Goal: Task Accomplishment & Management: Manage account settings

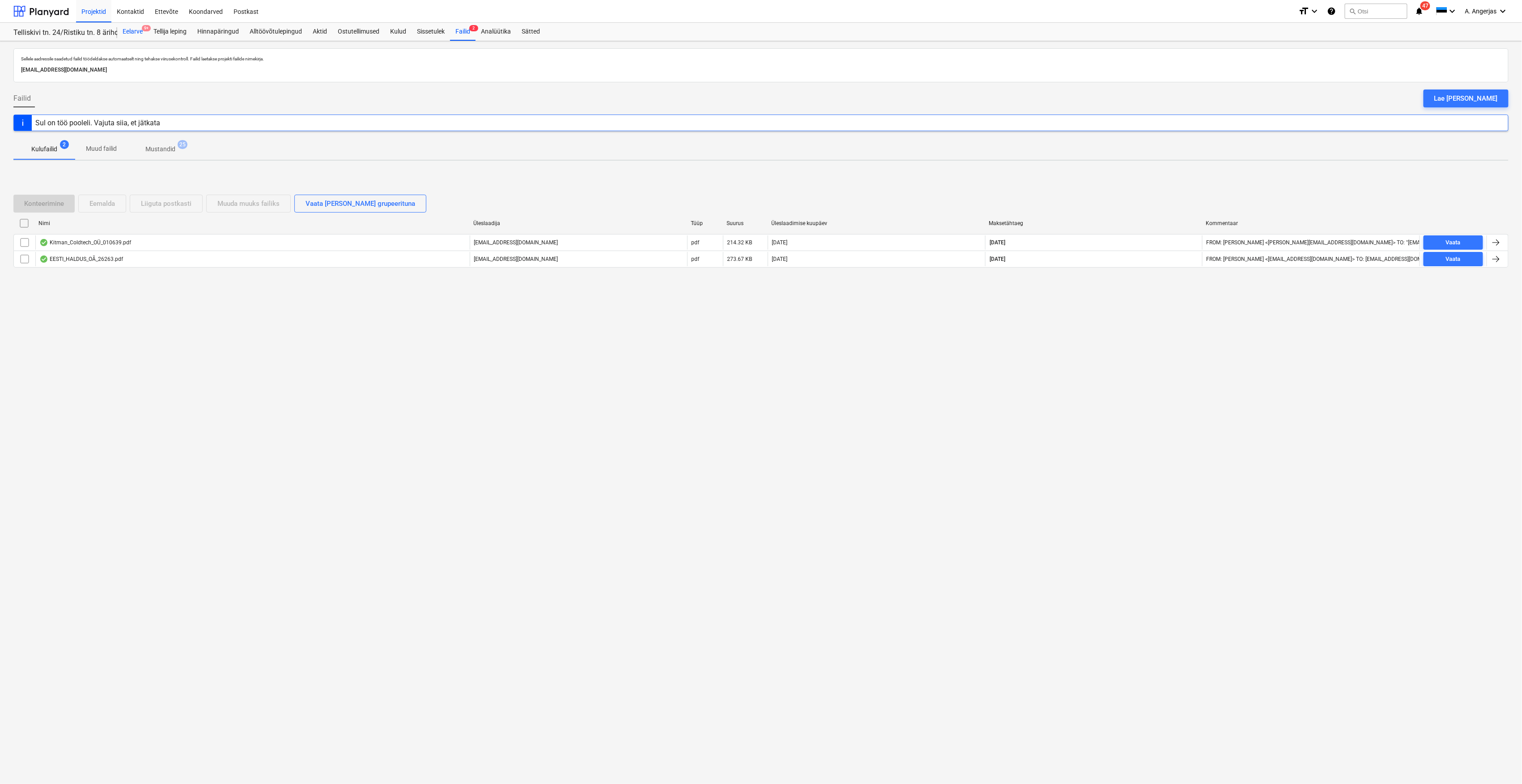
click at [140, 35] on div "Eelarve 9+" at bounding box center [132, 32] width 31 height 18
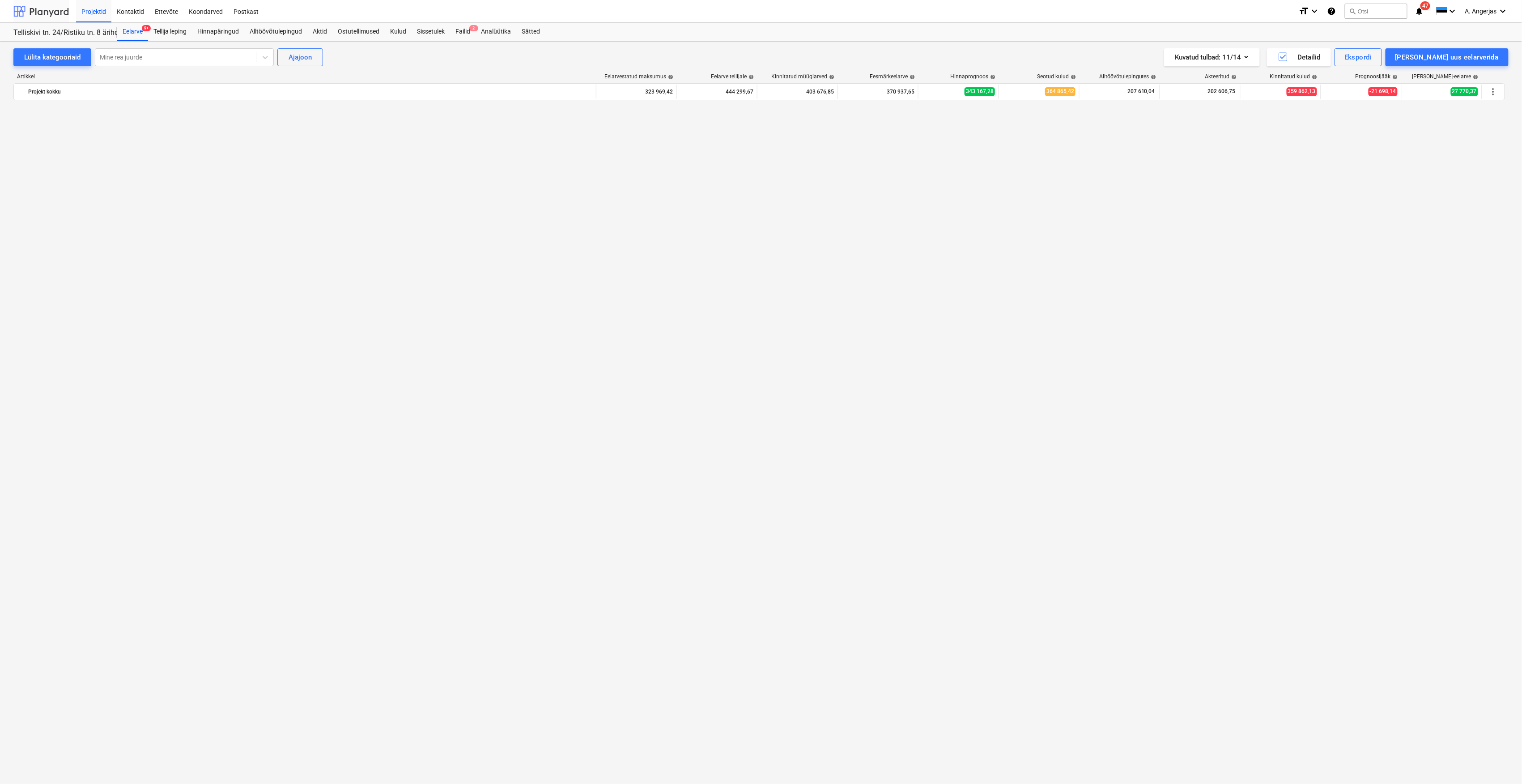
click at [42, 11] on div at bounding box center [41, 11] width 56 height 22
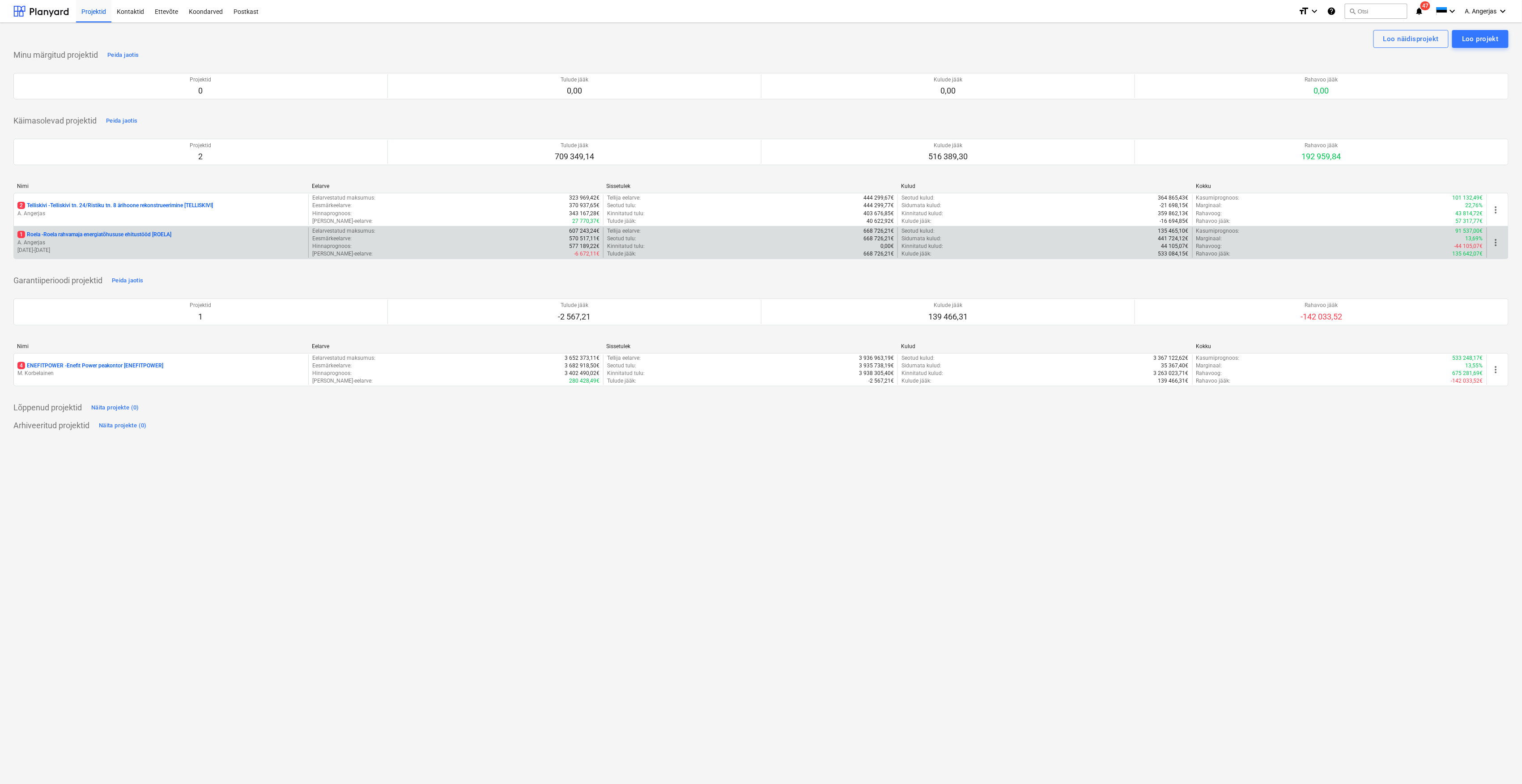
click at [67, 244] on p "A. Angerjas" at bounding box center [161, 242] width 287 height 8
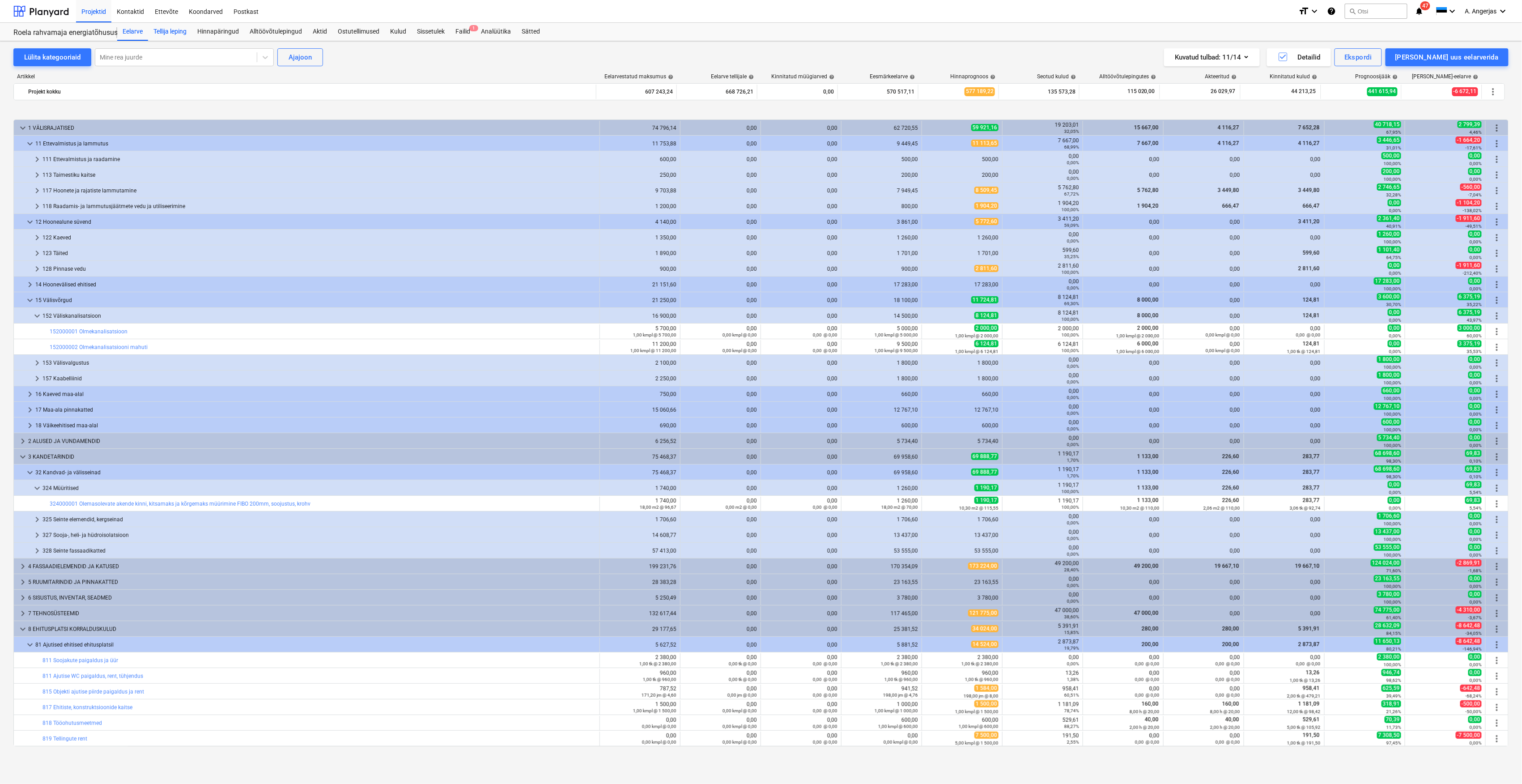
scroll to position [330, 0]
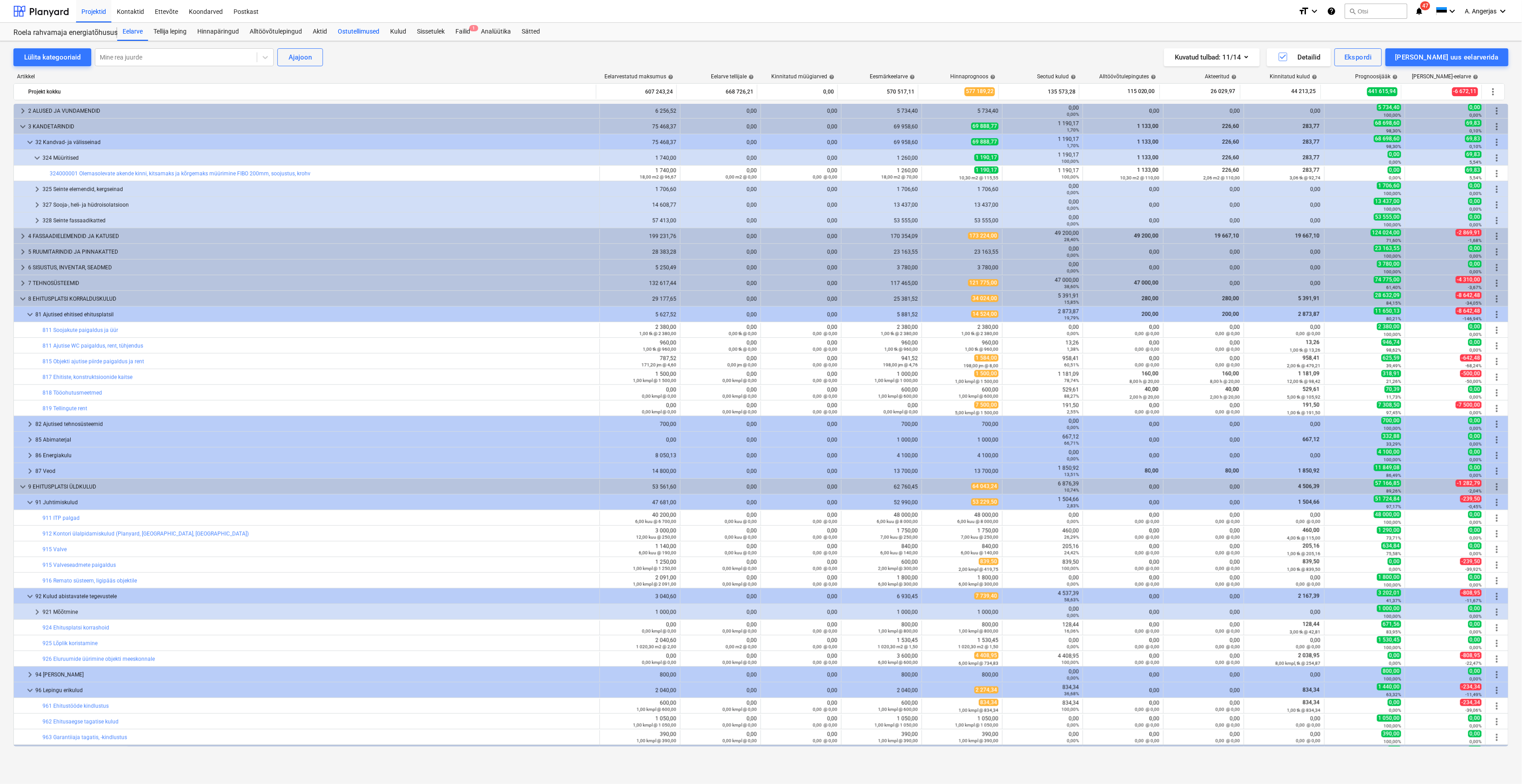
click at [333, 34] on div "Ostutellimused" at bounding box center [359, 32] width 53 height 18
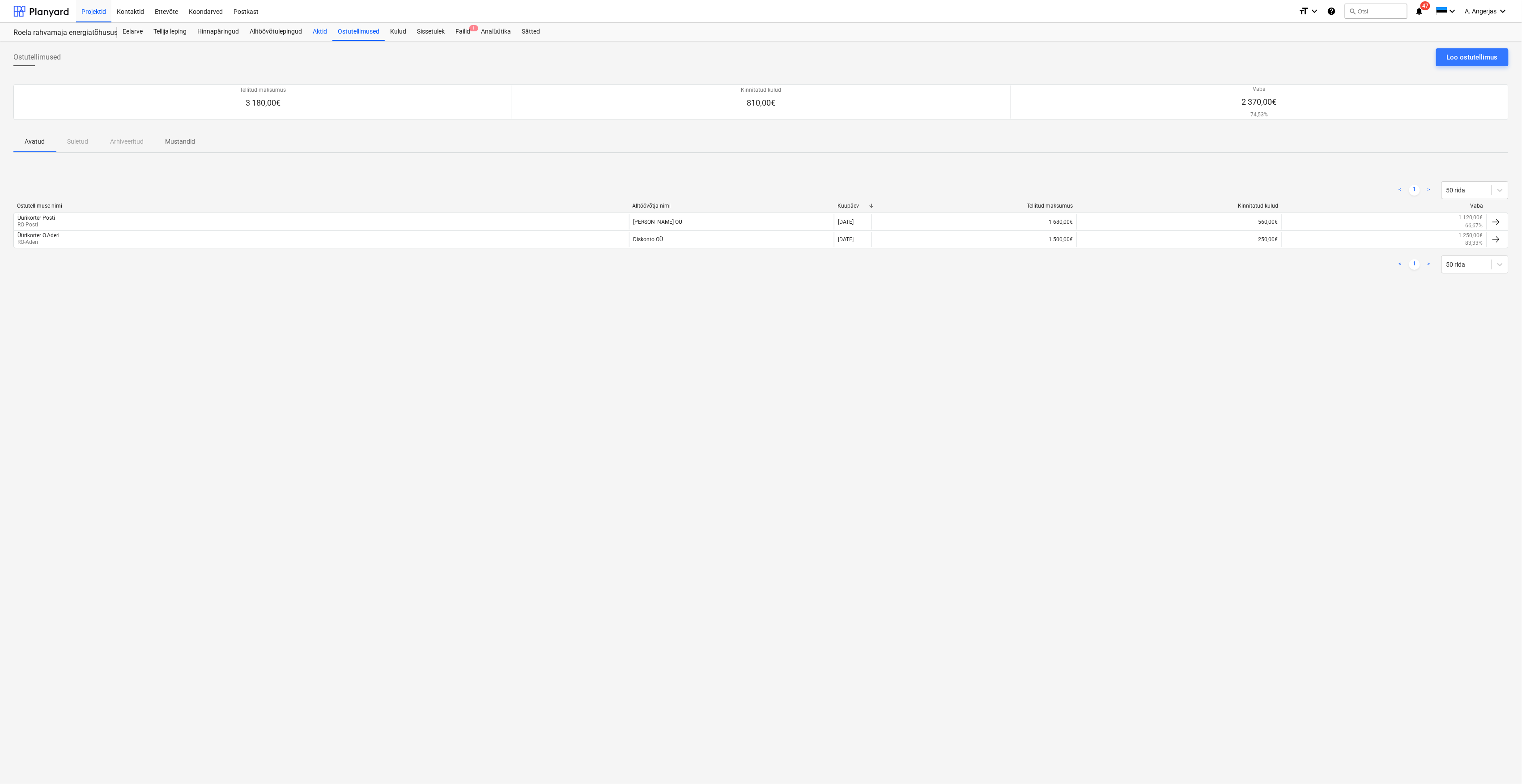
click at [310, 32] on div "Aktid" at bounding box center [320, 32] width 25 height 18
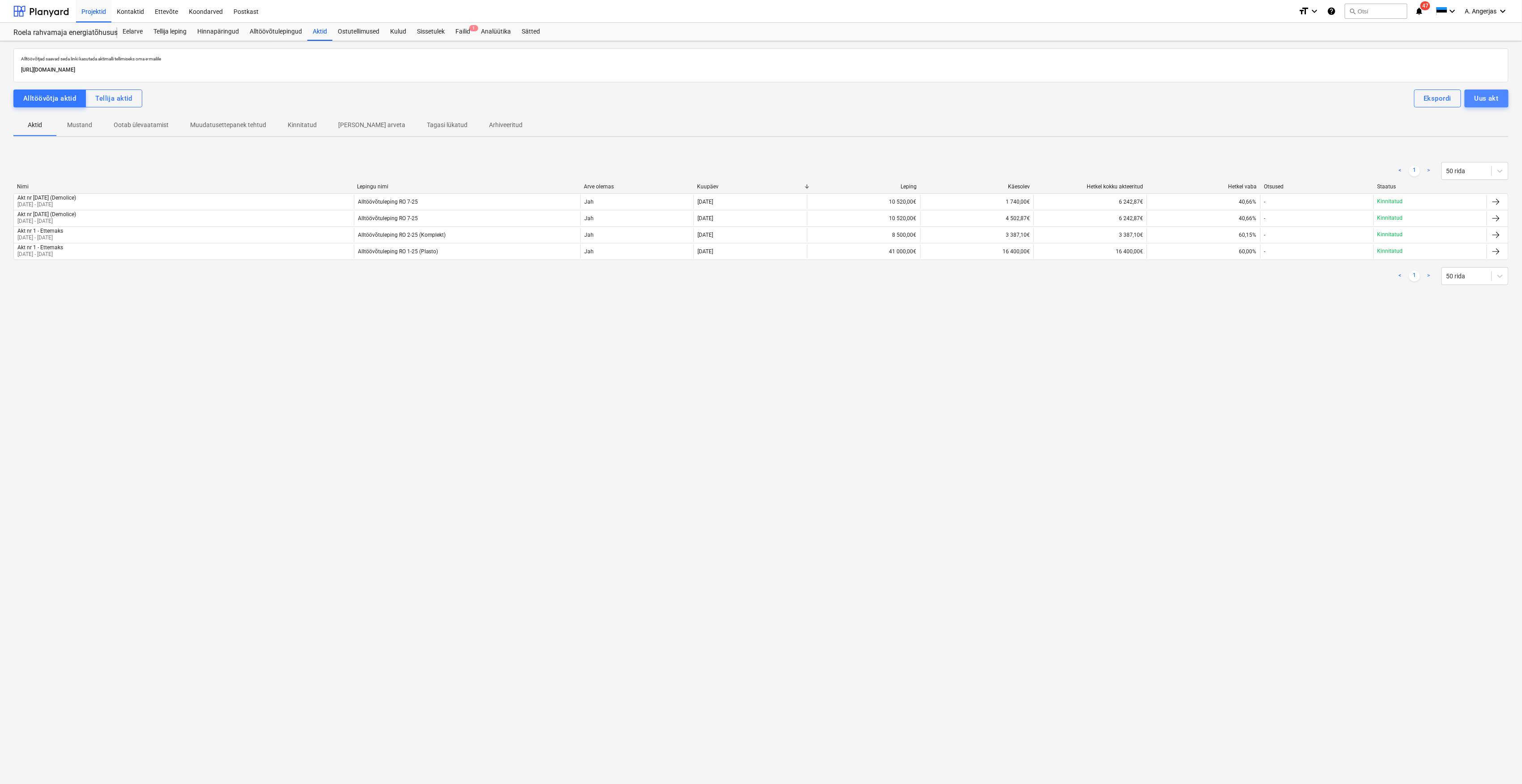
click at [1482, 96] on div "Uus akt" at bounding box center [1487, 99] width 24 height 12
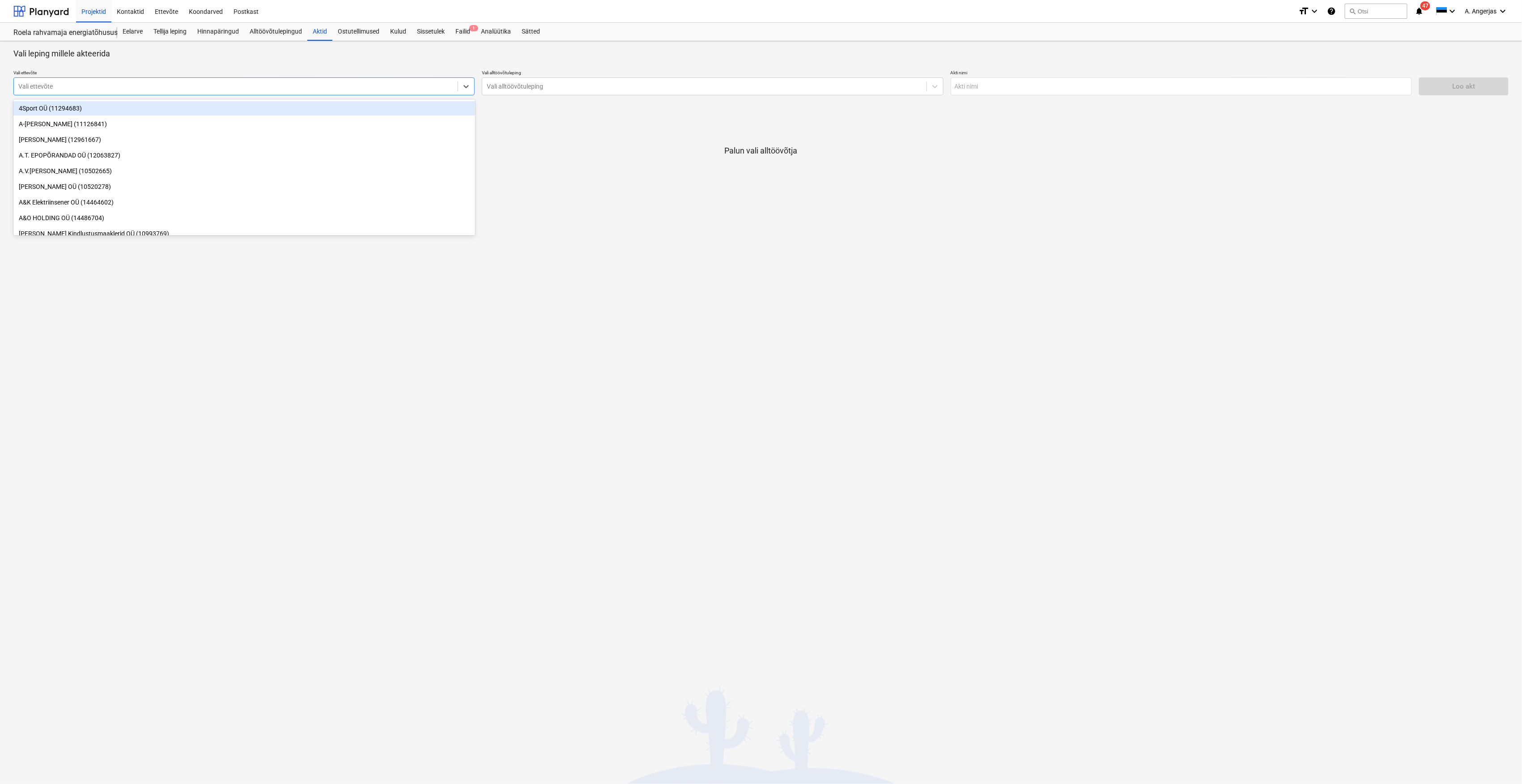
click at [231, 88] on div at bounding box center [236, 86] width 435 height 9
type input "eesti s"
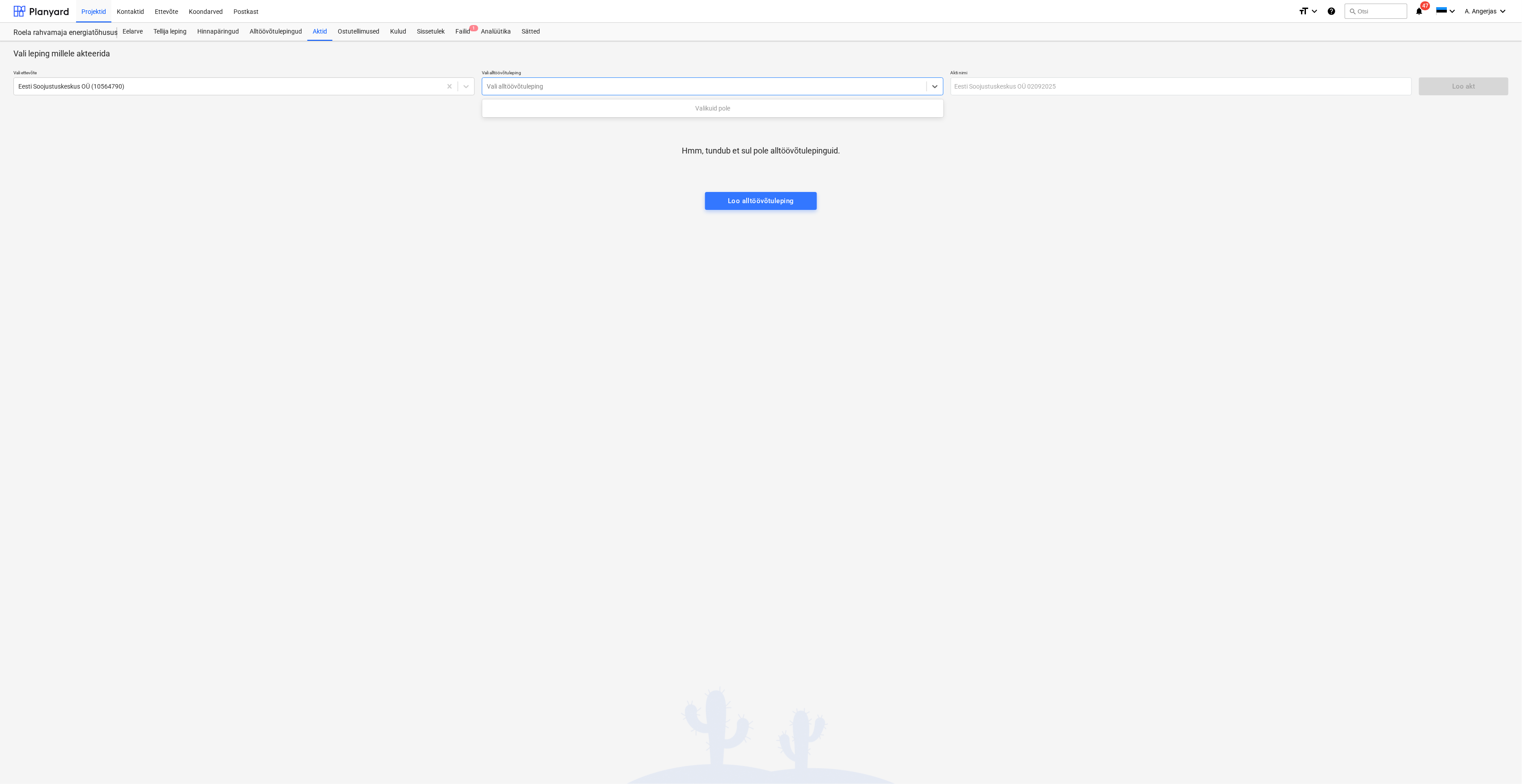
click at [522, 89] on div at bounding box center [704, 86] width 435 height 9
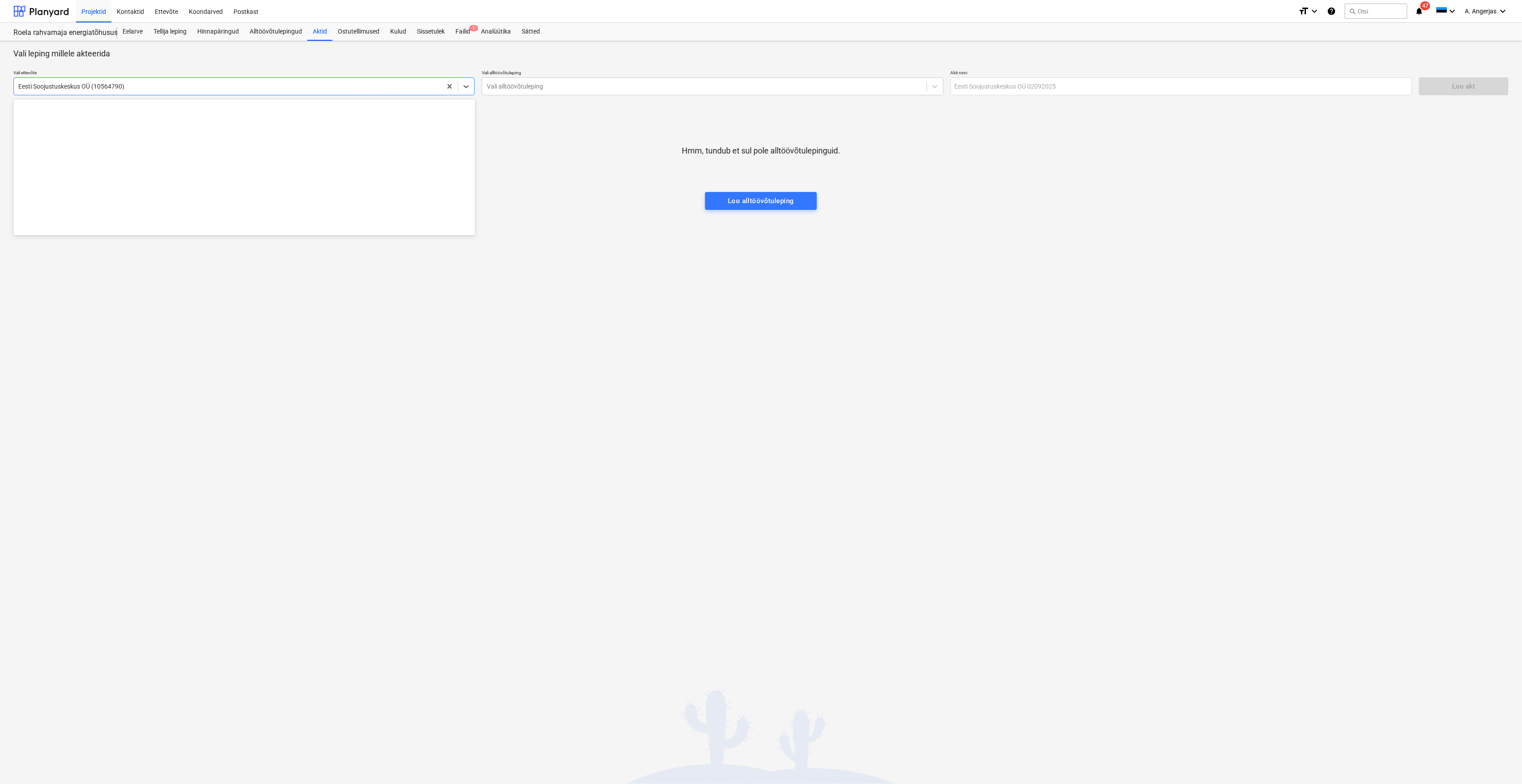
click at [356, 83] on div at bounding box center [227, 86] width 419 height 9
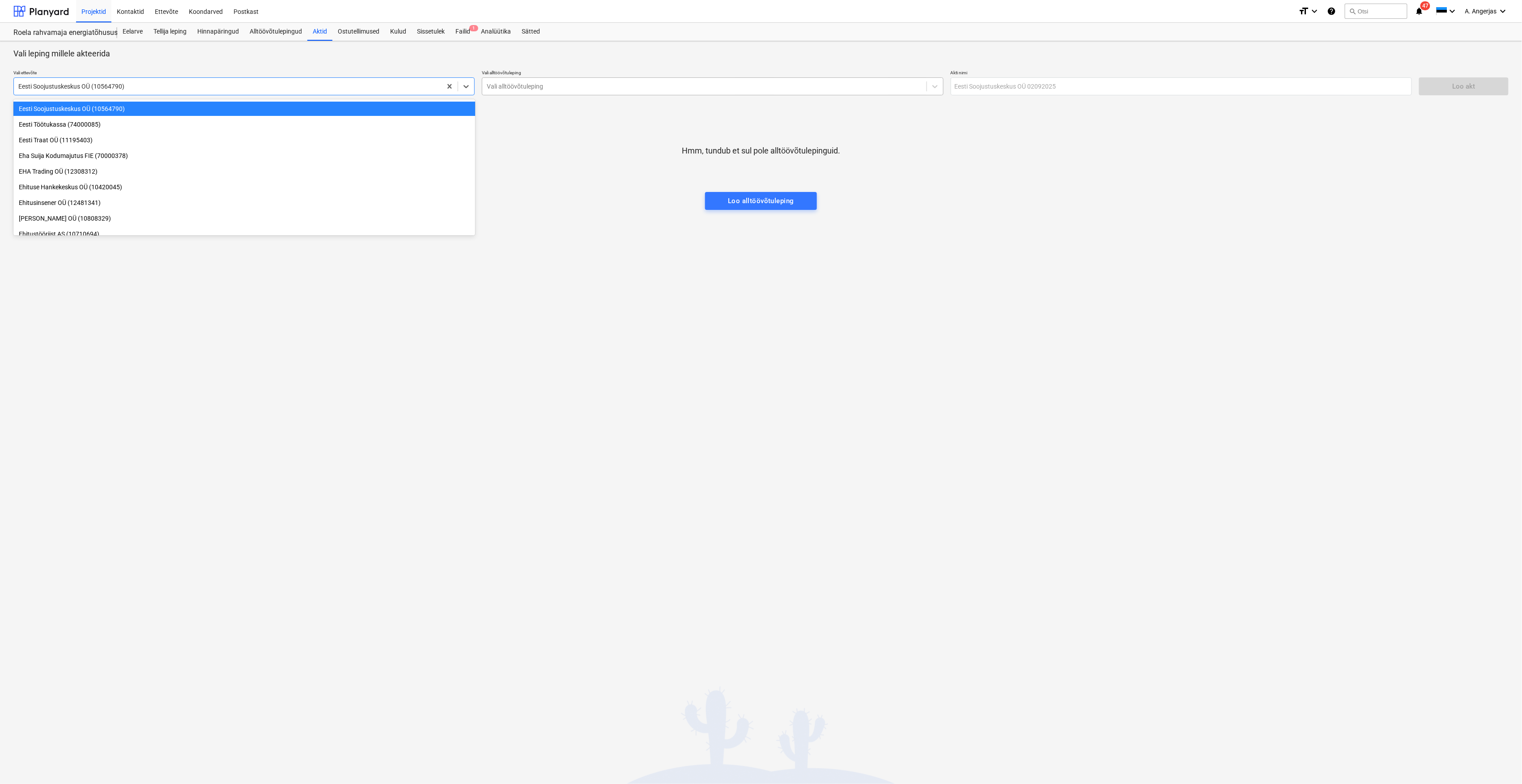
click at [536, 79] on div "Vali alltöövõtuleping" at bounding box center [713, 86] width 461 height 18
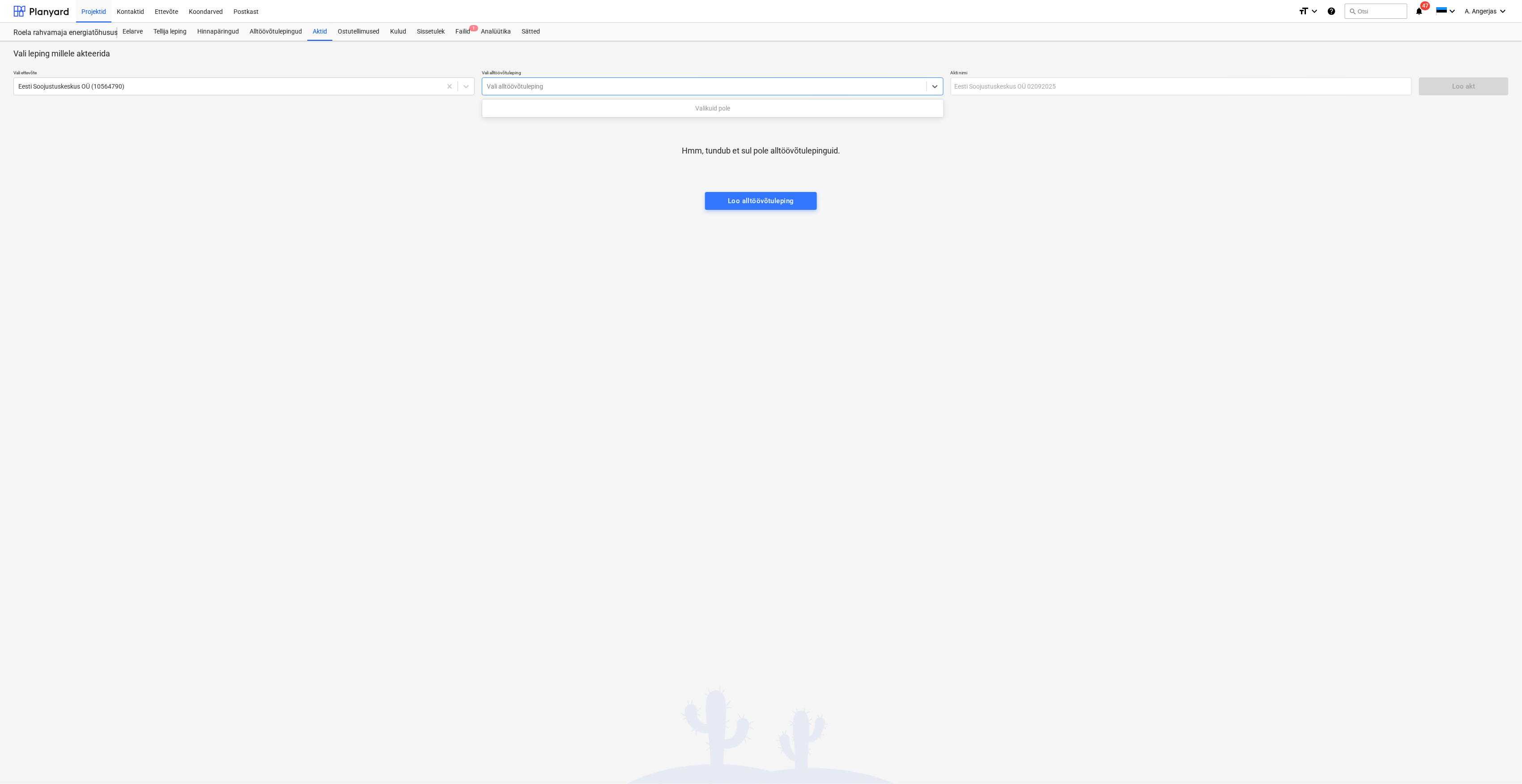
click at [525, 91] on div at bounding box center [704, 86] width 435 height 9
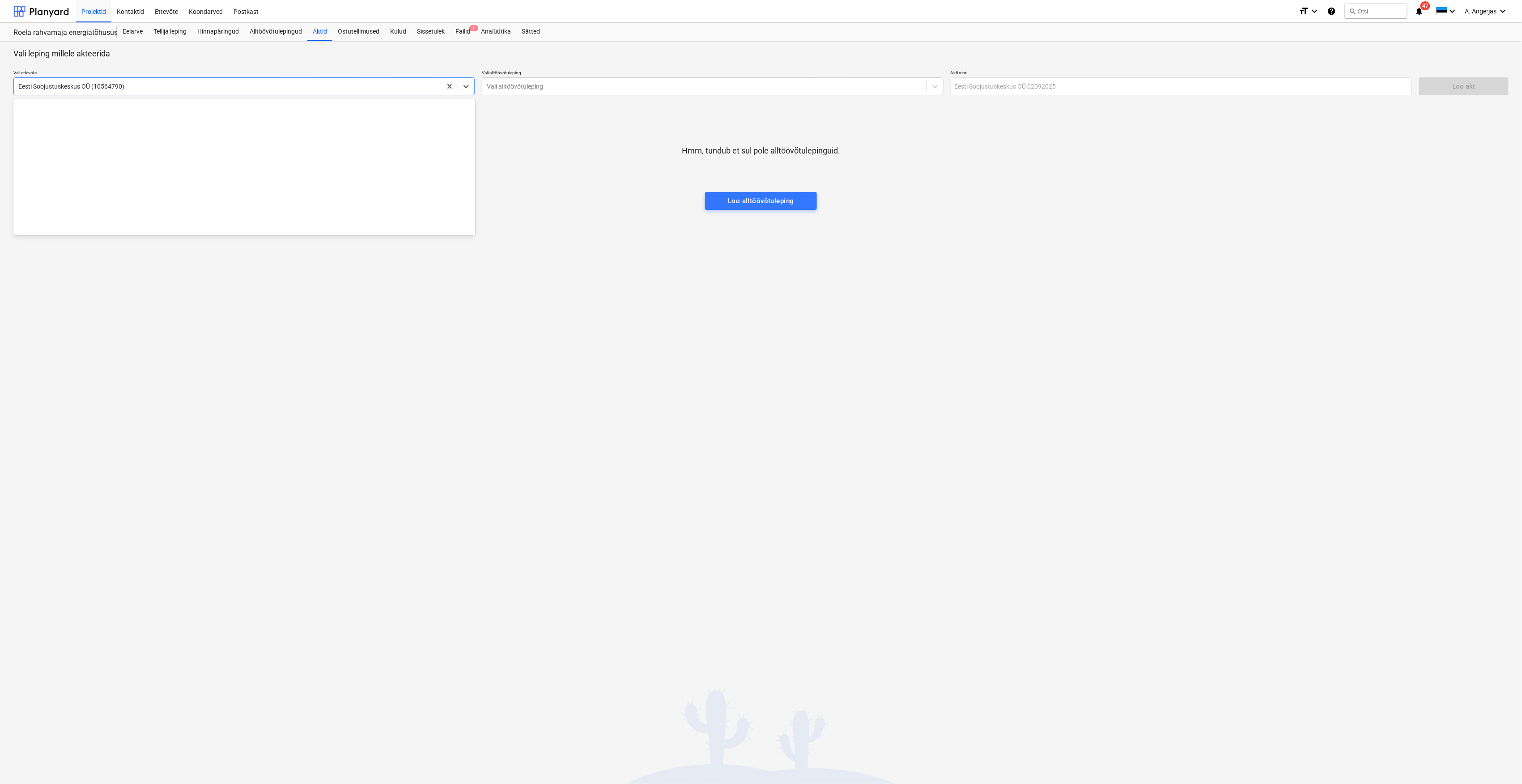
click at [347, 87] on div at bounding box center [227, 86] width 419 height 9
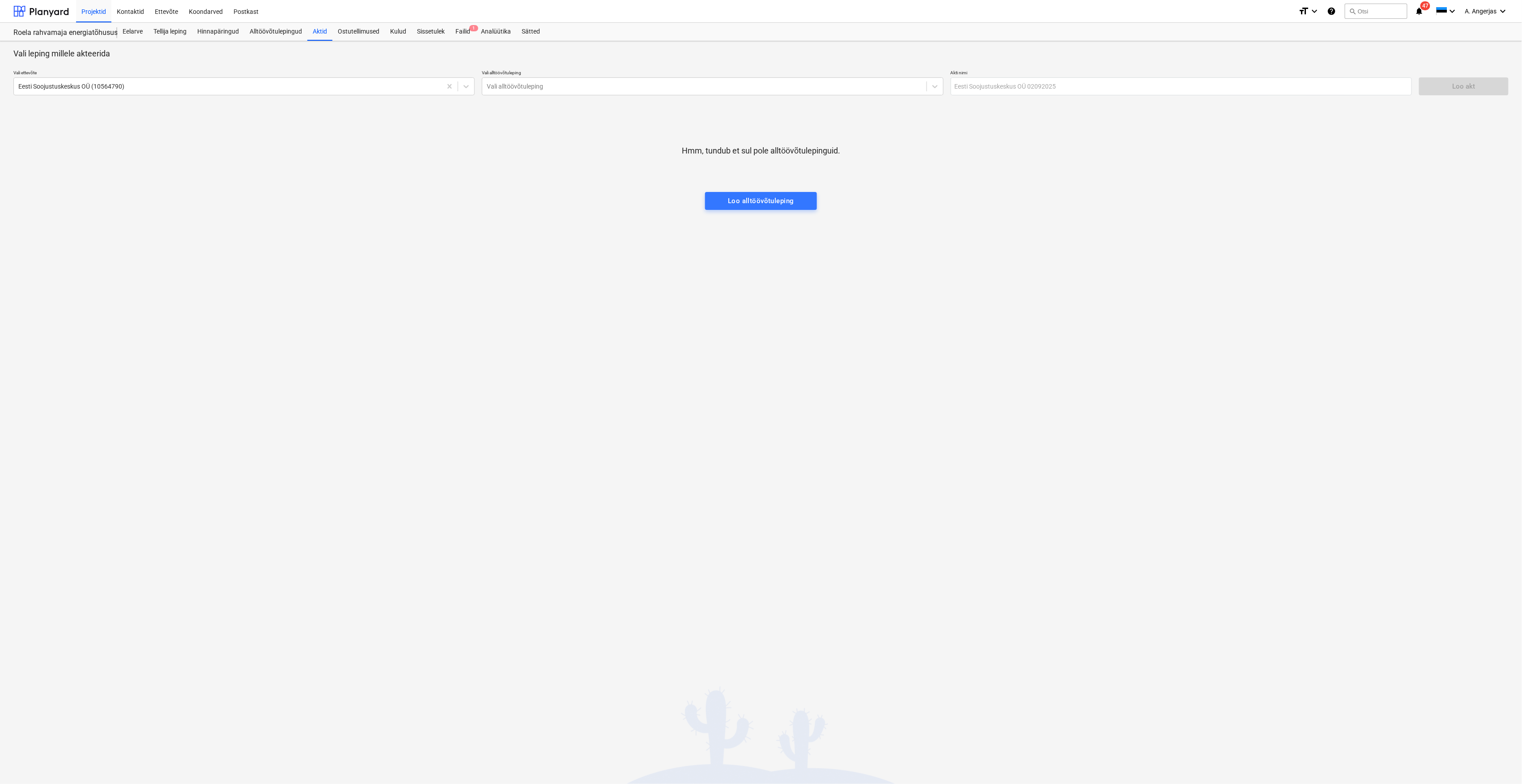
click at [272, 21] on div "Projektid Kontaktid Ettevõte Koondarved Postkast" at bounding box center [684, 11] width 1215 height 22
click at [269, 24] on div "Alltöövõtulepingud" at bounding box center [275, 32] width 63 height 18
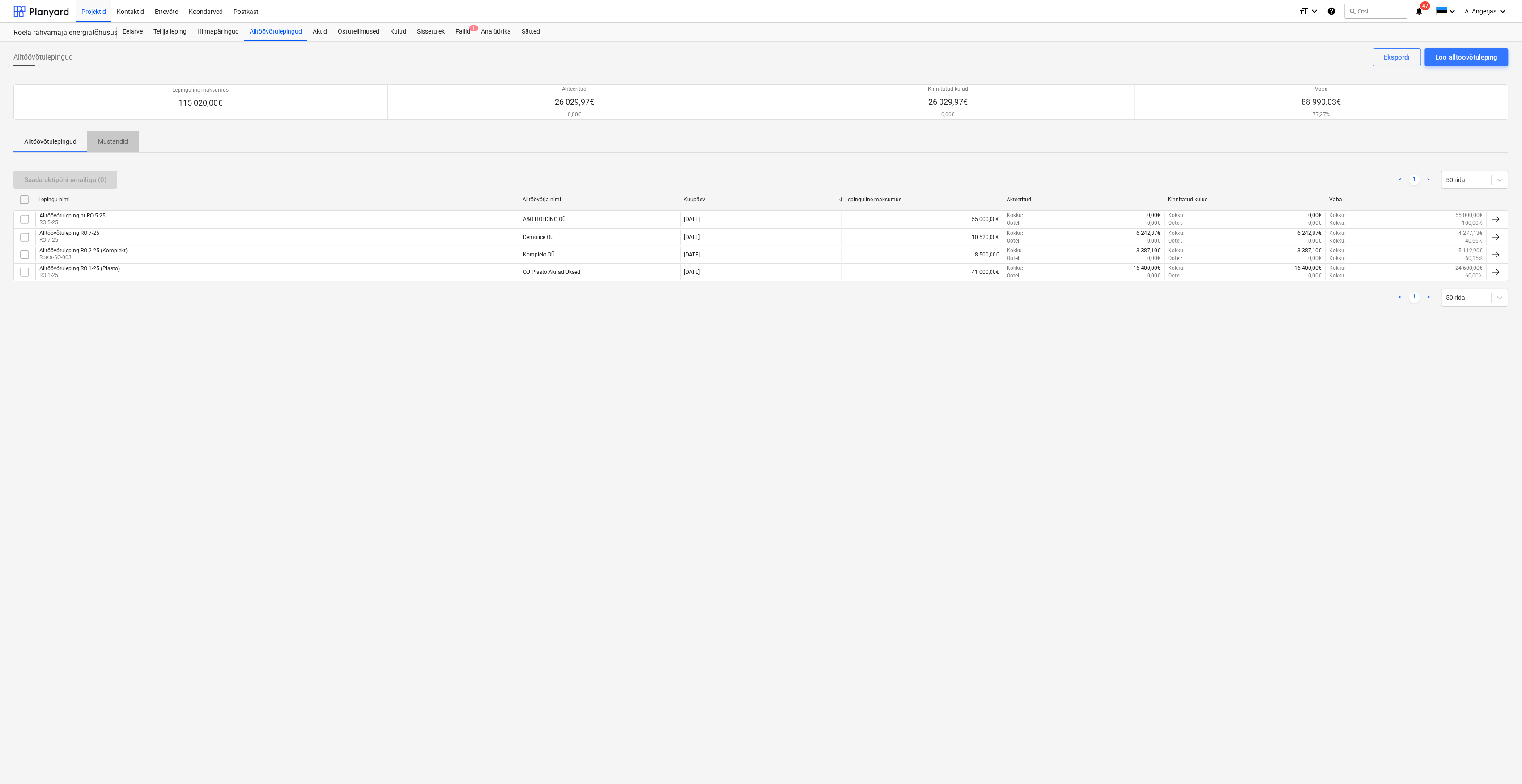
click at [111, 135] on span "Mustandid" at bounding box center [113, 141] width 51 height 15
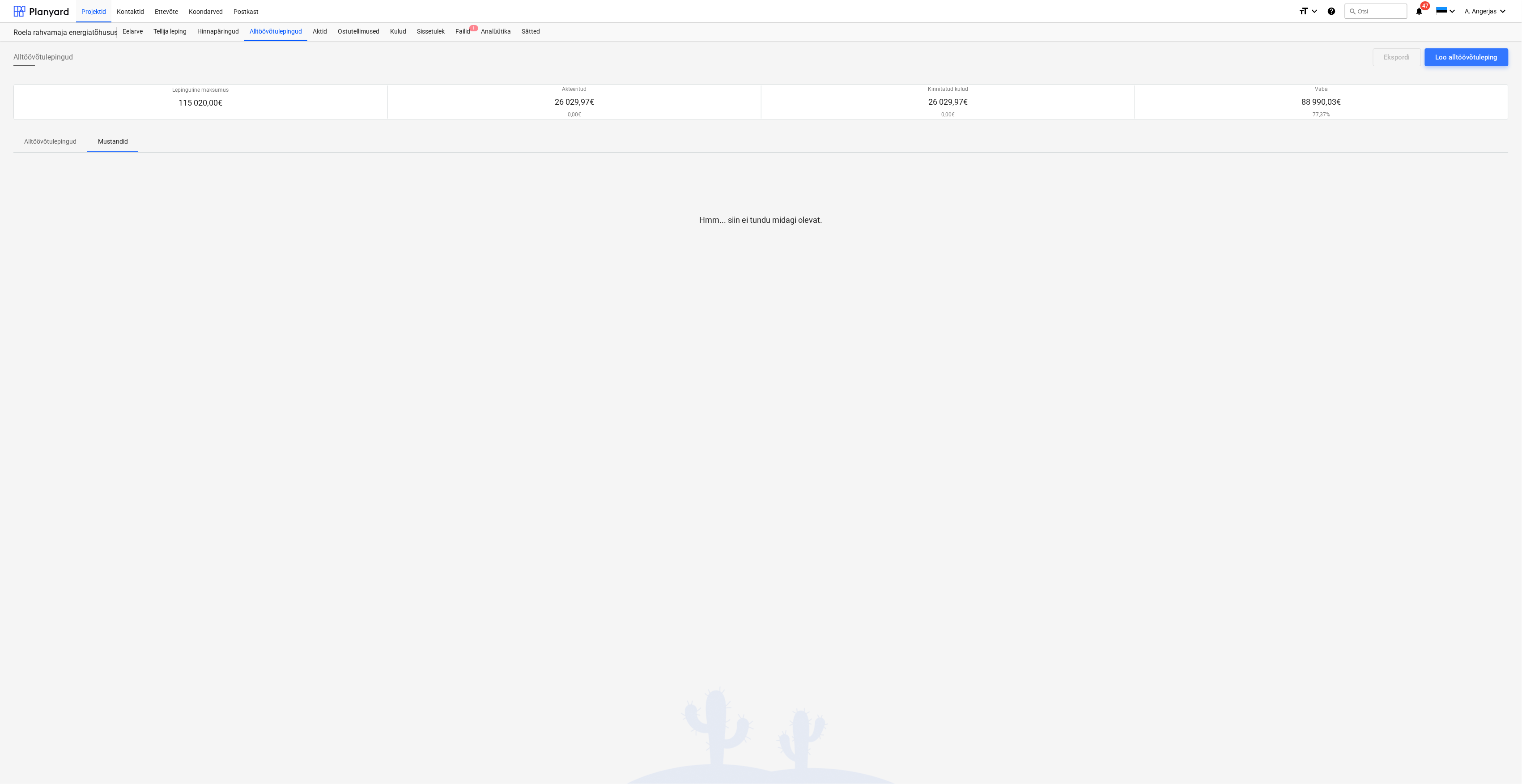
click at [71, 138] on p "Alltöövõtulepingud" at bounding box center [50, 142] width 53 height 9
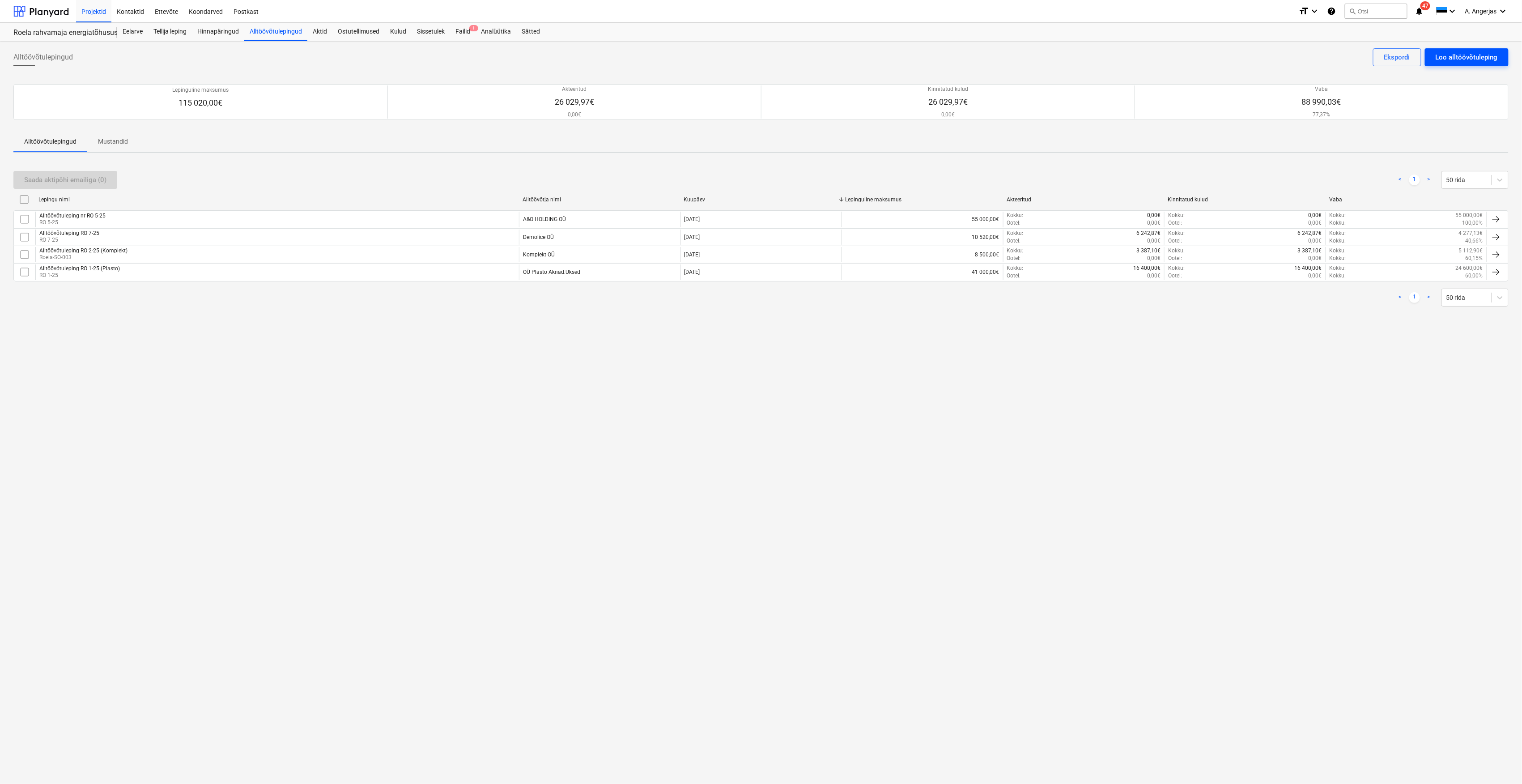
click at [1465, 60] on div "Loo alltöövõtuleping" at bounding box center [1466, 57] width 62 height 12
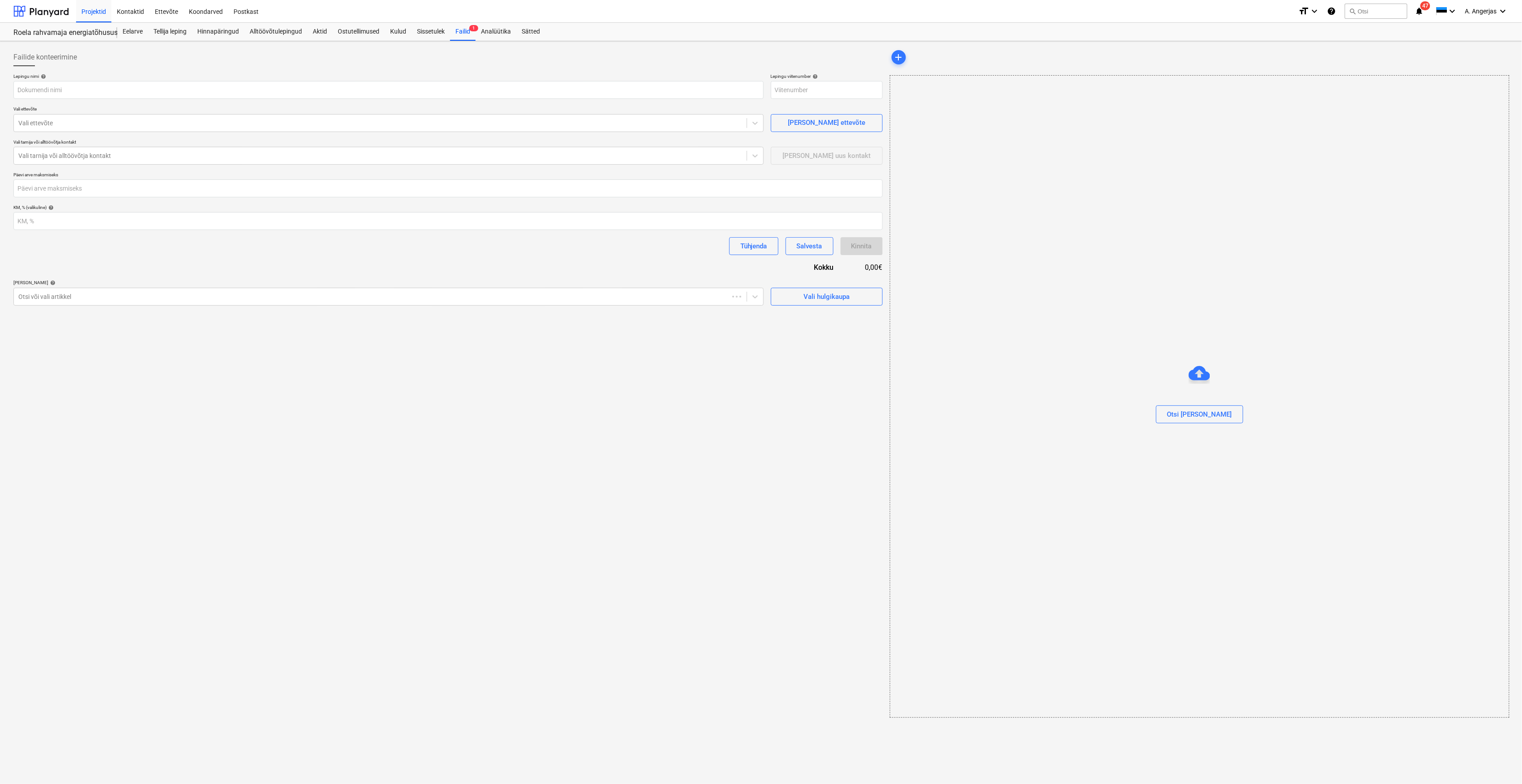
type input "Roela-SO-006"
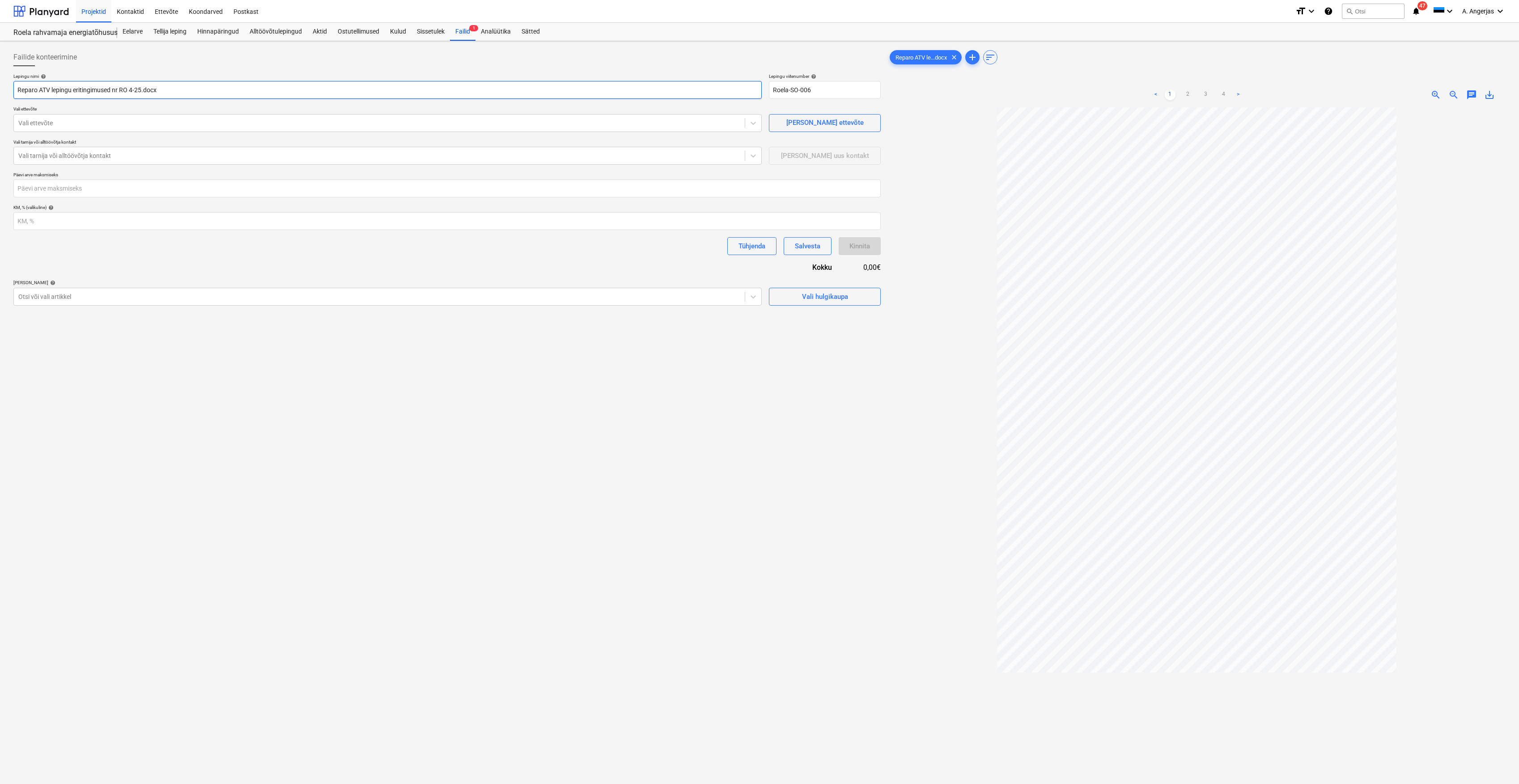
click at [268, 89] on input "Reparo ATV lepingu eritingimused nr RO 4-25.docx" at bounding box center [388, 90] width 749 height 18
drag, startPoint x: 237, startPoint y: 89, endPoint x: 11, endPoint y: 80, distance: 226.2
click at [11, 80] on div "Failide konteerimine Lepingu nimi help Reparo ATV lepingu eritingimused nr RO 4…" at bounding box center [447, 457] width 874 height 825
type input "Alltöövõtuleping RO 4-25 (Eesti Soojustus)"
drag, startPoint x: 840, startPoint y: 93, endPoint x: 756, endPoint y: 92, distance: 84.0
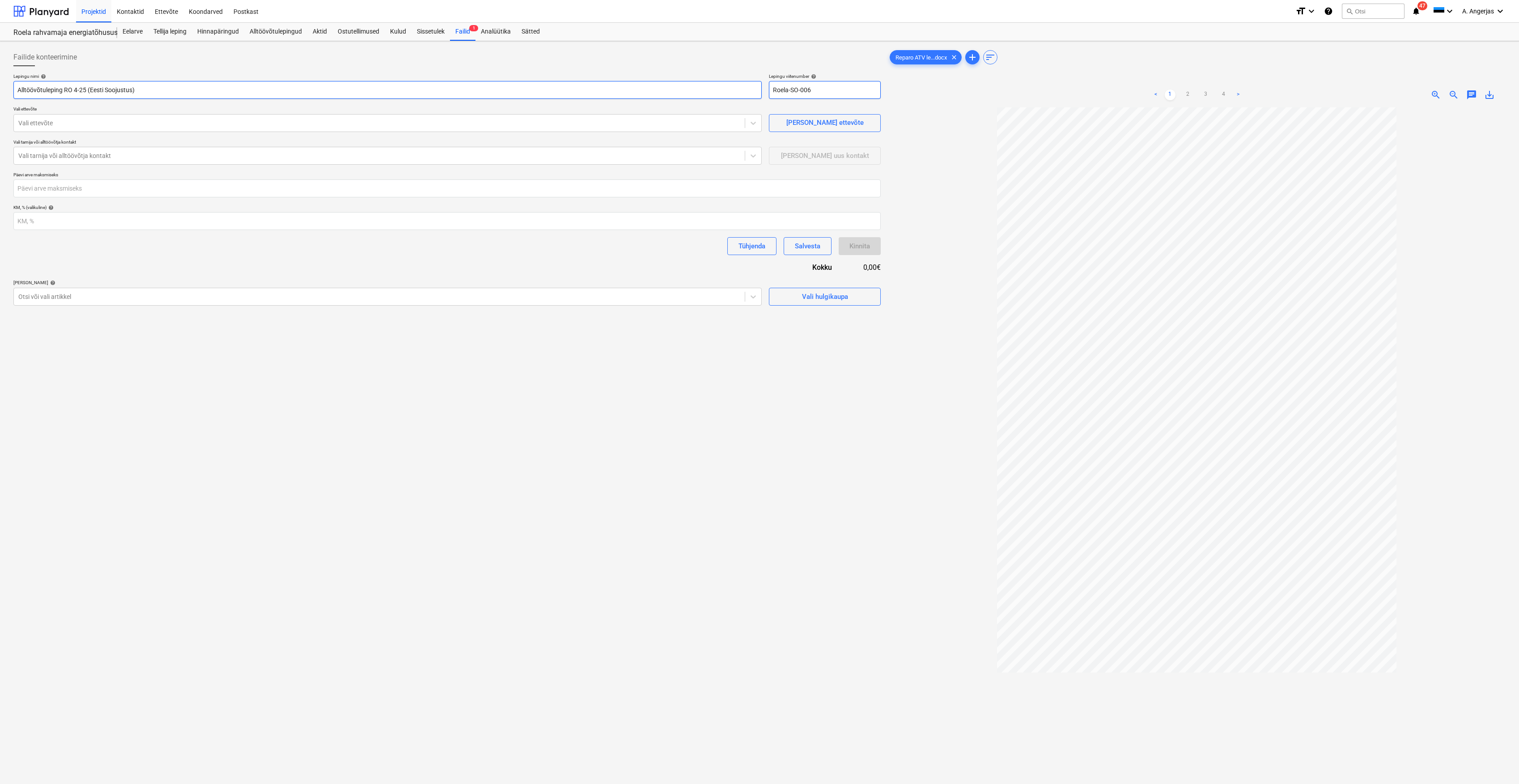
click at [756, 92] on div "Lepingu nimi help Alltöövõtuleping RO 4-25 (Eesti Soojustus) Lepingu viitenumbe…" at bounding box center [447, 86] width 867 height 25
type input "RO 4-25"
click at [36, 121] on div at bounding box center [379, 123] width 722 height 9
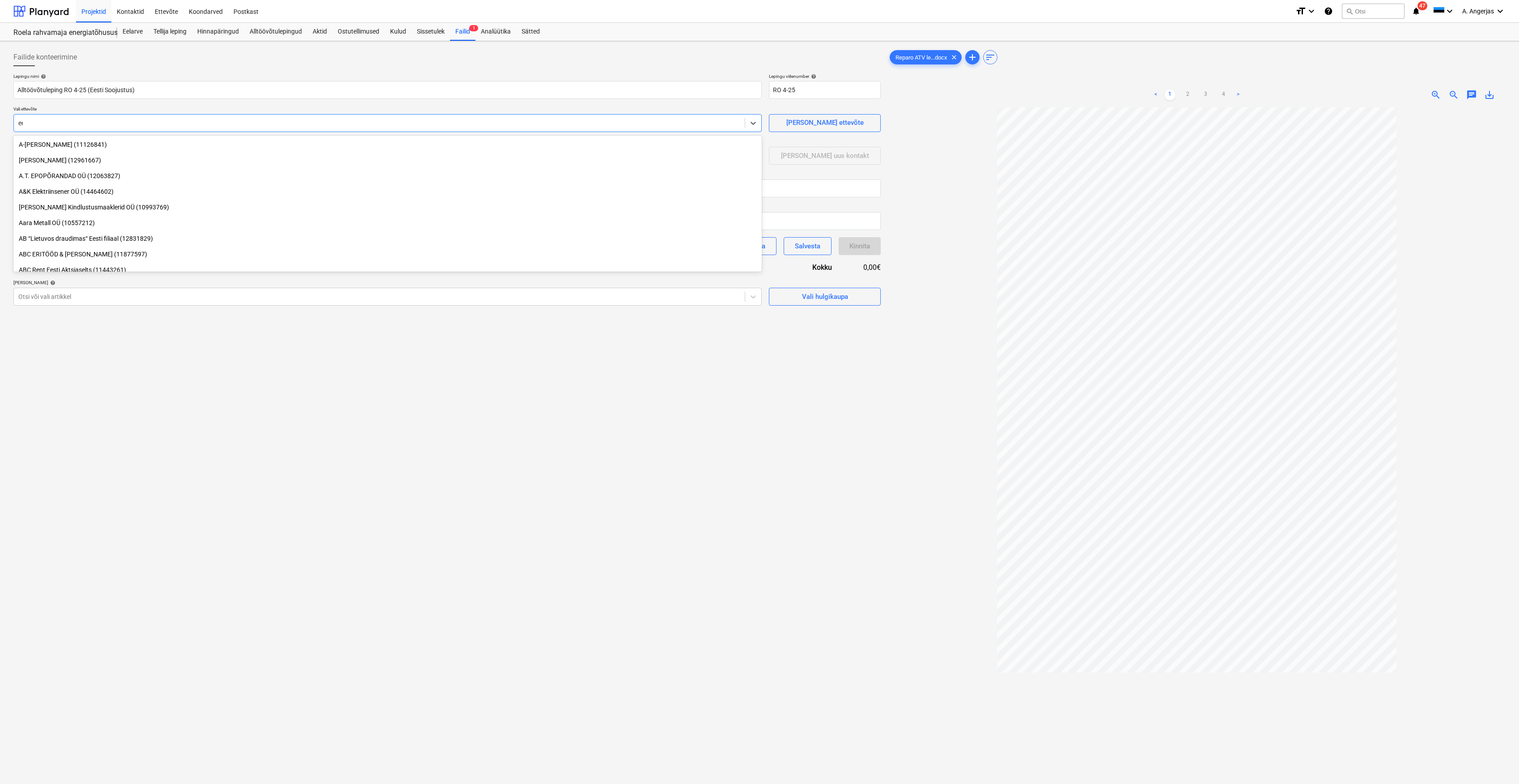
type input "e"
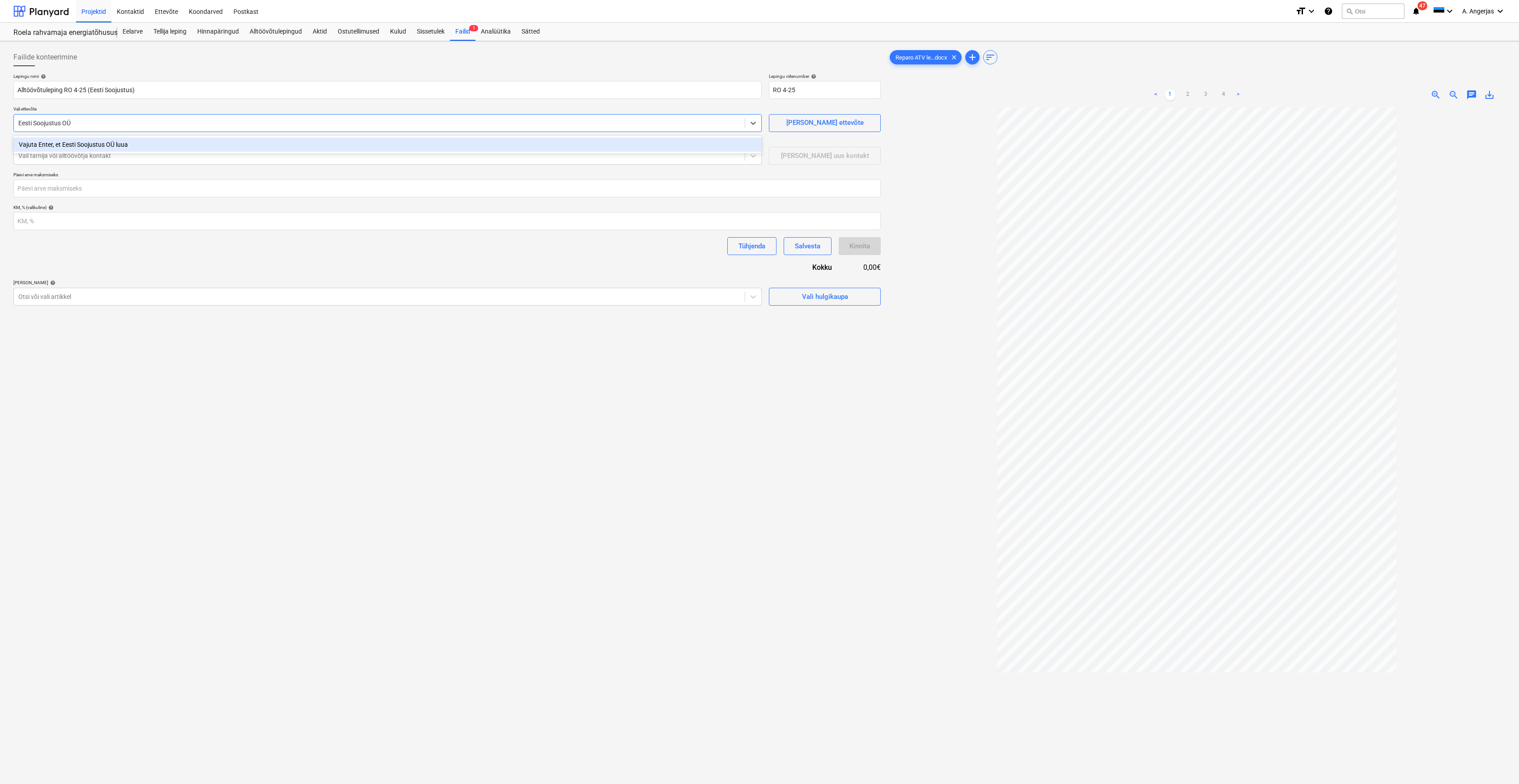
type input "Eesti Soojustus OÜ"
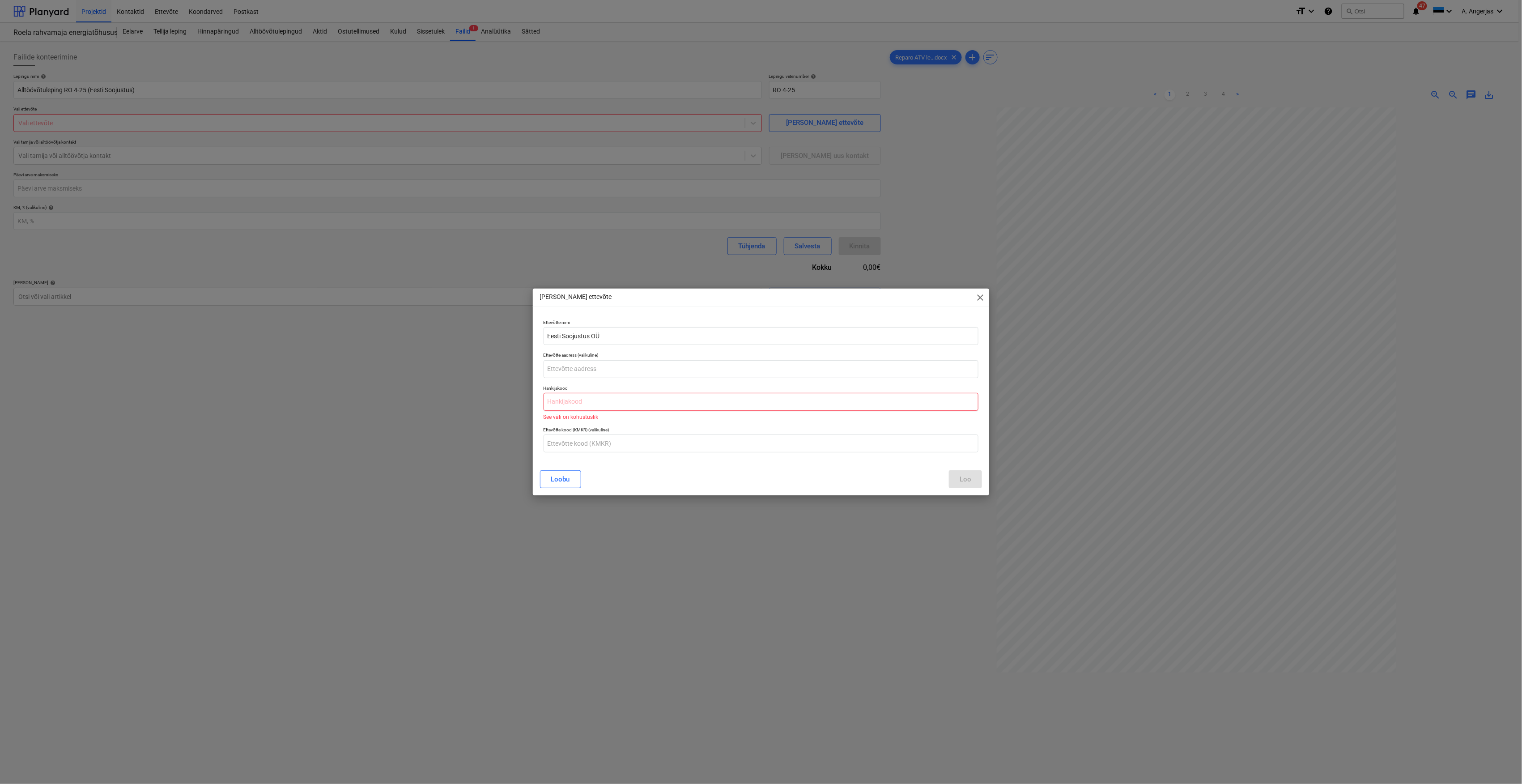
click at [626, 397] on input "text" at bounding box center [761, 402] width 435 height 18
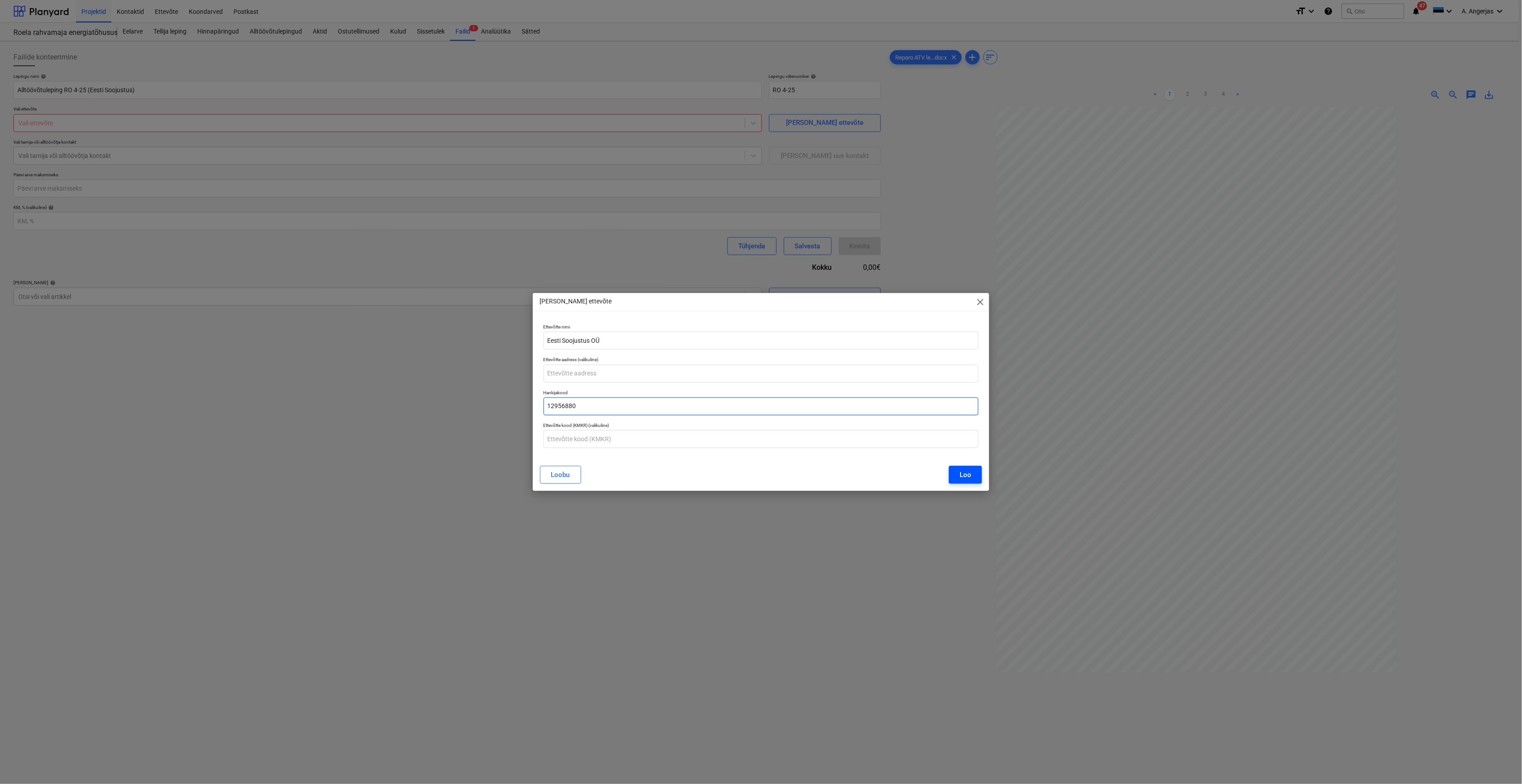
type input "12956880"
click at [969, 473] on div "Loo" at bounding box center [965, 475] width 12 height 12
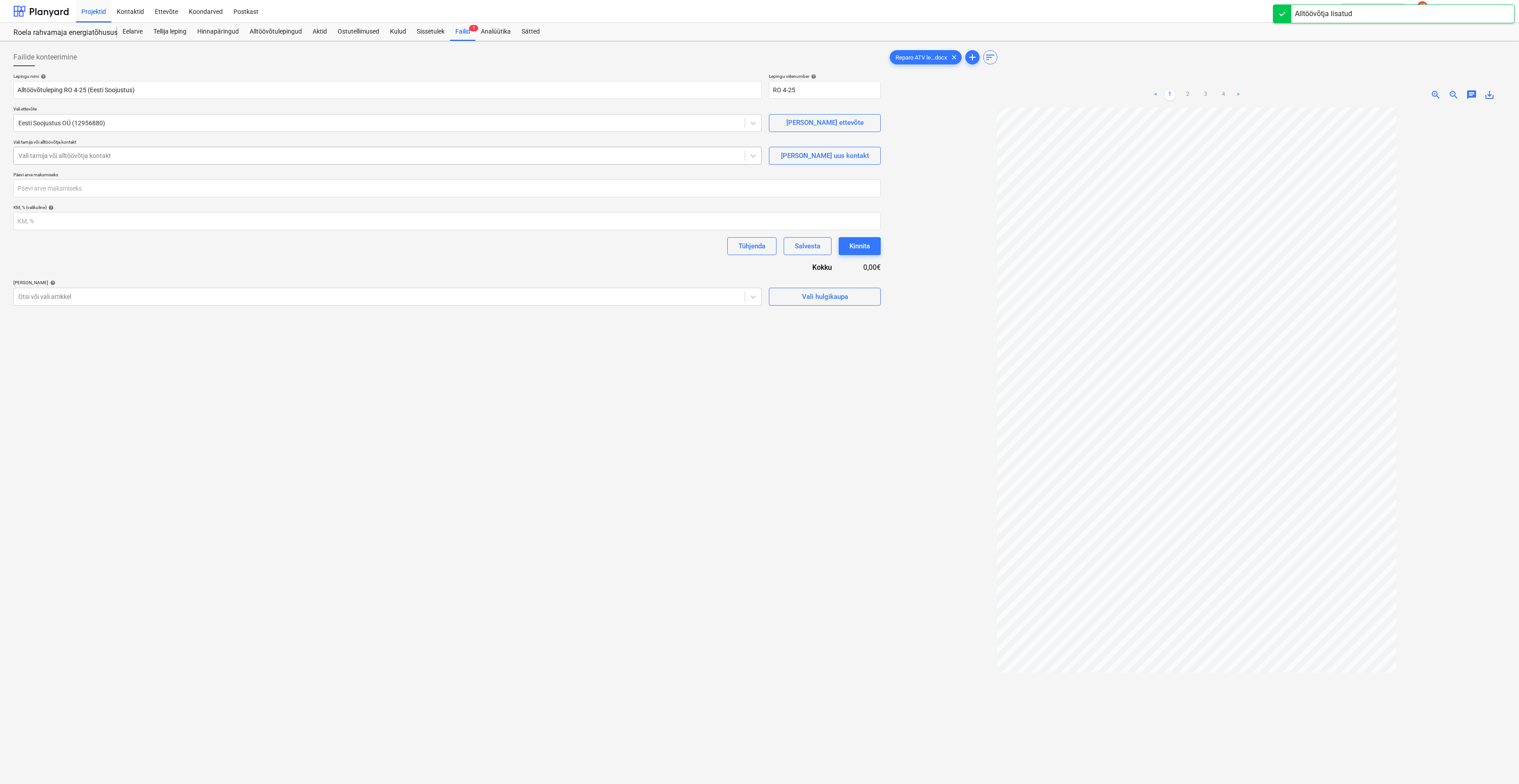
click at [157, 158] on div at bounding box center [379, 155] width 722 height 9
type input "Nikita"
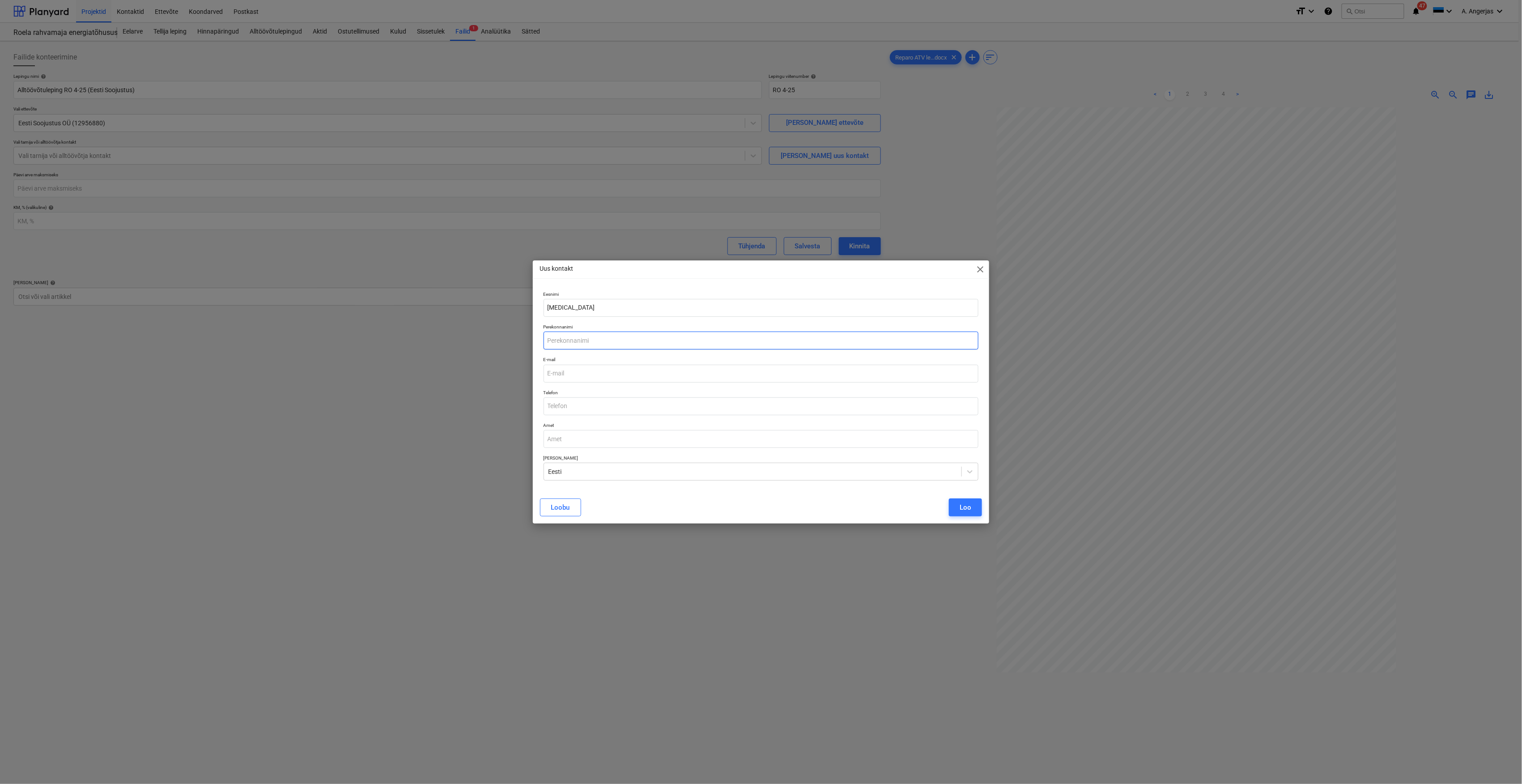
click at [568, 342] on input "text" at bounding box center [761, 340] width 435 height 18
type input "Misjul"
click at [583, 373] on input "email" at bounding box center [761, 373] width 435 height 18
type input "nikita@eestisoojustus.ee"
click at [584, 405] on input "text" at bounding box center [761, 406] width 435 height 18
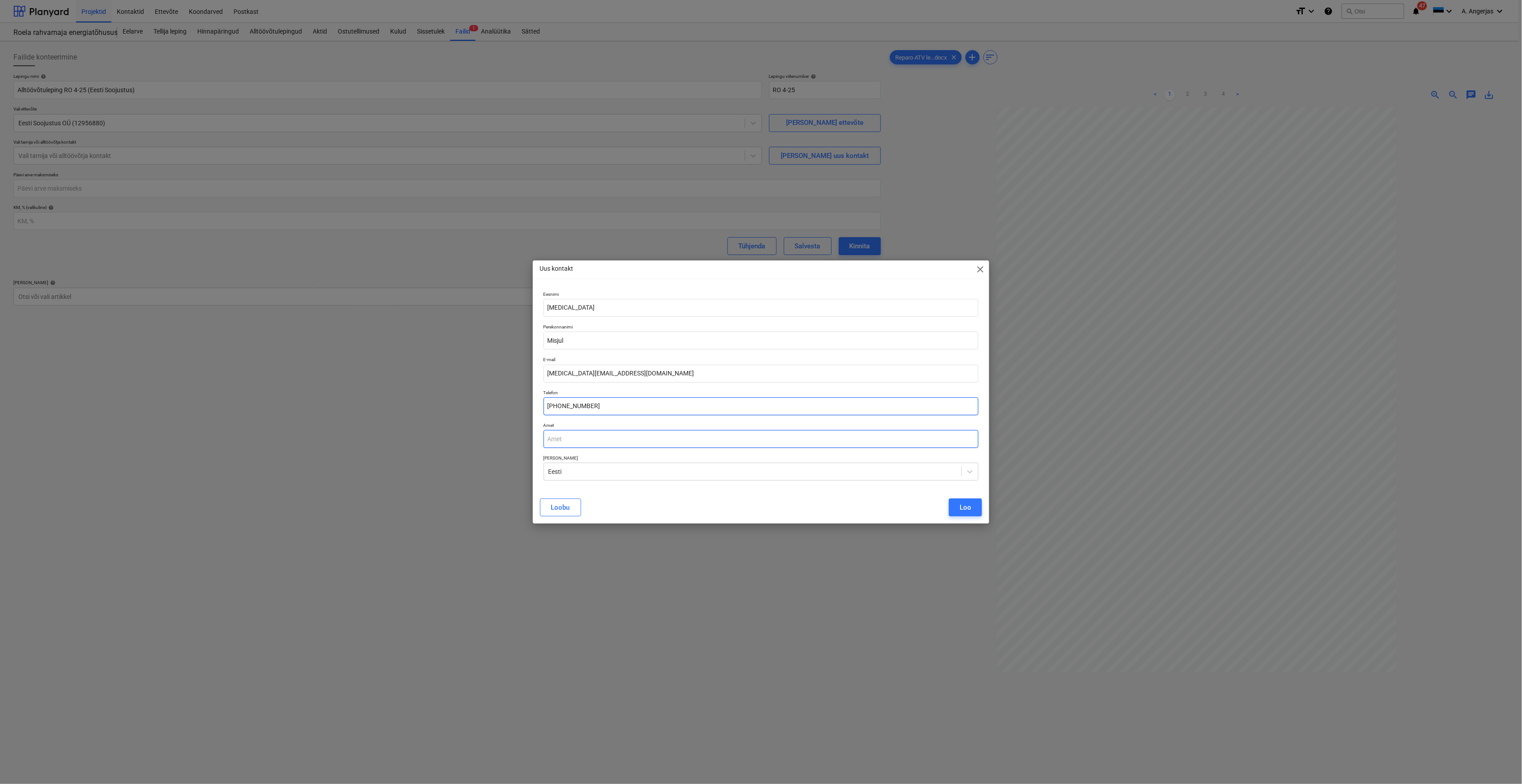
type input "+372 5588680"
click at [669, 442] on input "text" at bounding box center [761, 439] width 435 height 18
type input "Esindaja"
click at [974, 503] on button "Loo" at bounding box center [965, 508] width 33 height 18
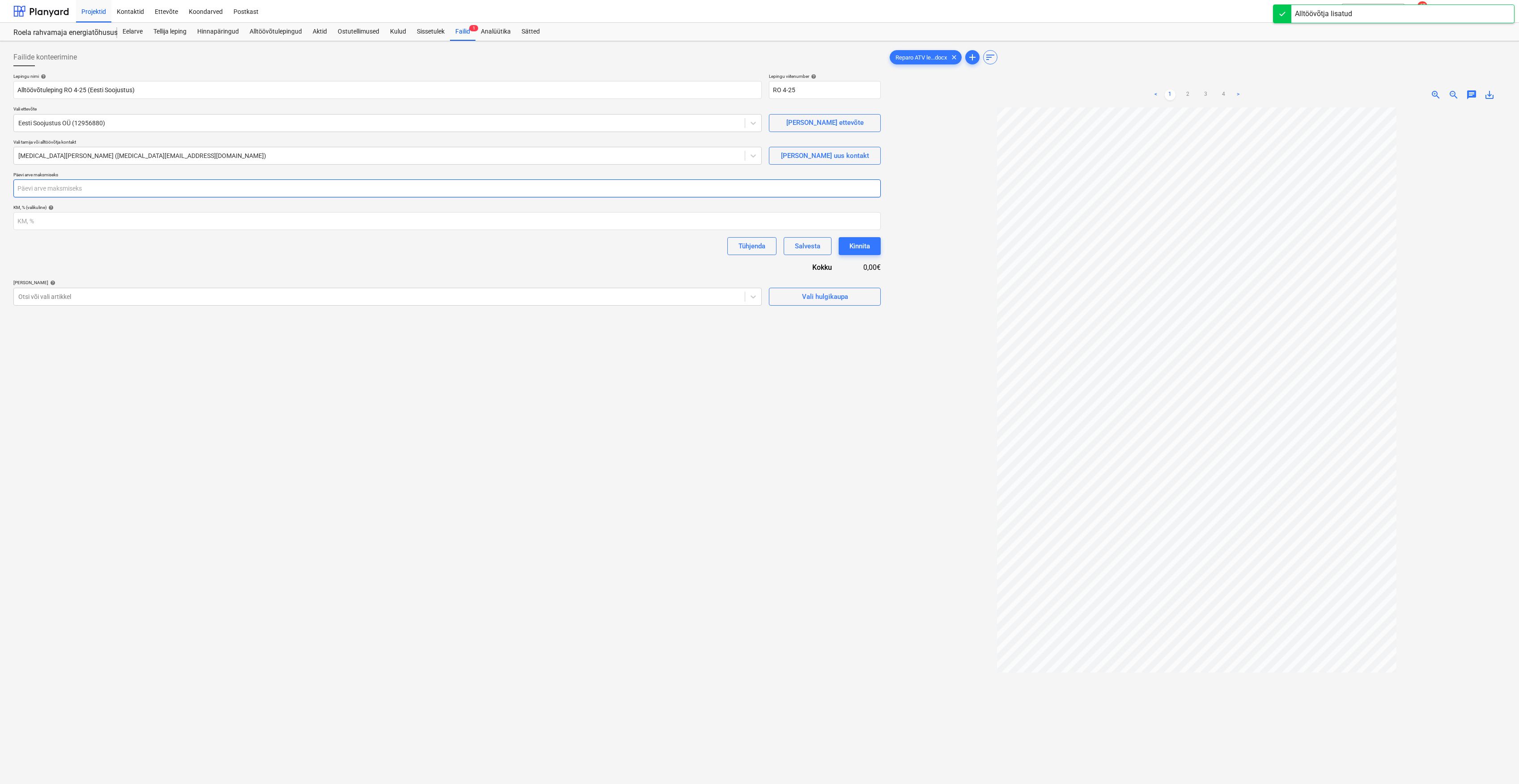
click at [216, 187] on input "number" at bounding box center [447, 188] width 867 height 18
type input "21"
click at [847, 297] on div "Vali hulgikaupa" at bounding box center [825, 297] width 46 height 12
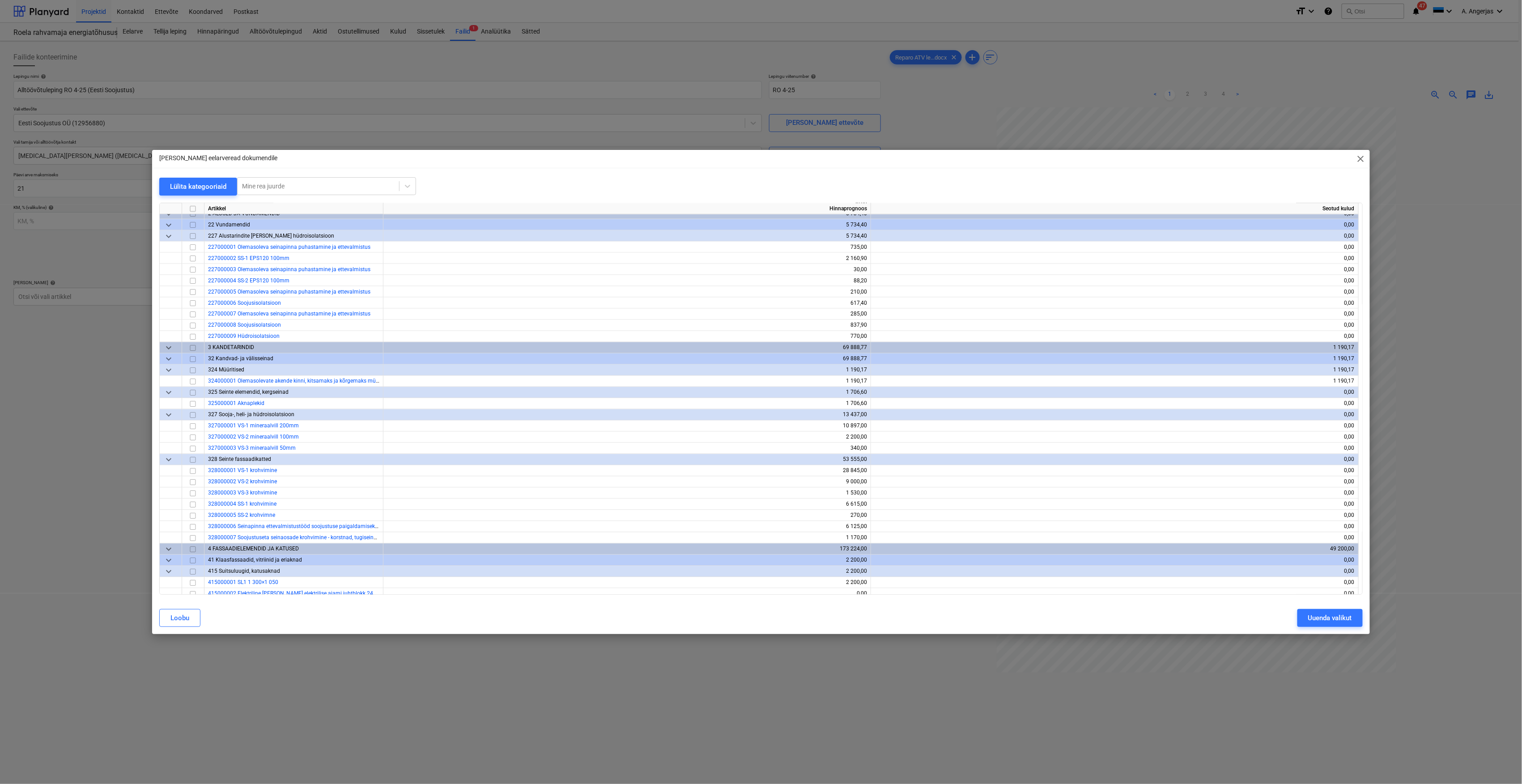
scroll to position [1073, 0]
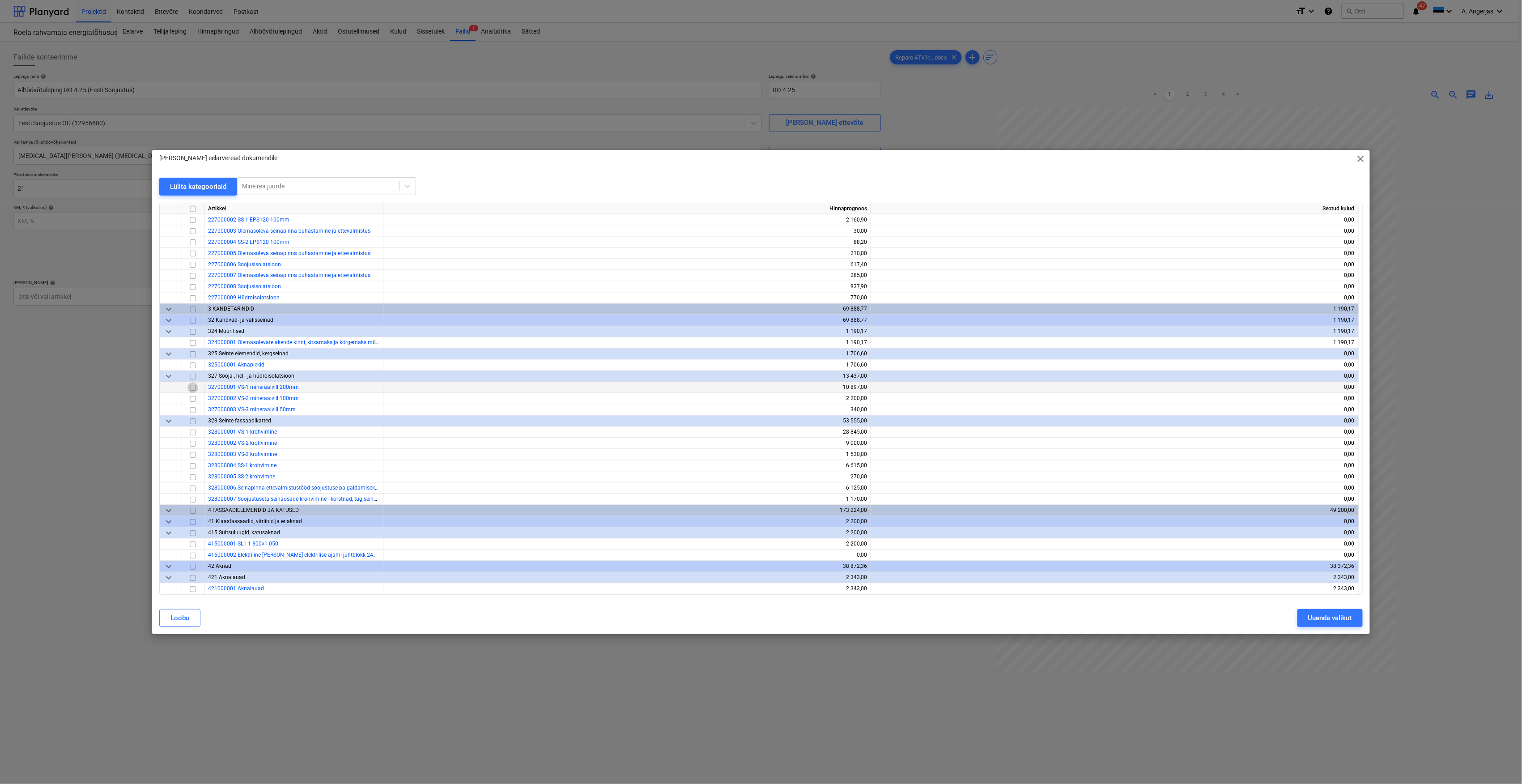
click at [194, 388] on input "checkbox" at bounding box center [193, 388] width 11 height 11
click at [194, 366] on input "checkbox" at bounding box center [193, 366] width 11 height 11
click at [194, 398] on input "checkbox" at bounding box center [193, 399] width 11 height 11
click at [192, 407] on input "checkbox" at bounding box center [193, 410] width 11 height 11
click at [195, 430] on input "checkbox" at bounding box center [193, 432] width 11 height 11
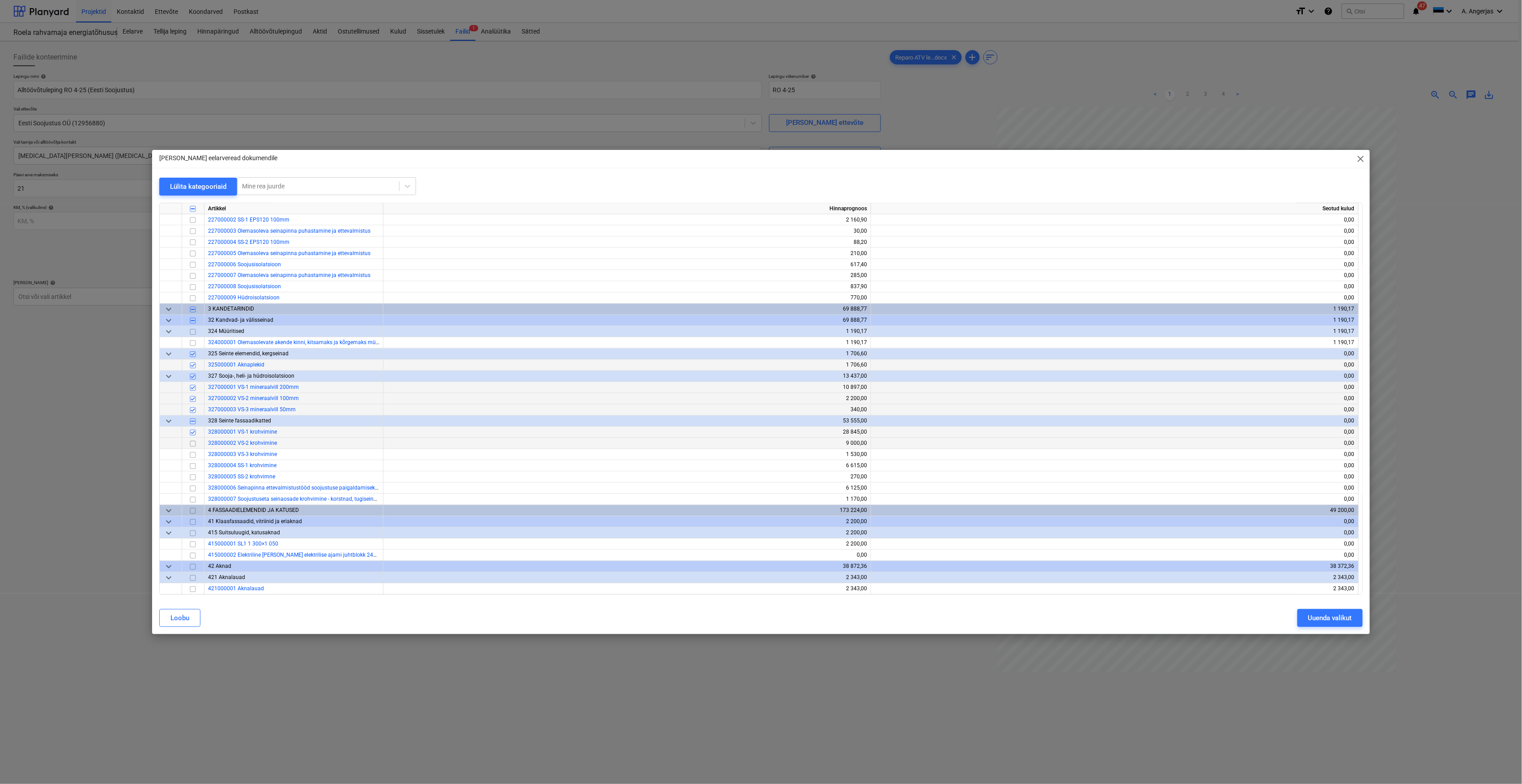
click at [194, 441] on input "checkbox" at bounding box center [193, 444] width 11 height 11
click at [195, 454] on input "checkbox" at bounding box center [193, 455] width 11 height 11
click at [196, 464] on input "checkbox" at bounding box center [193, 466] width 11 height 11
click at [193, 475] on input "checkbox" at bounding box center [193, 477] width 11 height 11
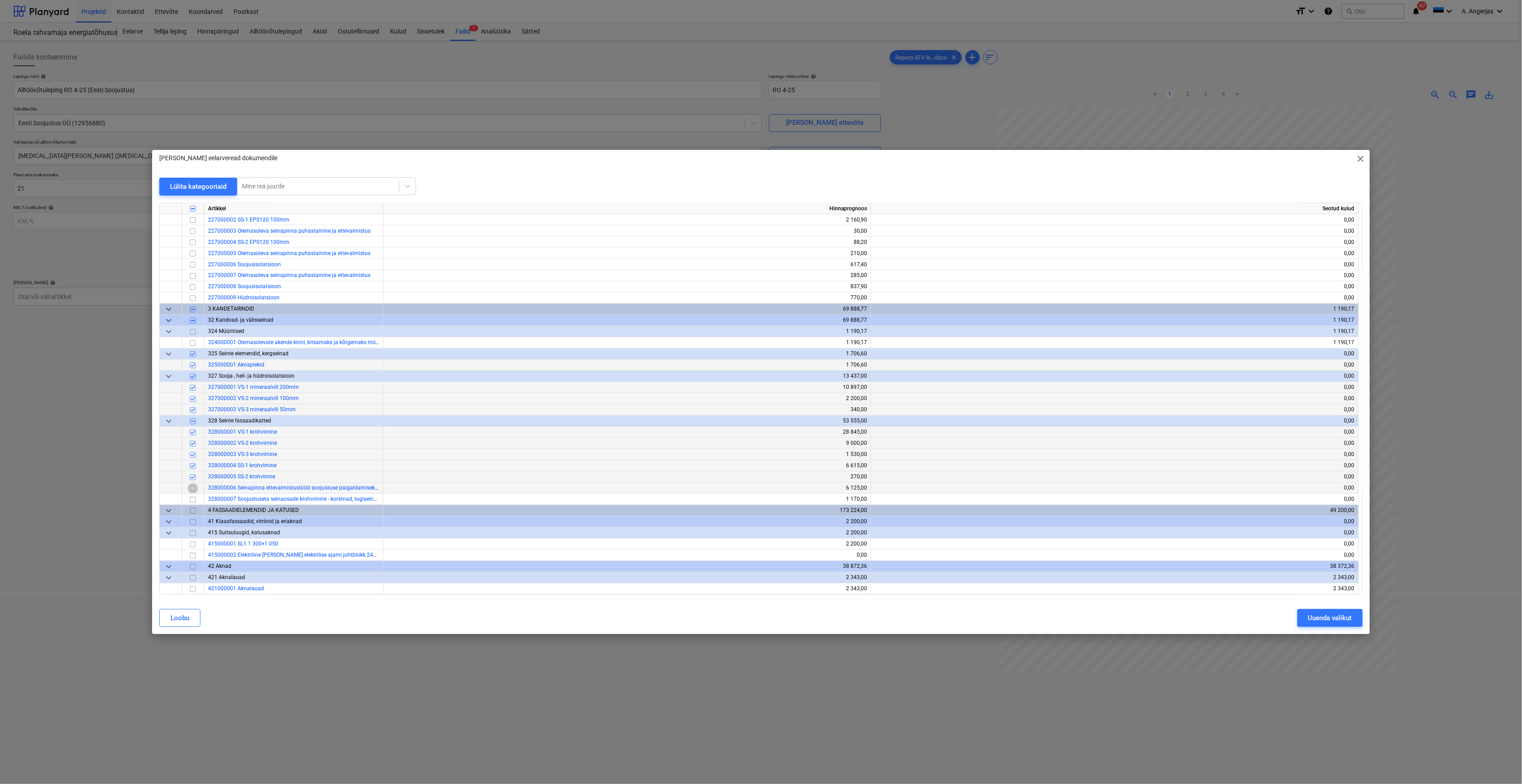
click at [194, 489] on input "checkbox" at bounding box center [193, 489] width 11 height 11
click at [190, 501] on input "checkbox" at bounding box center [193, 500] width 11 height 11
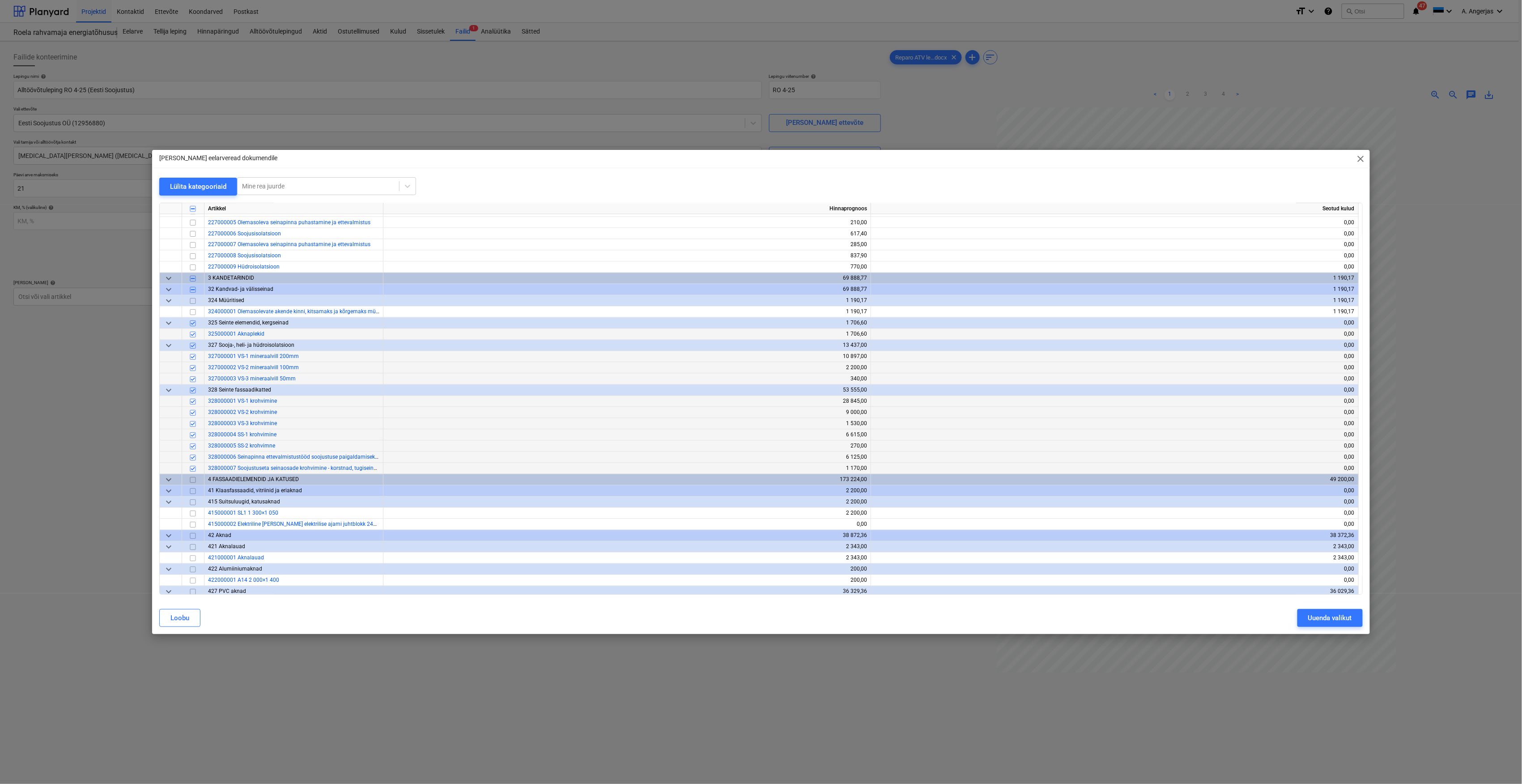
scroll to position [1133, 0]
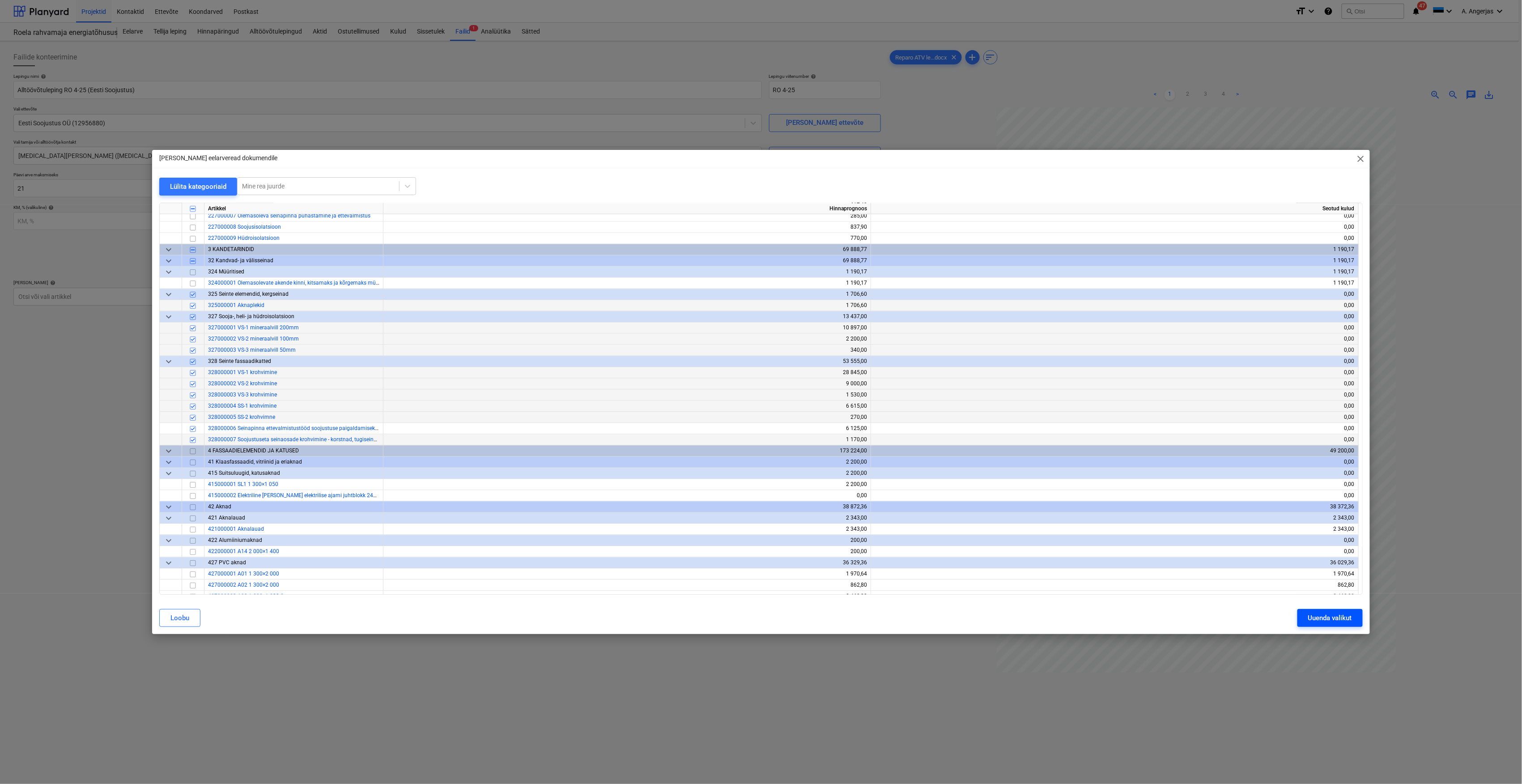
click at [1316, 616] on div "Uuenda valikut" at bounding box center [1330, 618] width 44 height 12
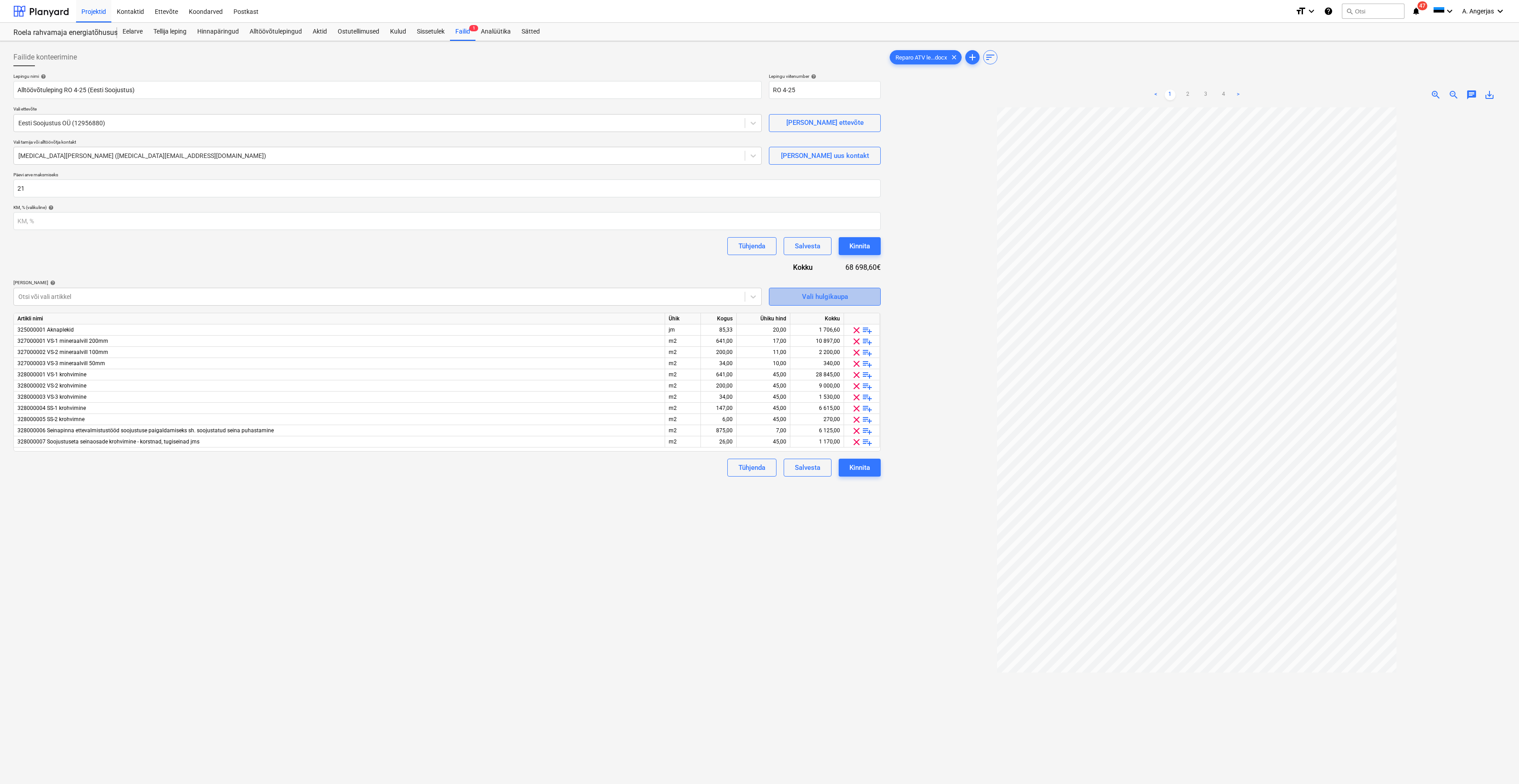
click at [845, 302] on div "Vali hulgikaupa" at bounding box center [825, 297] width 46 height 12
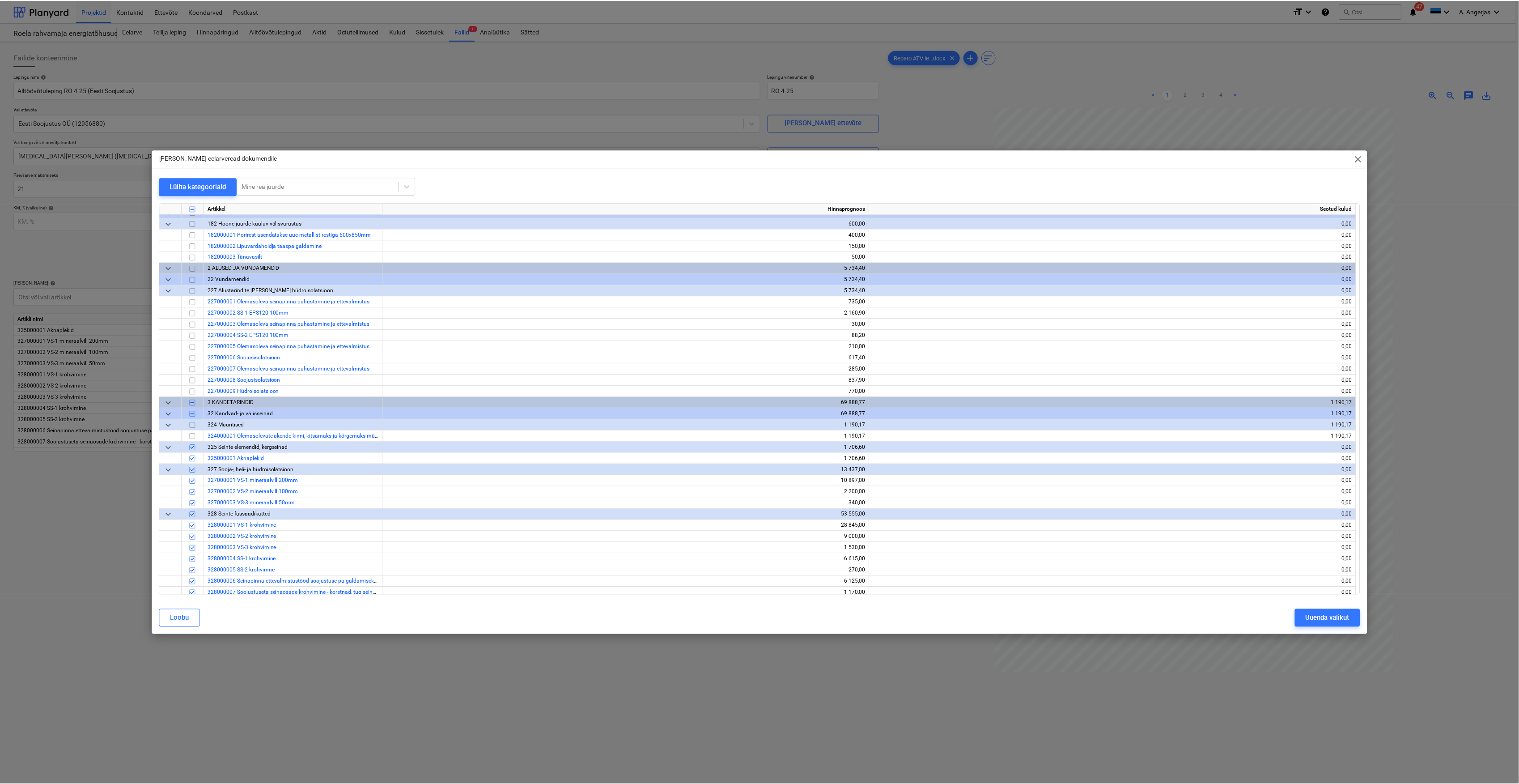
scroll to position [954, 0]
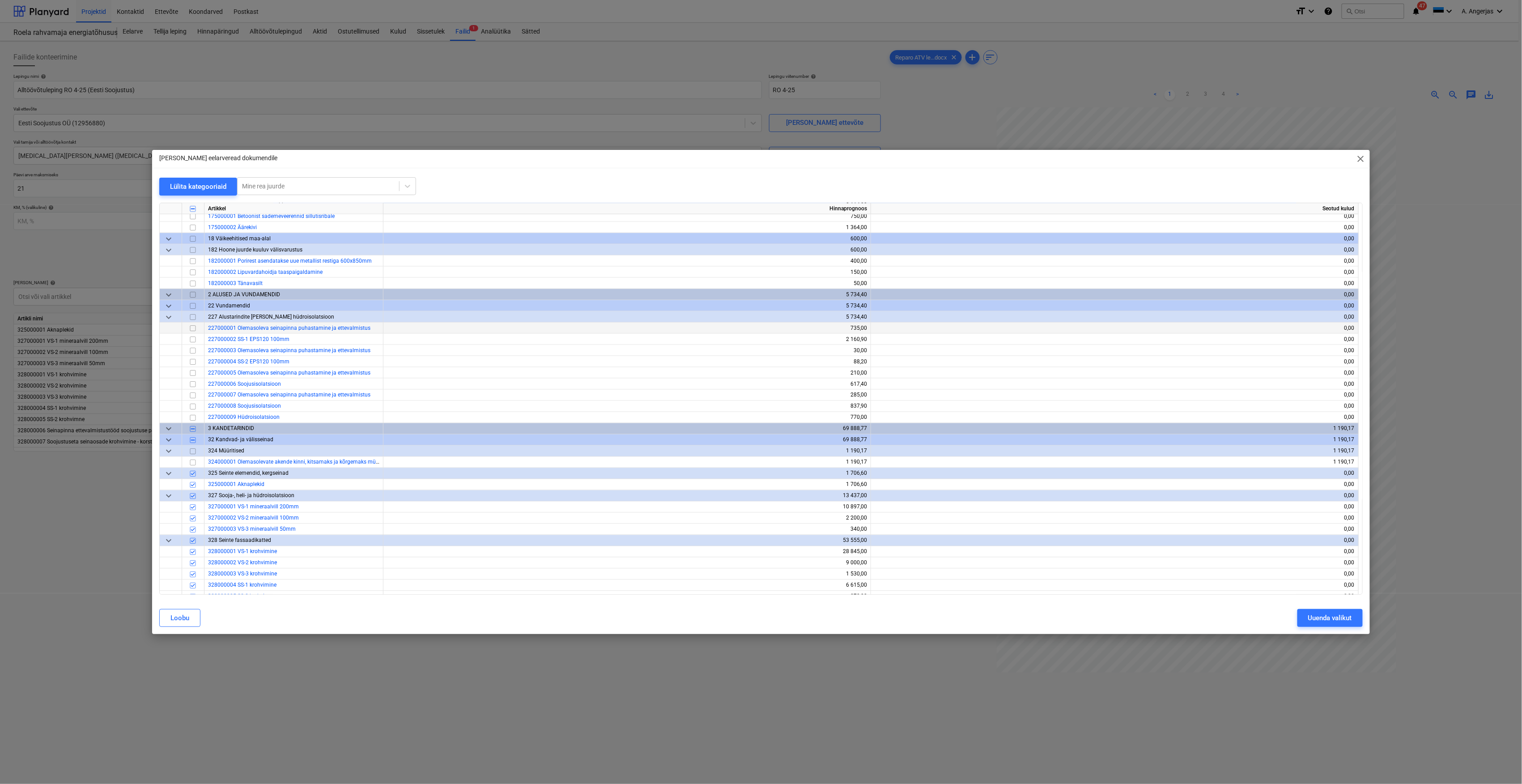
click at [194, 330] on input "checkbox" at bounding box center [193, 328] width 11 height 11
click at [193, 339] on input "checkbox" at bounding box center [193, 340] width 11 height 11
click at [192, 351] on input "checkbox" at bounding box center [193, 351] width 11 height 11
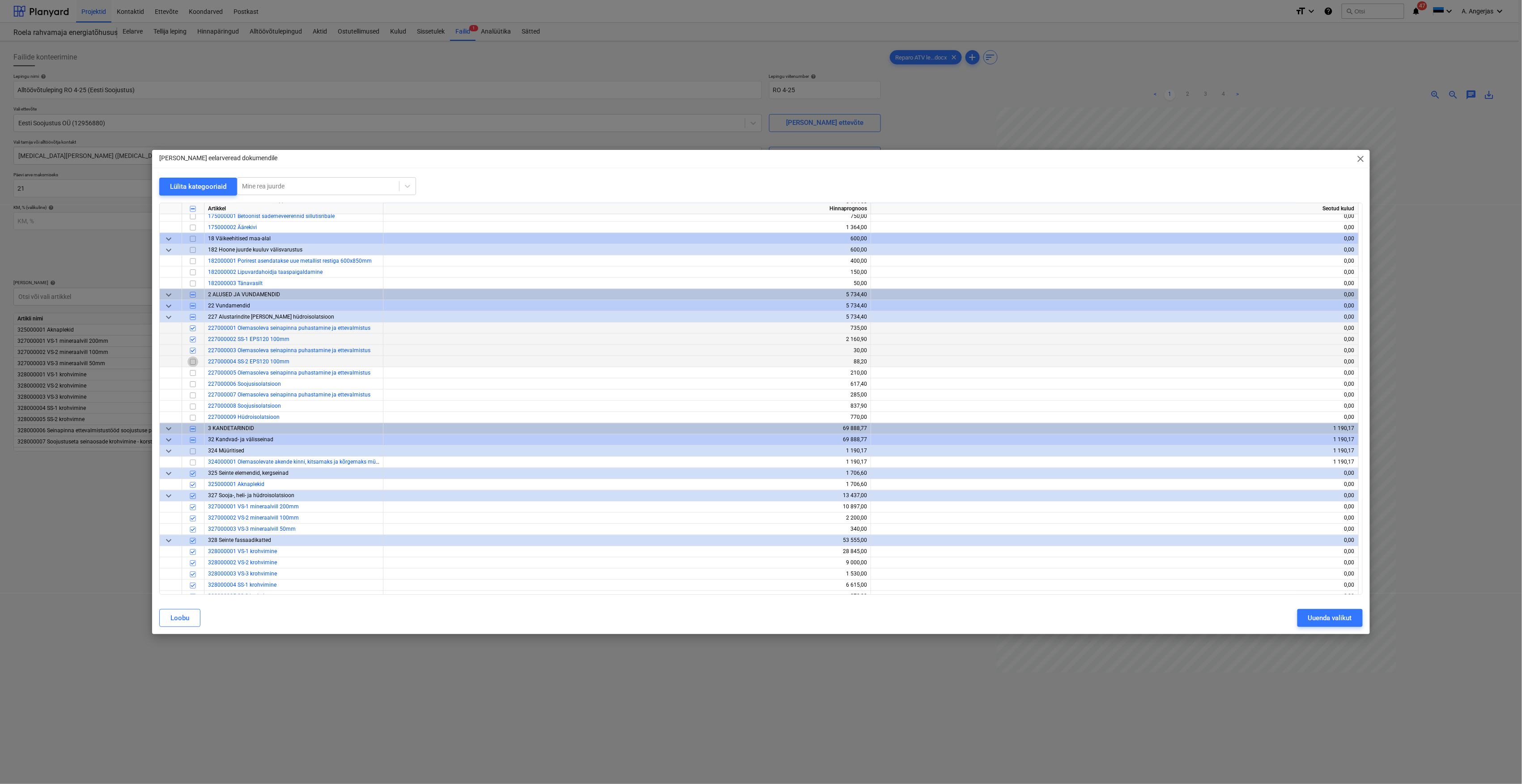
click at [192, 360] on input "checkbox" at bounding box center [193, 362] width 11 height 11
click at [196, 377] on input "checkbox" at bounding box center [193, 373] width 11 height 11
click at [196, 385] on input "checkbox" at bounding box center [193, 384] width 11 height 11
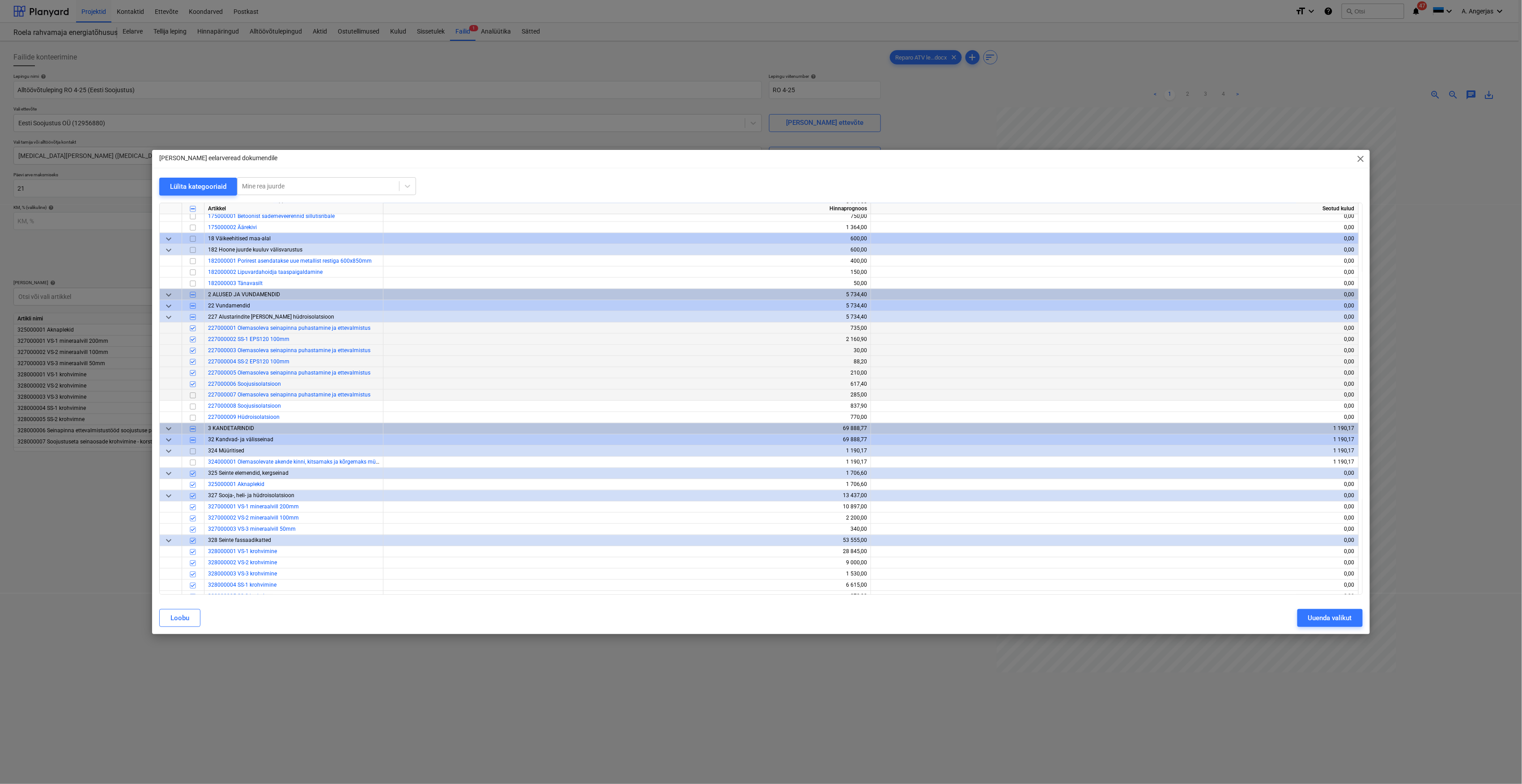
click at [194, 396] on input "checkbox" at bounding box center [193, 395] width 11 height 11
click at [190, 409] on input "checkbox" at bounding box center [193, 406] width 11 height 11
click at [191, 417] on input "checkbox" at bounding box center [193, 418] width 11 height 11
click at [1342, 618] on div "Uuenda valikut" at bounding box center [1330, 618] width 44 height 12
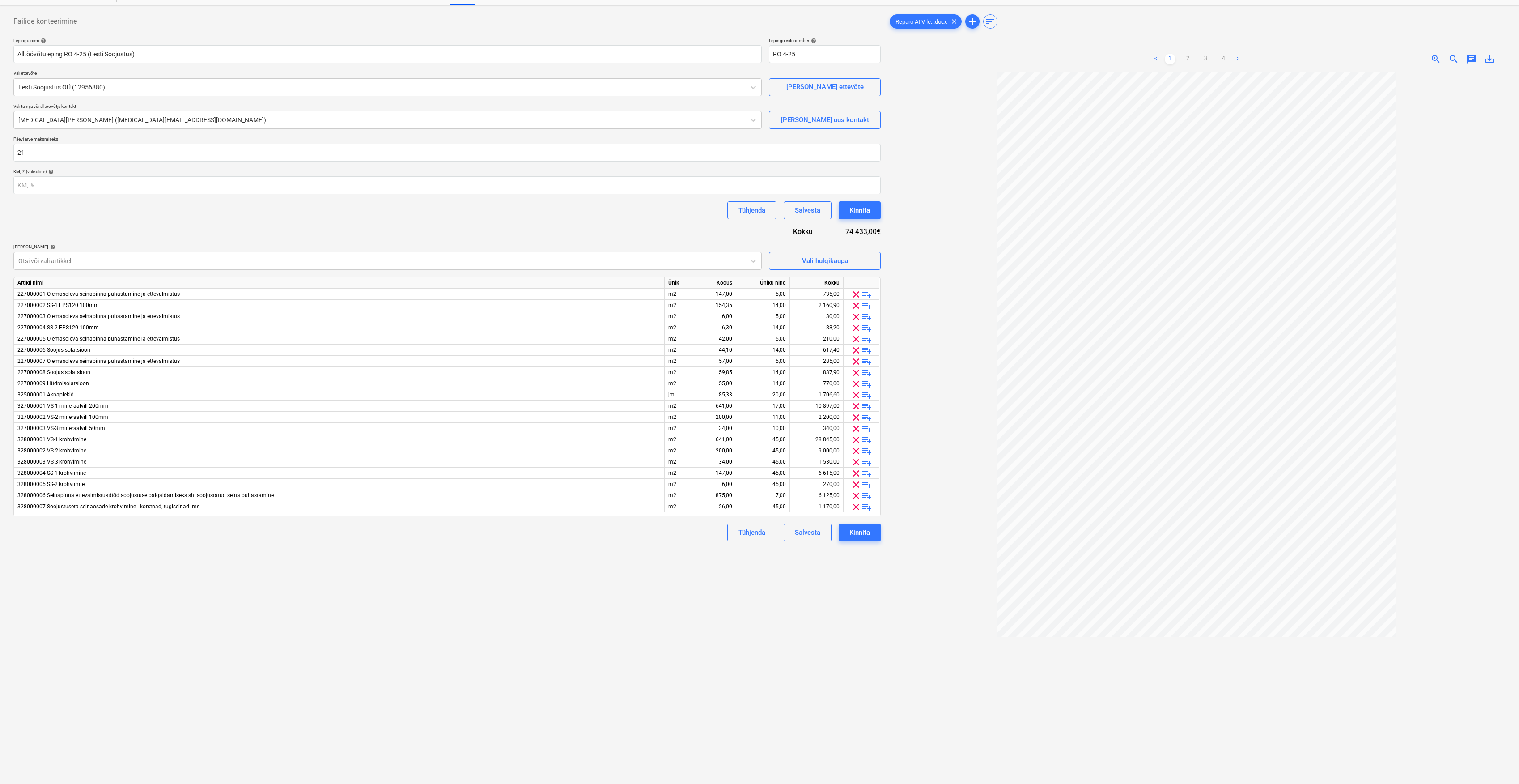
scroll to position [30, 0]
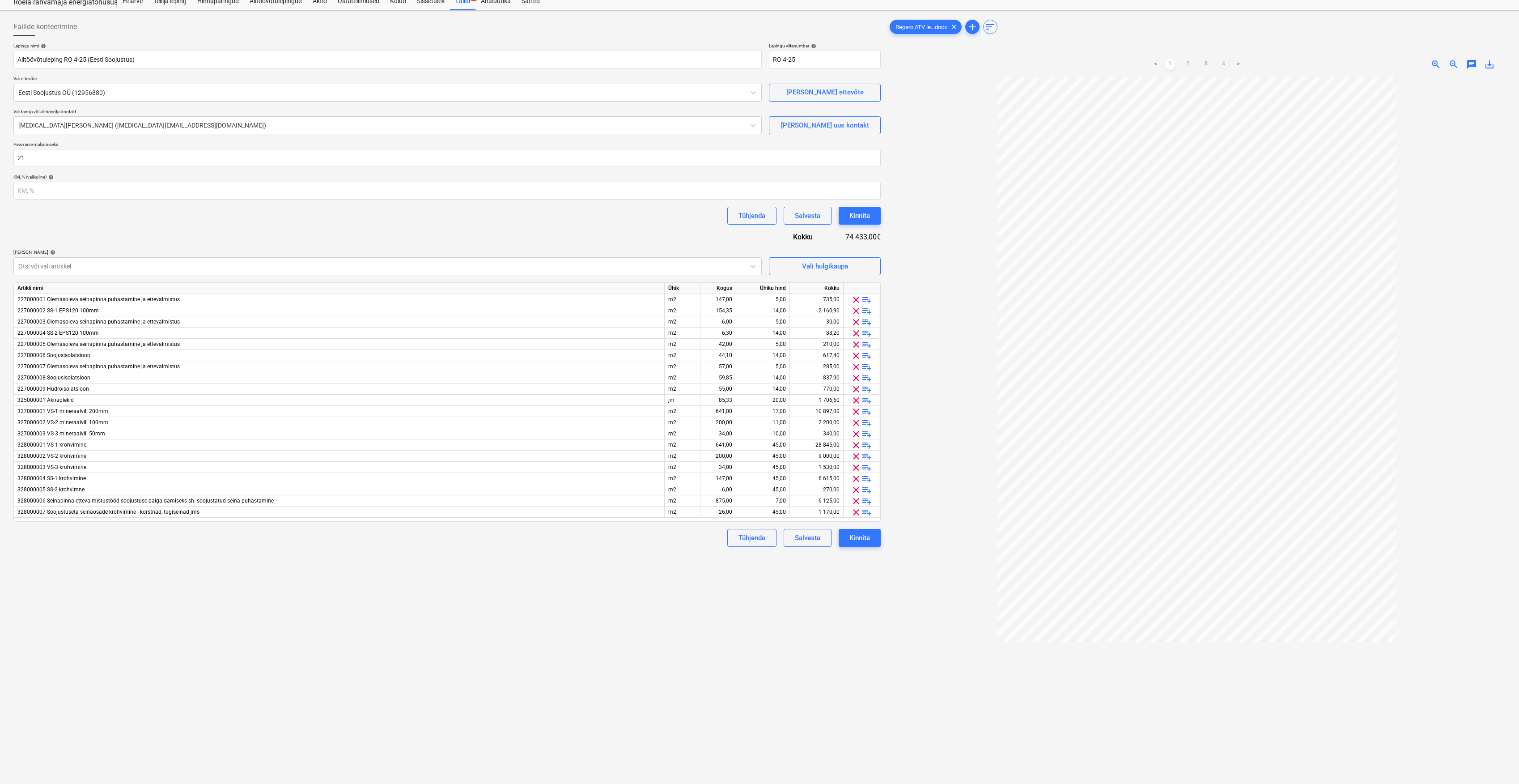
click at [1185, 67] on link "2" at bounding box center [1188, 64] width 11 height 11
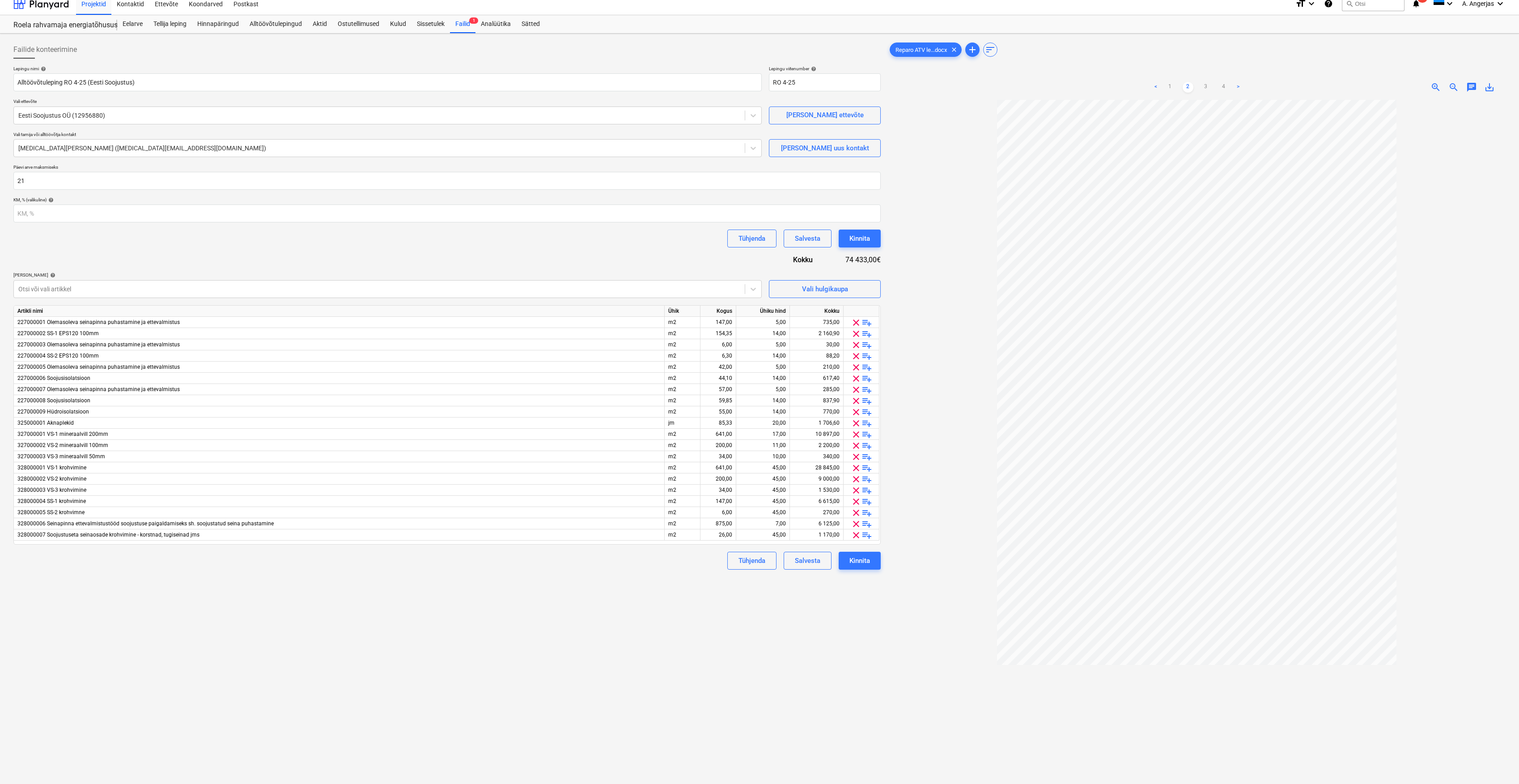
scroll to position [0, 0]
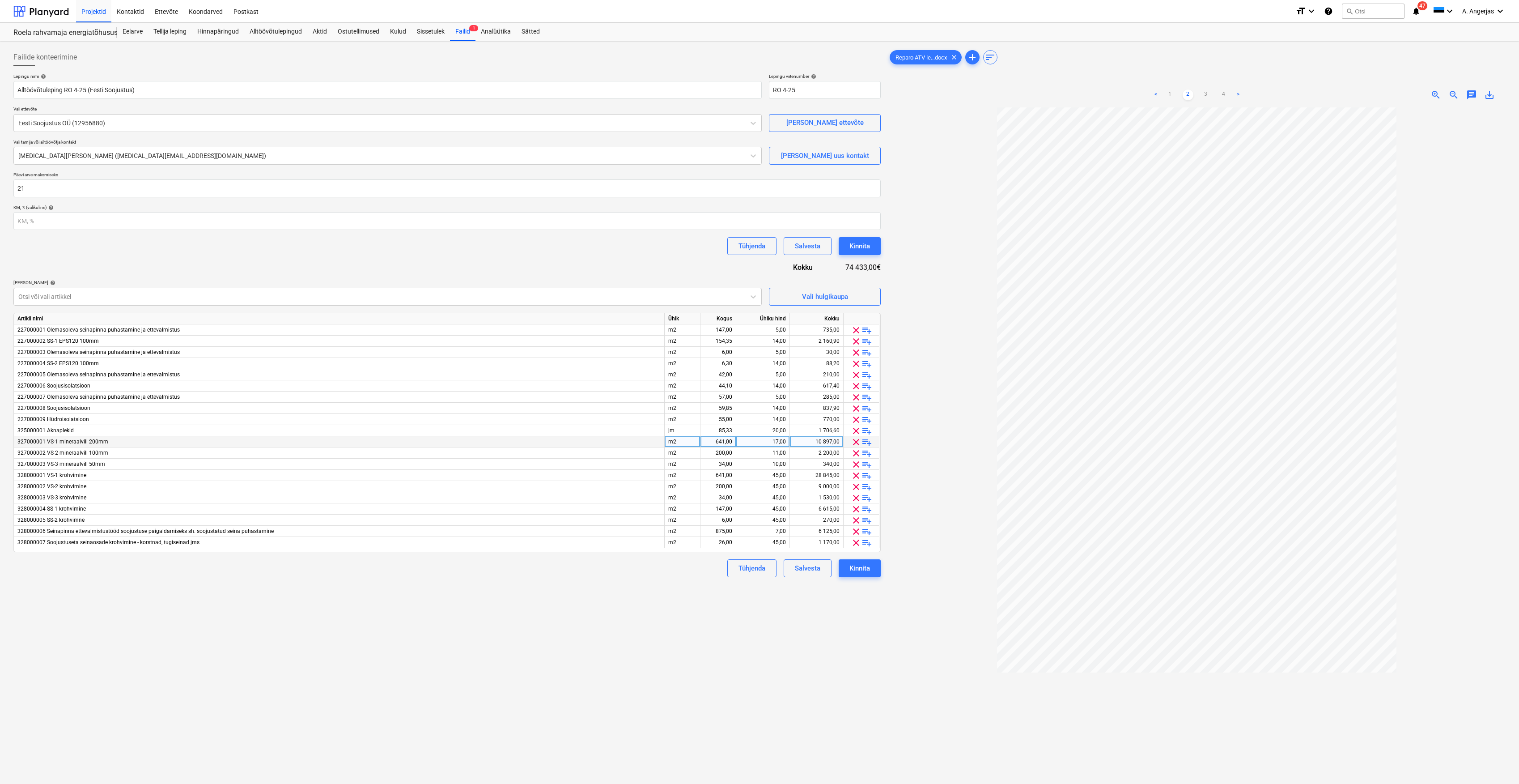
click at [725, 443] on div "641,00" at bounding box center [718, 441] width 28 height 11
type input "539"
click at [721, 450] on div "200,00" at bounding box center [718, 453] width 28 height 11
type input "170"
click at [725, 466] on div "34,00" at bounding box center [718, 464] width 28 height 11
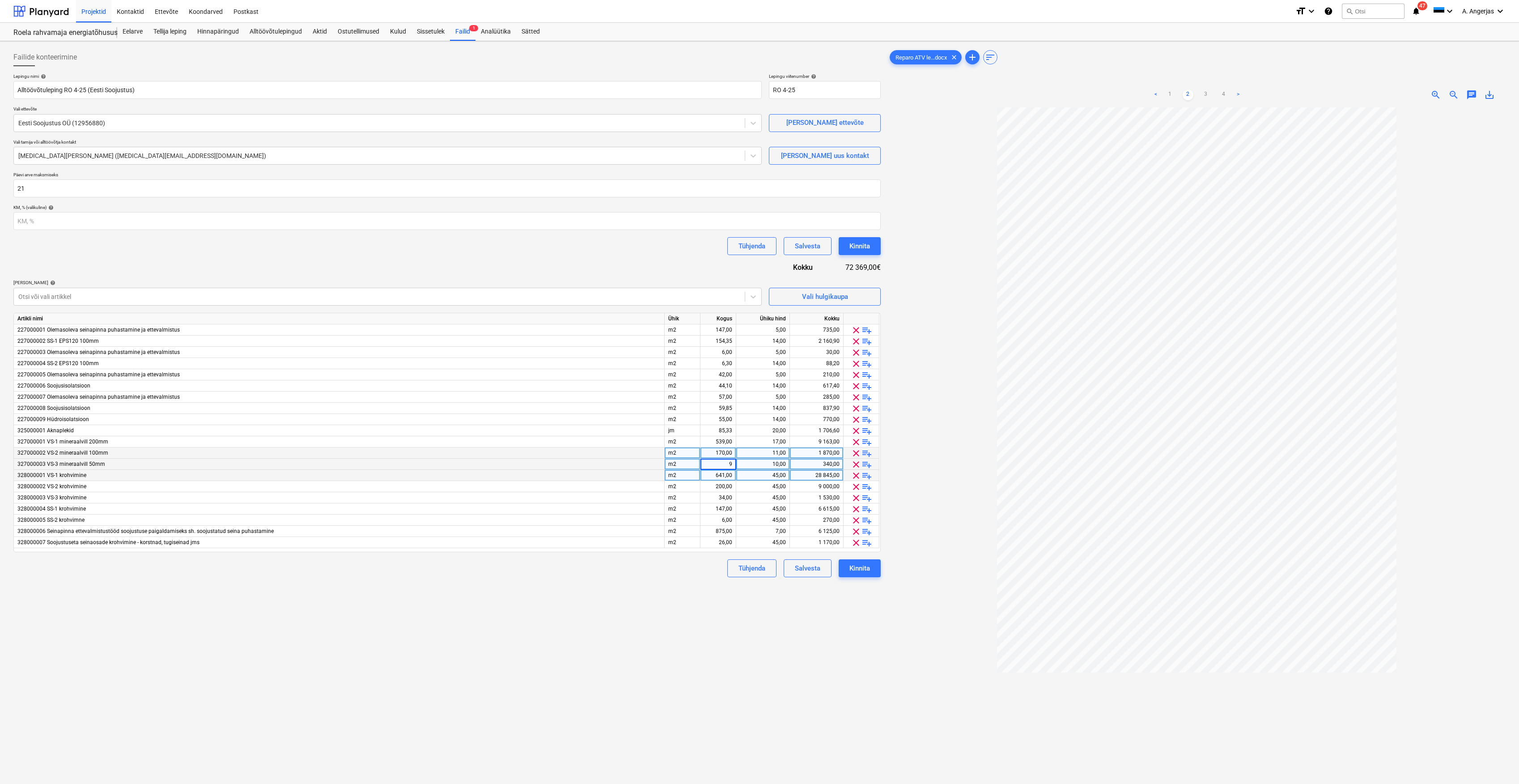
type input "91"
click at [771, 437] on div "17,00" at bounding box center [763, 441] width 46 height 11
type input "40"
click at [783, 451] on div "11,00" at bounding box center [763, 453] width 46 height 11
type input "30"
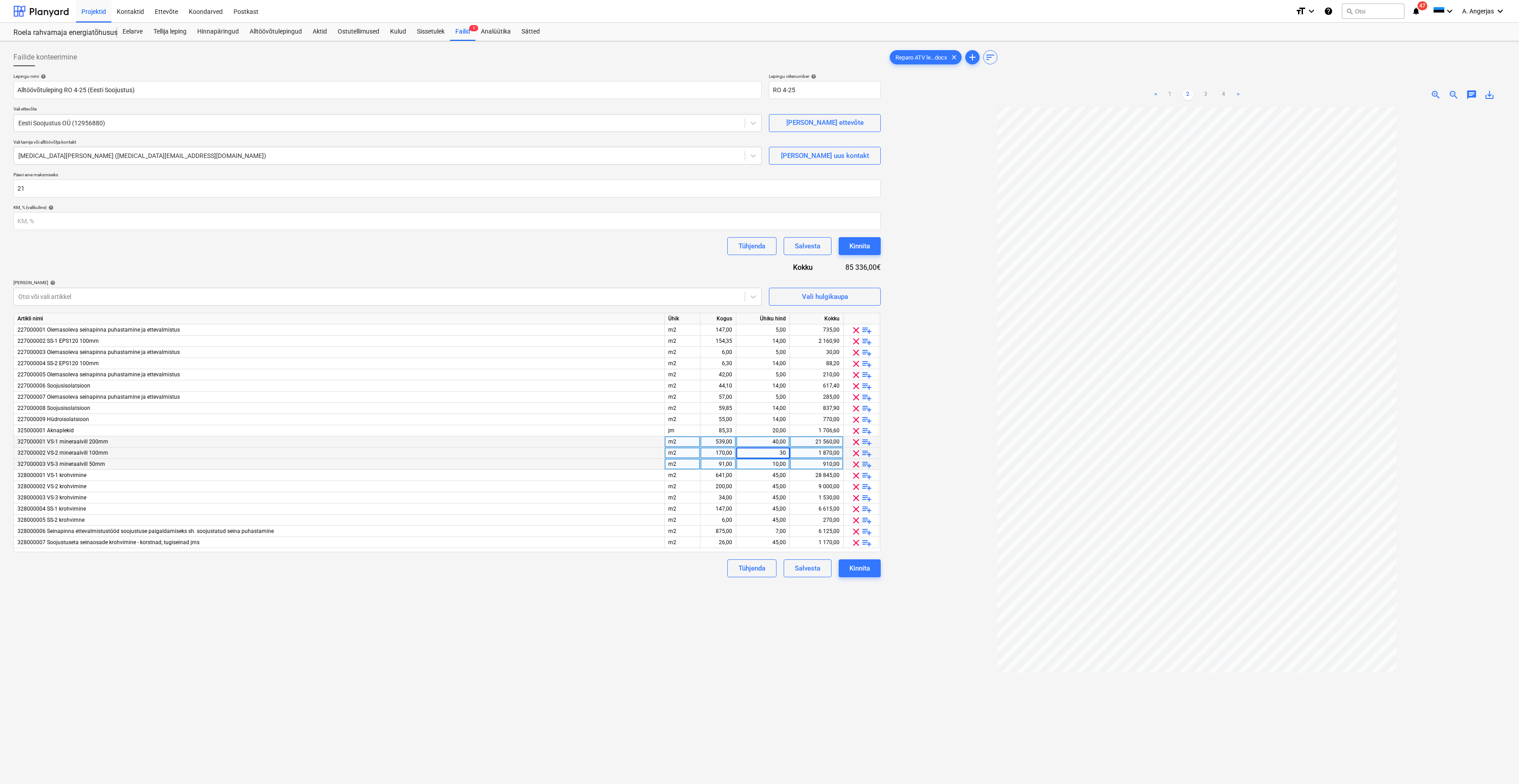
click at [773, 463] on div "10,00" at bounding box center [763, 464] width 46 height 11
type input "20"
click at [772, 473] on div "45,00" at bounding box center [763, 475] width 46 height 11
click at [727, 476] on div "641,00" at bounding box center [718, 475] width 28 height 11
type input "710"
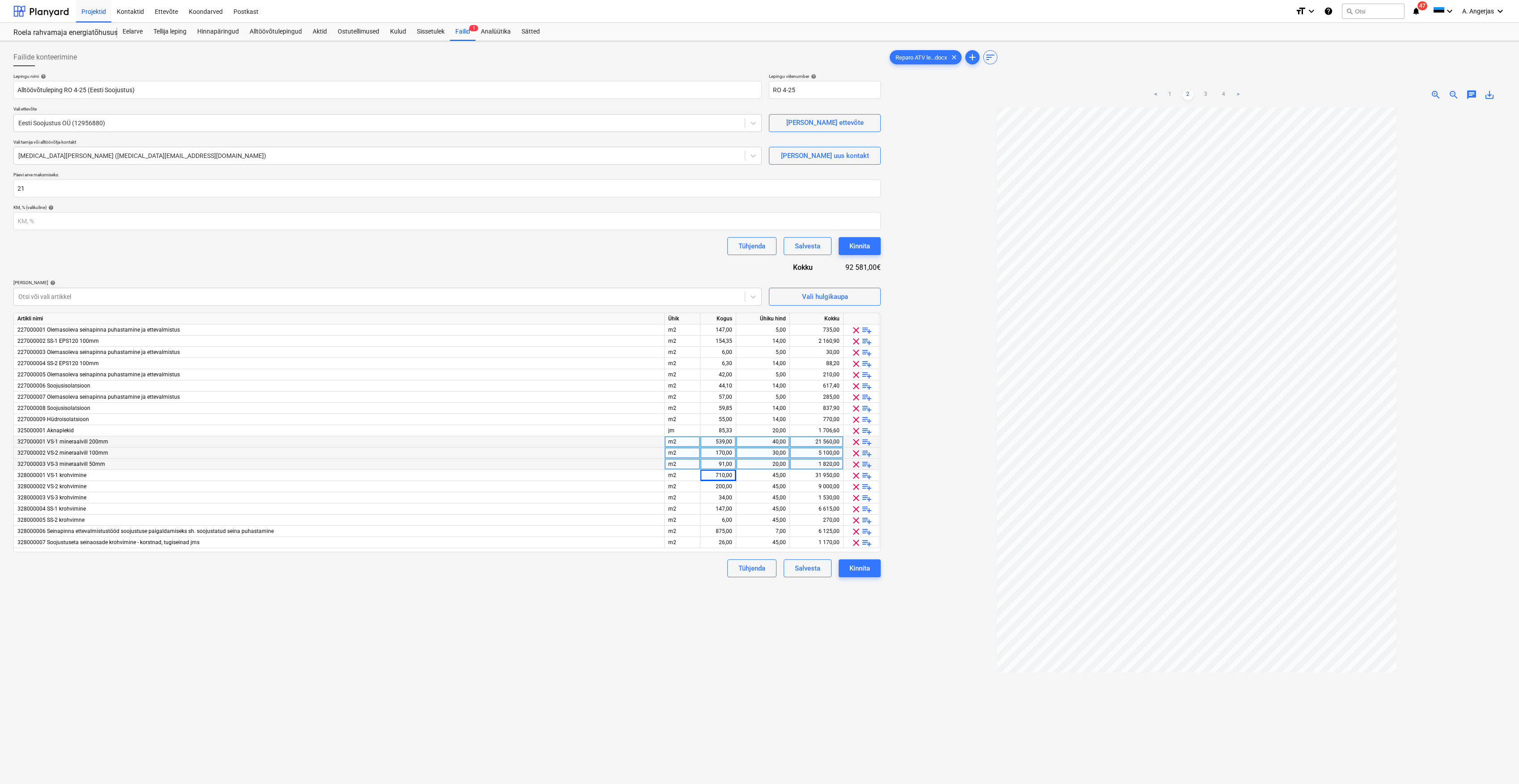
click at [701, 598] on div "Failide konteerimine Lepingu nimi help Alltöövõtuleping RO 4-25 (Eesti Soojustu…" at bounding box center [447, 457] width 874 height 825
click at [727, 478] on div "710,00" at bounding box center [718, 475] width 28 height 11
type input "539"
click at [720, 486] on div "200,00" at bounding box center [718, 486] width 28 height 11
type input "170"
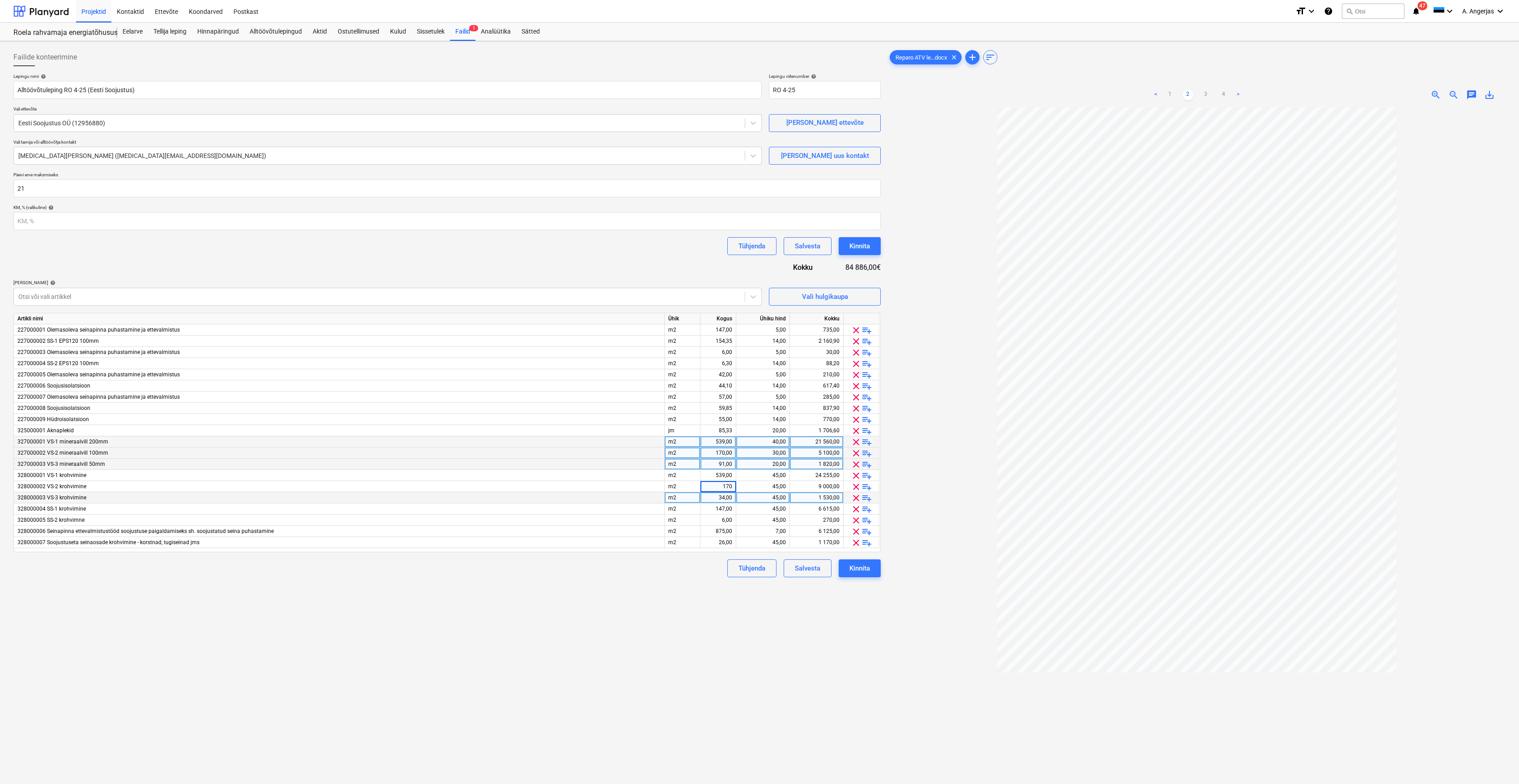
click at [721, 495] on div "34,00" at bounding box center [718, 497] width 28 height 11
type input "91"
click at [727, 508] on div "147,00" at bounding box center [718, 509] width 28 height 11
click at [723, 510] on input "147" at bounding box center [718, 509] width 35 height 11
click at [732, 506] on input "147" at bounding box center [718, 509] width 35 height 11
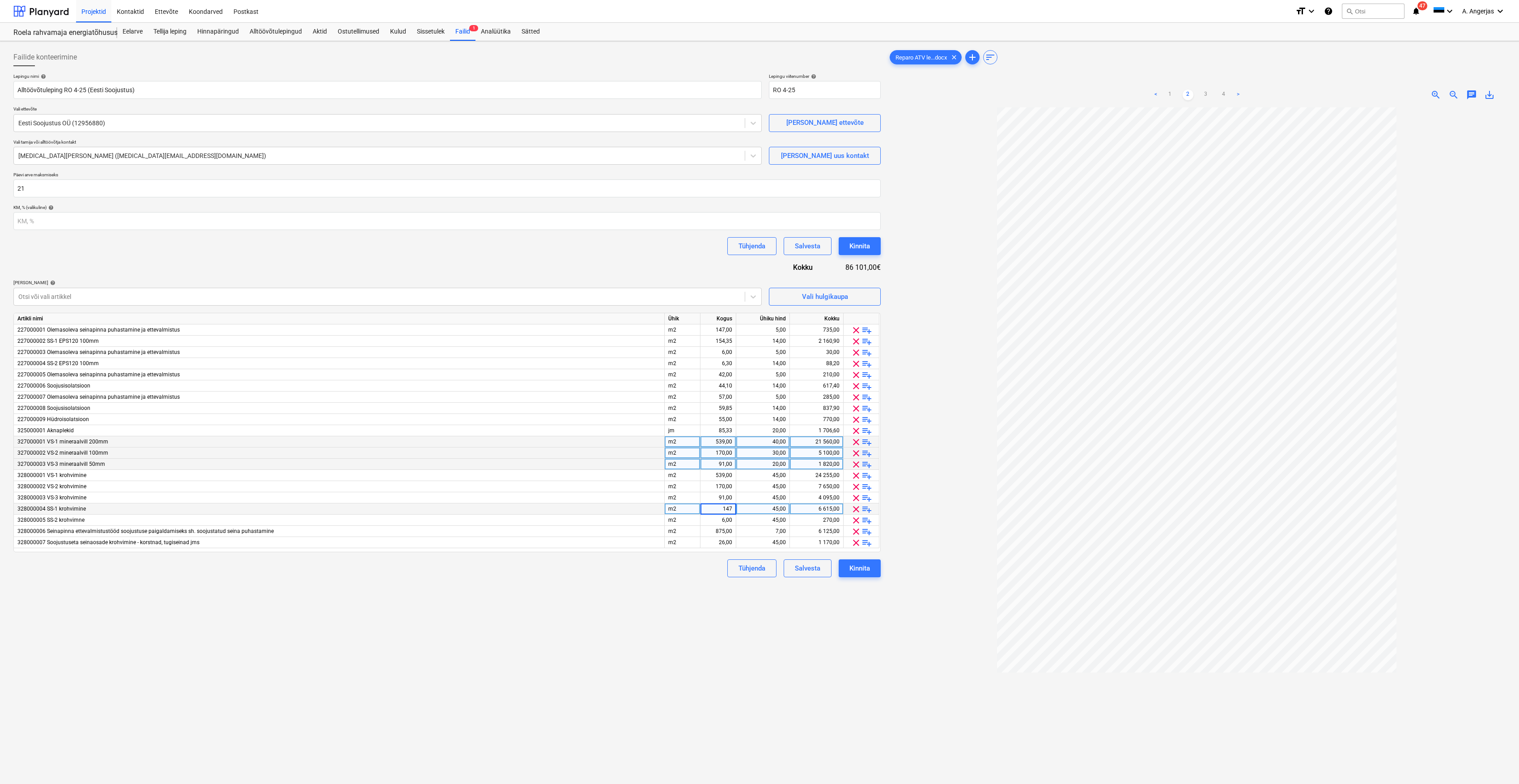
click at [732, 506] on input "147" at bounding box center [718, 509] width 35 height 11
type input "70"
click at [724, 518] on div "6,00" at bounding box center [718, 520] width 28 height 11
click at [723, 508] on div "70,00" at bounding box center [718, 509] width 28 height 11
click at [718, 521] on div "6,00" at bounding box center [718, 520] width 28 height 11
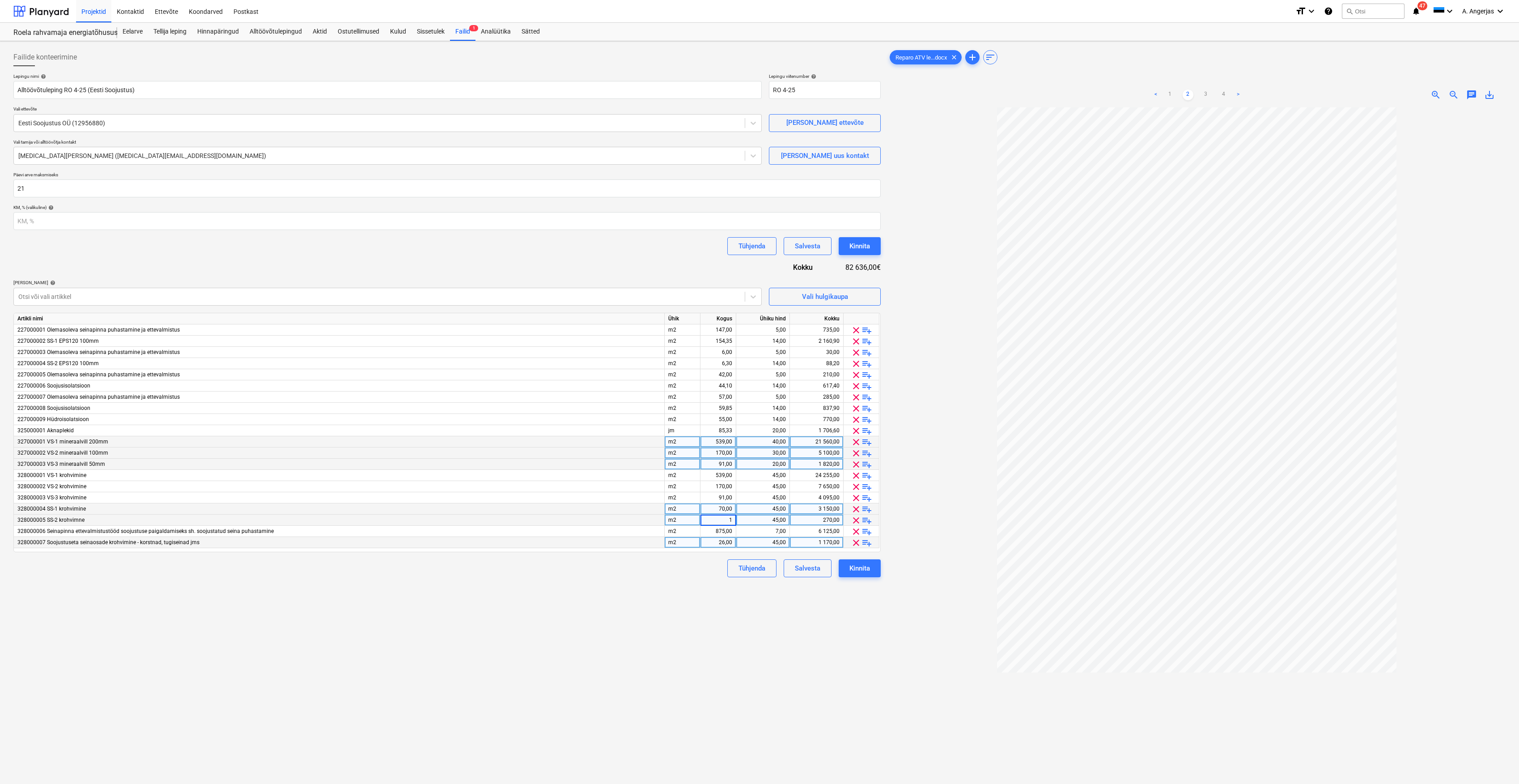
type input "10"
click at [725, 508] on div "70,00" at bounding box center [718, 509] width 28 height 11
type input "130"
click at [727, 536] on div "875,00" at bounding box center [718, 531] width 28 height 11
type input "710"
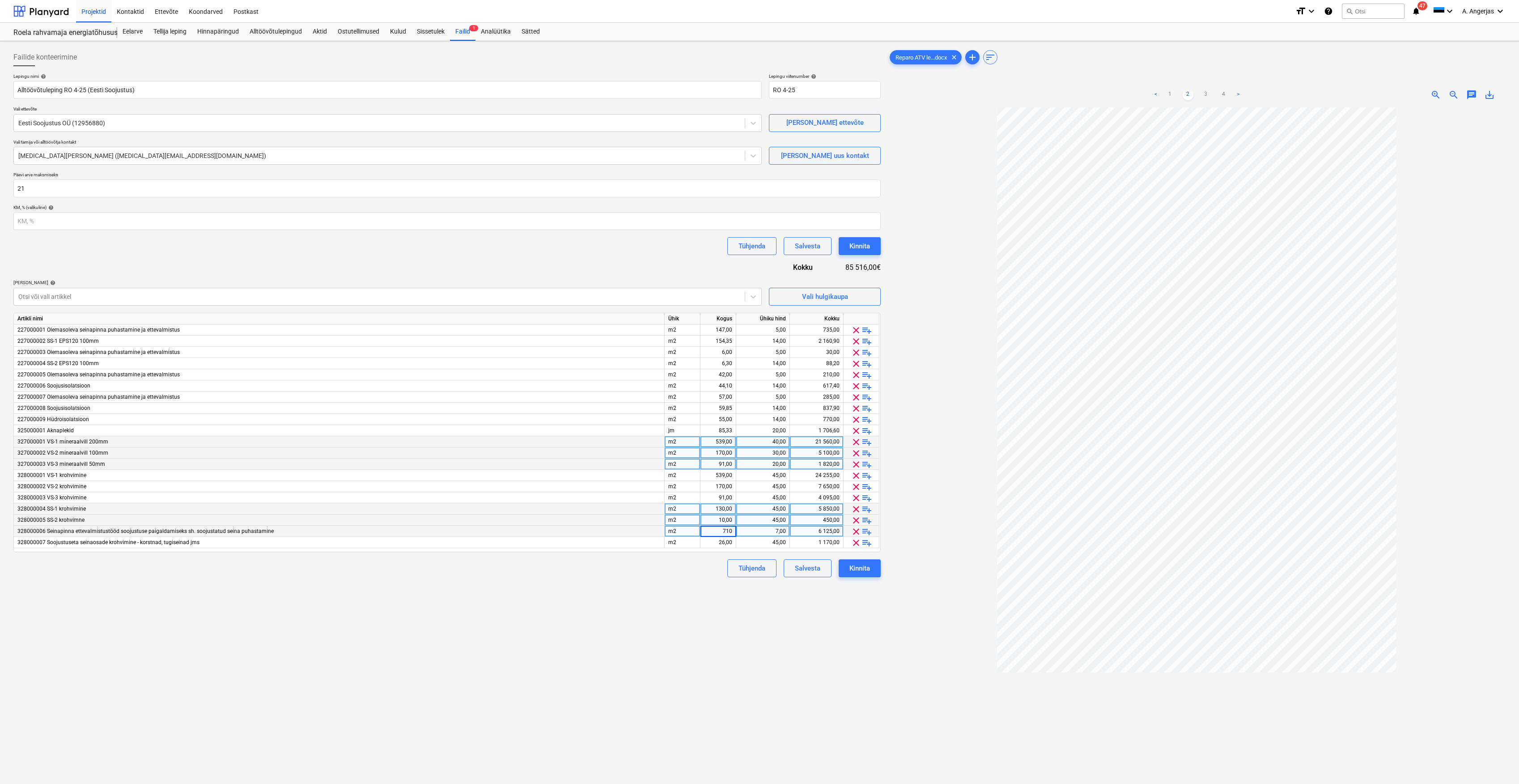
click at [760, 531] on div "7,00" at bounding box center [763, 531] width 46 height 11
type input "1"
click at [684, 576] on div "Tühjenda Salvesta Kinnita" at bounding box center [447, 568] width 867 height 18
click at [731, 535] on div "710,00" at bounding box center [718, 531] width 28 height 11
type input "320"
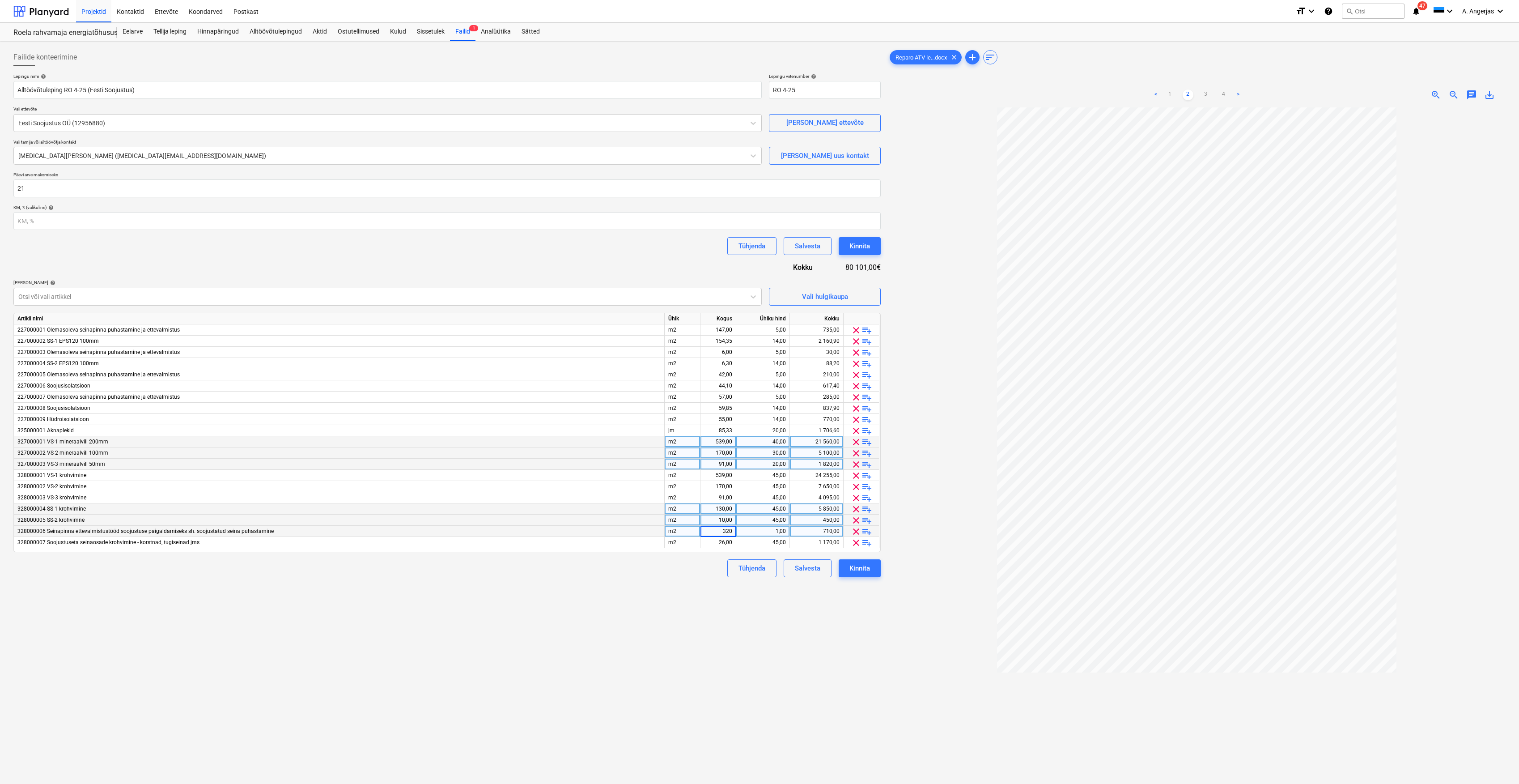
click at [510, 559] on div "Tühjenda Salvesta Kinnita" at bounding box center [447, 568] width 867 height 18
click at [730, 543] on div "26,00" at bounding box center [718, 542] width 28 height 11
type input "0"
click at [757, 542] on div "45,00" at bounding box center [763, 542] width 46 height 11
type input "0"
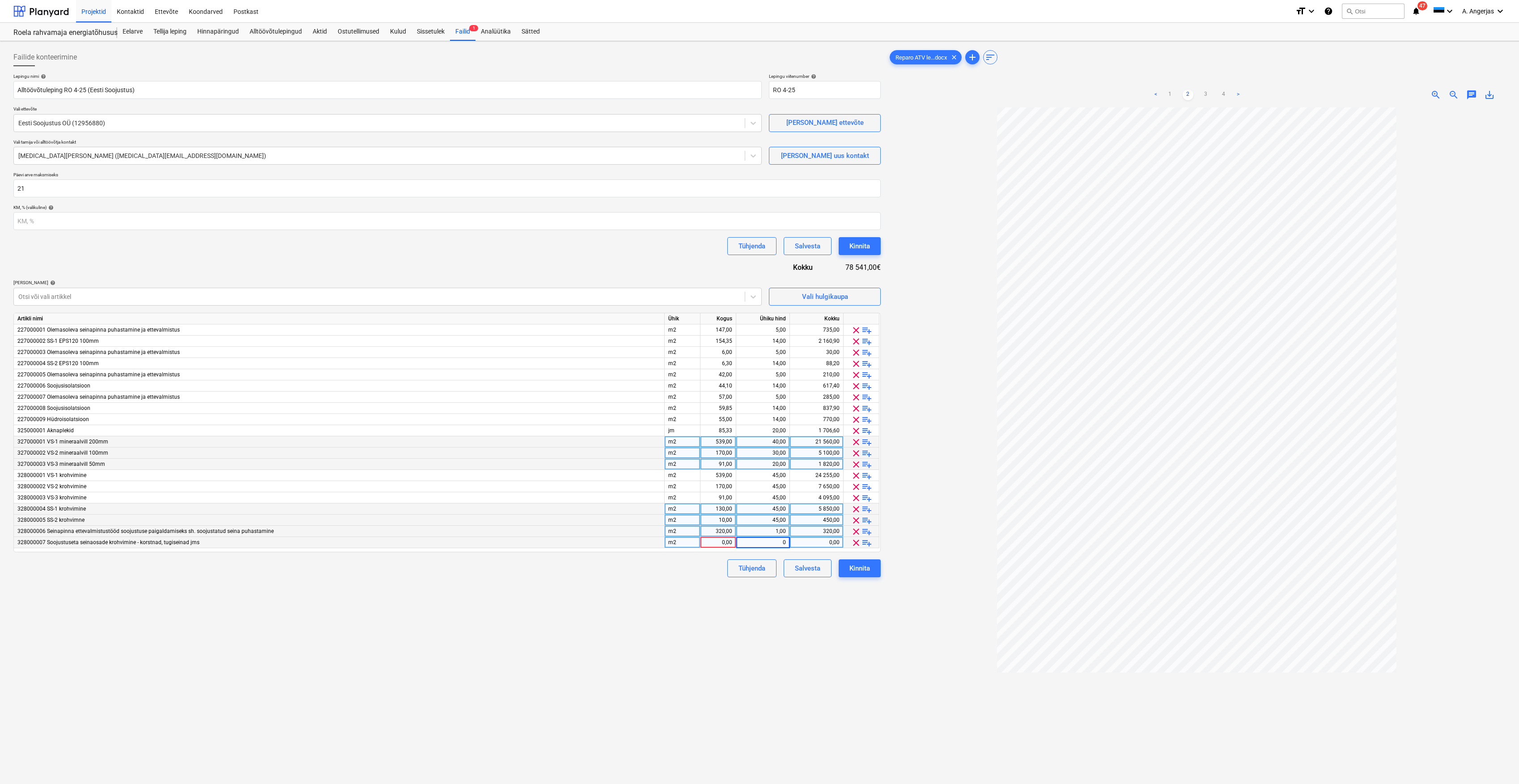
click at [652, 589] on div "Failide konteerimine Lepingu nimi help Alltöövõtuleping RO 4-25 (Eesti Soojustu…" at bounding box center [447, 457] width 874 height 825
click at [714, 545] on div "0,00" at bounding box center [718, 542] width 28 height 11
type input "1"
click at [688, 575] on div "Tühjenda Salvesta Kinnita" at bounding box center [447, 568] width 867 height 18
click at [727, 543] on div "1,00" at bounding box center [718, 542] width 28 height 11
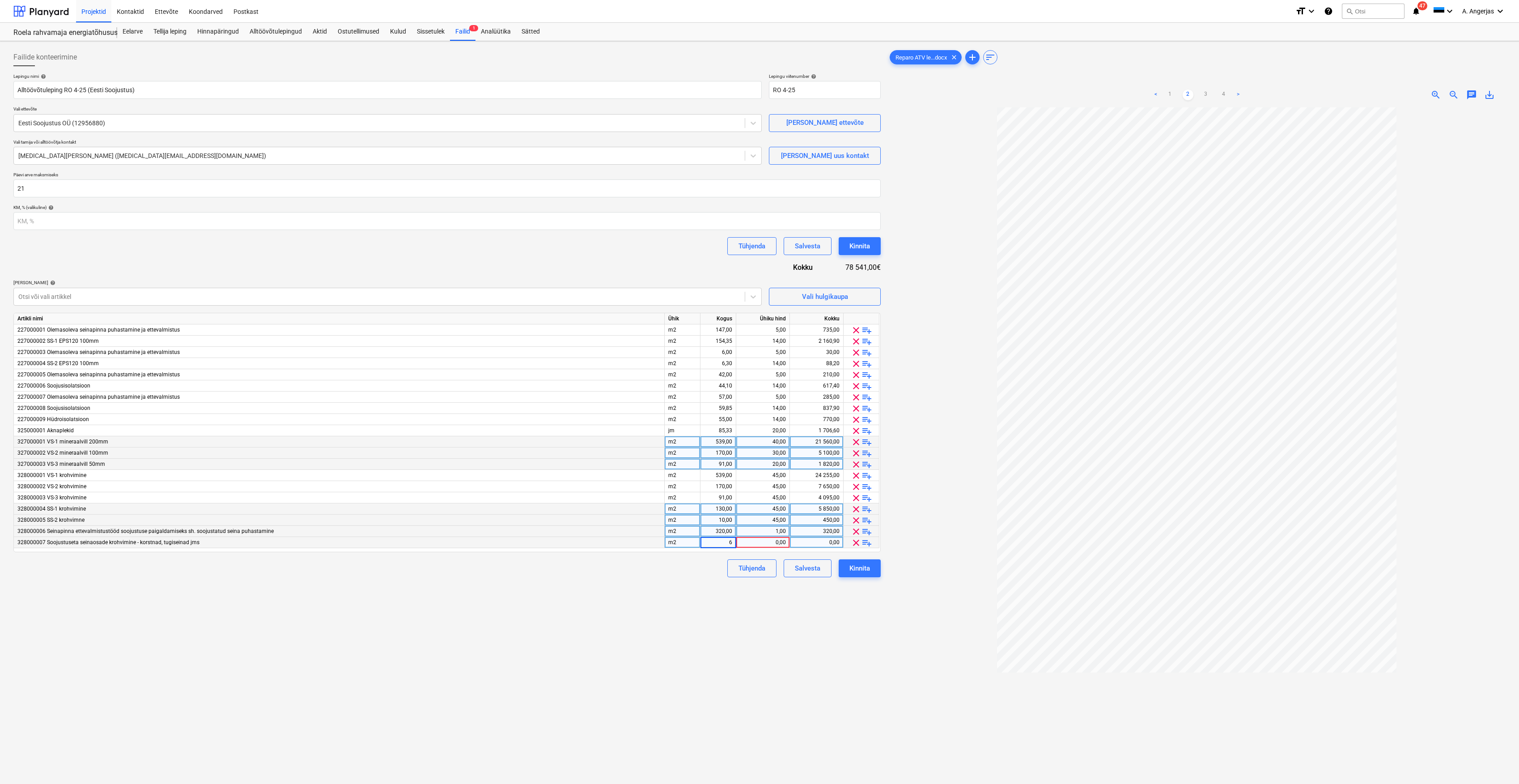
type input "60"
click at [709, 574] on div "Tühjenda Salvesta Kinnita" at bounding box center [447, 568] width 867 height 18
click at [772, 542] on div "0,00" at bounding box center [763, 542] width 46 height 11
type input "25"
click at [624, 590] on div "Failide konteerimine Lepingu nimi help Alltöövõtuleping RO 4-25 (Eesti Soojustu…" at bounding box center [447, 457] width 874 height 825
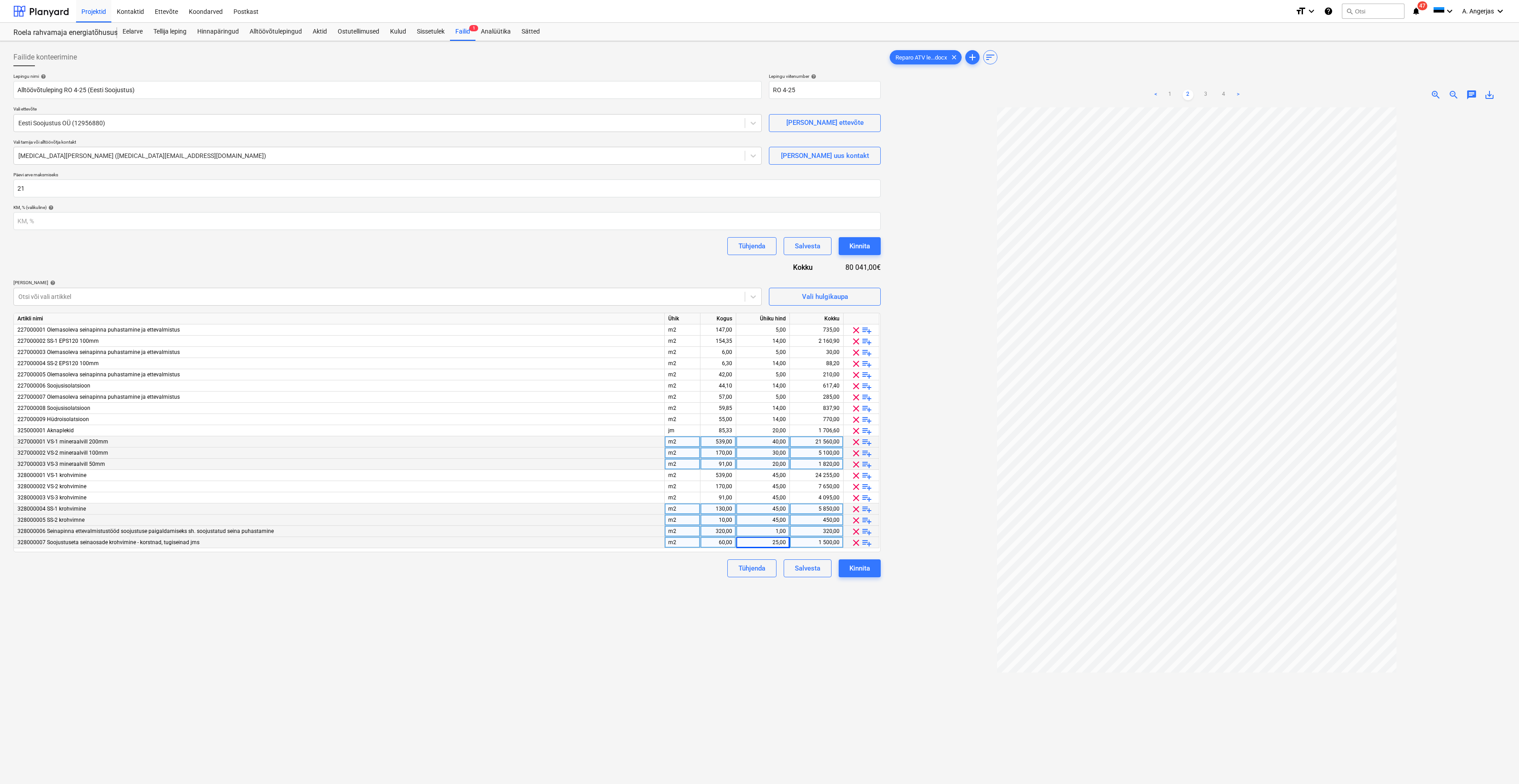
click at [772, 544] on div "25,00" at bounding box center [763, 542] width 46 height 11
type input "20"
click at [610, 593] on div "Failide konteerimine Lepingu nimi help Alltöövõtuleping RO 4-25 (Eesti Soojustu…" at bounding box center [447, 457] width 874 height 825
click at [777, 544] on div "20,00" at bounding box center [763, 542] width 46 height 11
type input "30"
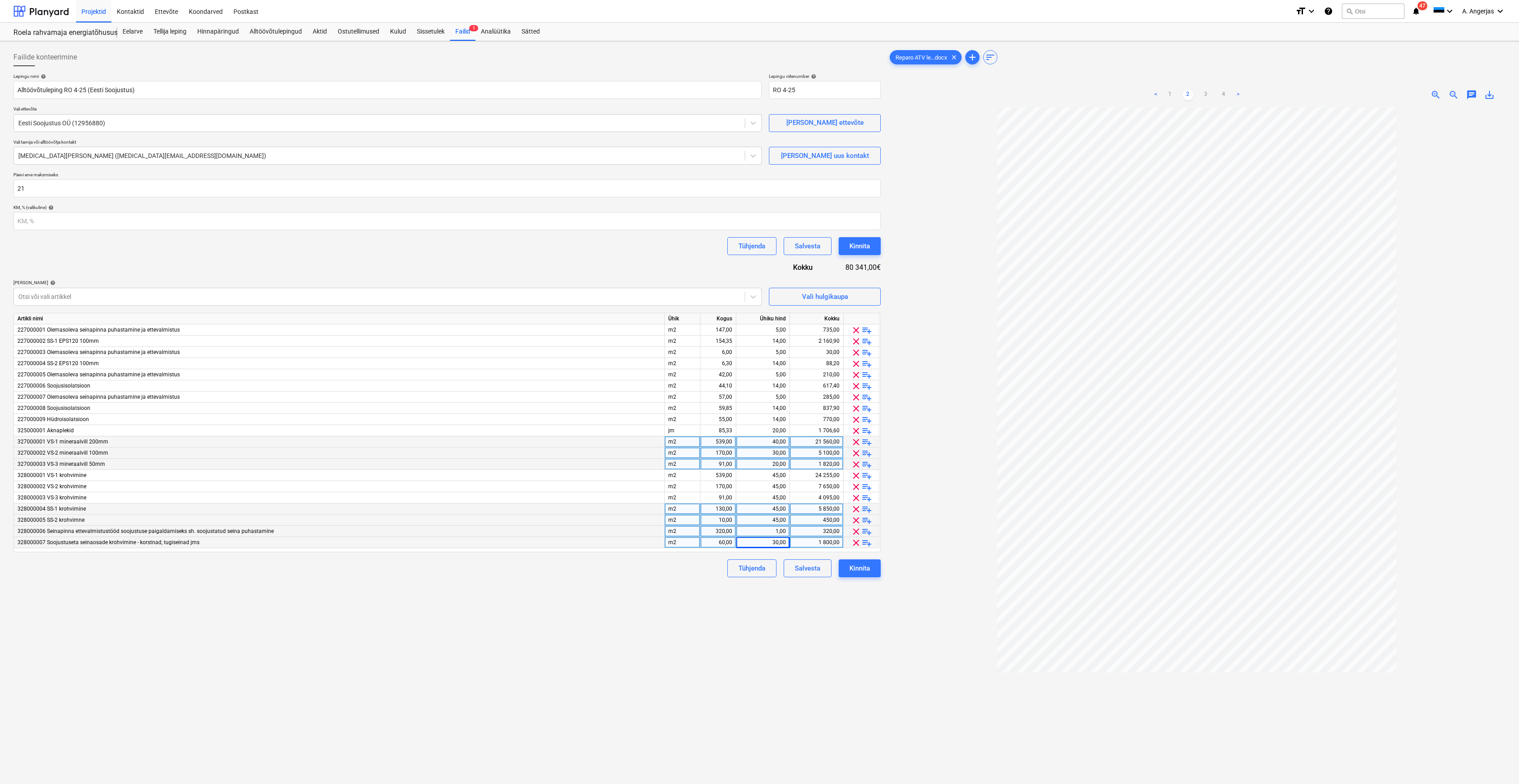
click at [728, 635] on div "Failide konteerimine Lepingu nimi help Alltöövõtuleping RO 4-25 (Eesti Soojustu…" at bounding box center [447, 457] width 874 height 825
click at [779, 544] on div "30,00" at bounding box center [763, 542] width 46 height 11
type input "25"
click at [690, 630] on div "Failide konteerimine Lepingu nimi help Alltöövõtuleping RO 4-25 (Eesti Soojustu…" at bounding box center [447, 457] width 874 height 825
click at [778, 541] on div "25,00" at bounding box center [763, 542] width 46 height 11
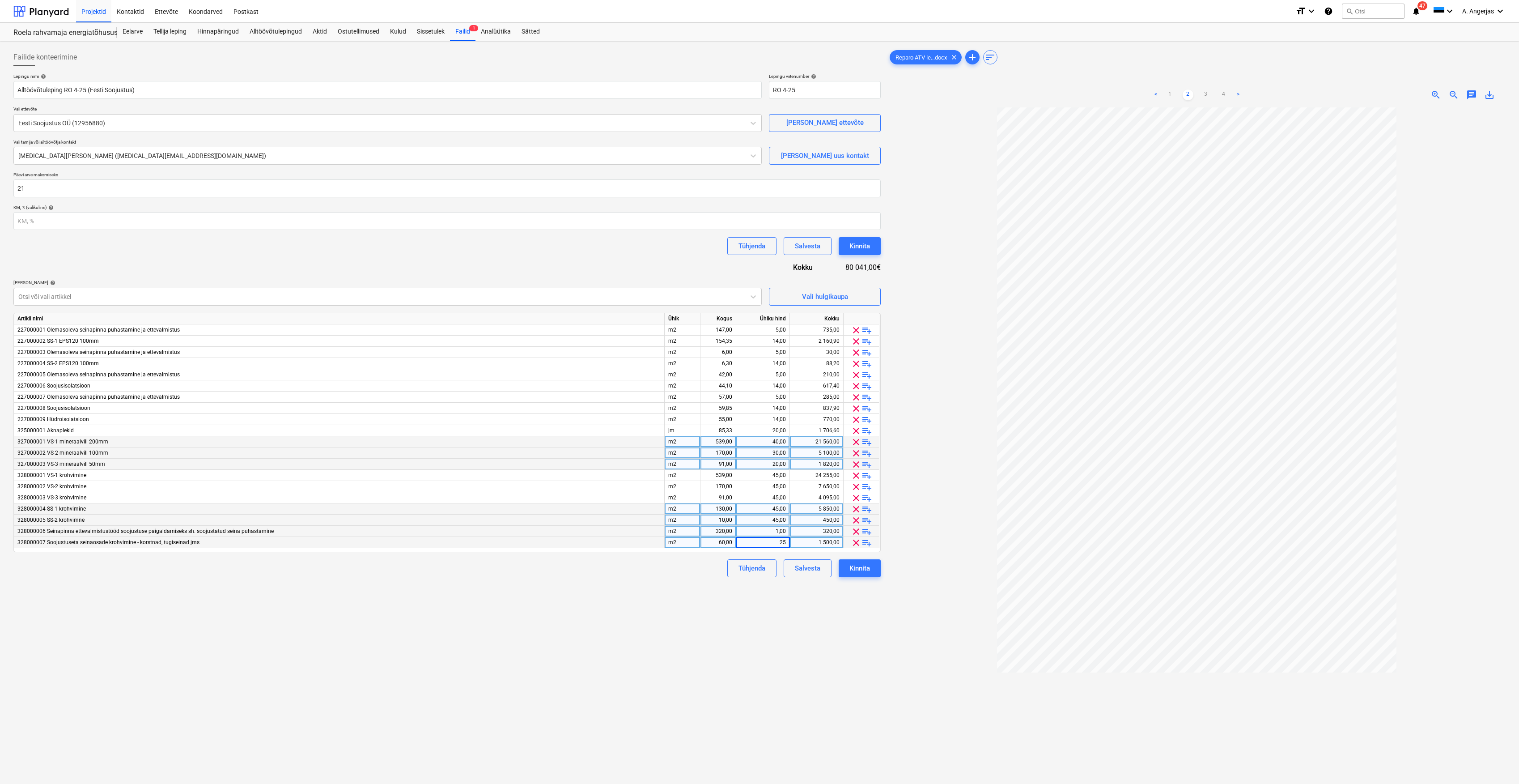
type input "1"
click at [666, 605] on div "Failide konteerimine Lepingu nimi help Alltöövõtuleping RO 4-25 (Eesti Soojustu…" at bounding box center [447, 457] width 874 height 825
click at [609, 610] on div "Failide konteerimine Lepingu nimi help Alltöövõtuleping RO 4-25 (Eesti Soojustu…" at bounding box center [447, 457] width 874 height 825
click at [767, 546] on div "1,00" at bounding box center [763, 542] width 46 height 11
click at [674, 611] on div "Failide konteerimine Lepingu nimi help Alltöövõtuleping RO 4-25 (Eesti Soojustu…" at bounding box center [447, 457] width 874 height 825
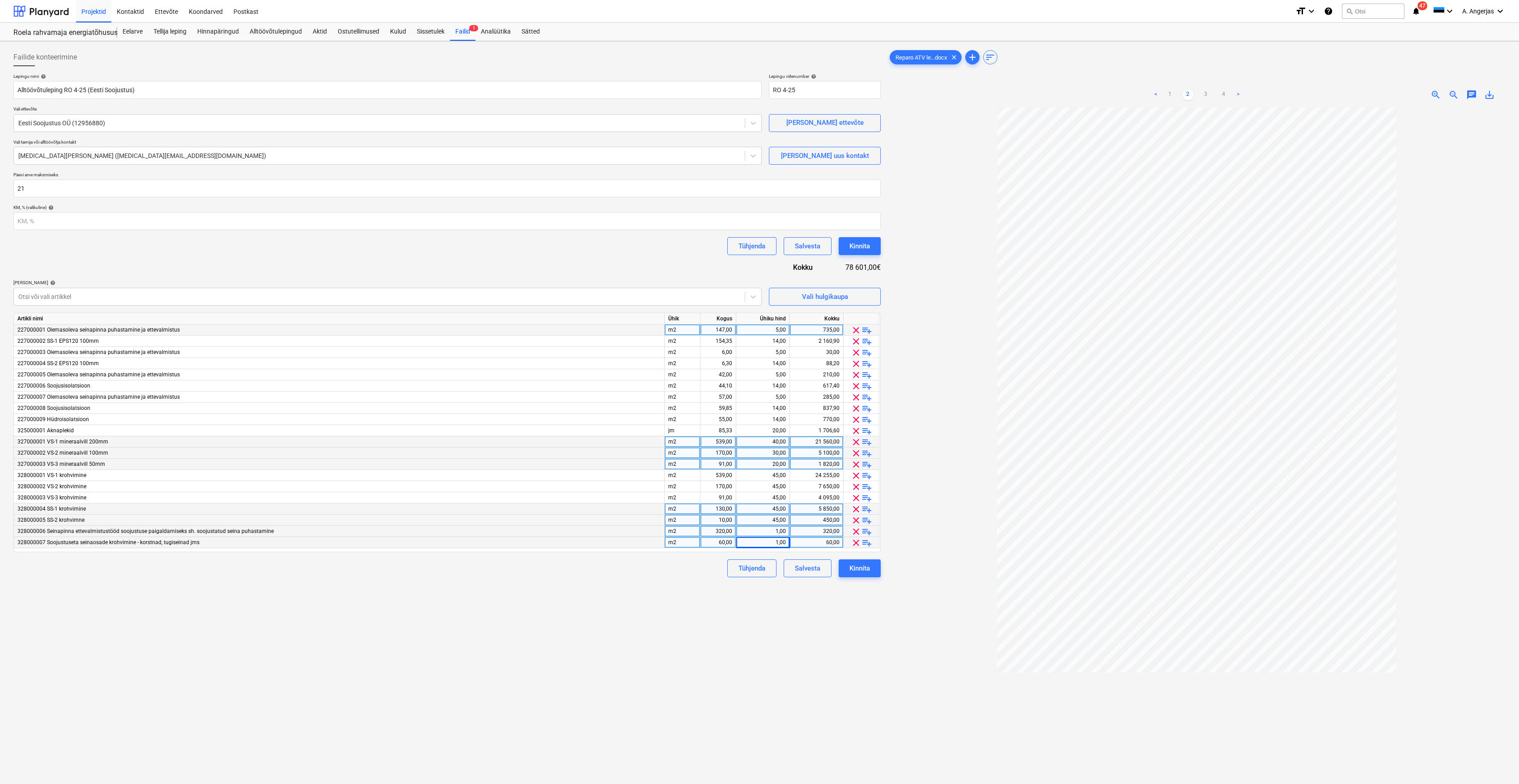
click at [773, 330] on div "5,00" at bounding box center [763, 330] width 46 height 11
click at [777, 353] on div "5,00" at bounding box center [763, 352] width 46 height 11
click at [728, 356] on div "6,00" at bounding box center [718, 352] width 28 height 11
type input "1"
click at [762, 349] on div "5,00" at bounding box center [763, 352] width 46 height 11
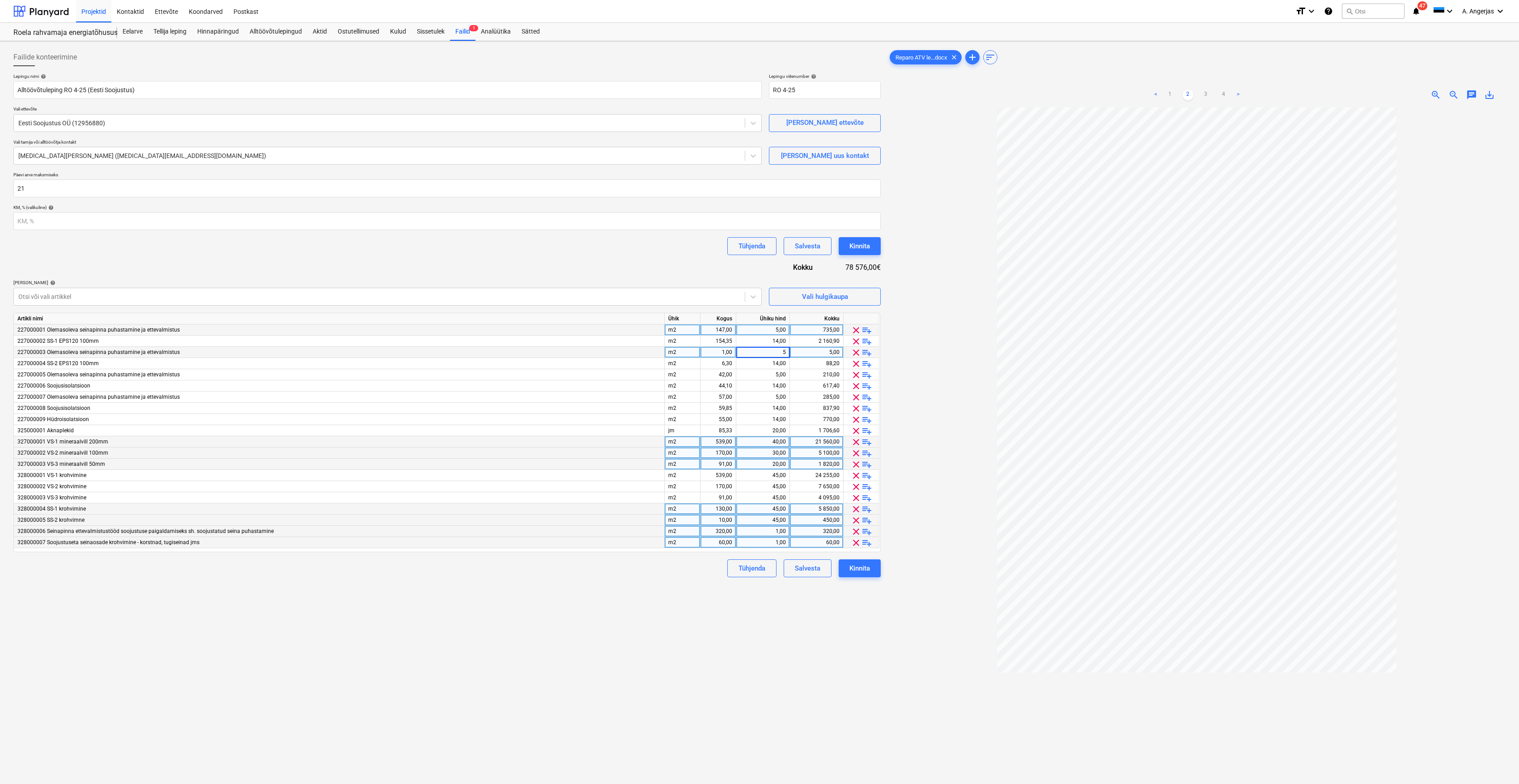
type input "1"
click at [733, 332] on div "147,00" at bounding box center [718, 330] width 36 height 11
click at [757, 330] on div "5,00" at bounding box center [763, 330] width 46 height 11
click at [720, 394] on div "57,00" at bounding box center [718, 397] width 28 height 11
type input "1"
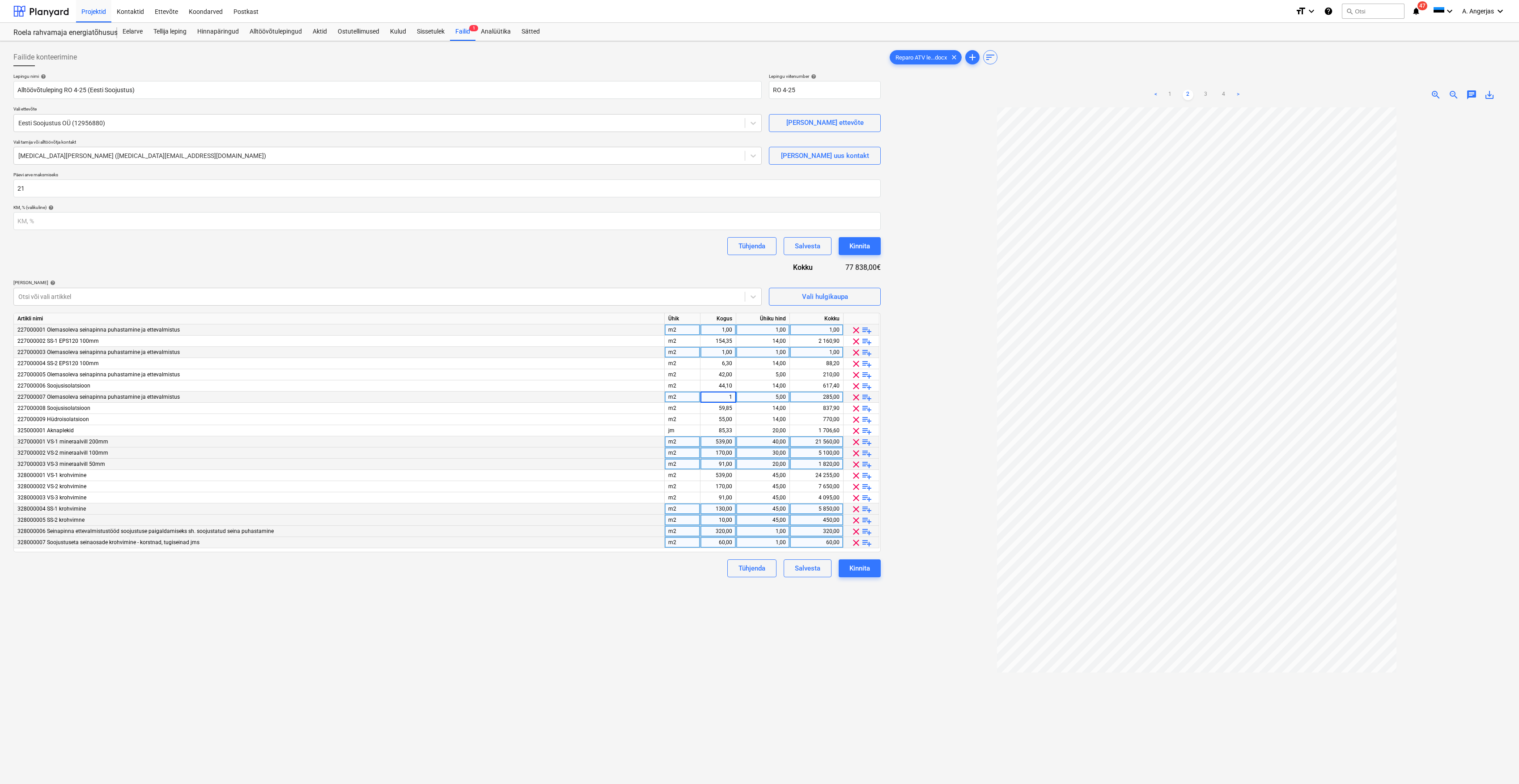
click at [769, 401] on div "5,00" at bounding box center [763, 397] width 46 height 11
type input "1"
click at [727, 371] on div "42,00" at bounding box center [718, 375] width 28 height 11
type input "1"
click at [760, 371] on div "5,00" at bounding box center [763, 375] width 46 height 11
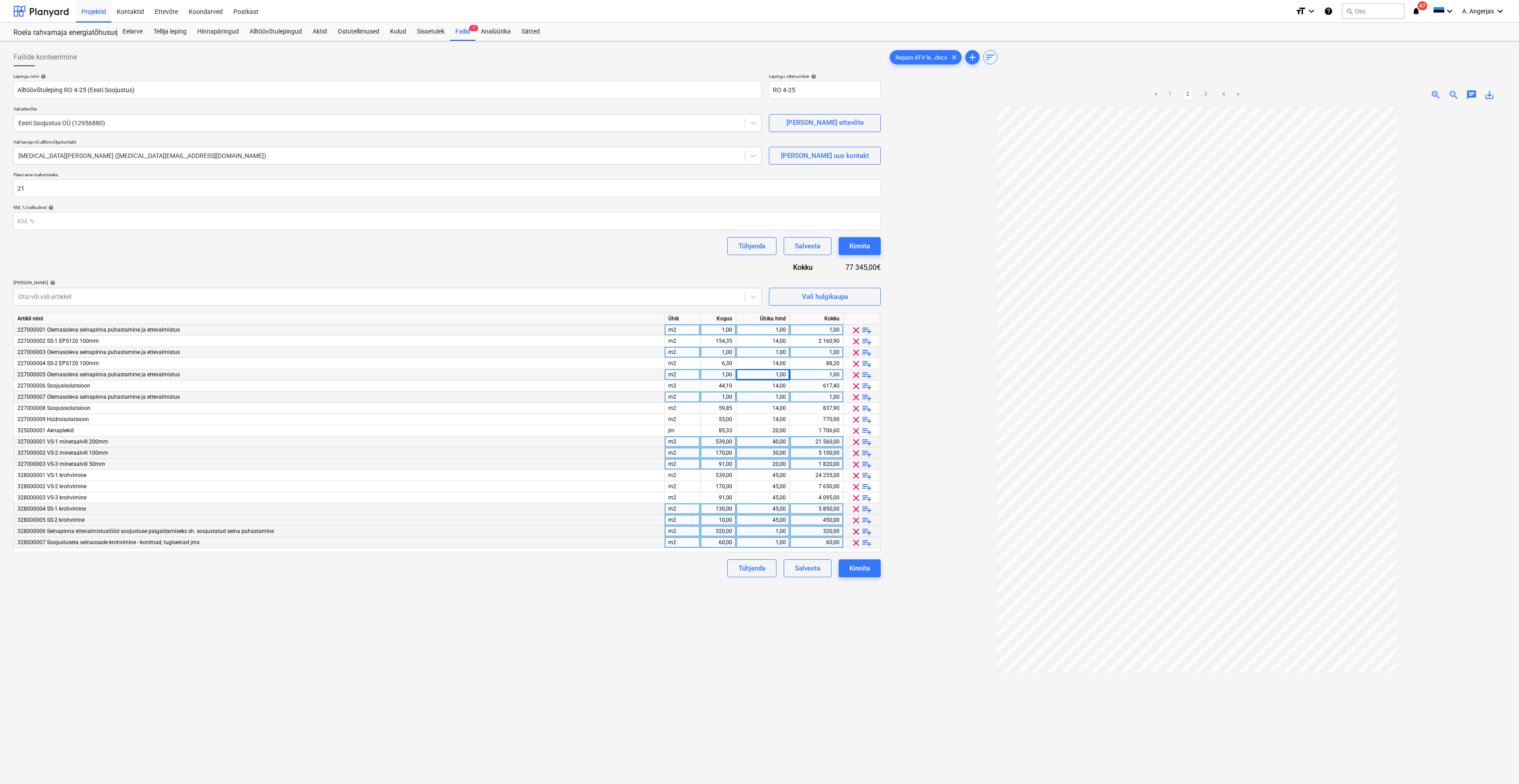
click at [767, 399] on div "1,00" at bounding box center [763, 397] width 46 height 11
click at [854, 373] on span "clear" at bounding box center [856, 375] width 11 height 11
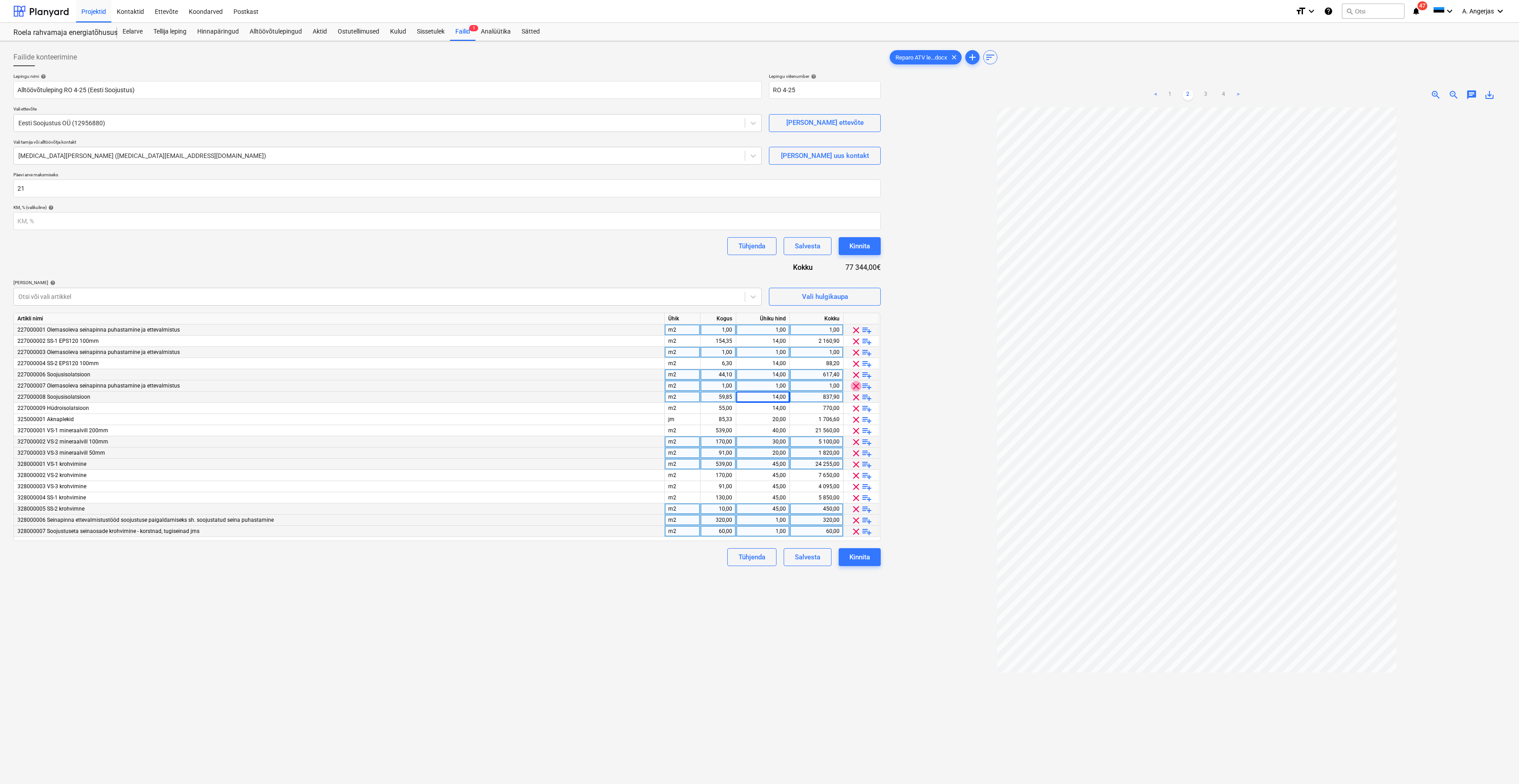
click at [856, 389] on span "clear" at bounding box center [856, 386] width 11 height 11
click at [858, 351] on span "clear" at bounding box center [856, 353] width 11 height 11
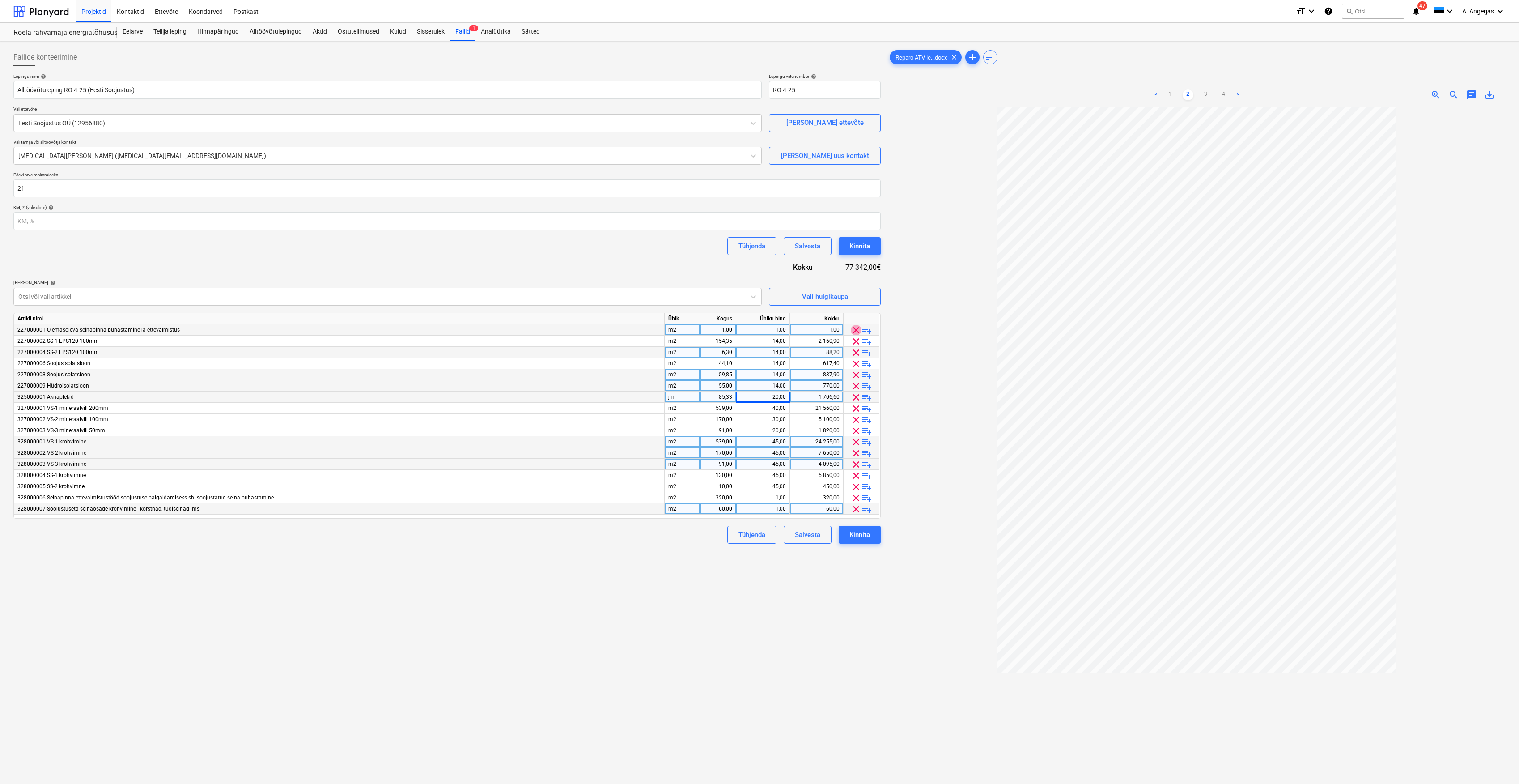
click at [854, 331] on span "clear" at bounding box center [856, 330] width 11 height 11
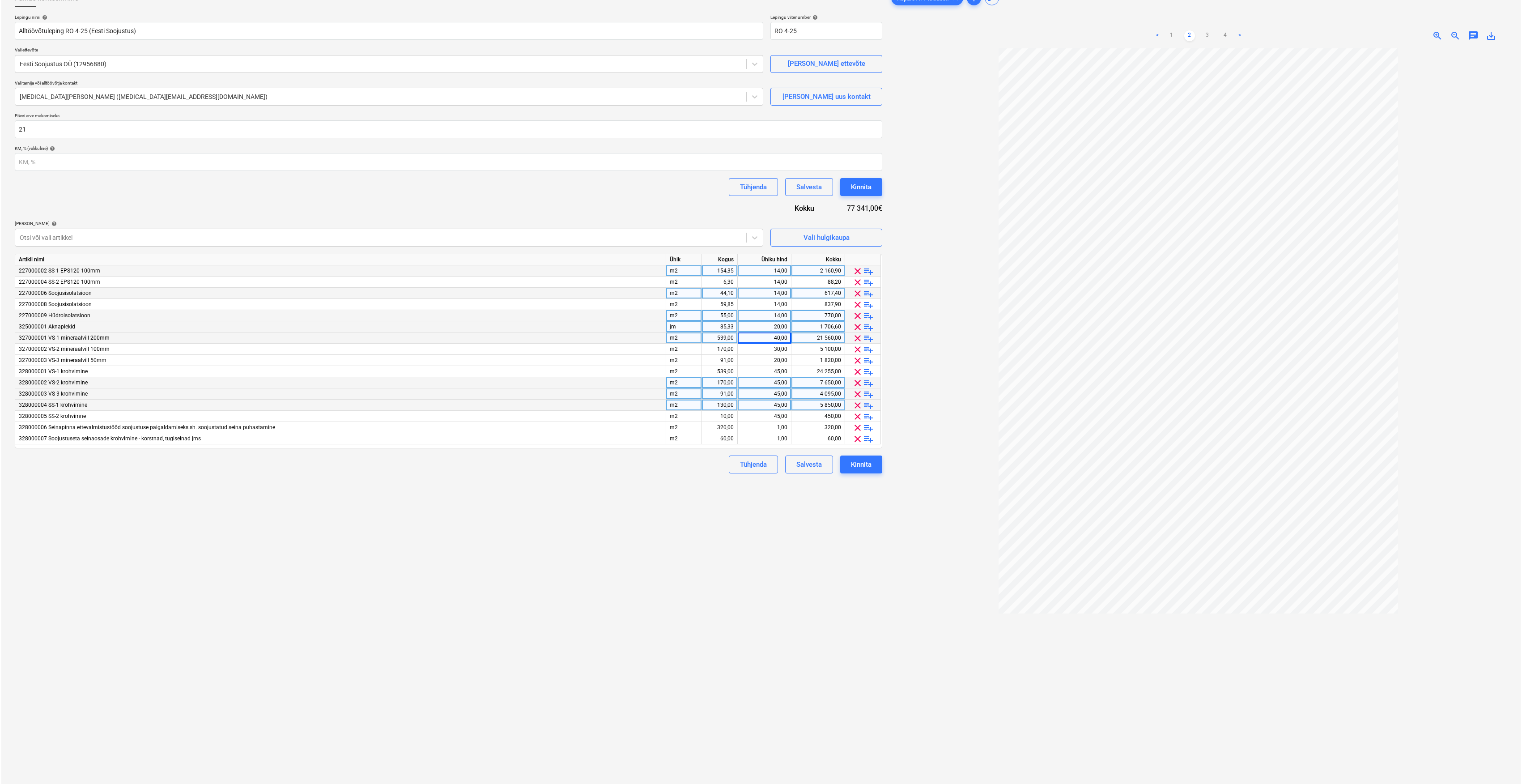
scroll to position [60, 0]
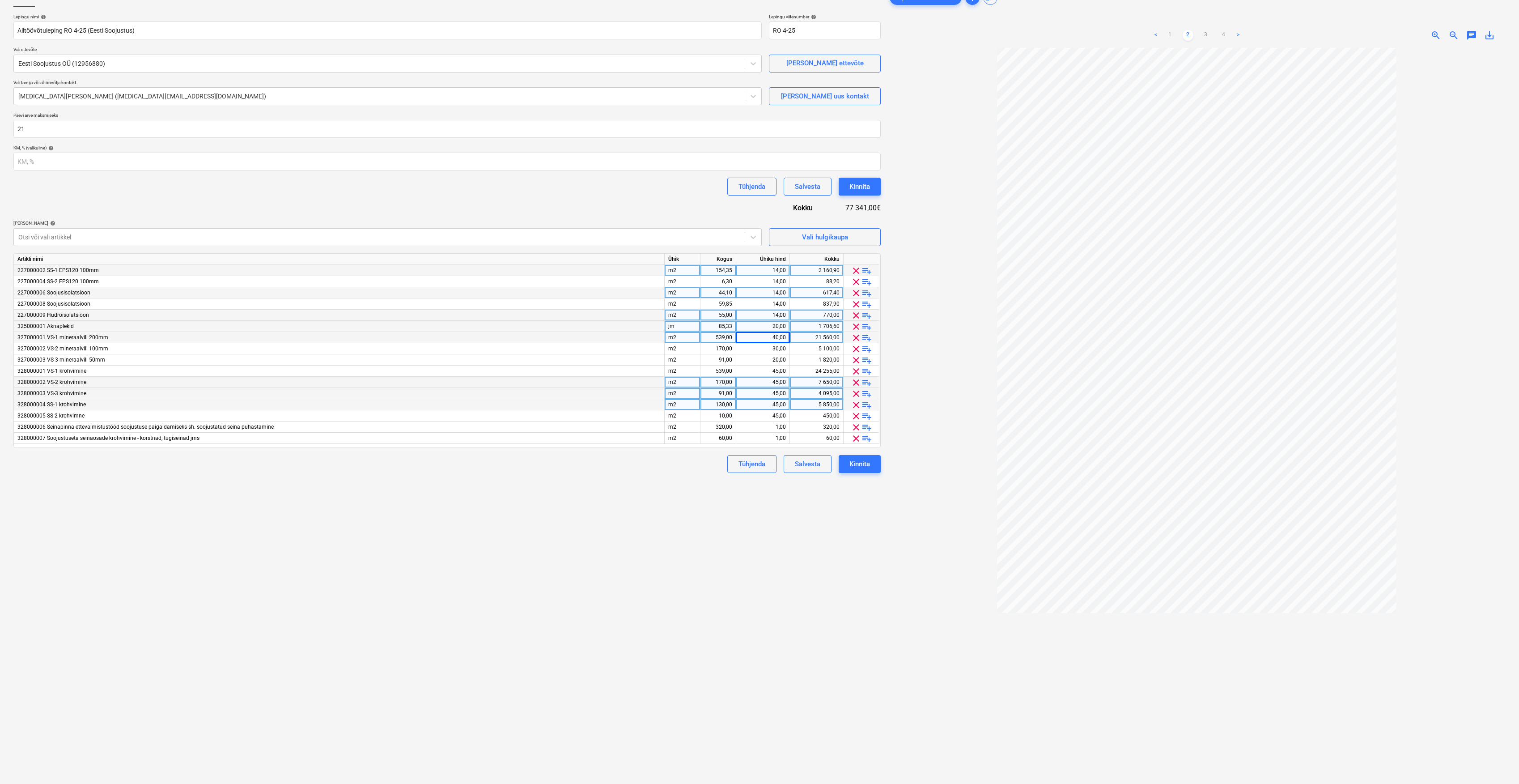
click at [718, 292] on div "44,10" at bounding box center [718, 292] width 28 height 11
type input "33"
click at [726, 302] on div "59,85" at bounding box center [718, 304] width 28 height 11
type input "66"
click at [767, 292] on div "14,00" at bounding box center [763, 292] width 46 height 11
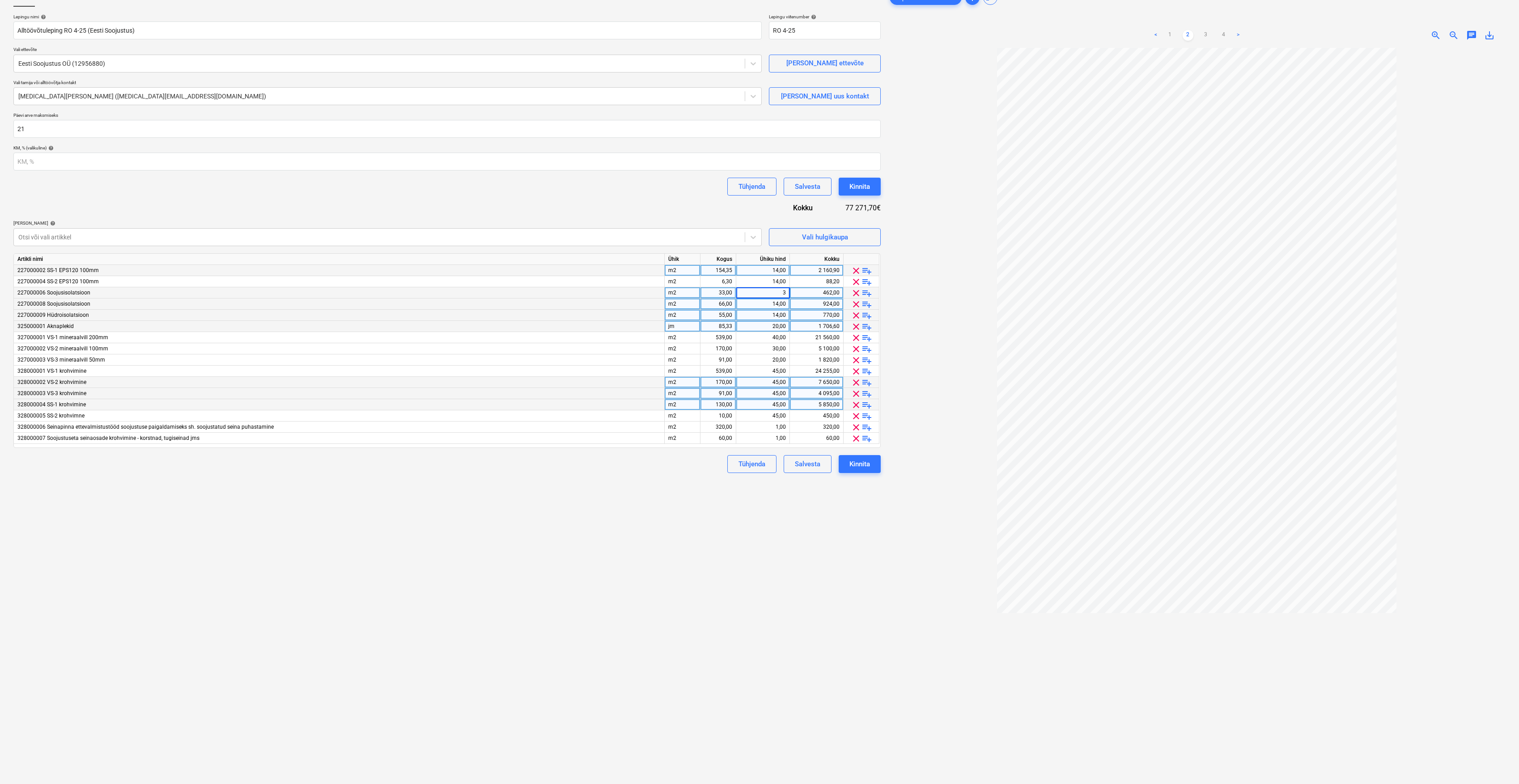
type input "30"
click at [781, 303] on div "14,00" at bounding box center [763, 304] width 46 height 11
type input "66"
click at [657, 575] on div "Failide konteerimine Lepingu nimi help Alltöövõtuleping RO 4-25 (Eesti Soojustu…" at bounding box center [447, 398] width 874 height 825
click at [776, 304] on div "66,00" at bounding box center [763, 304] width 46 height 11
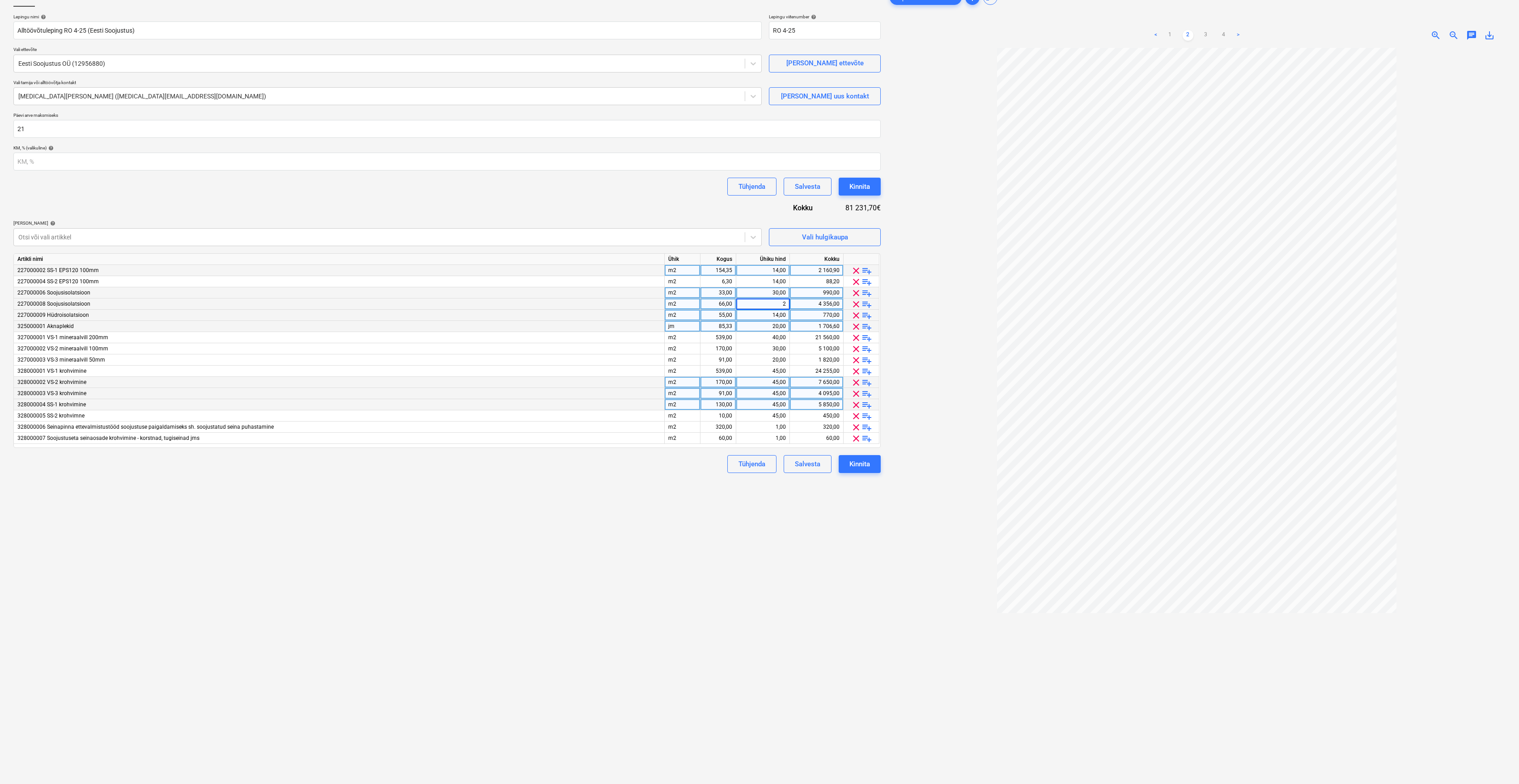
type input "27"
click at [674, 500] on div "Failide konteerimine Lepingu nimi help Alltöövõtuleping RO 4-25 (Eesti Soojustu…" at bounding box center [447, 398] width 874 height 825
click at [856, 425] on span "clear" at bounding box center [856, 427] width 11 height 11
click at [865, 317] on span "playlist_add" at bounding box center [867, 315] width 11 height 11
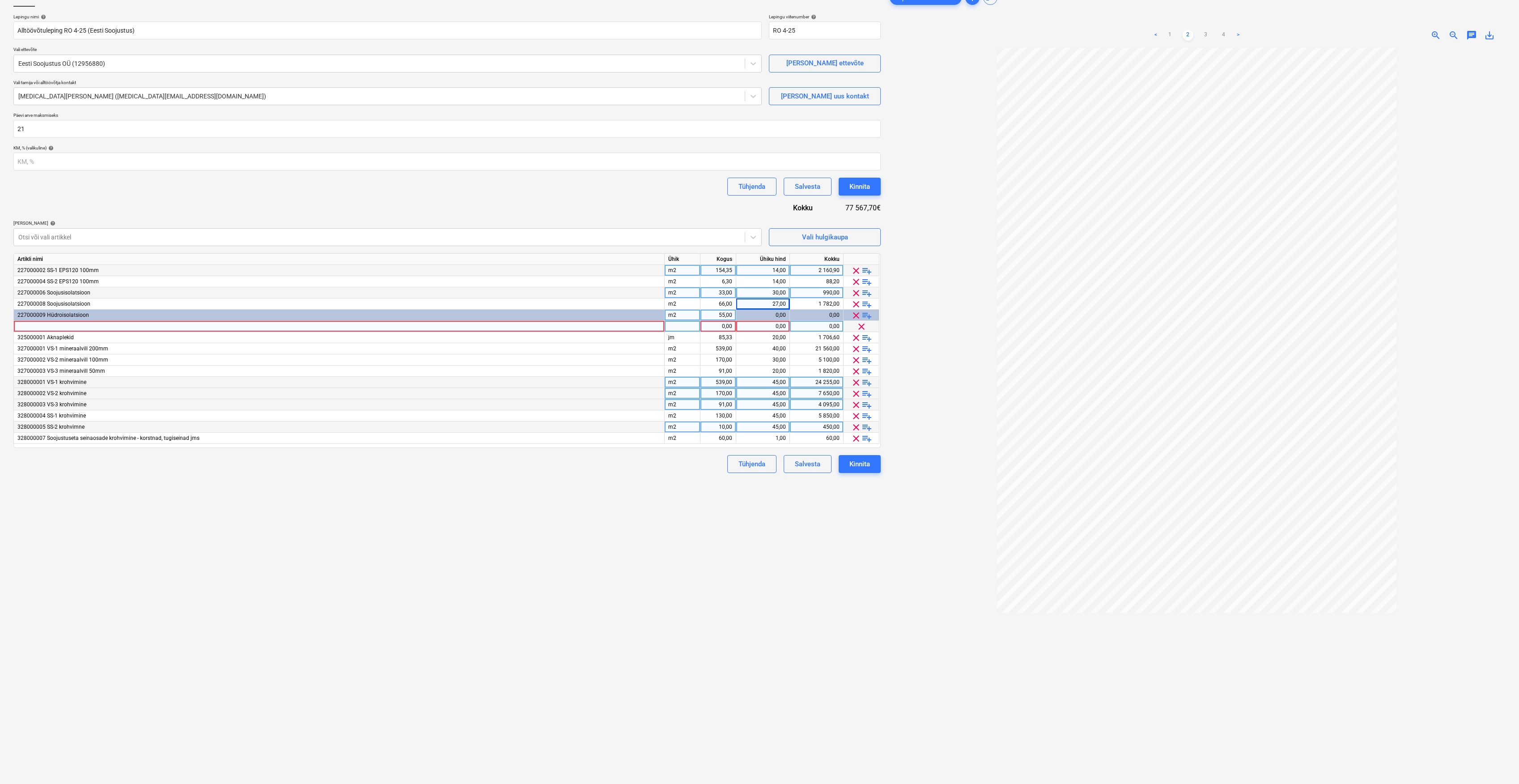
click at [625, 324] on div at bounding box center [339, 326] width 651 height 11
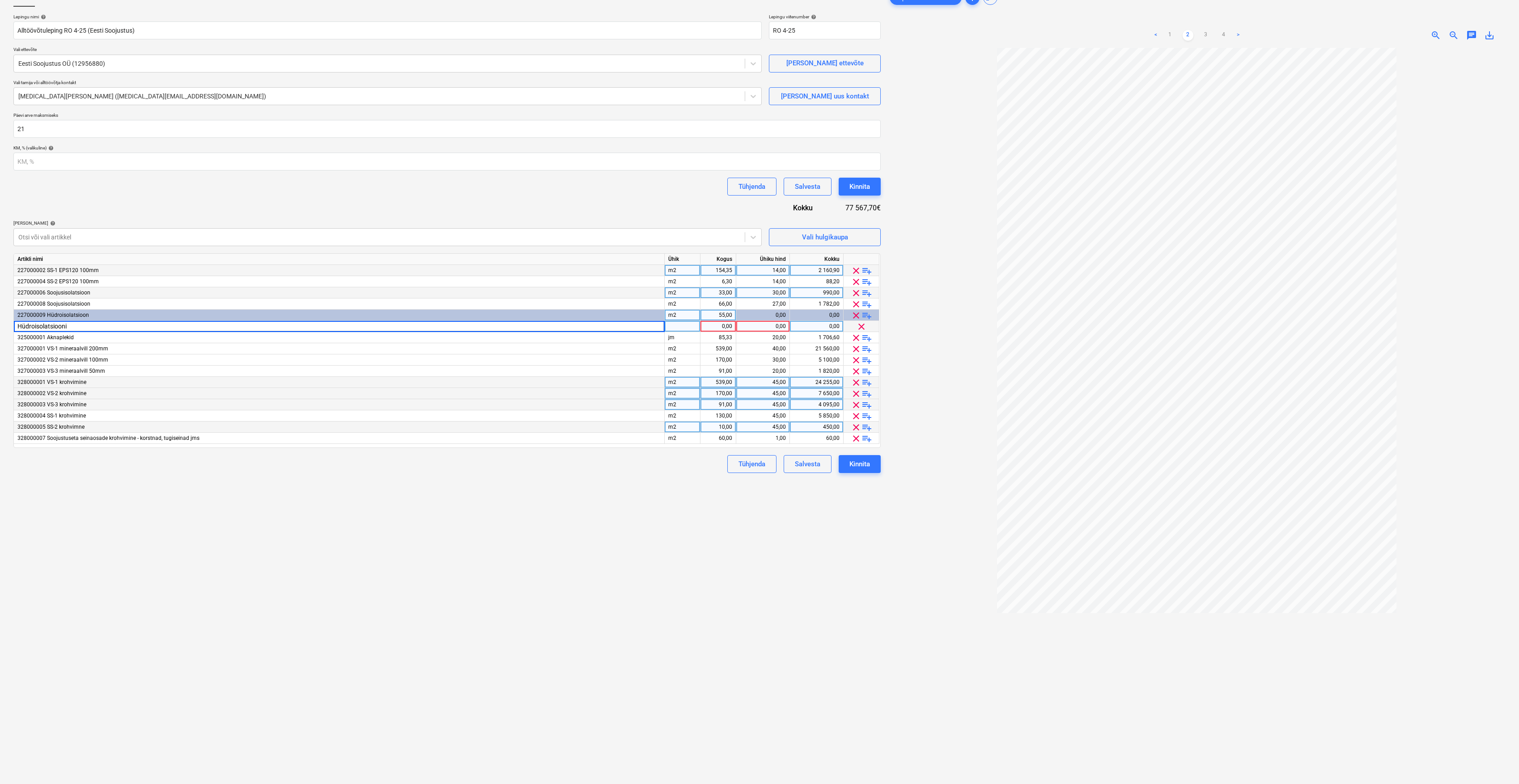
type input "Hüdroisolatsioon"
click at [869, 317] on span "playlist_add" at bounding box center [867, 315] width 11 height 11
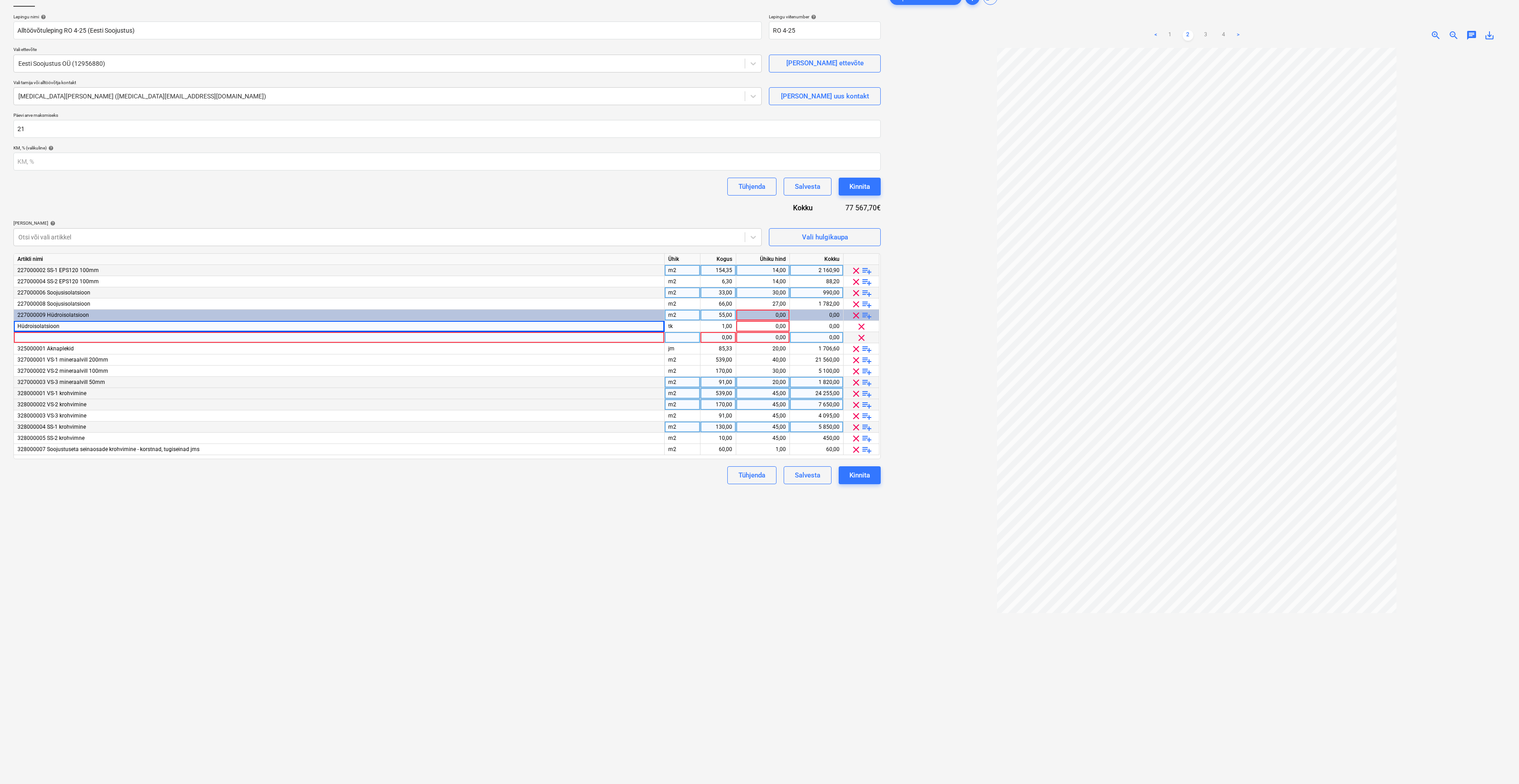
click at [274, 340] on div at bounding box center [339, 337] width 651 height 11
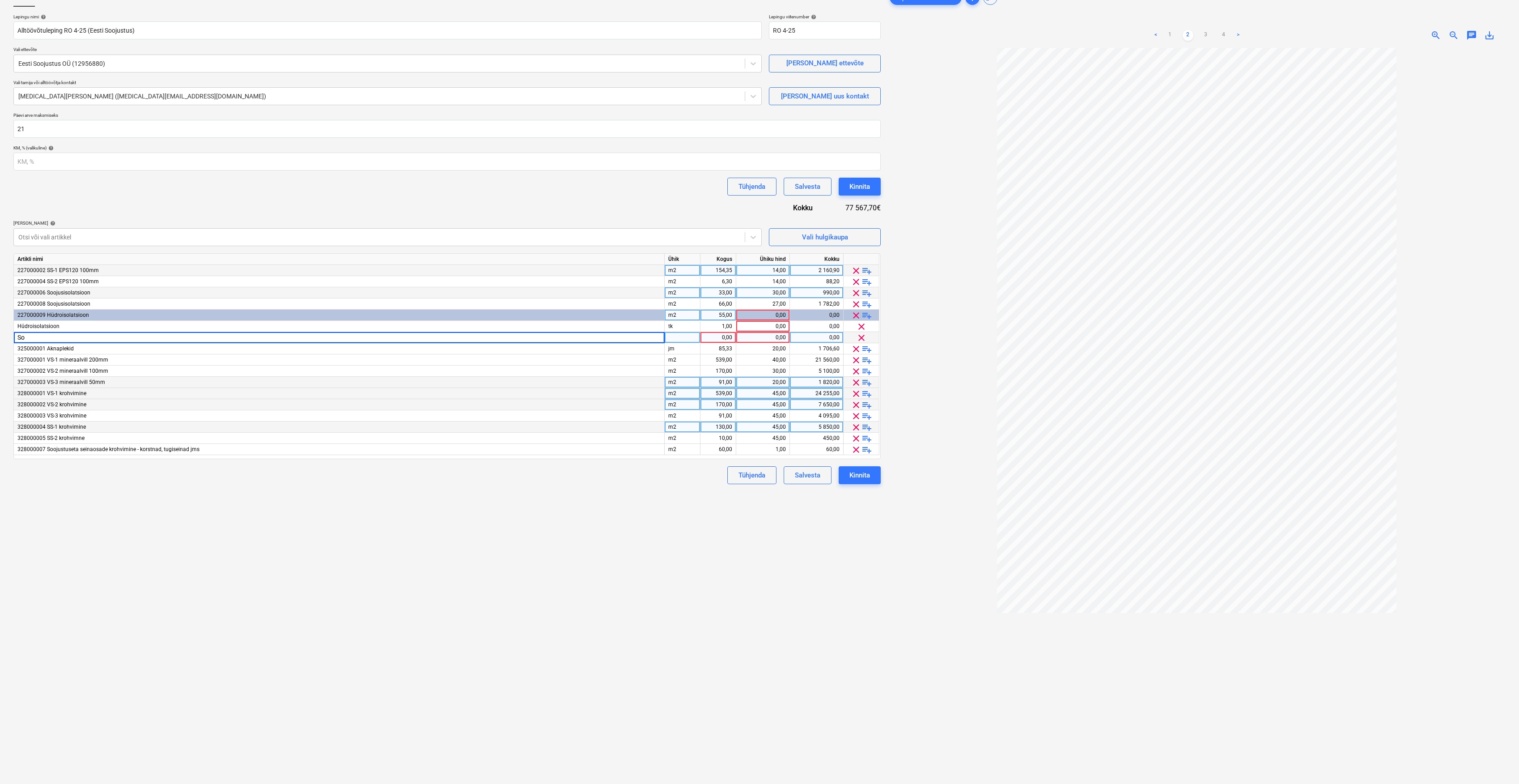
type input "S"
type input "Vundamendi [PERSON_NAME]"
click at [682, 337] on div at bounding box center [682, 337] width 36 height 11
click at [688, 333] on input "kmpl" at bounding box center [682, 337] width 35 height 11
drag, startPoint x: 688, startPoint y: 333, endPoint x: 663, endPoint y: 336, distance: 25.2
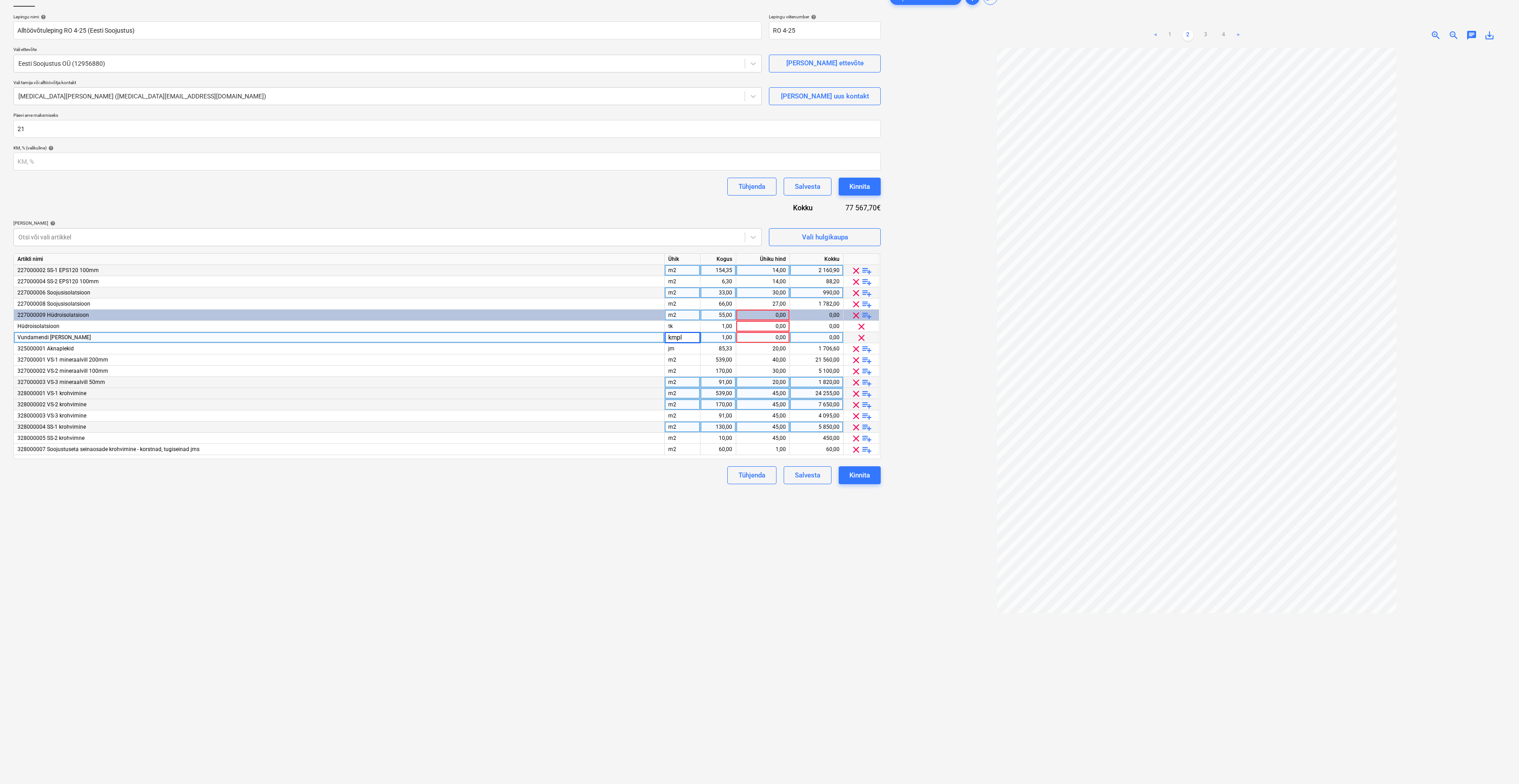
click at [0, 0] on div "Vundamendi kate kmpl 1,00 0,00 0,00 clear" at bounding box center [0, 0] width 0 height 0
type input "m2"
click at [733, 337] on div "1,00" at bounding box center [718, 337] width 36 height 11
type input "80"
click at [749, 339] on div "0,00" at bounding box center [763, 337] width 46 height 11
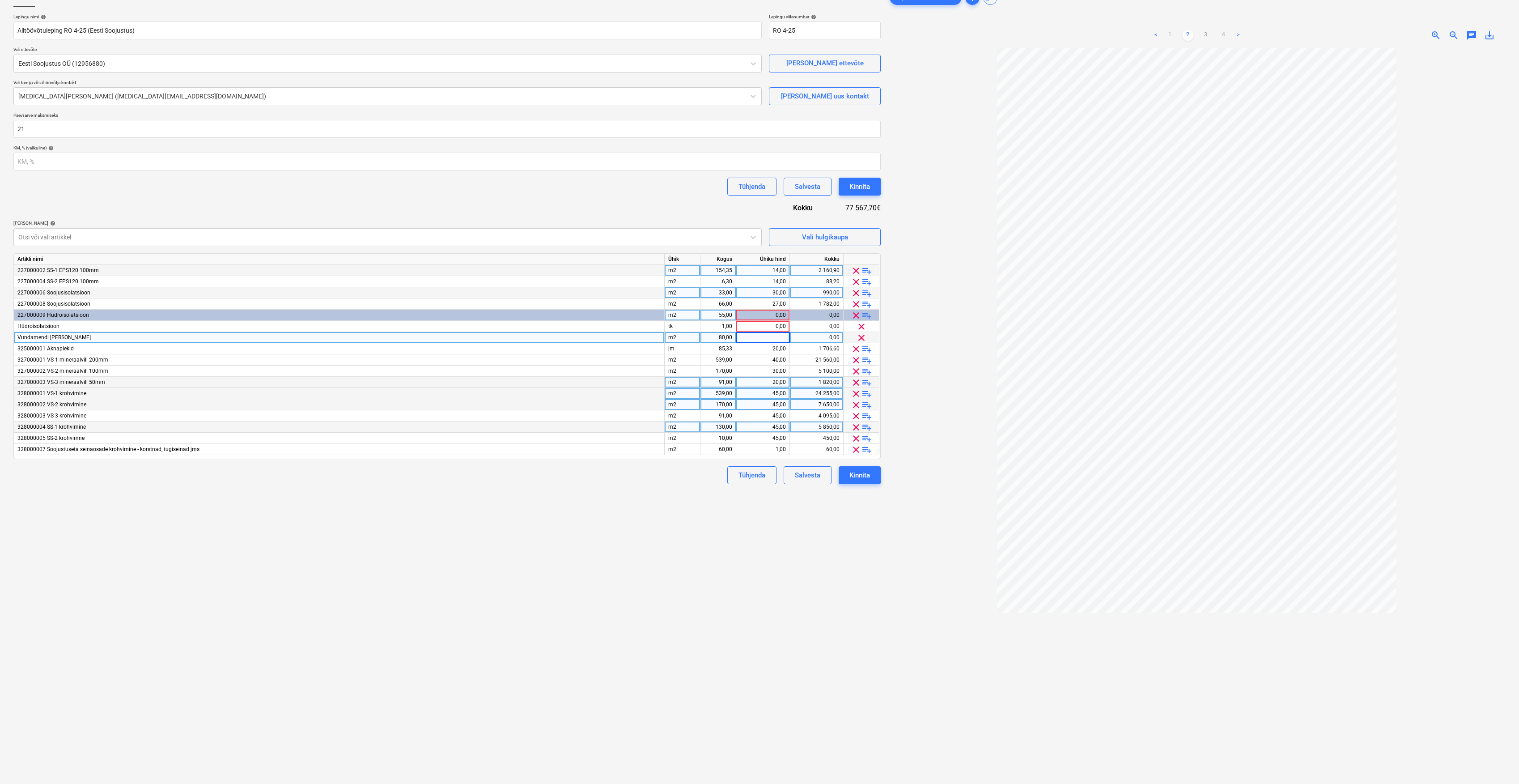
type input "6"
click at [646, 531] on div "Failide konteerimine Lepingu nimi help Alltöövõtuleping RO 4-25 (Eesti Soojustu…" at bounding box center [447, 398] width 874 height 825
click at [724, 271] on div "154,35" at bounding box center [718, 270] width 28 height 11
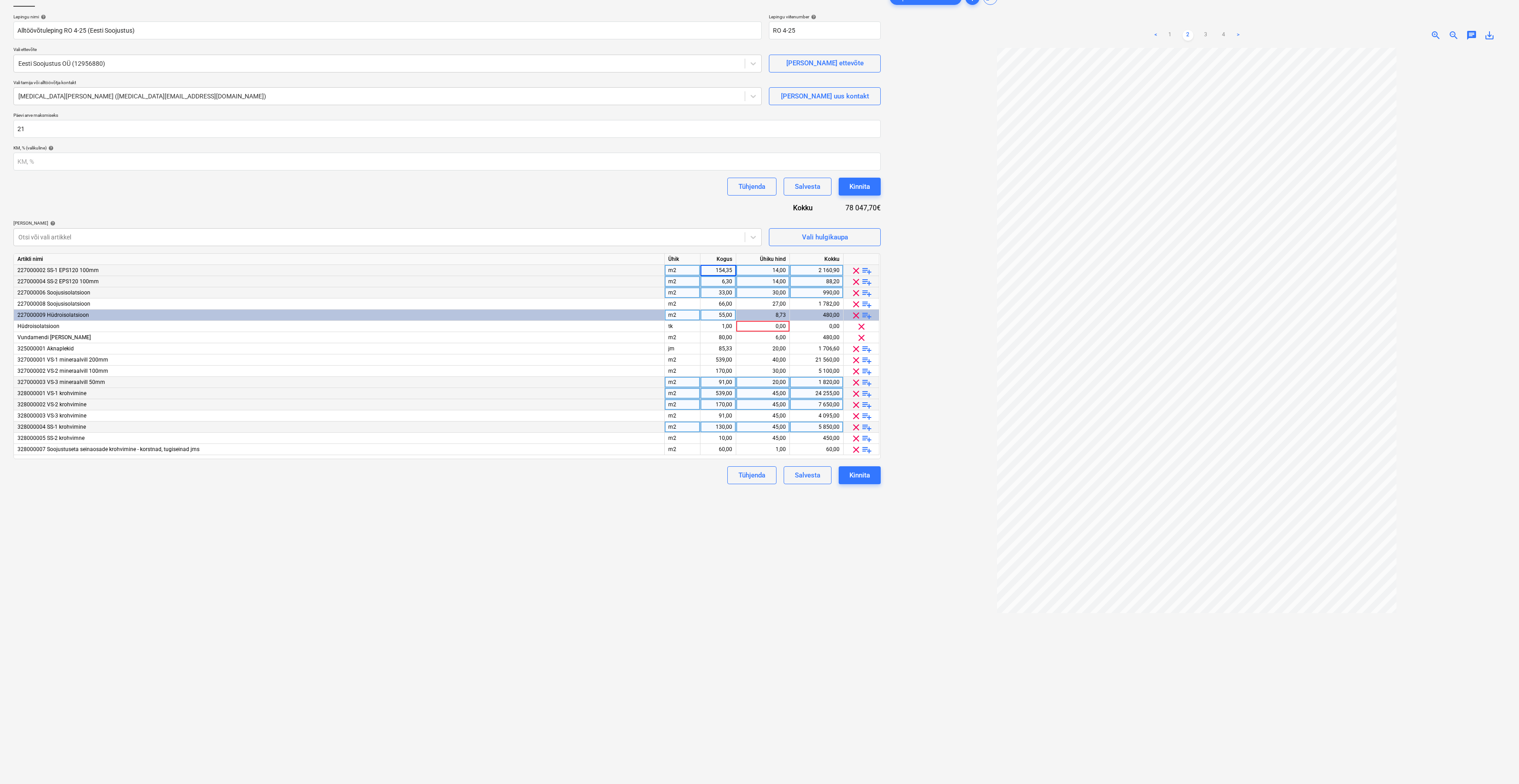
click at [852, 277] on span "clear" at bounding box center [856, 282] width 11 height 11
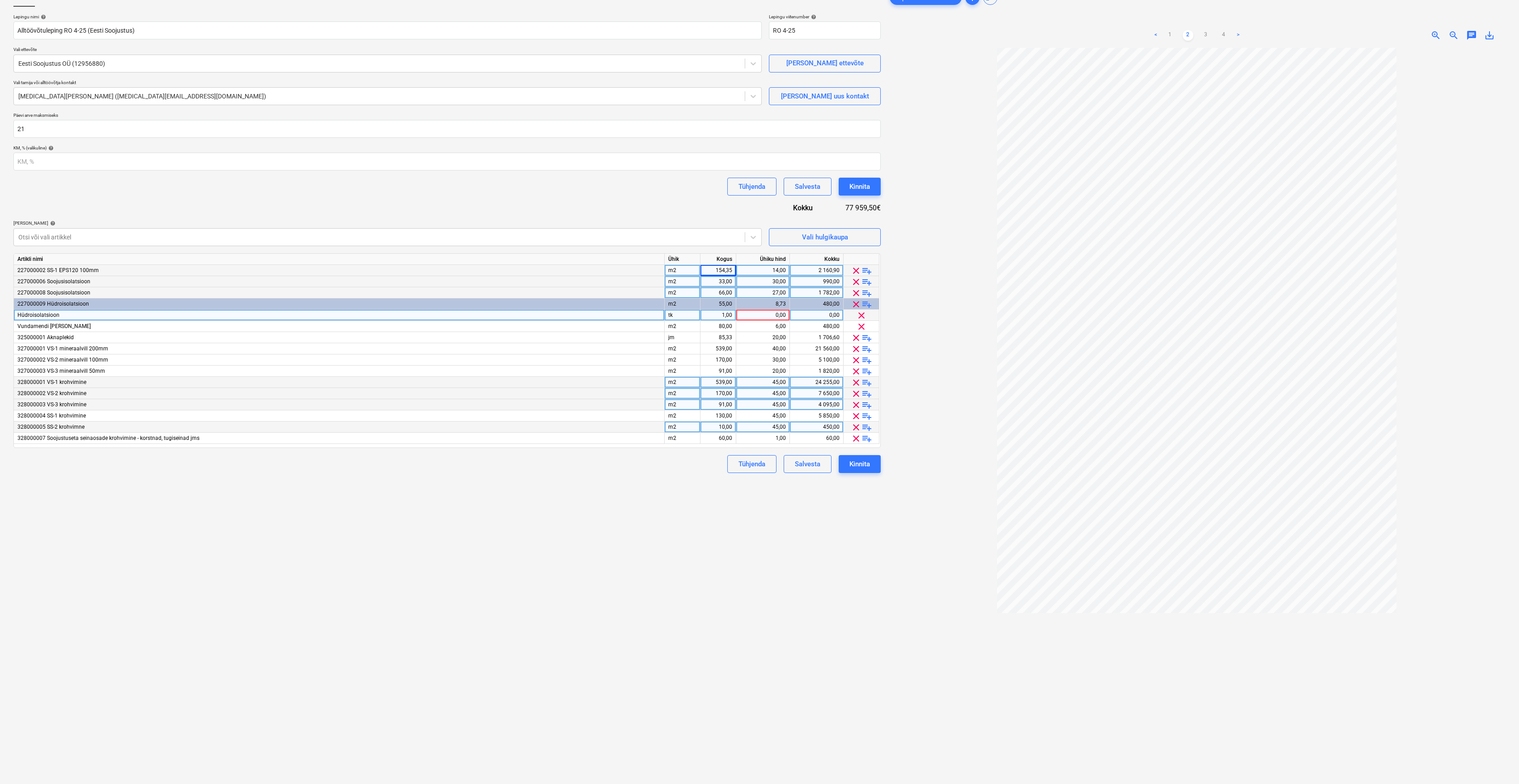
click at [718, 265] on div "154,35" at bounding box center [718, 270] width 28 height 11
type input "150"
click at [775, 271] on div "14,00" at bounding box center [763, 270] width 46 height 11
type input "23"
click at [646, 591] on div "Failide konteerimine Lepingu nimi help Alltöövõtuleping RO 4-25 (Eesti Soojustu…" at bounding box center [447, 398] width 874 height 825
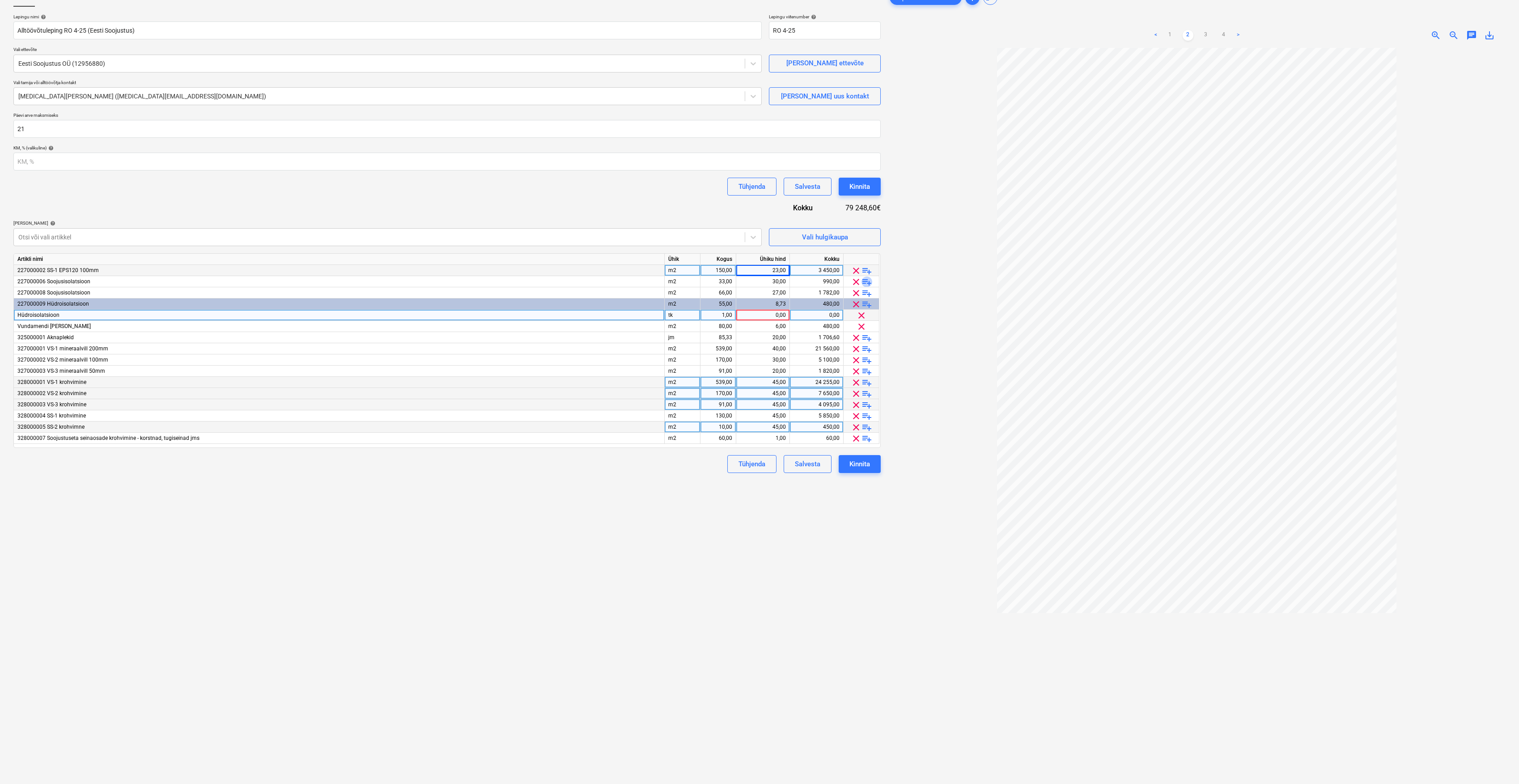
click at [869, 285] on span "playlist_add" at bounding box center [867, 282] width 11 height 11
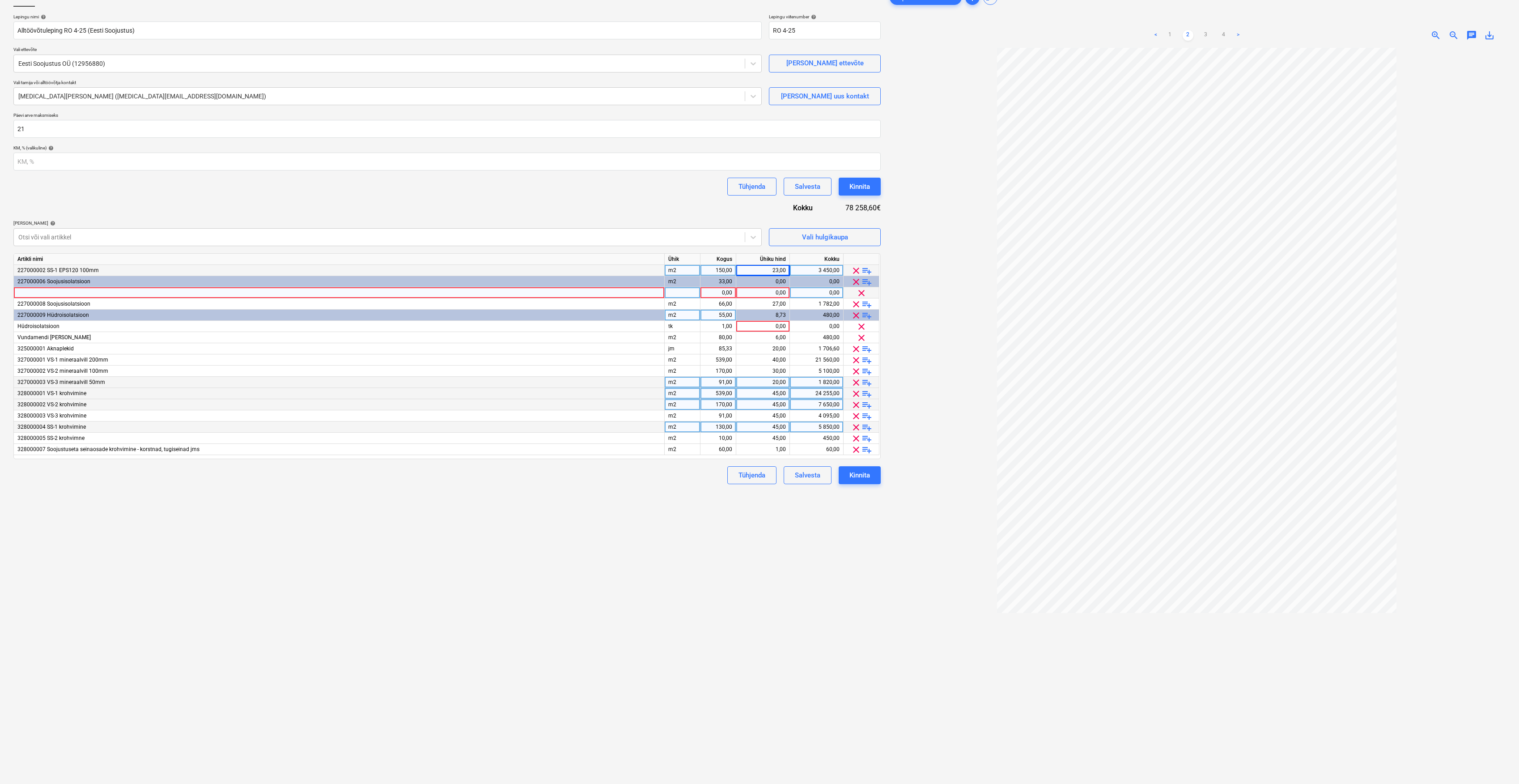
click at [261, 296] on div at bounding box center [339, 292] width 651 height 11
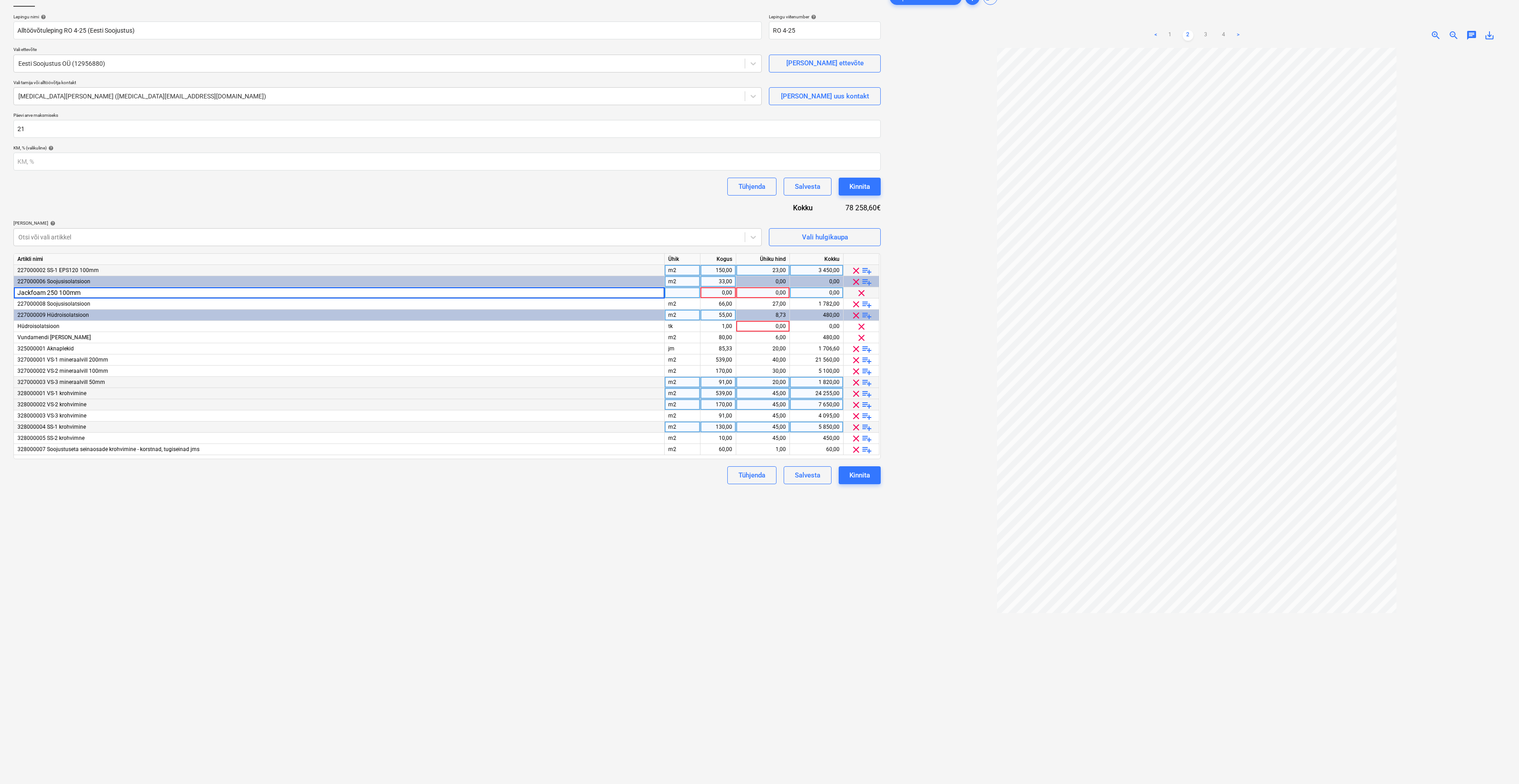
type input "Jackfoam 250 100mm"
click at [678, 291] on div at bounding box center [682, 292] width 36 height 11
type input "m2"
click at [710, 292] on div "1,00" at bounding box center [718, 292] width 28 height 11
type input "33"
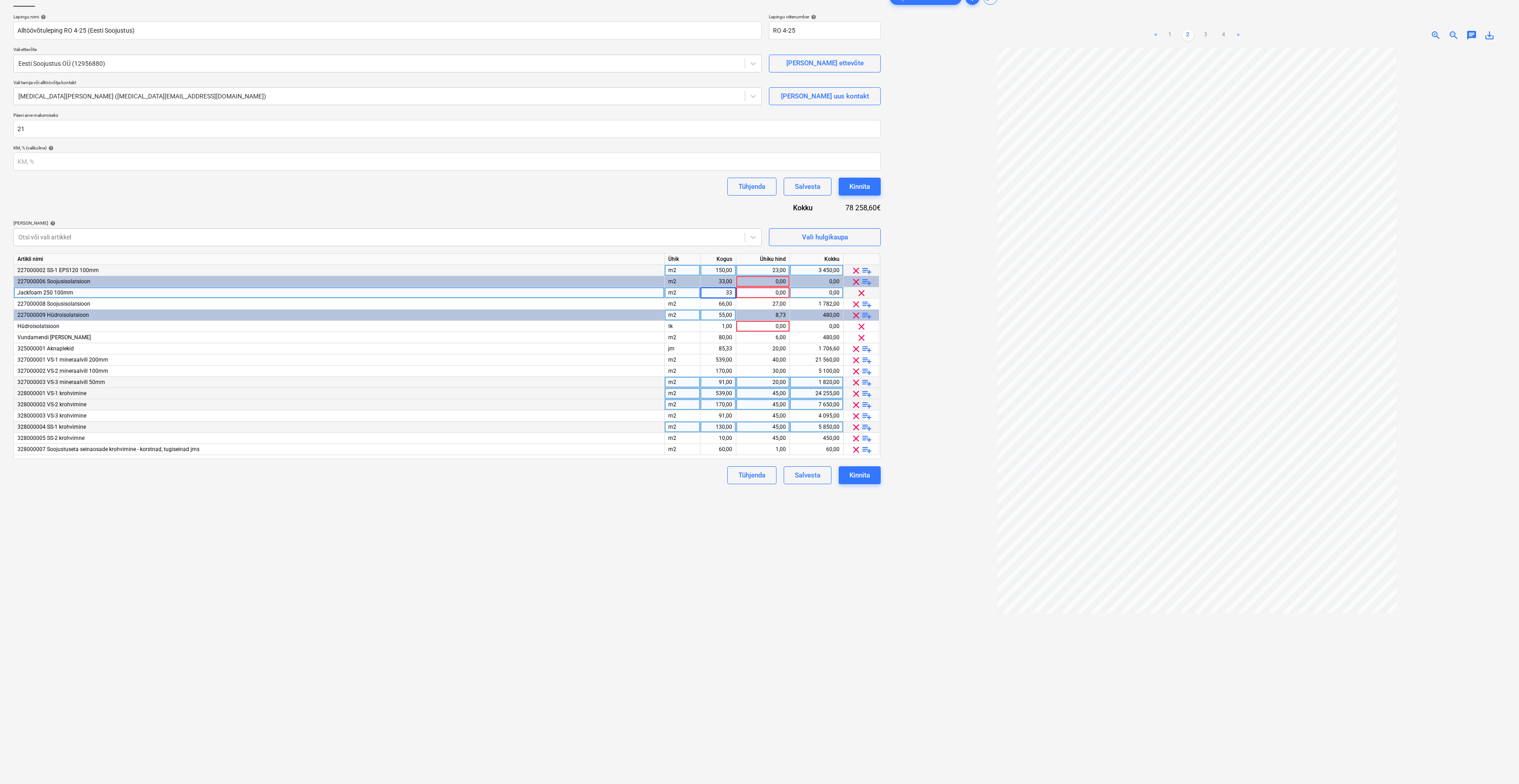
click at [765, 291] on div "0,00" at bounding box center [763, 292] width 46 height 11
type input "30"
click at [571, 207] on div "Lepingu nimi help Alltöövõtuleping RO 4-25 (Eesti Soojustus) Lepingu viitenumbe…" at bounding box center [447, 249] width 867 height 470
click at [867, 301] on span "playlist_add" at bounding box center [867, 304] width 11 height 11
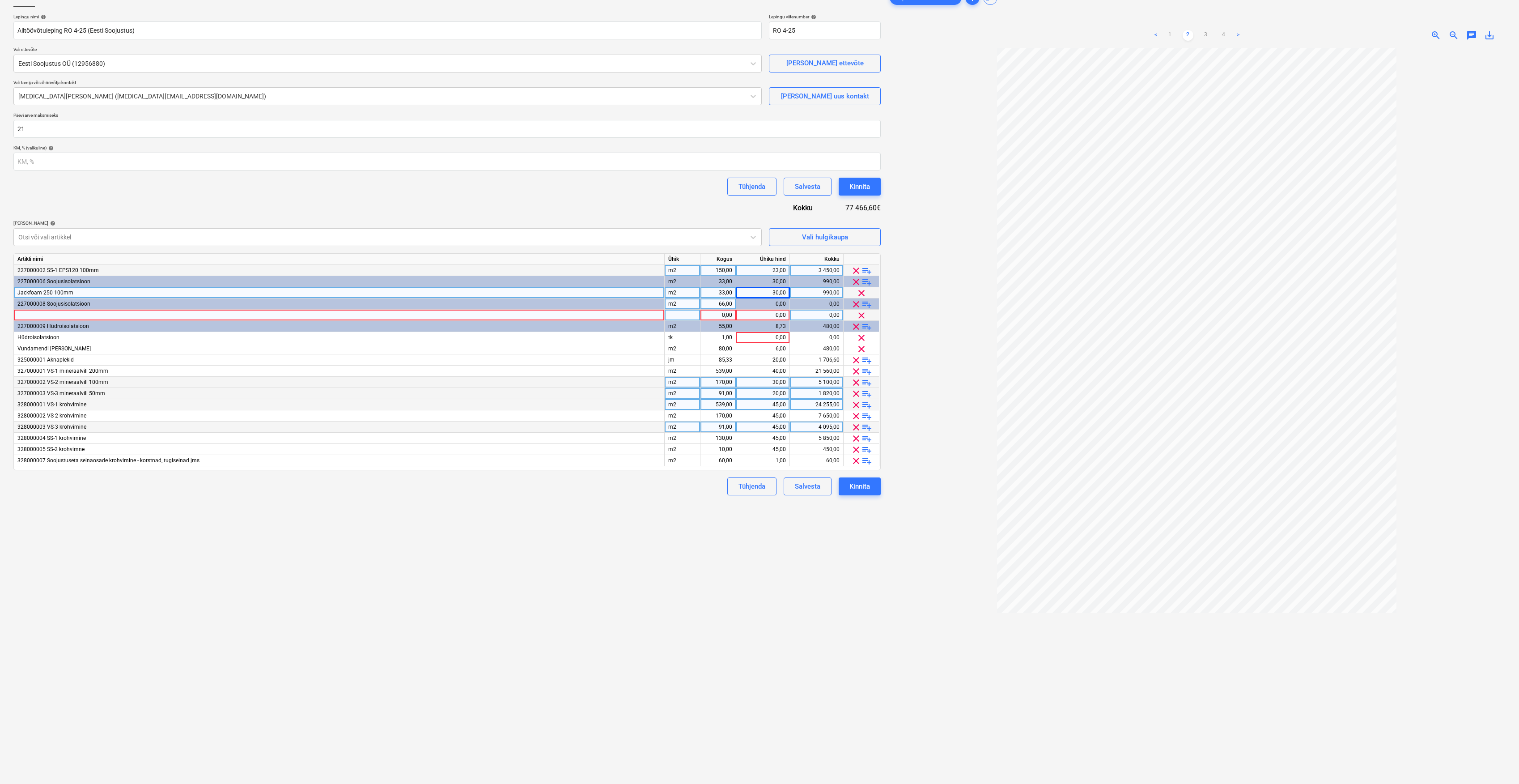
click at [502, 312] on div at bounding box center [339, 315] width 651 height 11
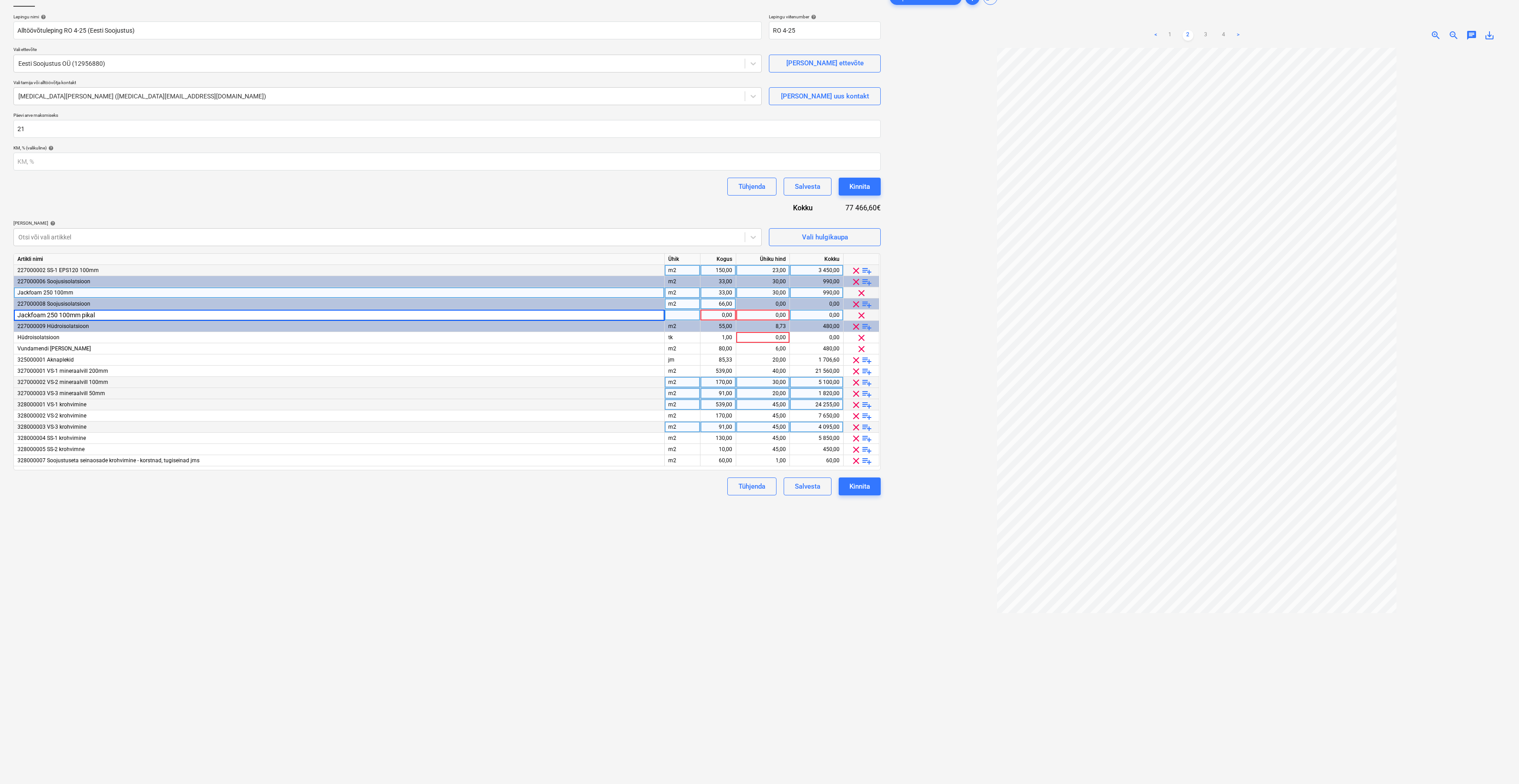
type input "Jackfoam 250 100mm pikali"
click at [695, 314] on div "tk" at bounding box center [682, 315] width 36 height 11
type input "6"
type input "m2"
click at [707, 313] on div "1,00" at bounding box center [718, 315] width 28 height 11
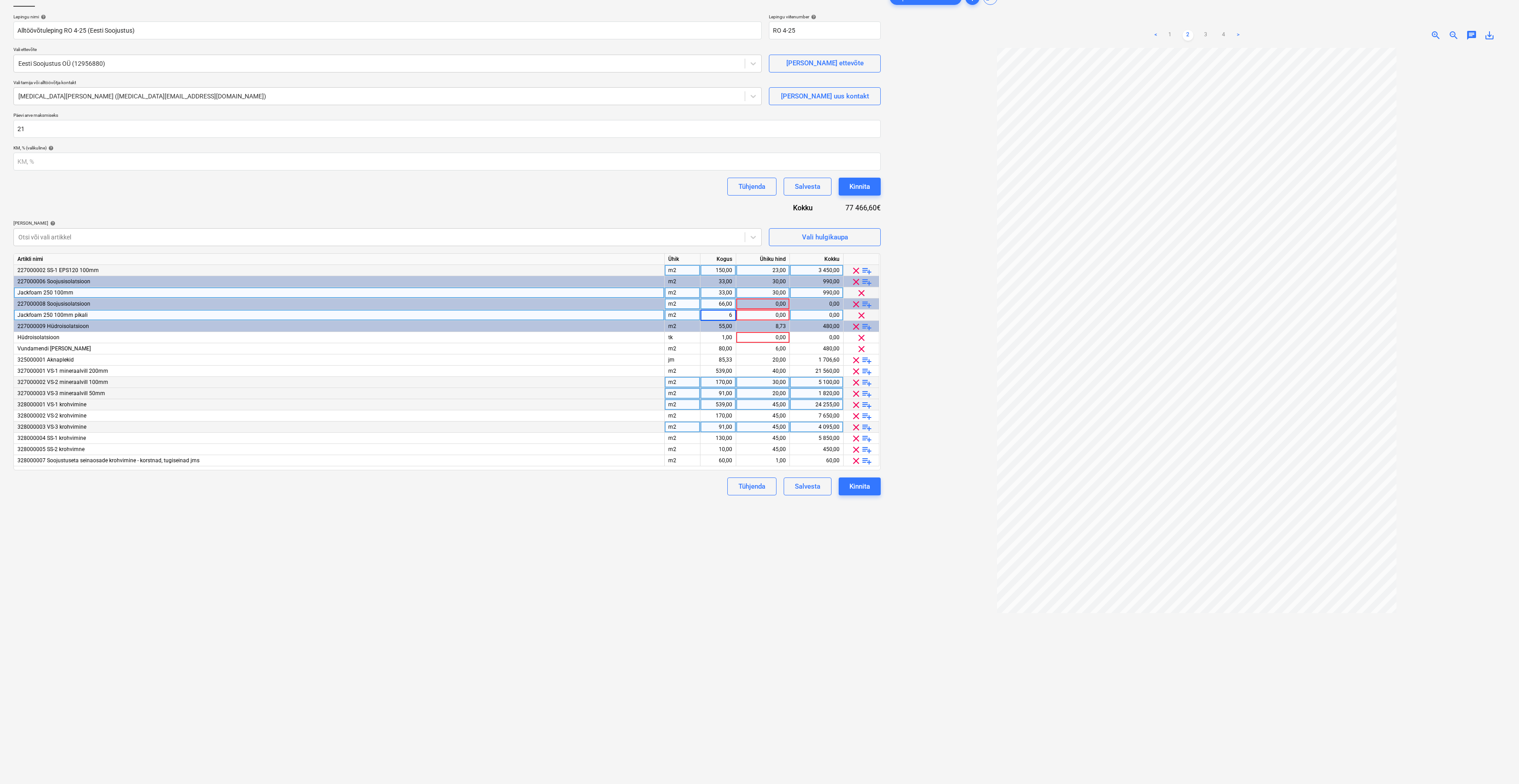
type input "66"
click at [778, 314] on div "0,00" at bounding box center [763, 315] width 46 height 11
type input "27"
click at [917, 351] on div at bounding box center [1197, 427] width 618 height 759
click at [700, 339] on div "tk" at bounding box center [682, 337] width 36 height 11
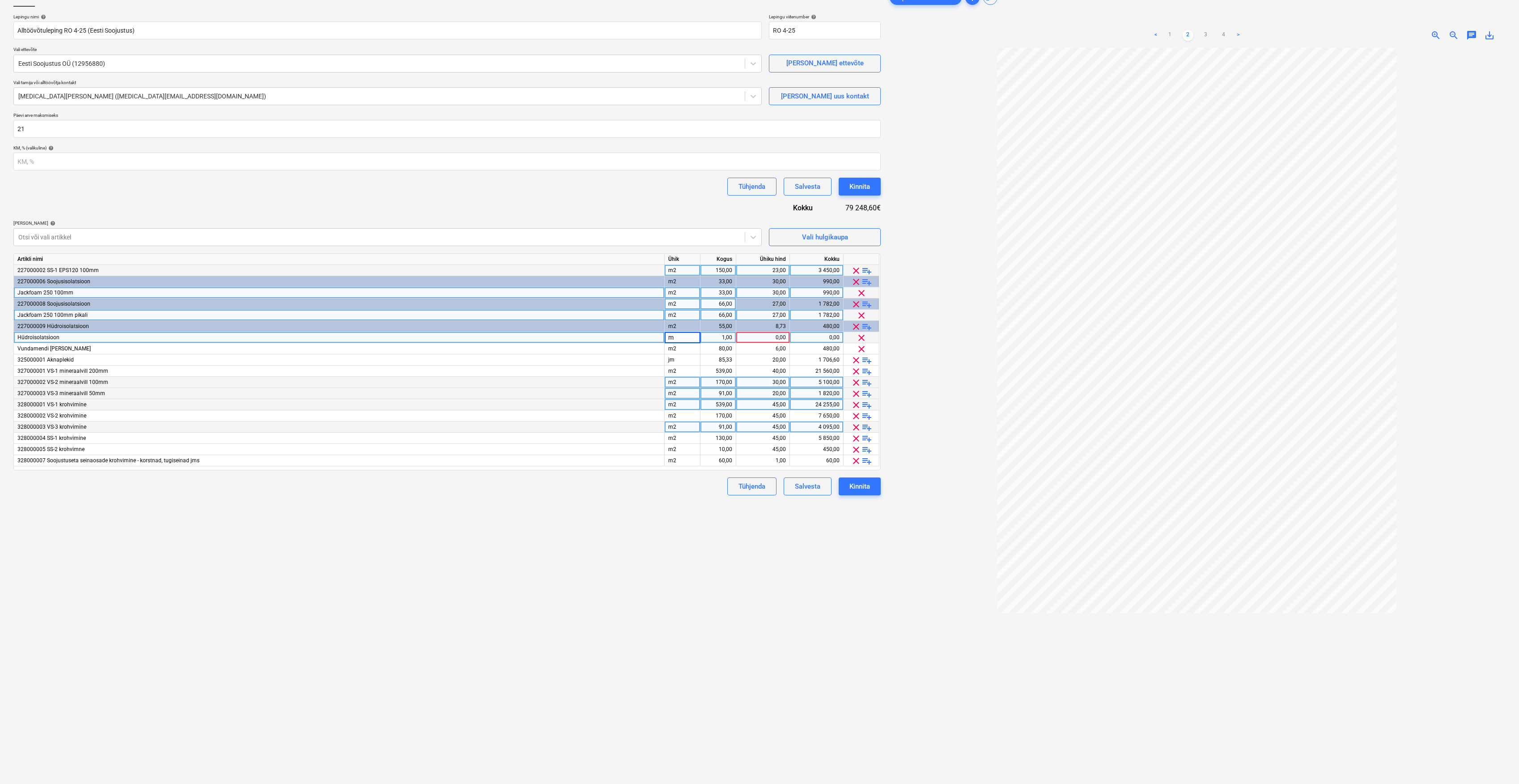
type input "m2"
click at [726, 340] on div "1,00" at bounding box center [718, 337] width 28 height 11
click at [786, 521] on div "Failide konteerimine Lepingu nimi help Alltöövõtuleping RO 4-25 (Eesti Soojustu…" at bounding box center [447, 398] width 874 height 825
click at [842, 231] on div "Vali hulgikaupa" at bounding box center [825, 237] width 46 height 12
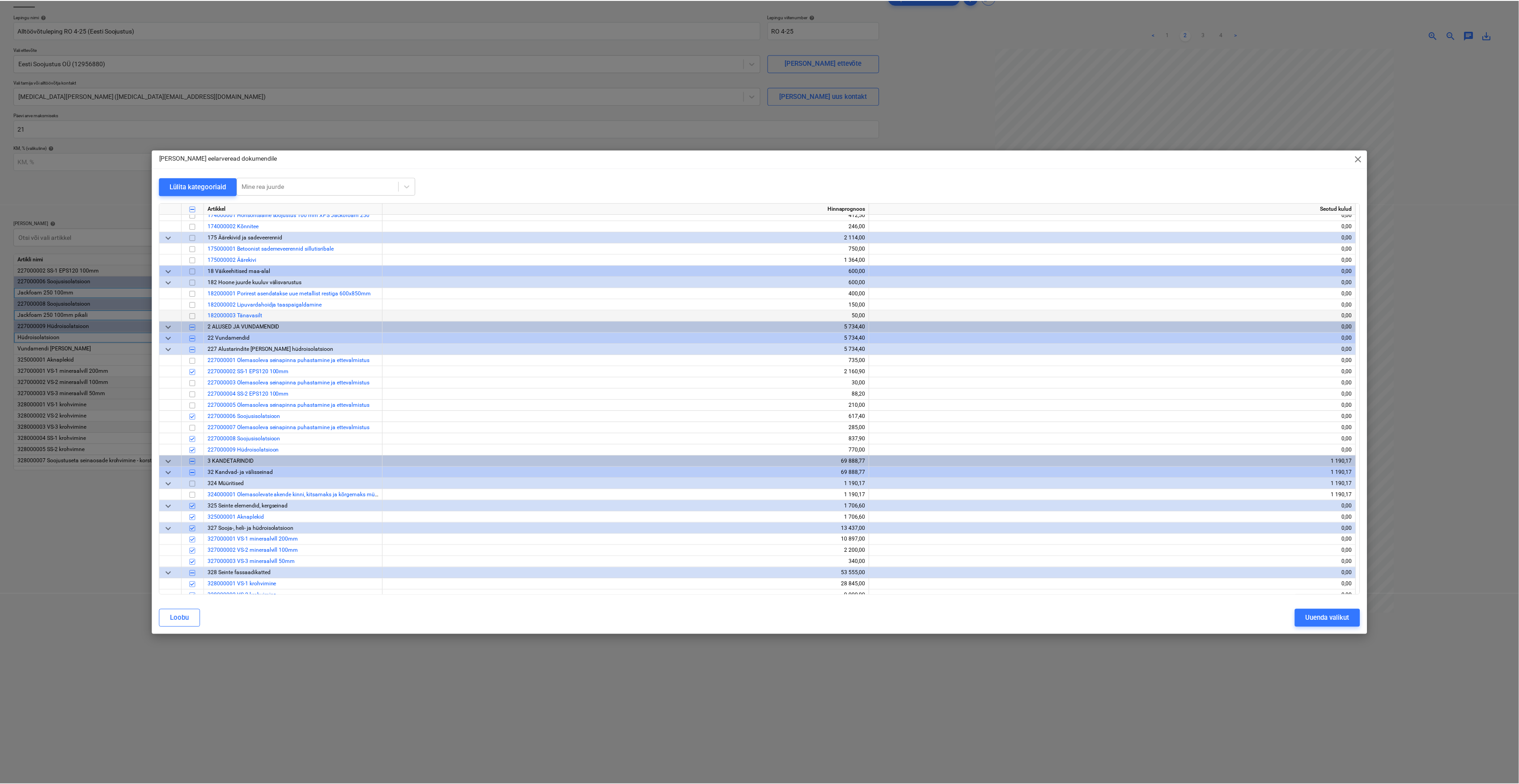
scroll to position [894, 0]
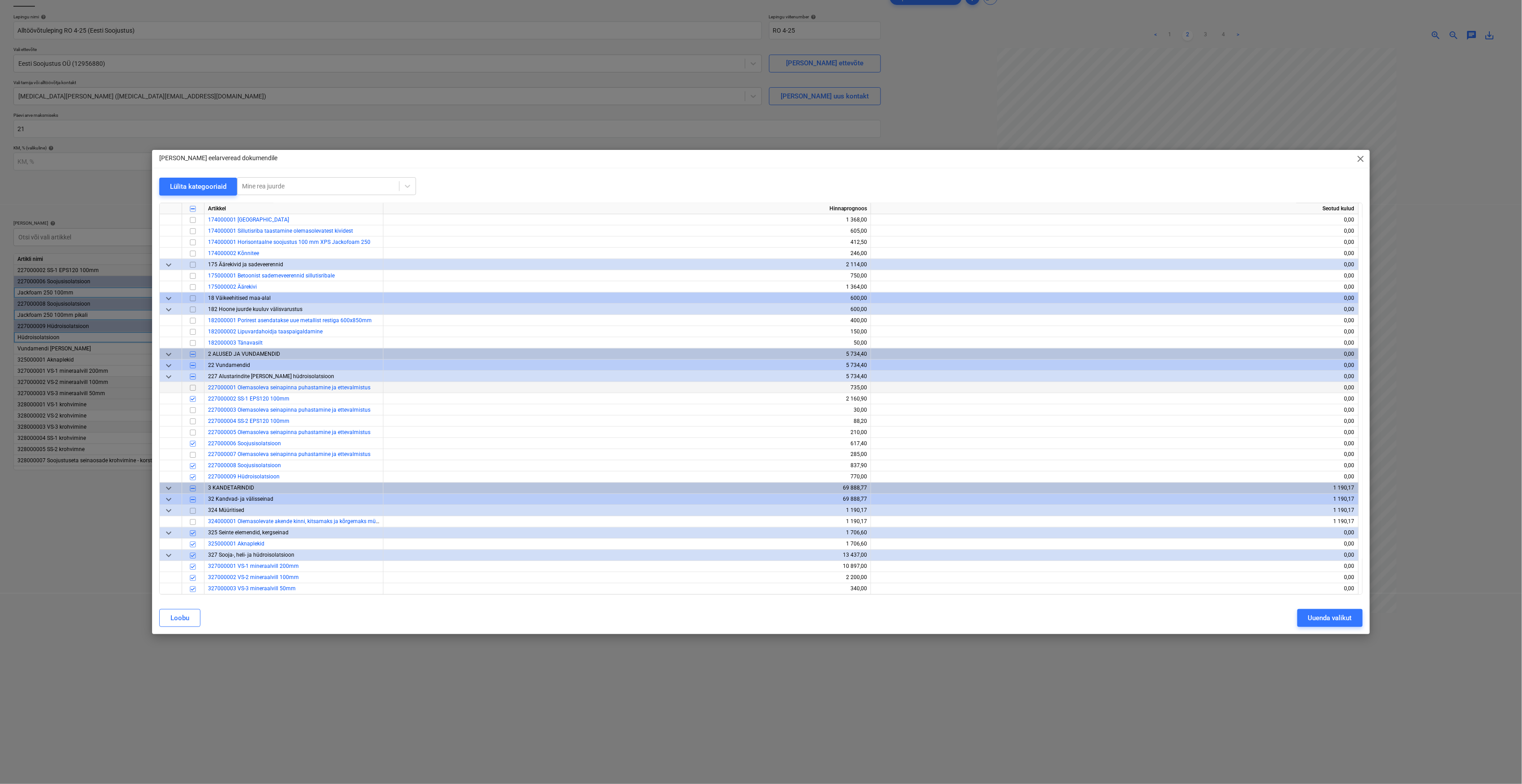
click at [190, 389] on input "checkbox" at bounding box center [193, 388] width 11 height 11
click at [1335, 620] on div "Uuenda valikut" at bounding box center [1330, 618] width 44 height 12
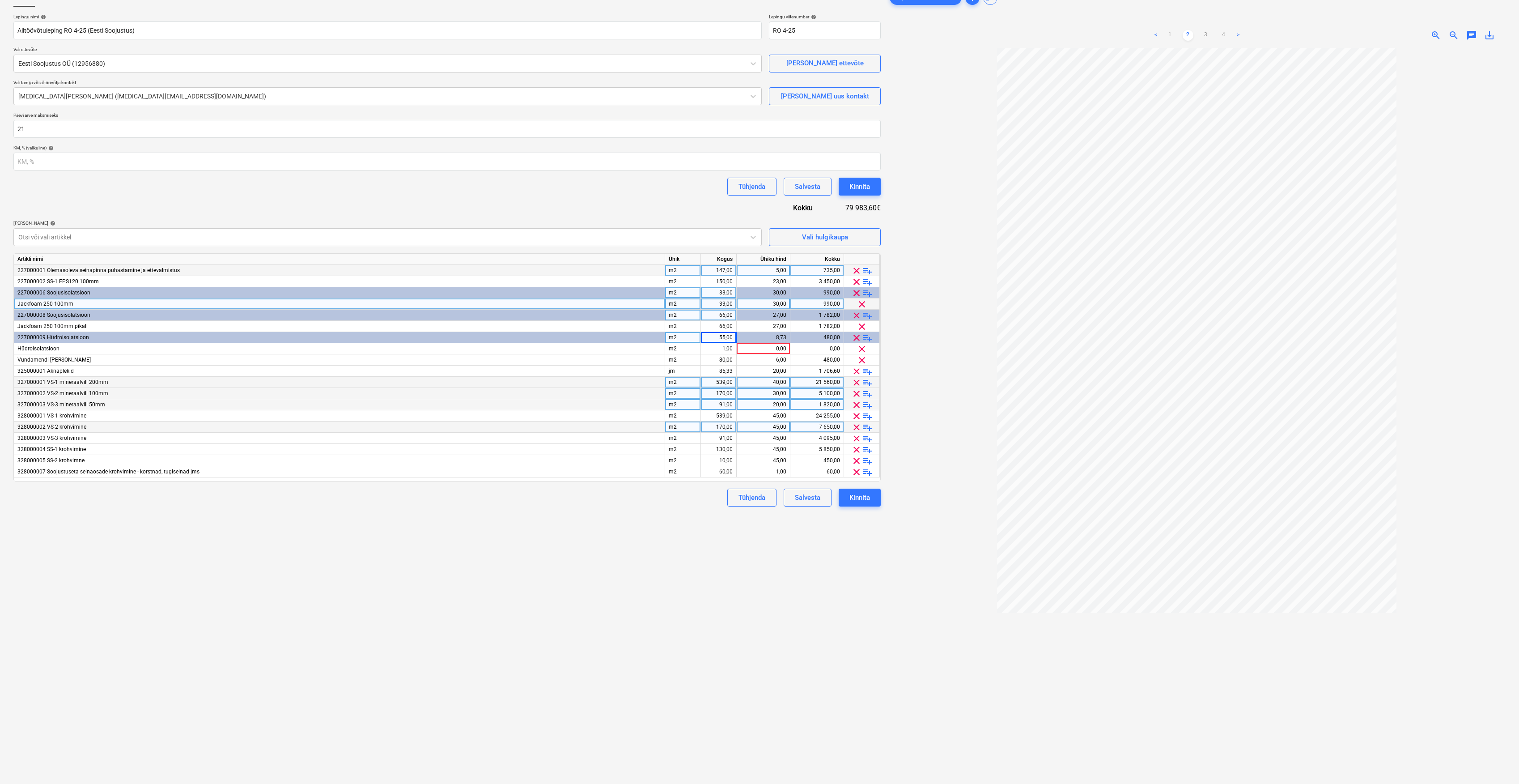
click at [687, 266] on div "m2" at bounding box center [683, 270] width 36 height 11
click at [725, 268] on div "147,00" at bounding box center [719, 270] width 28 height 11
type input "320"
click at [774, 269] on div "5,00" at bounding box center [763, 270] width 46 height 11
type input "1"
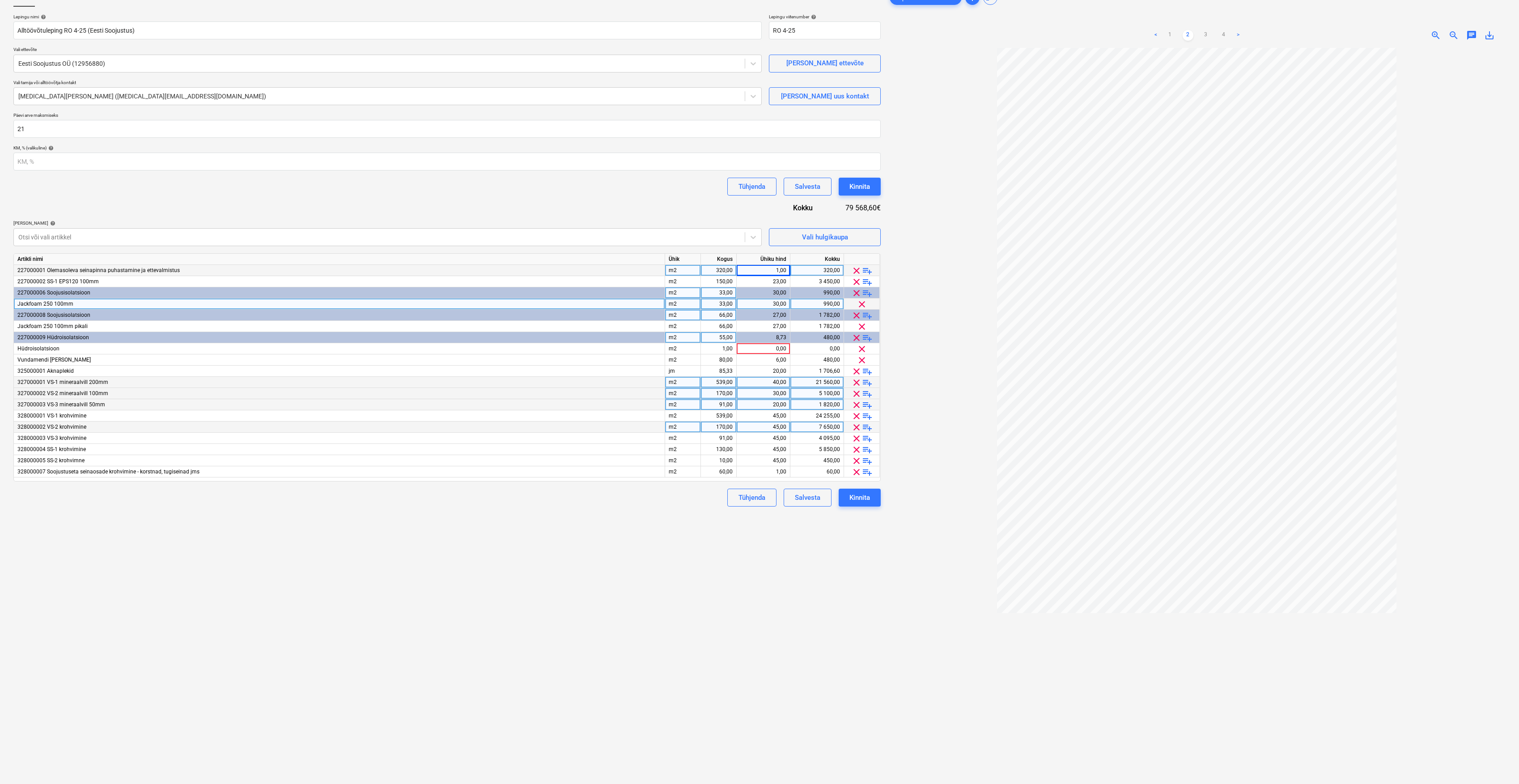
click at [928, 299] on div at bounding box center [1197, 427] width 618 height 759
click at [438, 191] on div "Tühjenda Salvesta Kinnita" at bounding box center [447, 187] width 867 height 18
click at [818, 270] on div "320,00" at bounding box center [817, 270] width 46 height 11
click at [733, 219] on div "Lepingu nimi help Alltöövõtuleping RO 4-25 (Eesti Soojustus) Lepingu viitenumbe…" at bounding box center [447, 260] width 867 height 493
click at [728, 369] on div "85,33" at bounding box center [719, 371] width 28 height 11
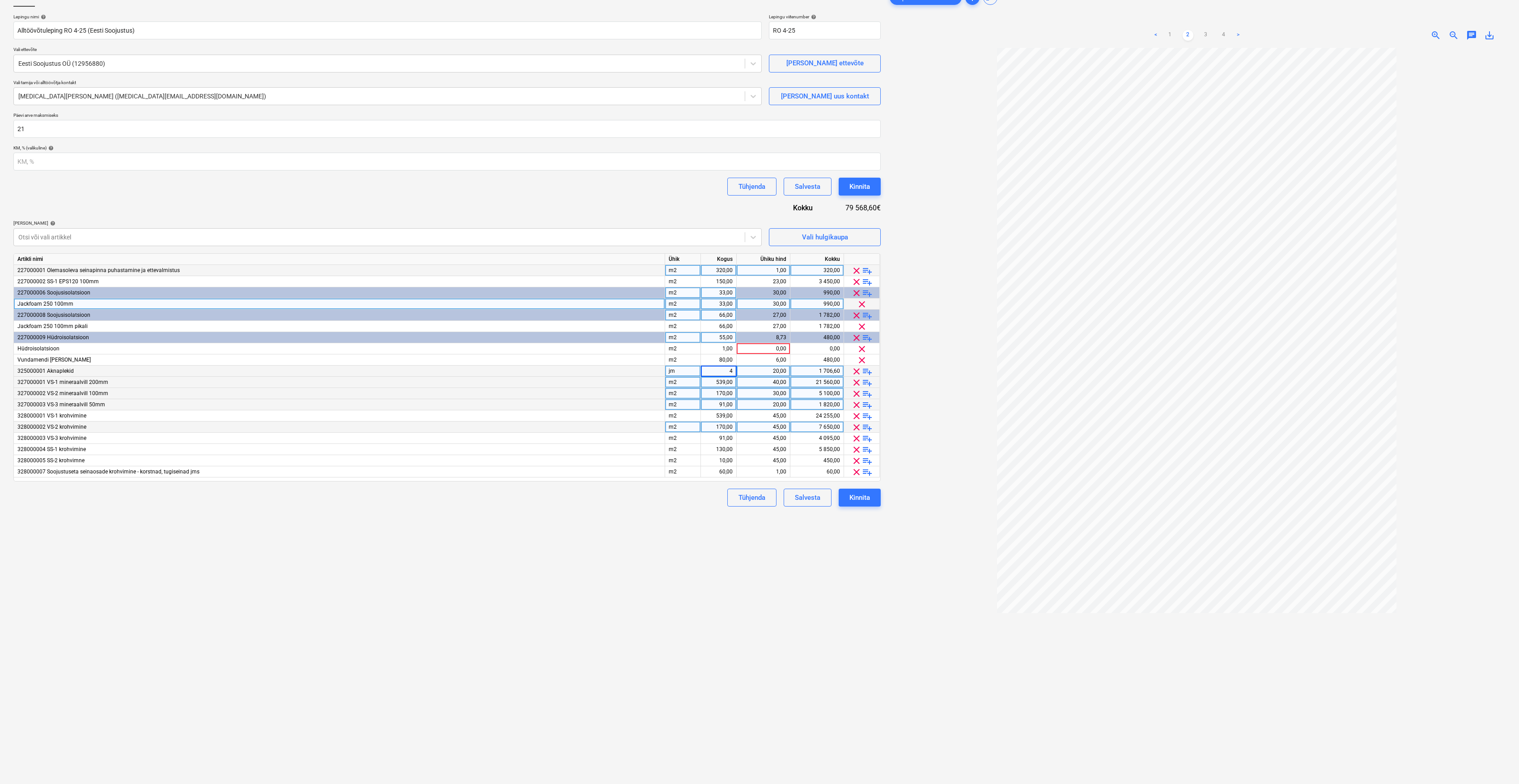
type input "45"
click at [780, 370] on div "20,00" at bounding box center [763, 371] width 46 height 11
click at [870, 373] on span "playlist_add" at bounding box center [867, 371] width 11 height 11
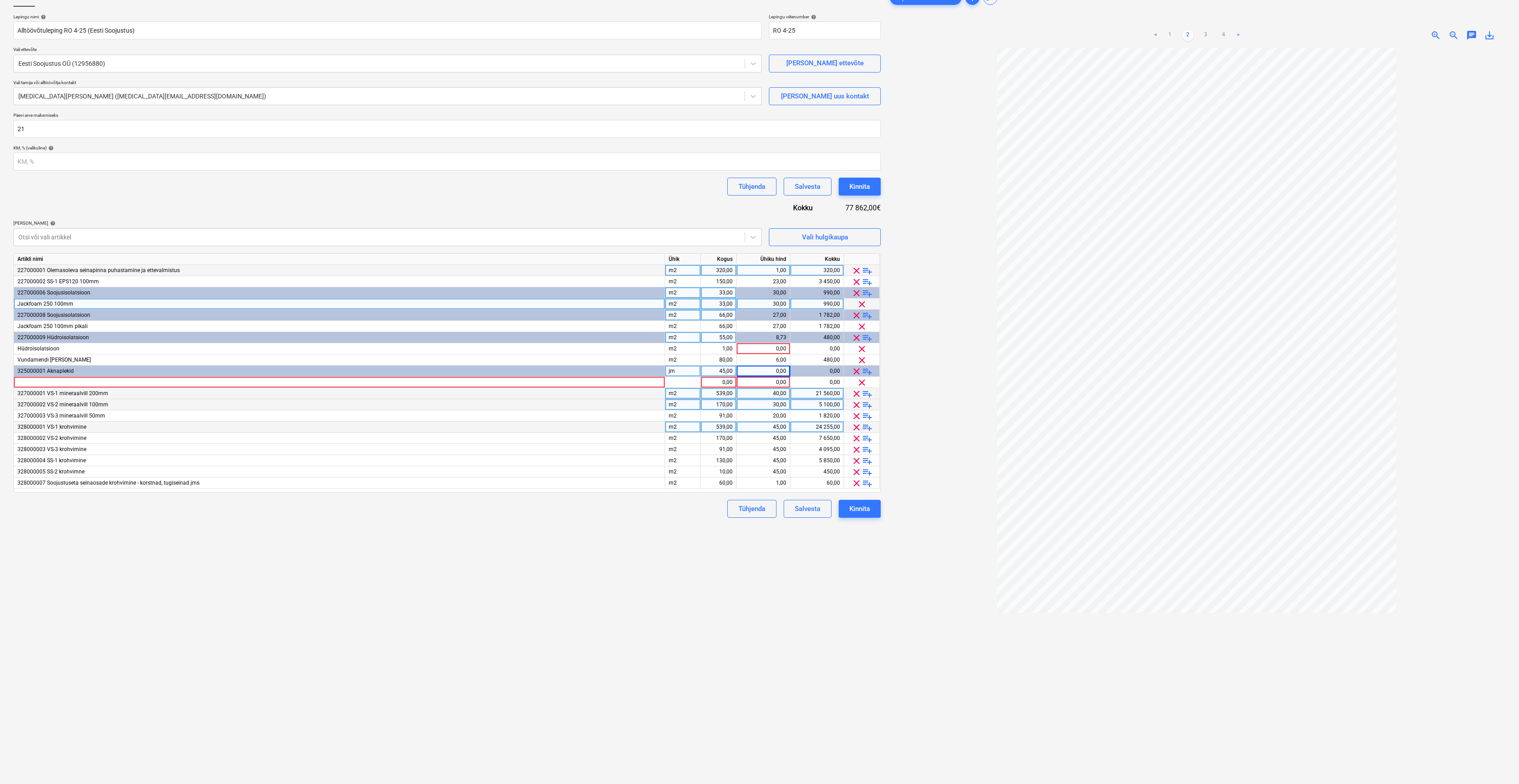
click at [696, 371] on div "jm" at bounding box center [683, 371] width 36 height 11
type input "1"
click at [725, 367] on div "45,00" at bounding box center [719, 371] width 28 height 11
type input "kmpl"
click at [700, 383] on div at bounding box center [683, 382] width 36 height 11
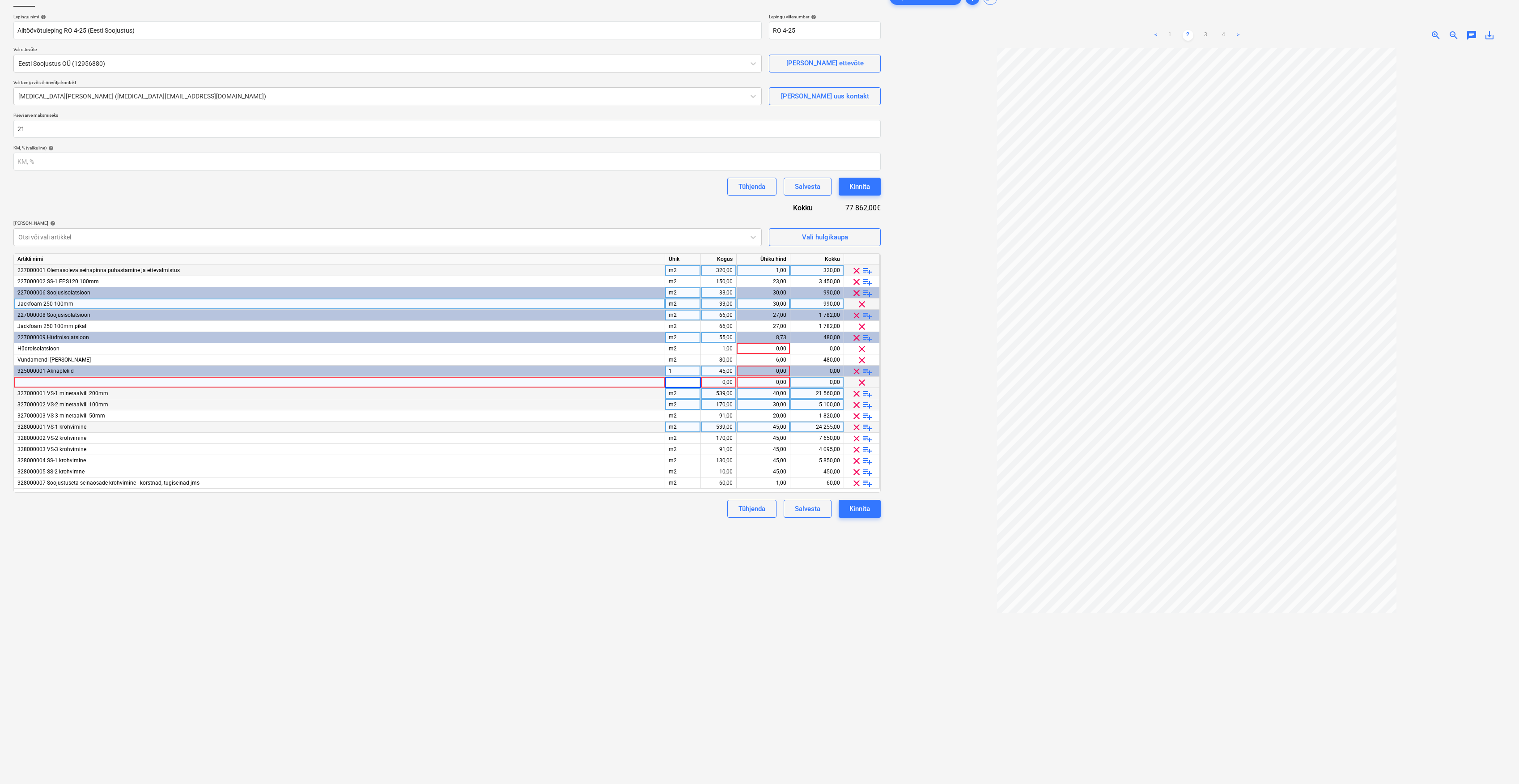
click at [600, 382] on div at bounding box center [339, 382] width 651 height 11
type input "Aknaplekkide paigaldus"
click at [866, 369] on span "playlist_add" at bounding box center [867, 371] width 11 height 11
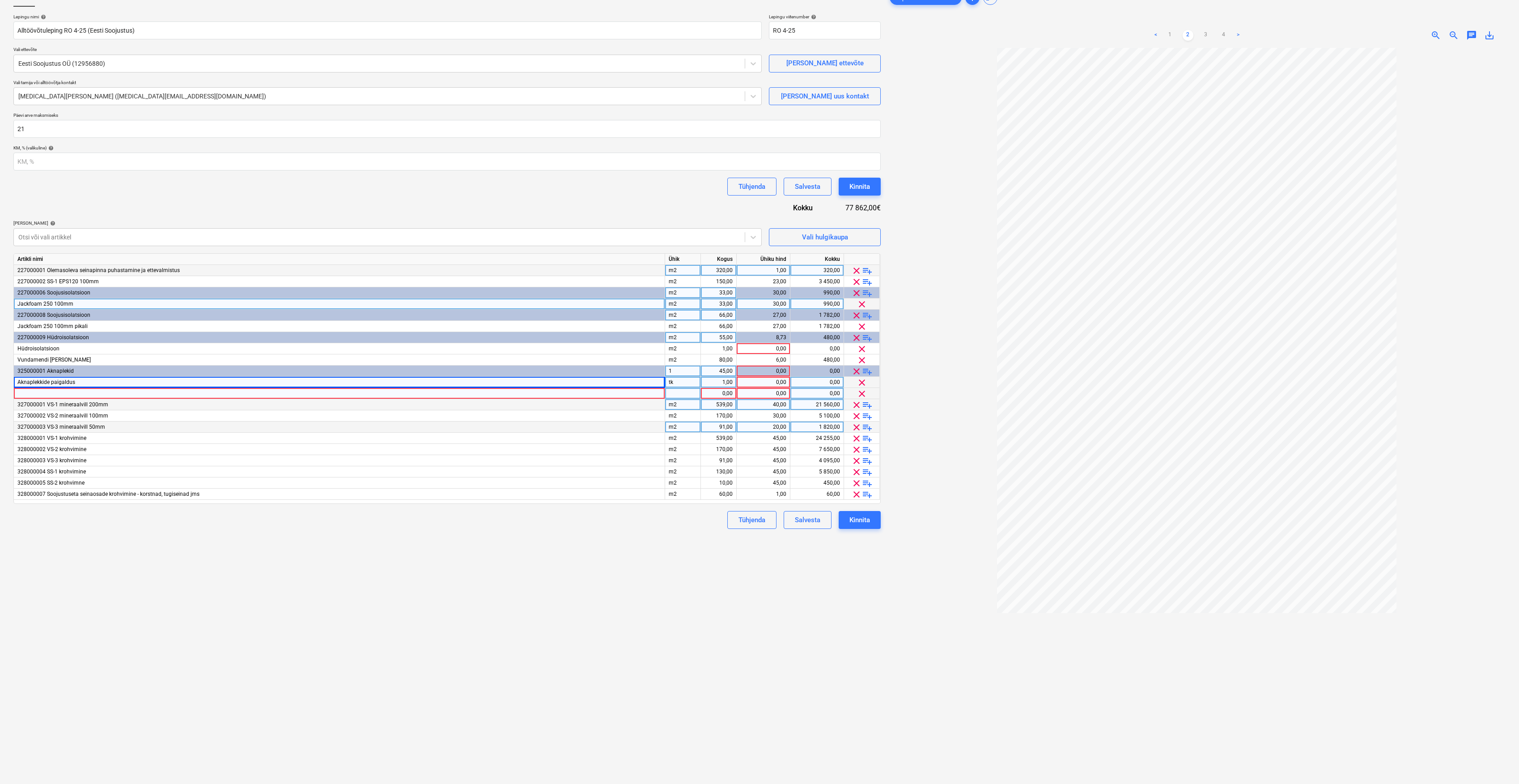
click at [158, 398] on div at bounding box center [339, 393] width 651 height 11
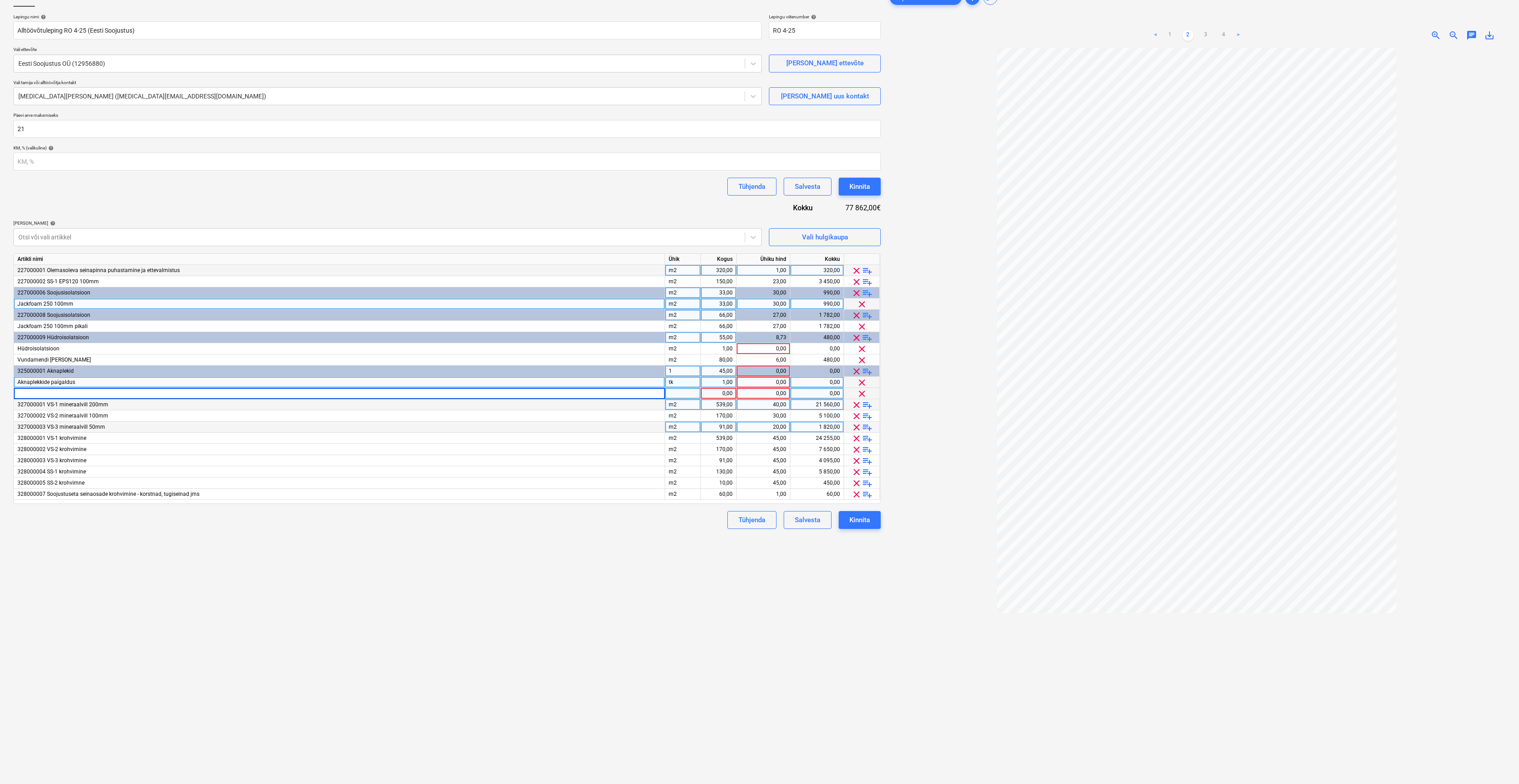
type input "V"
type input "Sokli veepleki paigaldus"
click at [682, 392] on div at bounding box center [683, 393] width 36 height 11
type input "jm"
click at [691, 378] on div "tk" at bounding box center [683, 382] width 36 height 11
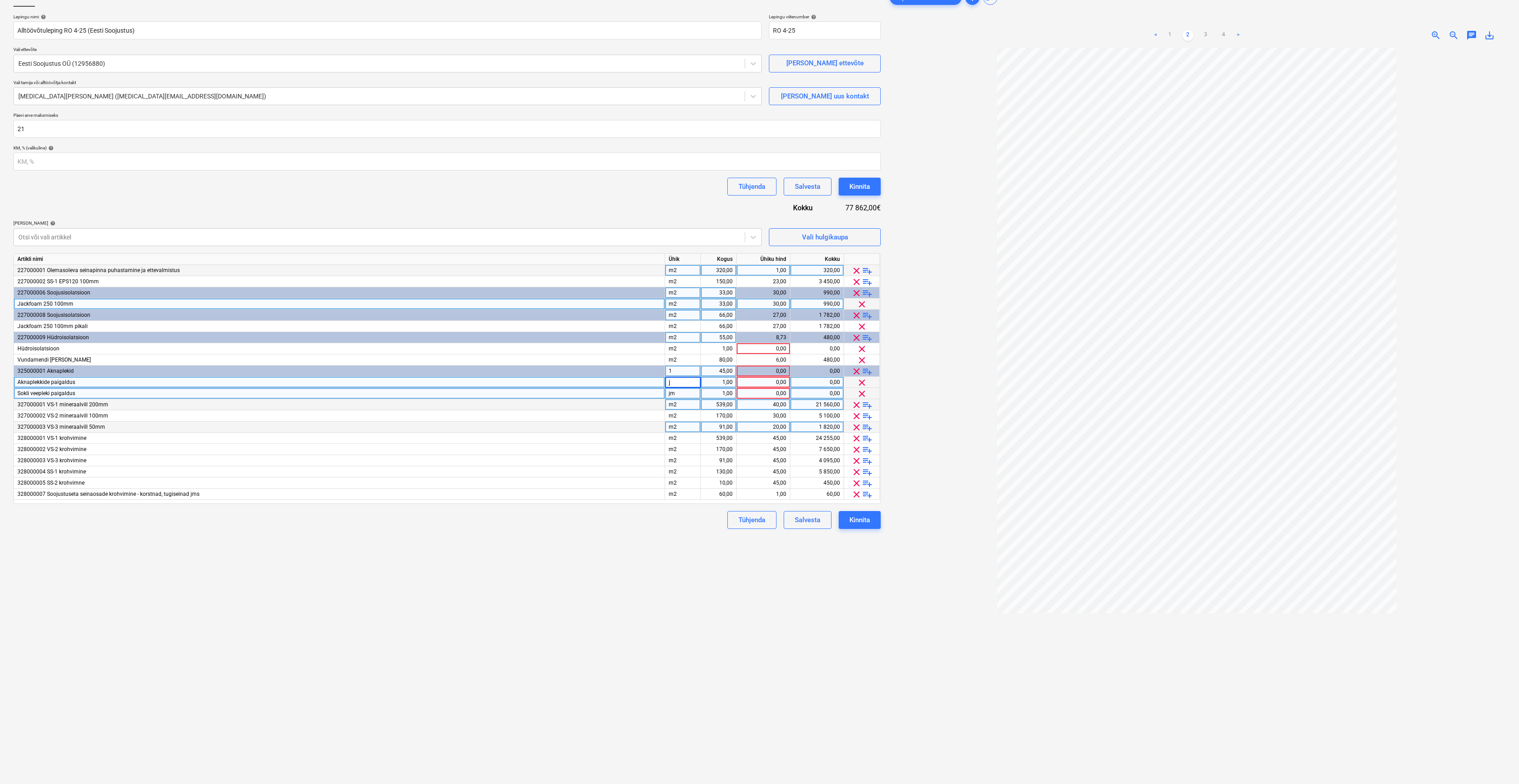
type input "jm"
click at [716, 378] on div "1,00" at bounding box center [719, 382] width 28 height 11
type input "45"
click at [726, 391] on div "1,00" at bounding box center [719, 393] width 28 height 11
type input "120"
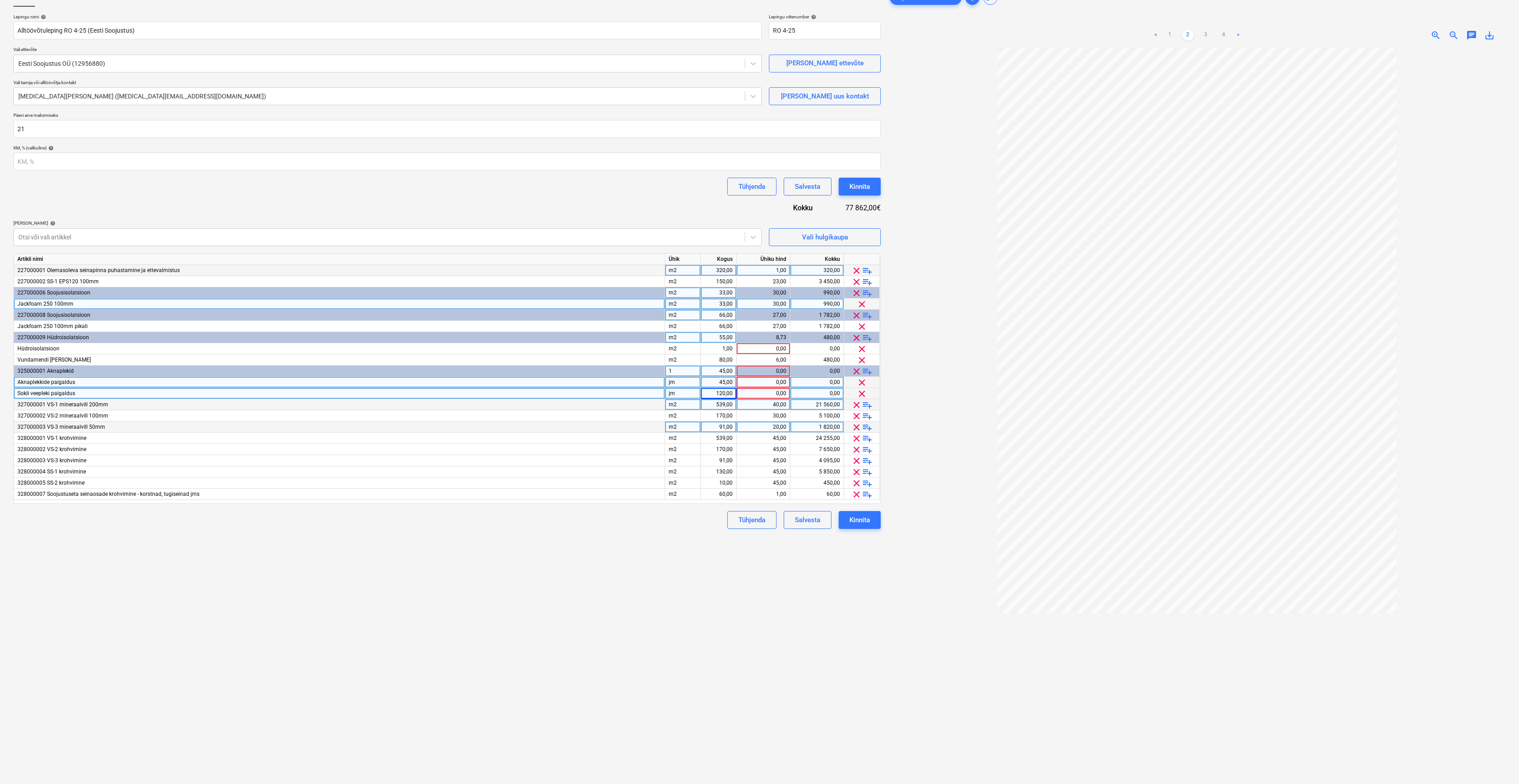
click at [772, 382] on div "0,00" at bounding box center [763, 382] width 46 height 11
type input "20"
click at [775, 396] on div "0,00" at bounding box center [763, 393] width 46 height 11
type input "20"
click at [922, 404] on div at bounding box center [1197, 427] width 618 height 759
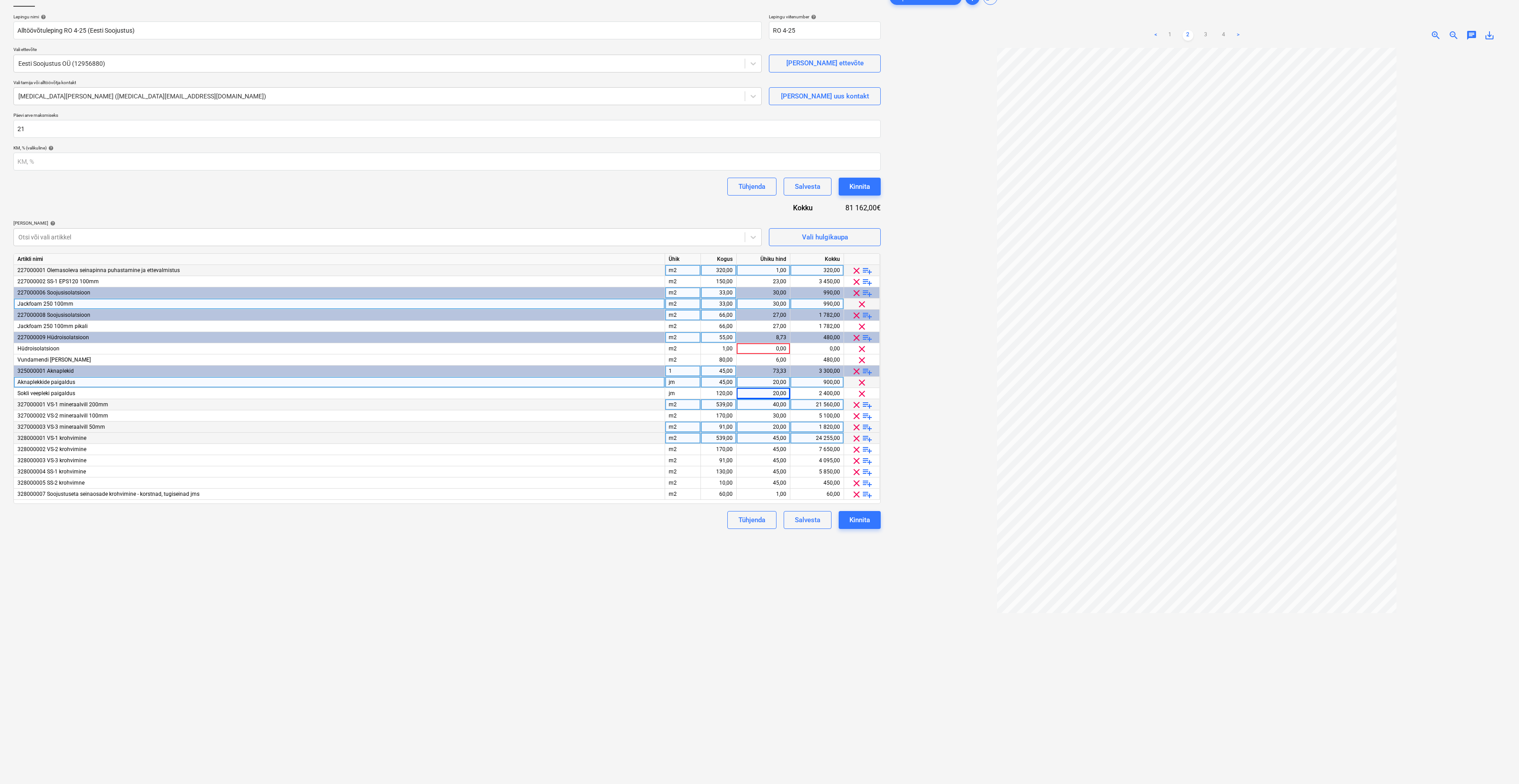
click at [726, 437] on div "539,00" at bounding box center [719, 438] width 28 height 11
click at [757, 435] on div "45,00" at bounding box center [763, 438] width 46 height 11
type input "46,66"
click at [778, 448] on div "45,00" at bounding box center [763, 449] width 46 height 11
type input "46,66"
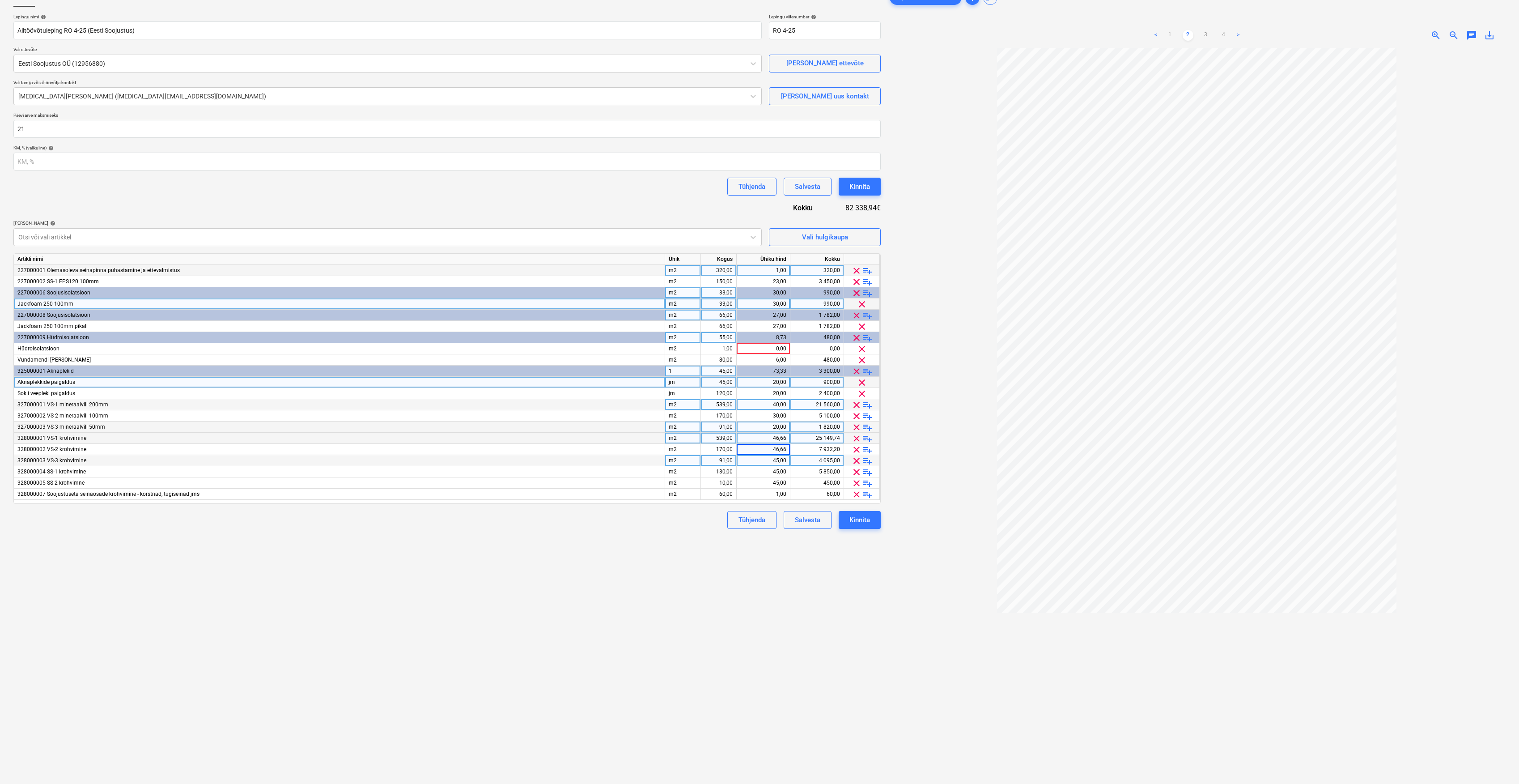
click at [780, 464] on div "45,00" at bounding box center [763, 460] width 46 height 11
type input "46,66"
click at [711, 622] on div "Failide konteerimine Lepingu nimi help Alltöövõtuleping RO 4-25 (Eesti Soojustu…" at bounding box center [447, 398] width 874 height 825
click at [767, 471] on div "45,00" at bounding box center [763, 471] width 46 height 11
type input "48,5"
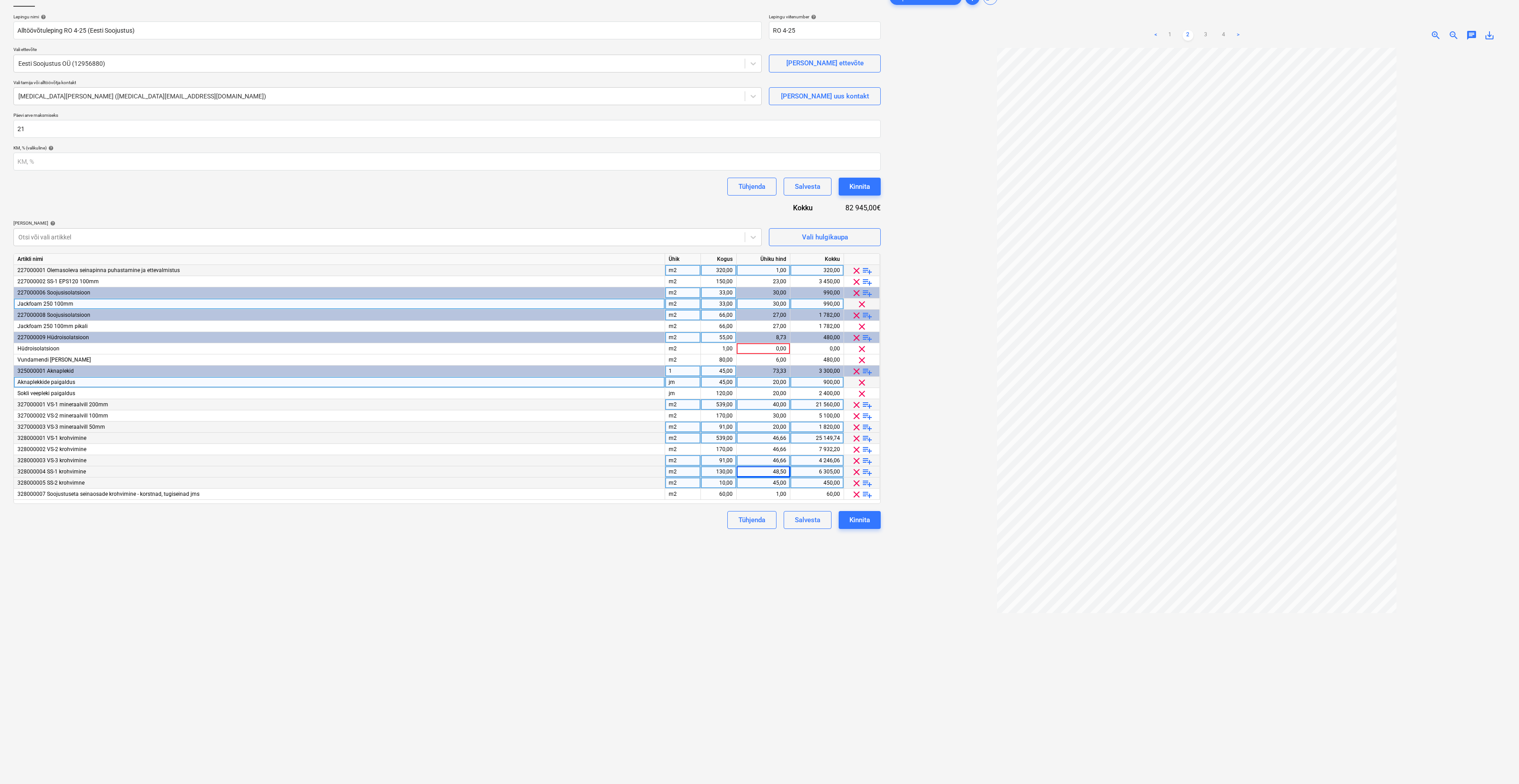
click at [779, 482] on div "45,00" at bounding box center [763, 483] width 46 height 11
type input "48,5"
click at [835, 585] on div "Failide konteerimine Lepingu nimi help Alltöövõtuleping RO 4-25 (Eesti Soojustu…" at bounding box center [447, 398] width 874 height 825
click at [780, 352] on div "0,00" at bounding box center [763, 349] width 46 height 11
click at [924, 350] on div at bounding box center [1197, 427] width 618 height 759
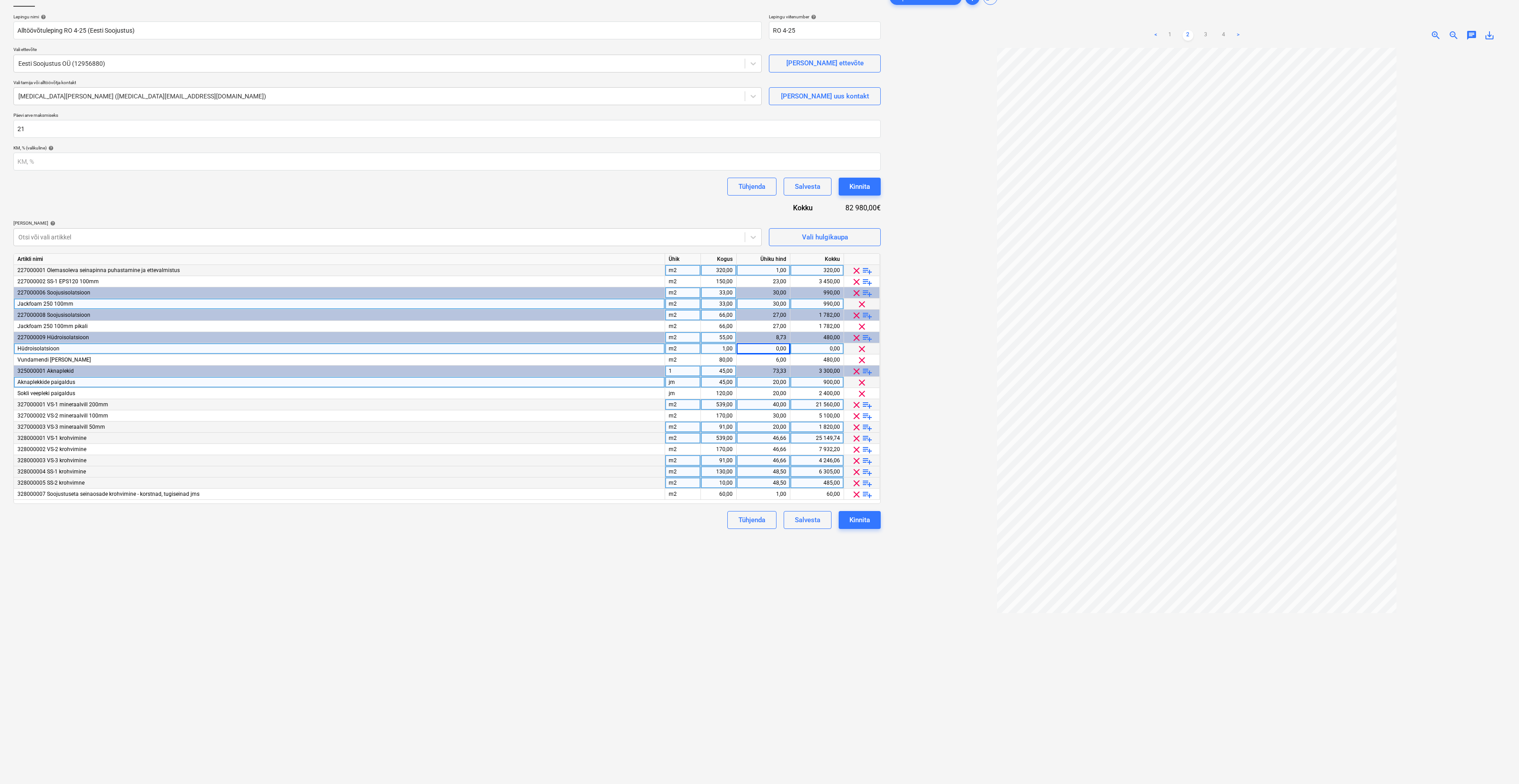
click at [753, 346] on div "0,00" at bounding box center [763, 349] width 46 height 11
type input "1"
click at [934, 359] on div at bounding box center [1197, 427] width 618 height 759
click at [747, 268] on div "1,00" at bounding box center [763, 270] width 46 height 11
click at [772, 440] on div "46,66" at bounding box center [763, 438] width 46 height 11
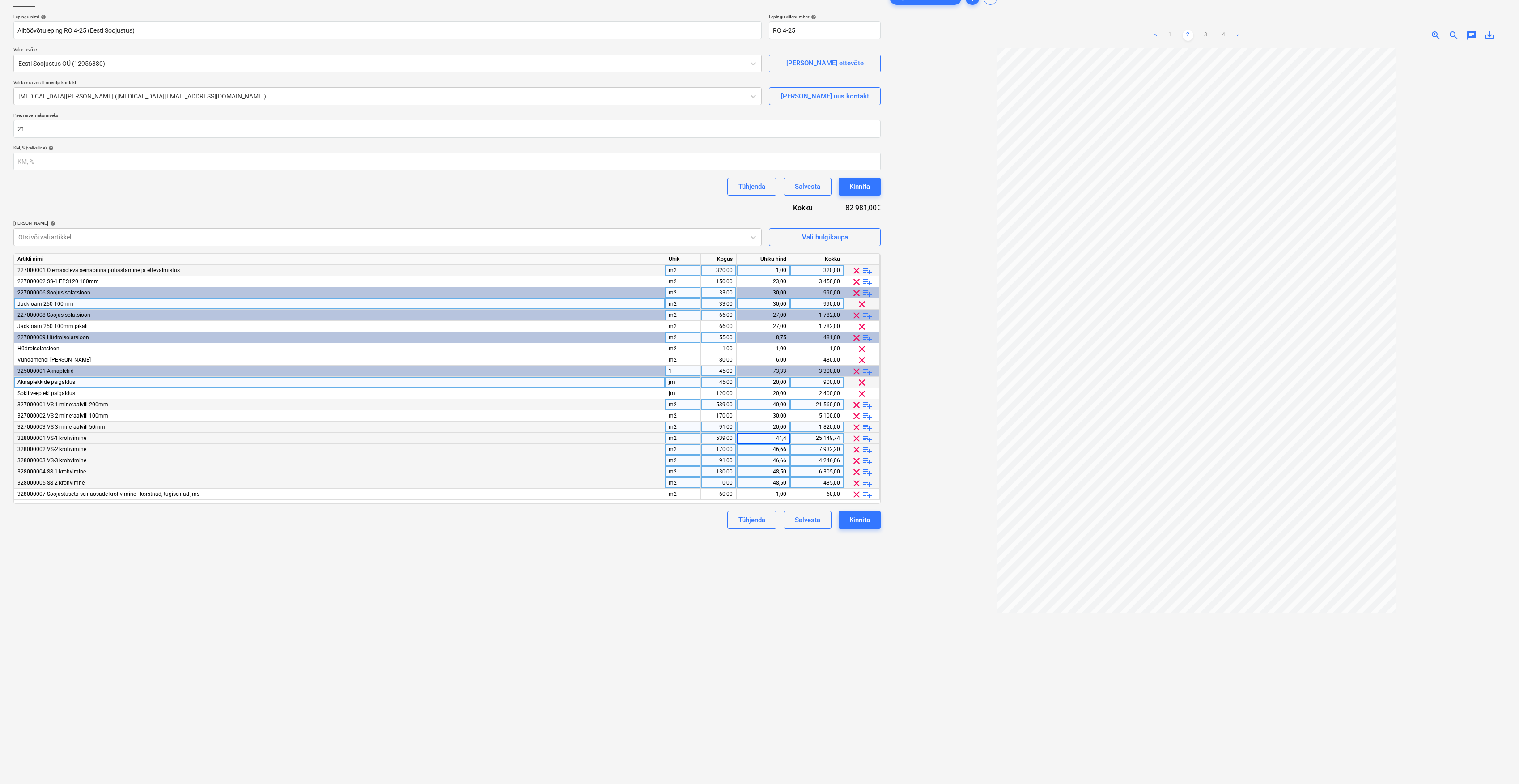
type input "41,41"
click at [780, 447] on div "46,66" at bounding box center [763, 449] width 46 height 11
type input "41,41"
click at [771, 463] on div "46,66" at bounding box center [763, 460] width 46 height 11
type input "41,41"
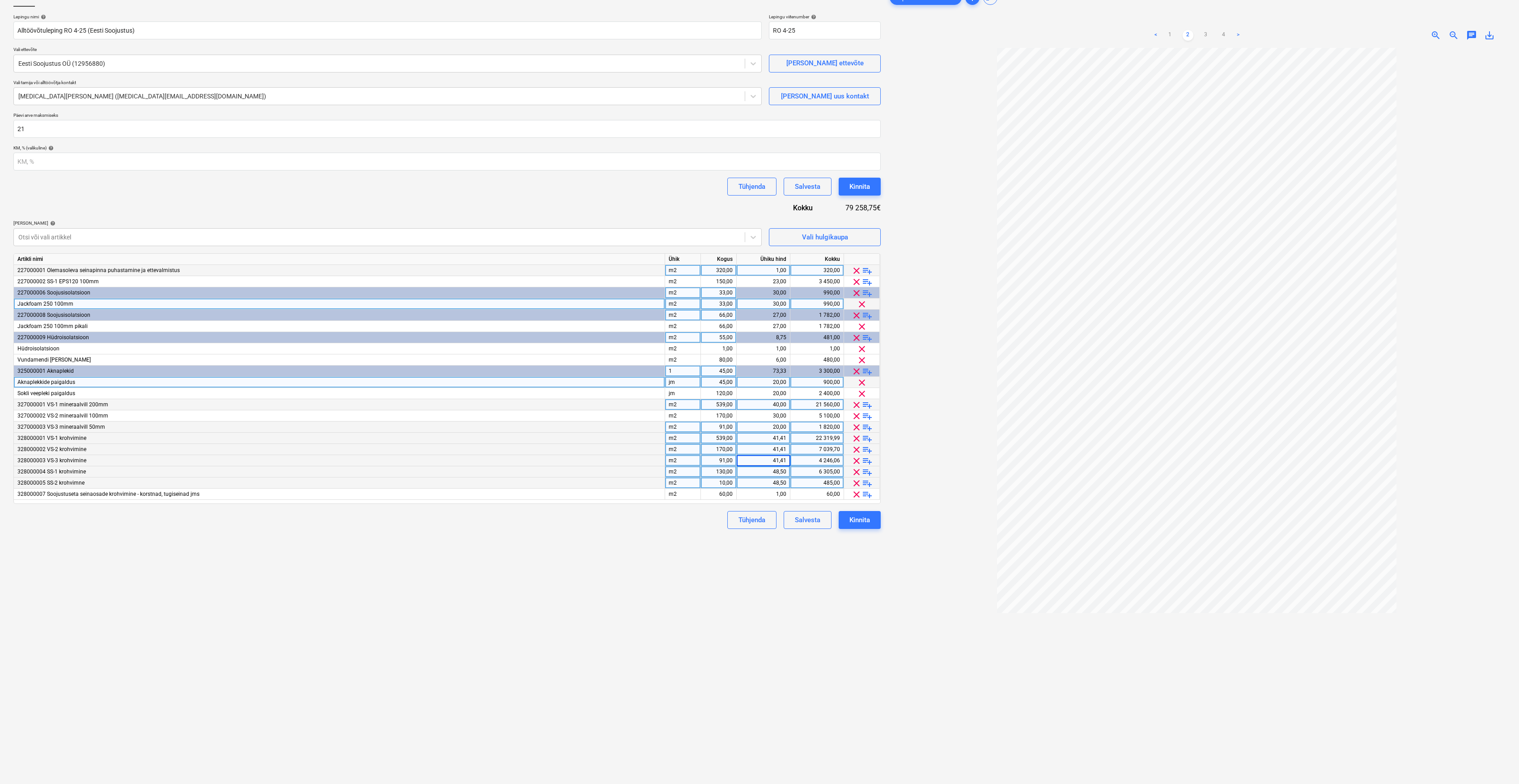
click at [710, 570] on div "Failide konteerimine Lepingu nimi help Alltöövõtuleping RO 4-25 (Eesti Soojustu…" at bounding box center [447, 398] width 874 height 825
click at [771, 439] on div "41,41" at bounding box center [763, 438] width 46 height 11
type input "44,04"
click at [768, 444] on div "41,41" at bounding box center [763, 449] width 46 height 11
type input "44,04"
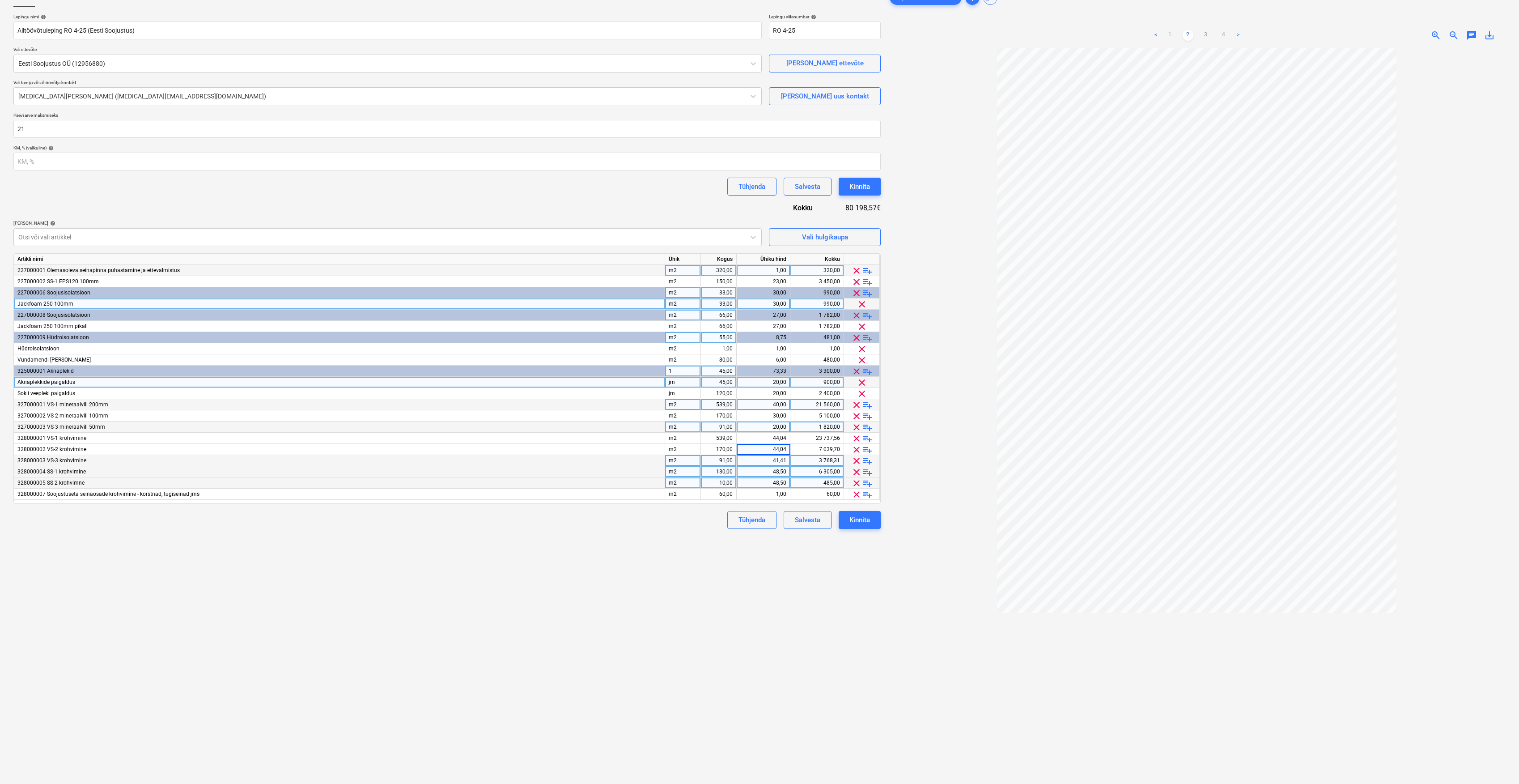
click at [775, 457] on div "41,41" at bounding box center [763, 460] width 46 height 11
type input "44,04"
click at [697, 571] on div "Failide konteerimine Lepingu nimi help Alltöövõtuleping RO 4-25 (Eesti Soojustu…" at bounding box center [447, 398] width 874 height 825
click at [913, 331] on div at bounding box center [1197, 427] width 618 height 759
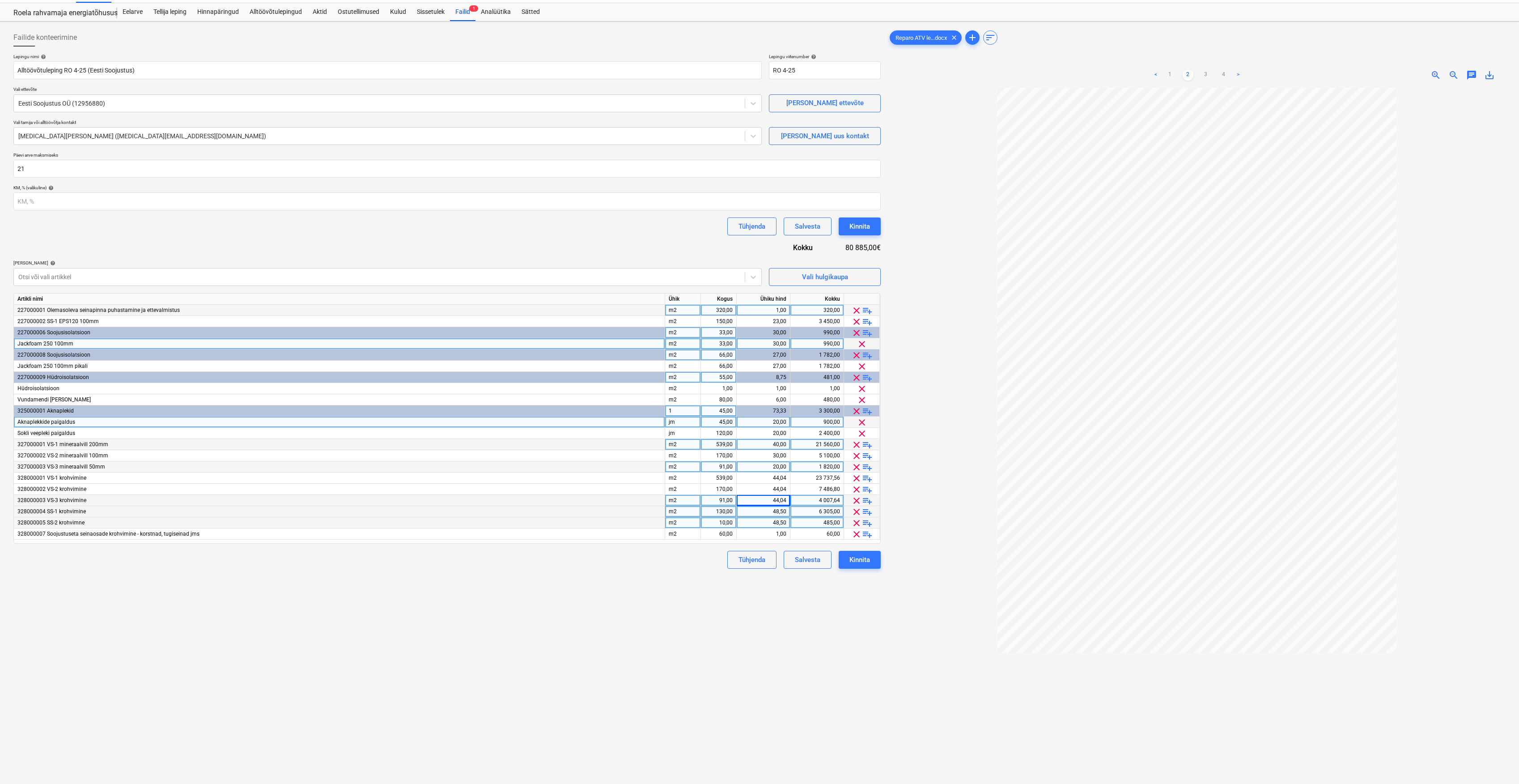
scroll to position [0, 0]
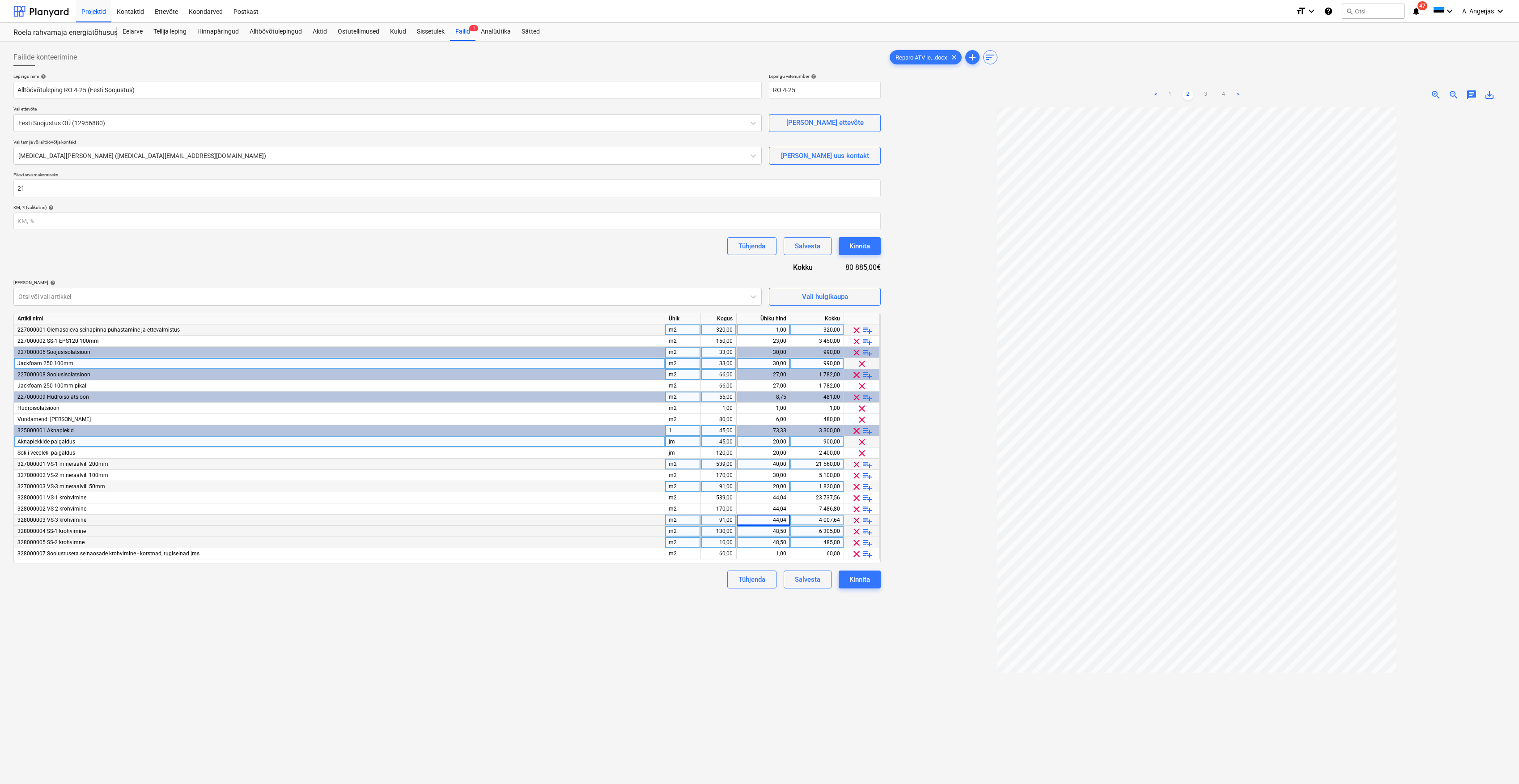
click at [698, 633] on div "Failide konteerimine Lepingu nimi help Alltöövõtuleping RO 4-25 (Eesti Soojustu…" at bounding box center [447, 457] width 874 height 825
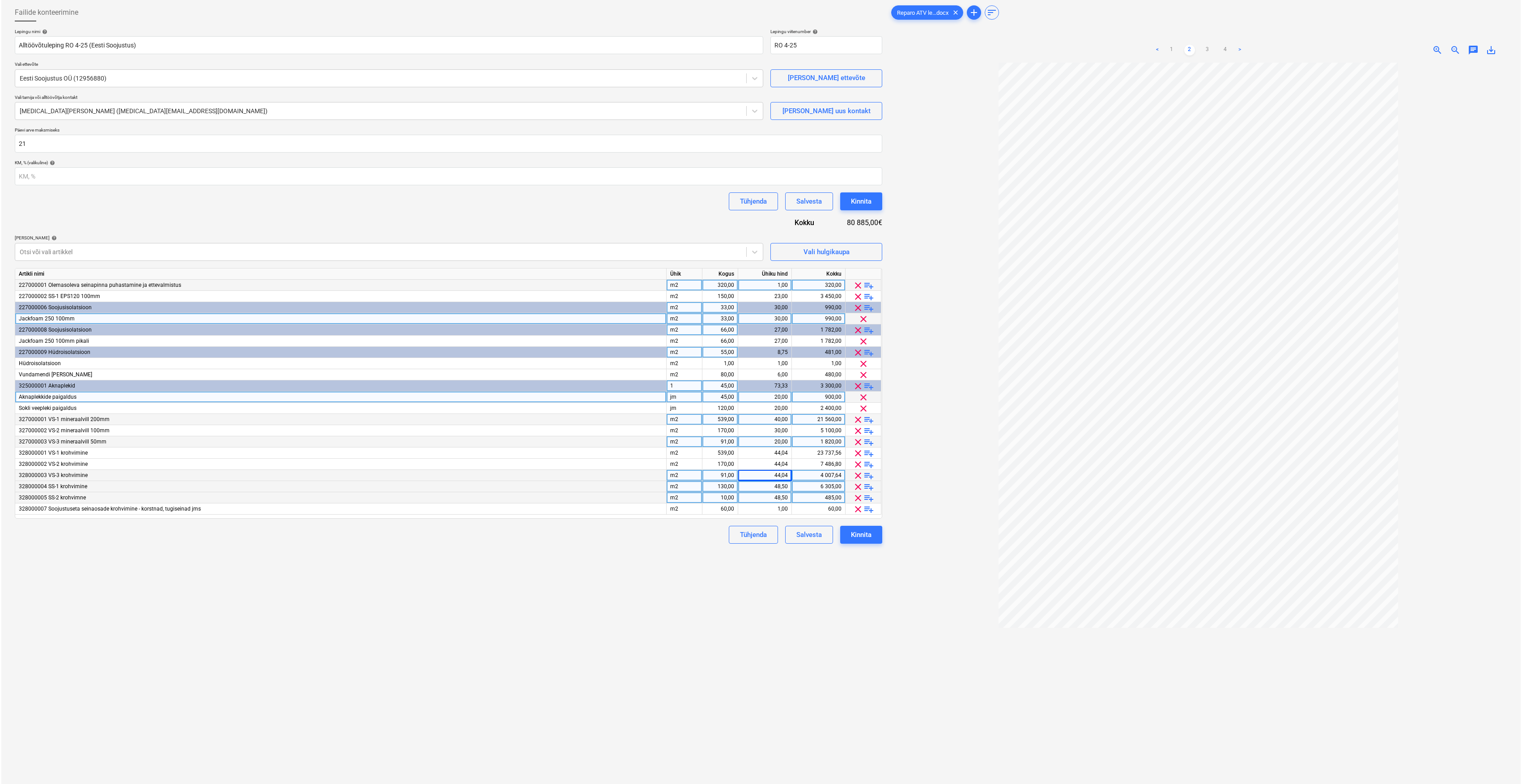
scroll to position [90, 0]
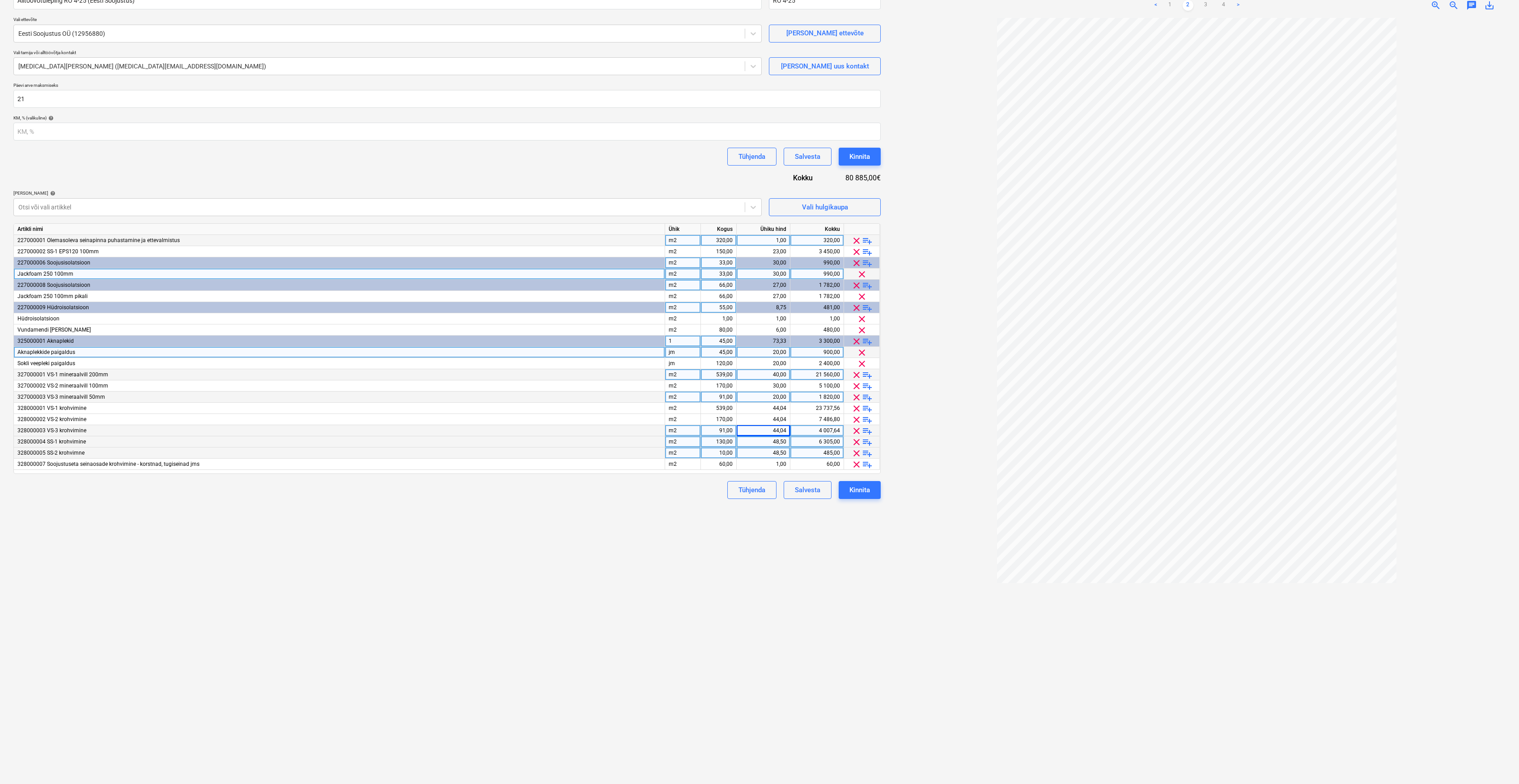
click at [808, 537] on div "Failide konteerimine Lepingu nimi help Alltöövõtuleping RO 4-25 (Eesti Soojustu…" at bounding box center [447, 367] width 874 height 825
click at [877, 489] on button "Kinnita" at bounding box center [860, 490] width 42 height 18
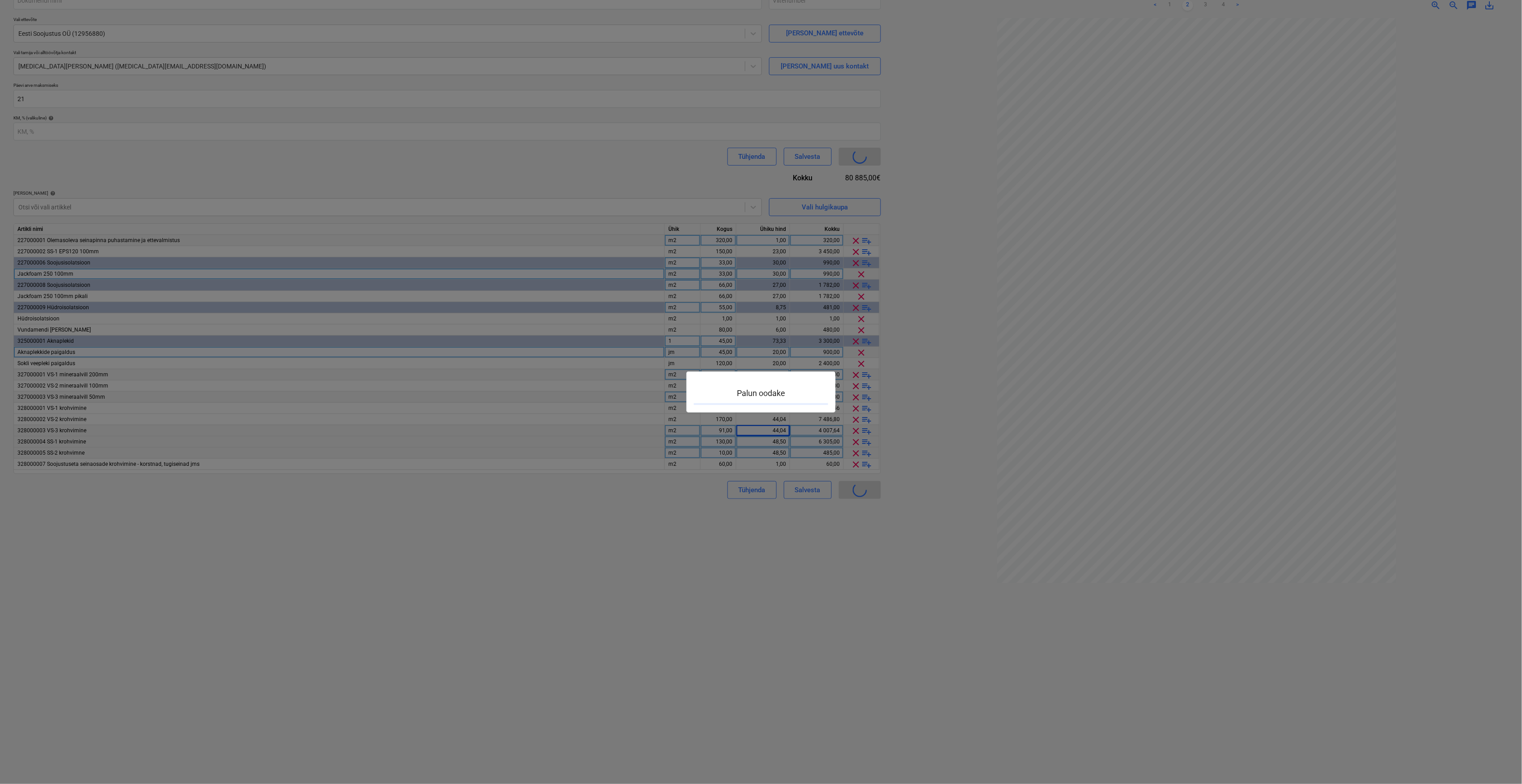
type input "Roela-SO-006"
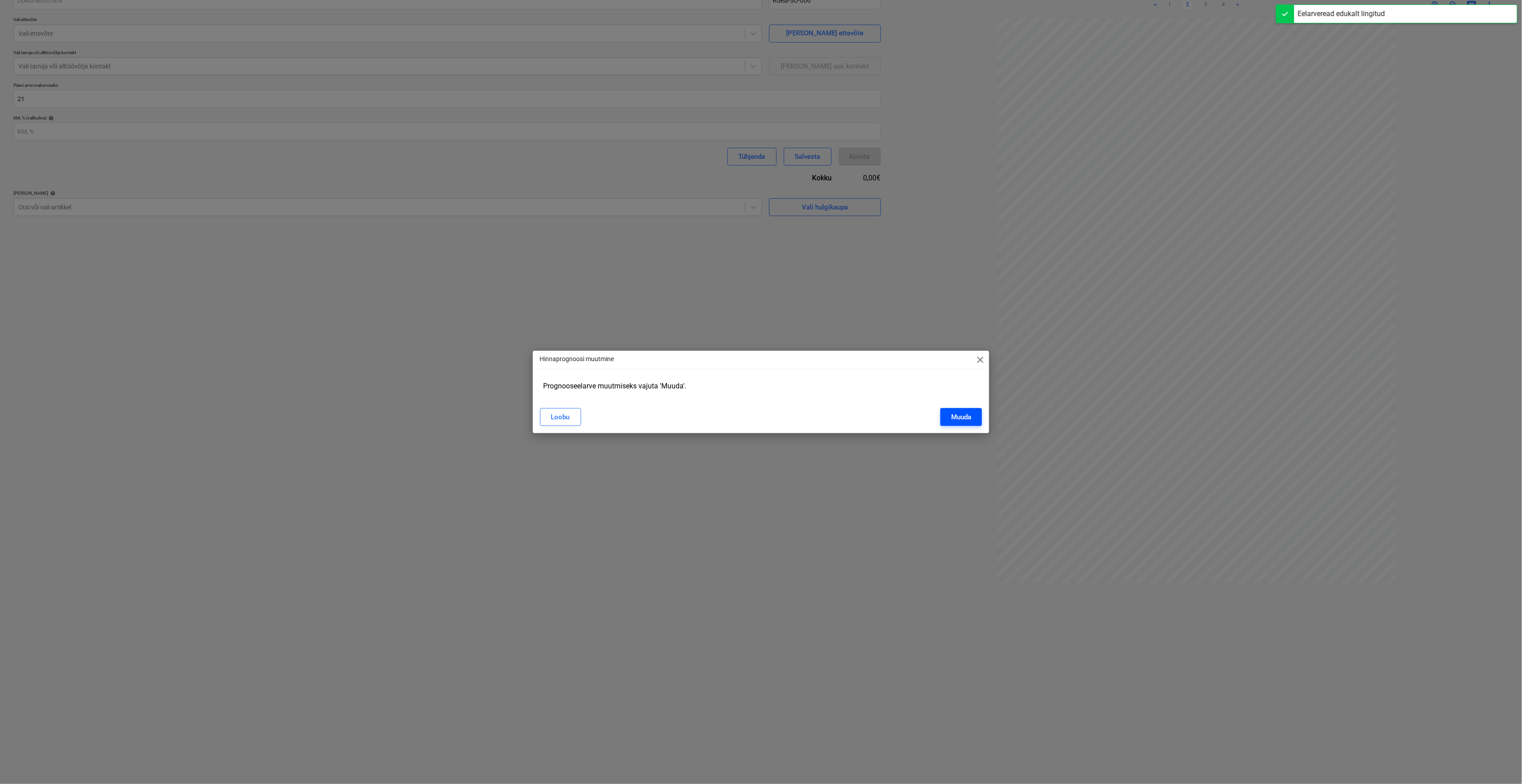
click at [970, 419] on div "Muuda" at bounding box center [961, 417] width 20 height 12
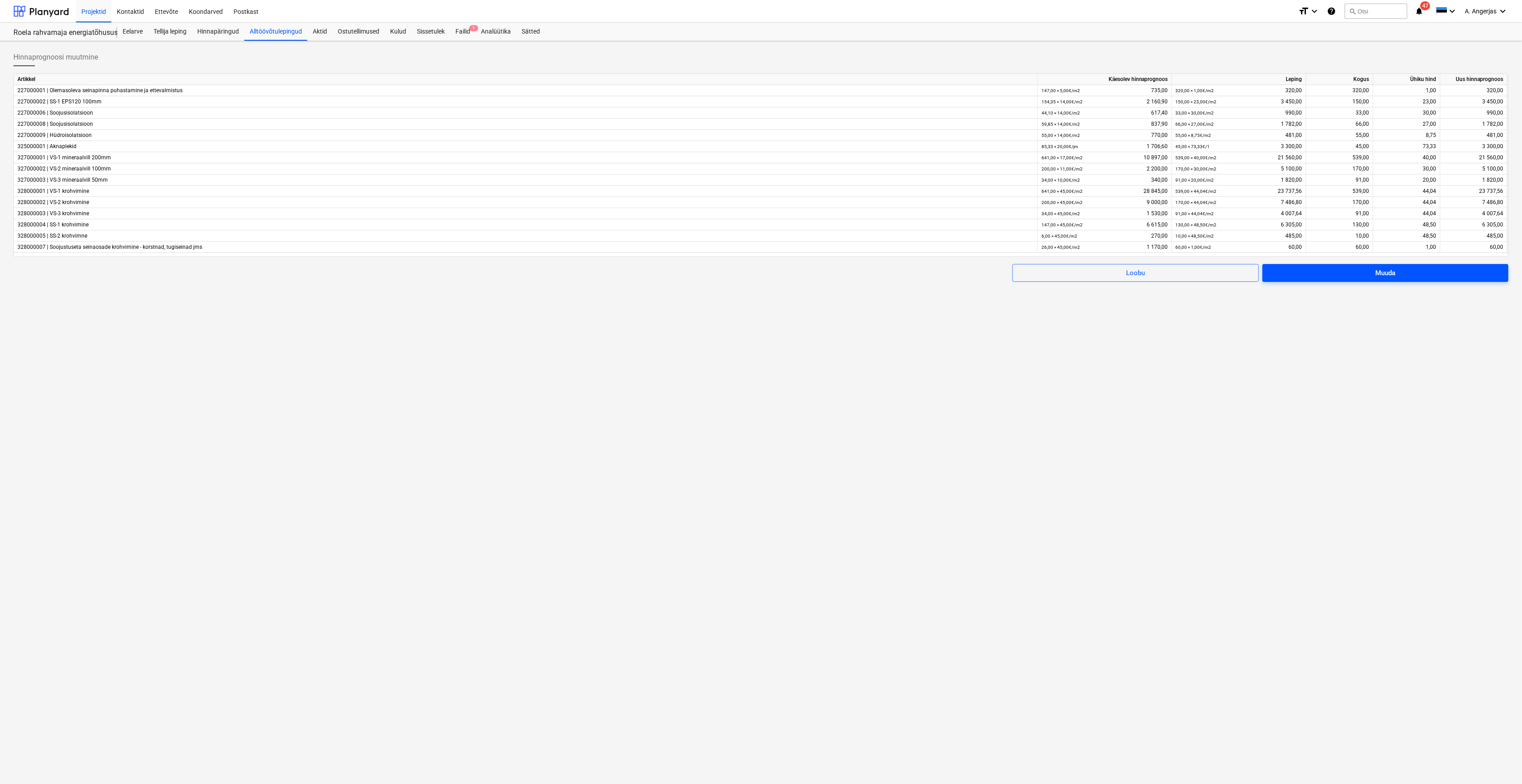
click at [1299, 272] on span "Muuda" at bounding box center [1386, 273] width 225 height 12
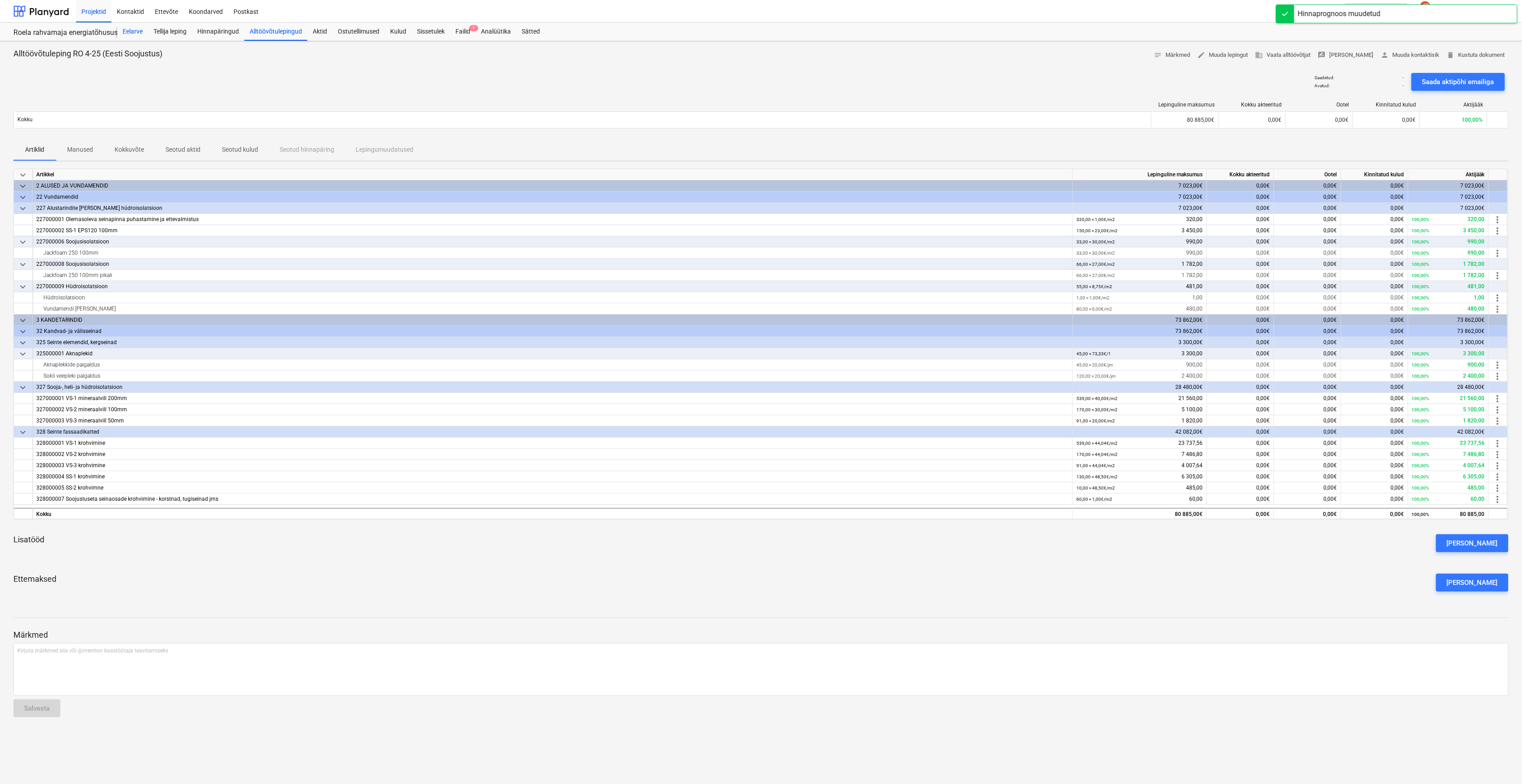
click at [126, 29] on div "Eelarve" at bounding box center [132, 32] width 31 height 18
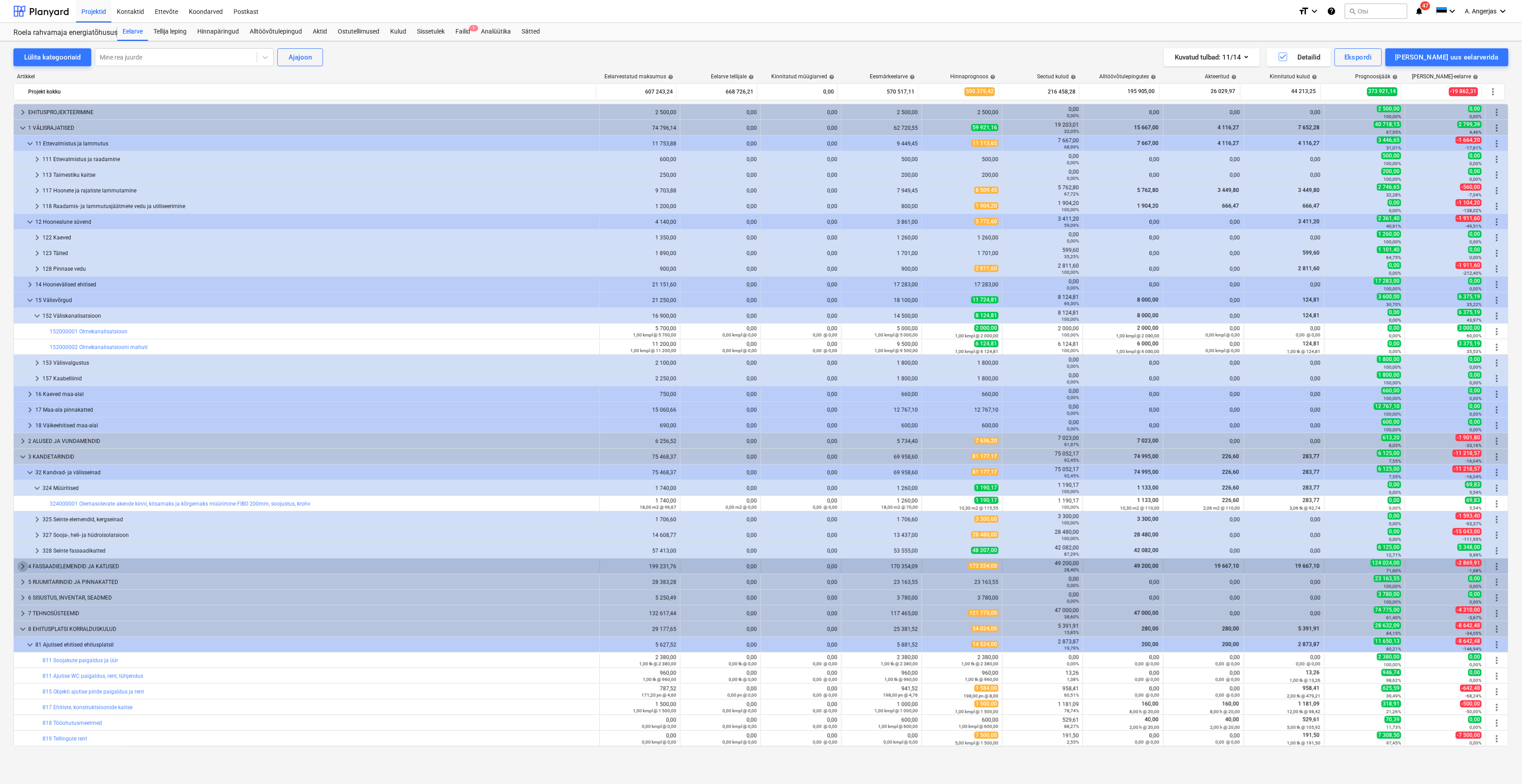
click at [22, 569] on span "keyboard_arrow_right" at bounding box center [23, 567] width 11 height 11
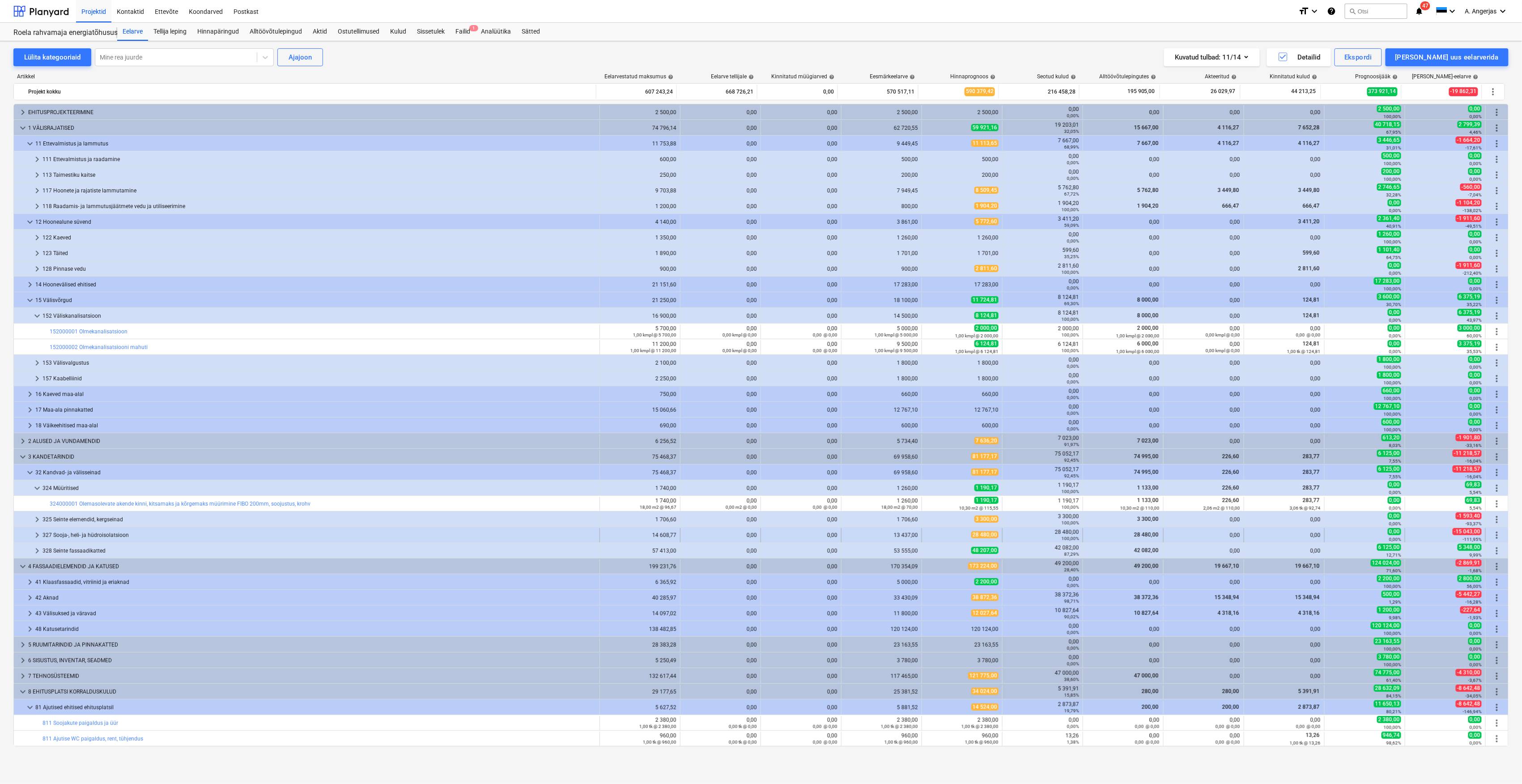
click at [31, 535] on div at bounding box center [25, 535] width 14 height 14
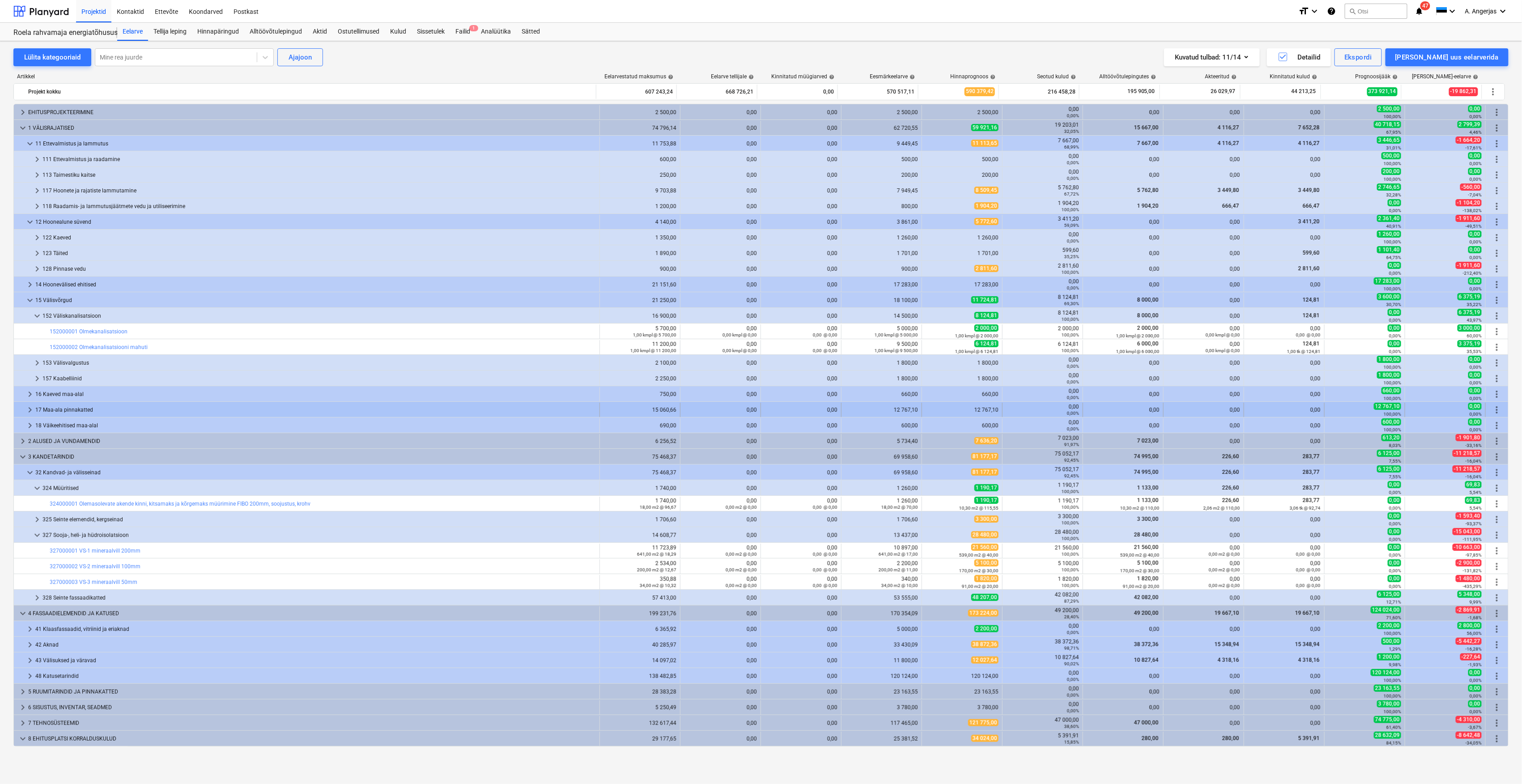
click at [34, 410] on span "keyboard_arrow_right" at bounding box center [30, 410] width 11 height 11
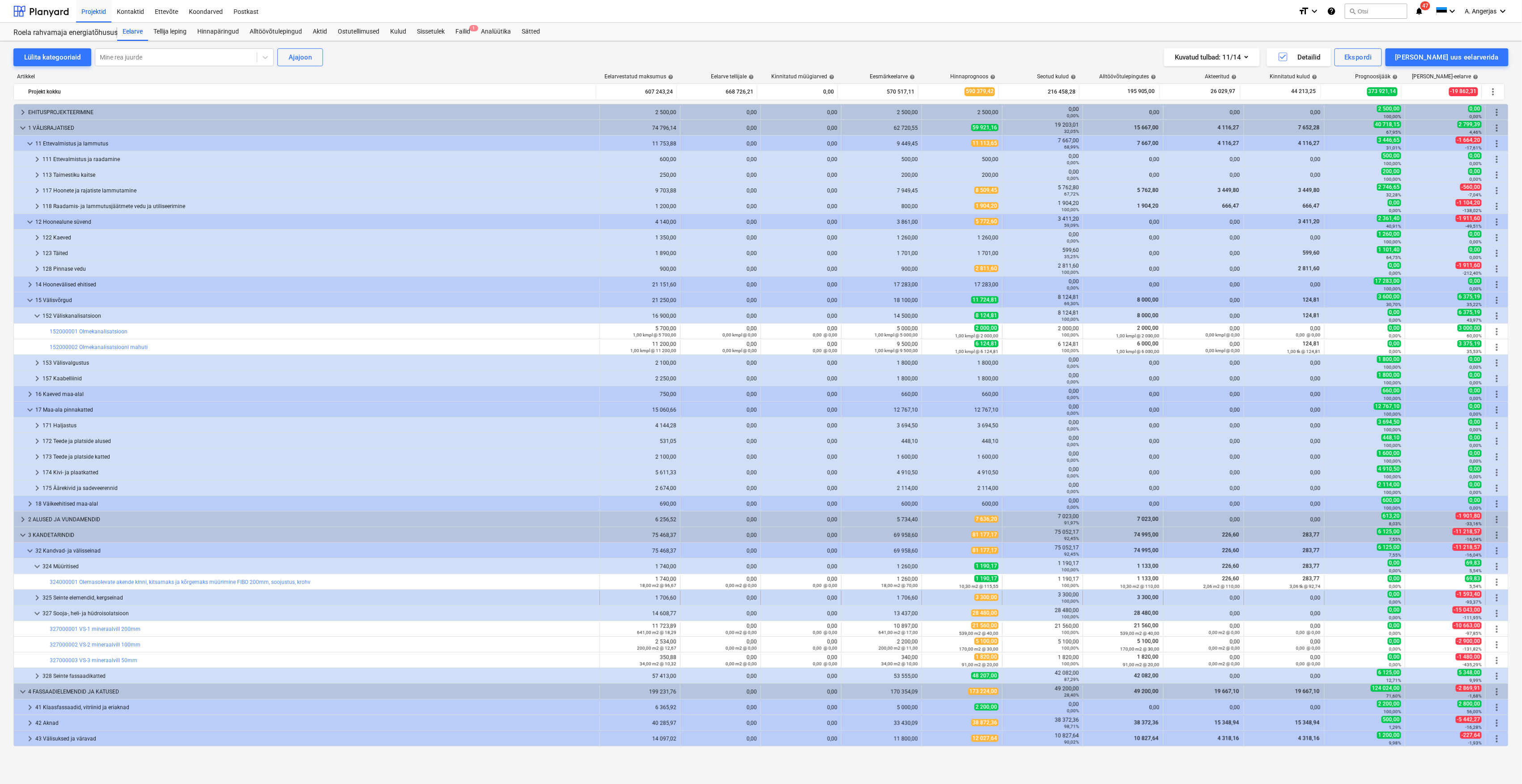
click at [37, 598] on span "keyboard_arrow_right" at bounding box center [37, 598] width 11 height 11
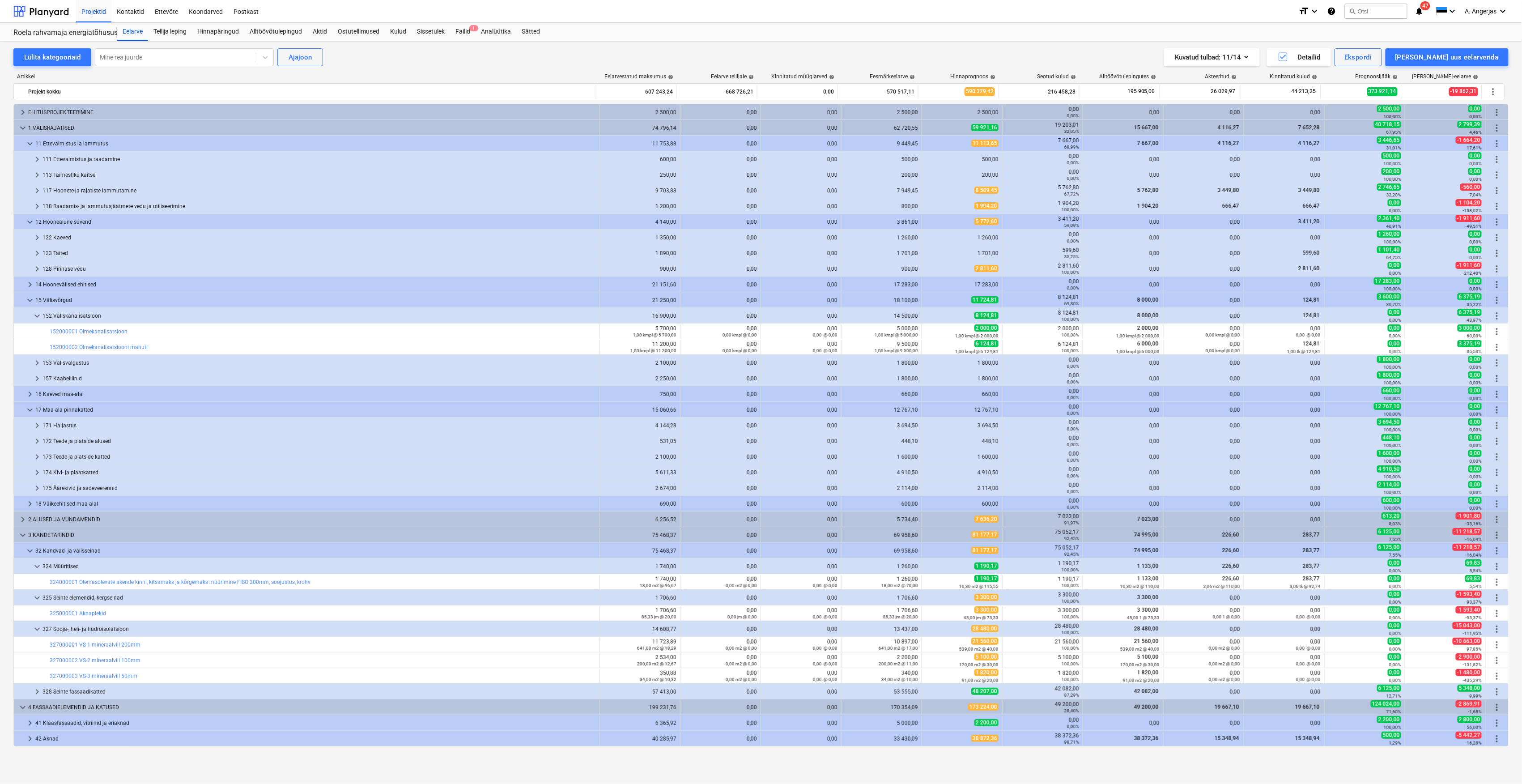
scroll to position [119, 0]
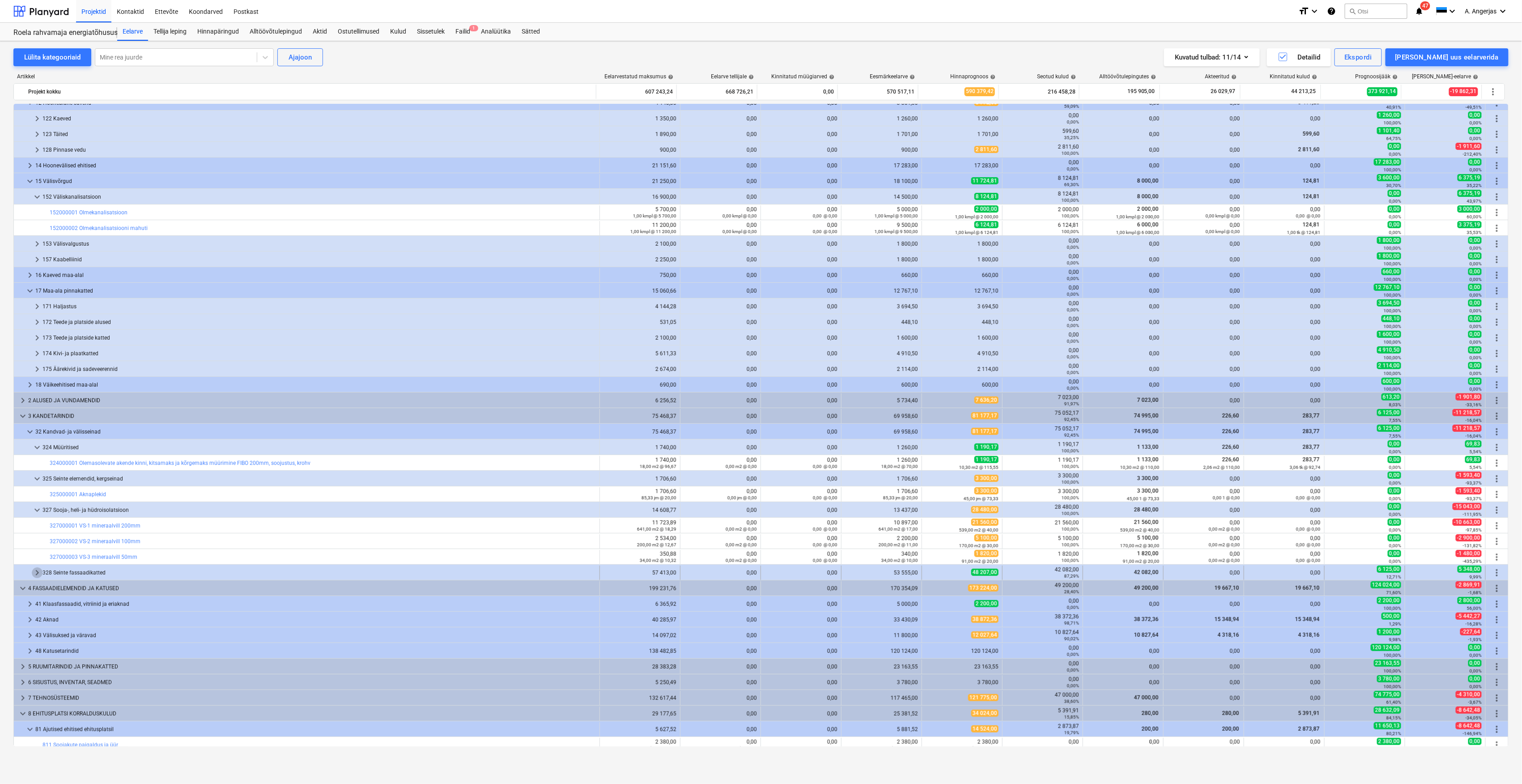
click at [40, 577] on span "keyboard_arrow_right" at bounding box center [37, 572] width 11 height 11
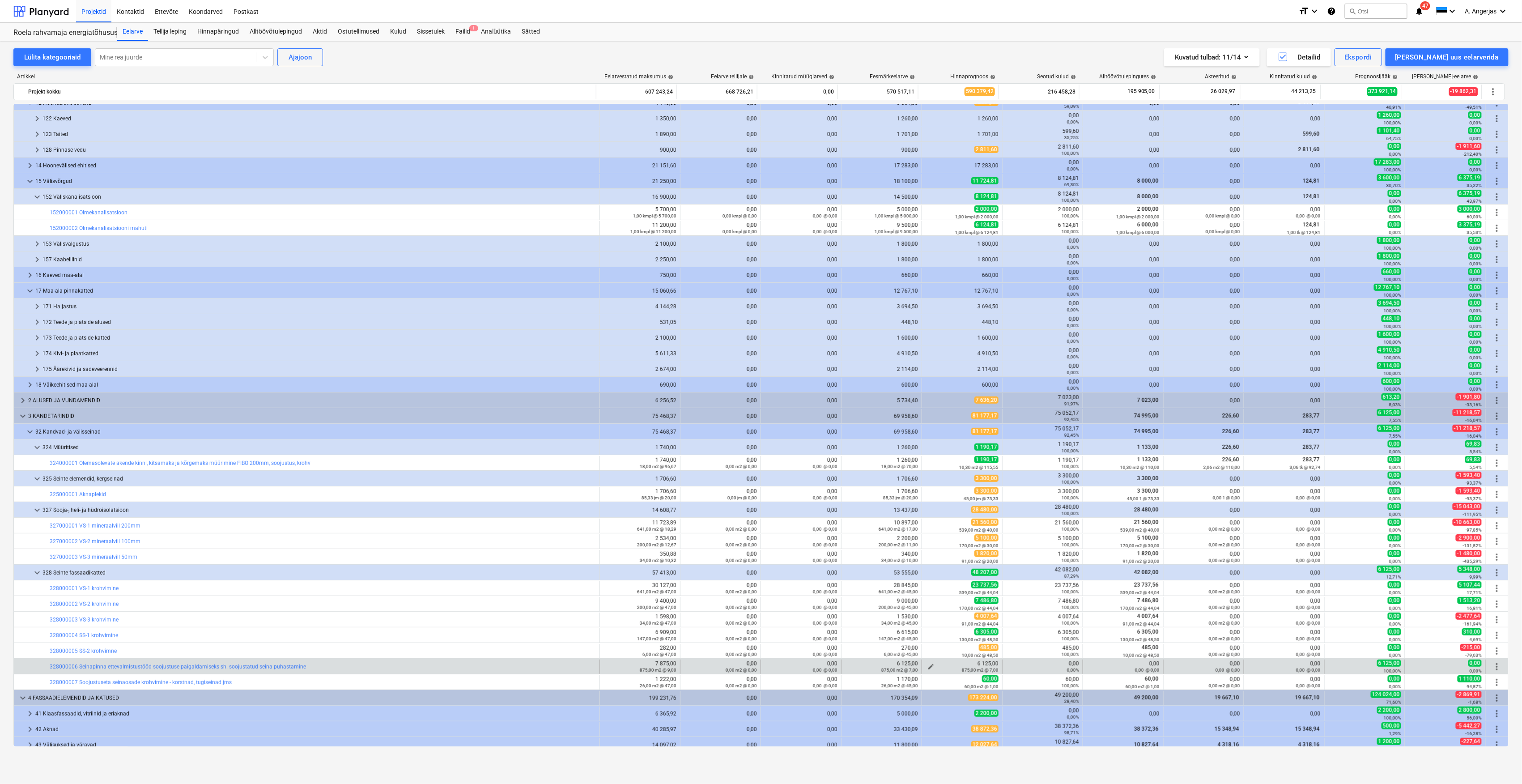
click at [929, 668] on div "875,00 m2 @ 7,00" at bounding box center [962, 669] width 73 height 6
click at [929, 662] on button "edit" at bounding box center [931, 666] width 11 height 11
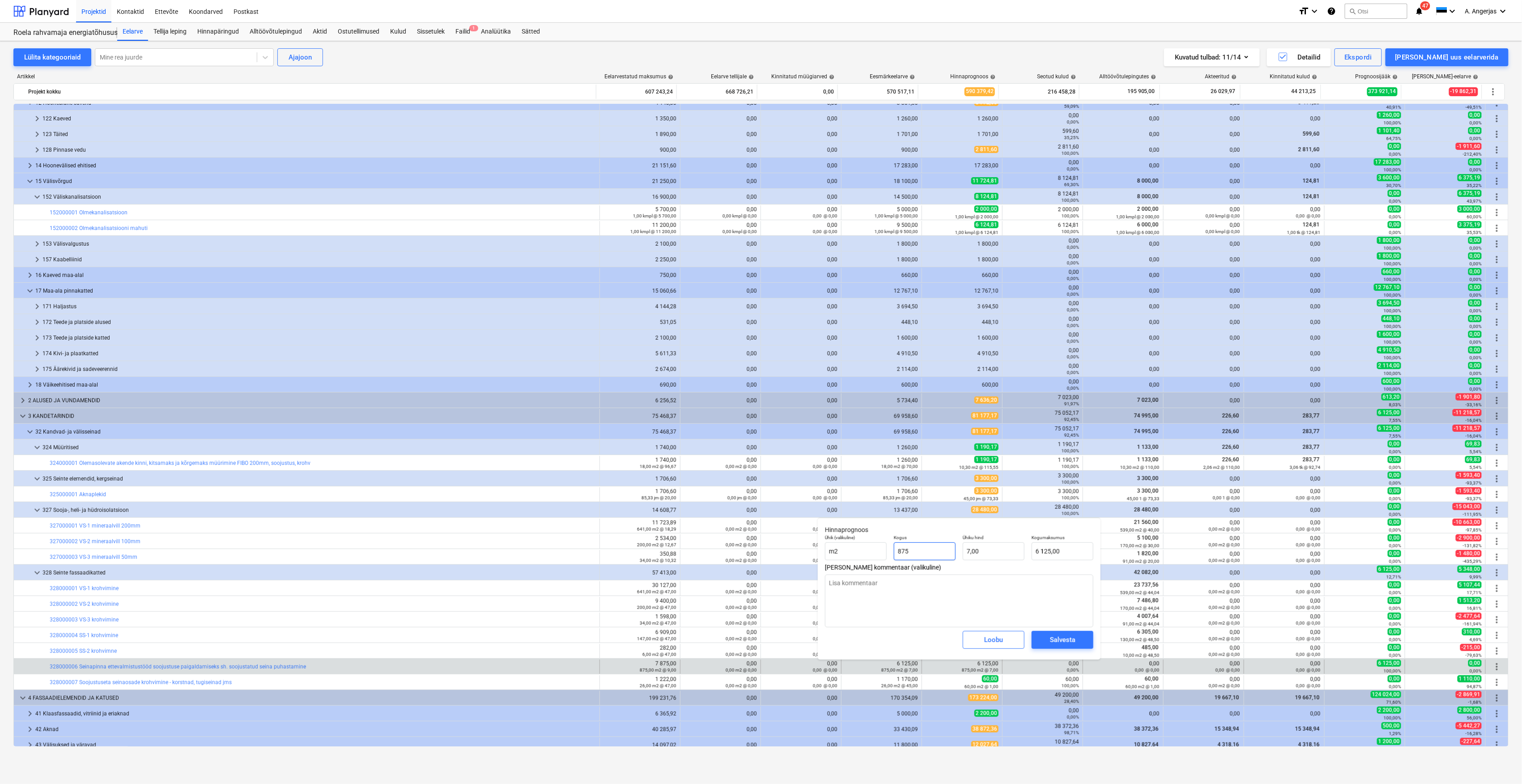
click at [928, 552] on input "875" at bounding box center [925, 551] width 61 height 18
drag, startPoint x: 928, startPoint y: 552, endPoint x: 891, endPoint y: 552, distance: 37.0
click at [891, 552] on div "Kogus 875" at bounding box center [925, 547] width 69 height 32
type input "875,00"
click at [977, 550] on input "7" at bounding box center [993, 551] width 61 height 18
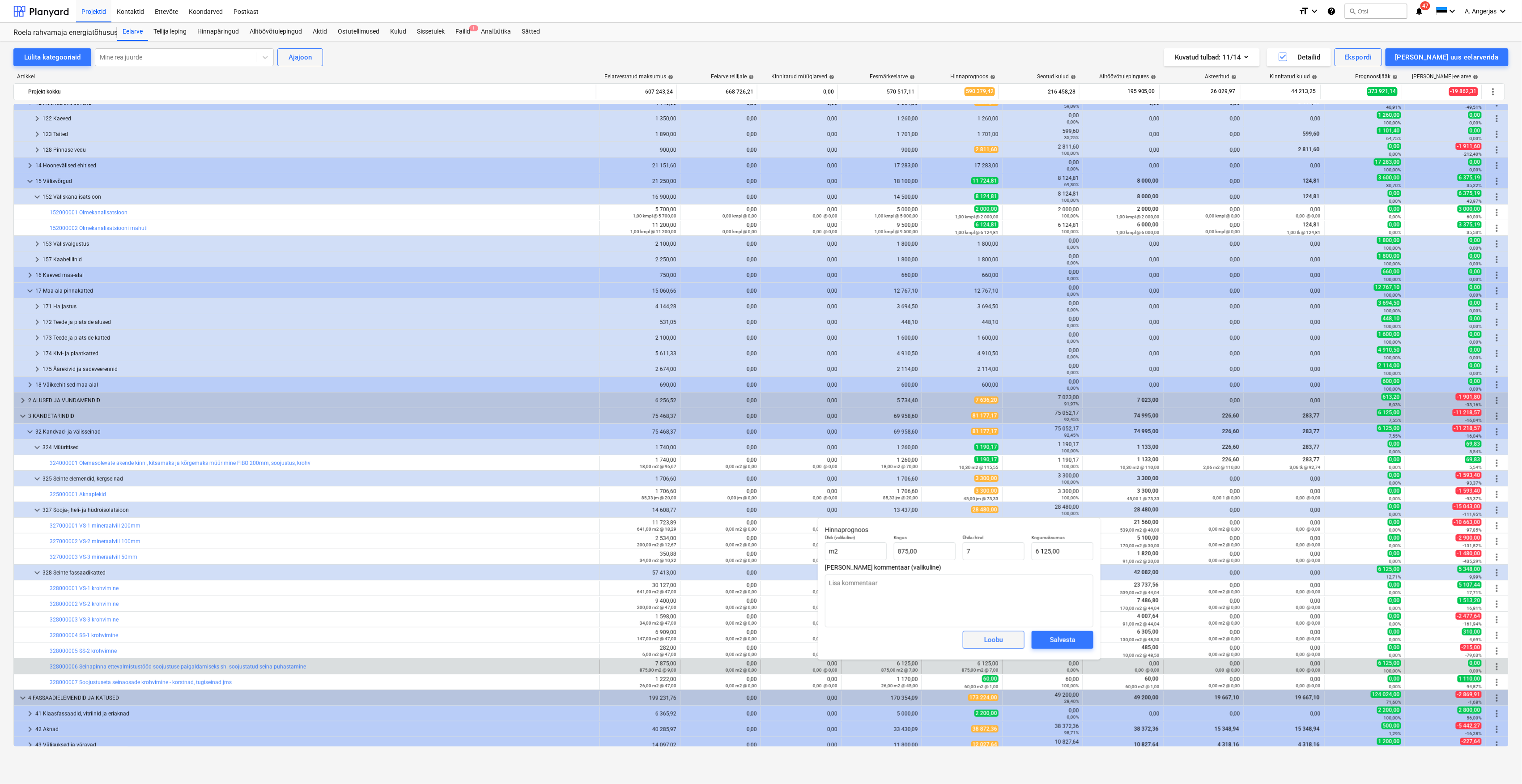
type input "7,00"
click at [991, 644] on div "Loobu" at bounding box center [994, 640] width 19 height 12
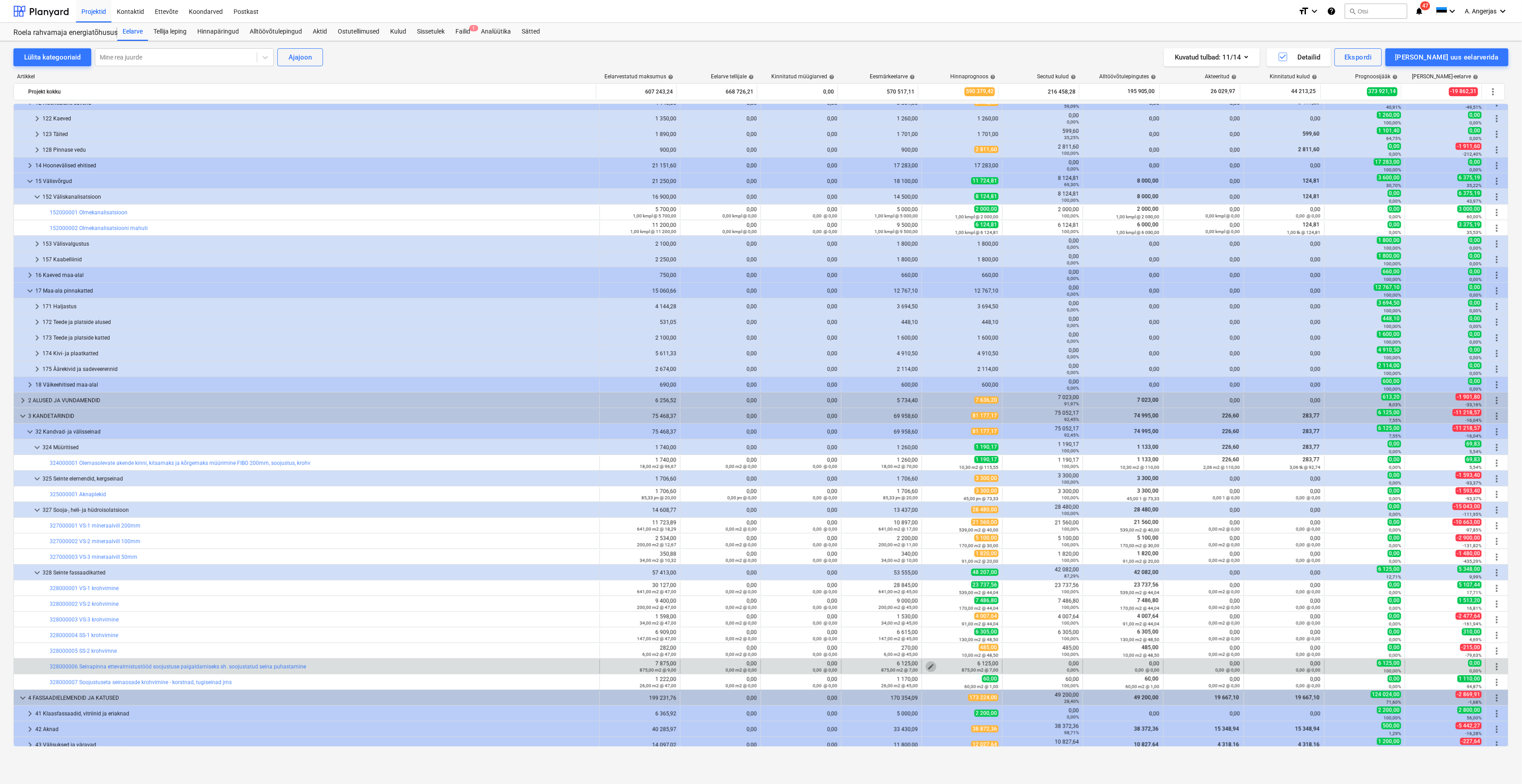
click at [928, 666] on span "edit" at bounding box center [931, 666] width 7 height 7
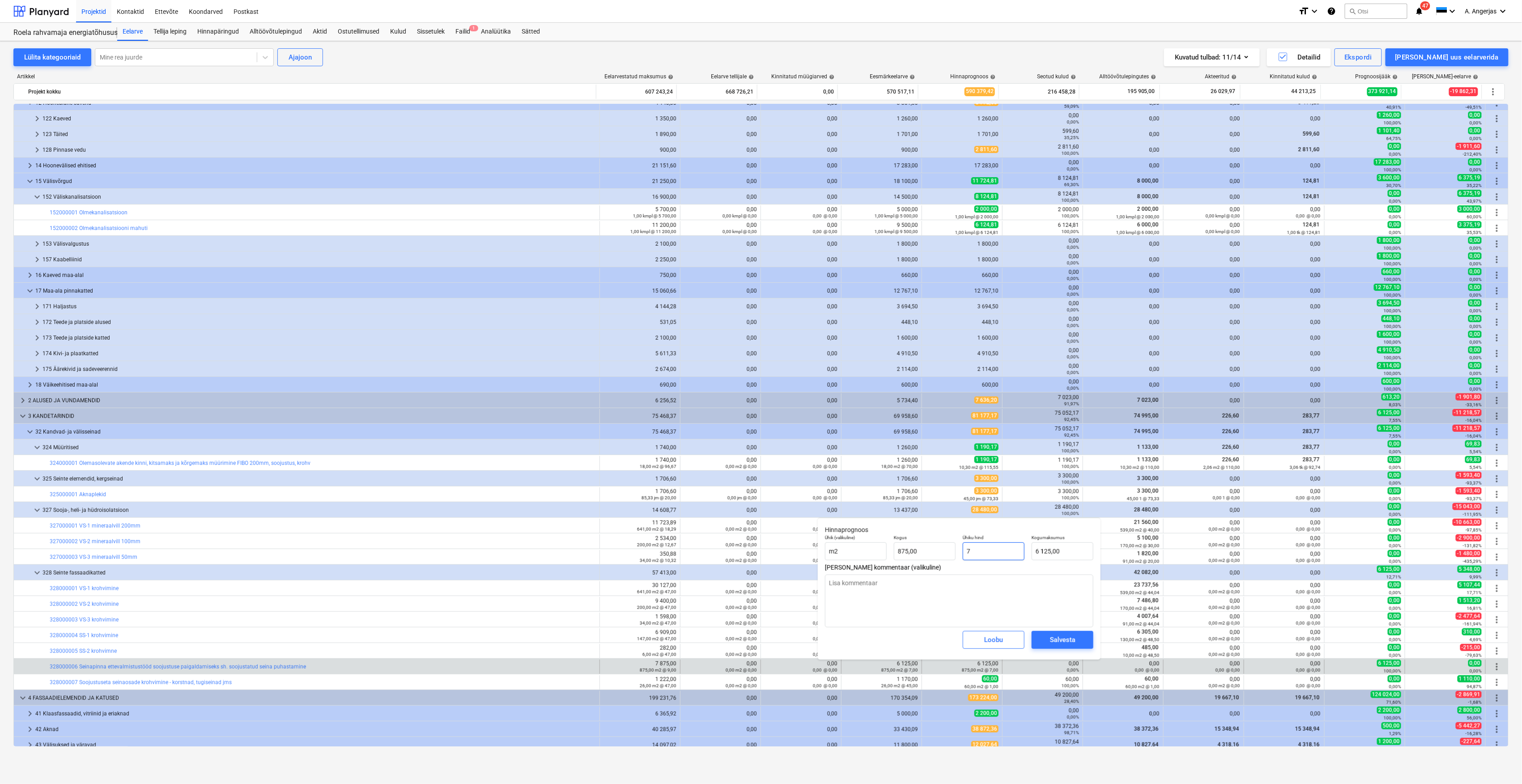
click at [1000, 555] on input "7" at bounding box center [993, 551] width 61 height 18
drag, startPoint x: 965, startPoint y: 551, endPoint x: 958, endPoint y: 555, distance: 8.1
click at [958, 555] on div "Ühik (valikuline) m2 Kogus 875,00 Ühiku hind 7 Kogumaksumus 6 125,00" at bounding box center [959, 547] width 275 height 32
type input "1"
type input "875,00"
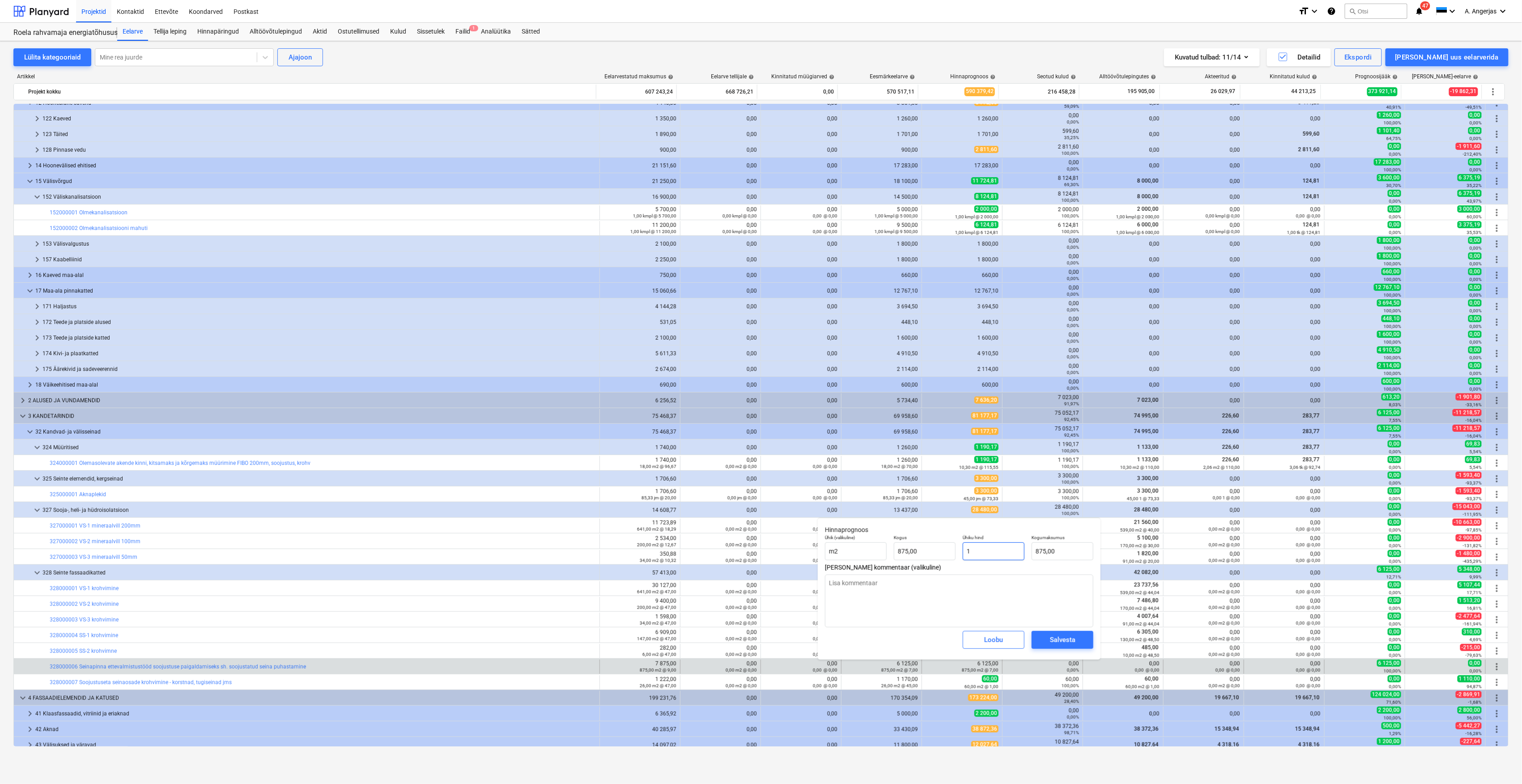
type input "10"
type input "8 750,00"
type input "100"
type input "87 500,00"
type input "1000"
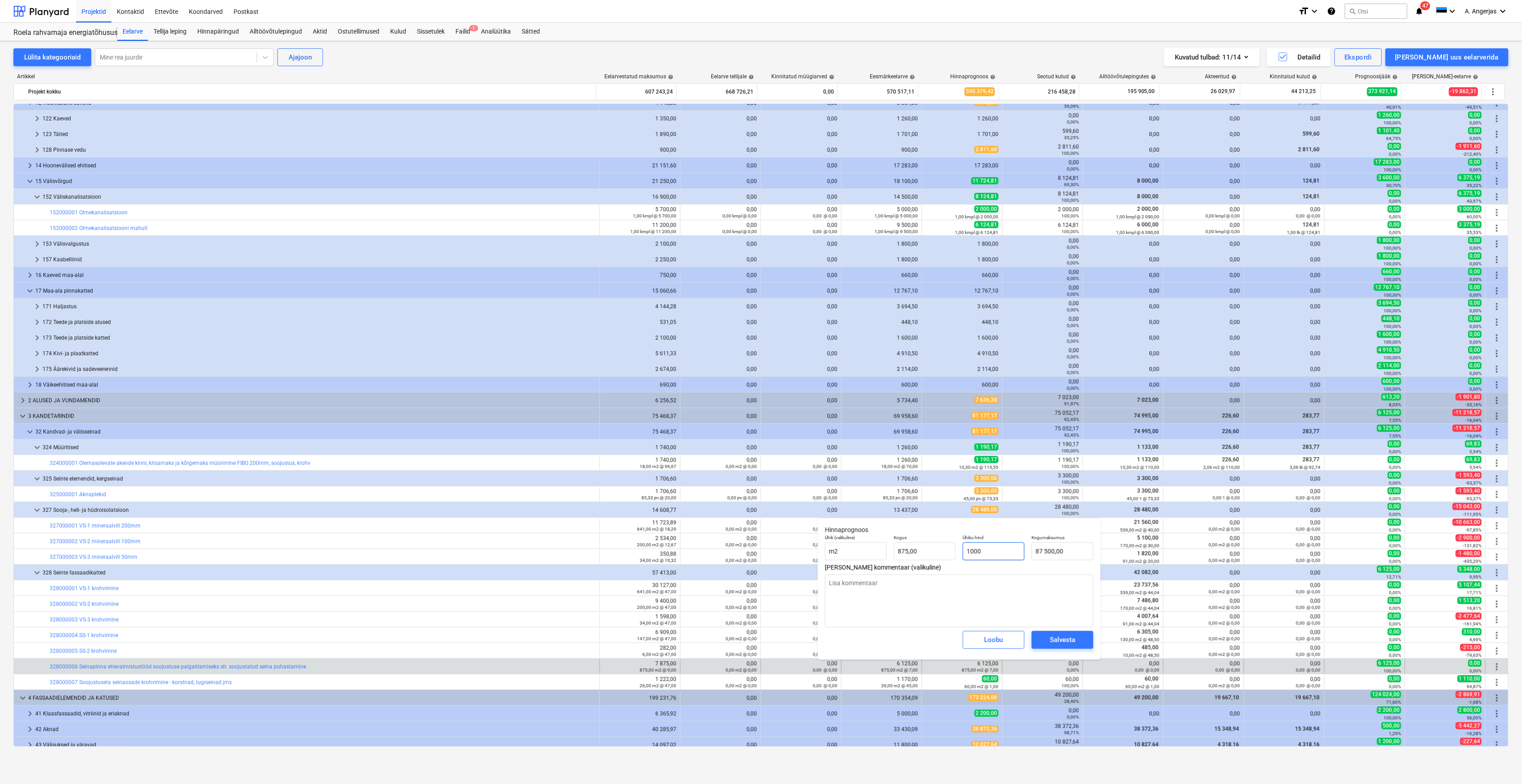
type input "875 000,00"
drag, startPoint x: 988, startPoint y: 548, endPoint x: 951, endPoint y: 550, distance: 37.1
click at [951, 550] on div "Ühik (valikuline) m2 Kogus 875,00 Ühiku hind 1000 Kogumaksumus 875 000,00" at bounding box center [959, 547] width 275 height 32
type input "0,00"
type input "1"
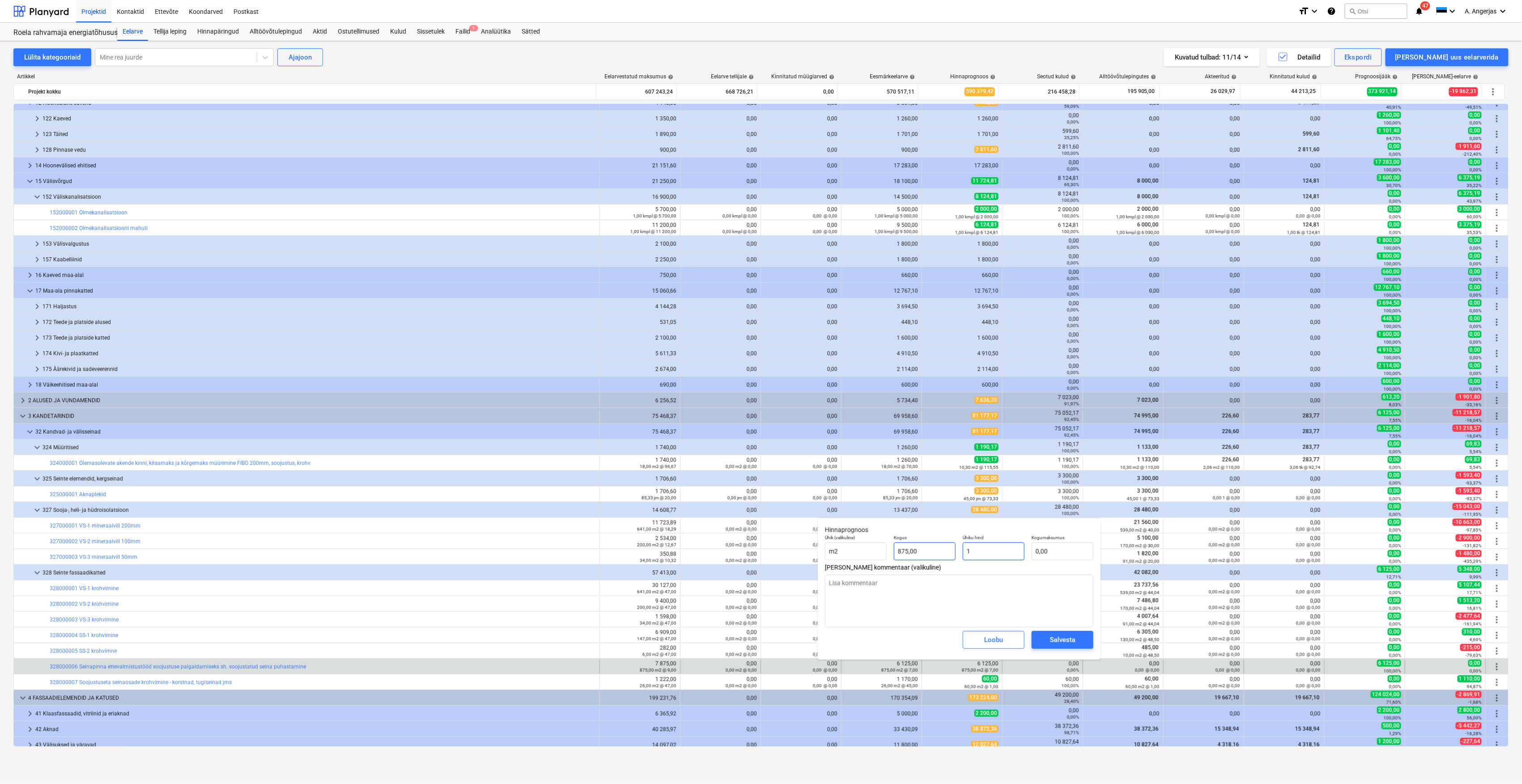
type input "875,00"
type input "1,5"
type input "1 312,50"
type input "1,50"
click at [1056, 638] on div "Salvesta" at bounding box center [1062, 640] width 25 height 12
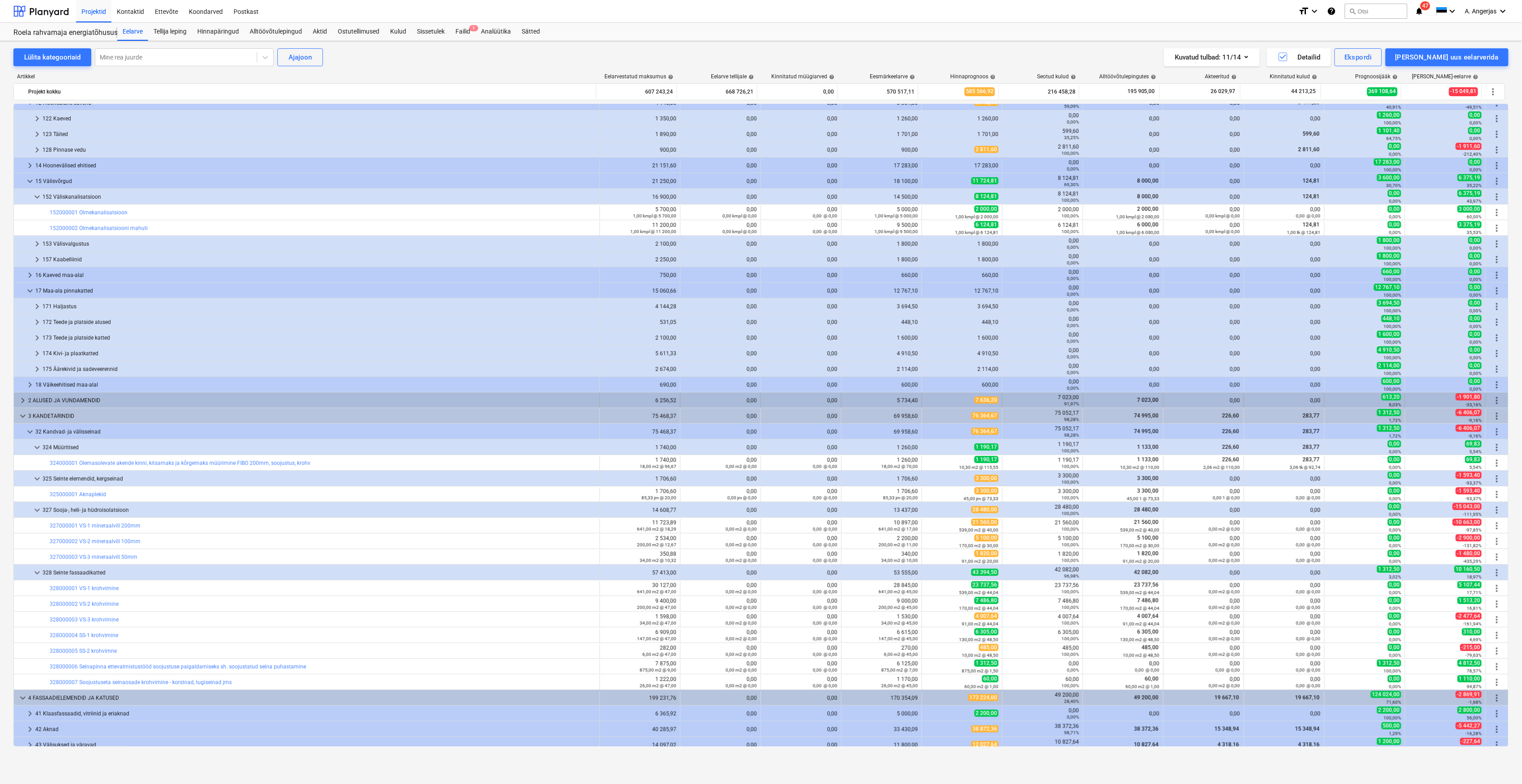
scroll to position [60, 0]
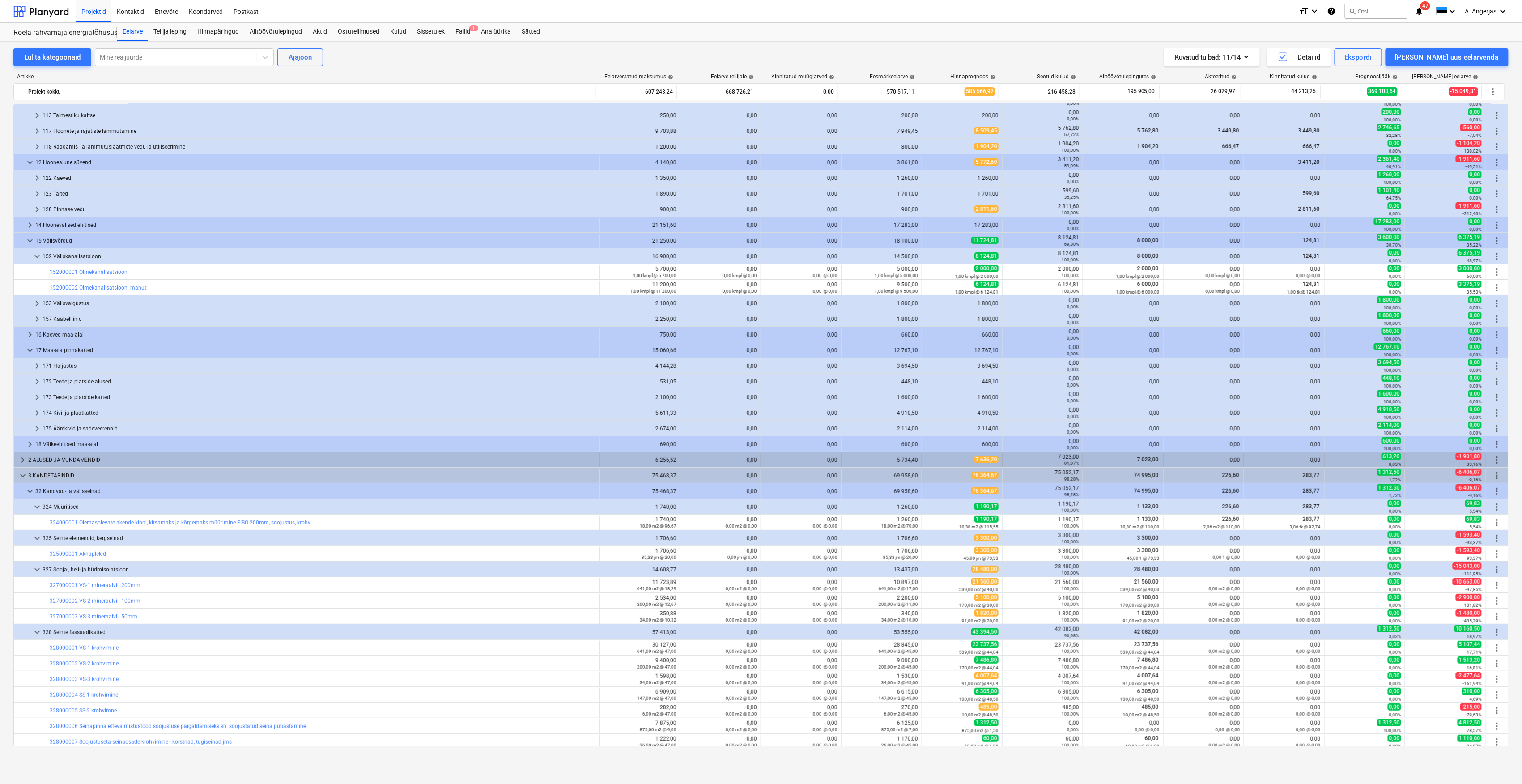
click at [17, 462] on div "keyboard_arrow_right 2 ALUSED JA VUNDAMENDID" at bounding box center [307, 460] width 586 height 14
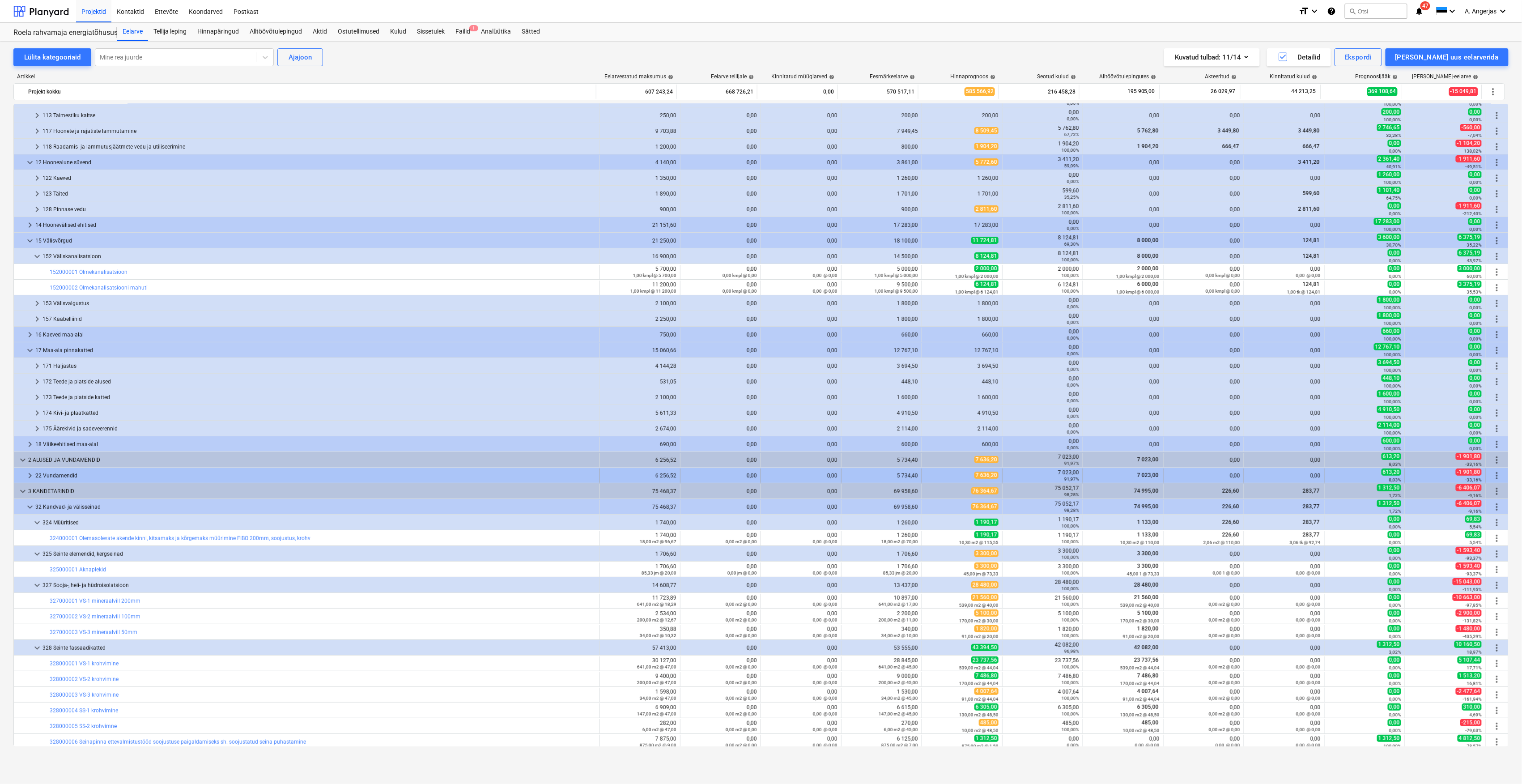
click at [27, 476] on span "keyboard_arrow_right" at bounding box center [30, 476] width 11 height 11
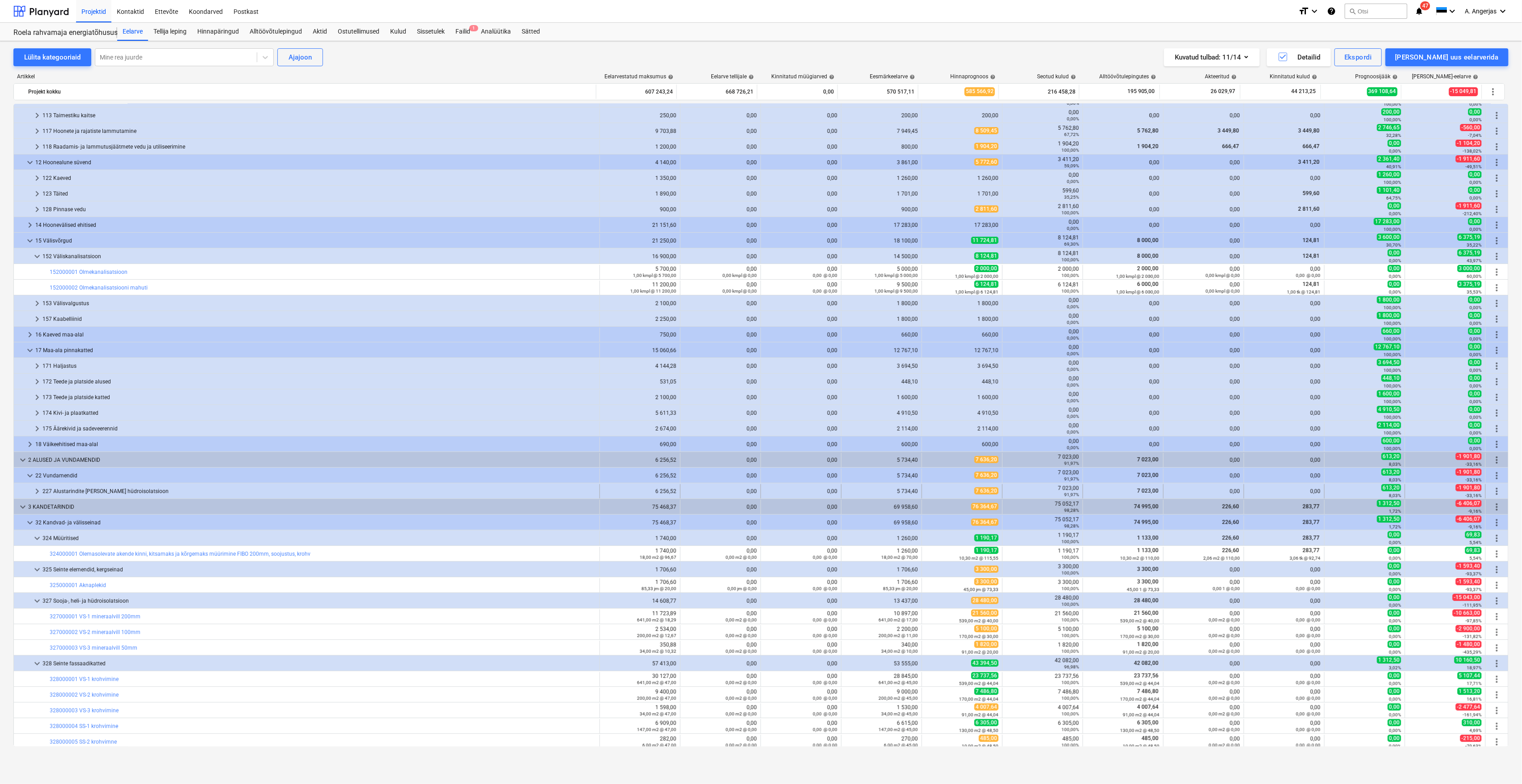
click at [38, 493] on span "keyboard_arrow_right" at bounding box center [37, 491] width 11 height 11
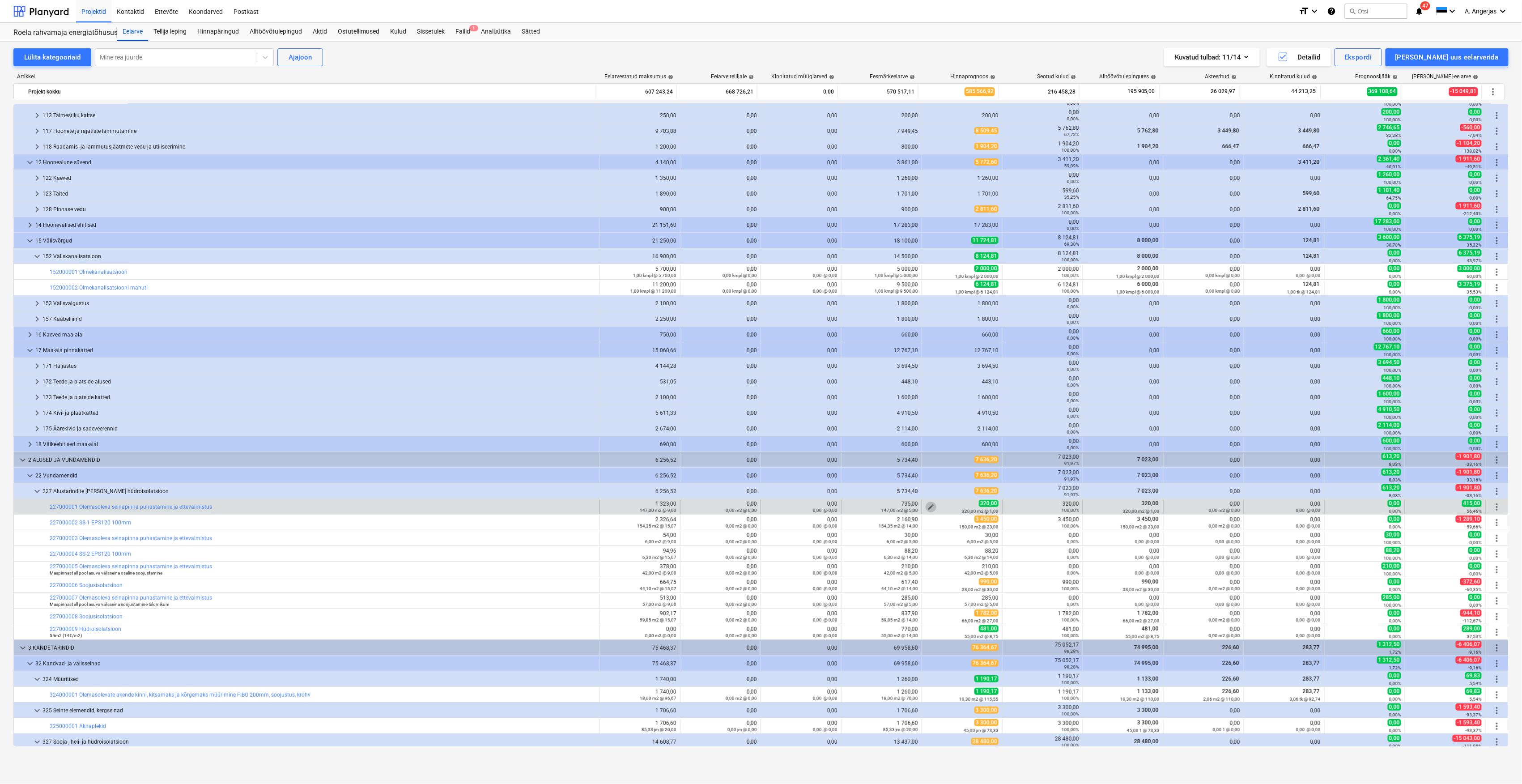
click at [928, 506] on span "edit" at bounding box center [931, 507] width 7 height 7
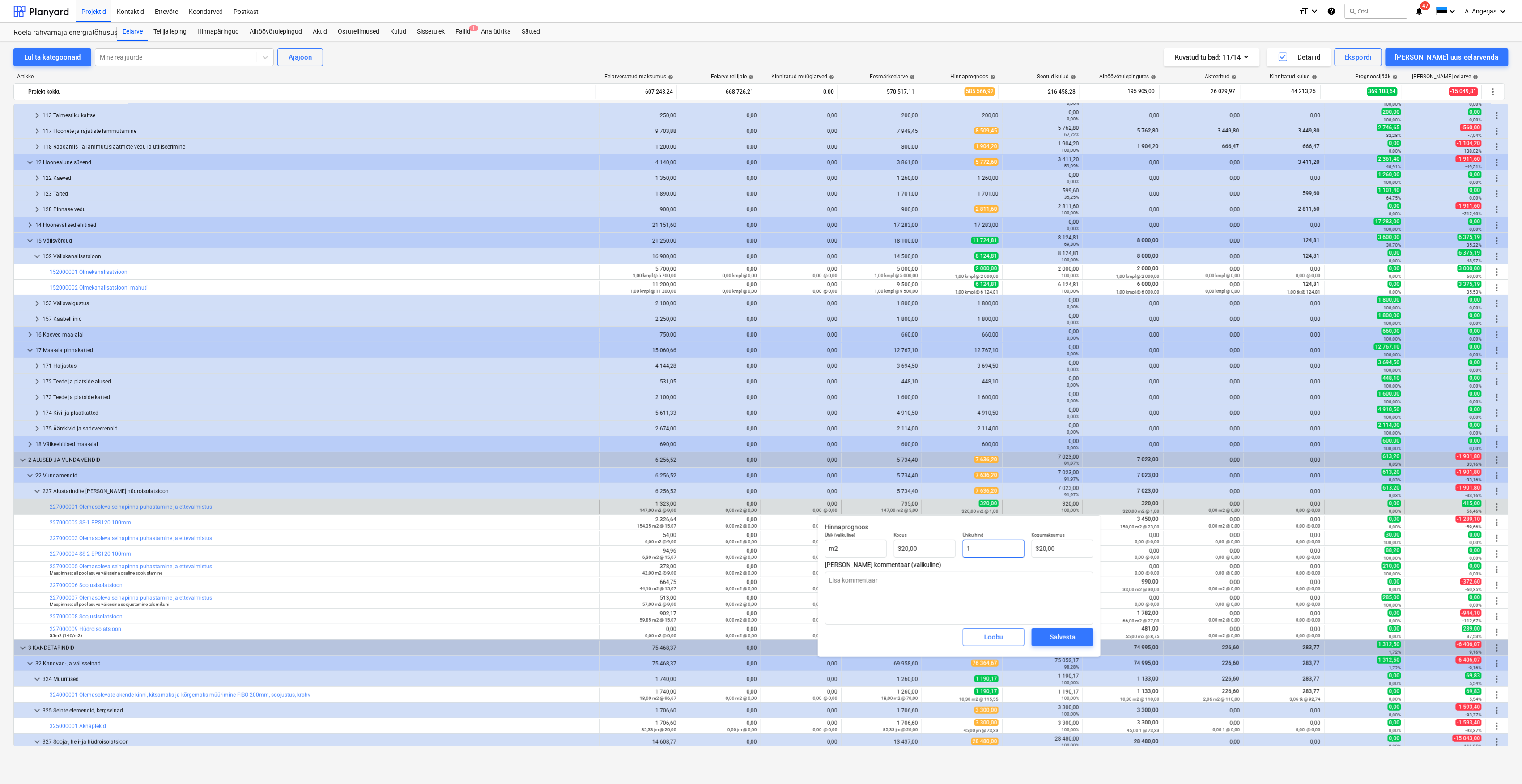
click at [983, 543] on input "1" at bounding box center [993, 548] width 61 height 18
drag, startPoint x: 980, startPoint y: 543, endPoint x: 964, endPoint y: 548, distance: 16.8
click at [964, 548] on input "1" at bounding box center [993, 548] width 61 height 18
type input "0"
type input "0,00"
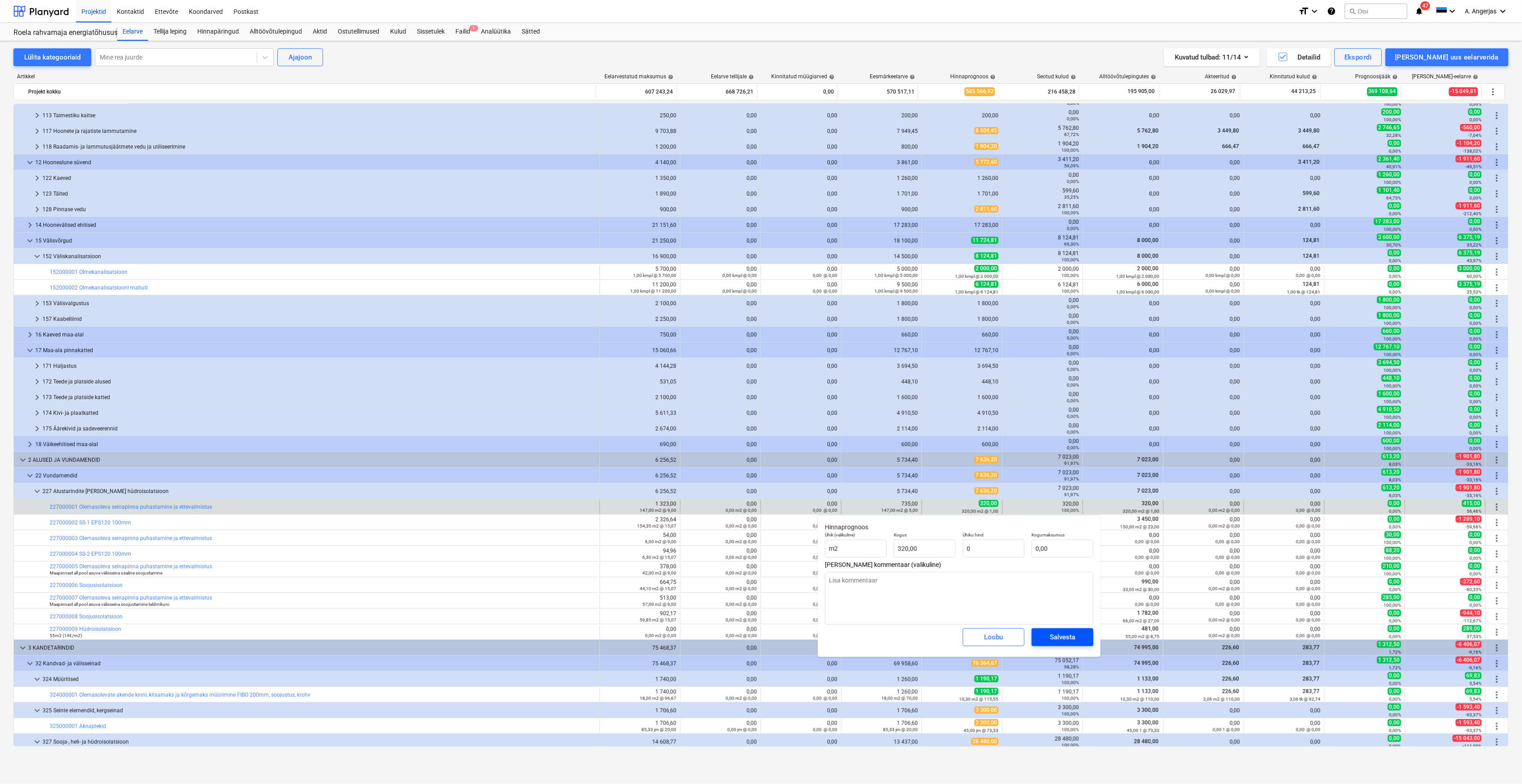
type input "0,00"
click at [1064, 640] on div "Salvesta" at bounding box center [1062, 637] width 25 height 12
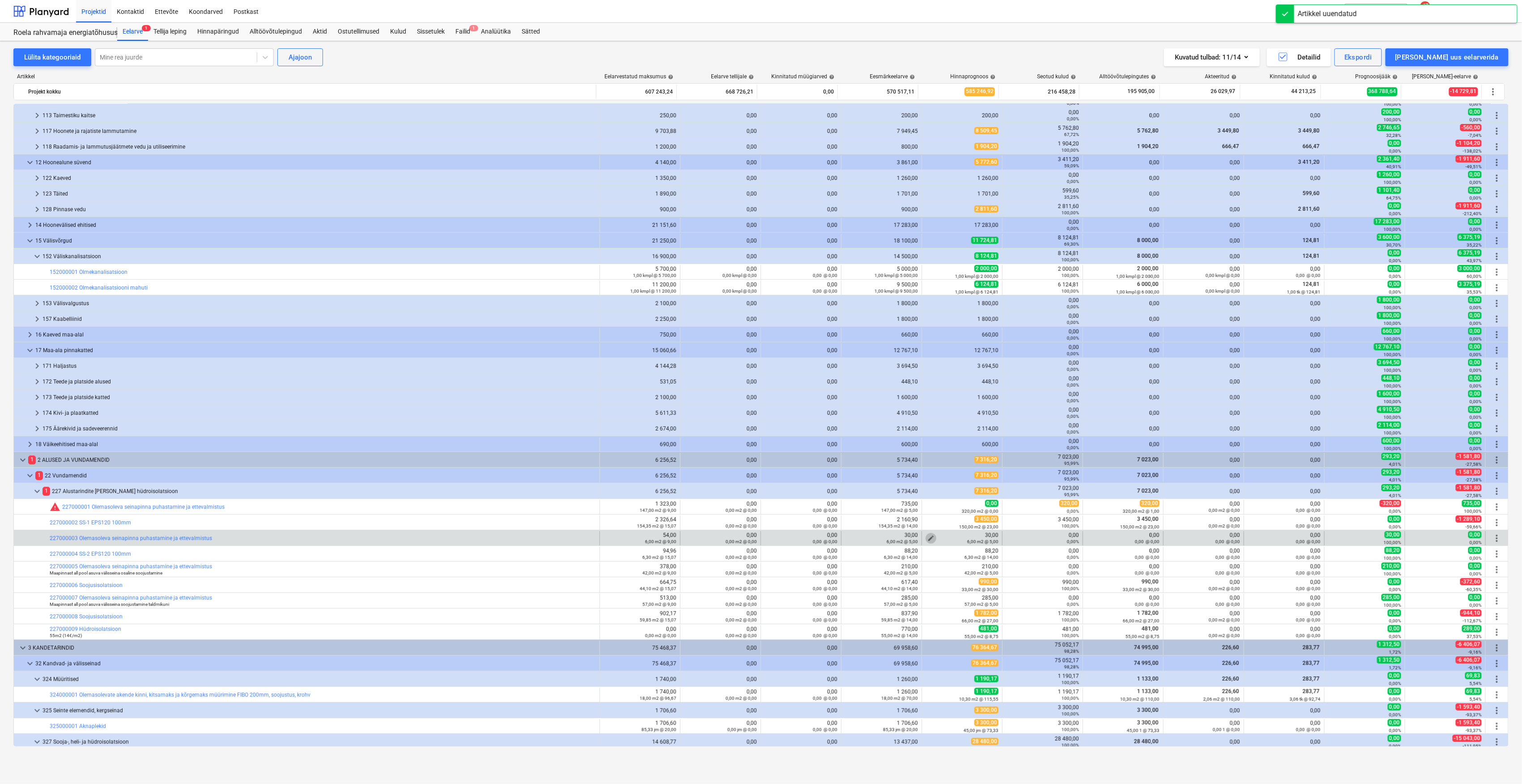
click at [931, 537] on span "edit" at bounding box center [931, 538] width 7 height 7
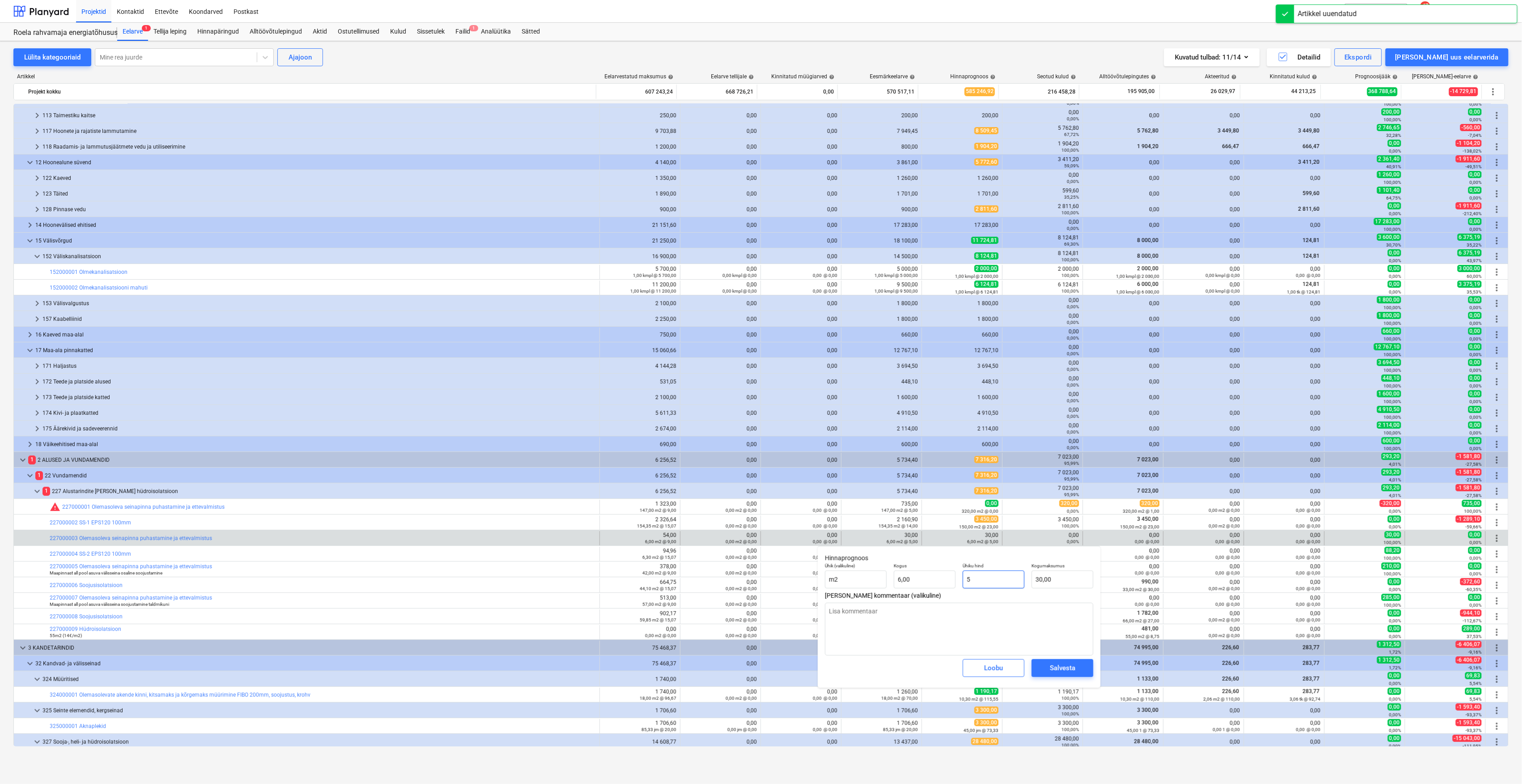
click at [990, 573] on input "5" at bounding box center [993, 579] width 61 height 18
drag, startPoint x: 990, startPoint y: 573, endPoint x: 974, endPoint y: 576, distance: 16.3
click at [974, 576] on input "5" at bounding box center [993, 579] width 61 height 18
type input "0"
type input "0,00"
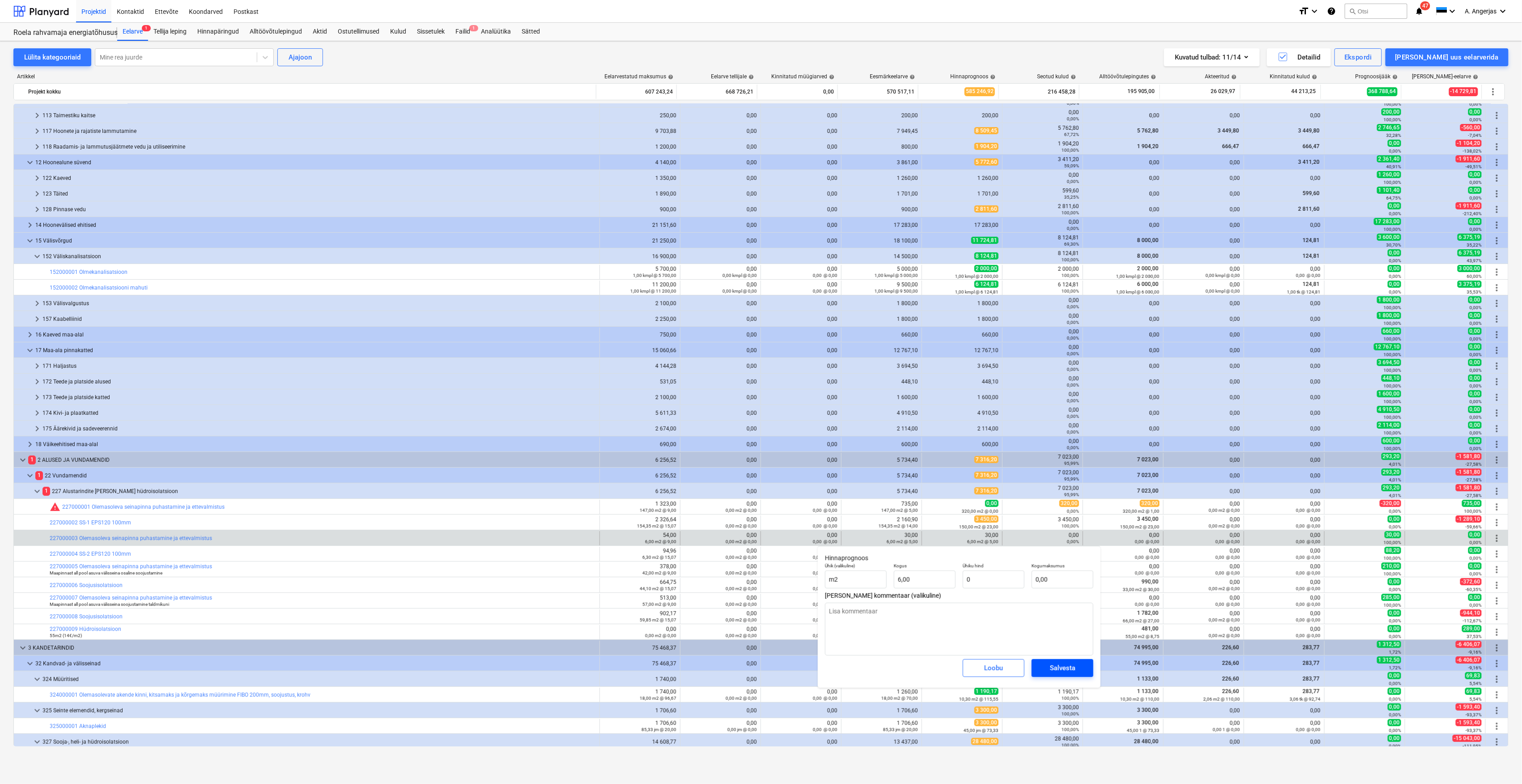
type input "0,00"
click at [1053, 665] on div "Salvesta" at bounding box center [1062, 668] width 25 height 12
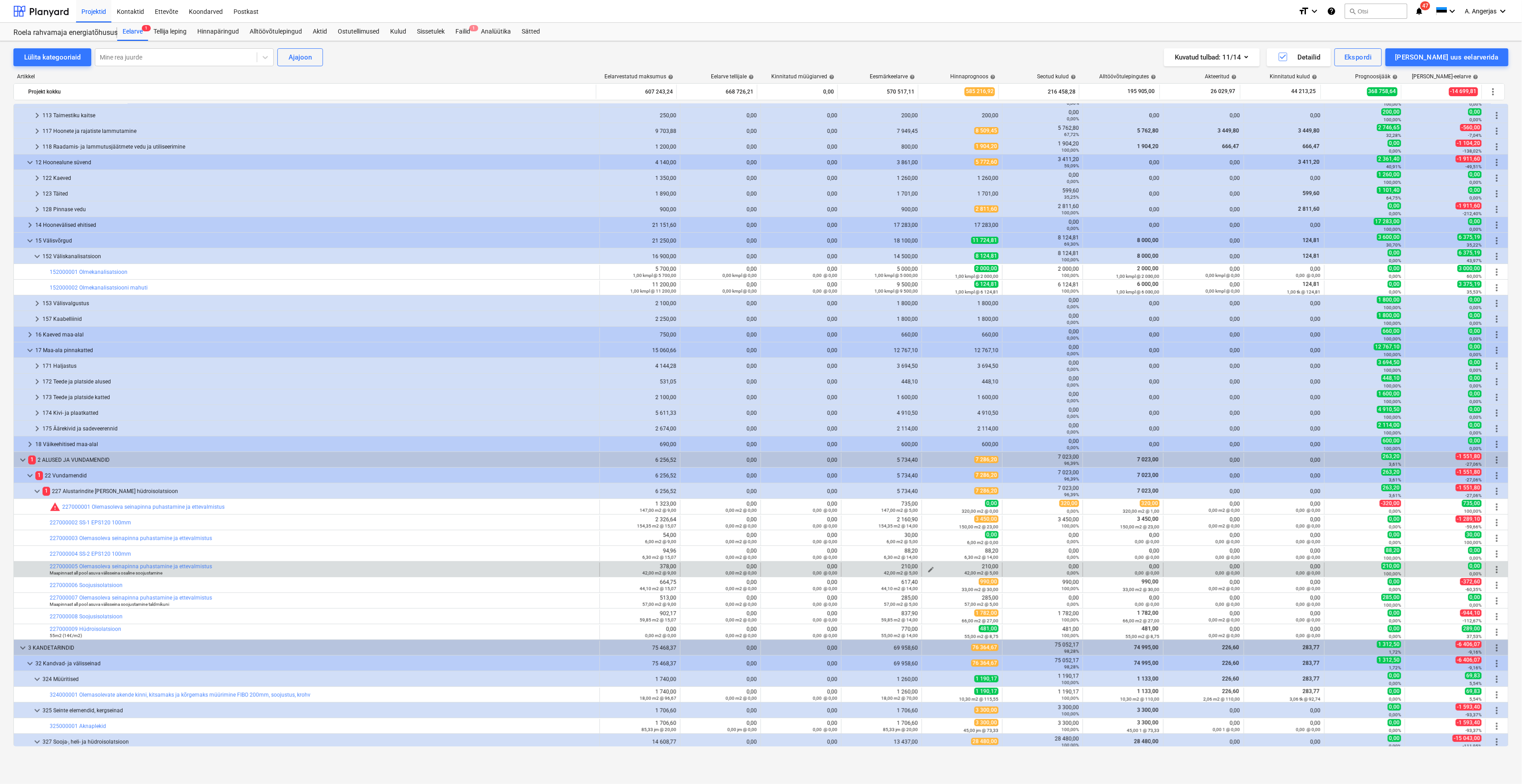
click at [929, 571] on div "42,00 m2 @ 5,00" at bounding box center [962, 572] width 73 height 6
click at [927, 571] on div "42,00 m2 @ 5,00" at bounding box center [962, 572] width 73 height 6
click at [929, 567] on span "edit" at bounding box center [931, 570] width 7 height 7
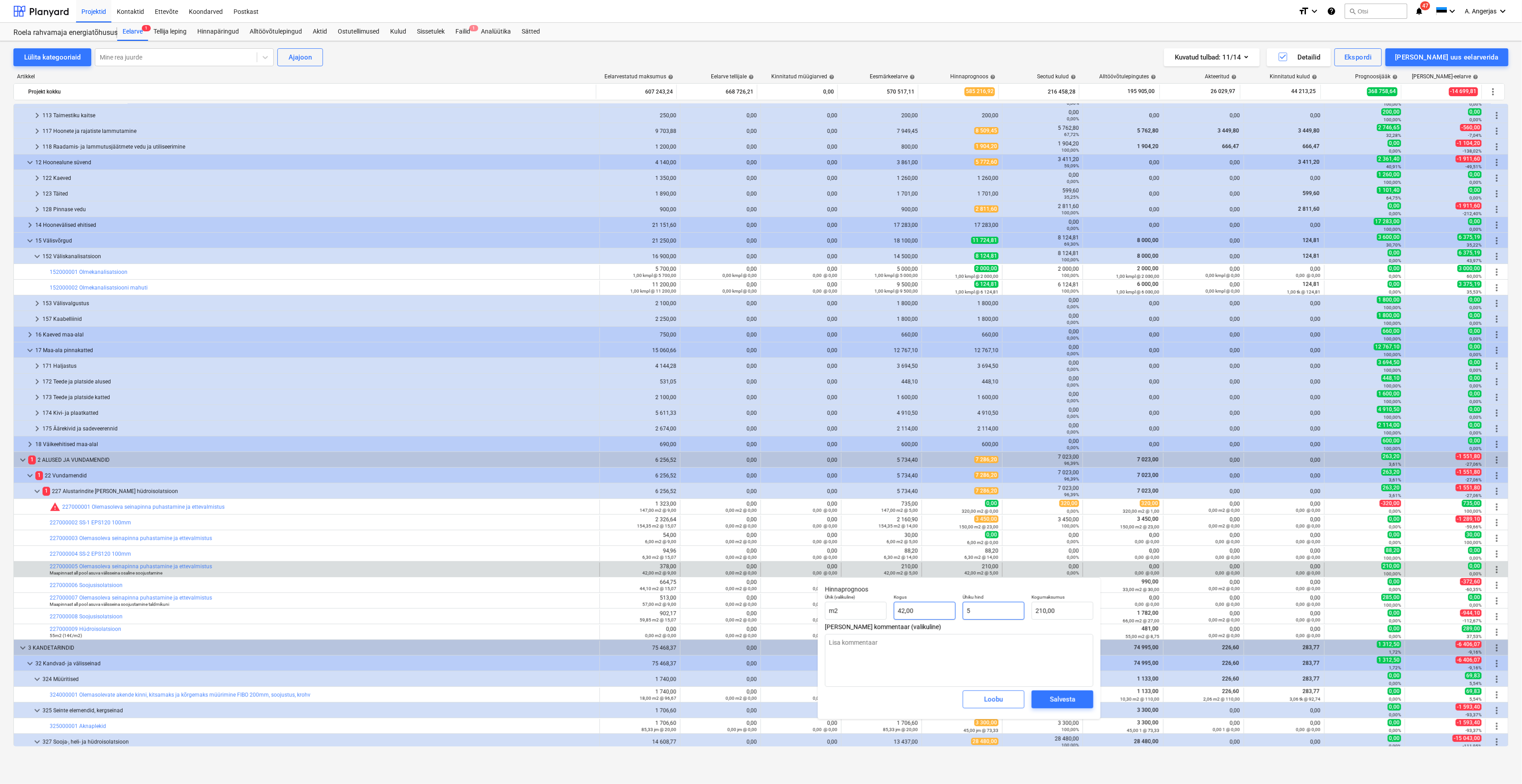
drag, startPoint x: 983, startPoint y: 605, endPoint x: 947, endPoint y: 613, distance: 36.9
click at [947, 613] on div "Ühik (valikuline) m2 Kogus 42,00 Ühiku hind 5 Kogumaksumus 210,00" at bounding box center [959, 607] width 275 height 32
type input "0"
type input "0,00"
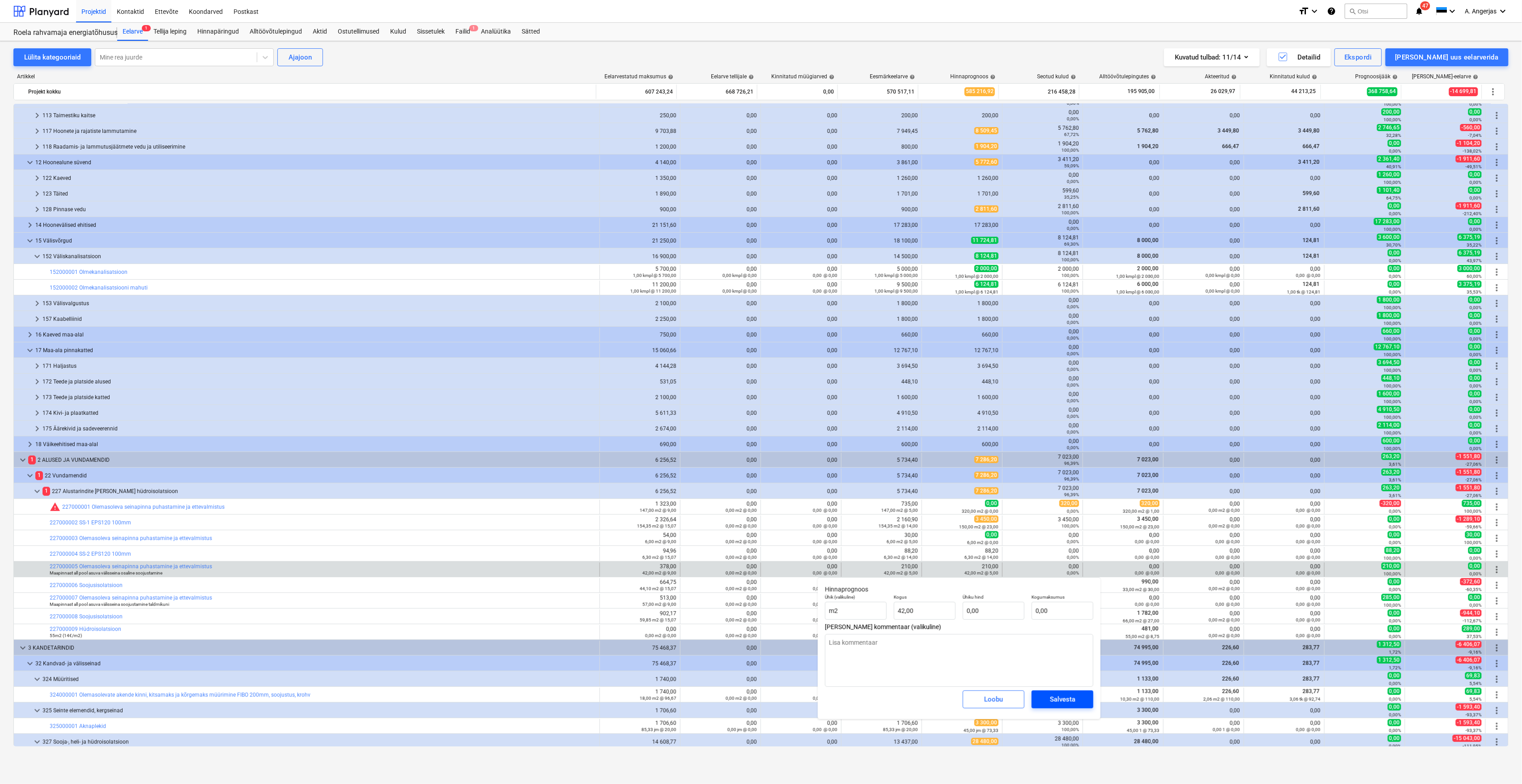
click at [1059, 700] on div "Salvesta" at bounding box center [1062, 700] width 25 height 12
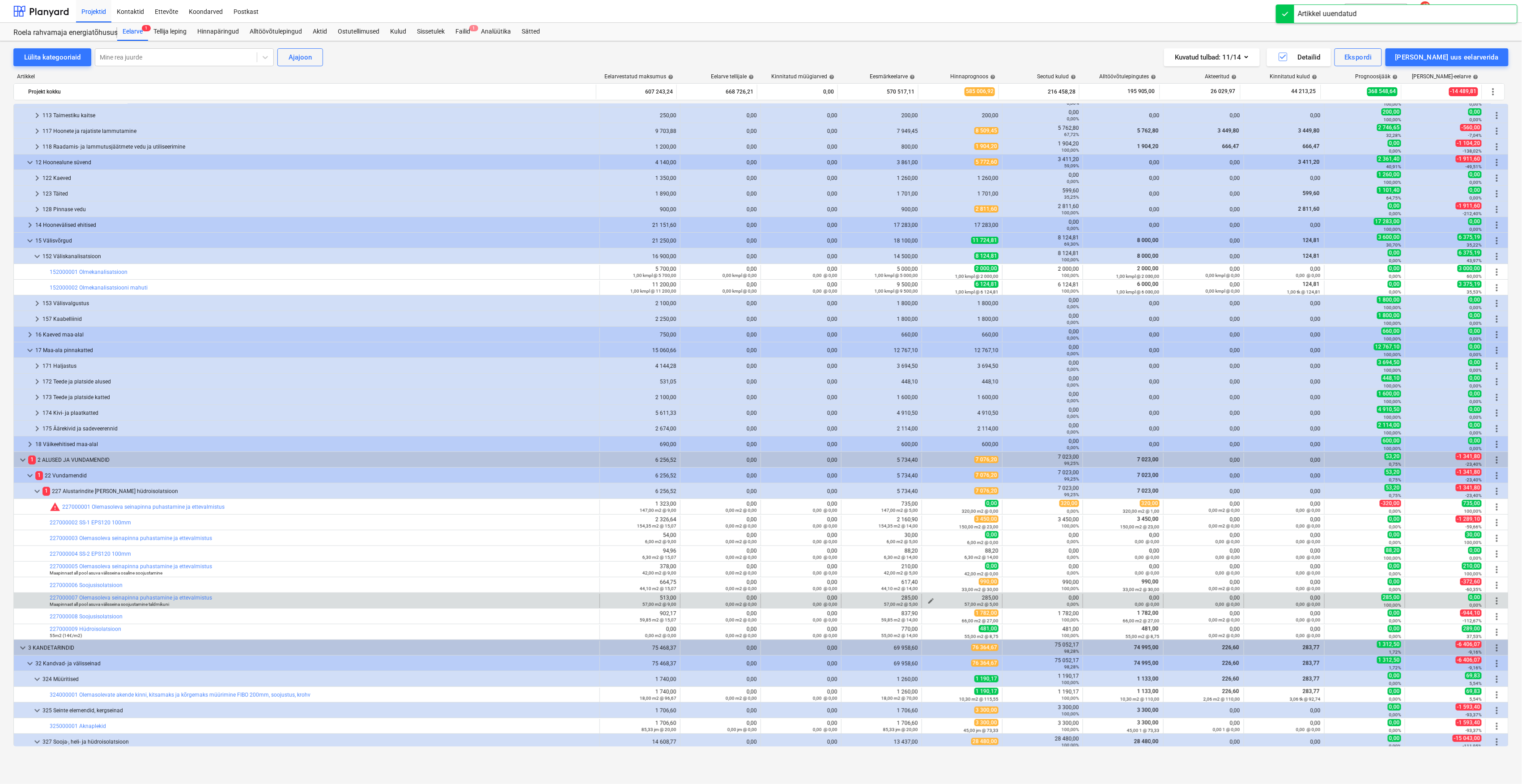
click at [928, 600] on span "edit" at bounding box center [931, 601] width 7 height 7
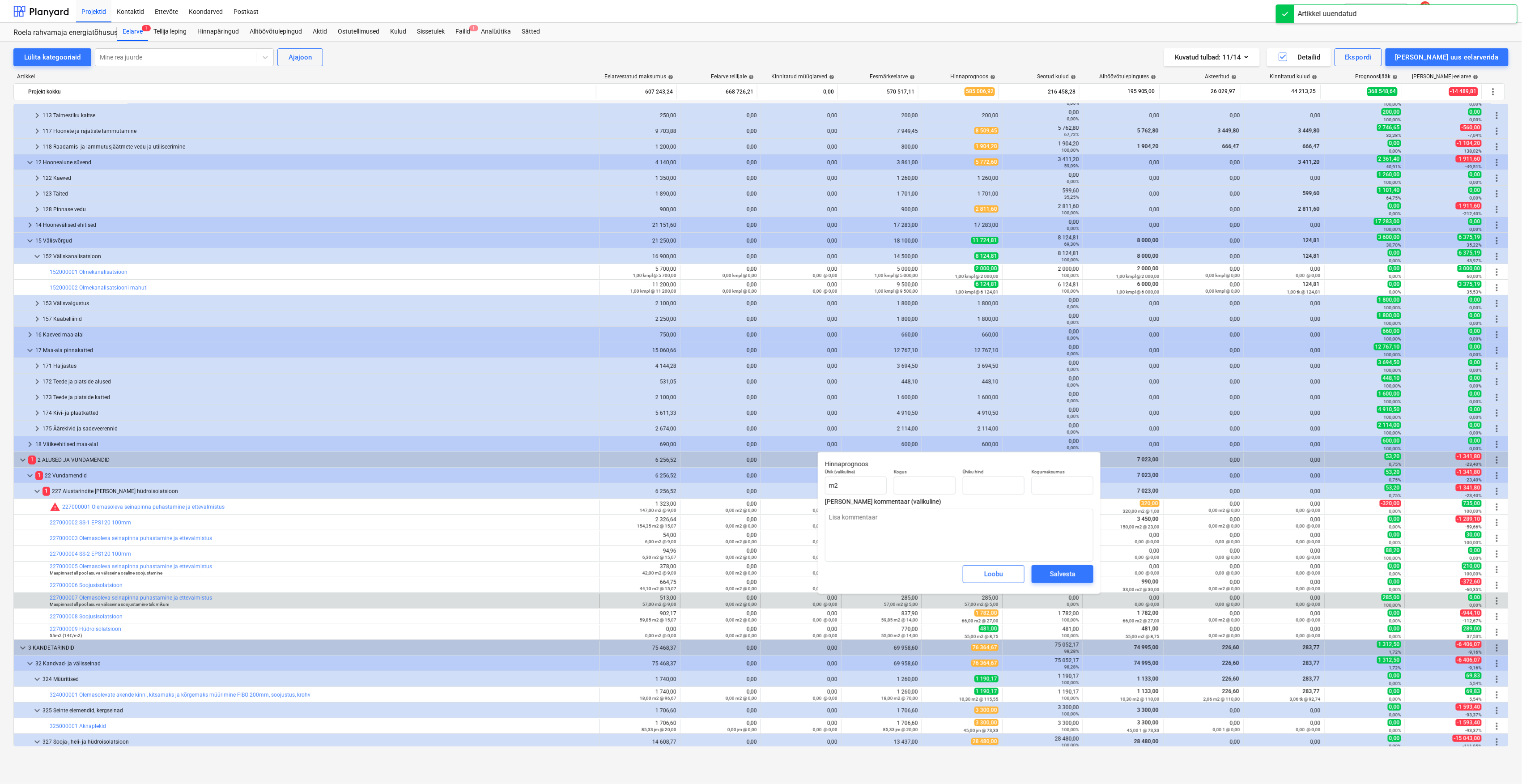
type input "57,00"
type input "5,00"
type input "285,00"
drag, startPoint x: 990, startPoint y: 487, endPoint x: 957, endPoint y: 487, distance: 33.0
click at [957, 487] on div "Ühik (valikuline) m2 Kogus 57,00 Ühiku hind 5 Kogumaksumus 285,00" at bounding box center [959, 481] width 275 height 32
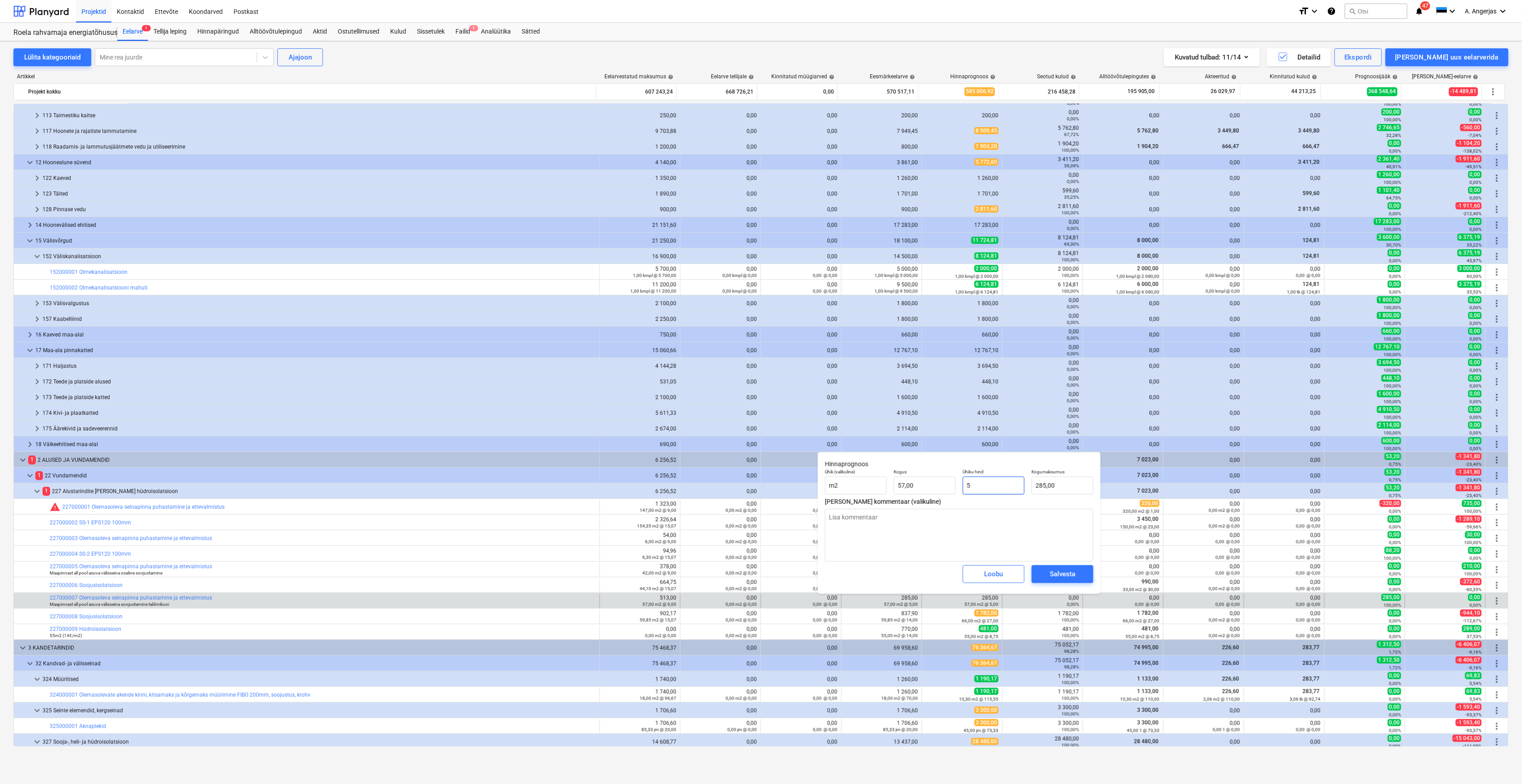
type input "0"
type input "0,00"
click at [1053, 571] on div "Salvesta" at bounding box center [1062, 574] width 25 height 12
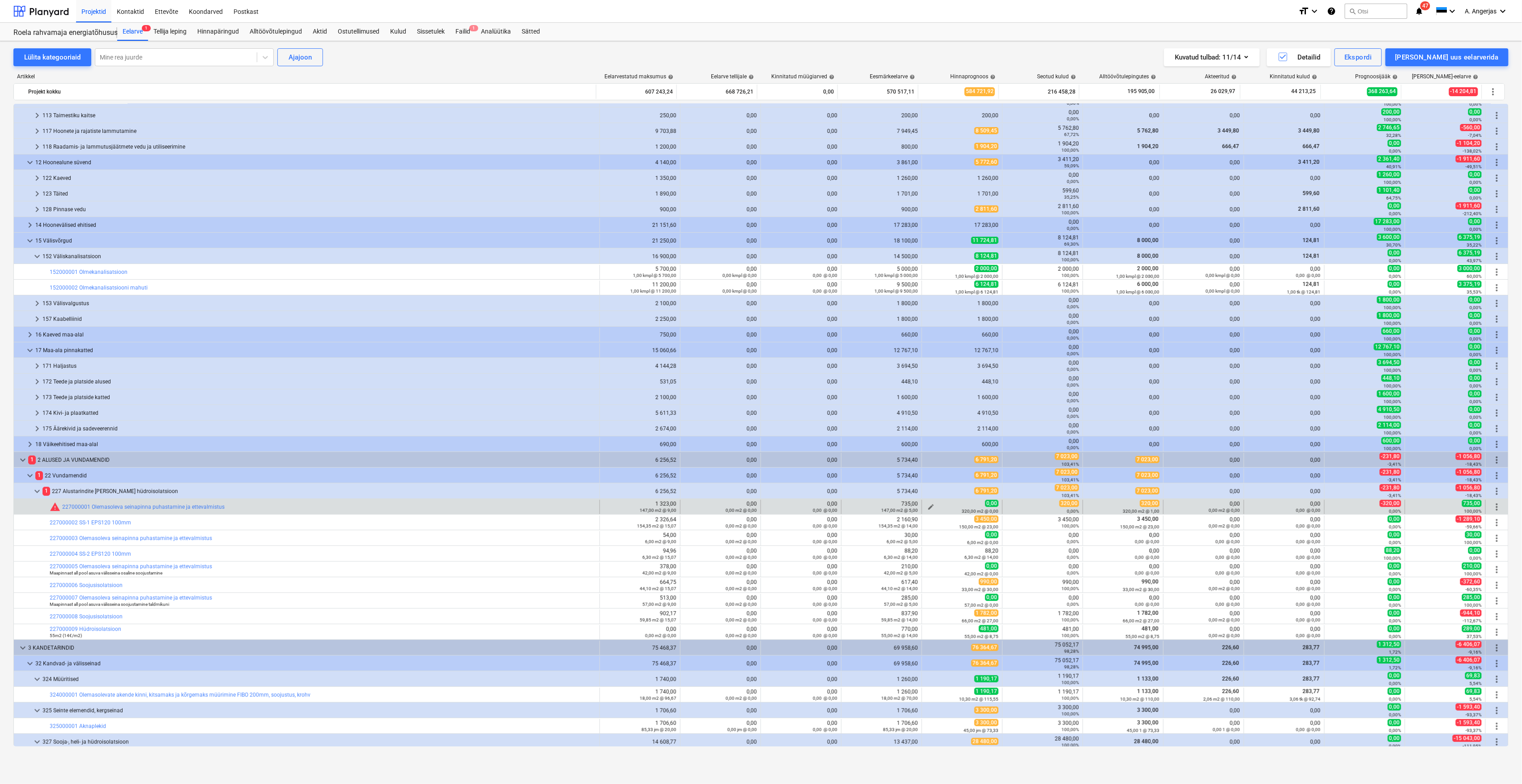
click at [929, 508] on span "edit" at bounding box center [931, 507] width 7 height 7
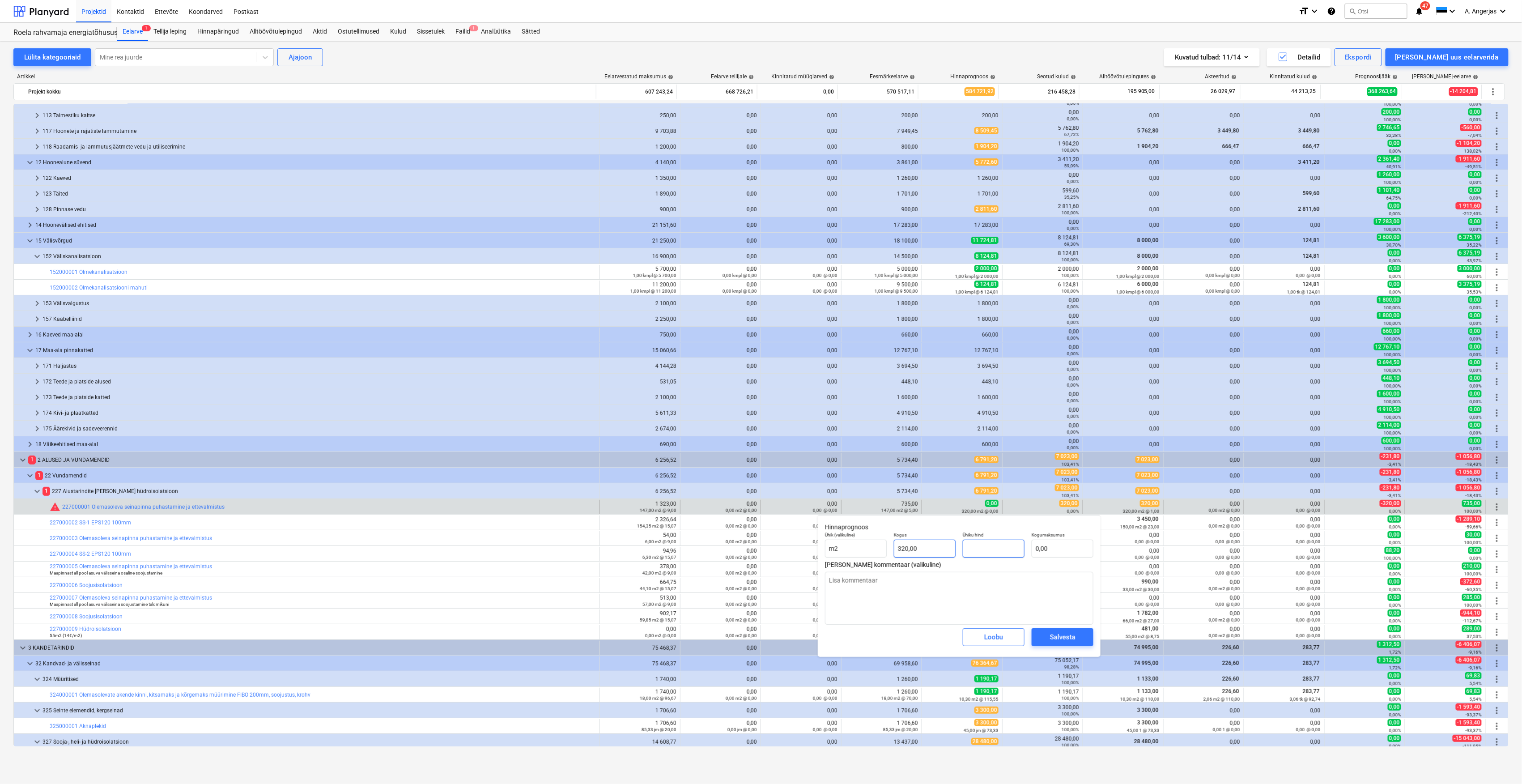
drag, startPoint x: 983, startPoint y: 550, endPoint x: 951, endPoint y: 552, distance: 32.1
click at [951, 552] on div "Ühik (valikuline) m2 Kogus 320,00 Ühiku hind Kogumaksumus 0,00" at bounding box center [959, 544] width 275 height 32
type input "1"
type input "320,00"
type input "1,00"
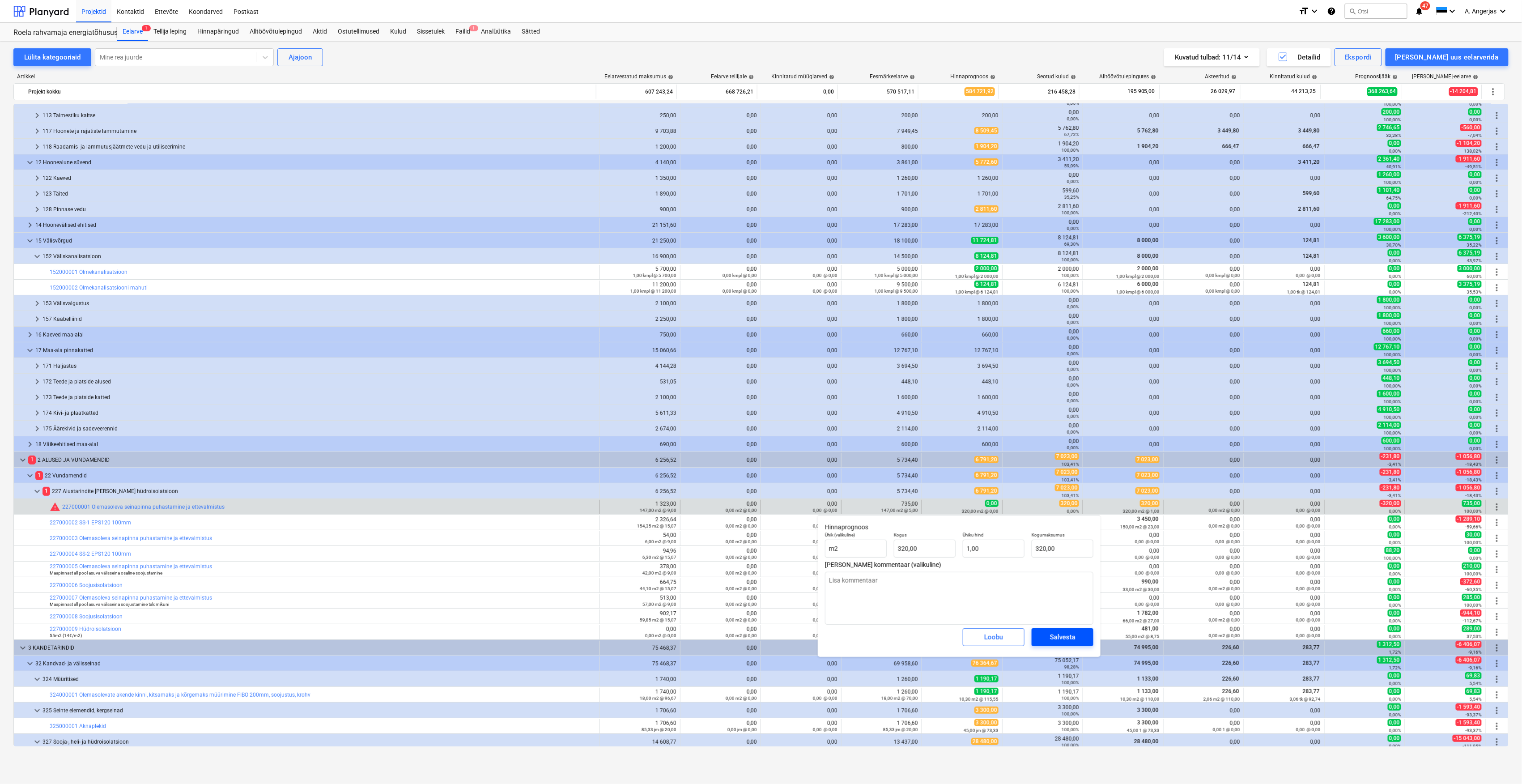
click at [1056, 641] on div "Salvesta" at bounding box center [1062, 637] width 25 height 12
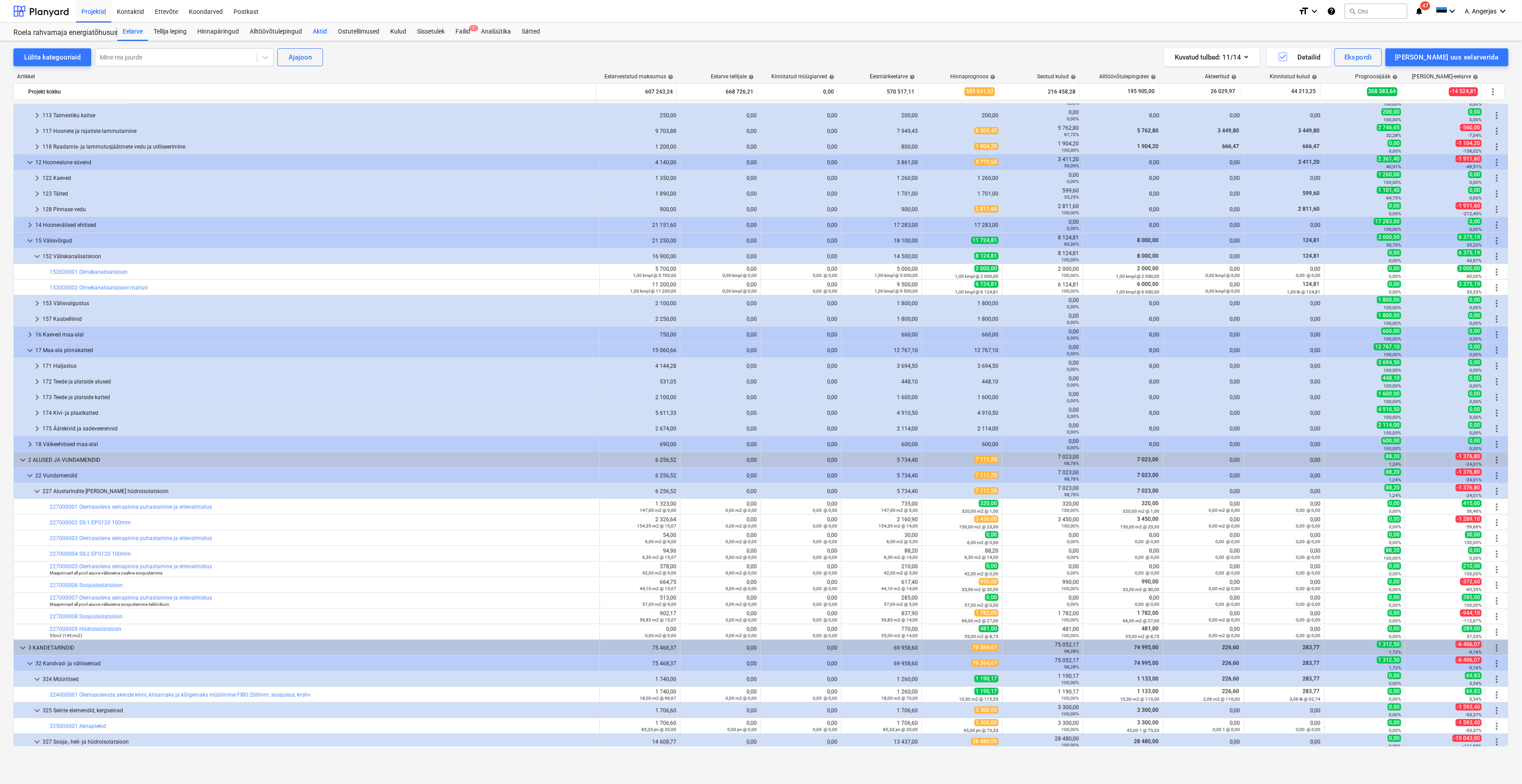
click at [328, 35] on div "Aktid" at bounding box center [320, 32] width 25 height 18
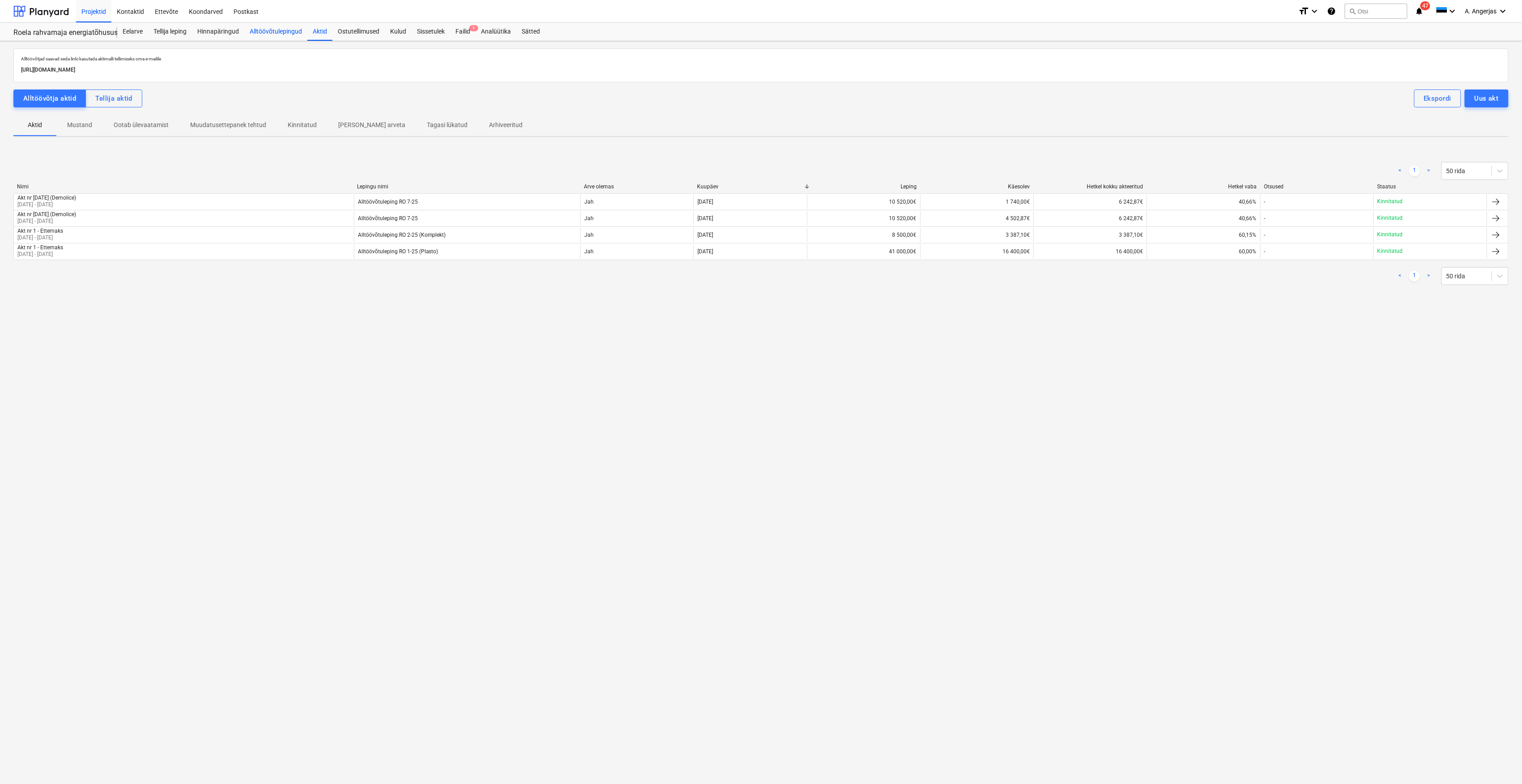
click at [276, 27] on div "Alltöövõtulepingud" at bounding box center [275, 32] width 63 height 18
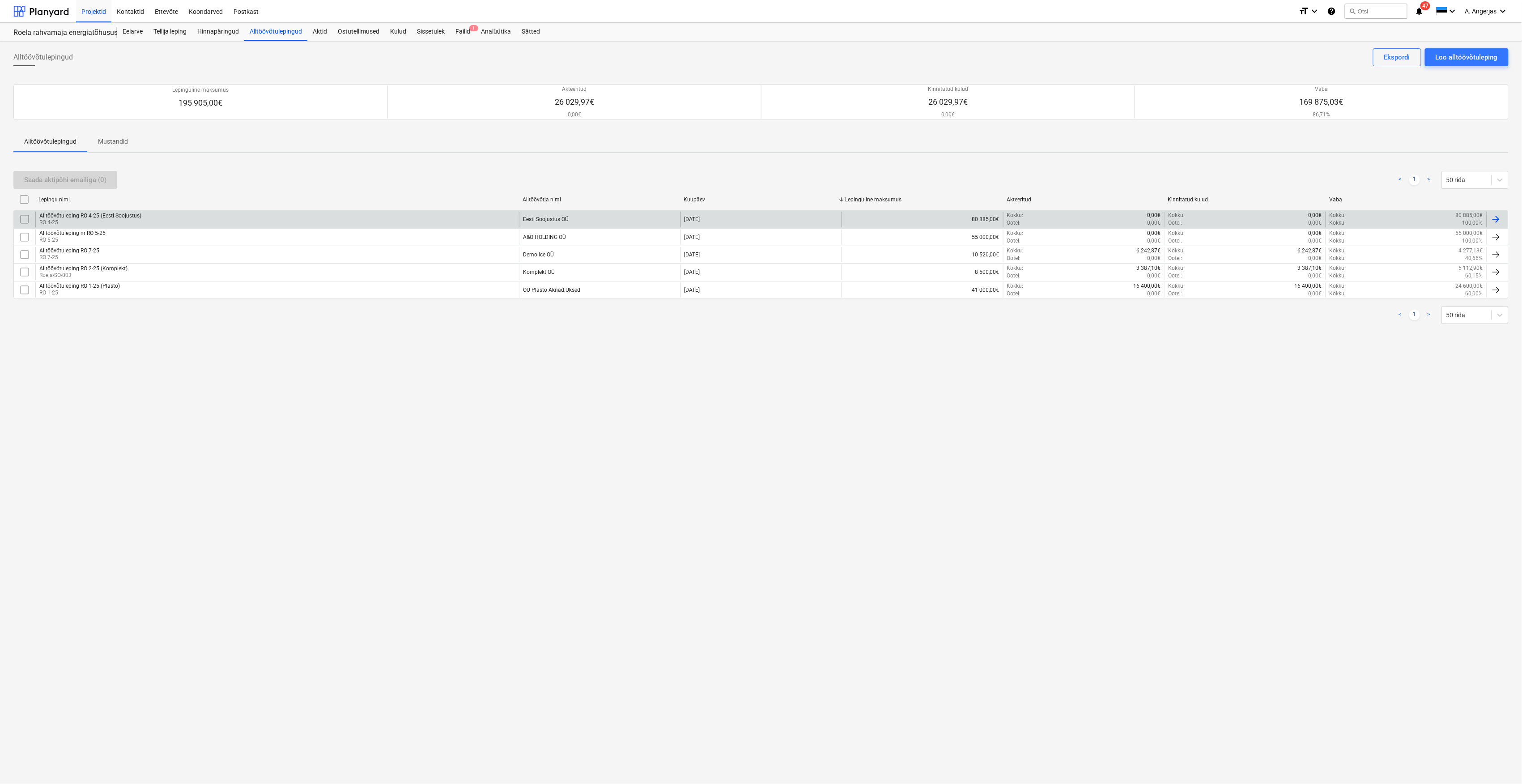
click at [178, 216] on div "Alltöövõtuleping RO 4-25 (Eesti Soojustus) RO 4-25" at bounding box center [277, 219] width 484 height 15
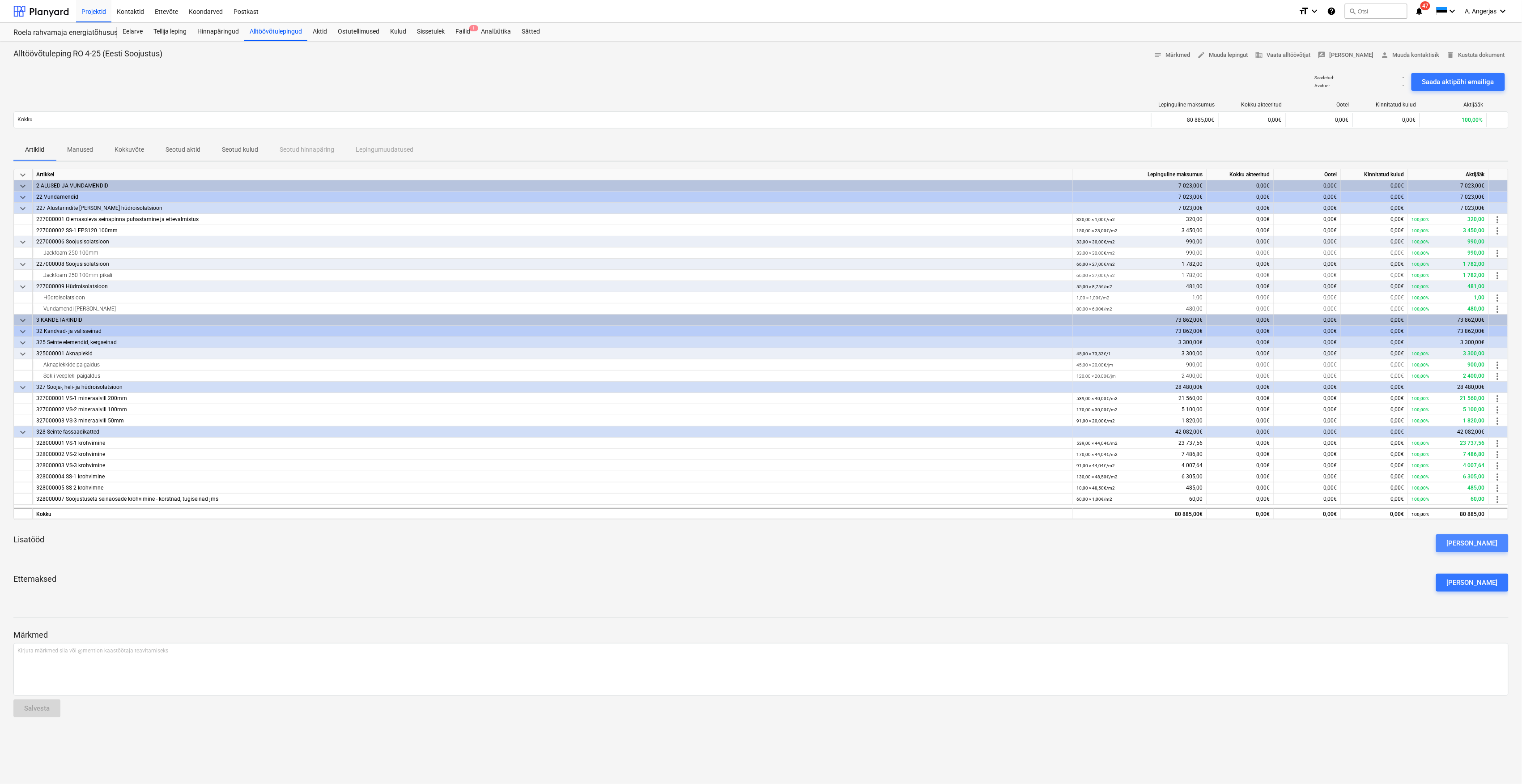
click at [1492, 539] on div "[PERSON_NAME]" at bounding box center [1472, 543] width 51 height 12
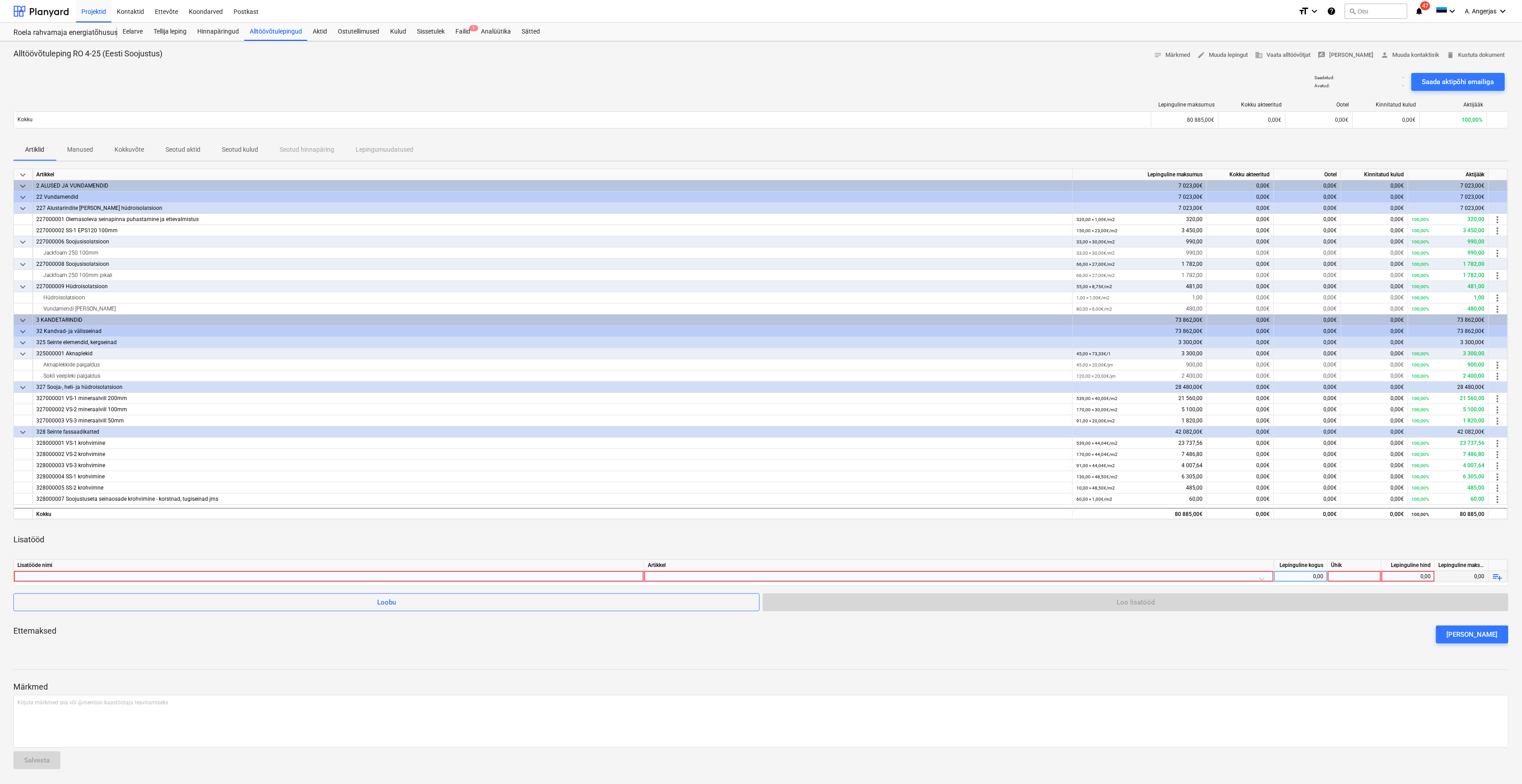
click at [303, 578] on div at bounding box center [329, 576] width 623 height 11
click at [54, 577] on input "Vundamendi krunt, tasandus" at bounding box center [329, 576] width 630 height 11
click at [126, 580] on input "Vundamendi ja sokli krunt, tasandus" at bounding box center [329, 576] width 630 height 11
type input "Vundamendi ja sokli krunt, tasandus ja hüdroisolatsioon"
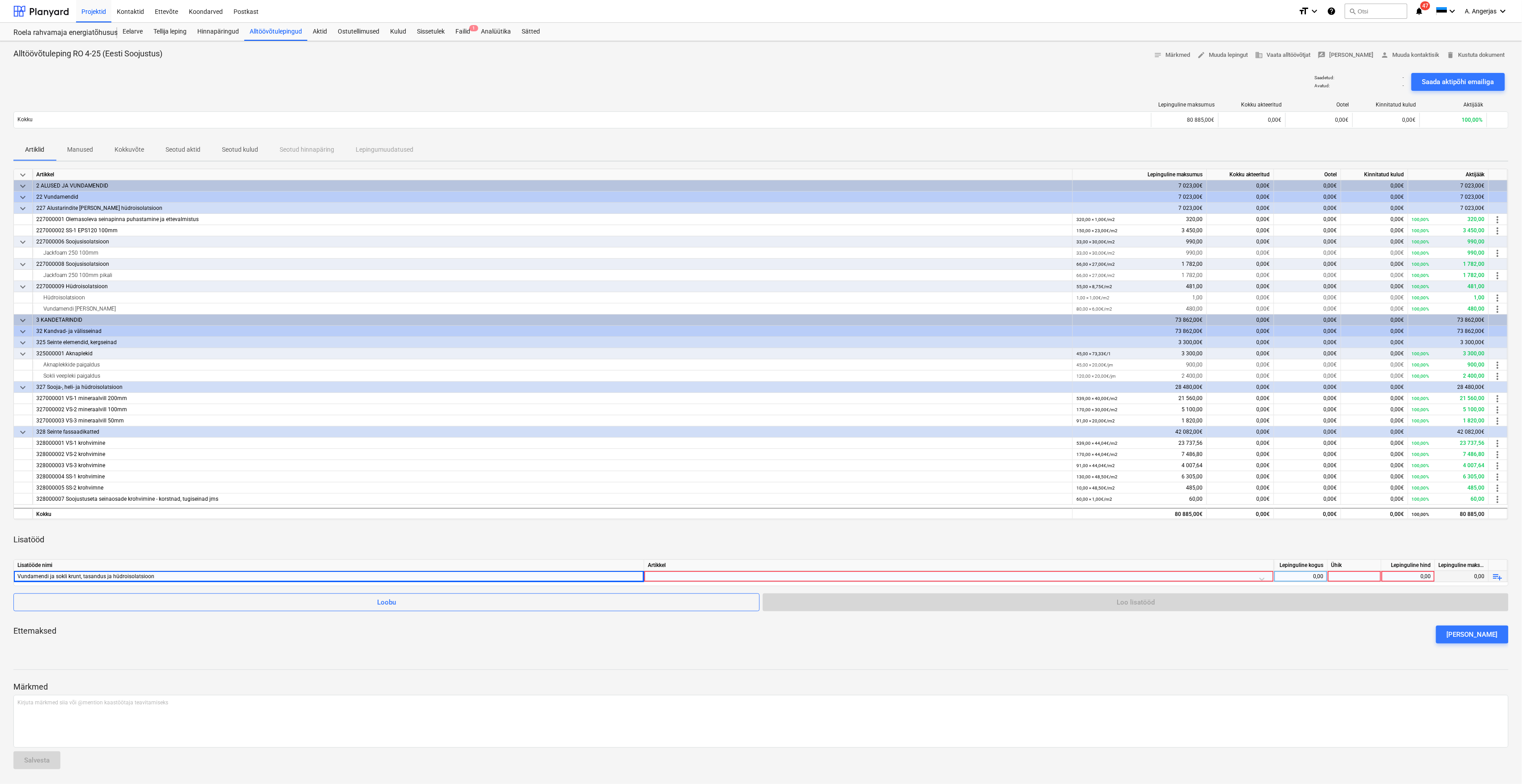
click at [938, 576] on div at bounding box center [958, 578] width 622 height 16
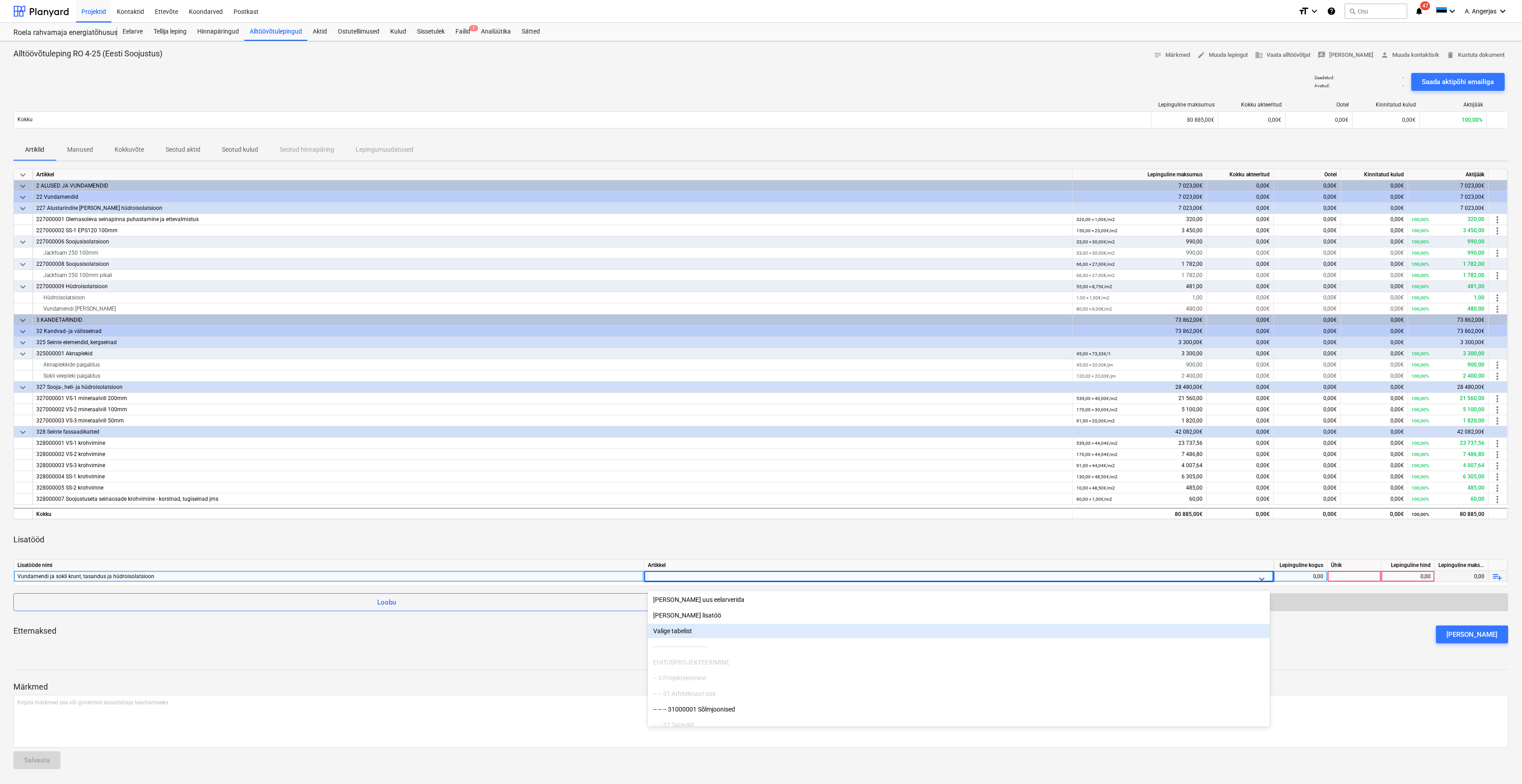
click at [681, 631] on div "Valige tabelist" at bounding box center [958, 631] width 622 height 14
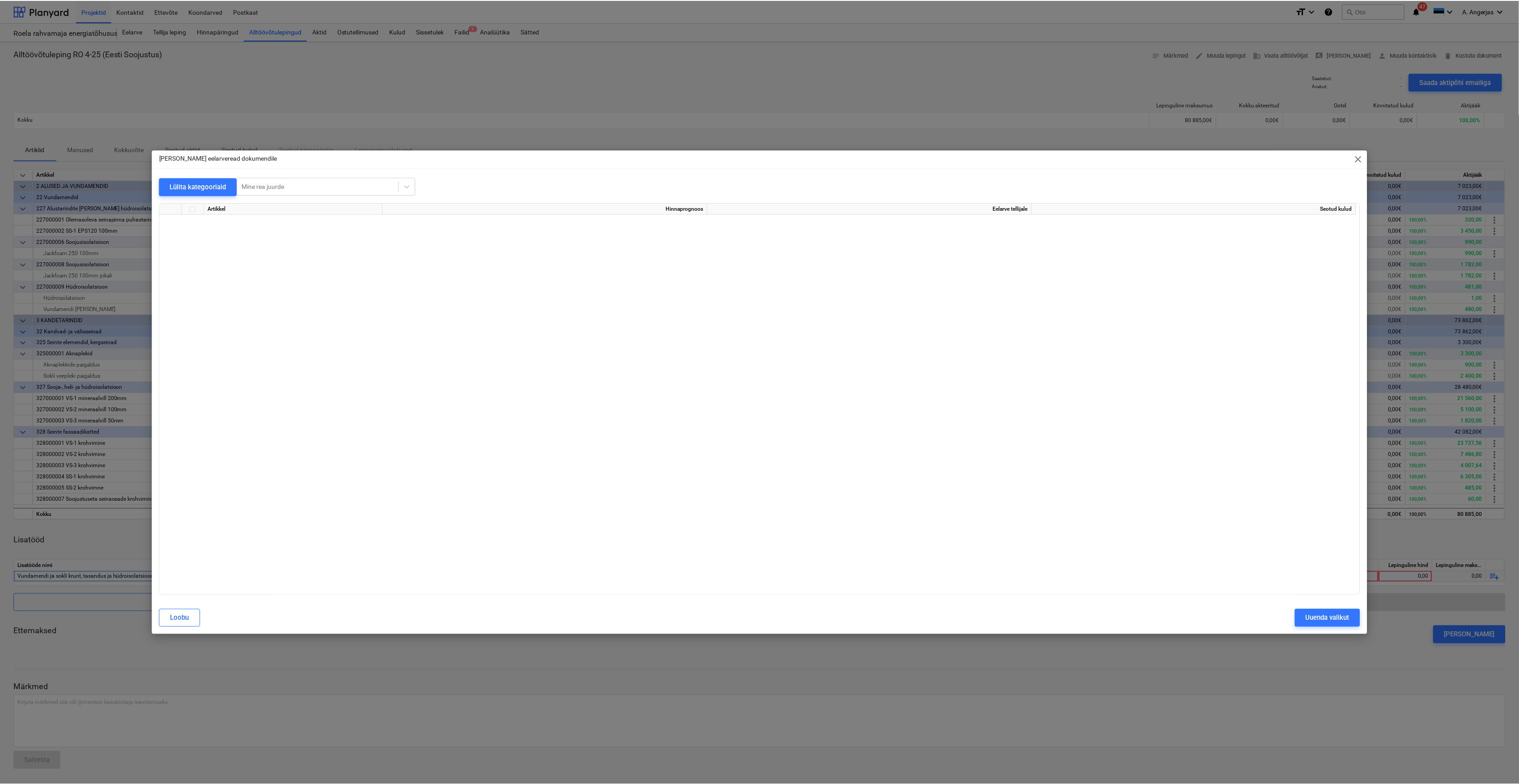
scroll to position [2830, 0]
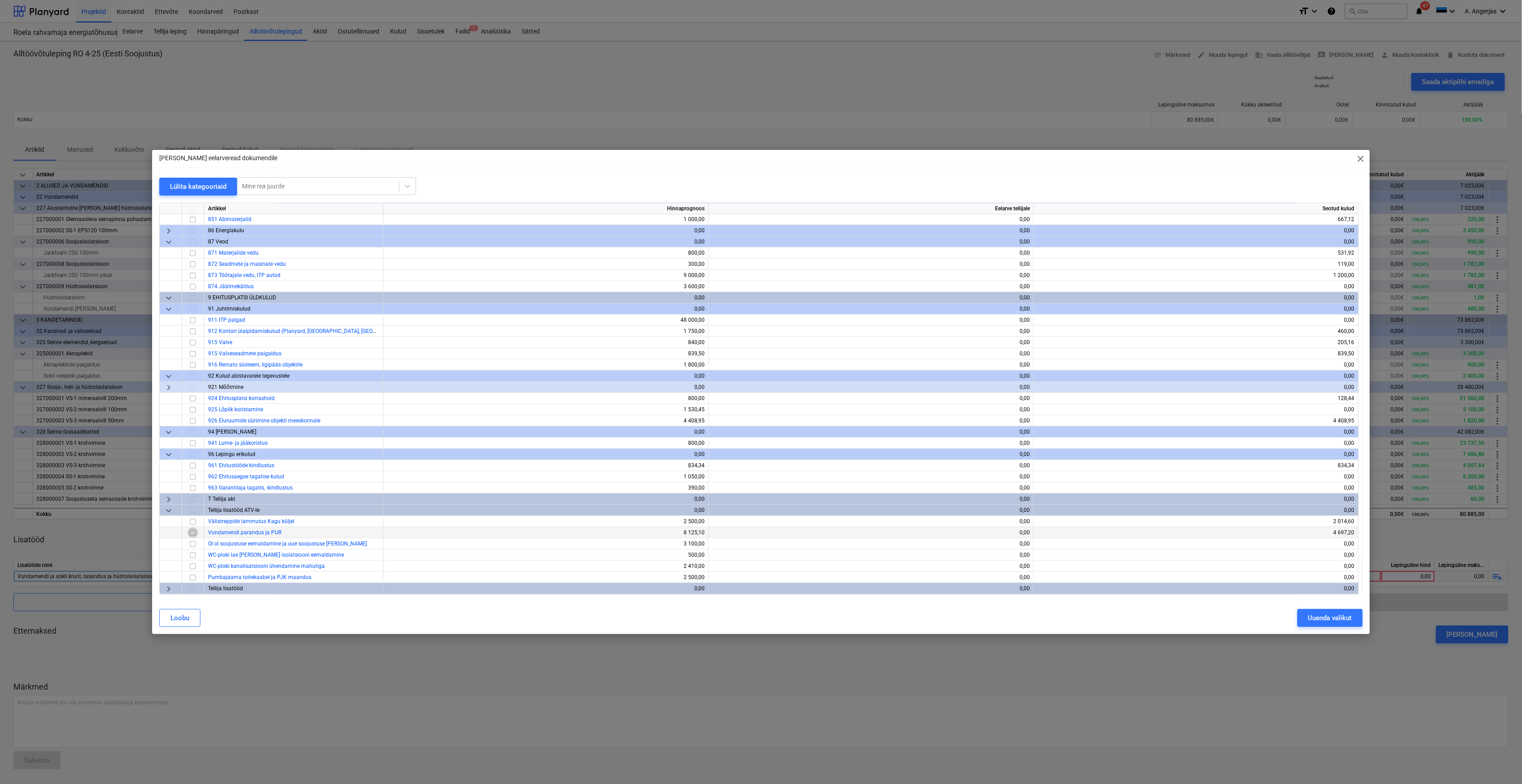
click at [194, 535] on input "checkbox" at bounding box center [193, 533] width 11 height 11
click at [1325, 618] on div "Uuenda valikut" at bounding box center [1330, 618] width 44 height 12
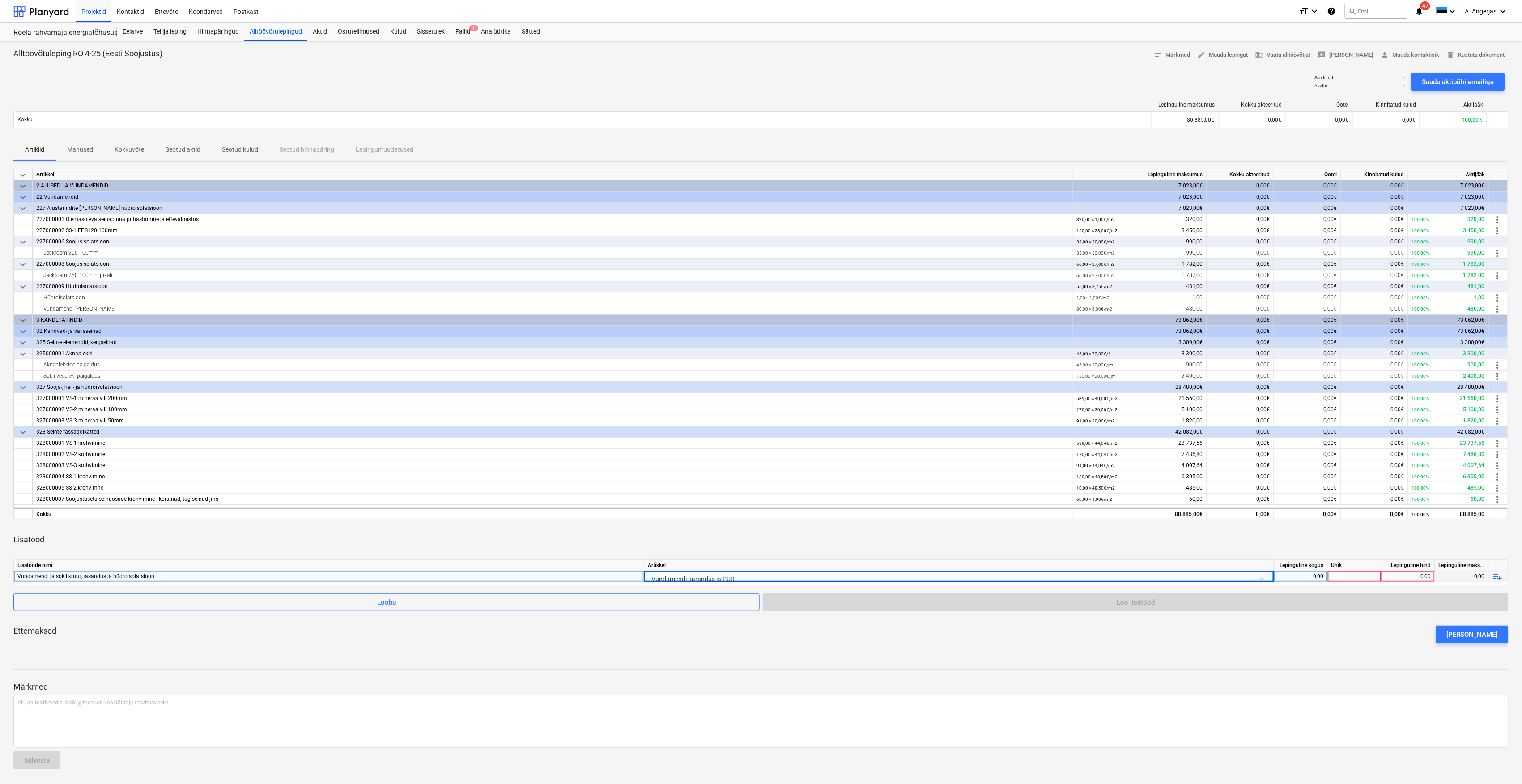
click at [1307, 576] on div "0,00" at bounding box center [1301, 576] width 46 height 11
type input "1"
click at [1354, 577] on div at bounding box center [1354, 576] width 54 height 11
click at [1312, 577] on div "1,00" at bounding box center [1301, 576] width 46 height 11
type input "139,5"
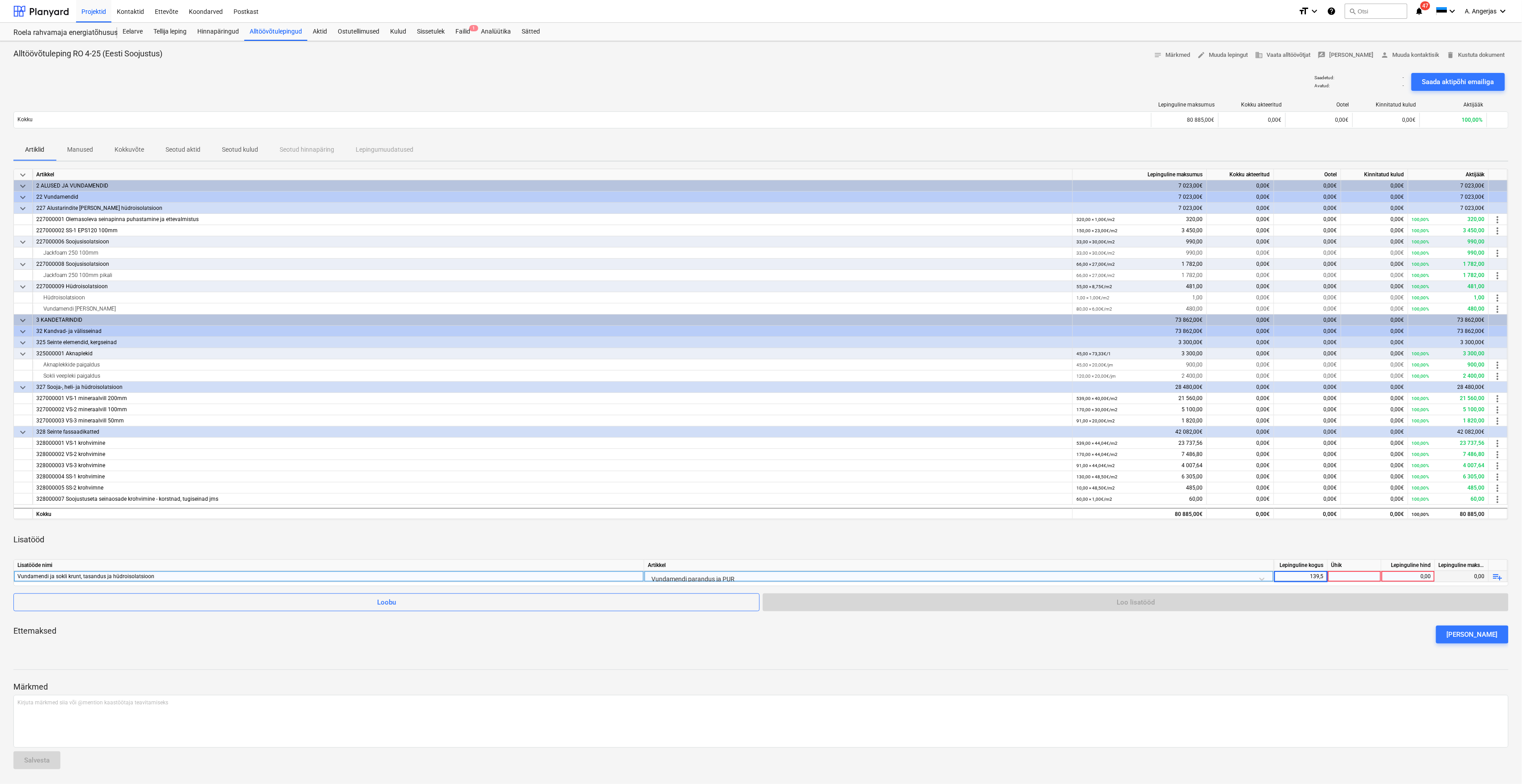
click at [1377, 571] on div at bounding box center [1354, 576] width 54 height 11
type input "25"
click at [1352, 535] on div "Lisatööd" at bounding box center [761, 539] width 1495 height 25
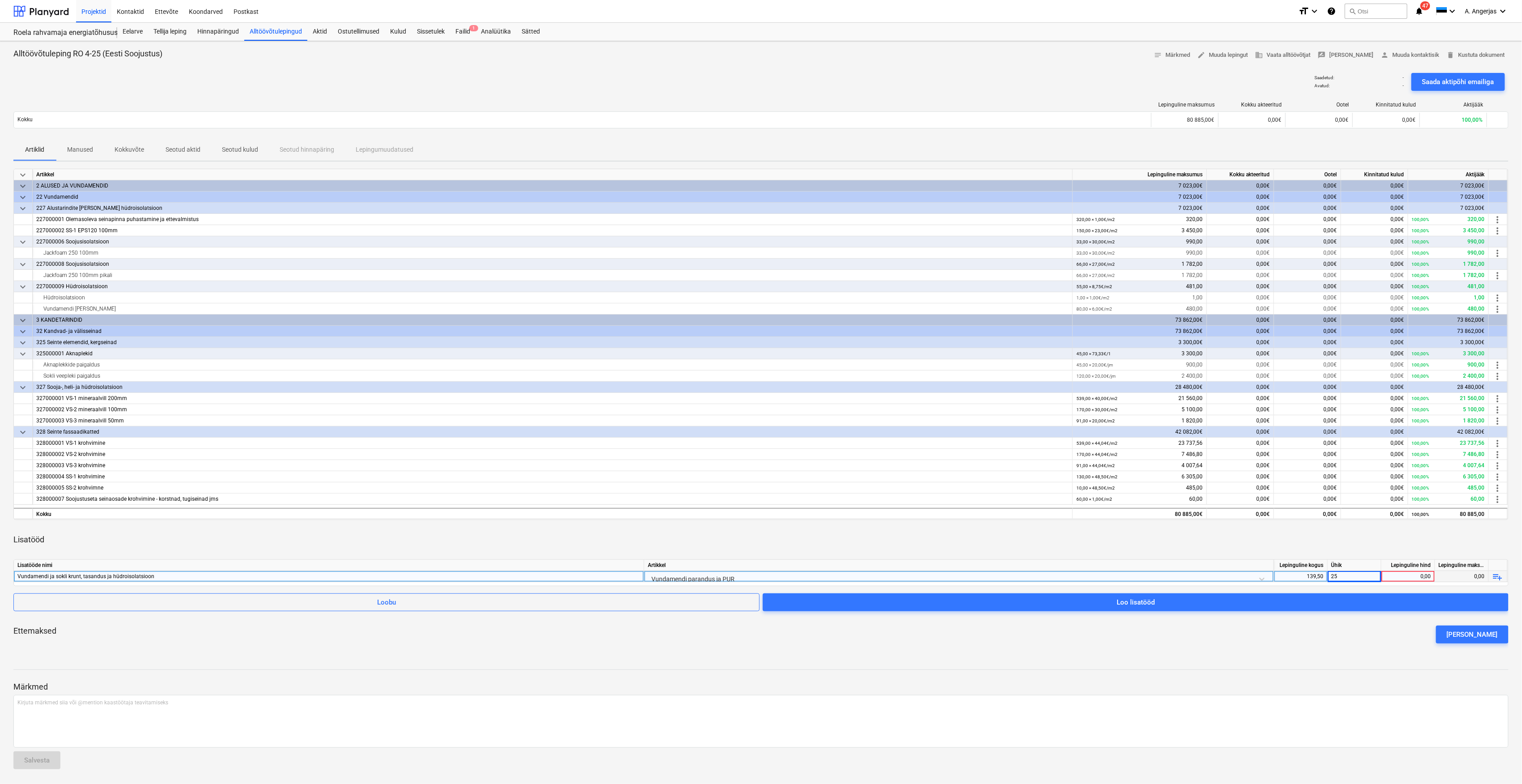
click at [1351, 576] on div "25" at bounding box center [1354, 576] width 54 height 11
click at [1381, 541] on div "Lisatööd" at bounding box center [761, 539] width 1495 height 25
click at [1319, 583] on div "Lisatööde nimi Artikkel Lepinguline kogus Ühik Lepinguline hind Lepinguline mak…" at bounding box center [761, 572] width 1495 height 27
click at [1316, 578] on div "139,50" at bounding box center [1301, 576] width 46 height 11
click at [1361, 575] on div "25" at bounding box center [1354, 576] width 54 height 11
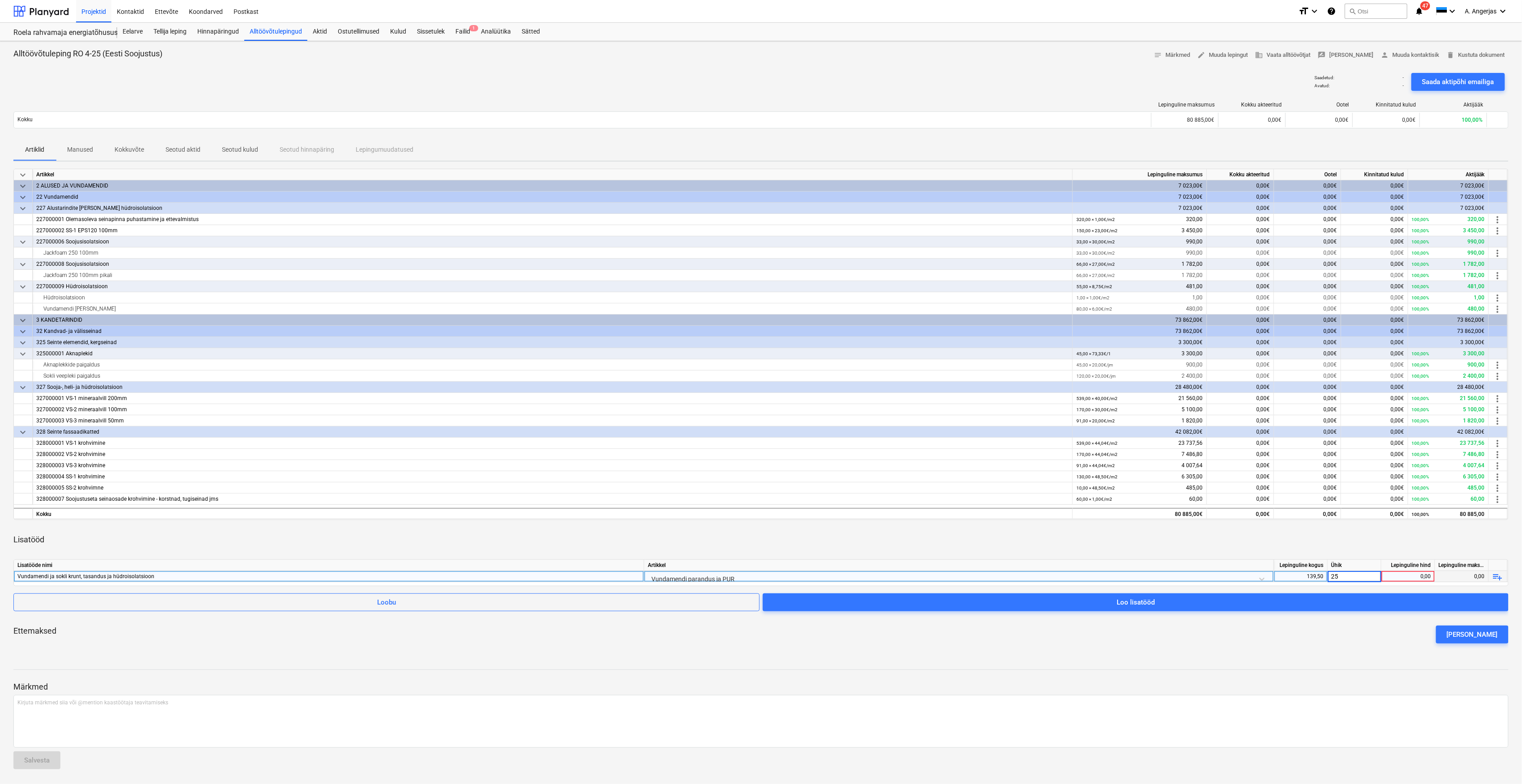
type input "h"
click at [1411, 581] on div "0,00" at bounding box center [1408, 576] width 46 height 11
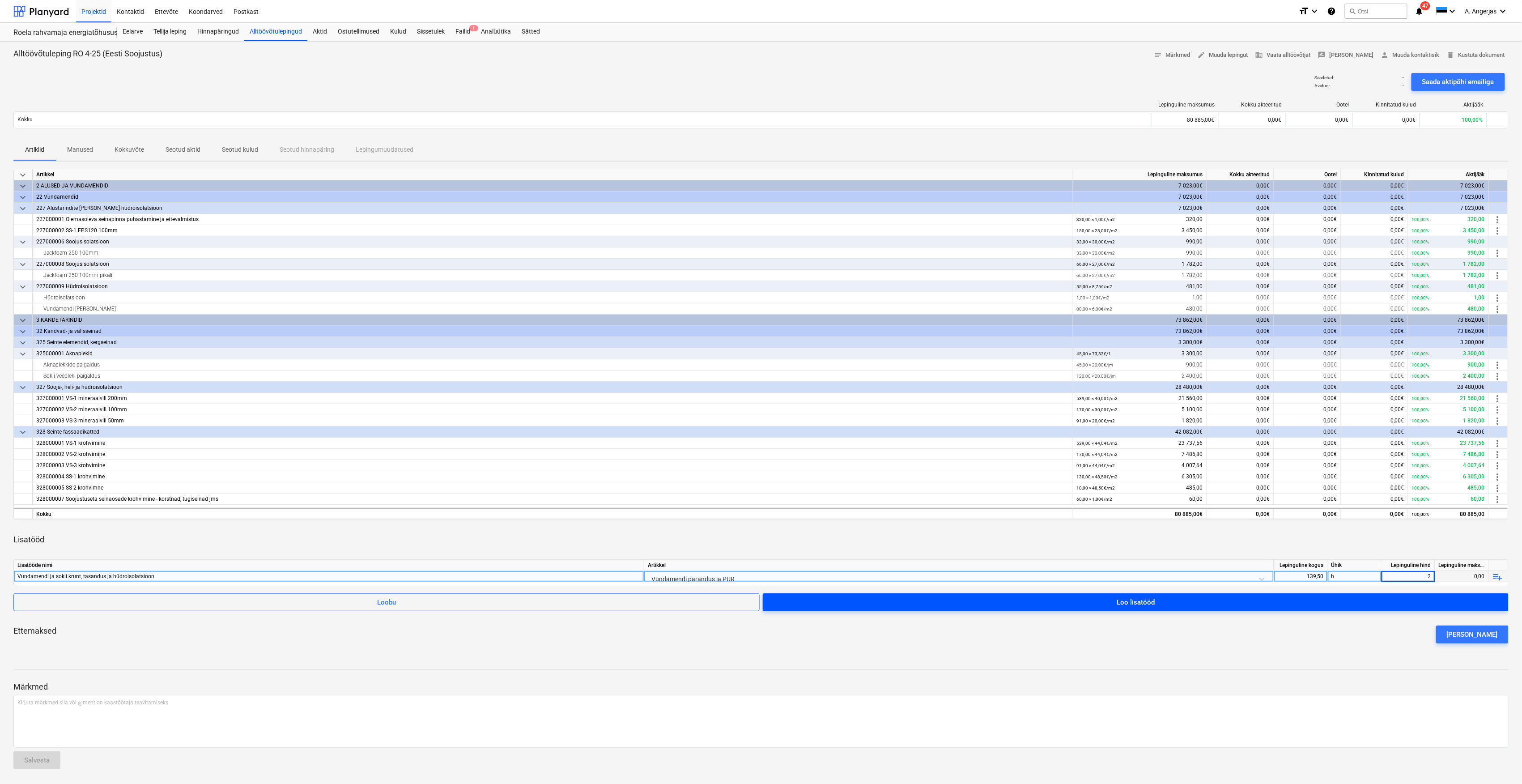
type input "25"
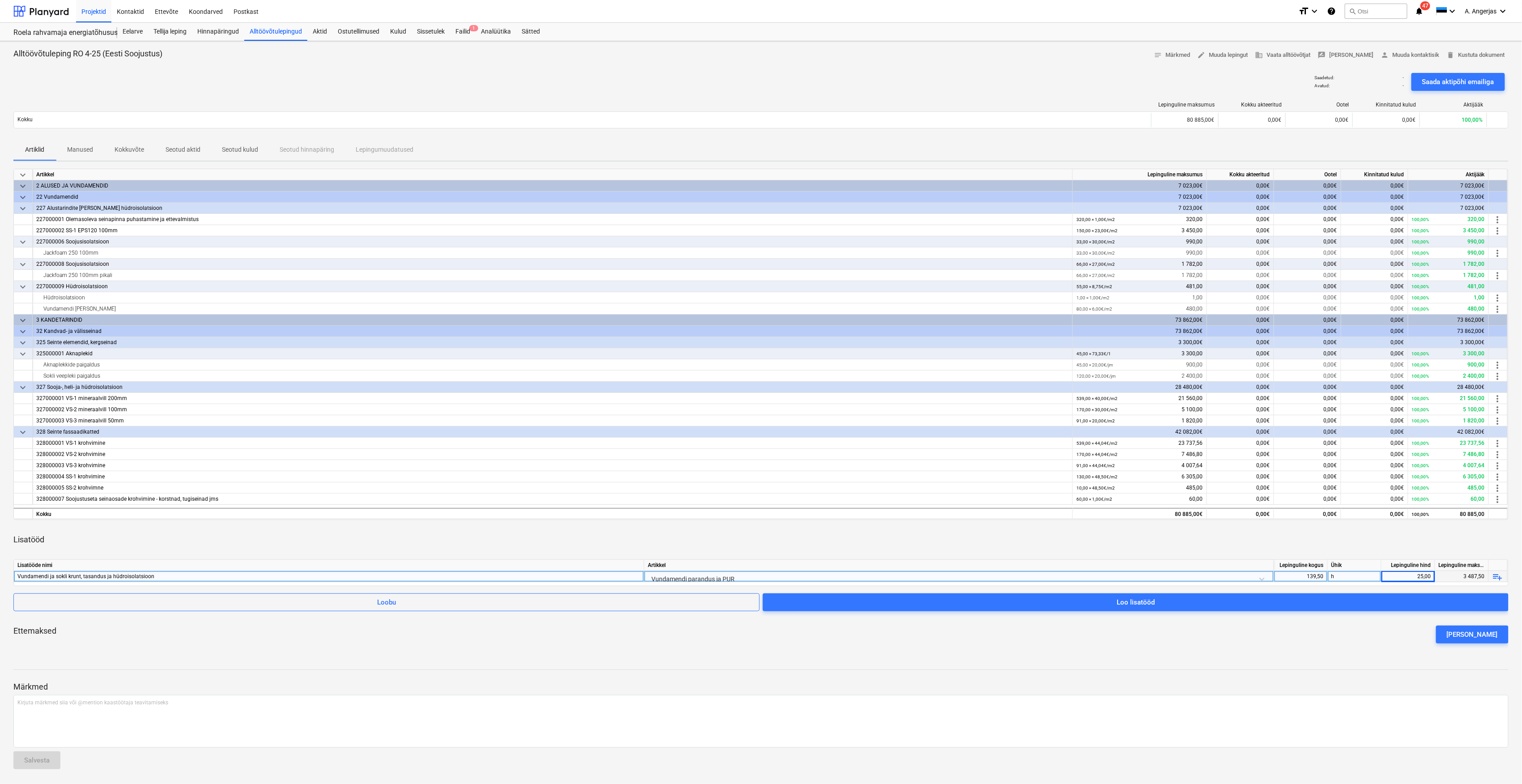
click at [1422, 538] on div "Lisatööd" at bounding box center [761, 539] width 1495 height 25
click at [1044, 603] on span "Loo lisatööd" at bounding box center [1136, 602] width 724 height 12
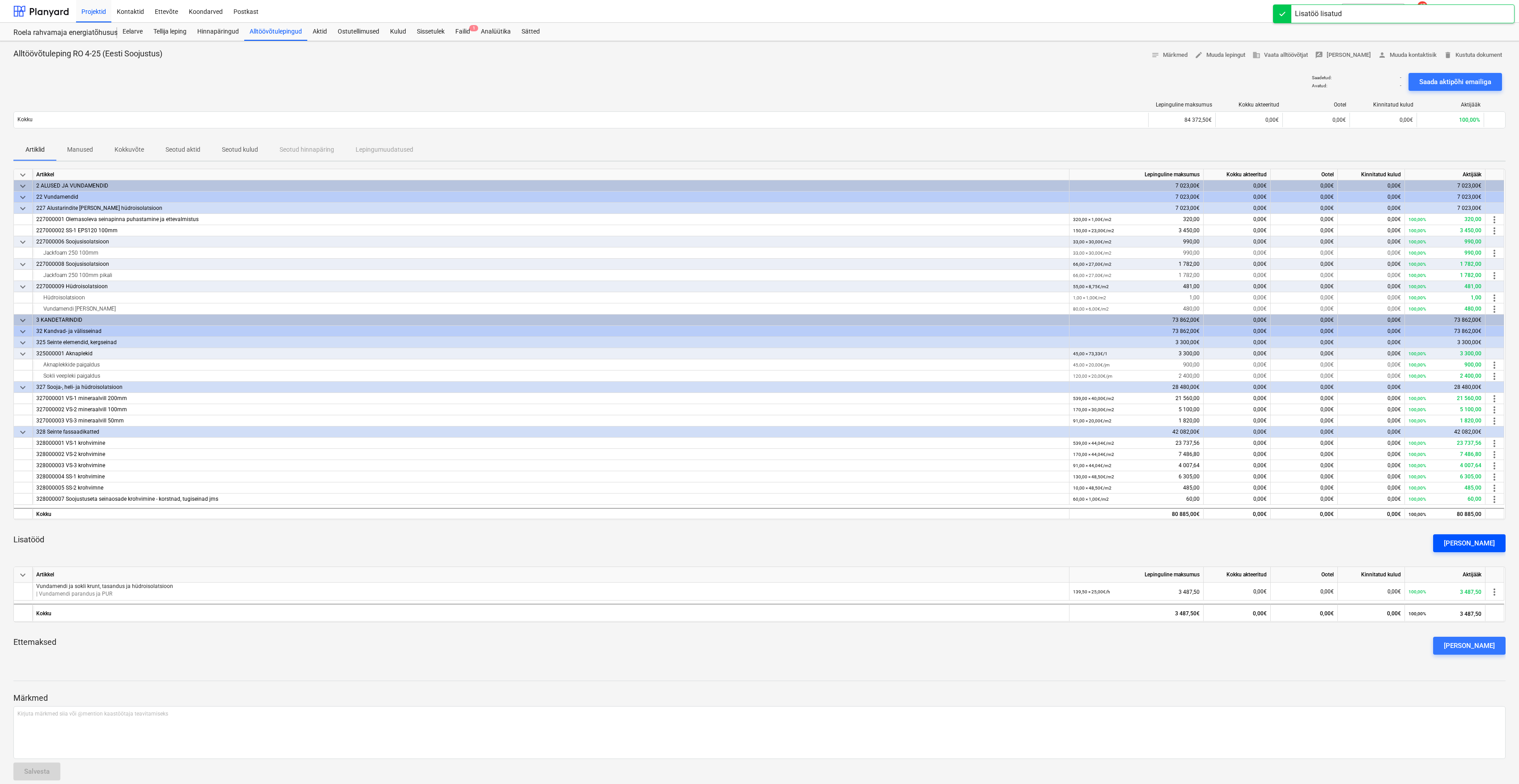
click at [1486, 542] on div "[PERSON_NAME]" at bounding box center [1469, 543] width 51 height 12
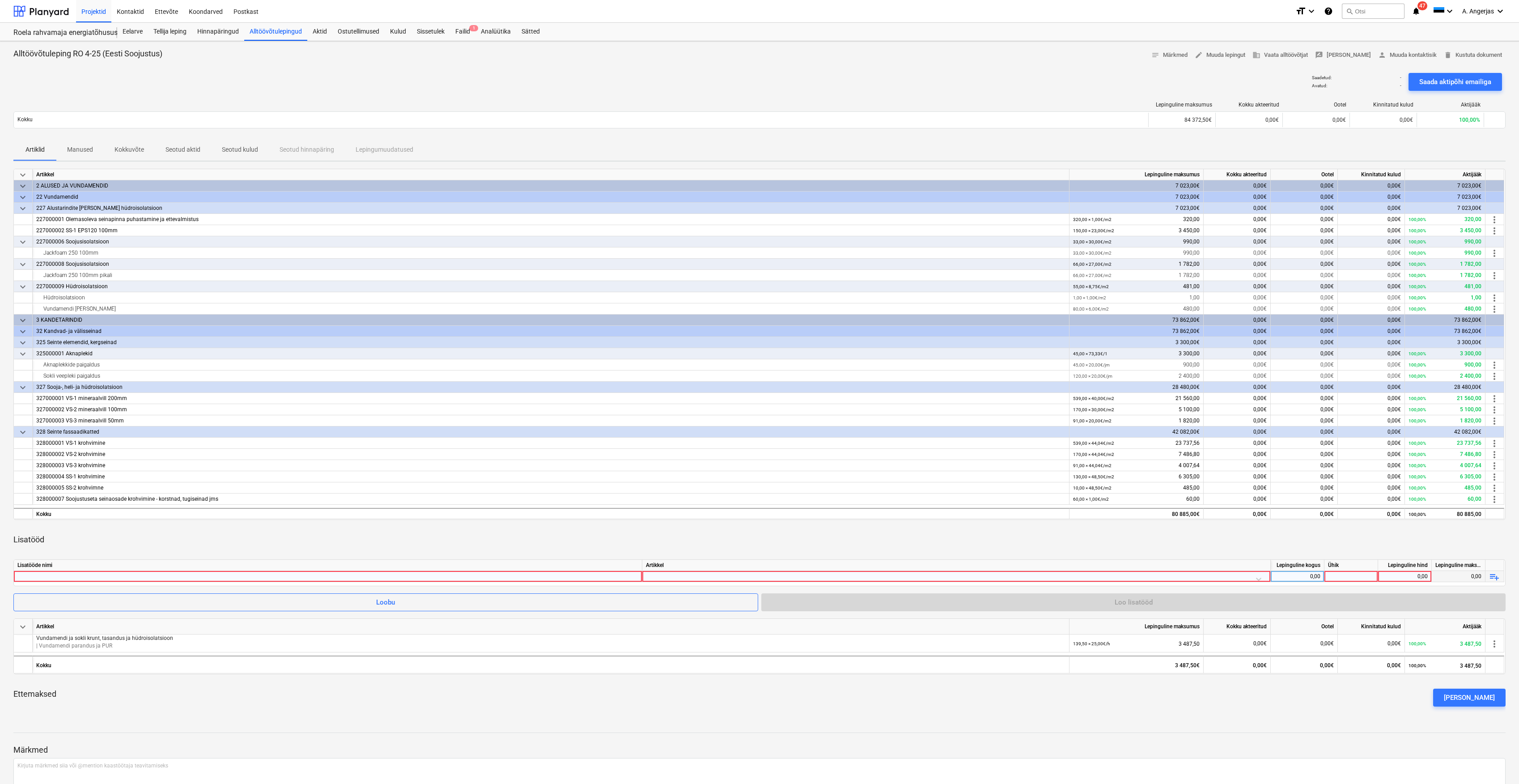
click at [258, 579] on div at bounding box center [328, 576] width 621 height 11
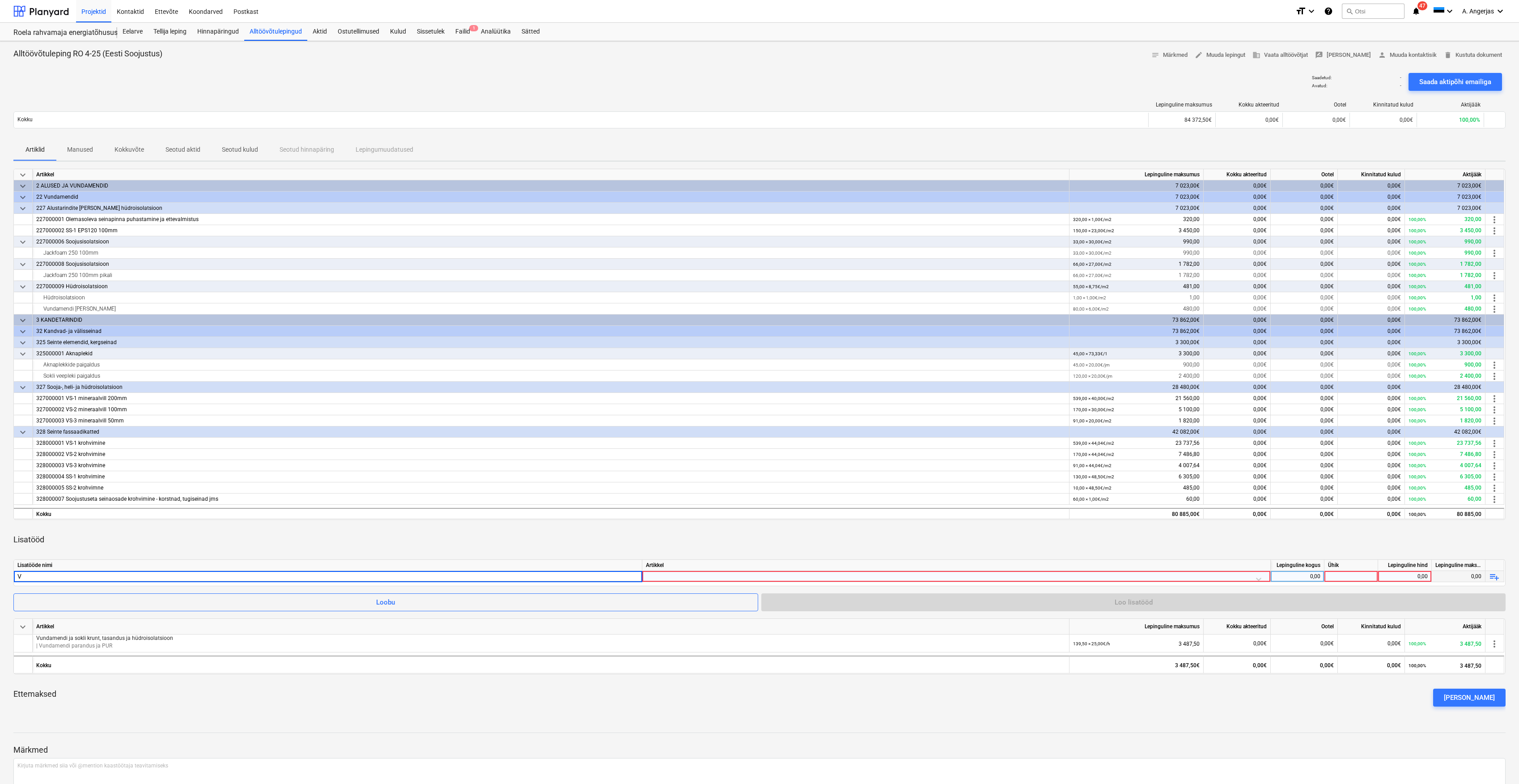
type input "VS"
click at [574, 580] on div "VS" at bounding box center [328, 576] width 621 height 11
click at [567, 579] on input "VS" at bounding box center [327, 576] width 628 height 11
click at [99, 573] on div "VS" at bounding box center [328, 576] width 621 height 11
type input "VS-2 mineraalvill 100mm"
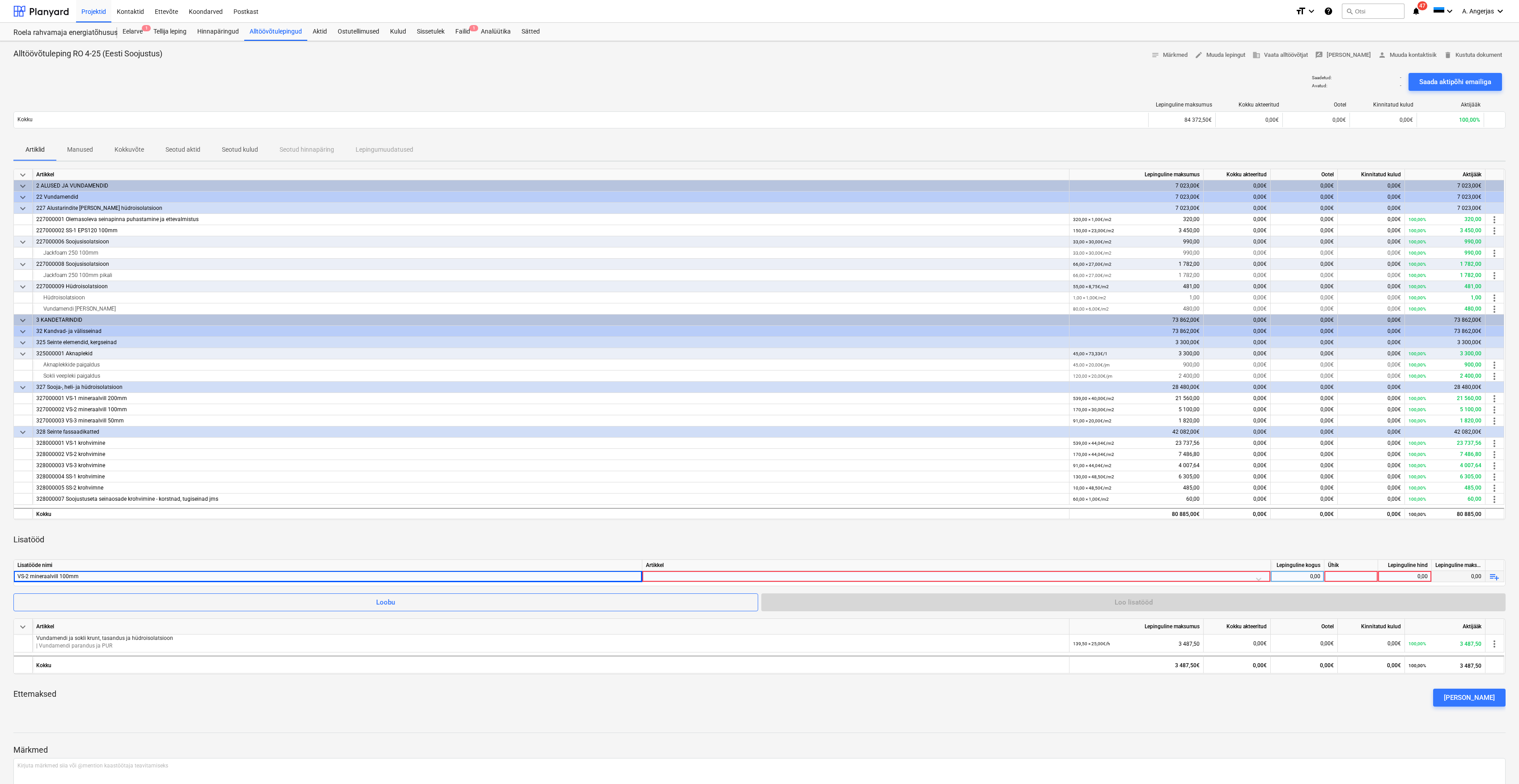
click at [706, 578] on div at bounding box center [956, 578] width 621 height 16
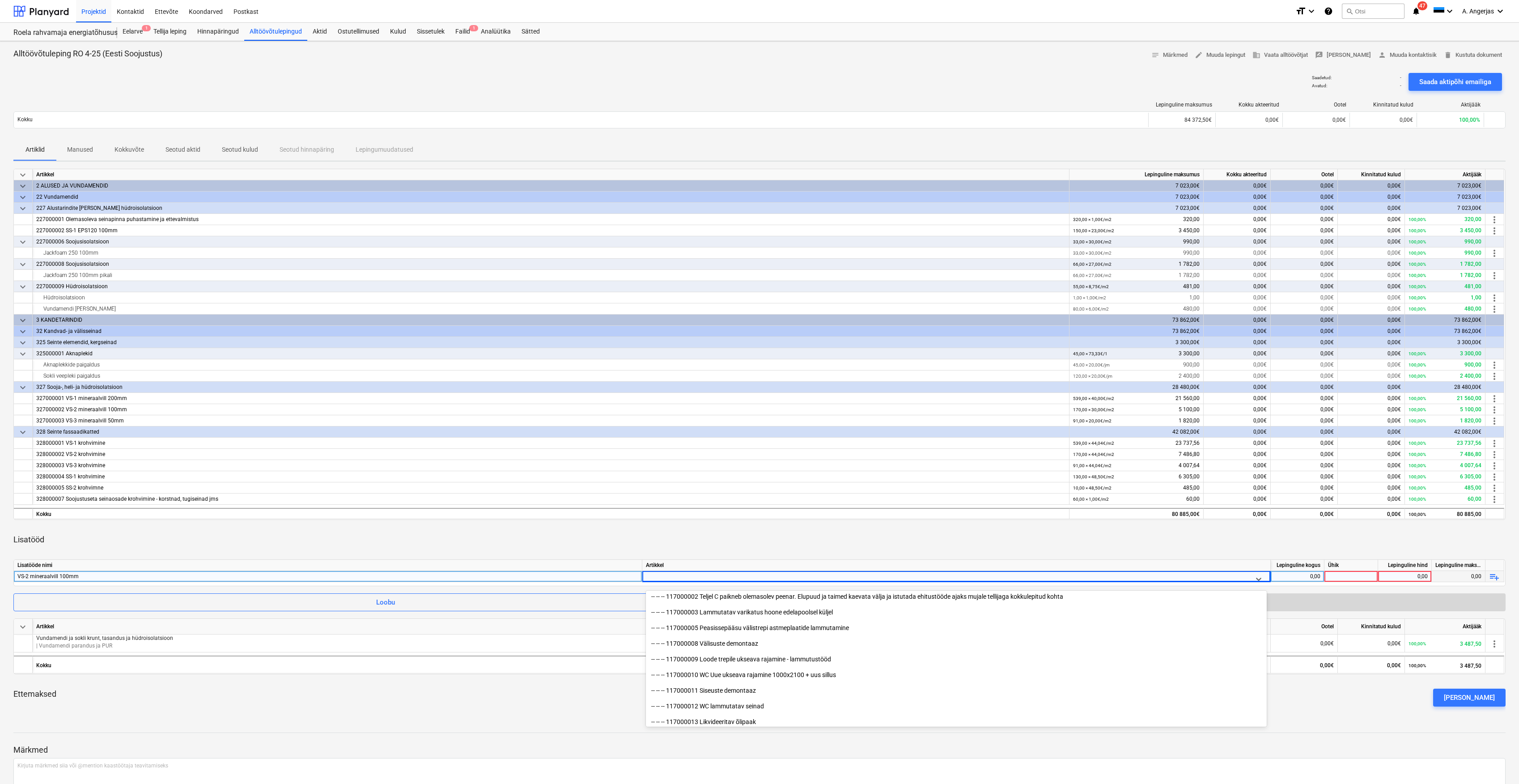
scroll to position [298, 0]
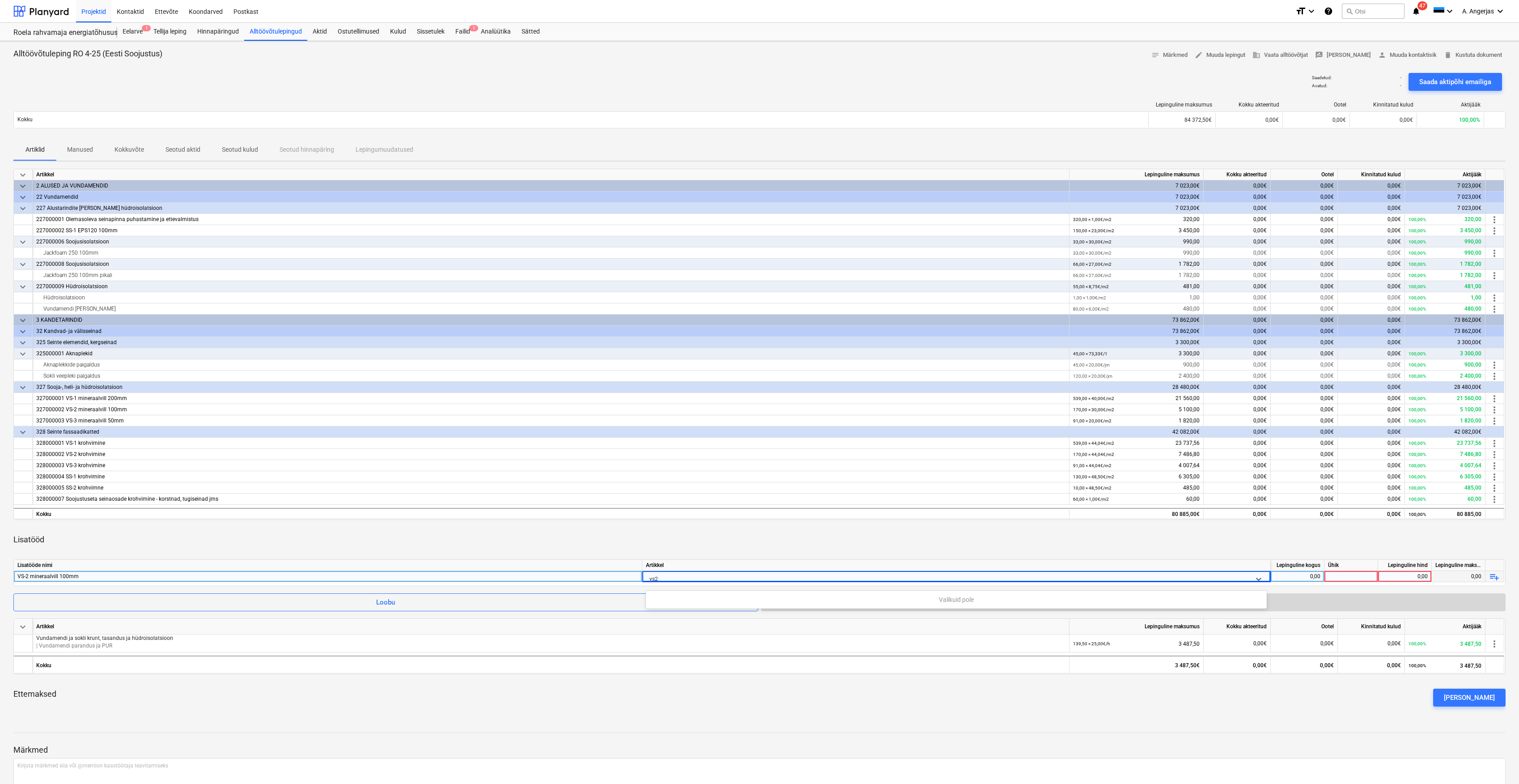
type input "vs"
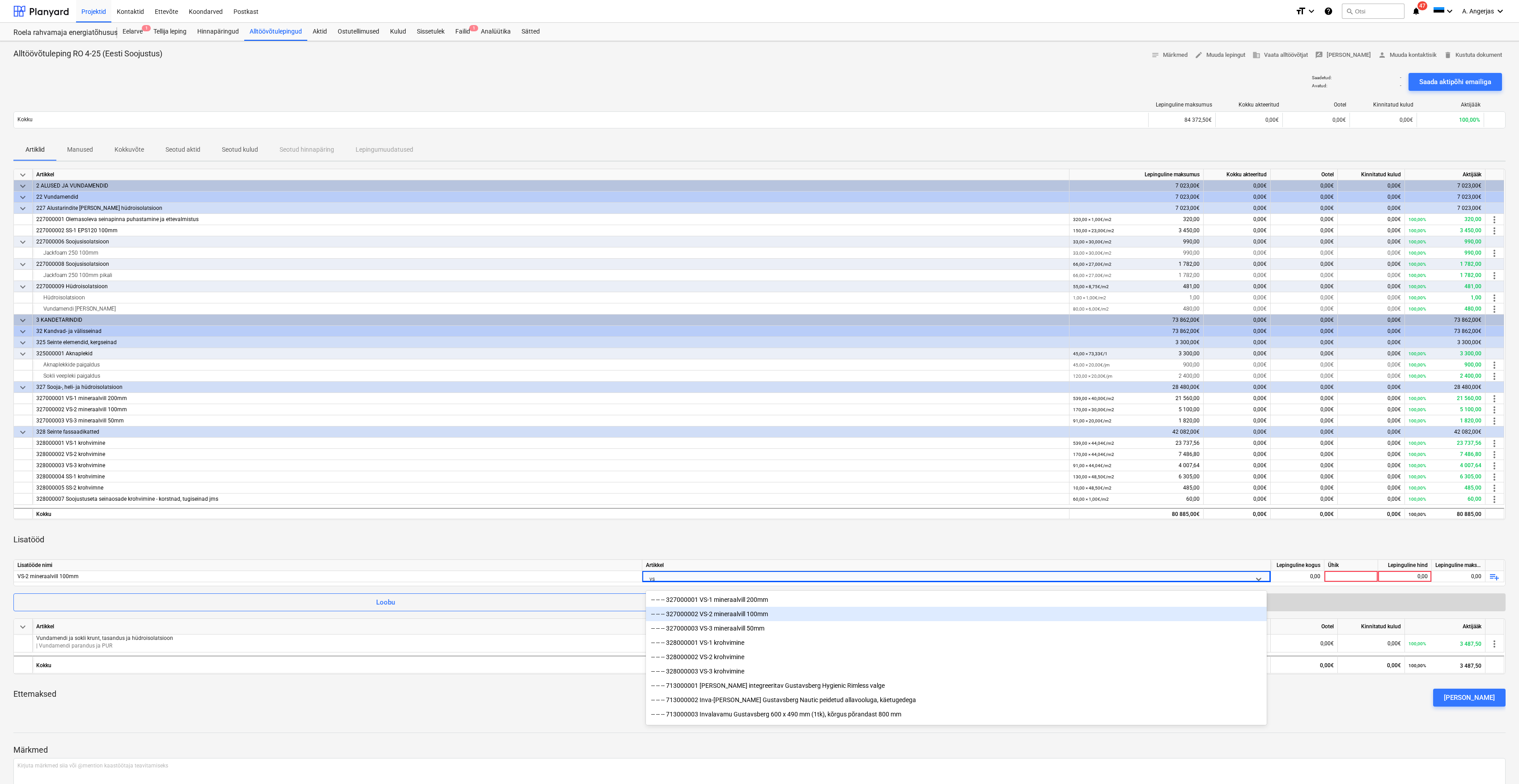
click at [715, 610] on div "-- -- -- 327000002 VS-2 mineraalvill 100mm" at bounding box center [956, 614] width 621 height 14
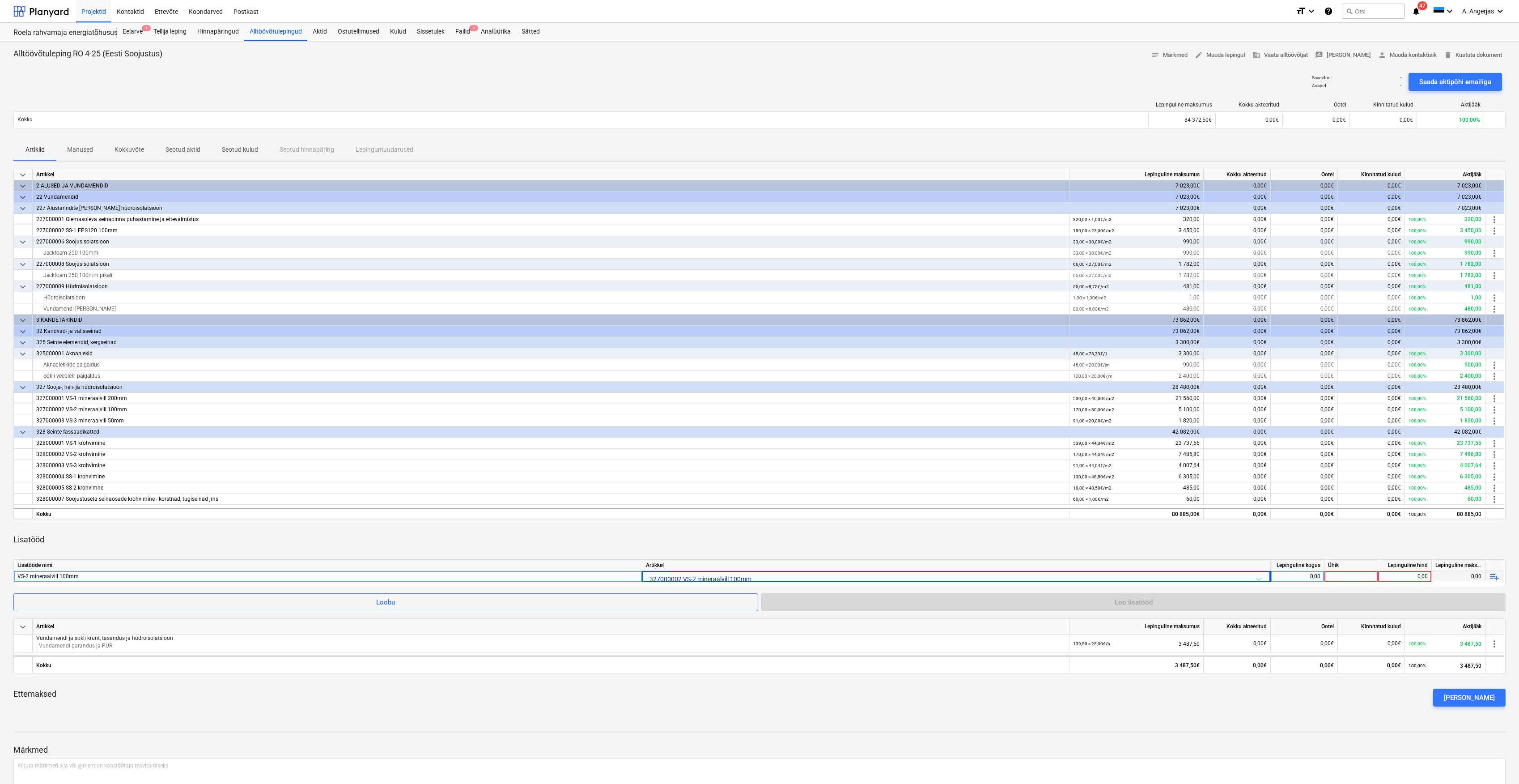
click at [1313, 575] on div "0,00" at bounding box center [1297, 576] width 46 height 11
type input "170"
click at [1349, 577] on div at bounding box center [1351, 576] width 54 height 11
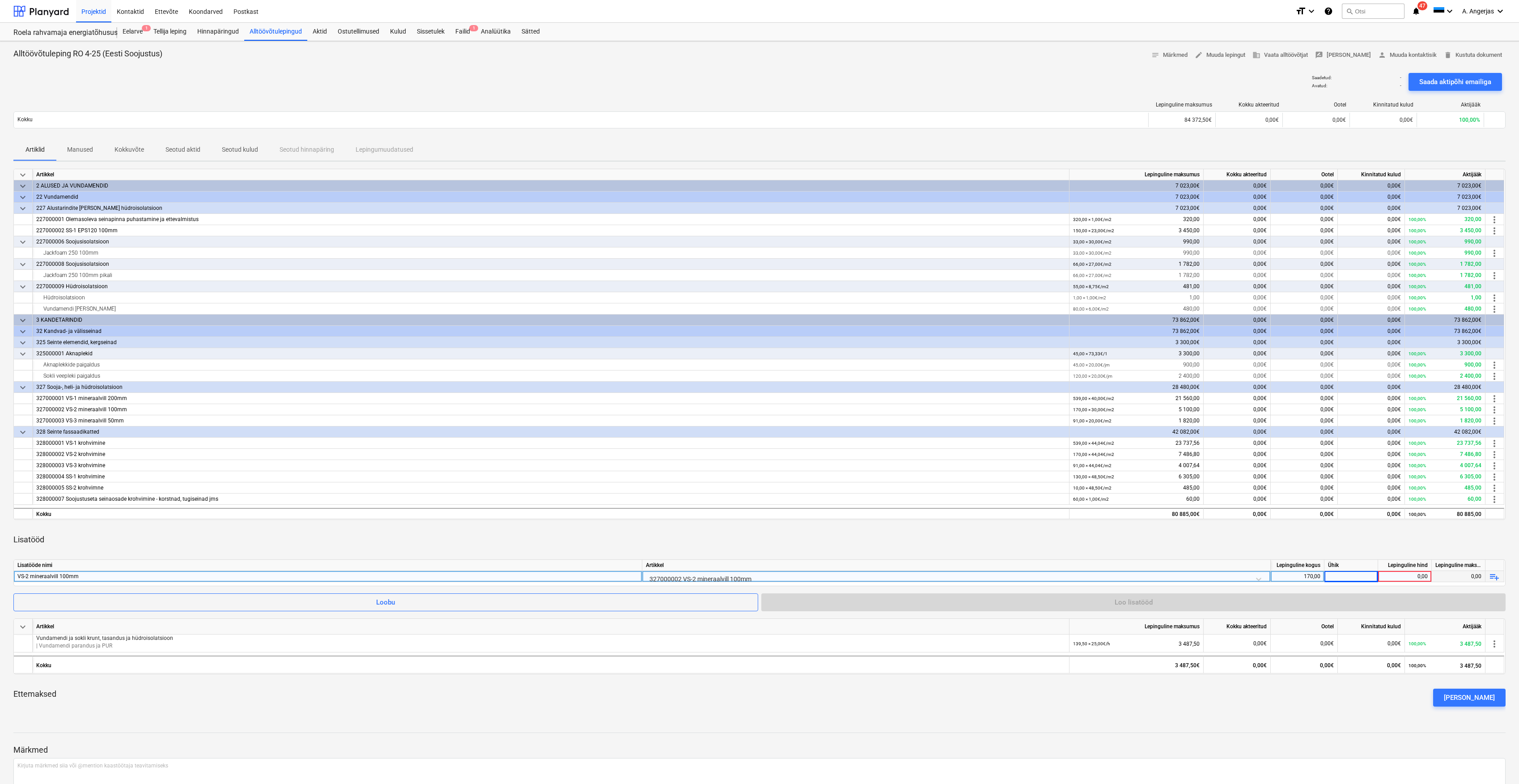
click at [1300, 579] on div "170,00" at bounding box center [1297, 576] width 46 height 11
type input "-170"
click at [1372, 578] on div at bounding box center [1351, 576] width 54 height 11
type input "m2"
click at [1401, 576] on div "0,00" at bounding box center [1405, 576] width 46 height 11
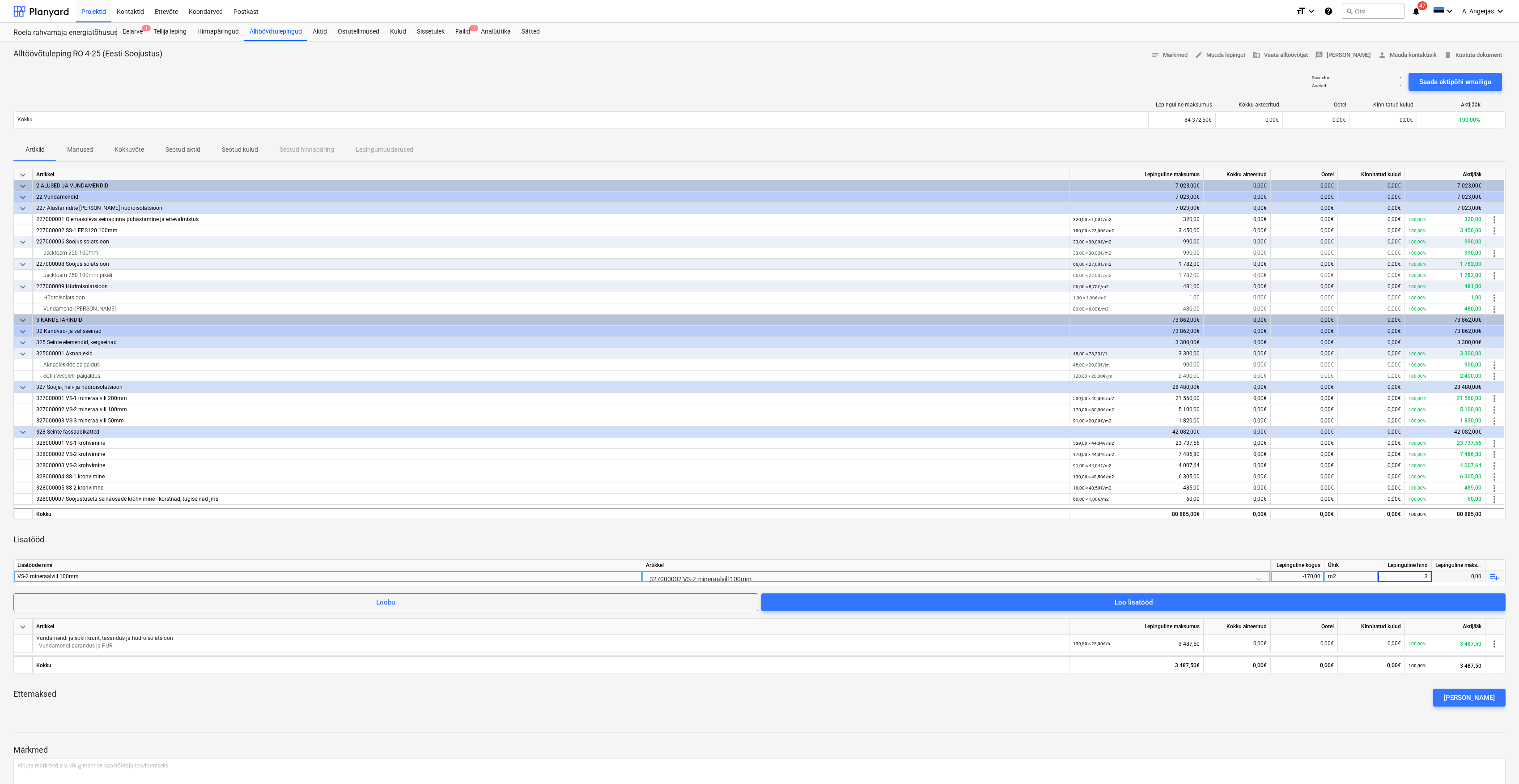
type input "30"
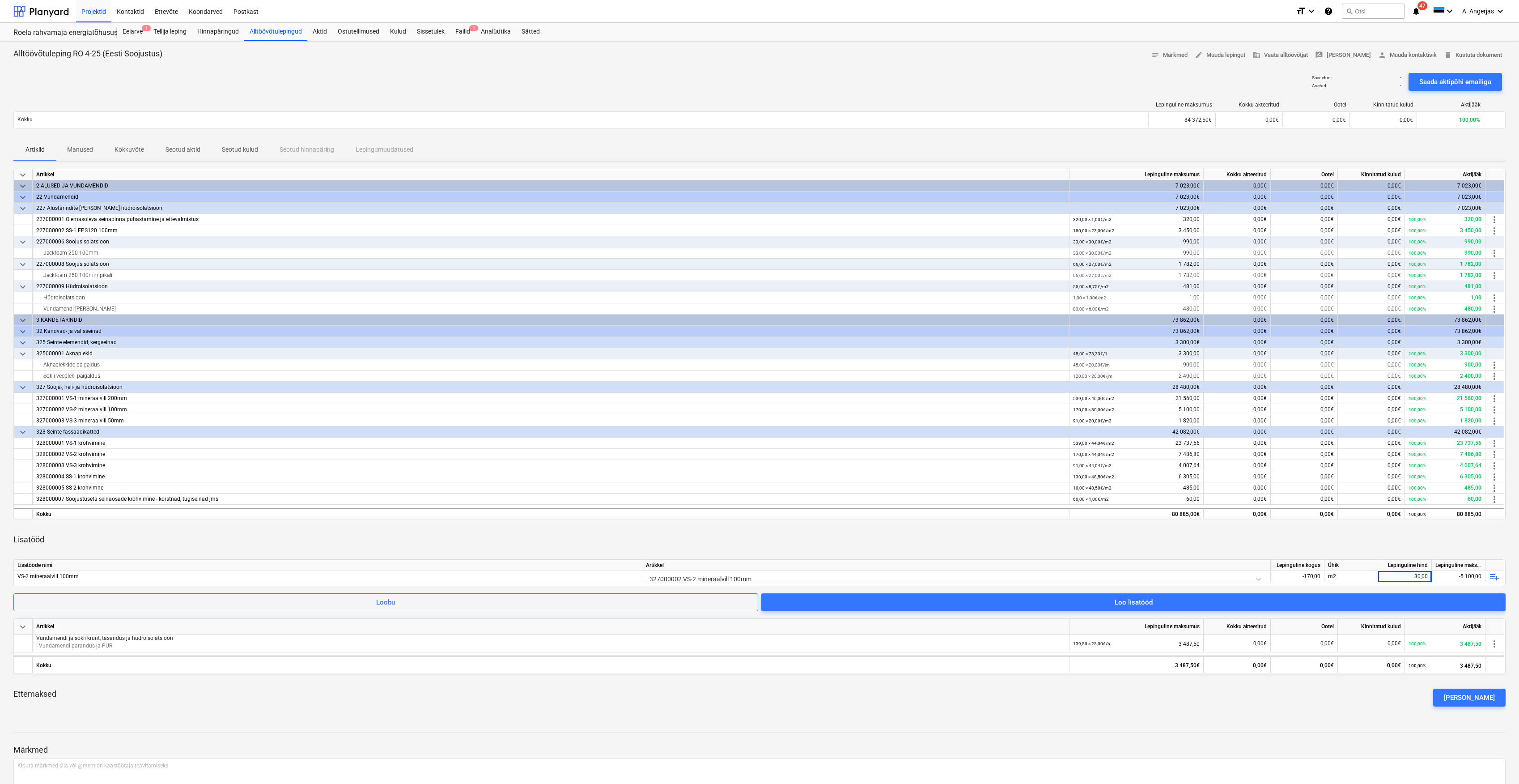
click at [1377, 546] on div "Lisatööd" at bounding box center [760, 539] width 1492 height 25
click at [1369, 551] on div "Lisatööd" at bounding box center [760, 539] width 1492 height 25
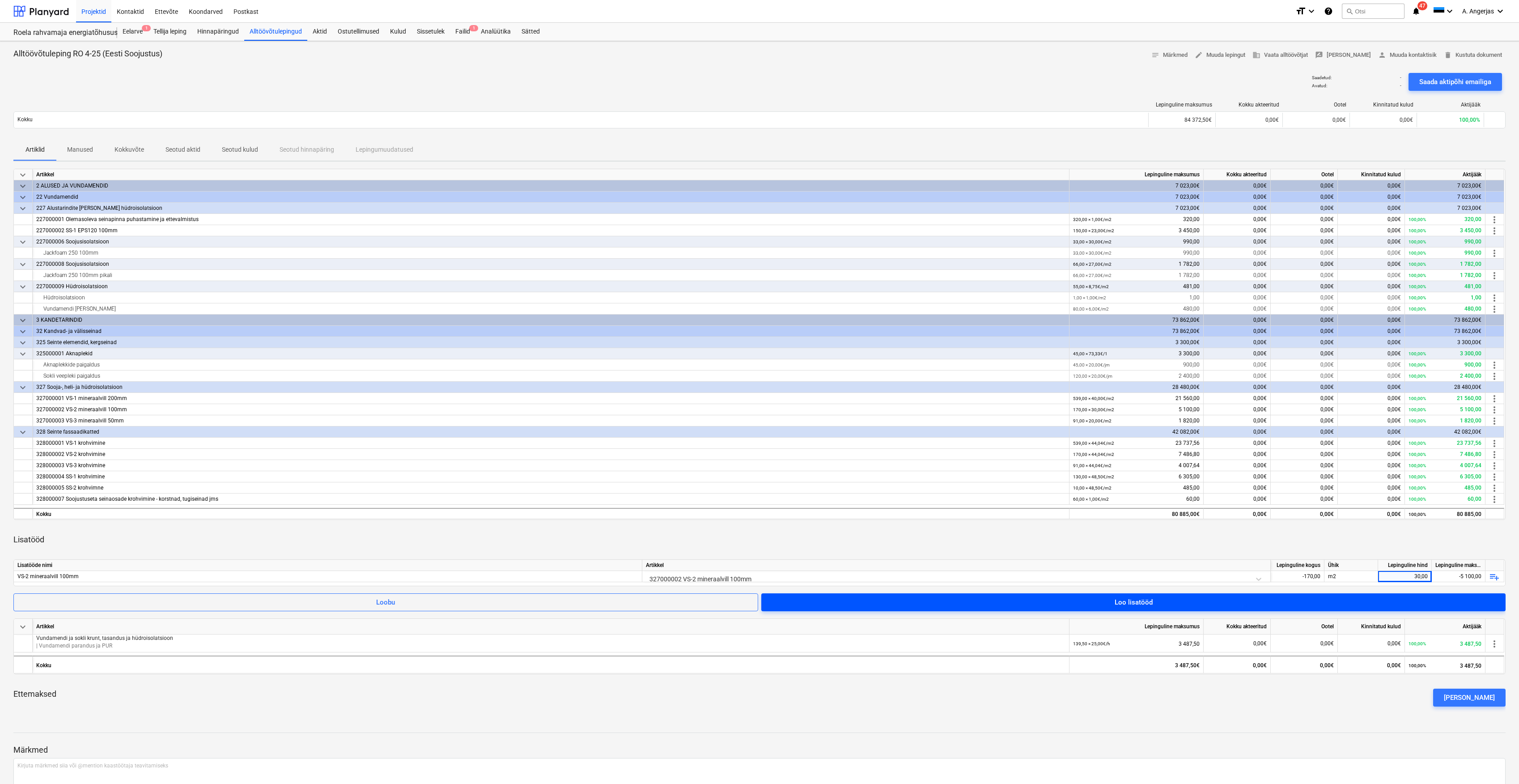
click at [890, 602] on span "Loo lisatööd" at bounding box center [1134, 602] width 723 height 12
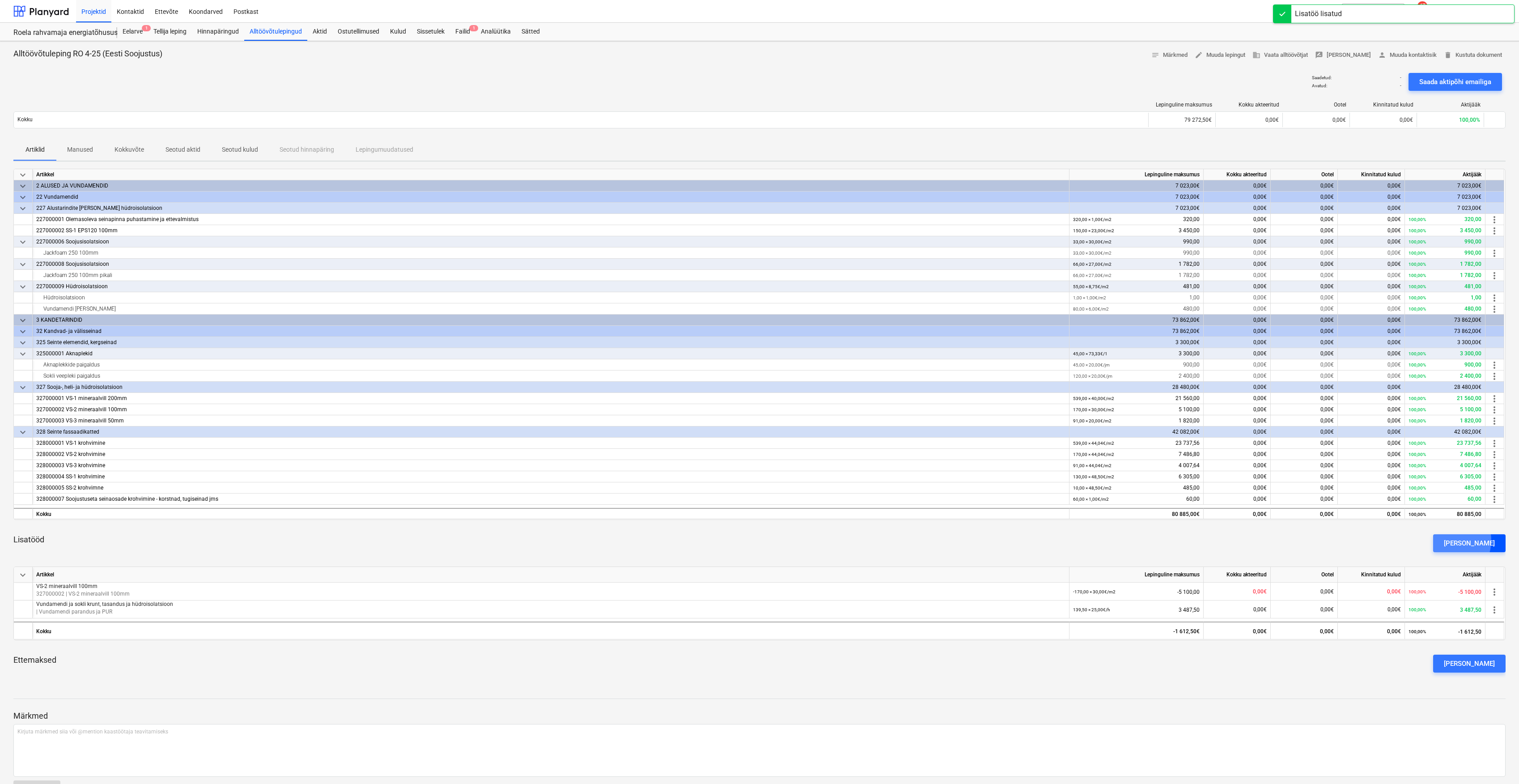
click at [1462, 541] on div "[PERSON_NAME]" at bounding box center [1469, 543] width 51 height 12
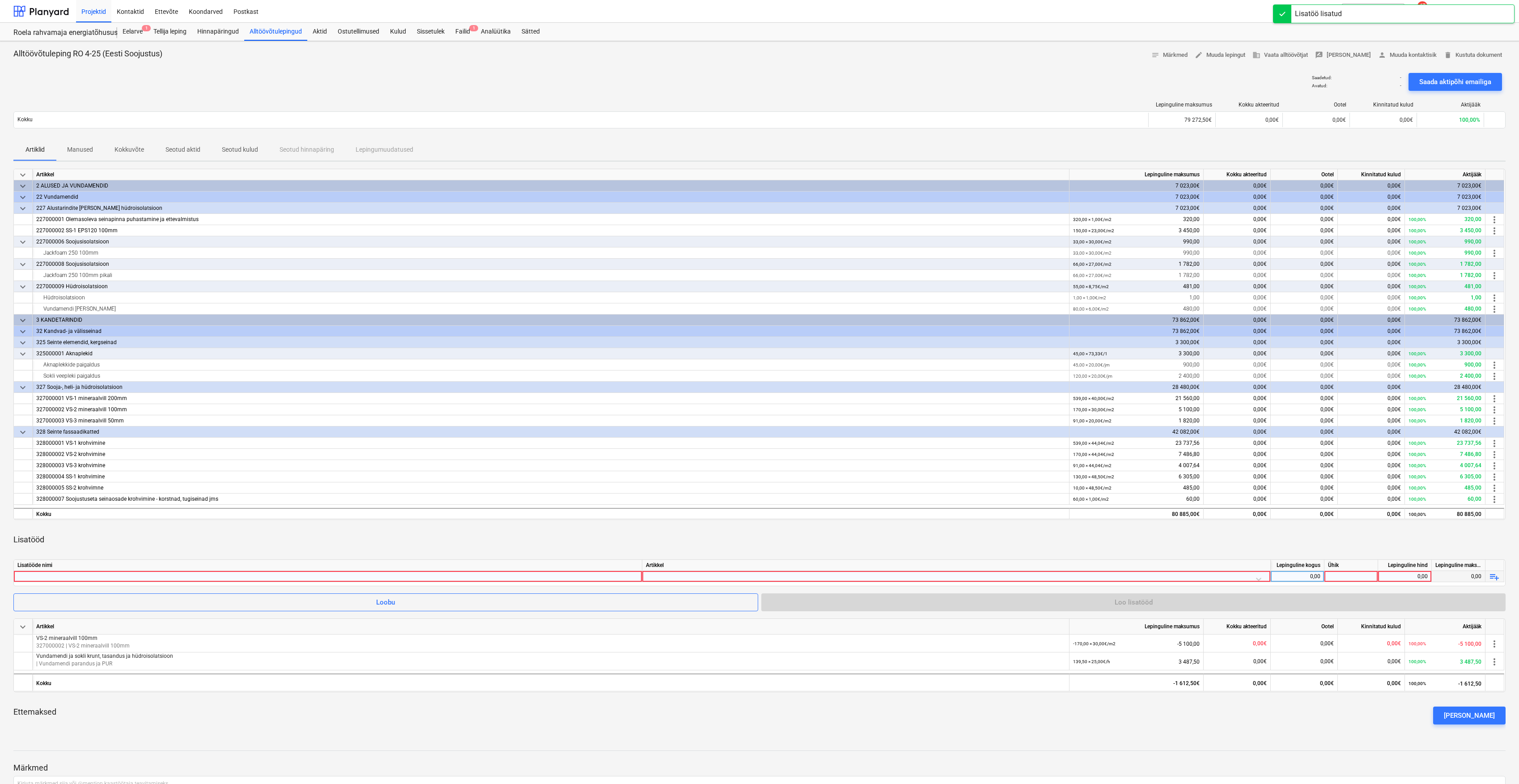
click at [371, 575] on div at bounding box center [328, 576] width 621 height 11
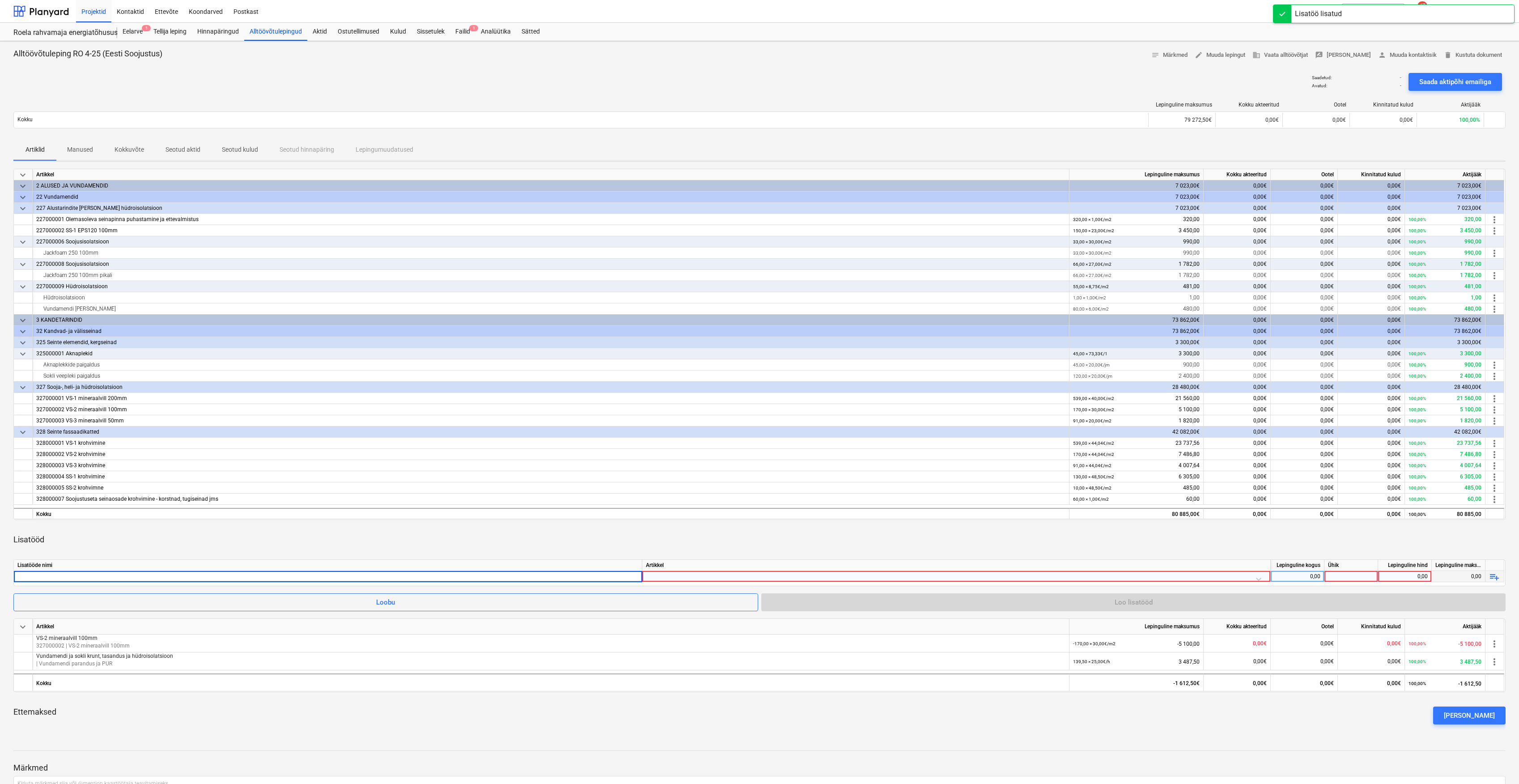
type input "C"
type input "VS-1 mineraalvill 200mm"
click at [770, 575] on div at bounding box center [956, 578] width 621 height 16
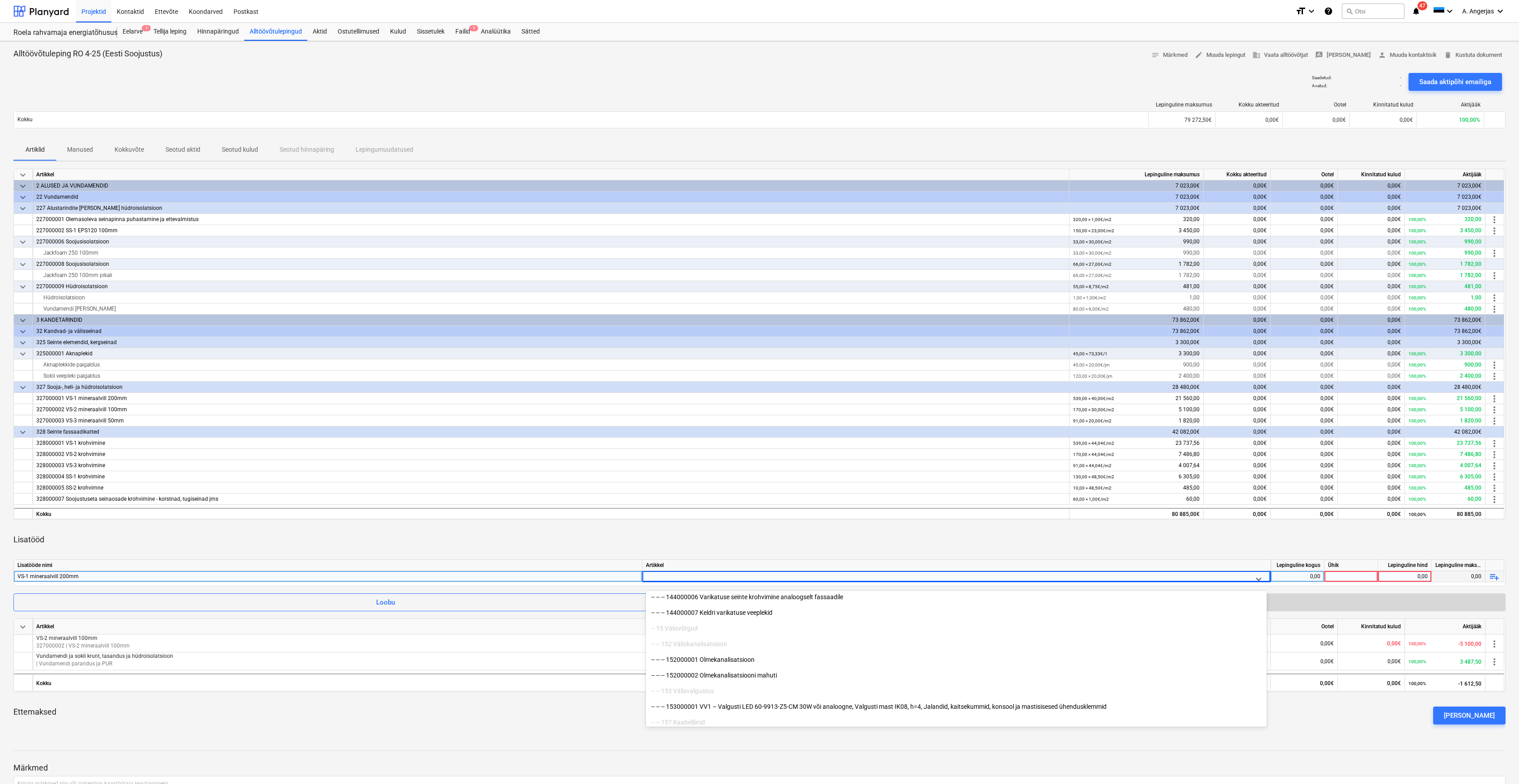
scroll to position [1014, 0]
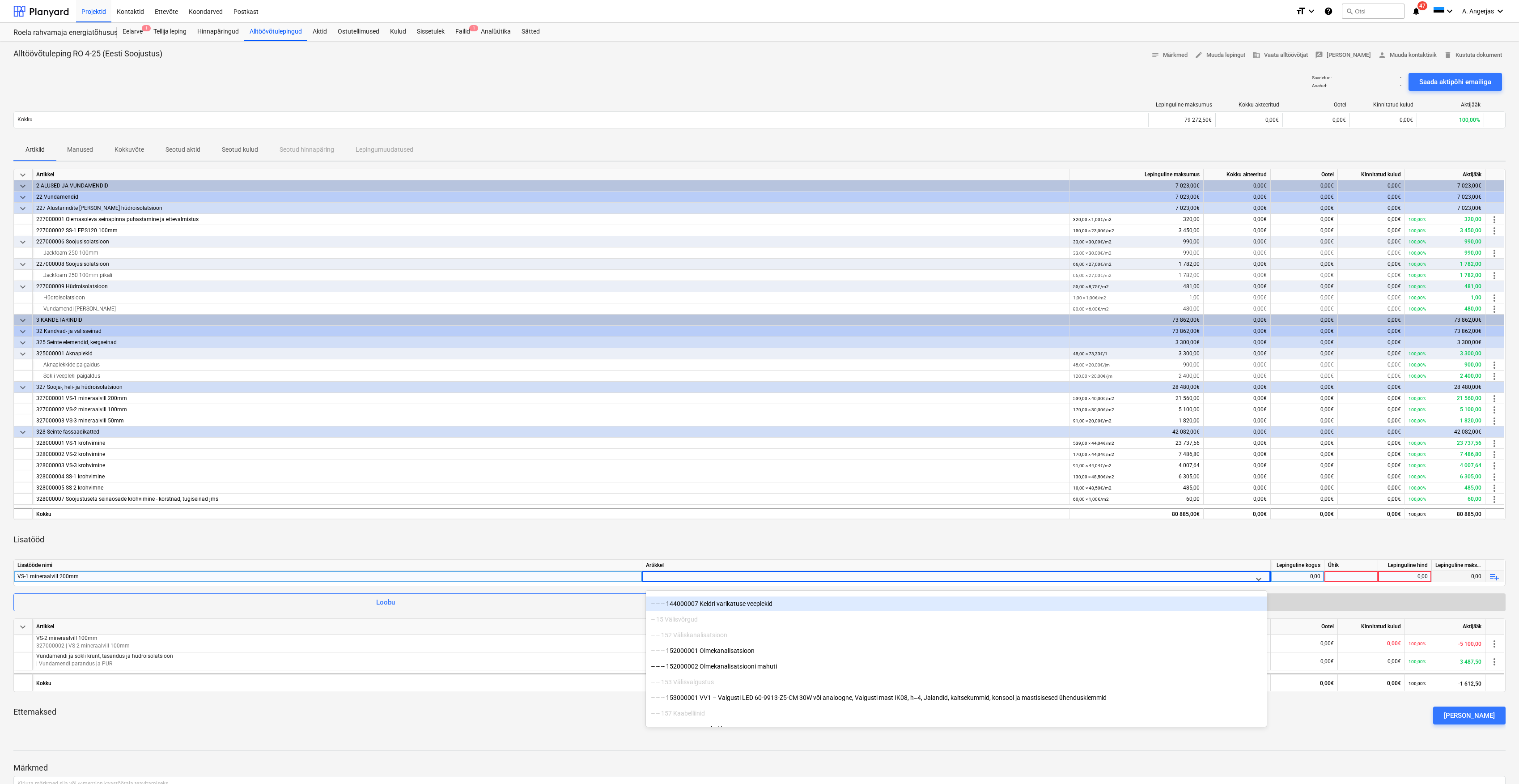
click at [1058, 537] on div "Lisatööd" at bounding box center [760, 539] width 1492 height 25
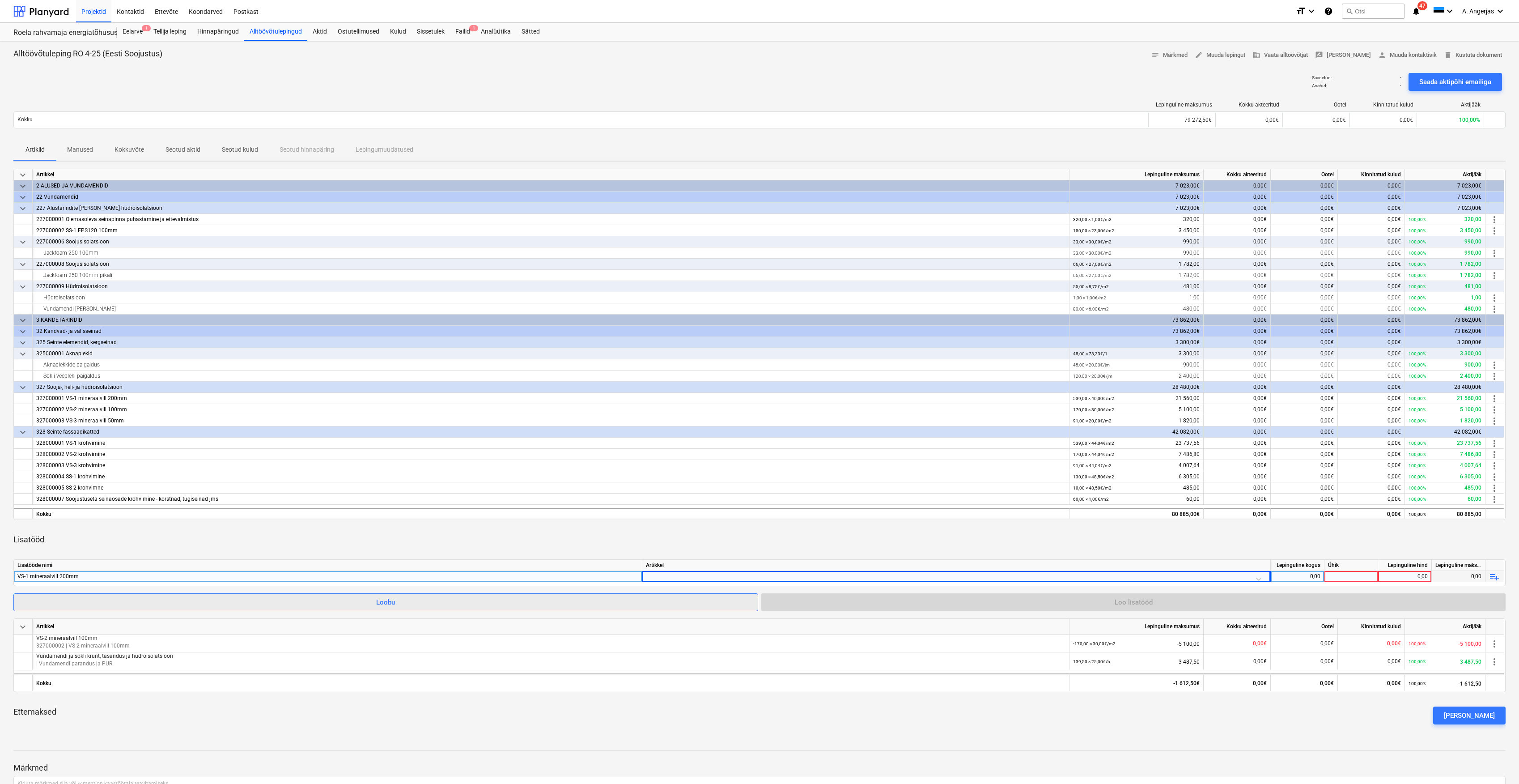
click at [242, 609] on button "Loobu" at bounding box center [386, 602] width 745 height 18
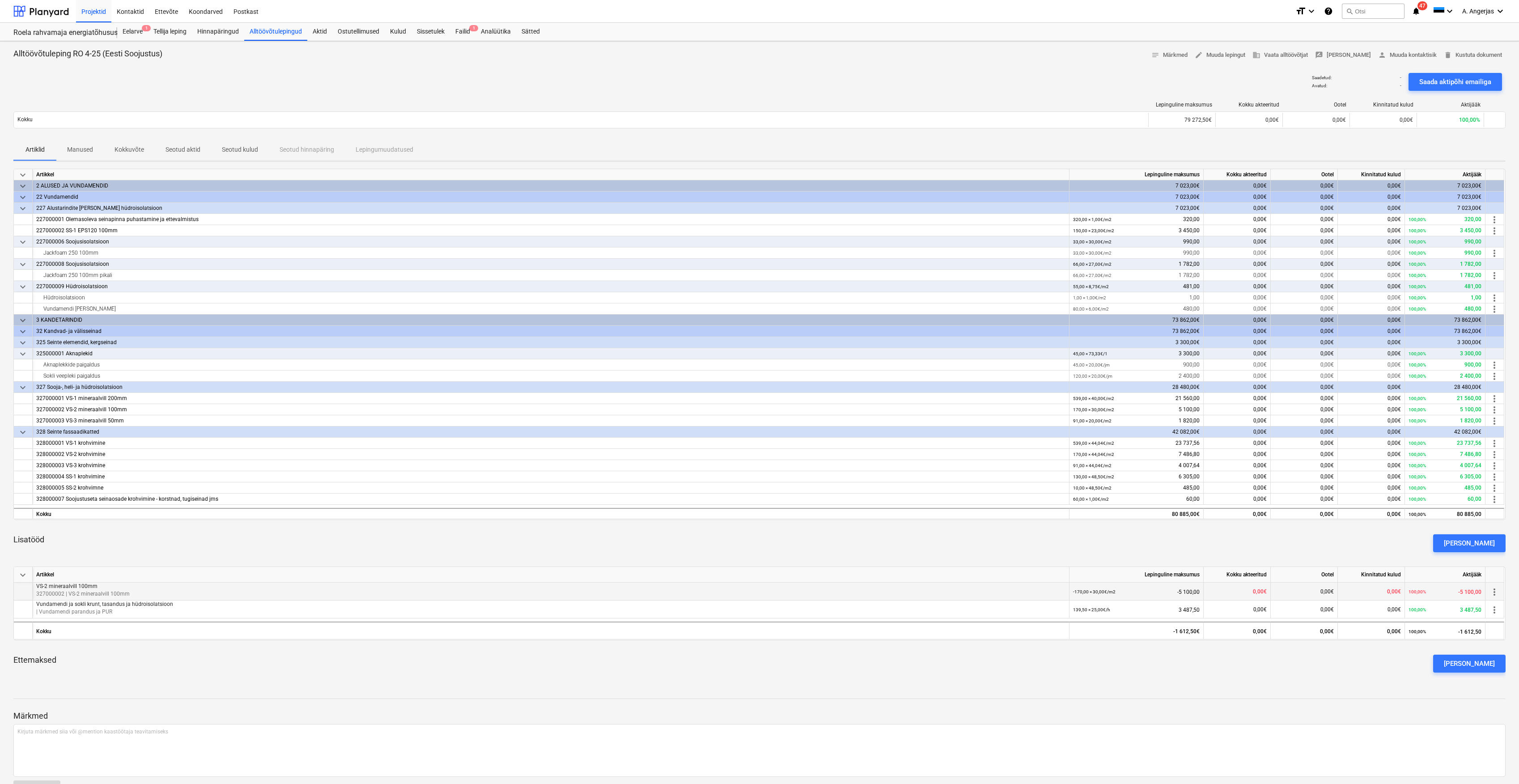
click at [1496, 590] on span "more_vert" at bounding box center [1495, 592] width 11 height 11
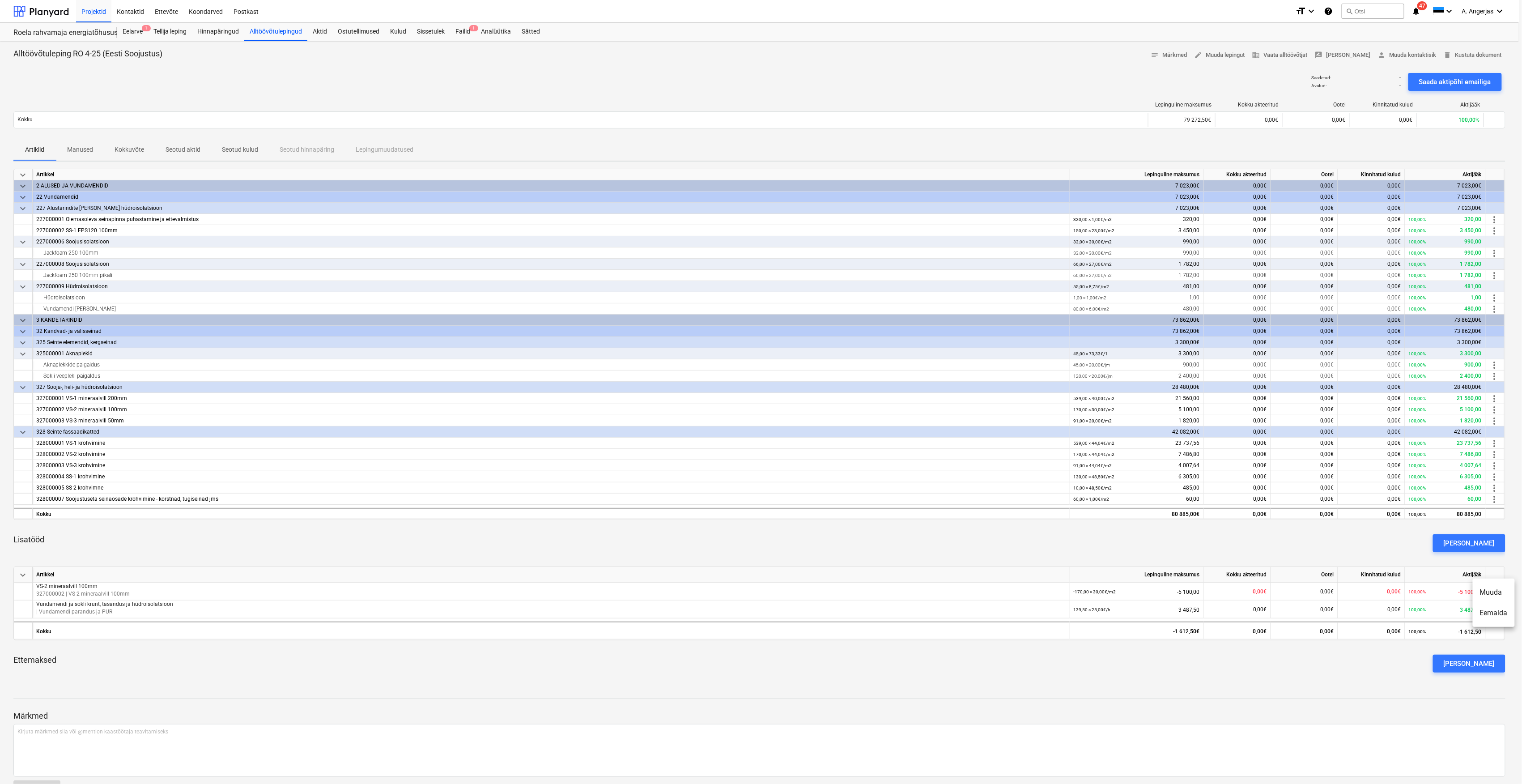
click at [1497, 595] on li "Muuda" at bounding box center [1494, 592] width 42 height 21
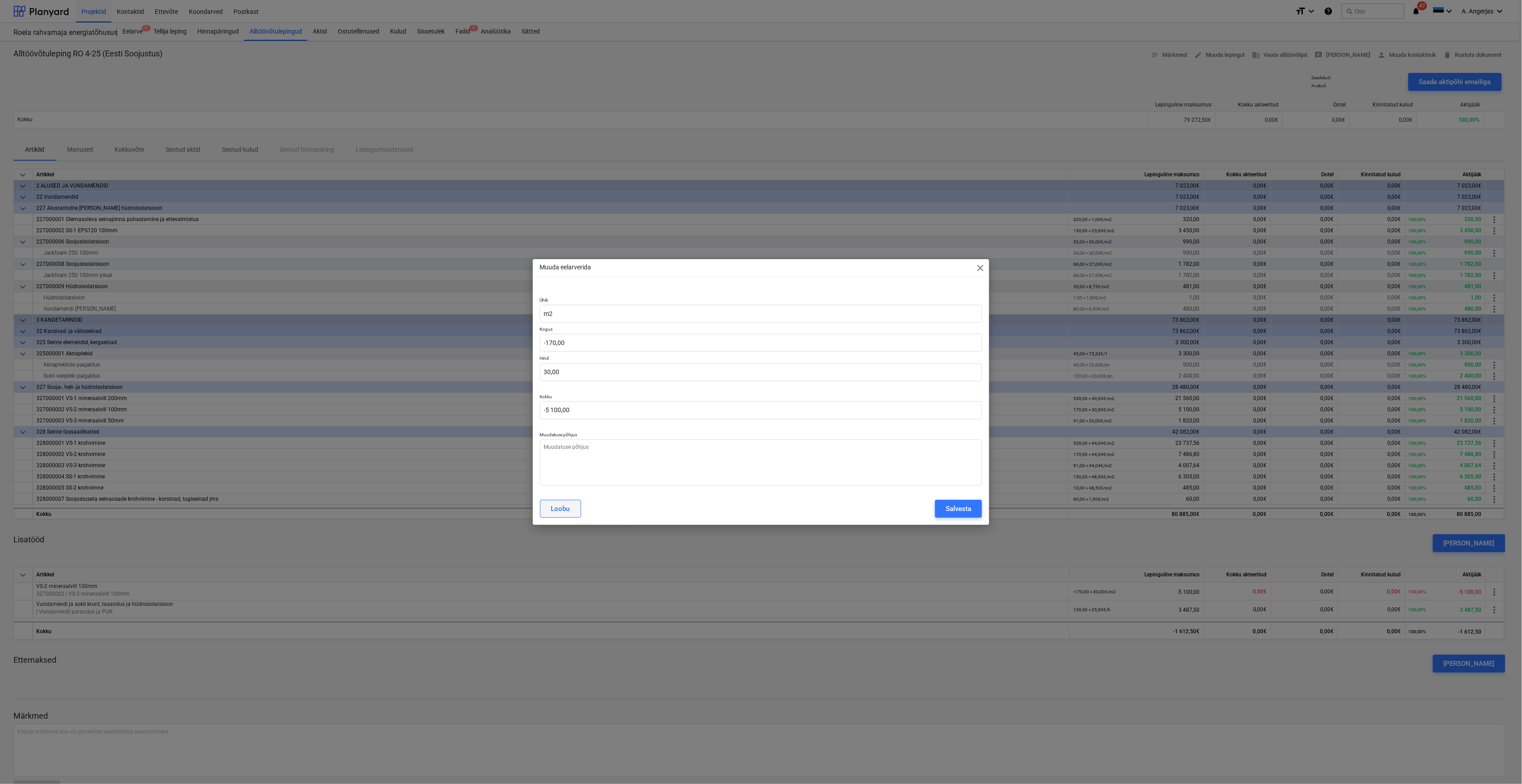
click at [570, 513] on div "Loobu" at bounding box center [561, 509] width 19 height 12
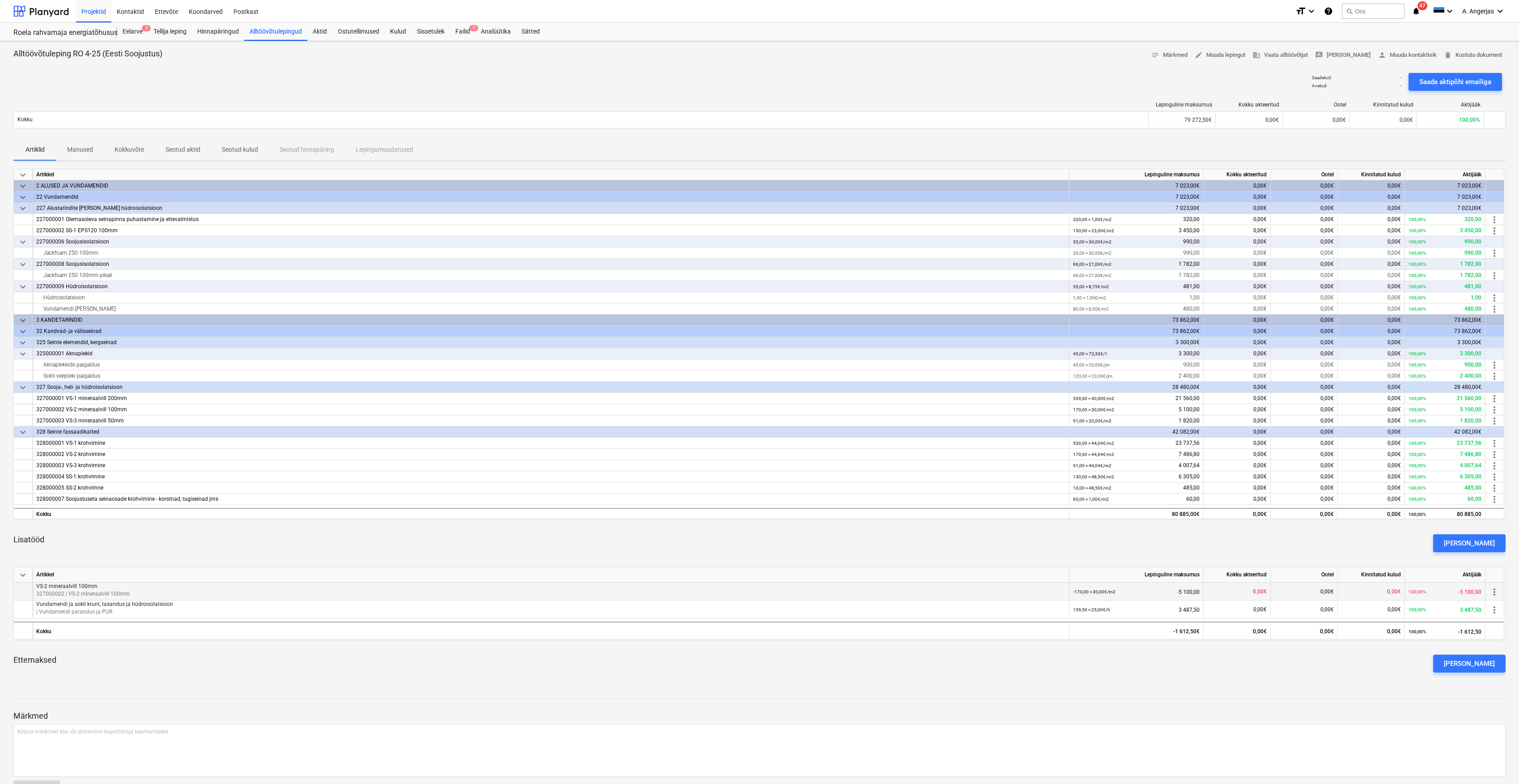
click at [1498, 595] on span "more_vert" at bounding box center [1495, 592] width 11 height 11
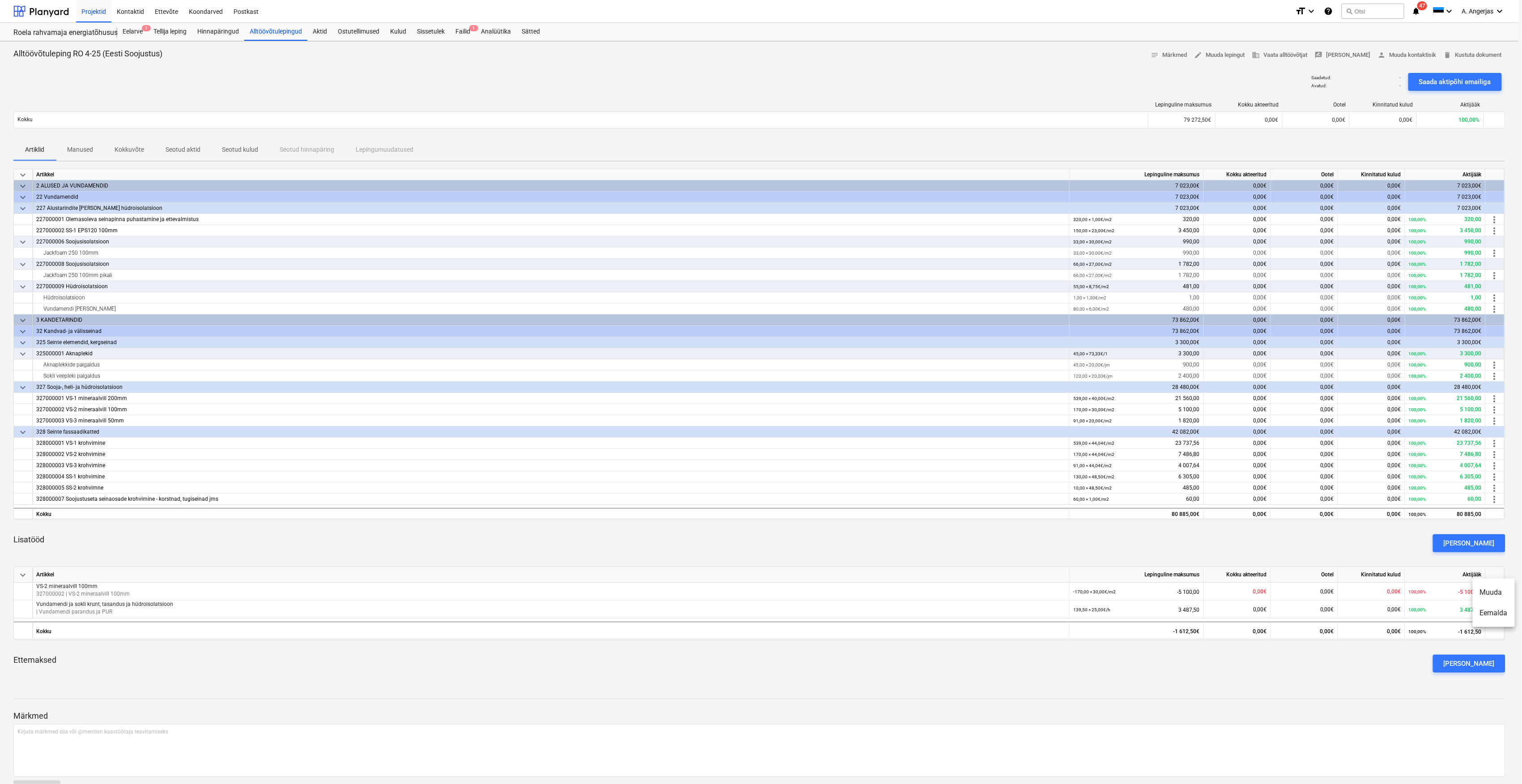
click at [1484, 614] on li "Eemalda" at bounding box center [1494, 613] width 42 height 21
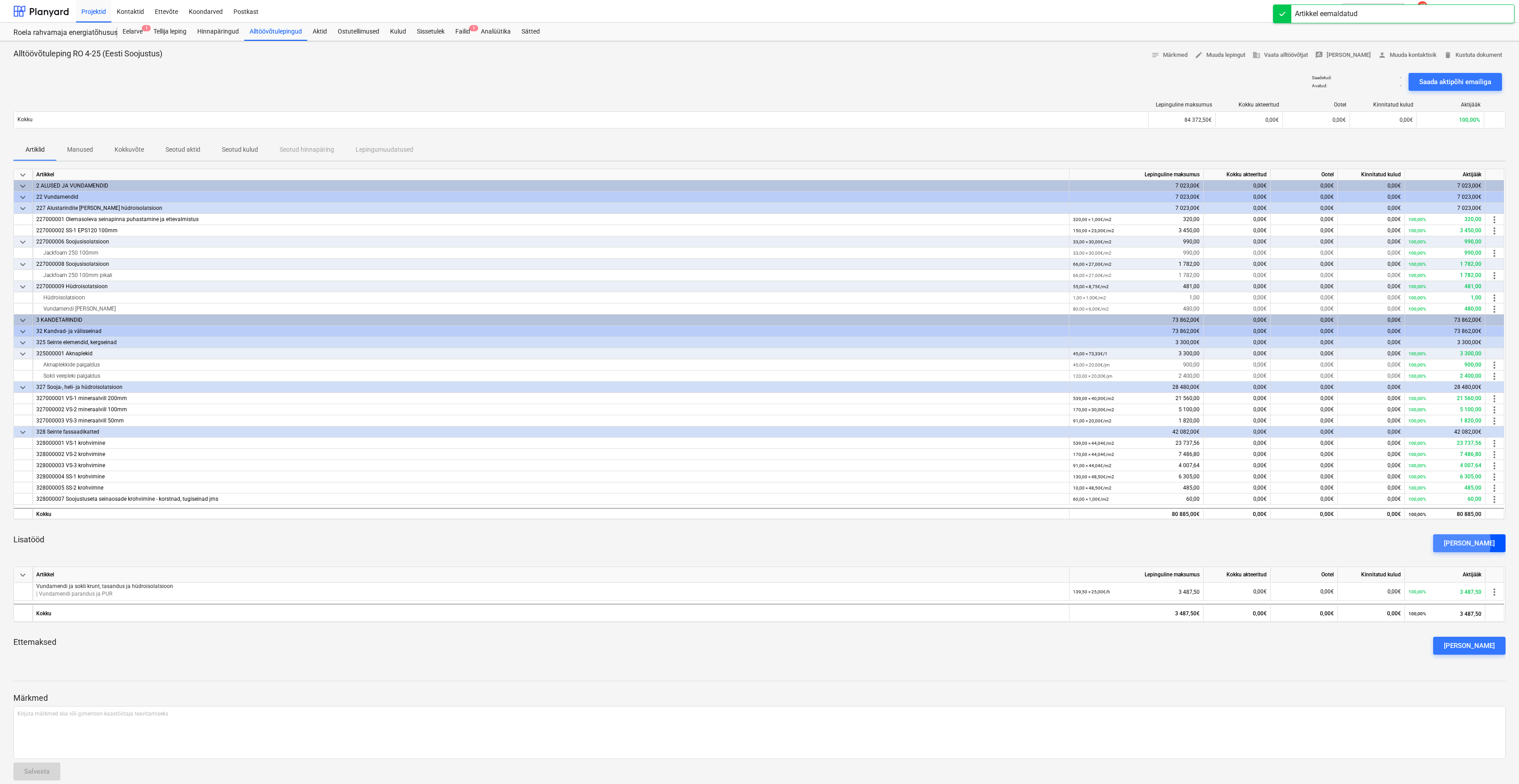
click at [1470, 543] on div "[PERSON_NAME]" at bounding box center [1469, 543] width 51 height 12
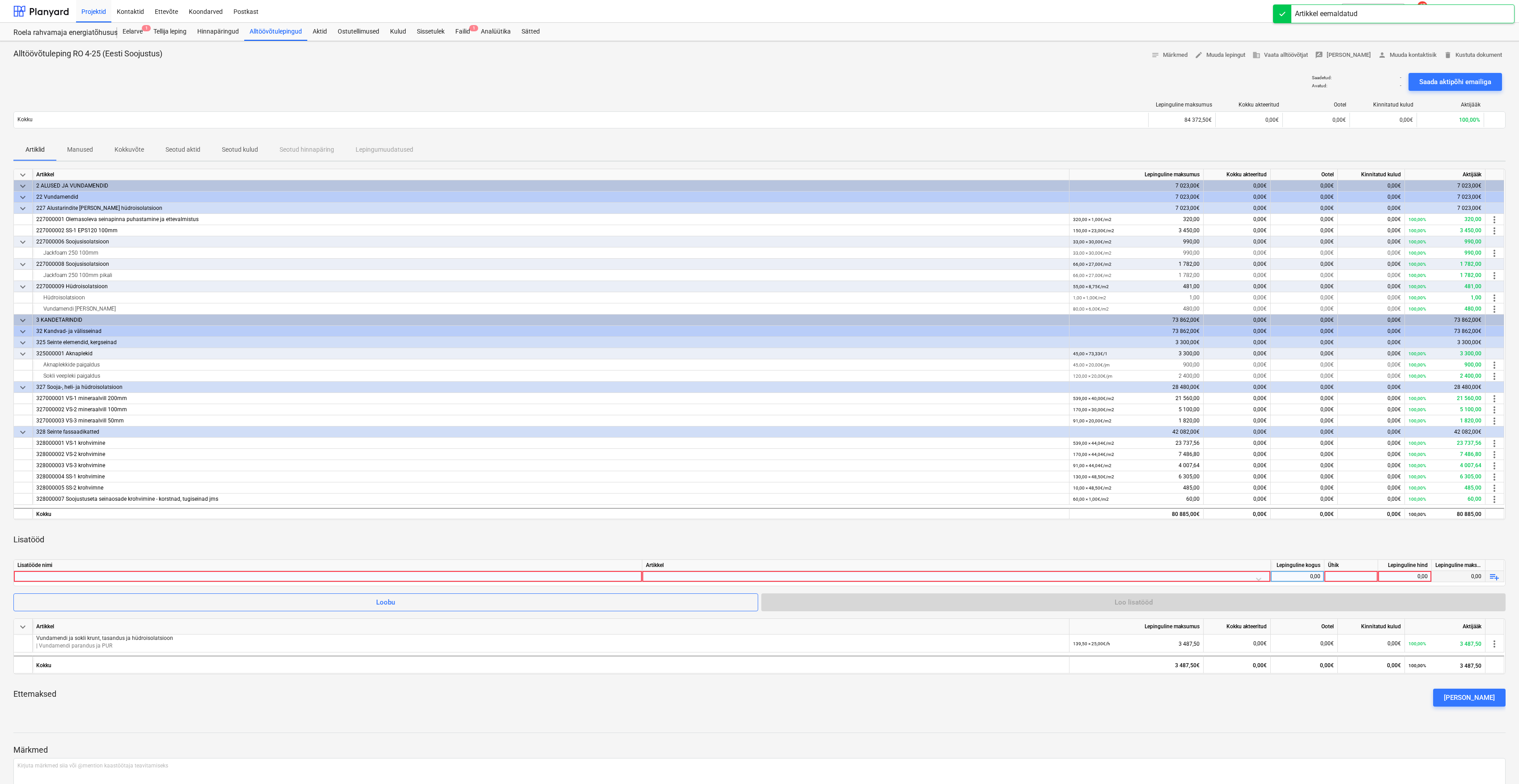
click at [330, 573] on div at bounding box center [328, 576] width 621 height 11
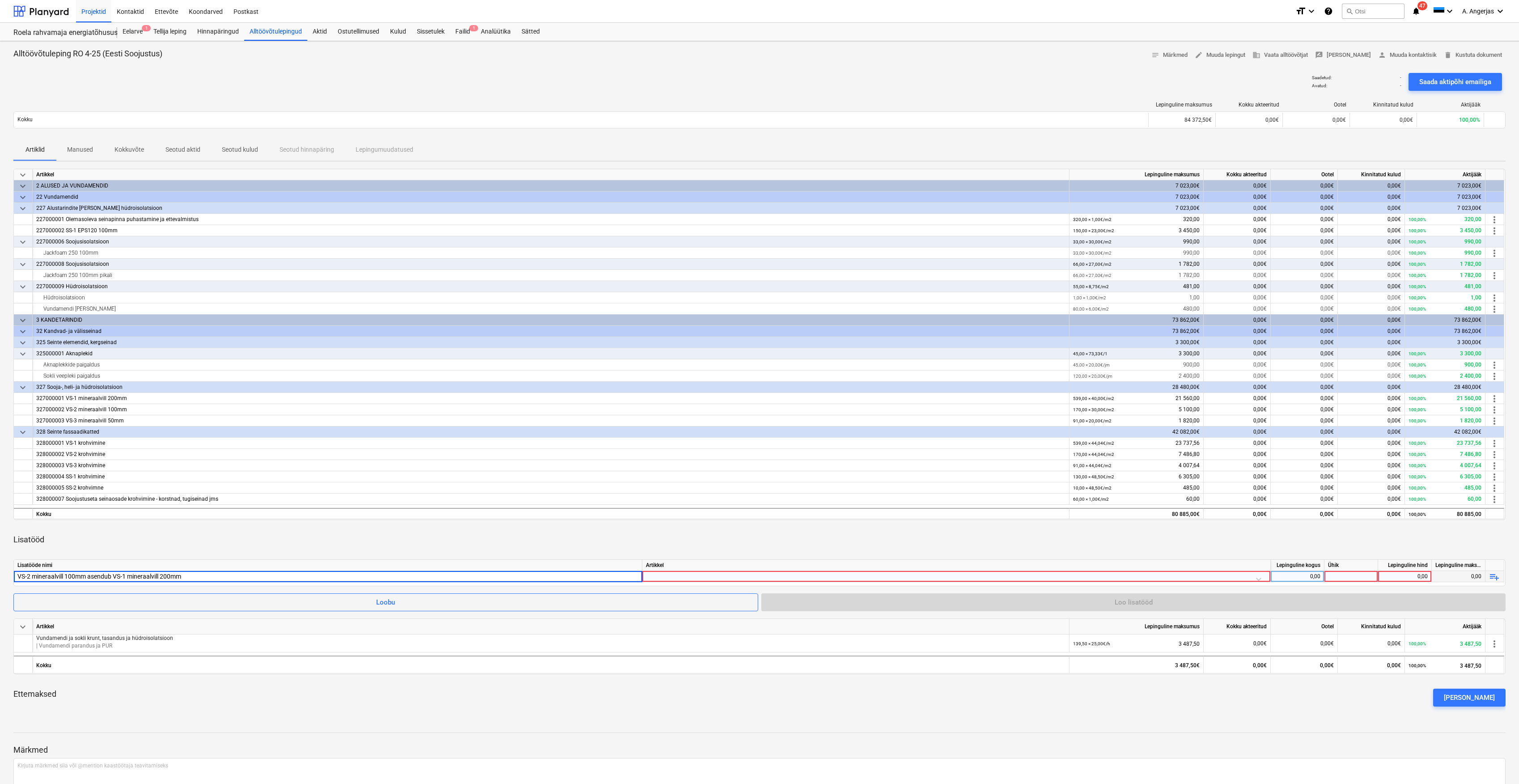
type input "VS-2 mineraalvill 100mm asendub VS-1 mineraalvill 200mm"
click at [1263, 579] on div at bounding box center [956, 578] width 621 height 16
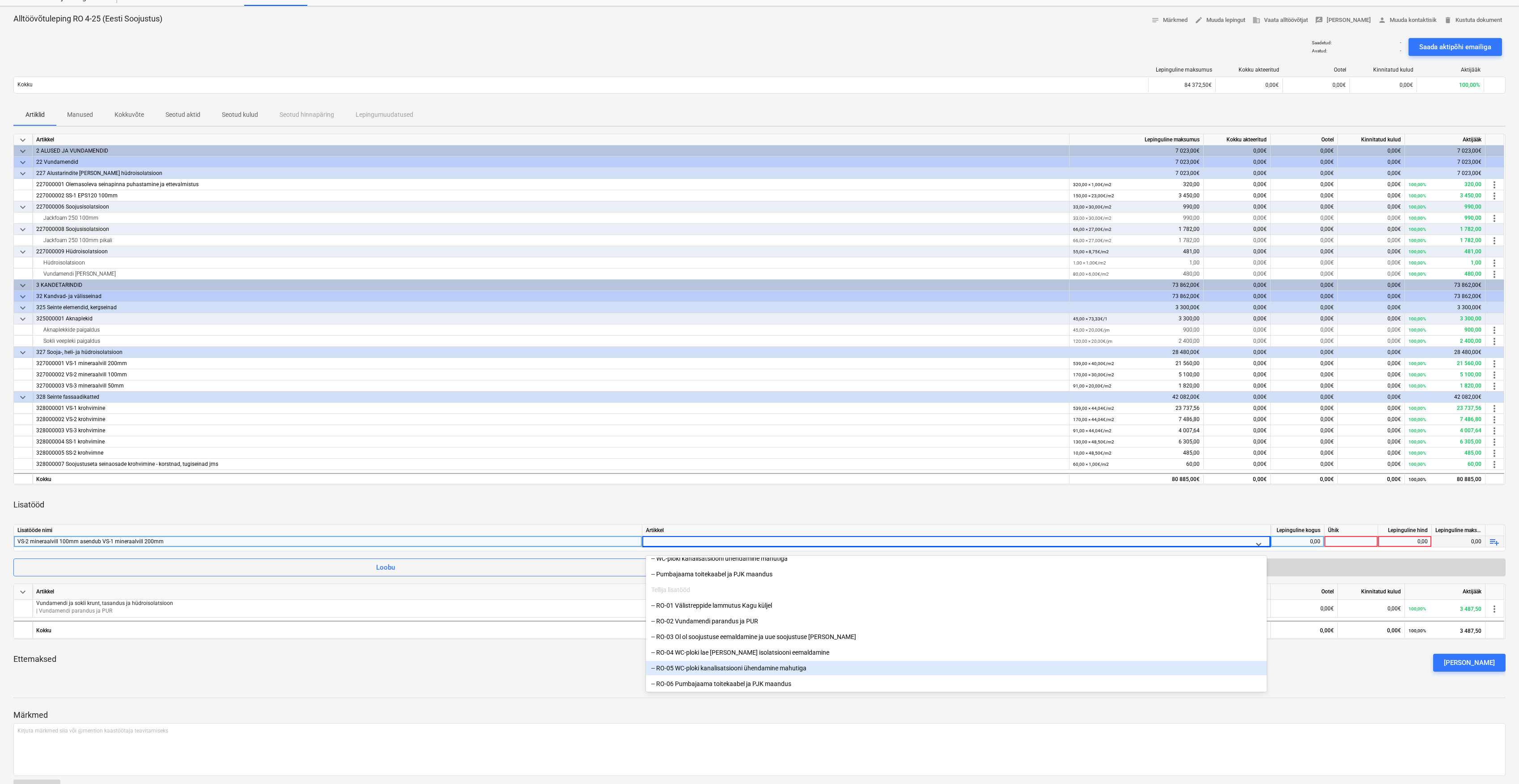
scroll to position [63, 0]
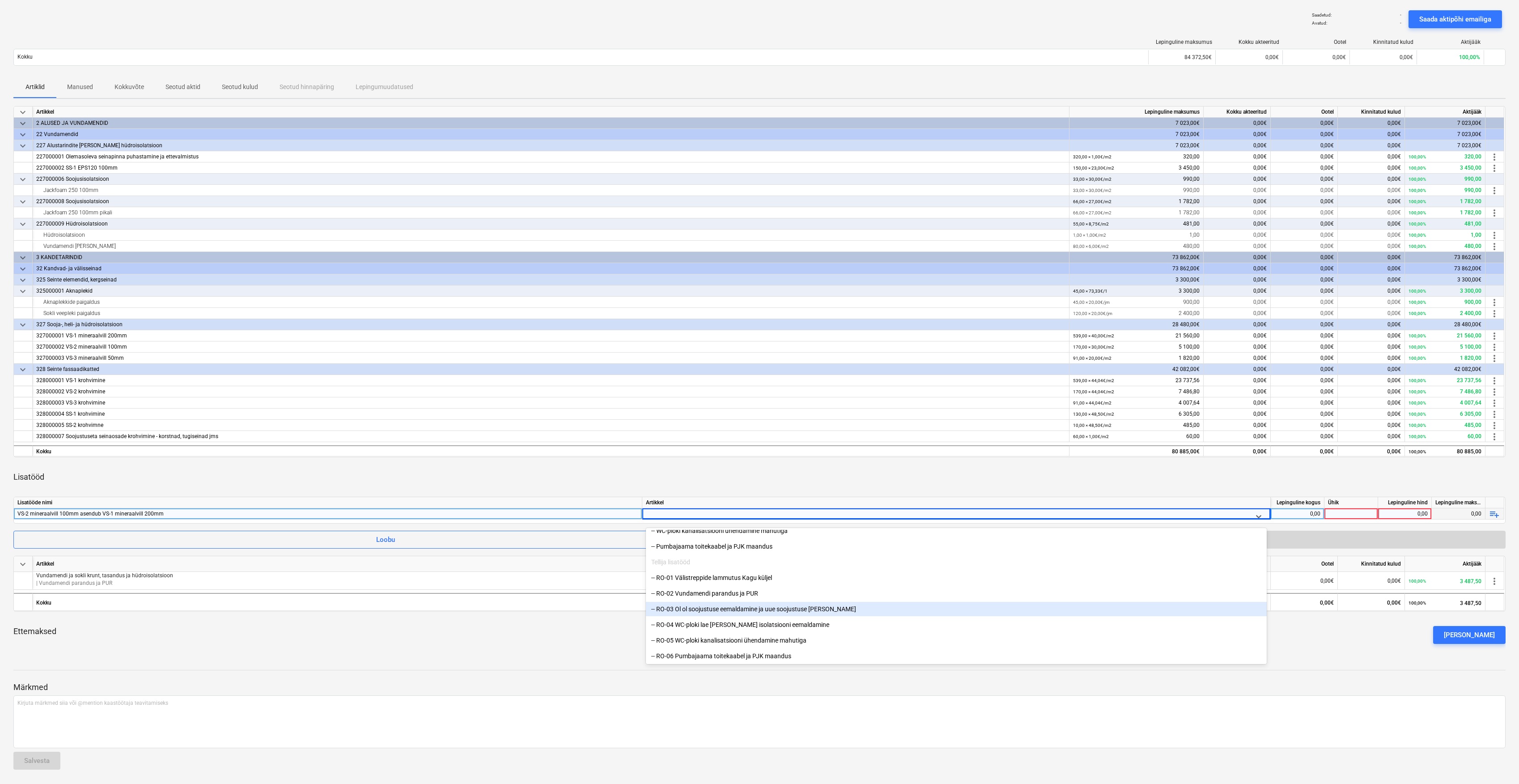
click at [753, 611] on div "-- RO-03 Ol ol soojustuse eemaldamine ja uue soojustuse lisa" at bounding box center [956, 609] width 621 height 14
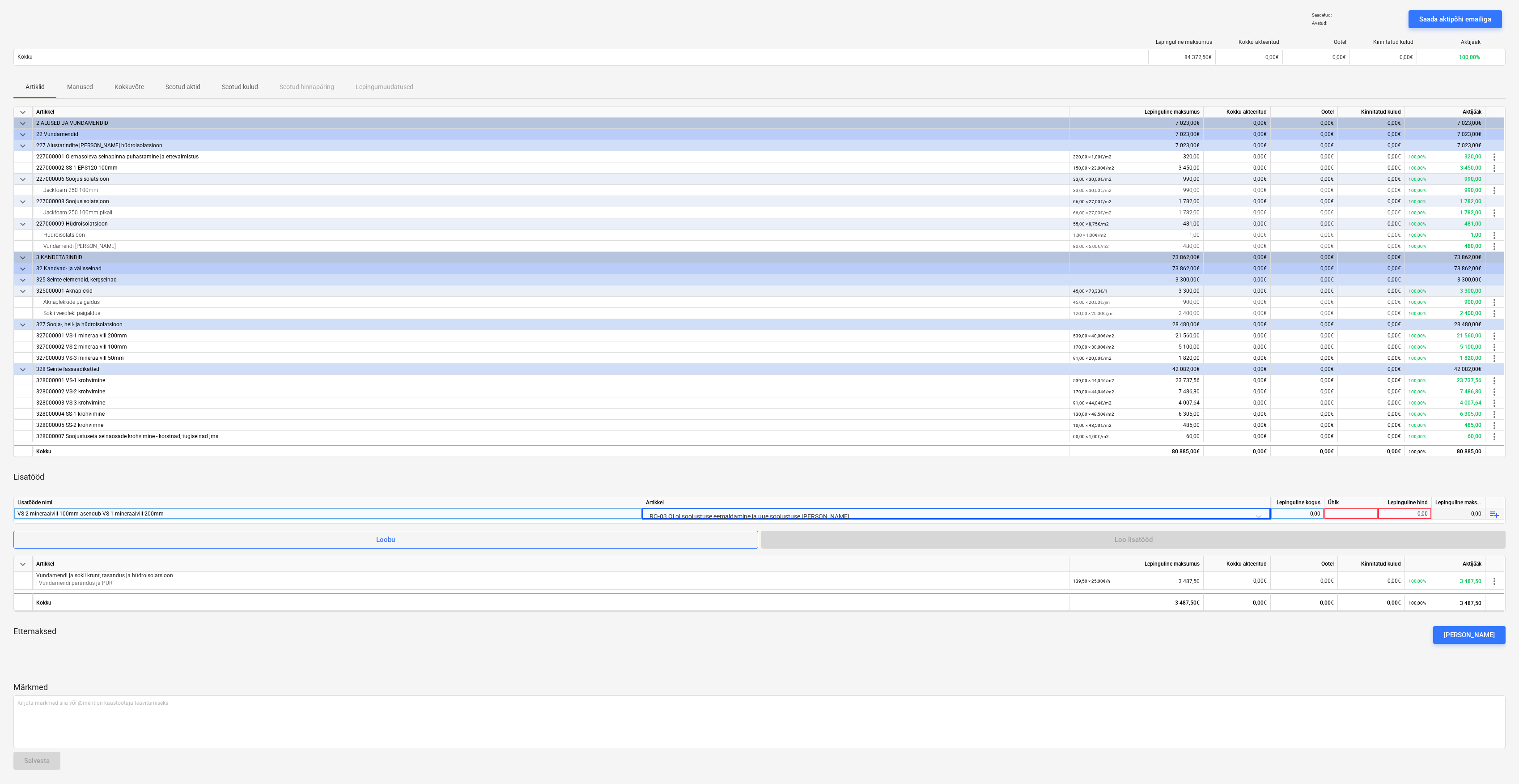
click at [1300, 509] on div "0,00" at bounding box center [1297, 513] width 46 height 11
type input "1"
click at [1354, 515] on div at bounding box center [1351, 513] width 54 height 11
click at [1315, 514] on div "1,00" at bounding box center [1297, 513] width 46 height 11
type input "170"
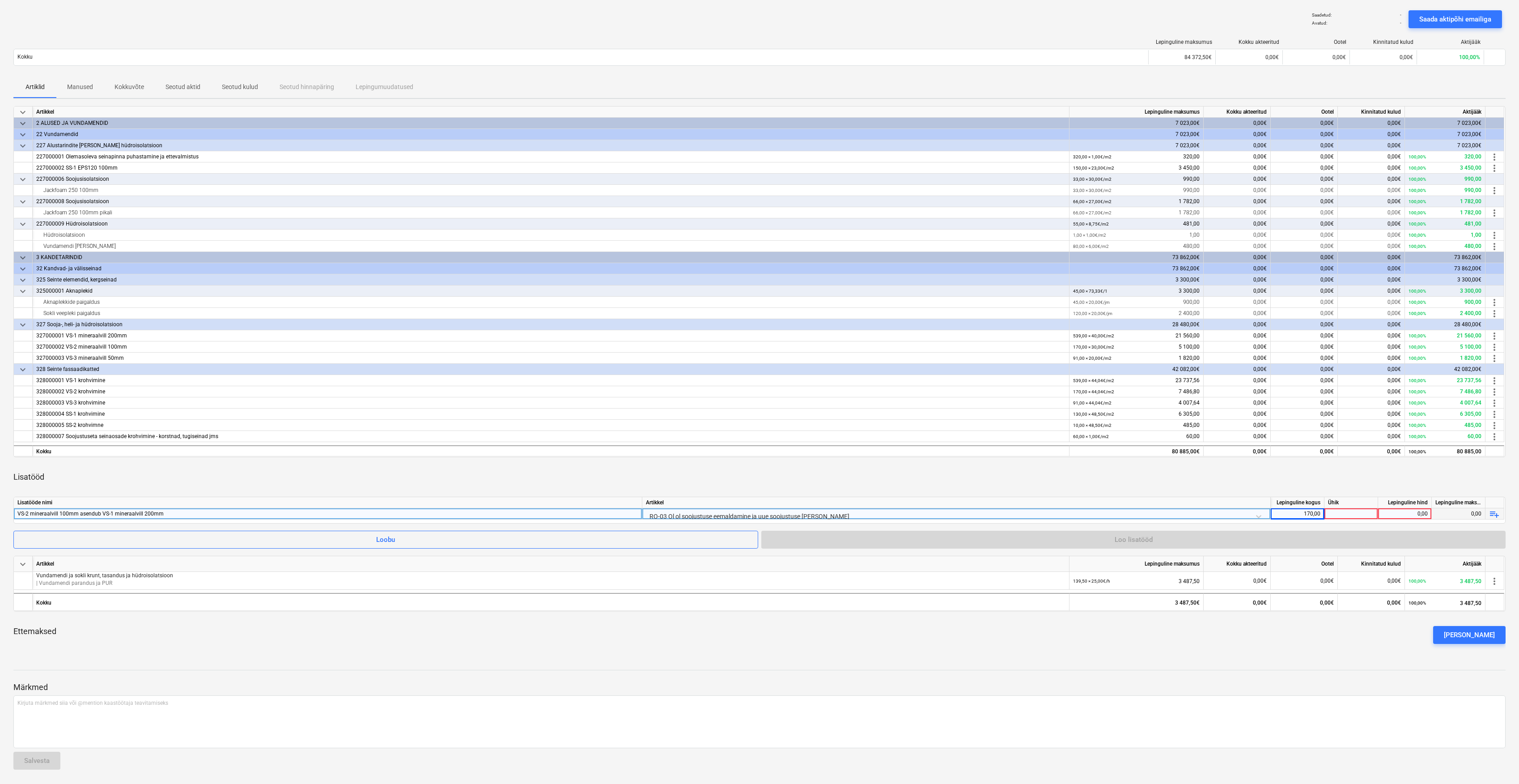
click at [1342, 512] on div at bounding box center [1351, 513] width 54 height 11
type input "m2"
click at [1400, 515] on div "0,00" at bounding box center [1405, 513] width 46 height 11
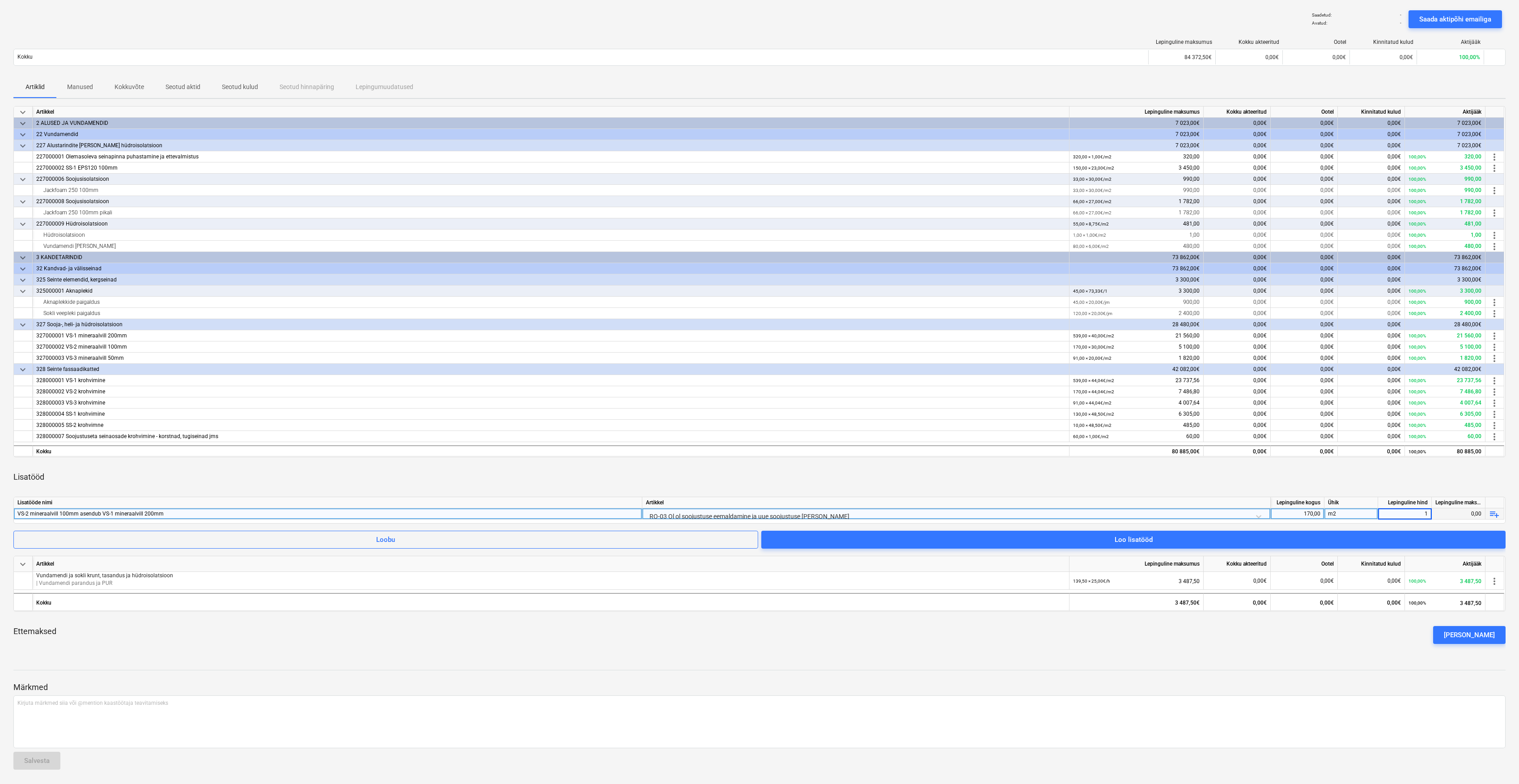
type input "10"
click at [1386, 479] on div "Lisatööd" at bounding box center [760, 477] width 1492 height 25
click at [1145, 539] on div "Loo lisatööd" at bounding box center [1134, 539] width 38 height 12
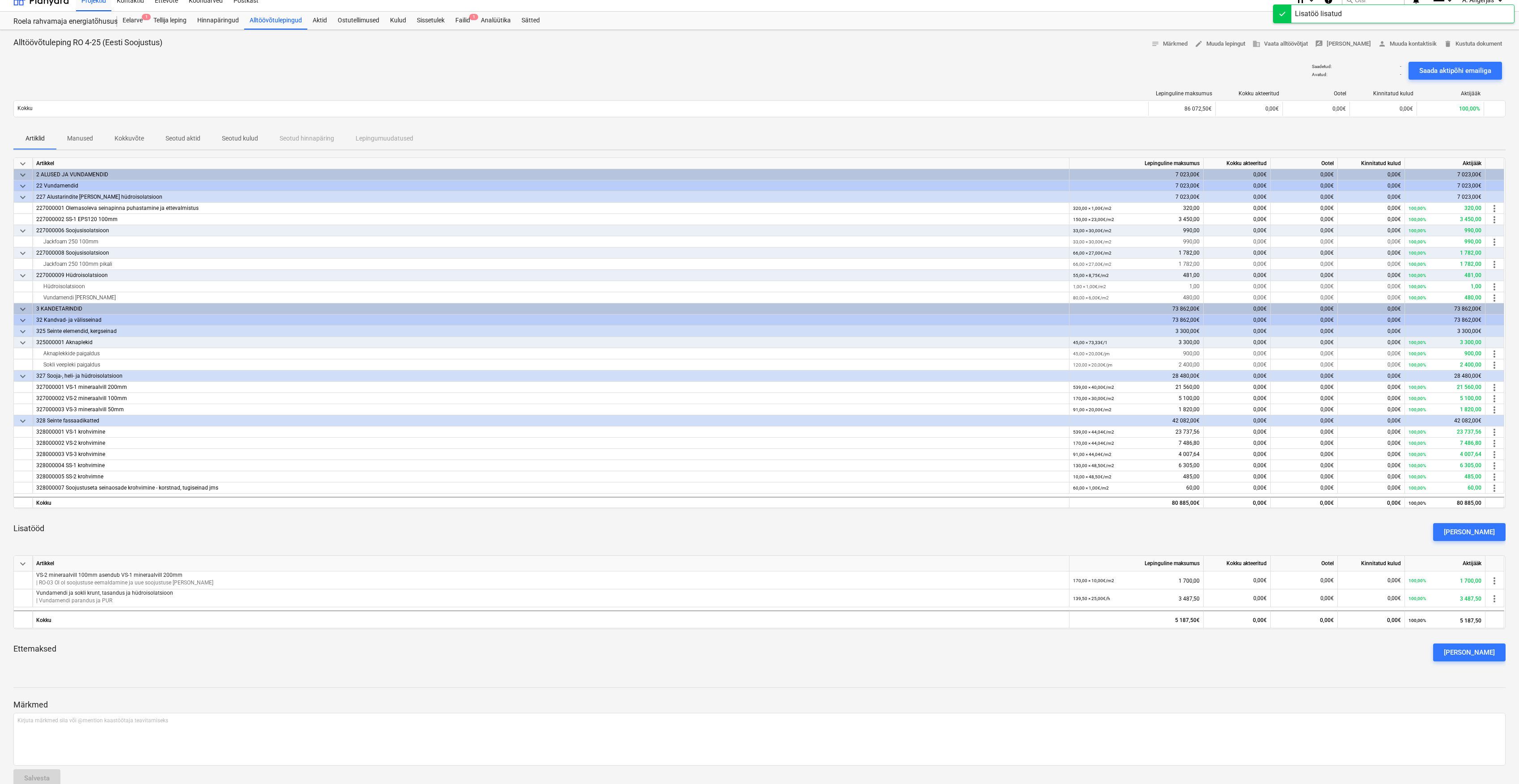
scroll to position [29, 0]
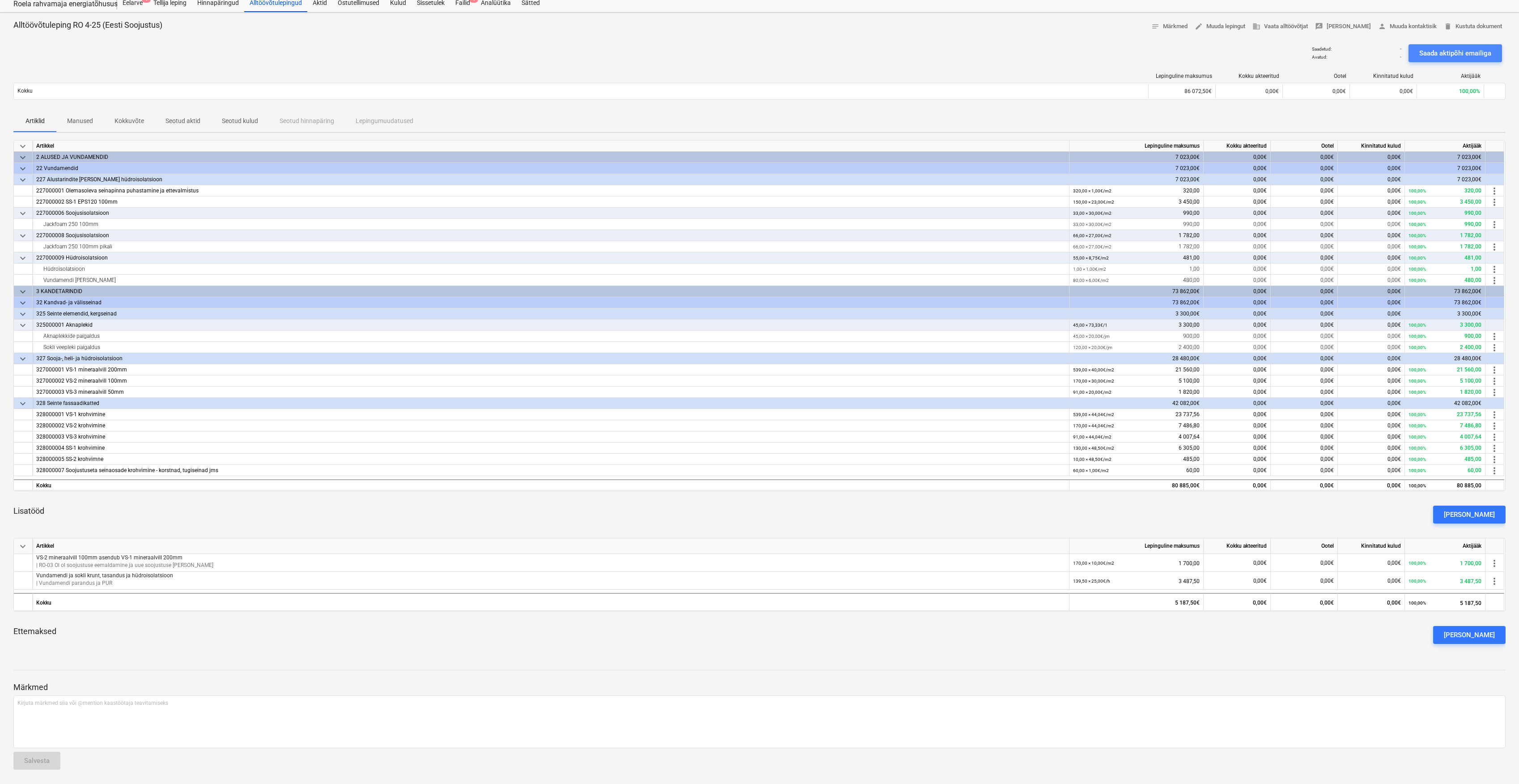
click at [1436, 47] on div "Saada aktipõhi emailiga" at bounding box center [1456, 53] width 72 height 12
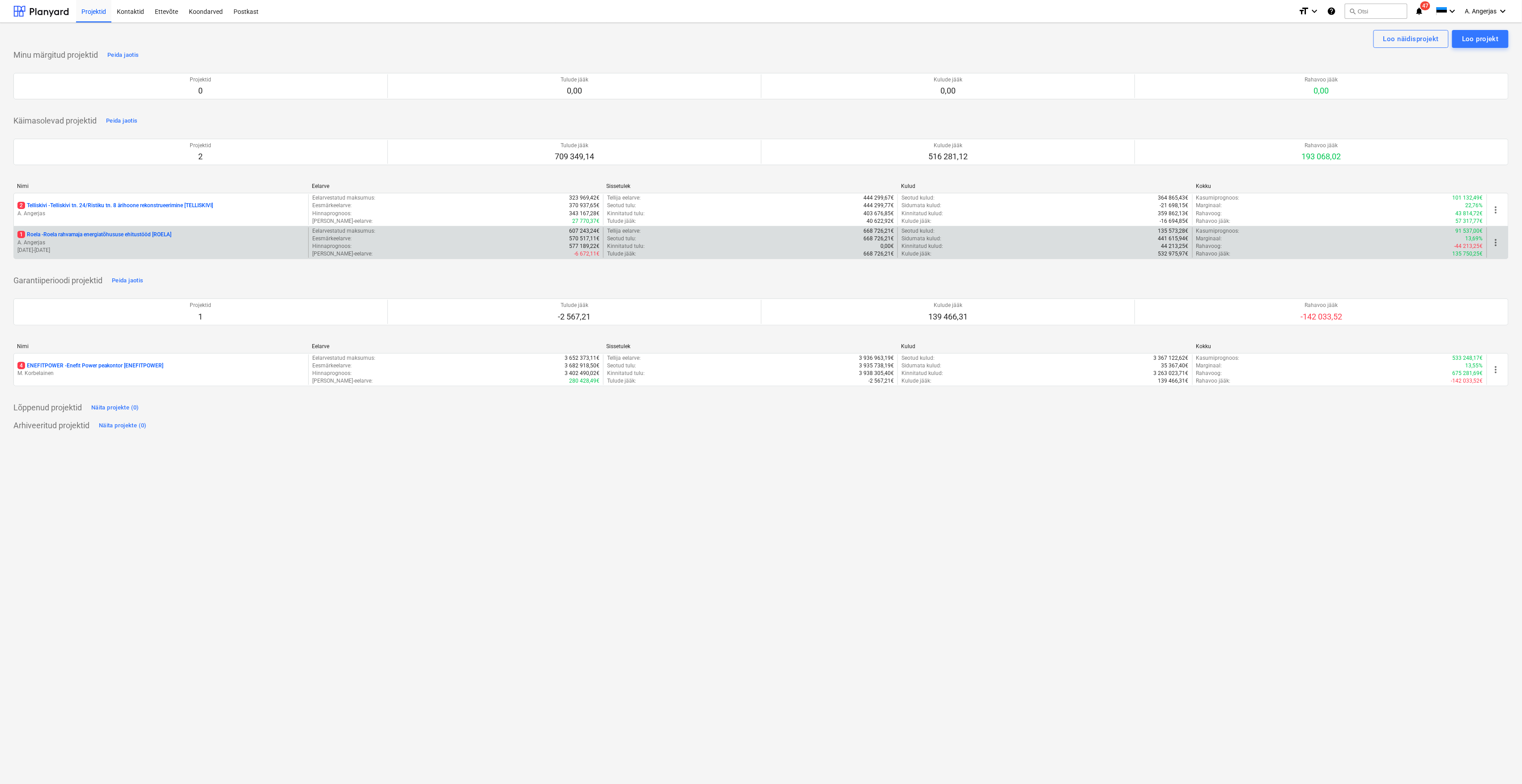
click at [58, 240] on p "A. Angerjas" at bounding box center [161, 242] width 287 height 8
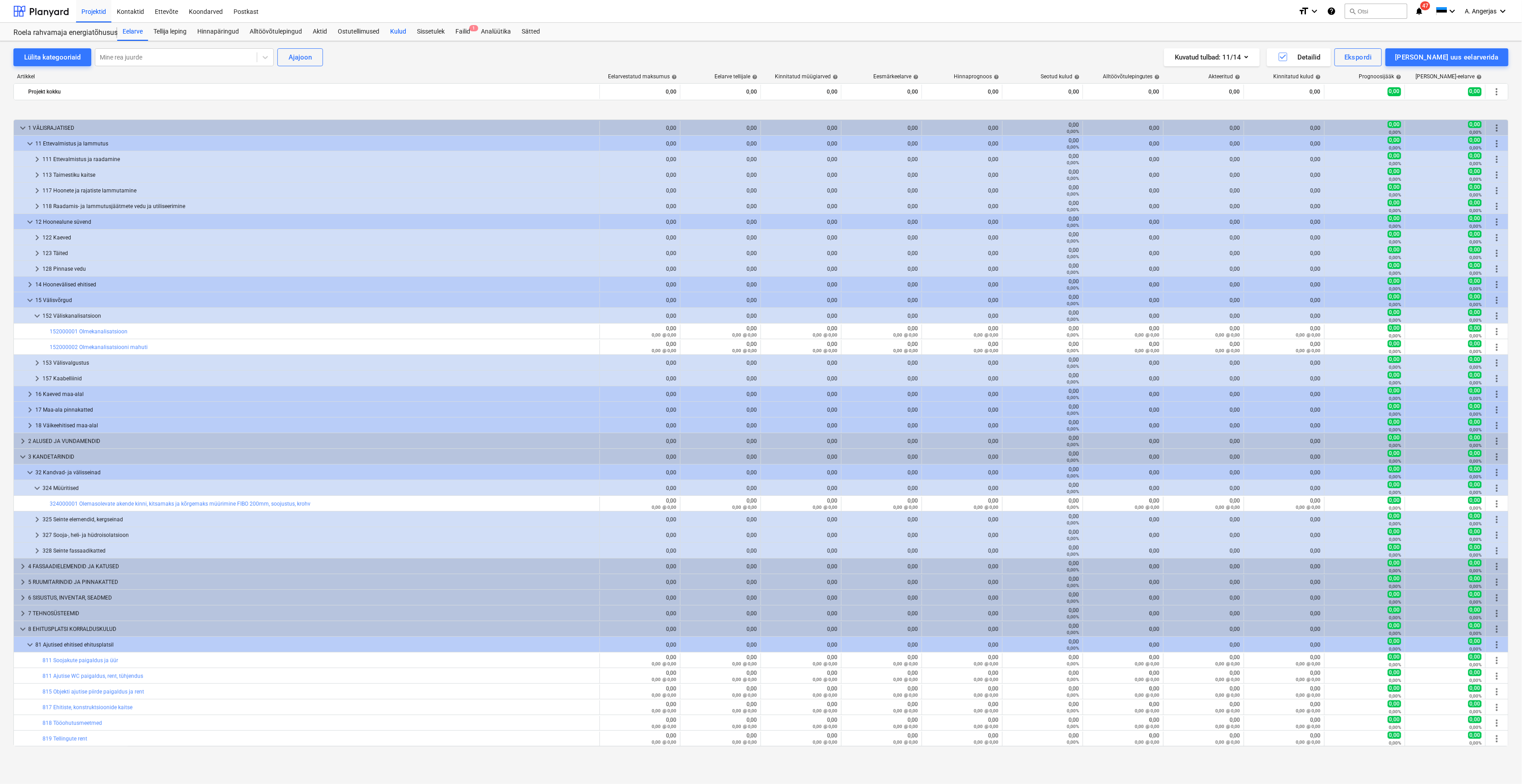
click at [405, 30] on div "Kulud" at bounding box center [398, 32] width 27 height 18
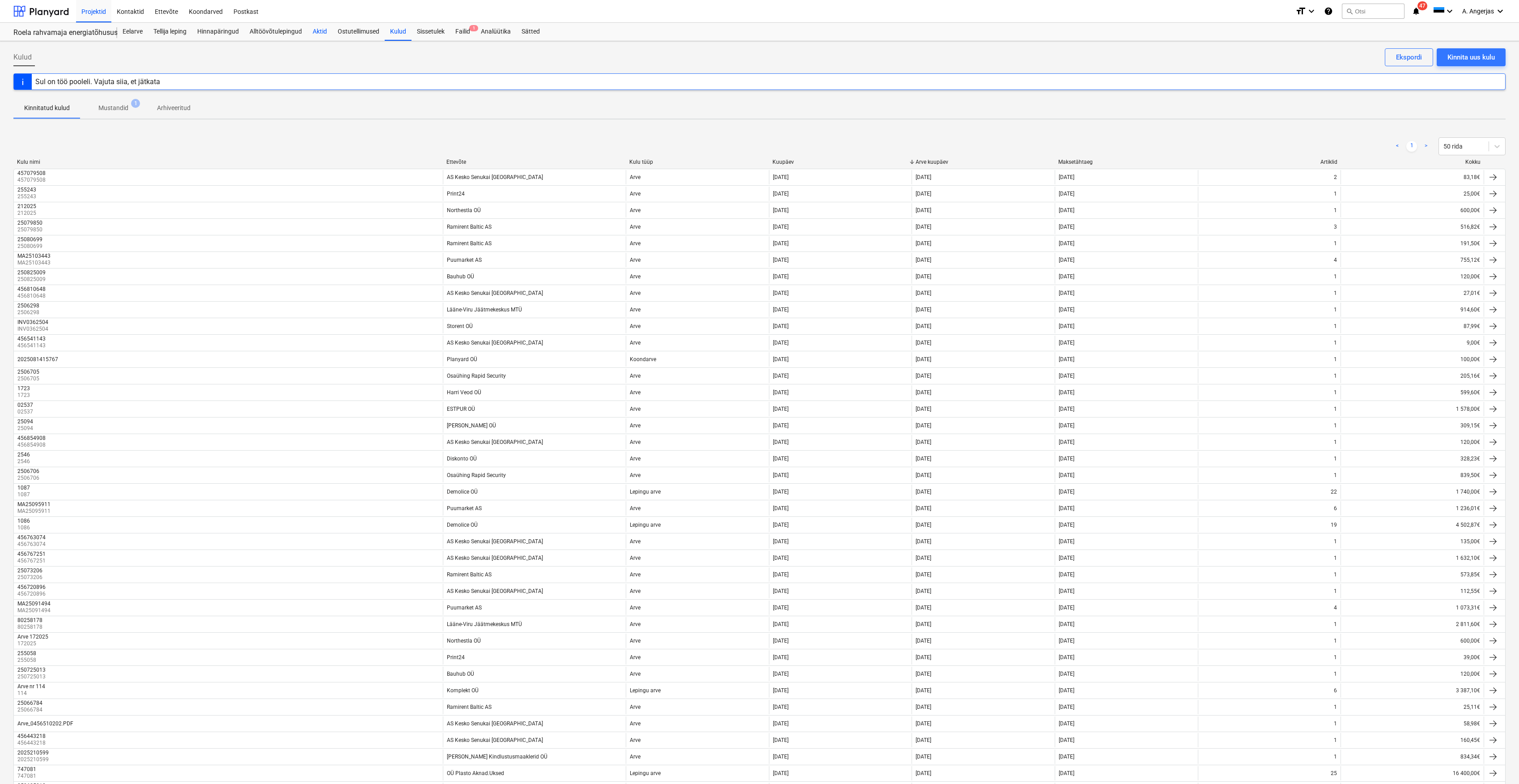
click at [318, 35] on div "Aktid" at bounding box center [320, 32] width 25 height 18
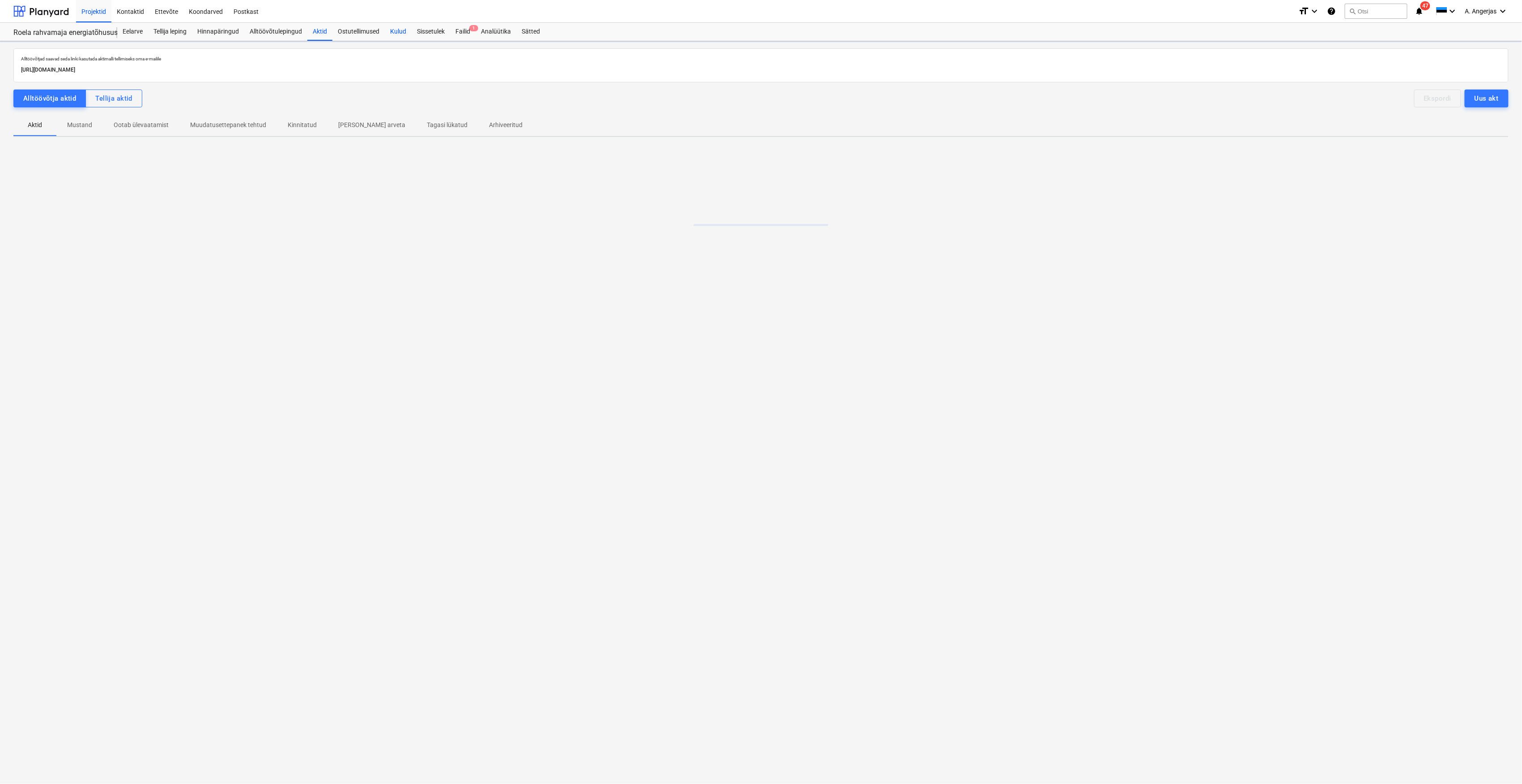
click at [405, 38] on div "Kulud" at bounding box center [398, 32] width 27 height 18
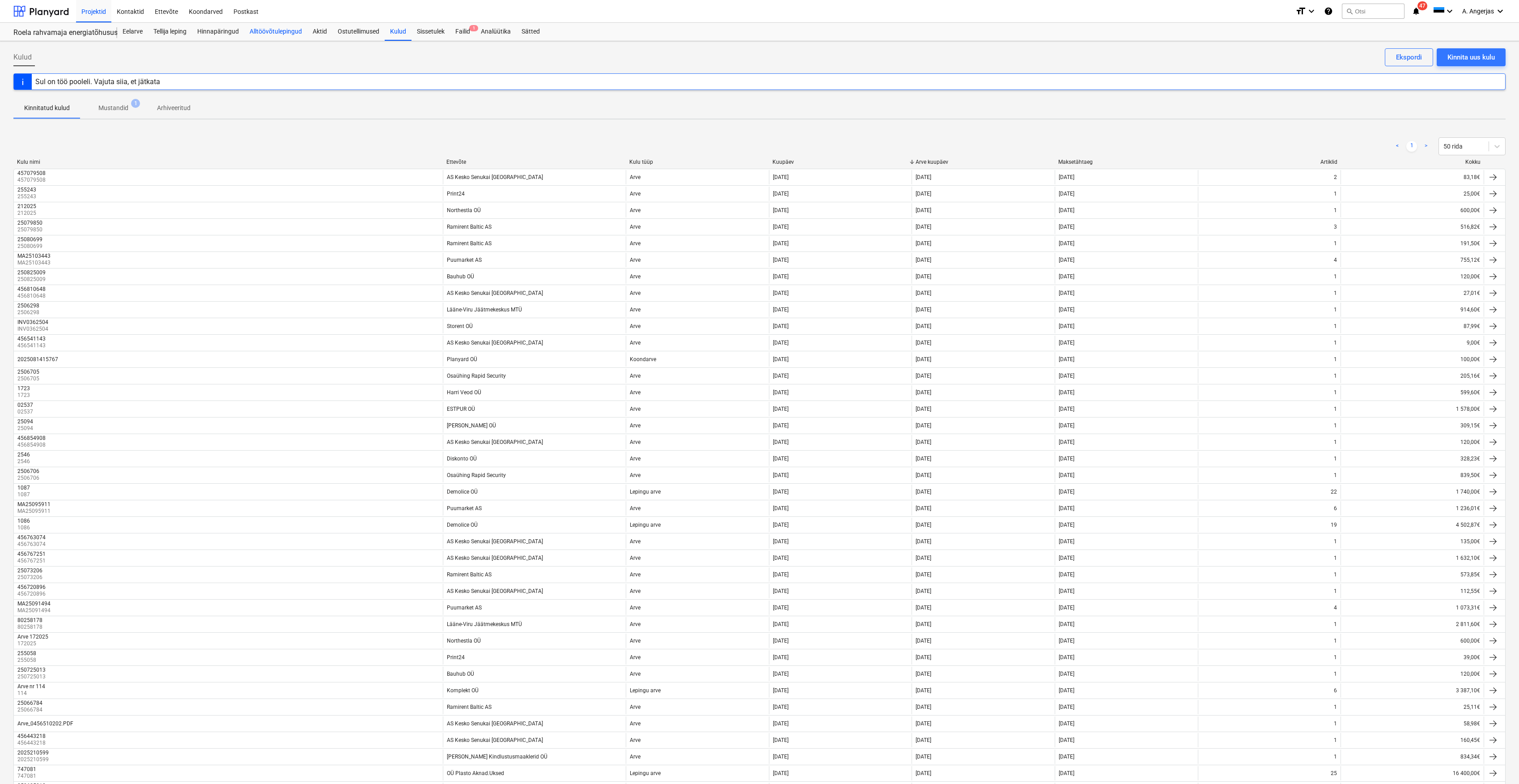
click at [246, 31] on div "Alltöövõtulepingud" at bounding box center [275, 32] width 63 height 18
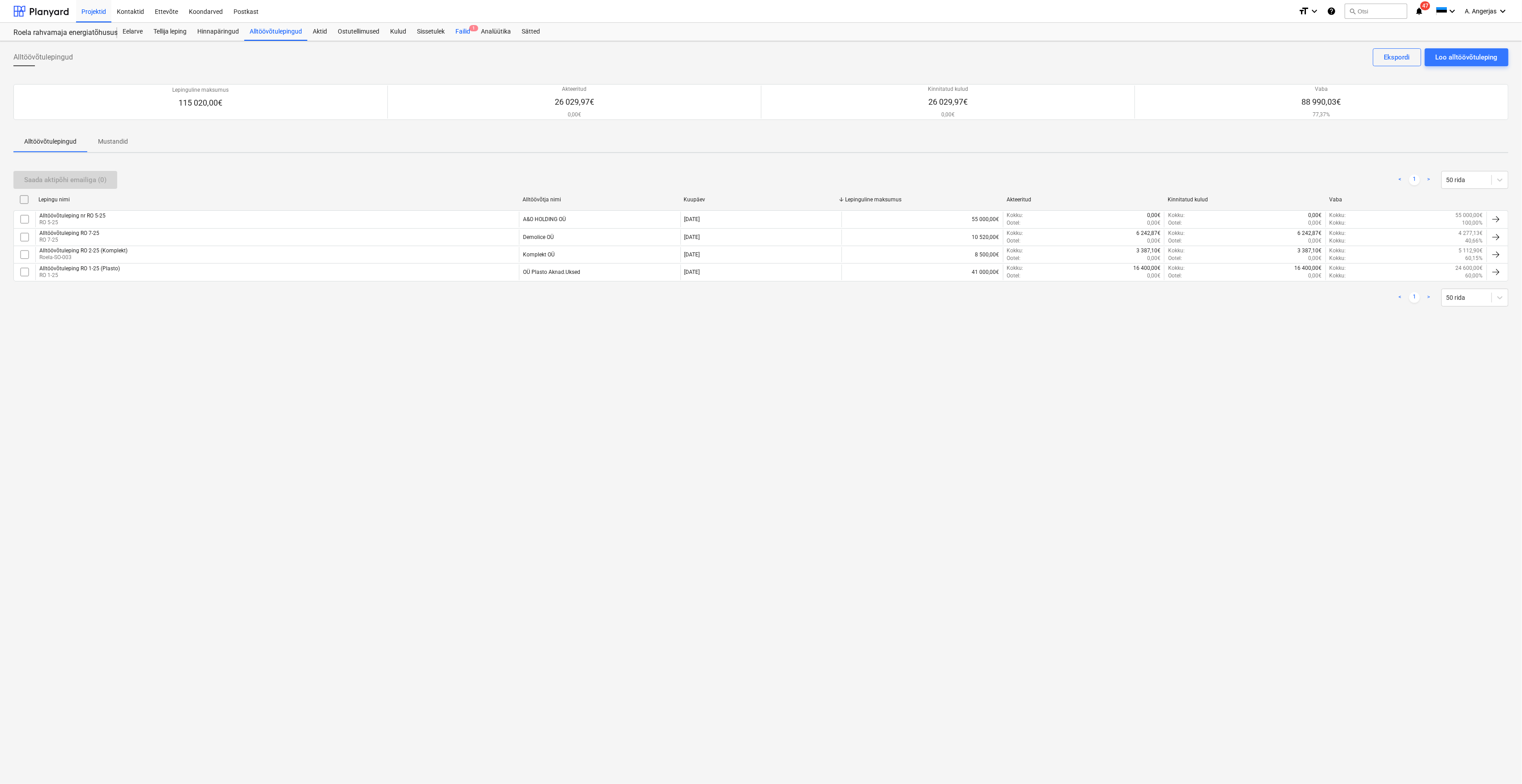
click at [464, 32] on div "Failid 1" at bounding box center [463, 32] width 25 height 18
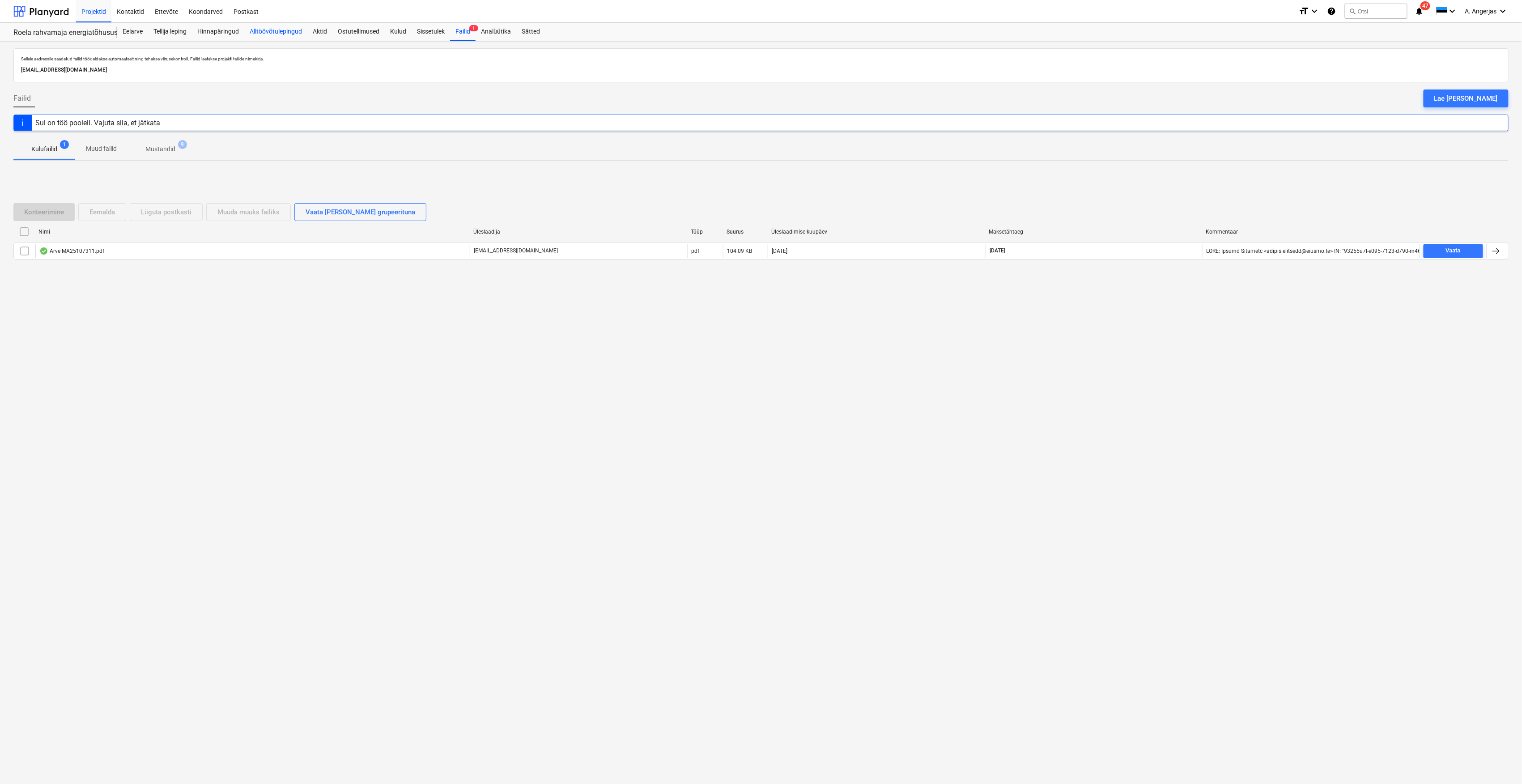
click at [278, 35] on div "Alltöövõtulepingud" at bounding box center [275, 32] width 63 height 18
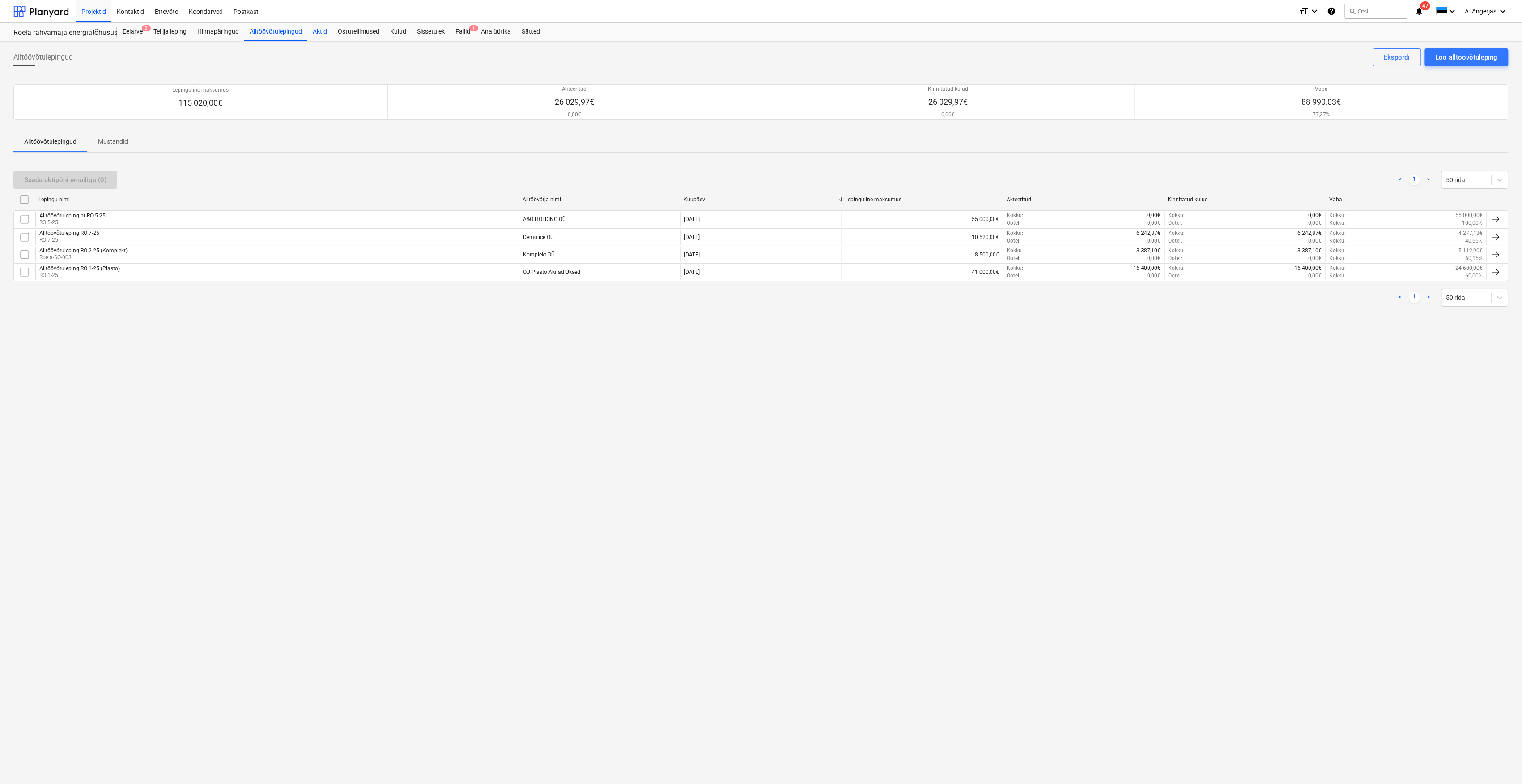
click at [323, 35] on div "Aktid" at bounding box center [320, 32] width 25 height 18
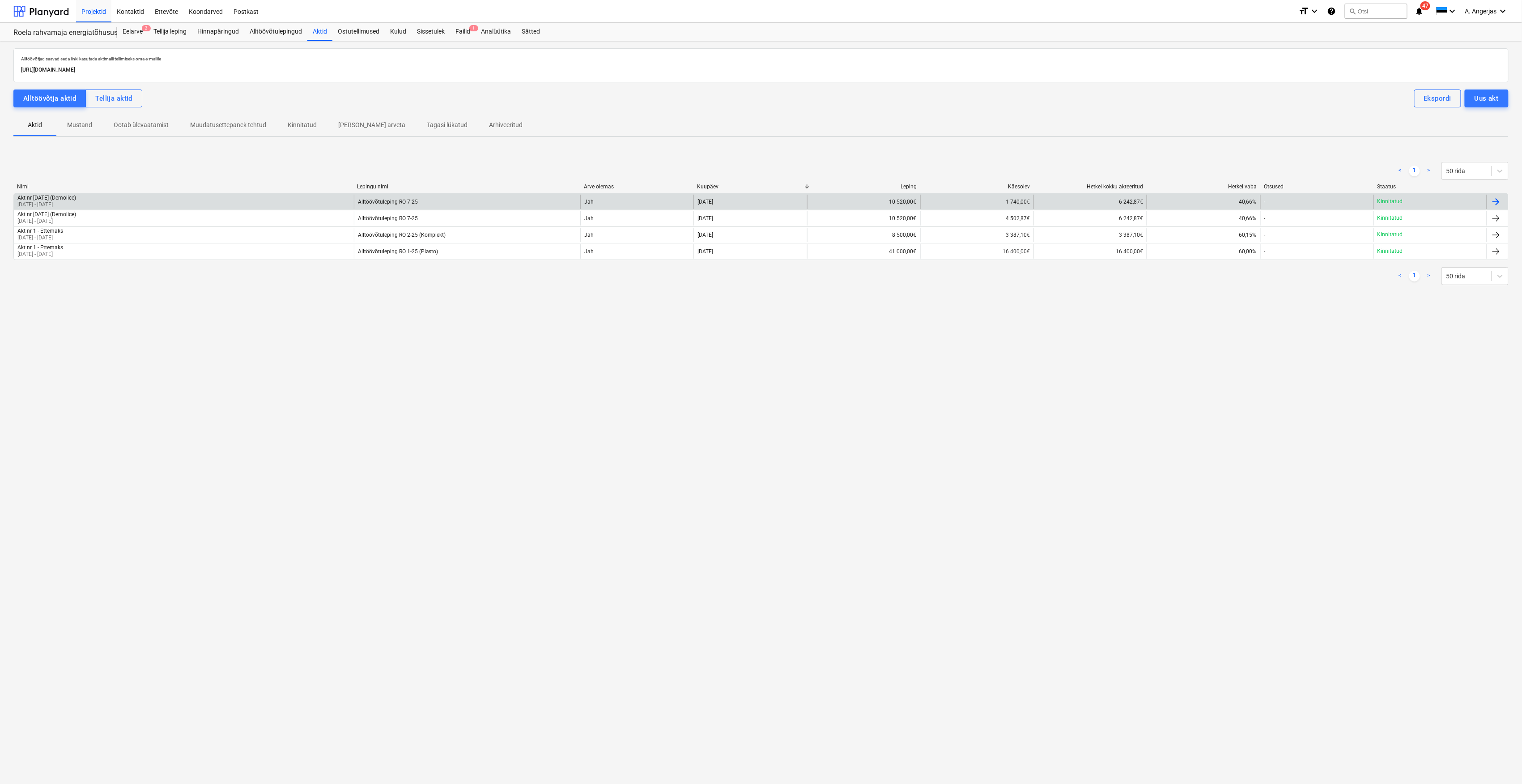
click at [158, 197] on div "Akt nr [DATE] (Demolice) [DATE] - [DATE]" at bounding box center [183, 201] width 340 height 14
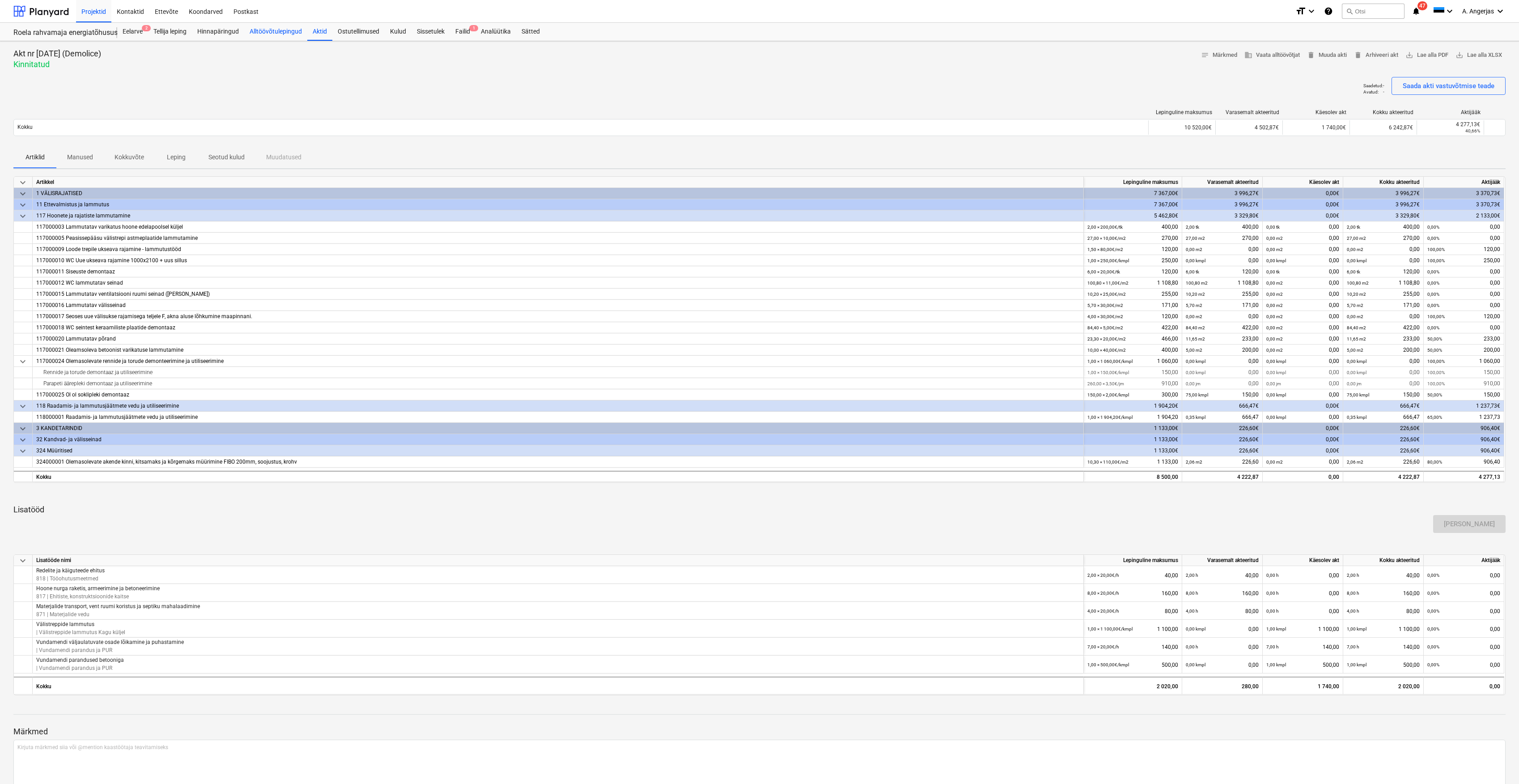
click at [268, 27] on div "Alltöövõtulepingud" at bounding box center [275, 32] width 63 height 18
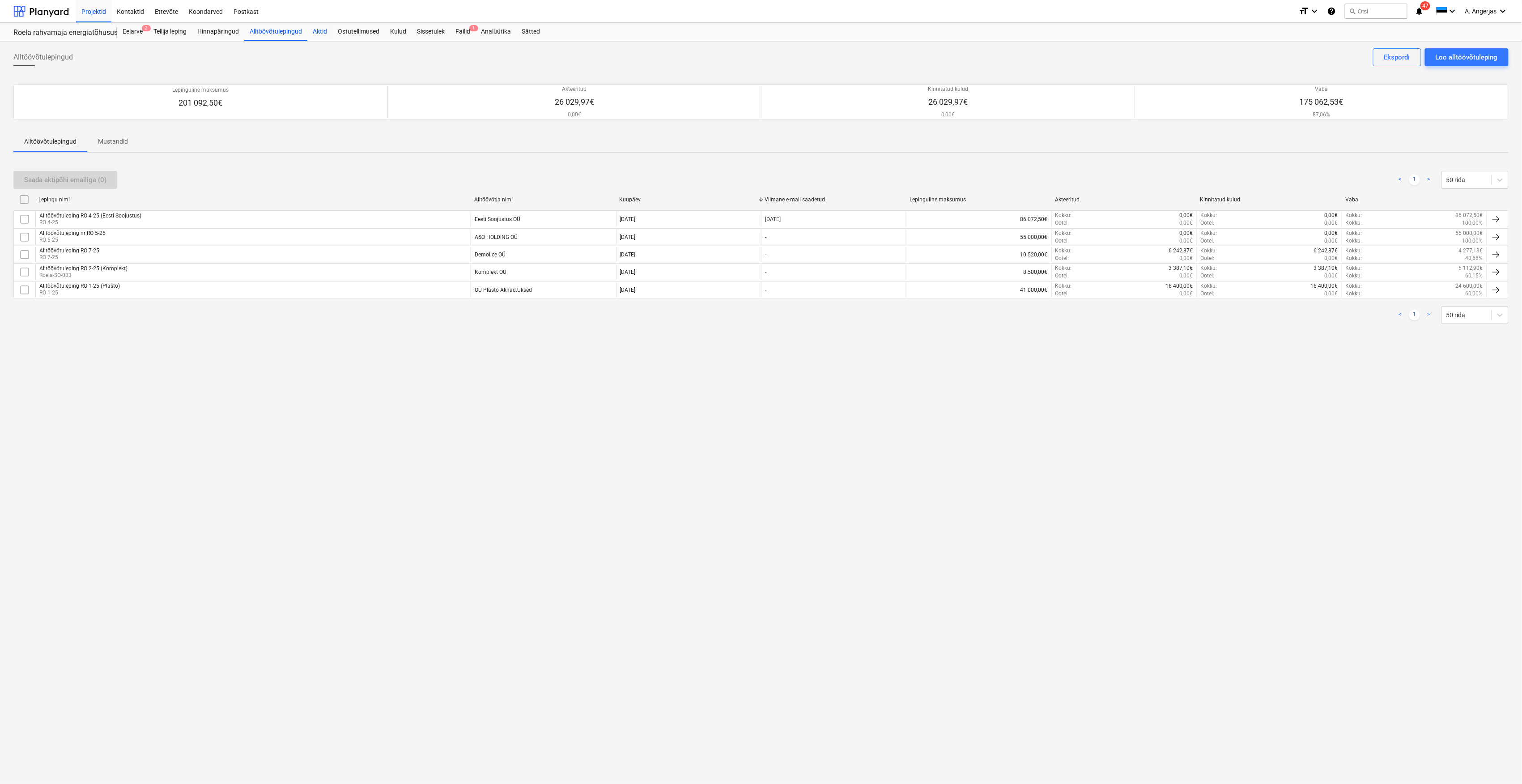
click at [313, 30] on div "Aktid" at bounding box center [320, 32] width 25 height 18
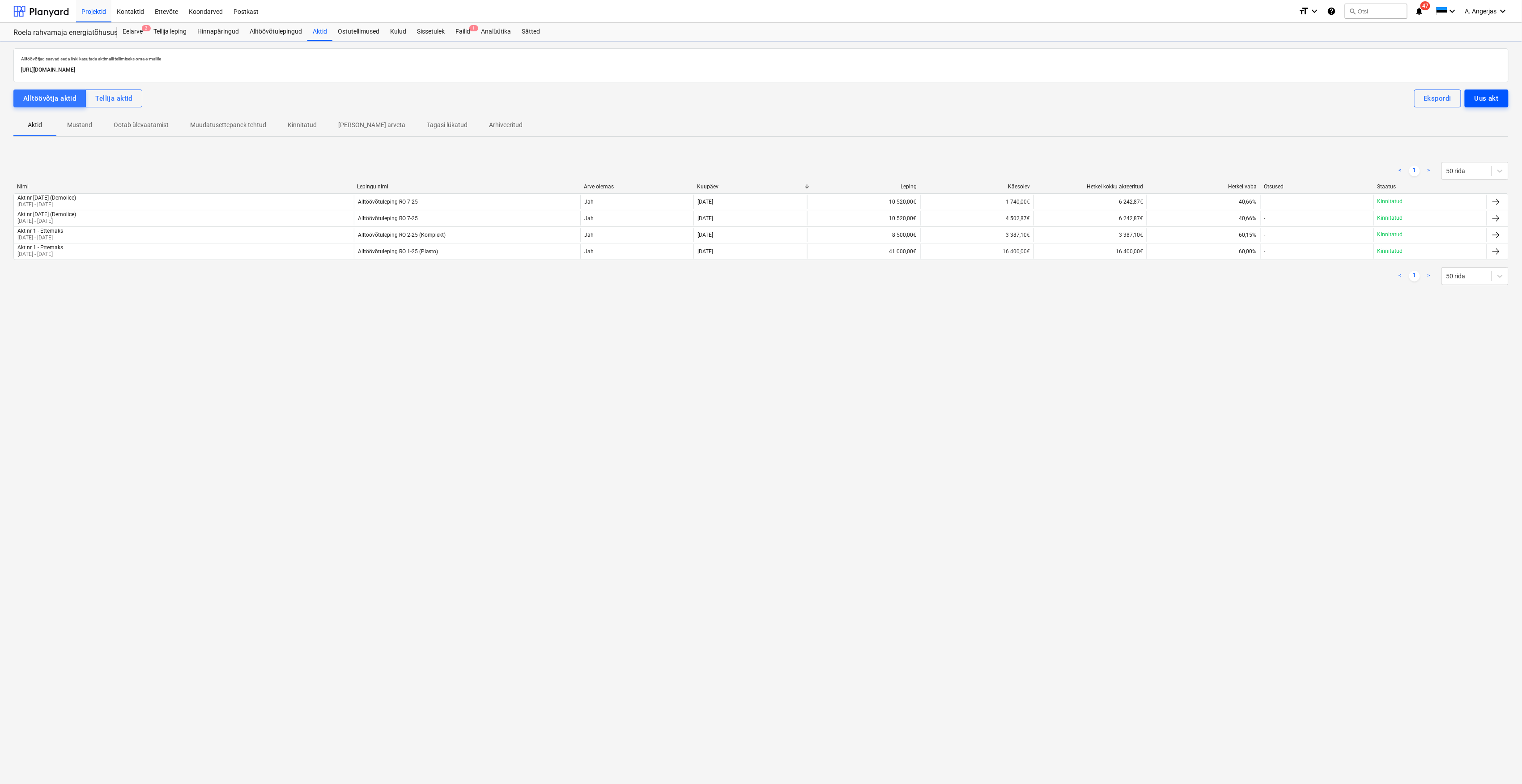
click at [1490, 99] on div "Uus akt" at bounding box center [1487, 99] width 24 height 12
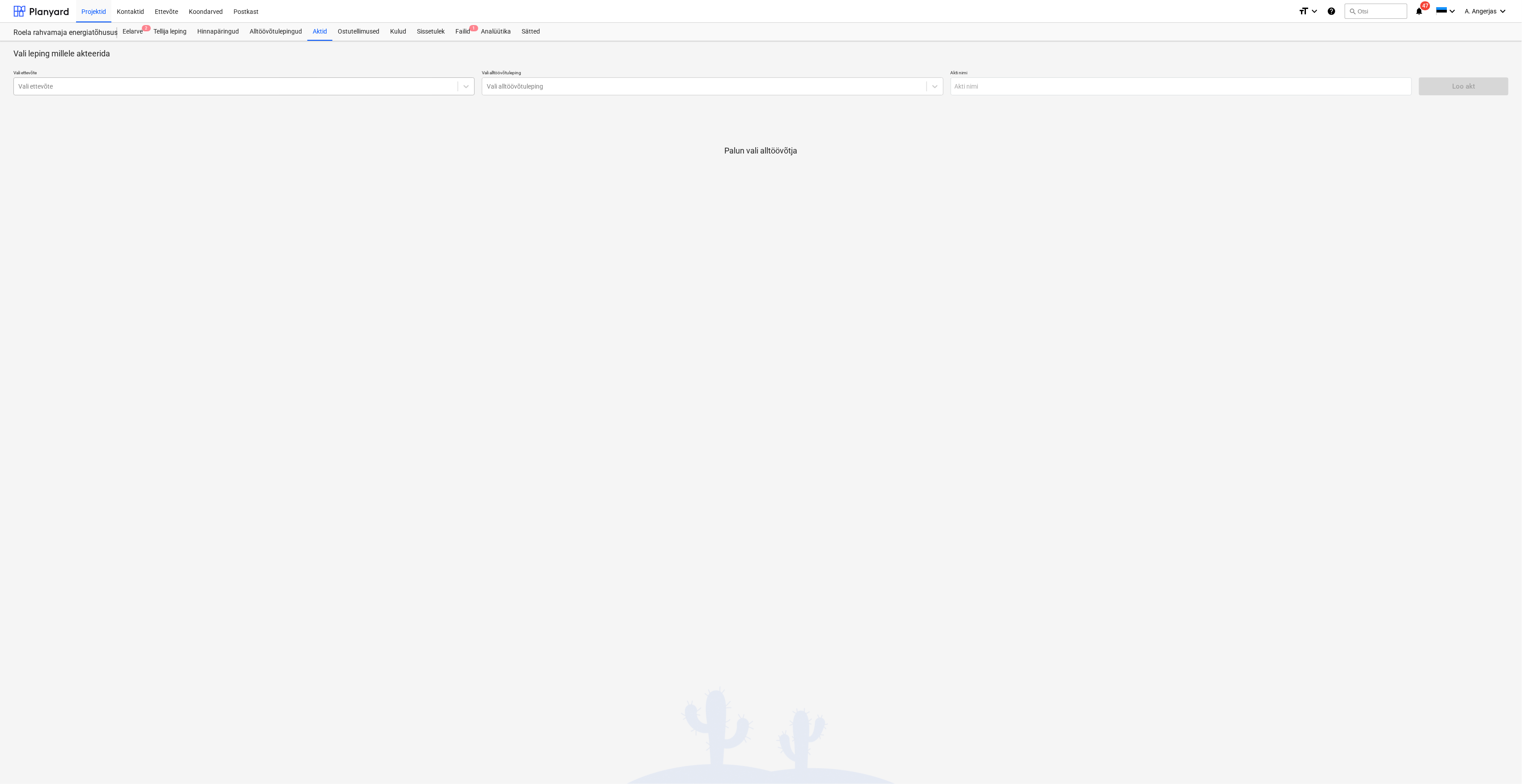
click at [421, 80] on div "Vali ettevõte" at bounding box center [235, 86] width 444 height 12
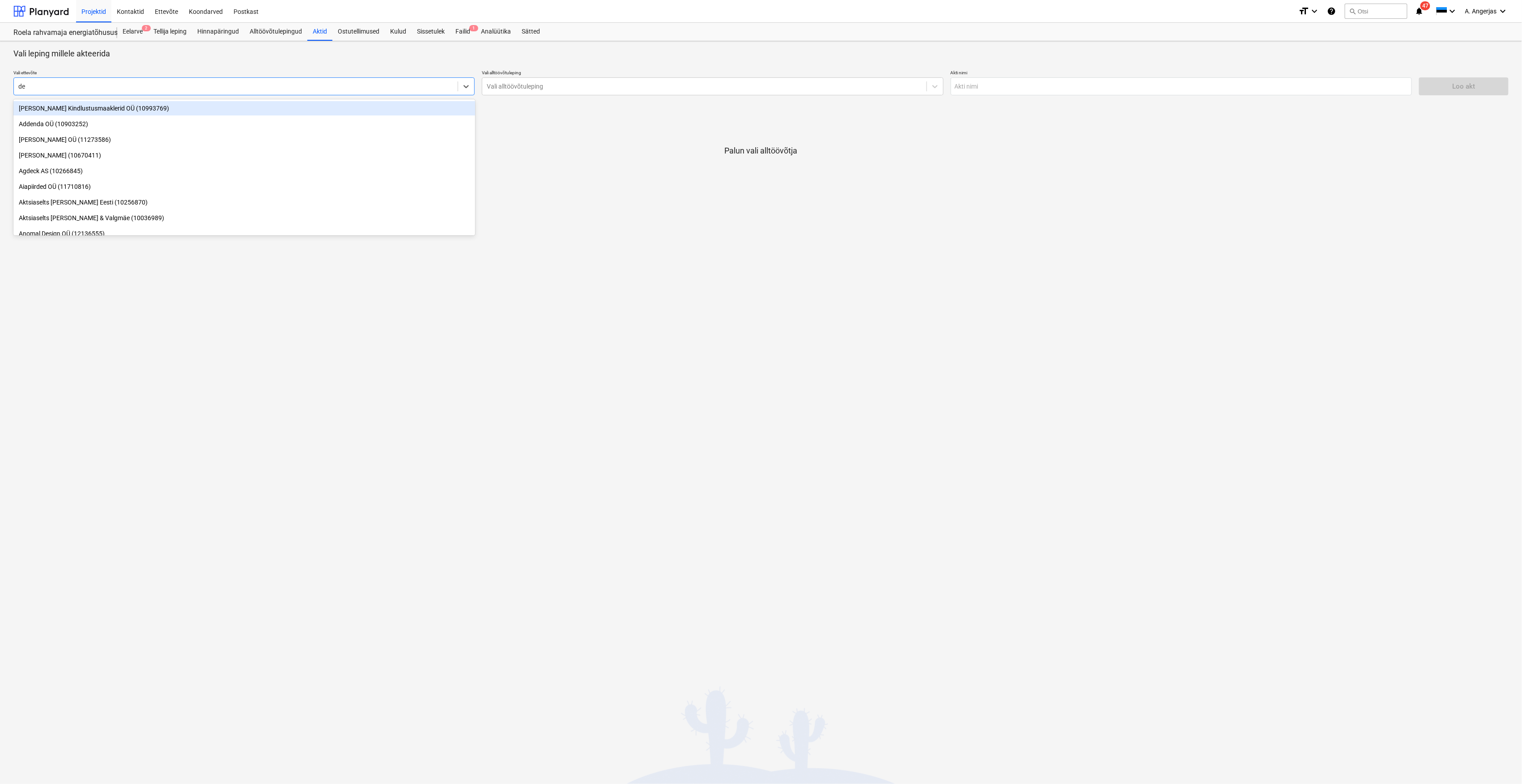
type input "dem"
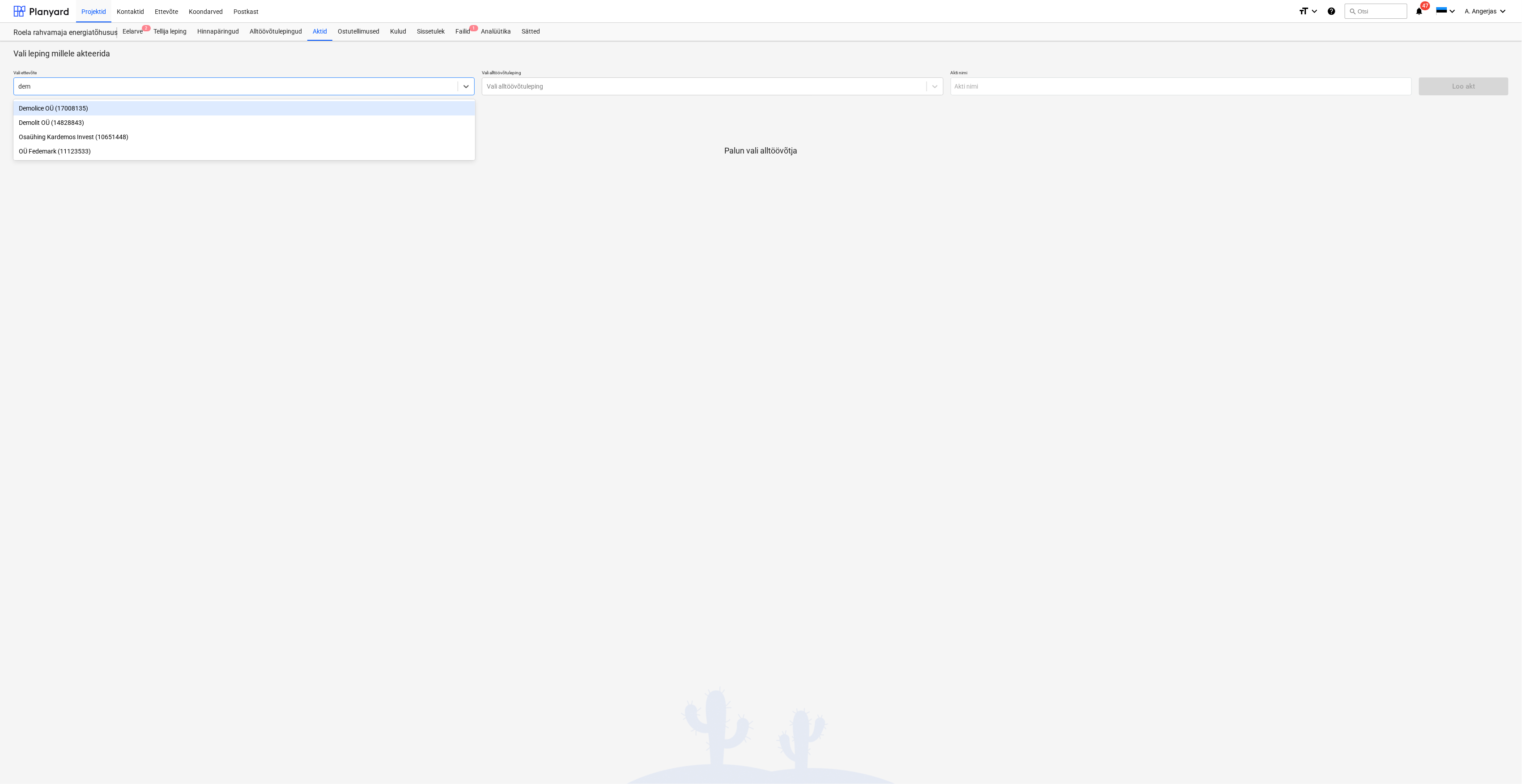
click at [149, 106] on div "Demolice OÜ (17008135)" at bounding box center [244, 108] width 461 height 14
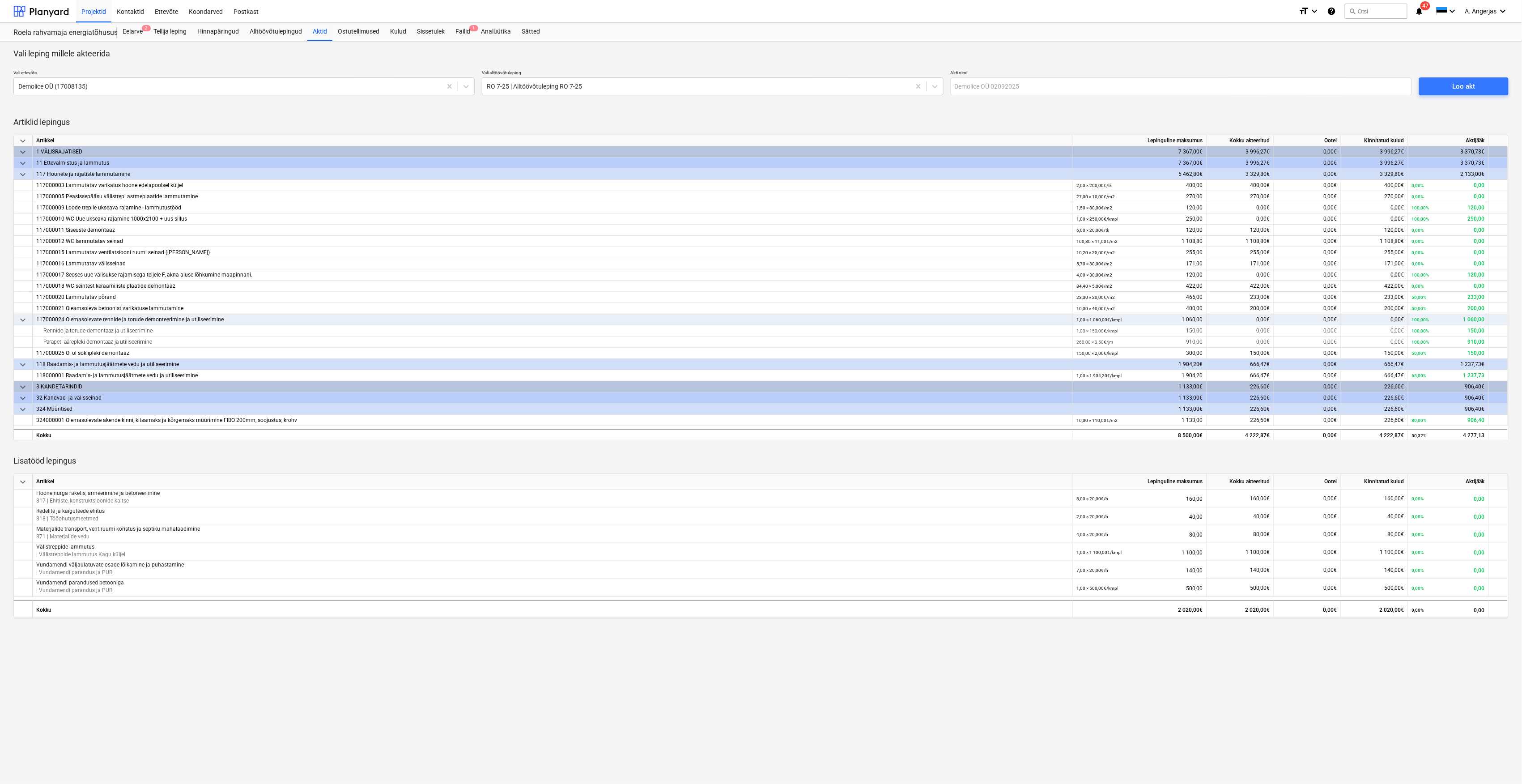
click at [1013, 76] on p "Akti nimi" at bounding box center [1181, 73] width 461 height 8
click at [1002, 91] on input "text" at bounding box center [1181, 86] width 461 height 18
click at [1008, 91] on input "Akt nr 3" at bounding box center [1181, 86] width 461 height 18
type input "Akt nr 3 - August 2025 (Demolice)"
click at [1466, 82] on div "Loo akt" at bounding box center [1464, 86] width 23 height 12
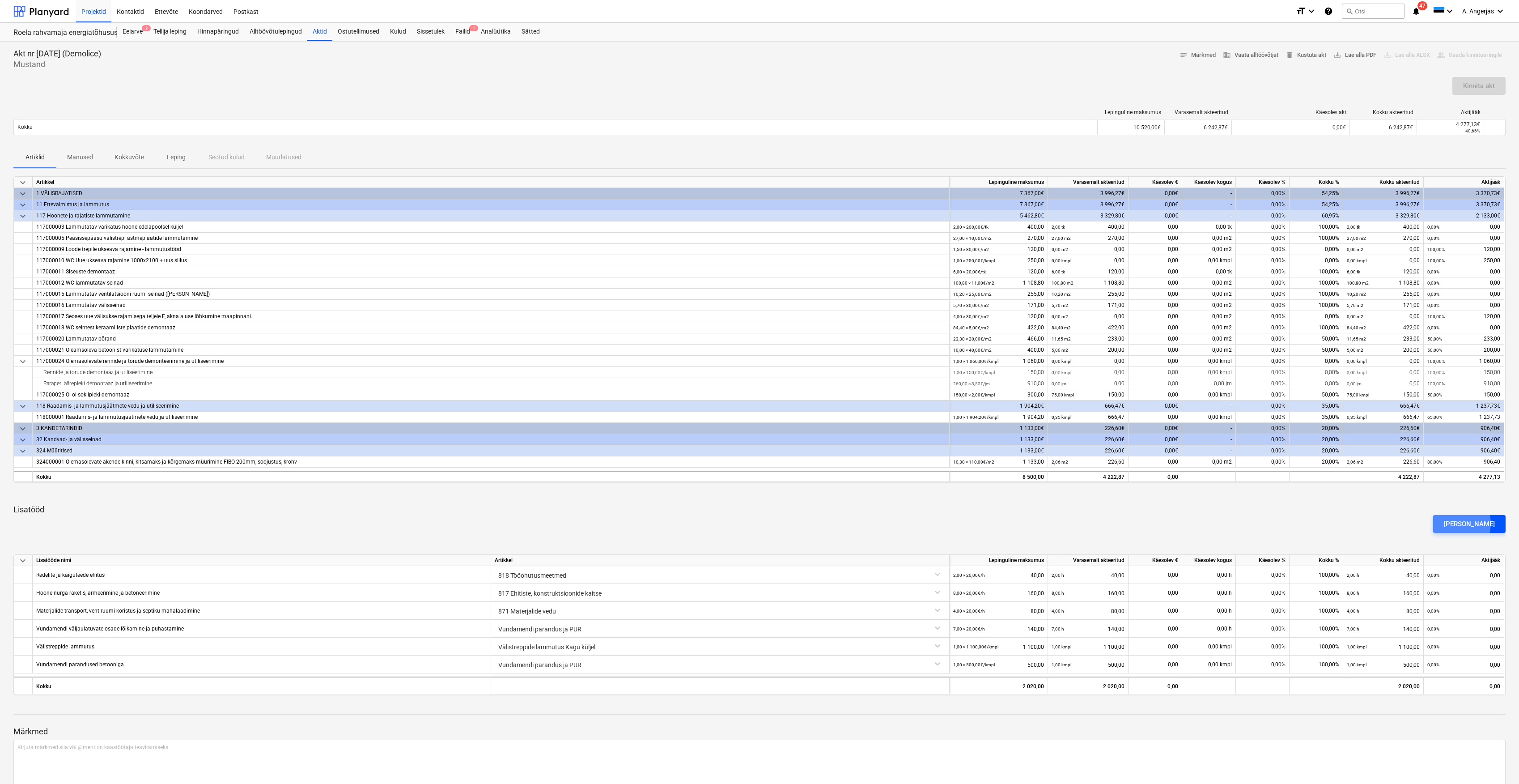
click at [1469, 524] on div "[PERSON_NAME]" at bounding box center [1469, 524] width 51 height 12
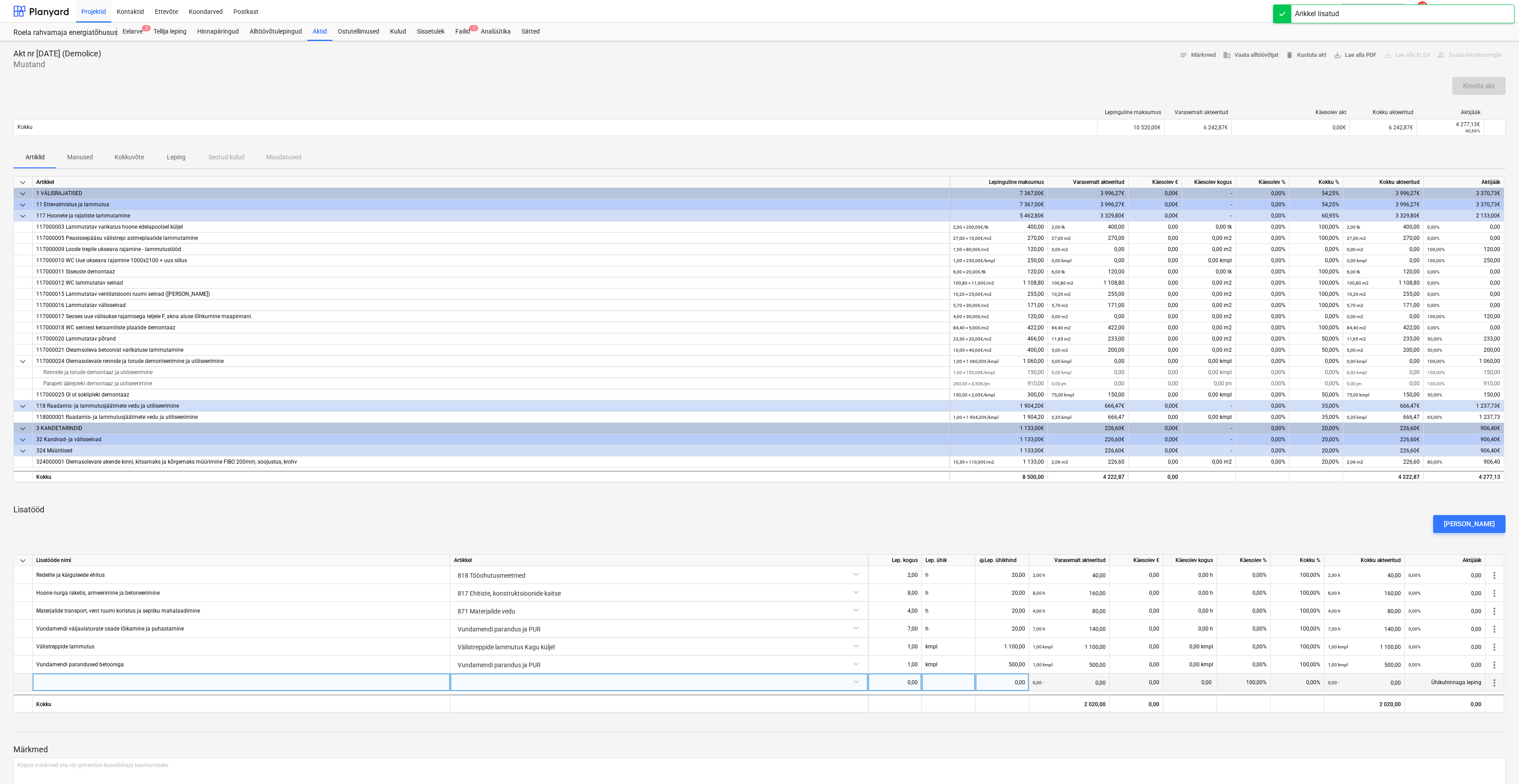
click at [156, 678] on div at bounding box center [241, 682] width 418 height 18
click at [583, 678] on div at bounding box center [659, 681] width 410 height 16
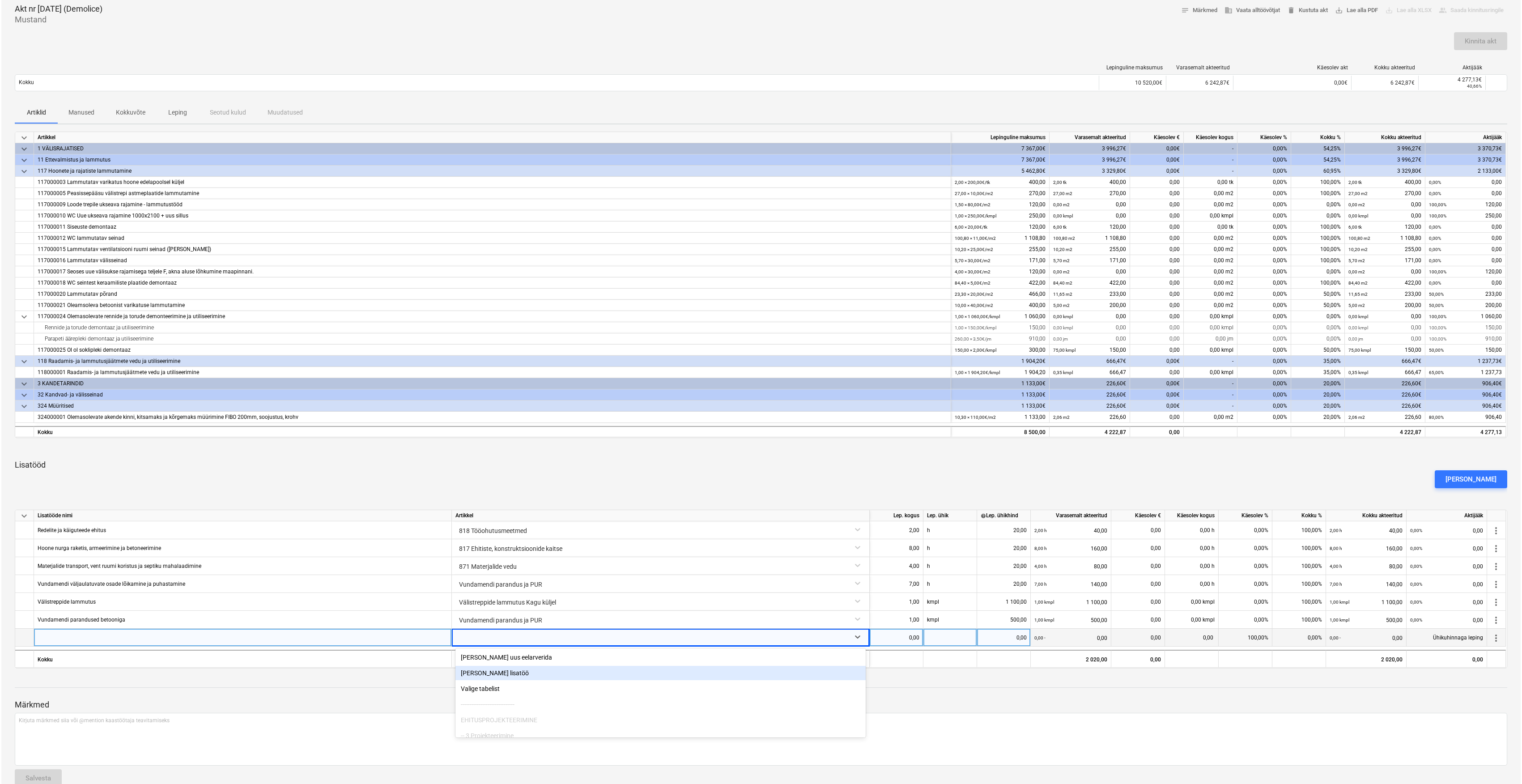
scroll to position [49, 0]
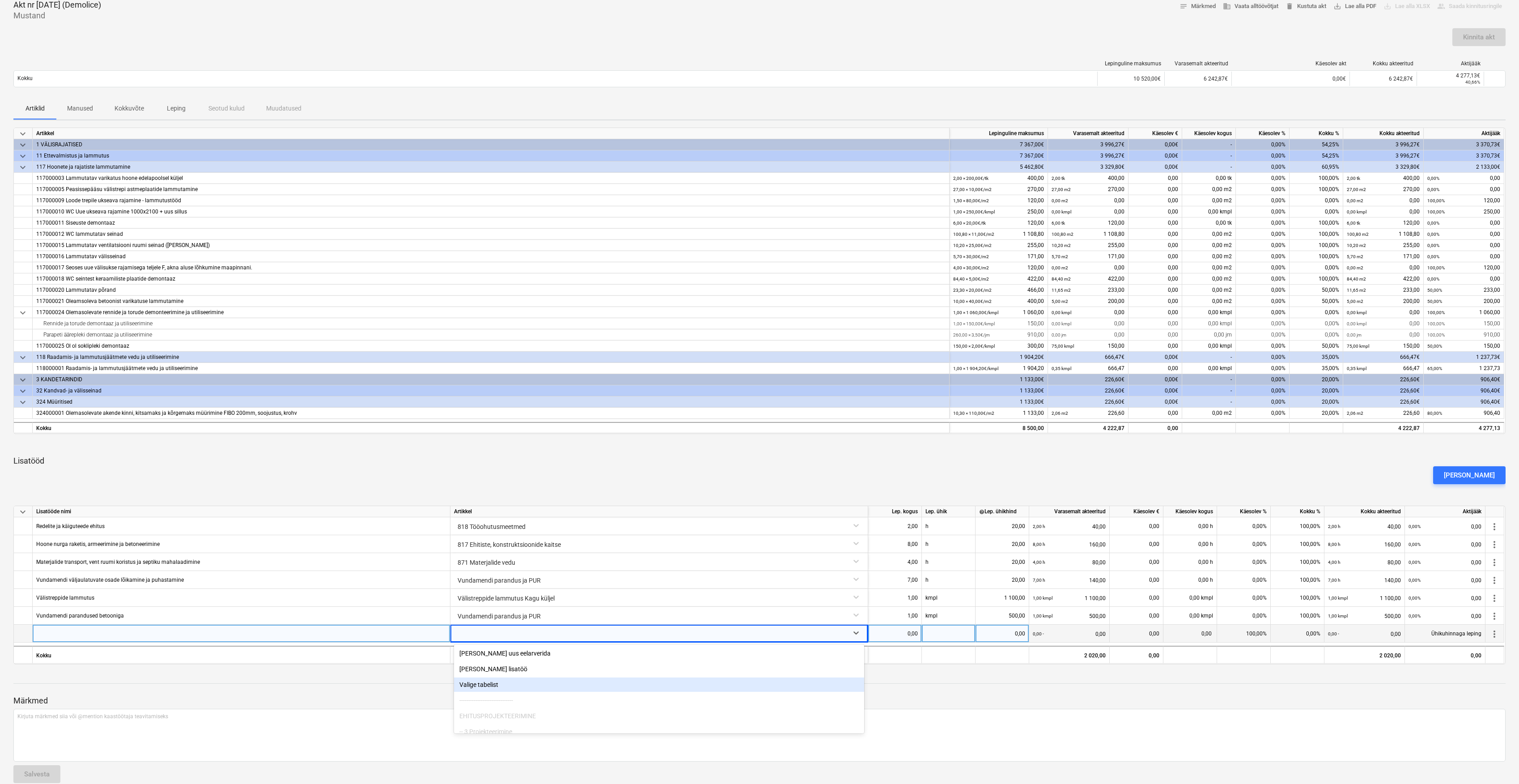
click at [495, 684] on div "Valige tabelist" at bounding box center [659, 684] width 410 height 14
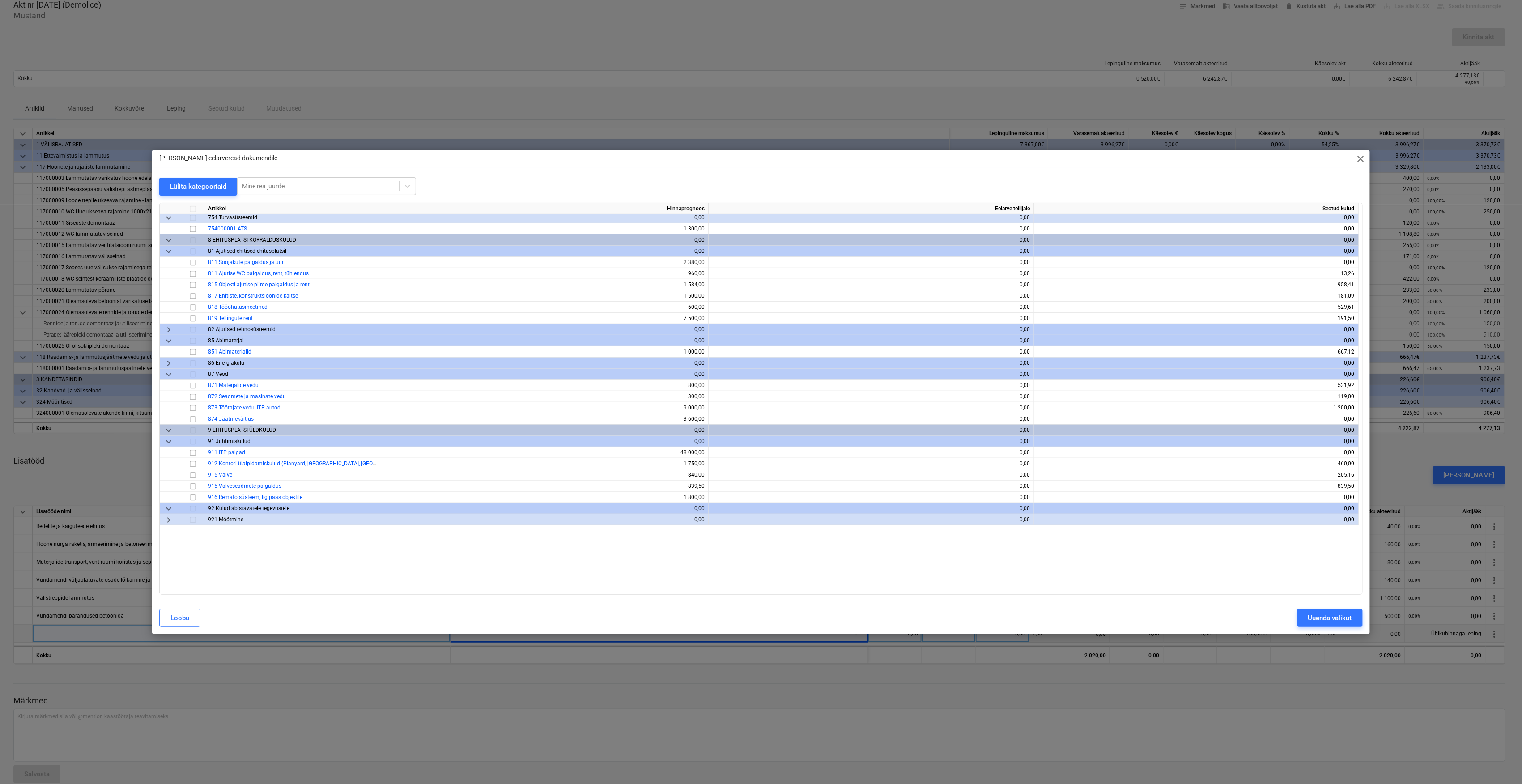
scroll to position [2830, 0]
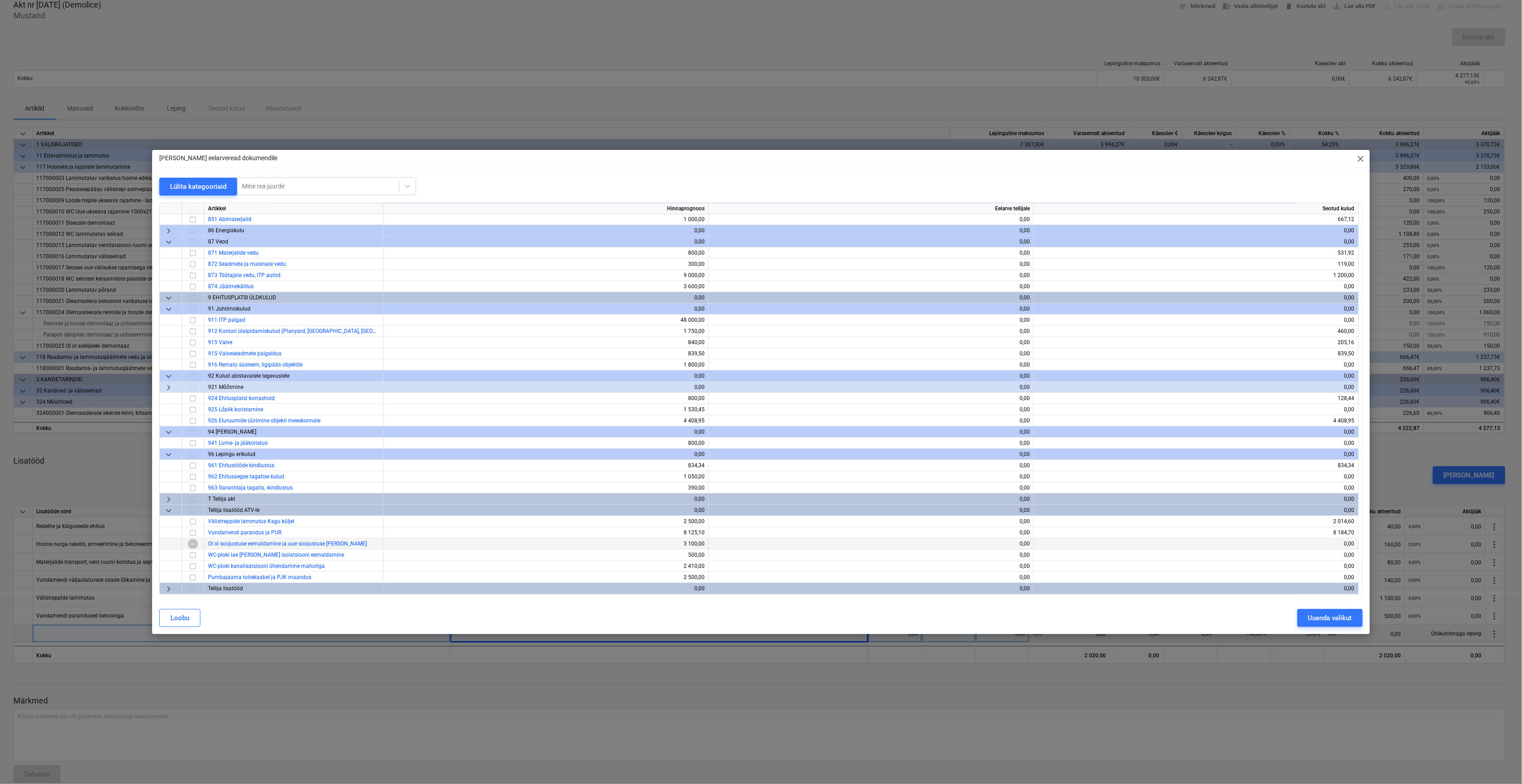
click at [189, 544] on input "checkbox" at bounding box center [193, 544] width 11 height 11
drag, startPoint x: 1310, startPoint y: 620, endPoint x: 618, endPoint y: 622, distance: 692.0
click at [1310, 620] on div "Uuenda valikut" at bounding box center [1330, 618] width 44 height 12
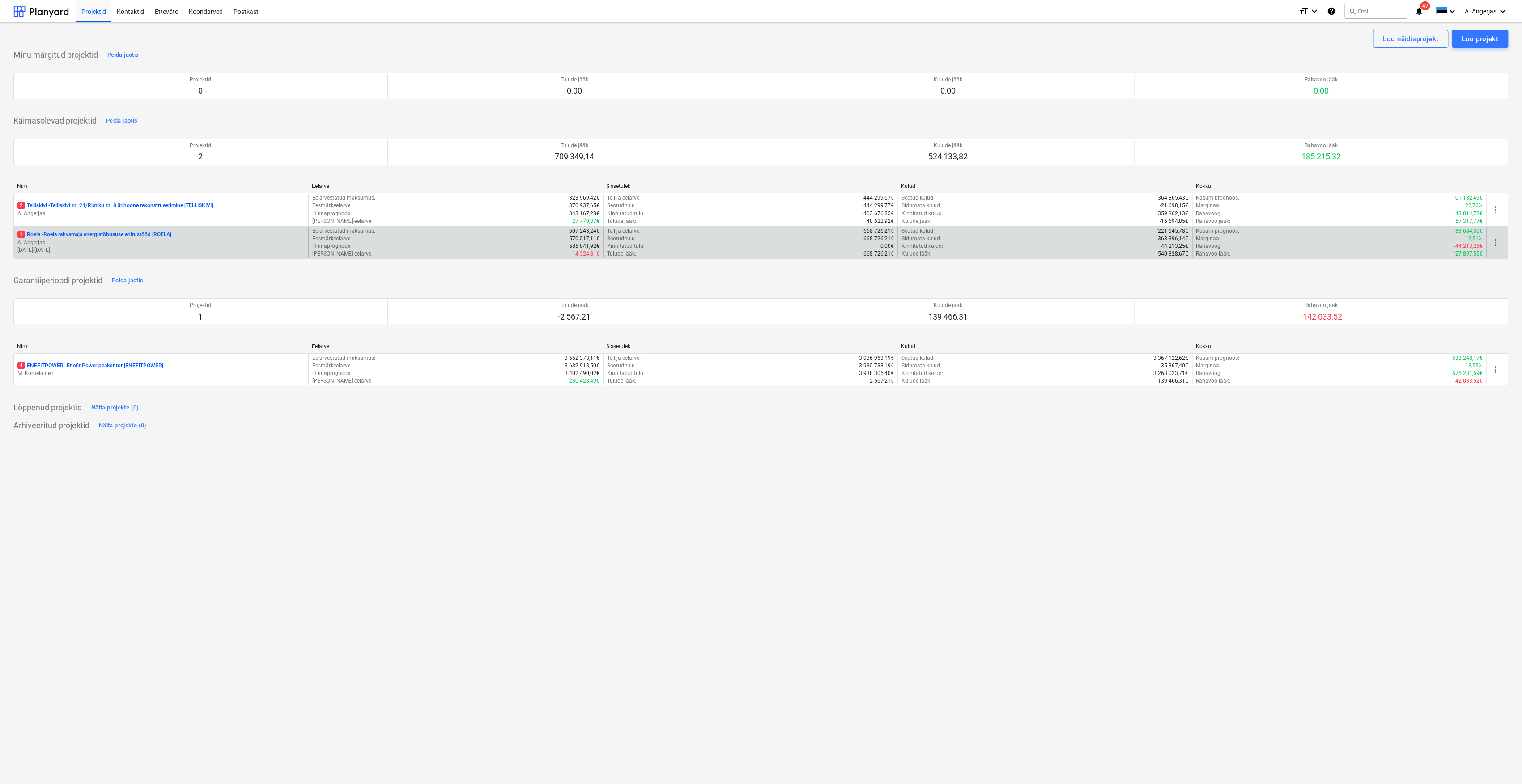
click at [108, 235] on p "1 Roela - Roela rahvamaja energiatõhususe ehitustööd [ROELA]" at bounding box center [95, 235] width 154 height 8
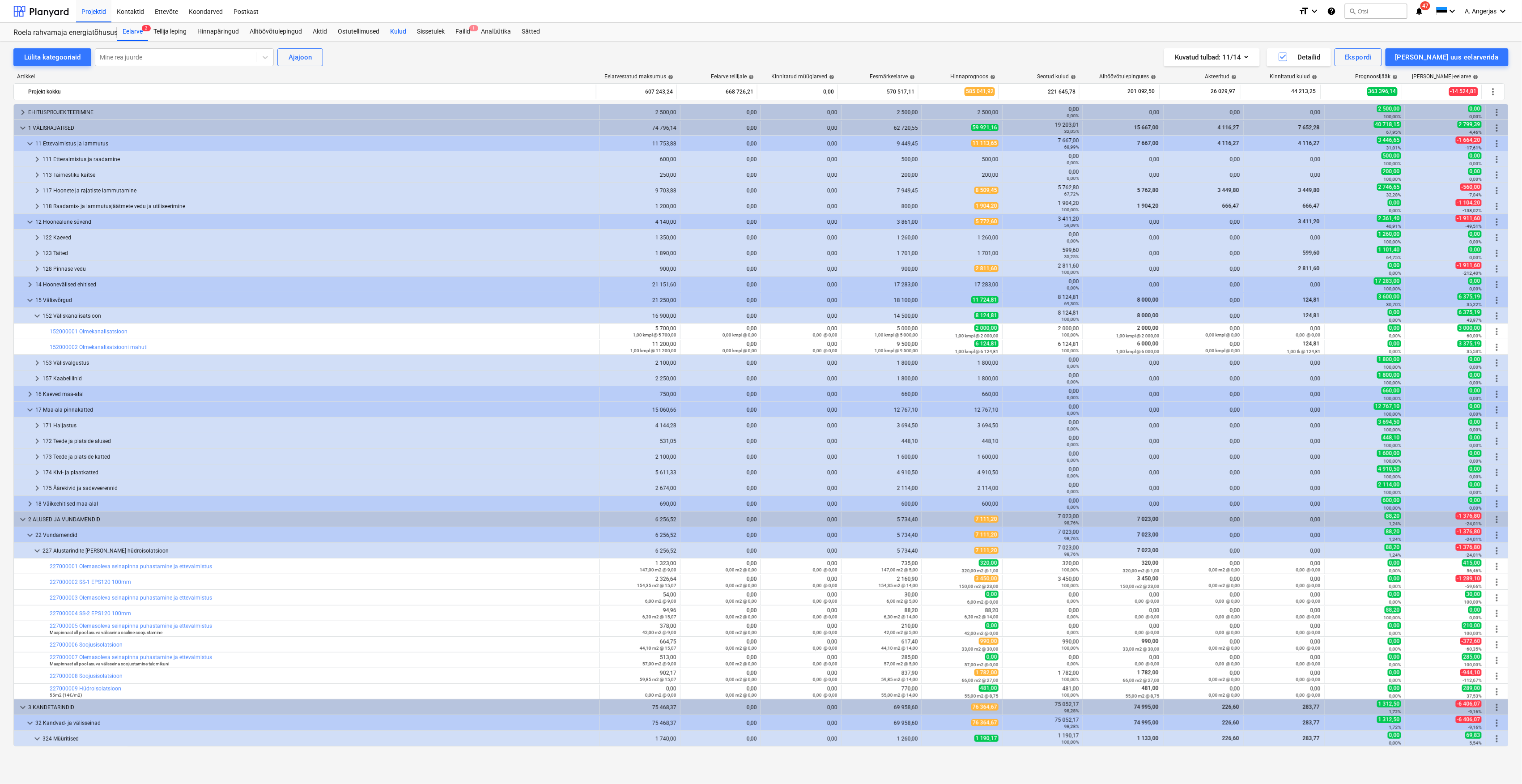
scroll to position [60, 0]
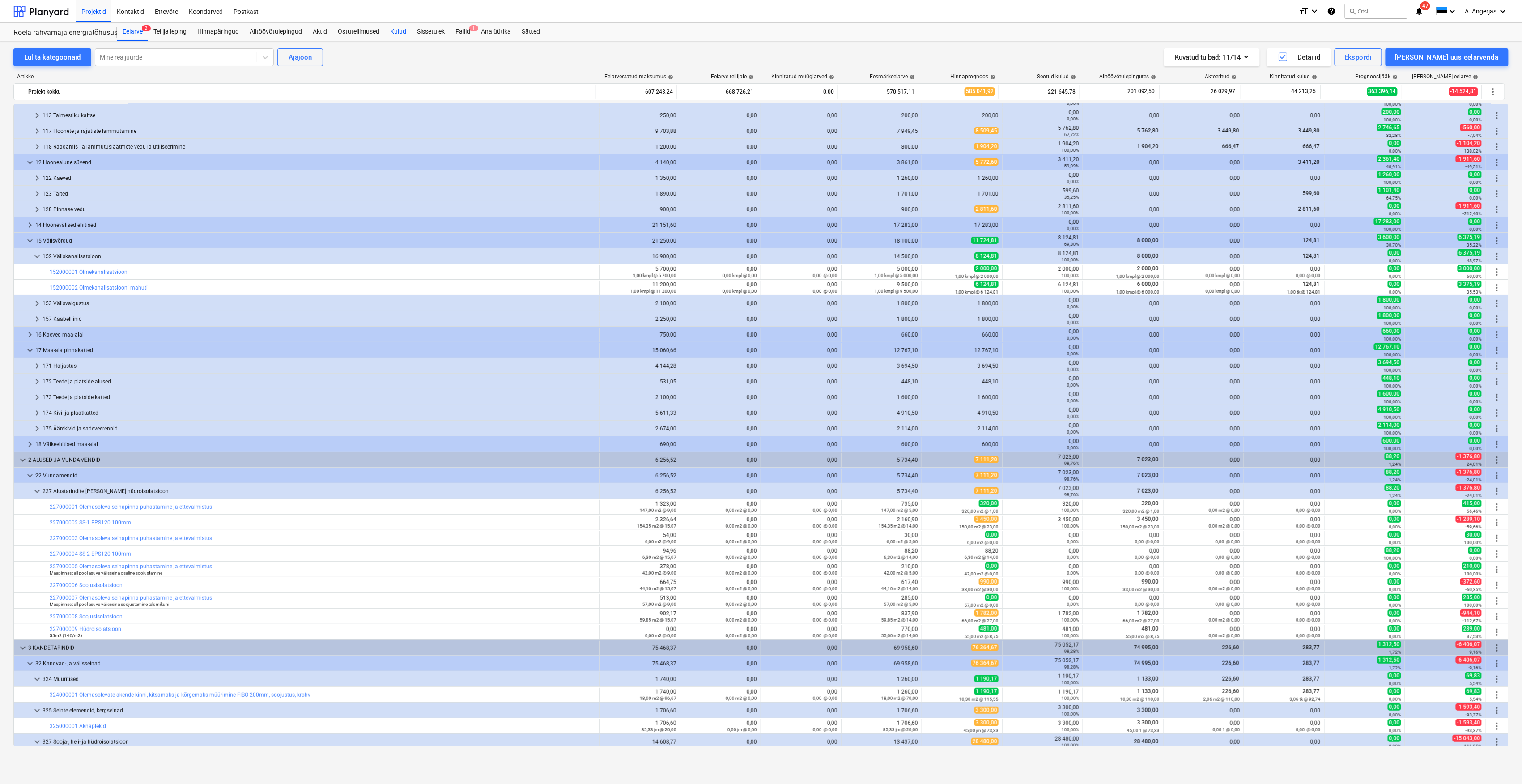
click at [395, 31] on div "Kulud" at bounding box center [398, 32] width 27 height 18
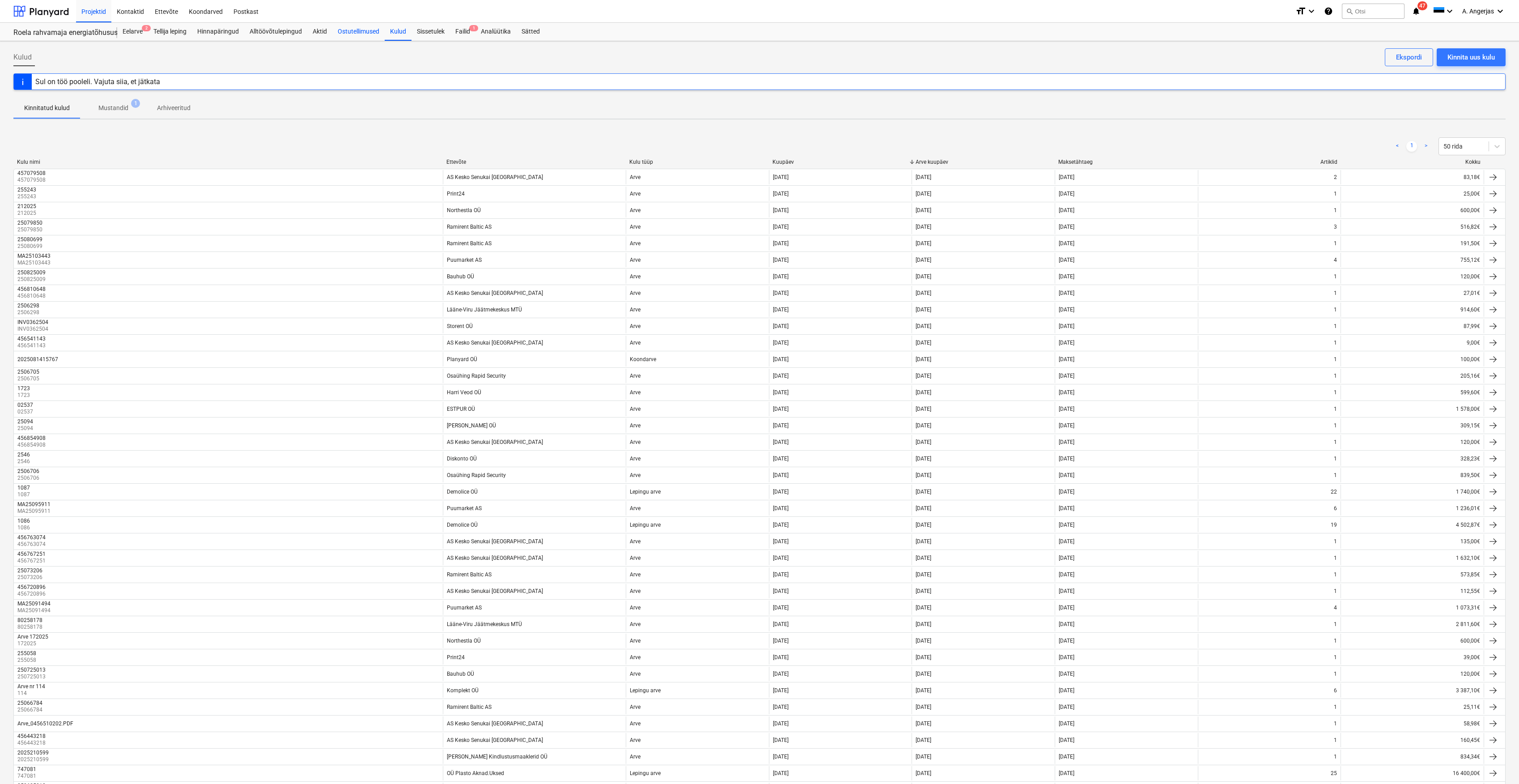
click at [351, 35] on div "Ostutellimused" at bounding box center [359, 32] width 53 height 18
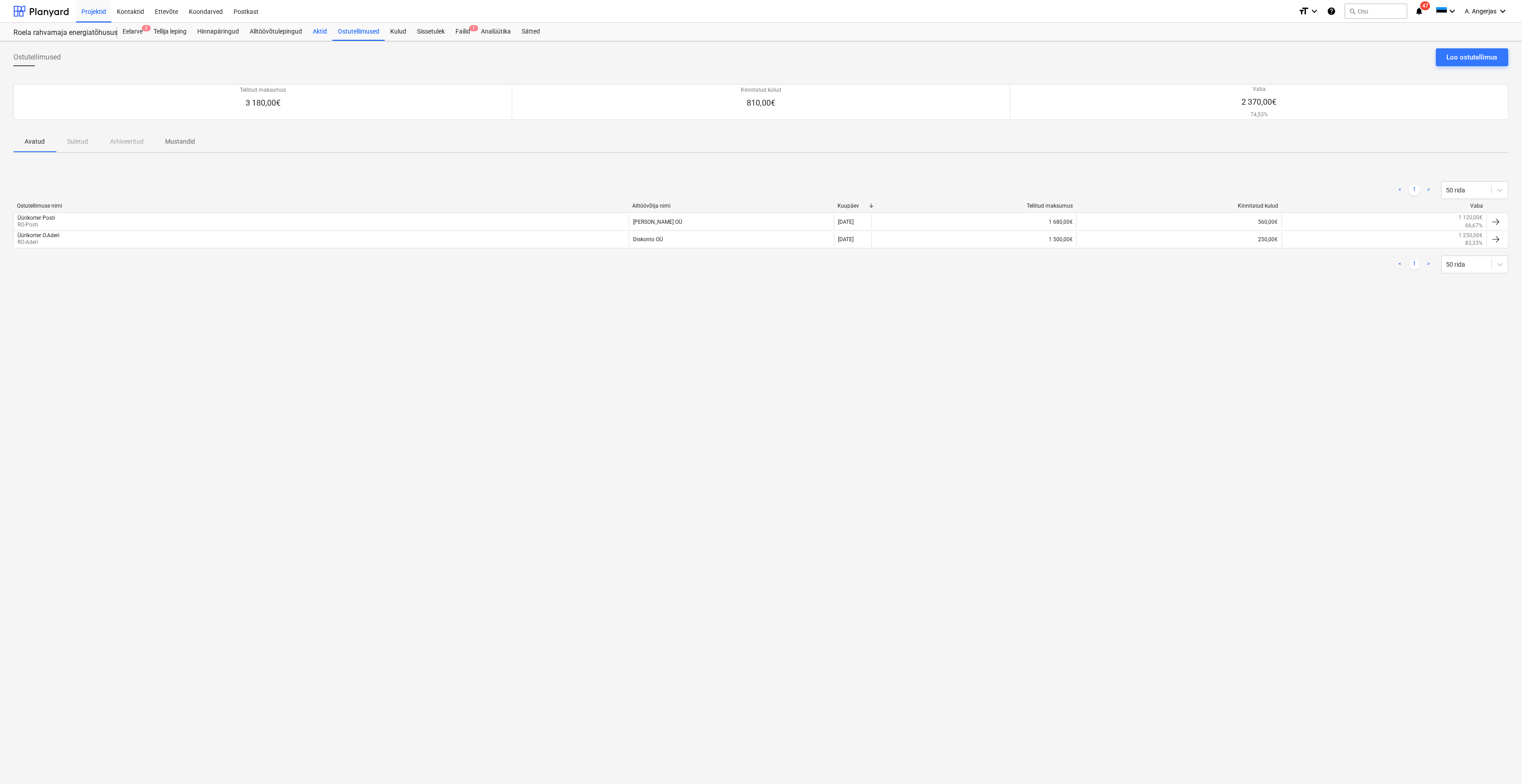
click at [318, 32] on div "Aktid" at bounding box center [320, 32] width 25 height 18
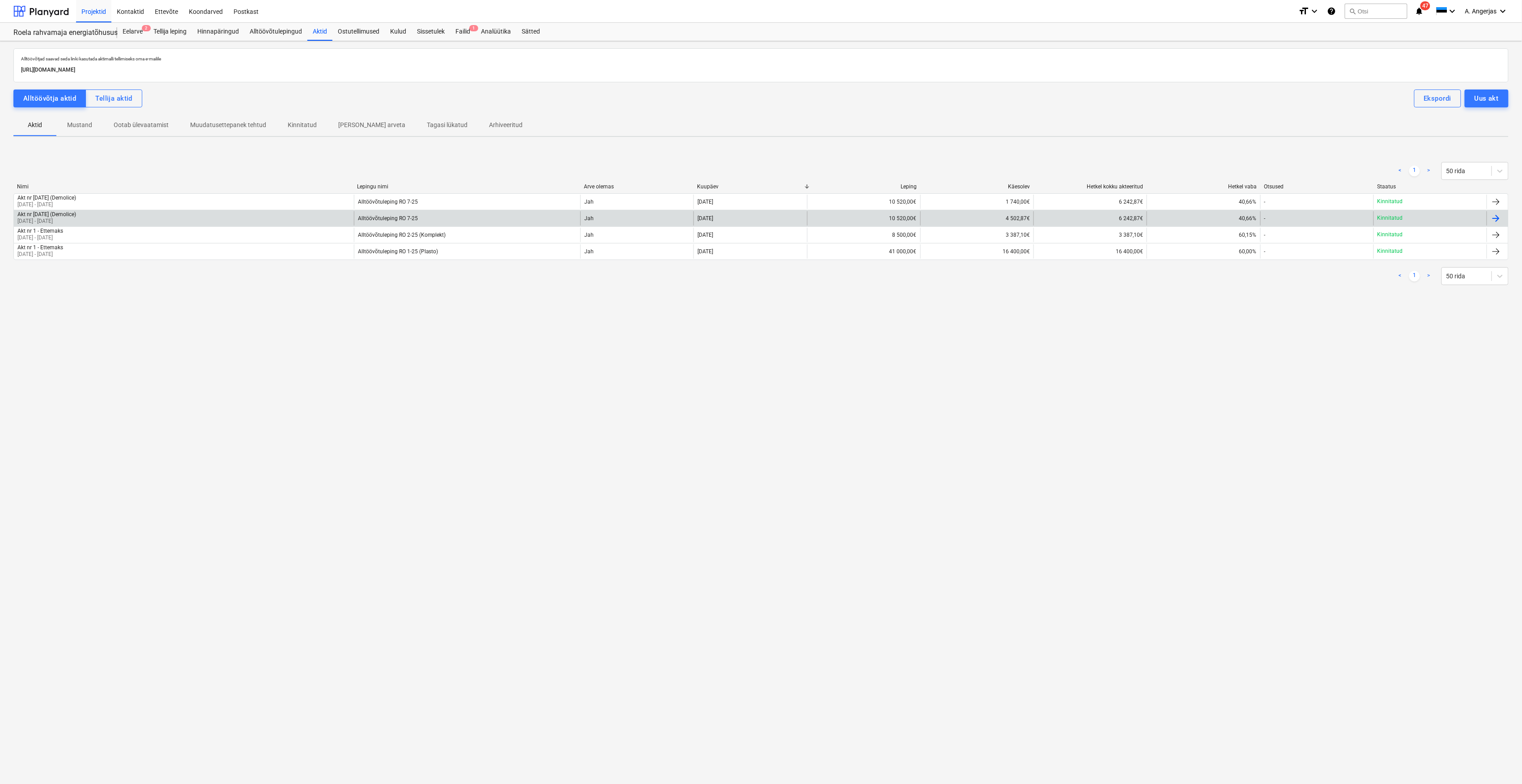
click at [76, 219] on p "[DATE] - [DATE]" at bounding box center [47, 221] width 58 height 8
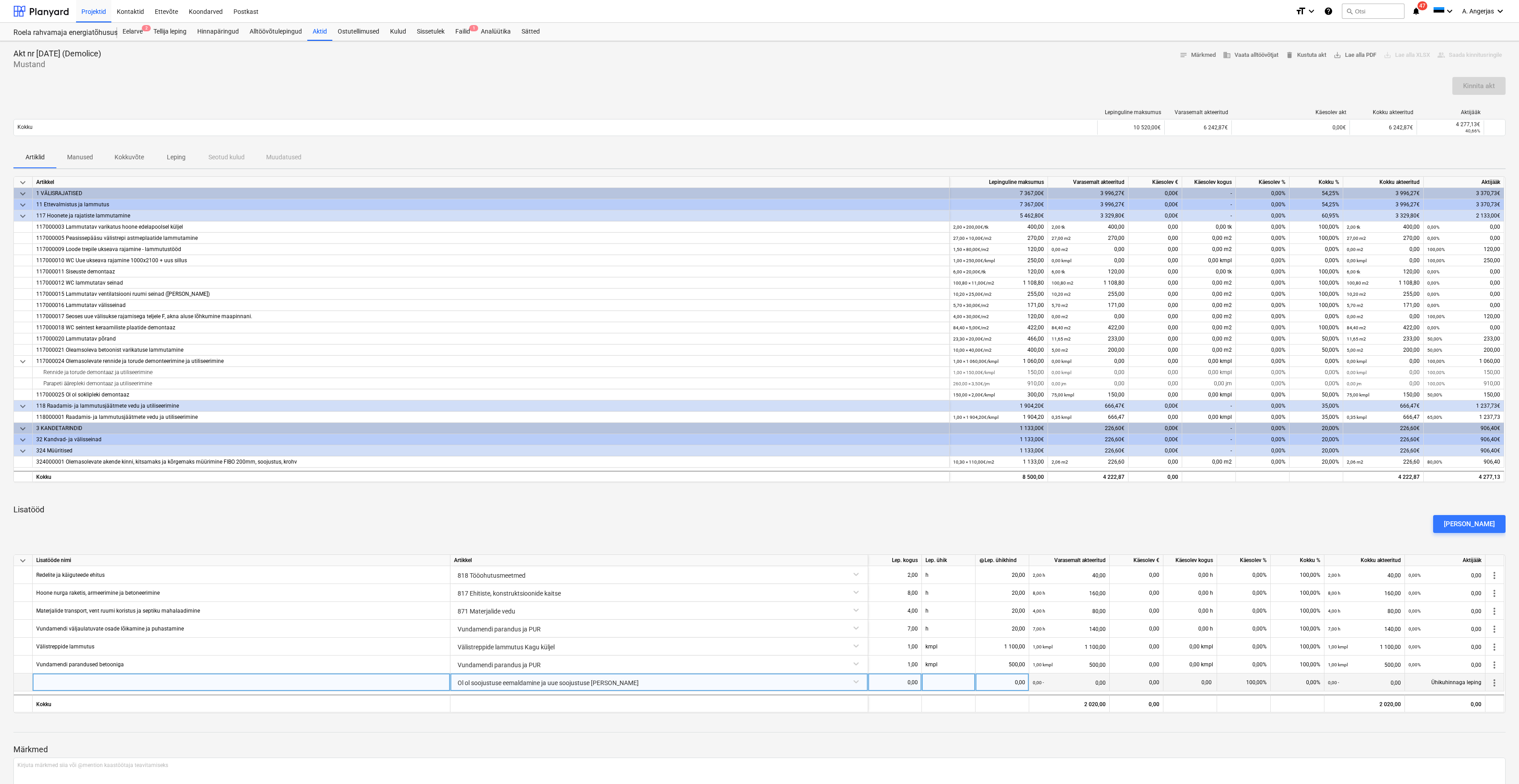
click at [244, 684] on div at bounding box center [241, 682] width 418 height 18
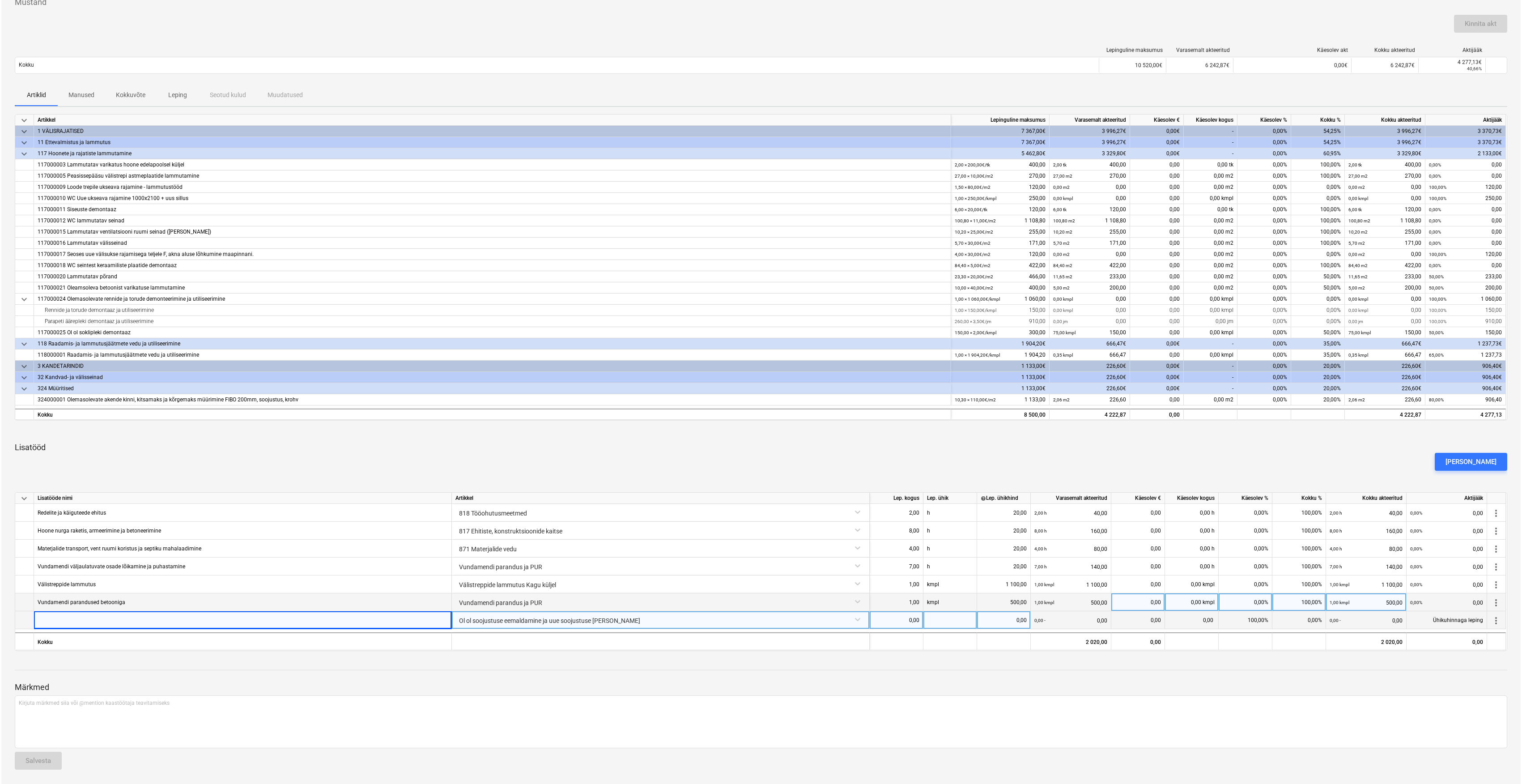
scroll to position [63, 0]
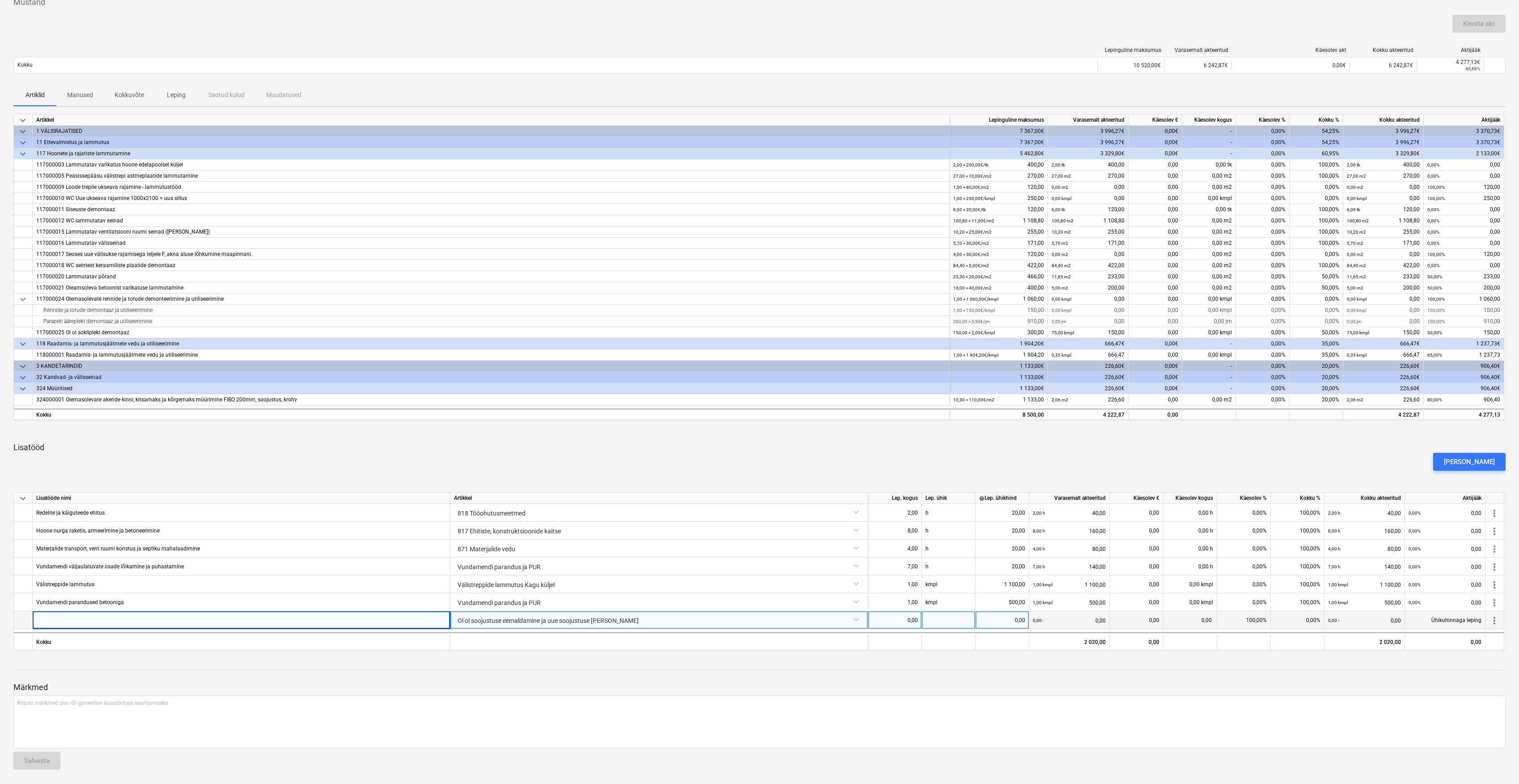
click at [915, 619] on div "0,00" at bounding box center [895, 620] width 46 height 18
click at [913, 613] on input at bounding box center [895, 620] width 53 height 18
type input "1"
click at [953, 623] on div at bounding box center [949, 620] width 54 height 18
click at [957, 620] on div at bounding box center [949, 620] width 54 height 18
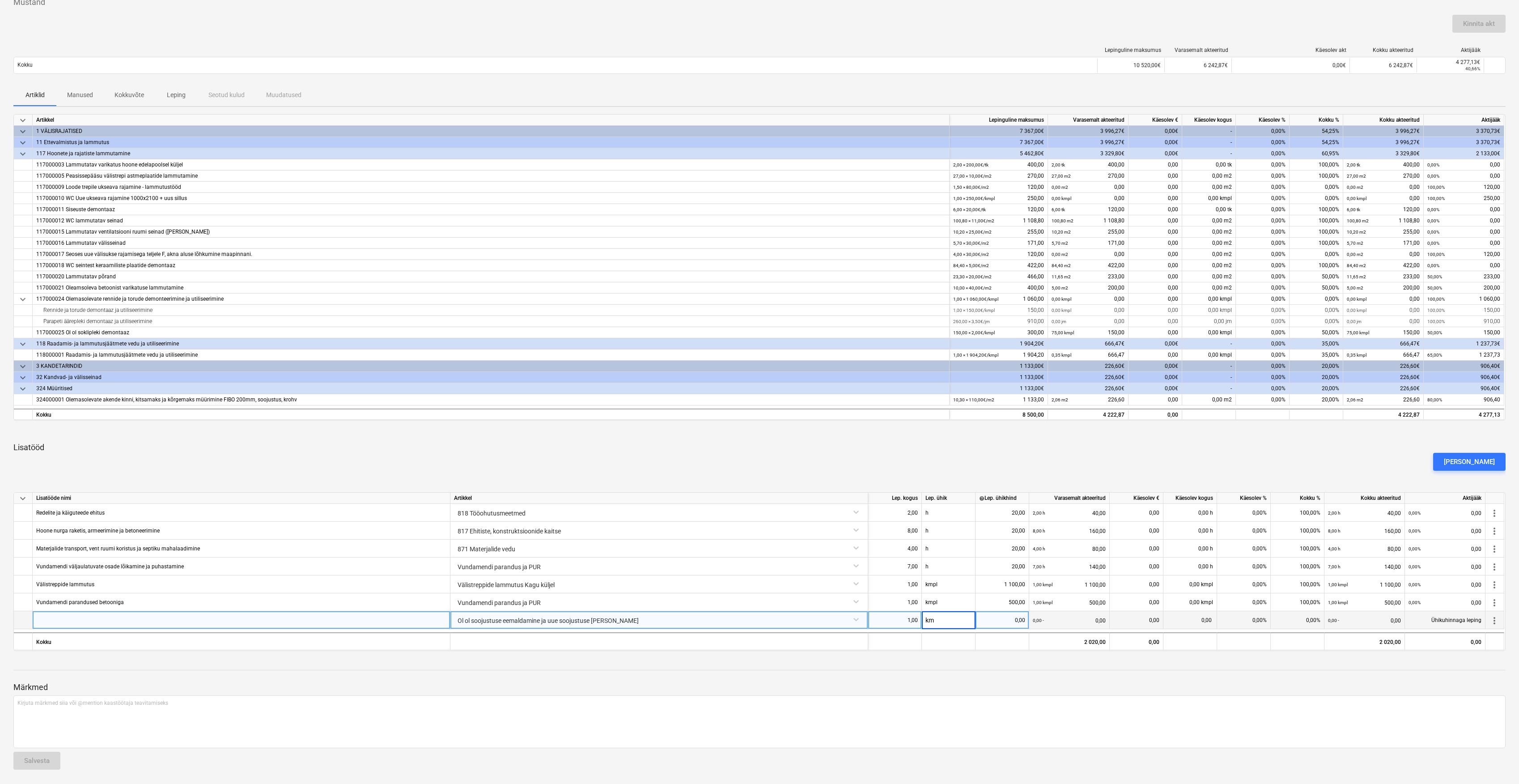
type input "k"
type input "kmpl"
click at [981, 616] on div "0,00" at bounding box center [1003, 620] width 46 height 18
click at [1023, 619] on div "0,00" at bounding box center [1003, 620] width 46 height 18
type input "1400"
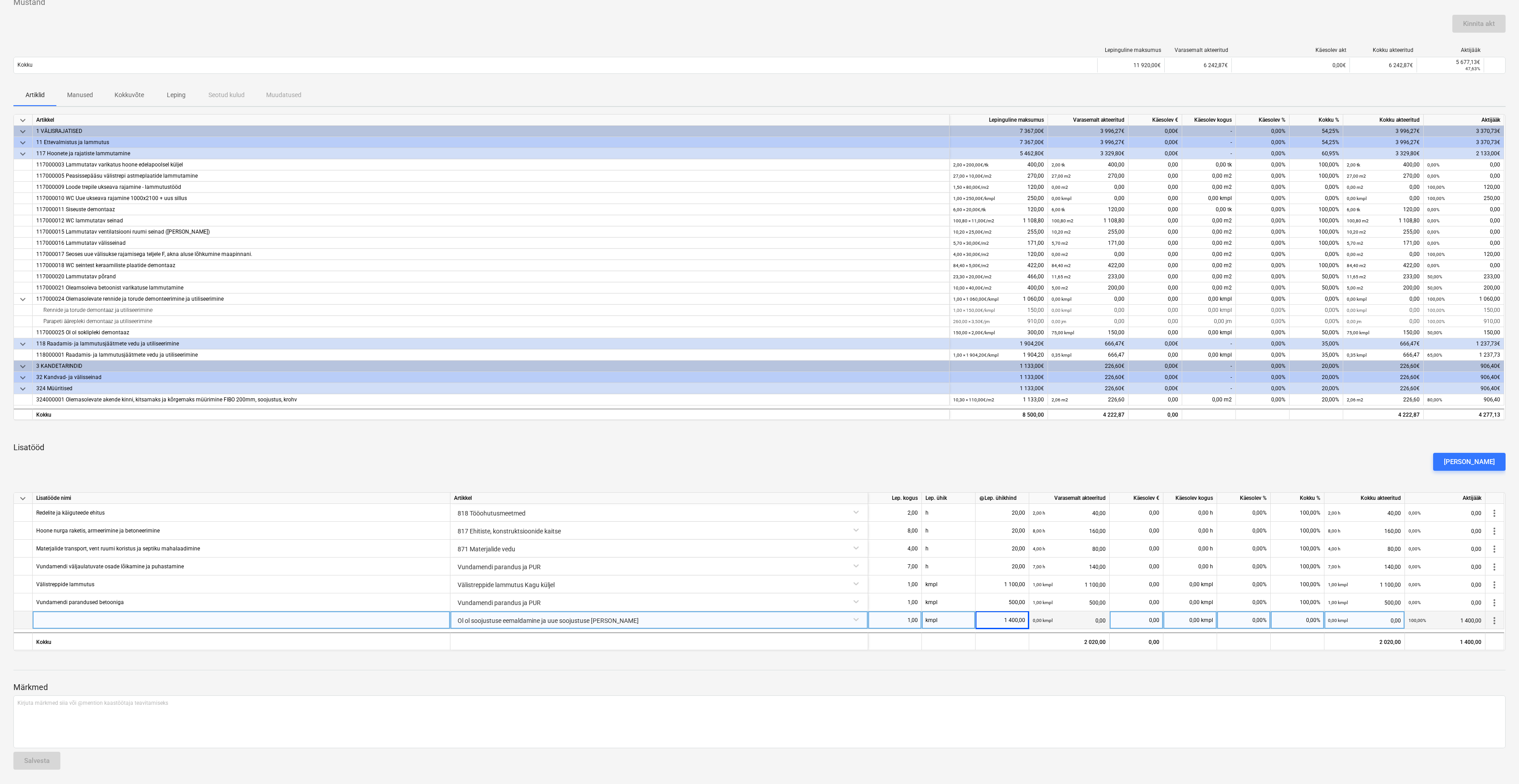
click at [373, 621] on div at bounding box center [241, 620] width 418 height 18
type input "Ol ol soojustuse eemaldamine koos utiliseerimisega"
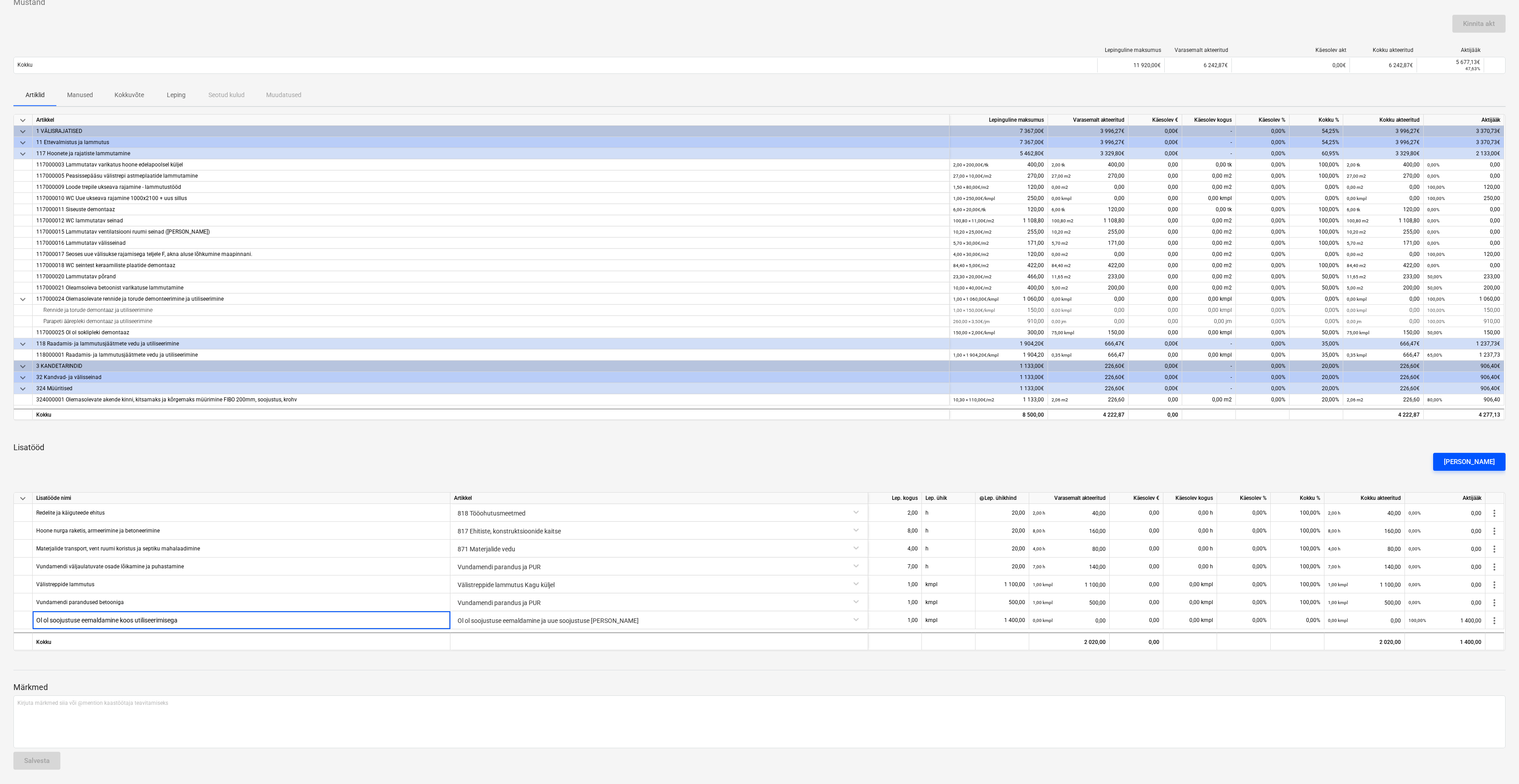
click at [1468, 458] on div "[PERSON_NAME]" at bounding box center [1469, 462] width 51 height 12
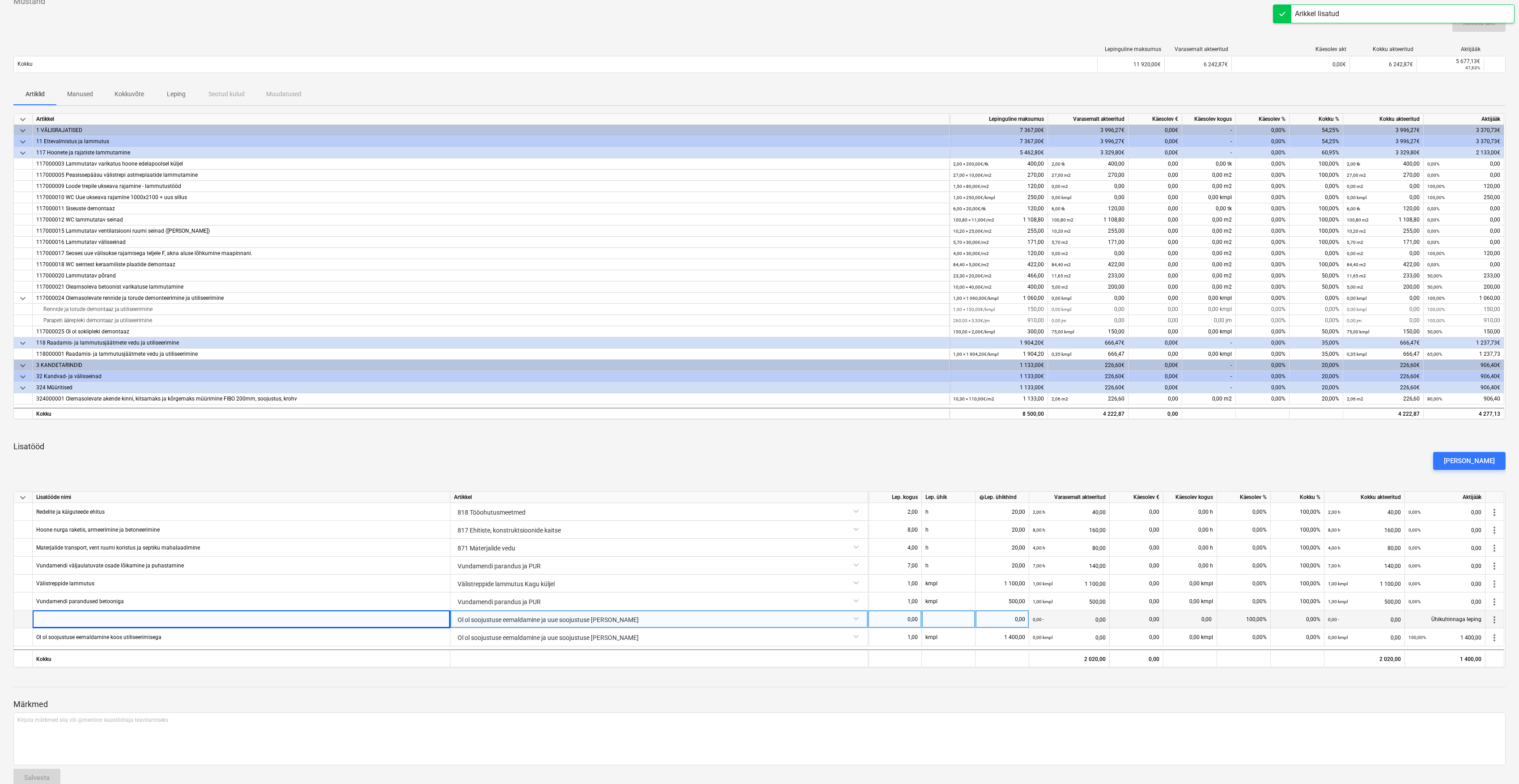
click at [131, 616] on div at bounding box center [241, 619] width 418 height 18
click at [505, 620] on div "Ol ol soojustuse eemaldamine ja uue soojustuse [PERSON_NAME]" at bounding box center [659, 618] width 410 height 16
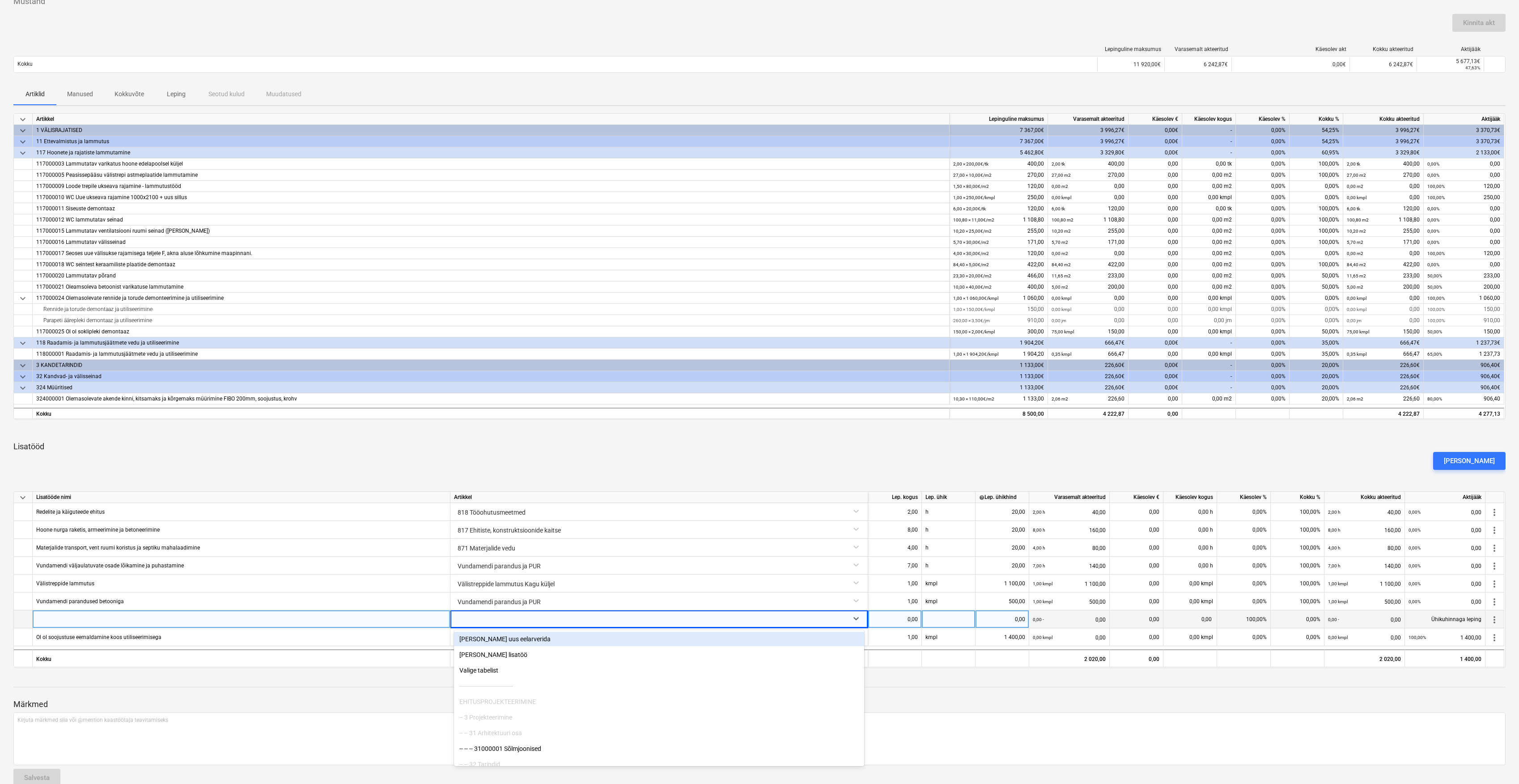
click at [158, 424] on div "keyboard_arrow_down Artikkel Lepinguline maksumus Varasemalt akteeritud Käesole…" at bounding box center [760, 391] width 1492 height 555
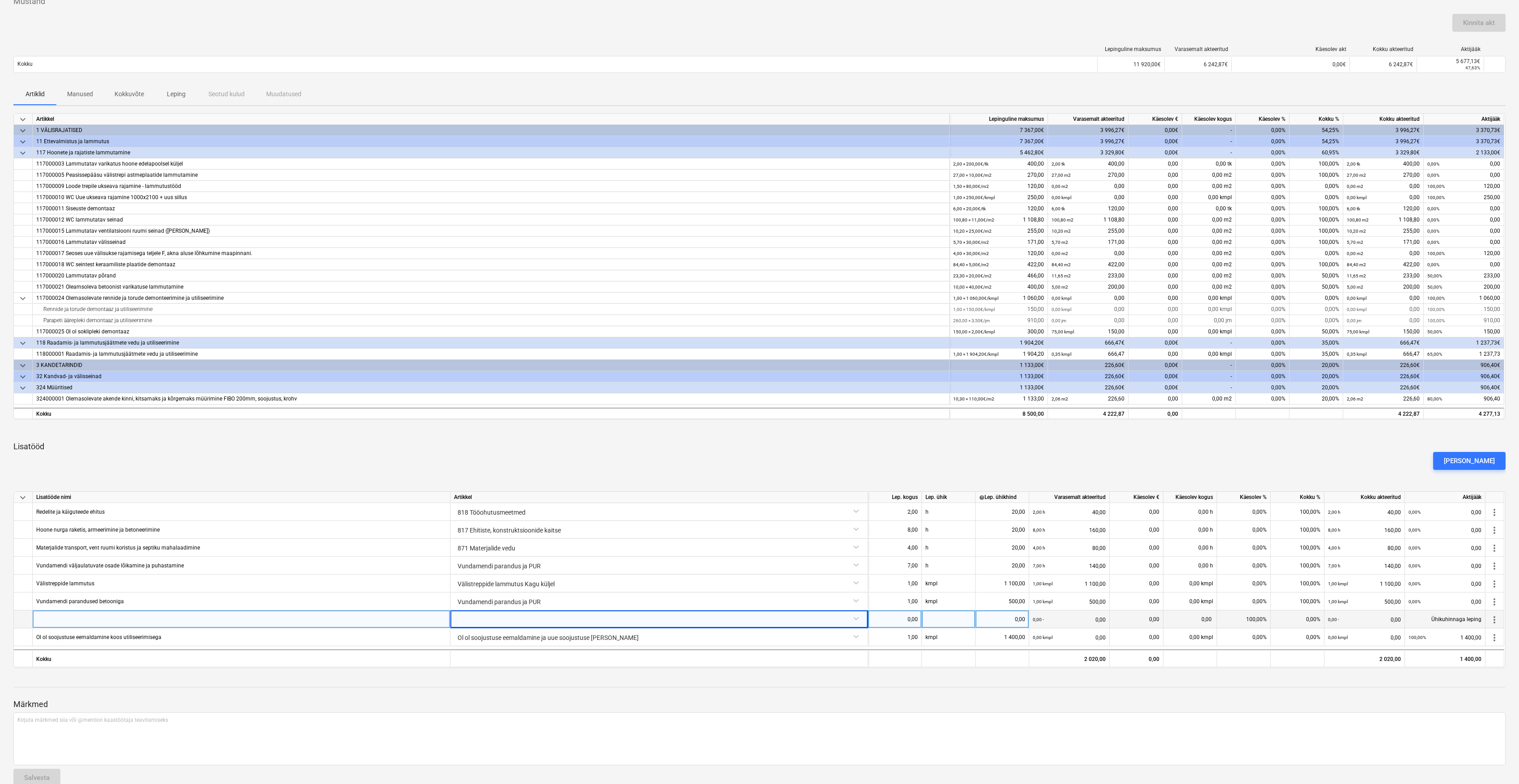
click at [530, 621] on div at bounding box center [659, 618] width 410 height 16
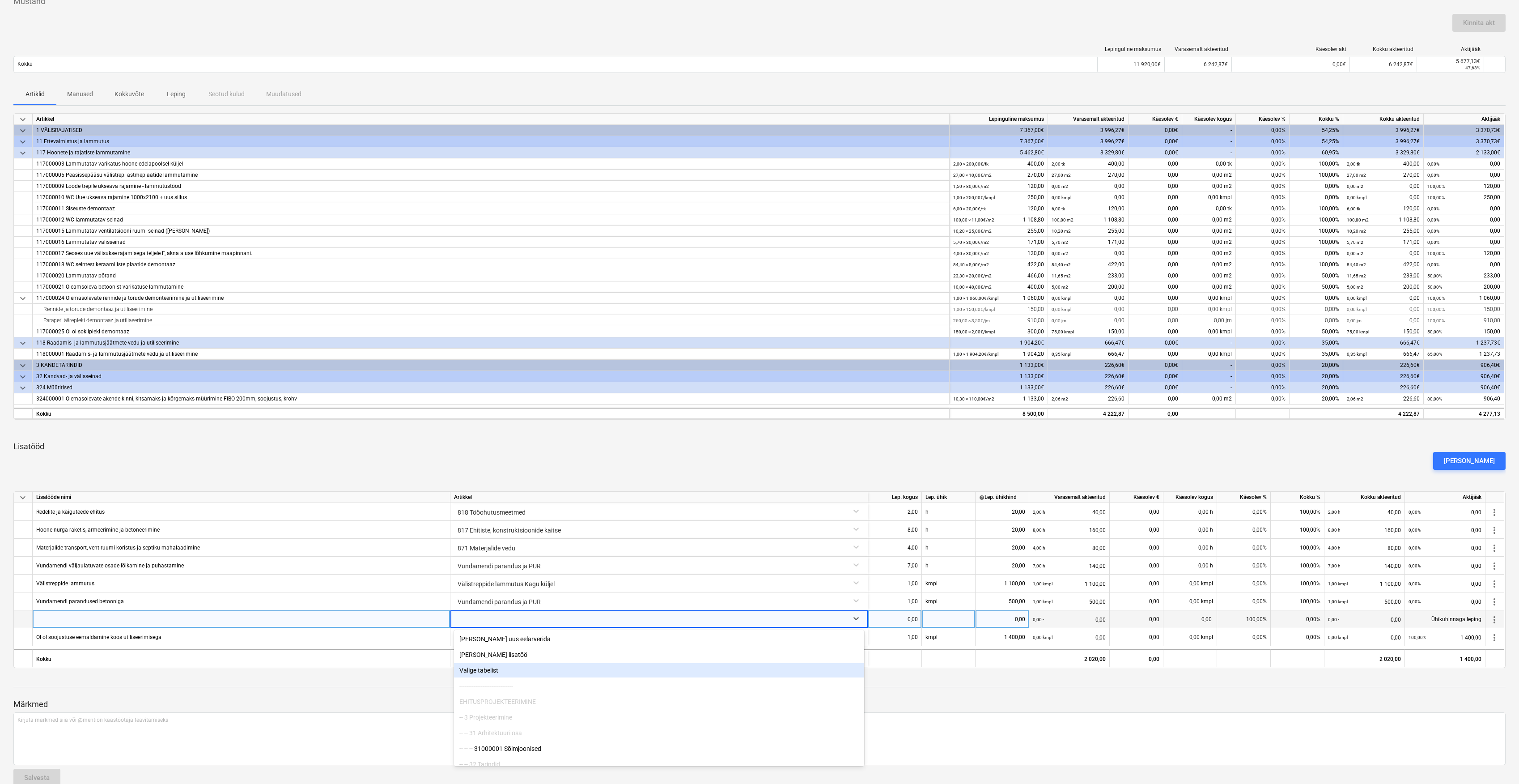
click at [482, 672] on div "Valige tabelist" at bounding box center [659, 670] width 410 height 14
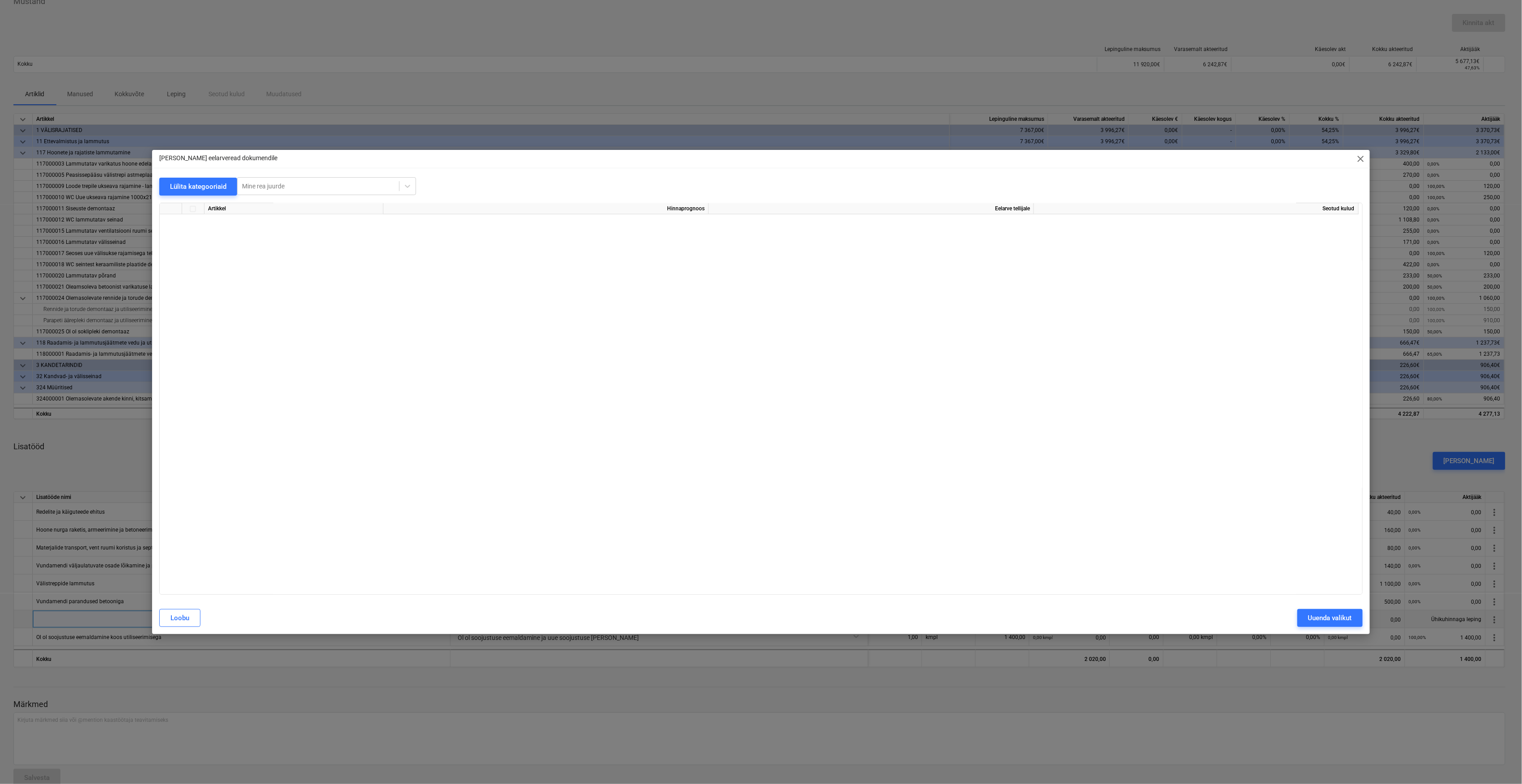
scroll to position [2830, 0]
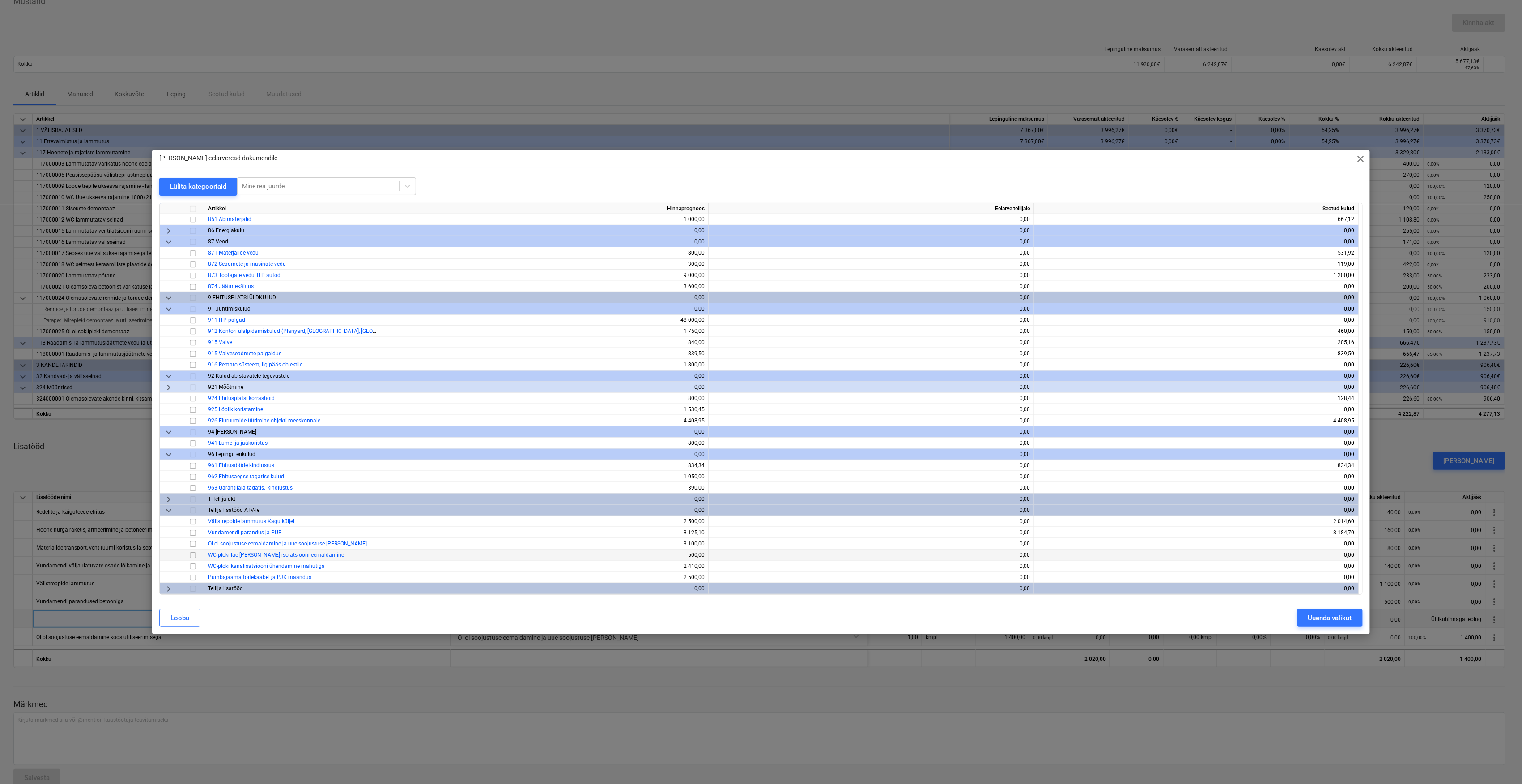
click at [239, 553] on span "WC-ploki lae [PERSON_NAME] isolatsiooni eemaldamine" at bounding box center [276, 555] width 136 height 6
click at [194, 554] on input "checkbox" at bounding box center [193, 555] width 11 height 11
click at [1312, 620] on div "Uuenda valikut" at bounding box center [1330, 618] width 44 height 12
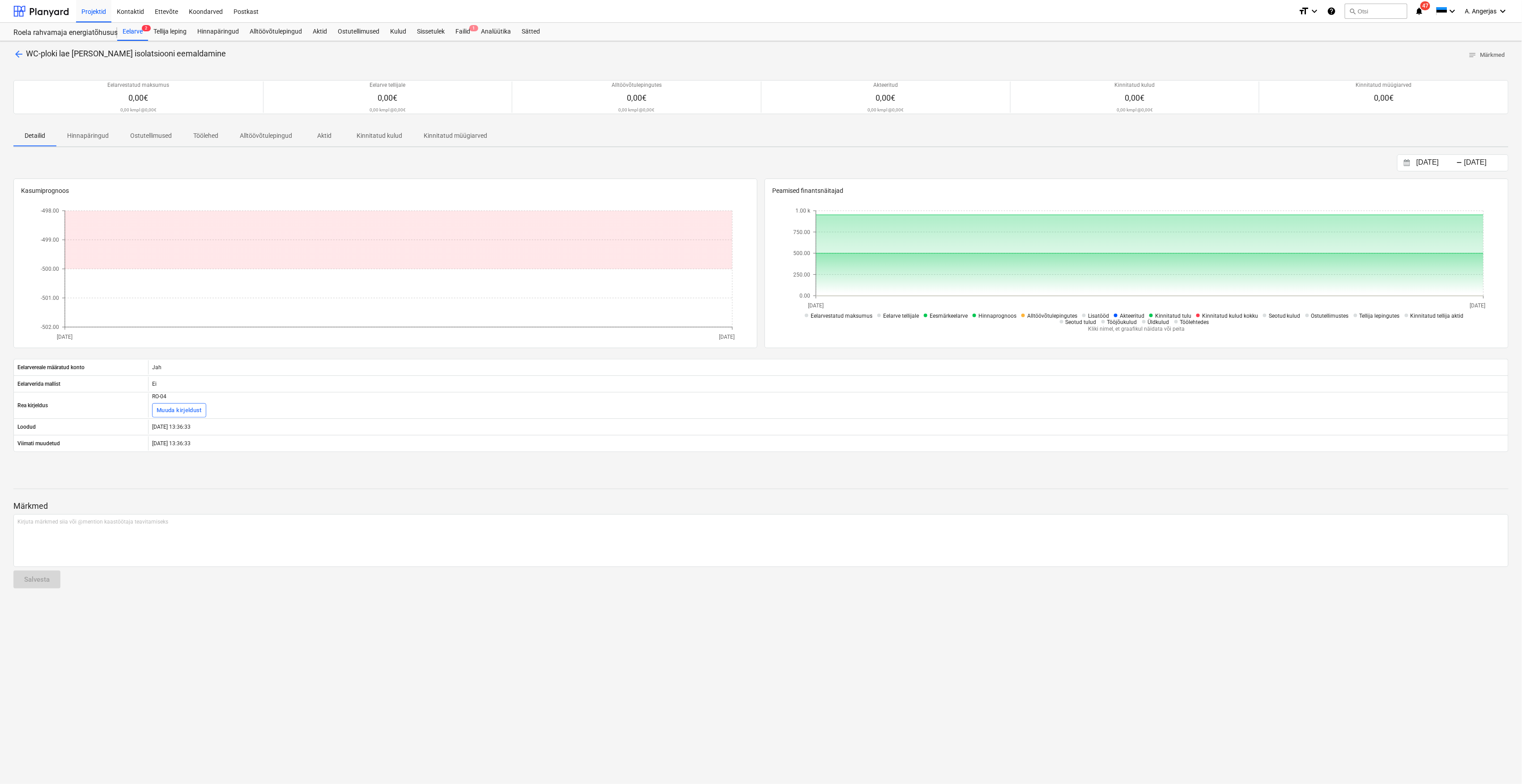
click at [22, 57] on span "arrow_back" at bounding box center [19, 54] width 11 height 11
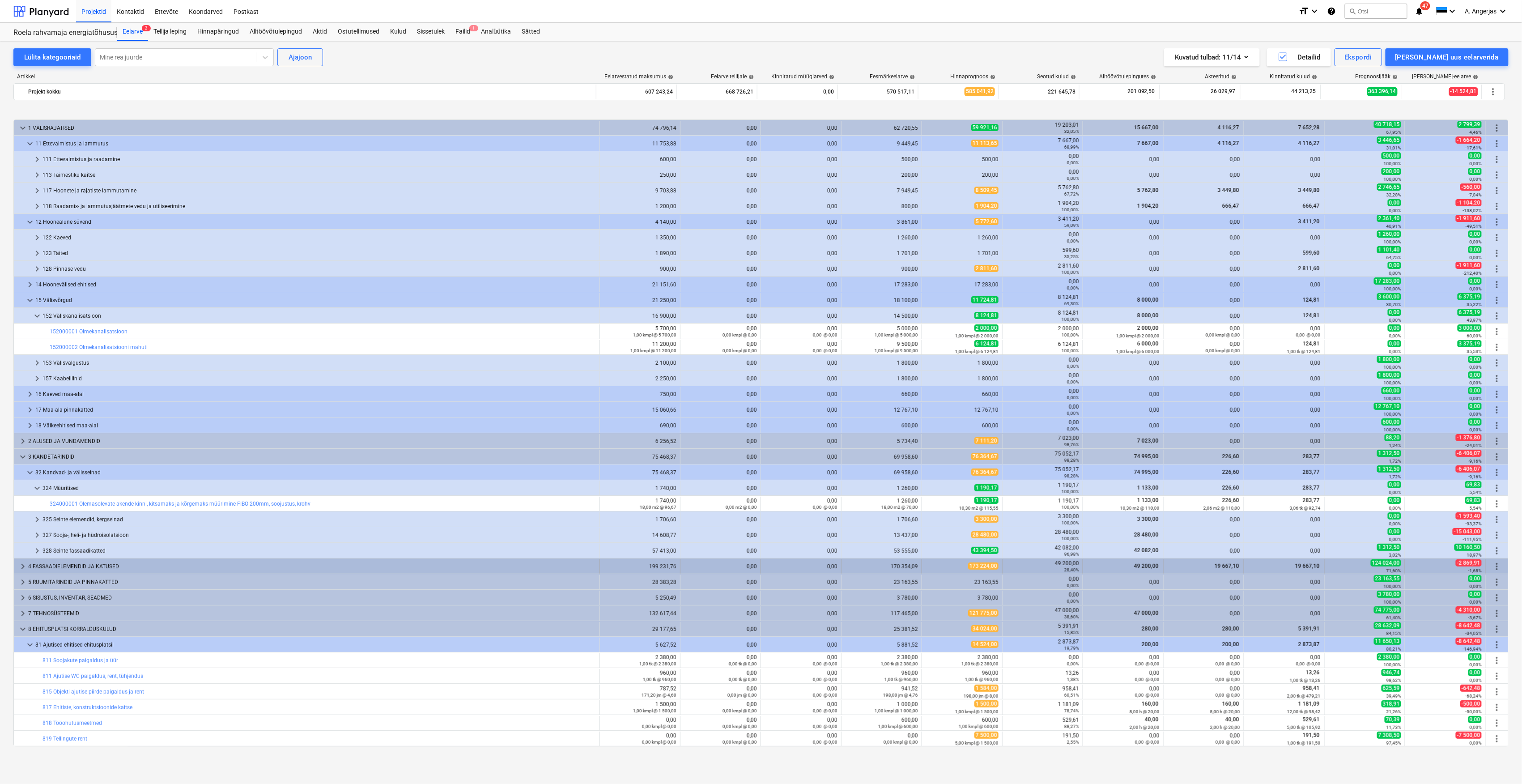
scroll to position [330, 0]
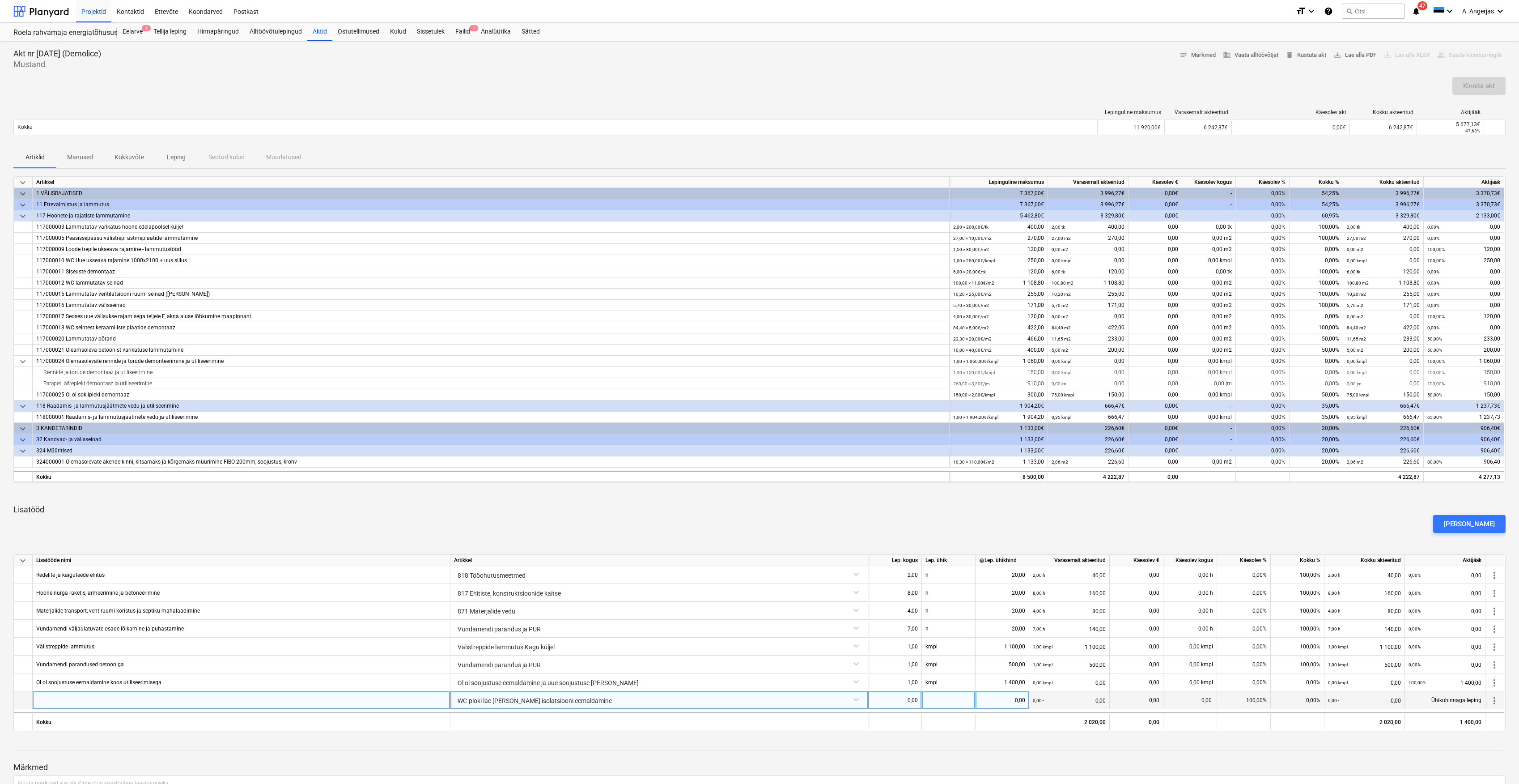
click at [248, 705] on div at bounding box center [241, 700] width 418 height 18
type input "L"
type input "WC-ploki lae [PERSON_NAME] isolatsiooni eemaldamine koos utiliseerimisega"
click at [909, 703] on div "0,00" at bounding box center [895, 700] width 46 height 18
click at [960, 704] on div at bounding box center [949, 700] width 54 height 18
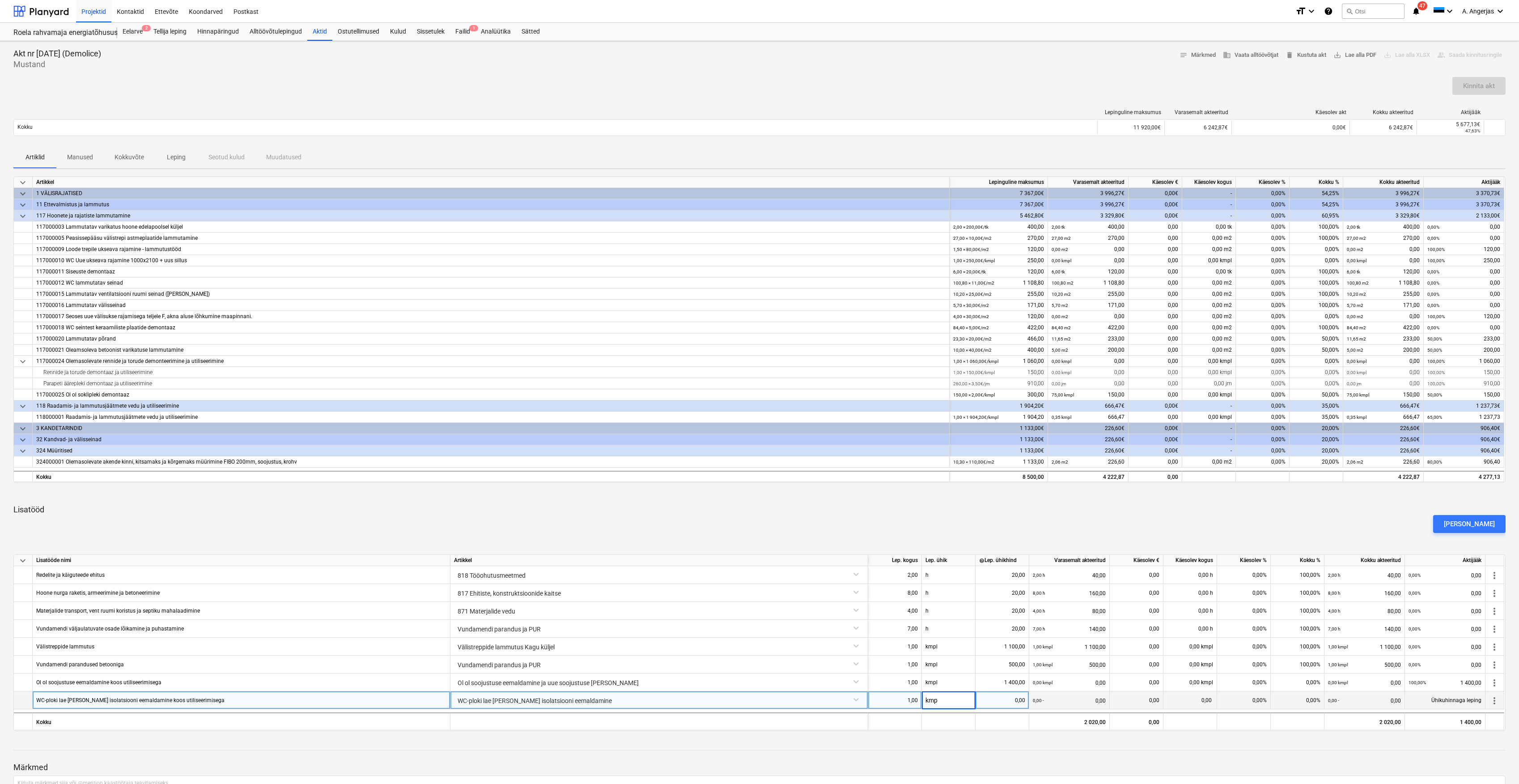
type input "kmpl"
click at [1002, 698] on div "0,00" at bounding box center [1003, 700] width 46 height 18
click at [1012, 695] on div "0,00" at bounding box center [1003, 700] width 46 height 18
type input "500"
click at [1204, 739] on div at bounding box center [760, 741] width 1492 height 7
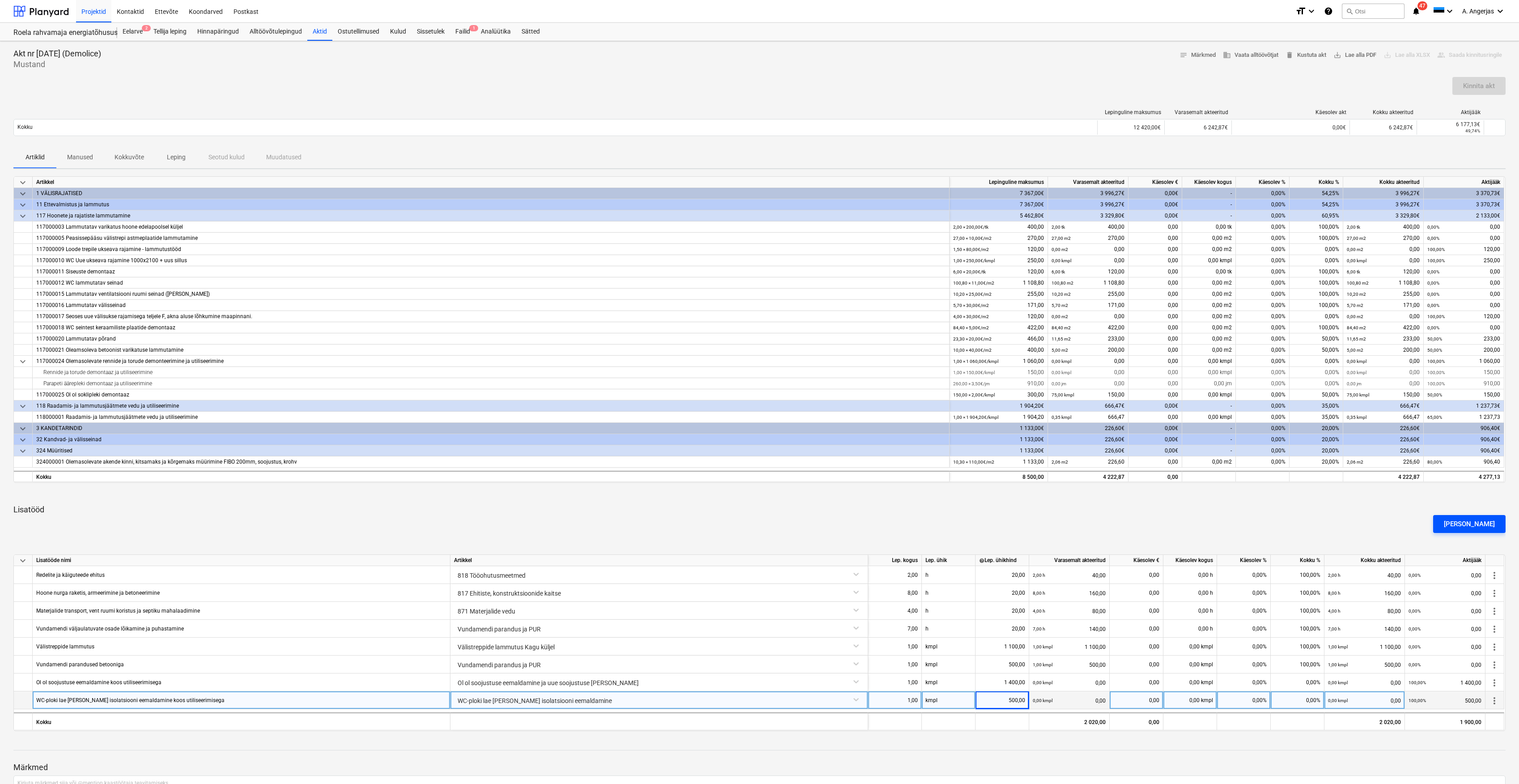
click at [1476, 529] on div "[PERSON_NAME]" at bounding box center [1469, 524] width 51 height 12
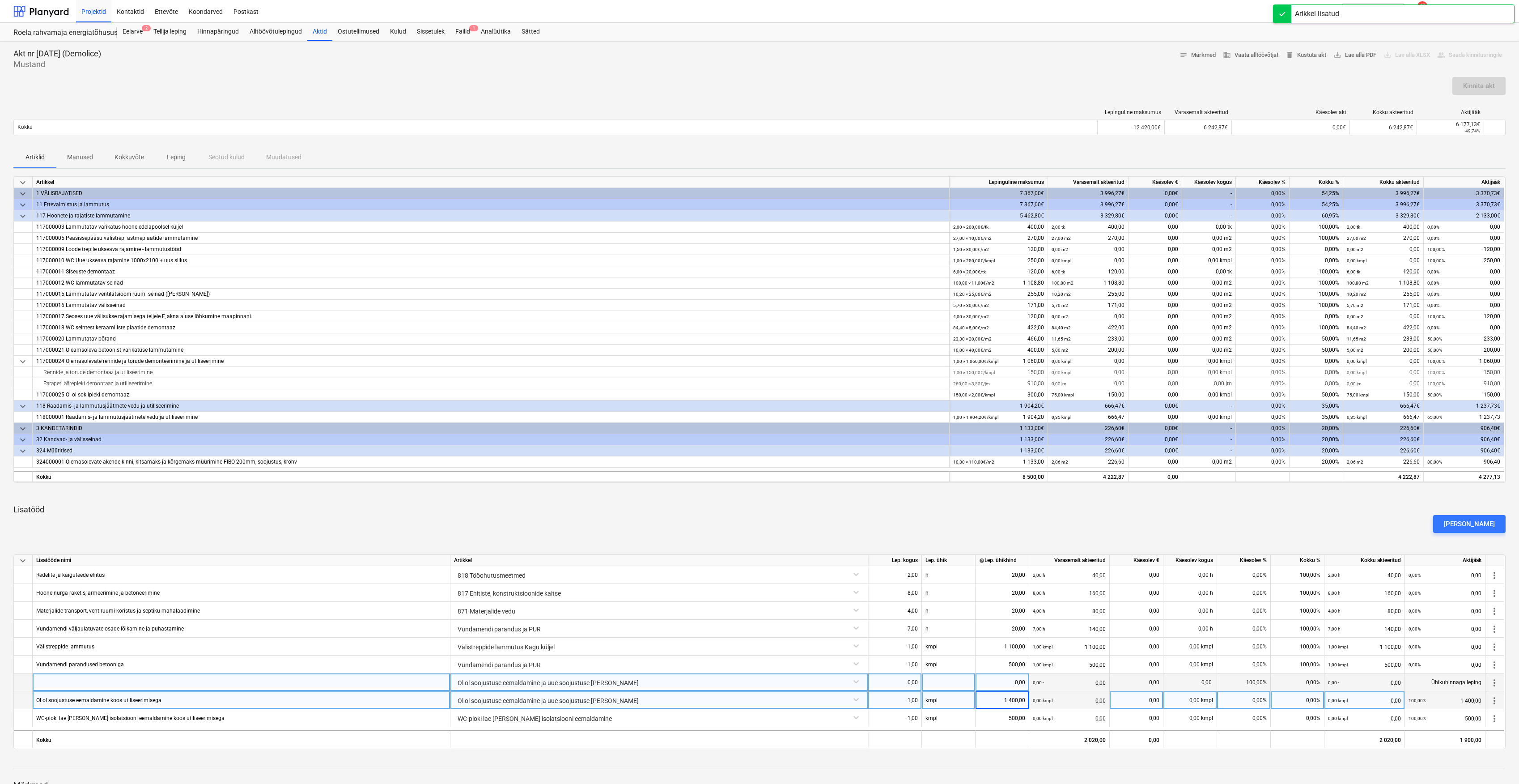
click at [512, 681] on div "Ol ol soojustuse eemaldamine ja uue soojustuse [PERSON_NAME]" at bounding box center [659, 681] width 410 height 16
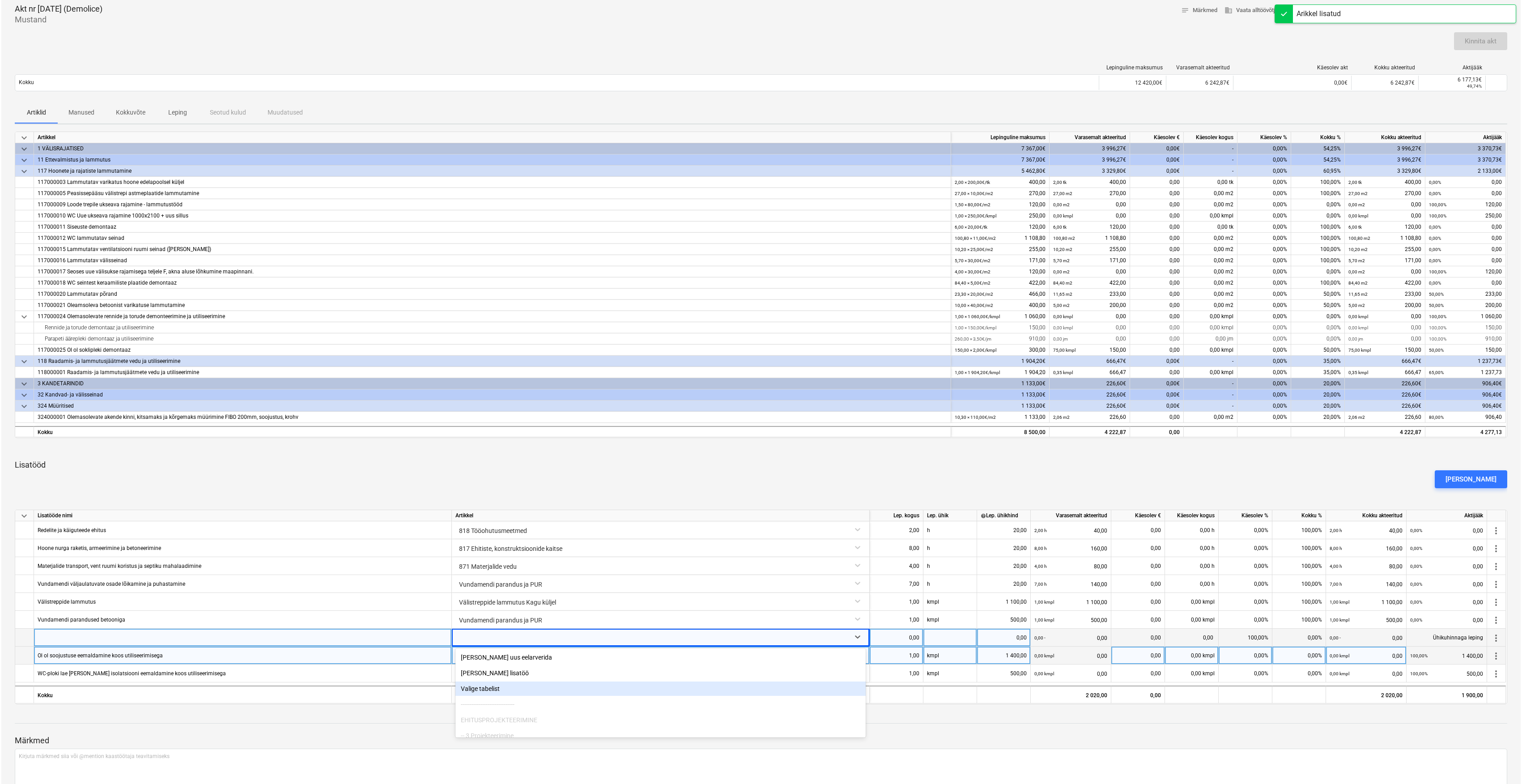
scroll to position [49, 0]
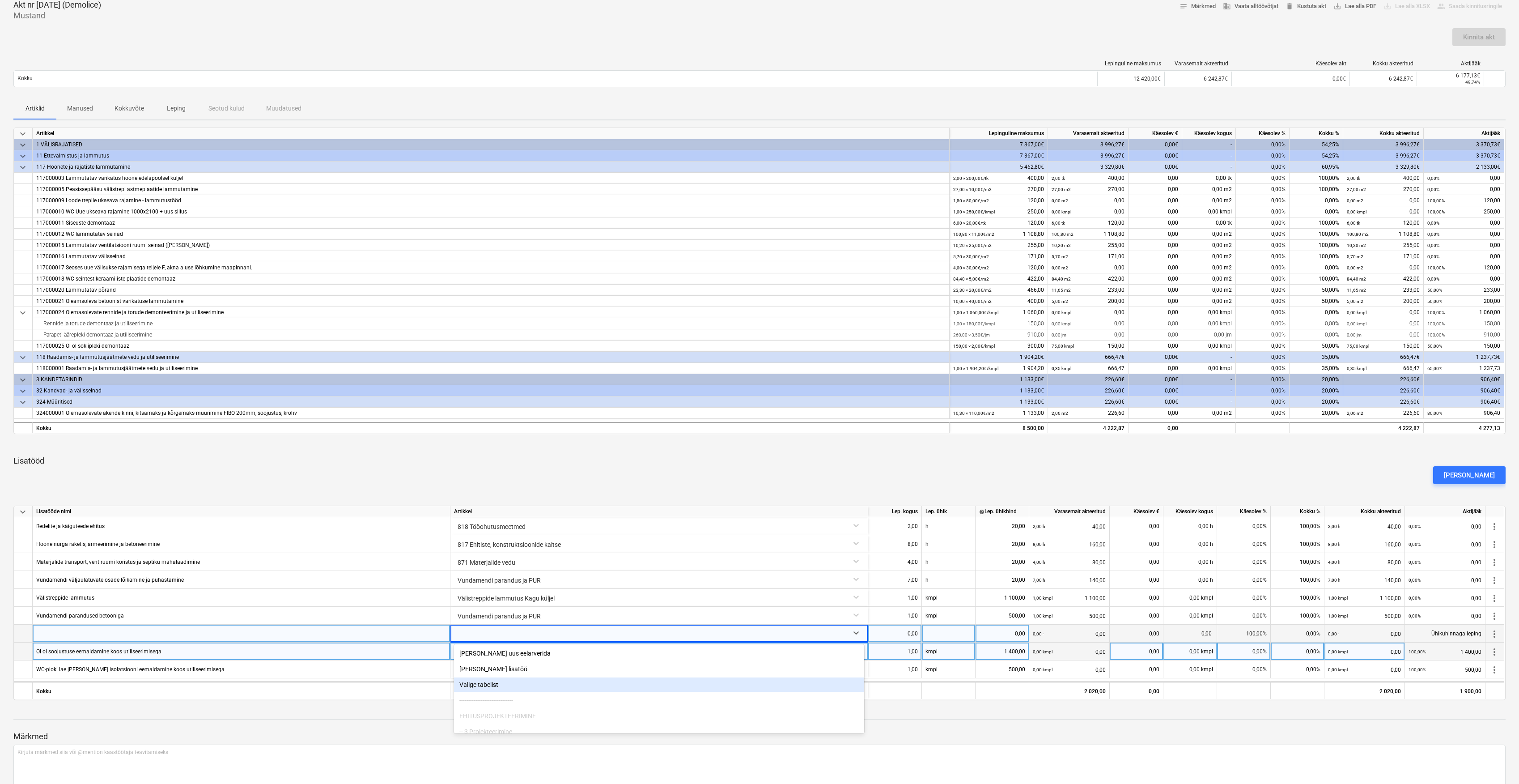
click at [515, 687] on div "Valige tabelist" at bounding box center [659, 684] width 410 height 14
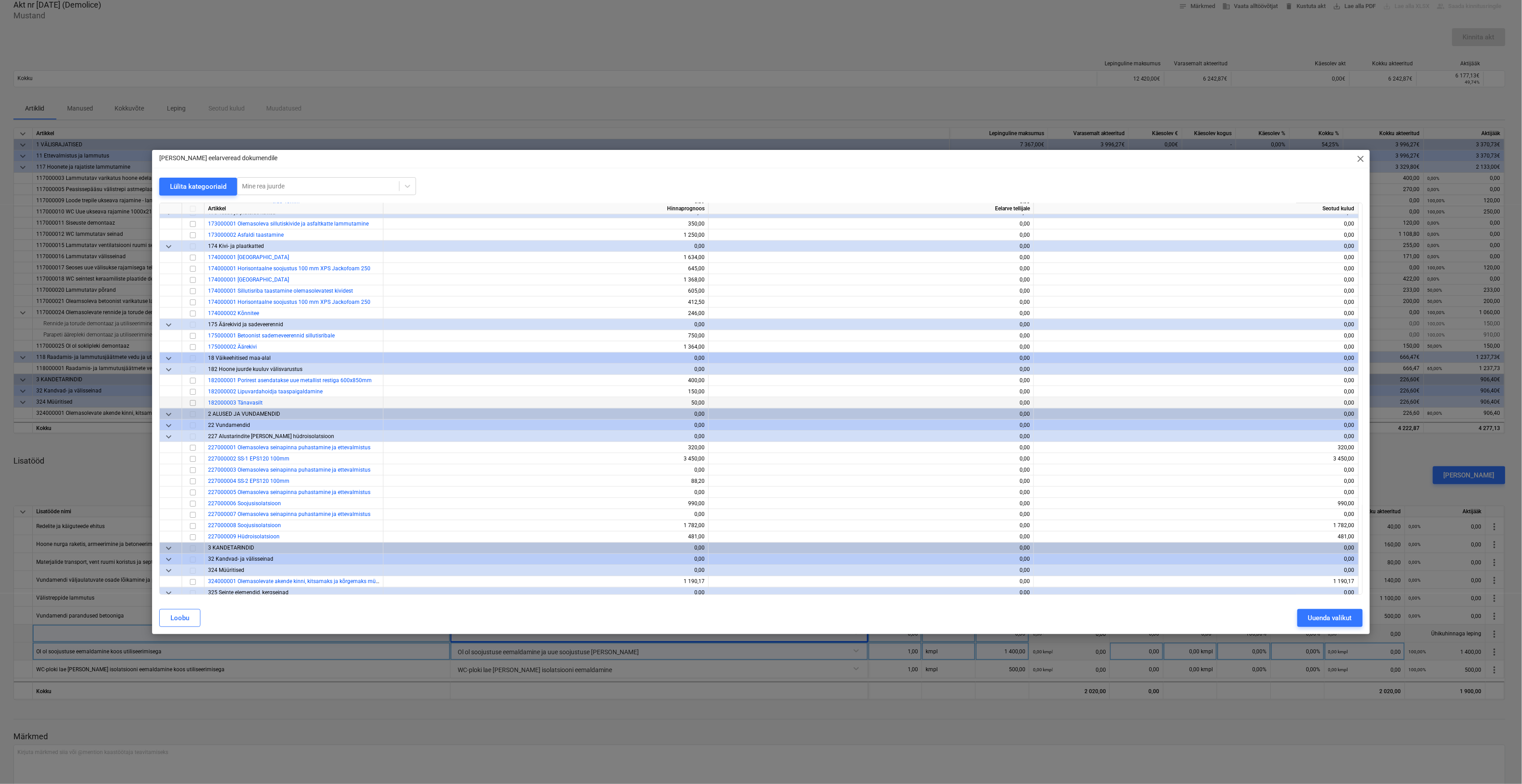
scroll to position [894, 0]
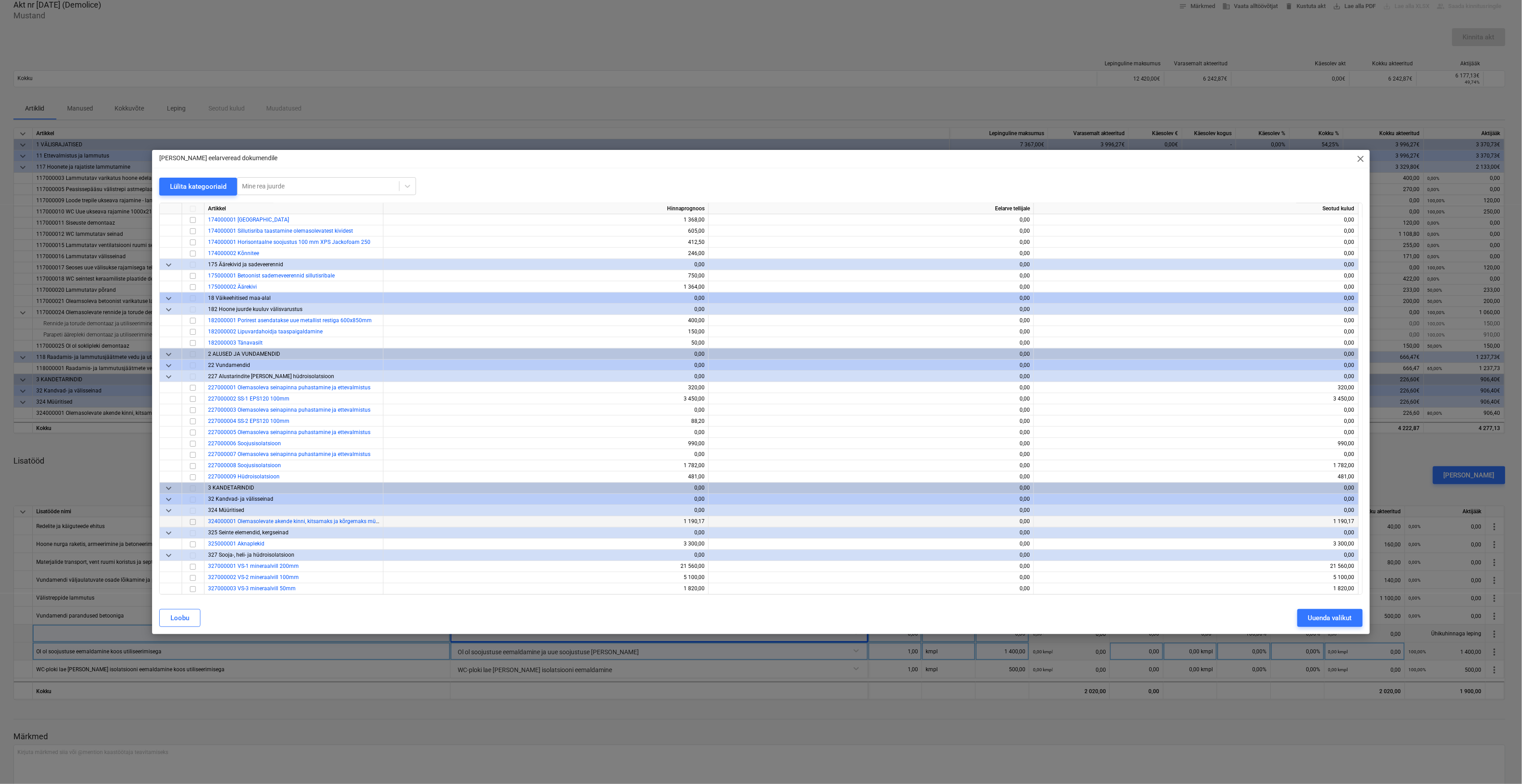
click at [192, 522] on input "checkbox" at bounding box center [193, 522] width 11 height 11
click at [1352, 617] on button "Uuenda valikut" at bounding box center [1330, 618] width 66 height 18
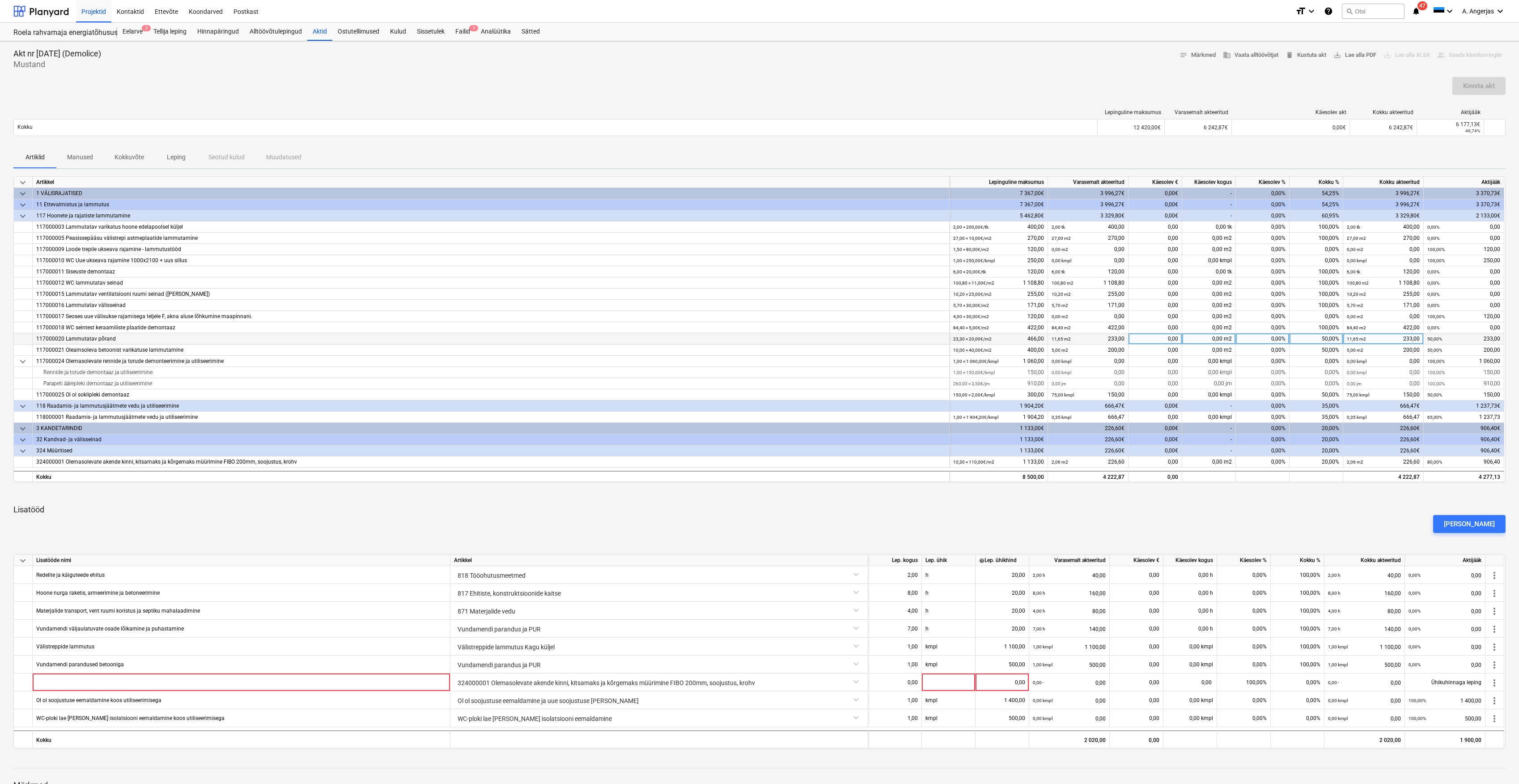
scroll to position [60, 0]
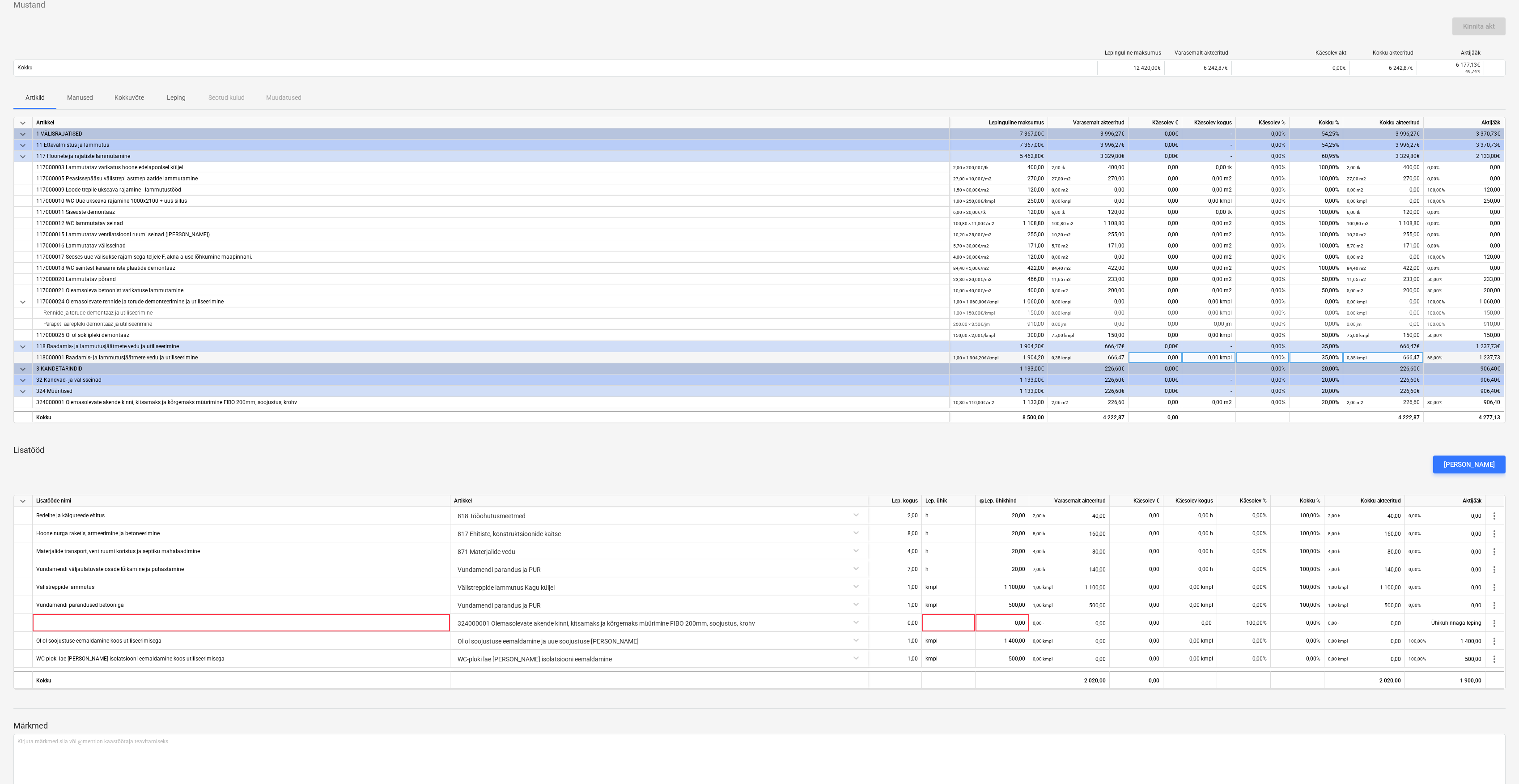
click at [1318, 354] on div "35,00%" at bounding box center [1316, 357] width 54 height 11
type input "15"
click at [1300, 459] on div "[PERSON_NAME]" at bounding box center [760, 464] width 1500 height 25
click at [1278, 355] on div "0,00%" at bounding box center [1263, 357] width 54 height 11
type input "15"
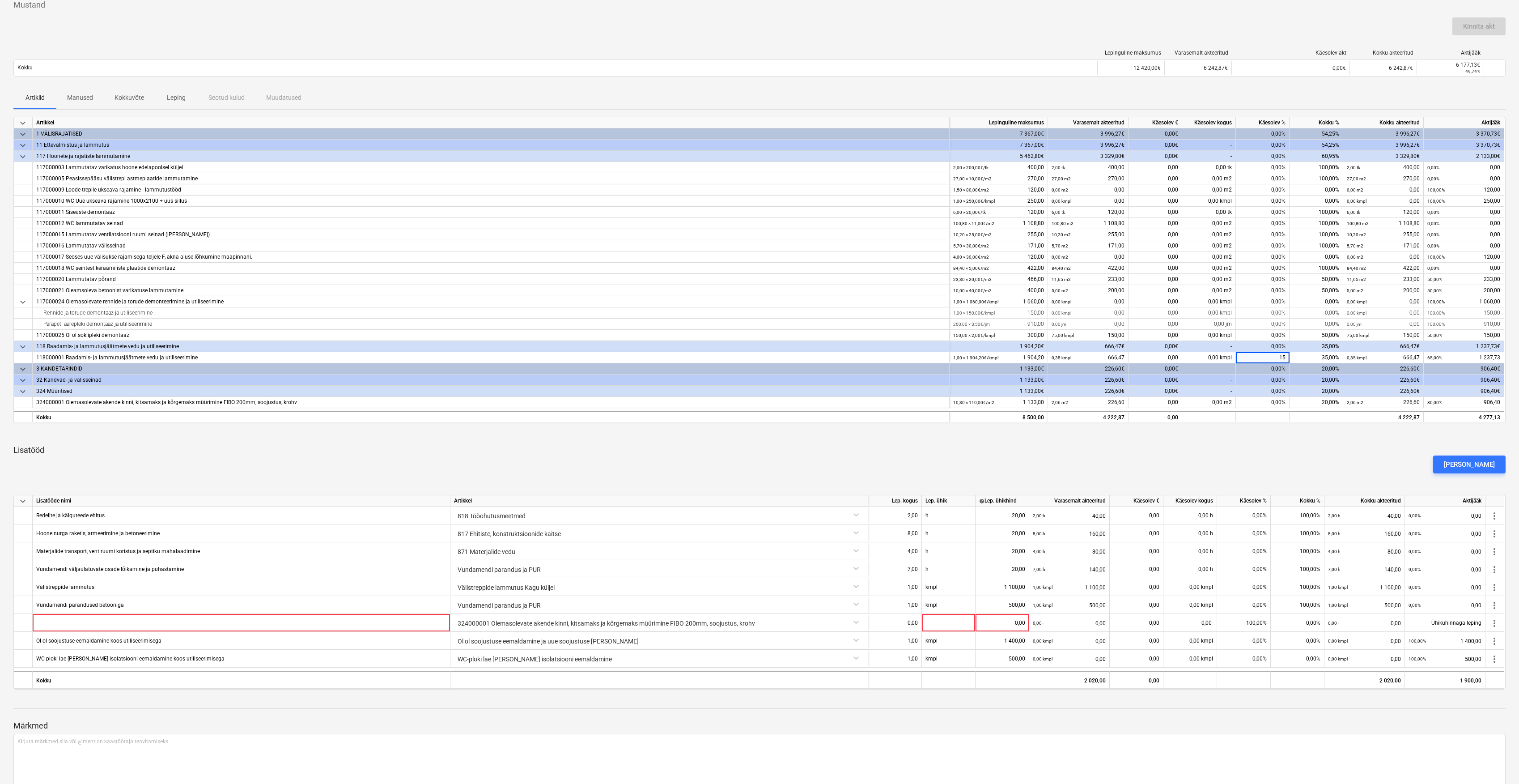
click at [1342, 482] on div at bounding box center [760, 484] width 1492 height 7
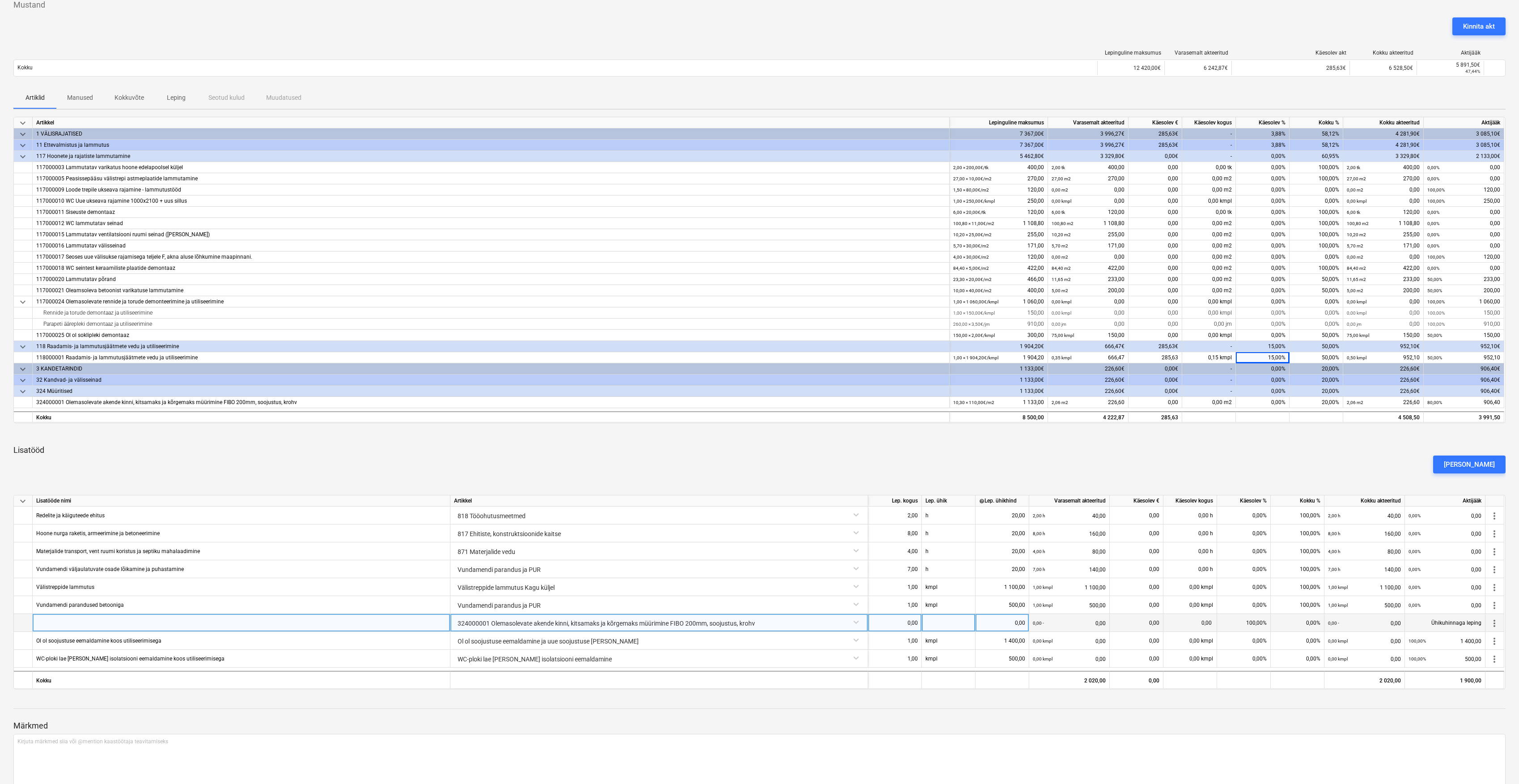
click at [305, 620] on div at bounding box center [241, 623] width 418 height 18
type input "Ukseava aluse kinni ladumine"
click at [908, 621] on div "0,00" at bounding box center [895, 623] width 46 height 18
type input "1"
click at [940, 620] on div at bounding box center [949, 623] width 54 height 18
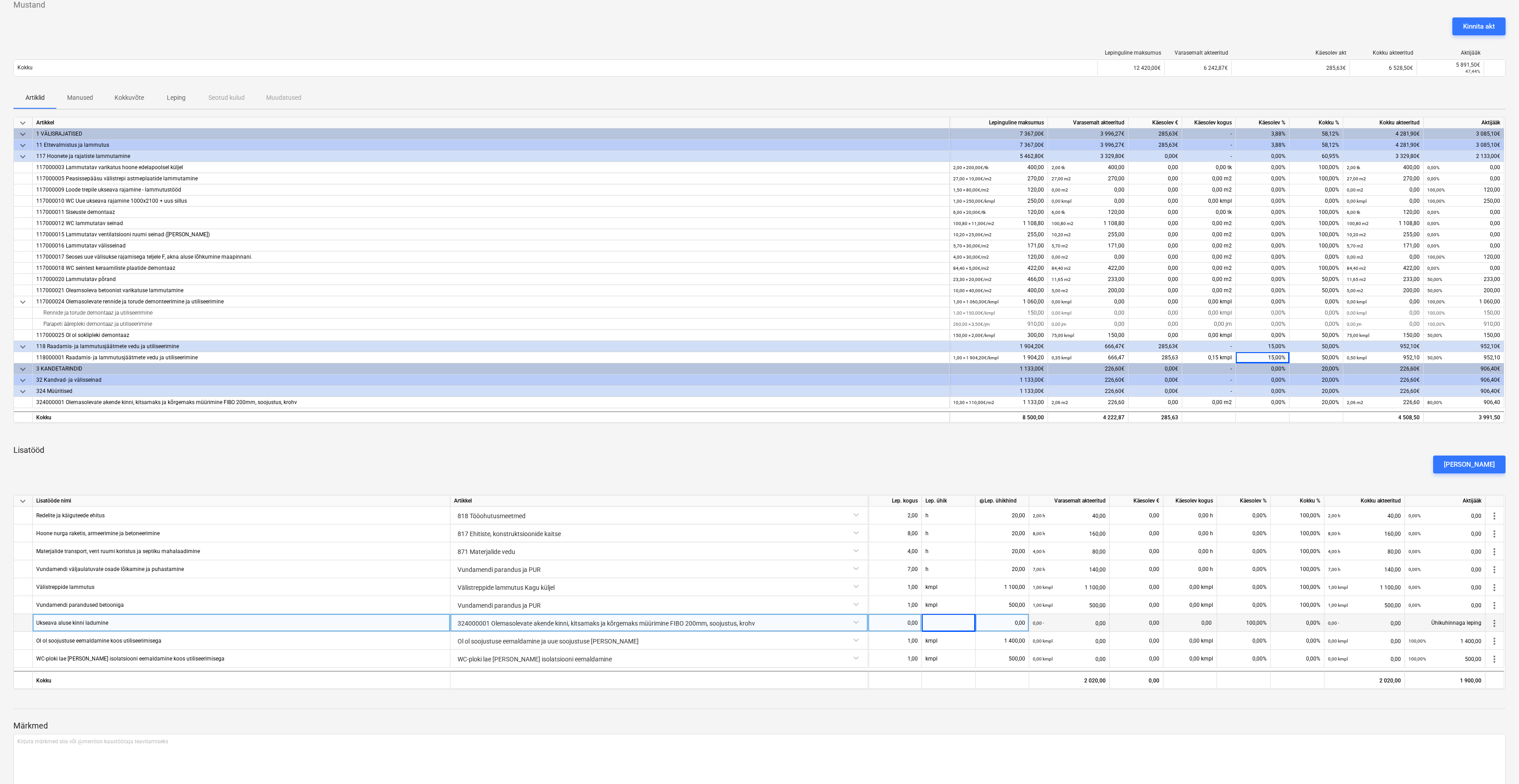
click at [917, 623] on div "0,00" at bounding box center [895, 623] width 46 height 18
type input "1"
click at [950, 618] on div at bounding box center [949, 623] width 54 height 18
type input "kmpl"
click at [1007, 620] on div "0,00" at bounding box center [1003, 623] width 46 height 18
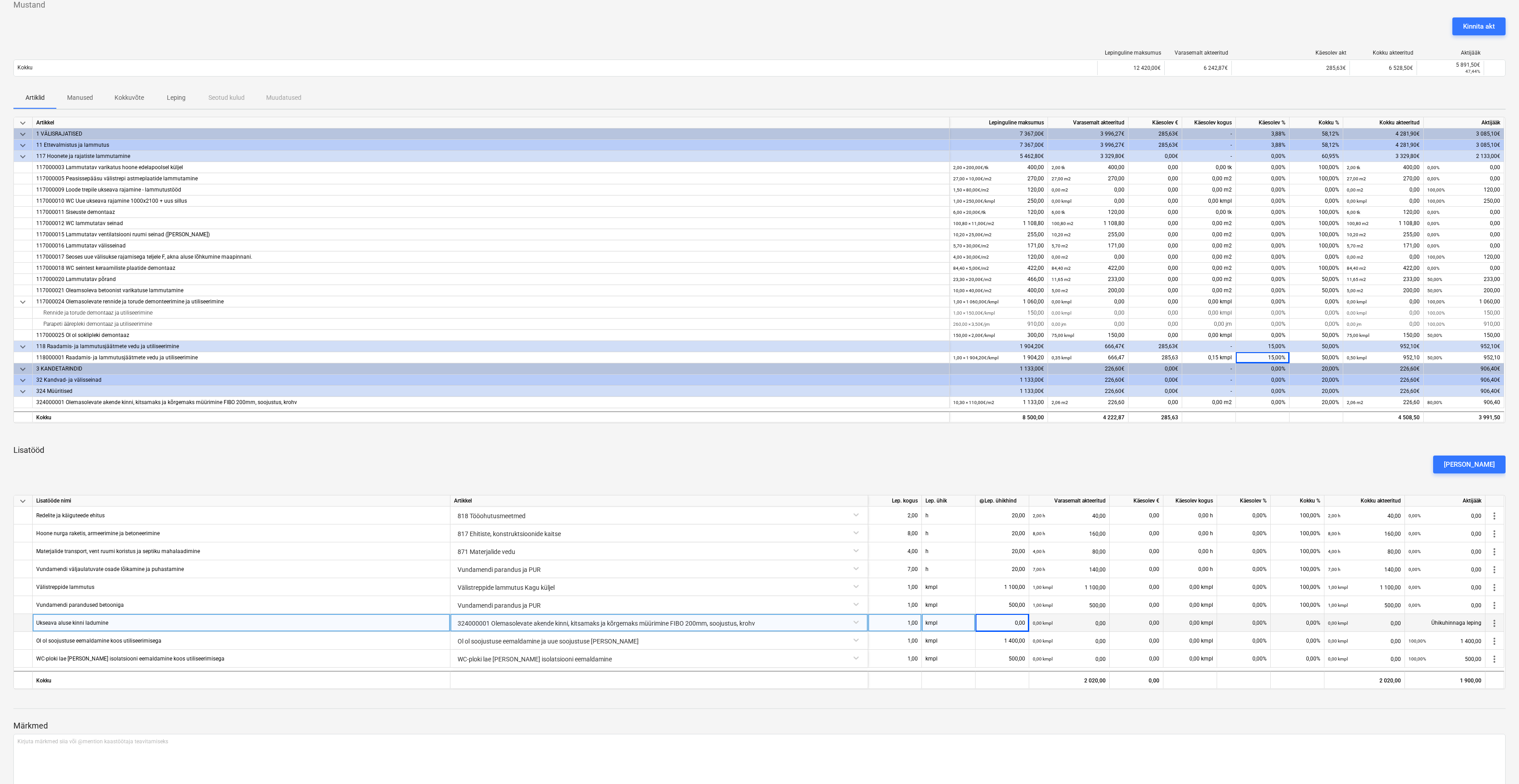
click at [1007, 628] on div "0,00" at bounding box center [1003, 623] width 46 height 18
type input "126,72"
click at [1003, 704] on div "Märkmed Kirjuta märkmed siia või @mention kaastöötaja teavitamiseks ﻿ Salvesta" at bounding box center [760, 756] width 1492 height 119
click at [1246, 626] on div "0,00%" at bounding box center [1244, 623] width 54 height 18
type input "100"
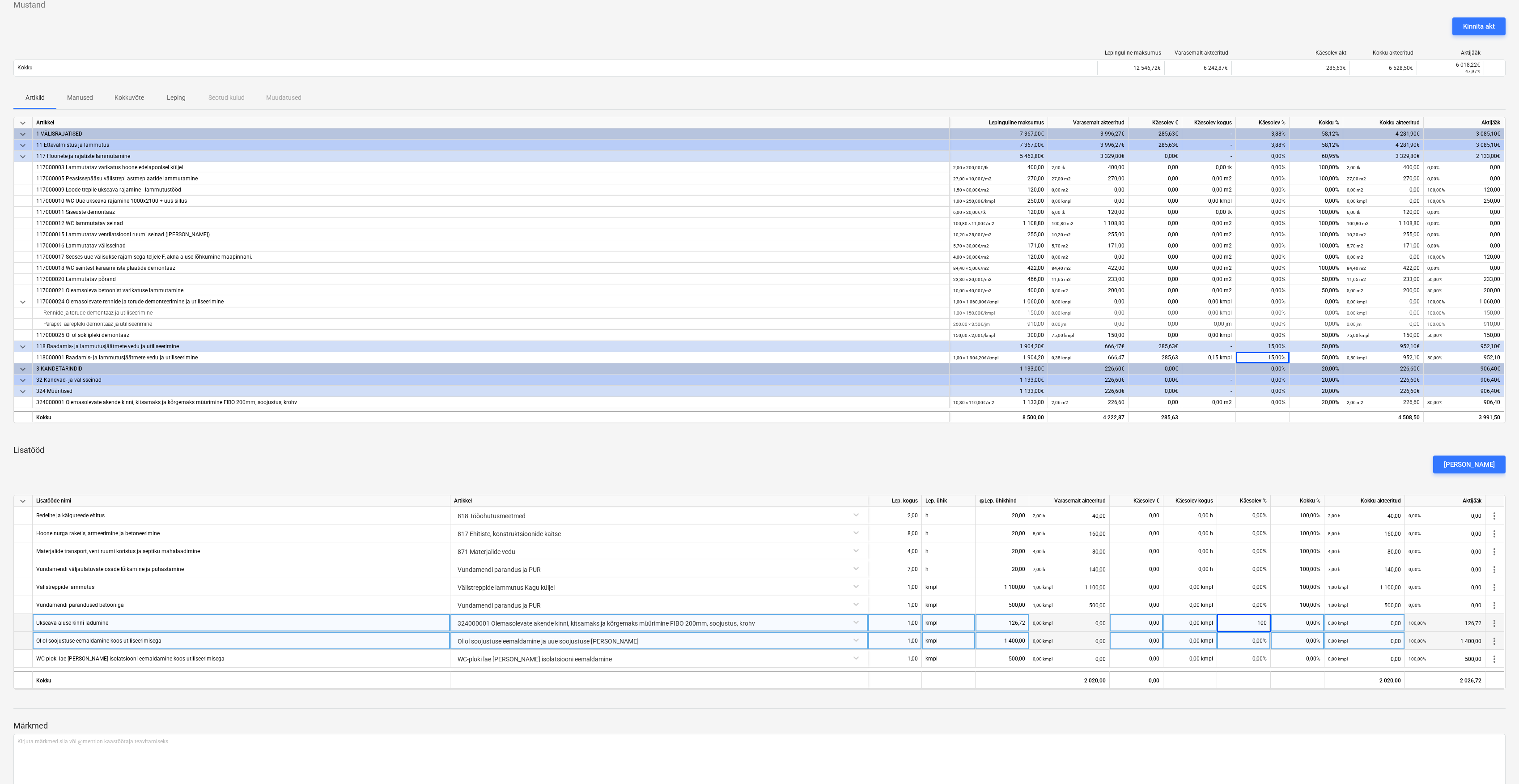
click at [1250, 642] on div "0,00%" at bounding box center [1244, 640] width 54 height 18
click at [1257, 644] on div "0,00%" at bounding box center [1244, 640] width 54 height 18
type input "100"
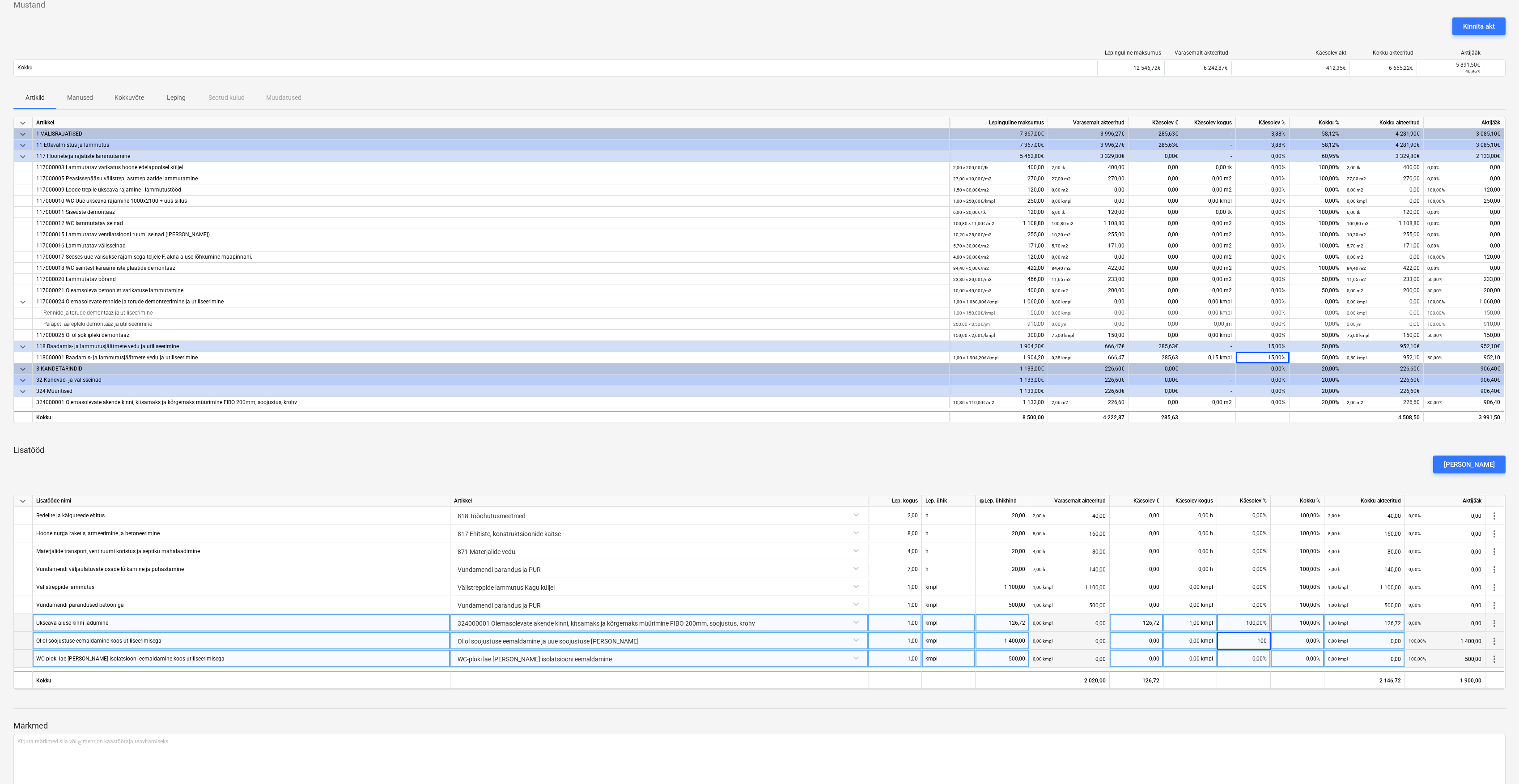
click at [1250, 661] on div "0,00%" at bounding box center [1244, 658] width 54 height 18
click at [1252, 661] on div "0,00%" at bounding box center [1244, 658] width 54 height 18
type input "100"
click at [1251, 694] on div "Akt nr 3 - August 2025 (Demolice) Mustand notes Märkmed business Vaata alltöövõ…" at bounding box center [759, 402] width 1519 height 841
click at [1285, 702] on div at bounding box center [760, 700] width 1492 height 7
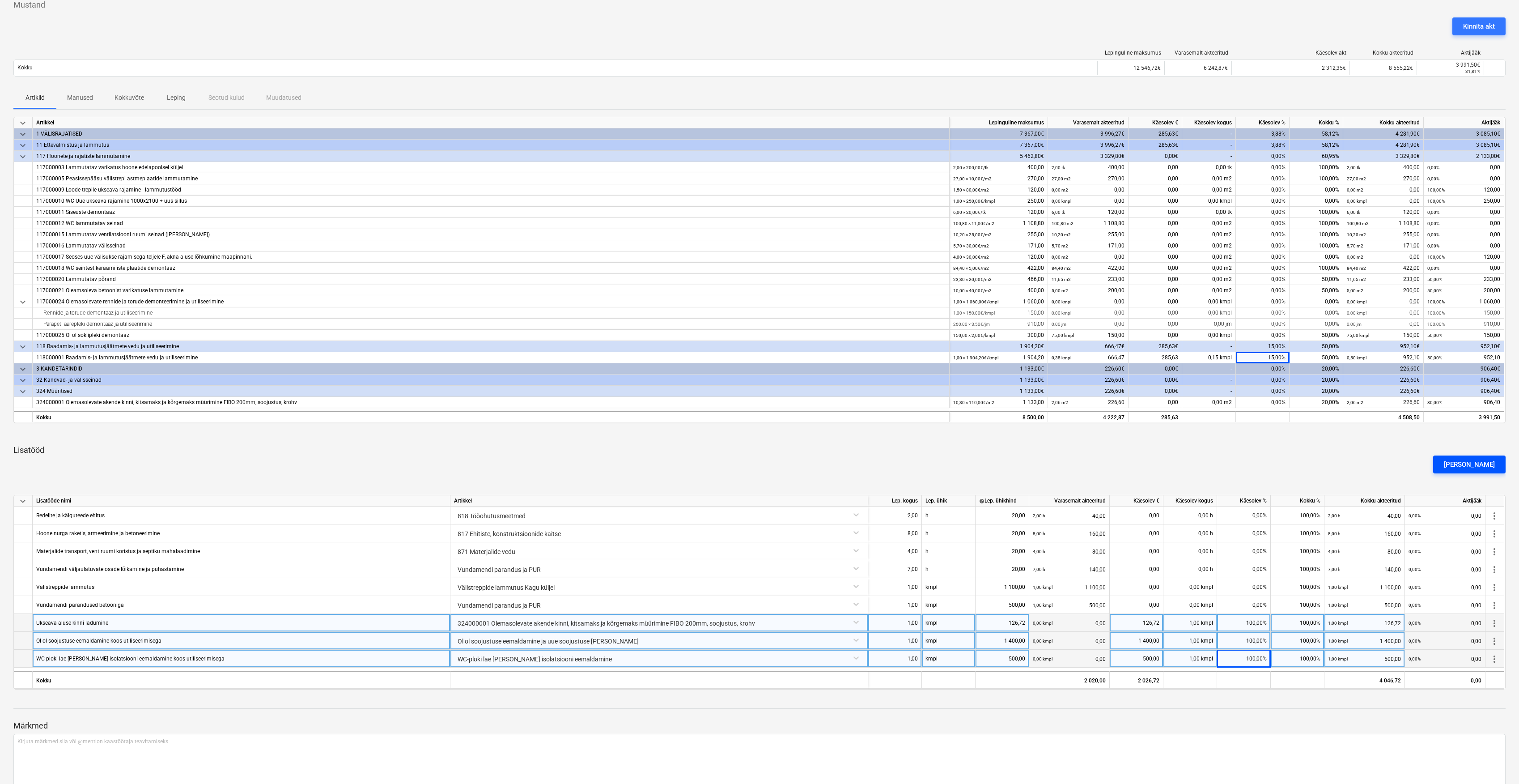
click at [1477, 468] on div "Lisa lisatöö" at bounding box center [1469, 464] width 51 height 12
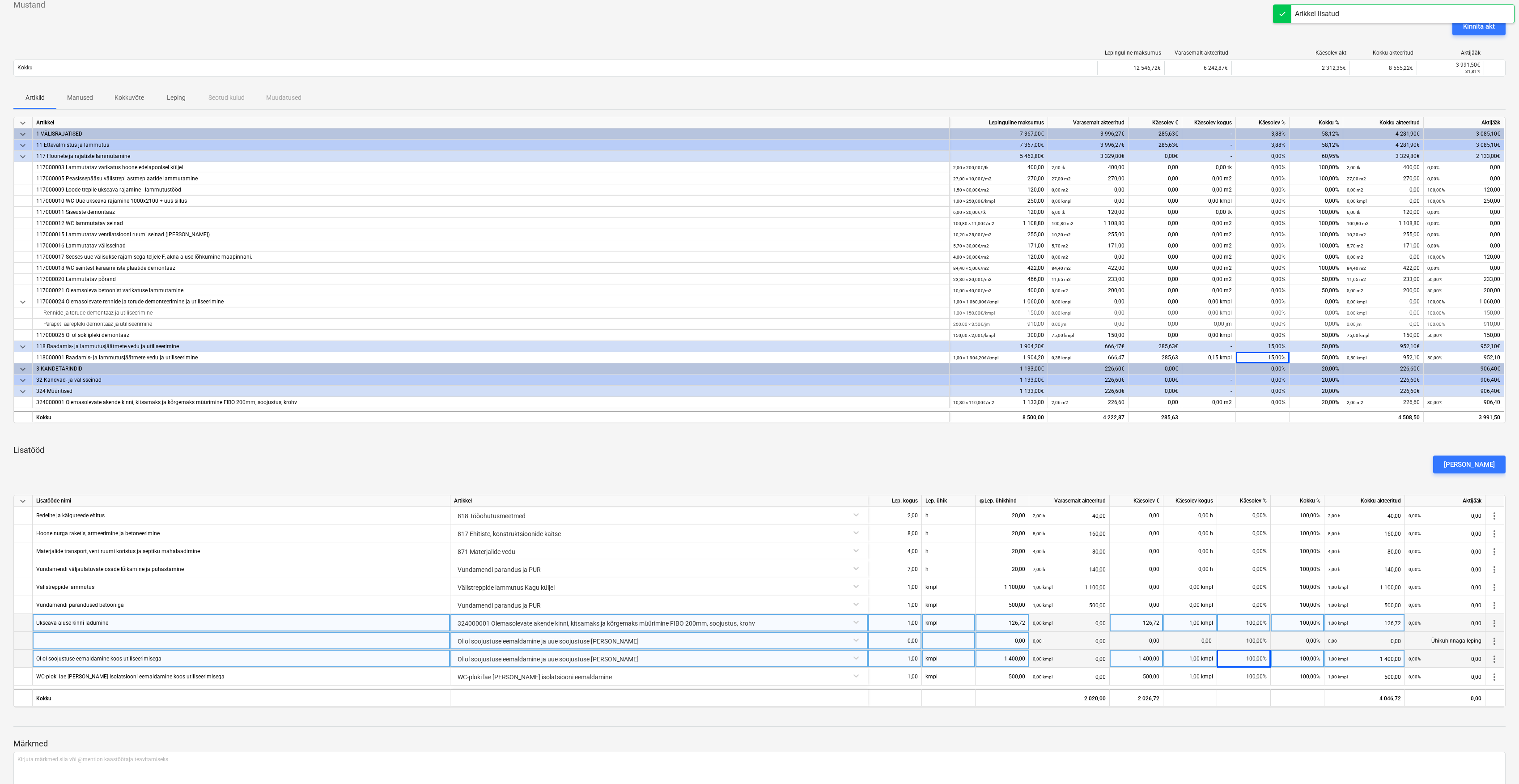
click at [474, 640] on div "Ol ol soojustuse eemaldamine ja uue soojustuse [PERSON_NAME]" at bounding box center [659, 639] width 410 height 16
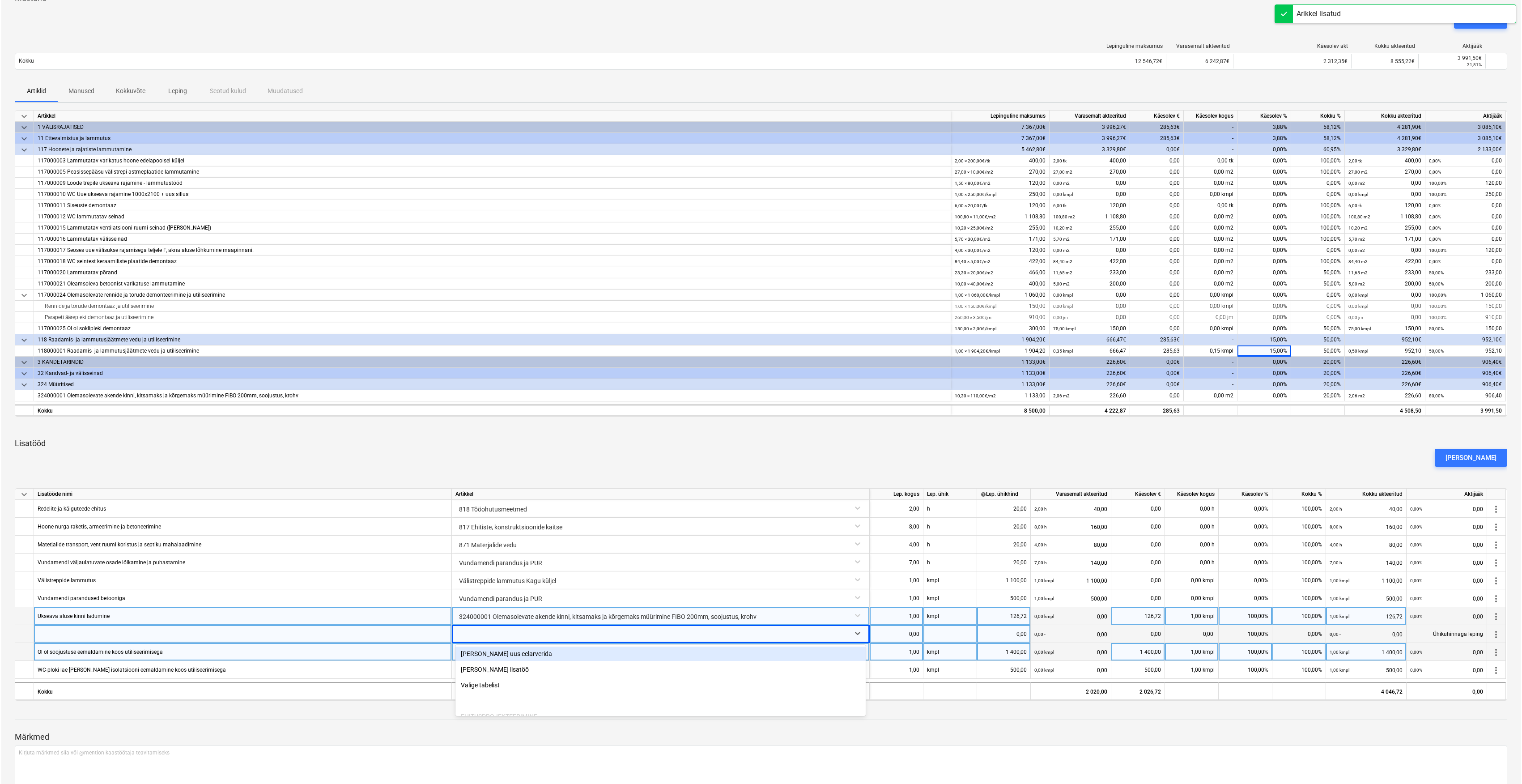
scroll to position [67, 0]
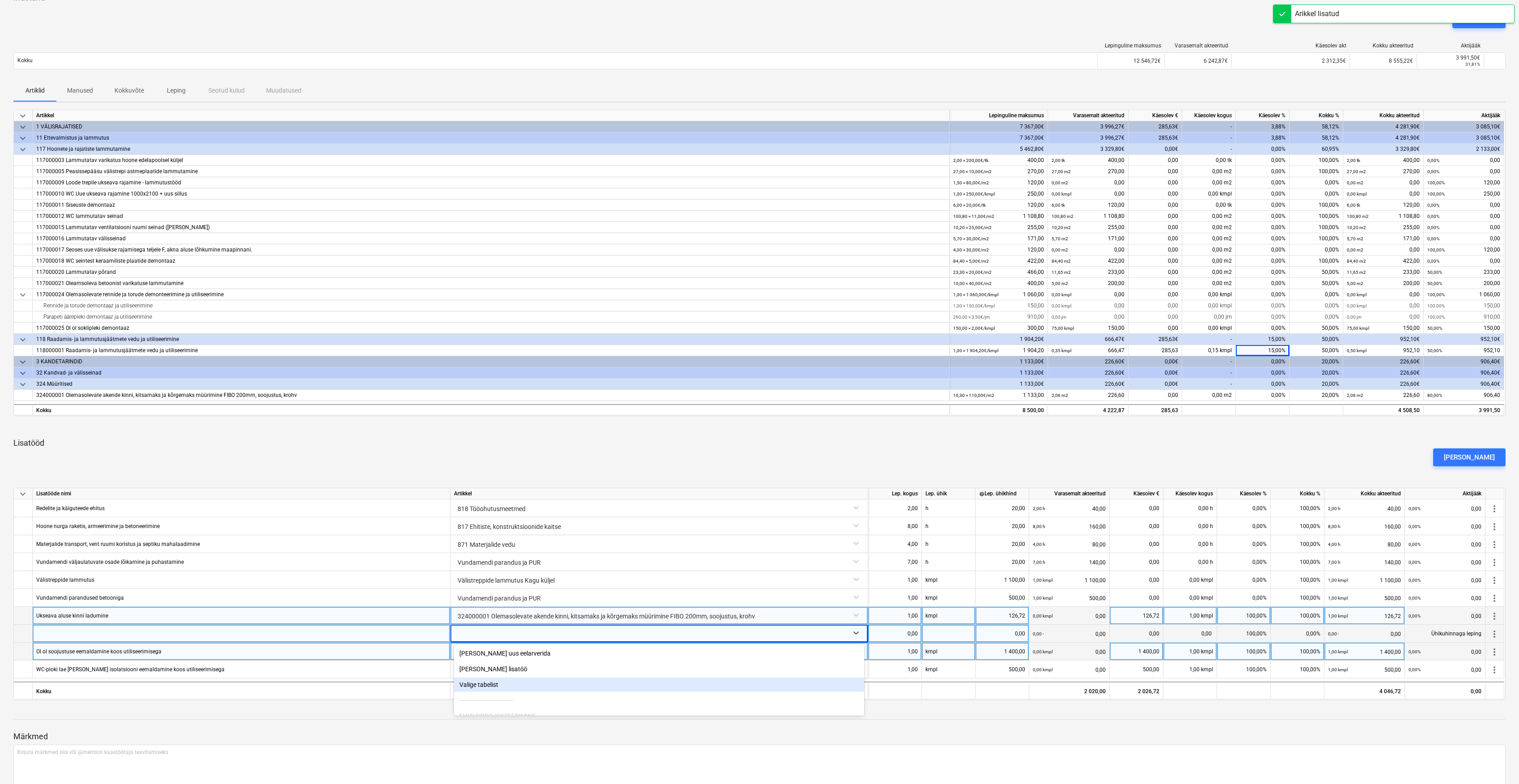
click at [485, 681] on div "Valige tabelist" at bounding box center [659, 684] width 410 height 14
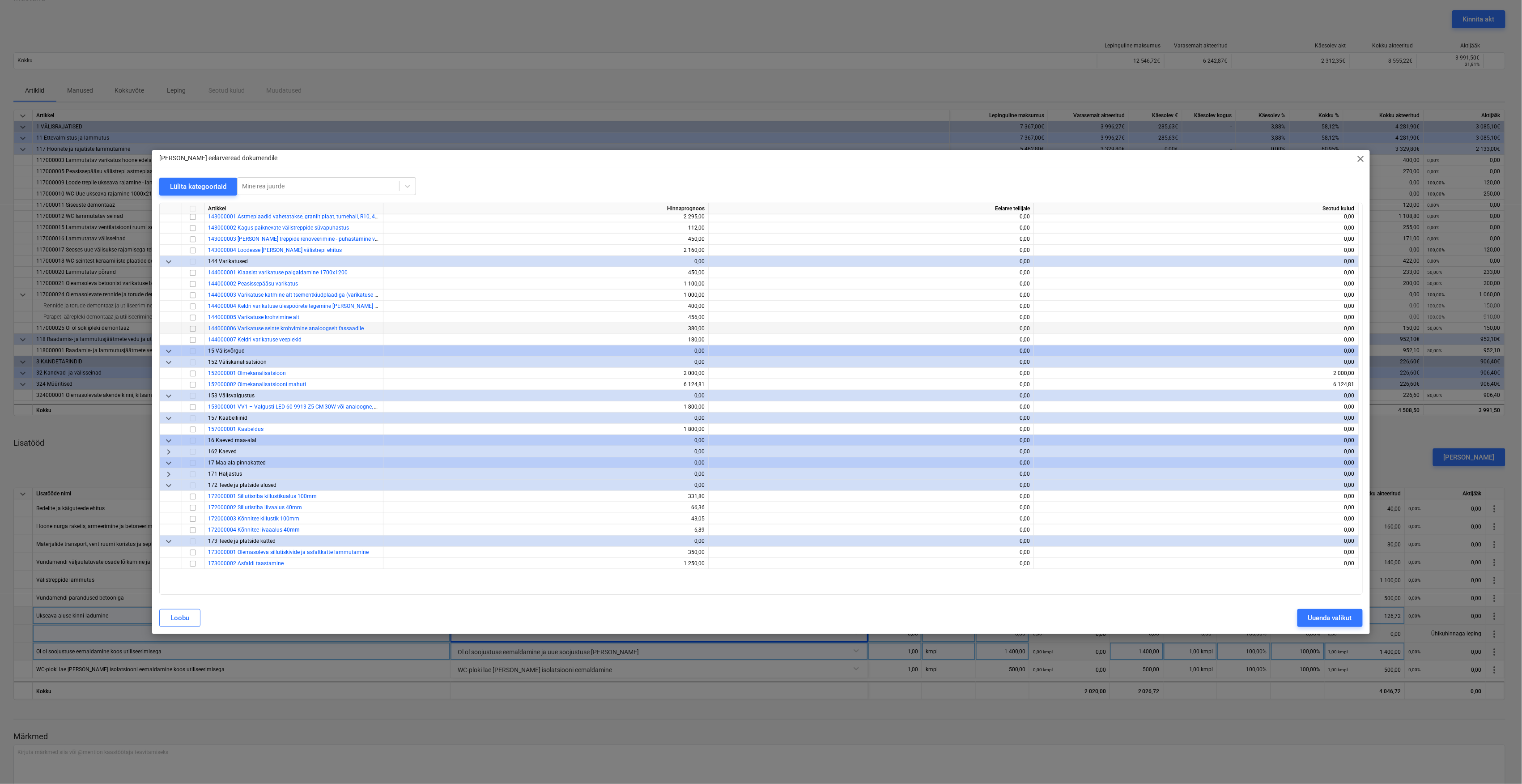
scroll to position [537, 0]
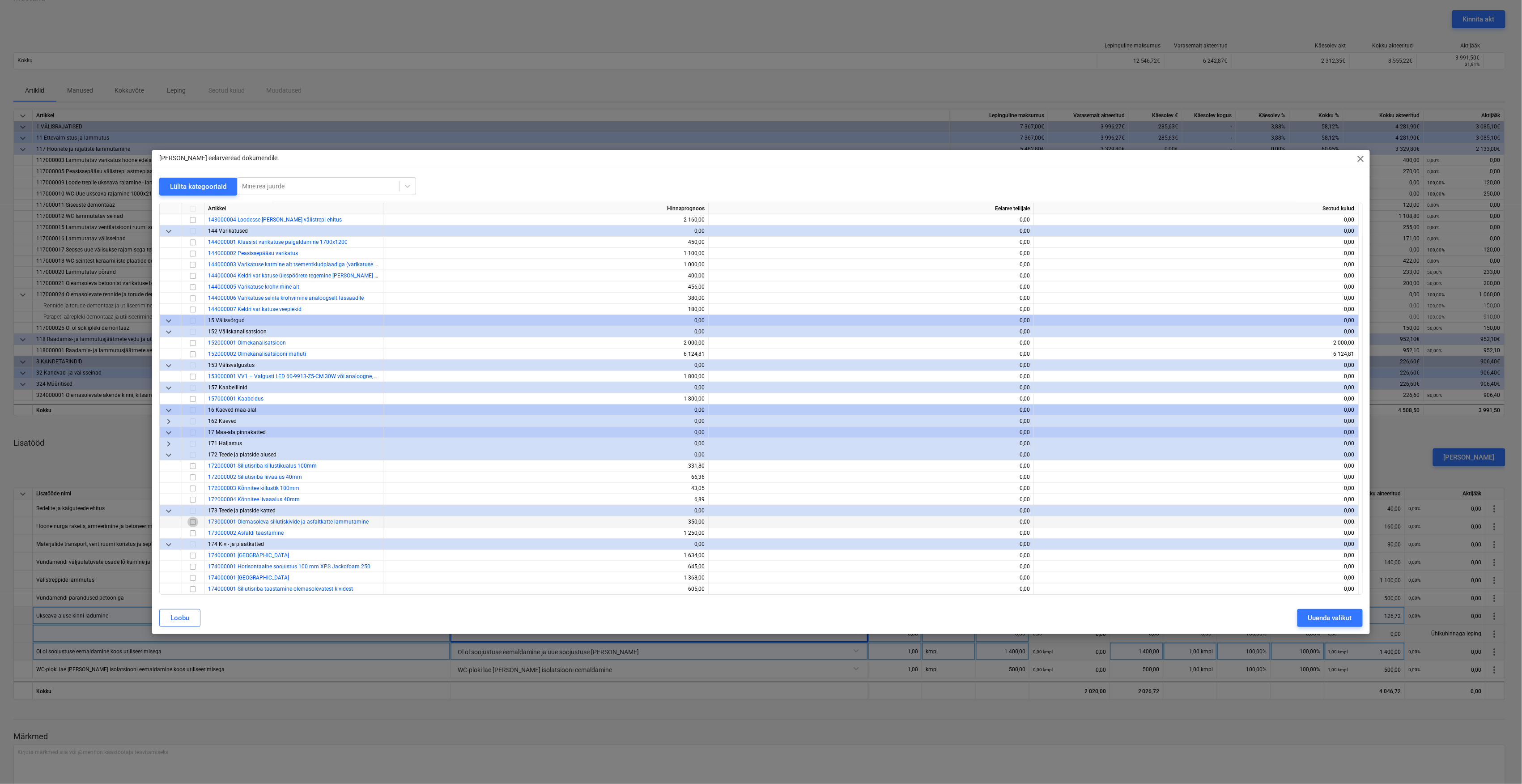
click at [189, 522] on input "checkbox" at bounding box center [193, 522] width 11 height 11
click at [192, 522] on input "checkbox" at bounding box center [193, 522] width 11 height 11
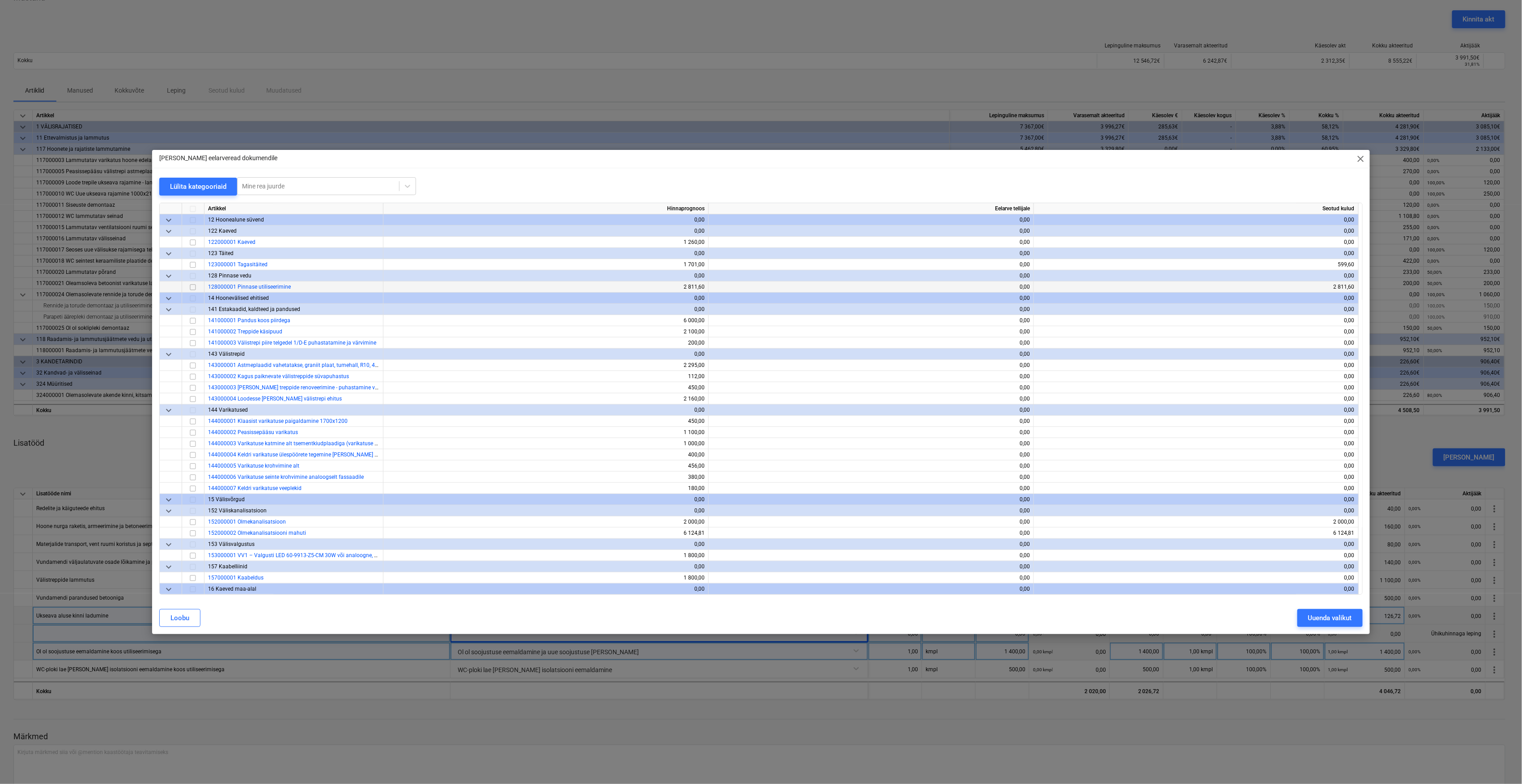
scroll to position [298, 0]
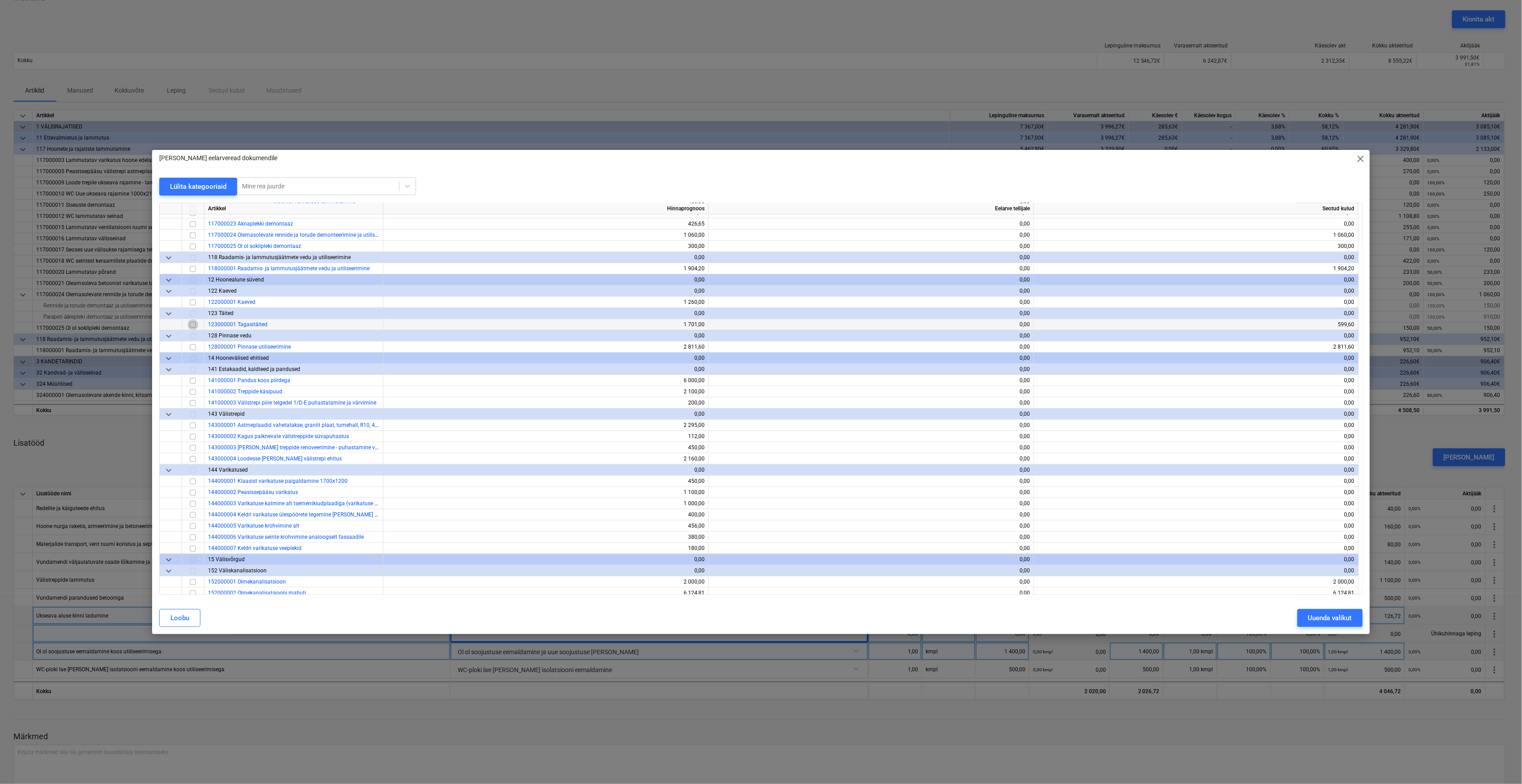
click at [193, 324] on input "checkbox" at bounding box center [193, 325] width 11 height 11
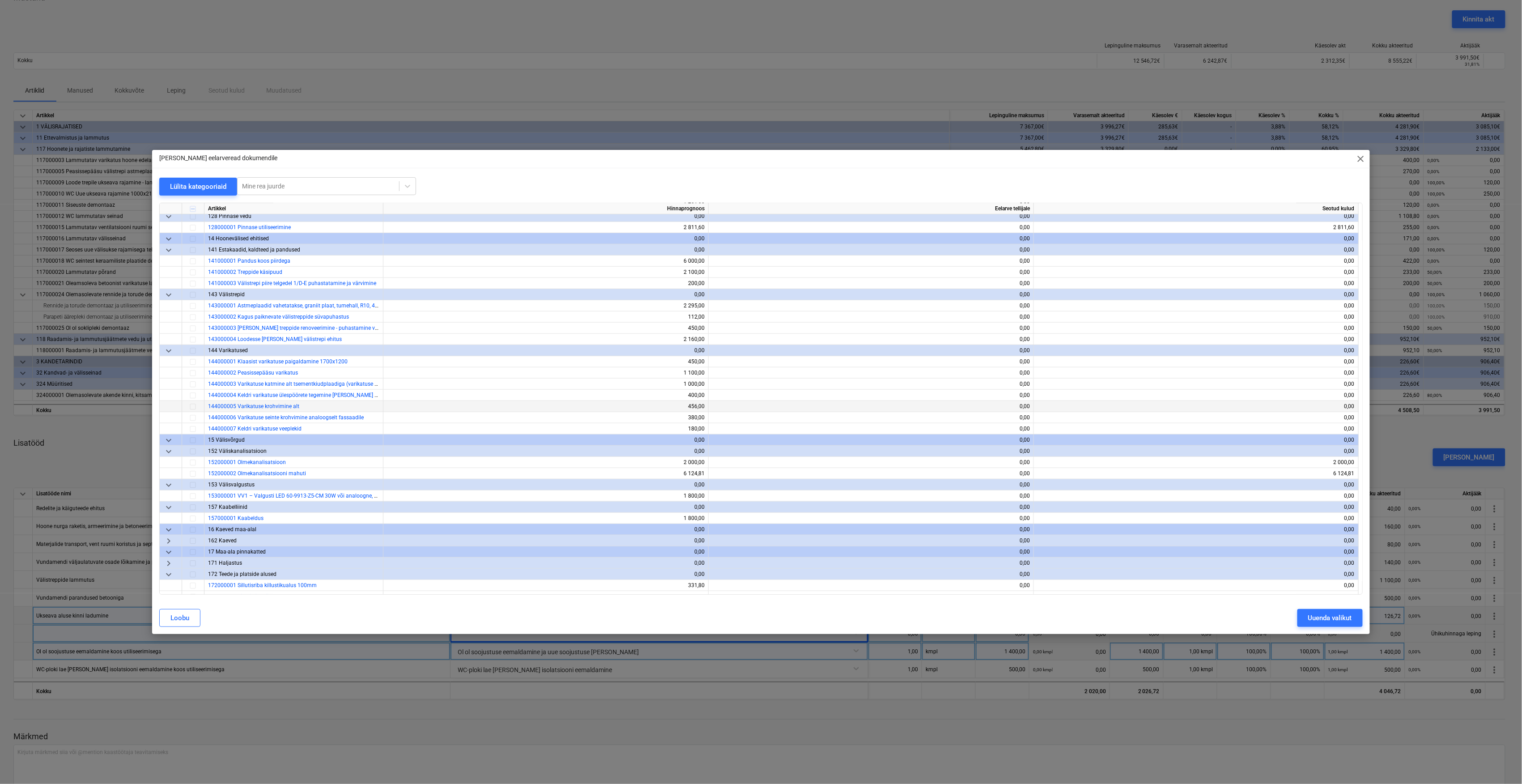
scroll to position [537, 0]
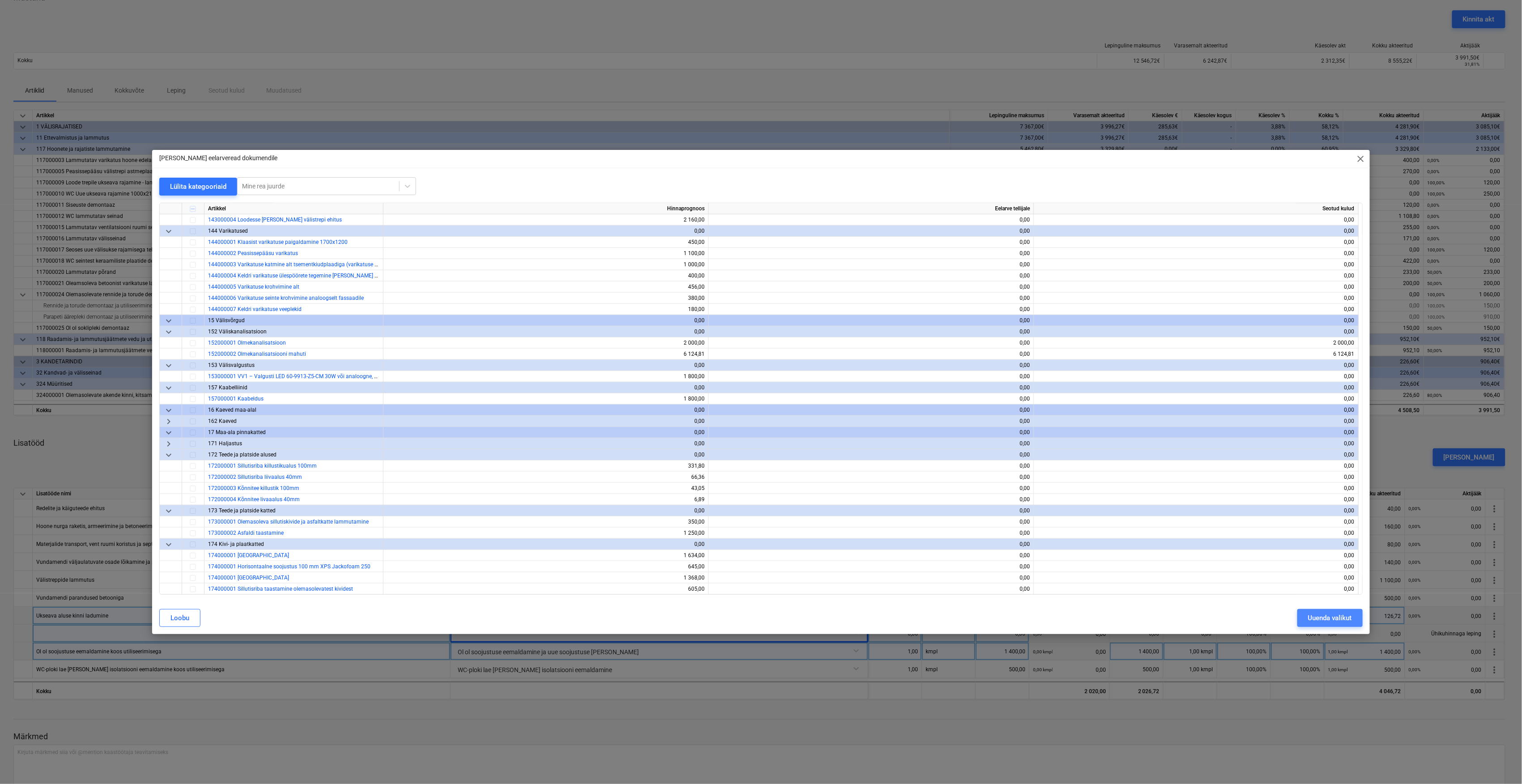
click at [1309, 616] on div "Uuenda valikut" at bounding box center [1330, 618] width 44 height 12
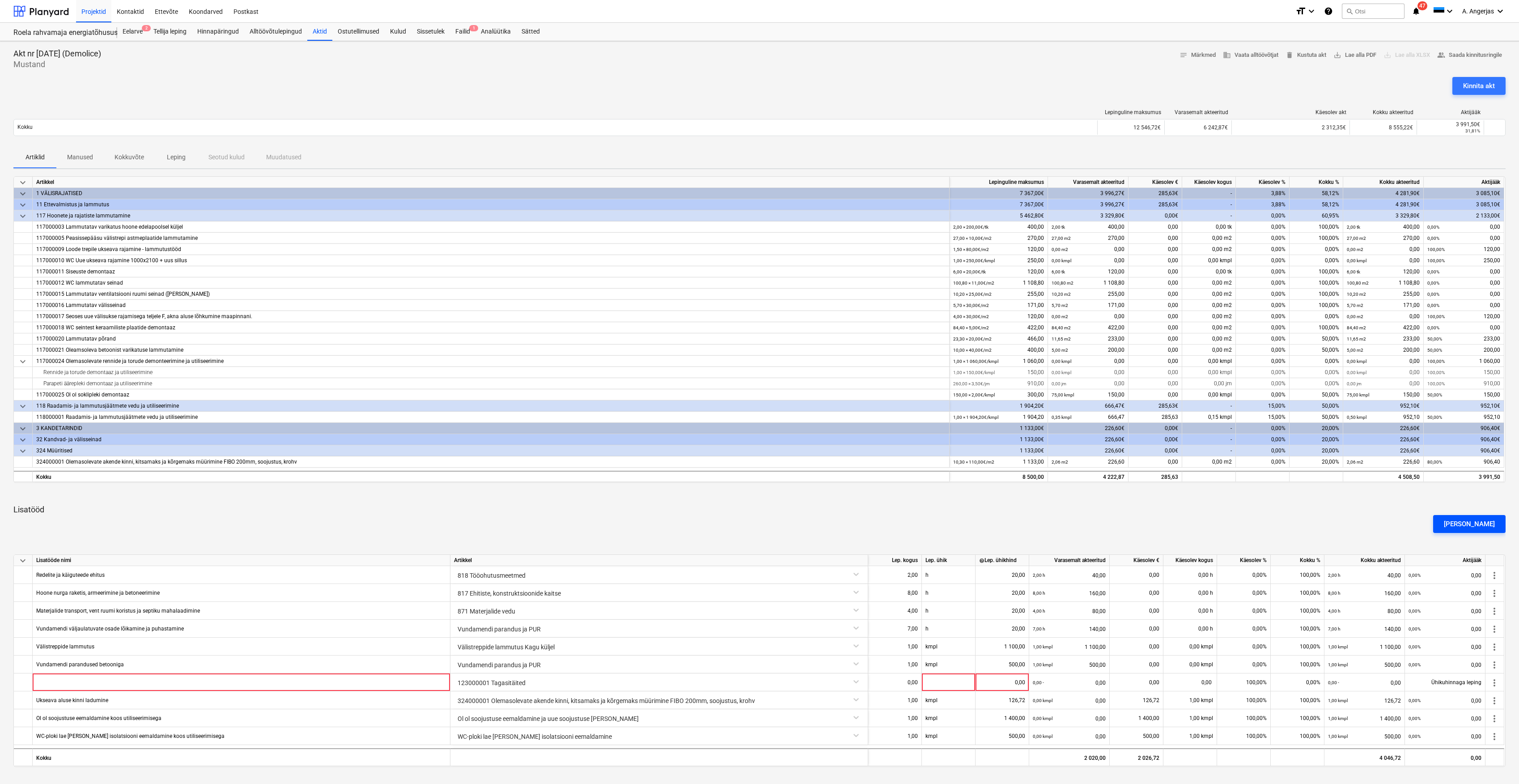
click at [1489, 522] on div "[PERSON_NAME]" at bounding box center [1469, 524] width 51 height 12
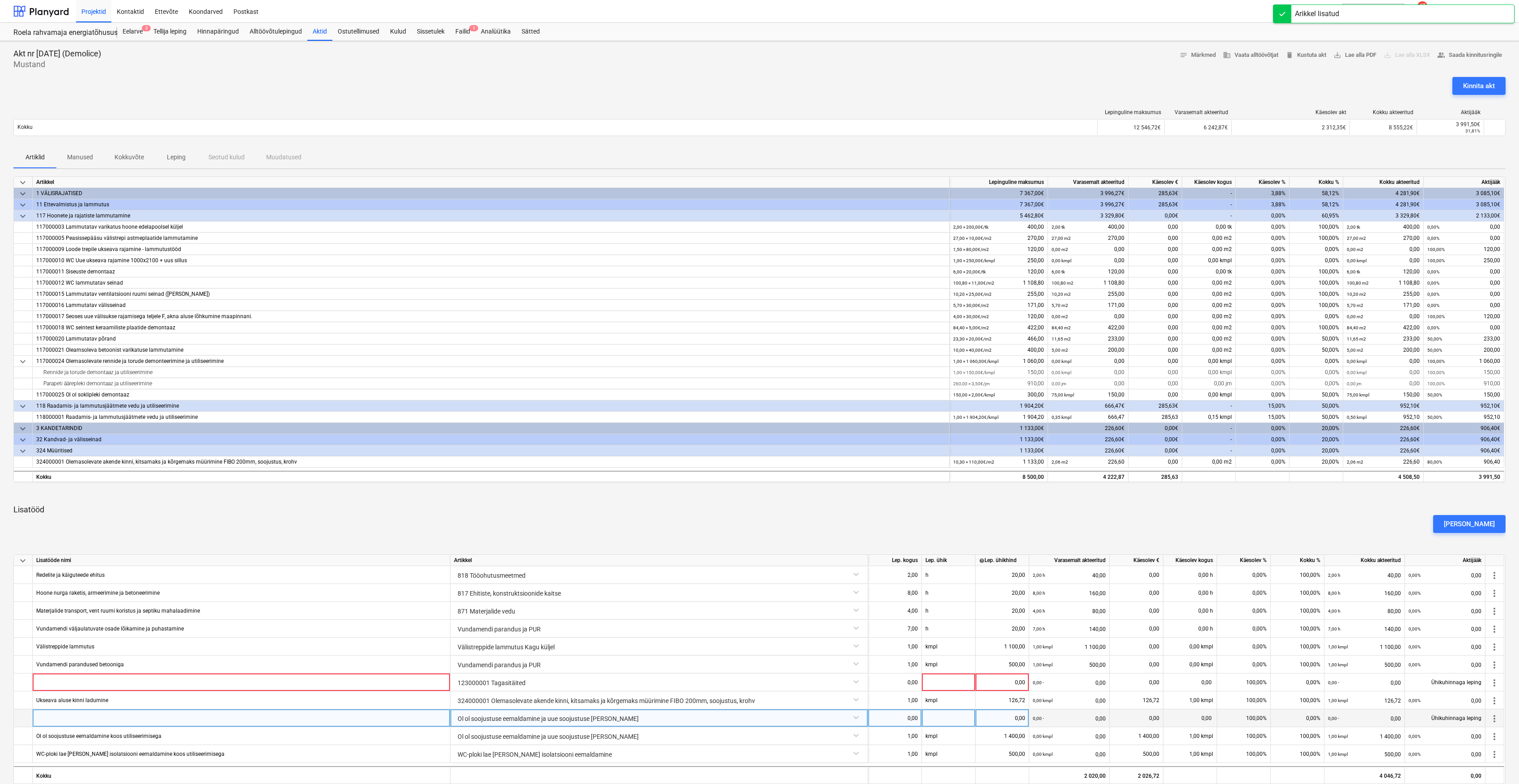
click at [711, 716] on div "Ol ol soojustuse eemaldamine ja uue soojustuse [PERSON_NAME]" at bounding box center [659, 717] width 410 height 16
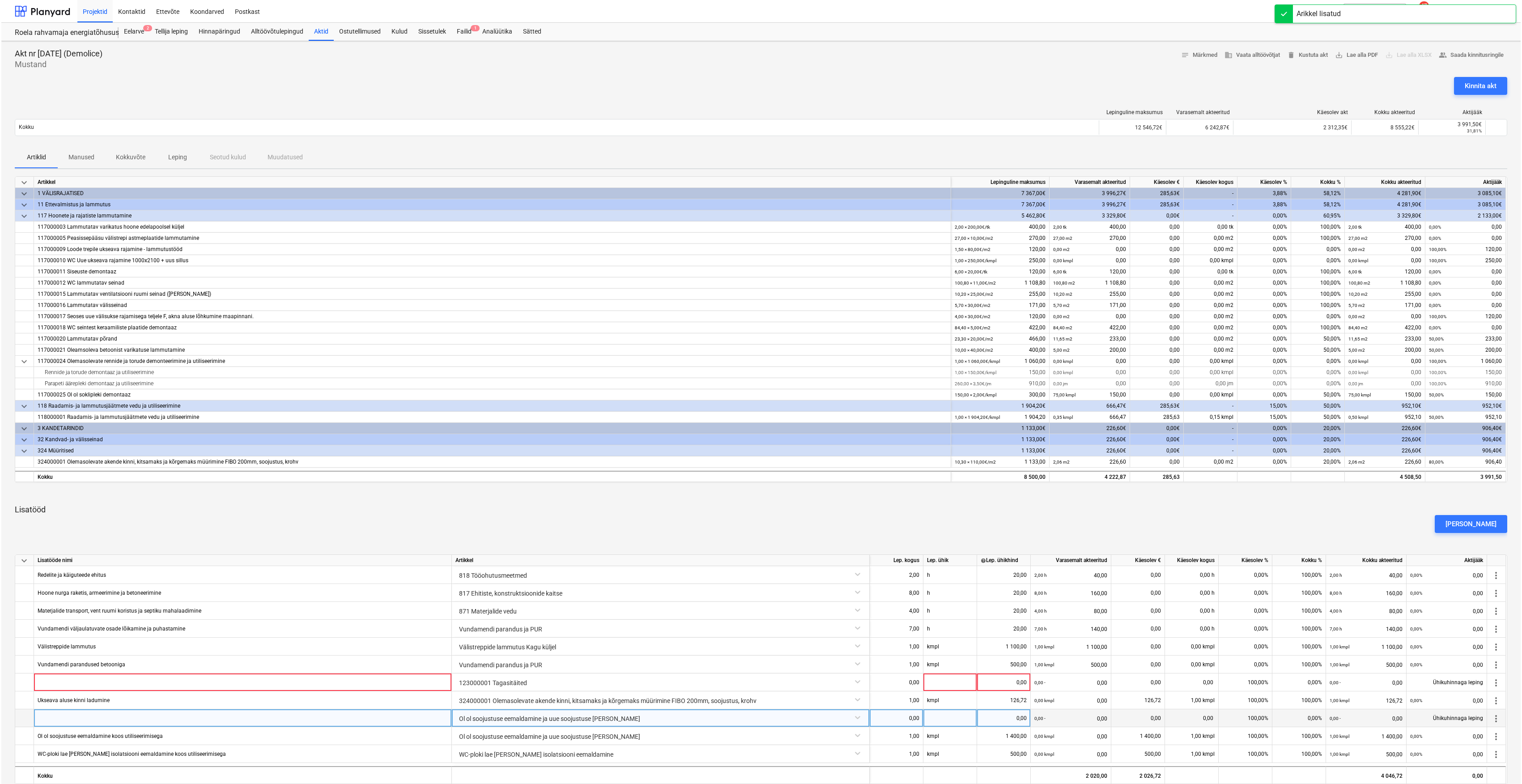
scroll to position [84, 0]
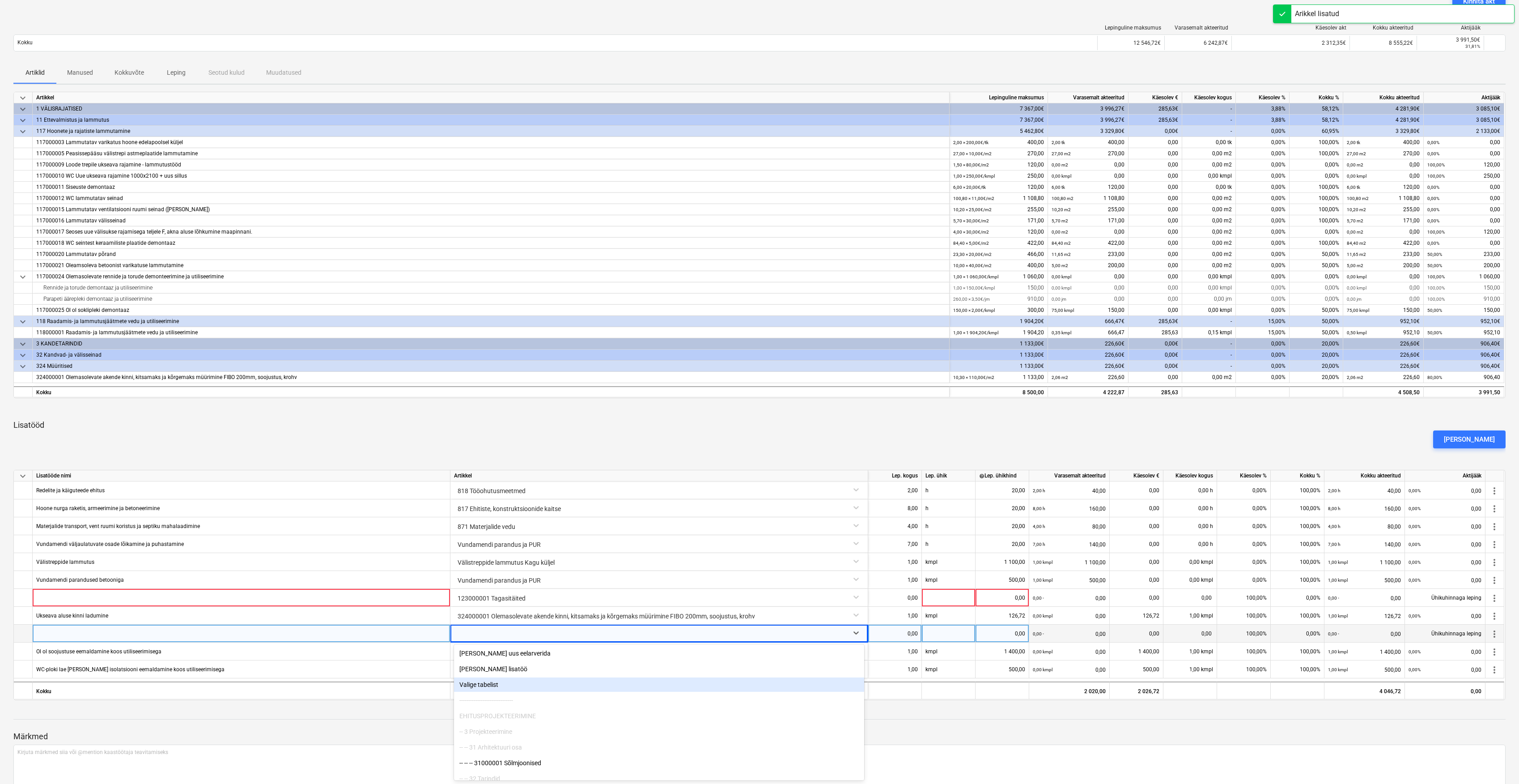
click at [482, 679] on div "Valige tabelist" at bounding box center [659, 684] width 410 height 14
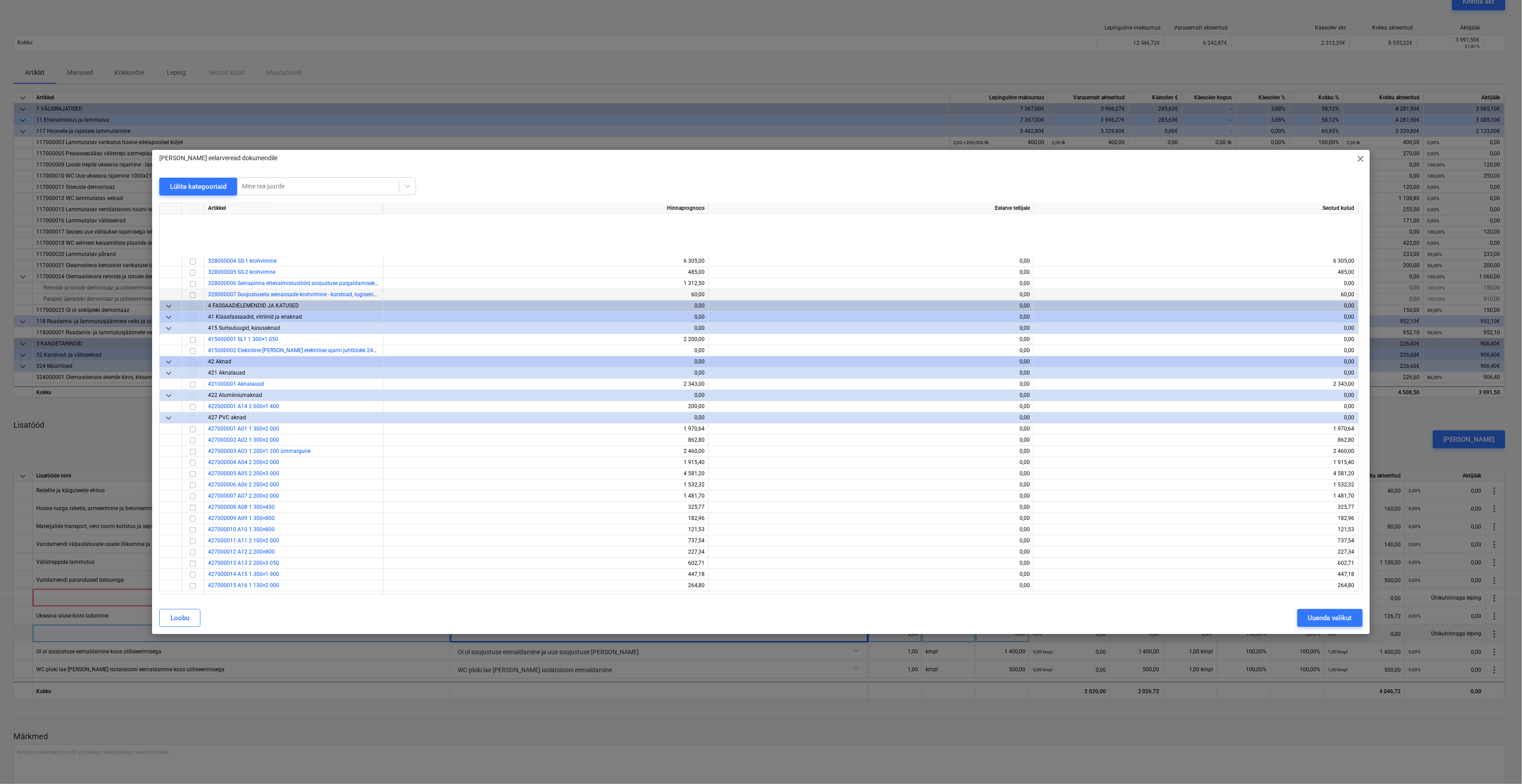
scroll to position [1133, 0]
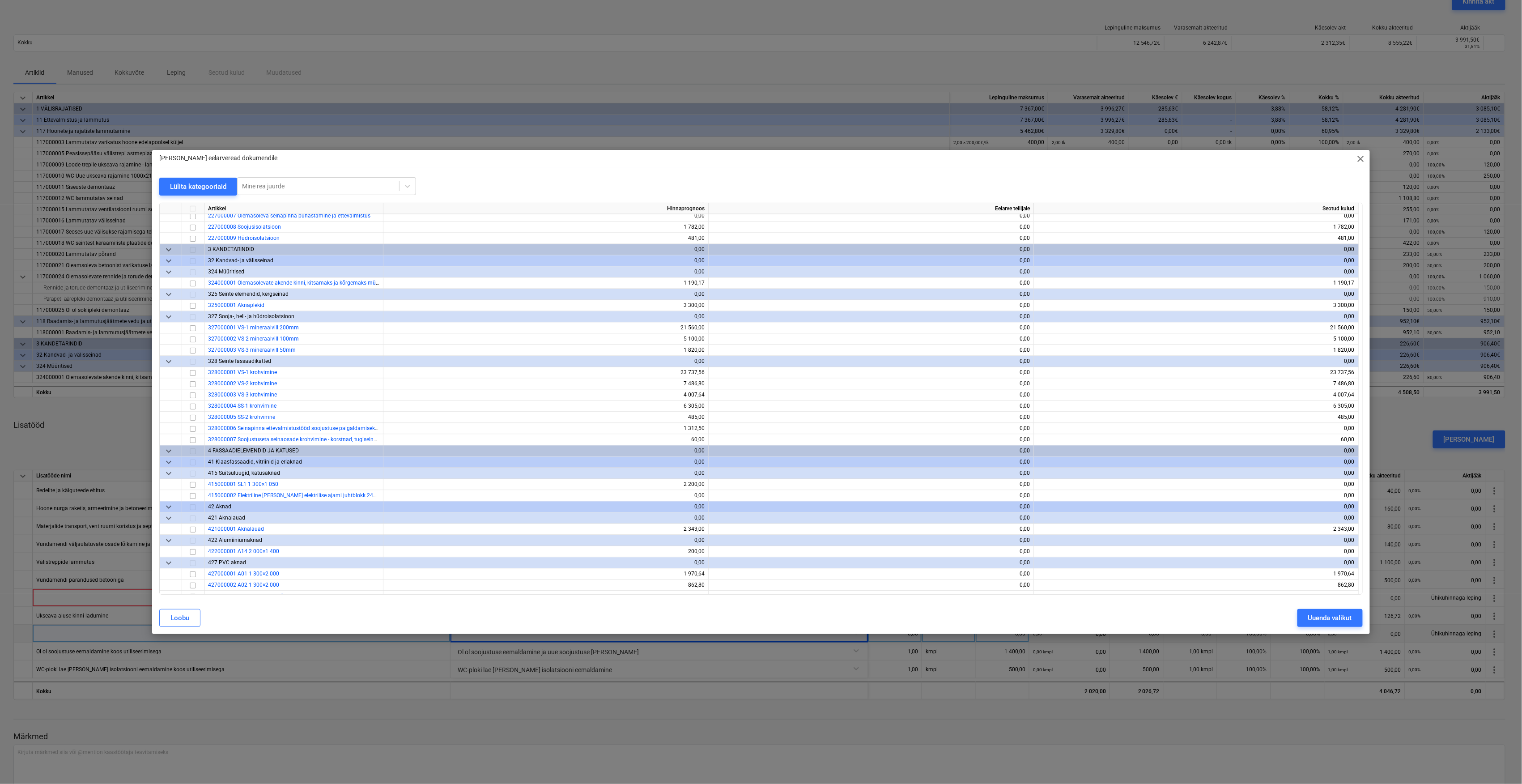
drag, startPoint x: 1362, startPoint y: 365, endPoint x: 1384, endPoint y: 224, distance: 142.7
click at [1384, 224] on div "Lisa eelarveread dokumendile close Lülita kategooriaid Mine rea juurde Artikkel…" at bounding box center [761, 392] width 1522 height 784
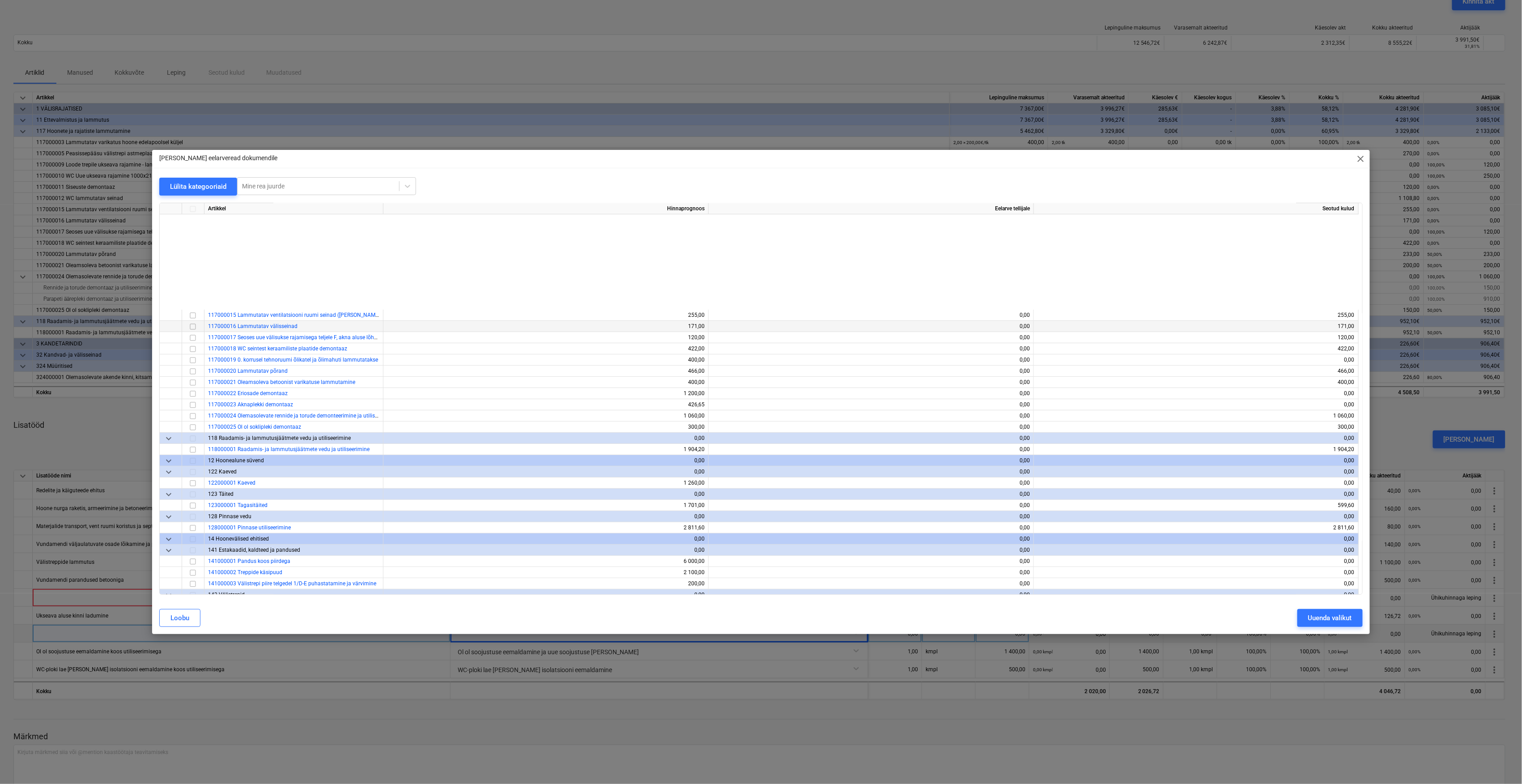
scroll to position [298, 0]
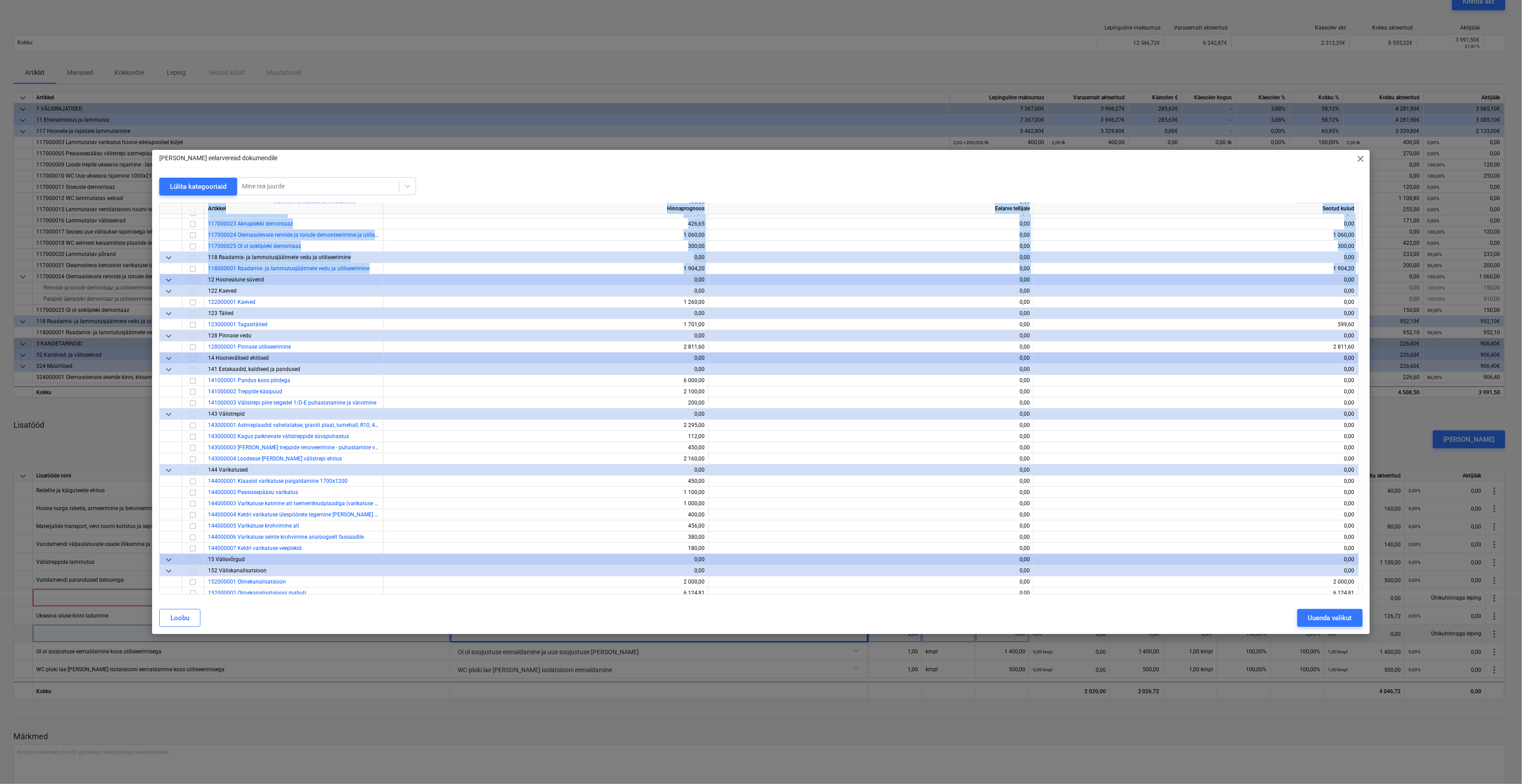
drag, startPoint x: 1362, startPoint y: 254, endPoint x: 1358, endPoint y: 274, distance: 20.4
click at [1358, 274] on div "Artikkel Hinnaprognoos Eelarve tellijale Seotud kulud 117000018 WC seintest ker…" at bounding box center [761, 398] width 1204 height 392
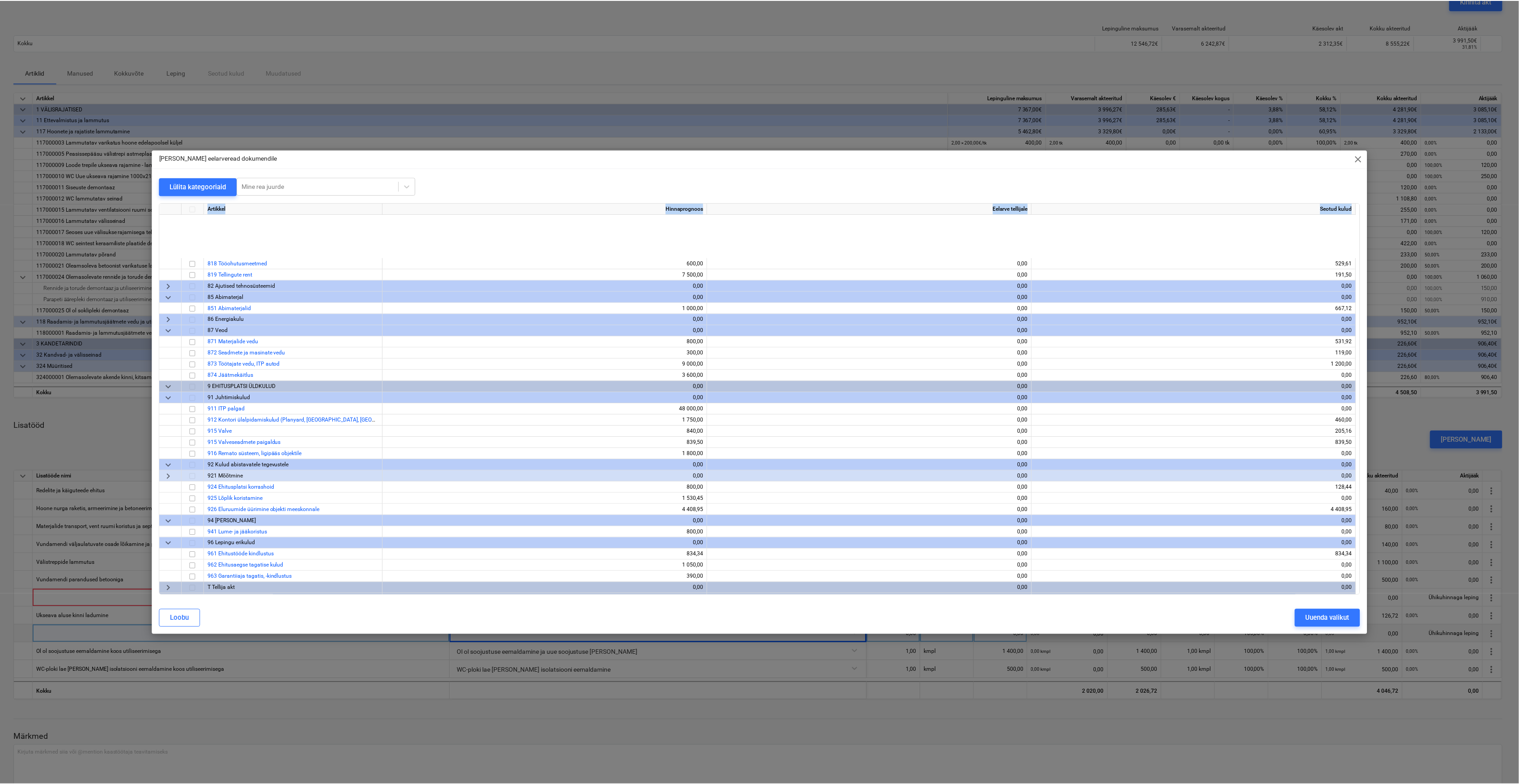
scroll to position [2830, 0]
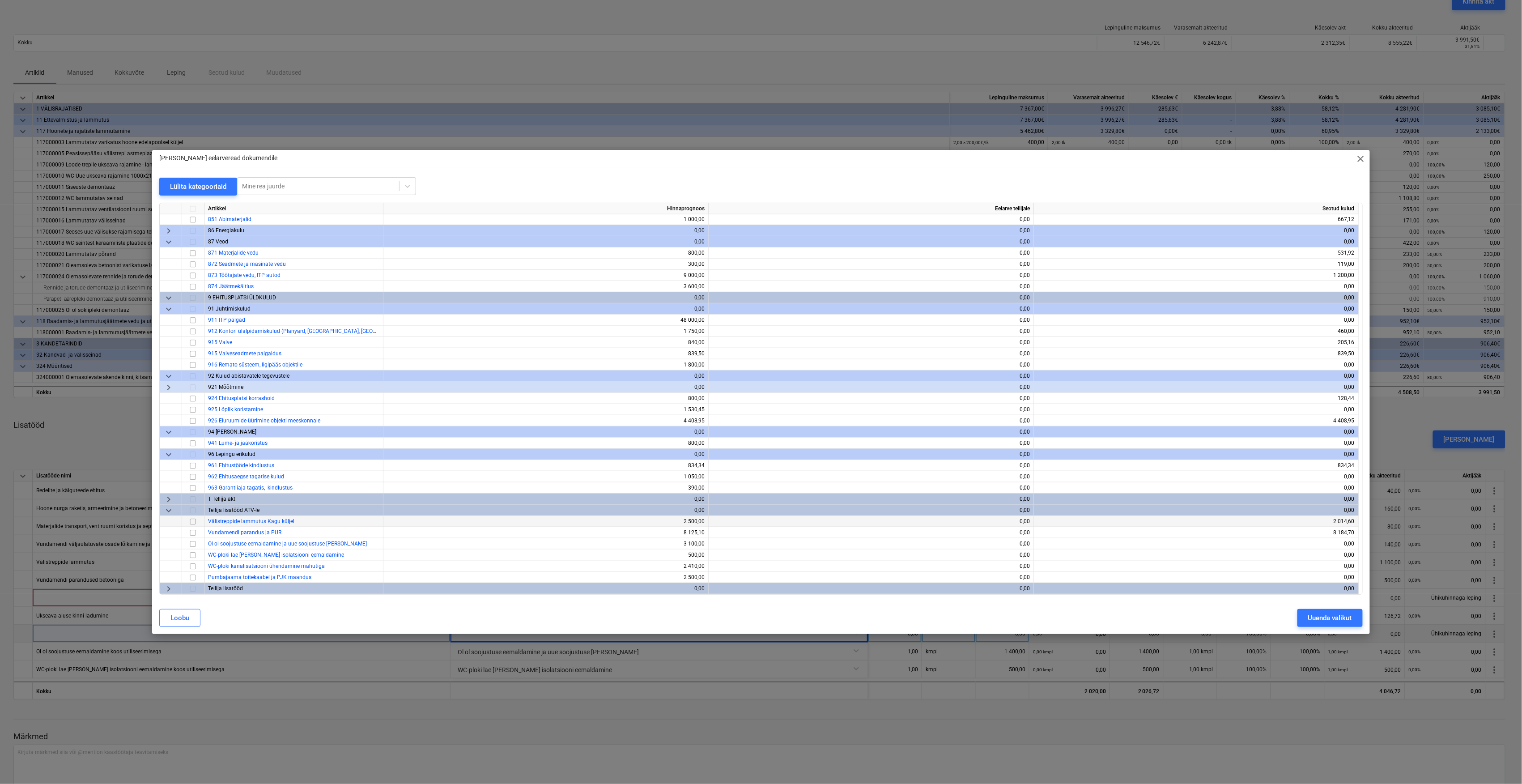
click at [314, 521] on div "Välistreppide lammutus Kagu küljel" at bounding box center [294, 521] width 179 height 11
click at [1341, 614] on div "Uuenda valikut" at bounding box center [1330, 618] width 44 height 12
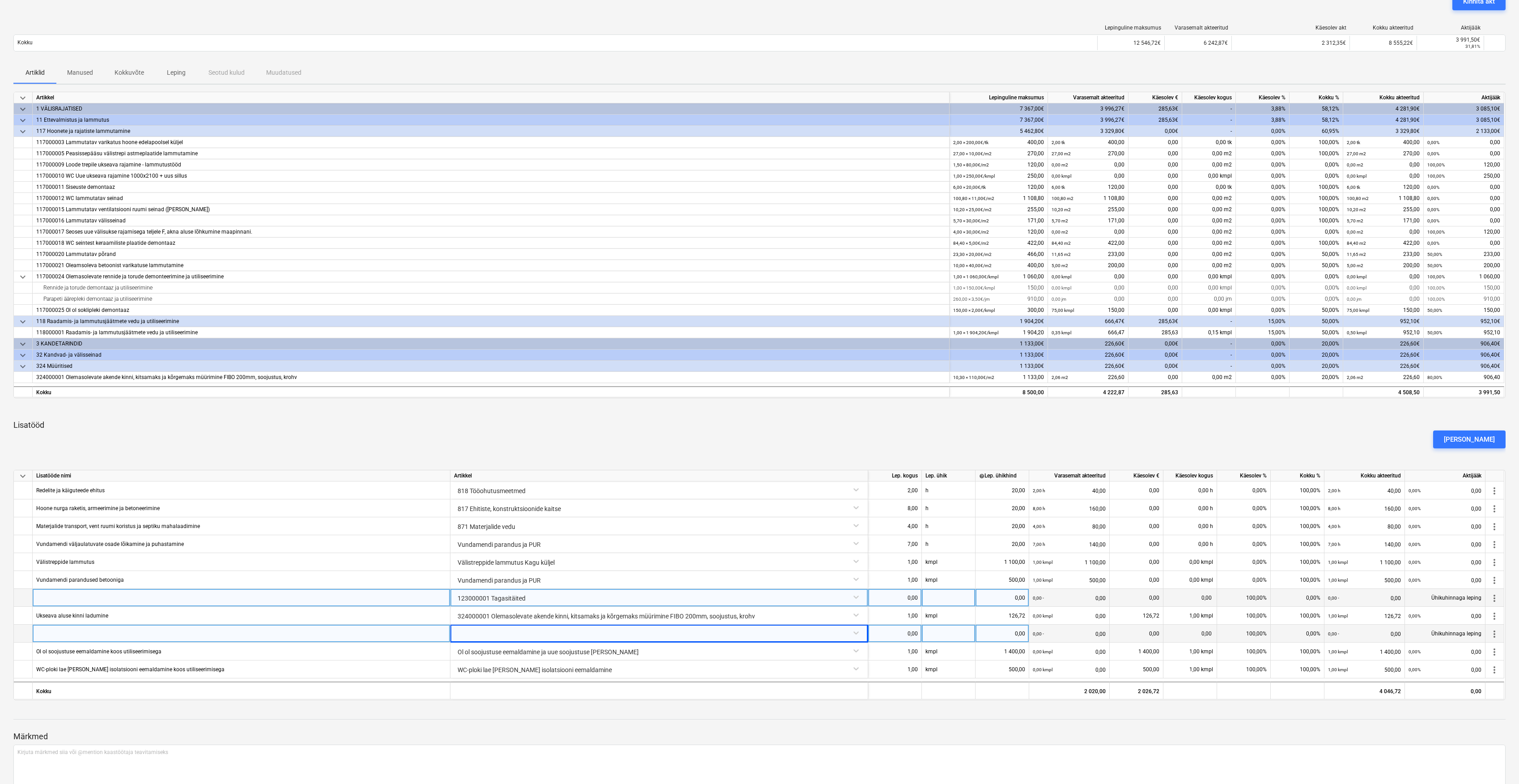
click at [545, 600] on div "123000001 Tagasitäited" at bounding box center [659, 596] width 410 height 16
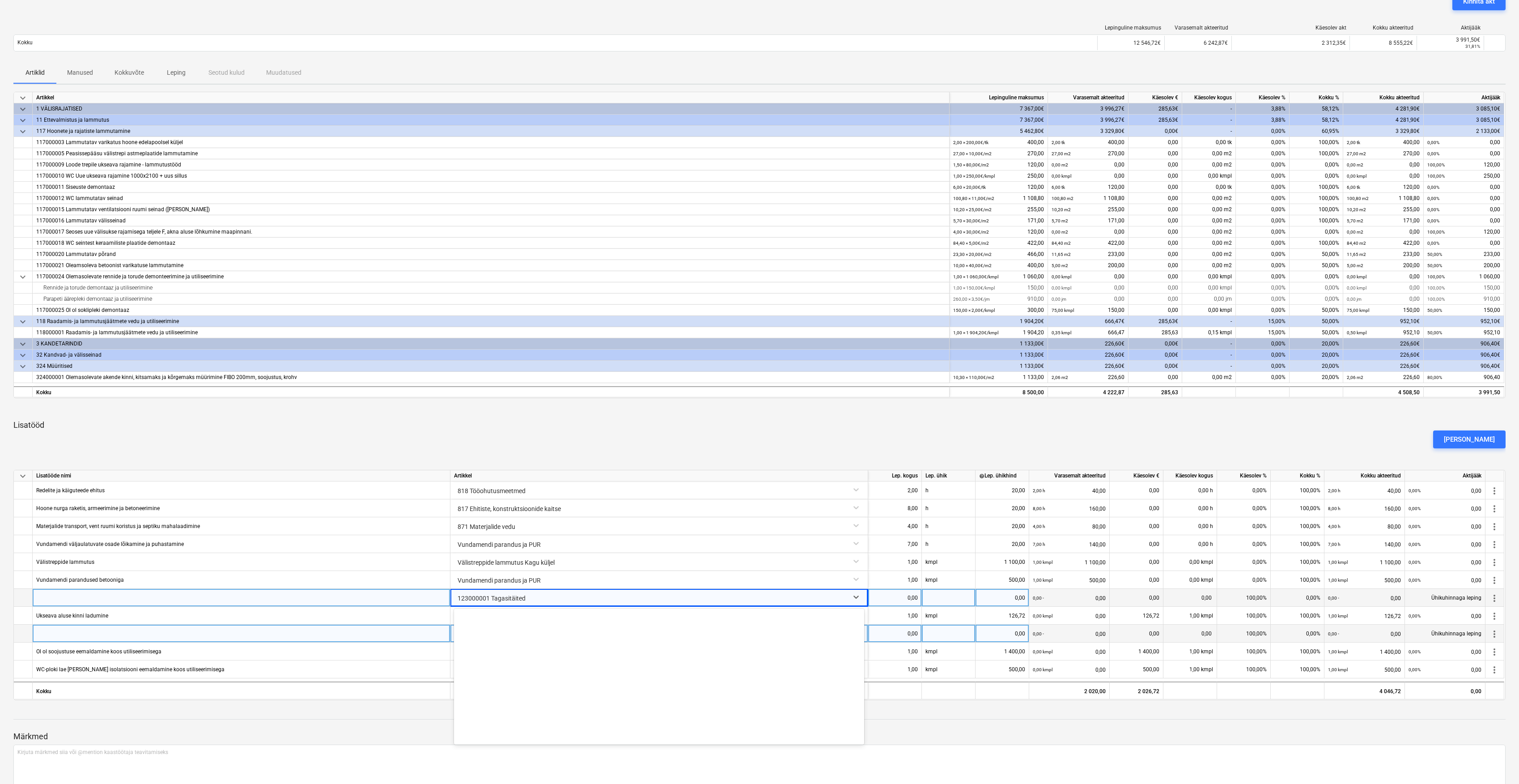
scroll to position [704, 0]
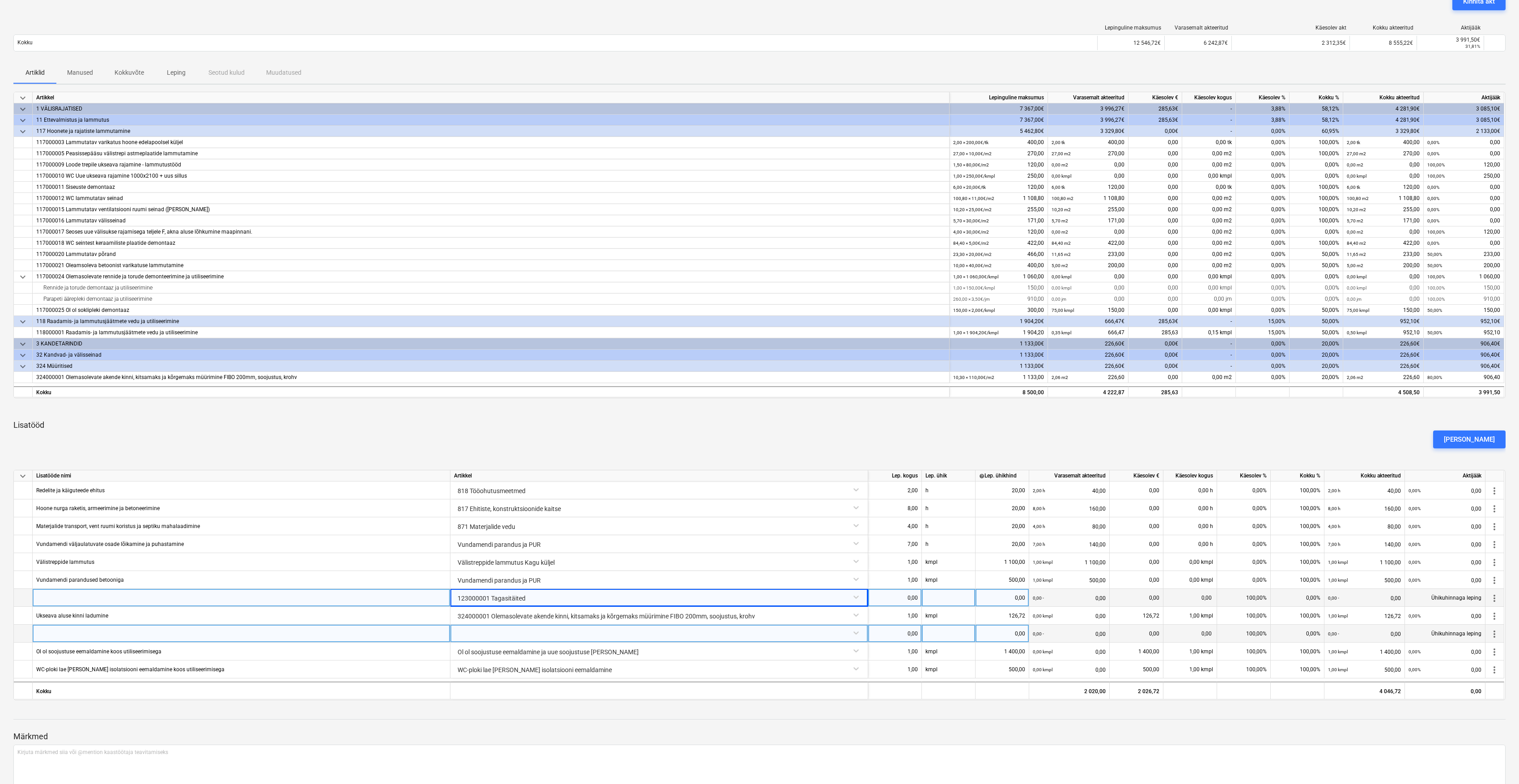
click at [906, 594] on div "0,00" at bounding box center [895, 597] width 46 height 18
type input "1"
click at [944, 593] on div at bounding box center [949, 597] width 54 height 18
type input "kmpl"
click at [1006, 601] on div "0,00" at bounding box center [1003, 597] width 46 height 18
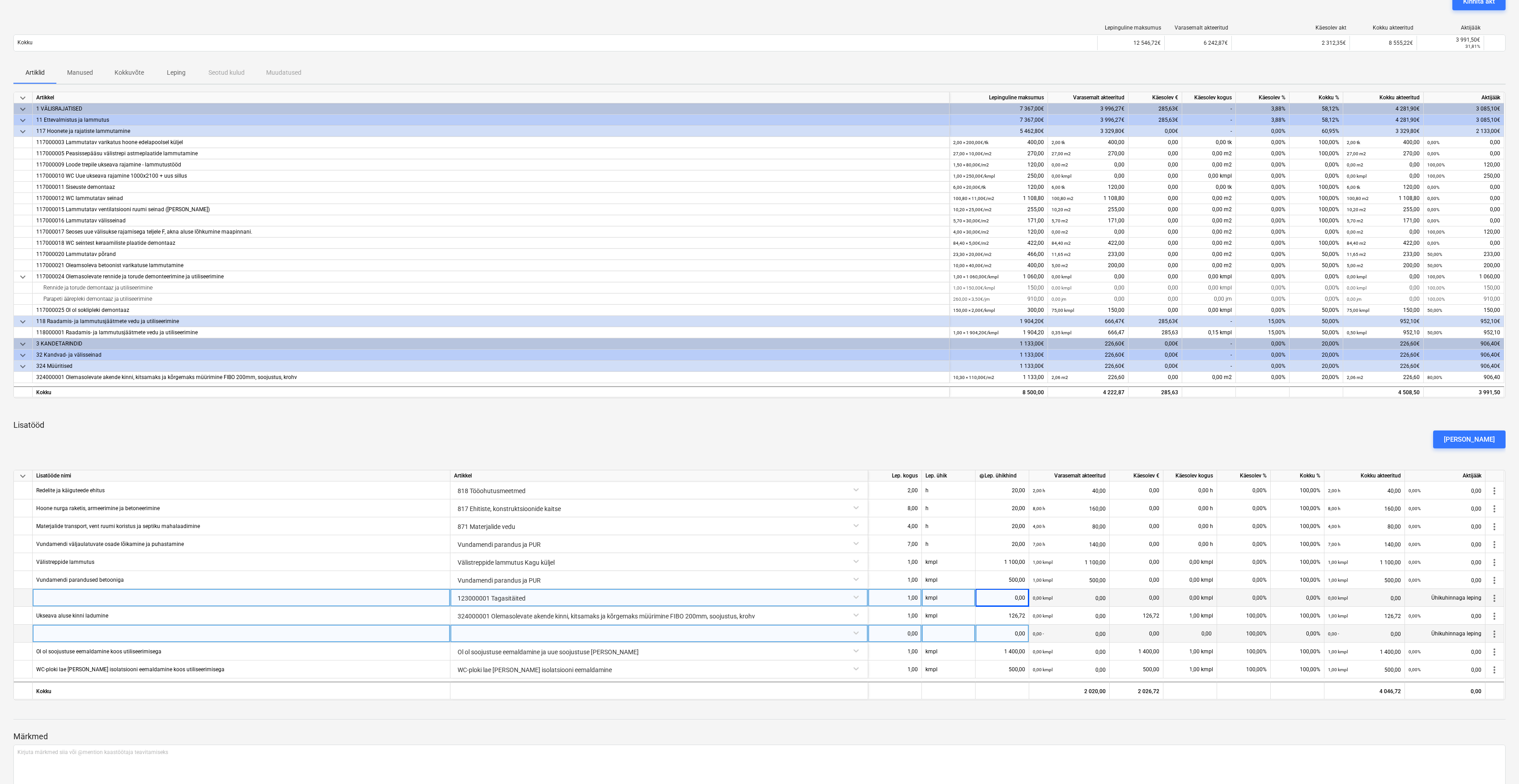
click at [1015, 591] on div "0,00" at bounding box center [1003, 597] width 46 height 18
click at [386, 603] on div at bounding box center [241, 597] width 418 height 18
type input "Tagasitäidete tihendamine ja labidatöö"
click at [996, 596] on div "0,00" at bounding box center [1003, 597] width 46 height 18
click at [1016, 602] on div "0,00" at bounding box center [1003, 597] width 46 height 18
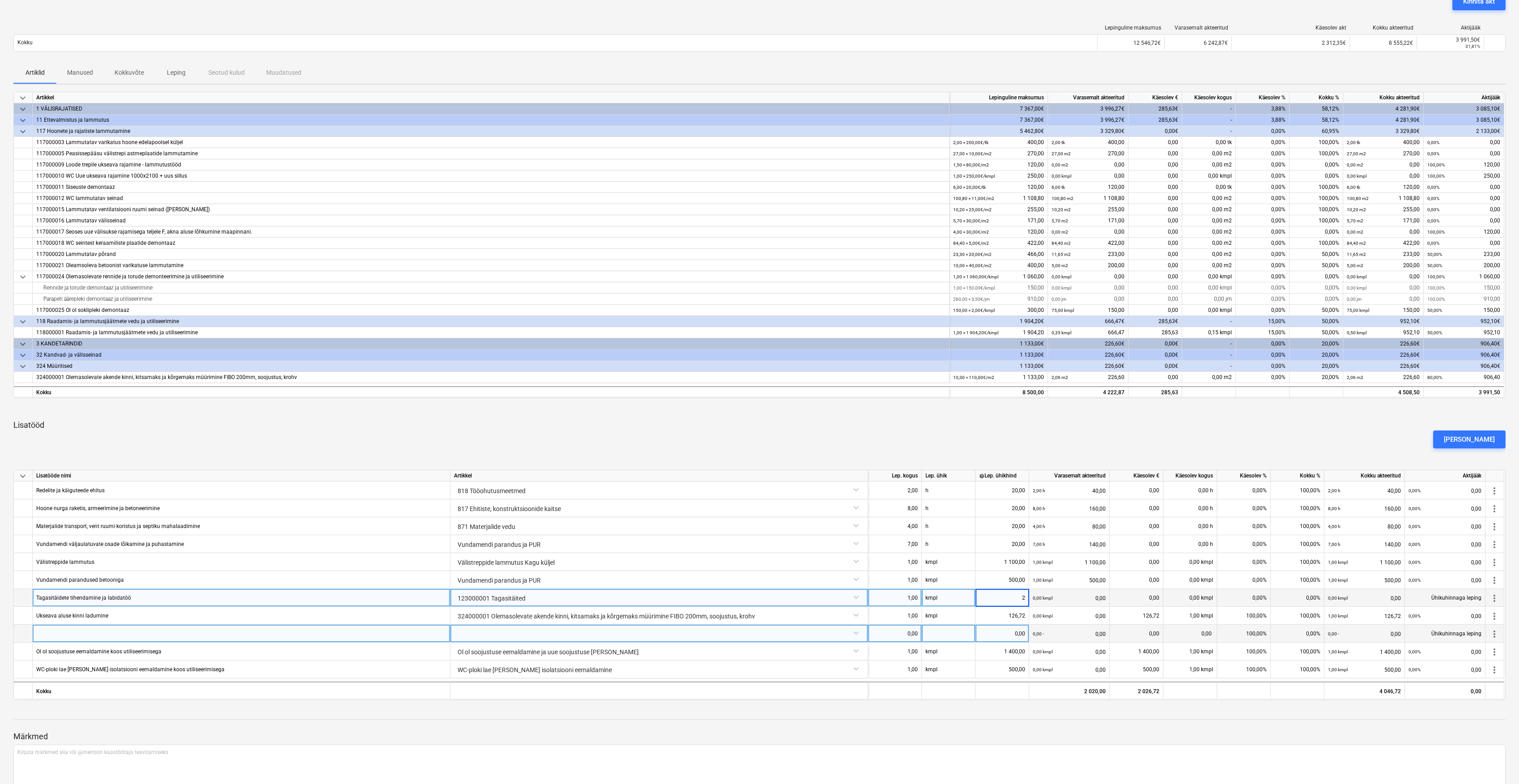
type input "20"
click at [915, 600] on div "1,00" at bounding box center [895, 597] width 46 height 18
click at [944, 600] on div "kmpl" at bounding box center [949, 597] width 54 height 18
type input "h"
click at [913, 600] on div "1,00" at bounding box center [895, 597] width 46 height 18
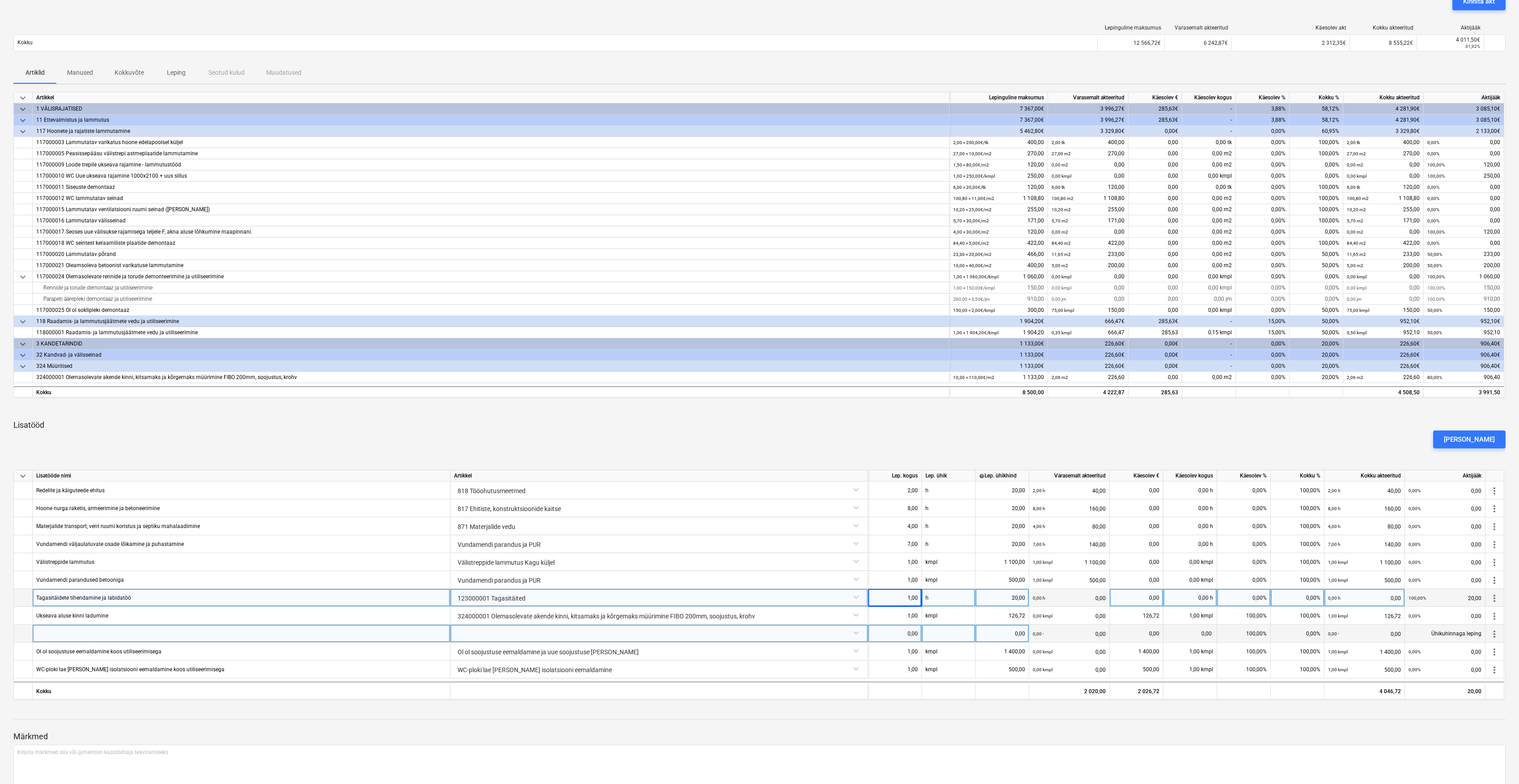
click at [903, 595] on div "1,00" at bounding box center [895, 597] width 46 height 18
type input "16"
click at [922, 431] on div "[PERSON_NAME]" at bounding box center [760, 439] width 1500 height 25
click at [597, 635] on div at bounding box center [659, 632] width 410 height 16
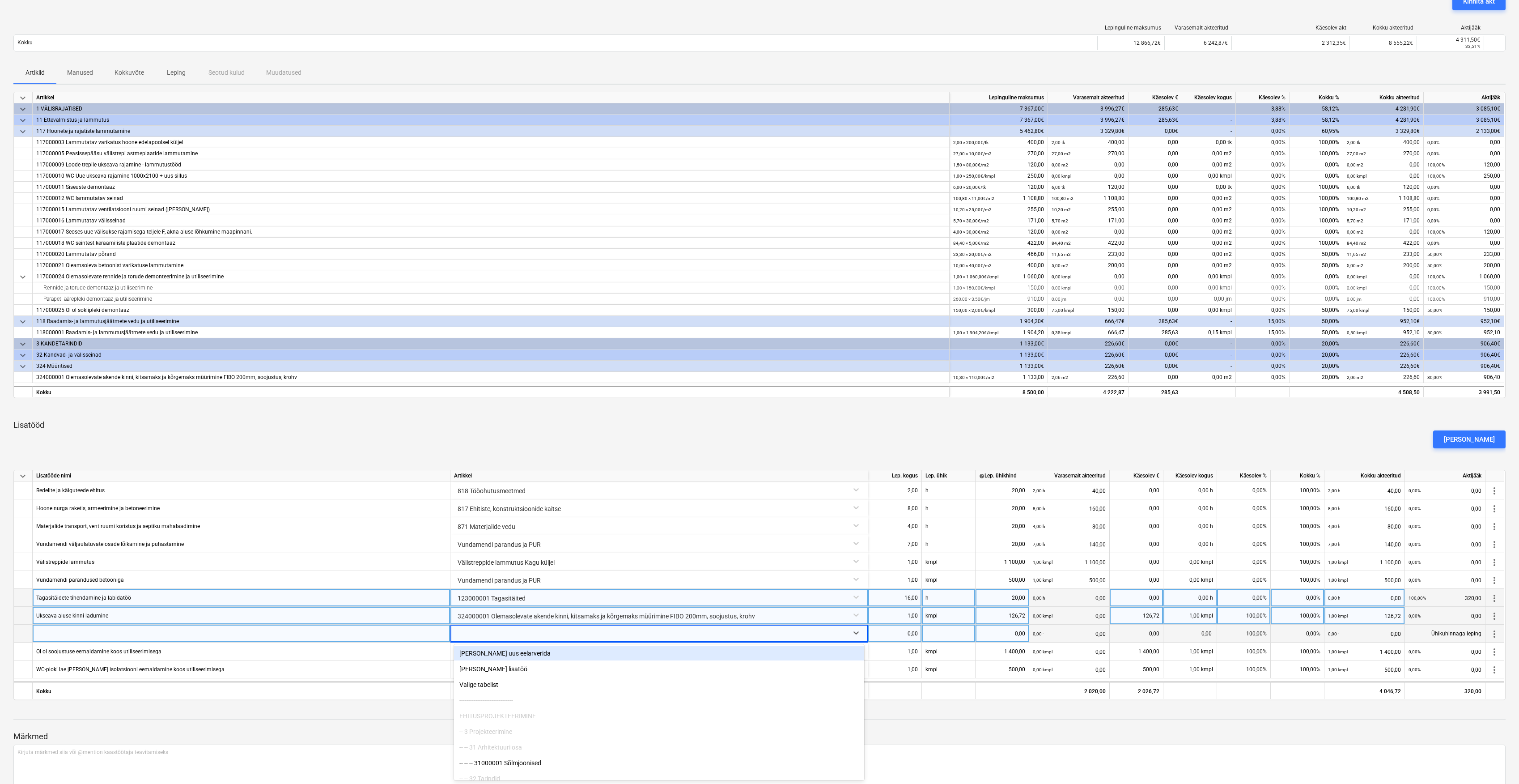
click at [534, 618] on div "324000001 Olemasolevate akende kinni, kitsamaks ja kõrgemaks müürimine FIBO 200…" at bounding box center [659, 614] width 410 height 16
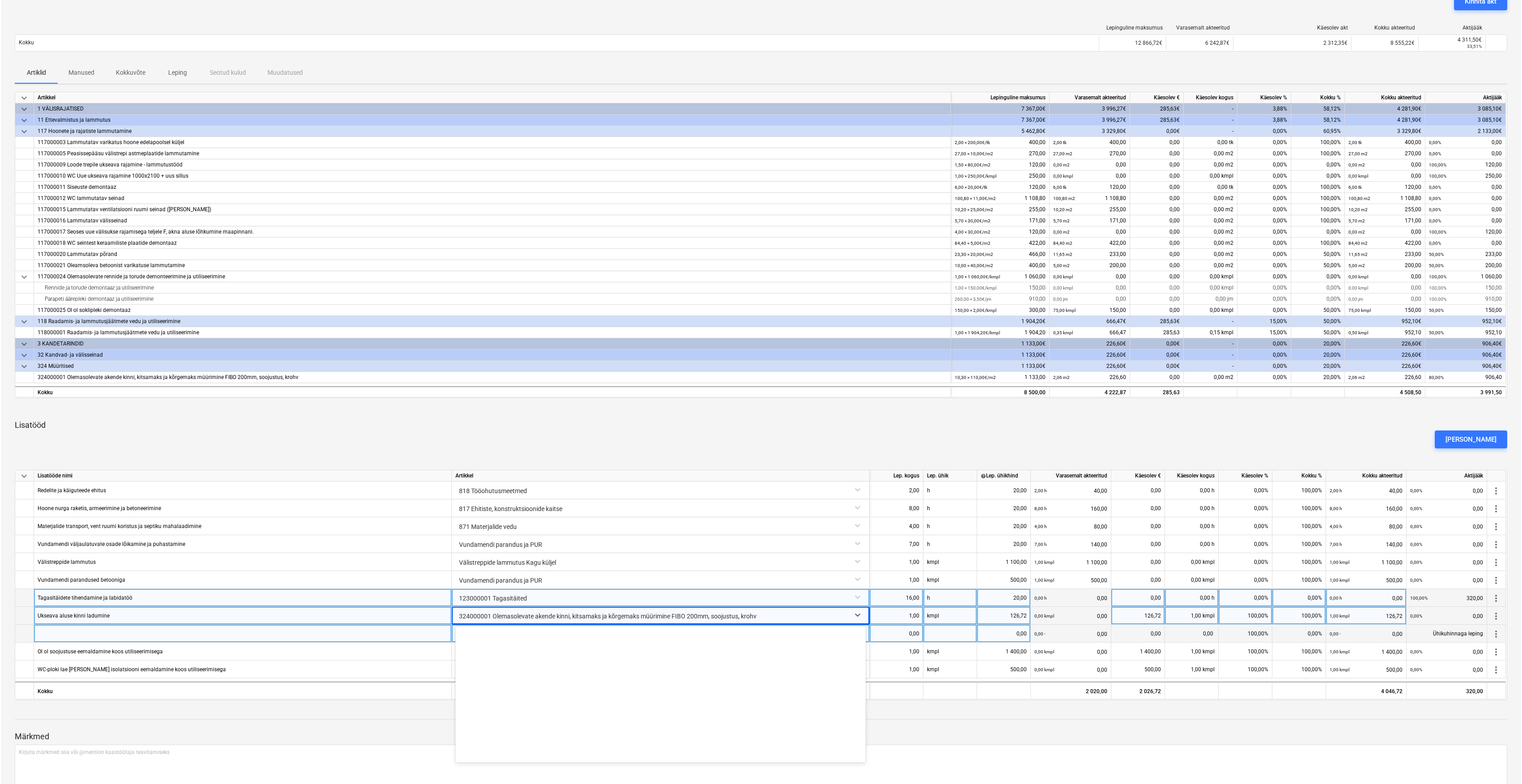
scroll to position [1894, 0]
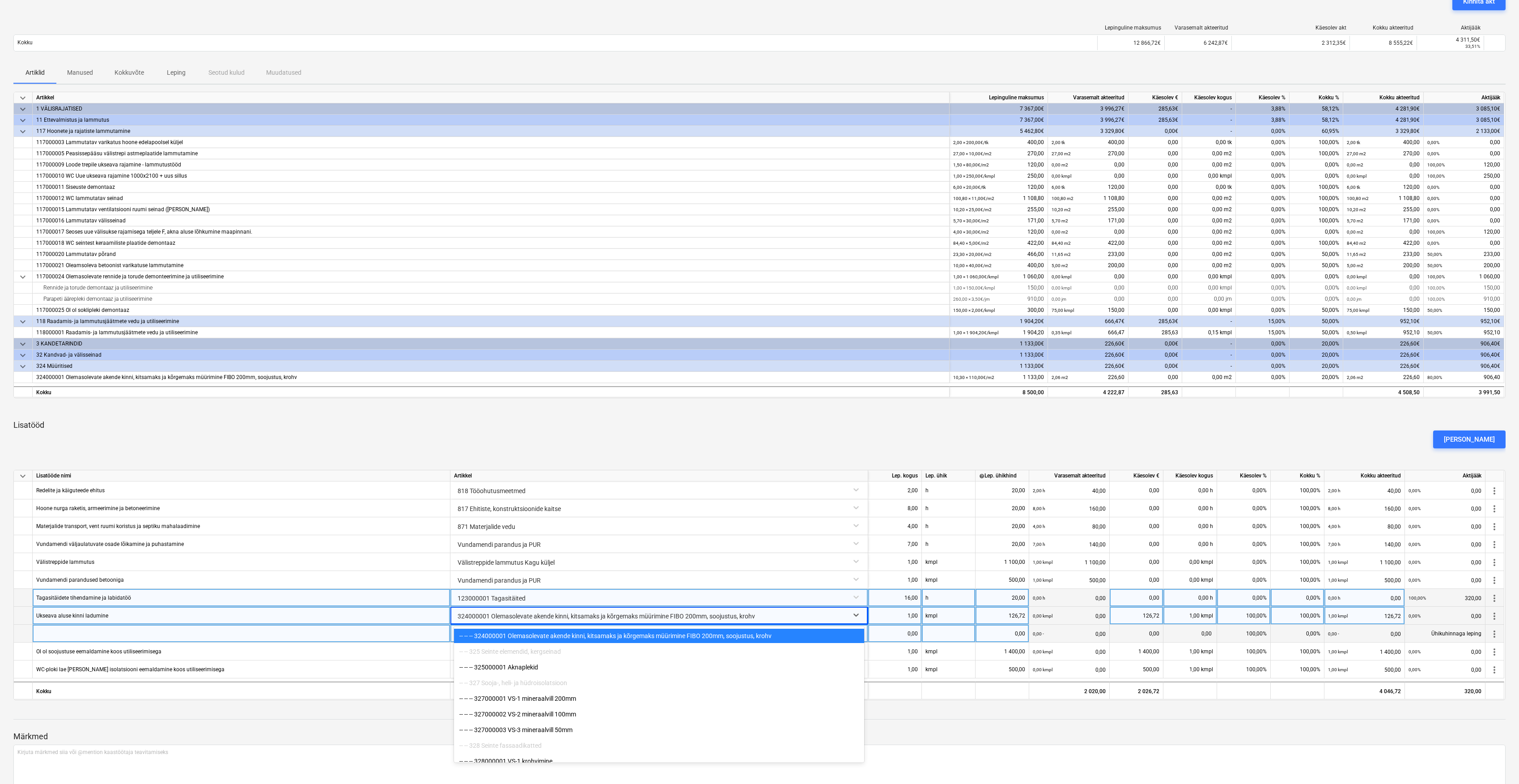
click at [417, 591] on div "Tagasitäidete tihendamine ja labidatöö" at bounding box center [241, 597] width 418 height 18
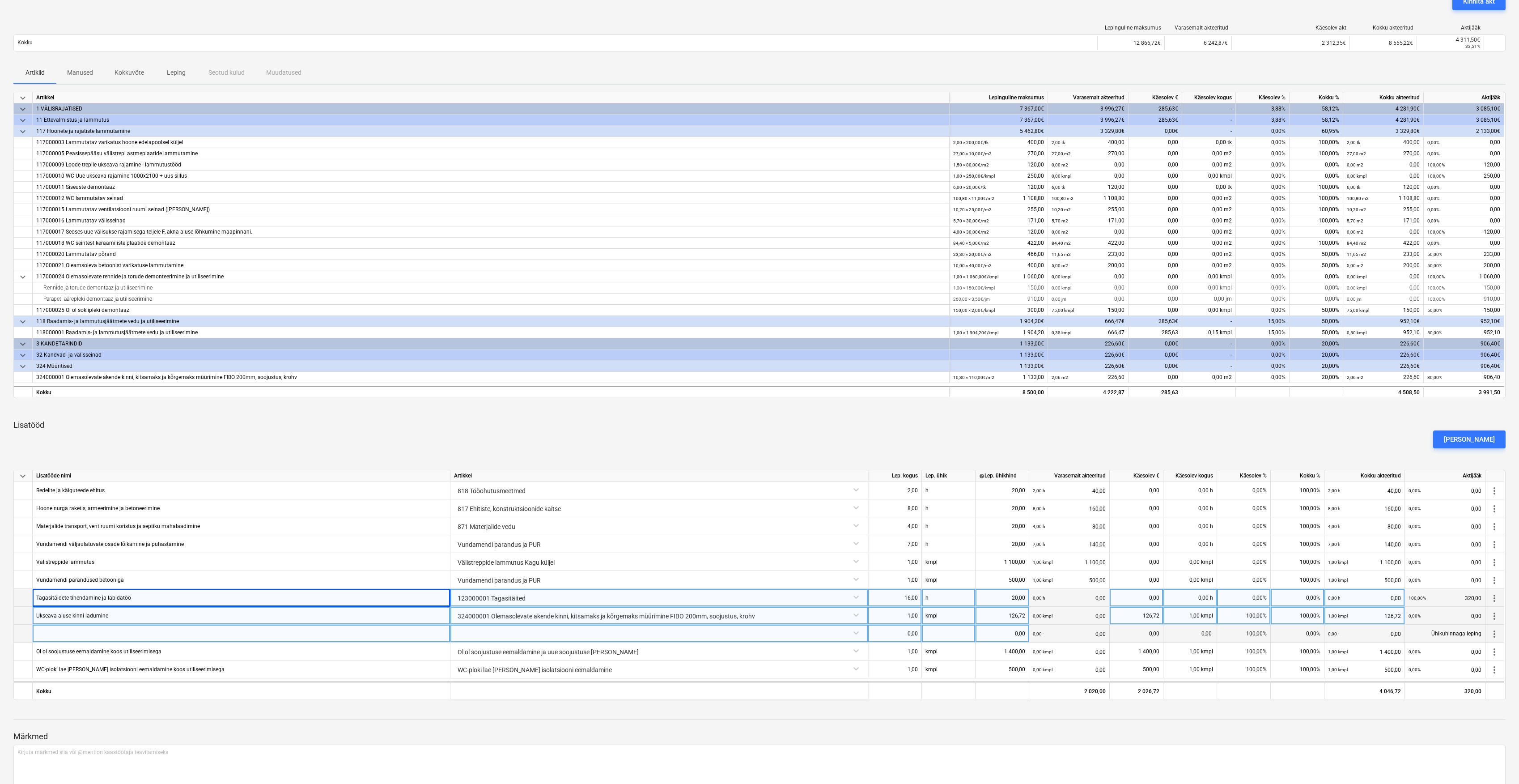
click at [502, 635] on div at bounding box center [659, 632] width 410 height 16
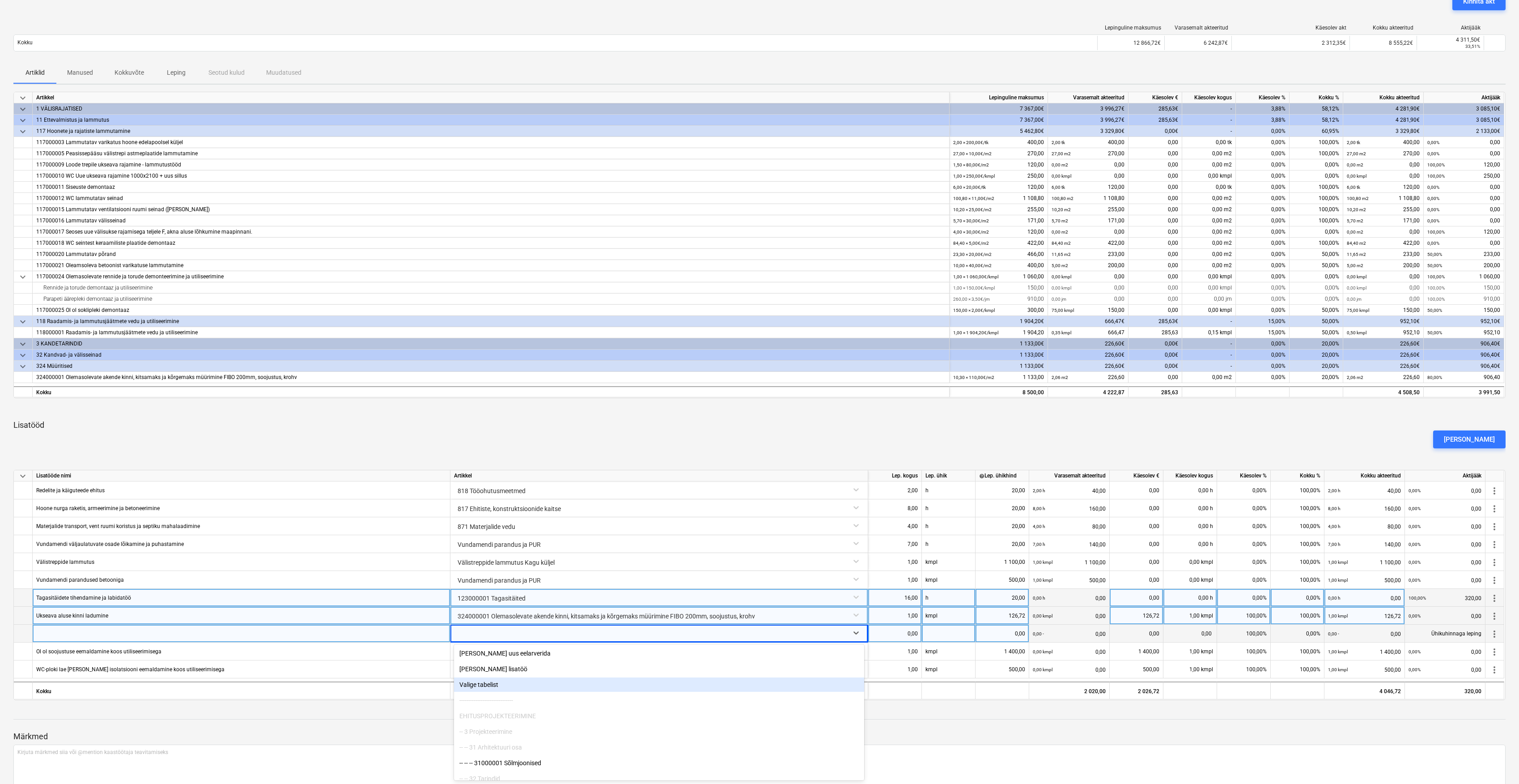
click at [473, 684] on div "Valige tabelist" at bounding box center [659, 684] width 410 height 14
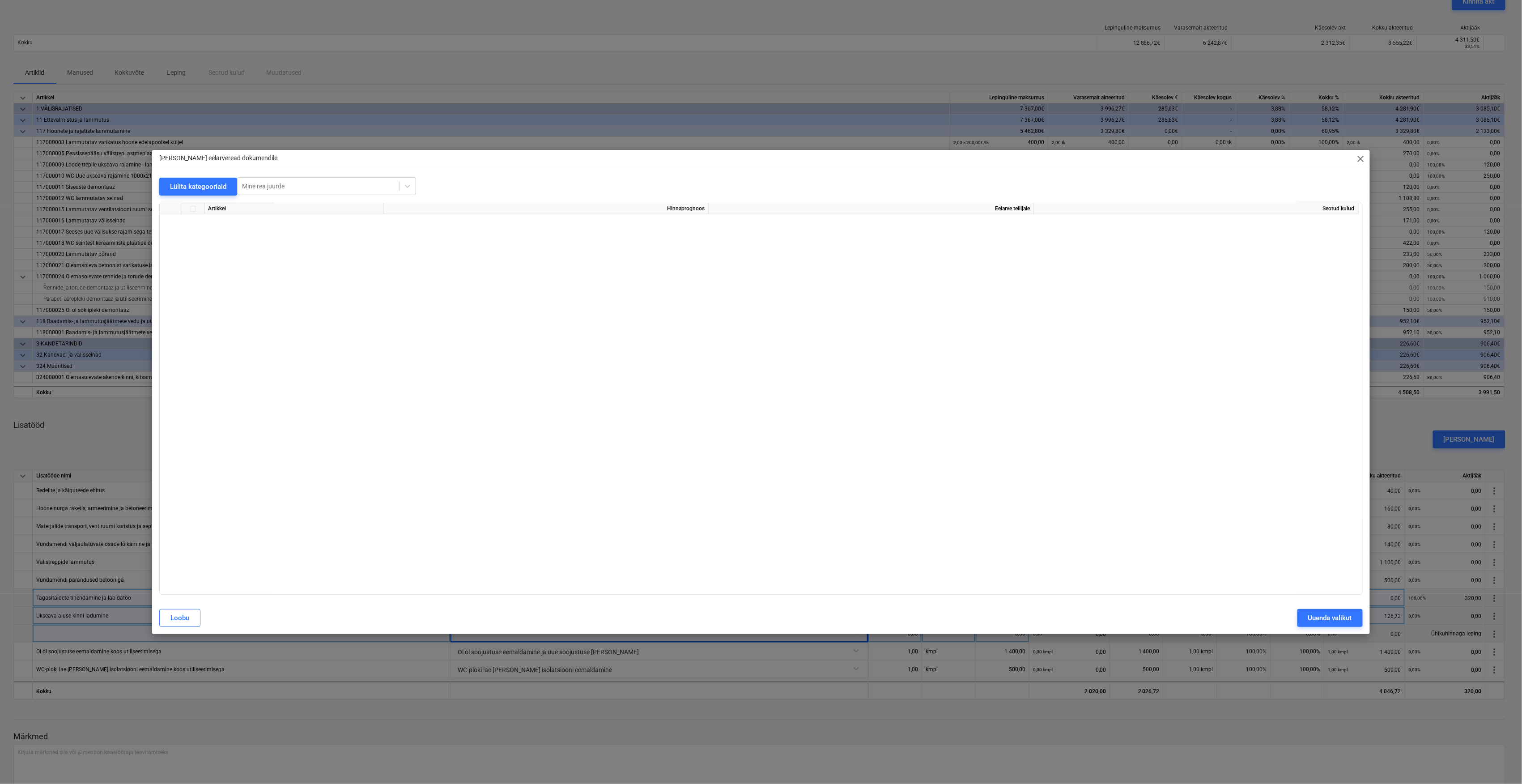
scroll to position [2830, 0]
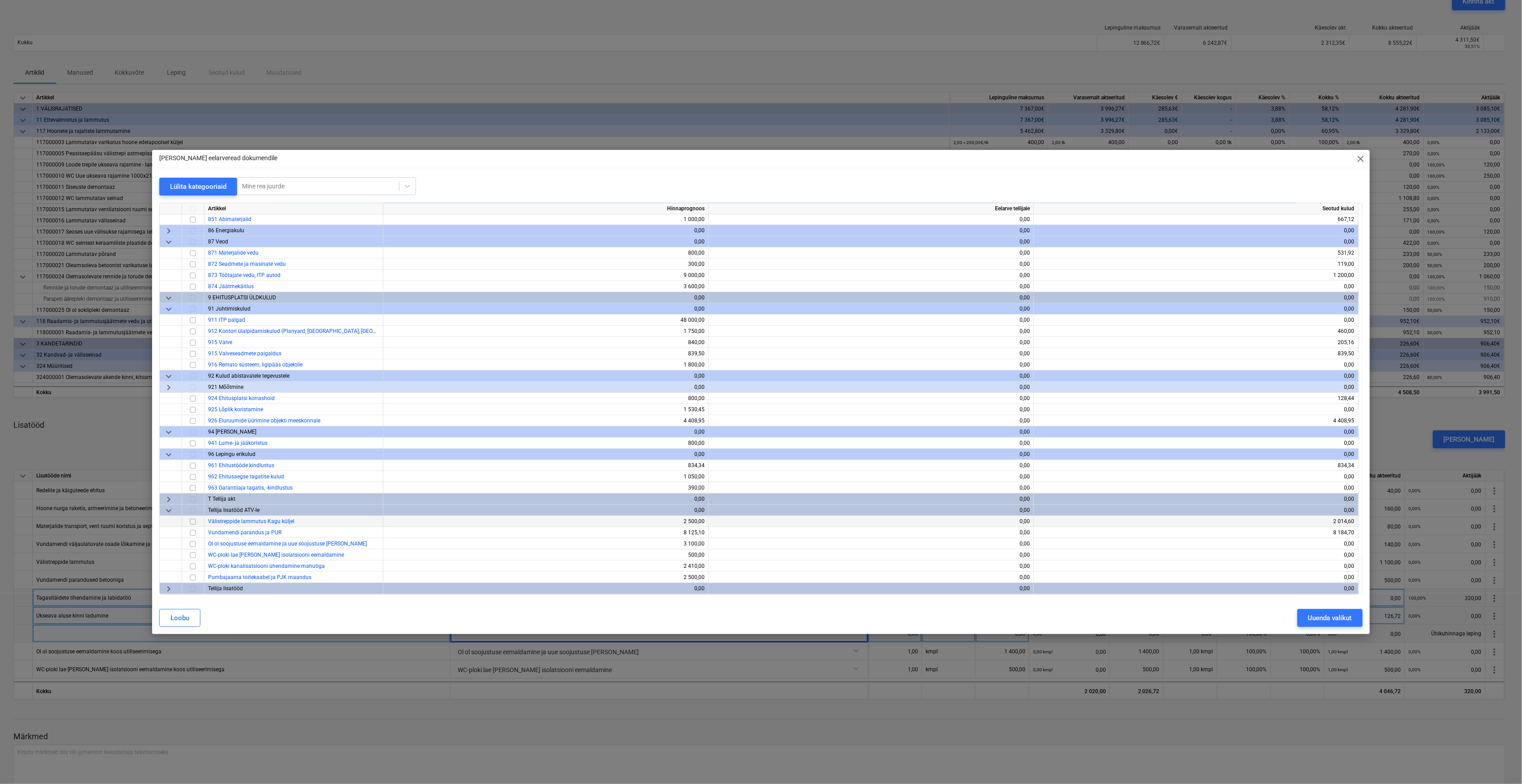
click at [257, 522] on span "Välistreppide lammutus Kagu küljel" at bounding box center [251, 521] width 86 height 6
click at [192, 521] on input "checkbox" at bounding box center [193, 522] width 11 height 11
click at [1354, 613] on button "Uuenda valikut" at bounding box center [1330, 618] width 66 height 18
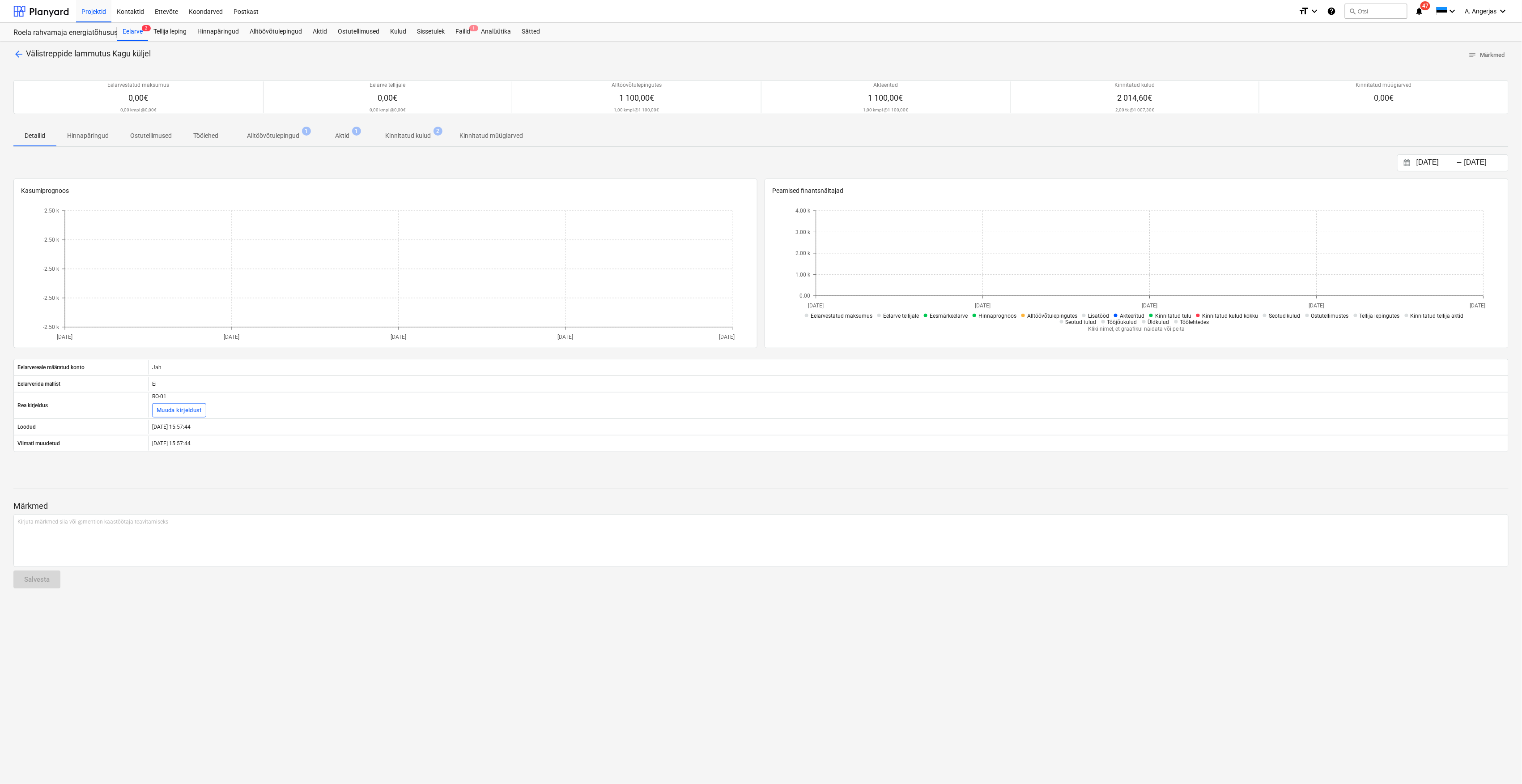
click at [21, 54] on span "arrow_back" at bounding box center [19, 54] width 11 height 11
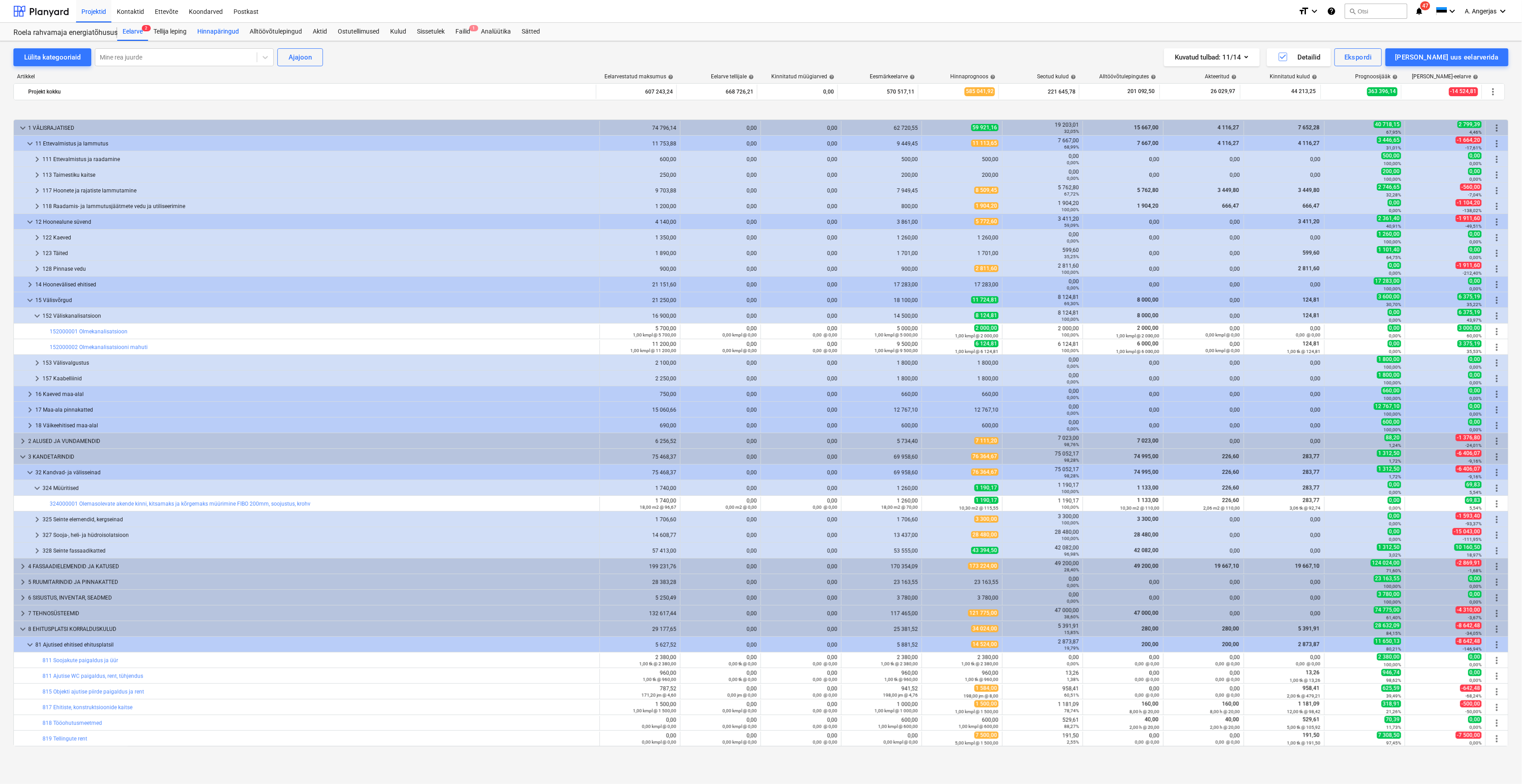
scroll to position [330, 0]
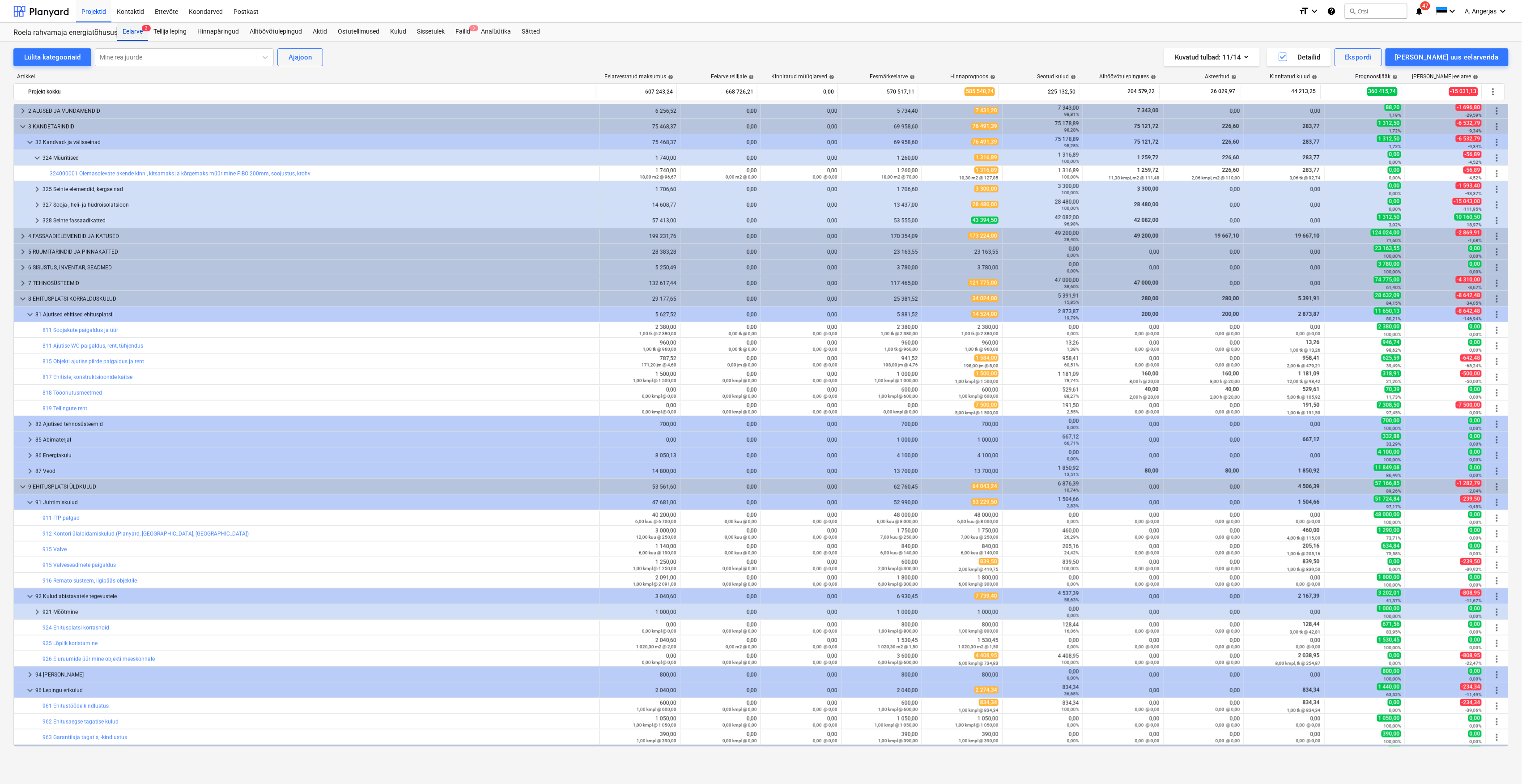
click at [145, 26] on span "2" at bounding box center [146, 28] width 9 height 6
click at [89, 30] on div "Roela rahvamaja energiatõhususe ehitustööd [ROELA]" at bounding box center [60, 33] width 93 height 9
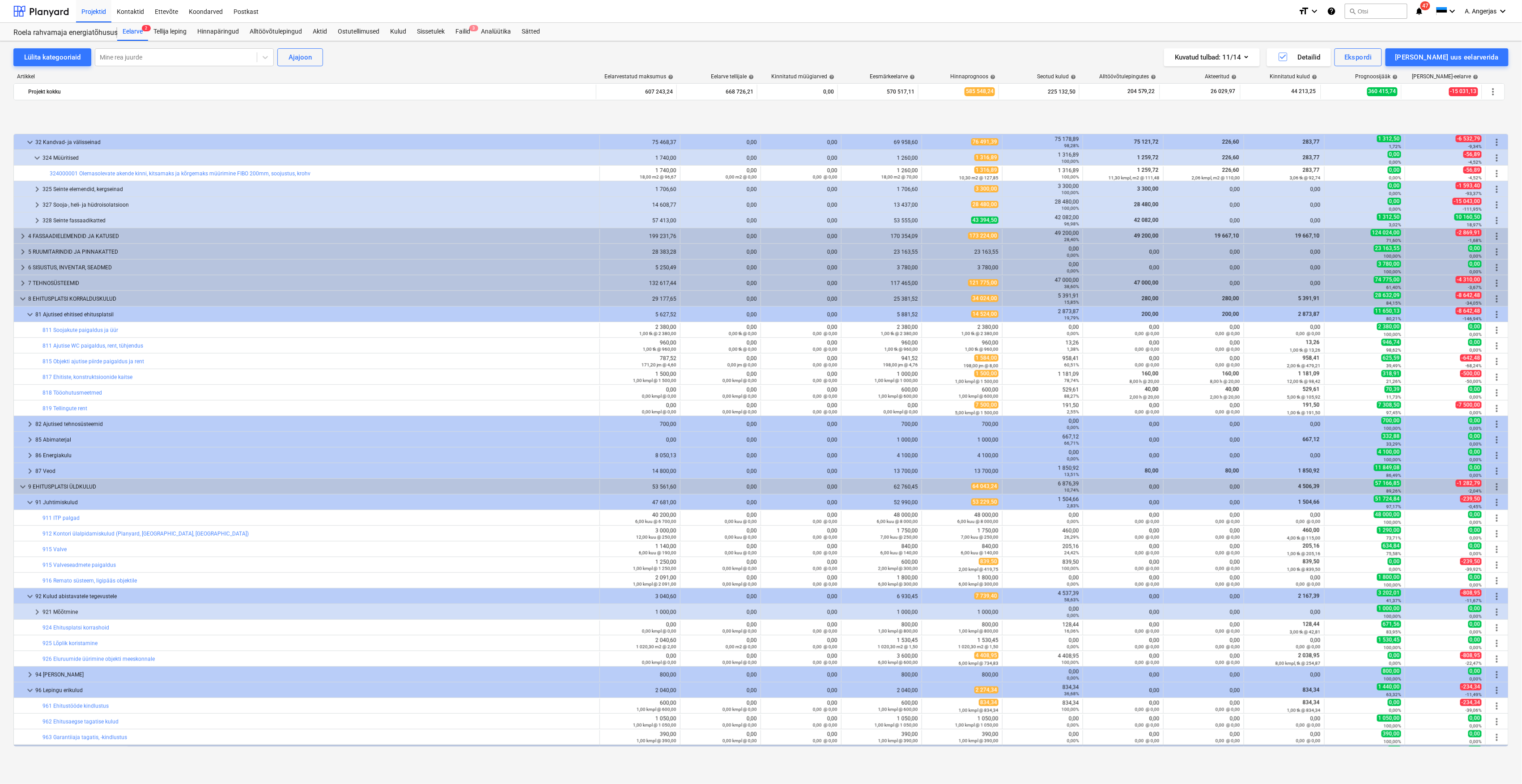
scroll to position [688, 0]
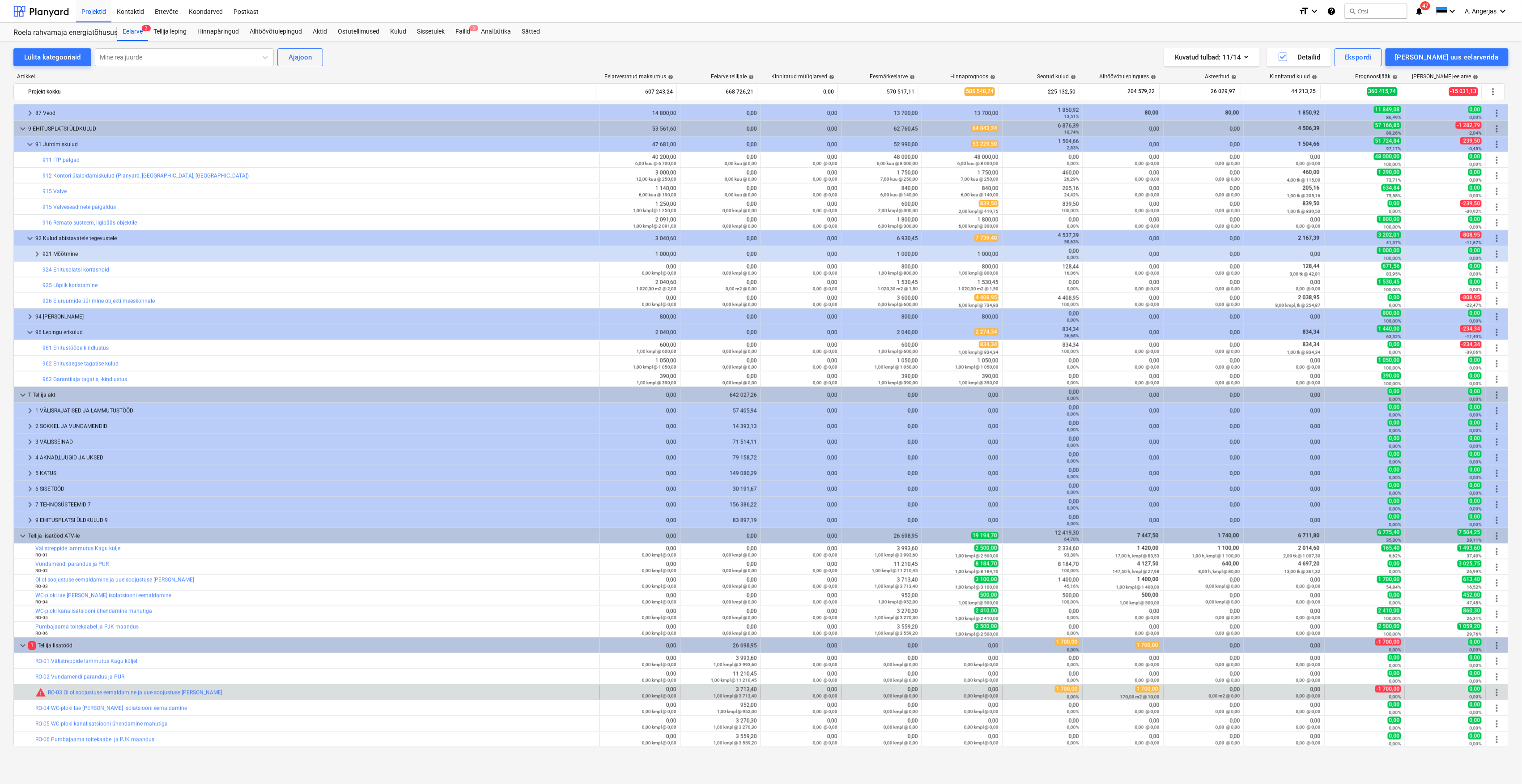
click at [1070, 688] on span "1 700,00" at bounding box center [1066, 689] width 24 height 7
drag, startPoint x: 1062, startPoint y: 689, endPoint x: 1073, endPoint y: 690, distance: 11.0
click at [1073, 690] on span "1 700,00" at bounding box center [1066, 689] width 24 height 7
click at [1357, 686] on div "-1 700,00 0,00%" at bounding box center [1364, 692] width 73 height 14
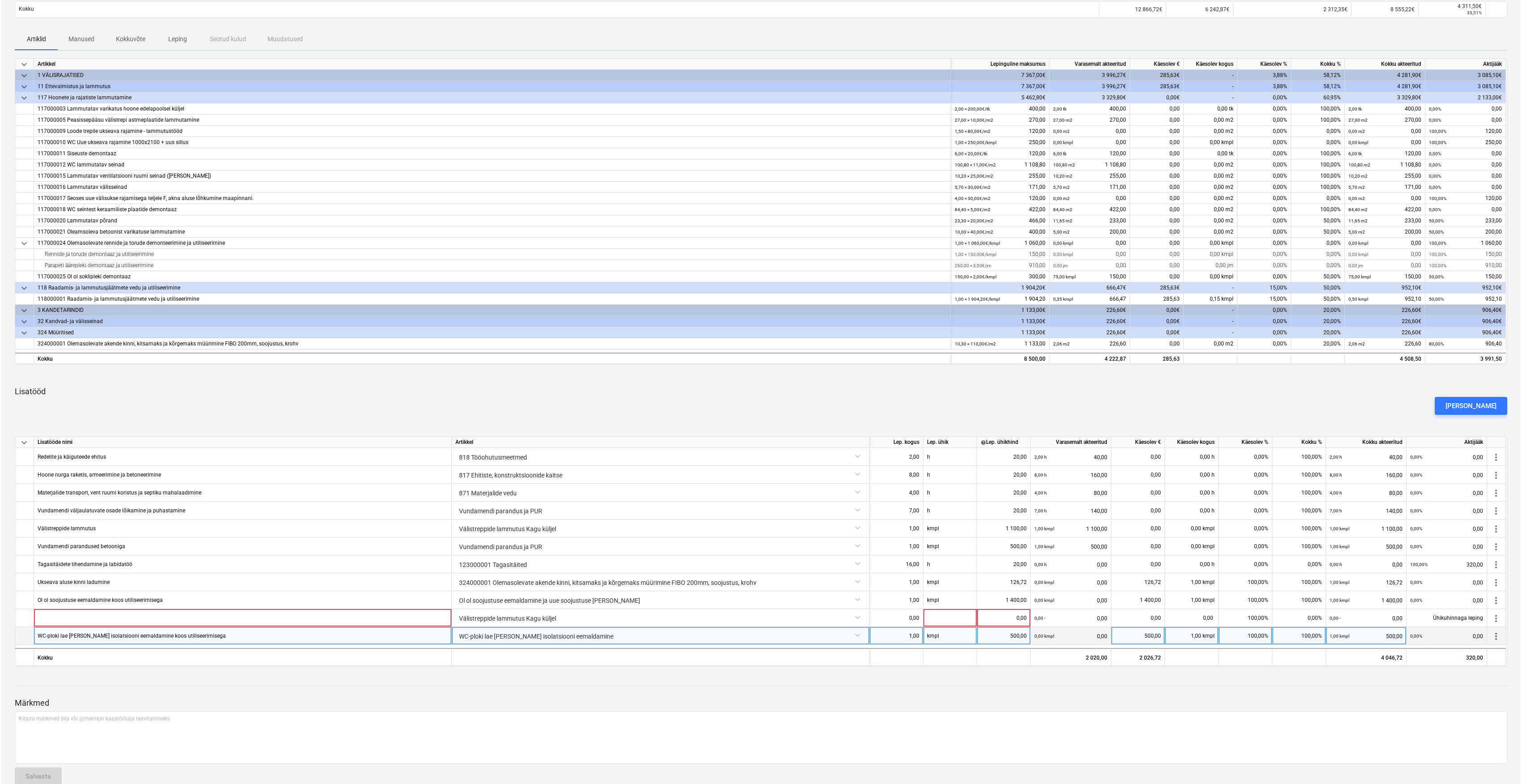
scroll to position [119, 0]
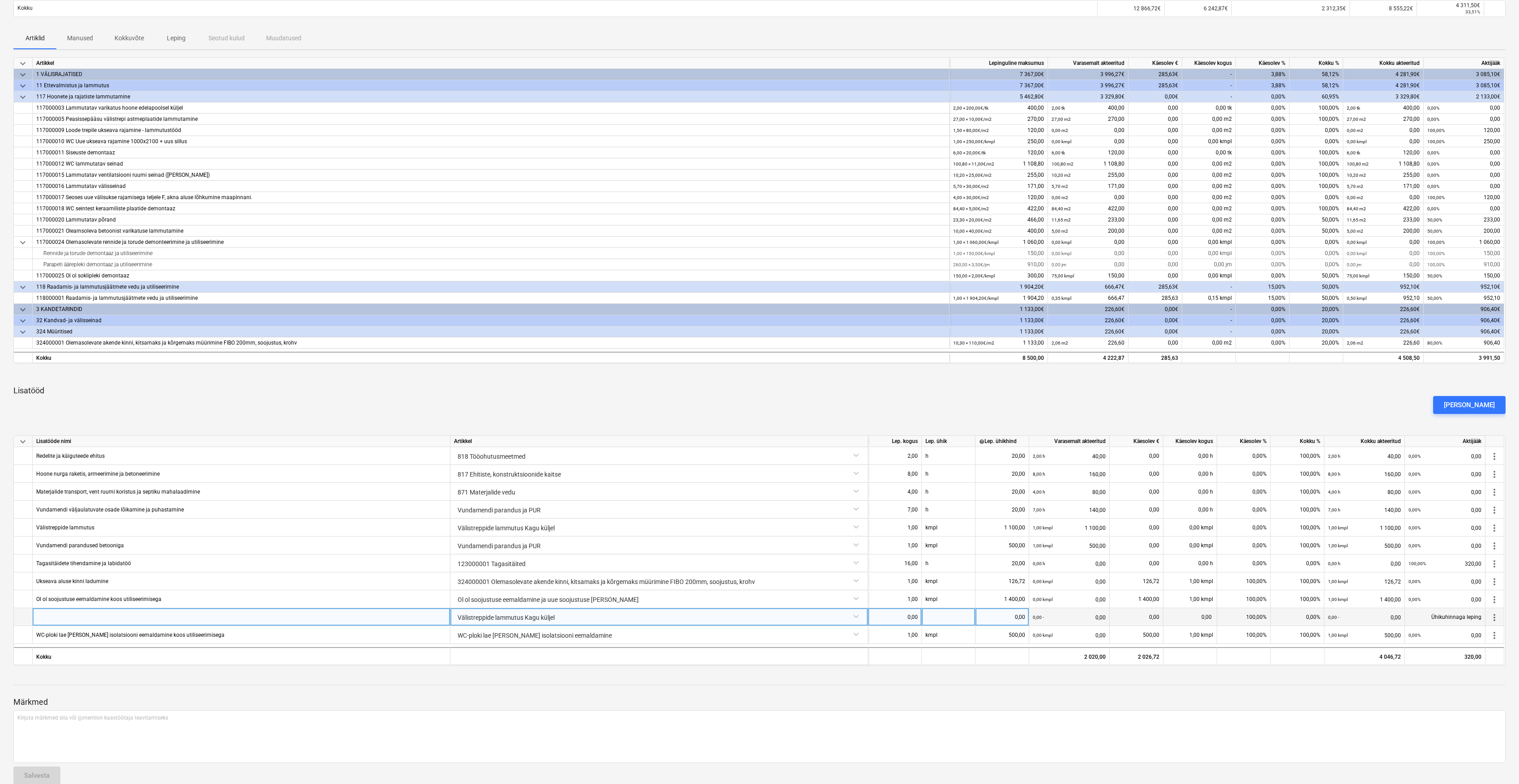
click at [277, 614] on div at bounding box center [241, 617] width 418 height 18
type input "Betooni valu (Lammutatu treppide osas sokli taastamine)"
click at [906, 616] on div "0,00" at bounding box center [895, 617] width 46 height 18
type input "16"
click at [958, 613] on div at bounding box center [949, 617] width 54 height 18
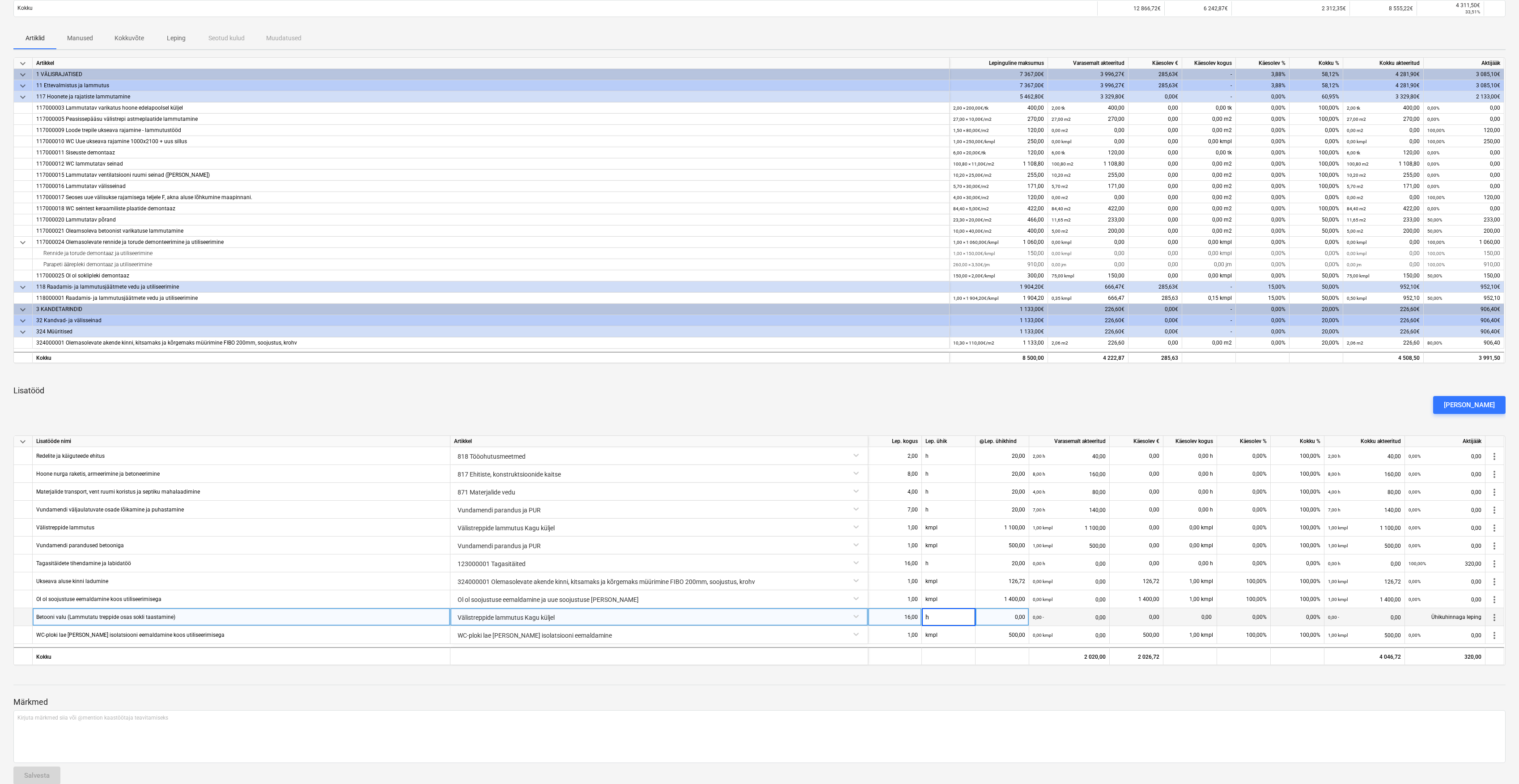
click at [1000, 622] on div "0,00" at bounding box center [1003, 617] width 46 height 18
type input "20"
click at [1189, 616] on div "0,00 h" at bounding box center [1190, 617] width 54 height 18
click at [1248, 622] on div "0,00%" at bounding box center [1244, 617] width 54 height 18
type input "100"
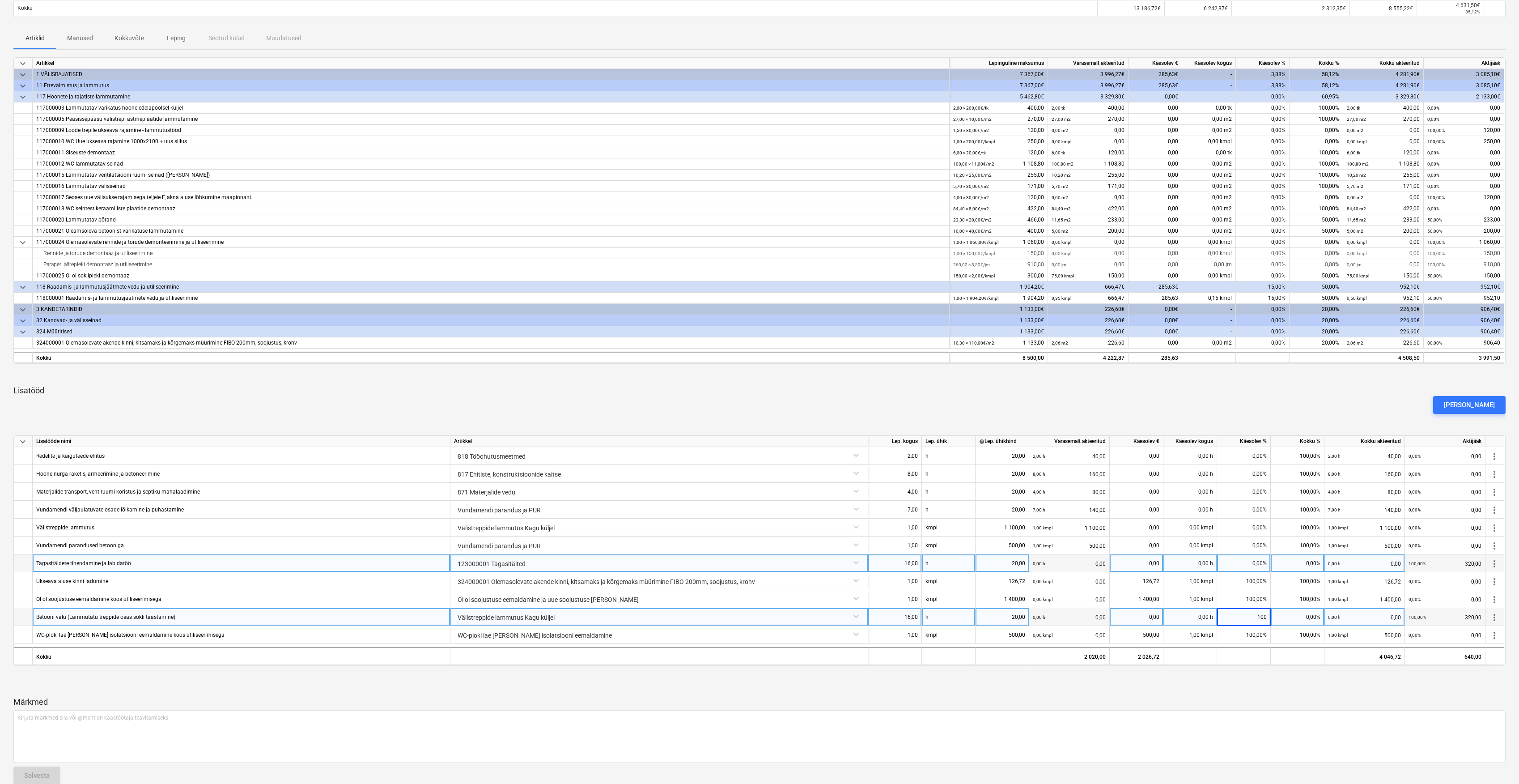
click at [1247, 562] on div "0,00%" at bounding box center [1244, 563] width 54 height 18
click at [1254, 564] on div "0,00%" at bounding box center [1244, 563] width 54 height 18
type input "100"
click at [1479, 405] on div "[PERSON_NAME]" at bounding box center [1469, 405] width 51 height 12
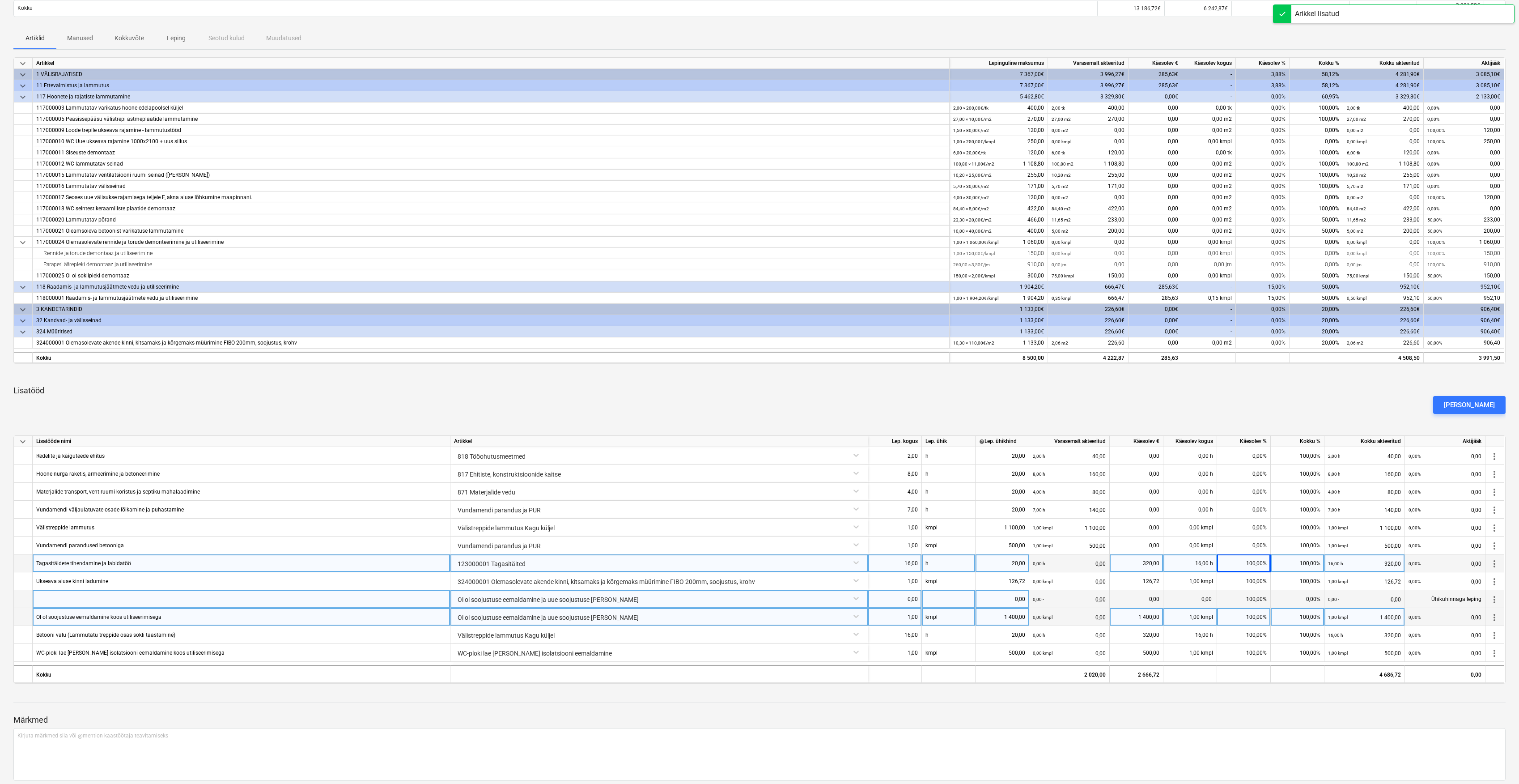
click at [854, 598] on div "Ol ol soojustuse eemaldamine ja uue soojustuse [PERSON_NAME]" at bounding box center [659, 598] width 410 height 16
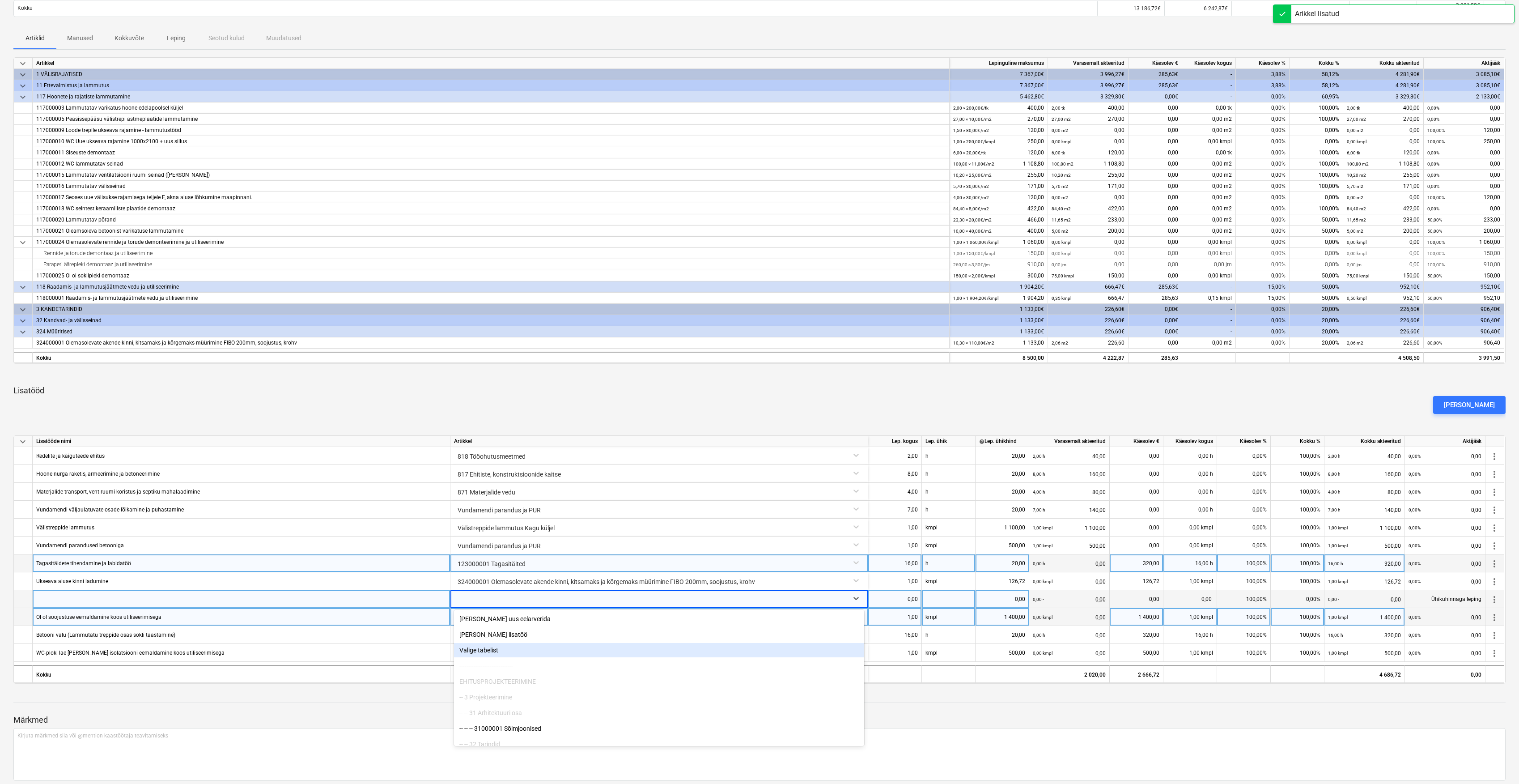
click at [519, 652] on div "Valige tabelist" at bounding box center [659, 650] width 410 height 14
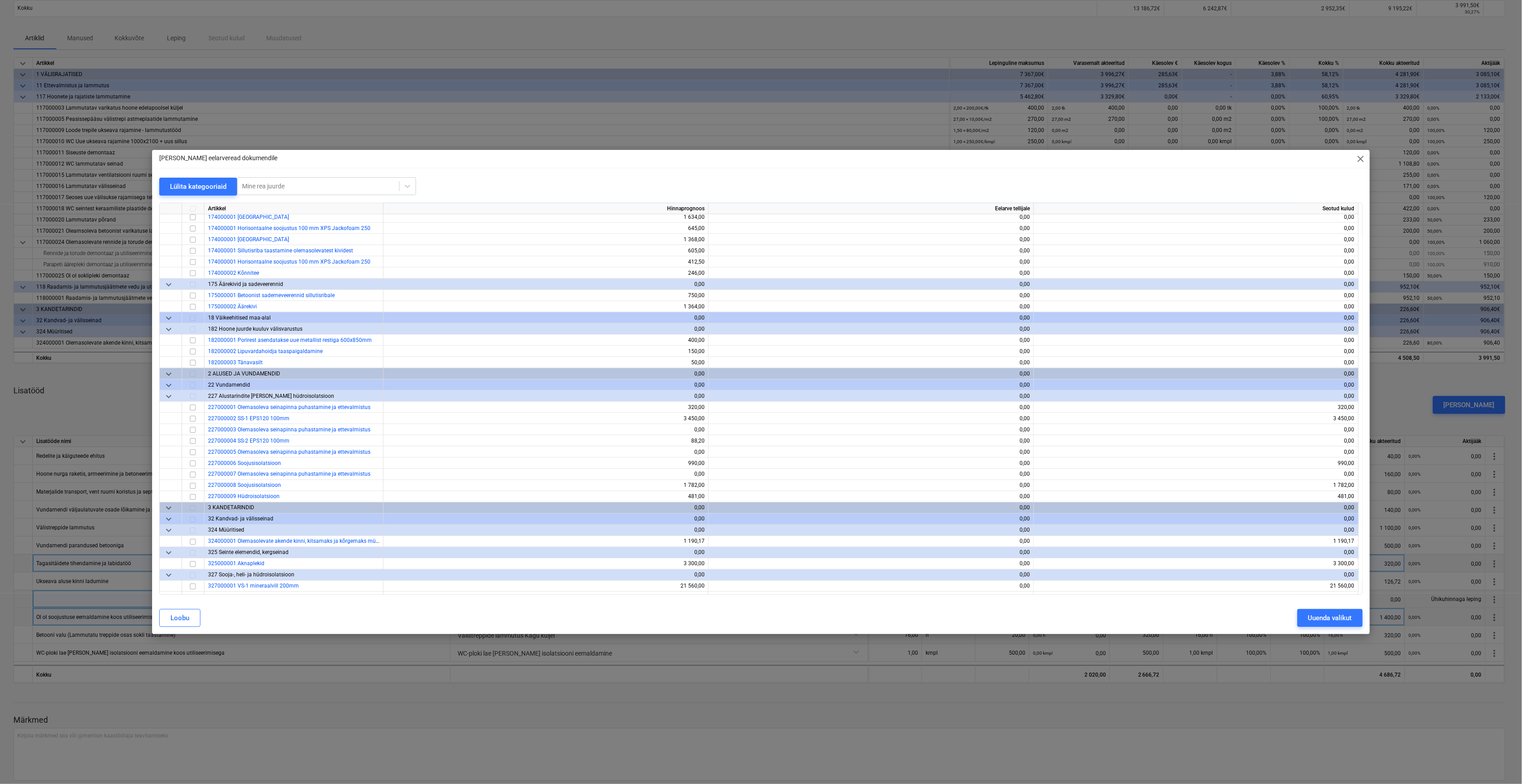
scroll to position [894, 0]
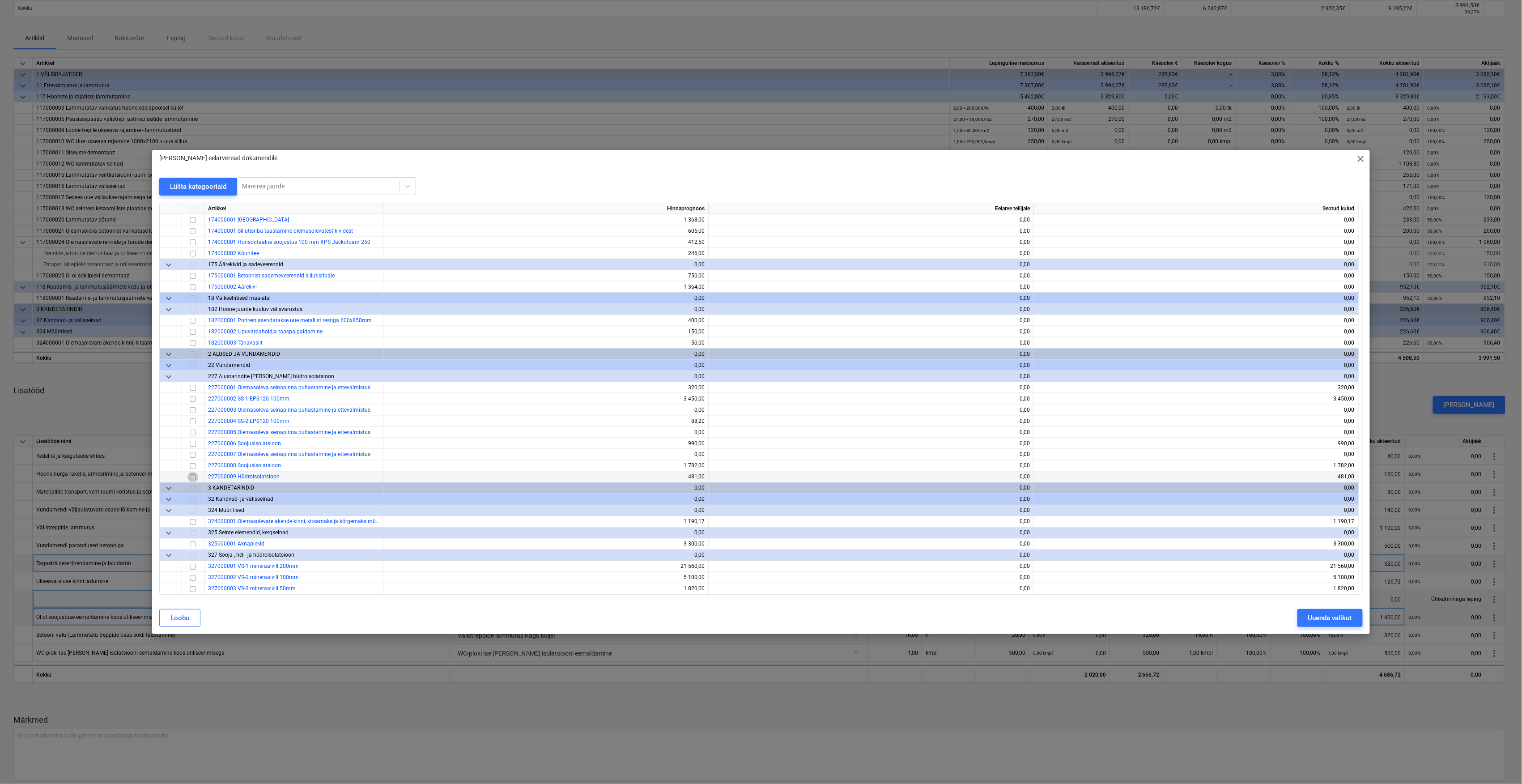
click at [194, 478] on input "checkbox" at bounding box center [193, 477] width 11 height 11
drag, startPoint x: 1311, startPoint y: 611, endPoint x: 813, endPoint y: 633, distance: 498.5
click at [1311, 612] on div "Uuenda valikut" at bounding box center [1330, 618] width 44 height 12
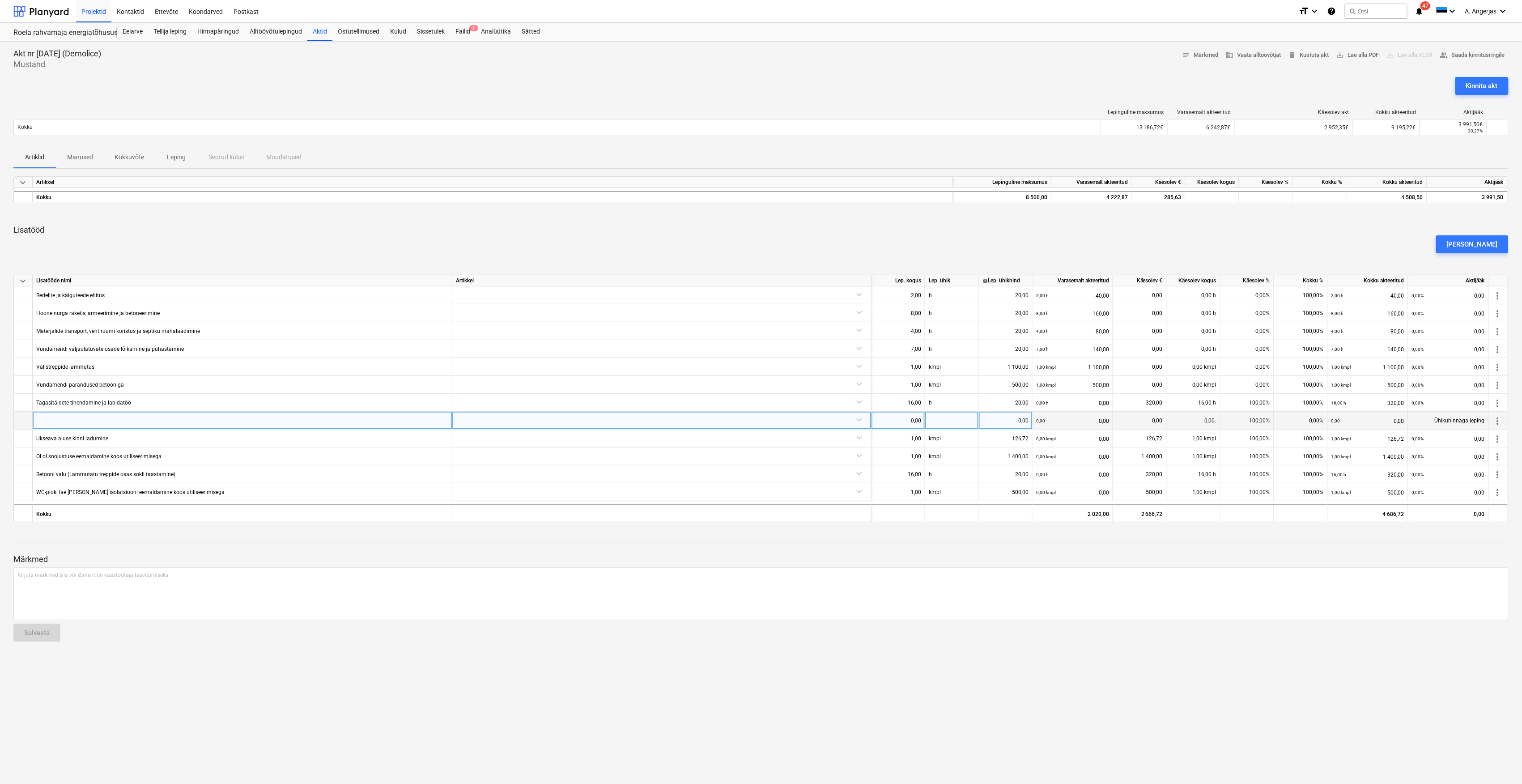
click at [410, 423] on div at bounding box center [242, 421] width 419 height 18
click at [21, 183] on span "keyboard_arrow_down" at bounding box center [23, 183] width 11 height 11
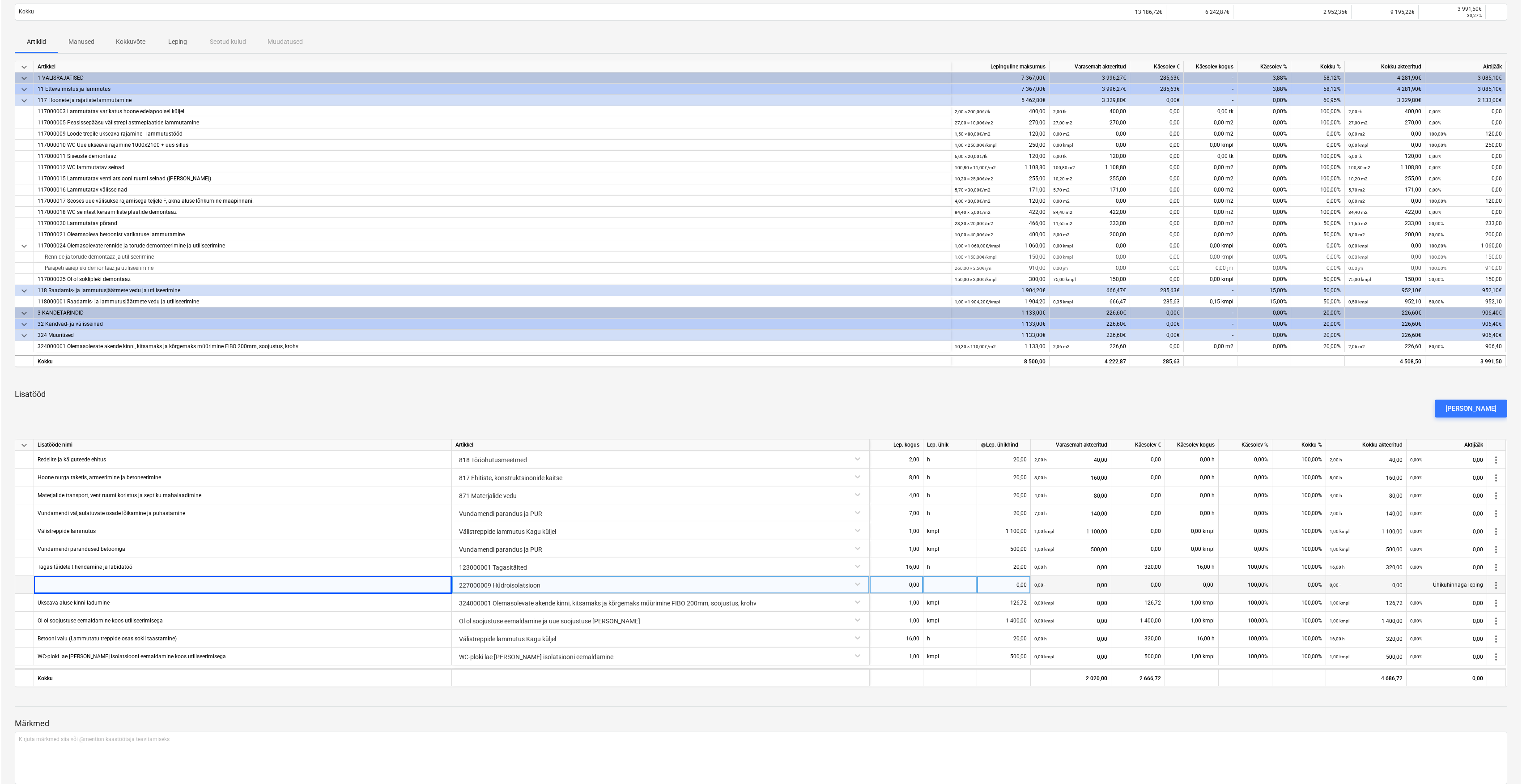
scroll to position [152, 0]
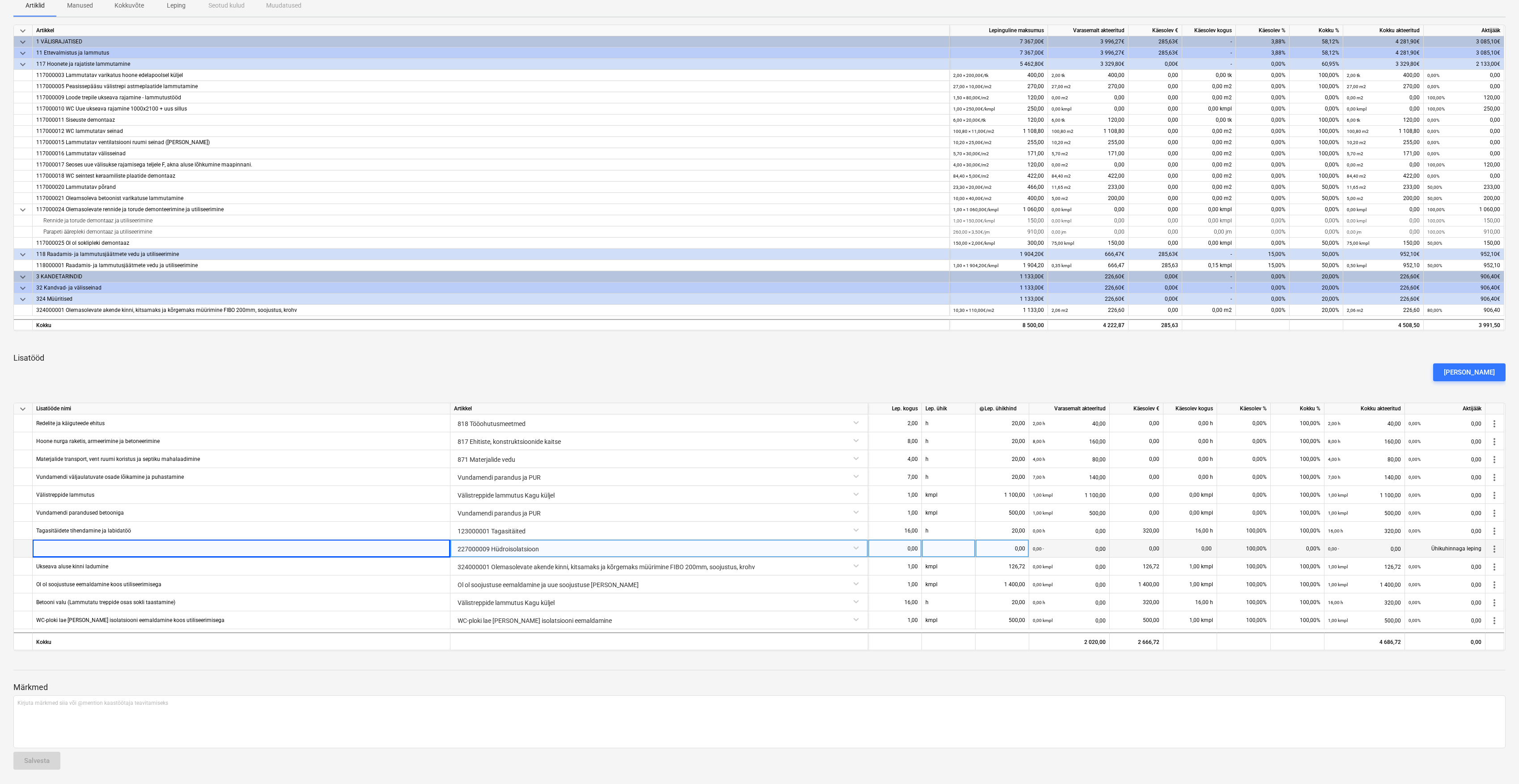
click at [322, 548] on div at bounding box center [241, 548] width 418 height 18
type input "Vundamendikatte paigaldus ([PERSON_NAME], pinnase tihendamine, labidatöö)"
click at [904, 549] on div "0,00" at bounding box center [895, 548] width 46 height 18
click at [948, 546] on div at bounding box center [949, 548] width 54 height 18
click at [990, 545] on div "0,00" at bounding box center [1003, 548] width 46 height 18
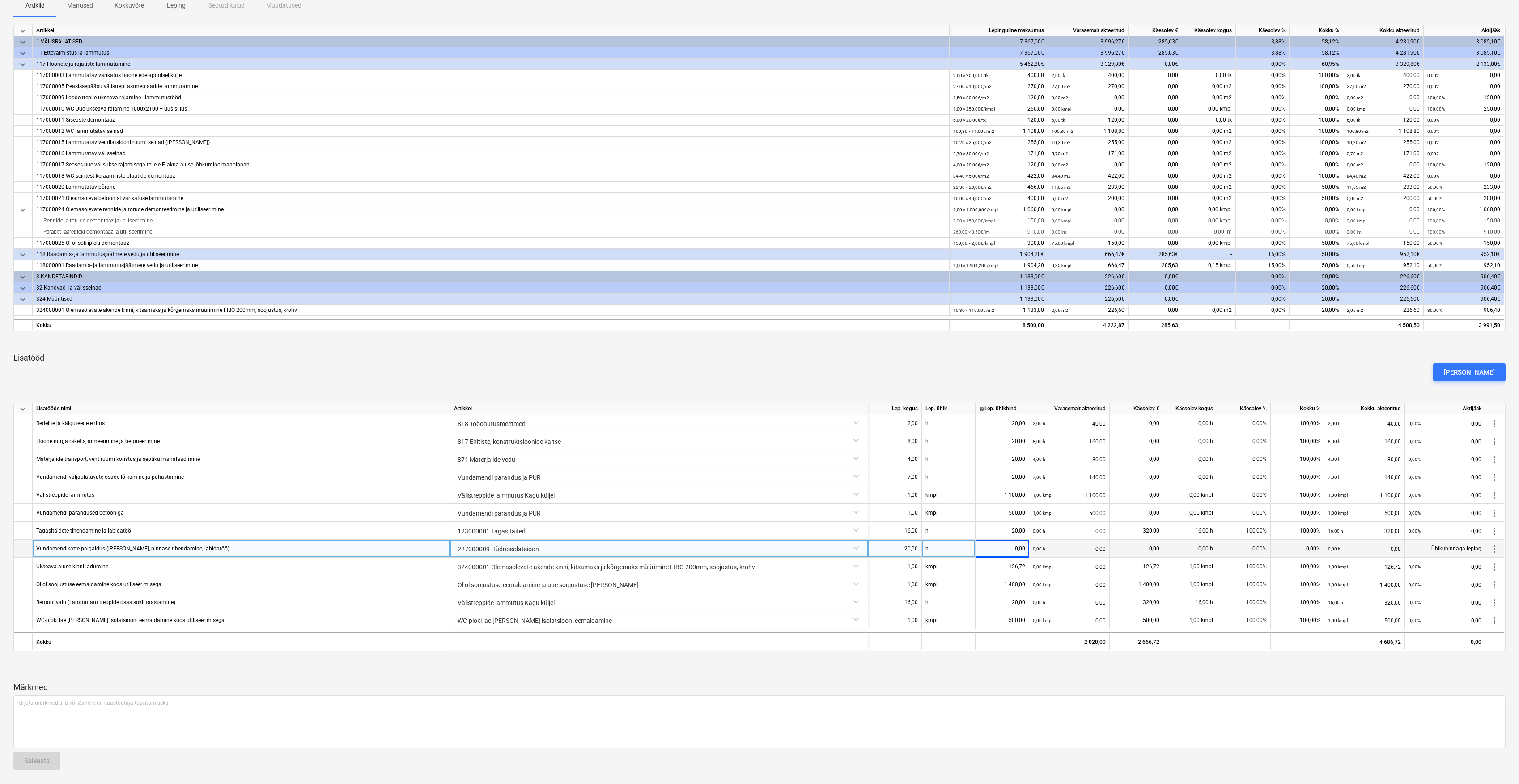
click at [1019, 546] on div "0,00" at bounding box center [1003, 548] width 46 height 18
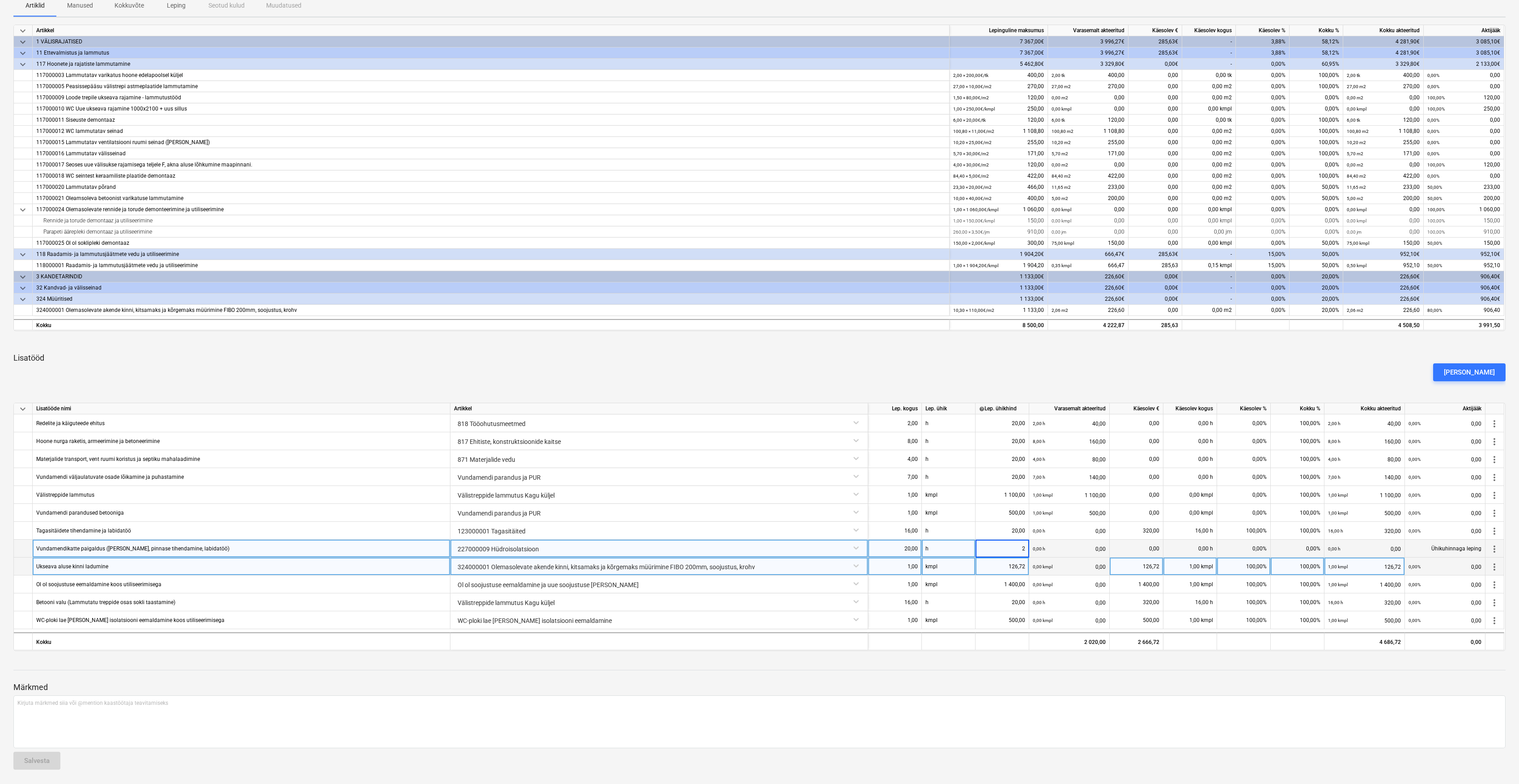
type input "20"
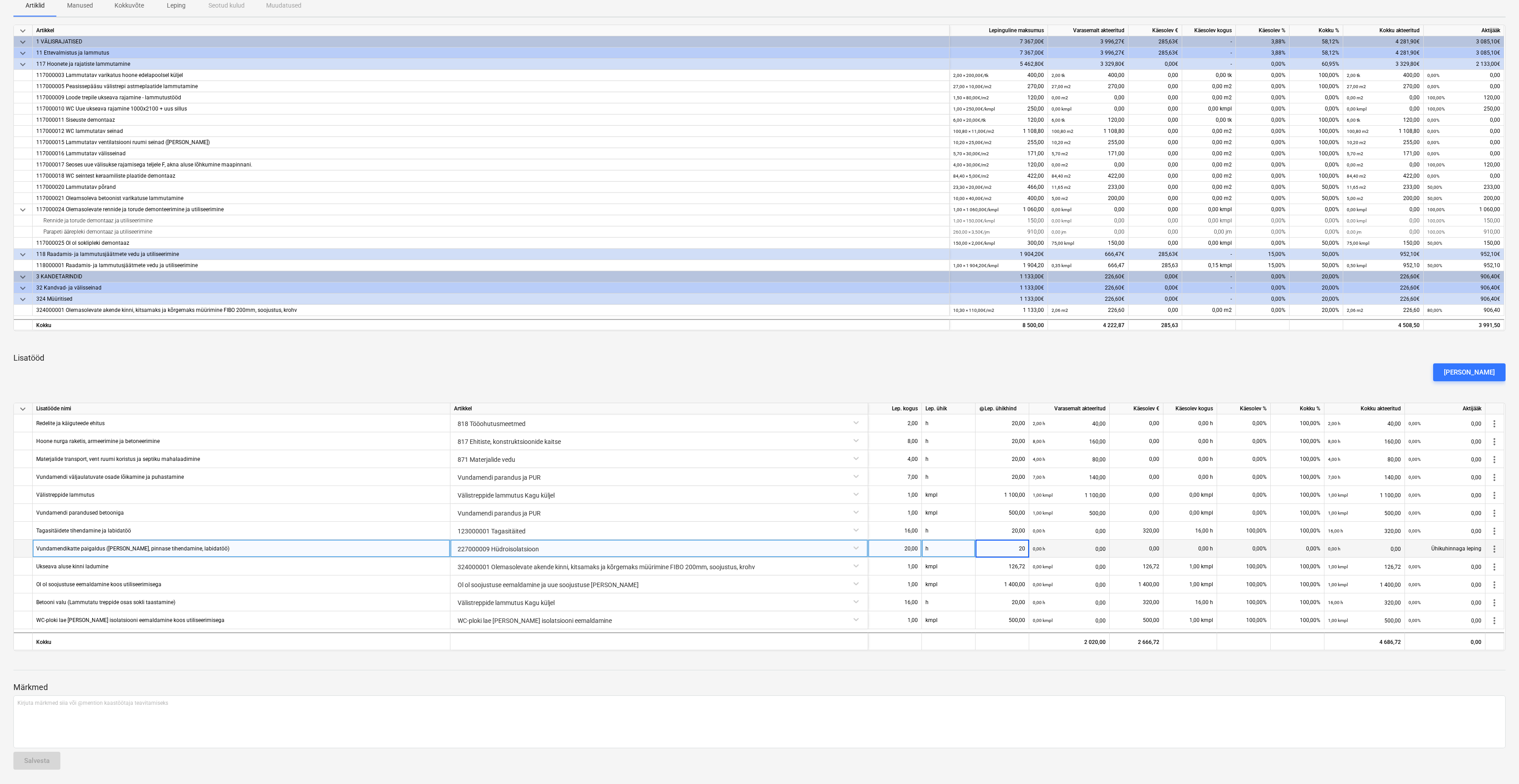
click at [904, 542] on div "20,00" at bounding box center [895, 548] width 46 height 18
click at [911, 550] on div "20,00" at bounding box center [895, 548] width 46 height 18
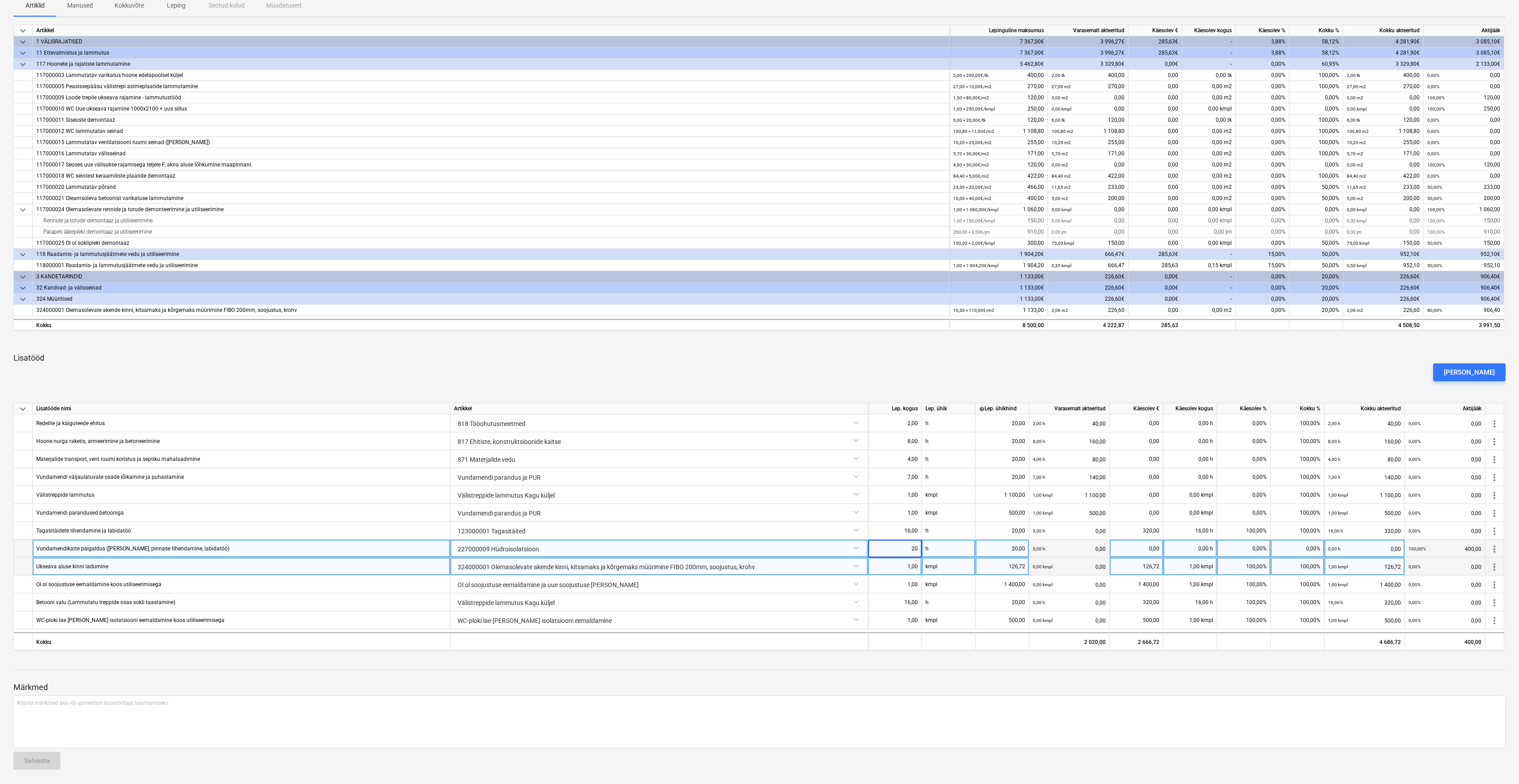
type input "1"
type input "16"
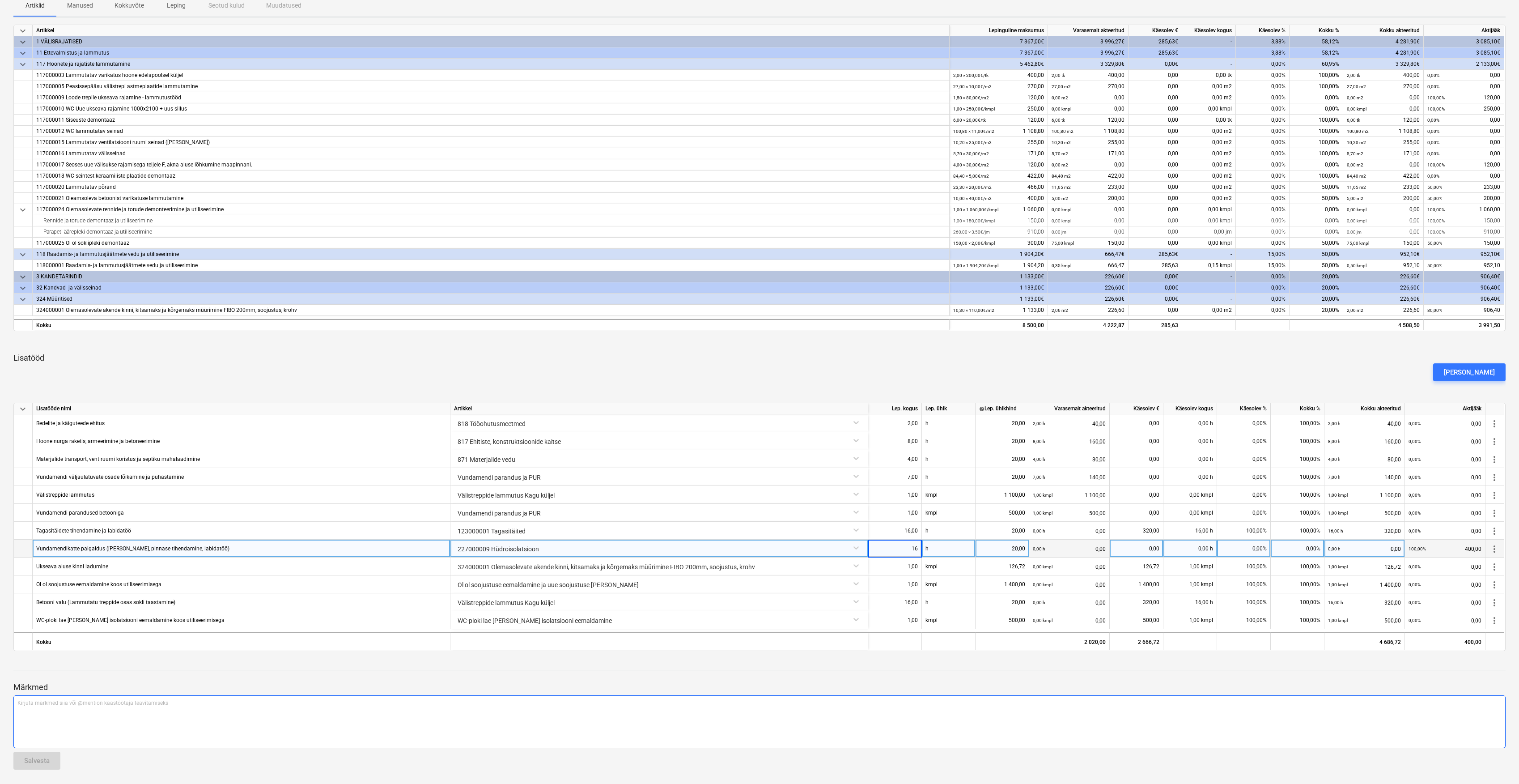
click at [917, 715] on div "Kirjuta märkmed siia või @mention kaastöötaja teavitamiseks ﻿" at bounding box center [760, 721] width 1492 height 53
click at [1456, 371] on button "[PERSON_NAME]" at bounding box center [1469, 372] width 73 height 18
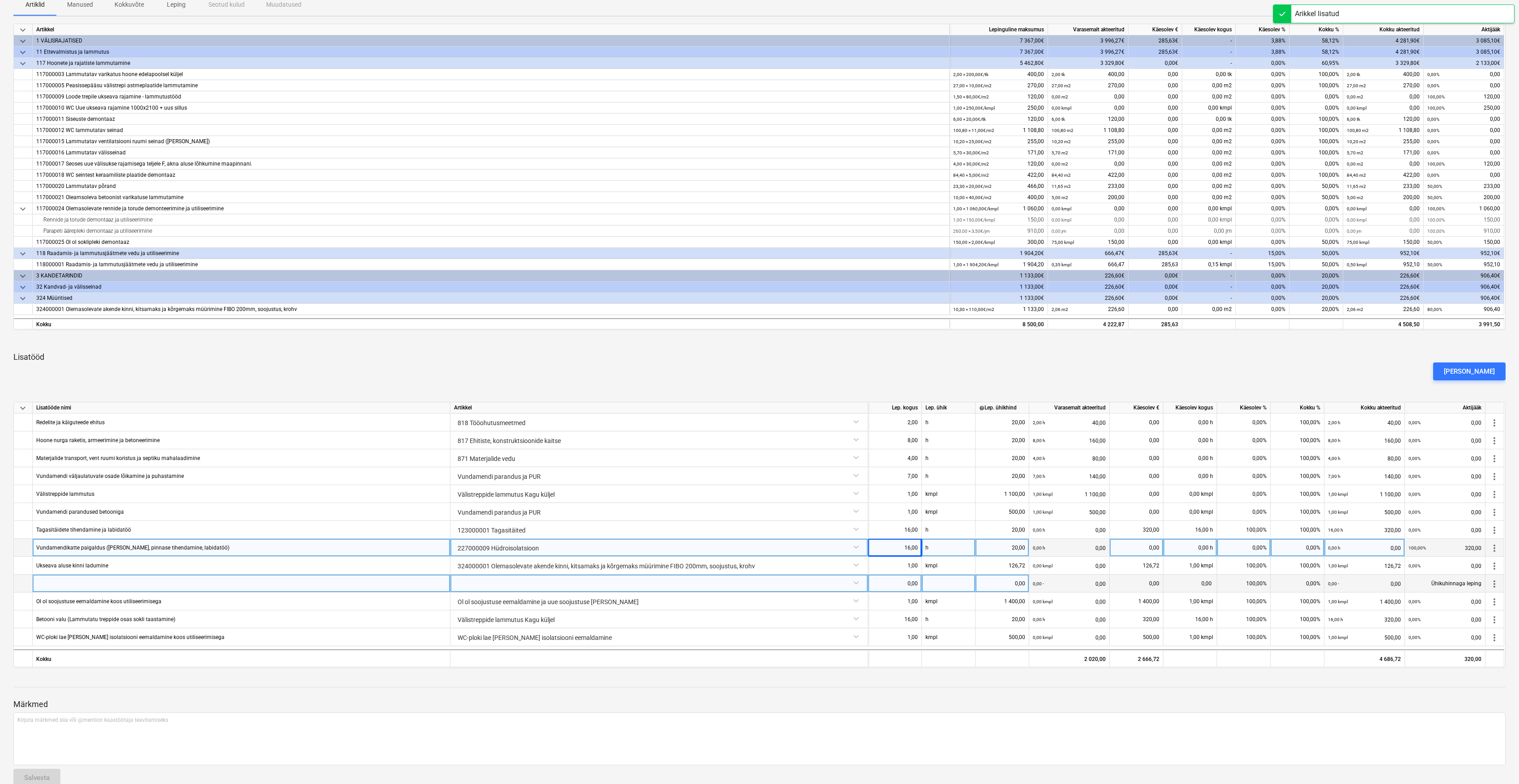
click at [711, 580] on div at bounding box center [659, 582] width 410 height 16
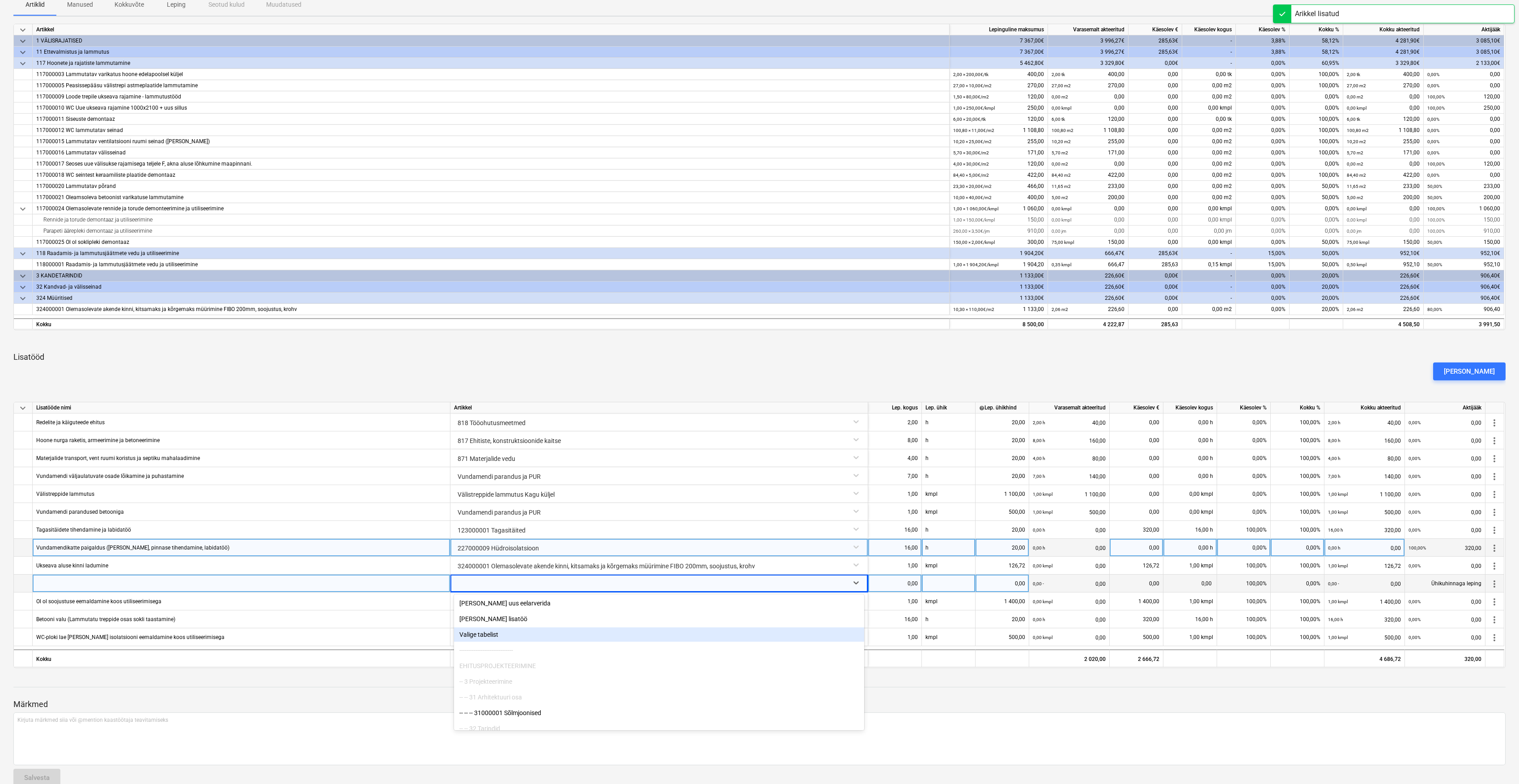
click at [485, 637] on div "Valige tabelist" at bounding box center [659, 635] width 410 height 14
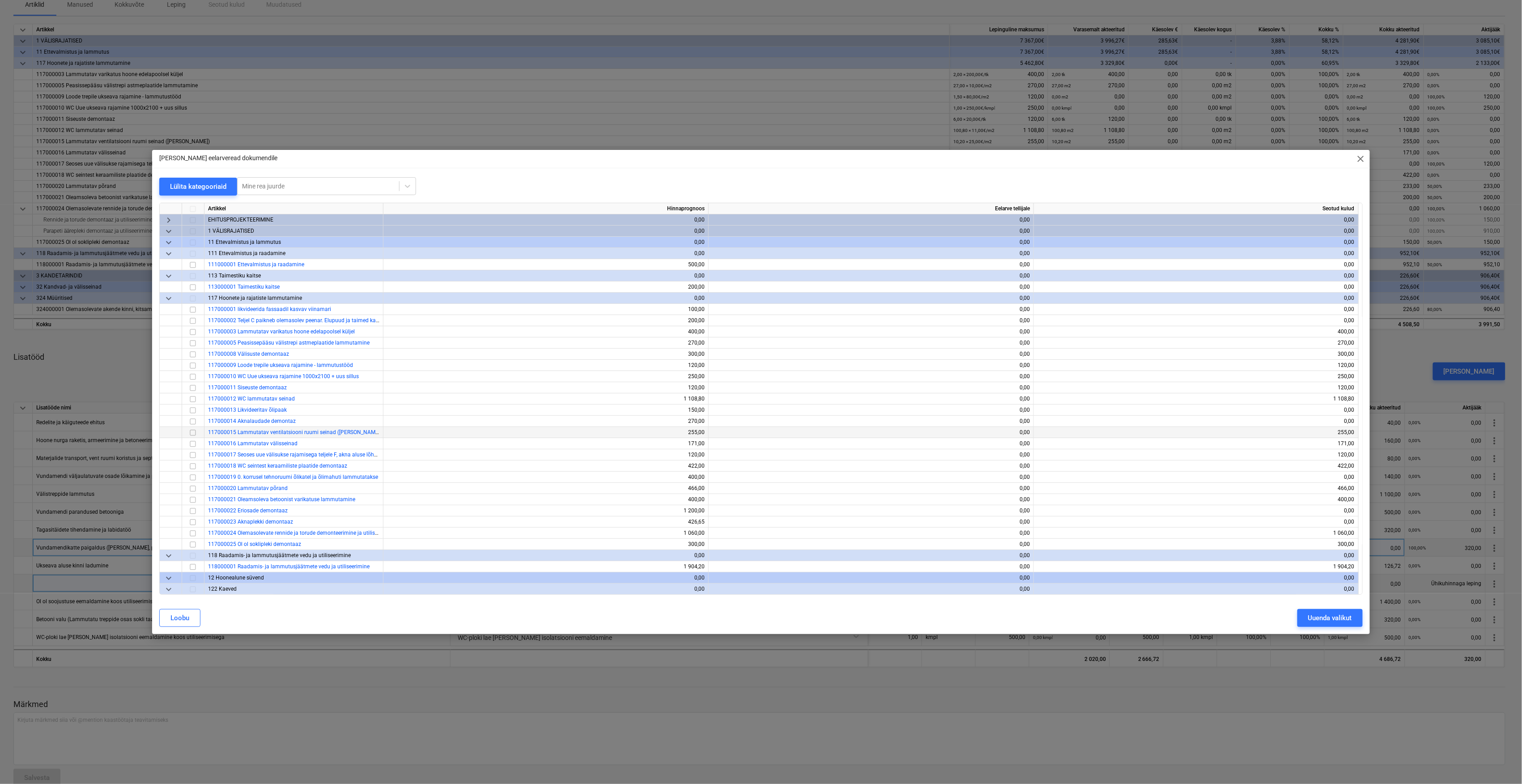
click at [192, 433] on input "checkbox" at bounding box center [193, 432] width 11 height 11
click at [1309, 617] on div "Uuenda valikut" at bounding box center [1330, 618] width 44 height 12
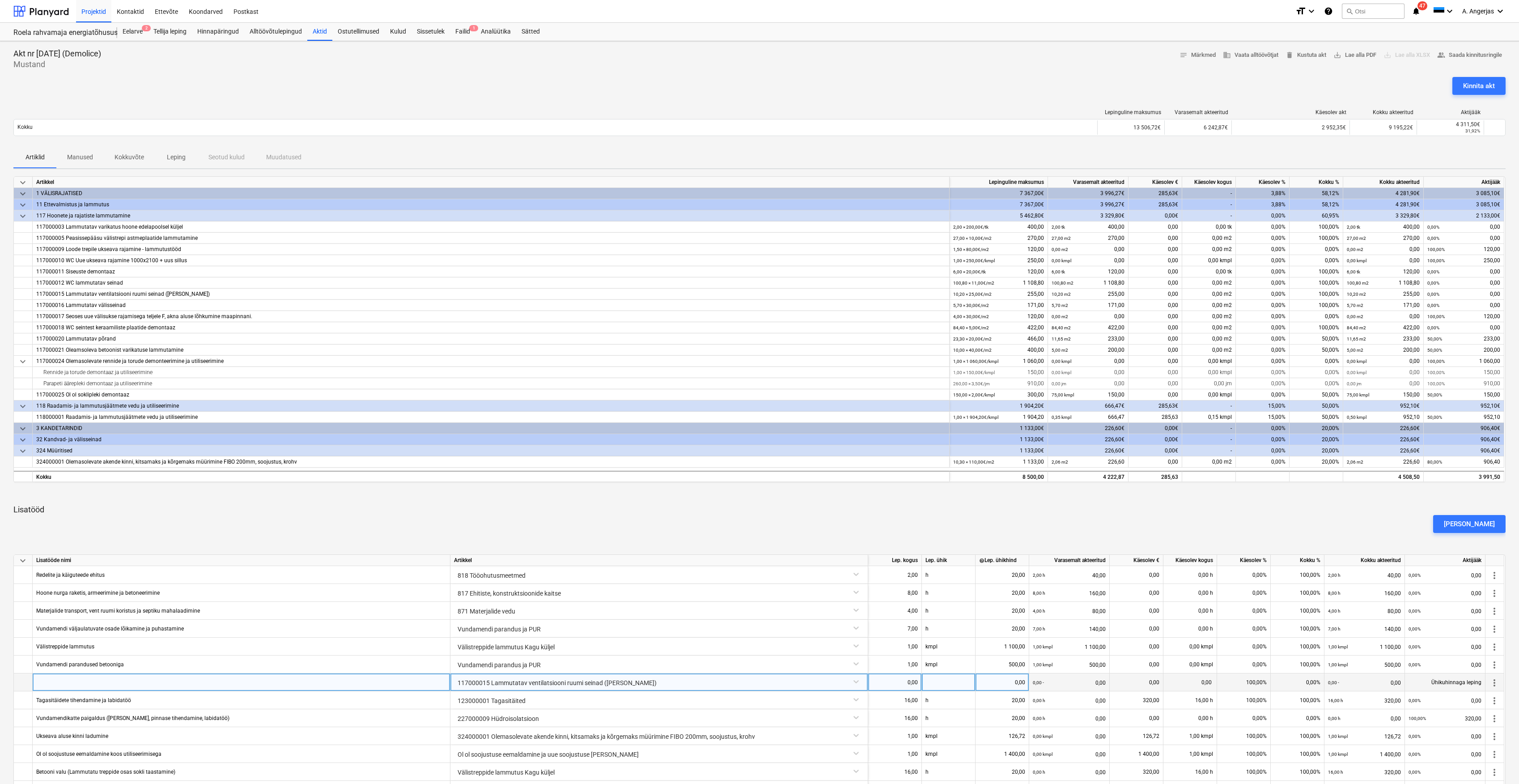
click at [204, 682] on div at bounding box center [241, 682] width 418 height 18
type input "Ventilatsiooniruumist metalldetailide lõikamine ja eemaldamine (Vanad raamid, t…"
click at [885, 678] on div "0,00" at bounding box center [895, 682] width 46 height 18
click at [936, 676] on div at bounding box center [949, 682] width 54 height 18
type input "h"
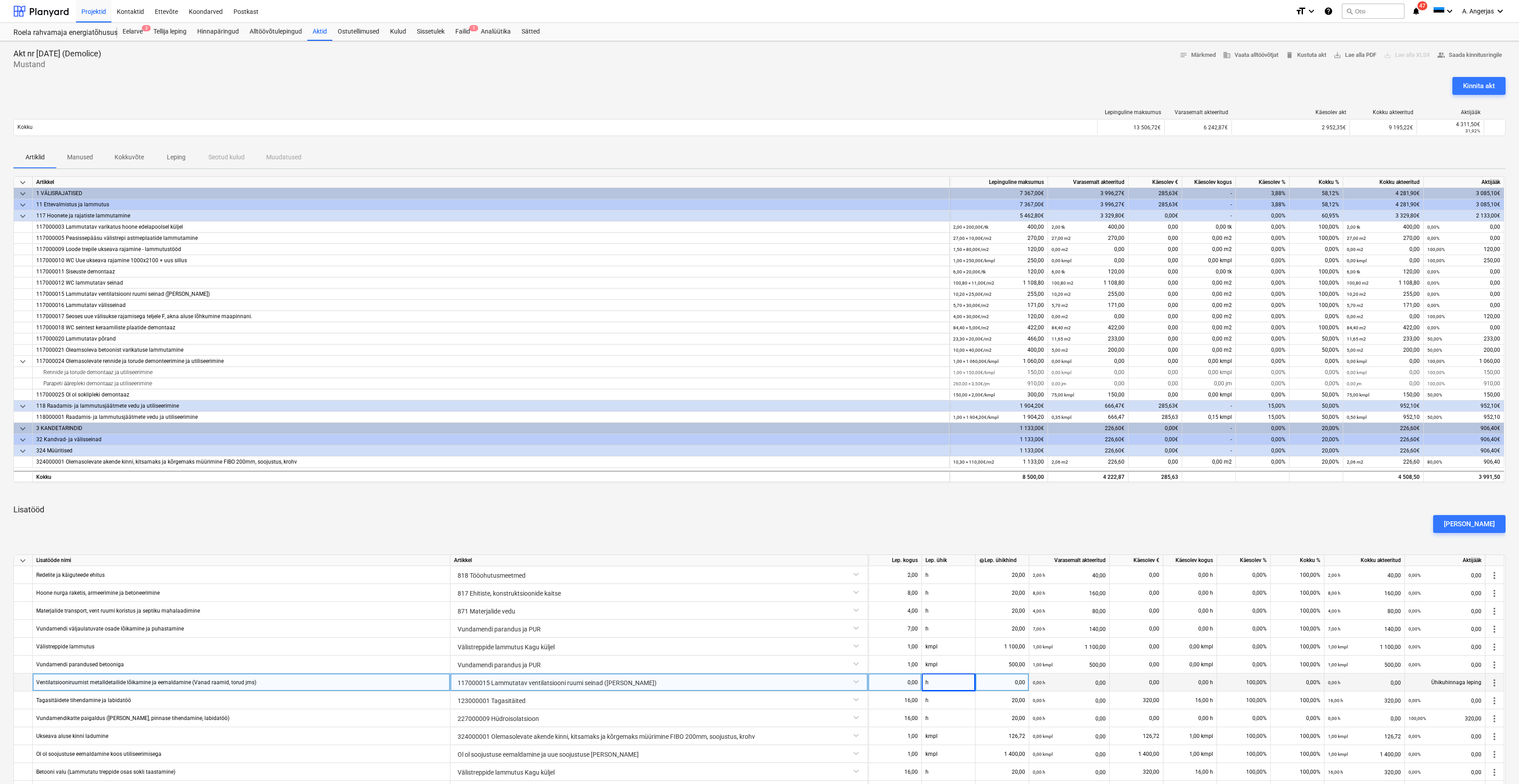
click at [895, 681] on div "0,00" at bounding box center [895, 682] width 46 height 18
click at [899, 682] on div "0,00" at bounding box center [895, 682] width 46 height 18
type input "25"
click at [1019, 677] on div "0,00" at bounding box center [1003, 682] width 46 height 18
type input "20"
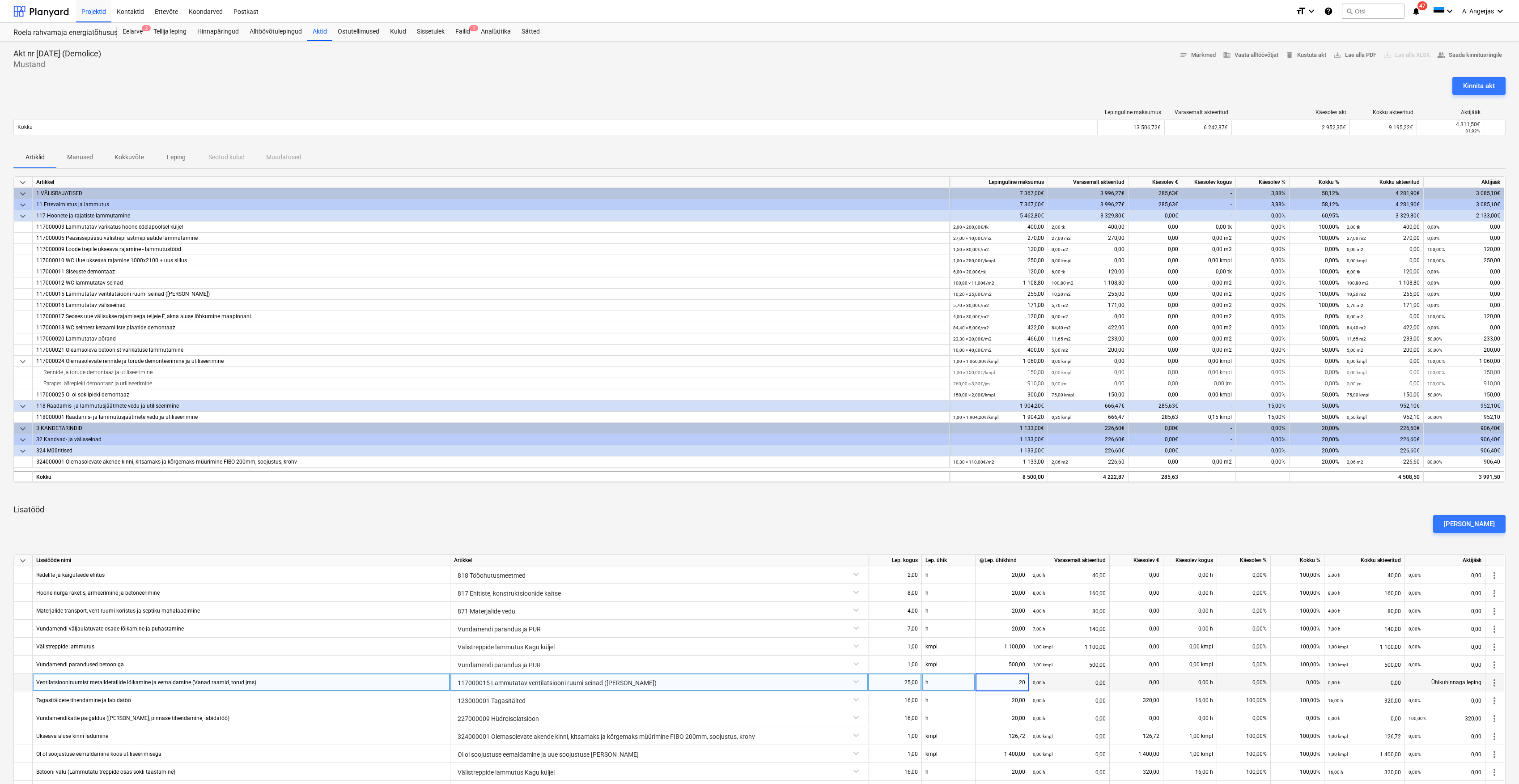
click at [1058, 516] on div "[PERSON_NAME]" at bounding box center [760, 523] width 1500 height 25
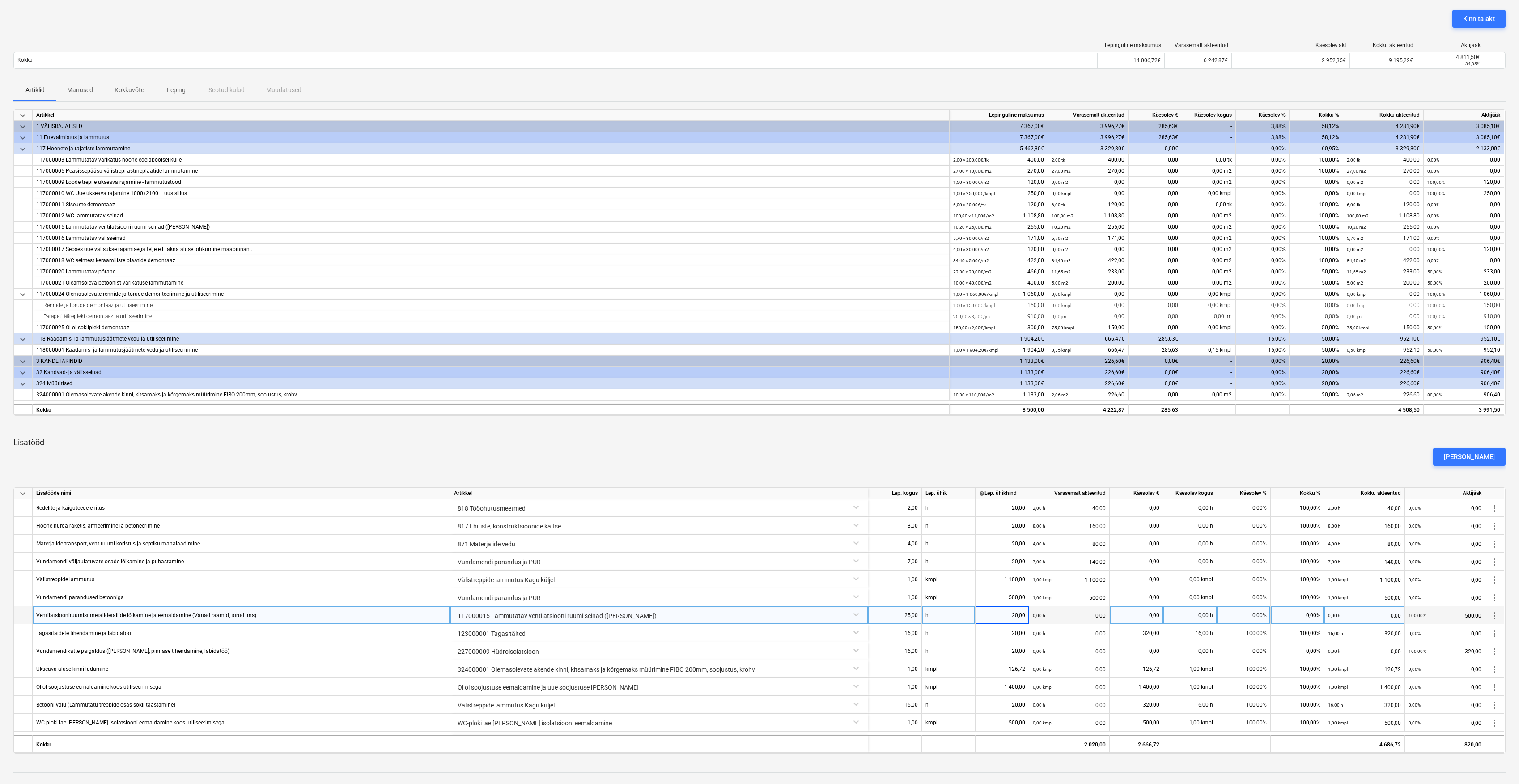
scroll to position [170, 0]
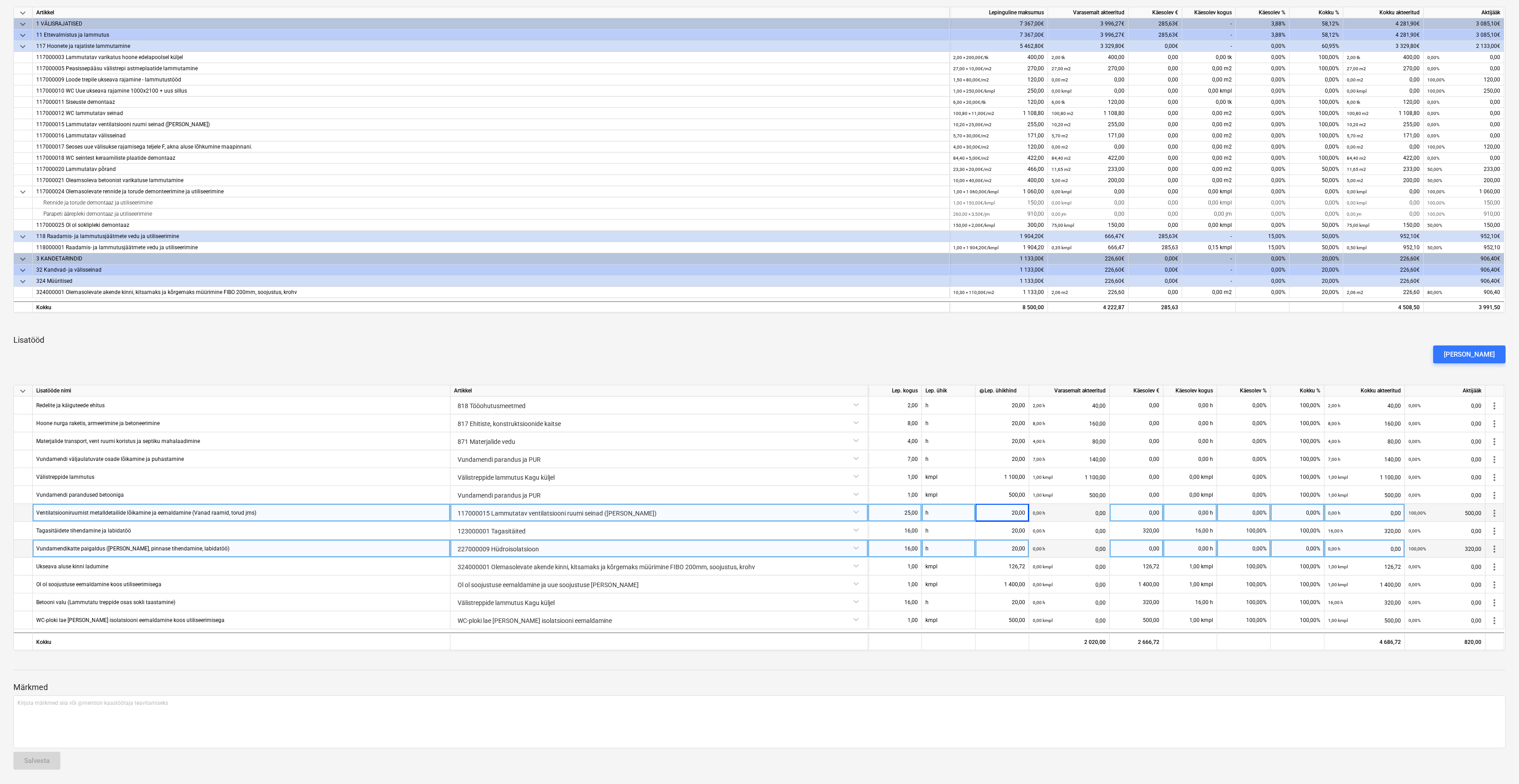
click at [1255, 554] on div "0,00%" at bounding box center [1244, 548] width 54 height 18
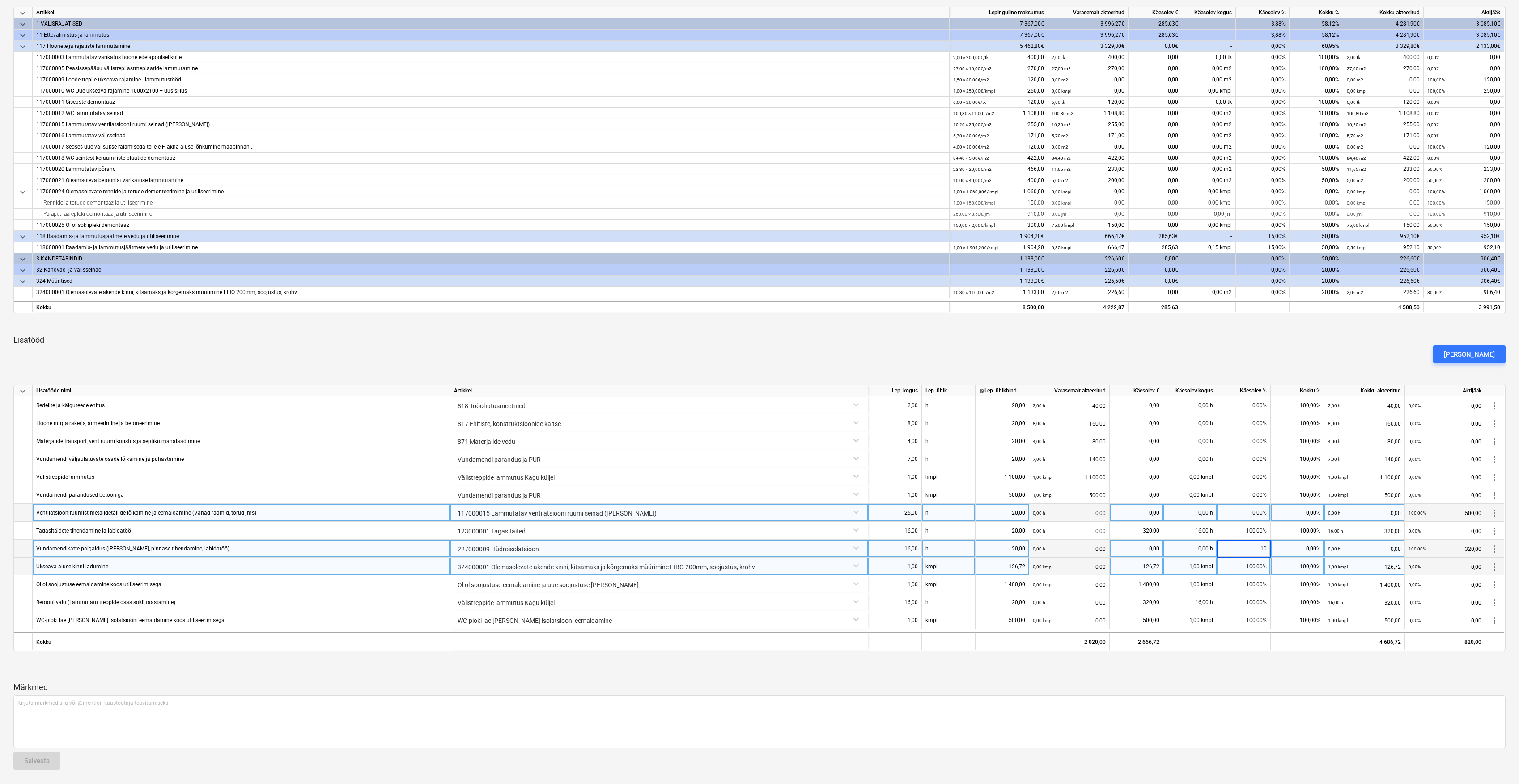
type input "100"
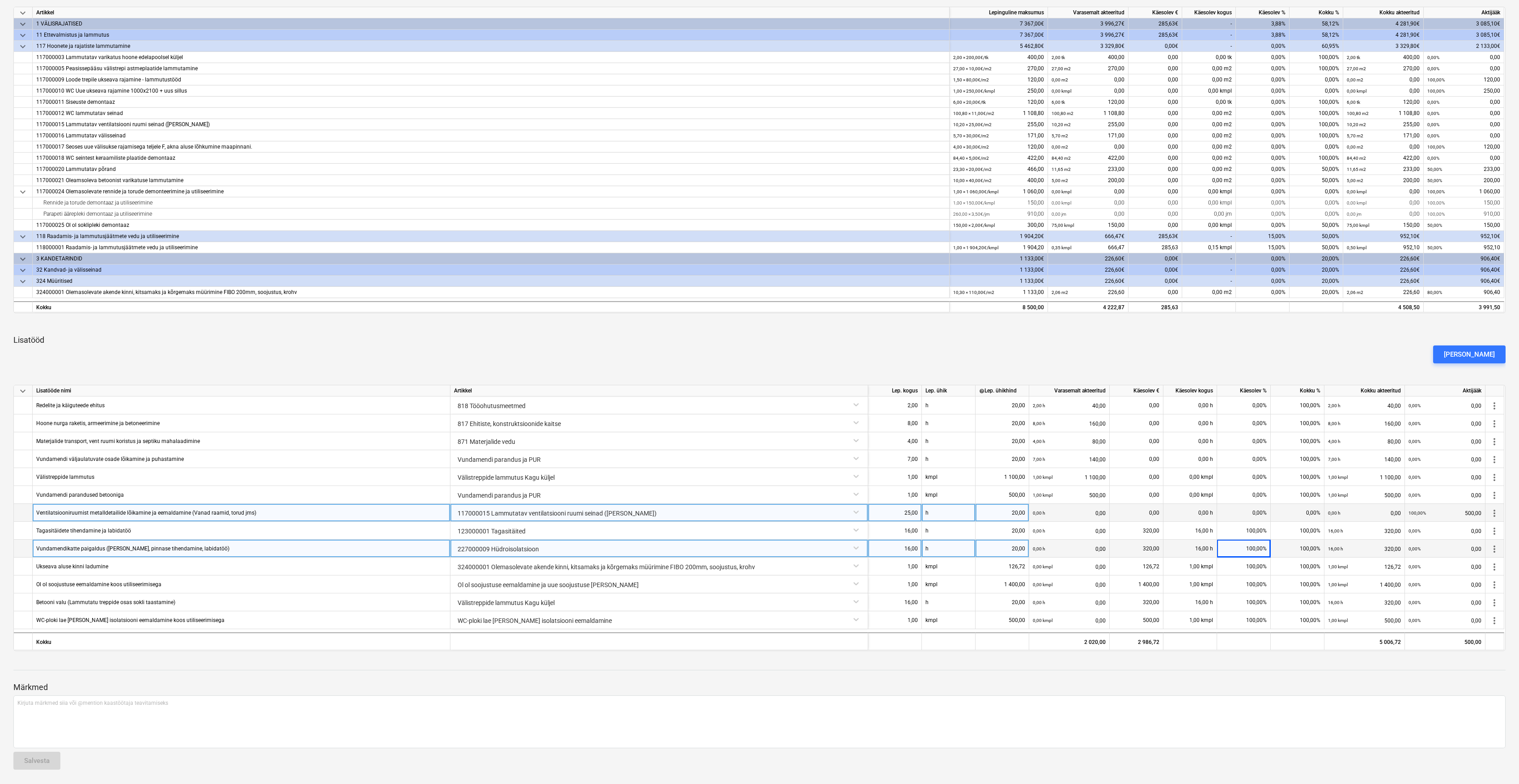
click at [1248, 513] on div "0,00%" at bounding box center [1244, 513] width 54 height 18
click at [1253, 515] on div "0,00%" at bounding box center [1244, 513] width 54 height 18
type input "100"
click at [1251, 675] on div at bounding box center [760, 678] width 1492 height 7
click at [1174, 670] on div "Märkmed Kirjuta märkmed siia või @mention kaastöötaja teavitamiseks ﻿ Salvesta" at bounding box center [760, 717] width 1492 height 119
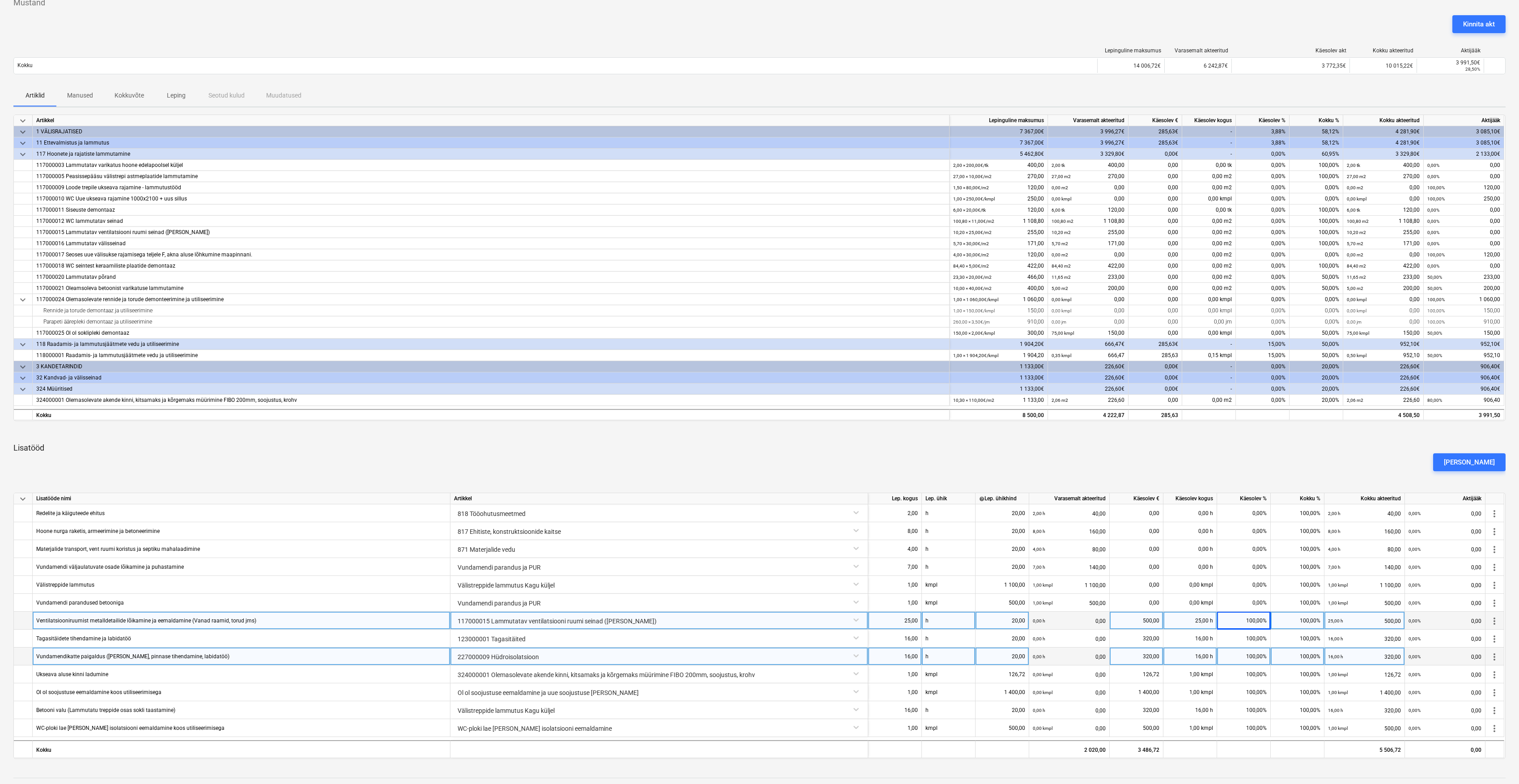
scroll to position [51, 0]
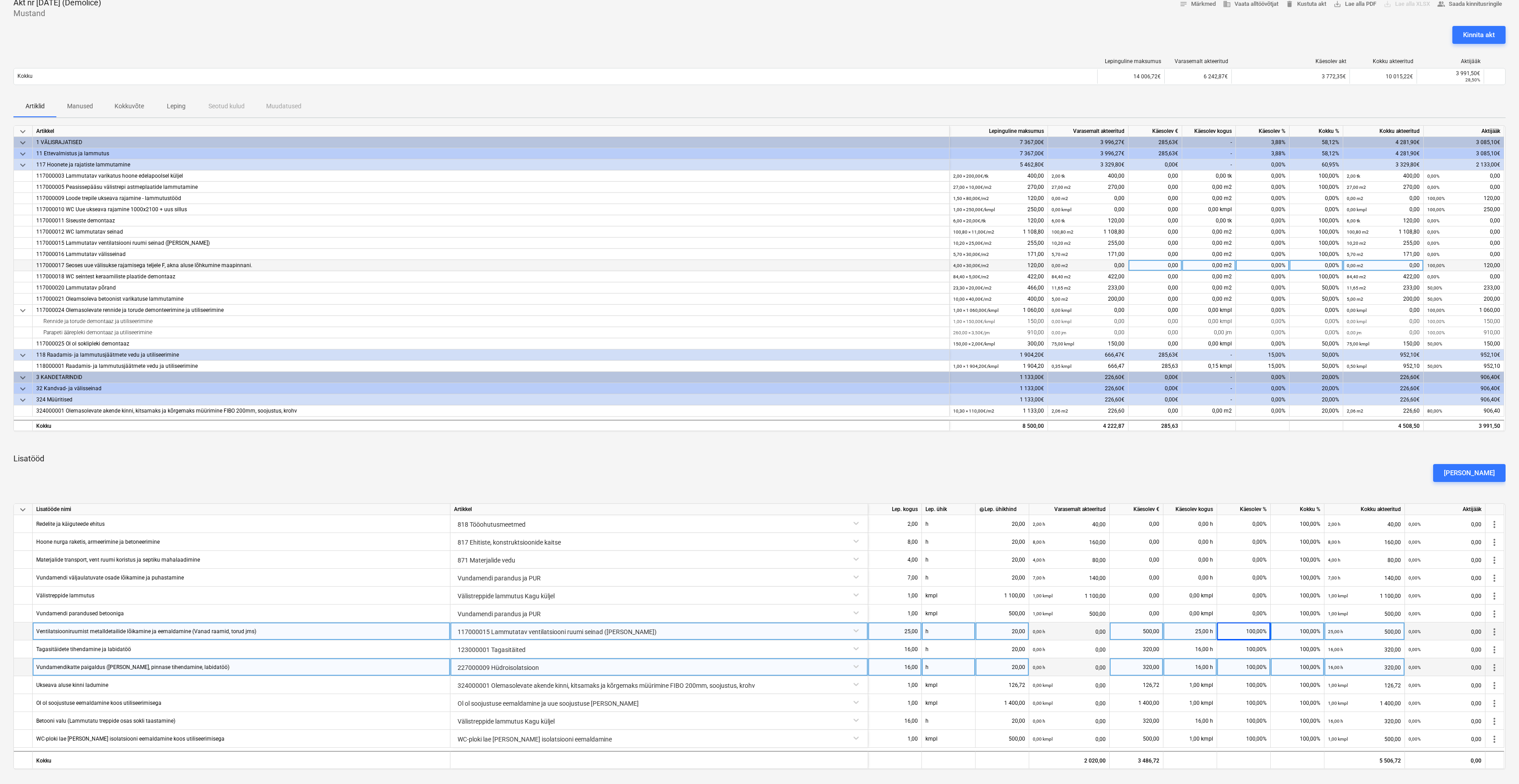
click at [1279, 265] on div "0,00%" at bounding box center [1263, 265] width 54 height 11
type input "100"
click at [1263, 99] on div "Artiklid Manused Kokkuvõte Leping Seotud kulud Muudatused" at bounding box center [760, 106] width 1492 height 21
click at [1263, 312] on div "0,00%" at bounding box center [1263, 310] width 54 height 11
type input "25"
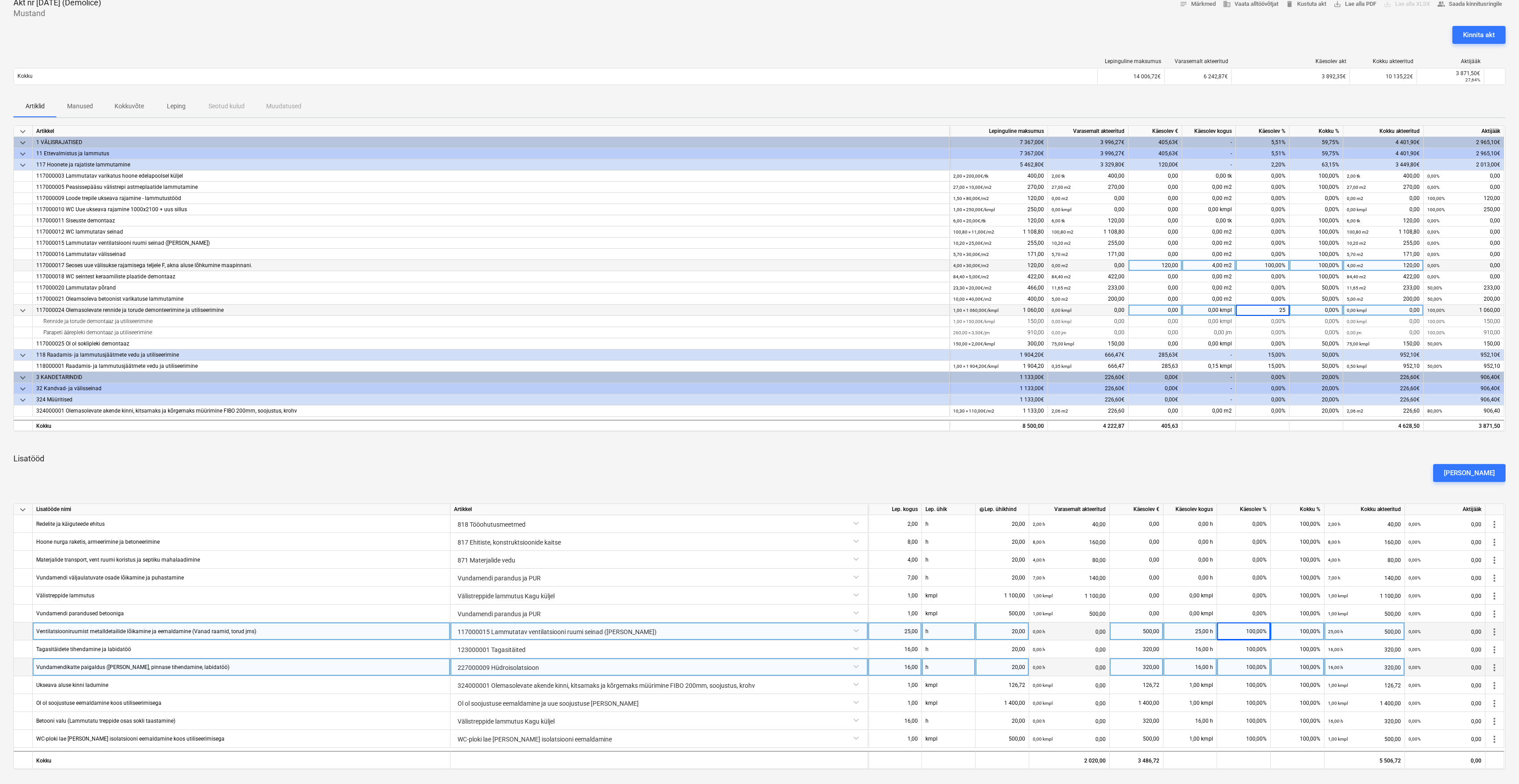
click at [1026, 100] on div "Artiklid Manused Kokkuvõte Leping Seotud kulud Muudatused" at bounding box center [760, 106] width 1492 height 21
click at [1280, 342] on div "0,00%" at bounding box center [1263, 343] width 54 height 11
type input "2"
type input "30"
click at [1224, 93] on div "Lepinguline maksumus Varasemalt akteeritud Käesolev akt Kokku akteeritud Aktijä…" at bounding box center [760, 73] width 1492 height 45
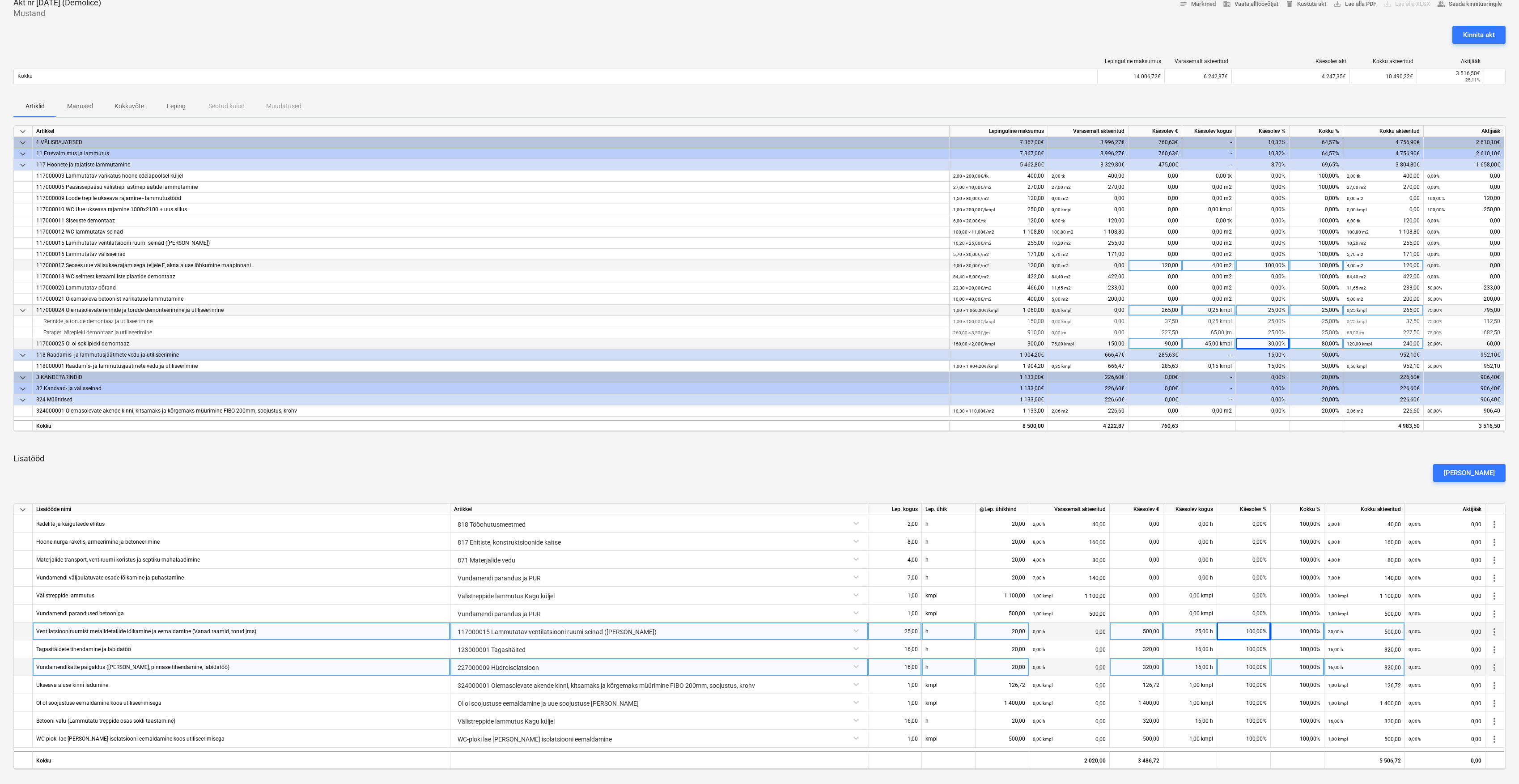
click at [1268, 338] on div "30,00%" at bounding box center [1263, 343] width 54 height 11
type input "0"
click at [1267, 447] on div "keyboard_arrow_down Artikkel Lepinguline maksumus Varasemalt akteeritud Käesole…" at bounding box center [760, 447] width 1492 height 644
click at [1280, 364] on div "15,00%" at bounding box center [1263, 366] width 54 height 11
type input "20"
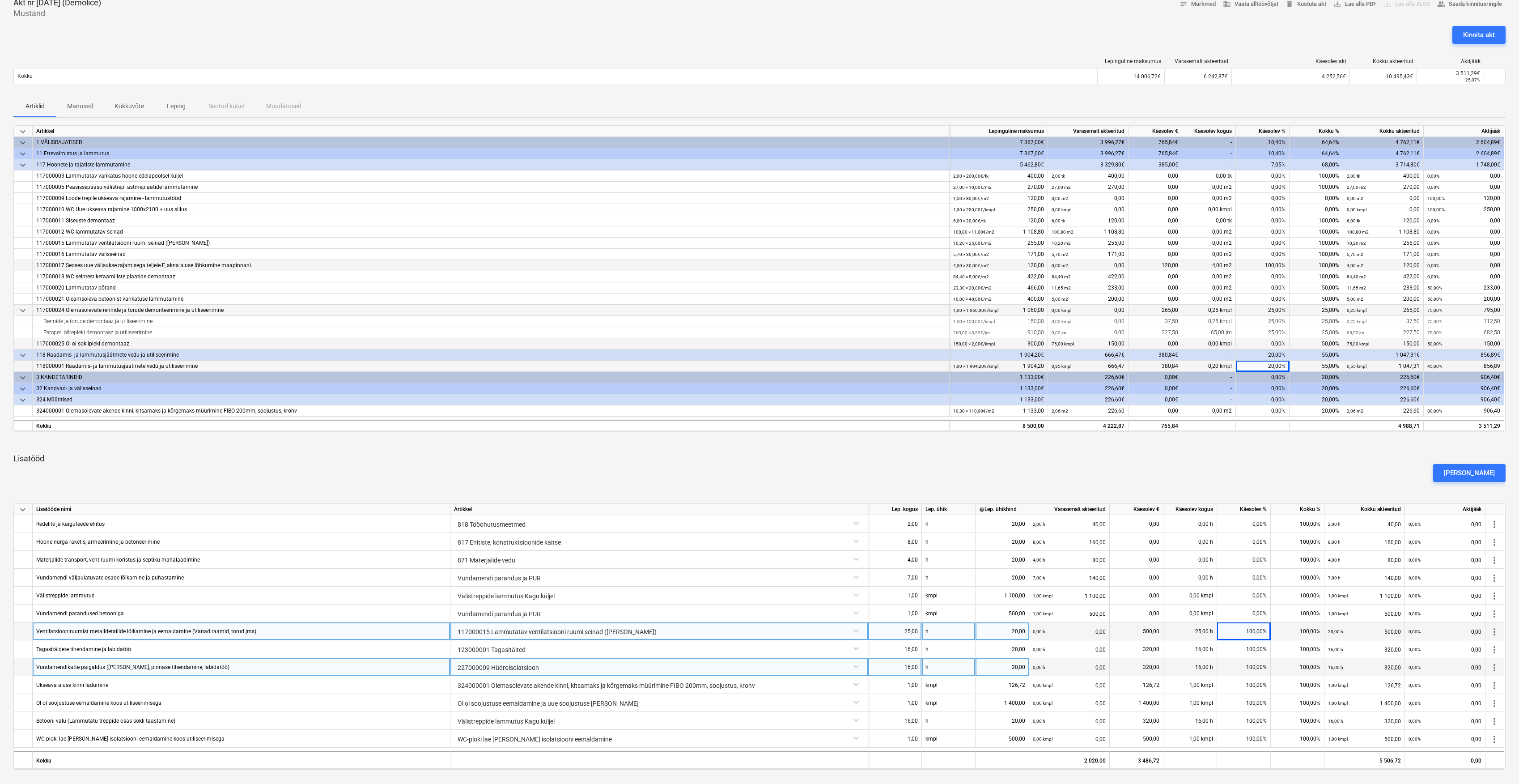
click at [1261, 460] on div "[PERSON_NAME]" at bounding box center [760, 473] width 1500 height 25
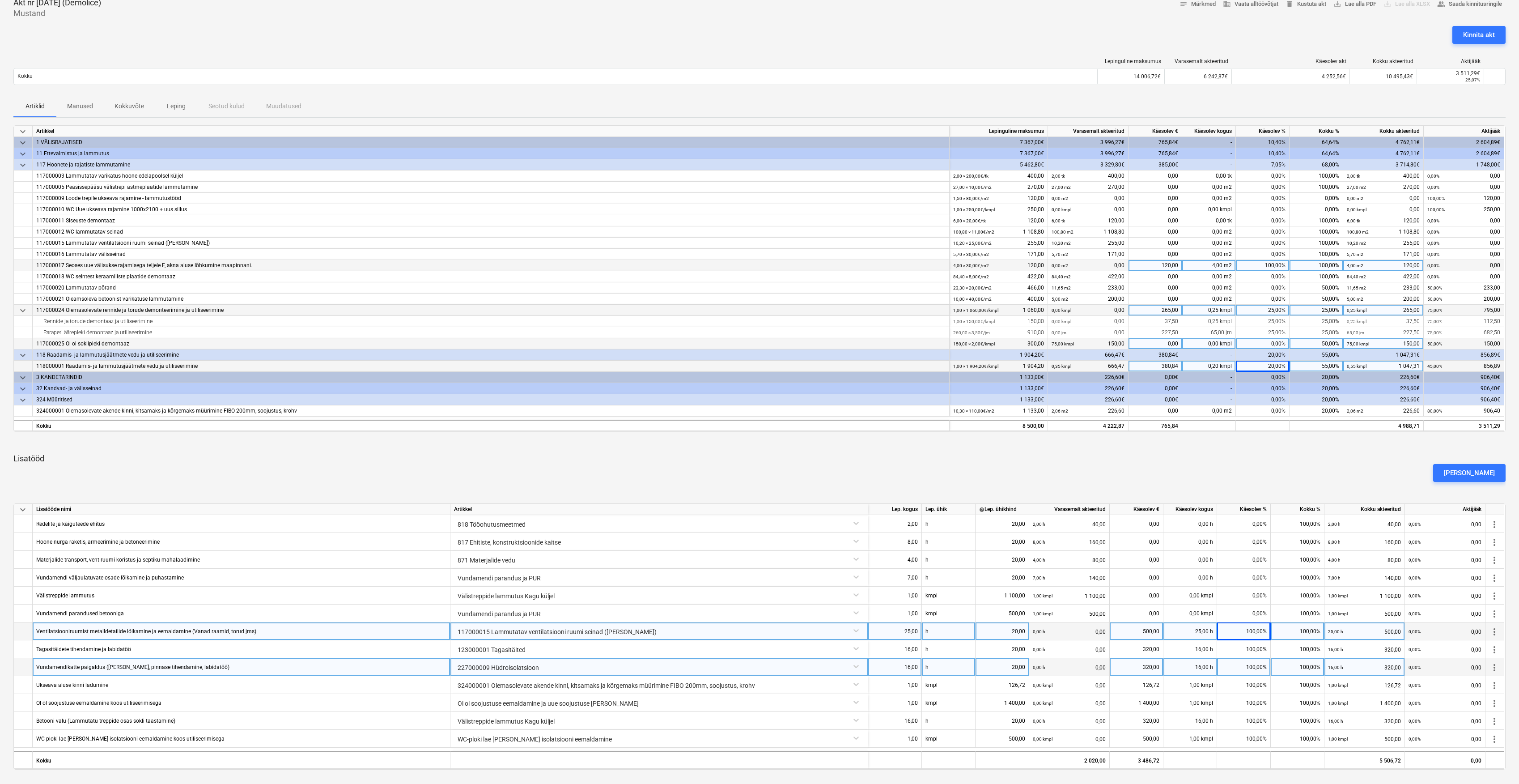
click at [1271, 364] on div "20,00%" at bounding box center [1263, 366] width 54 height 11
type input "25"
click at [1261, 469] on div "[PERSON_NAME]" at bounding box center [760, 473] width 1500 height 25
click at [1248, 412] on div "0,00%" at bounding box center [1263, 411] width 54 height 11
type input "20"
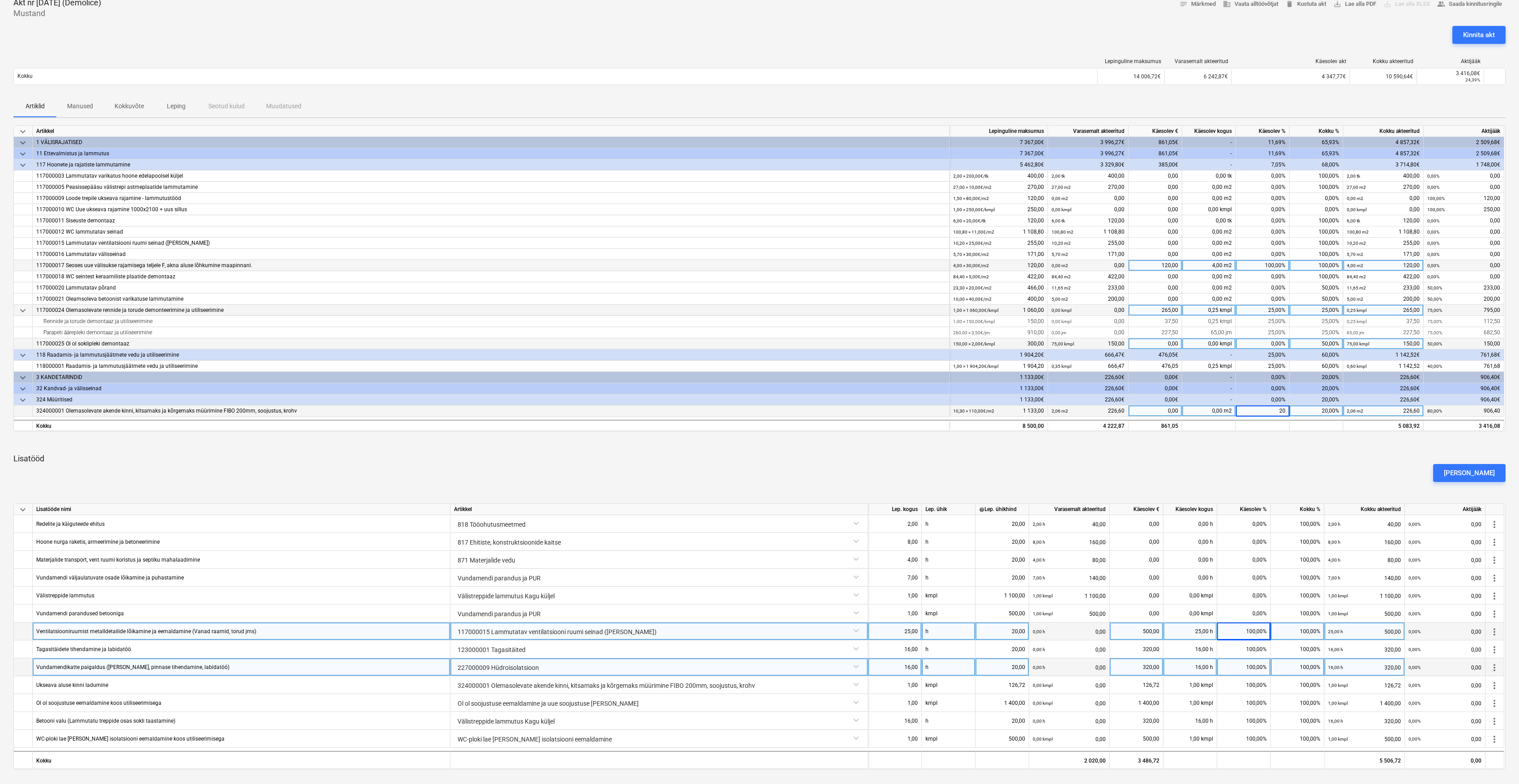
click at [1250, 458] on p "Lisatööd" at bounding box center [760, 458] width 1492 height 11
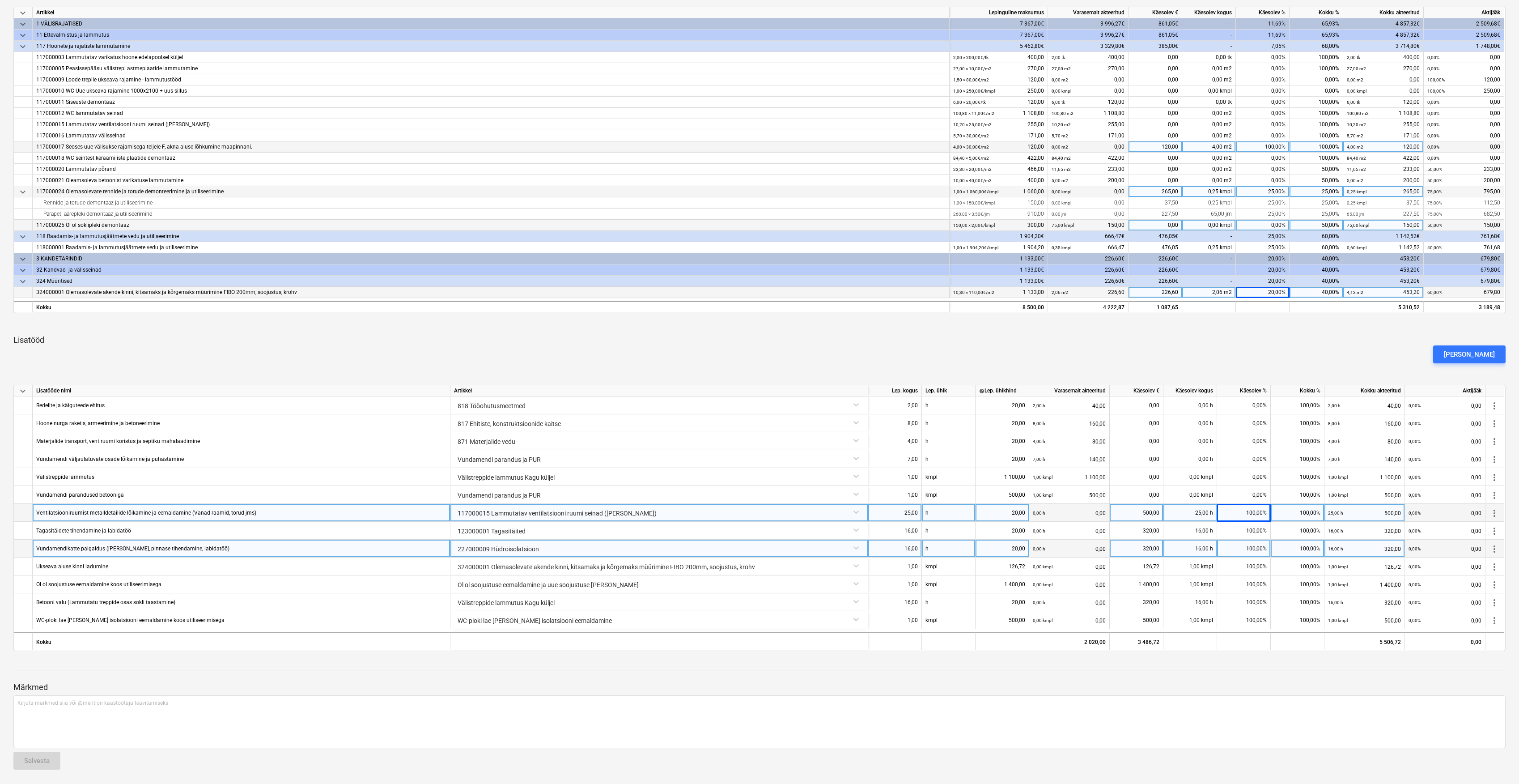
scroll to position [0, 0]
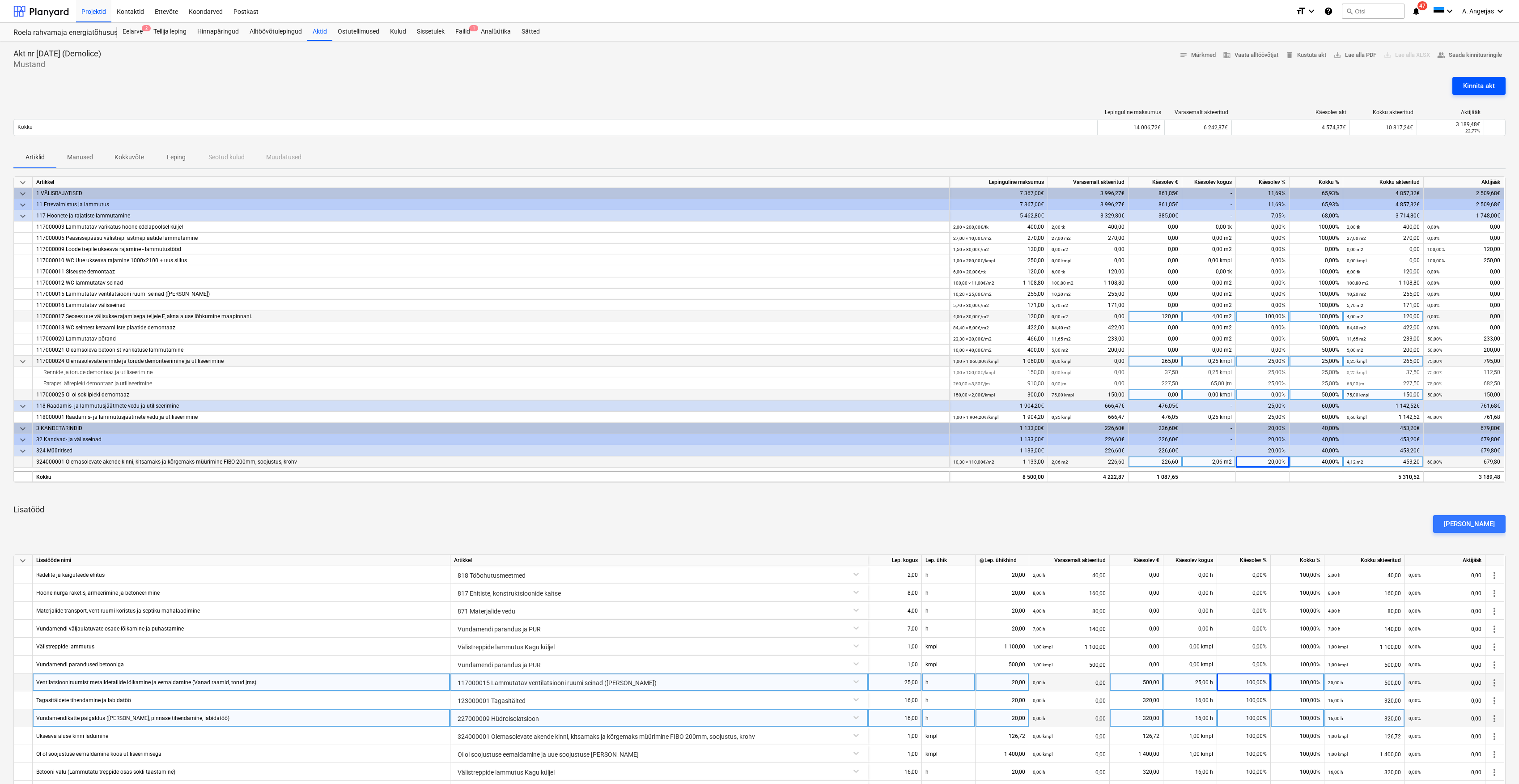
click at [1479, 81] on div "Kinnita akt" at bounding box center [1479, 86] width 32 height 12
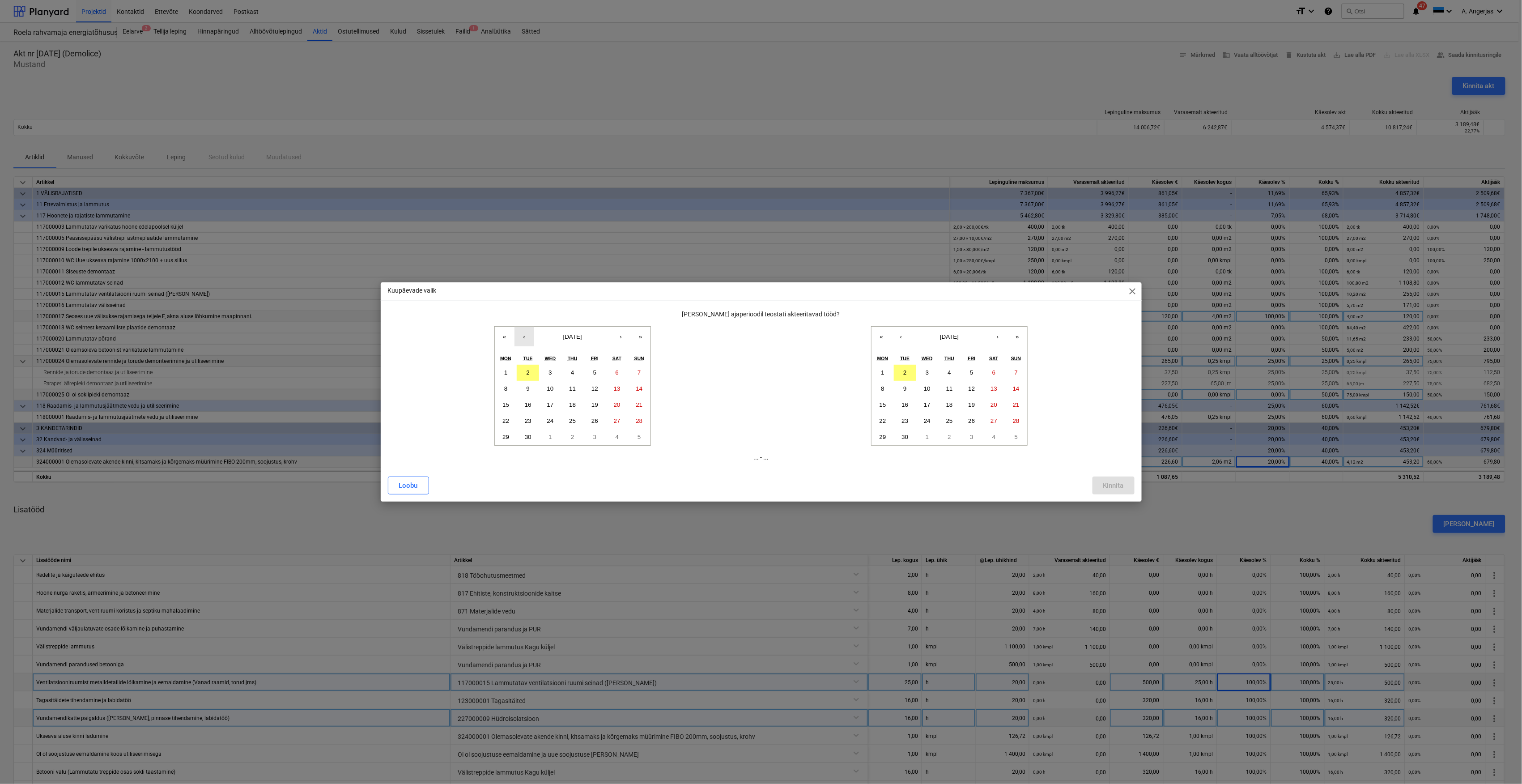
click at [515, 335] on button "‹" at bounding box center [524, 336] width 19 height 19
click at [510, 419] on button "18" at bounding box center [506, 421] width 22 height 16
click at [636, 432] on button "31" at bounding box center [639, 437] width 22 height 16
click at [497, 417] on button "18" at bounding box center [506, 421] width 22 height 16
click at [901, 337] on button "‹" at bounding box center [900, 336] width 19 height 19
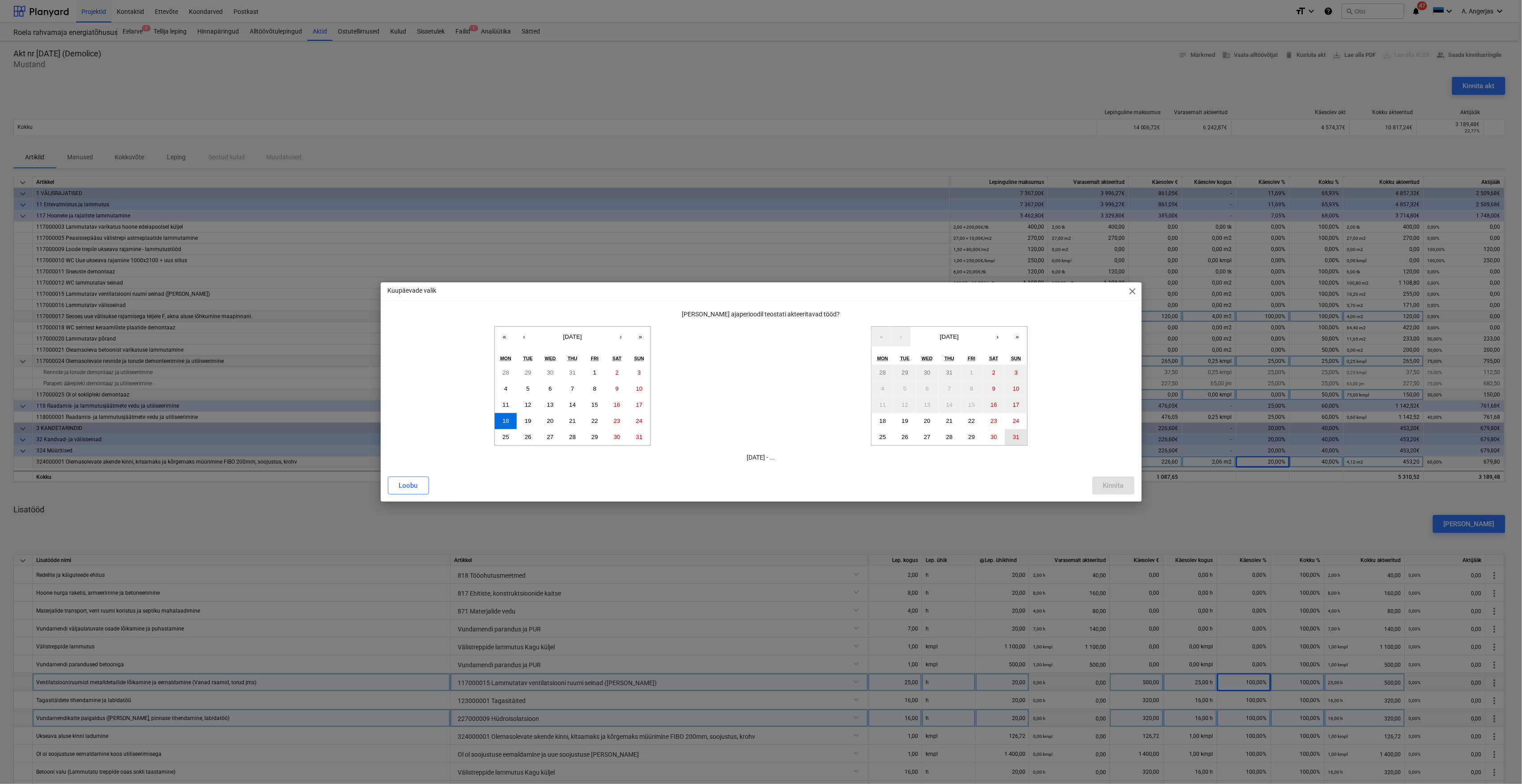
click at [1014, 441] on button "31" at bounding box center [1016, 437] width 22 height 16
click at [1110, 487] on div "Kinnita" at bounding box center [1113, 486] width 21 height 12
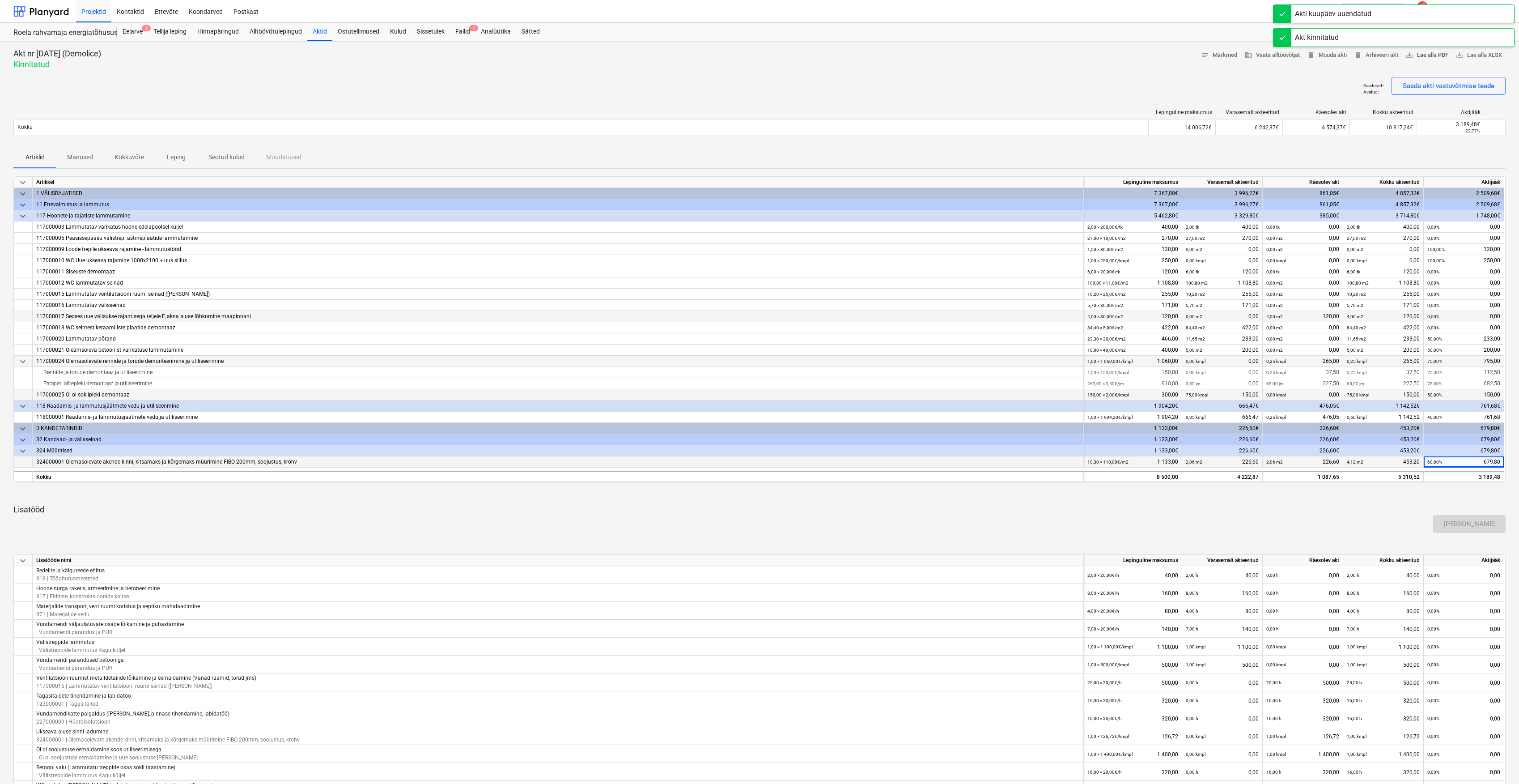
click at [1431, 59] on span "save_alt Lae alla PDF" at bounding box center [1427, 55] width 43 height 10
click at [1017, 92] on div "Saadetud : - Avatud : - Saada akti vastuvõtmise teade" at bounding box center [760, 89] width 1492 height 25
click at [261, 32] on div "Alltöövõtulepingud" at bounding box center [275, 32] width 63 height 18
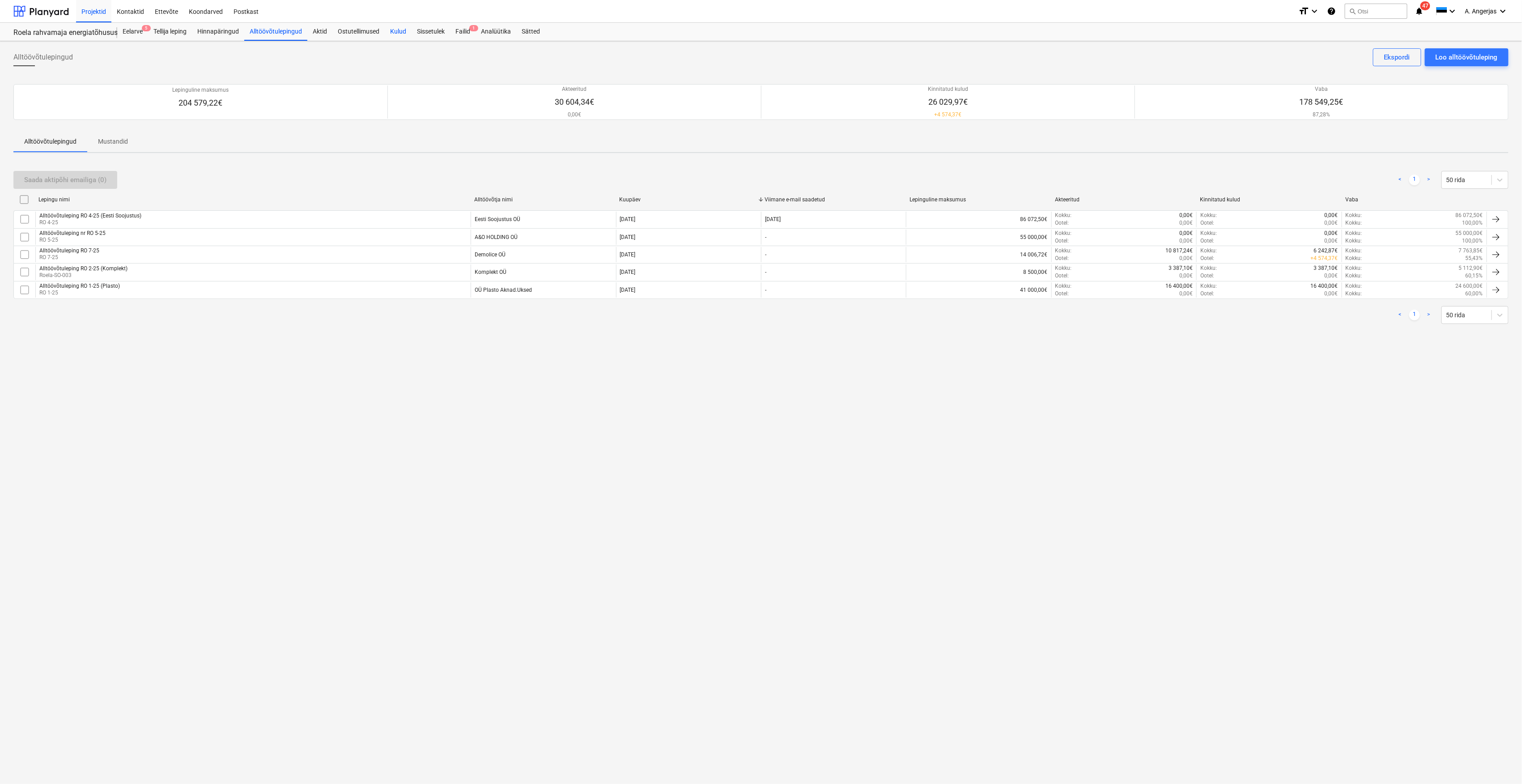
click at [402, 31] on div "Kulud" at bounding box center [398, 32] width 27 height 18
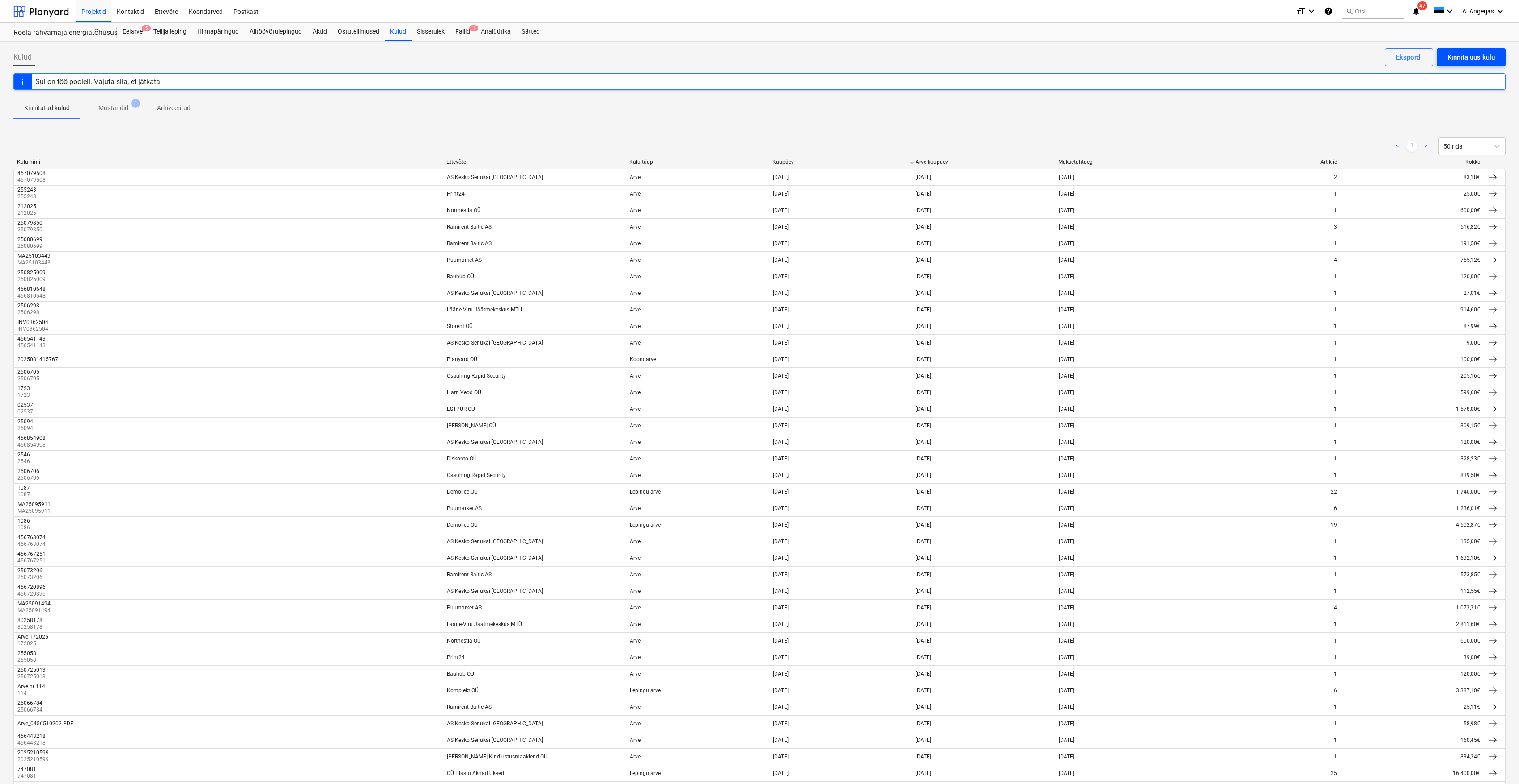
click at [1455, 60] on div "Kinnita uus kulu" at bounding box center [1471, 57] width 47 height 12
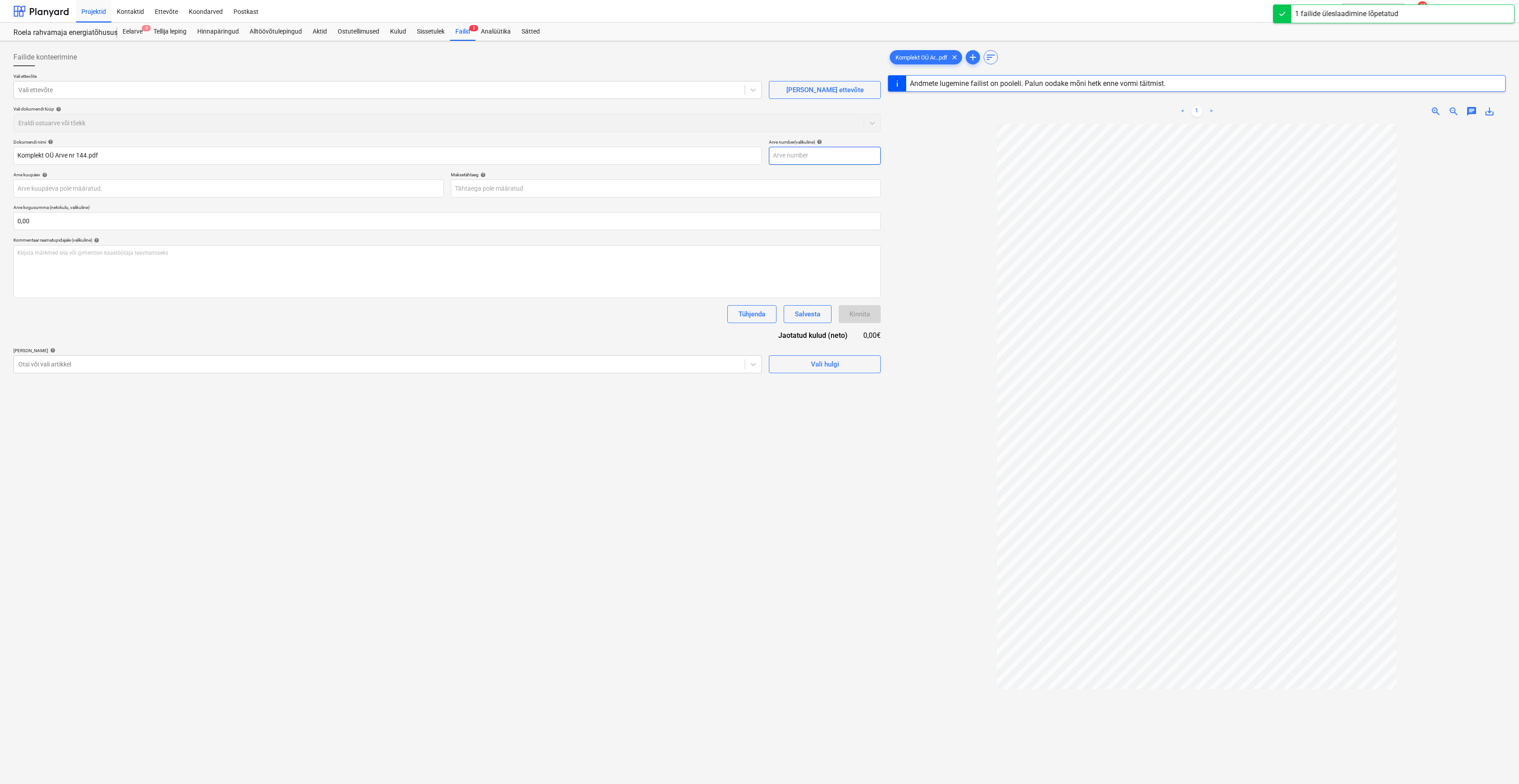
type input "1"
type input "[DATE]"
type input "05 Sep 2025"
click at [802, 151] on input "1" at bounding box center [825, 155] width 112 height 18
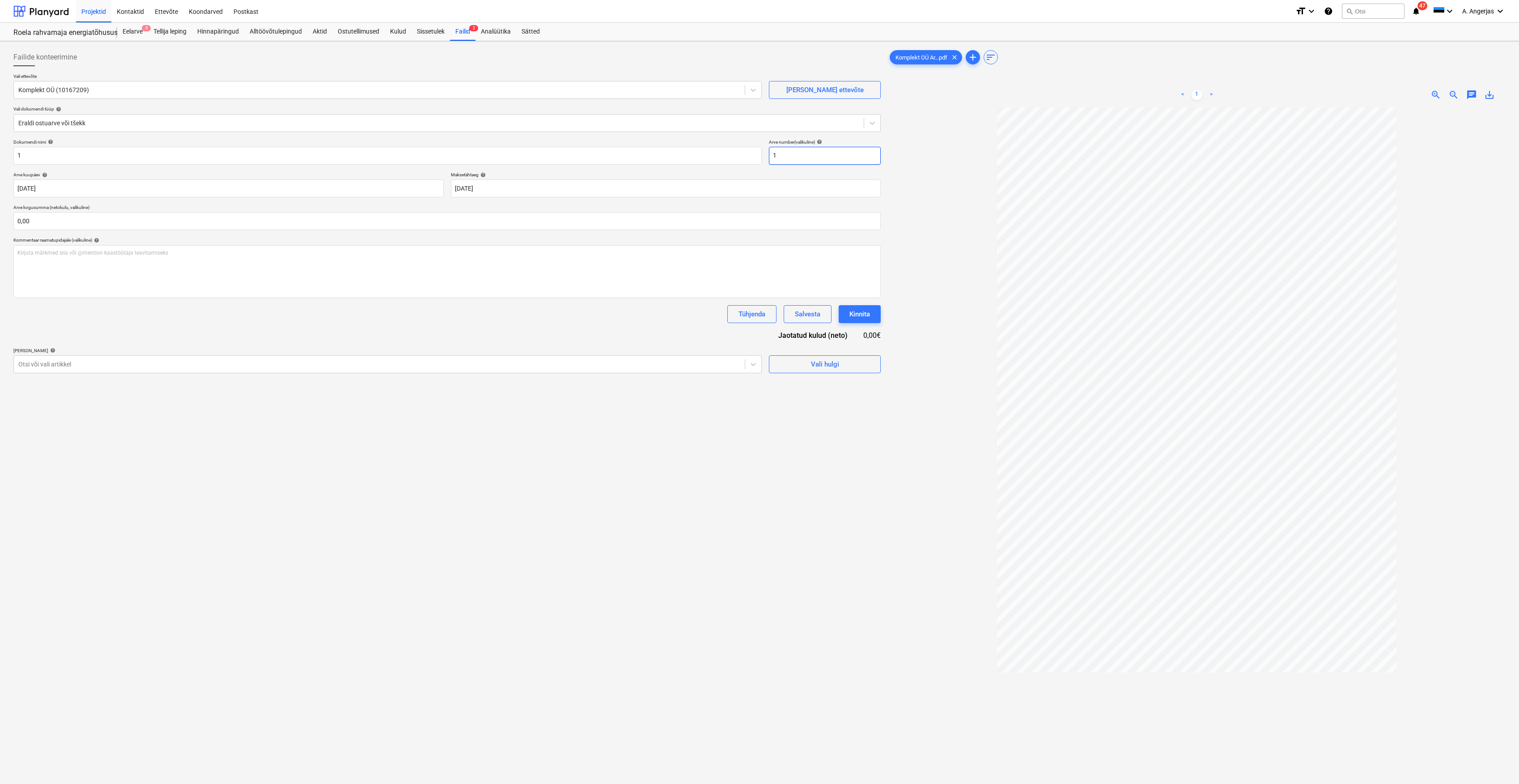
drag, startPoint x: 802, startPoint y: 157, endPoint x: 766, endPoint y: 161, distance: 36.2
click at [766, 161] on div "Dokumendi nimi help 1 Arve number (valikuline) help 1" at bounding box center [447, 151] width 867 height 25
type input "144 (II osa)"
click at [798, 457] on div "Failide konteerimine Vali ettevõte Komplekt OÜ (10167209) Lisa uus ettevõte Val…" at bounding box center [447, 457] width 874 height 825
click at [431, 34] on div "Sissetulek" at bounding box center [431, 32] width 38 height 18
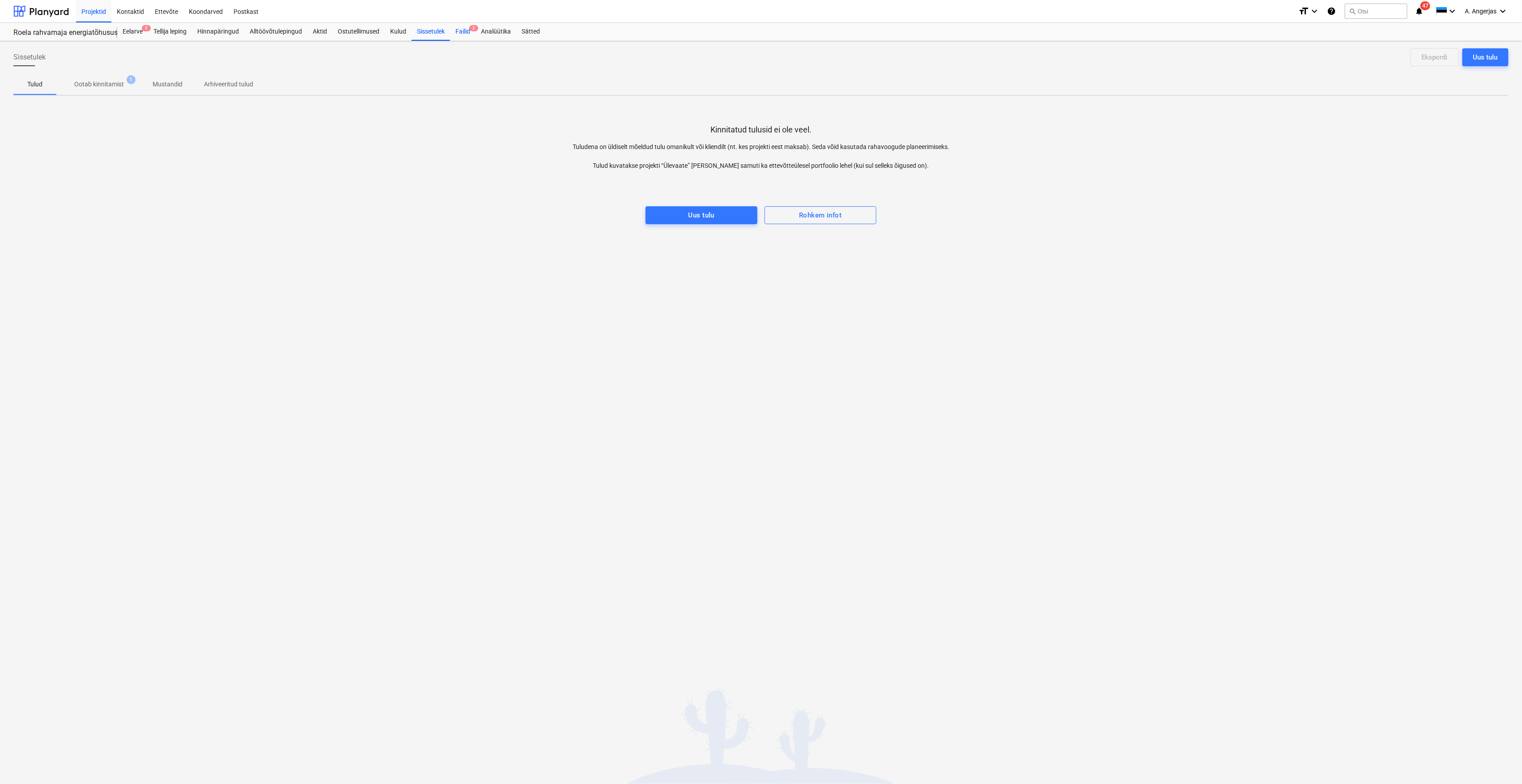
click at [458, 35] on div "Failid 2" at bounding box center [463, 32] width 25 height 18
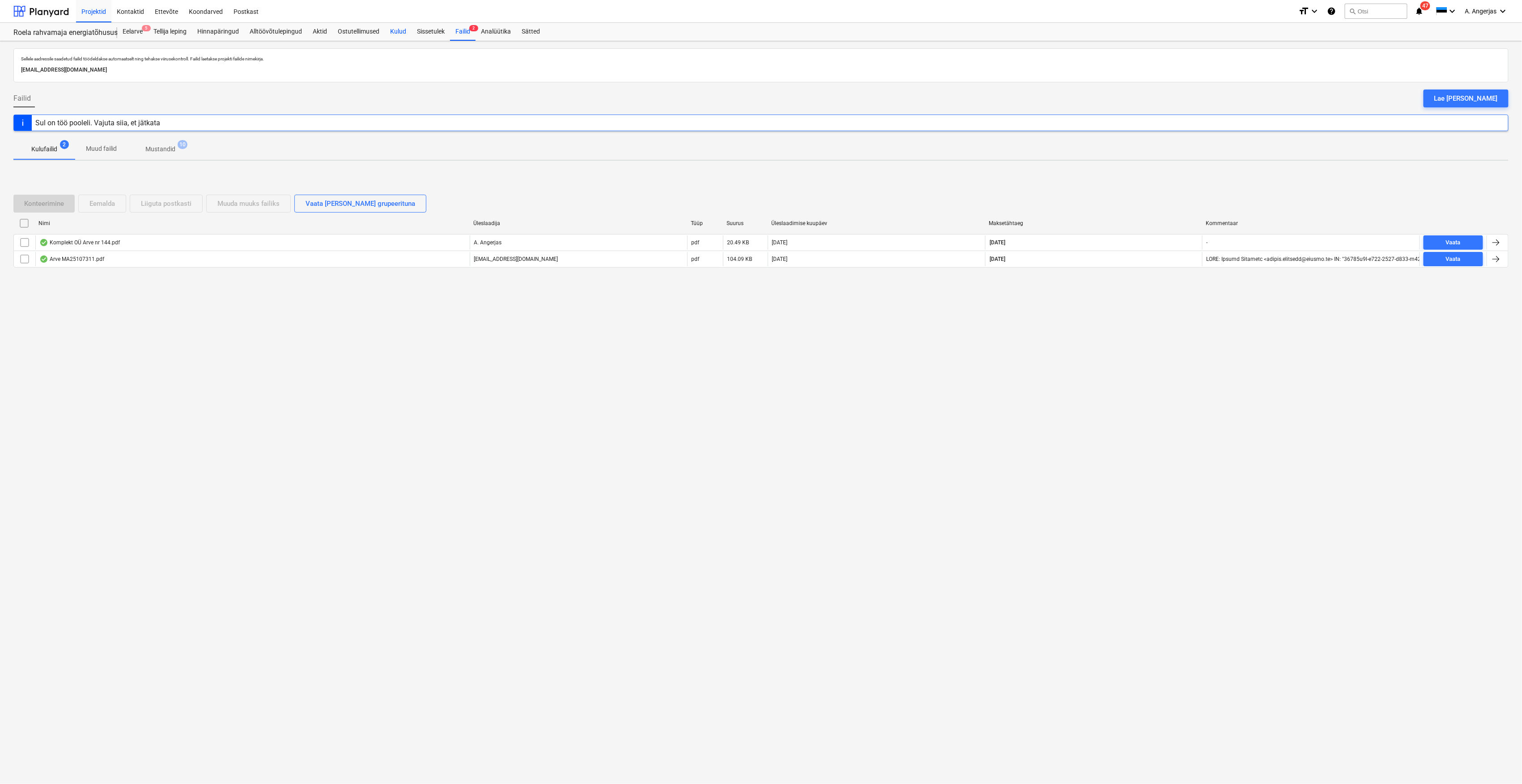
click at [408, 29] on div "Kulud" at bounding box center [398, 32] width 27 height 18
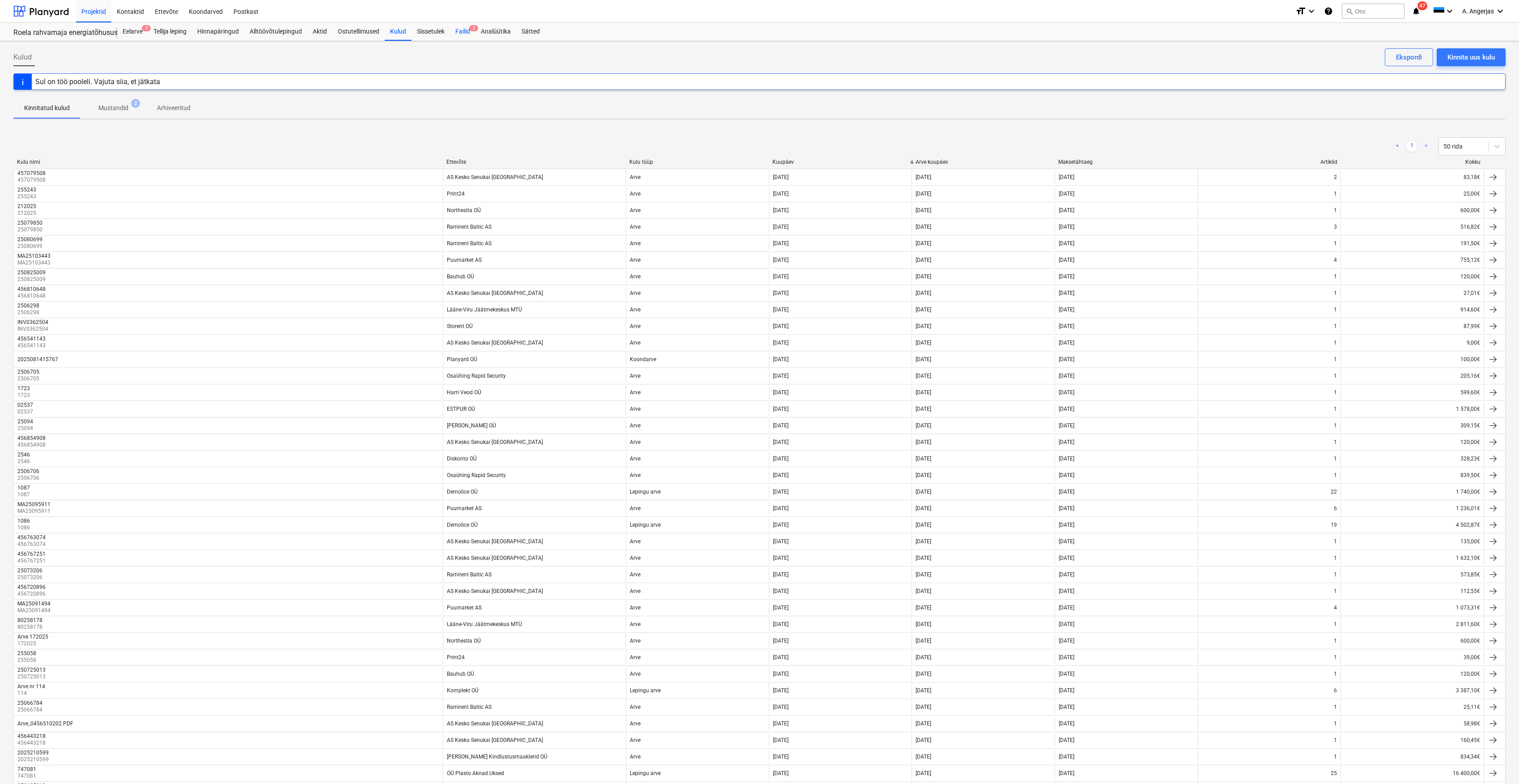
click at [463, 35] on div "Failid 2" at bounding box center [463, 32] width 25 height 18
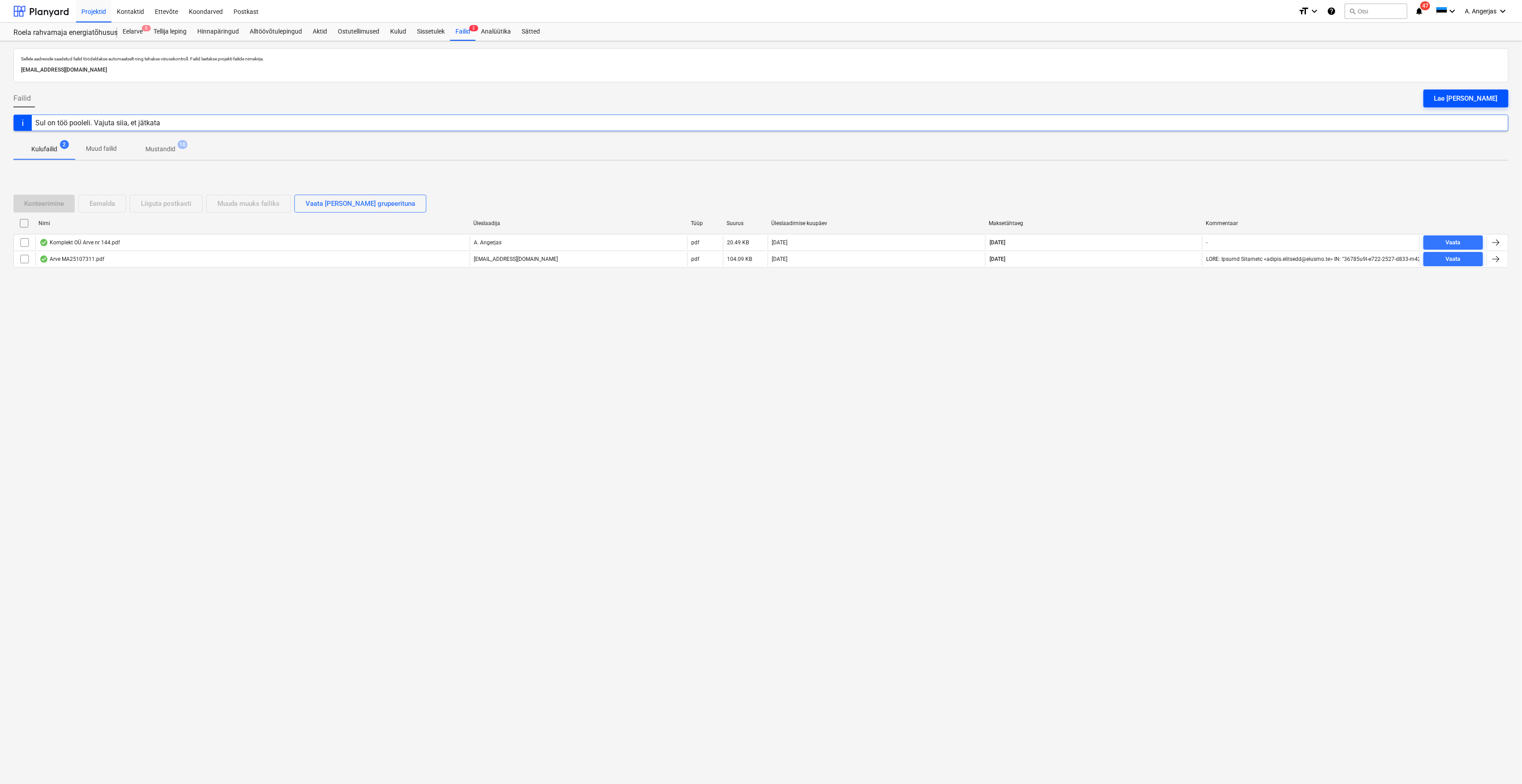
click at [1463, 104] on div "Lae faile üles" at bounding box center [1466, 99] width 64 height 12
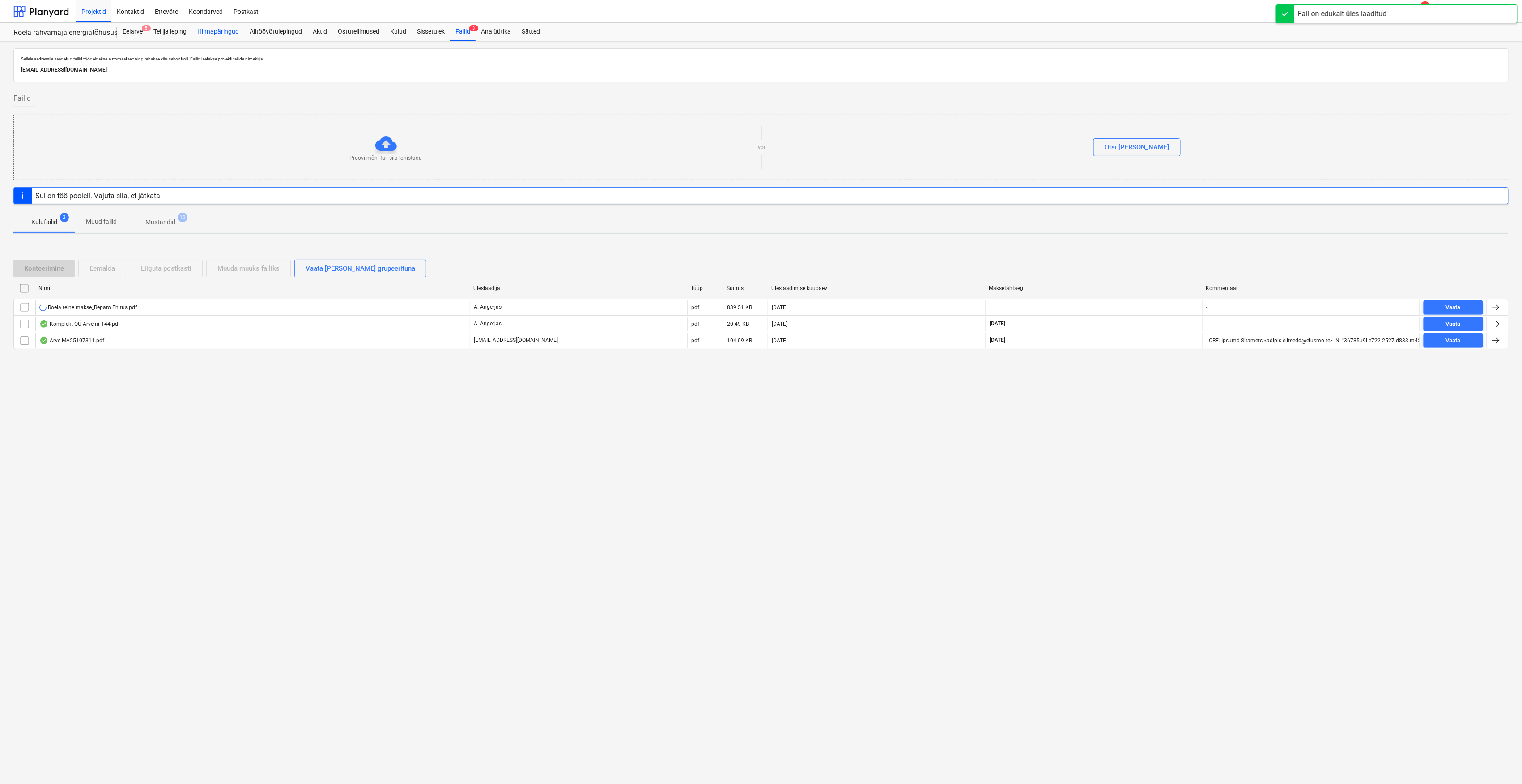
click at [226, 25] on div "Hinnapäringud" at bounding box center [218, 32] width 53 height 18
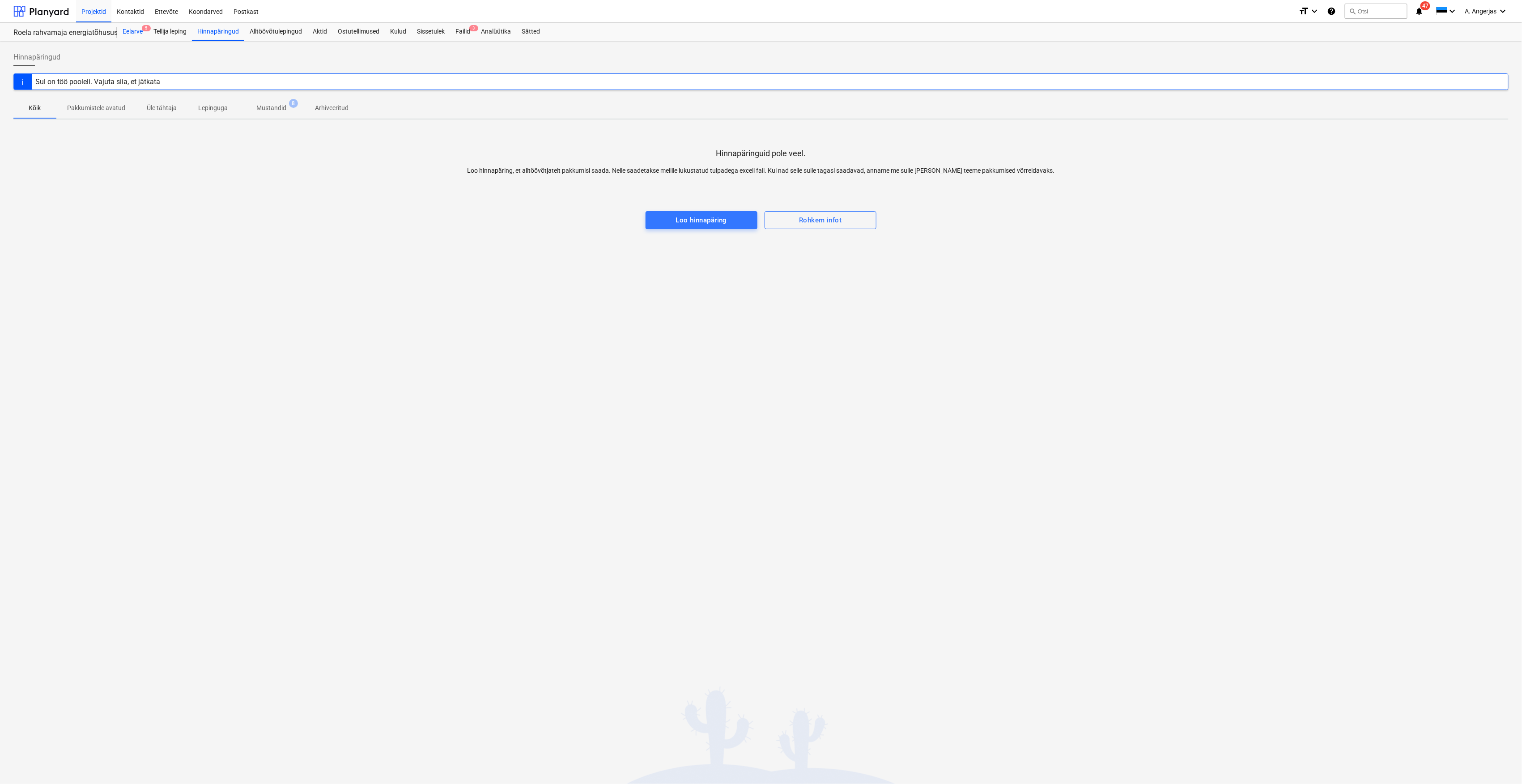
click at [136, 37] on div "Eelarve 5" at bounding box center [132, 32] width 31 height 18
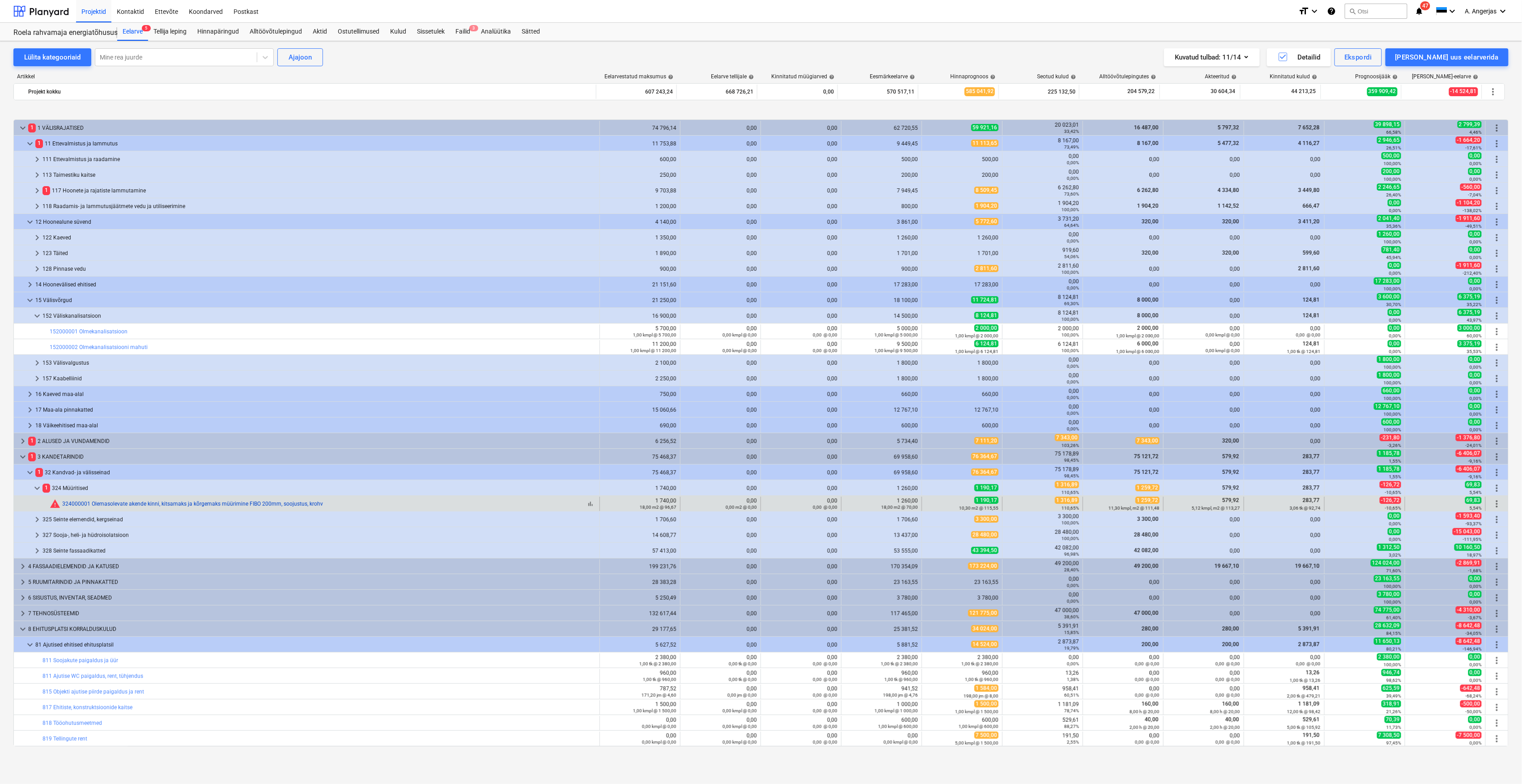
scroll to position [330, 0]
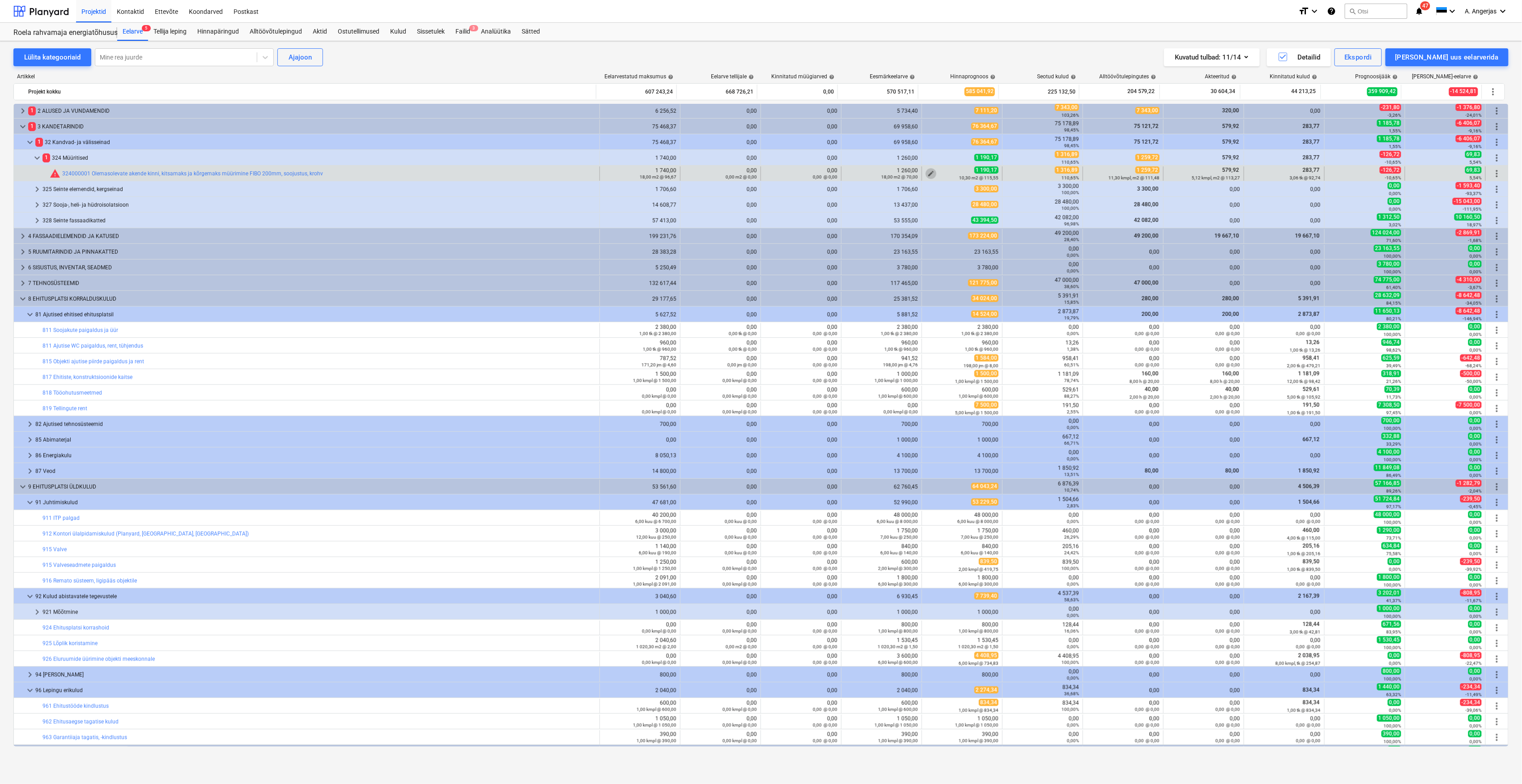
click at [928, 174] on span "edit" at bounding box center [931, 174] width 7 height 7
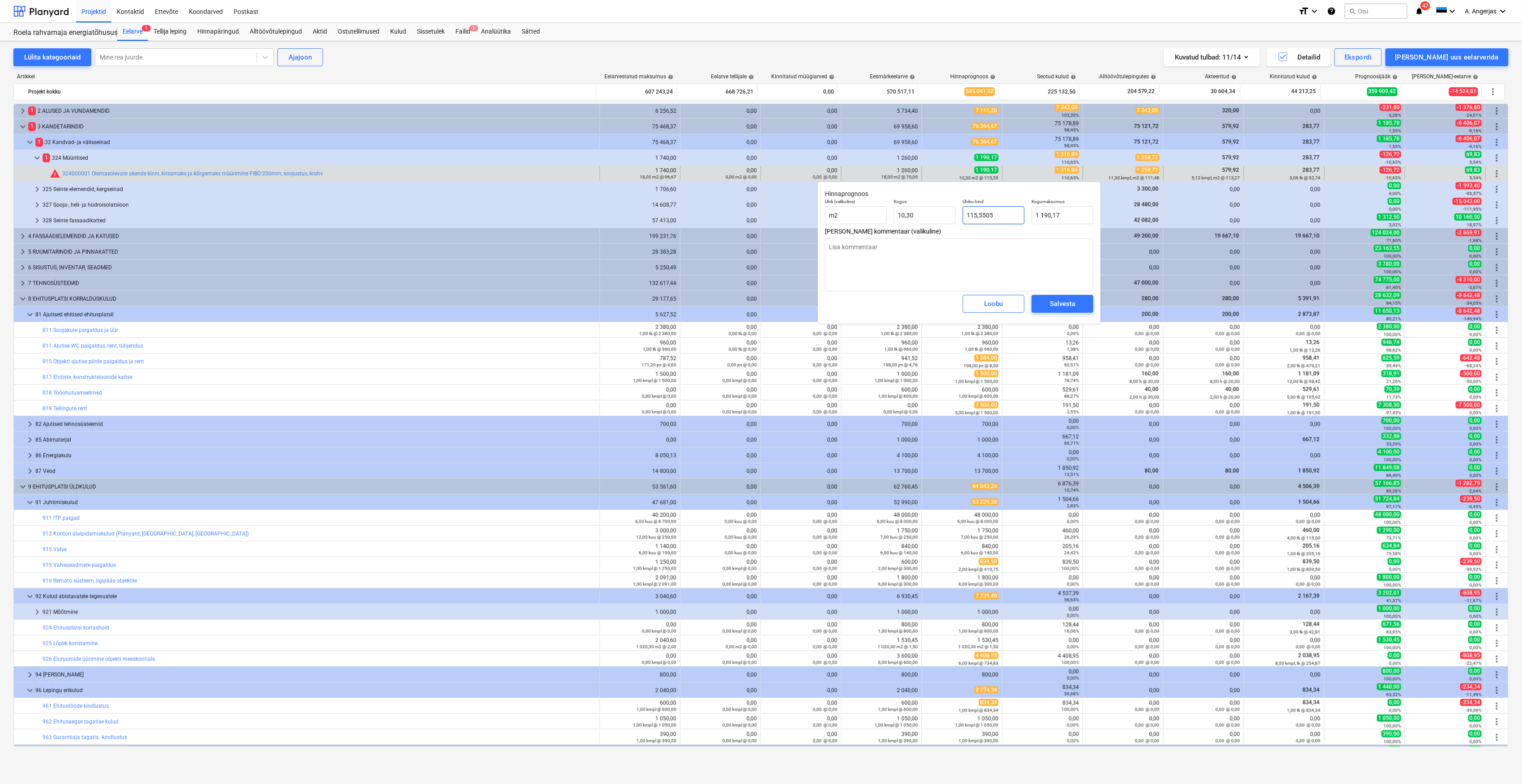
click at [983, 216] on input "115,5505" at bounding box center [993, 215] width 61 height 18
type input "115,55"
type input "1190,17"
type textarea "x"
click at [1048, 217] on input "1190,17" at bounding box center [1062, 215] width 61 height 18
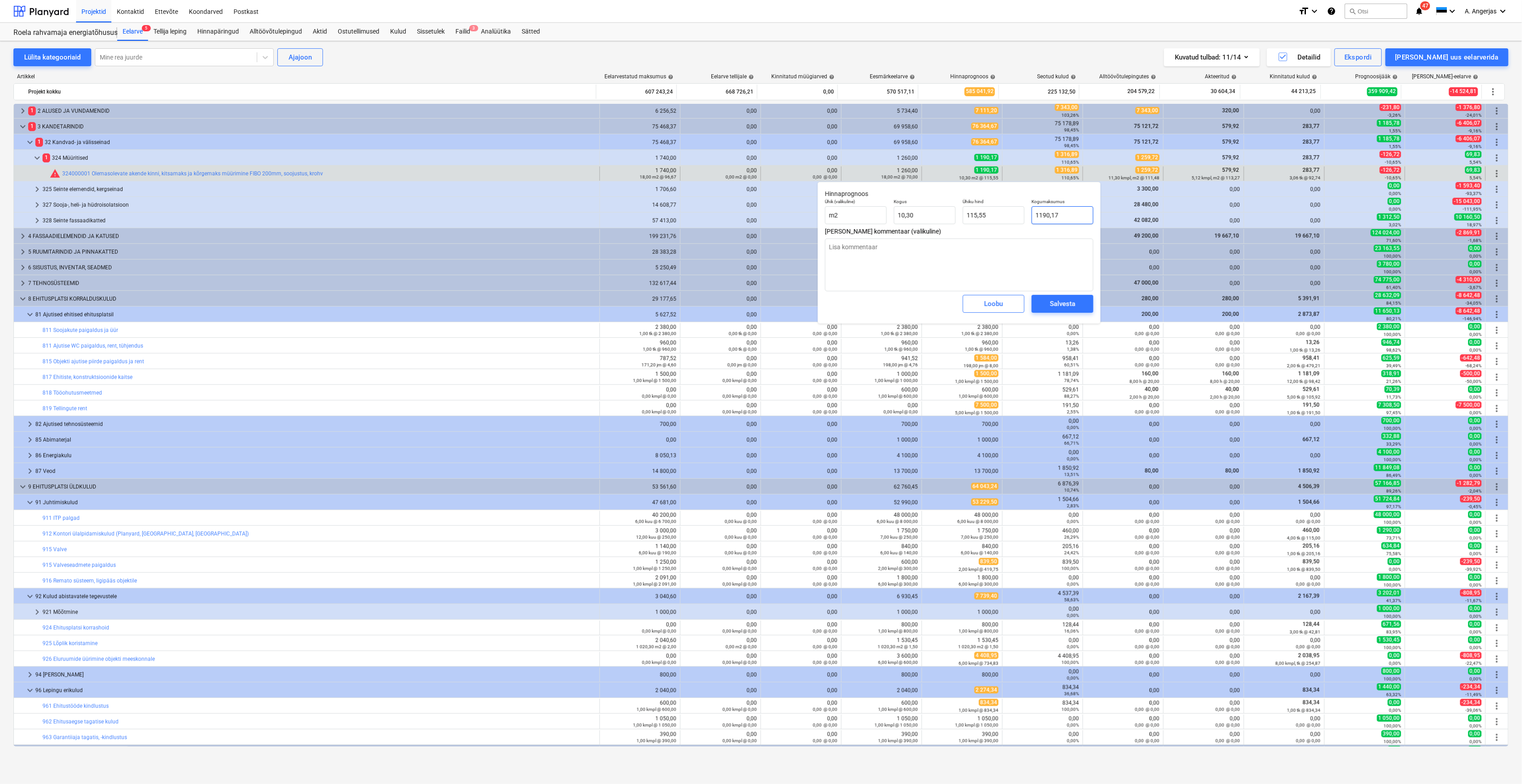
click at [1048, 217] on input "1190,17" at bounding box center [1062, 215] width 61 height 18
type input "1"
type textarea "x"
type input "0,10"
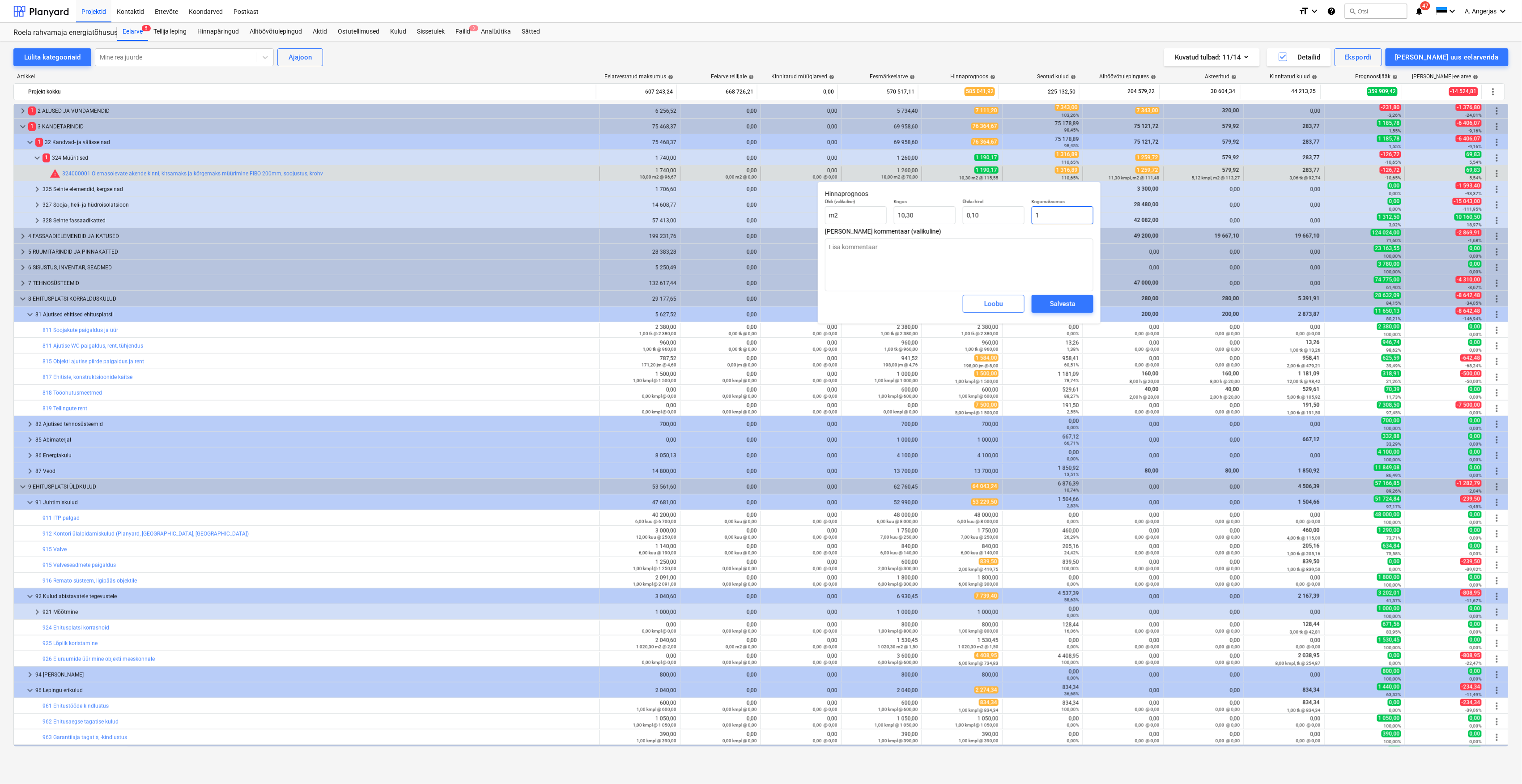
type input "13"
type textarea "x"
type input "1,26"
type input "131"
type textarea "x"
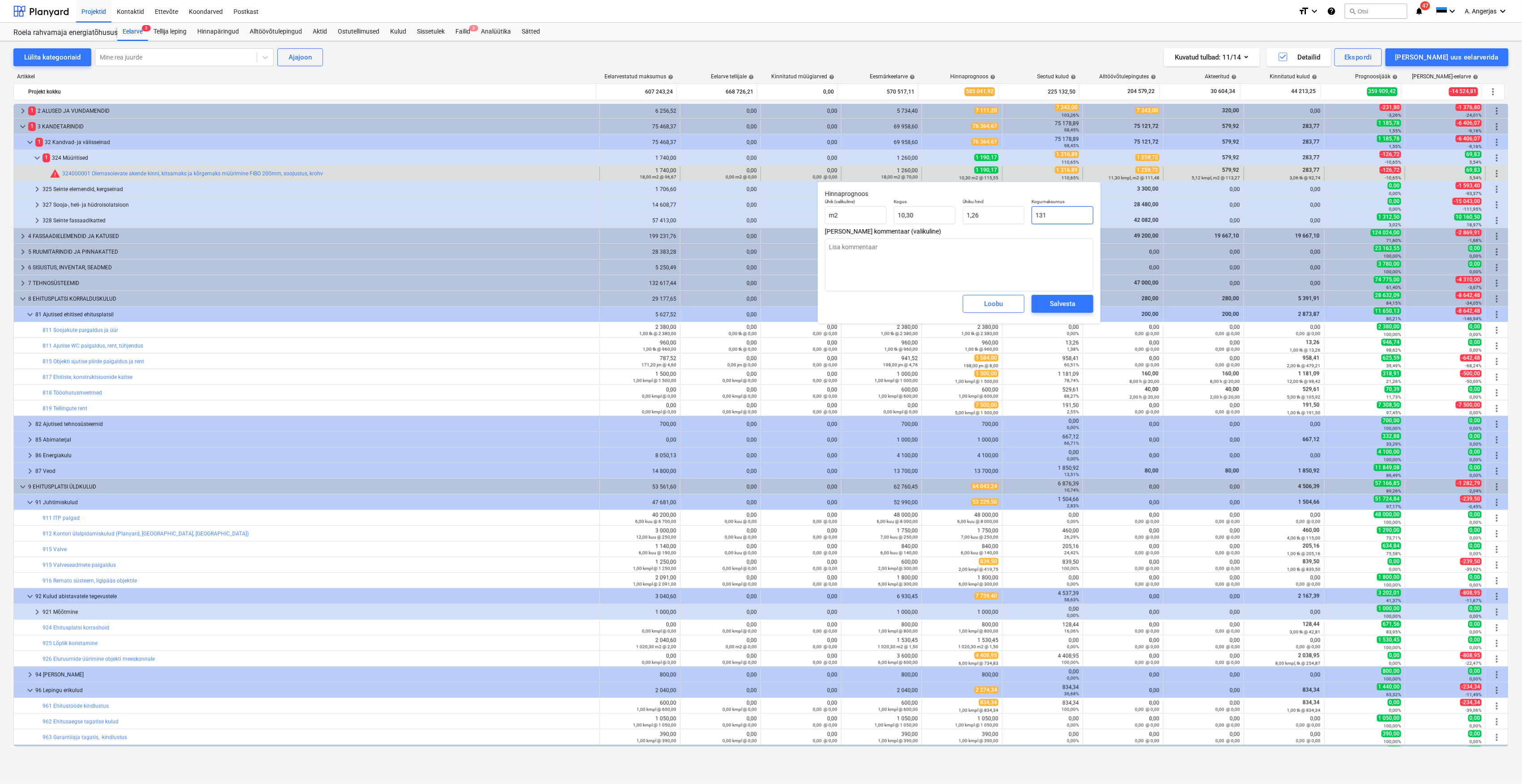
type input "12,72"
type input "1316"
type textarea "x"
type input "127,77"
type input "1316,"
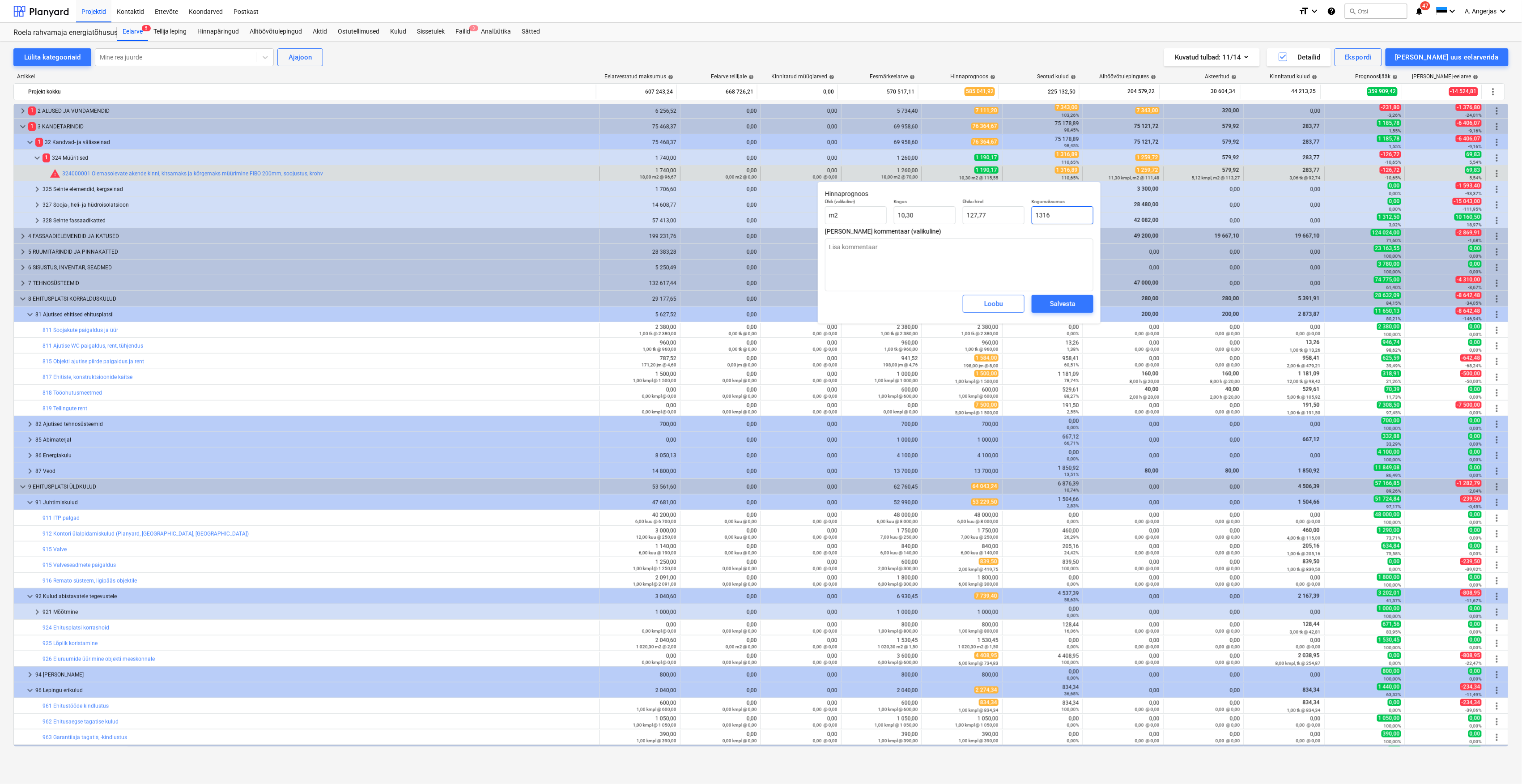
type textarea "x"
type input "1316,8"
type textarea "x"
type input "127,84"
type input "1316,89"
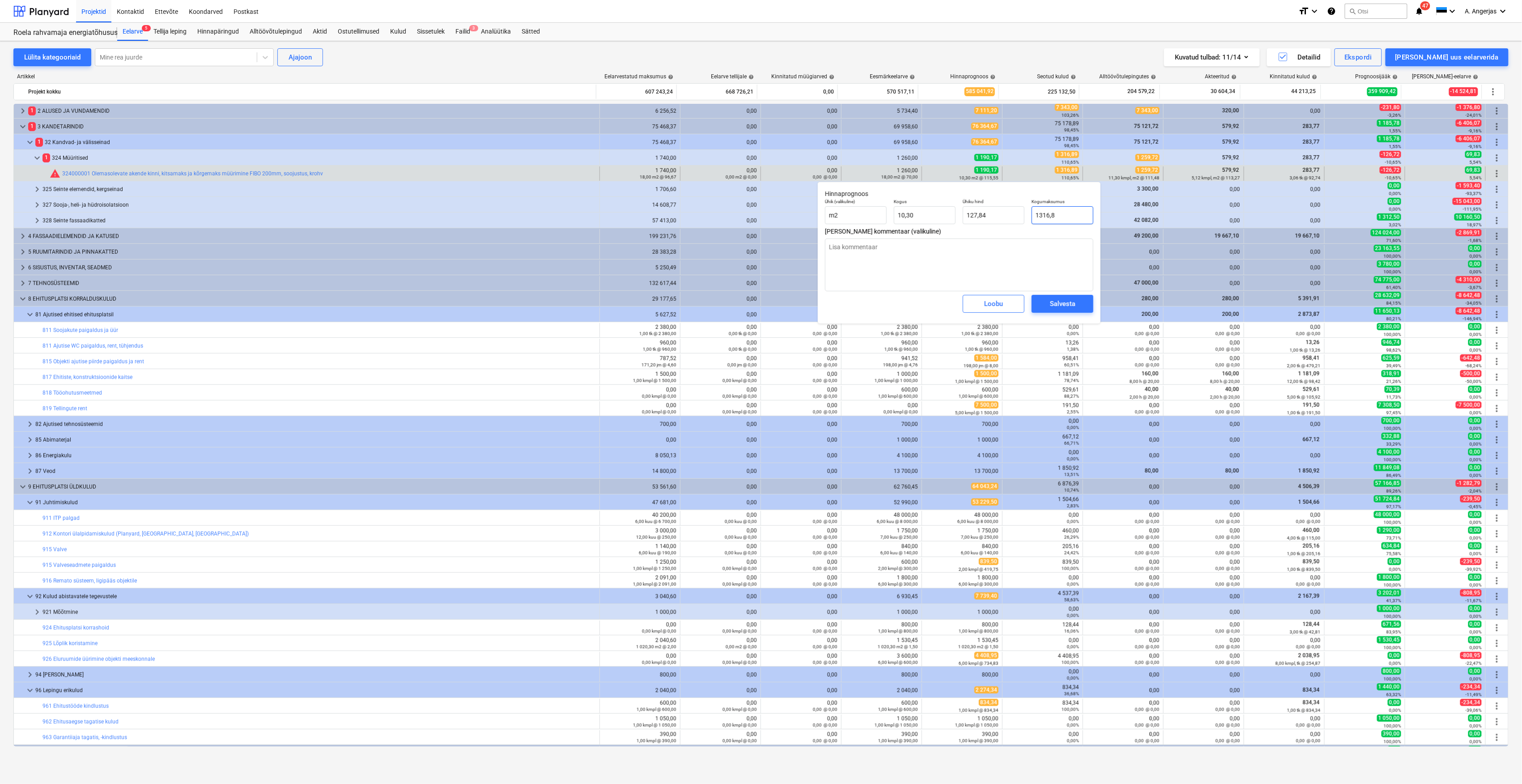
type textarea "x"
type input "127,85"
type input "1 316,89"
click at [1061, 305] on div "Salvesta" at bounding box center [1062, 304] width 25 height 12
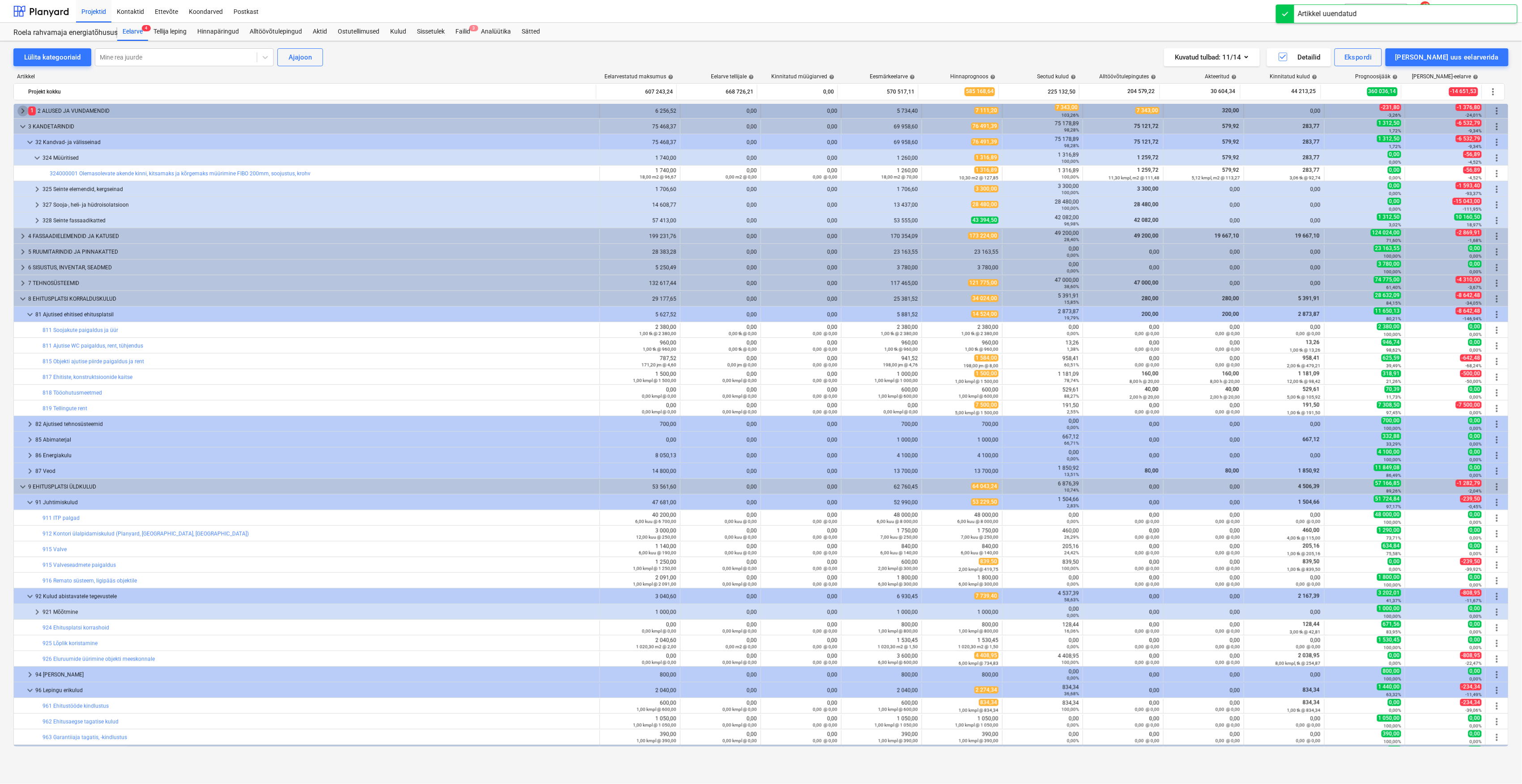
click at [24, 113] on span "keyboard_arrow_right" at bounding box center [23, 111] width 11 height 11
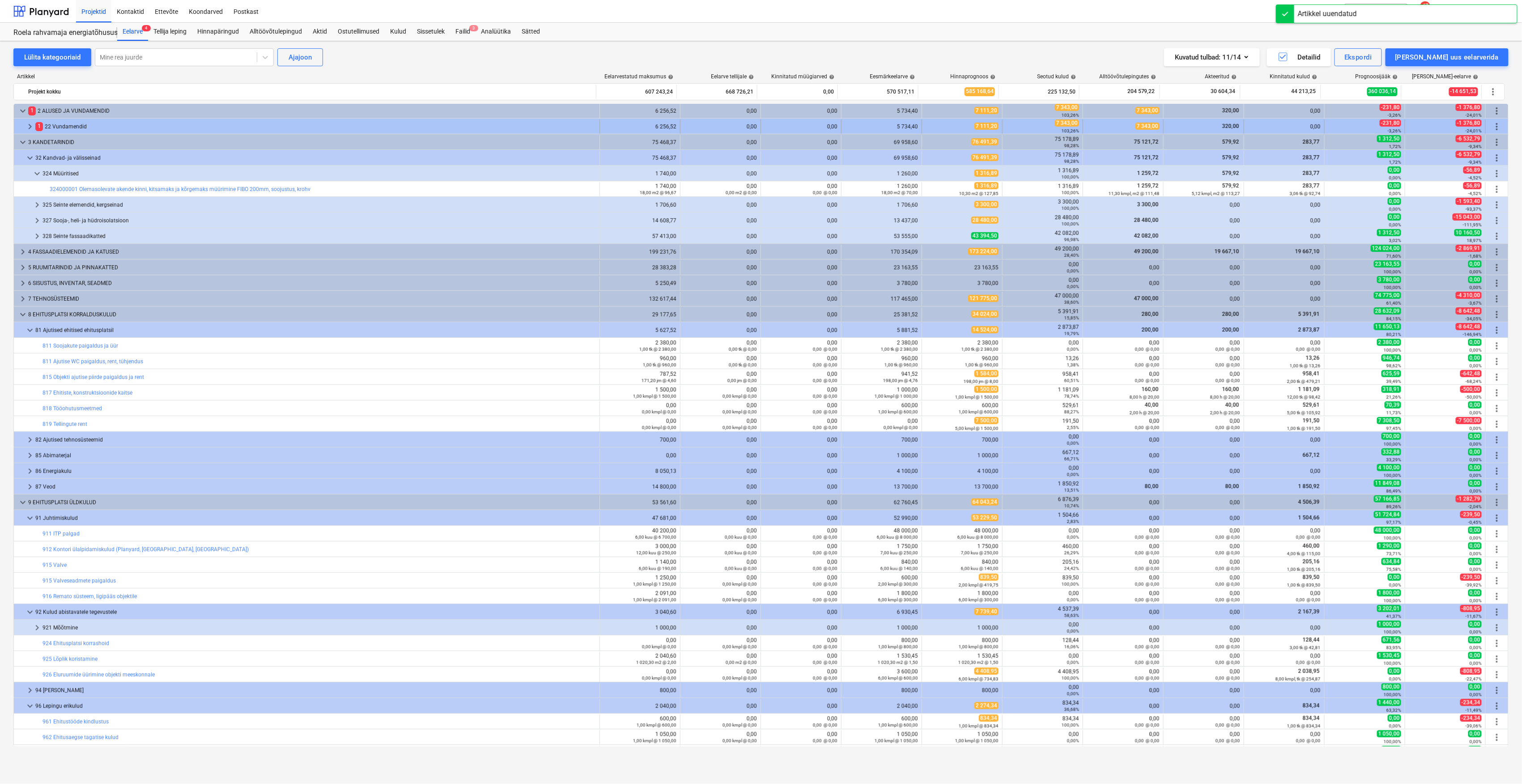
click at [24, 128] on div at bounding box center [21, 126] width 7 height 14
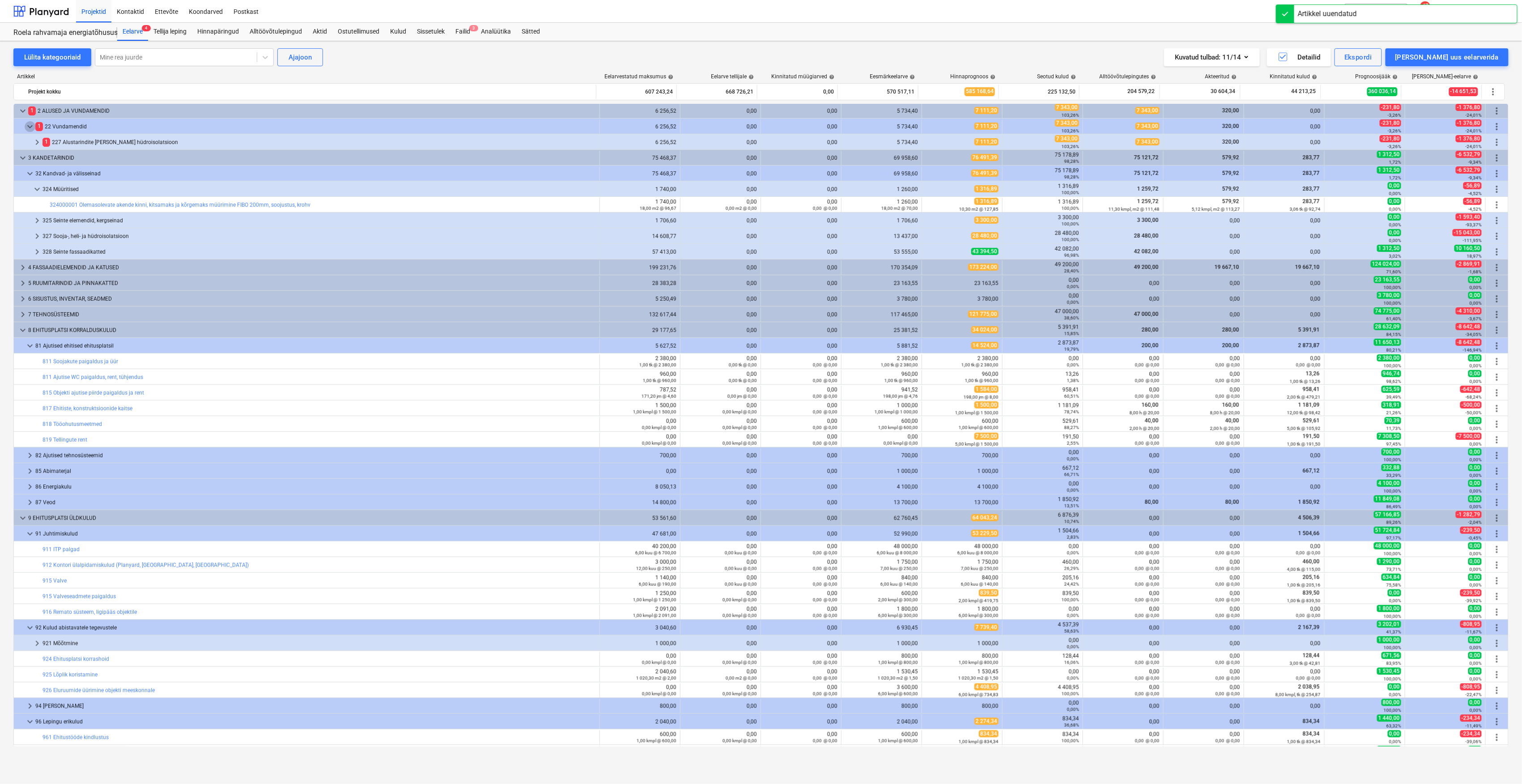
click at [31, 128] on span "keyboard_arrow_down" at bounding box center [30, 126] width 11 height 11
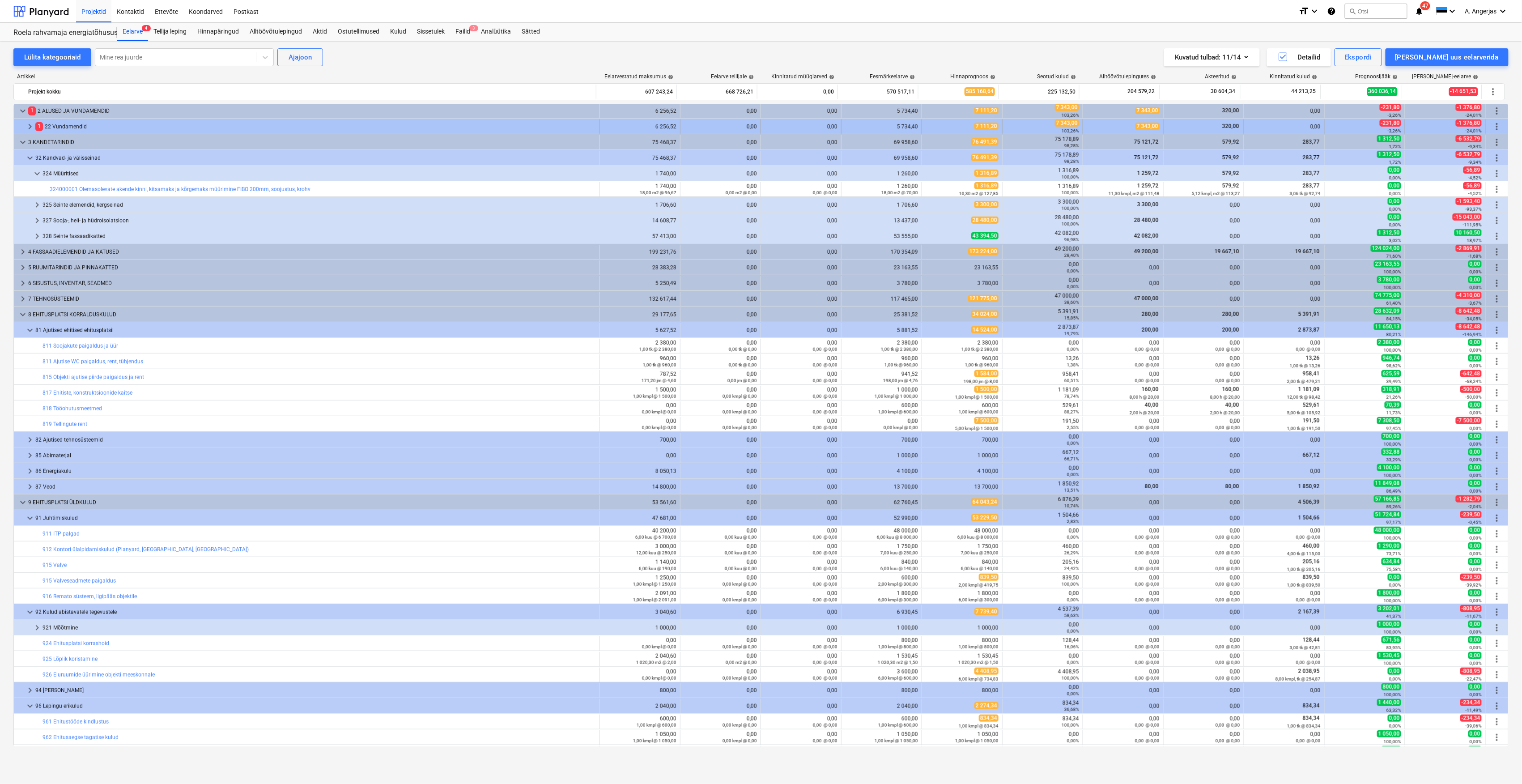
click at [27, 121] on div "keyboard_arrow_right" at bounding box center [30, 126] width 11 height 14
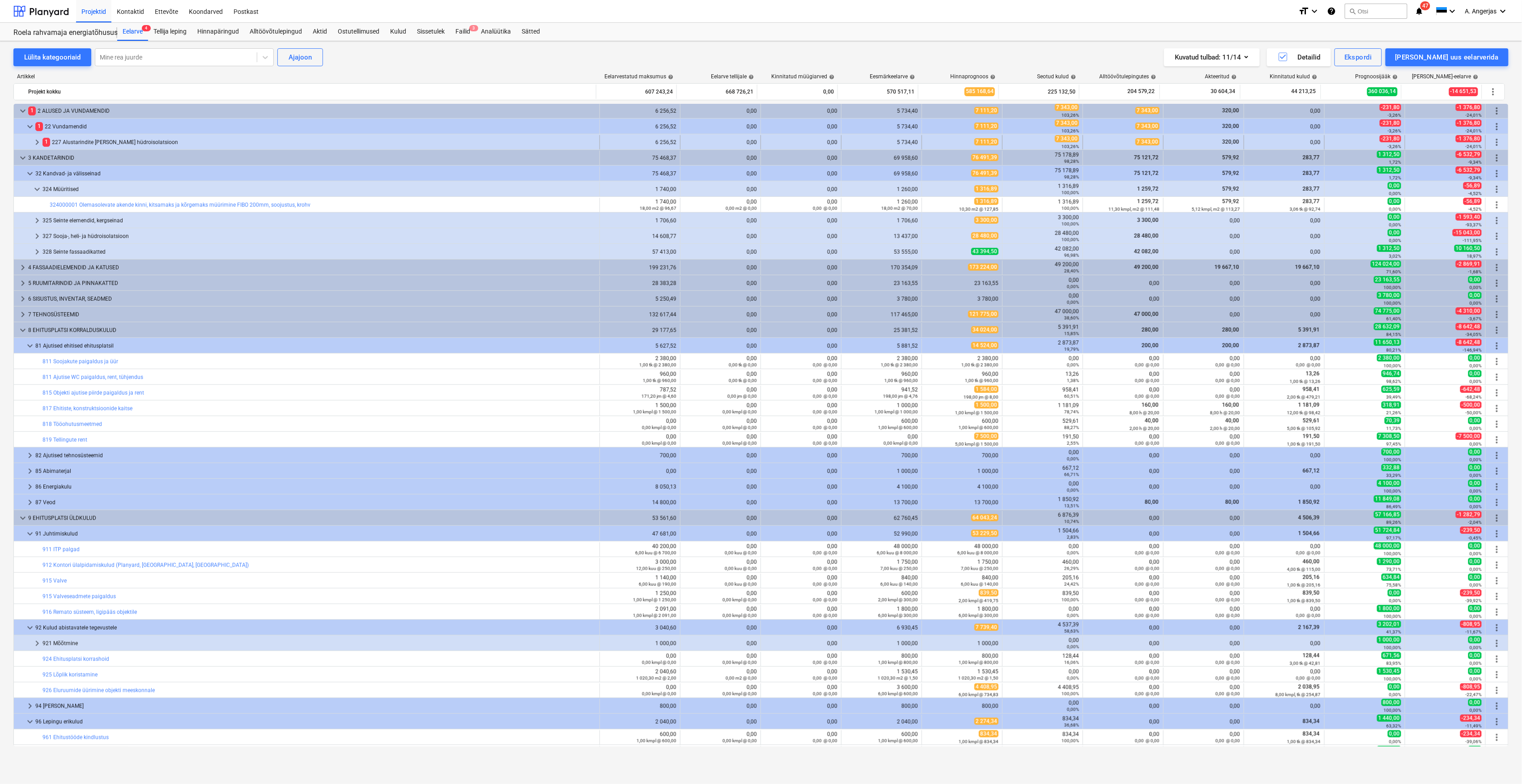
click at [38, 143] on span "keyboard_arrow_right" at bounding box center [37, 142] width 11 height 11
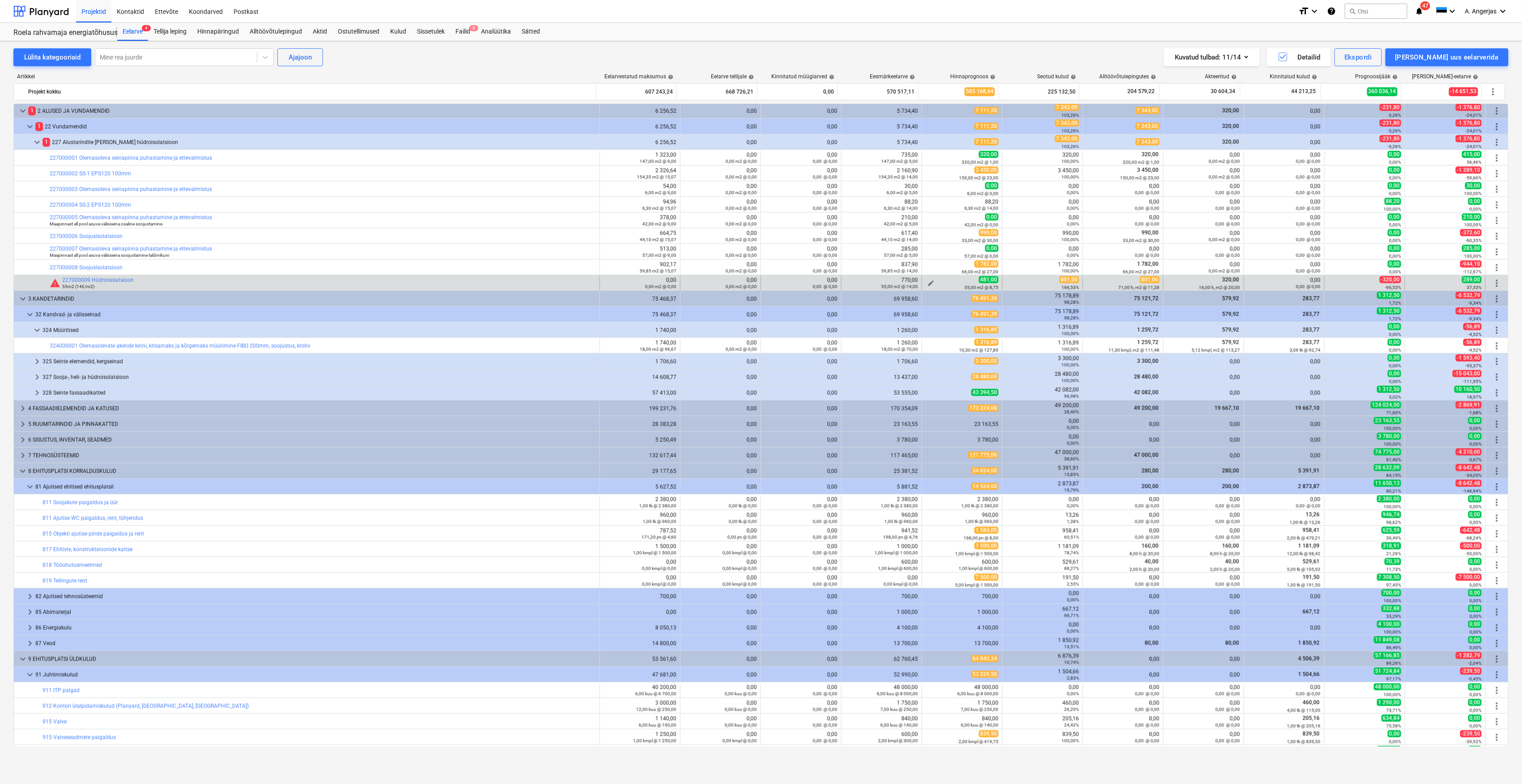
click at [932, 284] on button "edit" at bounding box center [931, 283] width 11 height 11
type textarea "x"
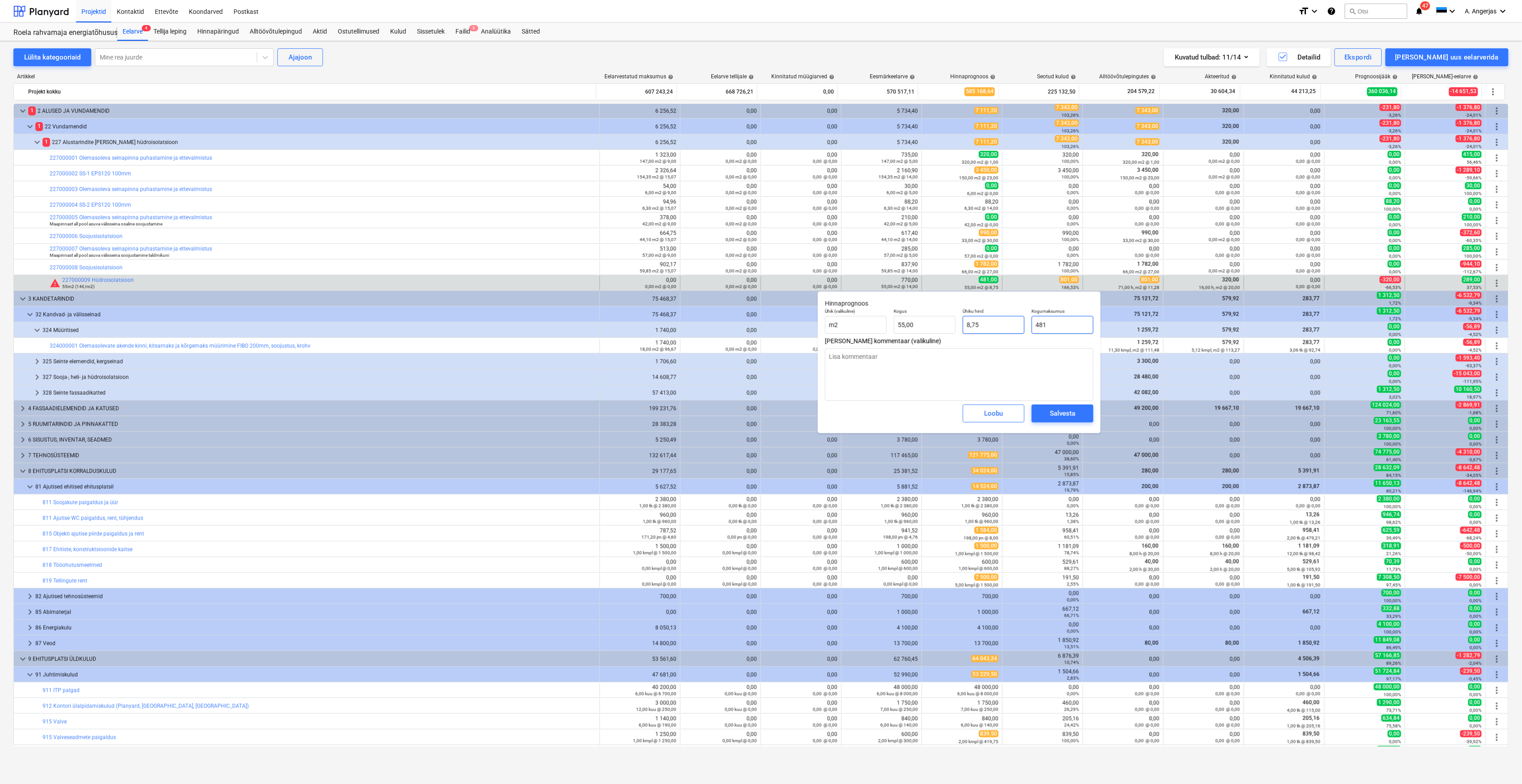
drag, startPoint x: 1060, startPoint y: 325, endPoint x: 1009, endPoint y: 325, distance: 51.0
click at [1009, 325] on div "Ühik (valikuline) m2 Kogus 55,00 Ühiku hind 8,75 Kogumaksumus 481" at bounding box center [959, 321] width 275 height 32
type input "8"
type textarea "x"
type input "0,15"
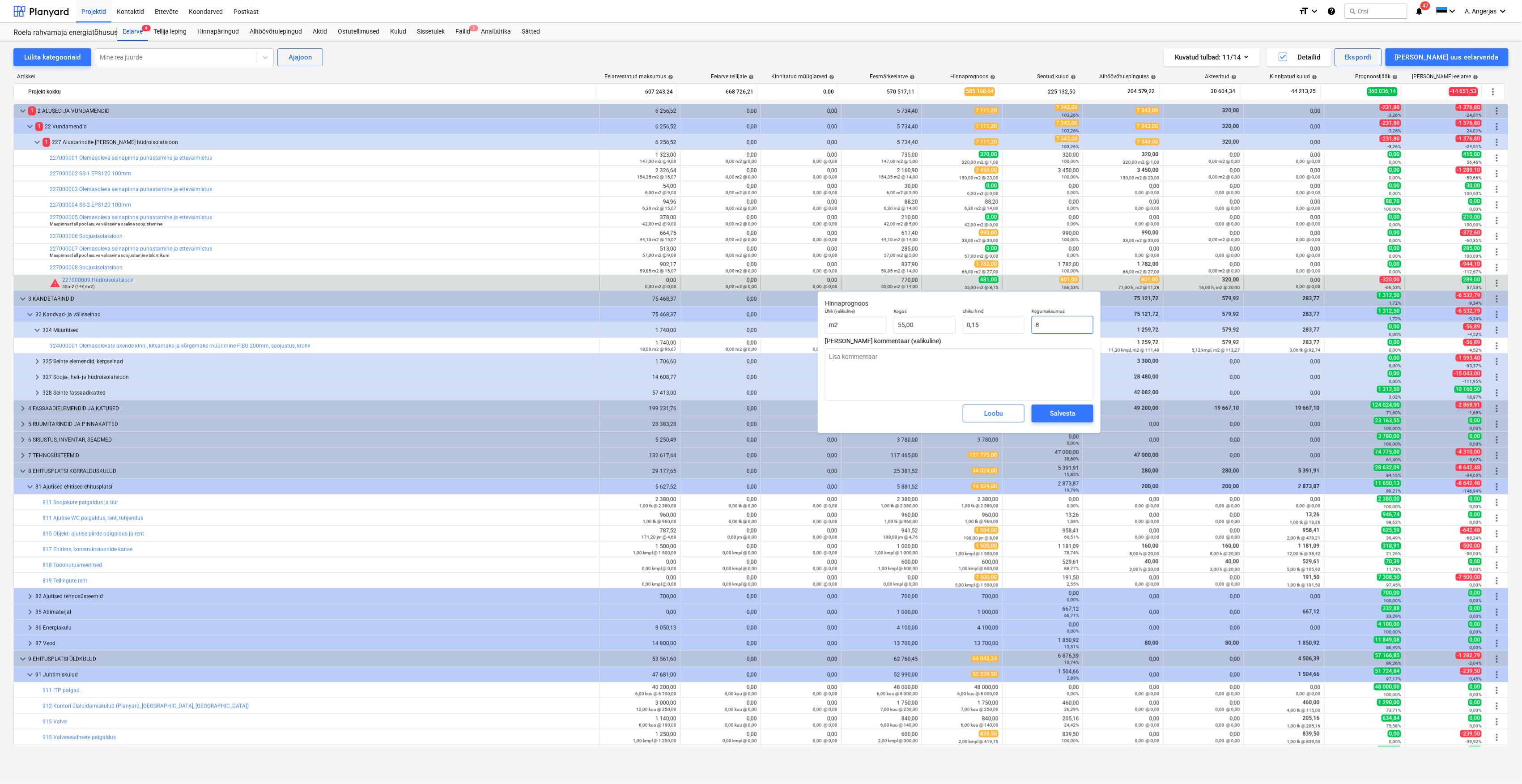
type textarea "x"
type input "80"
type input "1,45"
type textarea "x"
type input "801"
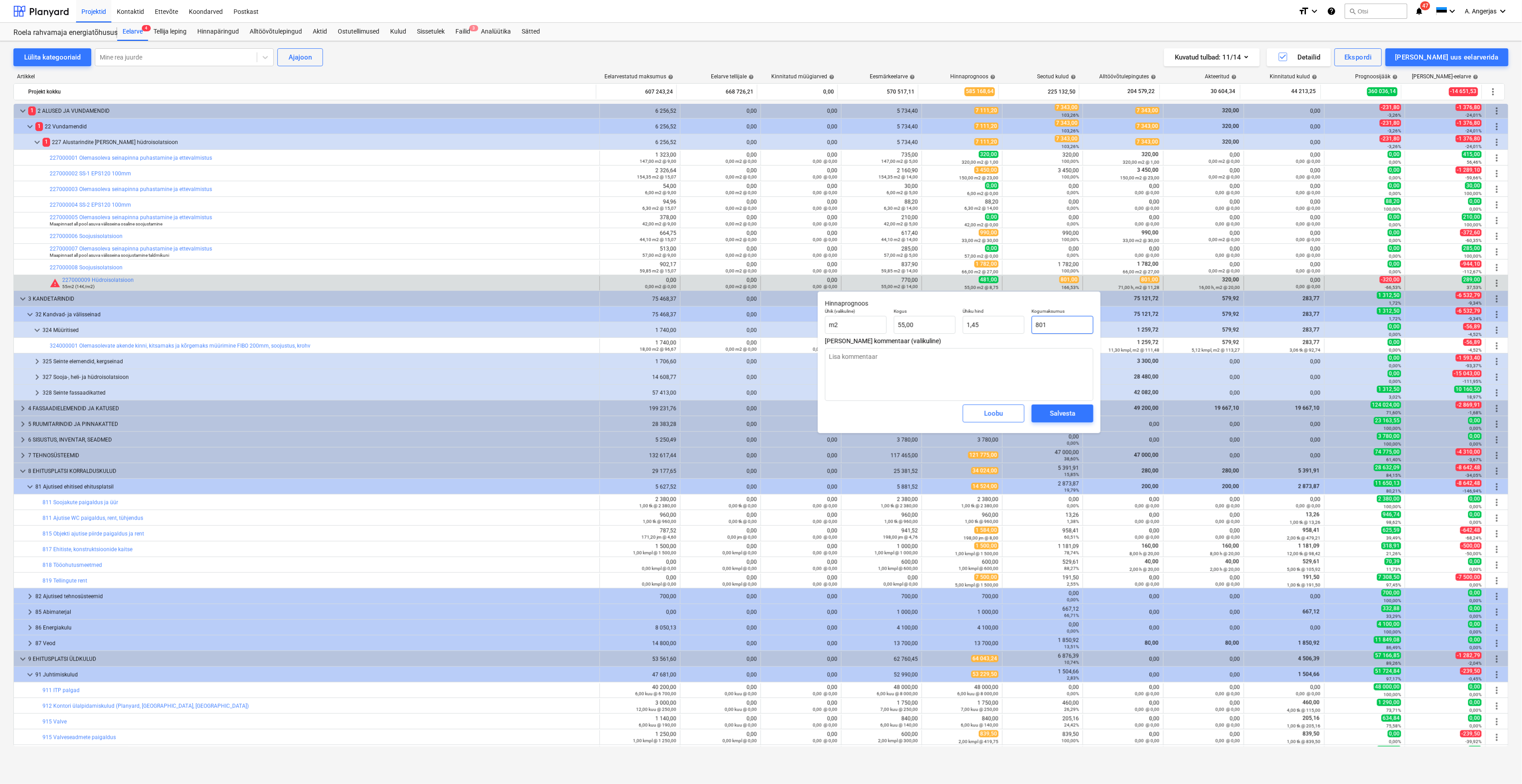
type input "14,56"
type textarea "x"
type input "801,"
type textarea "x"
type input "801,0"
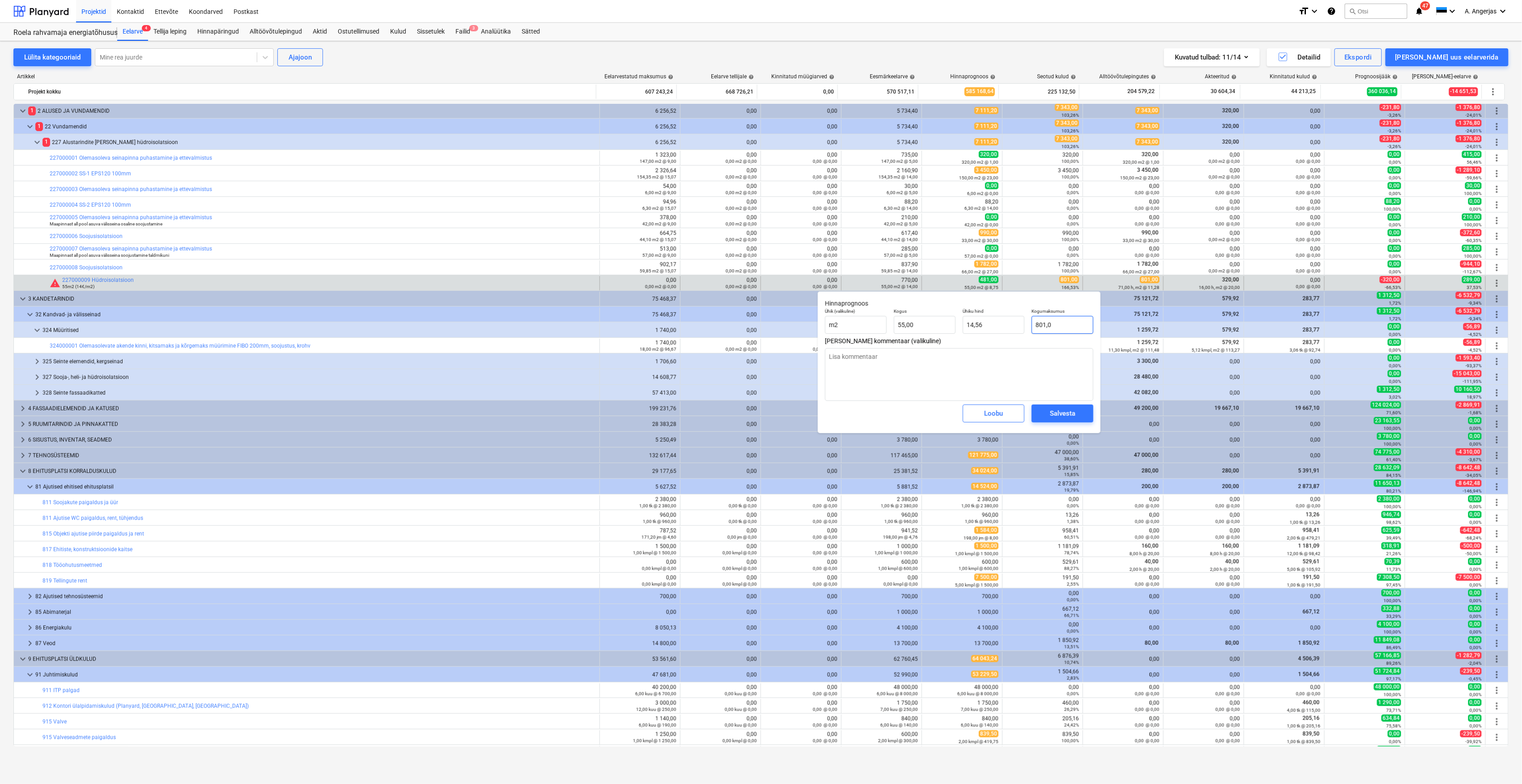
type textarea "x"
type input "801,00"
click at [1076, 419] on span "Salvesta" at bounding box center [1062, 414] width 40 height 12
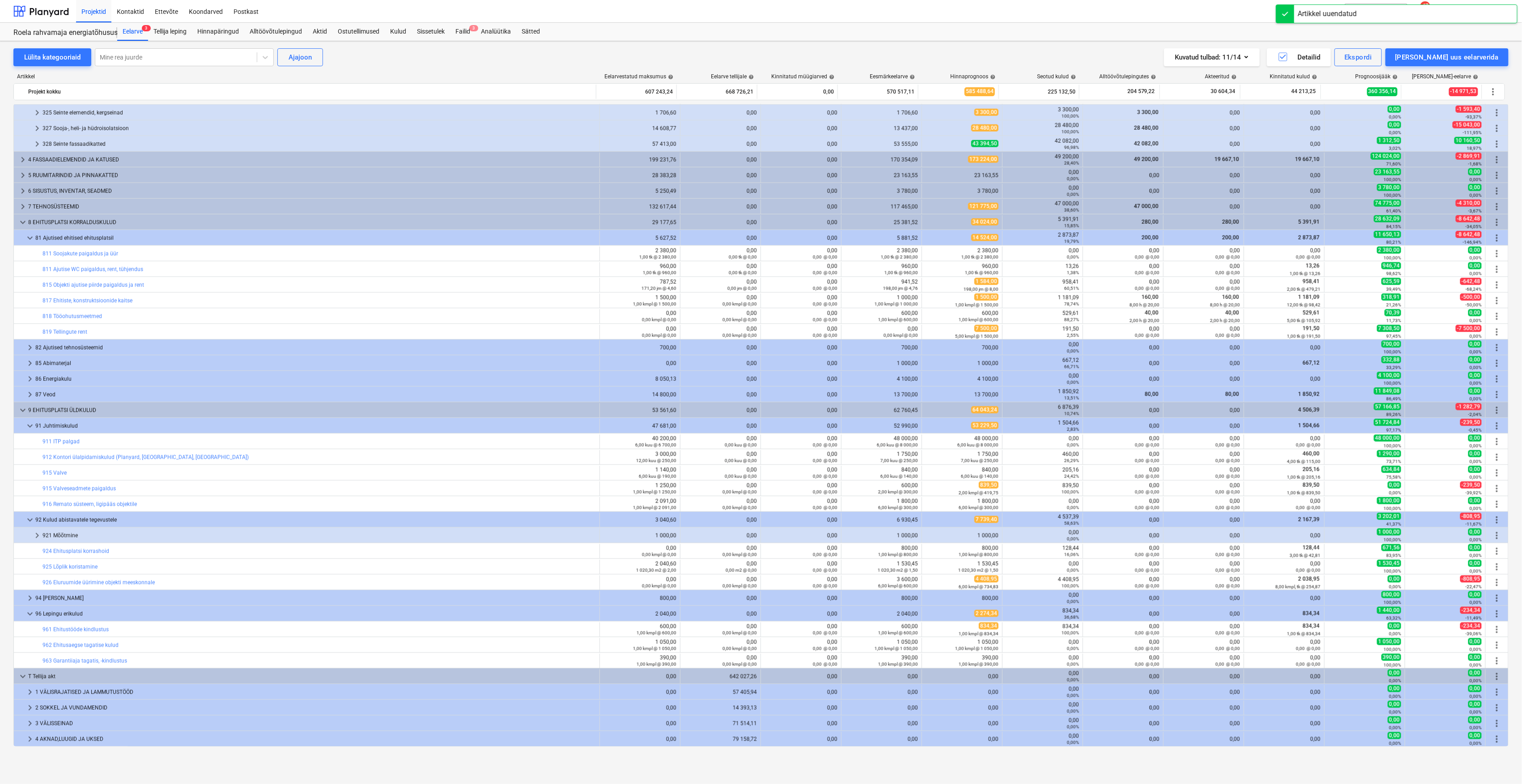
scroll to position [861, 0]
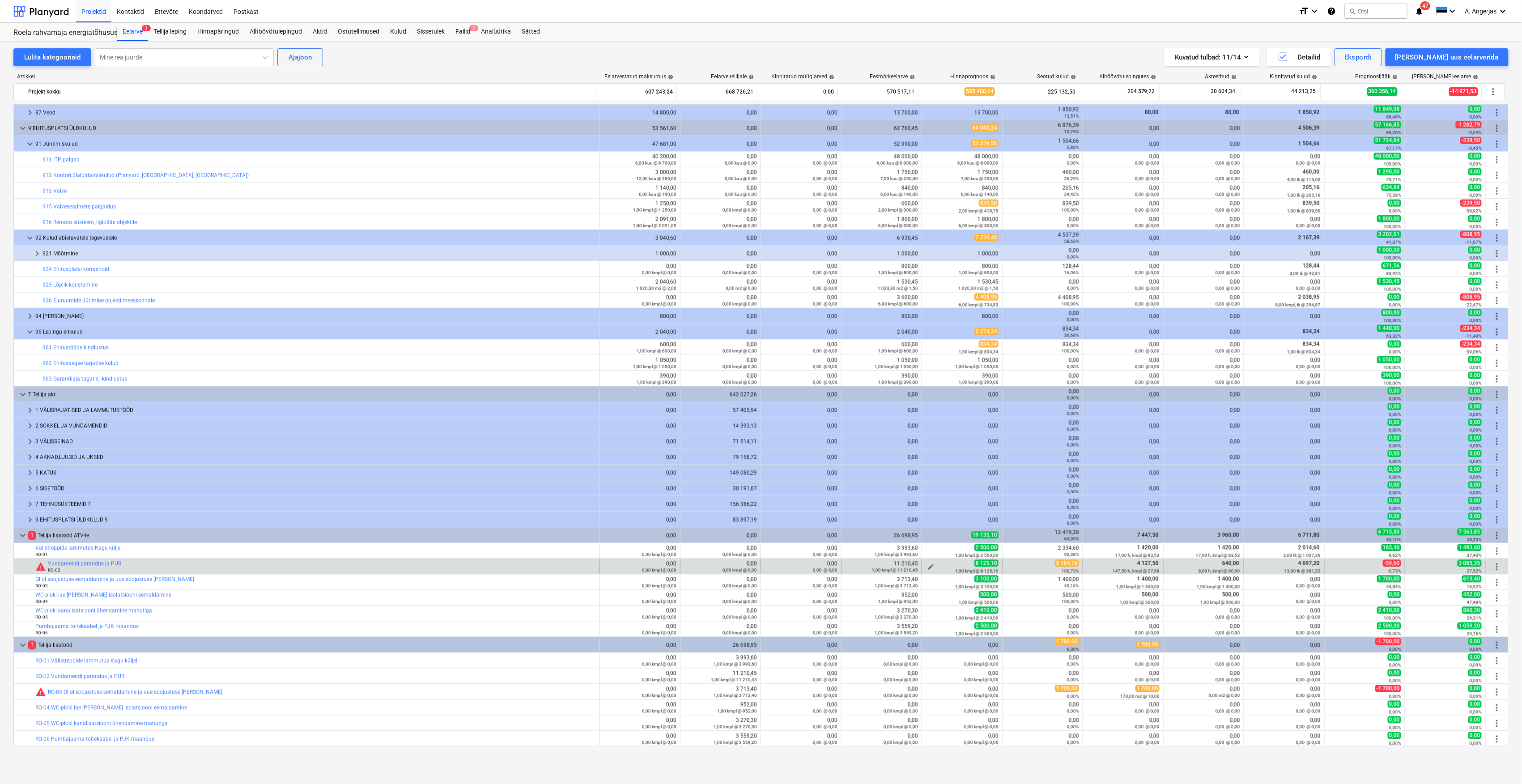
click at [931, 566] on span "edit" at bounding box center [931, 567] width 7 height 7
type textarea "x"
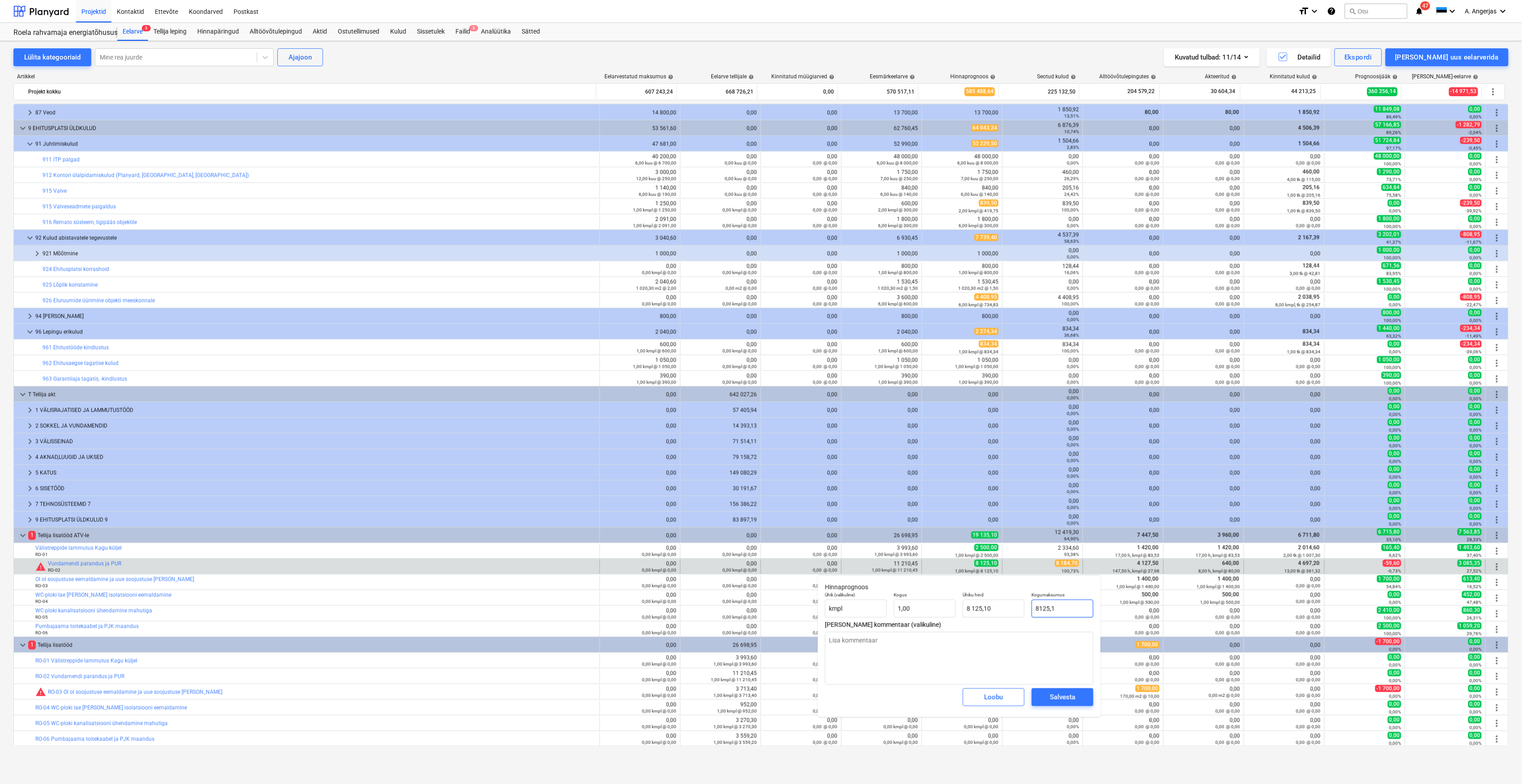
click at [1064, 610] on input "8125,1" at bounding box center [1062, 609] width 61 height 18
type input "8"
type textarea "x"
type input "8,00"
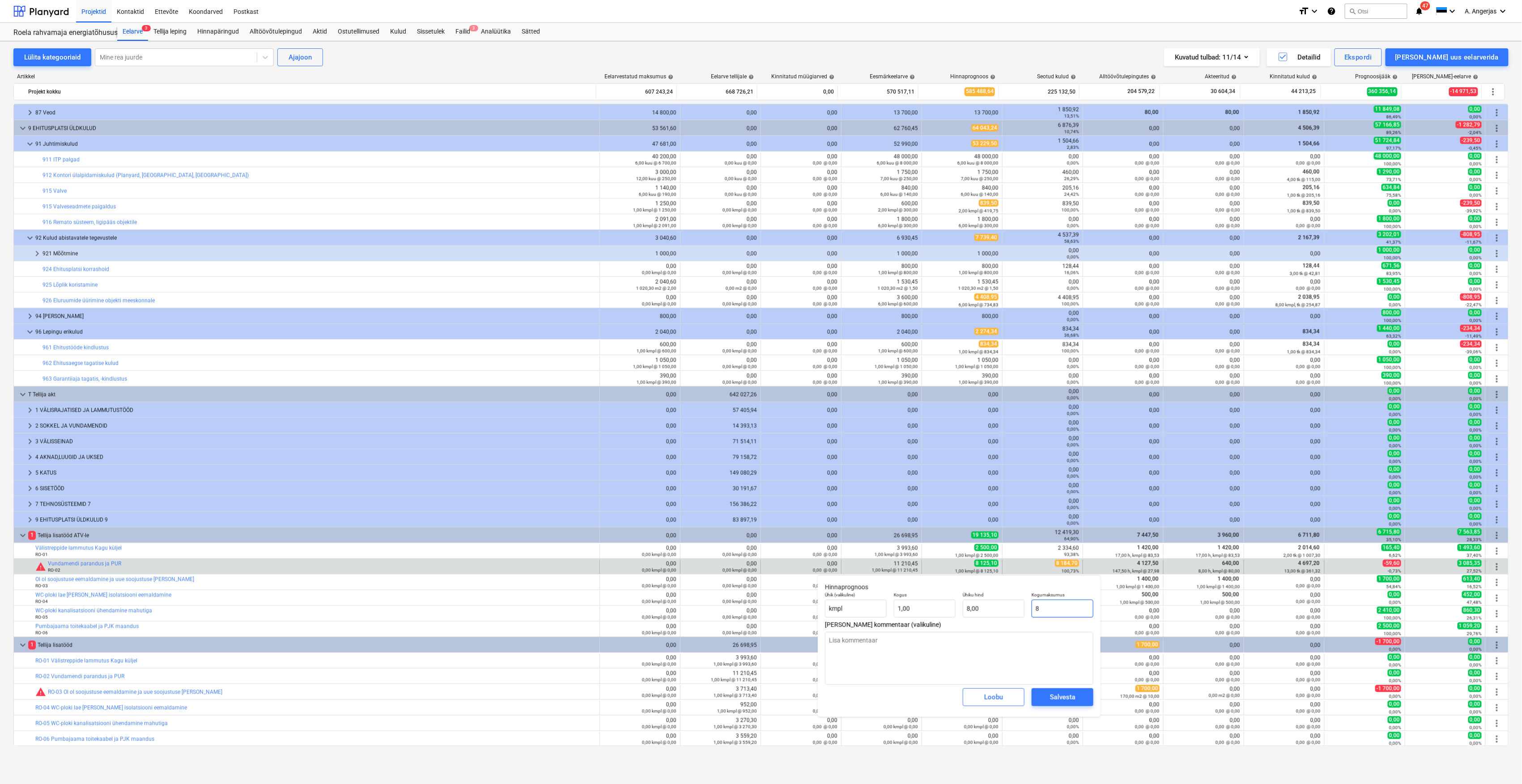
type textarea "x"
type input "81"
type input "81,00"
type textarea "x"
type input "814"
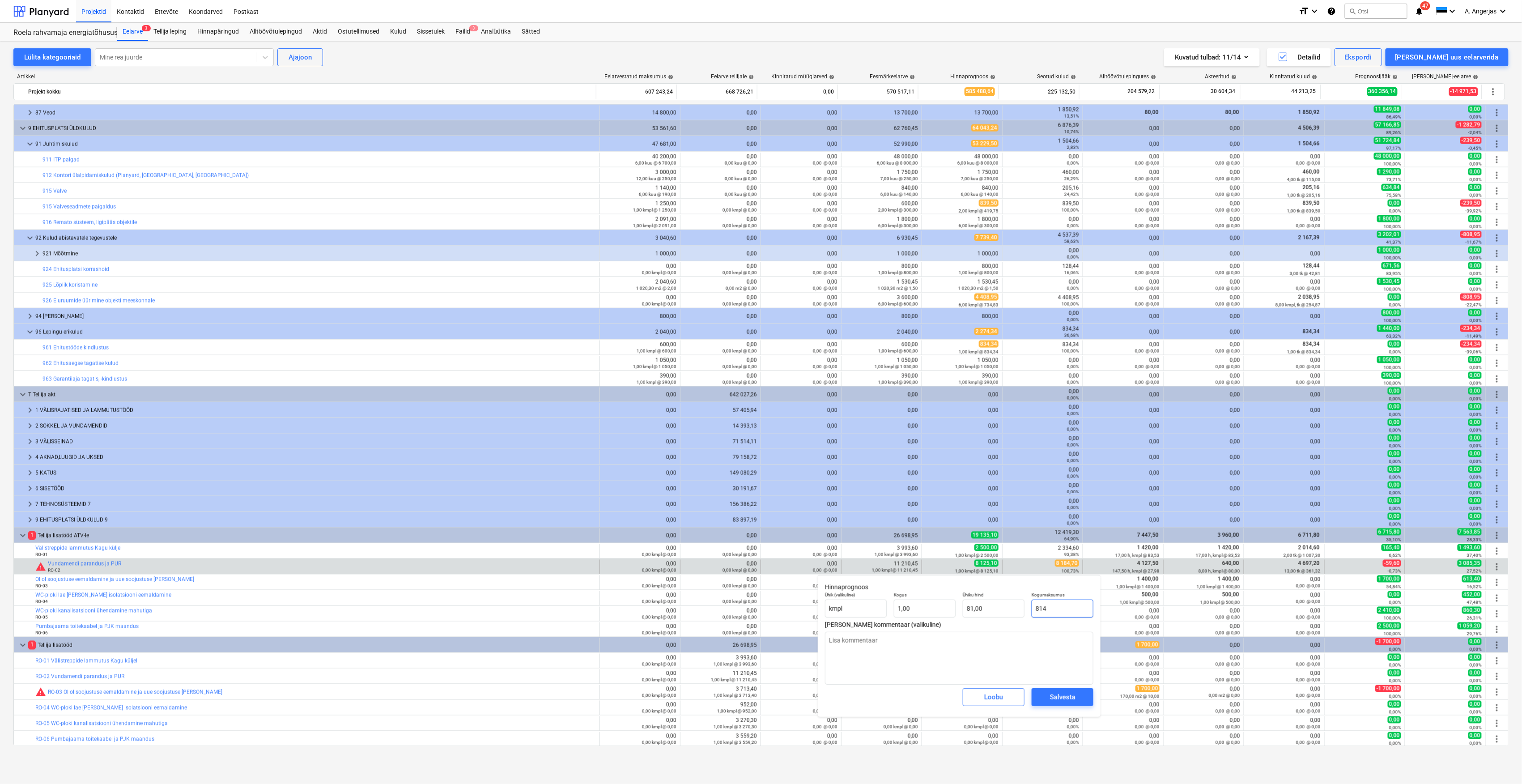
type input "814,00"
type textarea "x"
type input "814,"
type textarea "x"
type input "814,7"
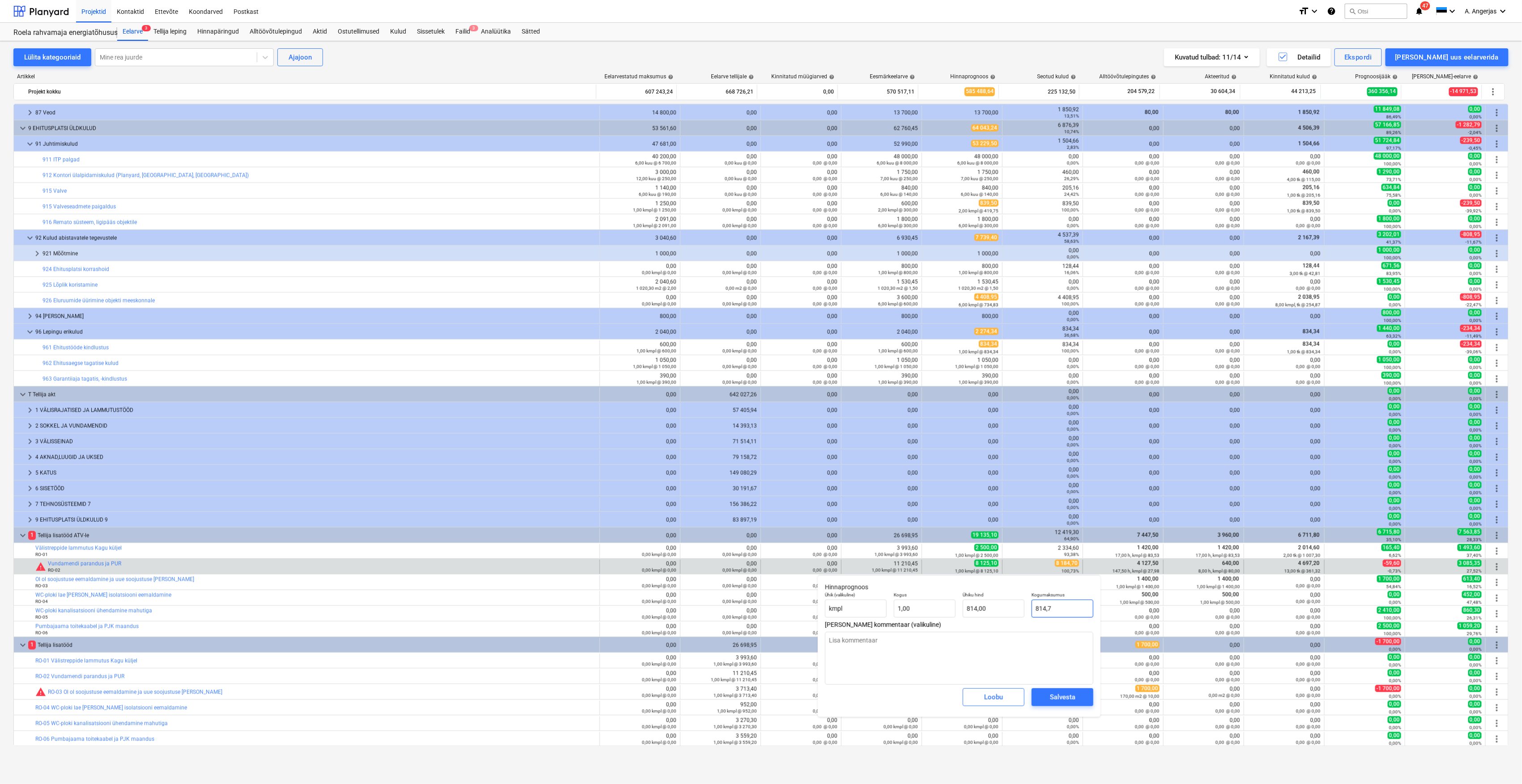
type input "814,70"
click at [1045, 611] on input "814,7" at bounding box center [1062, 609] width 61 height 18
type textarea "x"
type input "8184,7"
type input "8 184,70"
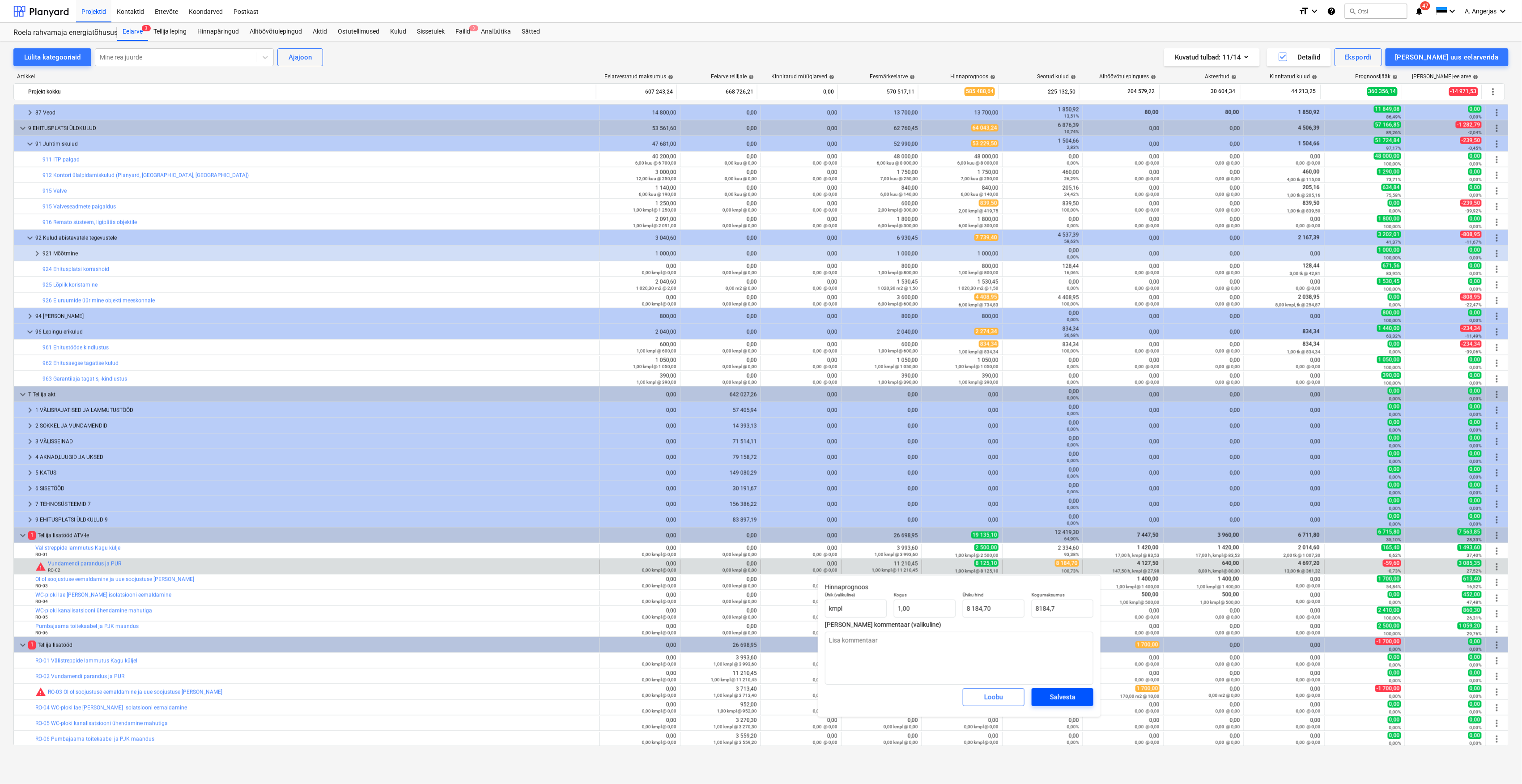
click at [1052, 701] on div "Salvesta" at bounding box center [1062, 697] width 25 height 12
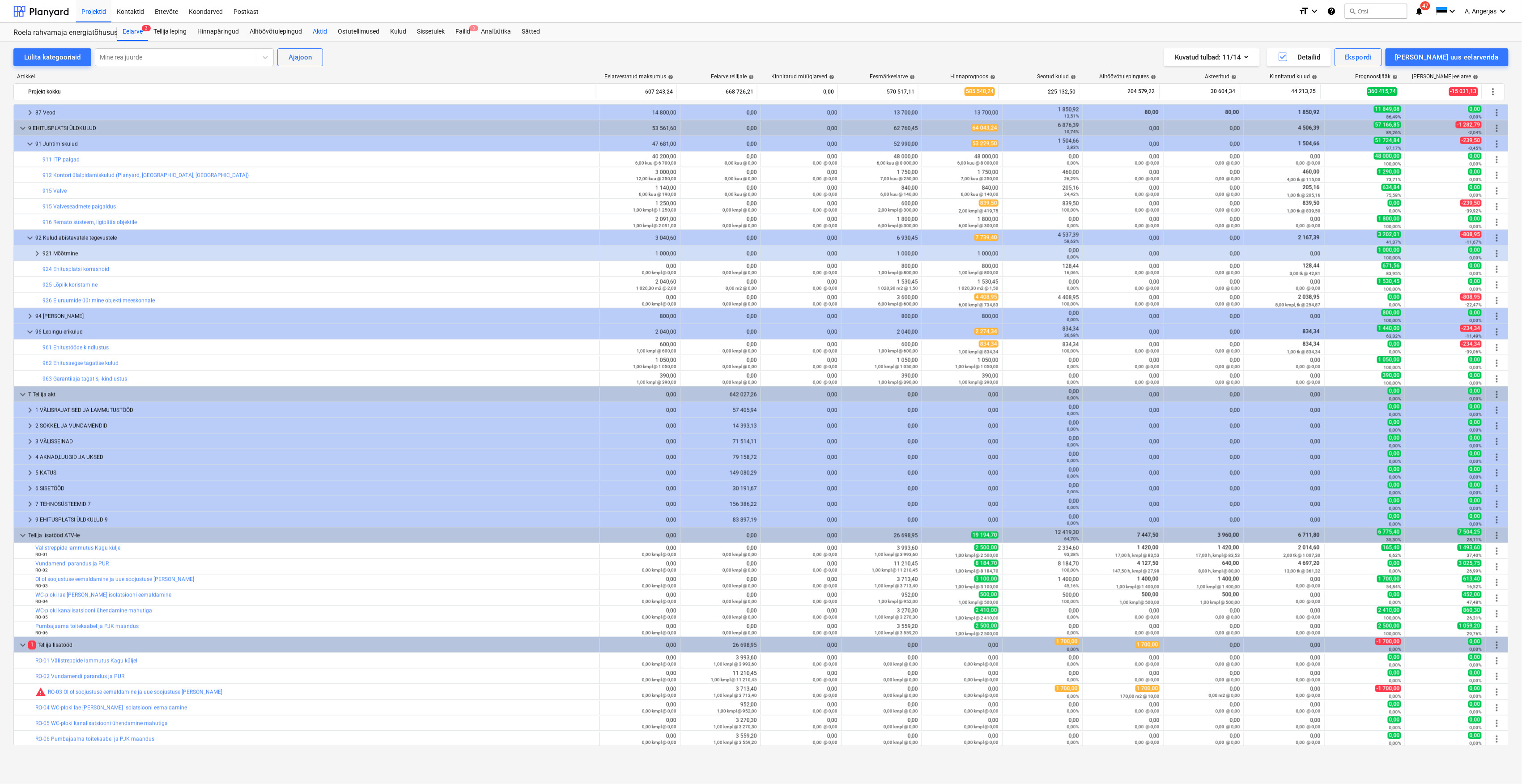
click at [319, 25] on div "Aktid" at bounding box center [320, 32] width 25 height 18
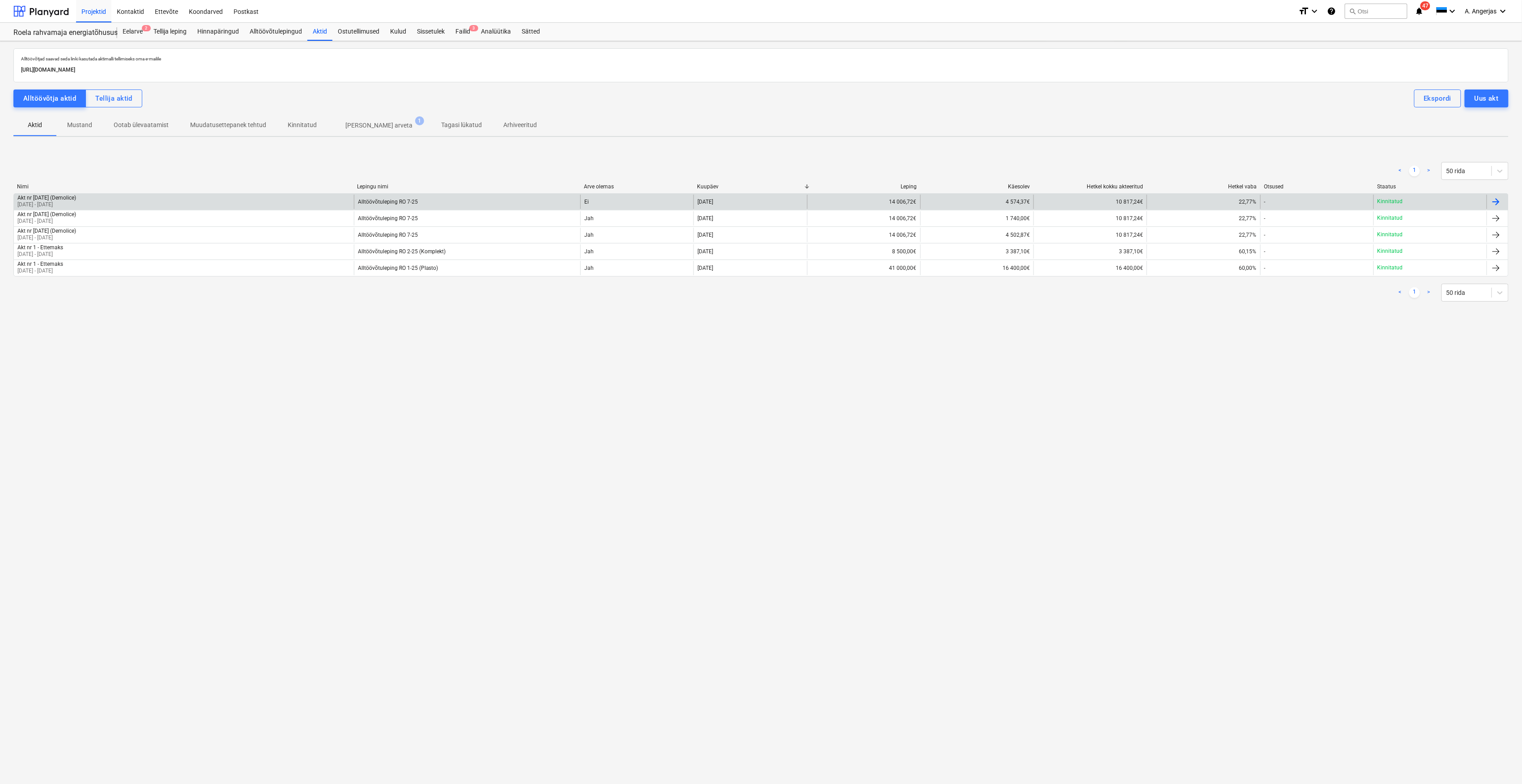
click at [105, 203] on div "Akt nr 3 - August 2025 (Demolice) 18 Aug 2025 - 31 Aug 2025" at bounding box center [183, 201] width 340 height 14
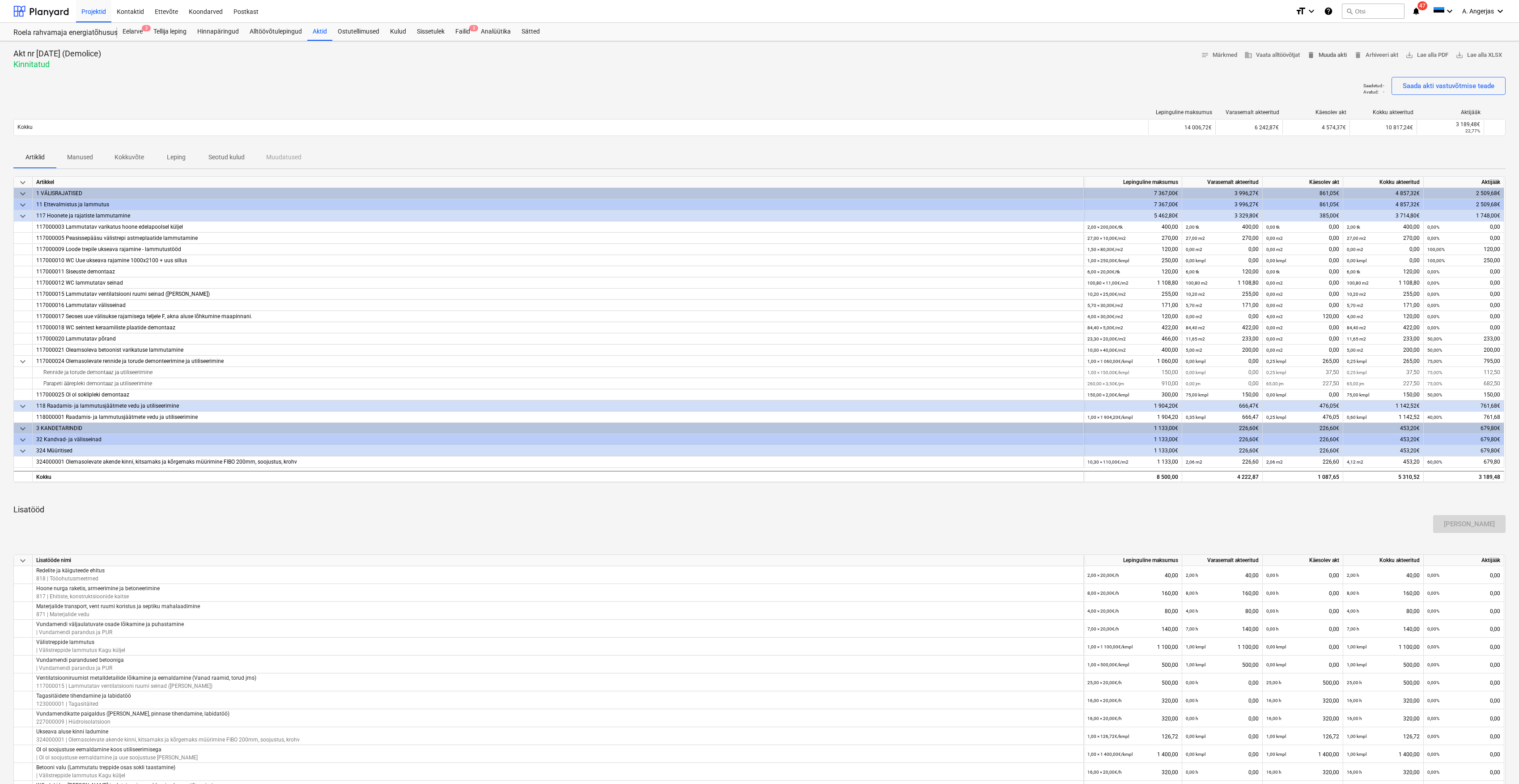
click at [1323, 56] on span "delete Muuda akti" at bounding box center [1327, 55] width 40 height 10
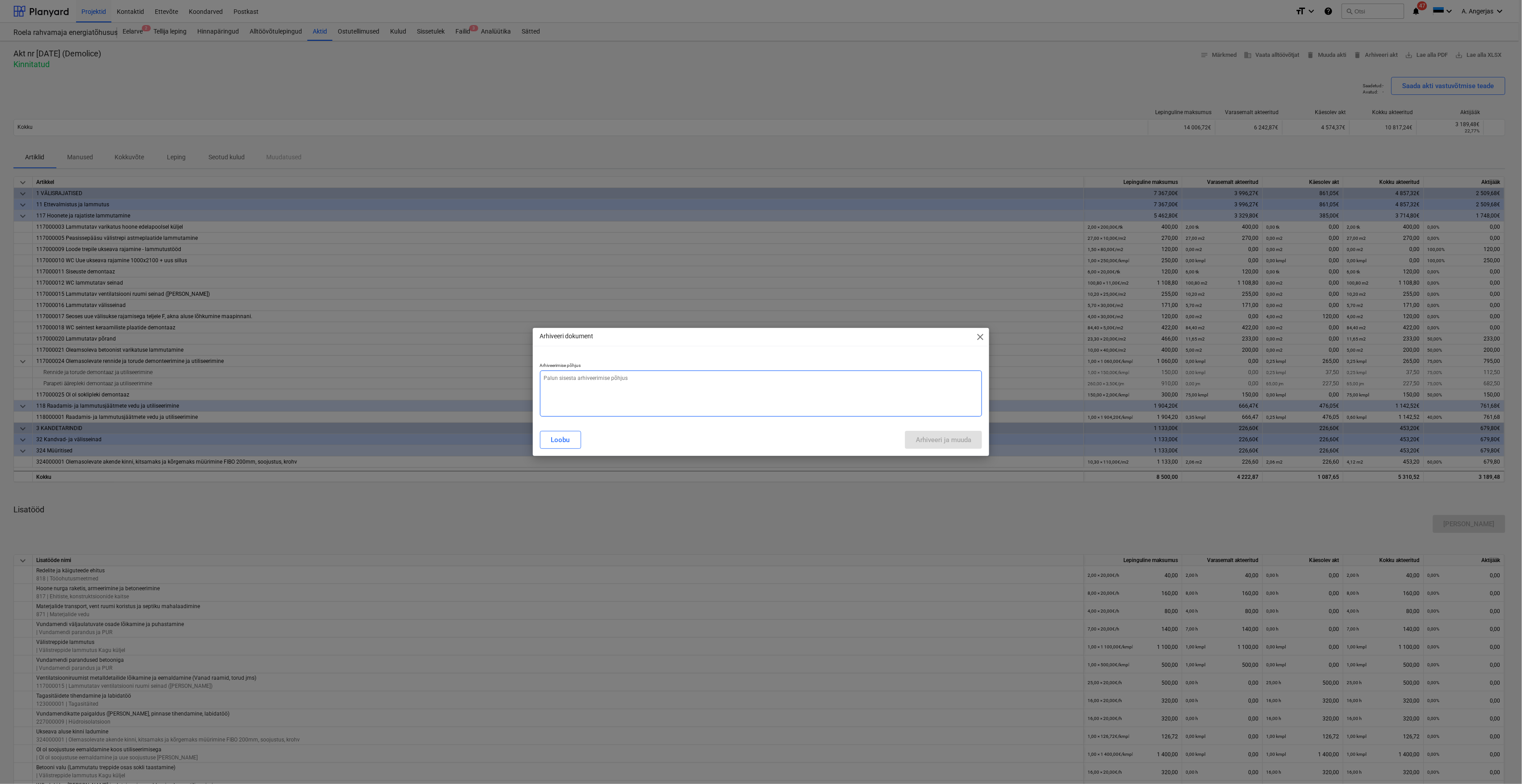
click at [579, 392] on textarea at bounding box center [761, 393] width 443 height 46
type textarea "x"
type textarea "V"
type textarea "x"
type textarea "Va"
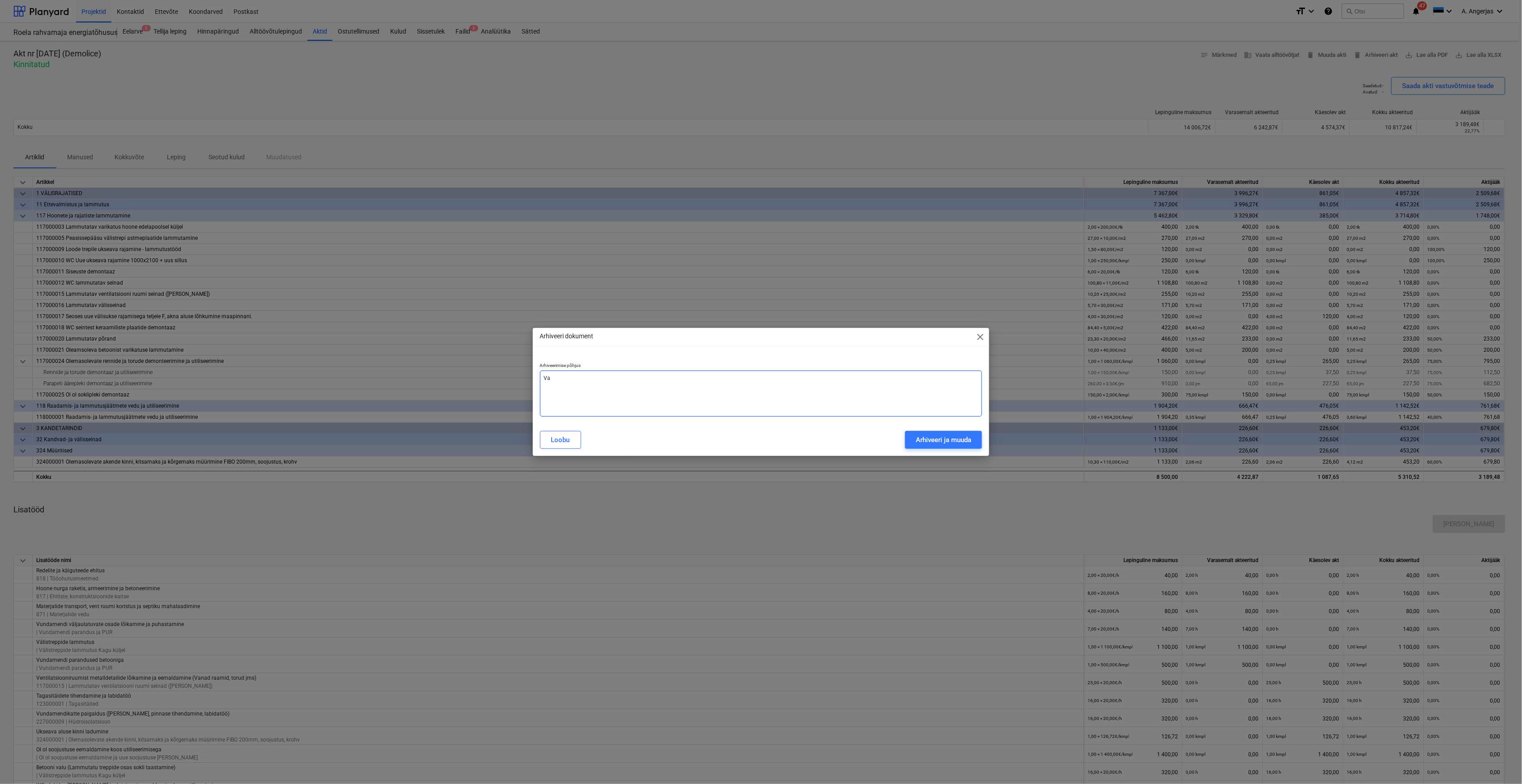
type textarea "x"
type textarea "Val"
type textarea "x"
type textarea "Vale"
type textarea "x"
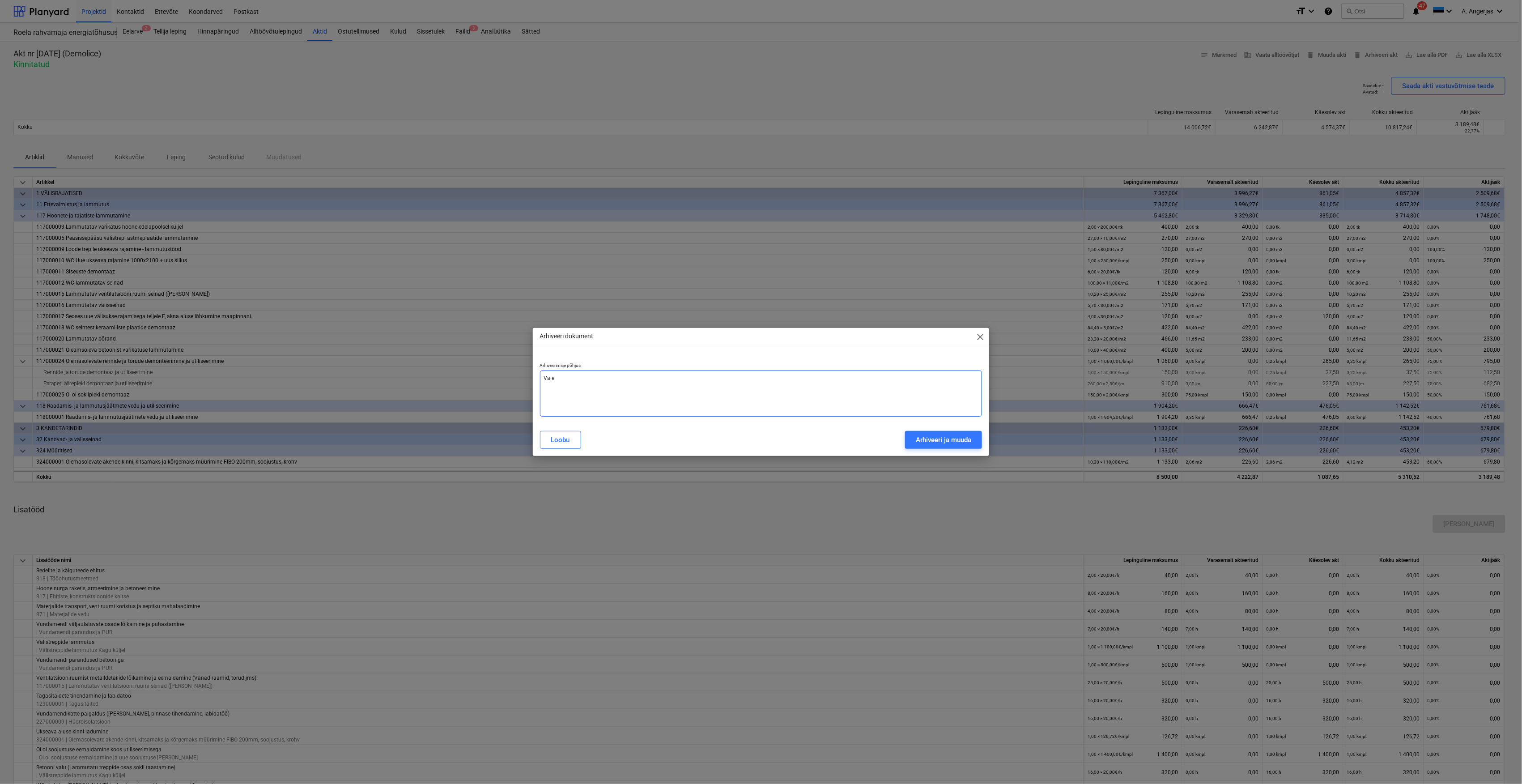
type textarea "Vale"
type textarea "x"
type textarea "Vale r"
type textarea "x"
type textarea "Vale ri"
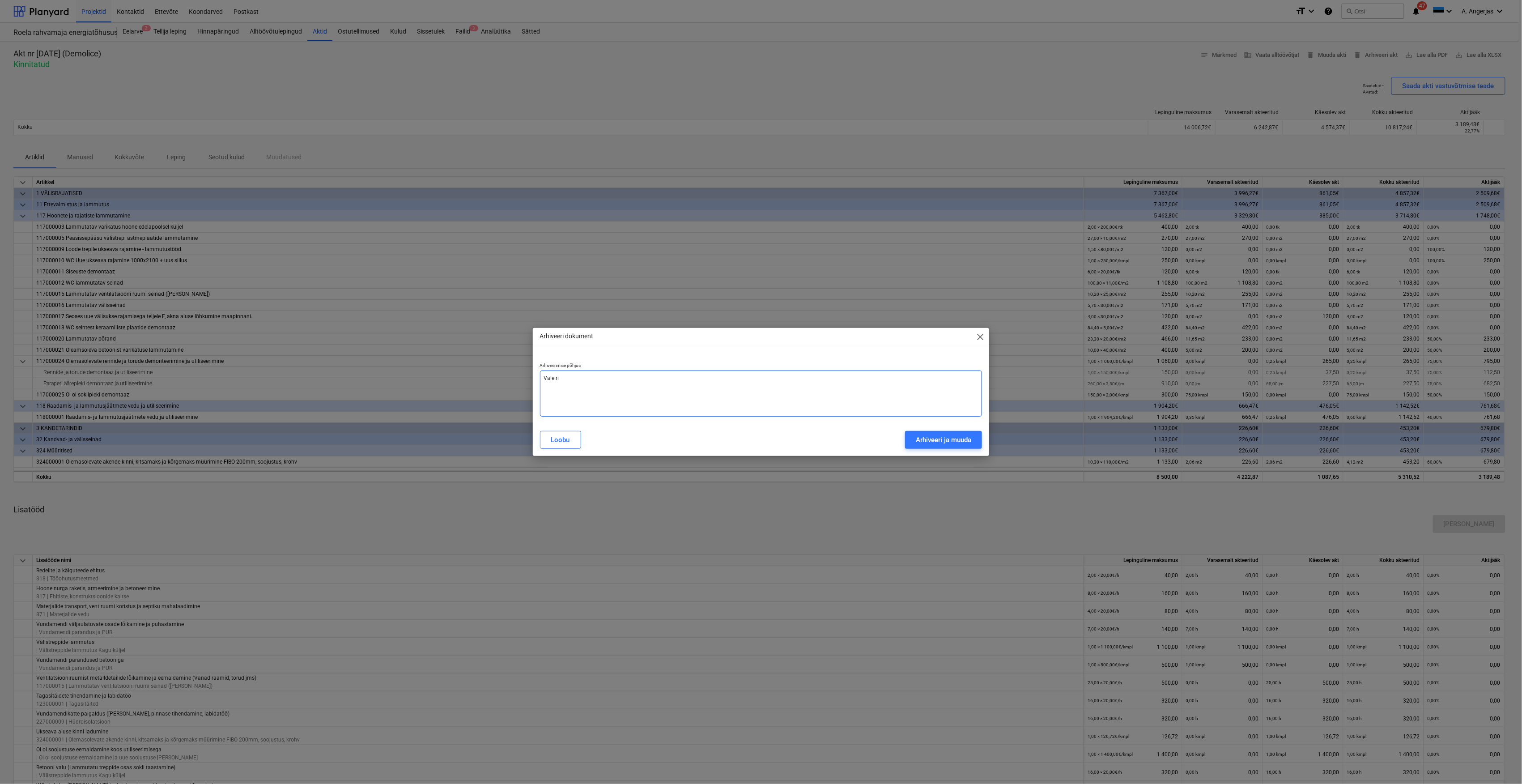
type textarea "x"
type textarea "Vale rid"
type textarea "x"
type textarea "Vale rida"
type textarea "x"
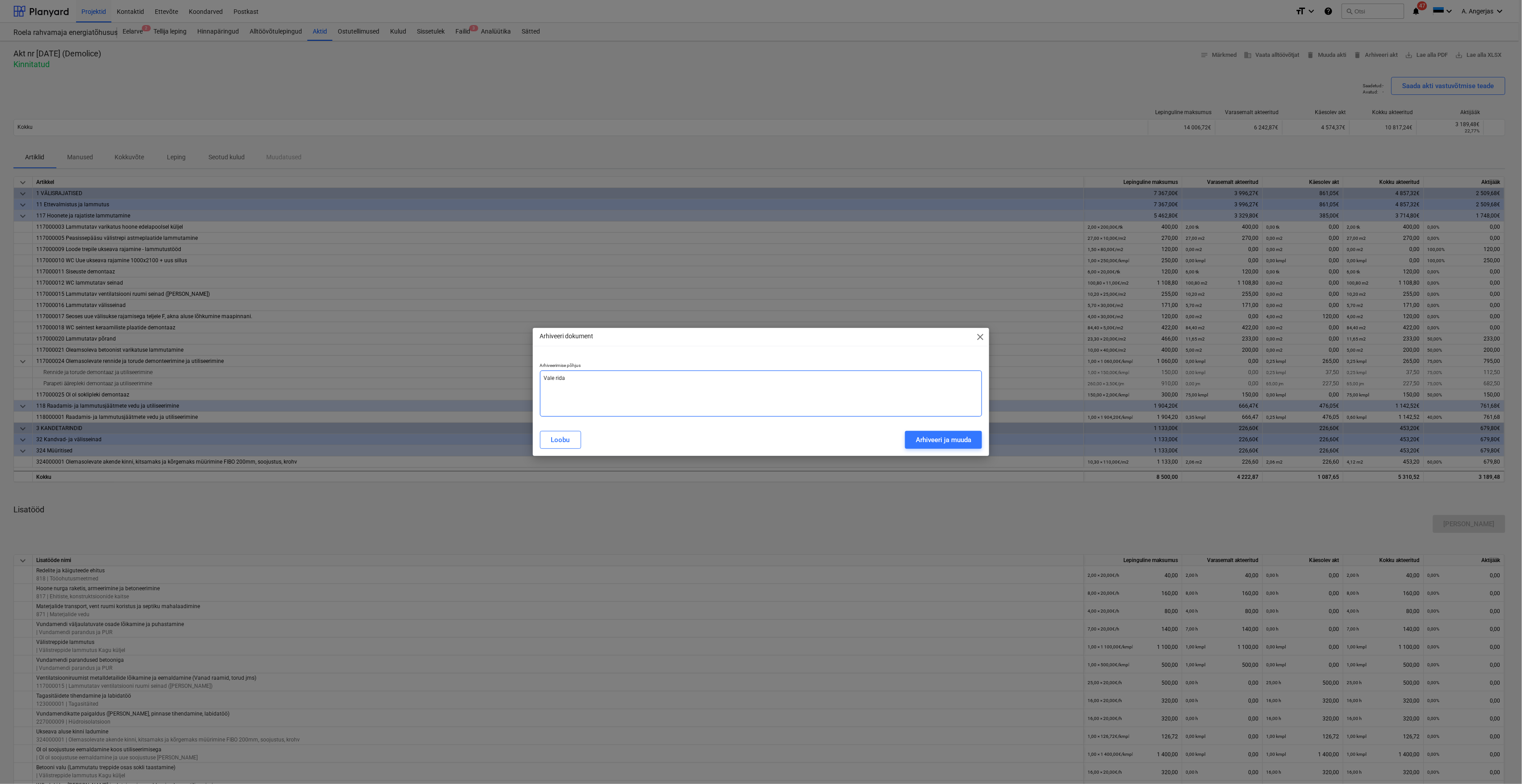
type textarea "Vale rida"
type textarea "x"
type textarea "Vale rida l"
type textarea "x"
type textarea "Vale rida li"
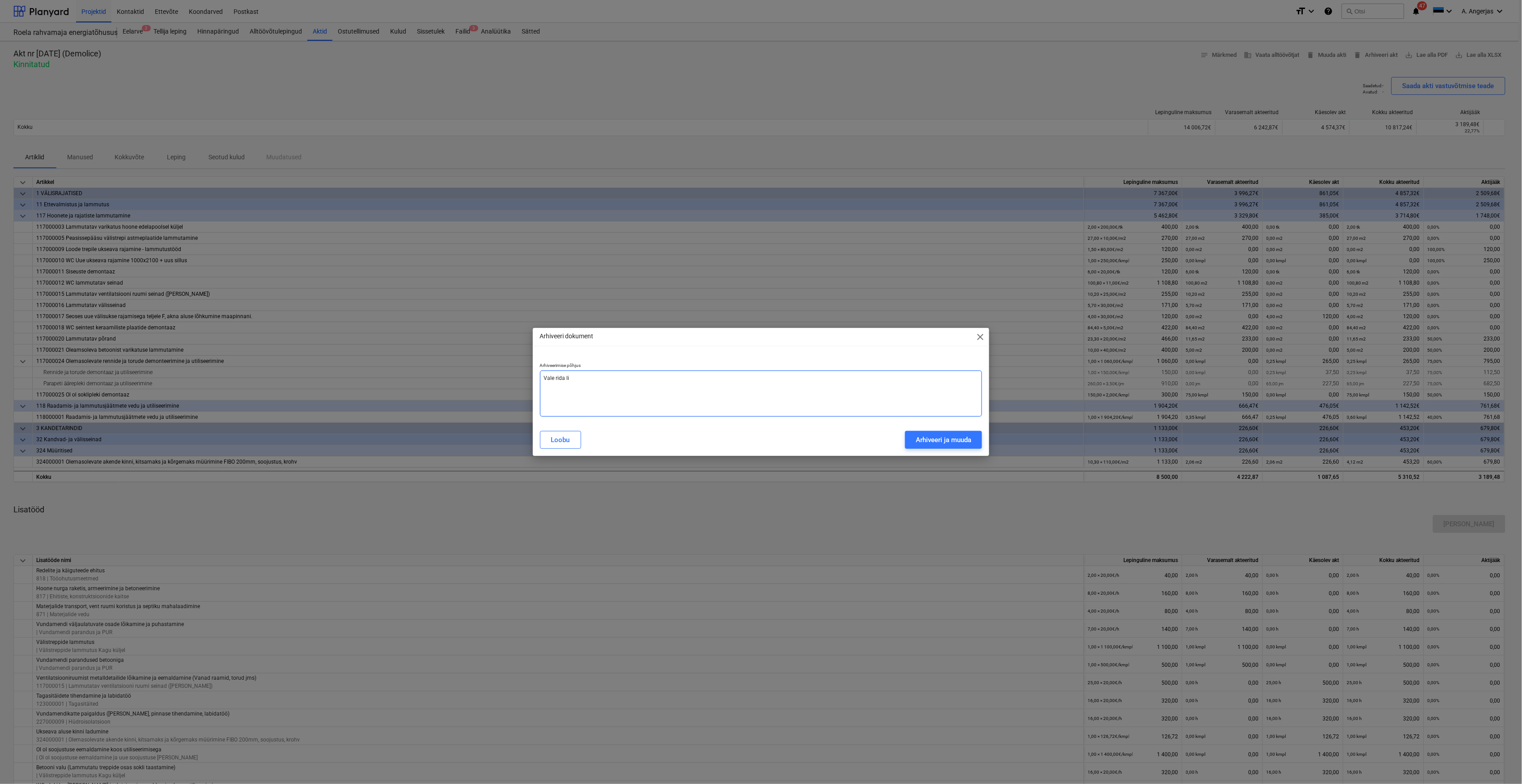
type textarea "x"
type textarea "Vale rida lis"
type textarea "x"
type textarea "Vale rida lisa"
type textarea "x"
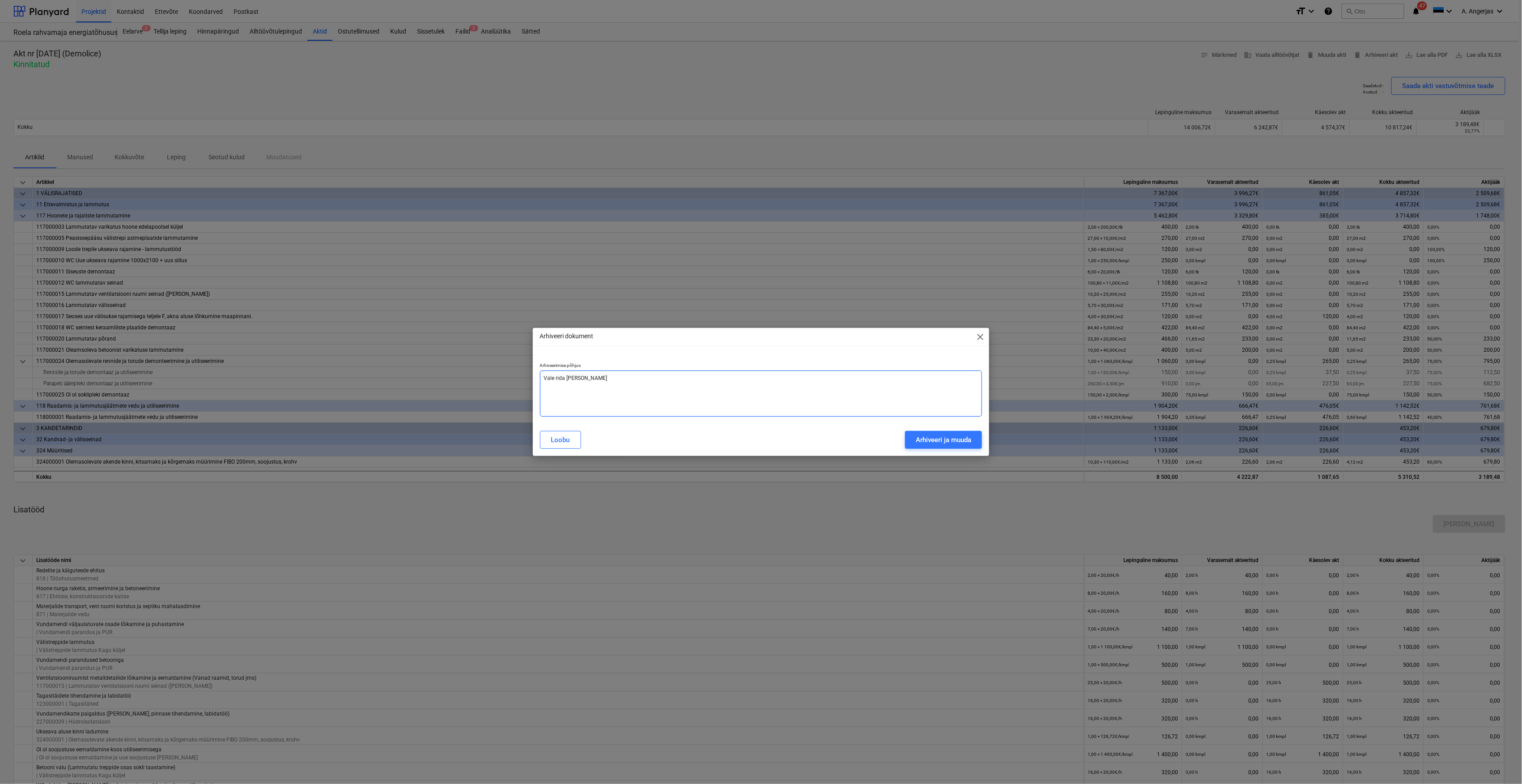
type textarea "Vale rida lisat"
type textarea "x"
type textarea "Vale rida lisatu"
type textarea "x"
type textarea "Vale rida lisatud"
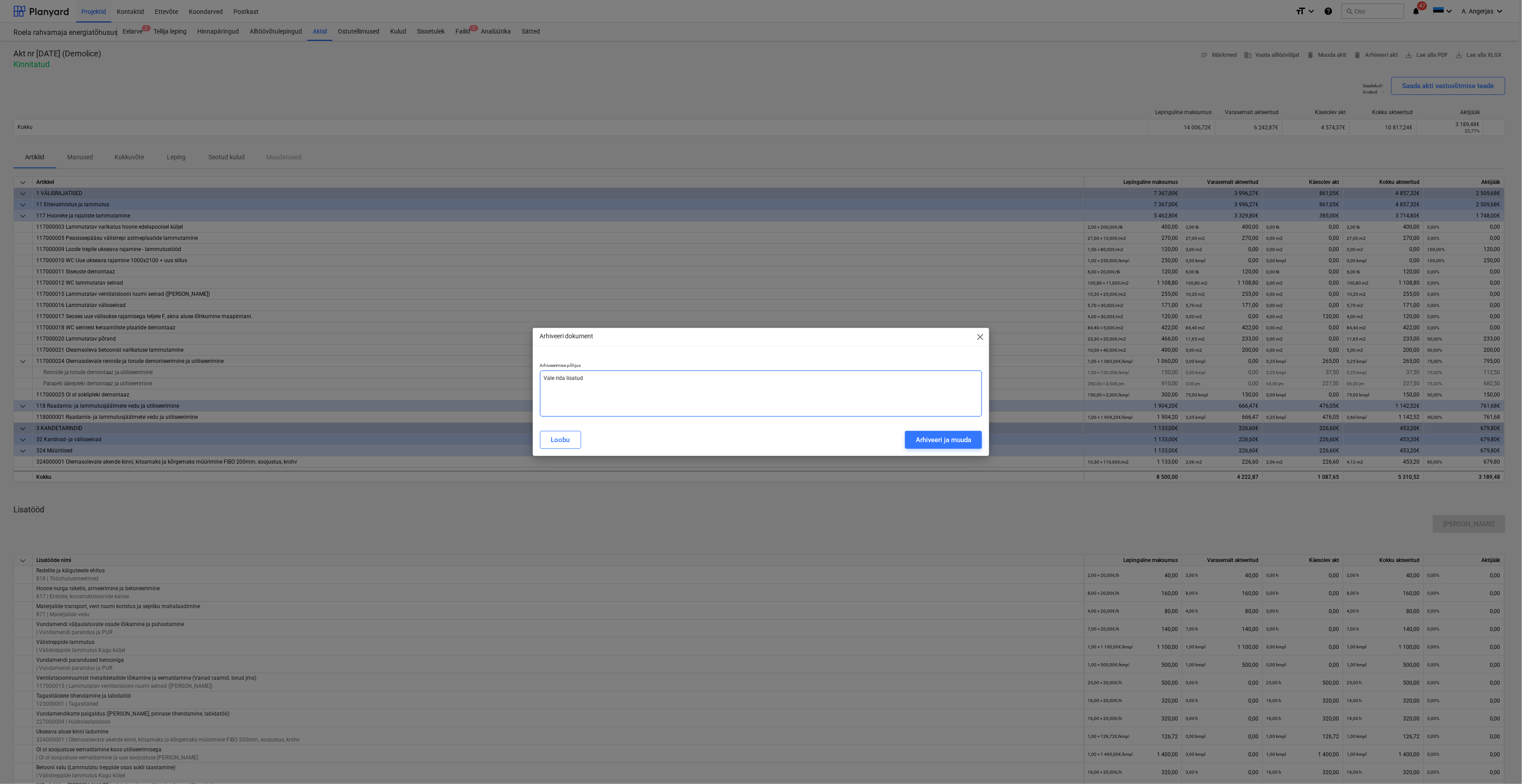
type textarea "x"
type textarea "Vale rida lisatud"
type textarea "x"
type textarea "Vale rida lisatud l"
type textarea "x"
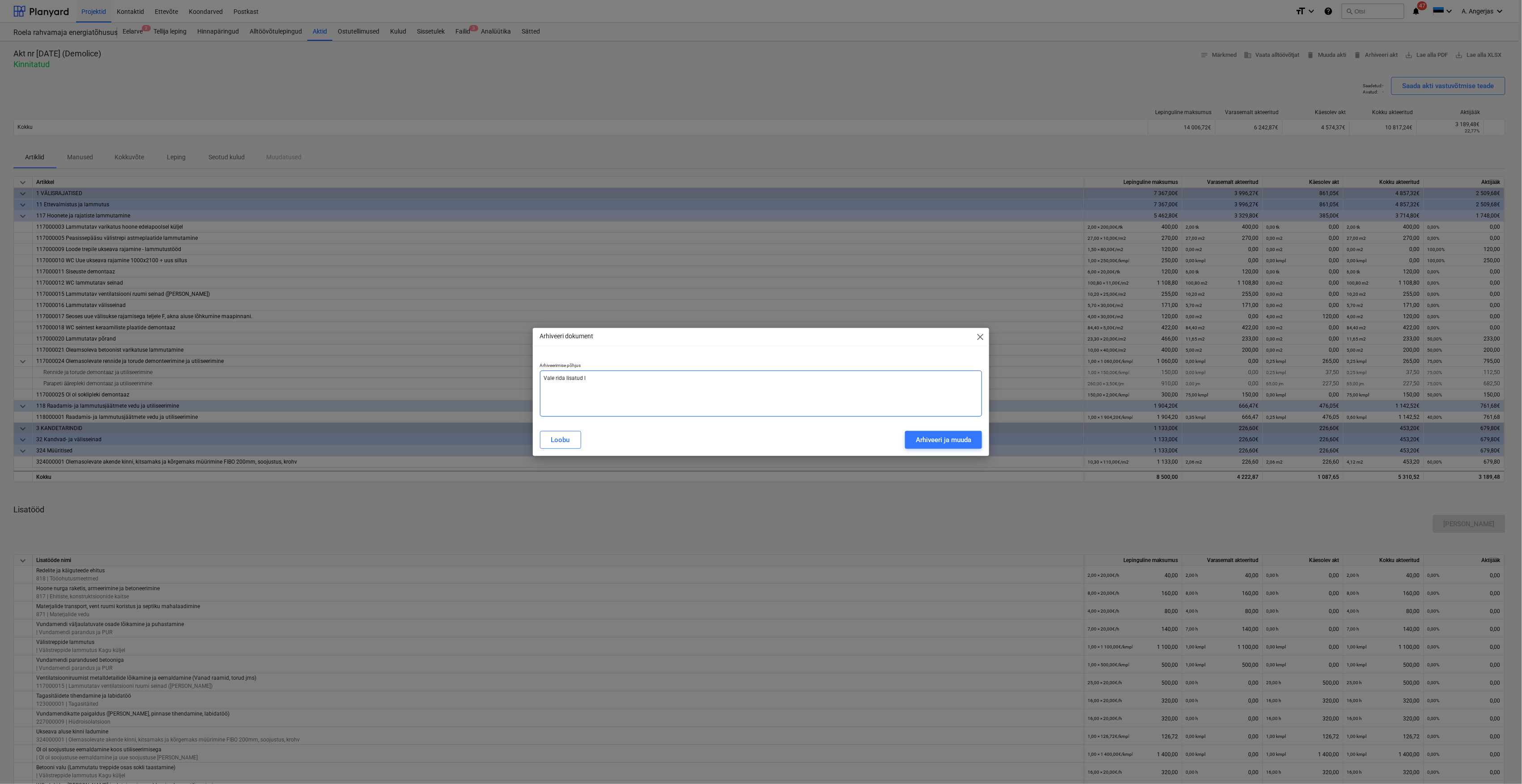
type textarea "Vale rida lisatud li"
type textarea "x"
type textarea "Vale rida lisatud lis"
type textarea "x"
type textarea "Vale rida lisatud lisa"
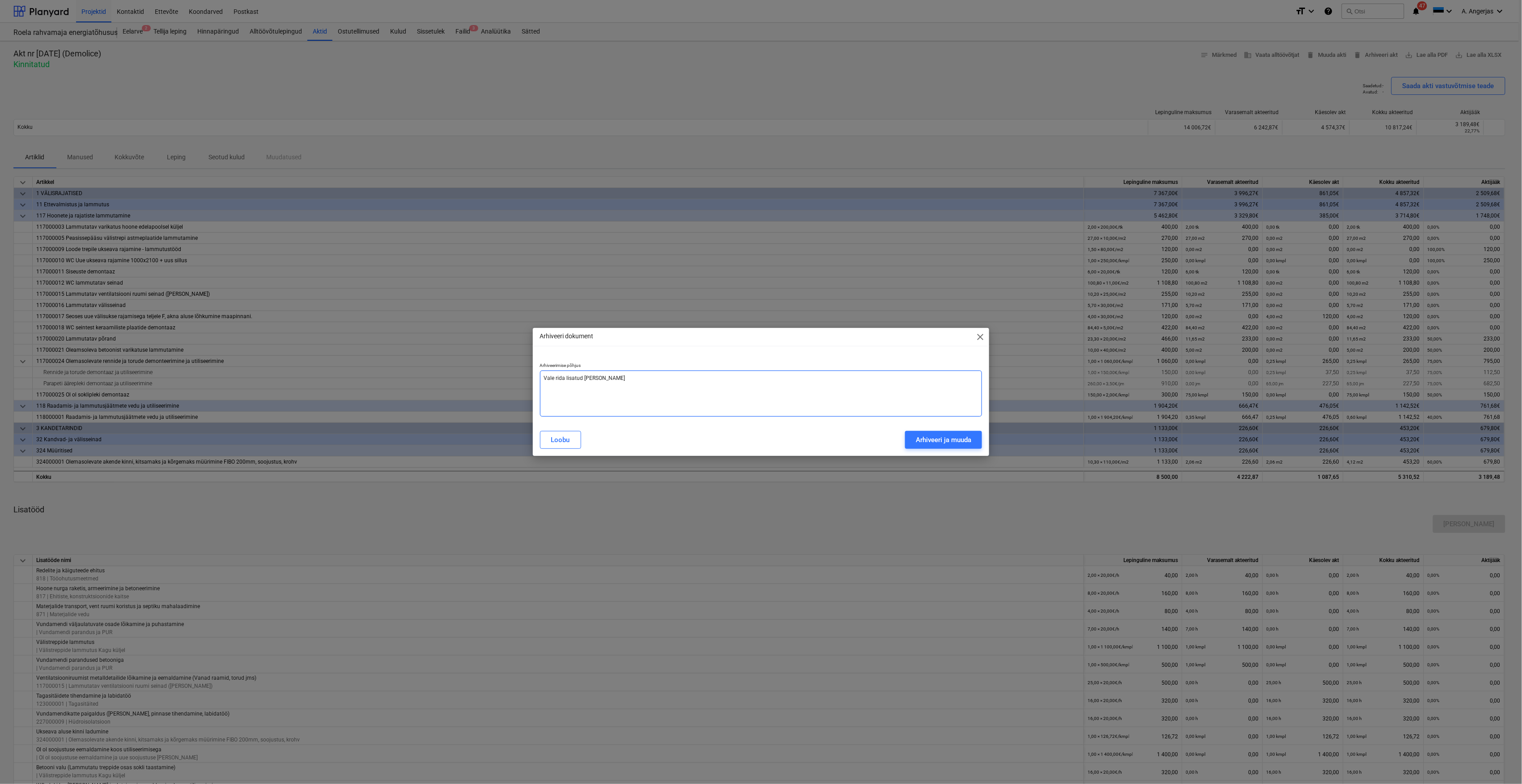
type textarea "x"
type textarea "Vale rida lisatud lisat"
type textarea "x"
type textarea "Vale rida lisatud lisatö"
type textarea "x"
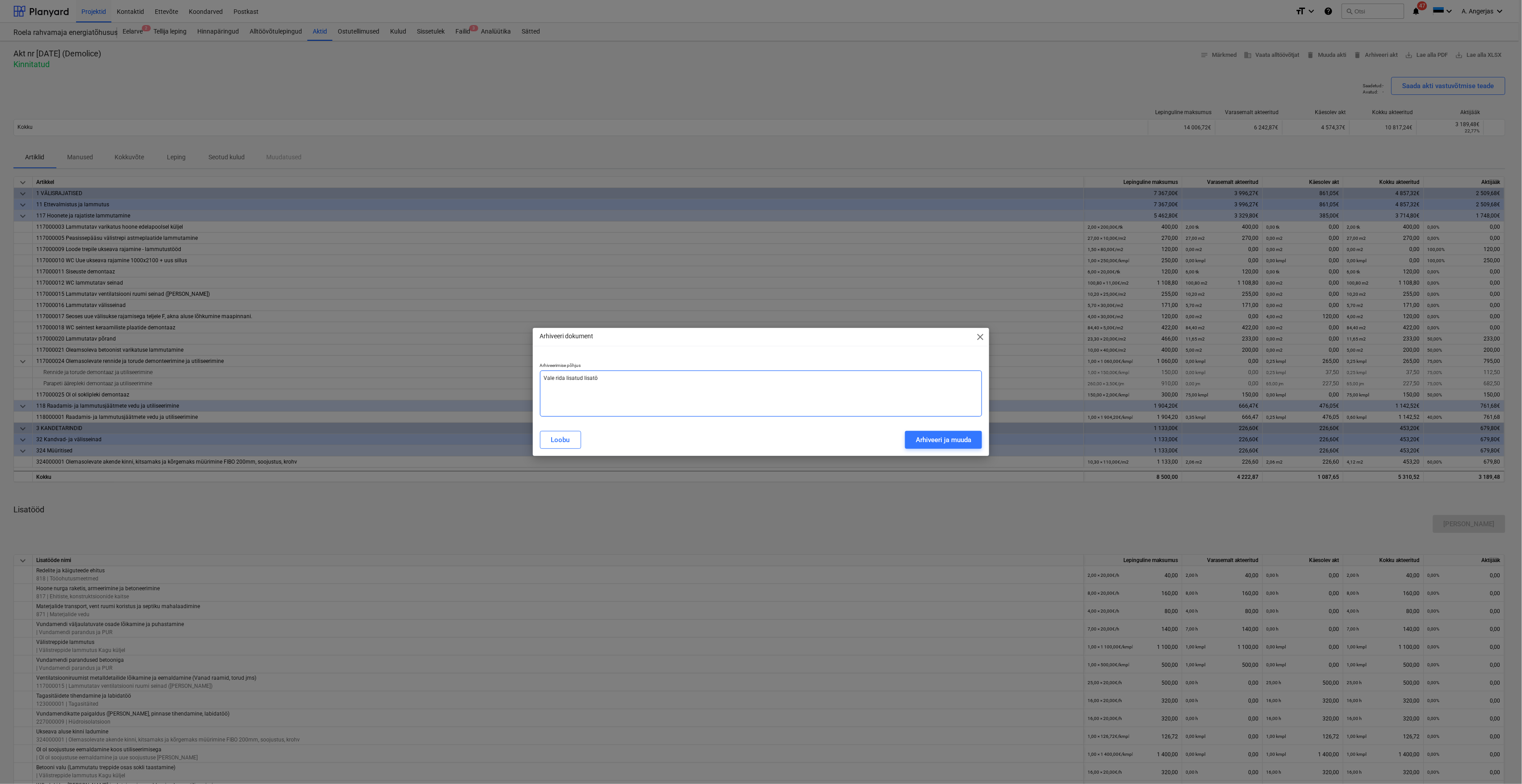
type textarea "Vale rida lisatud lisatöö"
type textarea "x"
type textarea "Vale rida lisatud lisatööd"
type textarea "x"
type textarea "Vale rida lisatud lisatööde"
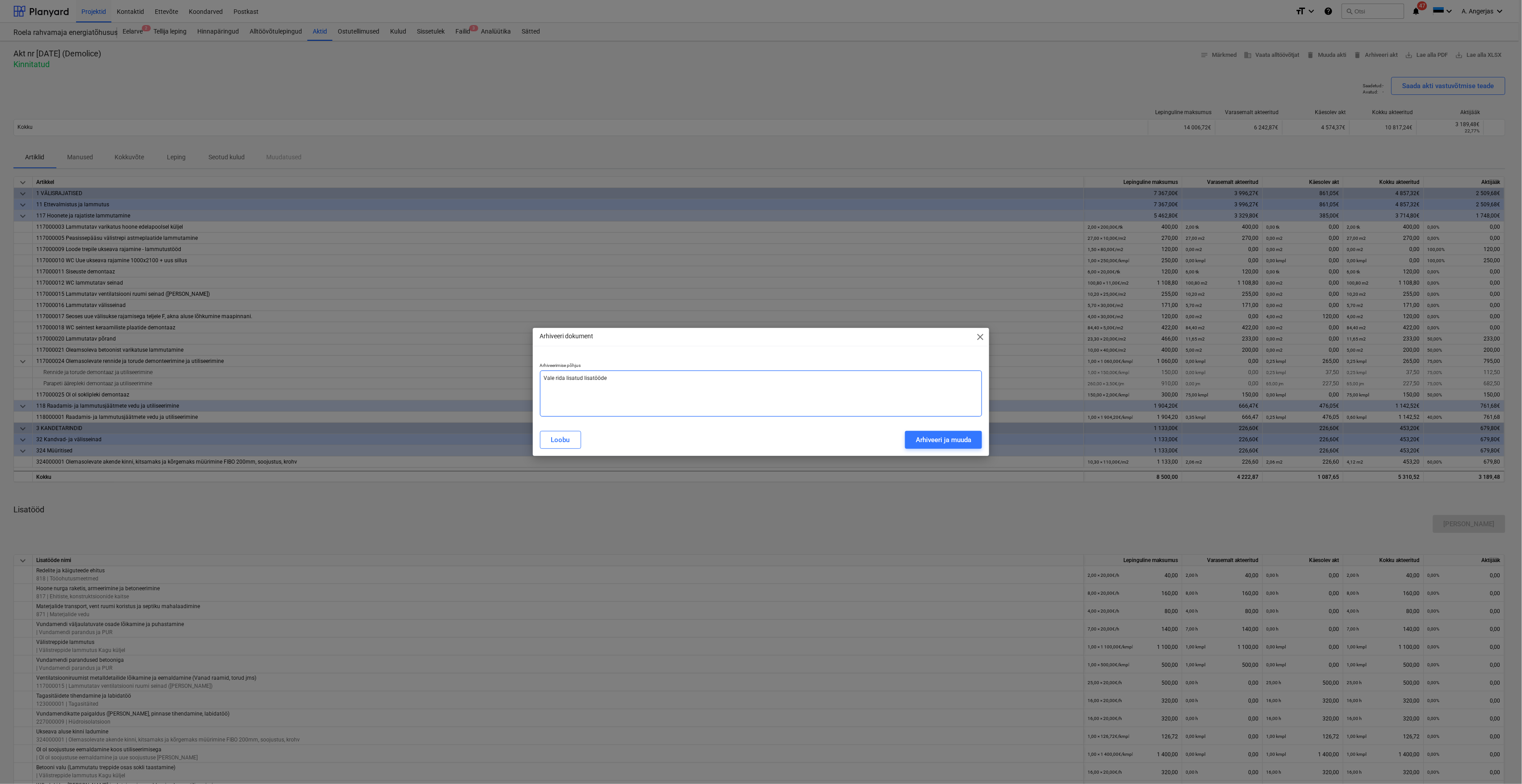
type textarea "x"
type textarea "Vale rida lisatud lisatööde"
type textarea "x"
type textarea "Vale rida lisatud lisatööde al"
type textarea "x"
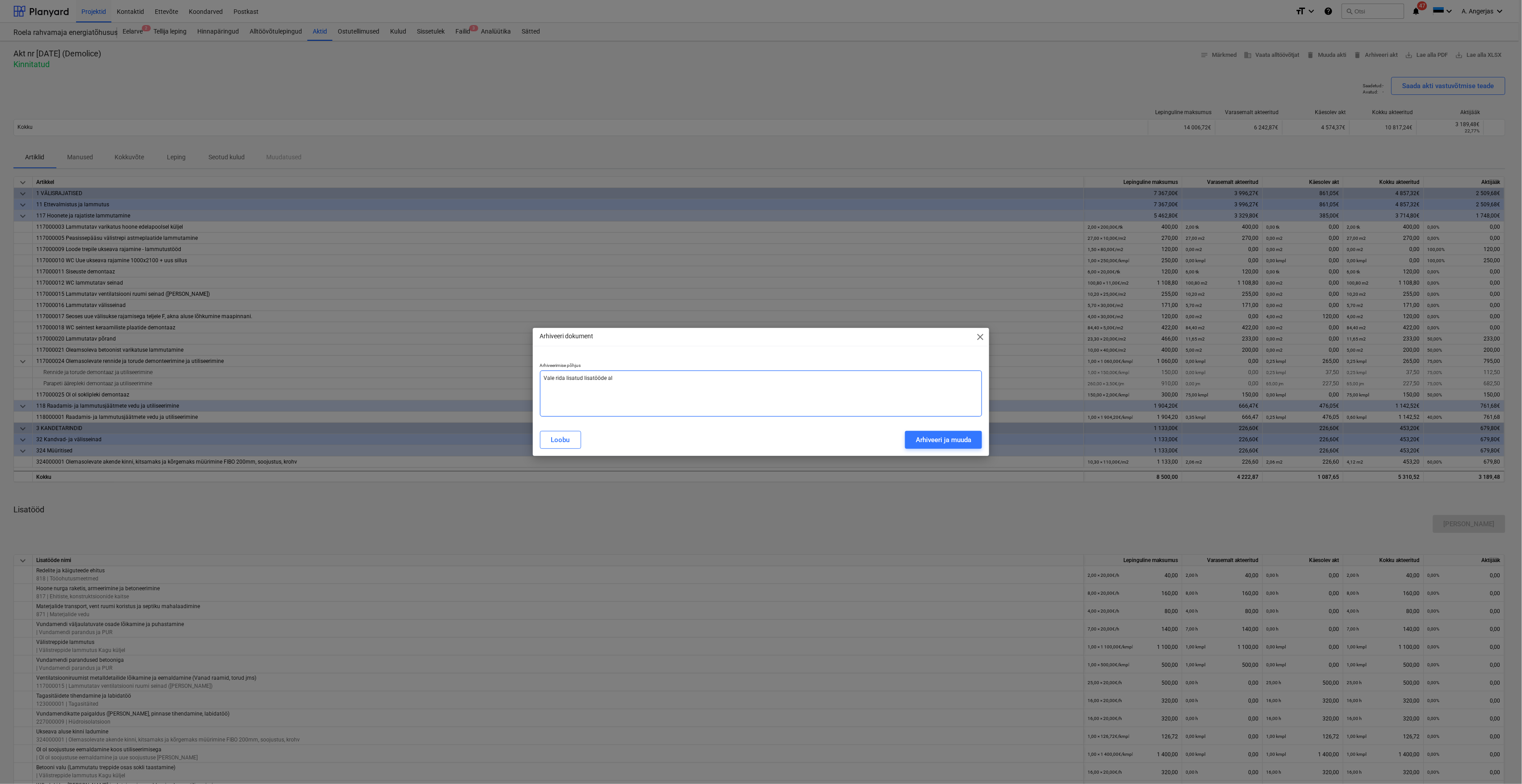
type textarea "Vale rida lisatud lisatööde all"
type textarea "x"
type textarea "Vale rida lisatud lisatööde alla"
click at [968, 437] on div "Arhiveeri ja muuda" at bounding box center [944, 440] width 56 height 12
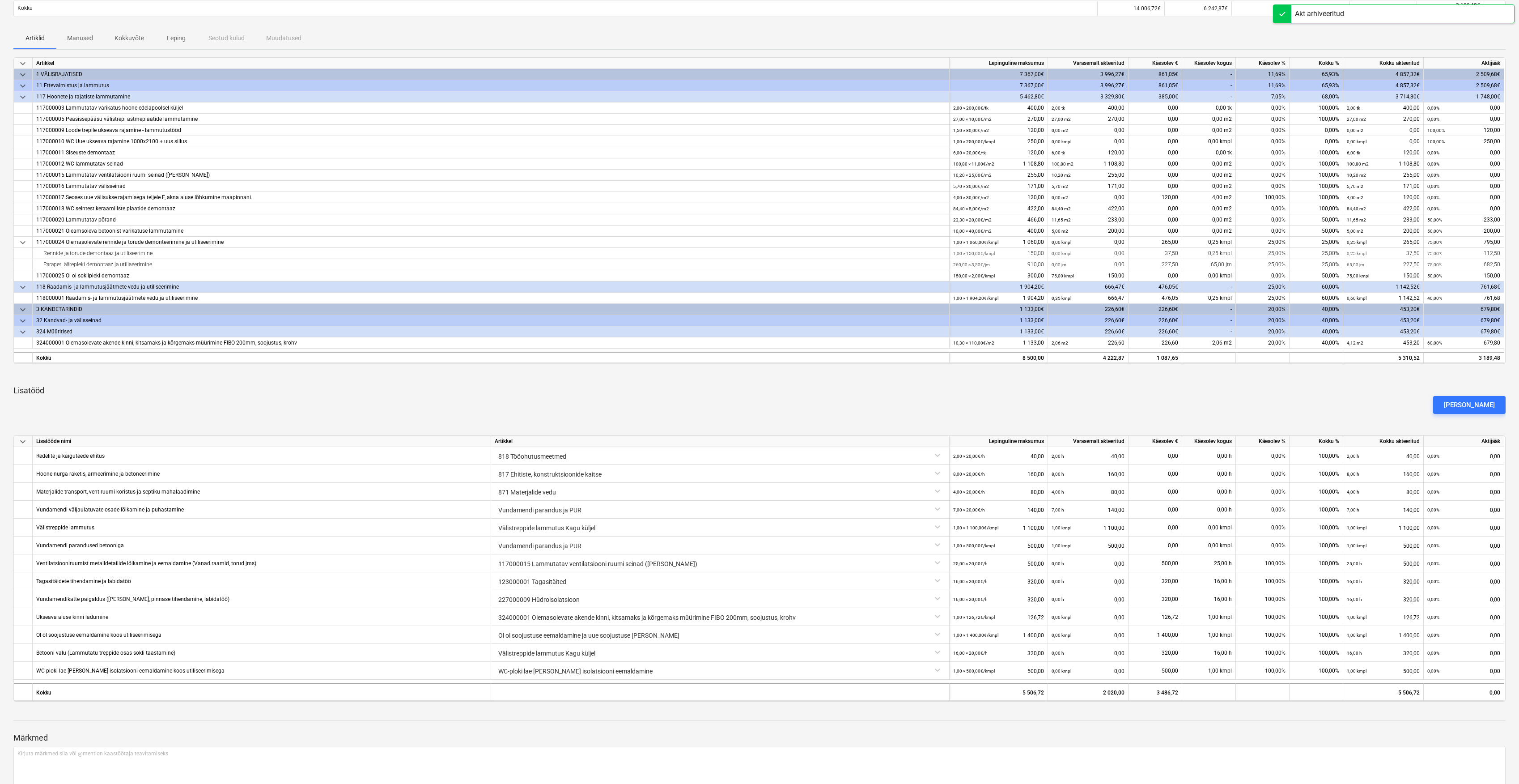
scroll to position [170, 0]
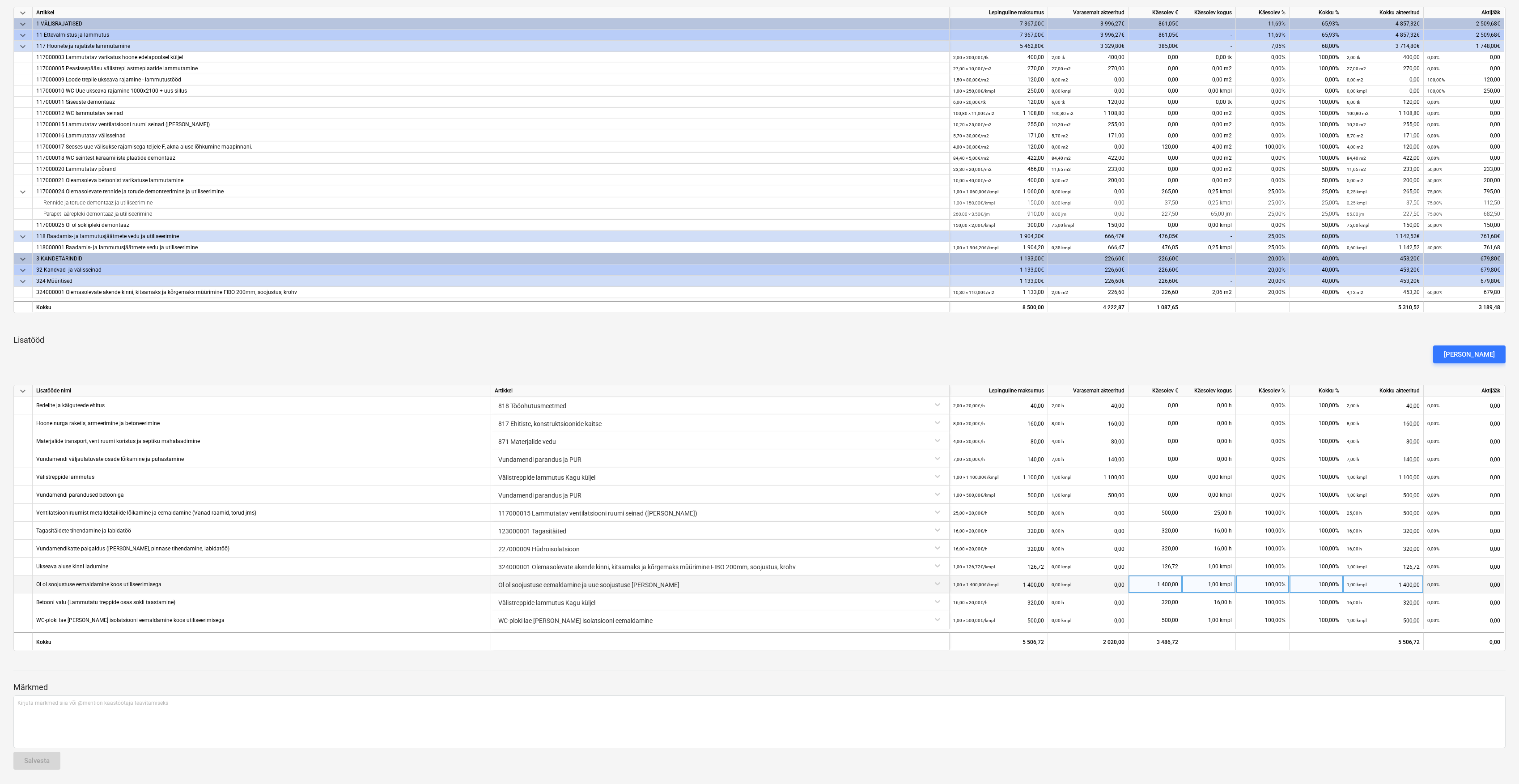
click at [940, 585] on div "Ol ol soojustuse eemaldamine ja uue soojustuse [PERSON_NAME]" at bounding box center [720, 583] width 451 height 16
click at [935, 584] on div "Ol ol soojustuse eemaldamine ja uue soojustuse [PERSON_NAME]" at bounding box center [720, 583] width 451 height 16
click at [931, 584] on div "Ol ol soojustuse eemaldamine ja uue soojustuse [PERSON_NAME]" at bounding box center [720, 583] width 451 height 16
click at [939, 583] on div "Ol ol soojustuse eemaldamine ja uue soojustuse [PERSON_NAME]" at bounding box center [720, 583] width 451 height 16
click at [626, 588] on div "Ol ol soojustuse eemaldamine ja uue soojustuse [PERSON_NAME]" at bounding box center [720, 583] width 451 height 16
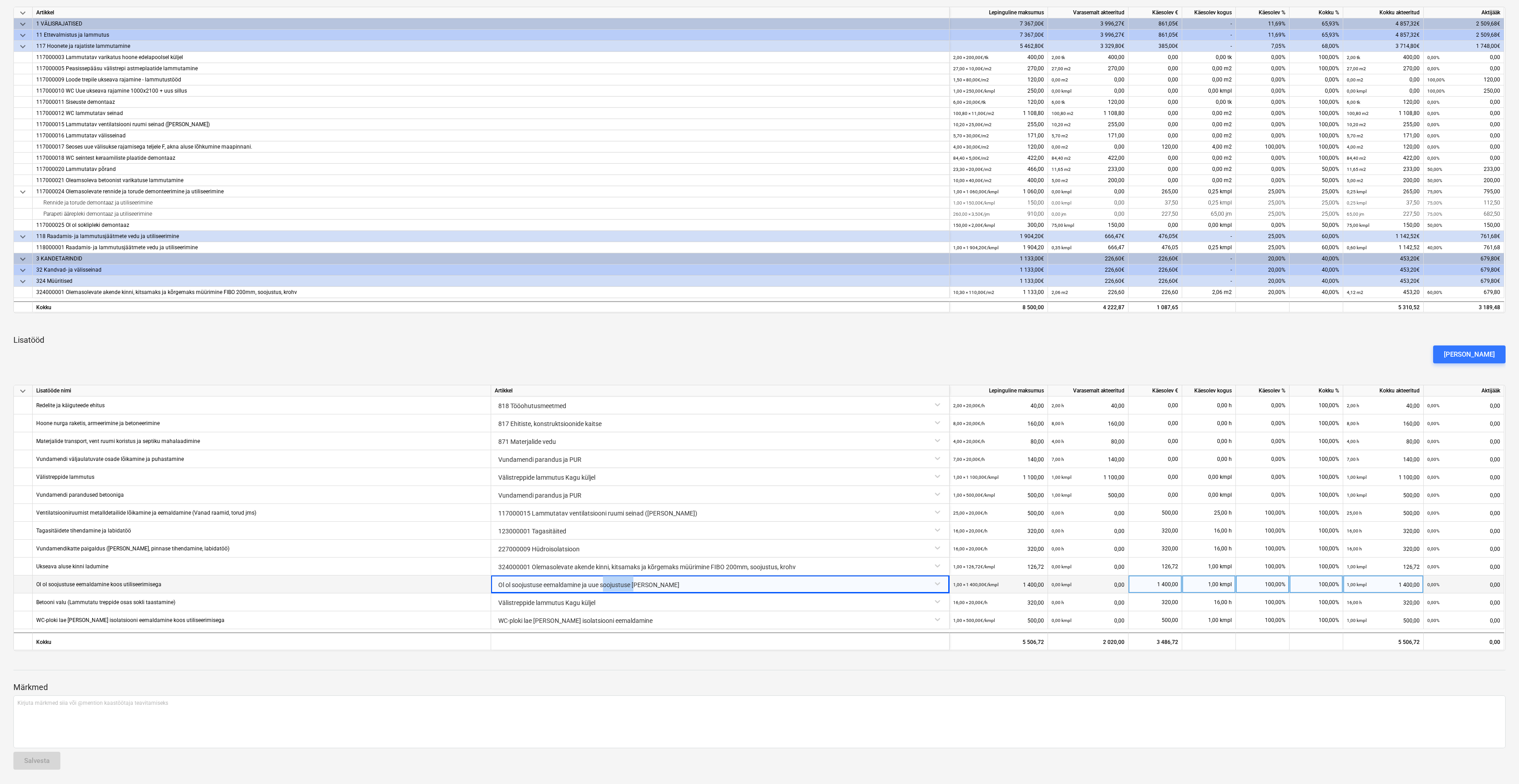
click at [626, 588] on div "Ol ol soojustuse eemaldamine ja uue soojustuse [PERSON_NAME]" at bounding box center [720, 583] width 451 height 16
click at [215, 246] on div "118000001 Raadamis- ja lammutusjäätmete vedu ja utiliseerimine" at bounding box center [490, 248] width 909 height 11
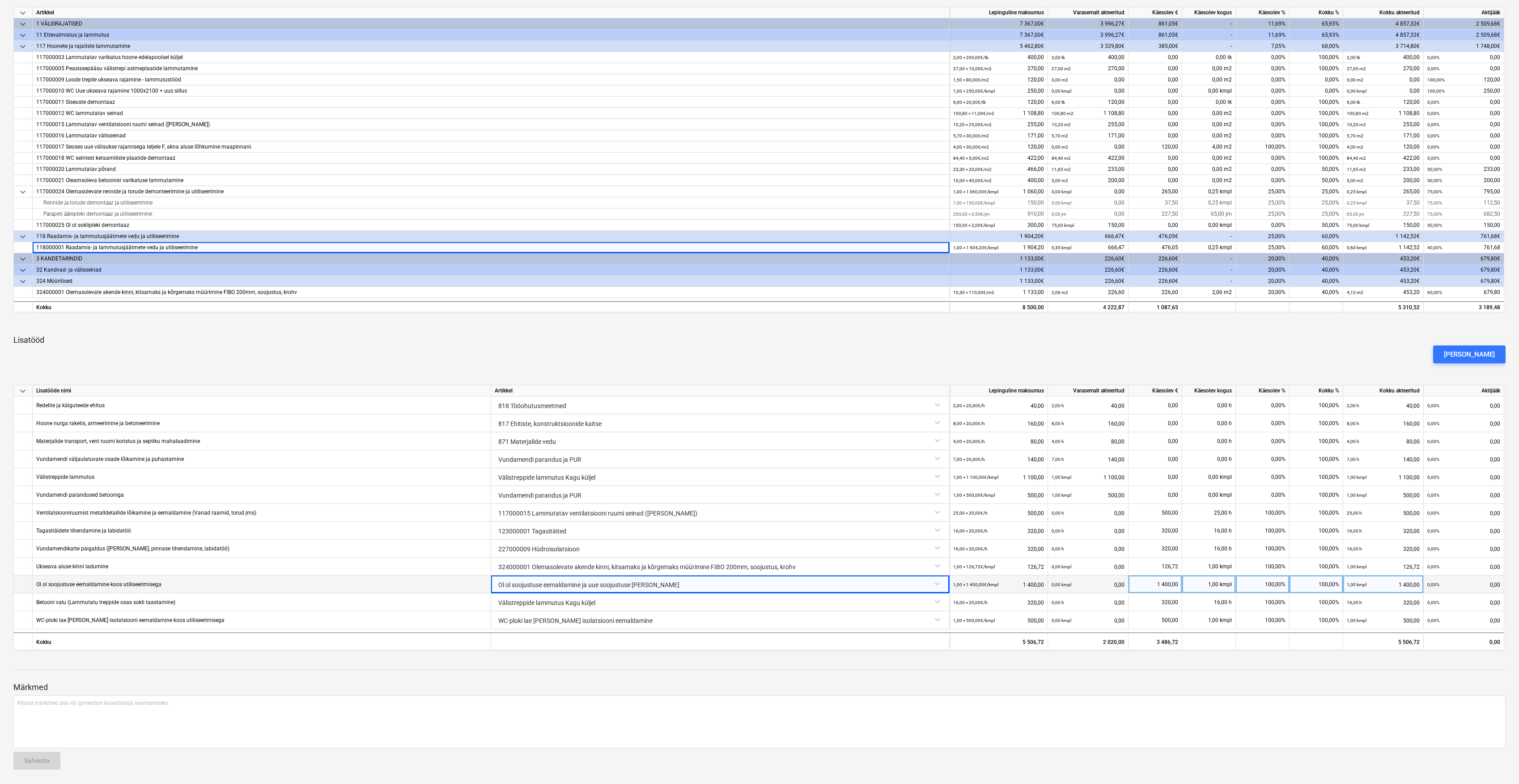
click at [1098, 585] on div "0,00 kmpl 0,00" at bounding box center [1088, 584] width 73 height 18
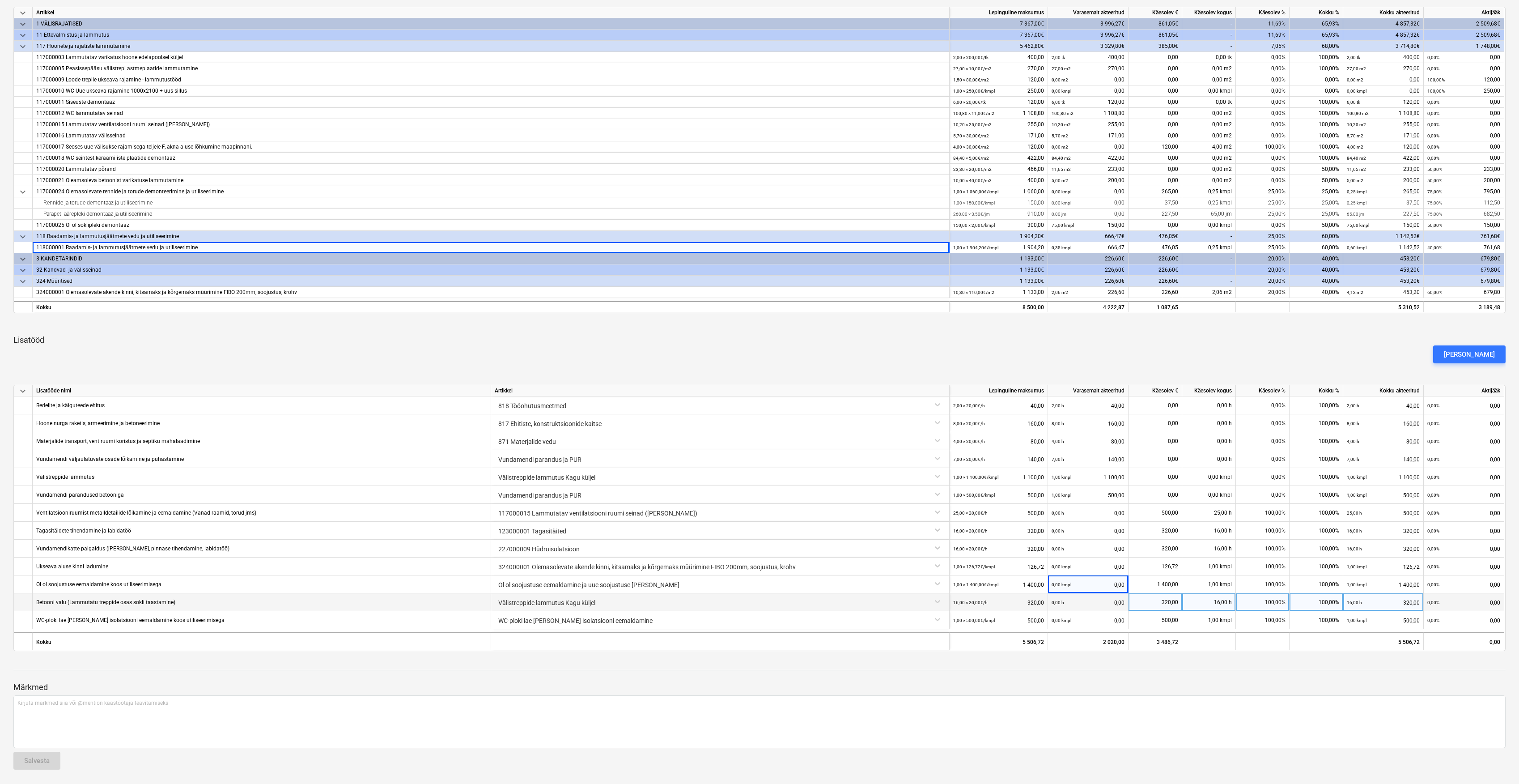
click at [619, 604] on div "Välistreppide lammutus Kagu küljel" at bounding box center [720, 601] width 451 height 16
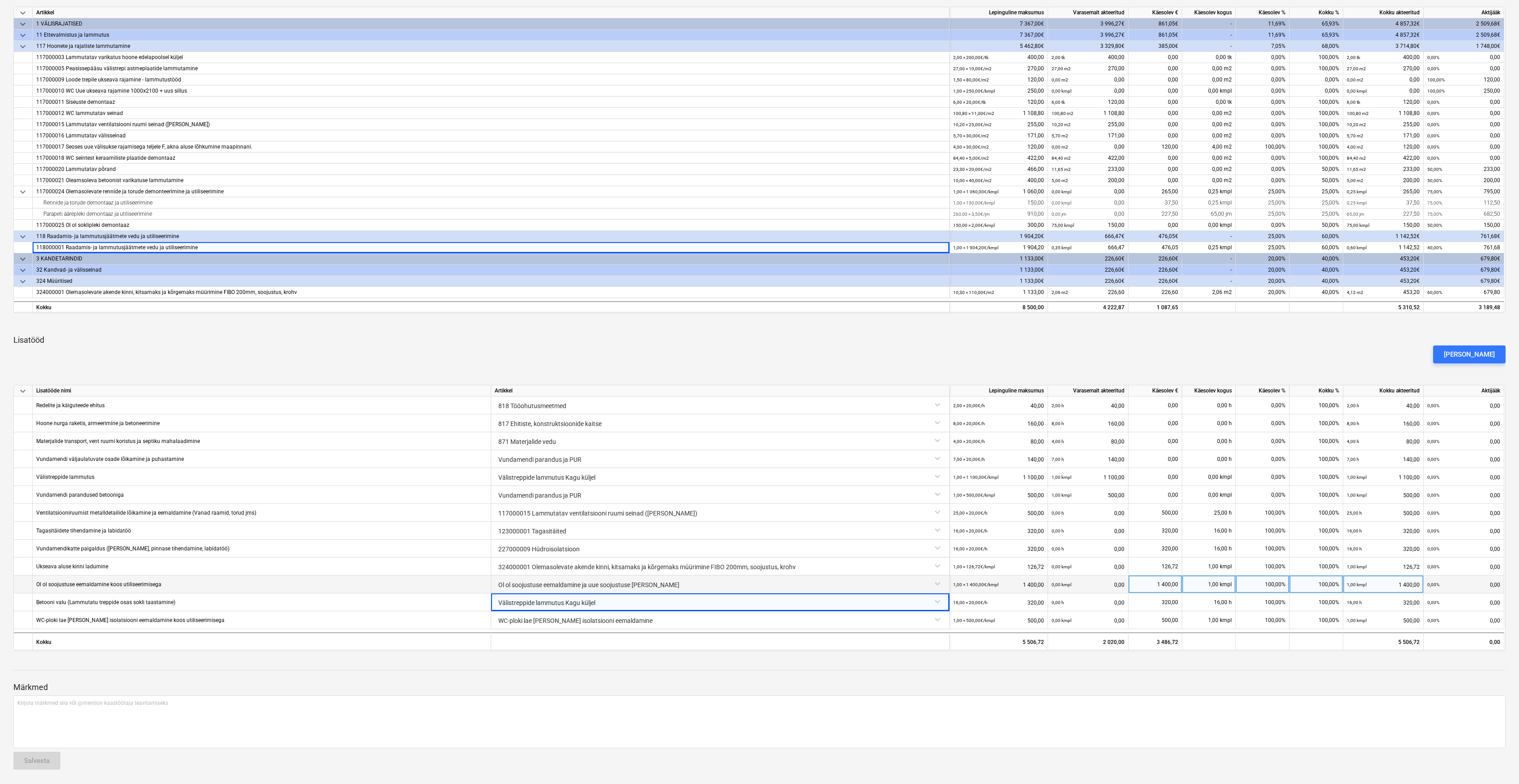
click at [92, 590] on div "Ol ol soojustuse eemaldamine koos utiliseerimisega" at bounding box center [99, 584] width 125 height 18
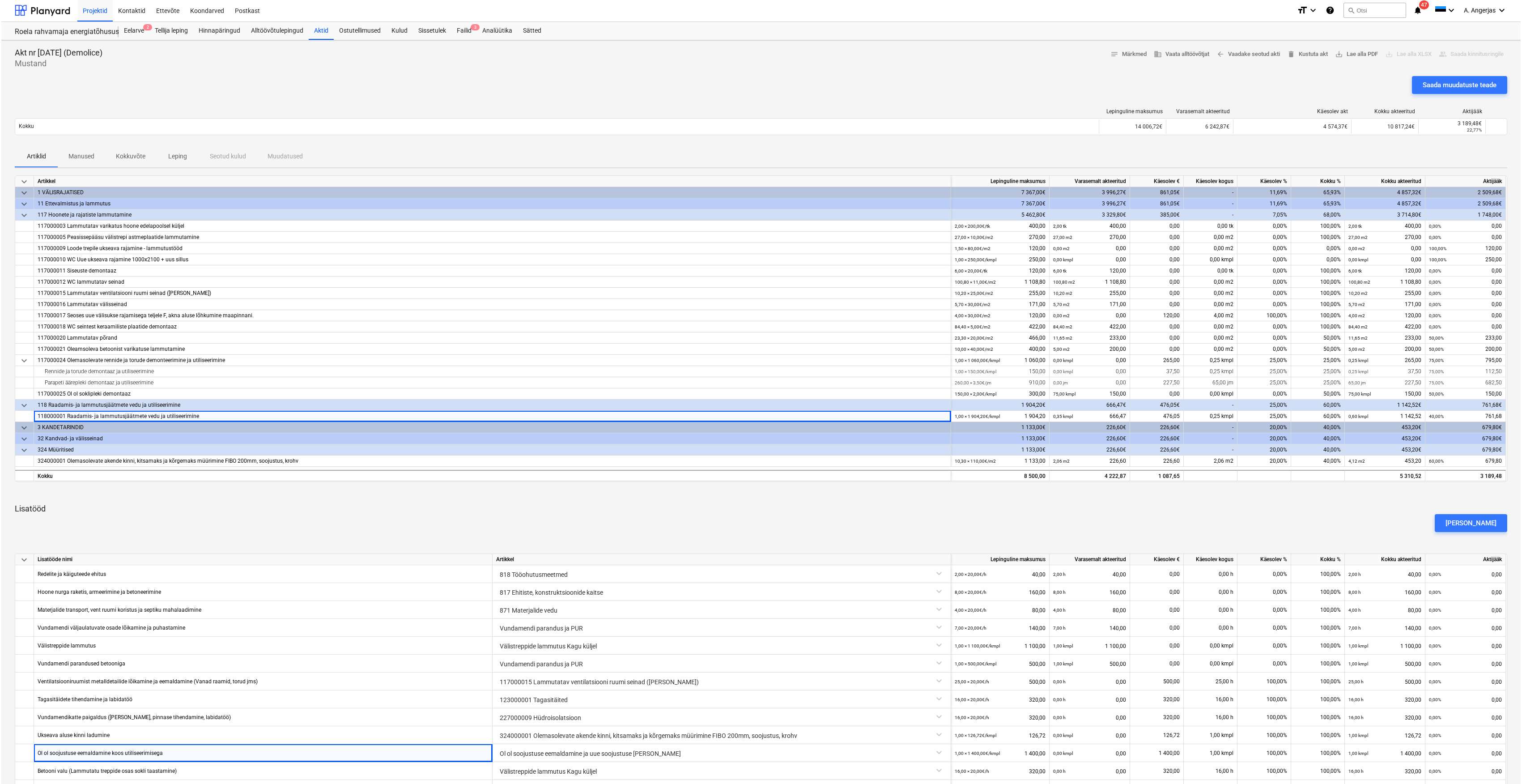
scroll to position [0, 0]
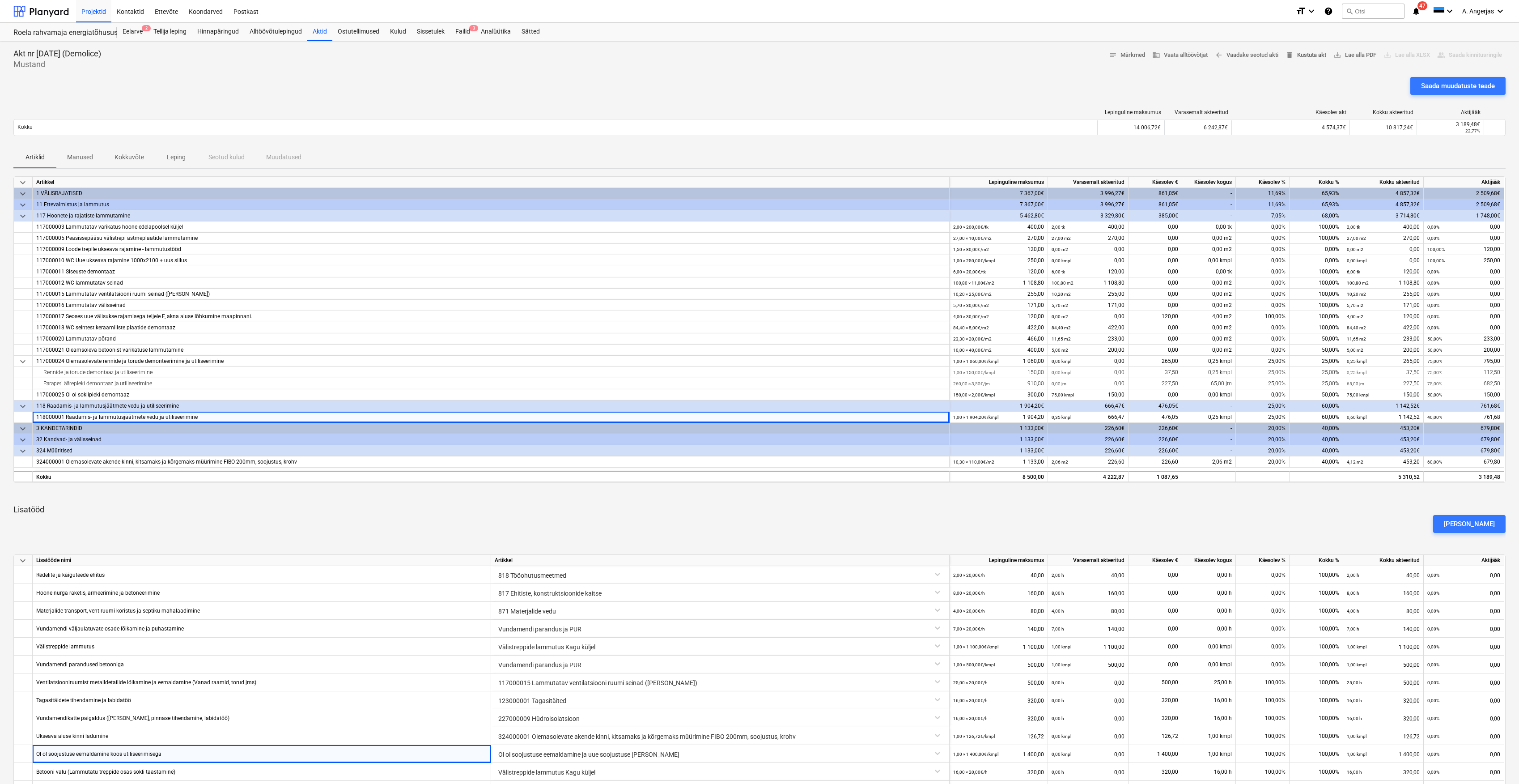
click at [1294, 50] on span "delete Kustuta akt" at bounding box center [1306, 55] width 41 height 10
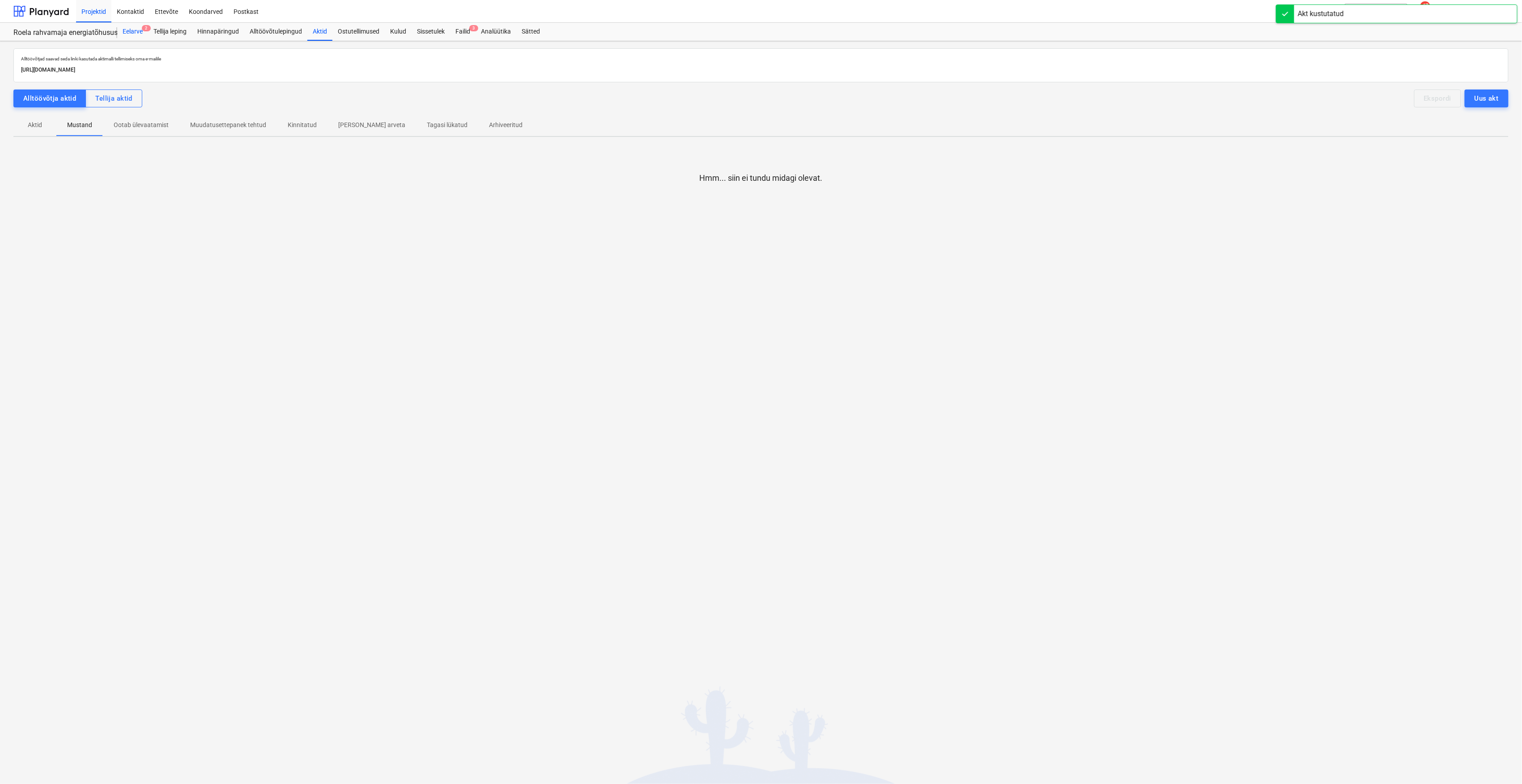
click at [127, 36] on div "Eelarve 2" at bounding box center [132, 32] width 31 height 18
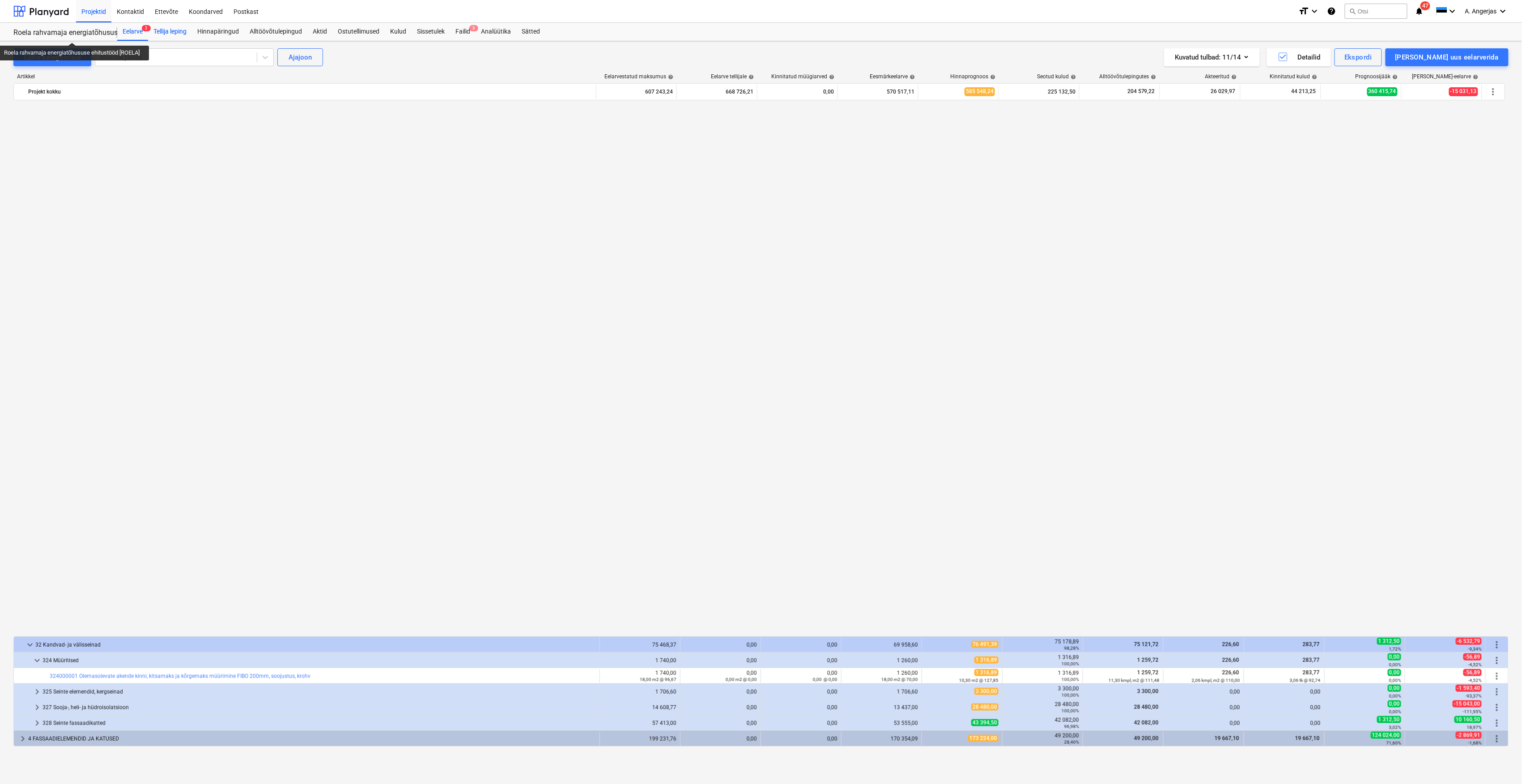
scroll to position [861, 0]
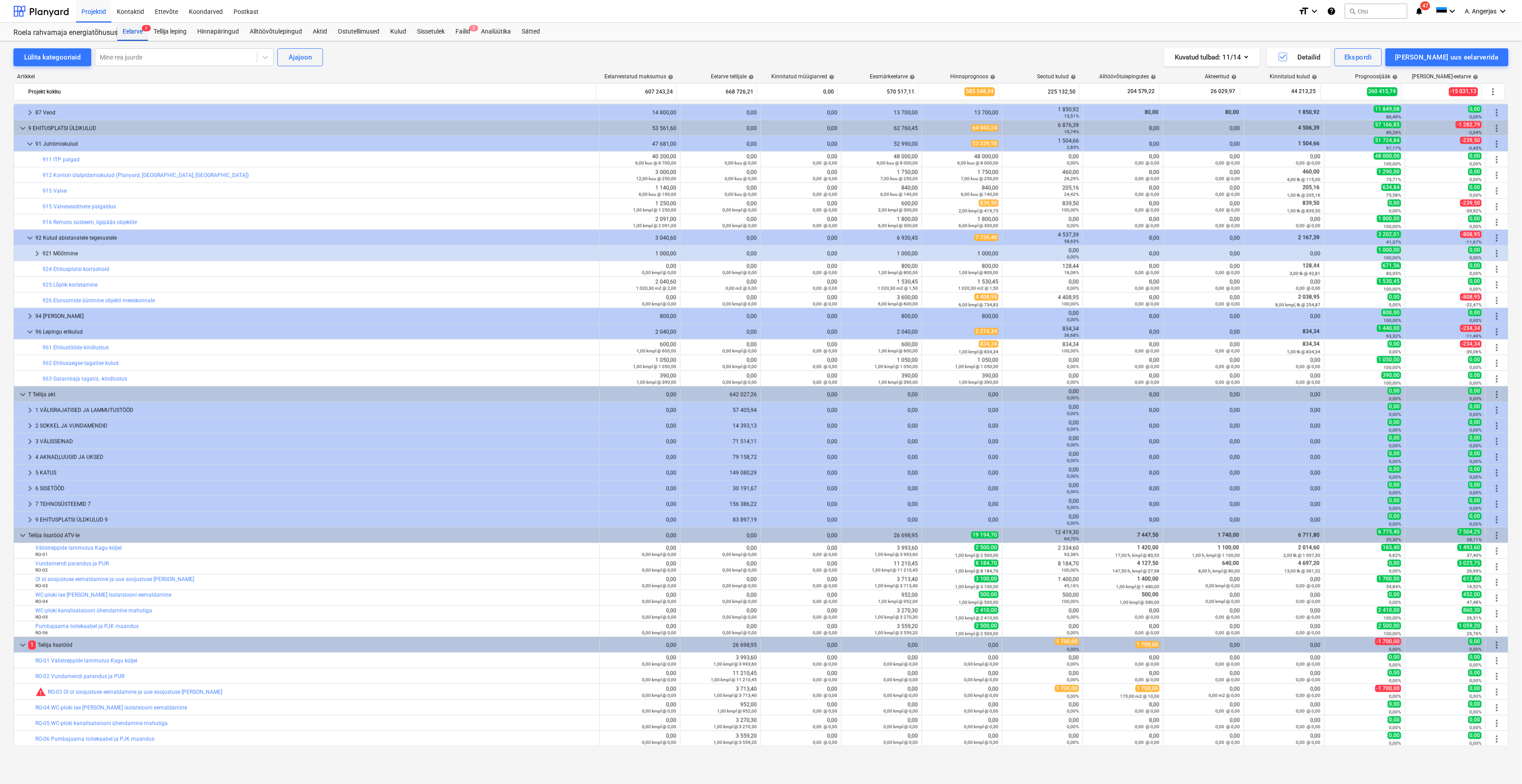
click at [143, 30] on span "2" at bounding box center [146, 28] width 9 height 6
click at [163, 23] on div "Tellija leping" at bounding box center [170, 32] width 44 height 18
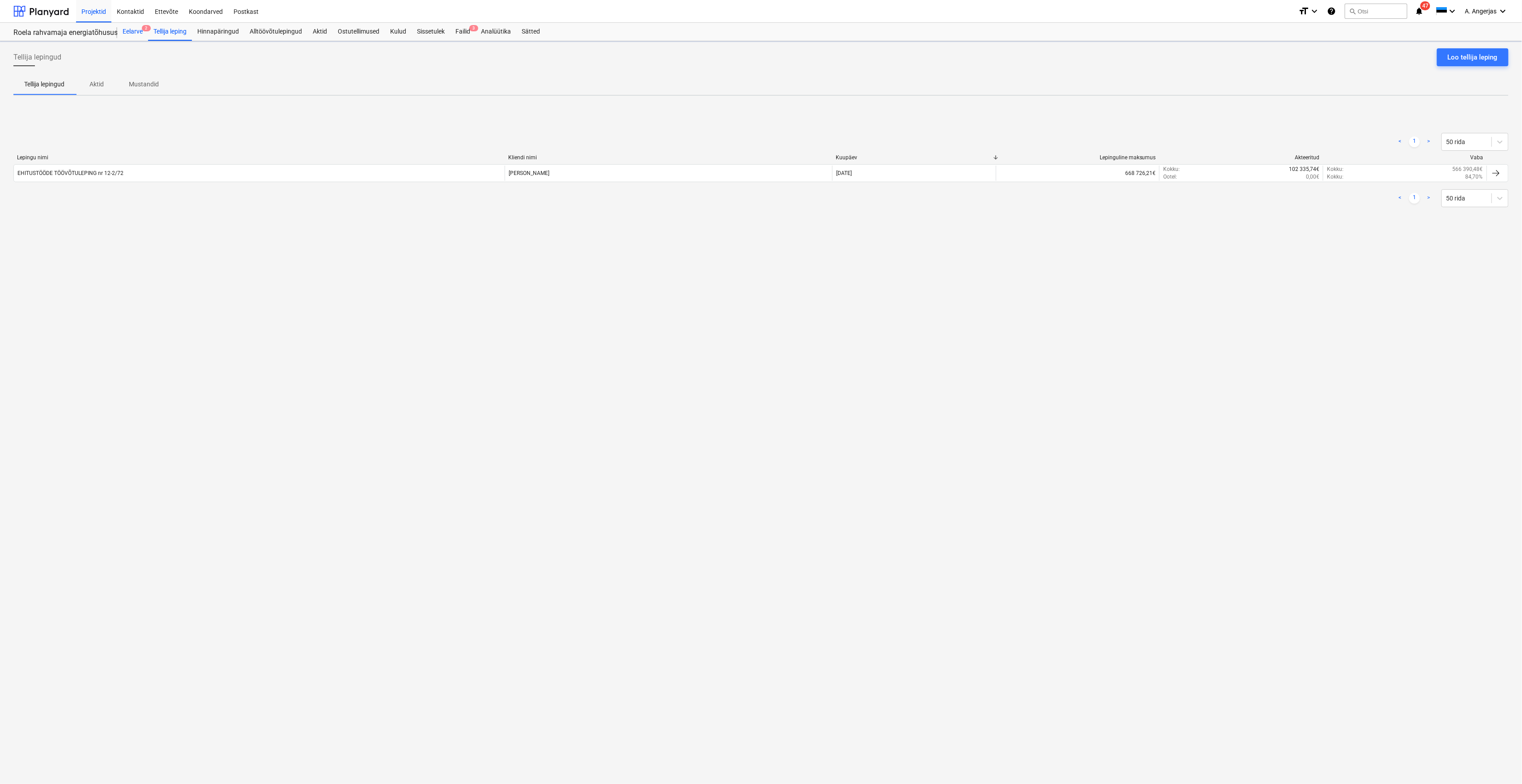
click at [126, 31] on div "Eelarve 2" at bounding box center [132, 32] width 31 height 18
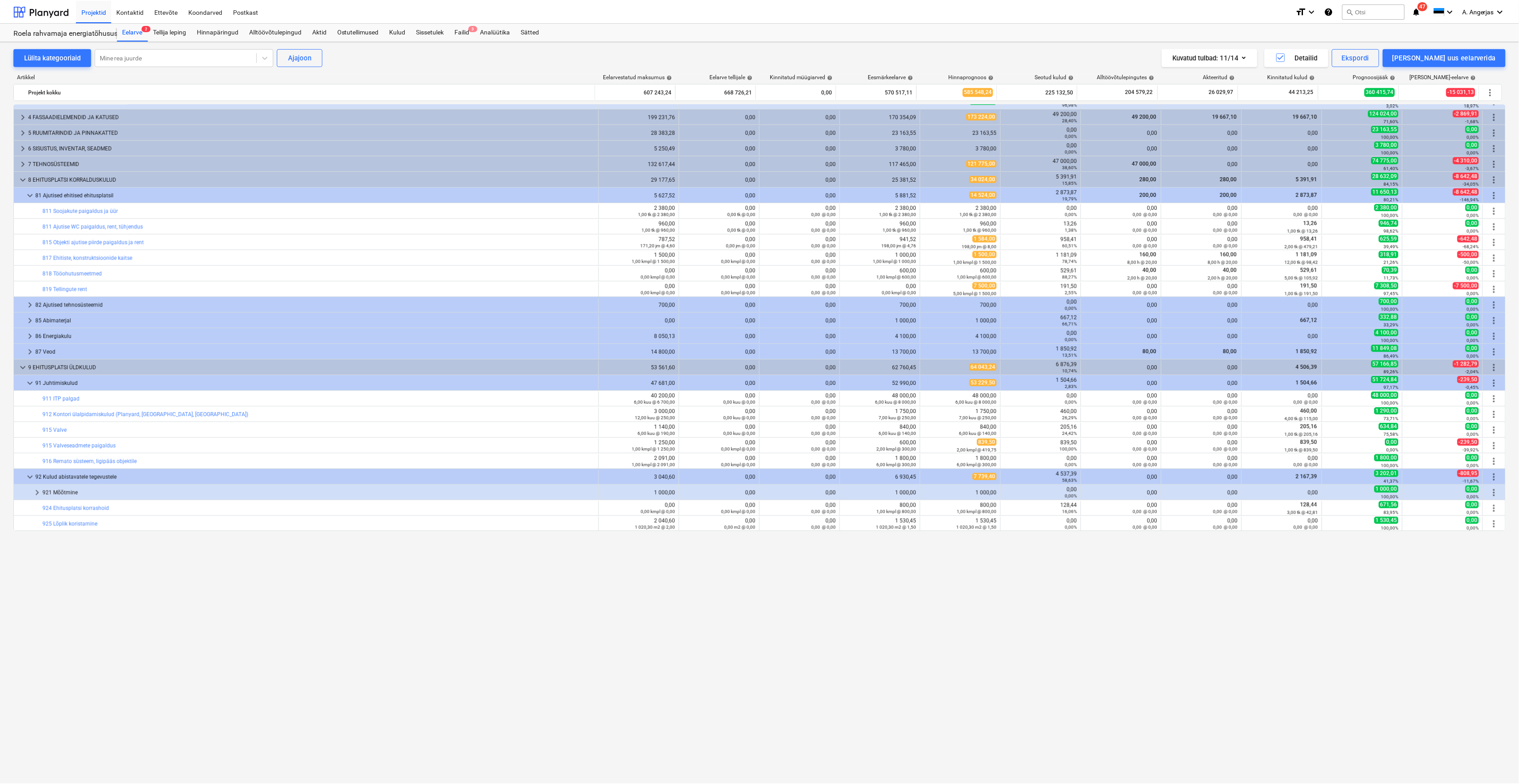
scroll to position [85, 0]
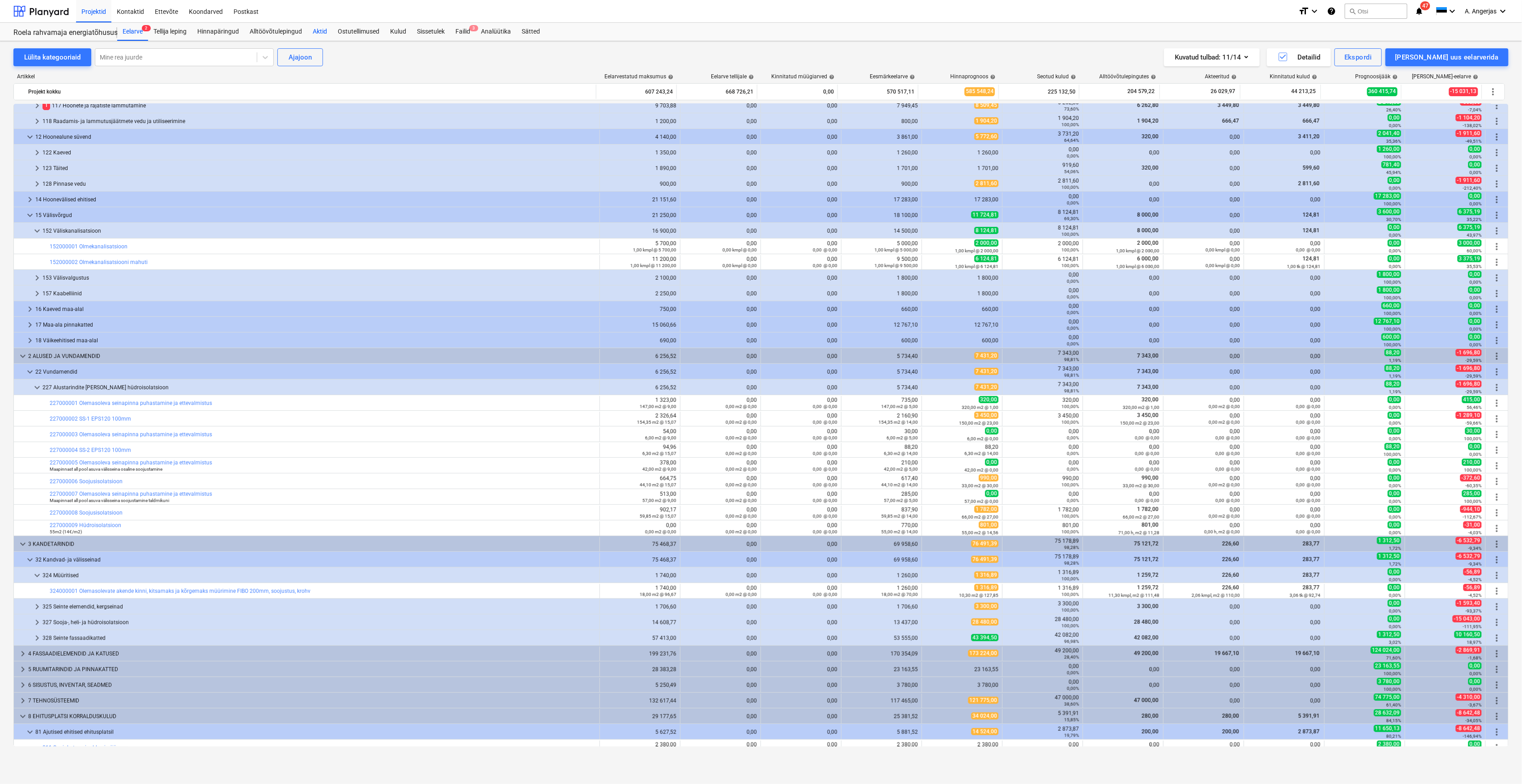
click at [325, 27] on div "Aktid" at bounding box center [320, 32] width 25 height 18
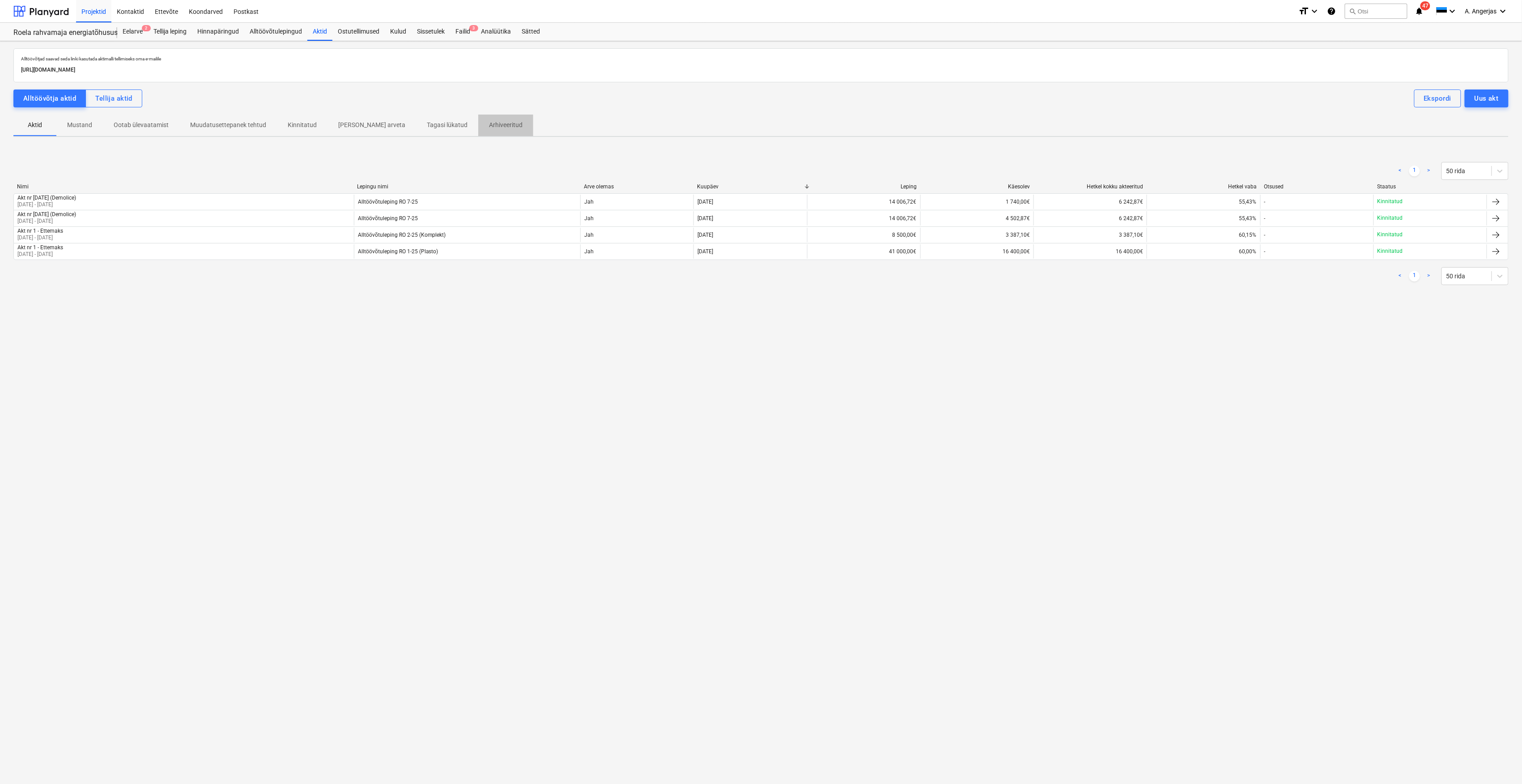
click at [489, 130] on p "Arhiveeritud" at bounding box center [506, 125] width 34 height 9
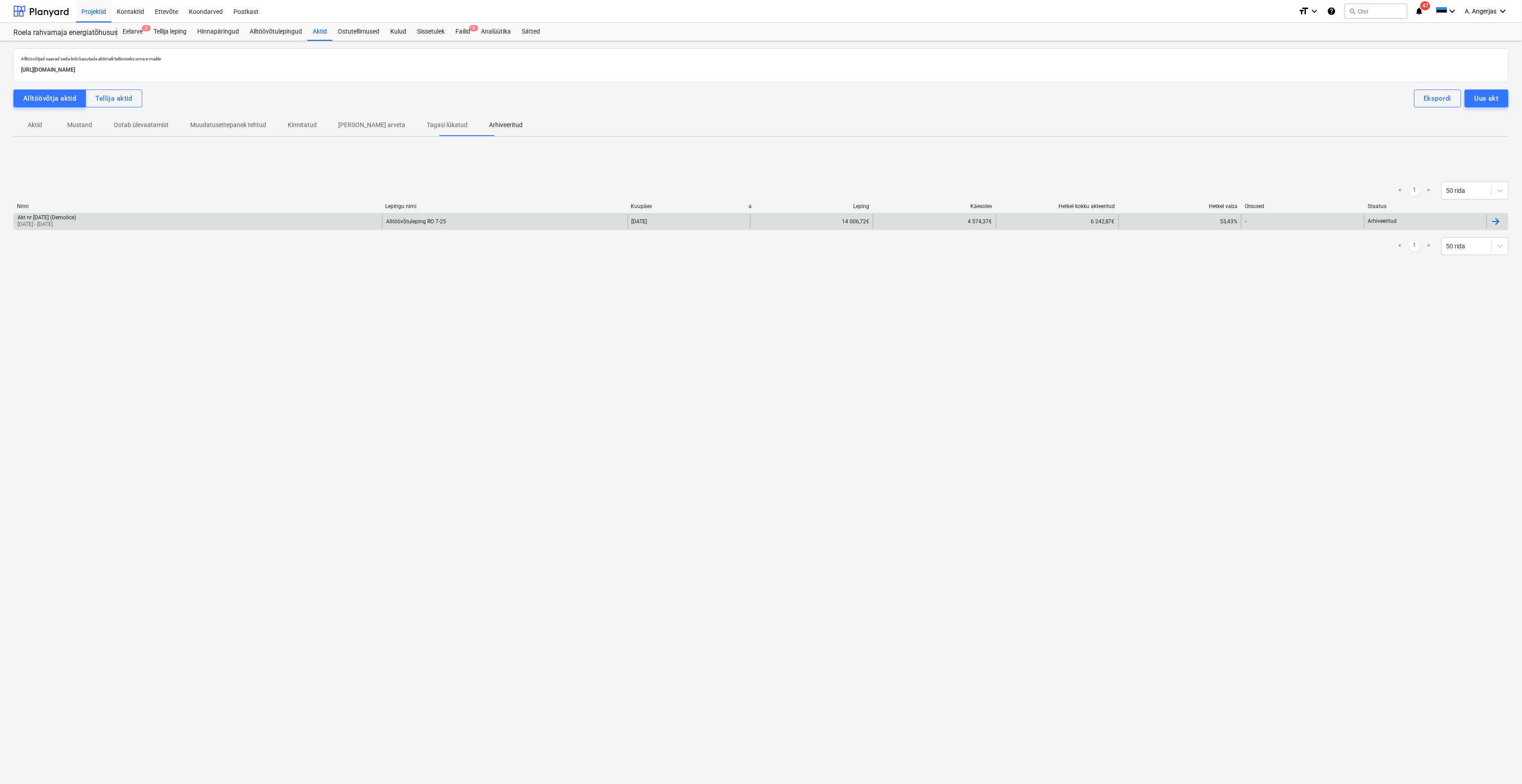
click at [171, 226] on div "Akt nr 3 - August 2025 (Demolice) 18 Aug 2025 - 31 Aug 2025" at bounding box center [197, 222] width 368 height 14
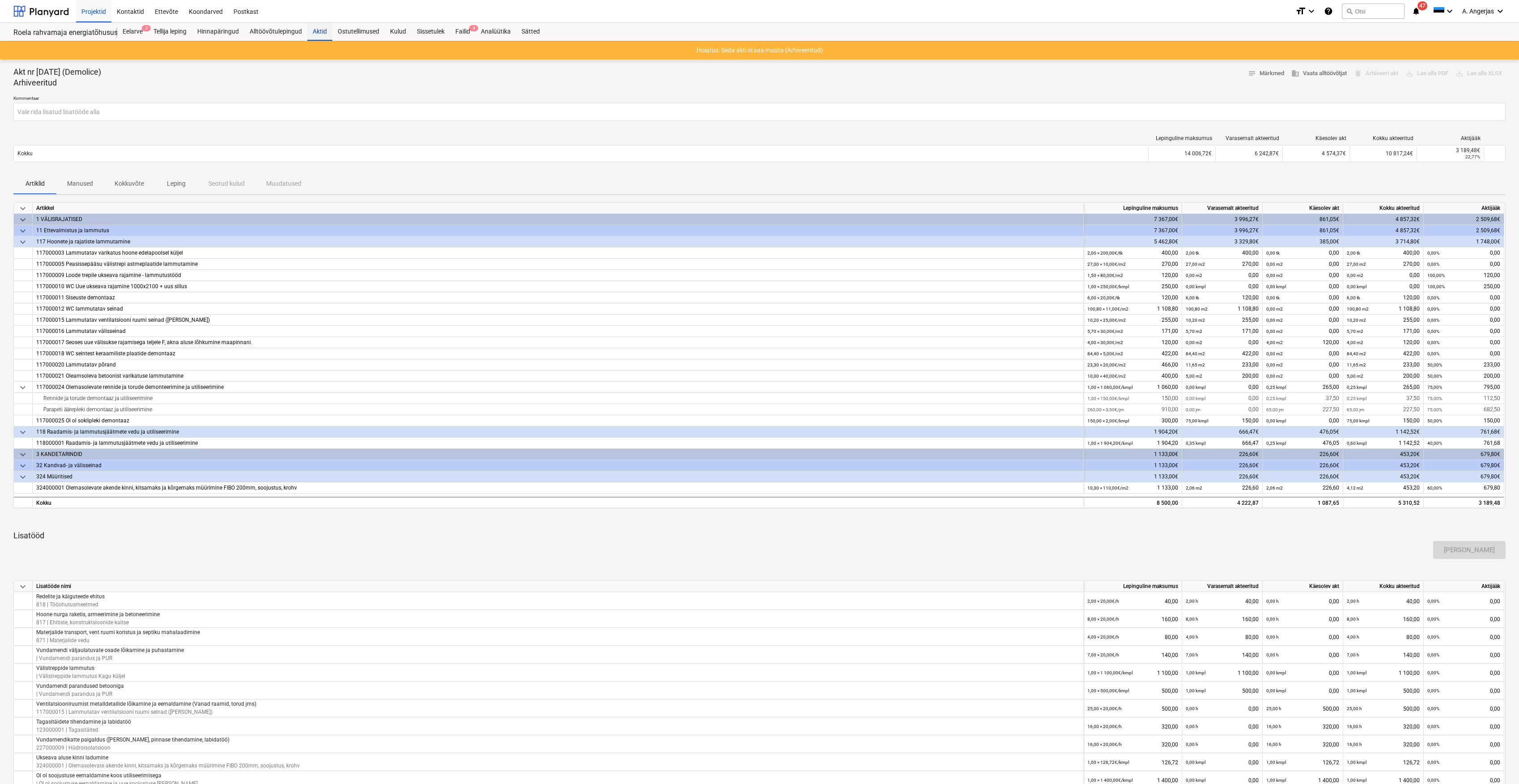
click at [324, 34] on div "Aktid" at bounding box center [320, 32] width 25 height 18
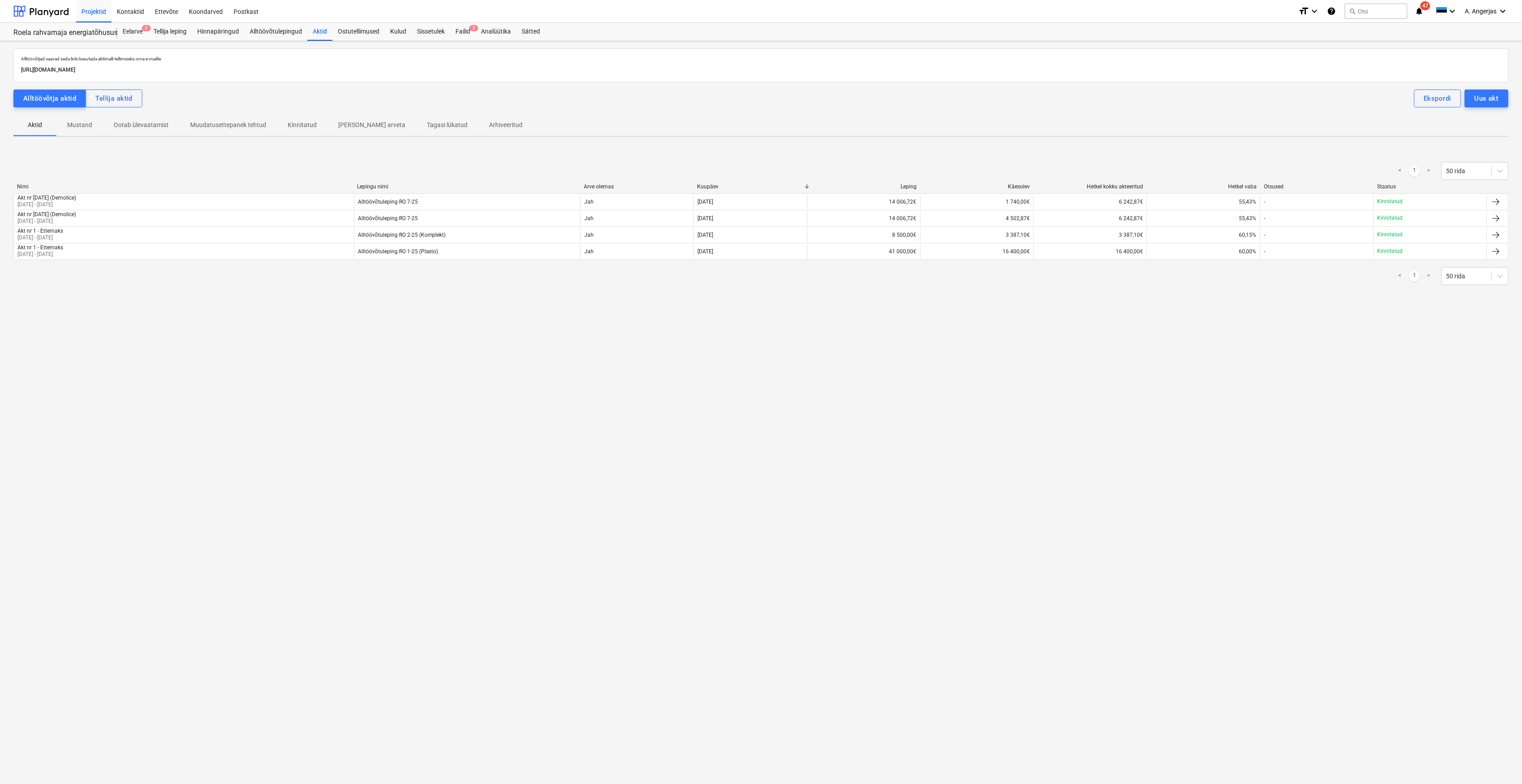
click at [91, 130] on p "Mustand" at bounding box center [80, 125] width 25 height 9
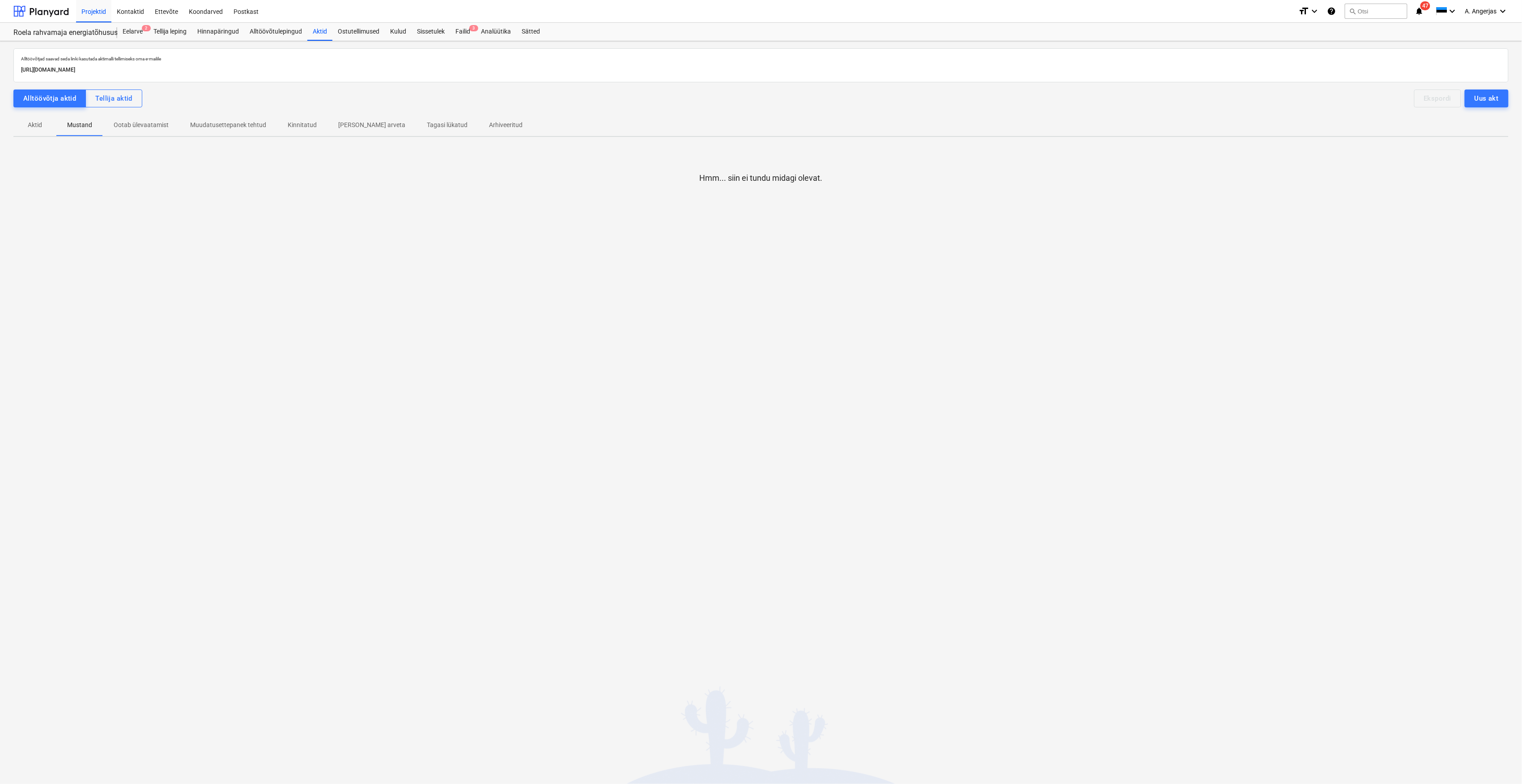
click at [489, 129] on p "Arhiveeritud" at bounding box center [506, 125] width 34 height 9
click at [32, 128] on p "Aktid" at bounding box center [35, 125] width 21 height 9
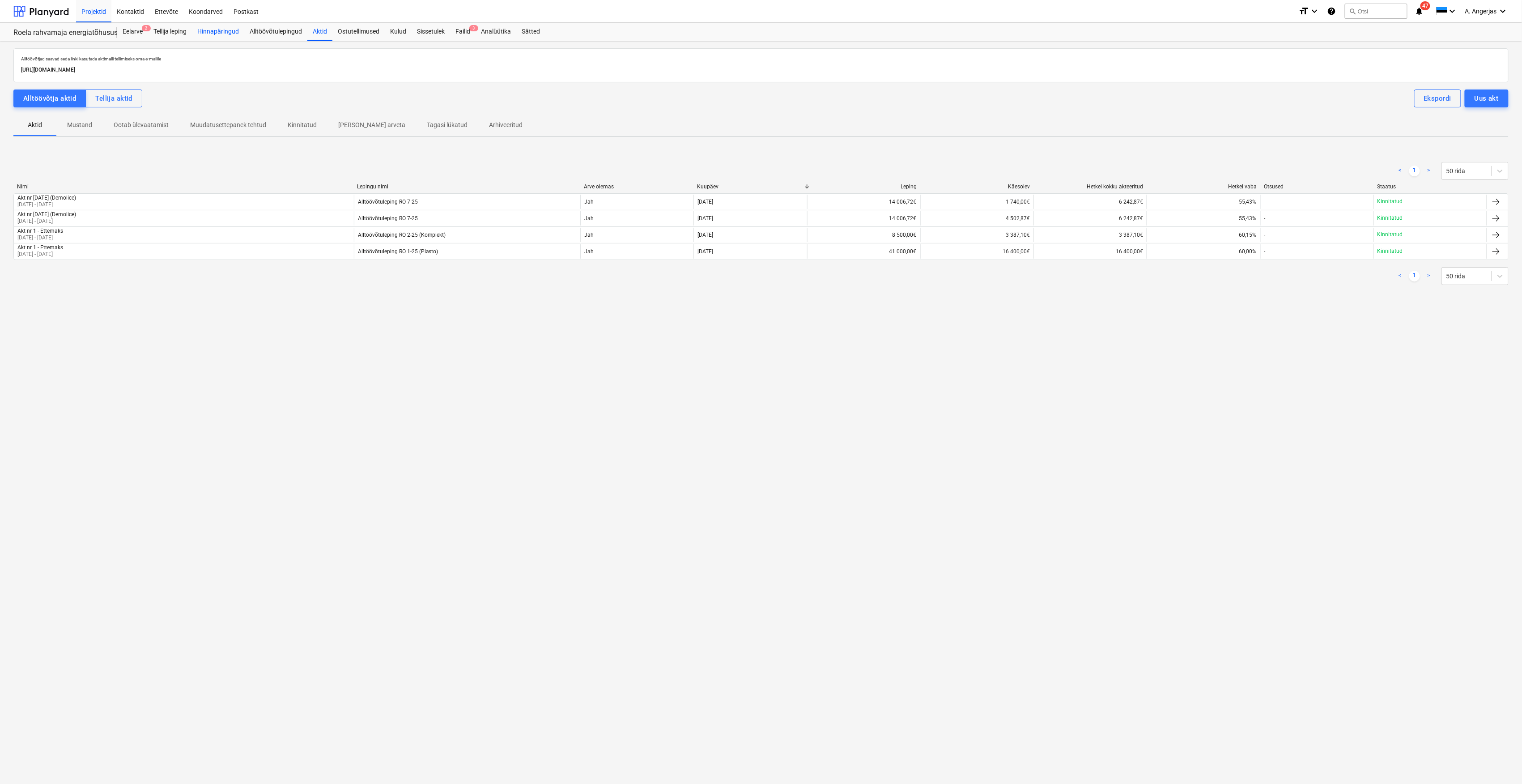
click at [233, 36] on div "Hinnapäringud" at bounding box center [218, 32] width 53 height 18
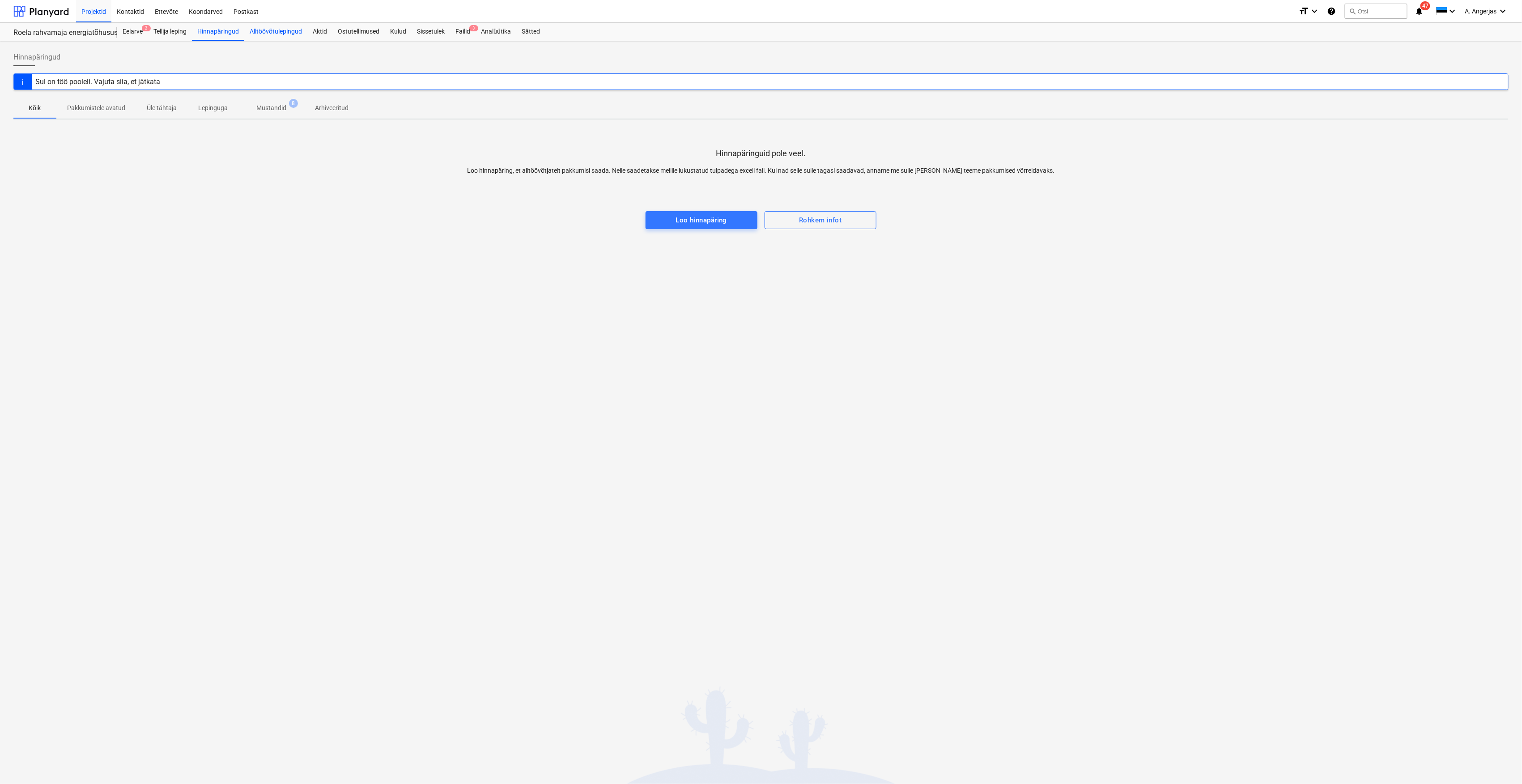
click at [296, 35] on div "Alltöövõtulepingud" at bounding box center [275, 32] width 63 height 18
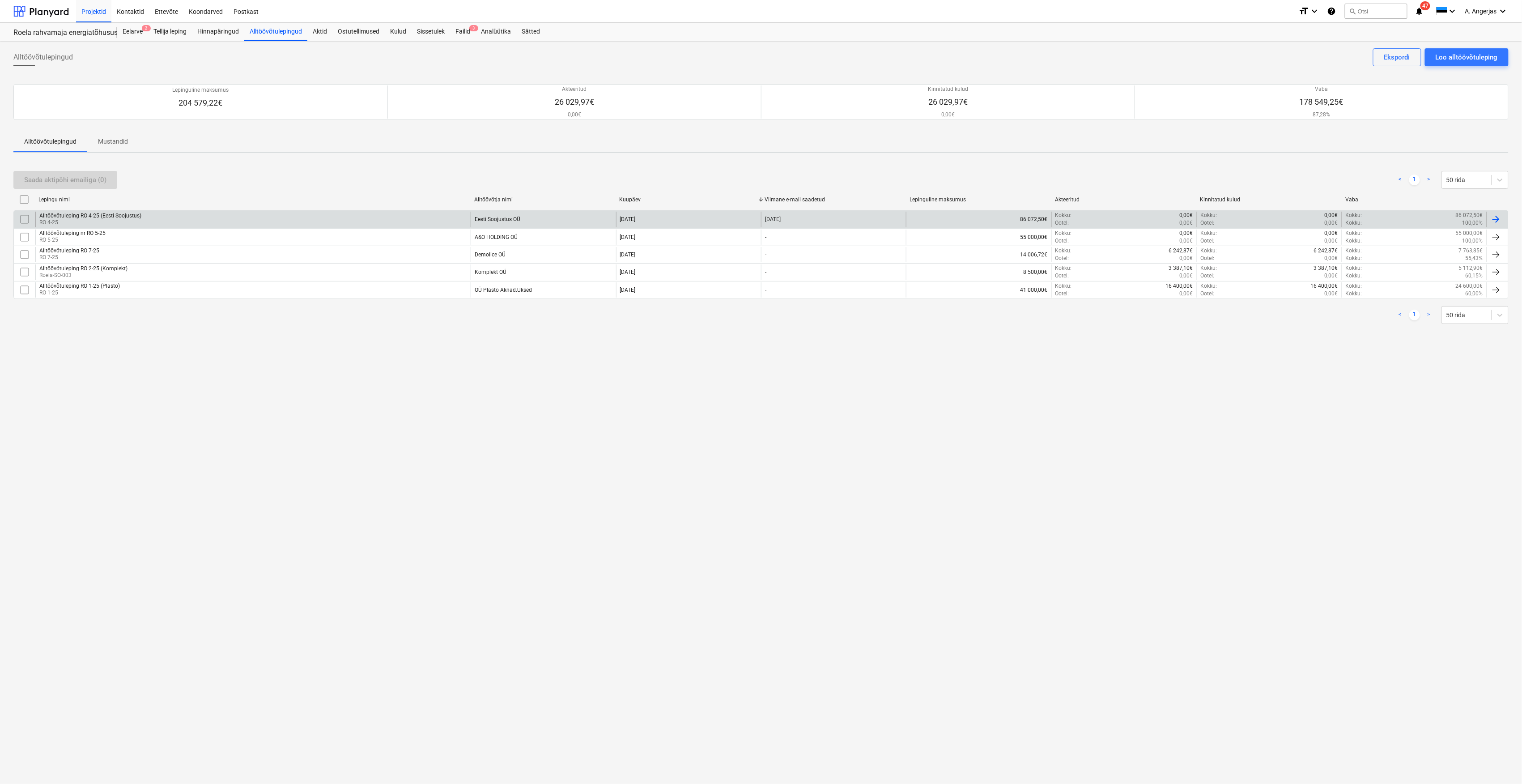
click at [141, 216] on div "Alltöövõtuleping RO 4-25 (Eesti Soojustus) RO 4-25" at bounding box center [253, 219] width 435 height 15
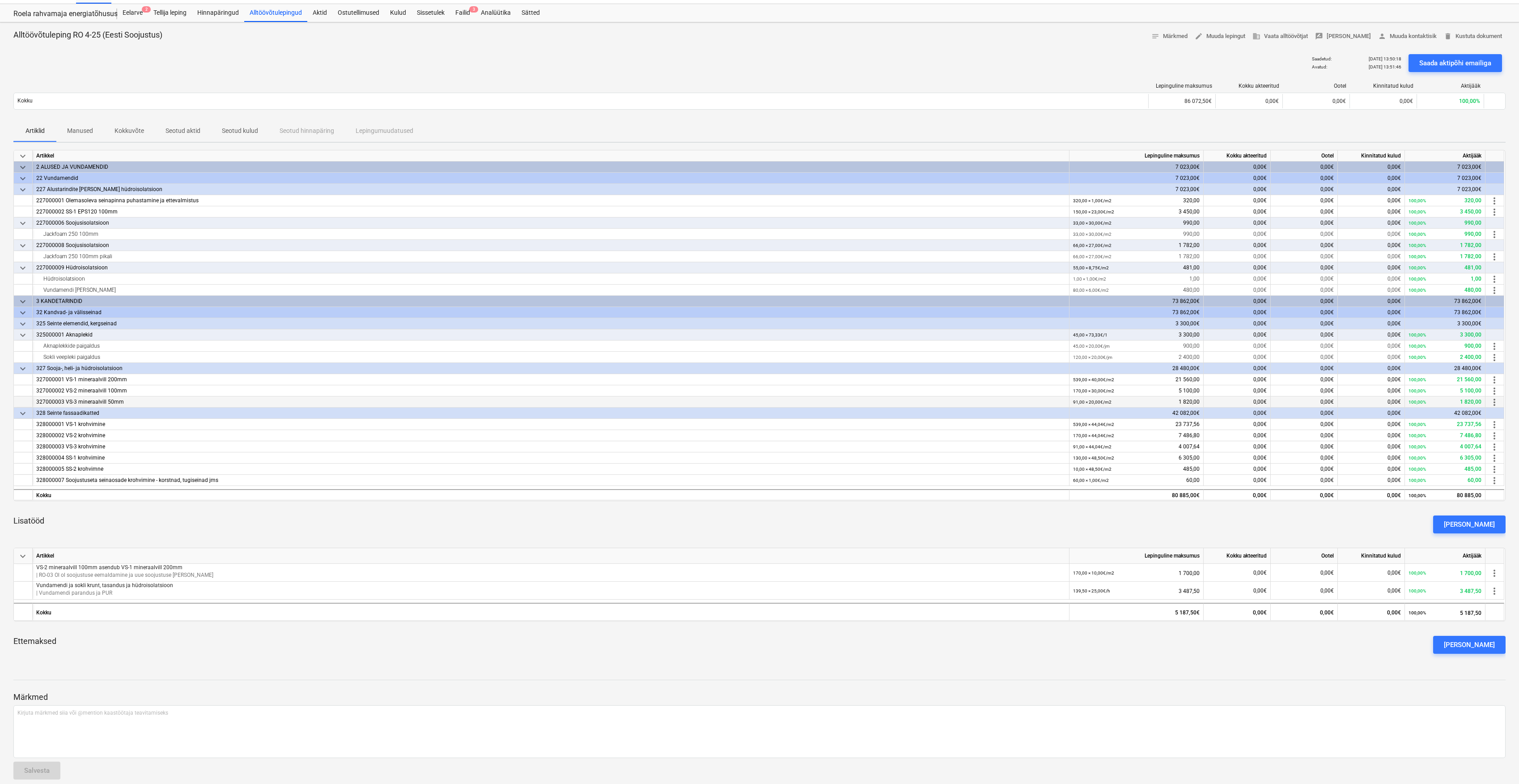
scroll to position [29, 0]
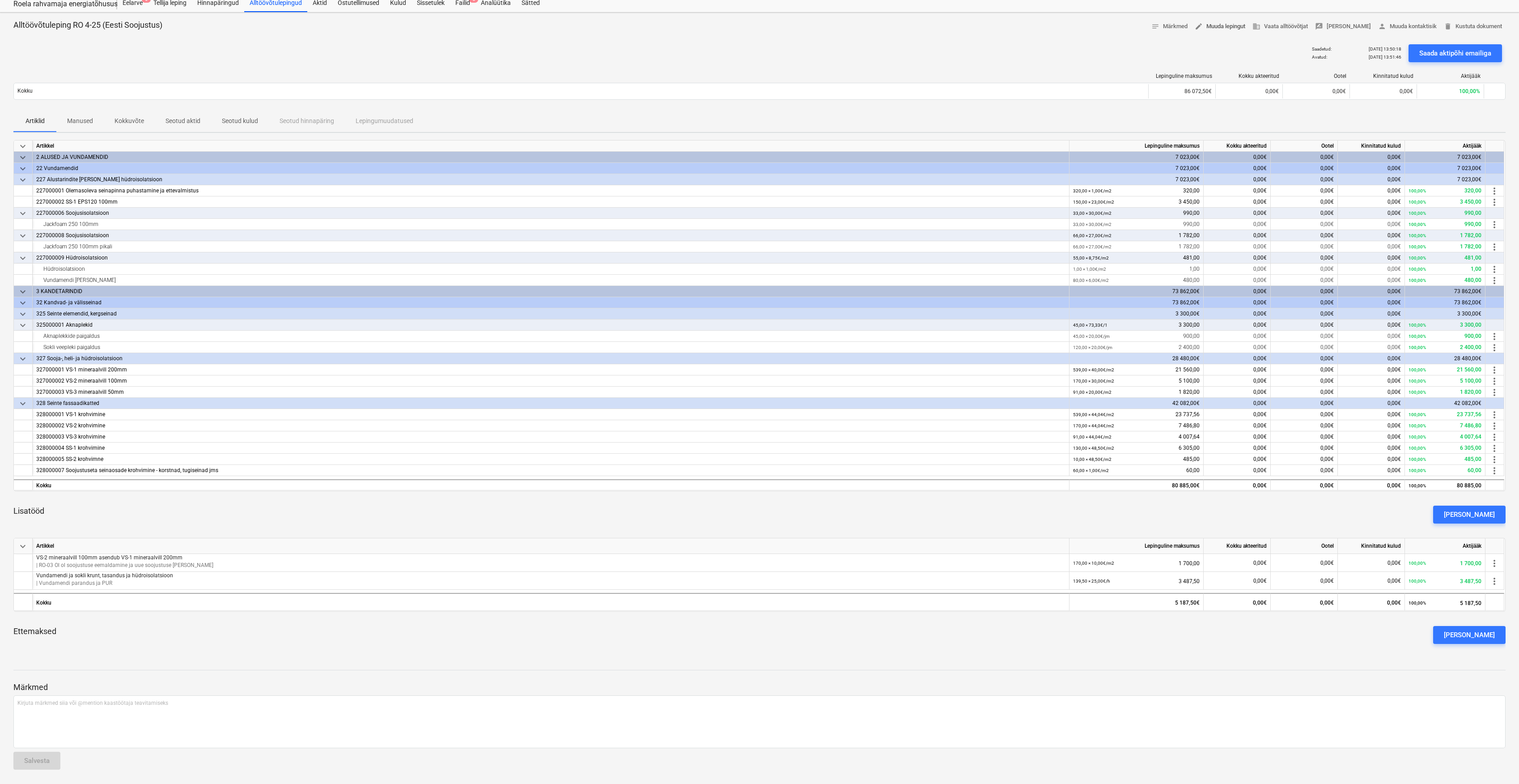
click at [1237, 29] on span "edit Muuda lepingut" at bounding box center [1220, 26] width 51 height 10
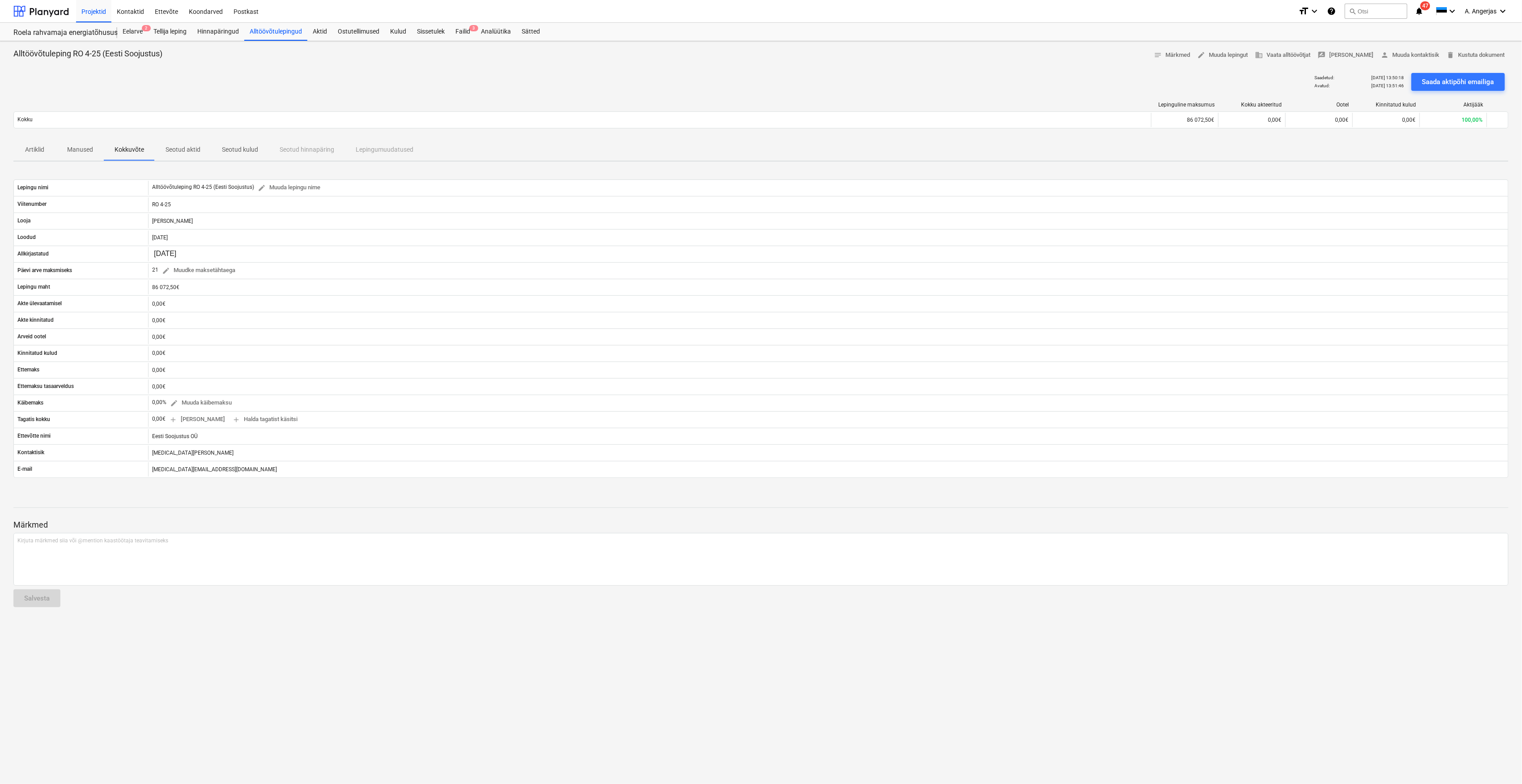
click at [180, 151] on p "Seotud aktid" at bounding box center [183, 149] width 35 height 9
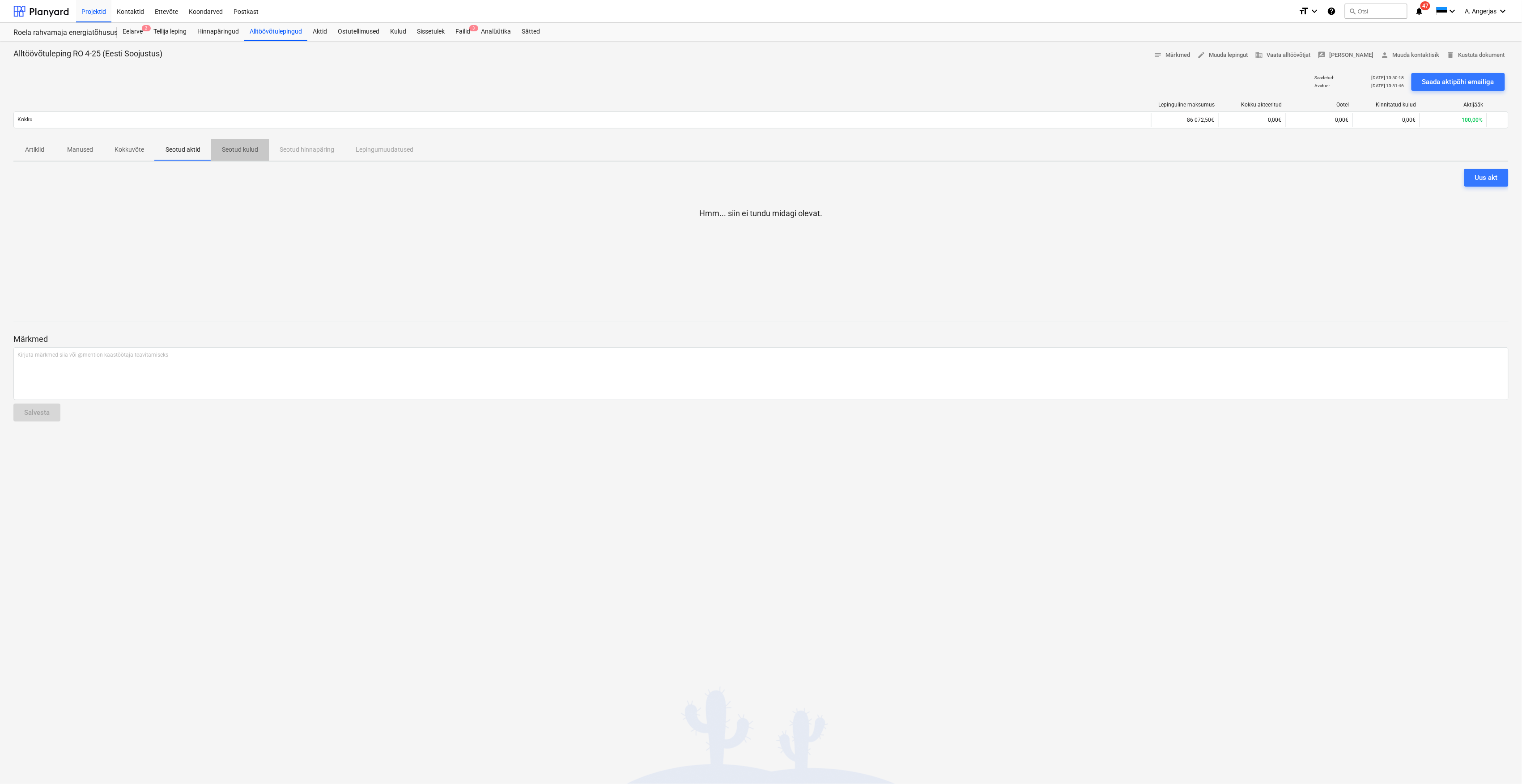
click at [254, 158] on button "Seotud kulud" at bounding box center [240, 149] width 58 height 21
click at [83, 154] on p "Manused" at bounding box center [80, 149] width 26 height 9
click at [28, 148] on p "Artiklid" at bounding box center [35, 149] width 21 height 9
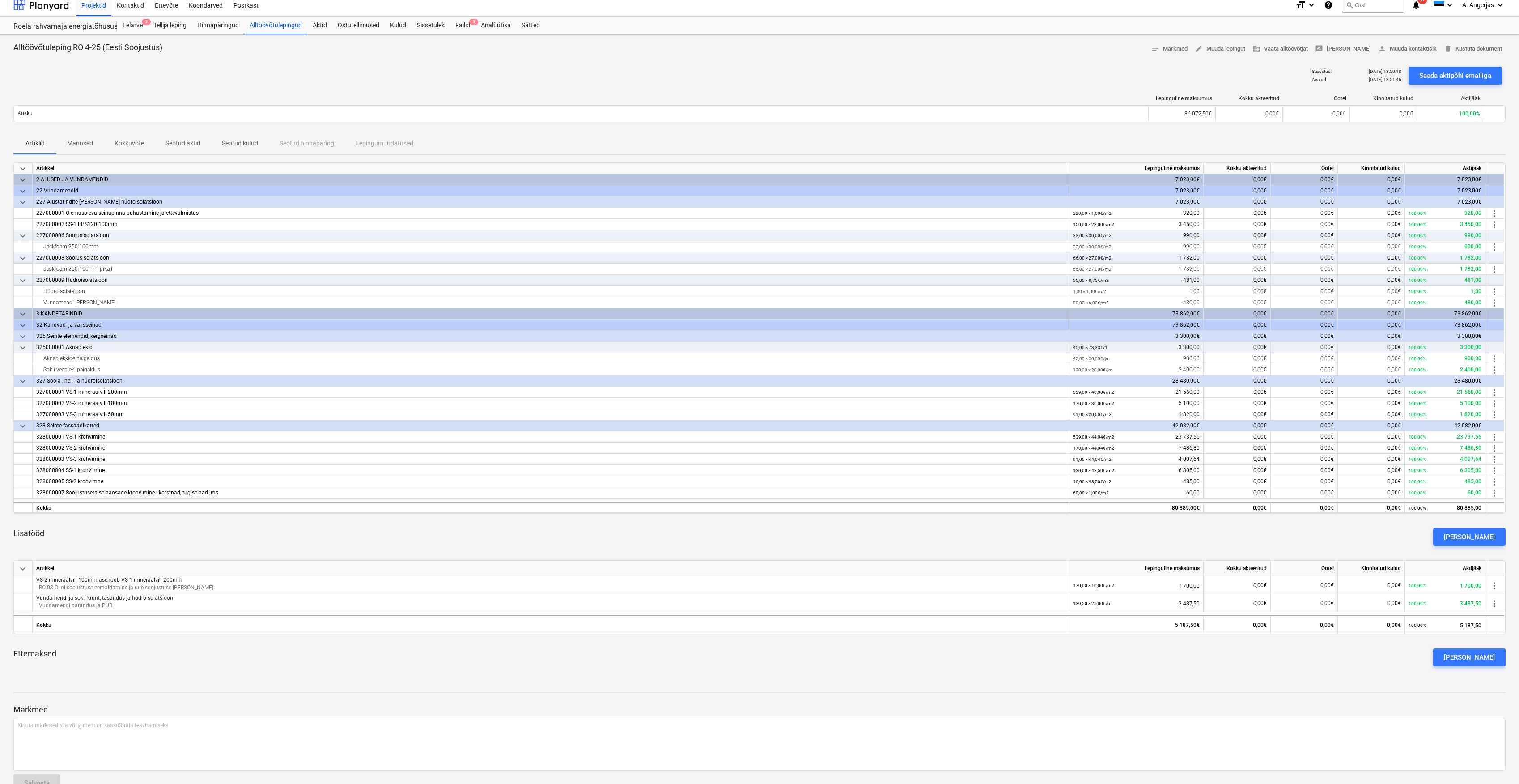
scroll to position [29, 0]
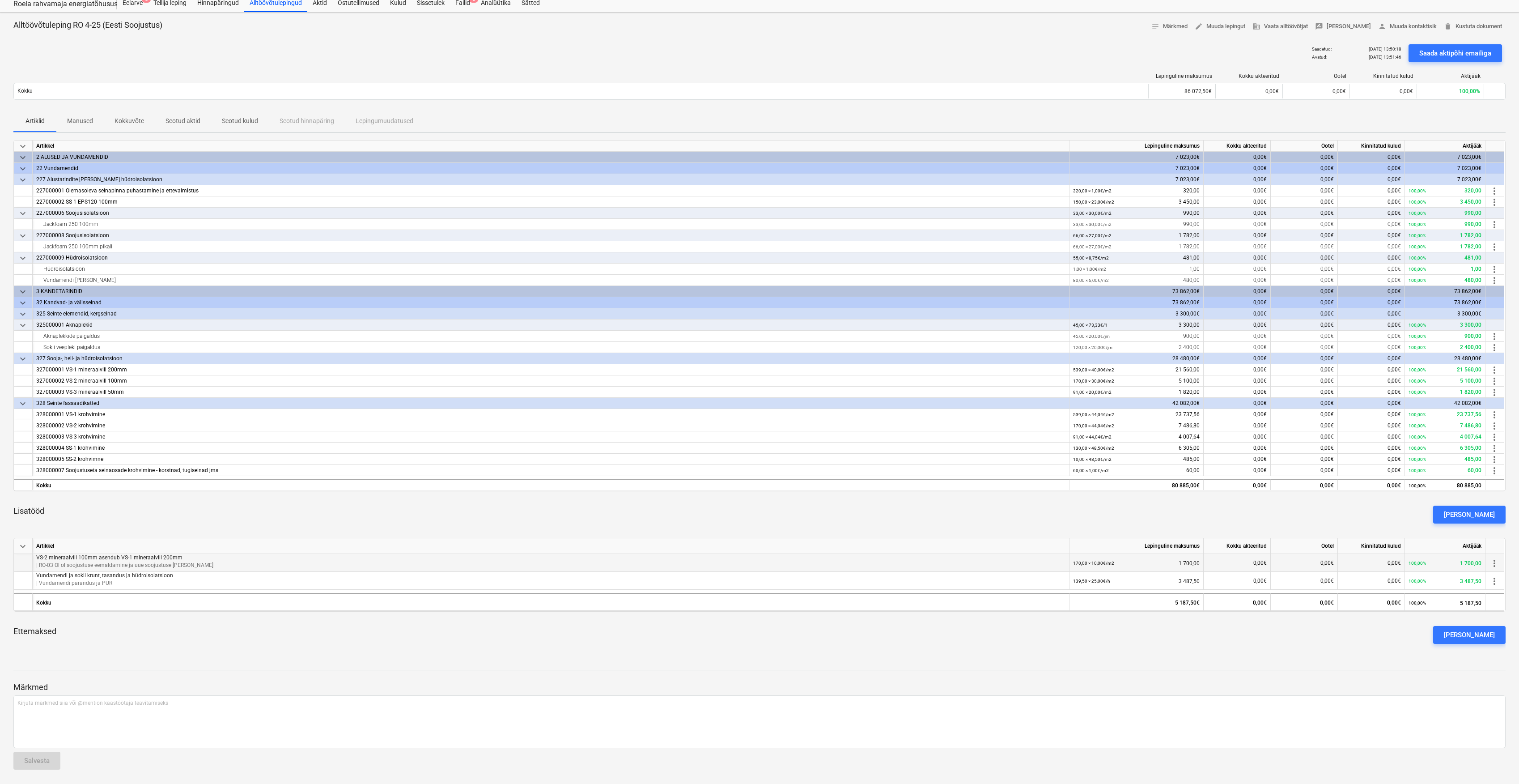
click at [1498, 565] on span "more_vert" at bounding box center [1495, 563] width 11 height 11
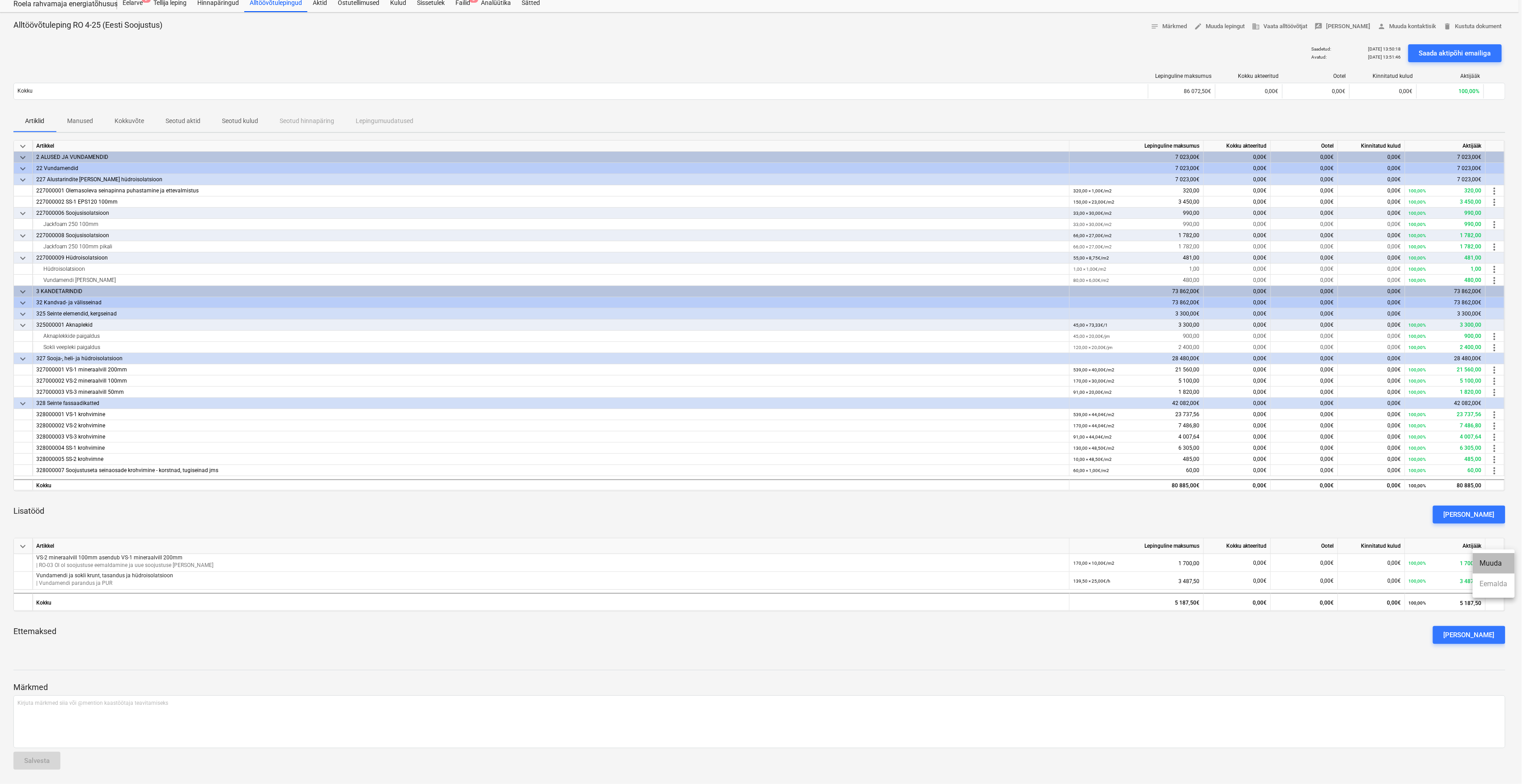
click at [1500, 564] on li "Muuda" at bounding box center [1494, 563] width 42 height 21
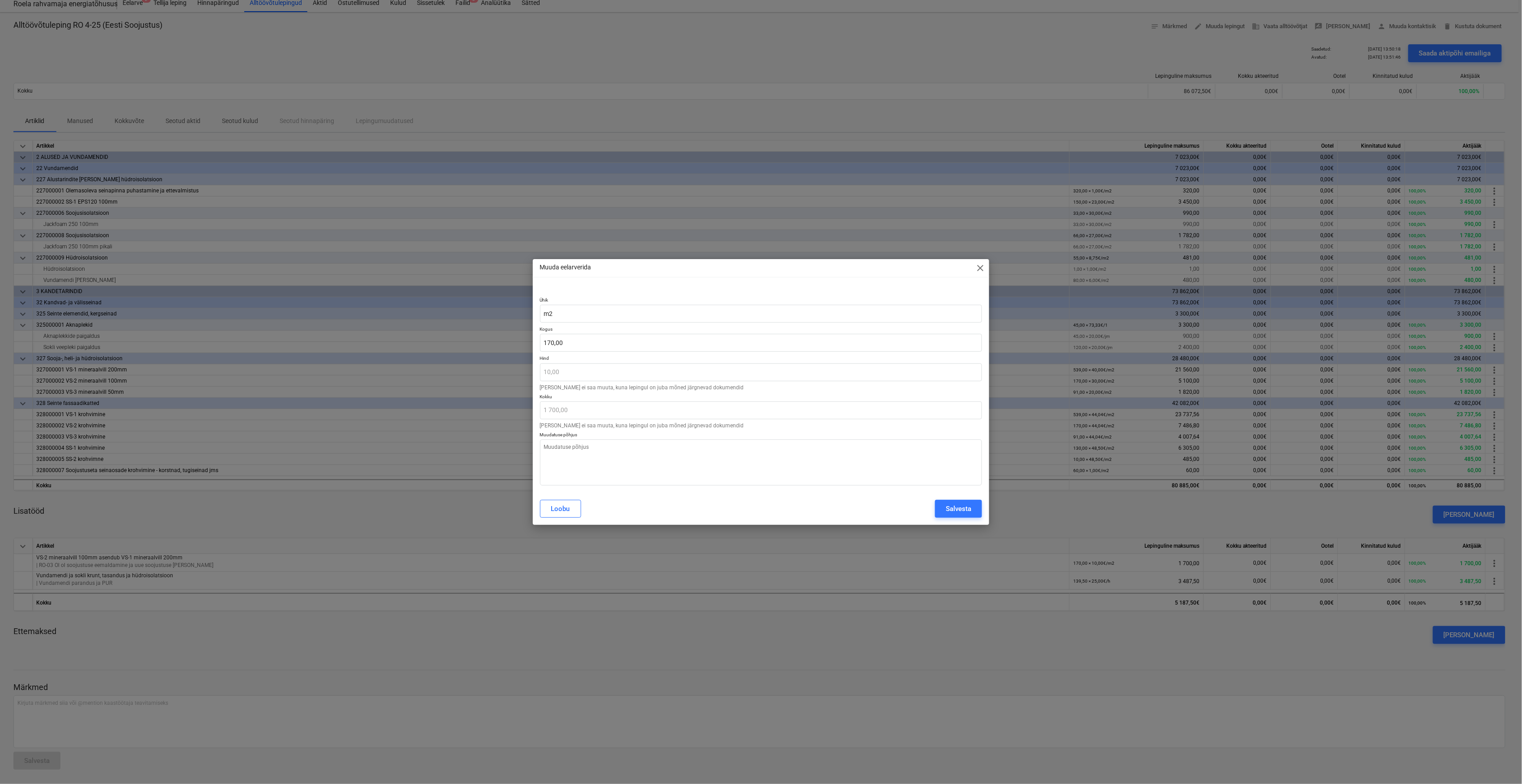
click at [572, 326] on p "Kogus" at bounding box center [761, 330] width 443 height 8
click at [584, 462] on textarea at bounding box center [761, 463] width 443 height 46
click at [563, 515] on div "Loobu" at bounding box center [561, 509] width 19 height 12
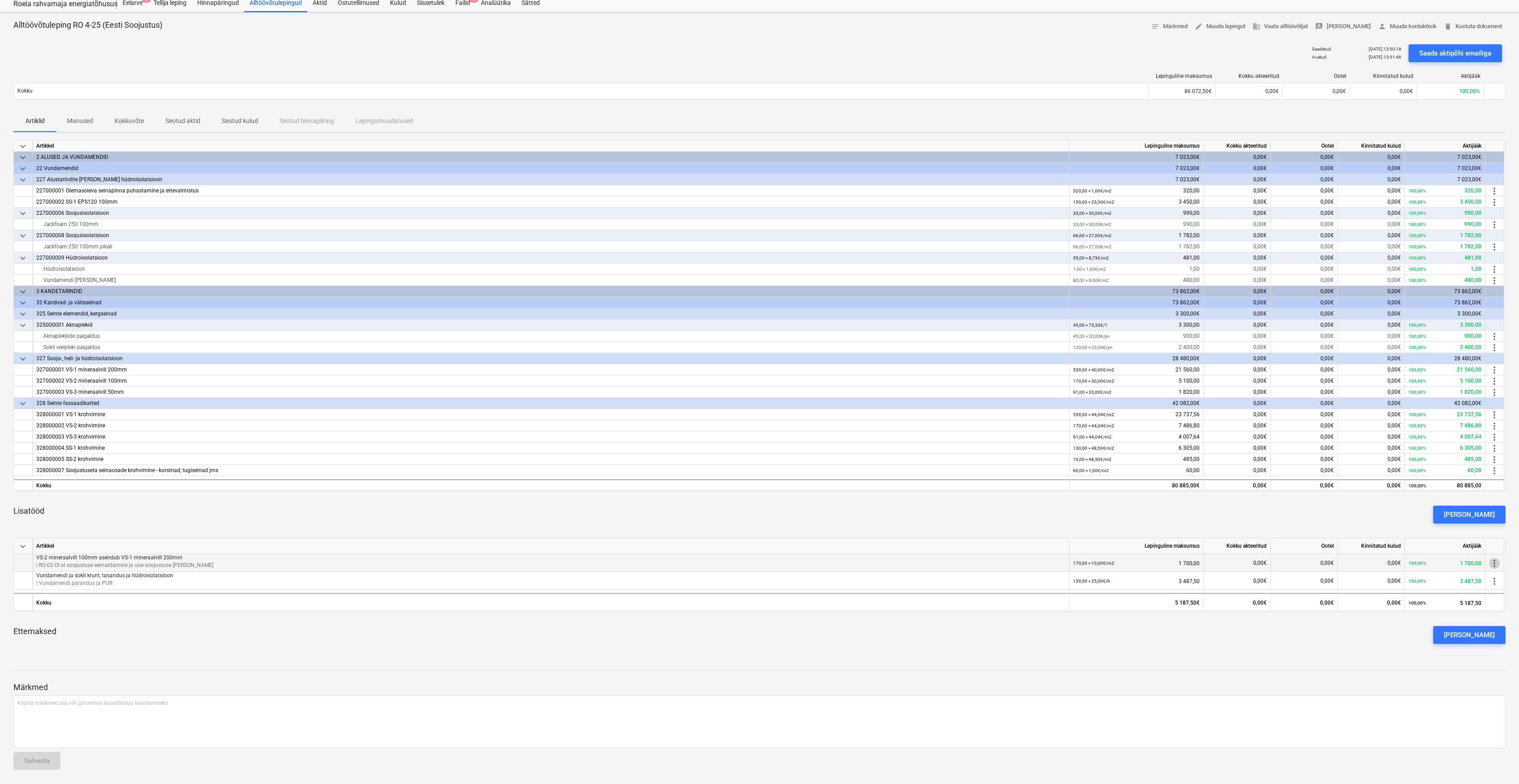
click at [1498, 561] on span "more_vert" at bounding box center [1495, 563] width 11 height 11
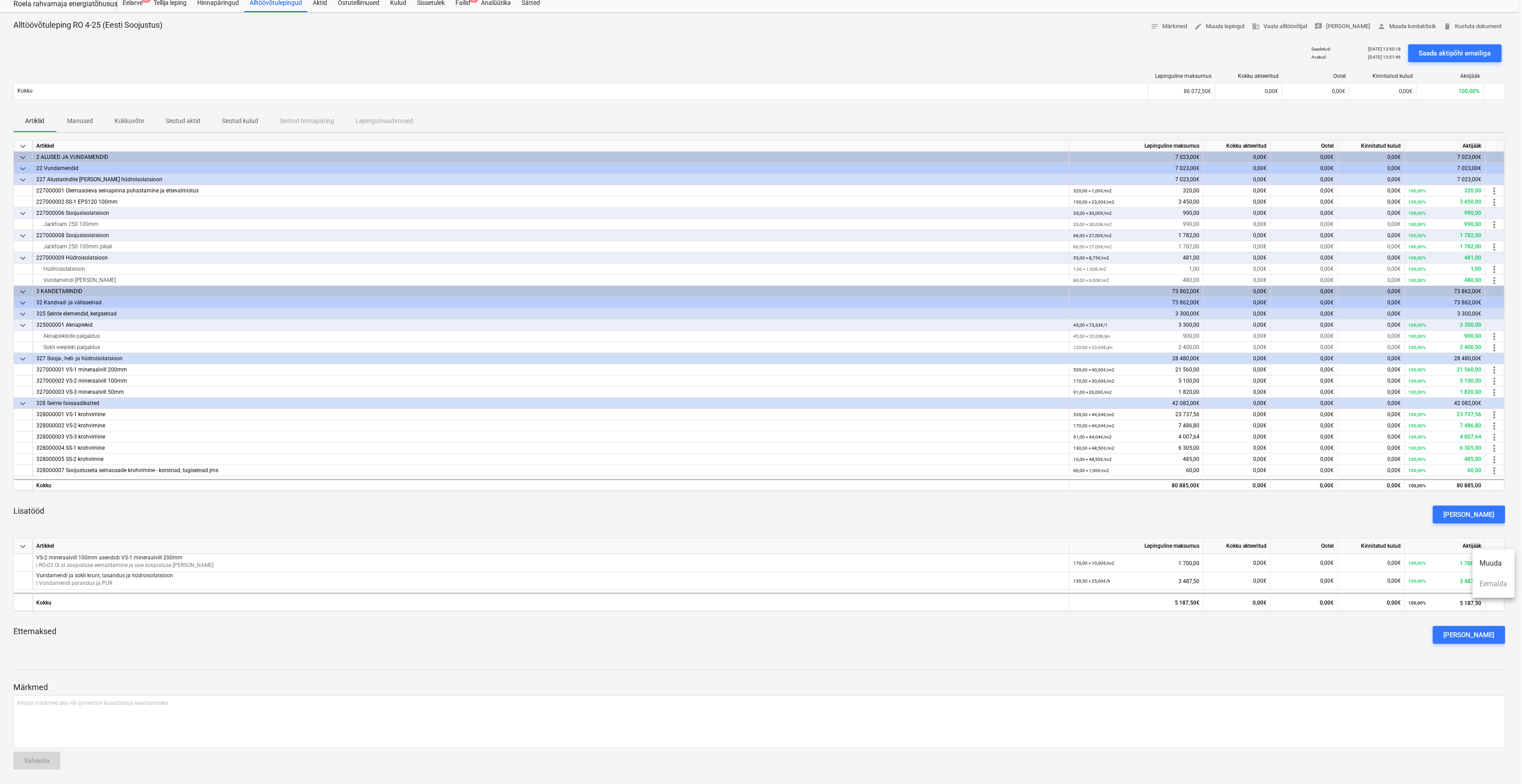
click at [1501, 588] on ul "Muuda Eemalda" at bounding box center [1494, 574] width 42 height 48
click at [1062, 650] on div at bounding box center [761, 392] width 1522 height 784
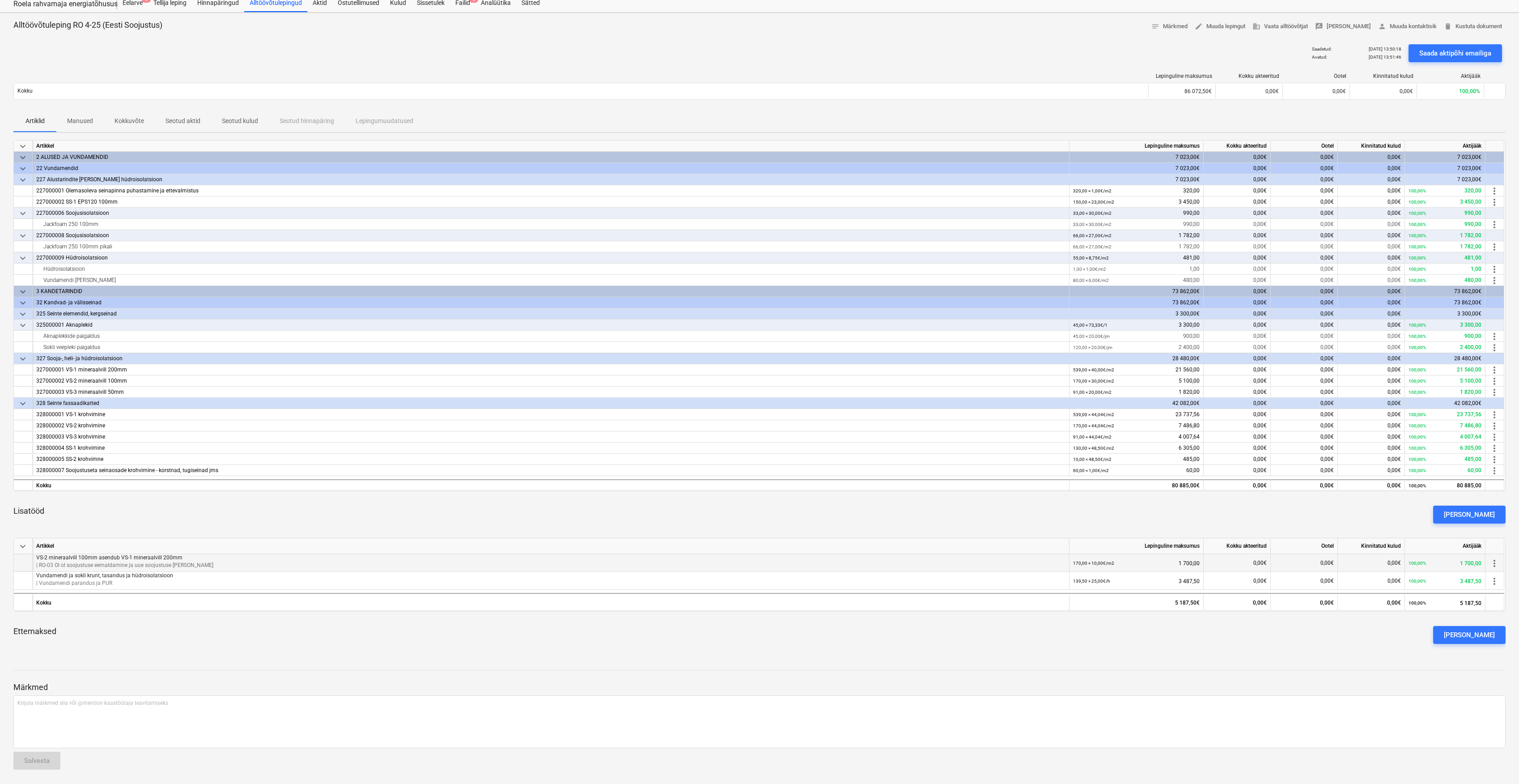
click at [24, 564] on div at bounding box center [23, 562] width 19 height 18
click at [1147, 552] on div "Lepinguline maksumus" at bounding box center [1136, 546] width 134 height 16
click at [1210, 559] on div "0,00€" at bounding box center [1238, 562] width 67 height 18
click at [1394, 557] on div "0,00€" at bounding box center [1372, 562] width 67 height 18
click at [1462, 559] on div "100,00% 1 700,00" at bounding box center [1445, 562] width 73 height 18
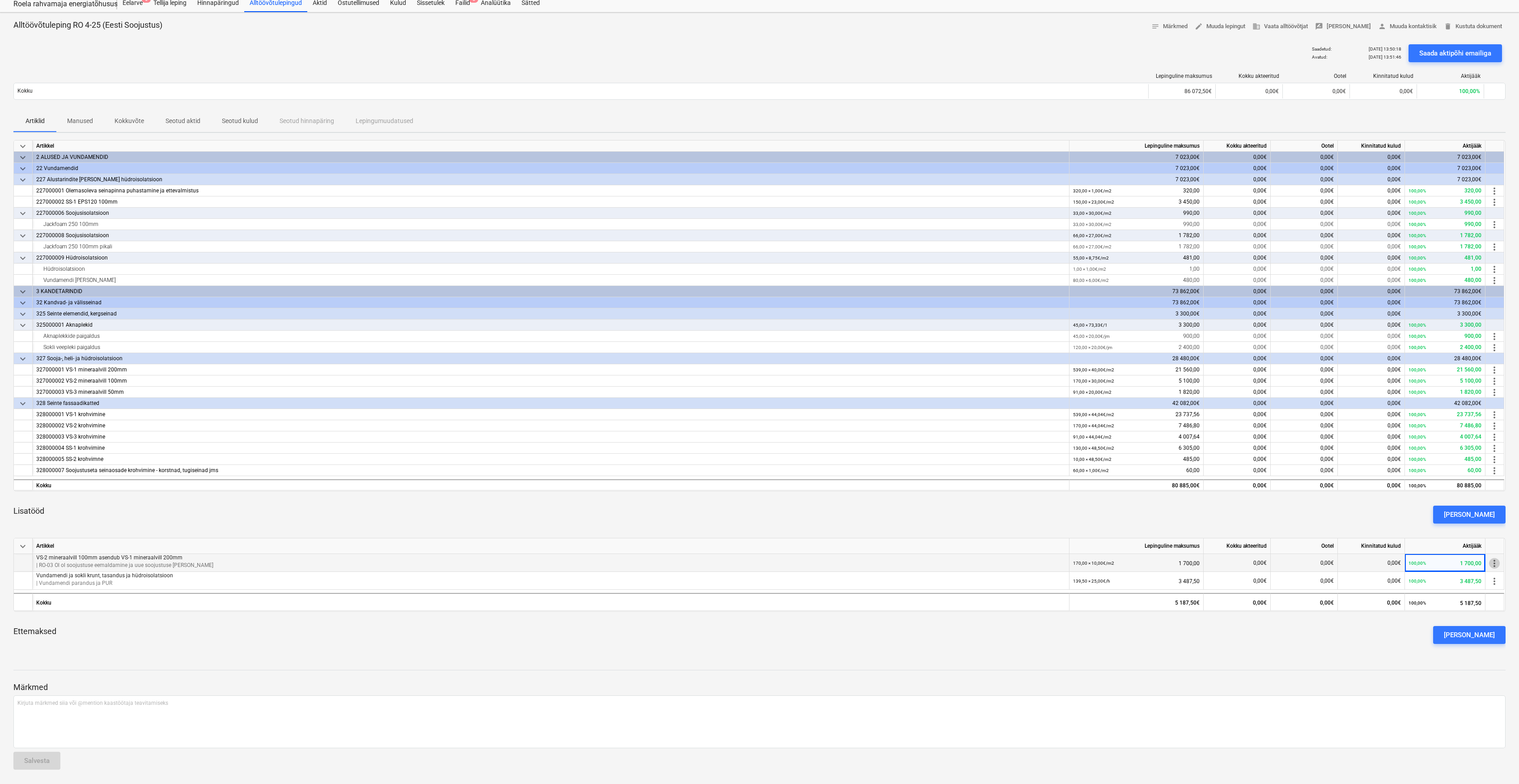
click at [1492, 560] on span "more_vert" at bounding box center [1495, 563] width 11 height 11
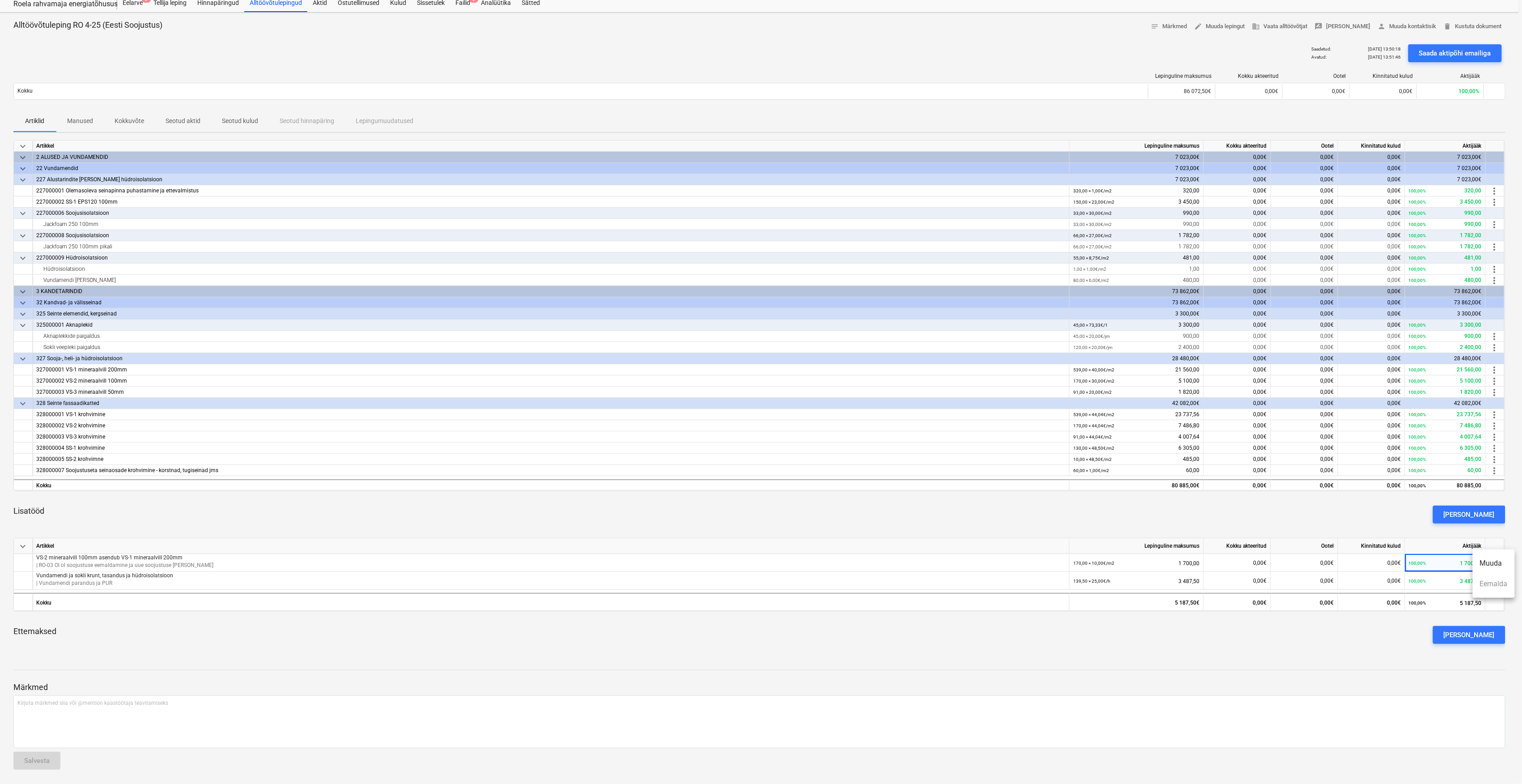
click at [1492, 591] on ul "Muuda Eemalda" at bounding box center [1494, 574] width 42 height 48
click at [1492, 590] on ul "Muuda Eemalda" at bounding box center [1494, 574] width 42 height 48
click at [1291, 42] on div at bounding box center [761, 392] width 1522 height 784
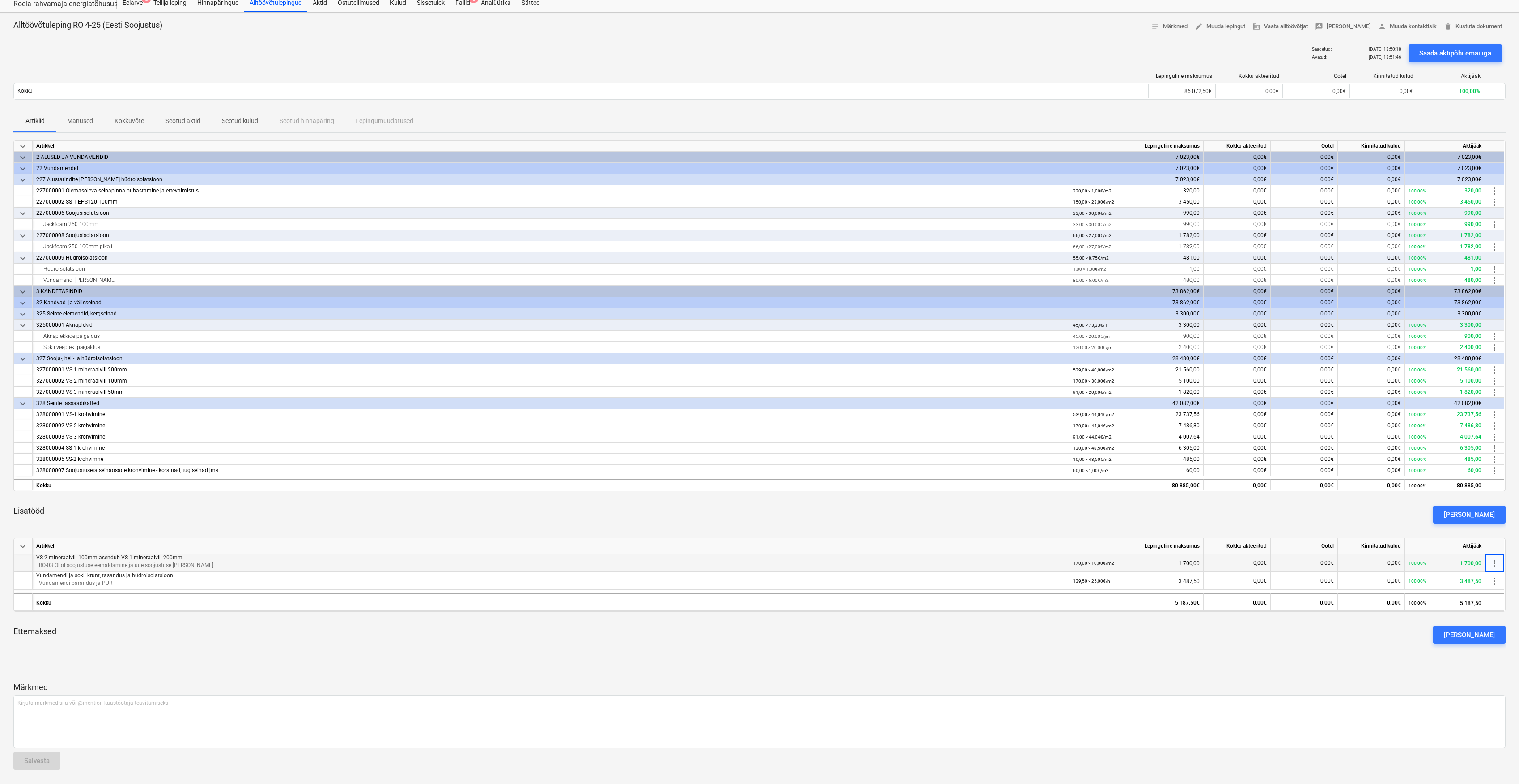
click at [1134, 565] on div "170,00 × 10,00€ / m2 1 700,00" at bounding box center [1137, 562] width 126 height 18
click at [663, 562] on p "| RO-03 Ol ol soojustuse eemaldamine ja uue soojustuse [PERSON_NAME]" at bounding box center [551, 565] width 1029 height 8
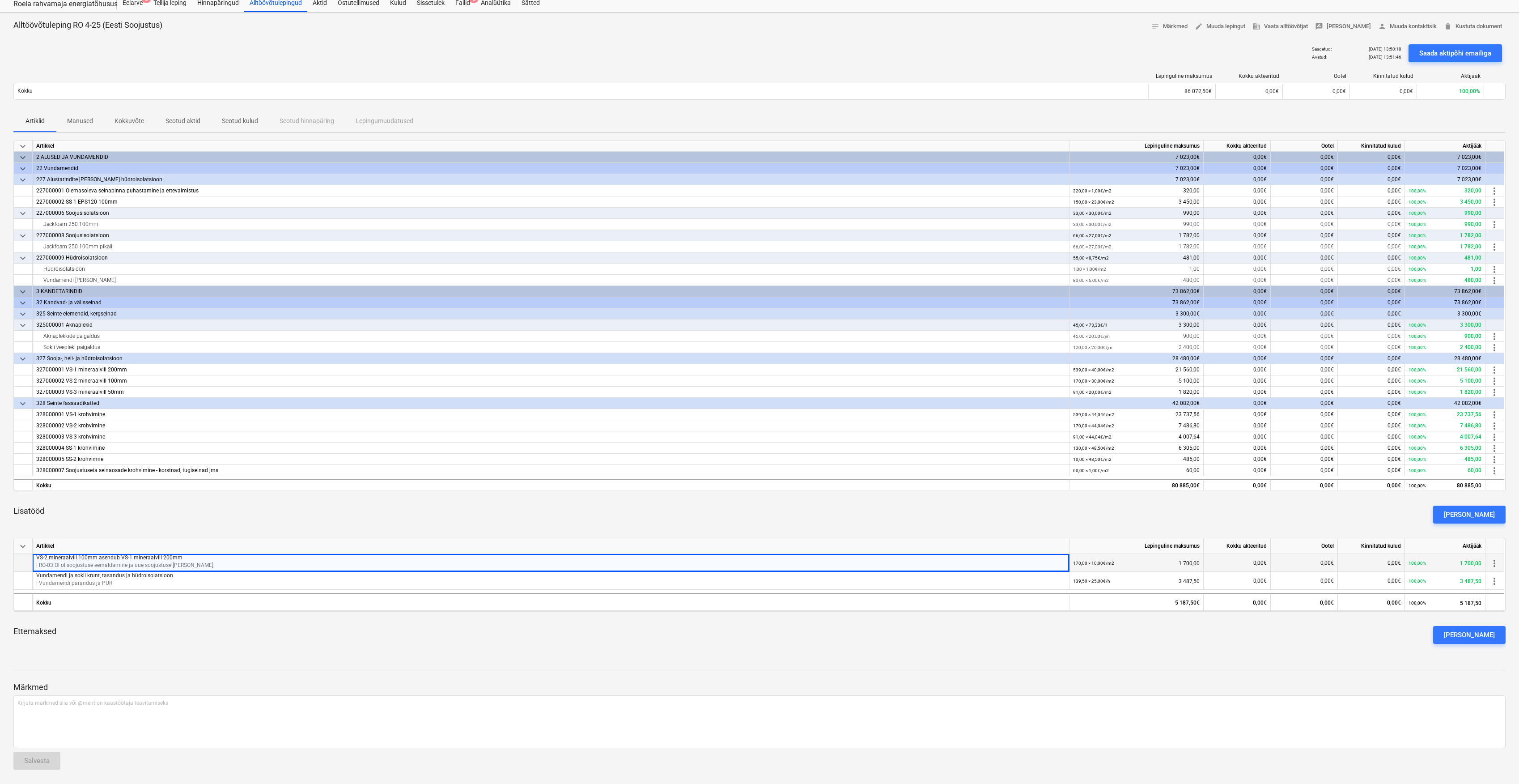
click at [122, 561] on p "| RO-03 Ol ol soojustuse eemaldamine ja uue soojustuse [PERSON_NAME]" at bounding box center [551, 565] width 1029 height 8
drag, startPoint x: 122, startPoint y: 562, endPoint x: 76, endPoint y: 623, distance: 76.4
click at [76, 623] on div "Ettemaksed Lisa ettemaks" at bounding box center [760, 635] width 1492 height 32
click at [192, 548] on div "Artikkel" at bounding box center [551, 546] width 1037 height 16
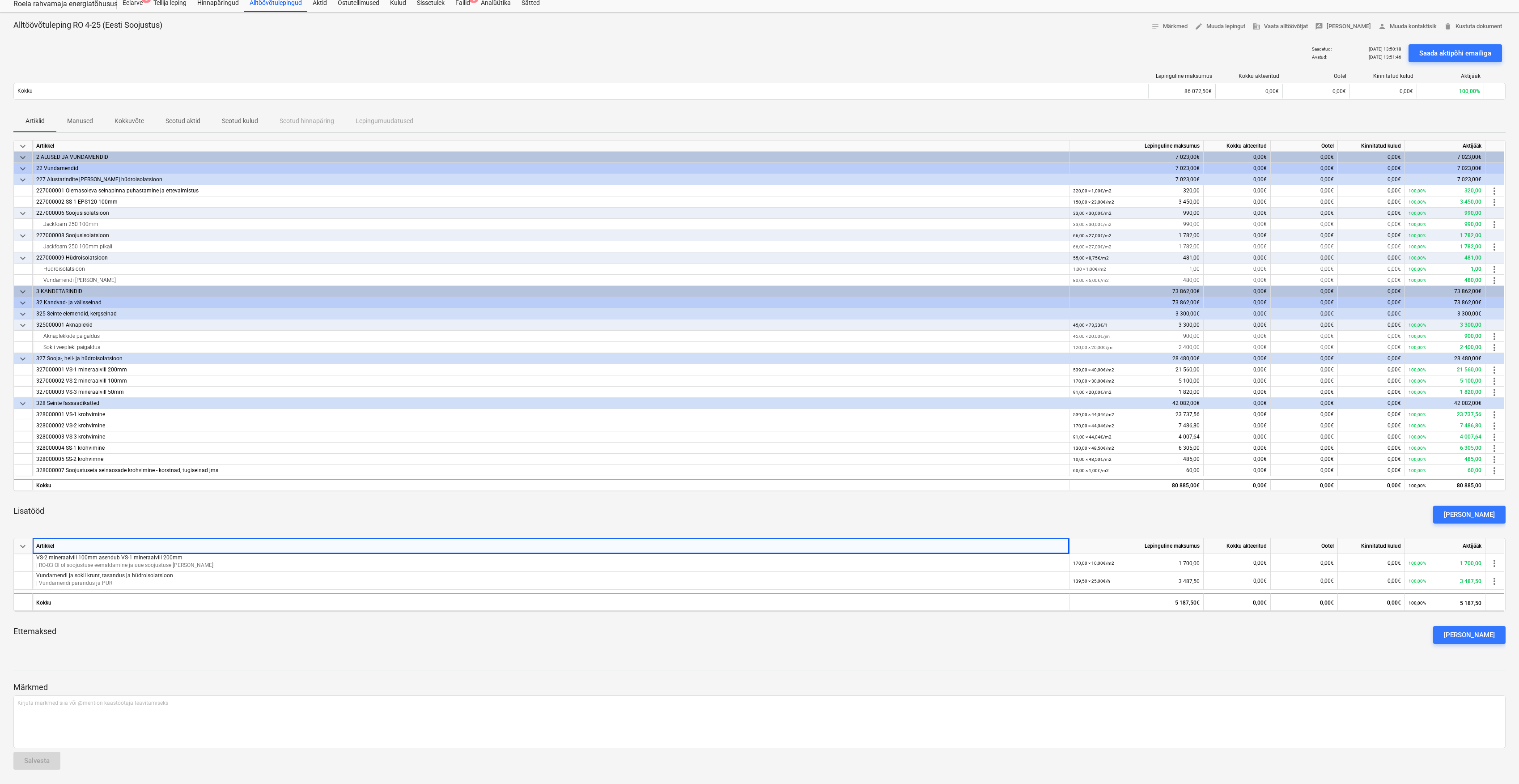
click at [195, 518] on div "Lisatööd Lisa lisatöö" at bounding box center [760, 515] width 1492 height 32
click at [116, 517] on div "Lisatööd Lisa lisatöö" at bounding box center [760, 515] width 1492 height 32
click at [71, 555] on p "VS-2 mineraalvill 100mm asendub VS-1 mineraalvill 200mm" at bounding box center [551, 557] width 1029 height 8
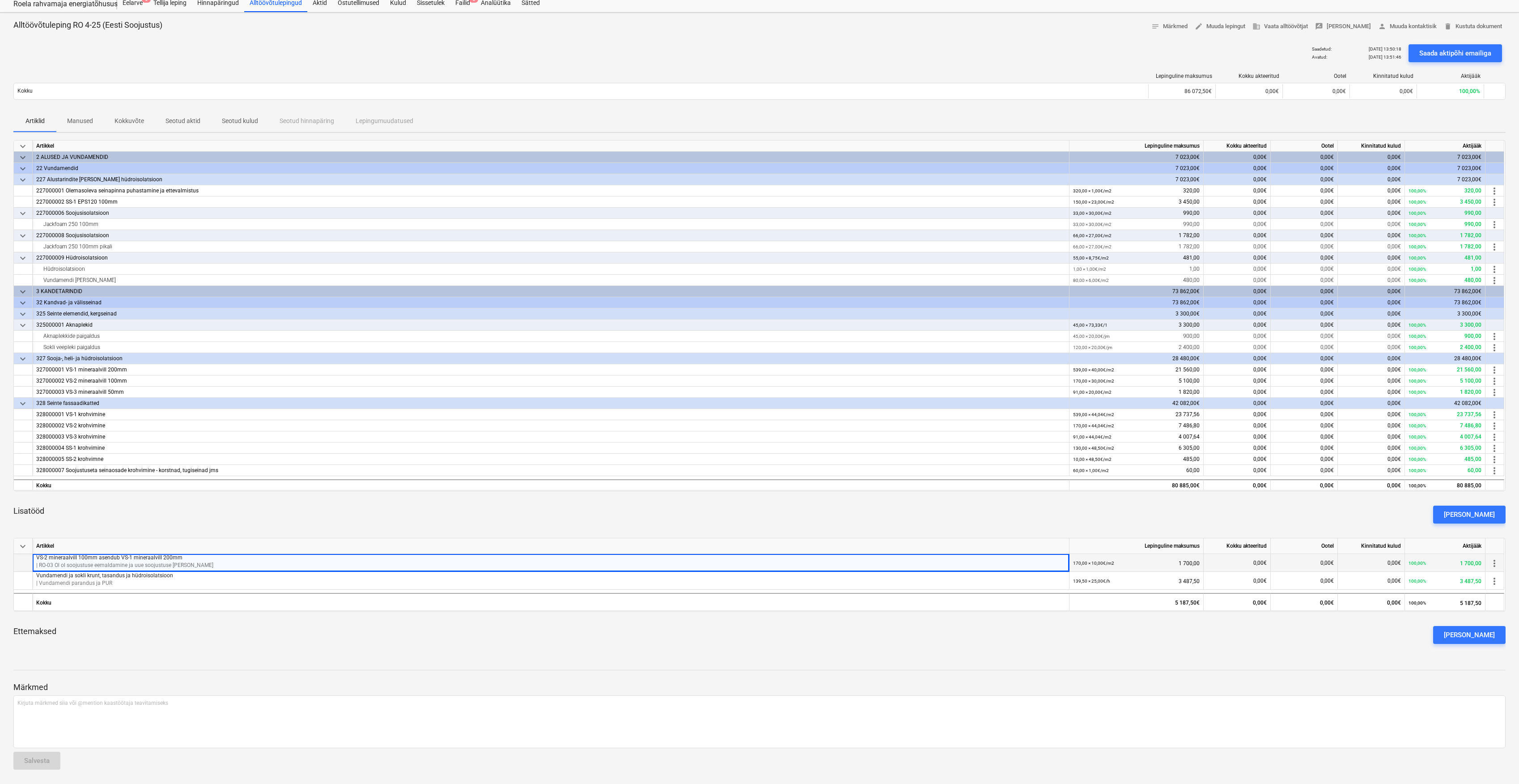
click at [1497, 563] on span "more_vert" at bounding box center [1495, 563] width 11 height 11
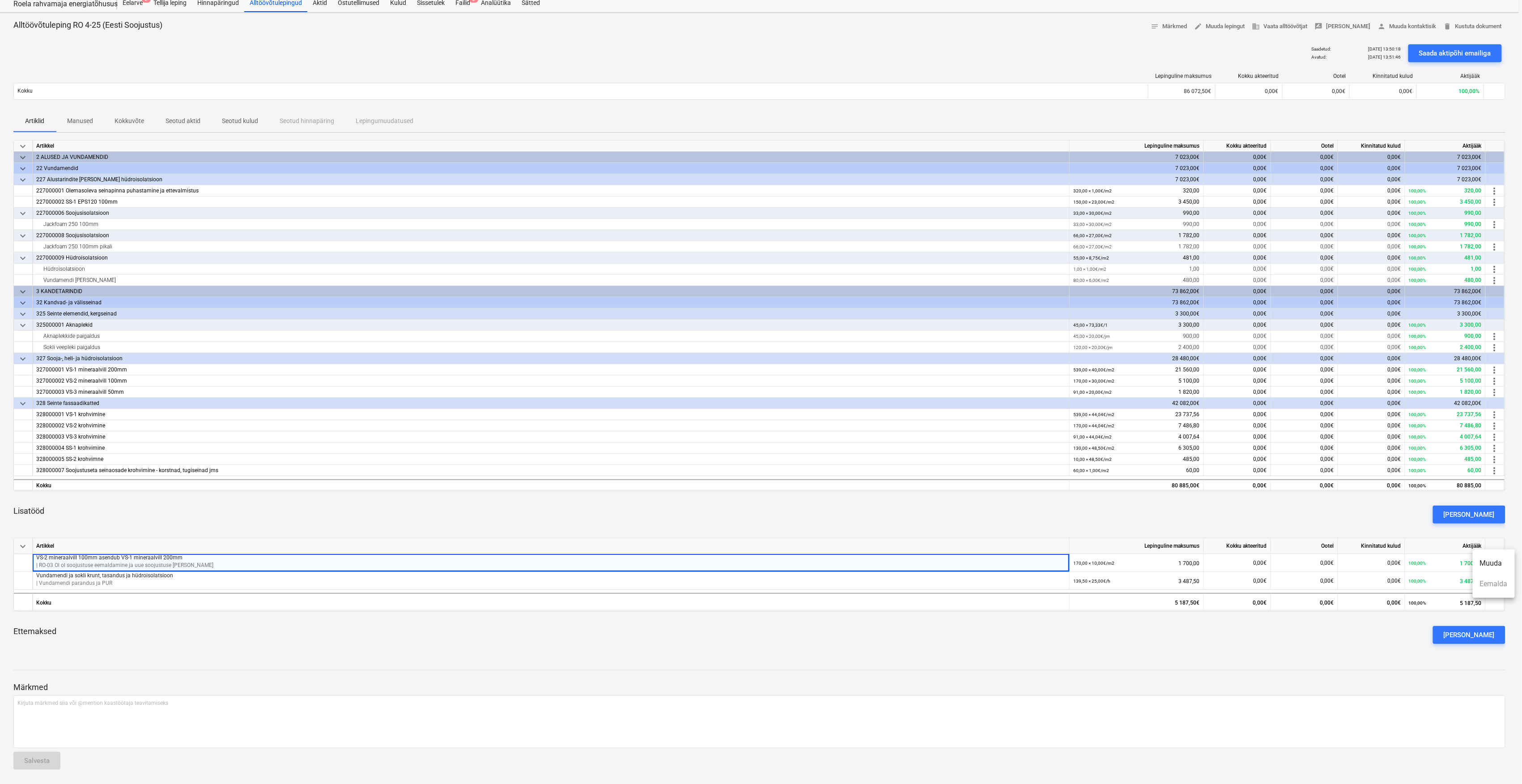
click at [1494, 586] on ul "Muuda Eemalda" at bounding box center [1494, 574] width 42 height 48
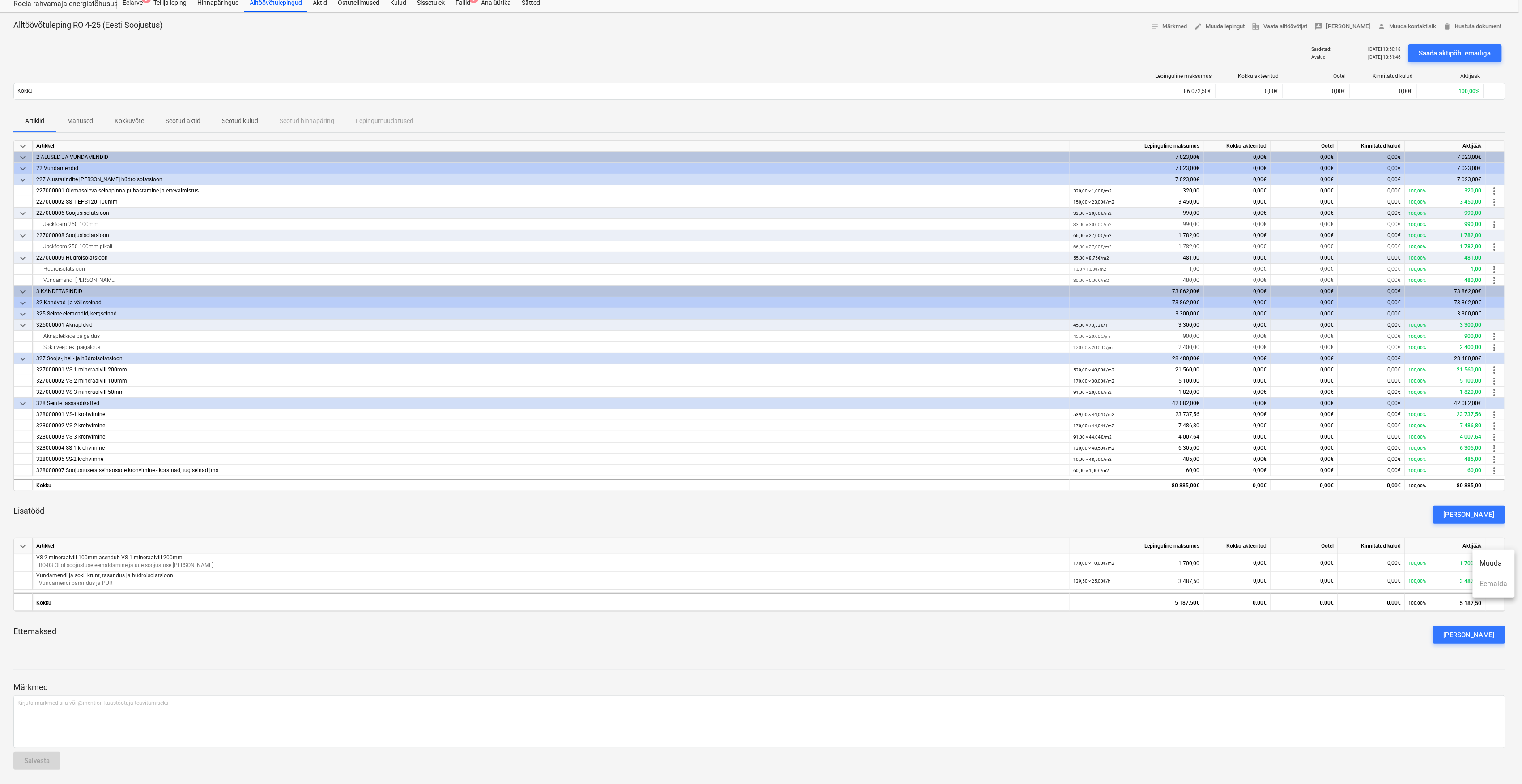
click at [1368, 528] on div at bounding box center [761, 392] width 1522 height 784
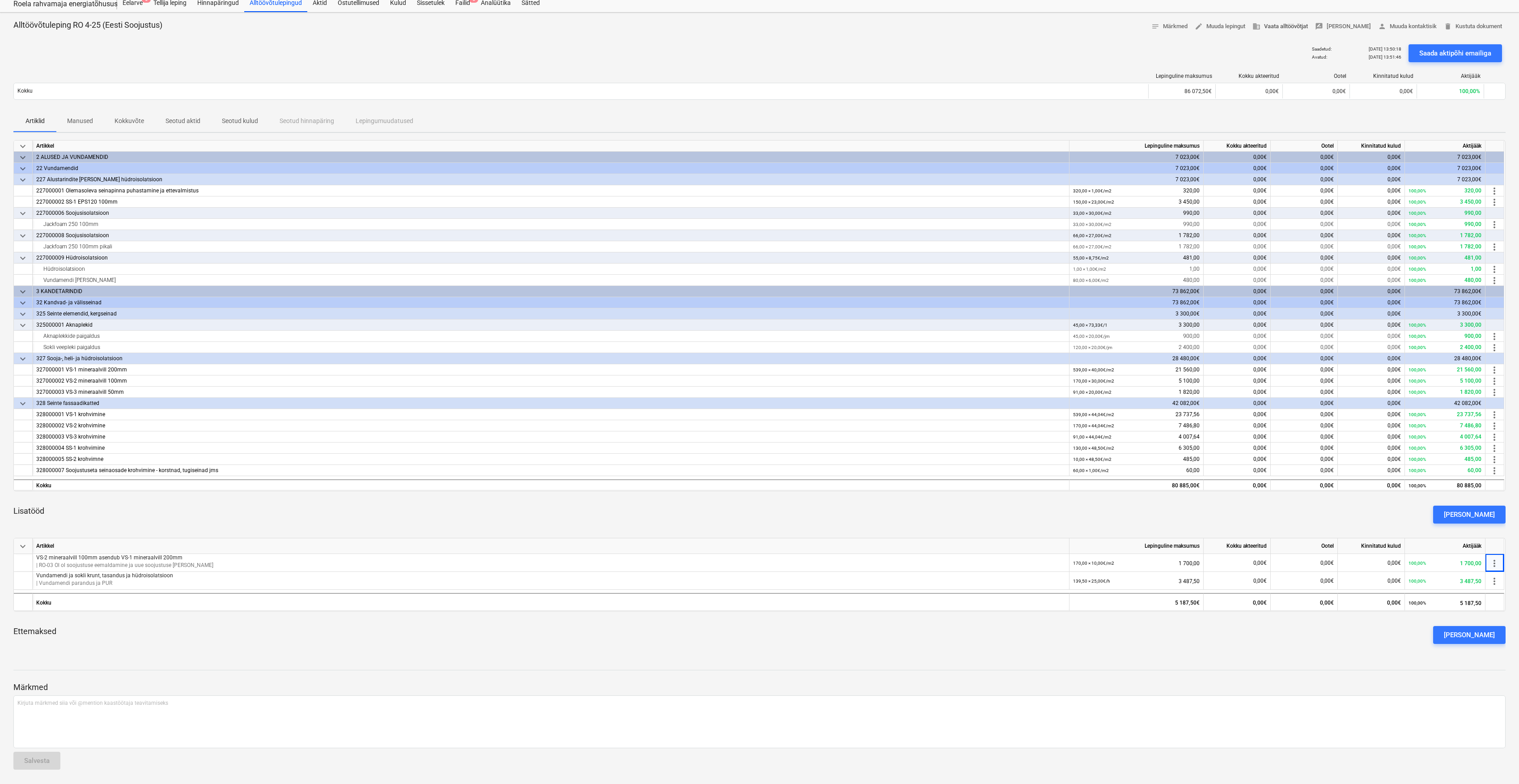
click at [1275, 21] on span "business Vaata alltöövõtjat" at bounding box center [1280, 26] width 56 height 10
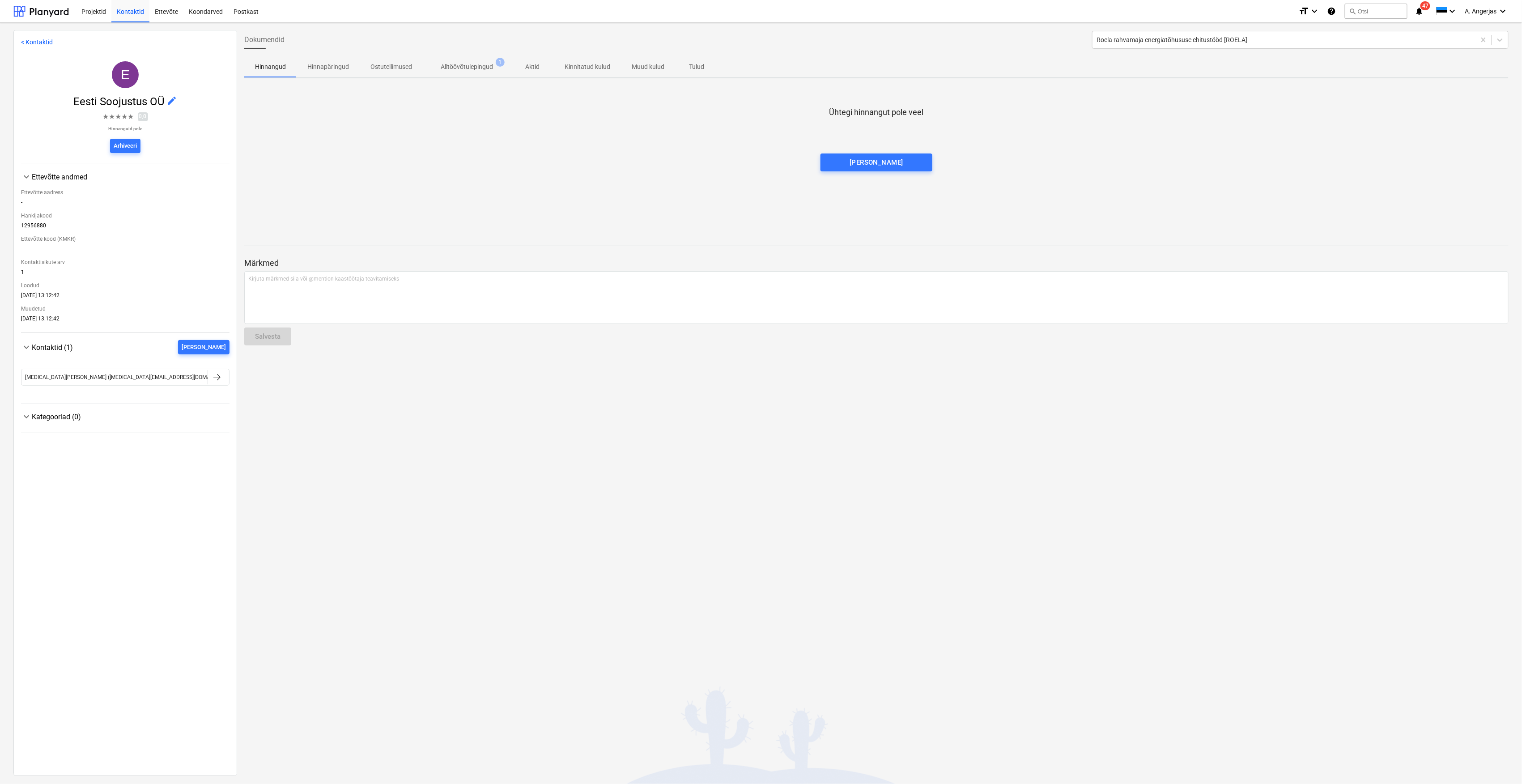
click at [310, 64] on p "Hinnapäringud" at bounding box center [328, 67] width 41 height 9
click at [452, 68] on p "Alltöövõtulepingud" at bounding box center [467, 67] width 53 height 9
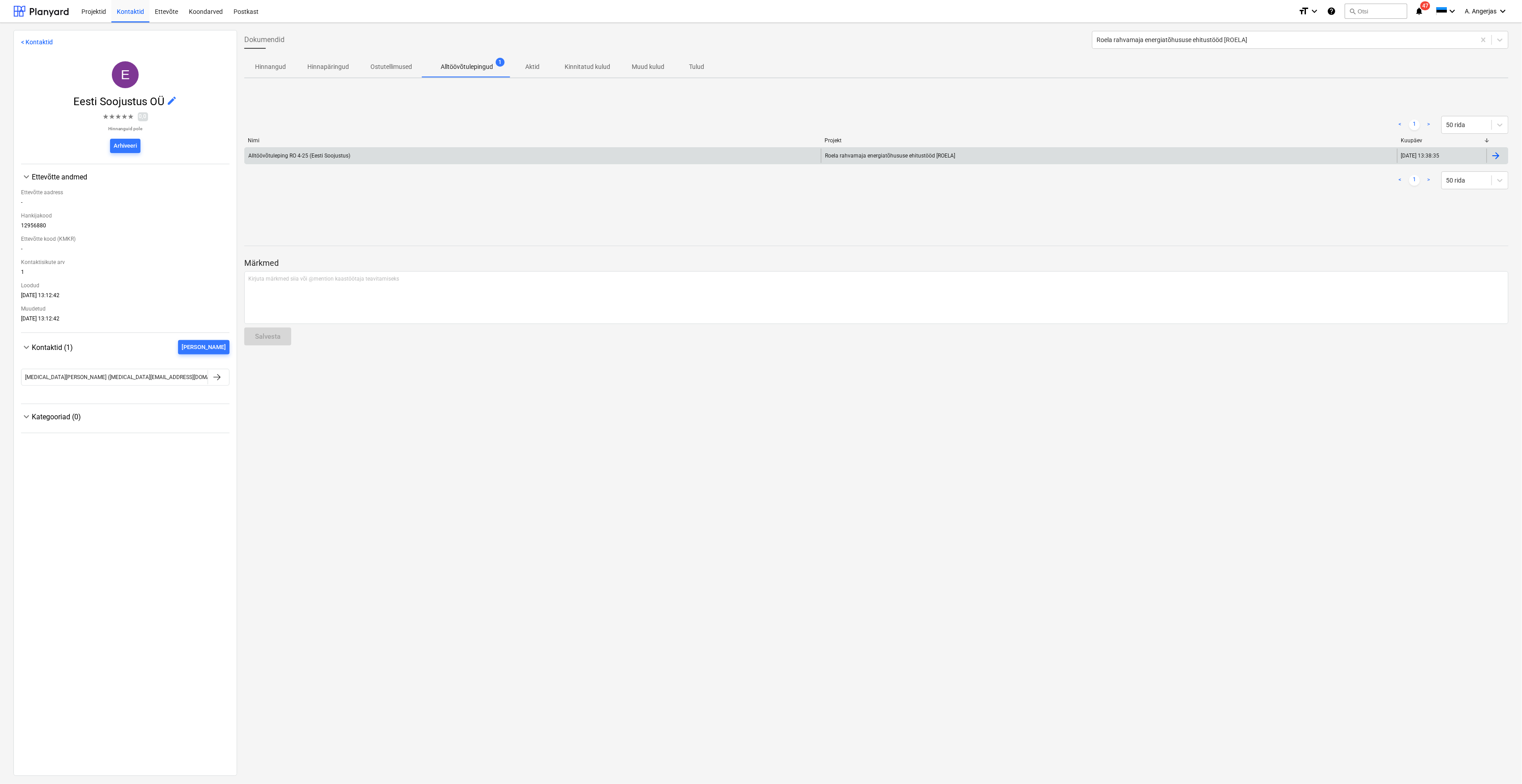
click at [381, 151] on div "Alltöövõtuleping RO 4-25 (Eesti Soojustus)" at bounding box center [532, 155] width 576 height 14
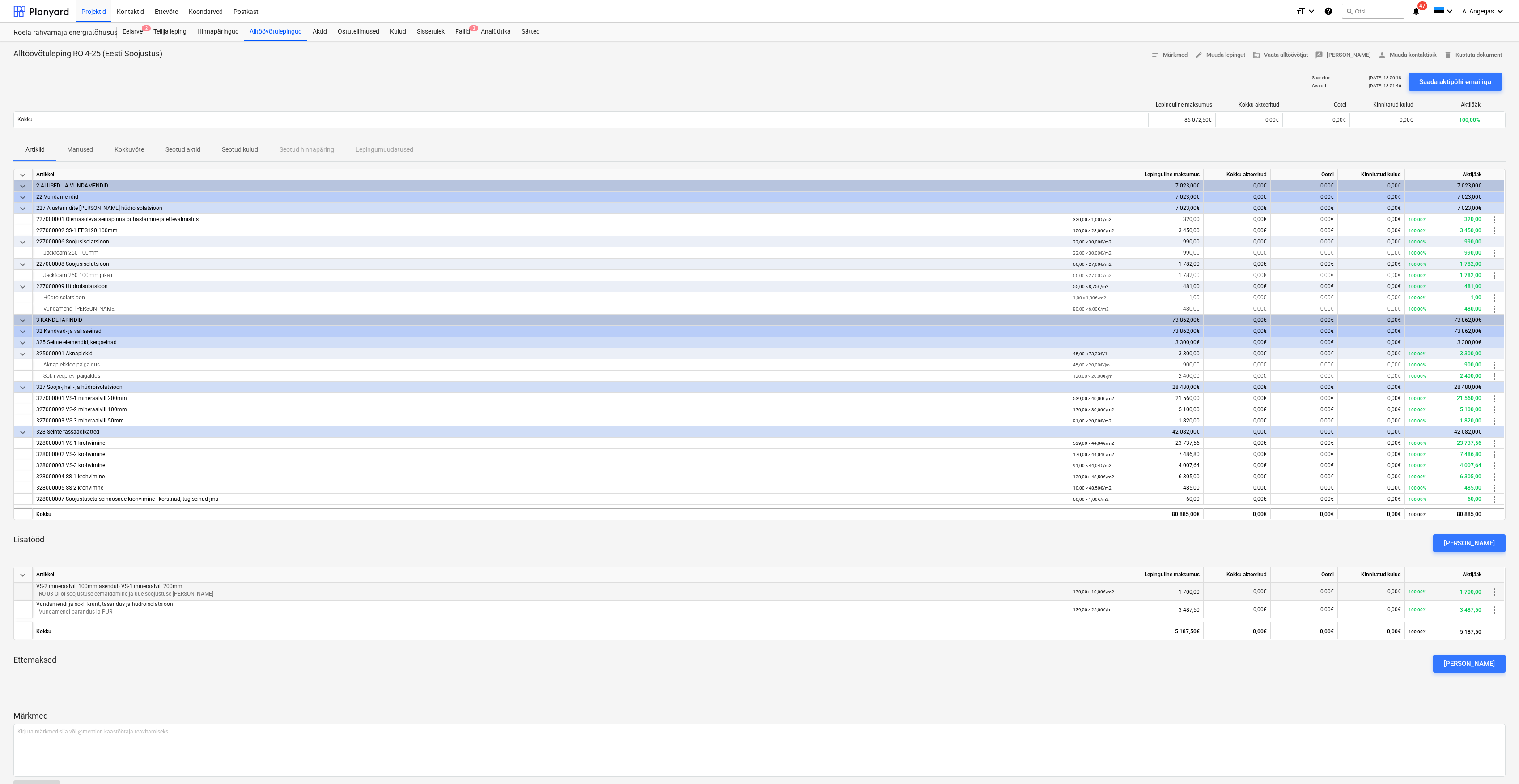
click at [1496, 594] on span "more_vert" at bounding box center [1495, 592] width 11 height 11
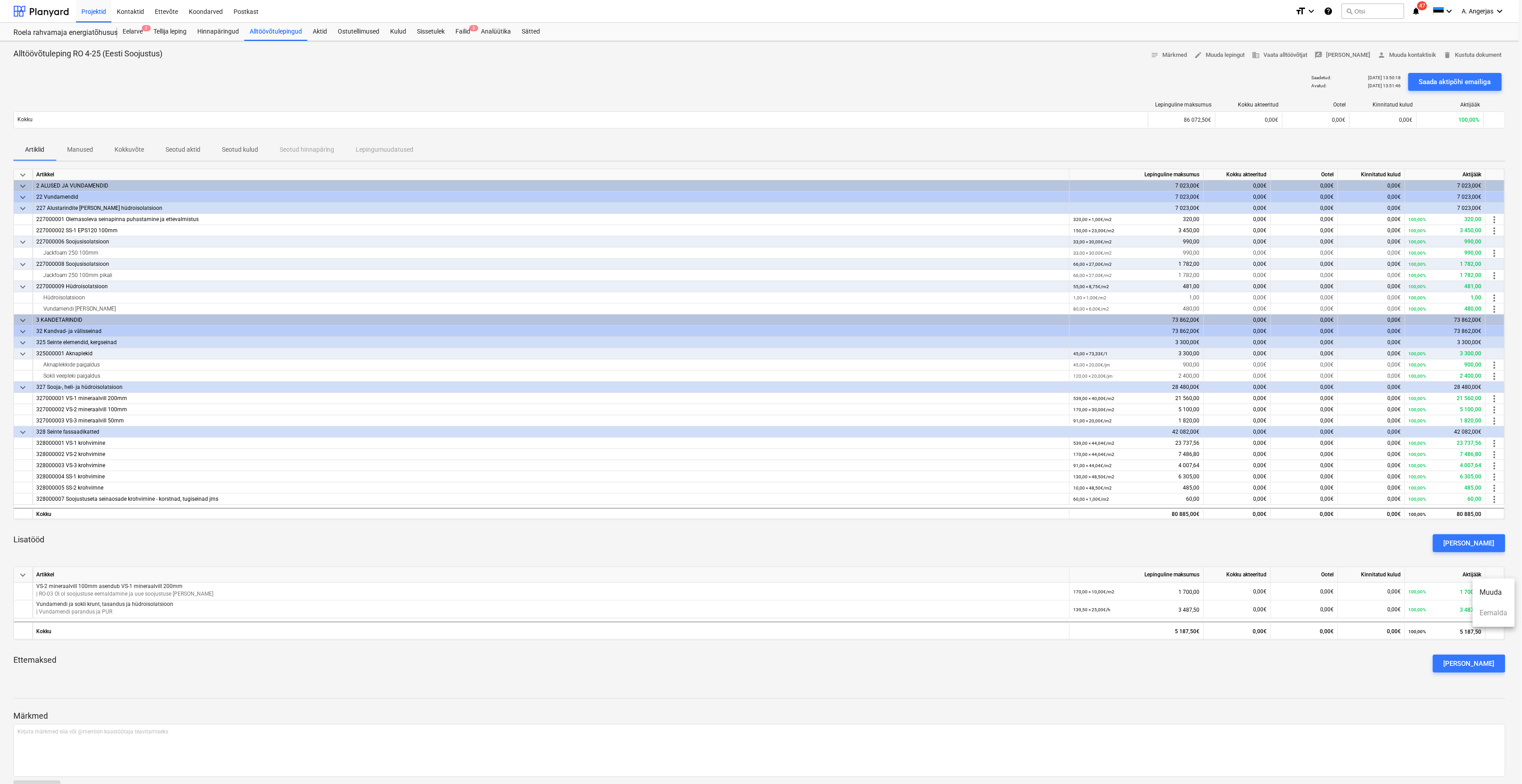
click at [1498, 614] on ul "Muuda Eemalda" at bounding box center [1494, 603] width 42 height 48
click at [1493, 594] on li "Muuda" at bounding box center [1494, 592] width 42 height 21
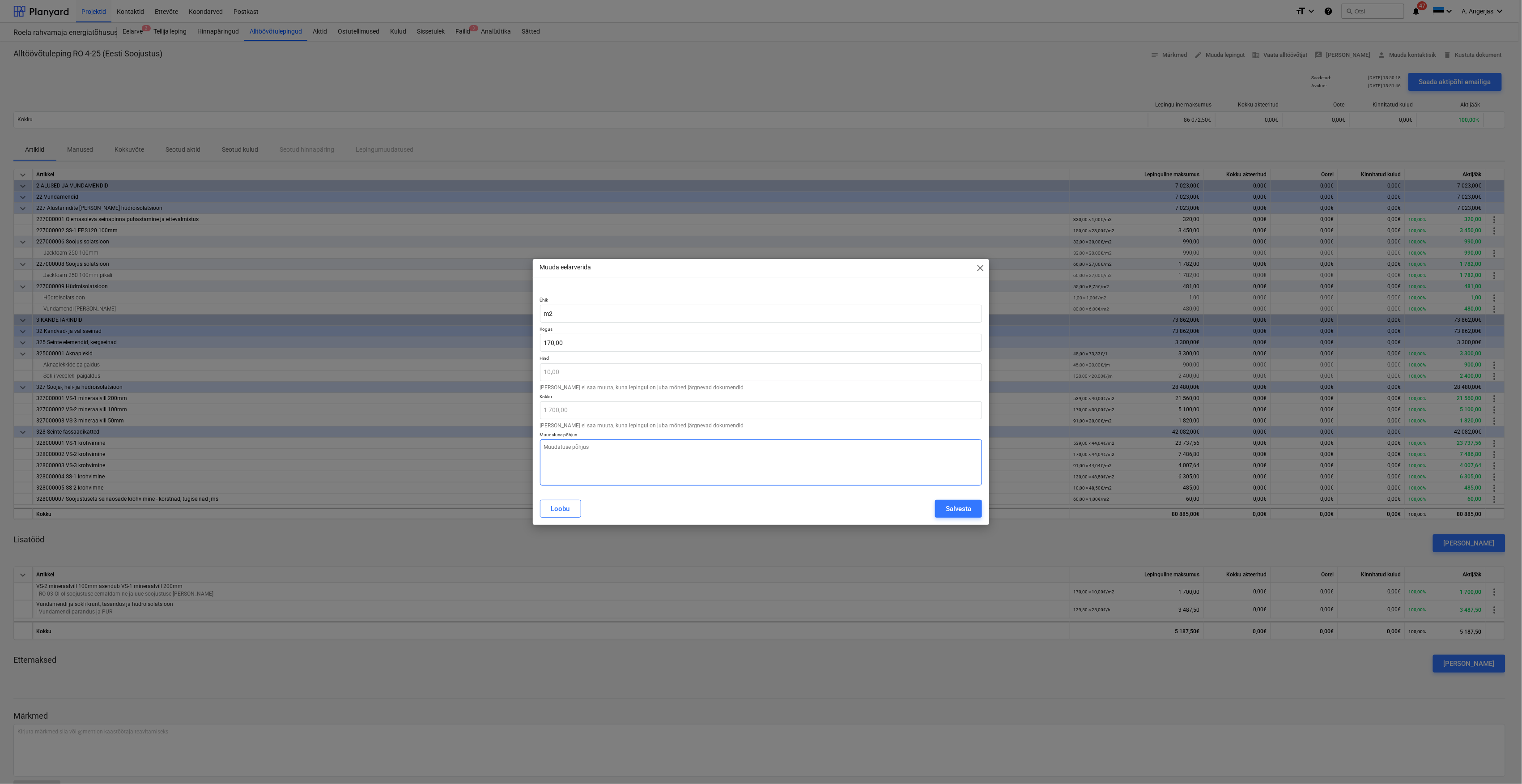
click at [653, 446] on textarea at bounding box center [761, 463] width 443 height 46
type textarea "x"
type input "170"
click at [591, 338] on input "170" at bounding box center [761, 343] width 443 height 18
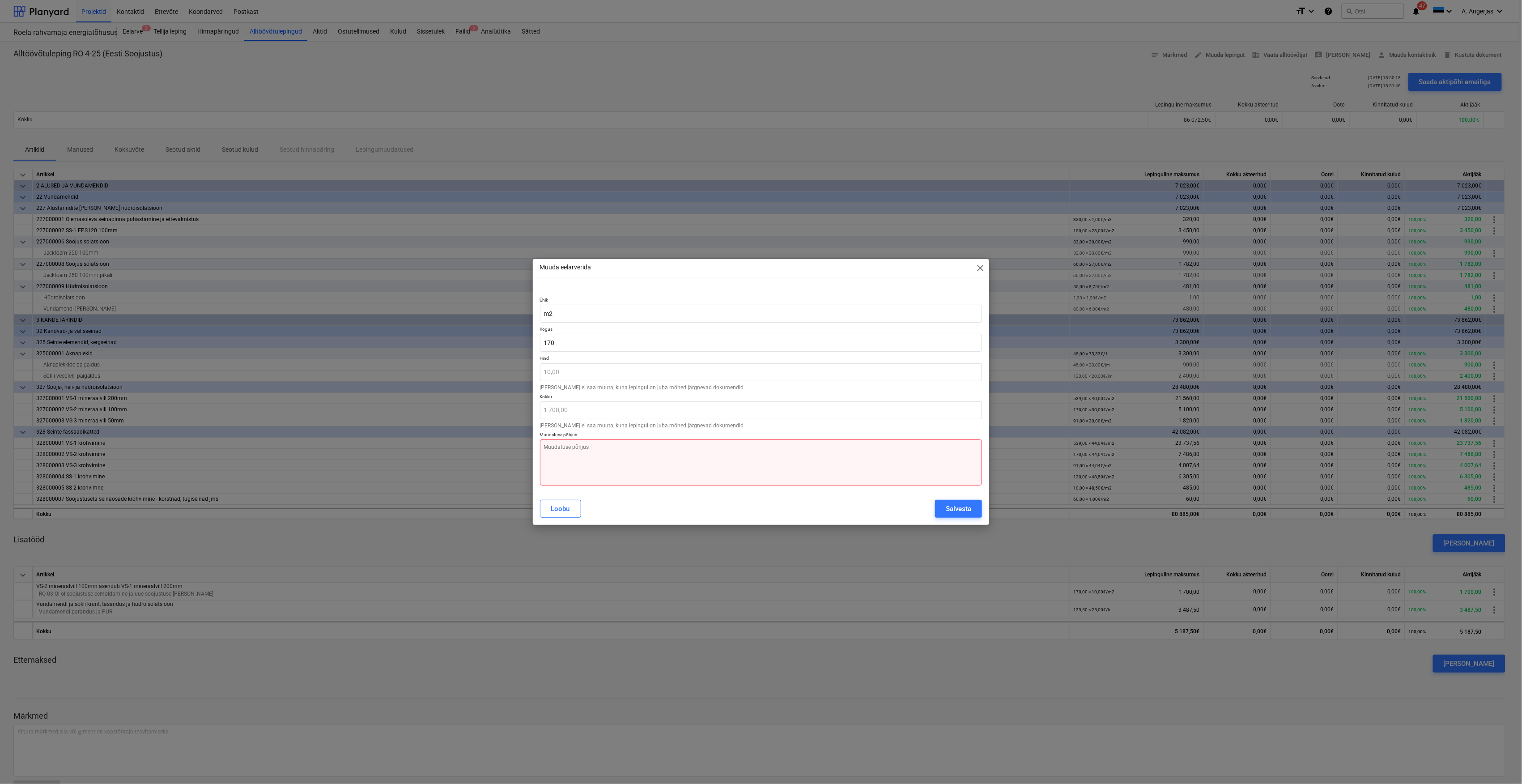
type textarea "x"
type input "170,00"
click at [599, 449] on textarea at bounding box center [761, 463] width 443 height 46
type textarea "x"
type textarea "V"
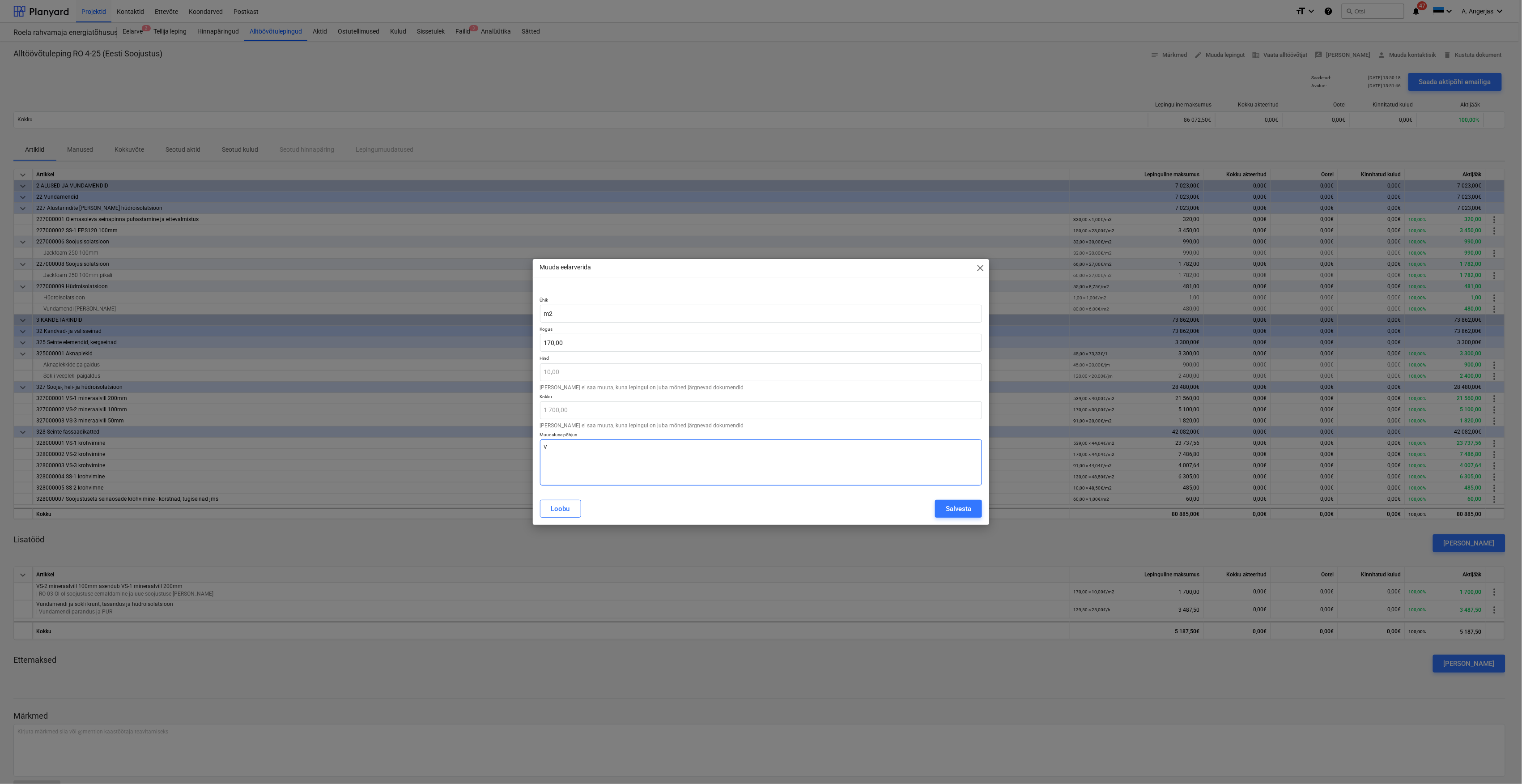
type textarea "x"
type textarea "Va"
type textarea "x"
type textarea "Val"
type textarea "x"
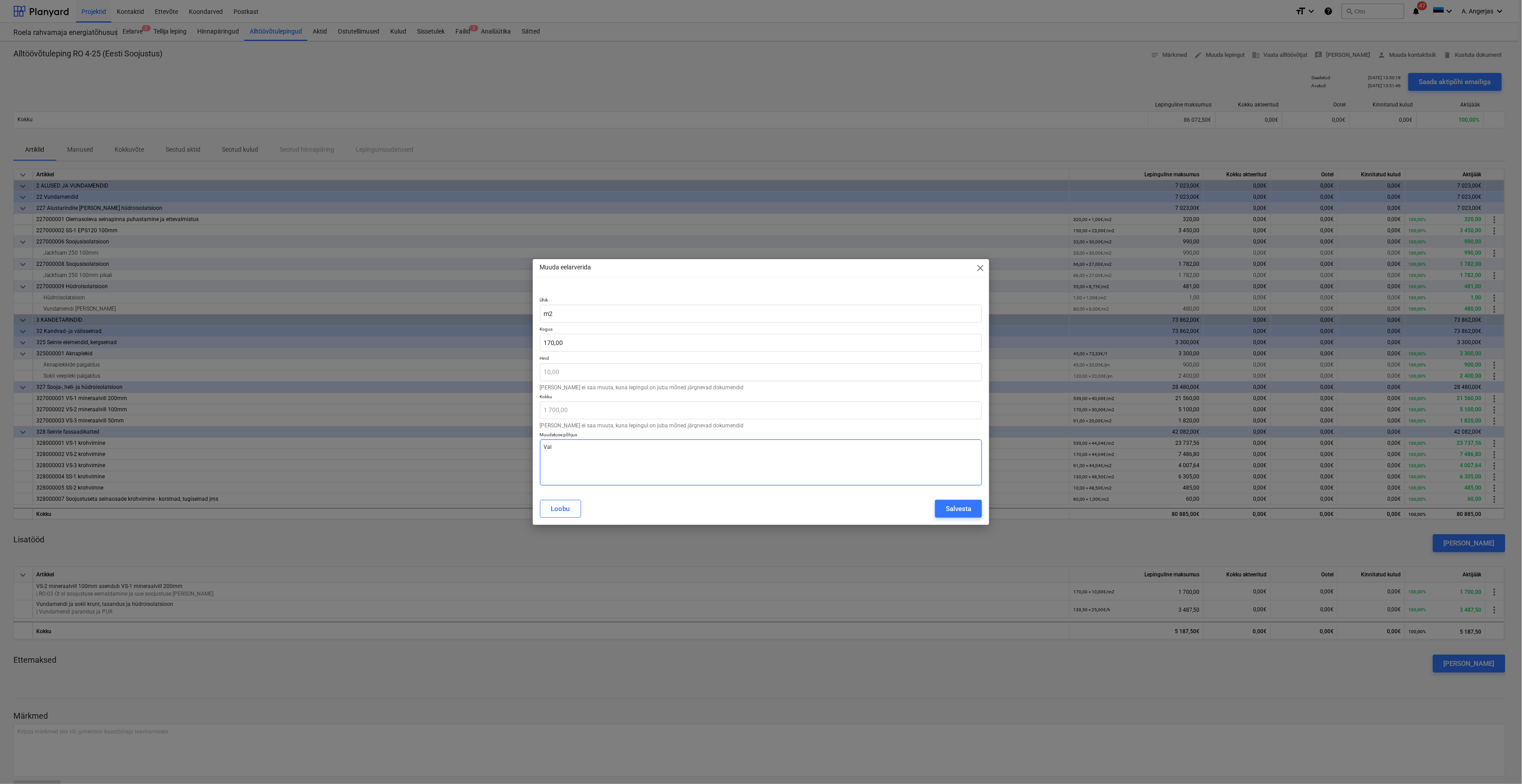
type textarea "Vale"
type textarea "x"
type textarea "Vale"
type textarea "x"
type textarea "Vale e"
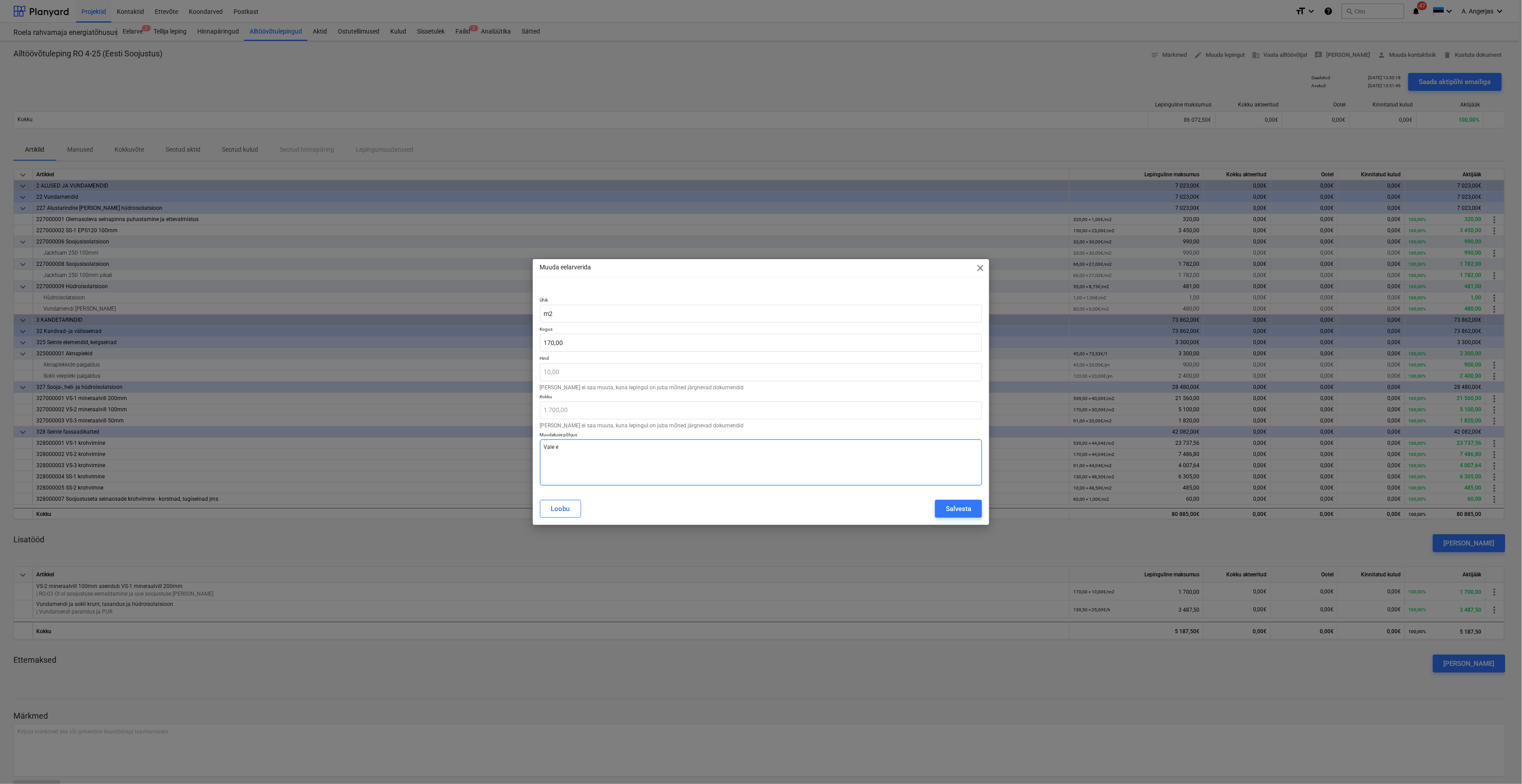
type textarea "x"
type textarea "Vale ee"
type textarea "x"
type textarea "Vale eel"
type textarea "x"
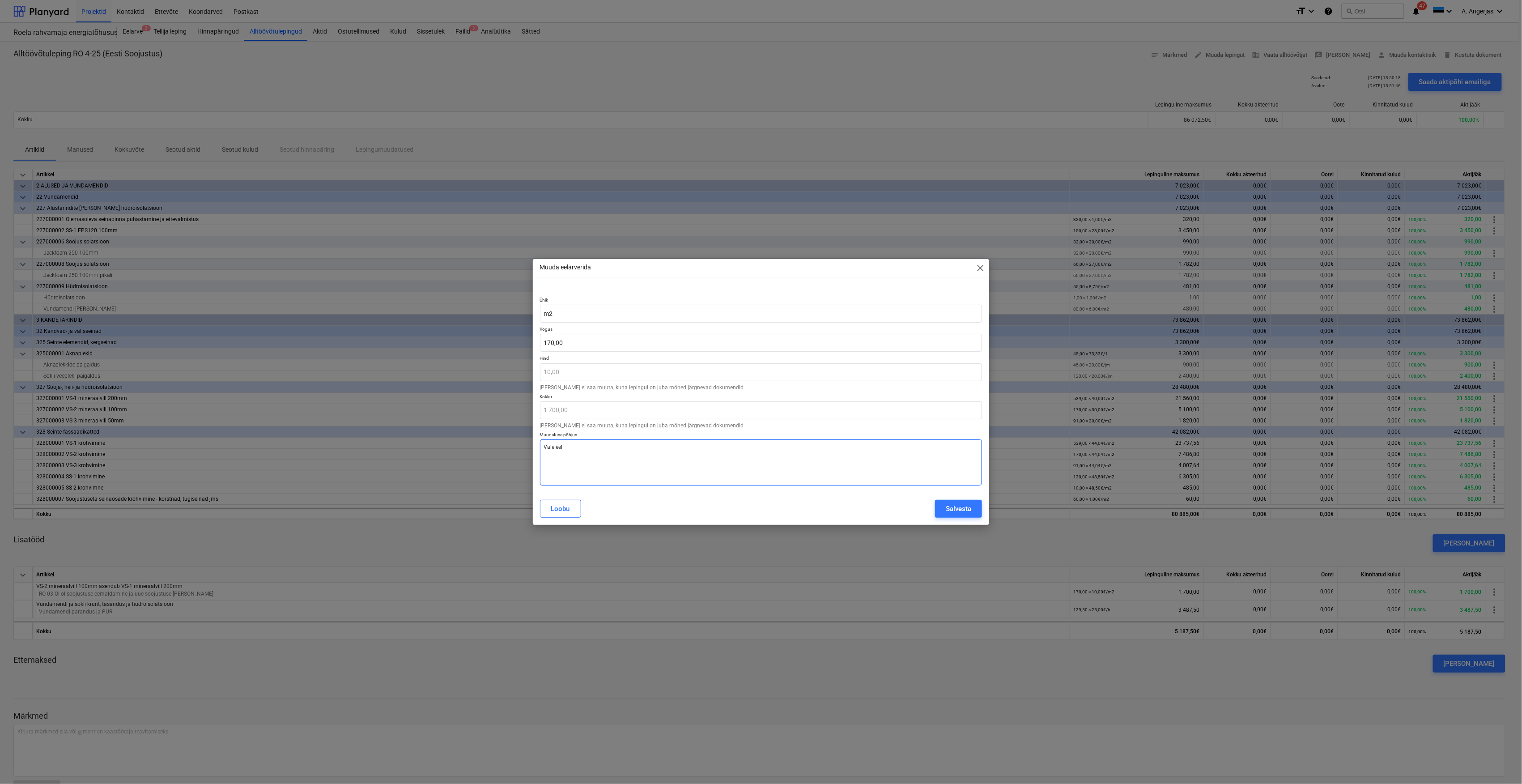
type textarea "Vale eela"
type textarea "x"
type textarea "Vale eelar"
type textarea "x"
type textarea "Vale eelarv"
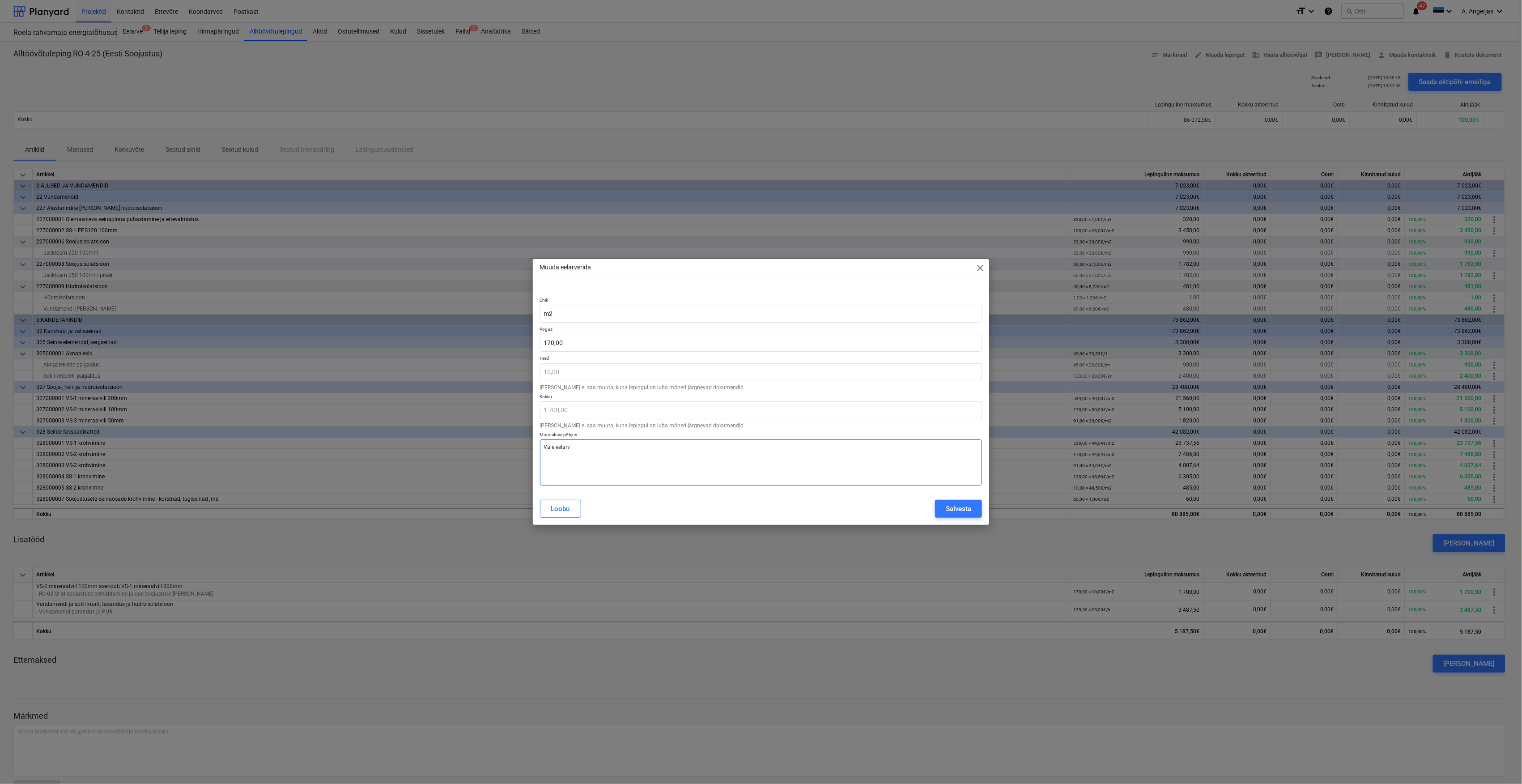
type textarea "x"
type textarea "Vale eelarve"
type textarea "x"
type textarea "Vale eelarve"
type textarea "x"
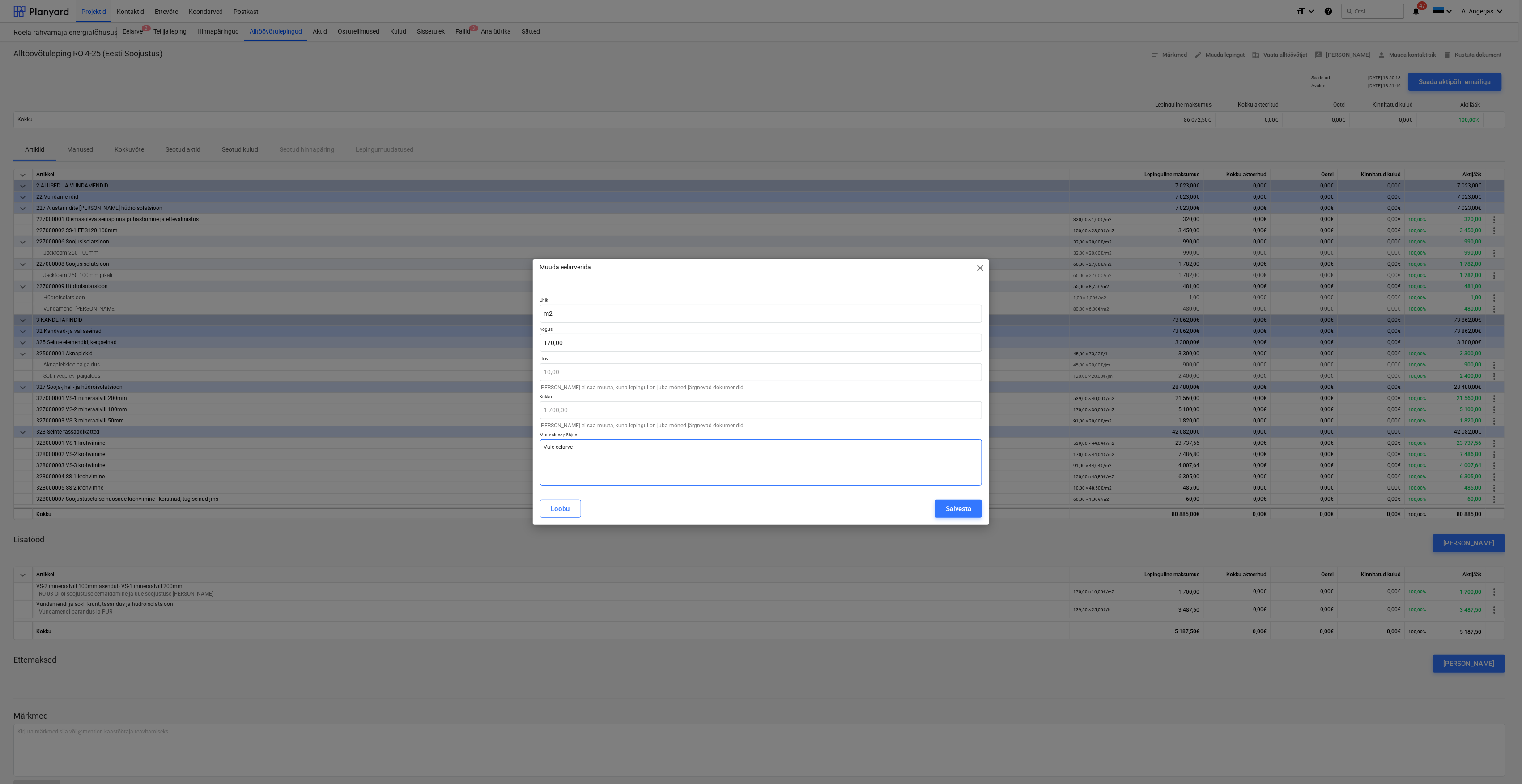
type textarea "Vale eelarve r"
type textarea "x"
type textarea "Vale eelarve ri"
type textarea "x"
type textarea "Vale eelarve rid"
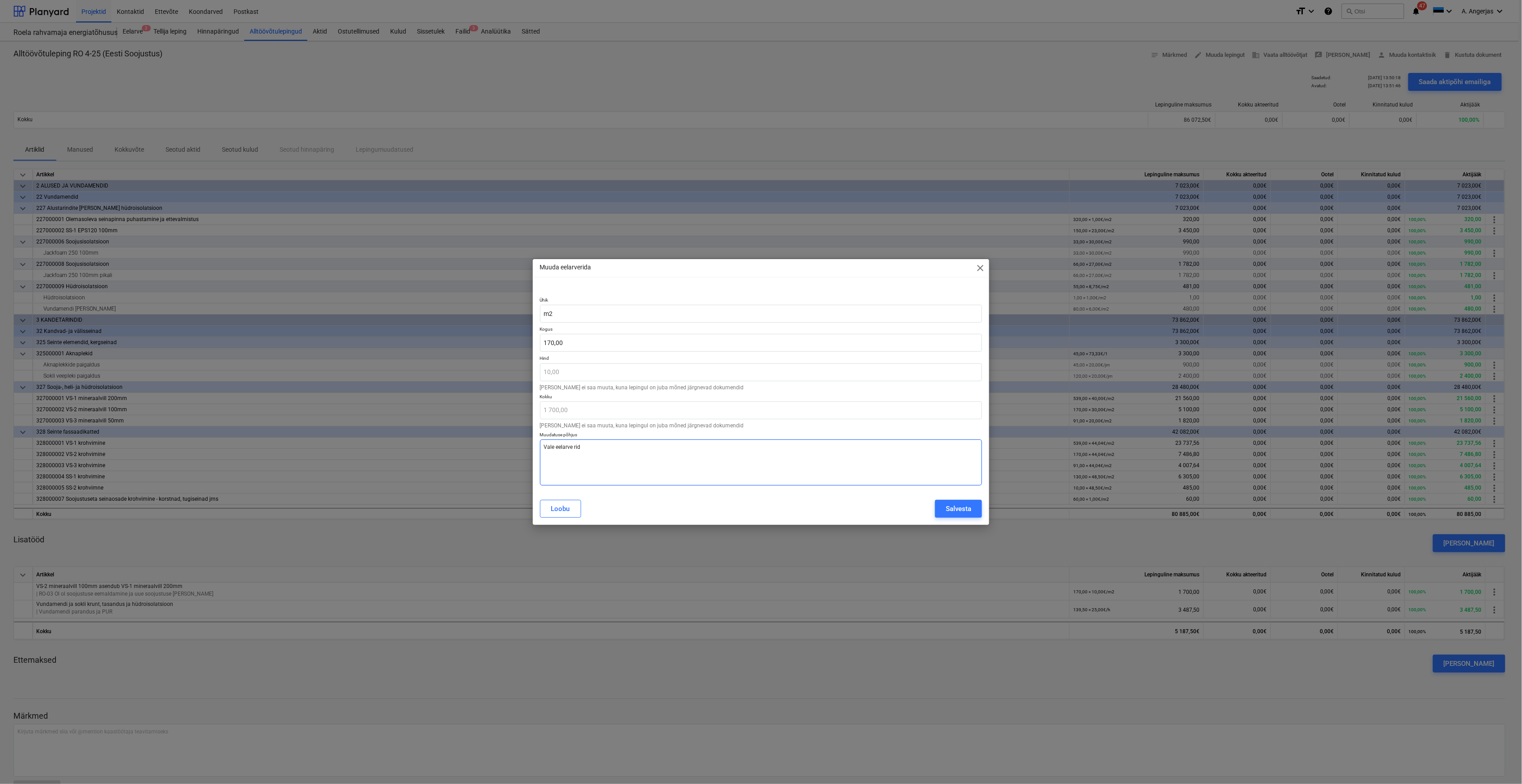
type textarea "x"
type textarea "Vale eelarve rida"
type textarea "x"
type input "170"
drag, startPoint x: 568, startPoint y: 344, endPoint x: 534, endPoint y: 346, distance: 34.1
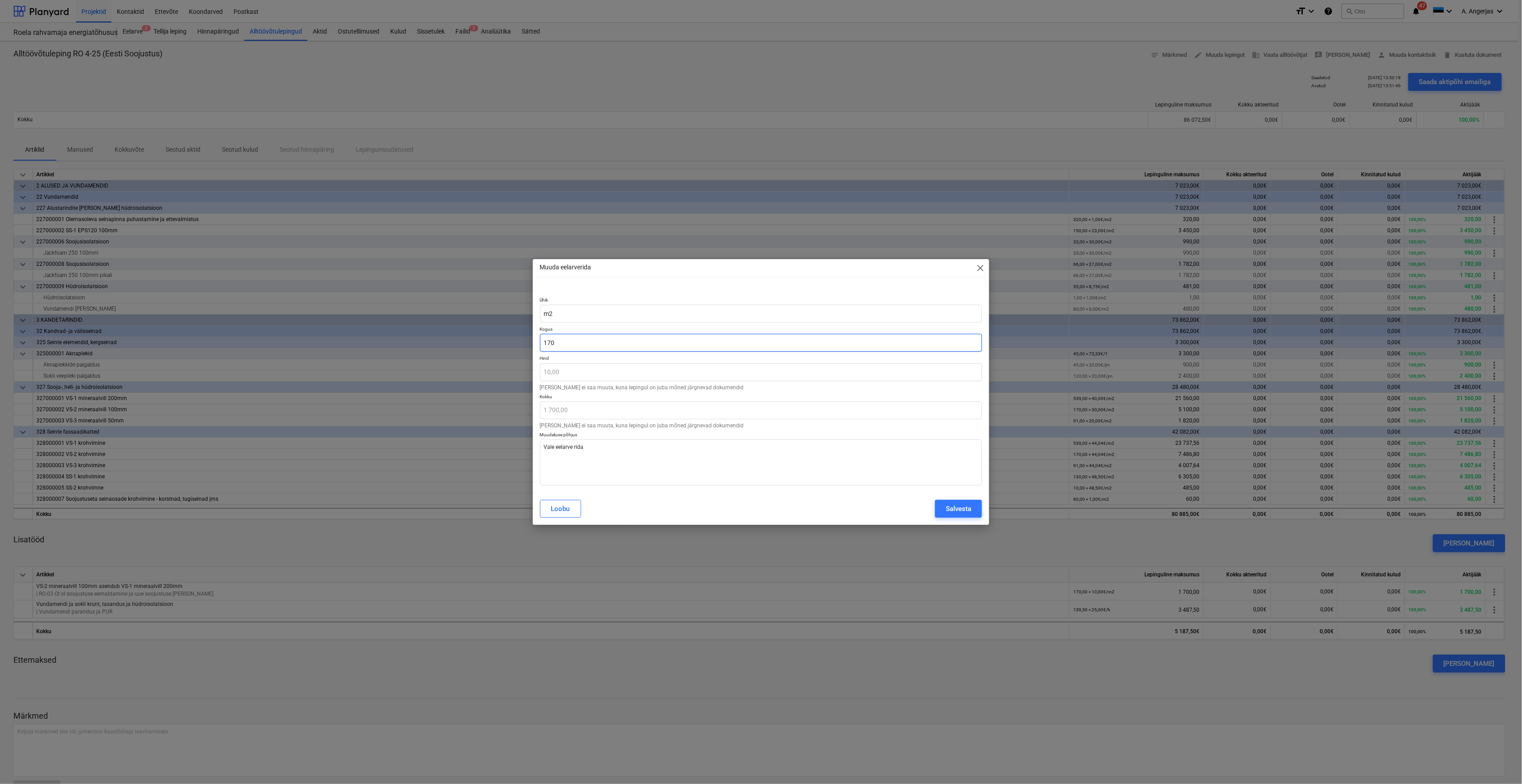
click at [534, 346] on div "Ühik m2 Kogus 170 Hind 10,00 Hinda ei saa muuta, kuna lepingul on juba mõned jä…" at bounding box center [761, 389] width 457 height 206
type textarea "x"
type input "0"
type input "0,00"
type input "0"
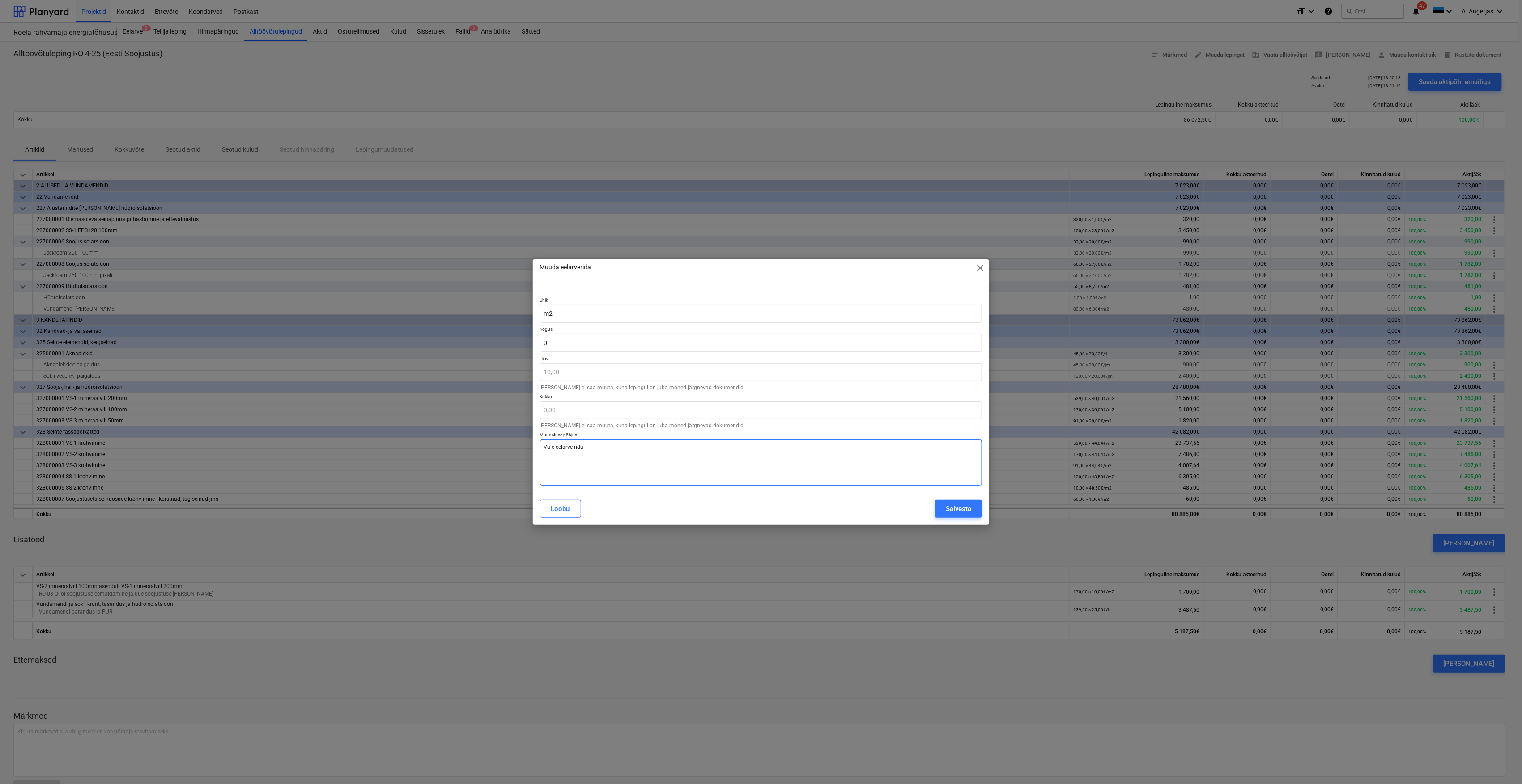
type textarea "x"
type input "0,00"
click at [632, 461] on textarea "Vale eelarve rida" at bounding box center [761, 463] width 443 height 46
click at [954, 510] on div "Salvesta" at bounding box center [958, 509] width 25 height 12
type textarea "x"
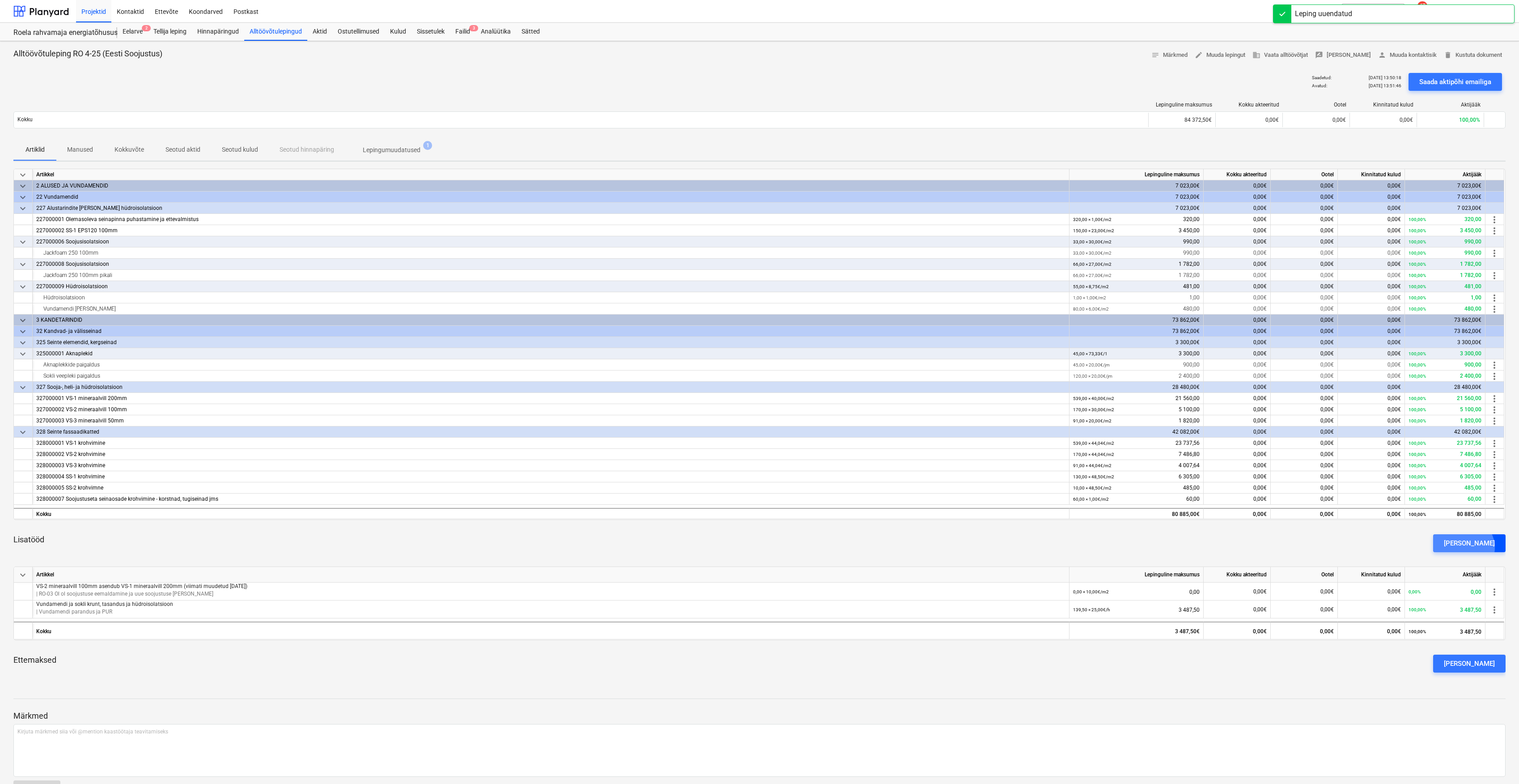
click at [1479, 548] on div "[PERSON_NAME]" at bounding box center [1469, 543] width 51 height 12
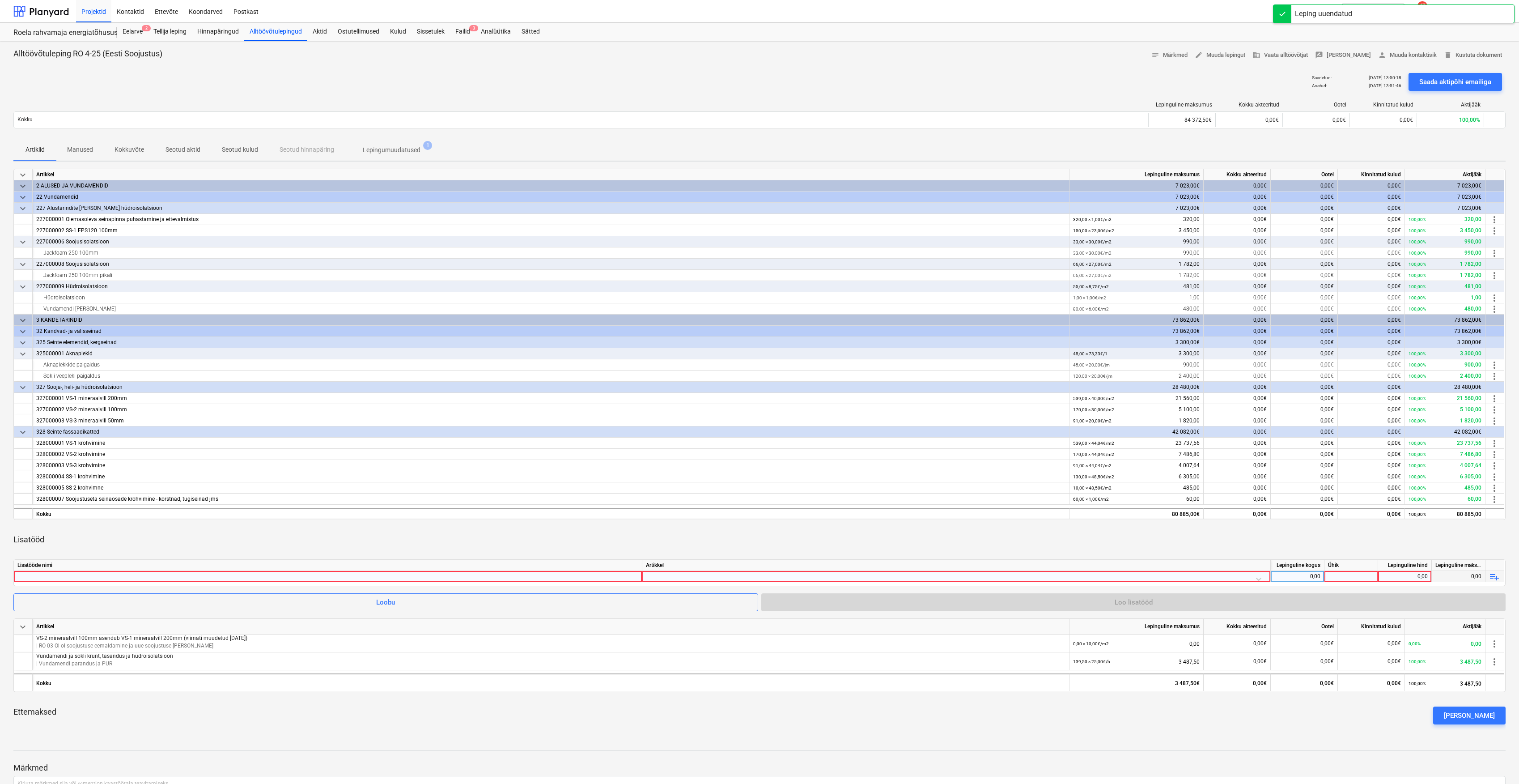
click at [1240, 580] on div at bounding box center [956, 578] width 621 height 16
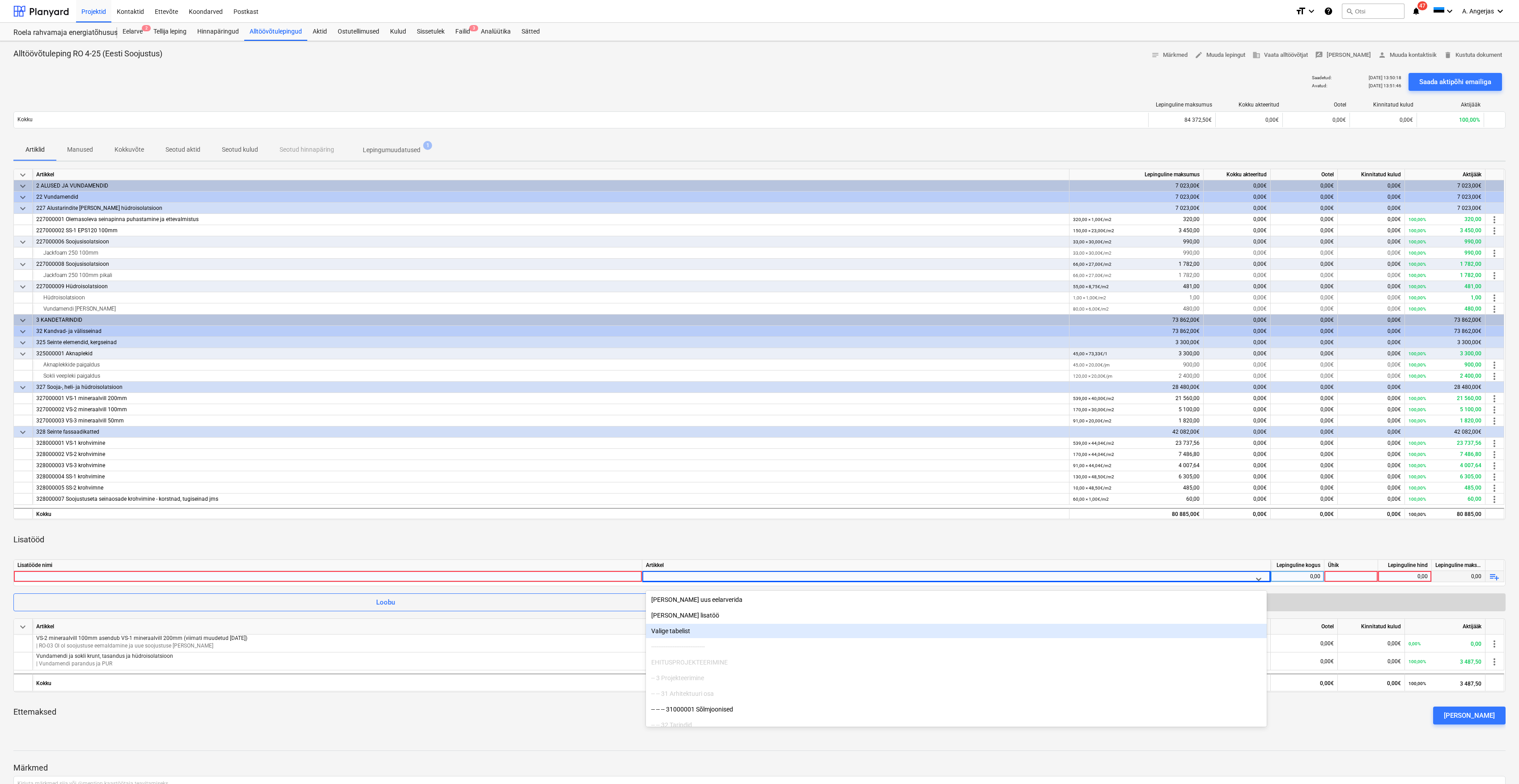
click at [712, 631] on div "Valige tabelist" at bounding box center [956, 631] width 621 height 14
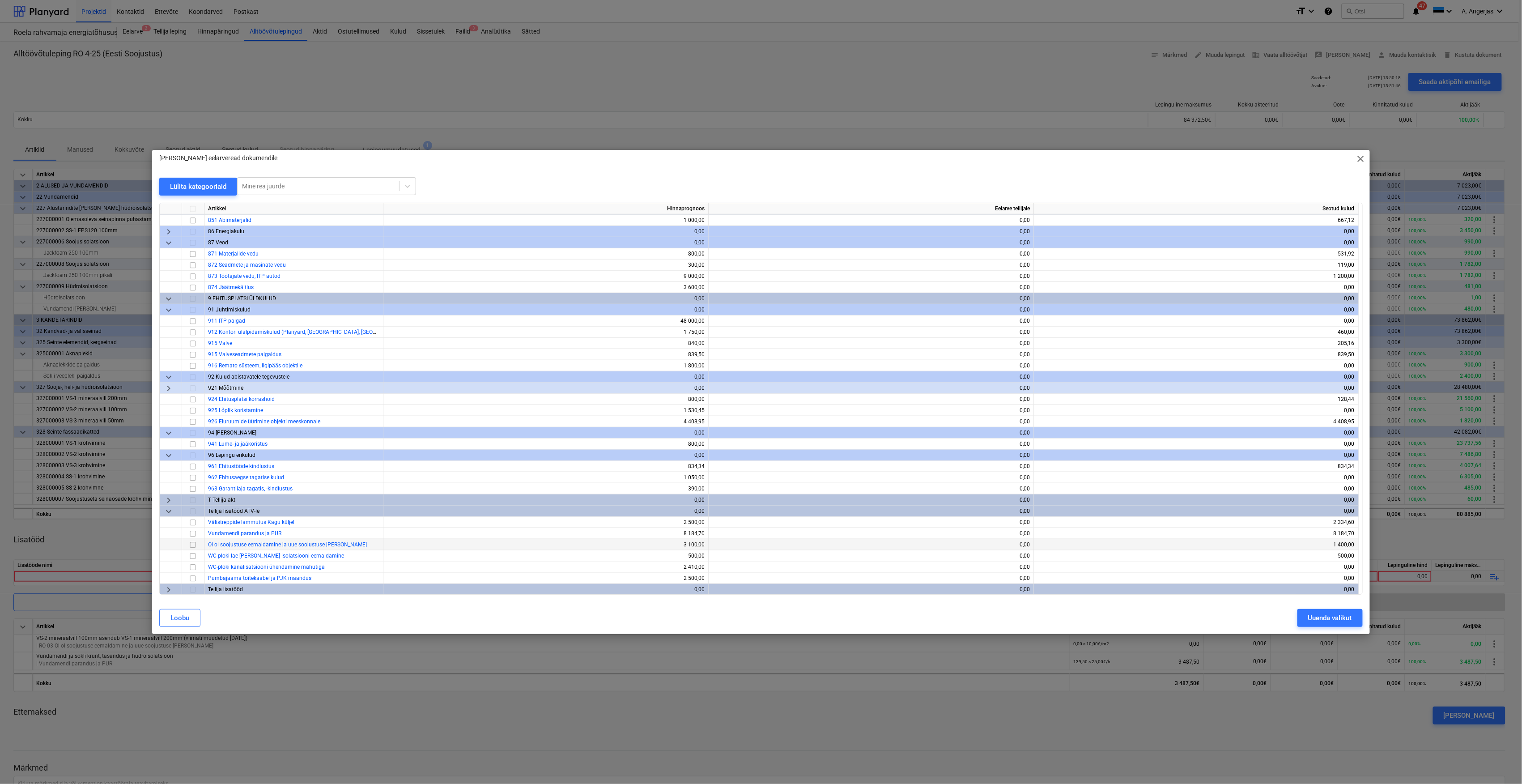
scroll to position [2830, 0]
click at [195, 542] on input "checkbox" at bounding box center [193, 544] width 11 height 11
click at [1313, 614] on div "Uuenda valikut" at bounding box center [1330, 618] width 44 height 12
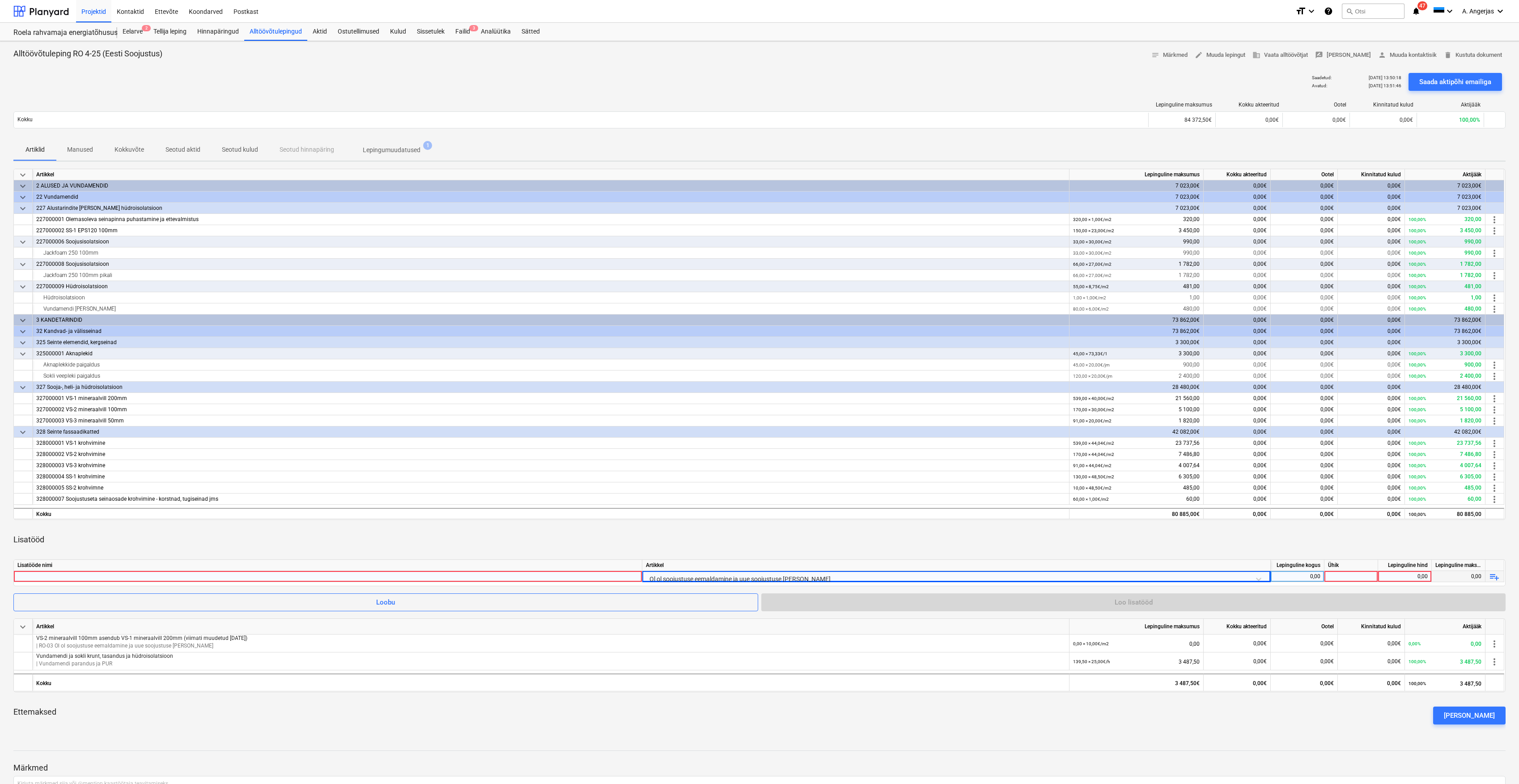
click at [121, 578] on div at bounding box center [328, 576] width 621 height 11
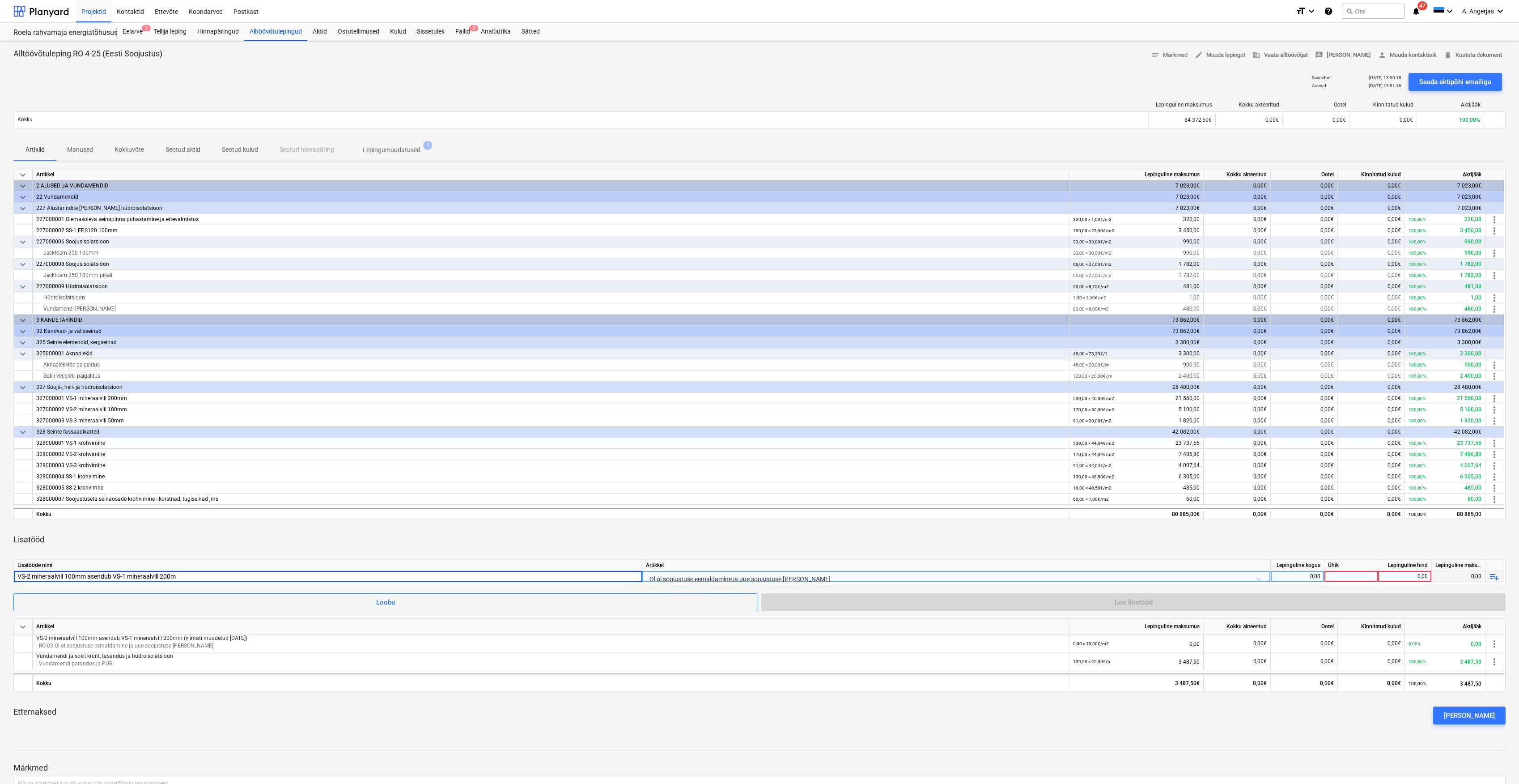
type input "VS-2 mineraalvill 100mm asendub VS-1 mineraalvill 200mm"
click at [1302, 580] on div "0,00" at bounding box center [1297, 576] width 46 height 11
type input "170"
click at [1342, 575] on div at bounding box center [1351, 576] width 54 height 11
type input "m2"
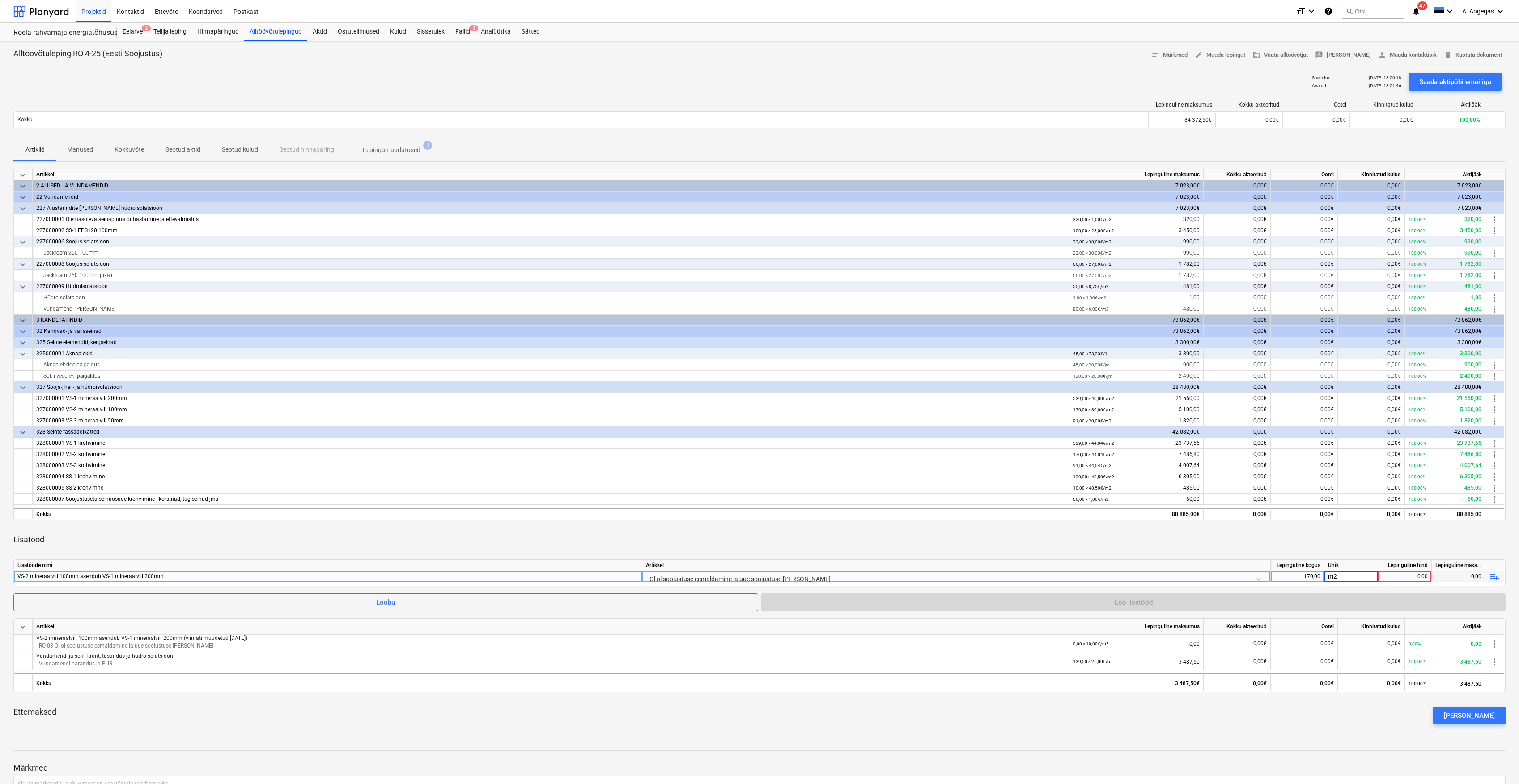
click at [1418, 576] on div "0,00" at bounding box center [1405, 576] width 46 height 11
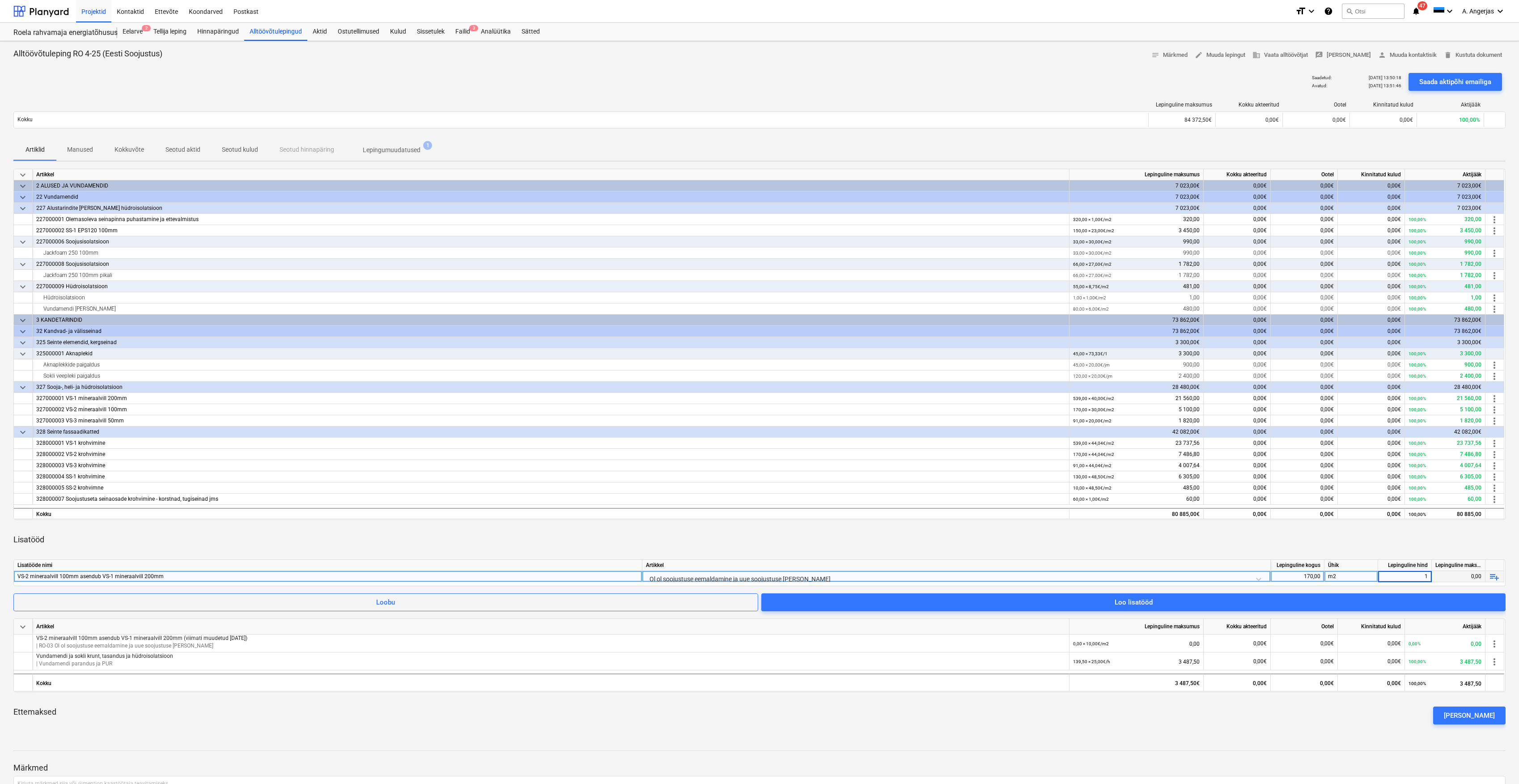
type input "10"
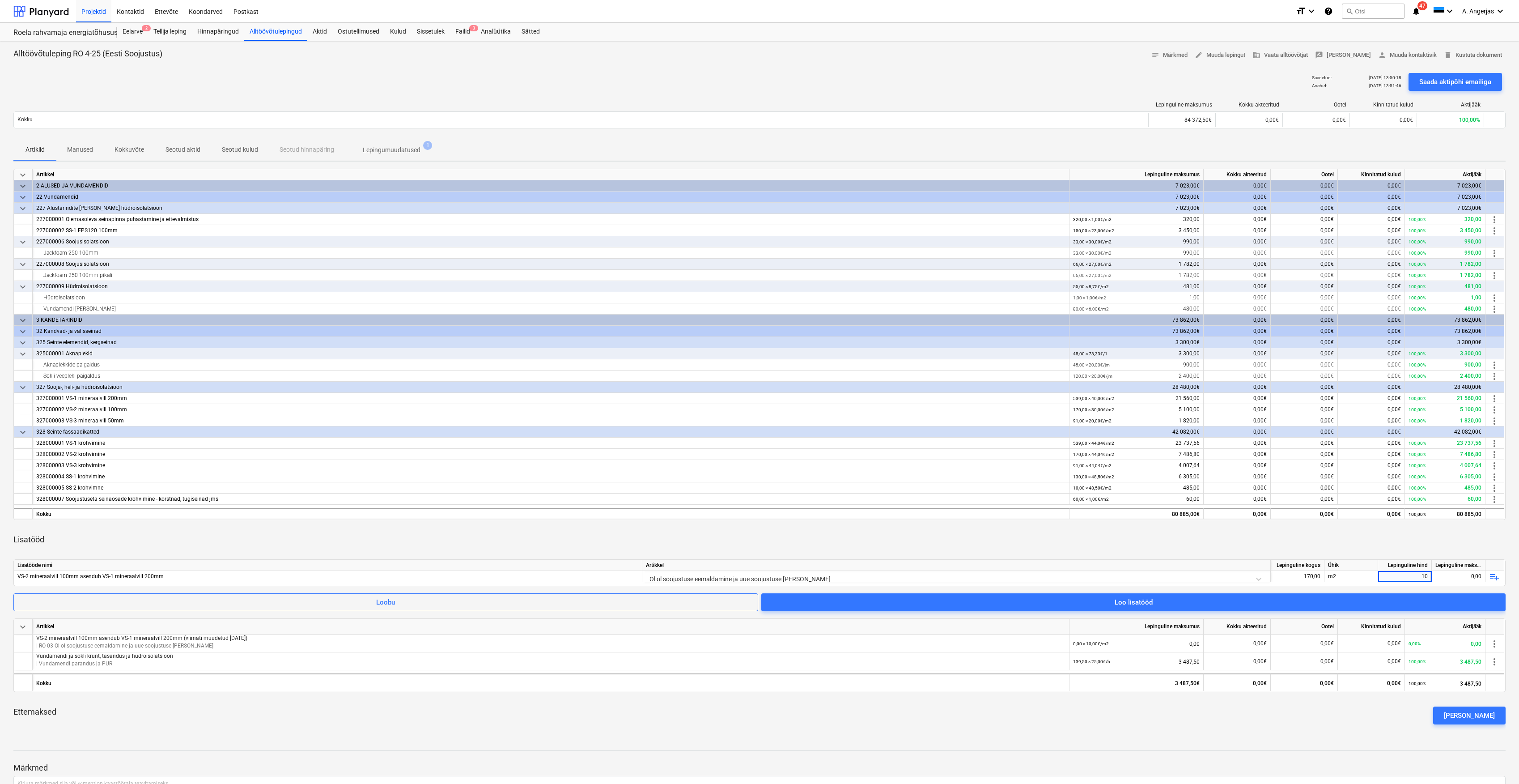
click at [1445, 539] on div "Lisatööd" at bounding box center [760, 539] width 1492 height 25
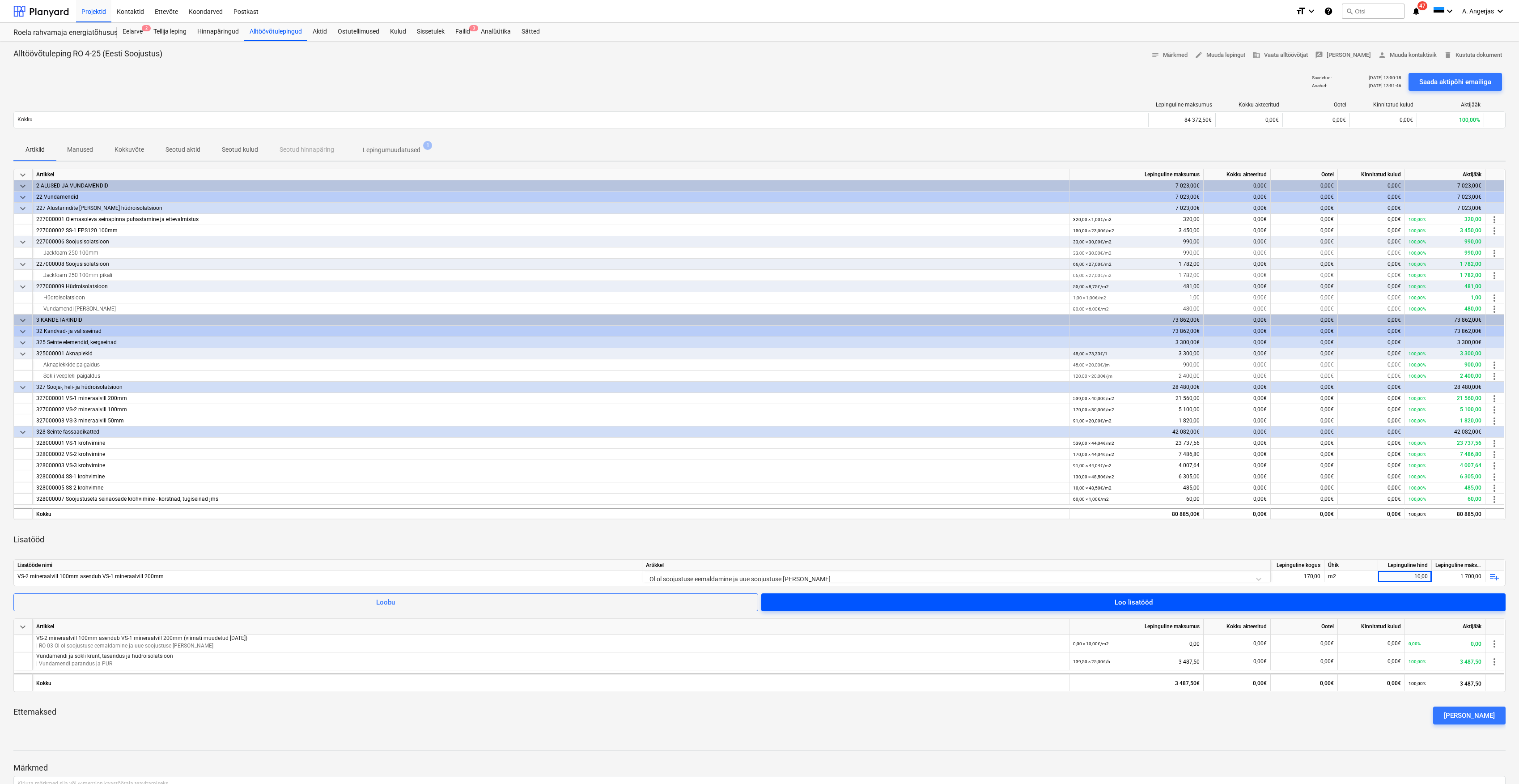
click at [1323, 606] on span "Loo lisatööd" at bounding box center [1134, 602] width 723 height 12
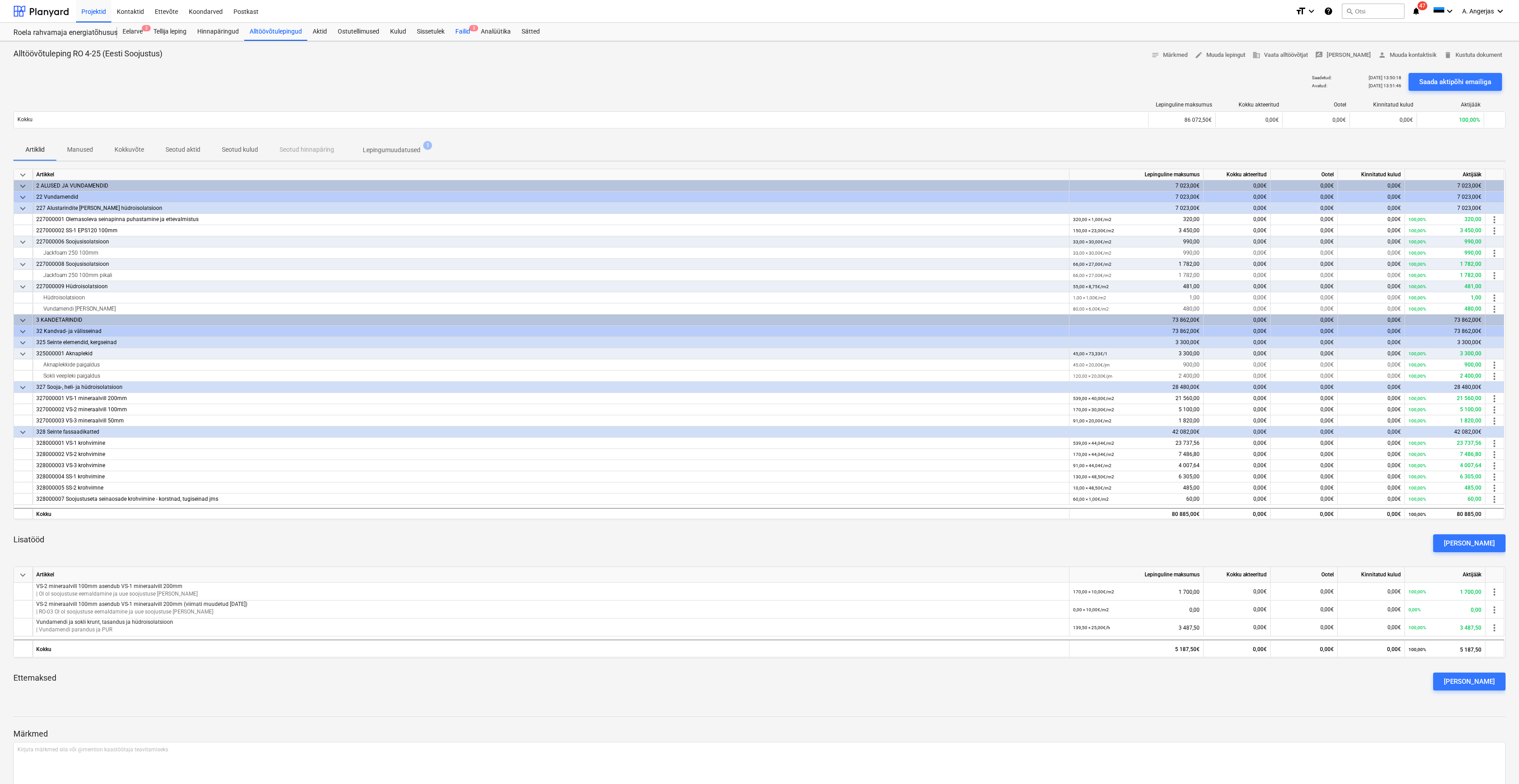
click at [463, 28] on div "Failid 3" at bounding box center [463, 32] width 25 height 18
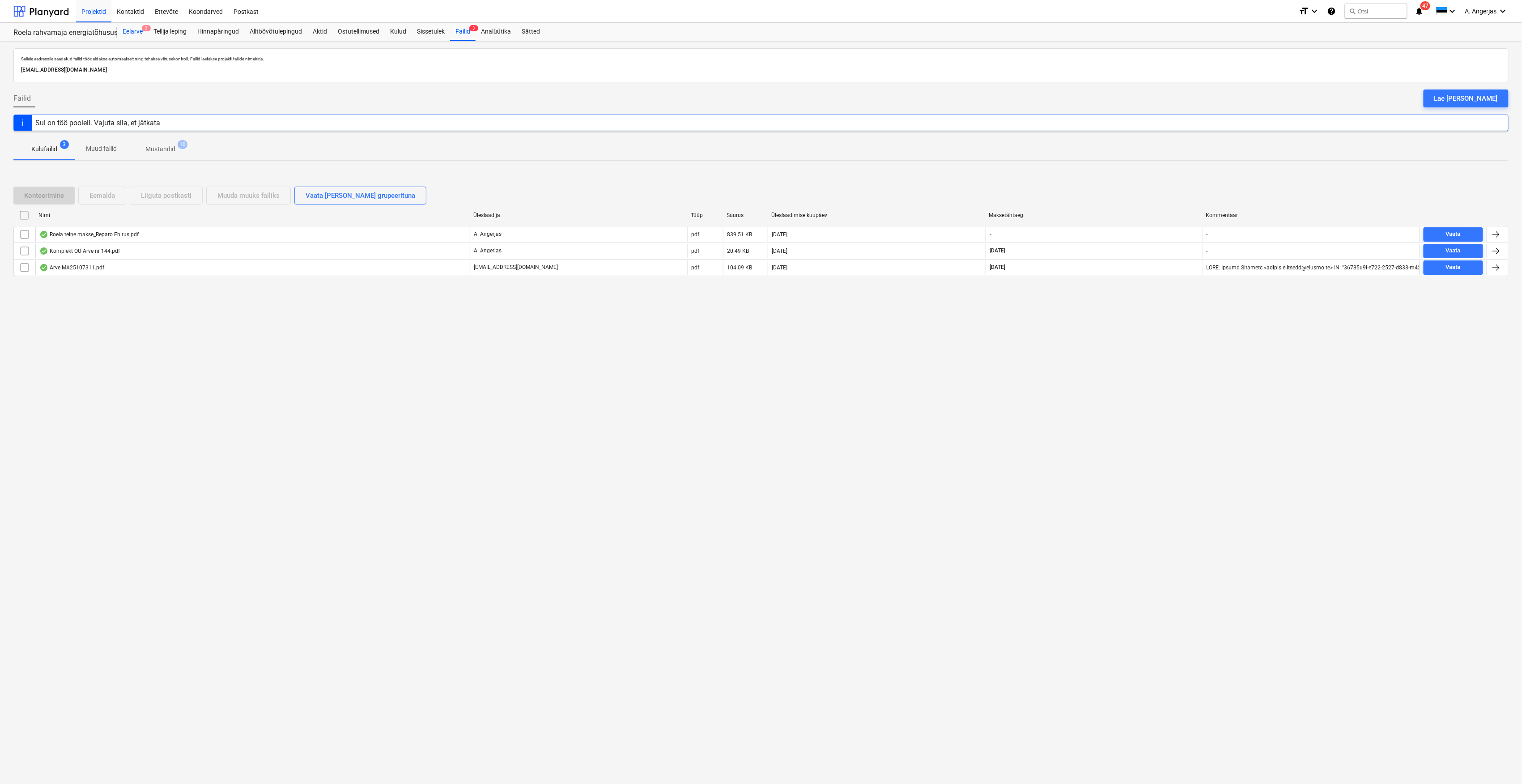
click at [135, 30] on div "Eelarve 2" at bounding box center [132, 32] width 31 height 18
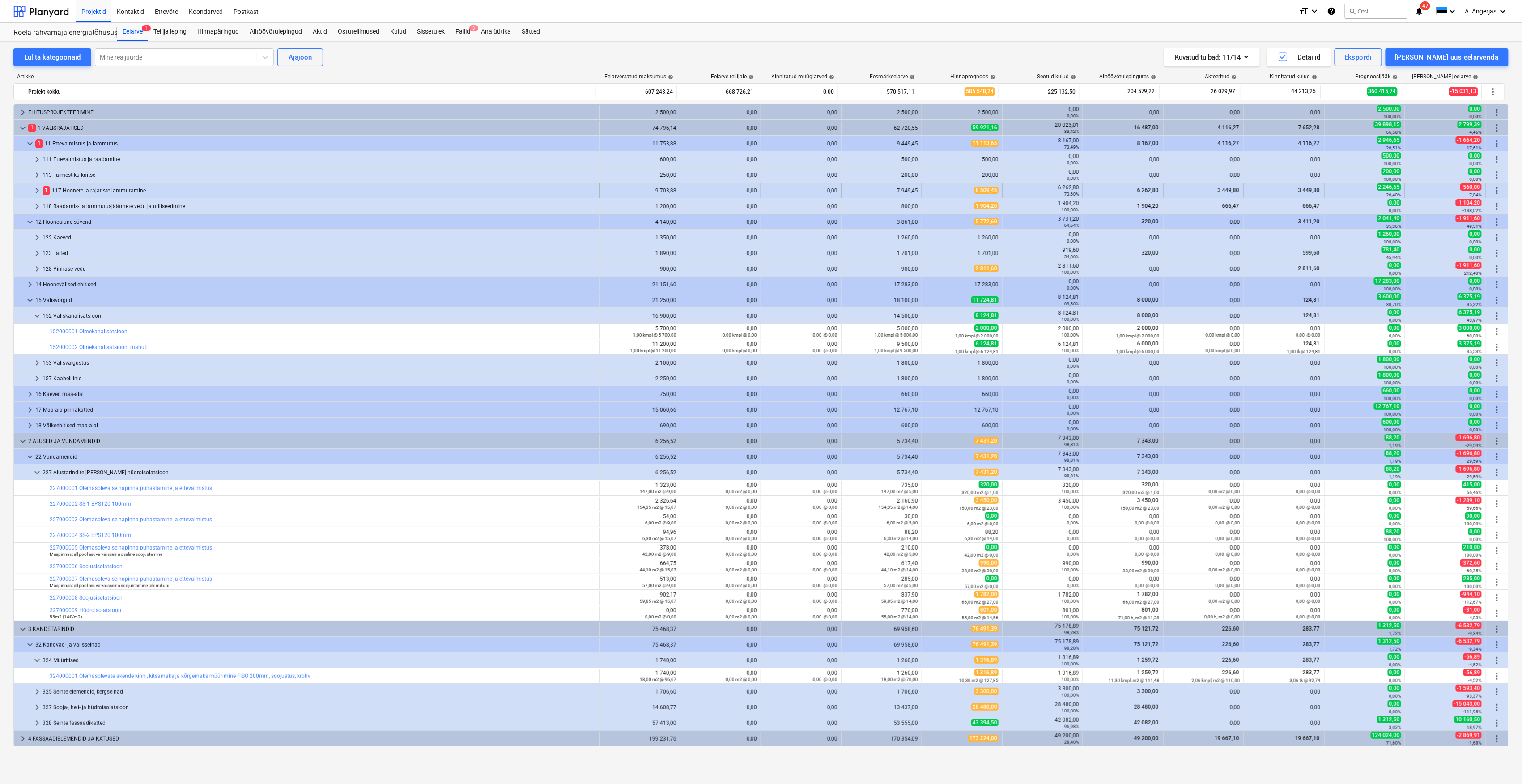
click at [36, 188] on span "keyboard_arrow_right" at bounding box center [37, 190] width 11 height 11
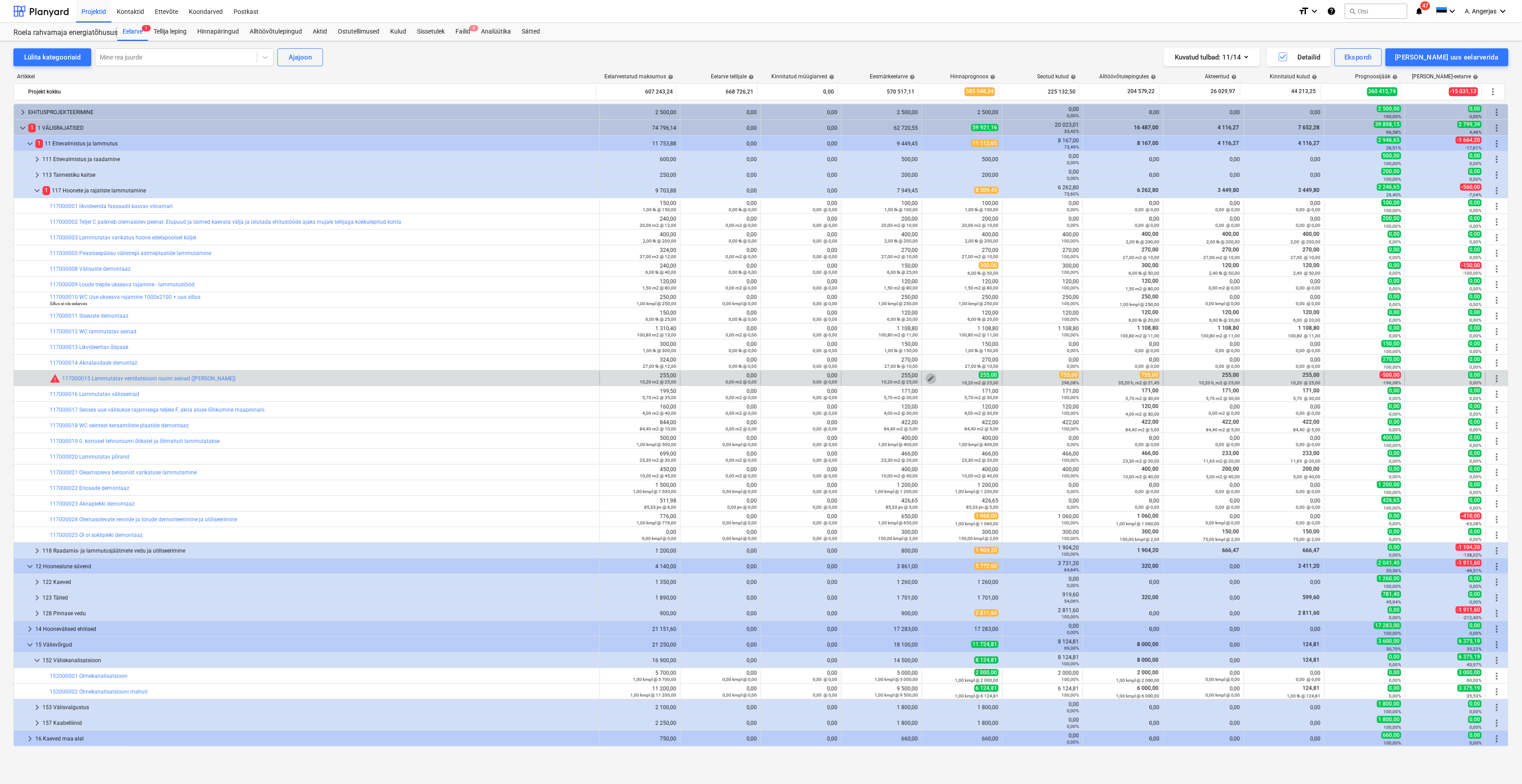
click at [929, 378] on span "edit" at bounding box center [931, 379] width 7 height 7
type textarea "x"
type input "10,2"
click at [908, 421] on input "10,2" at bounding box center [925, 420] width 61 height 18
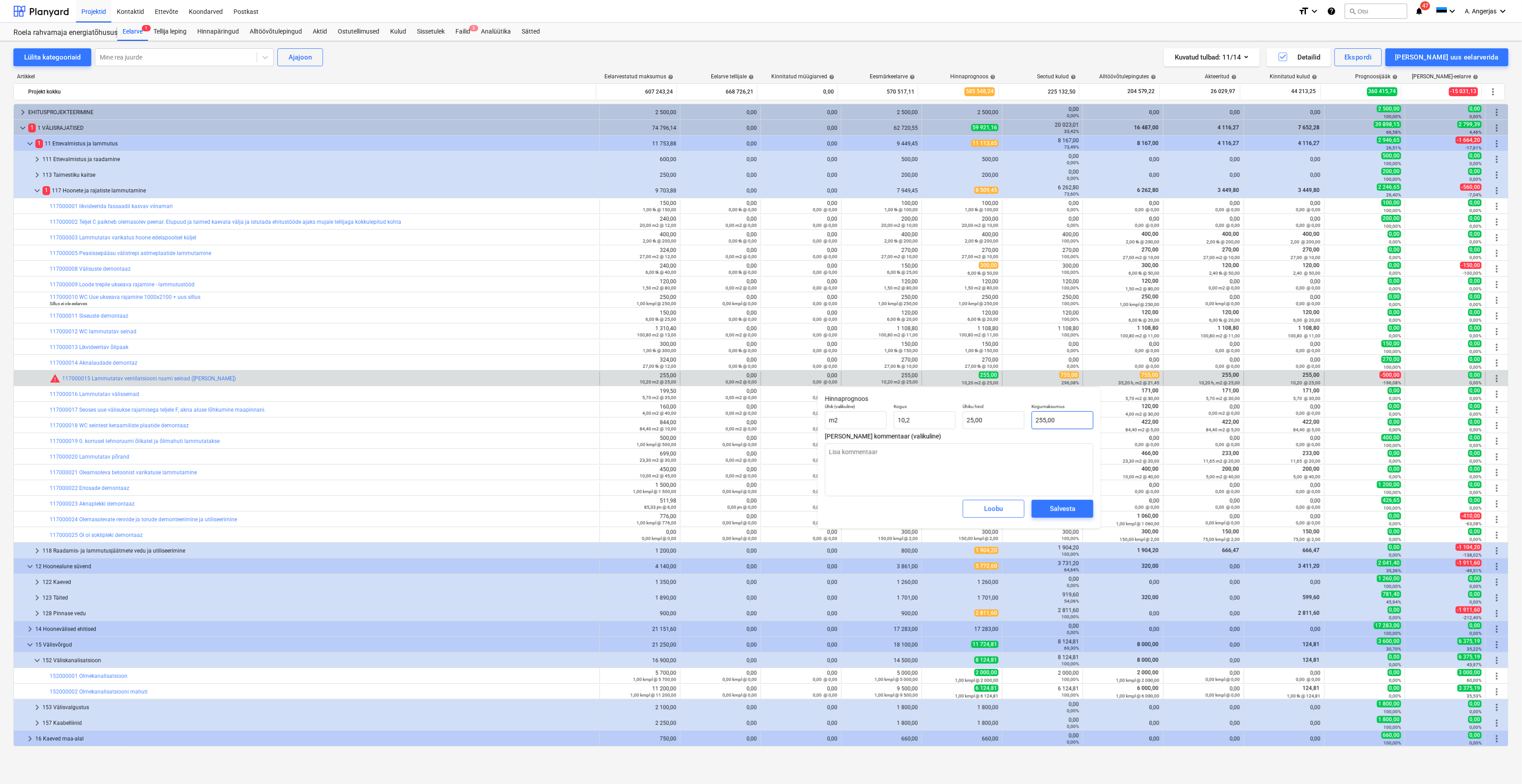
type textarea "x"
type input "10,20"
drag, startPoint x: 1066, startPoint y: 422, endPoint x: 1029, endPoint y: 421, distance: 37.0
click at [1029, 421] on div "Kogumaksumus 255" at bounding box center [1062, 416] width 69 height 32
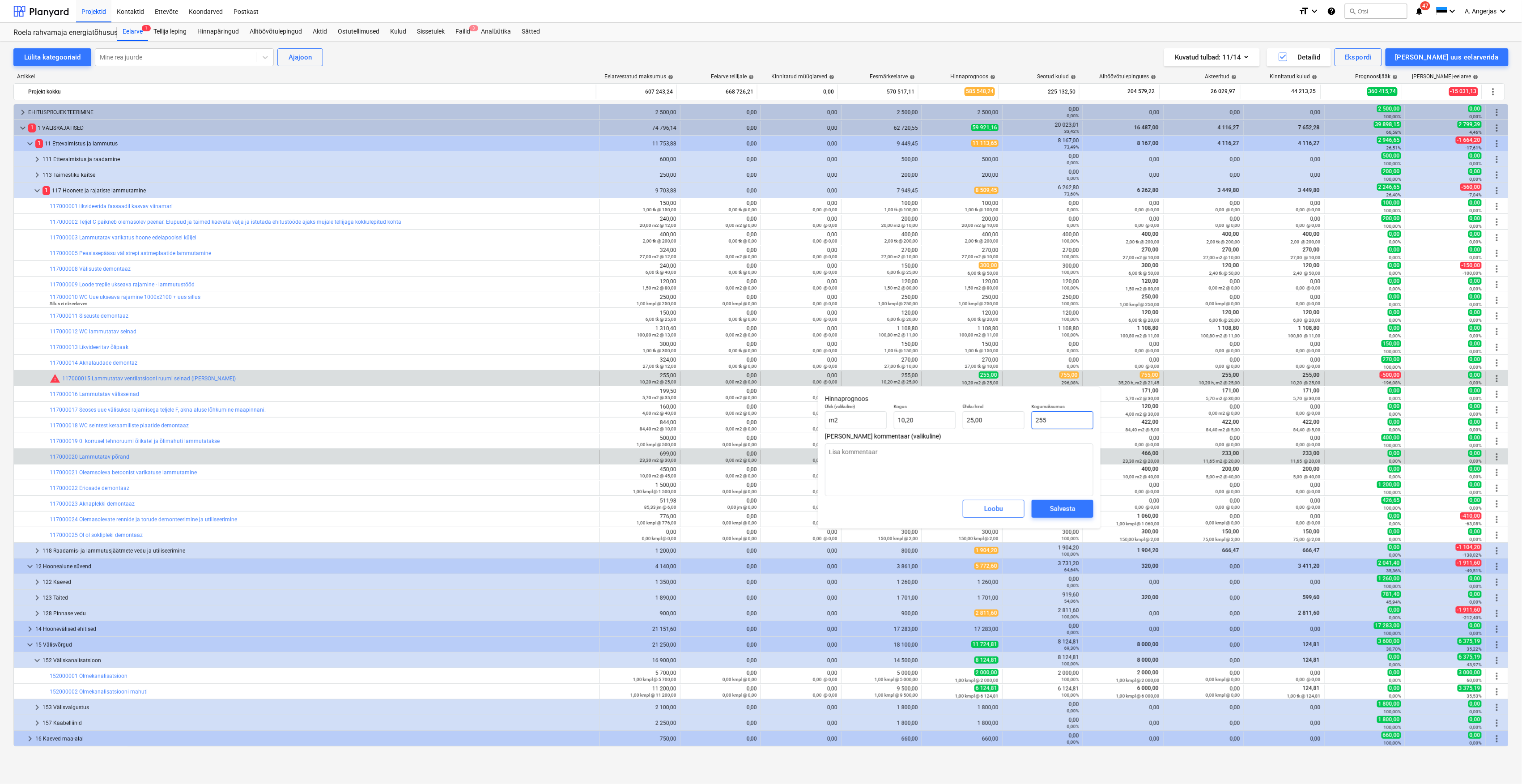
type input "7"
type textarea "x"
type input "0,69"
type textarea "x"
type input "75"
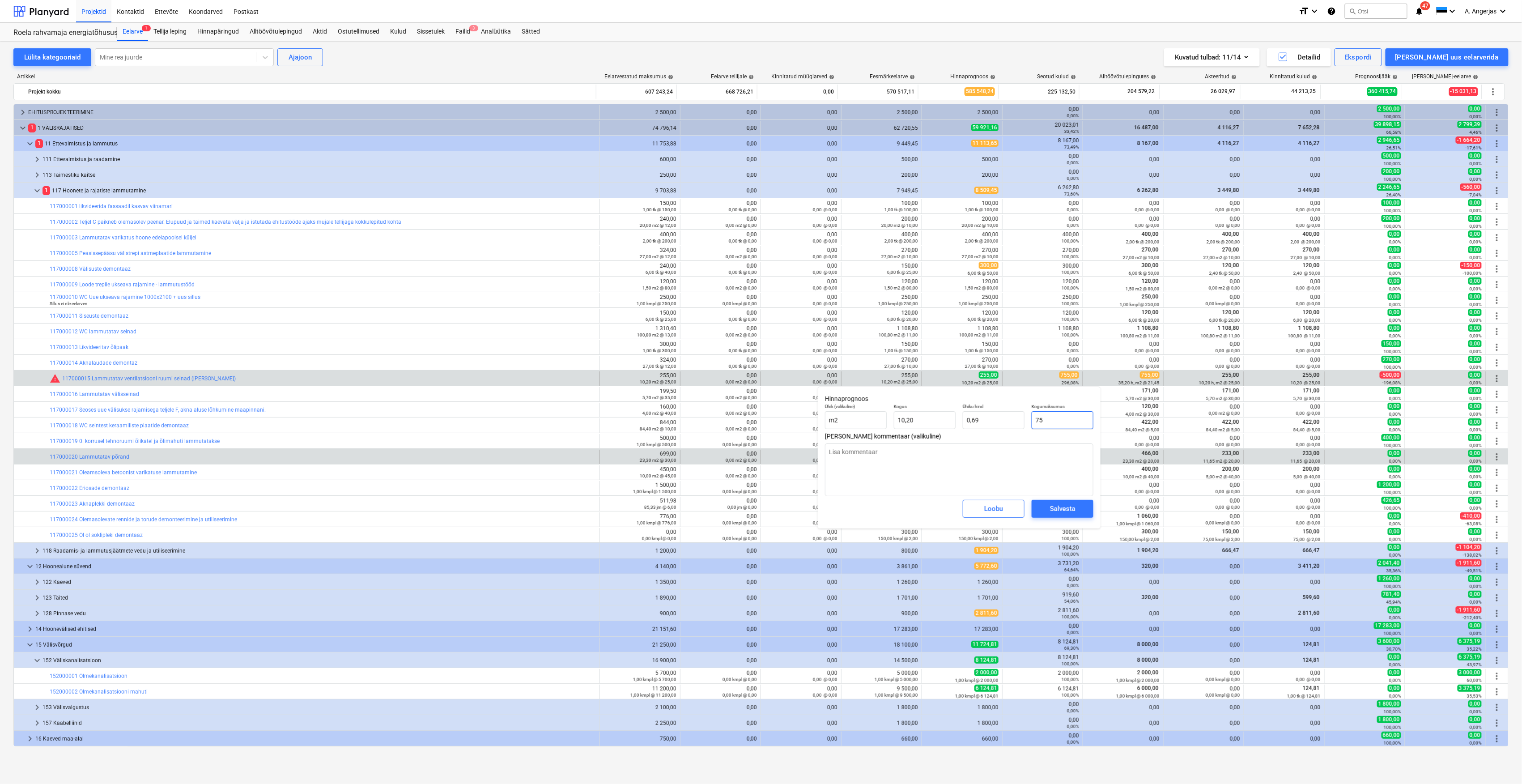
type input "7,35"
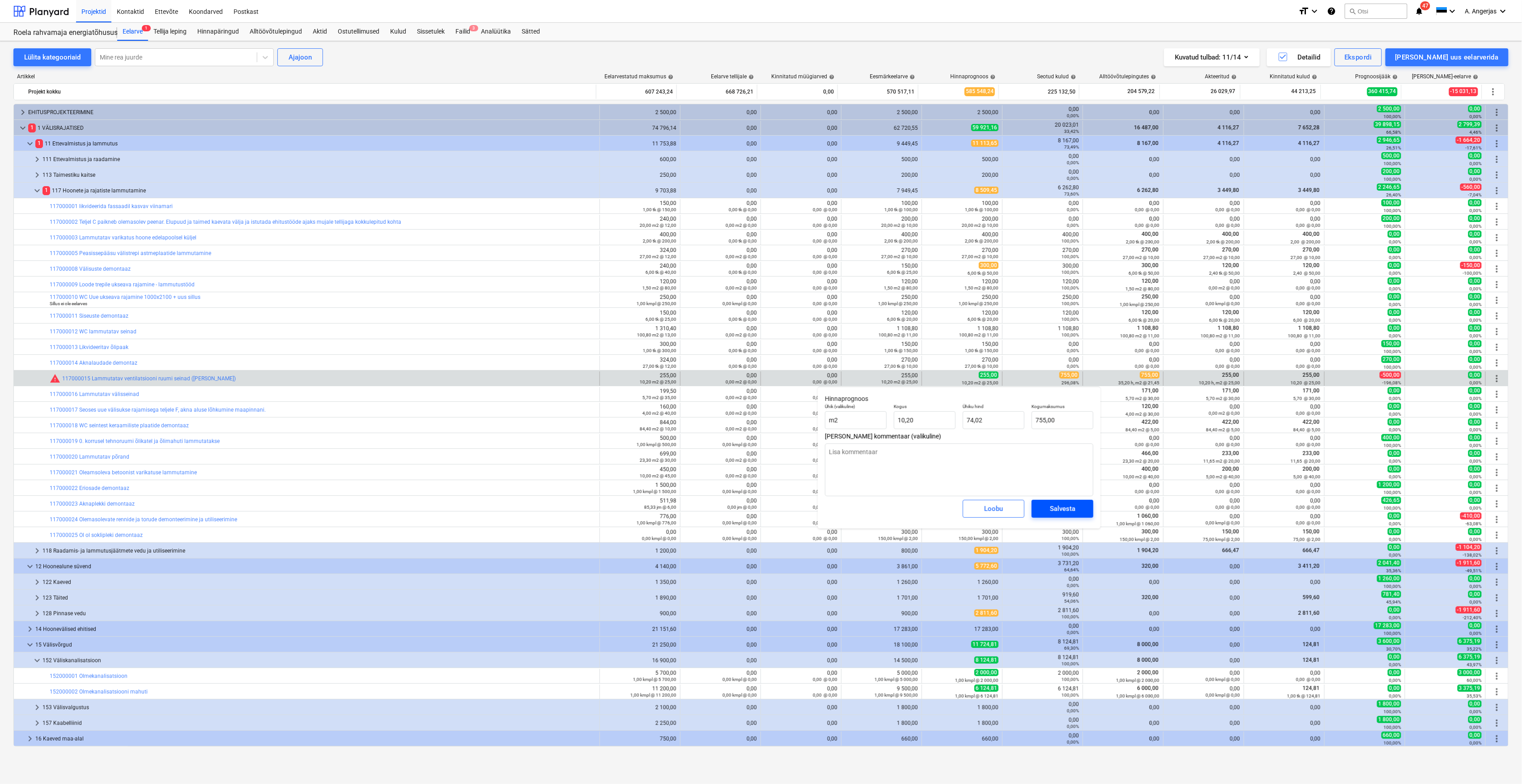
click at [1076, 508] on span "Salvesta" at bounding box center [1062, 509] width 40 height 12
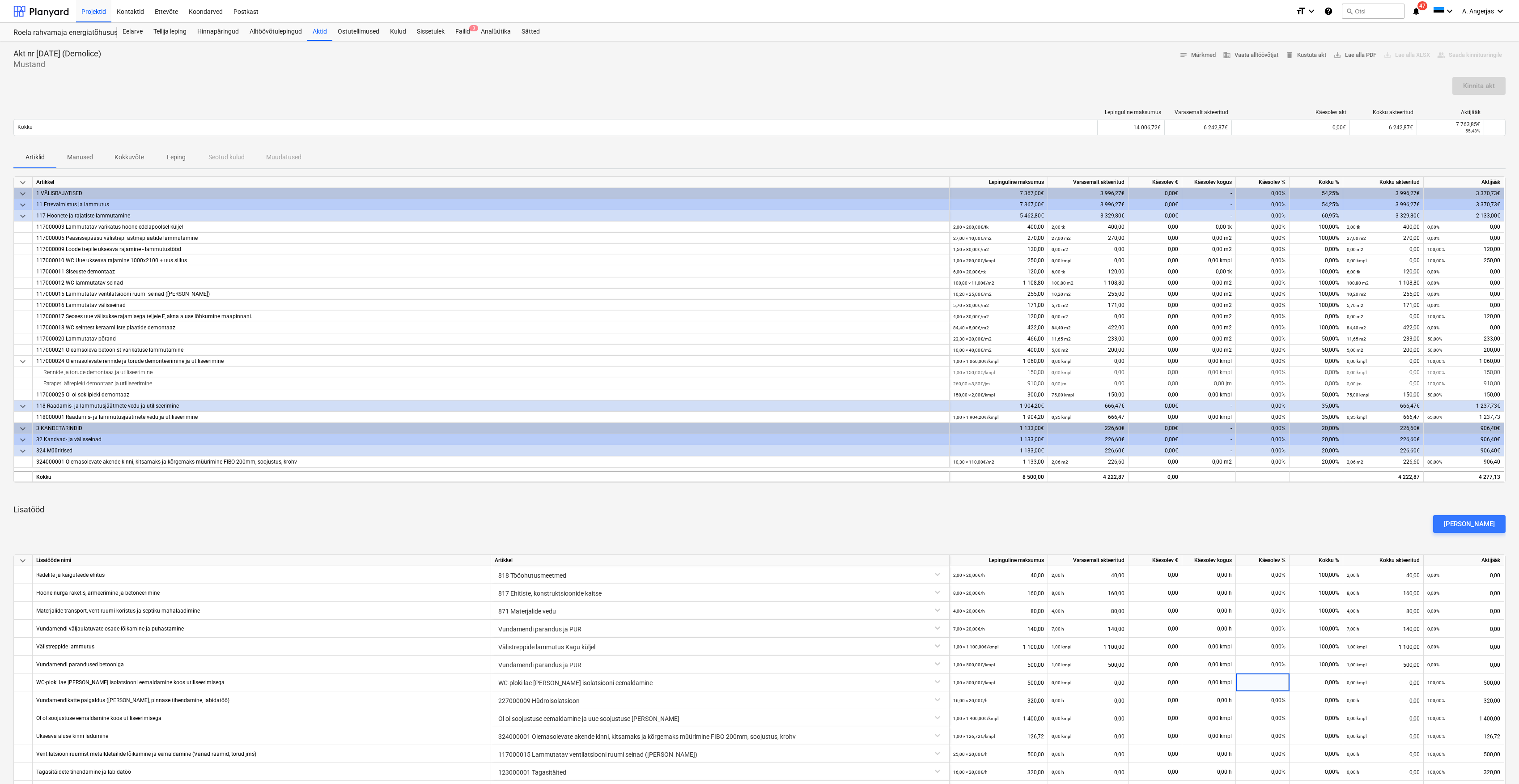
scroll to position [119, 0]
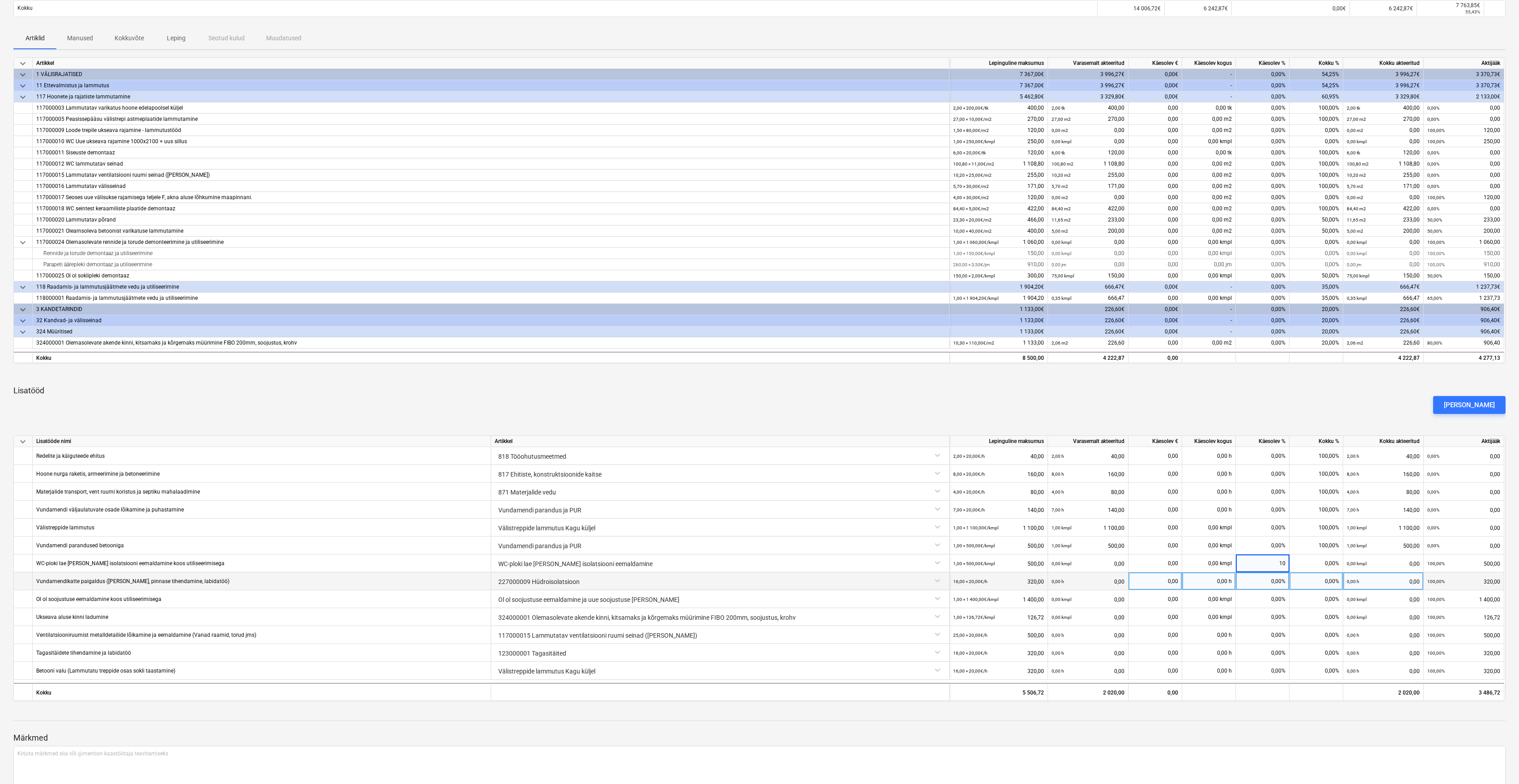
type input "100"
click at [1270, 581] on div "0,00%" at bounding box center [1263, 581] width 54 height 18
click at [1279, 583] on div "0,00%" at bounding box center [1263, 581] width 54 height 18
type input "0"
type input "100"
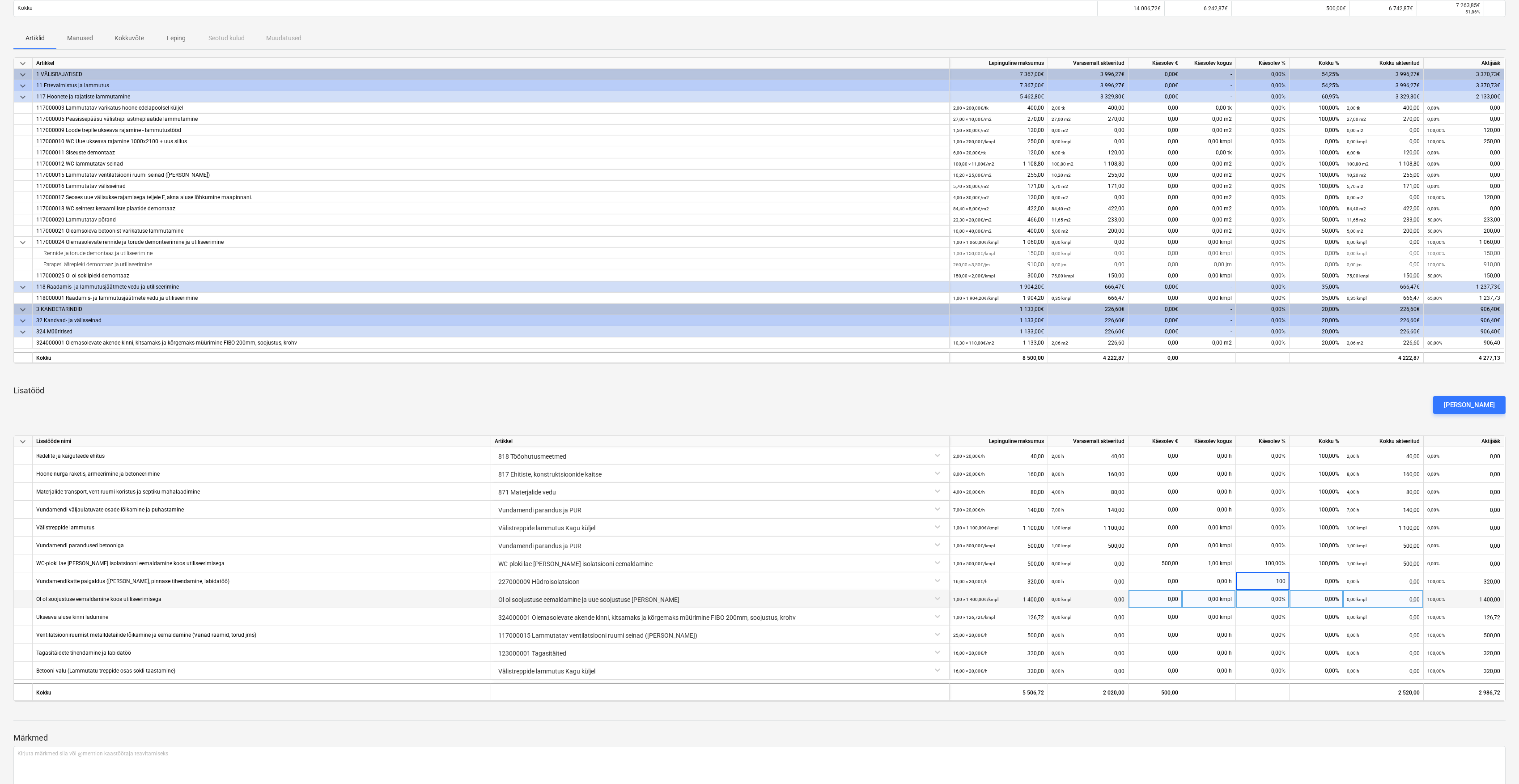
click at [1267, 604] on div "0,00%" at bounding box center [1263, 599] width 54 height 18
click at [1276, 601] on div "0,00%" at bounding box center [1263, 599] width 54 height 18
type input "100"
click at [1274, 614] on div "0,00%" at bounding box center [1263, 617] width 54 height 18
click at [1276, 614] on div "0,00%" at bounding box center [1263, 617] width 54 height 18
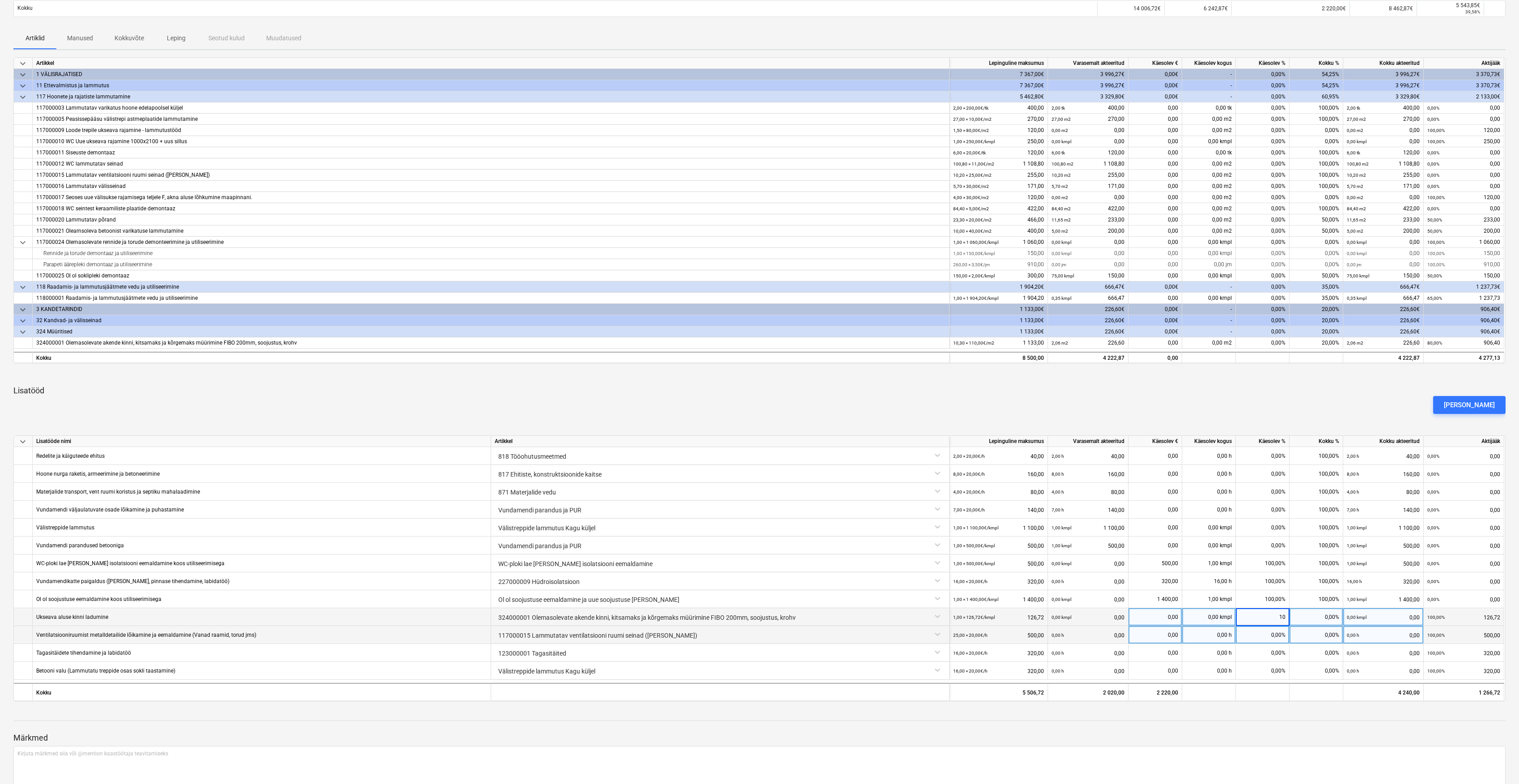
type input "100"
click at [1278, 637] on div "0,00%" at bounding box center [1263, 635] width 54 height 18
click at [1273, 637] on div "0,00%" at bounding box center [1263, 635] width 54 height 18
type input "100"
click at [1278, 654] on div "0,00%" at bounding box center [1263, 653] width 54 height 18
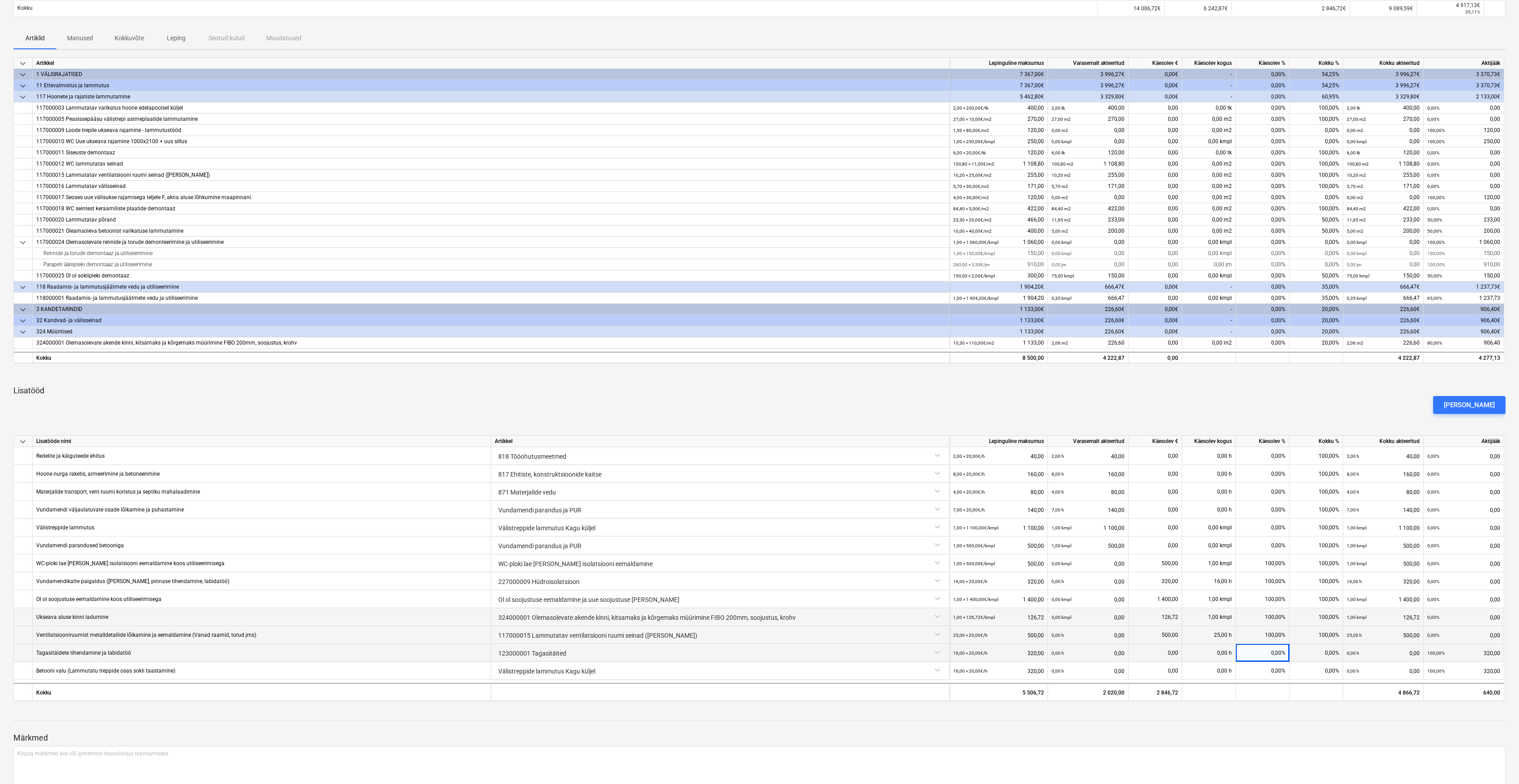
click at [1275, 654] on div "0,00%" at bounding box center [1263, 653] width 54 height 18
click at [1280, 654] on div "0,00%" at bounding box center [1263, 653] width 54 height 18
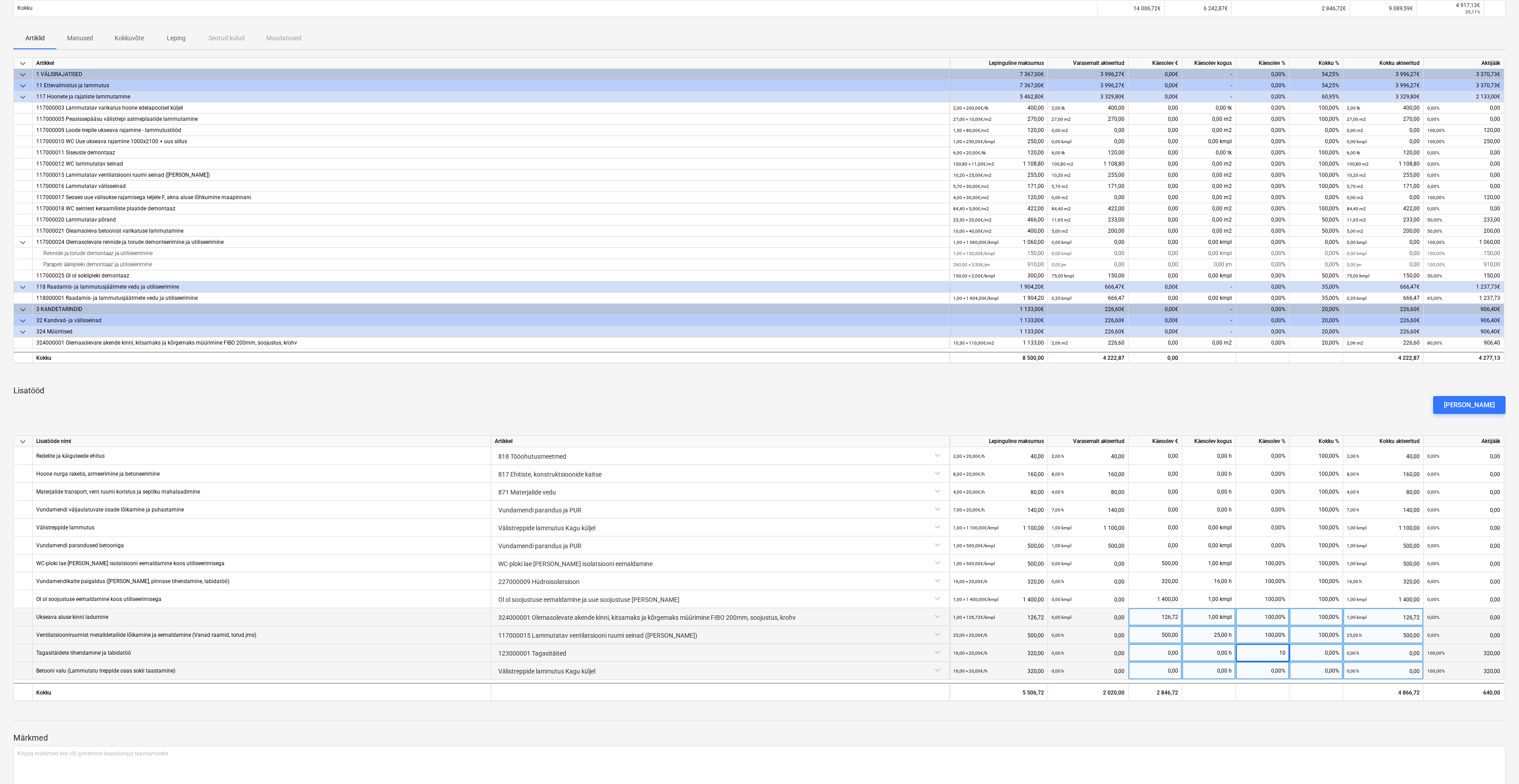
type input "100"
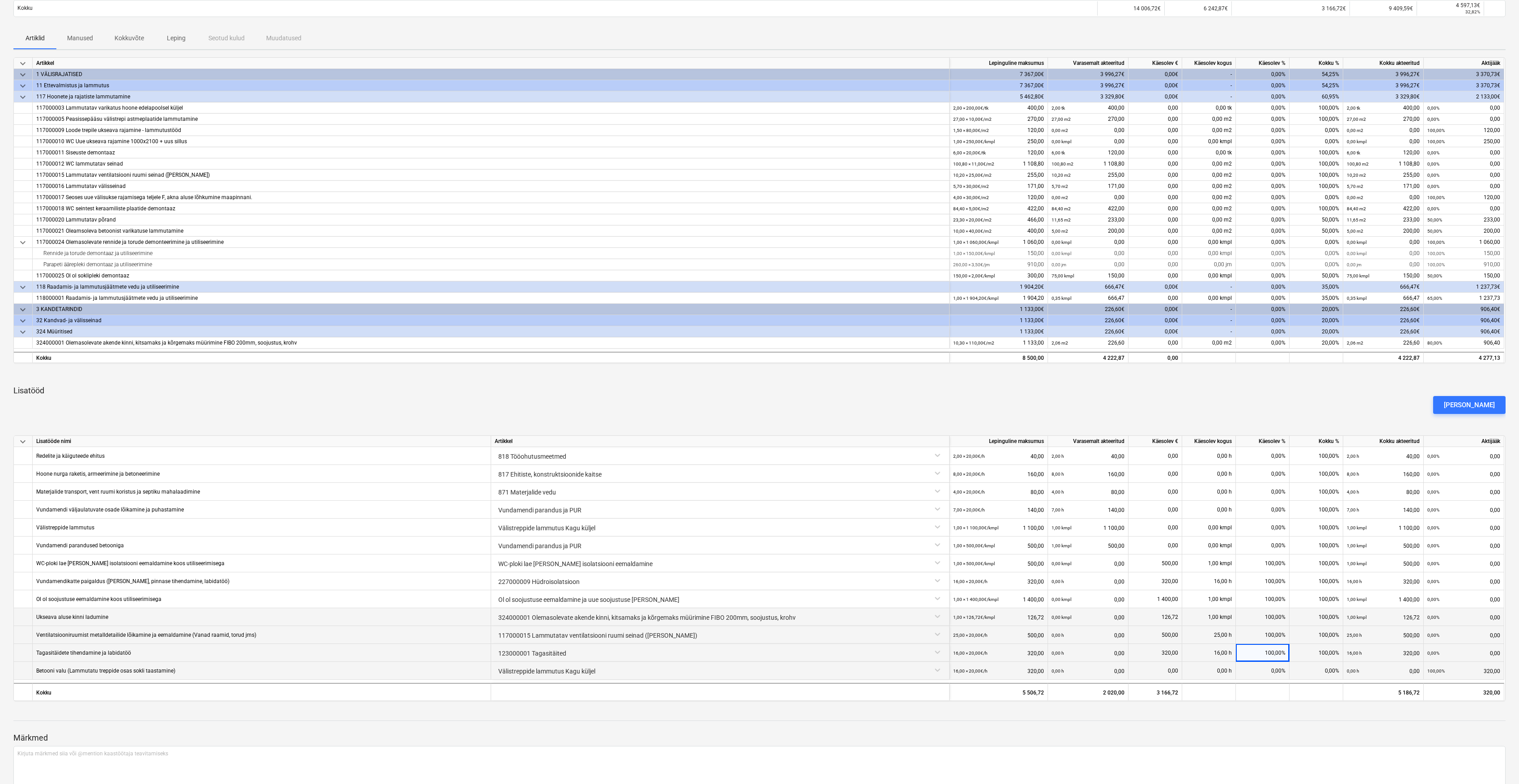
click at [1274, 668] on div "0,00%" at bounding box center [1263, 671] width 54 height 18
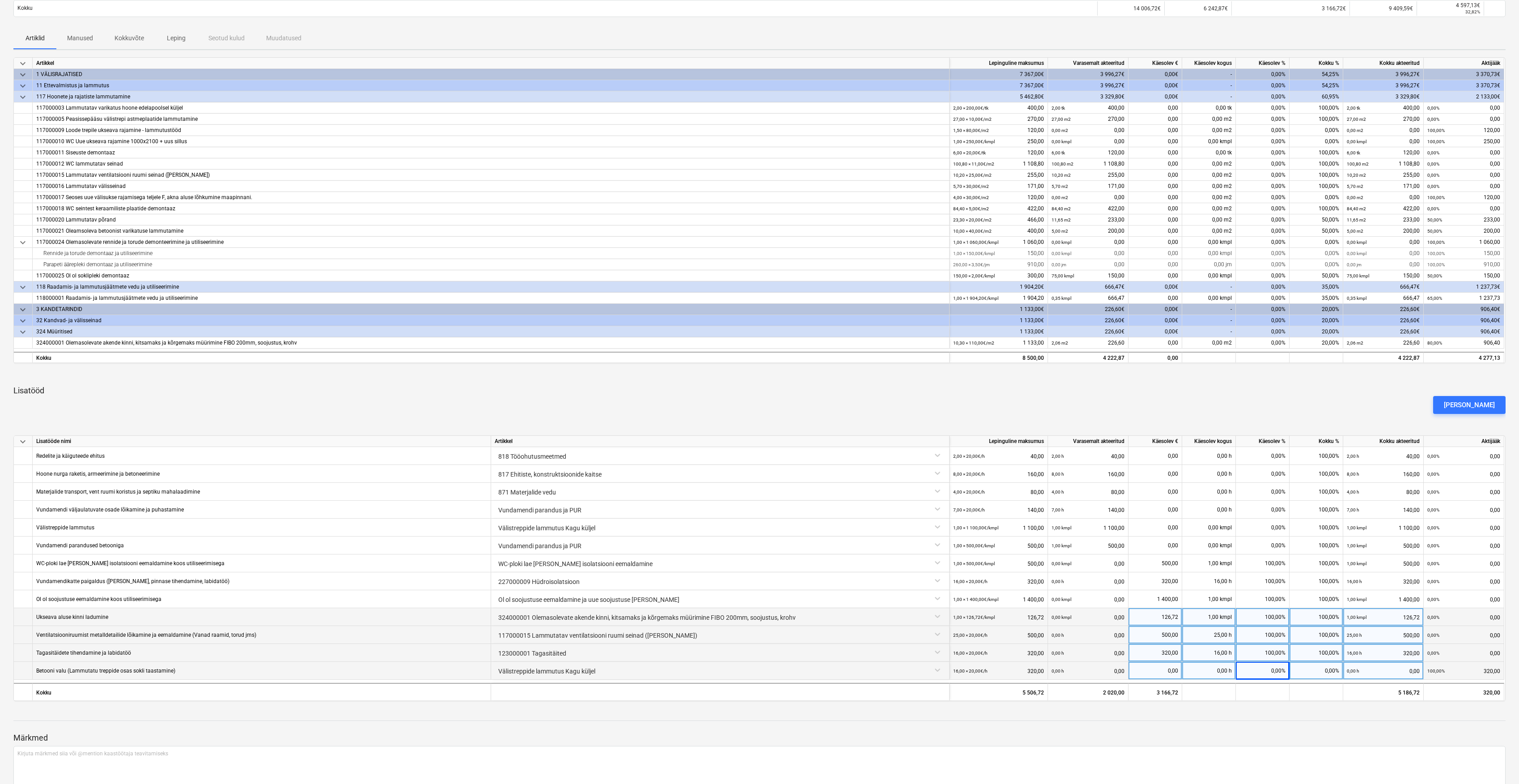
click at [1278, 670] on div "0,00%" at bounding box center [1263, 671] width 54 height 18
type input "100"
click at [1289, 708] on div at bounding box center [760, 712] width 1492 height 7
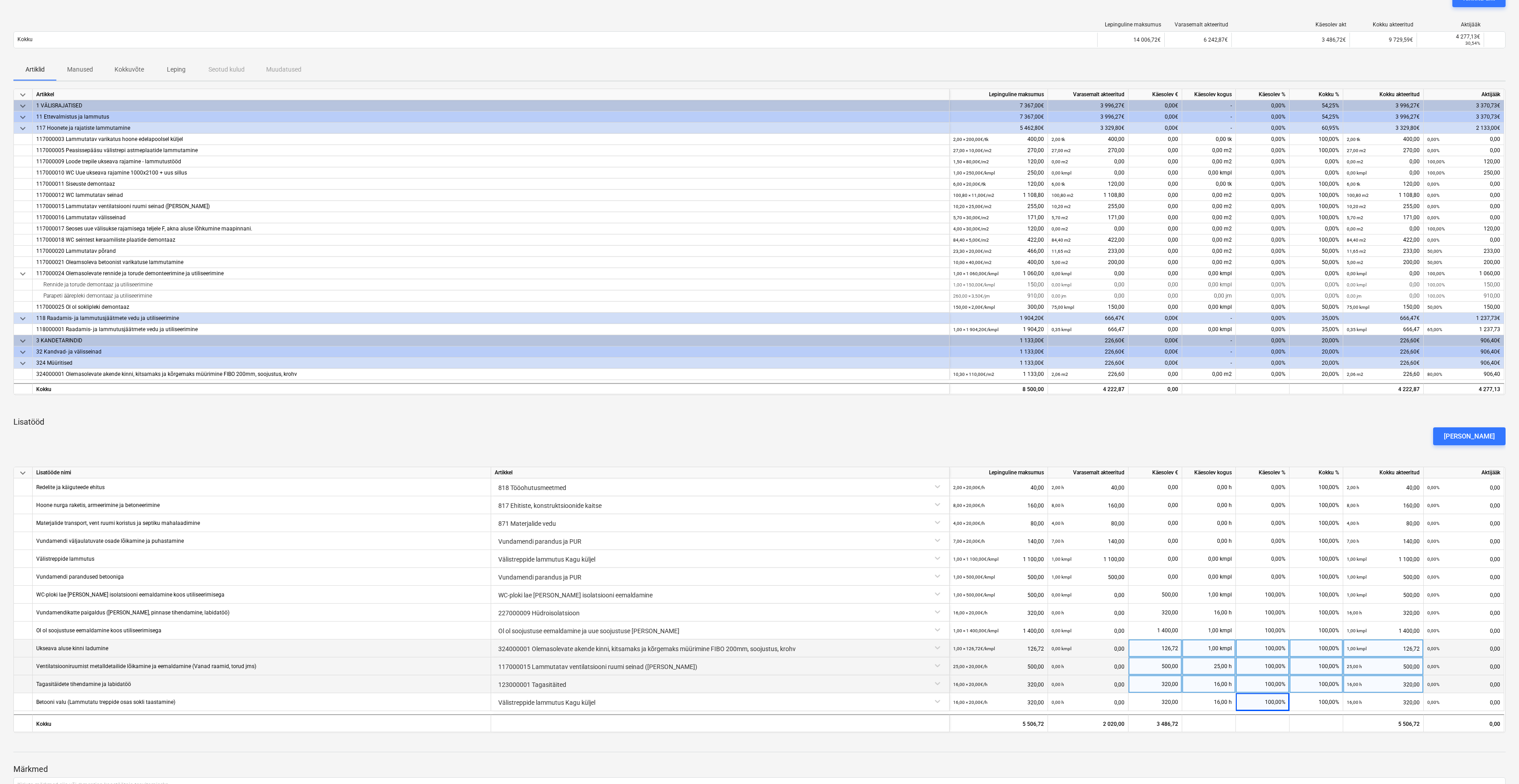
scroll to position [60, 0]
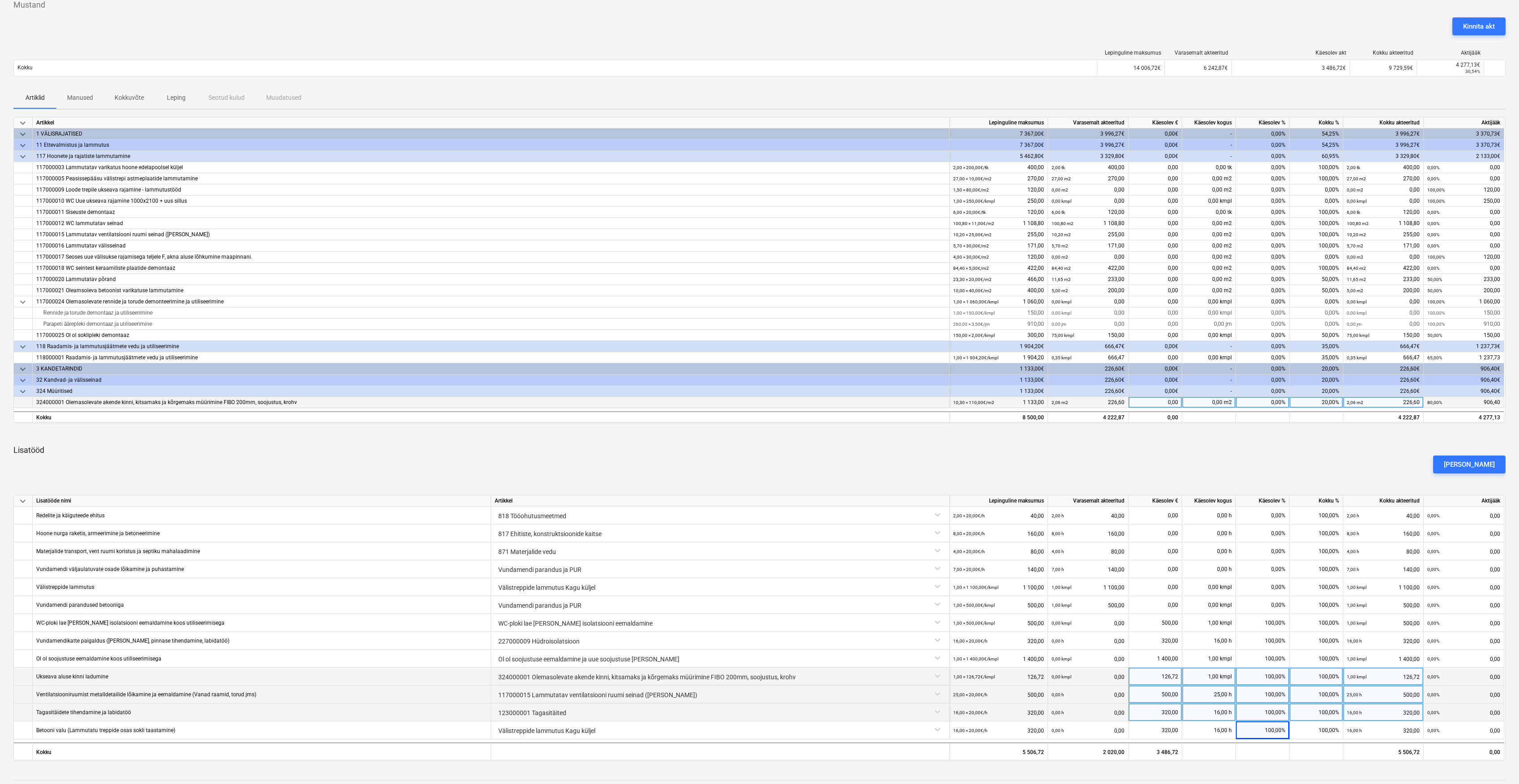
click at [1280, 405] on div "0,00%" at bounding box center [1263, 402] width 54 height 11
type input "20"
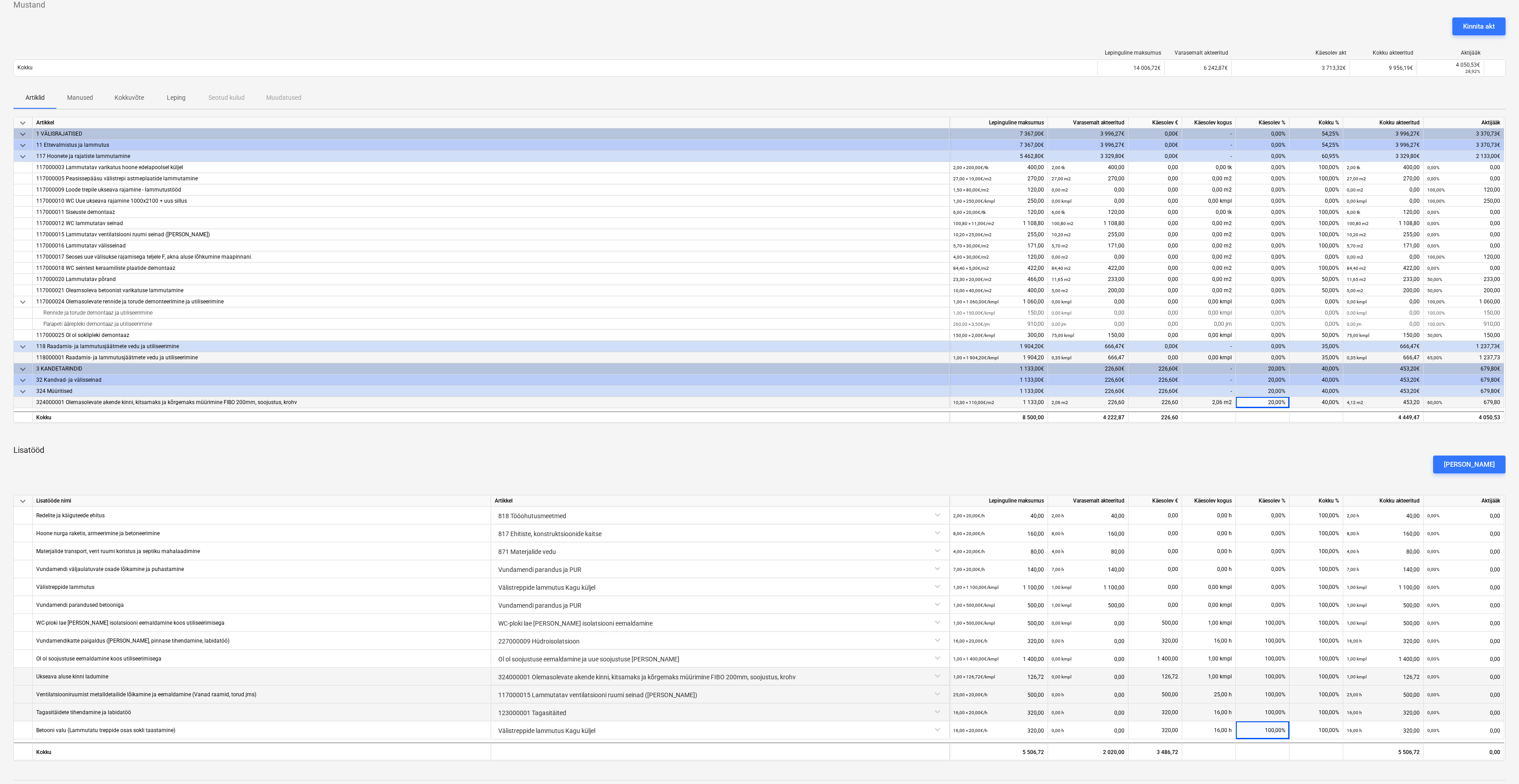
click at [1275, 354] on div "0,00%" at bounding box center [1263, 357] width 54 height 11
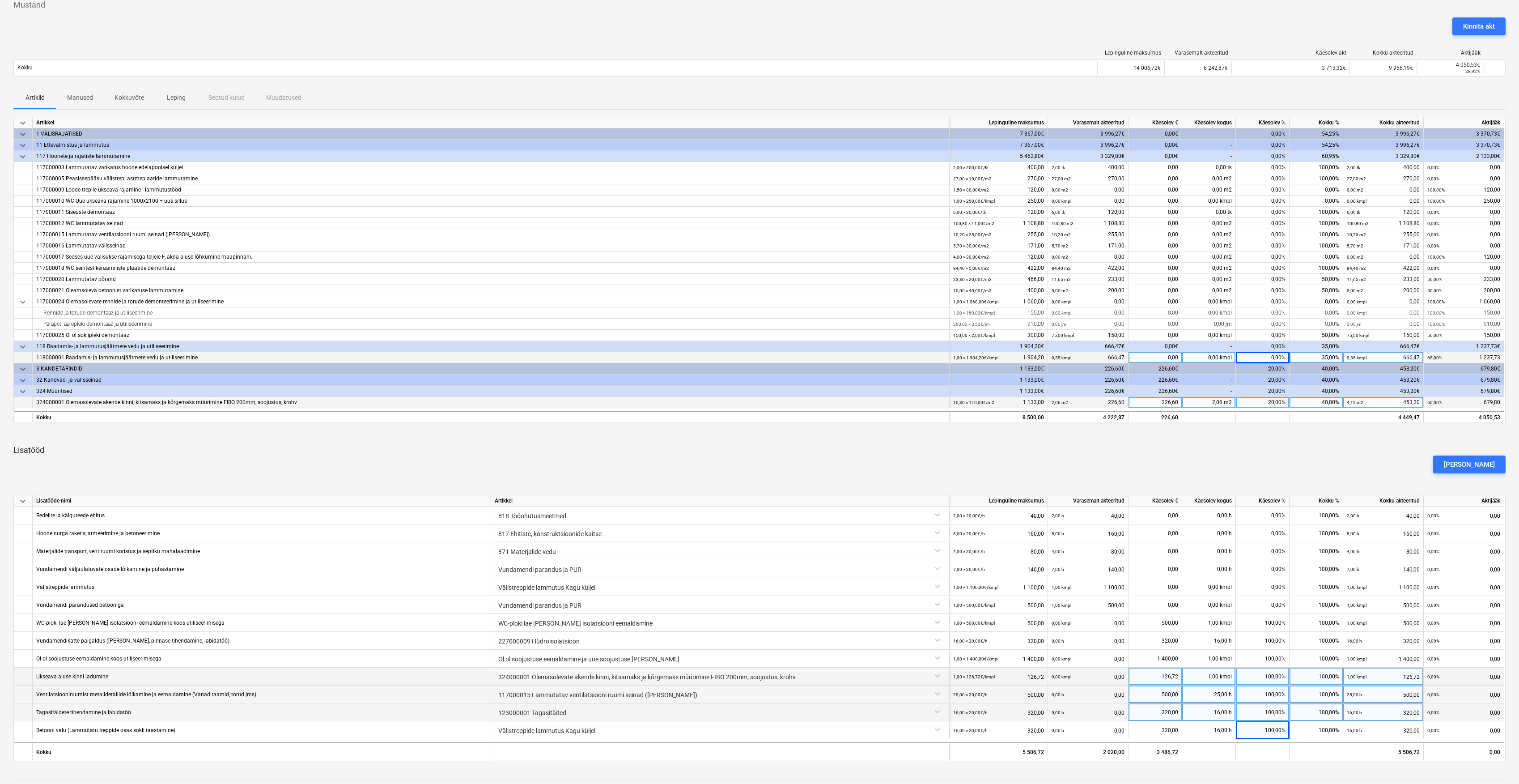
click at [1279, 359] on div "0,00%" at bounding box center [1263, 357] width 54 height 11
type input "25"
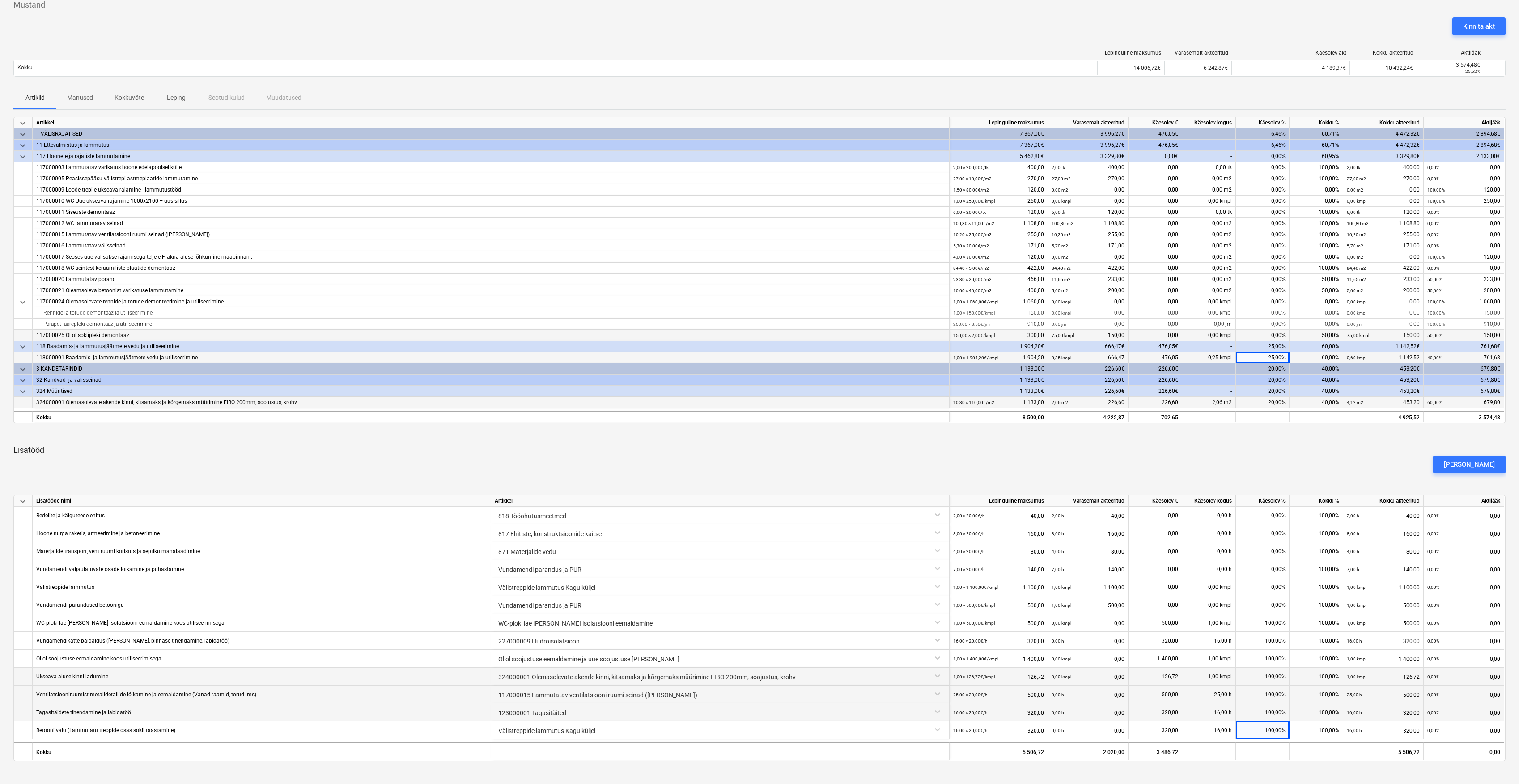
click at [1280, 337] on div "0,00%" at bounding box center [1263, 335] width 54 height 11
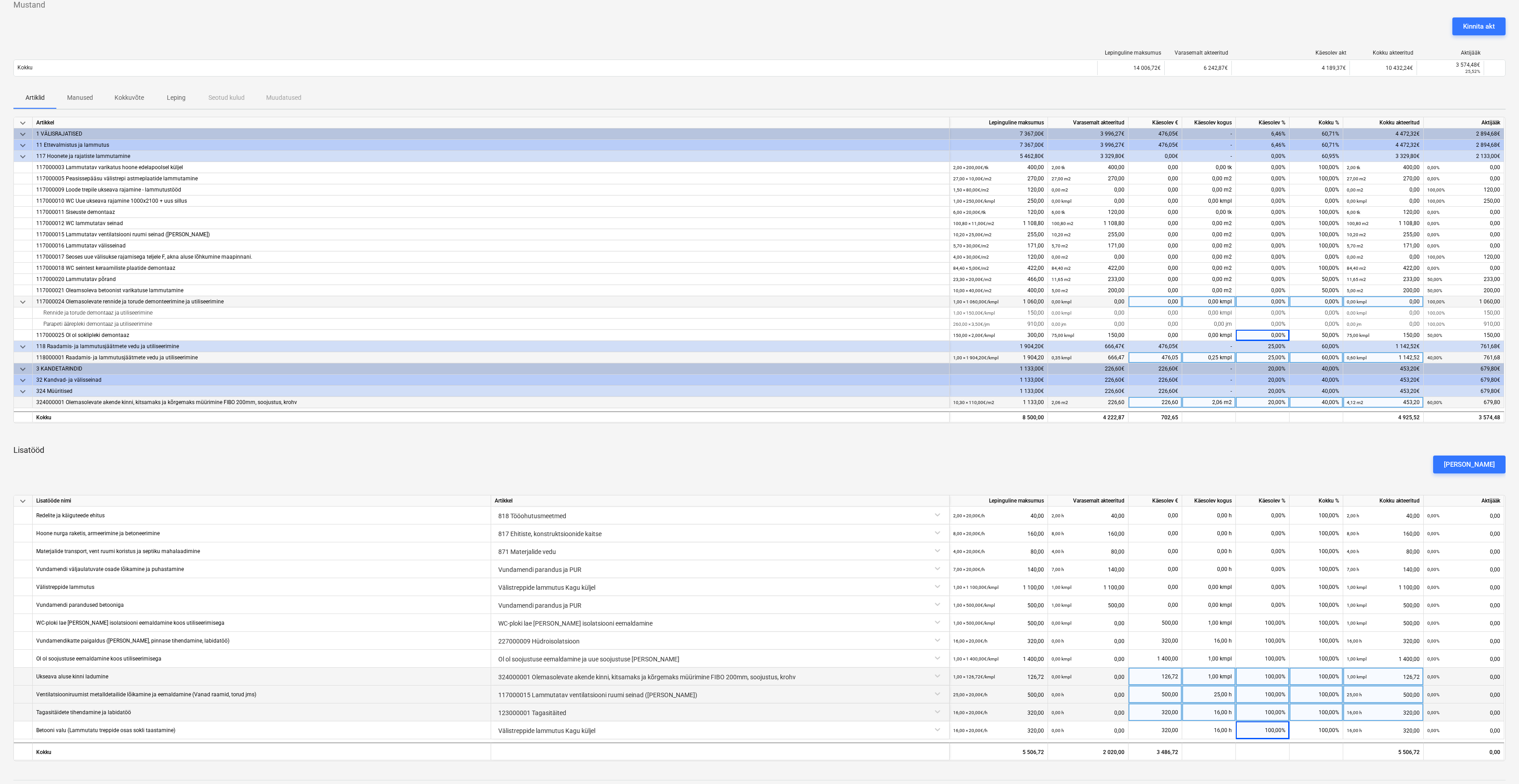
click at [1276, 301] on div "0,00%" at bounding box center [1263, 301] width 54 height 11
click at [1283, 300] on input at bounding box center [1263, 301] width 53 height 11
type input "25"
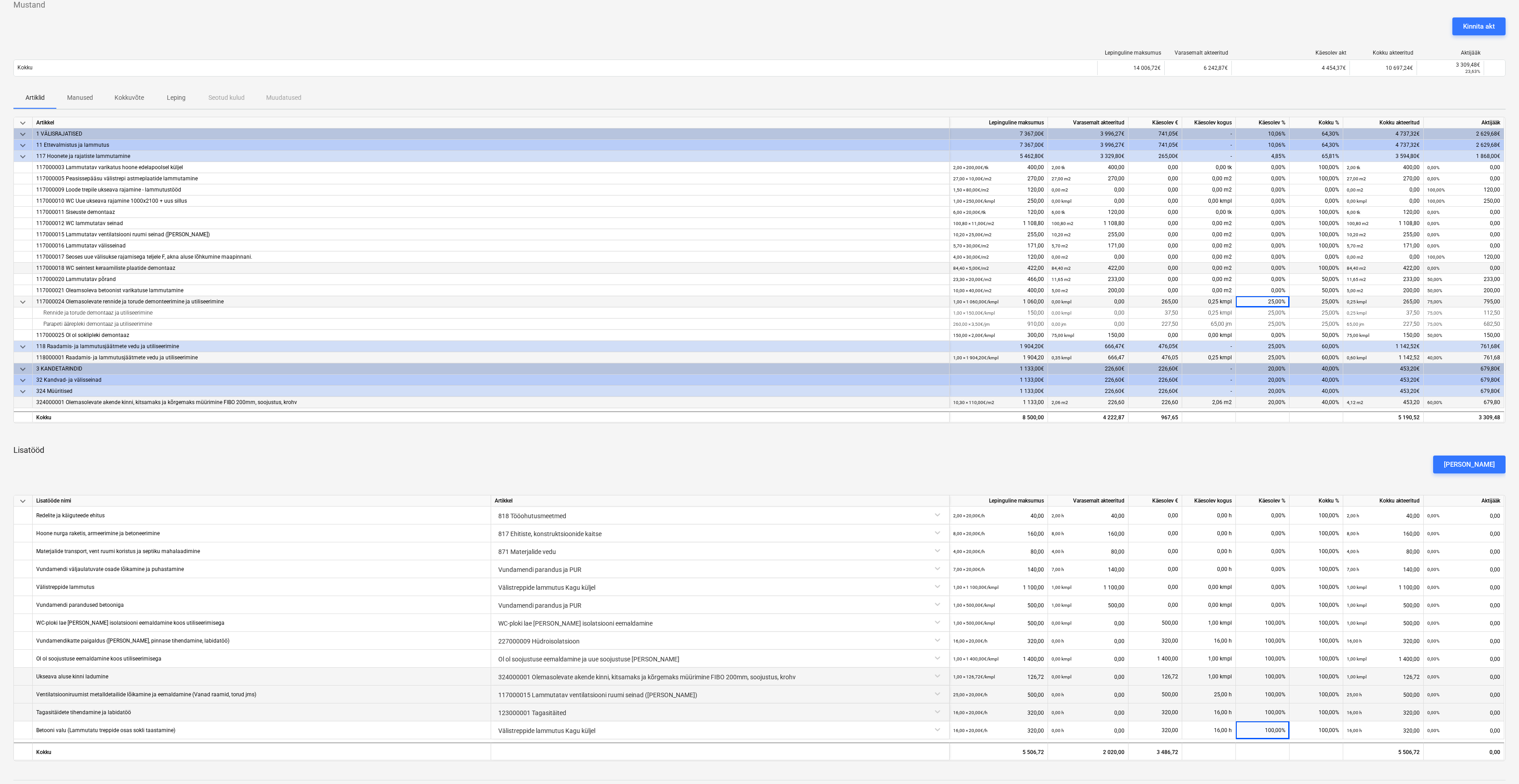
click at [1285, 272] on div "0,00%" at bounding box center [1263, 268] width 54 height 11
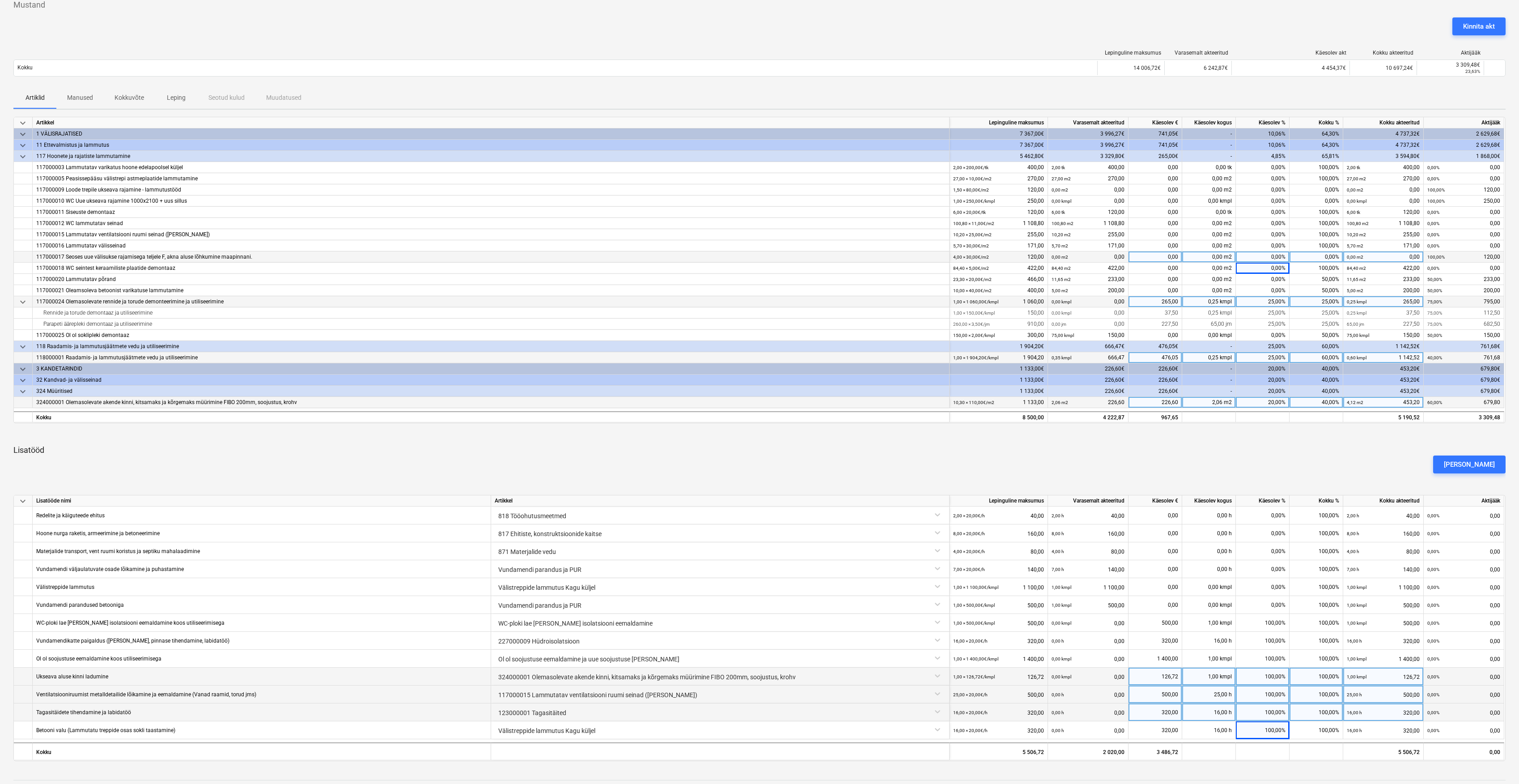
click at [1285, 258] on div "0,00%" at bounding box center [1263, 257] width 54 height 11
type input "100"
click at [1274, 244] on div "0,00%" at bounding box center [1263, 246] width 54 height 11
click at [1348, 457] on div "[PERSON_NAME]" at bounding box center [760, 464] width 1500 height 25
click at [1341, 458] on div "[PERSON_NAME]" at bounding box center [760, 464] width 1500 height 25
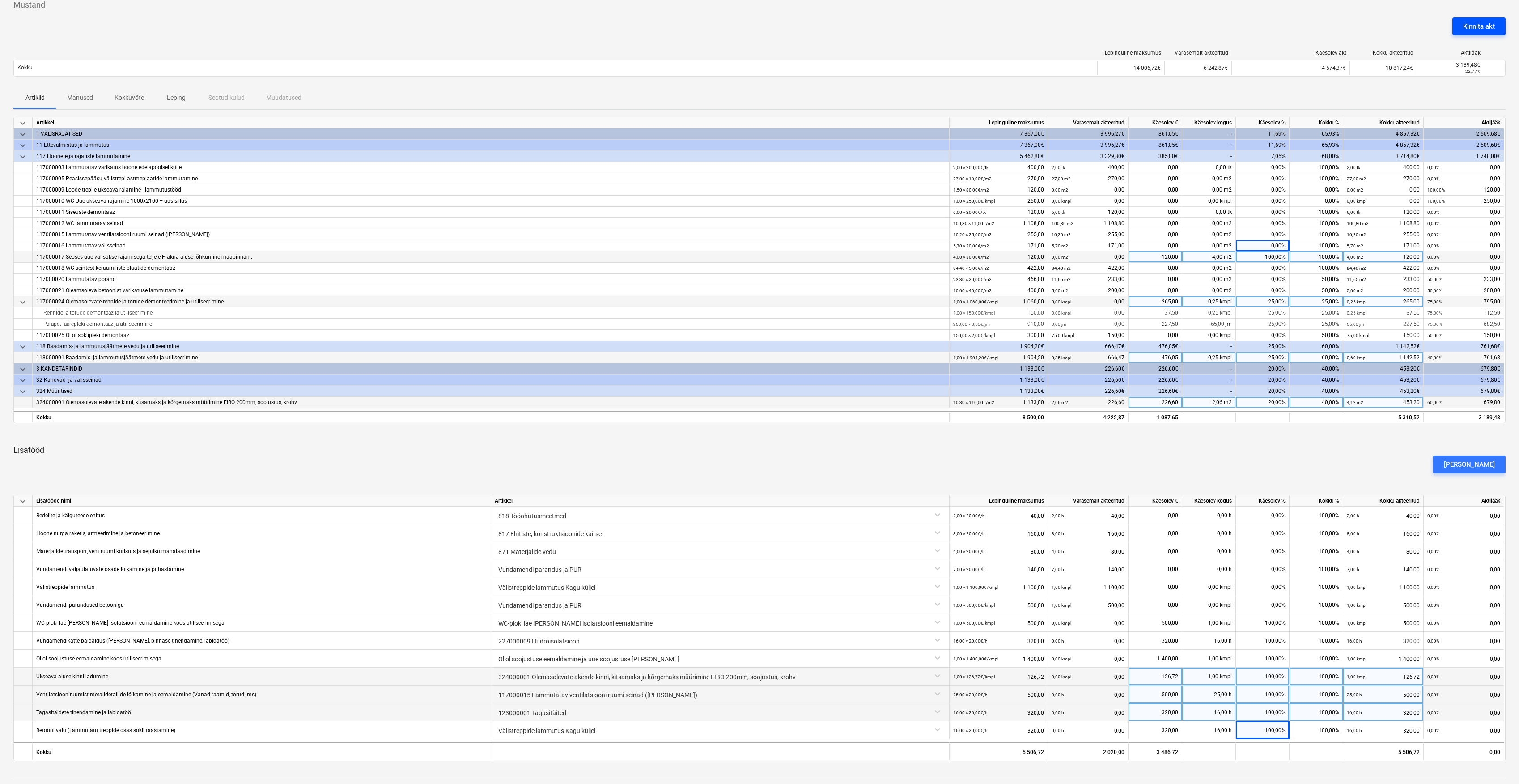
click at [1477, 24] on div "Kinnita akt" at bounding box center [1479, 27] width 32 height 12
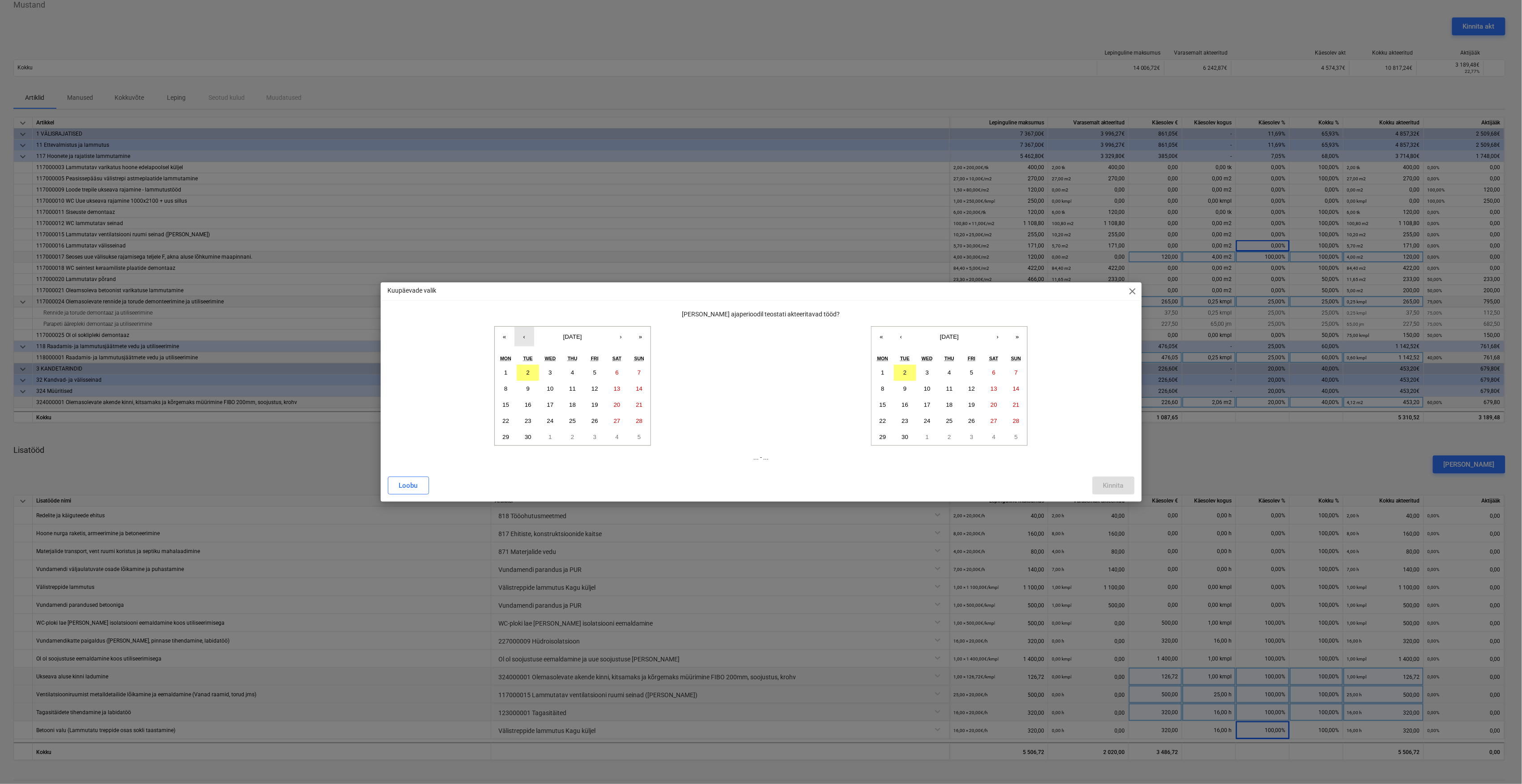
click at [530, 342] on button "‹" at bounding box center [524, 336] width 19 height 19
click at [512, 423] on button "18" at bounding box center [506, 421] width 22 height 16
click at [908, 333] on button "‹" at bounding box center [900, 336] width 19 height 19
click at [1013, 434] on abbr "31" at bounding box center [1016, 437] width 6 height 6
click at [1117, 482] on div "Kinnita" at bounding box center [1113, 486] width 21 height 12
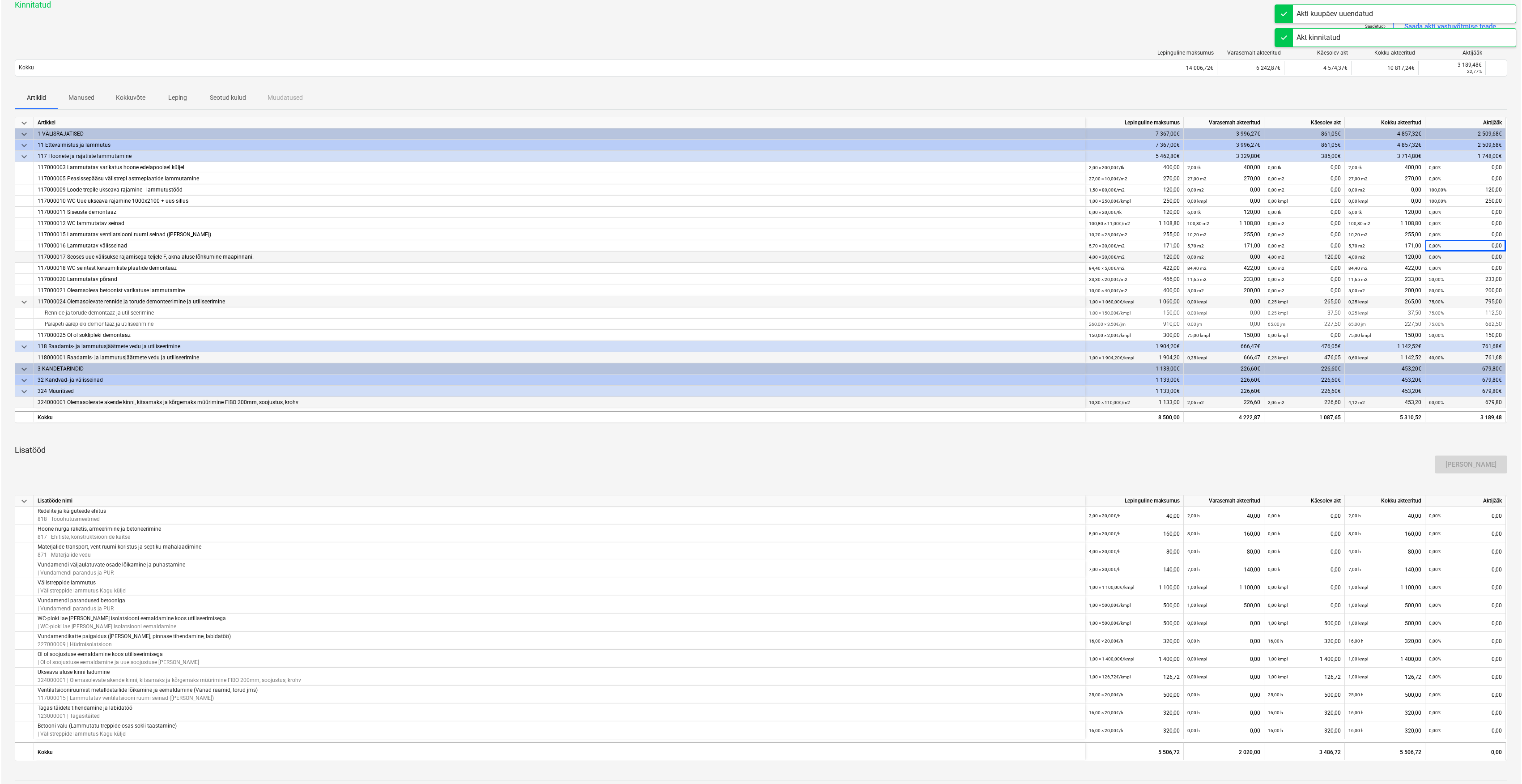
scroll to position [0, 0]
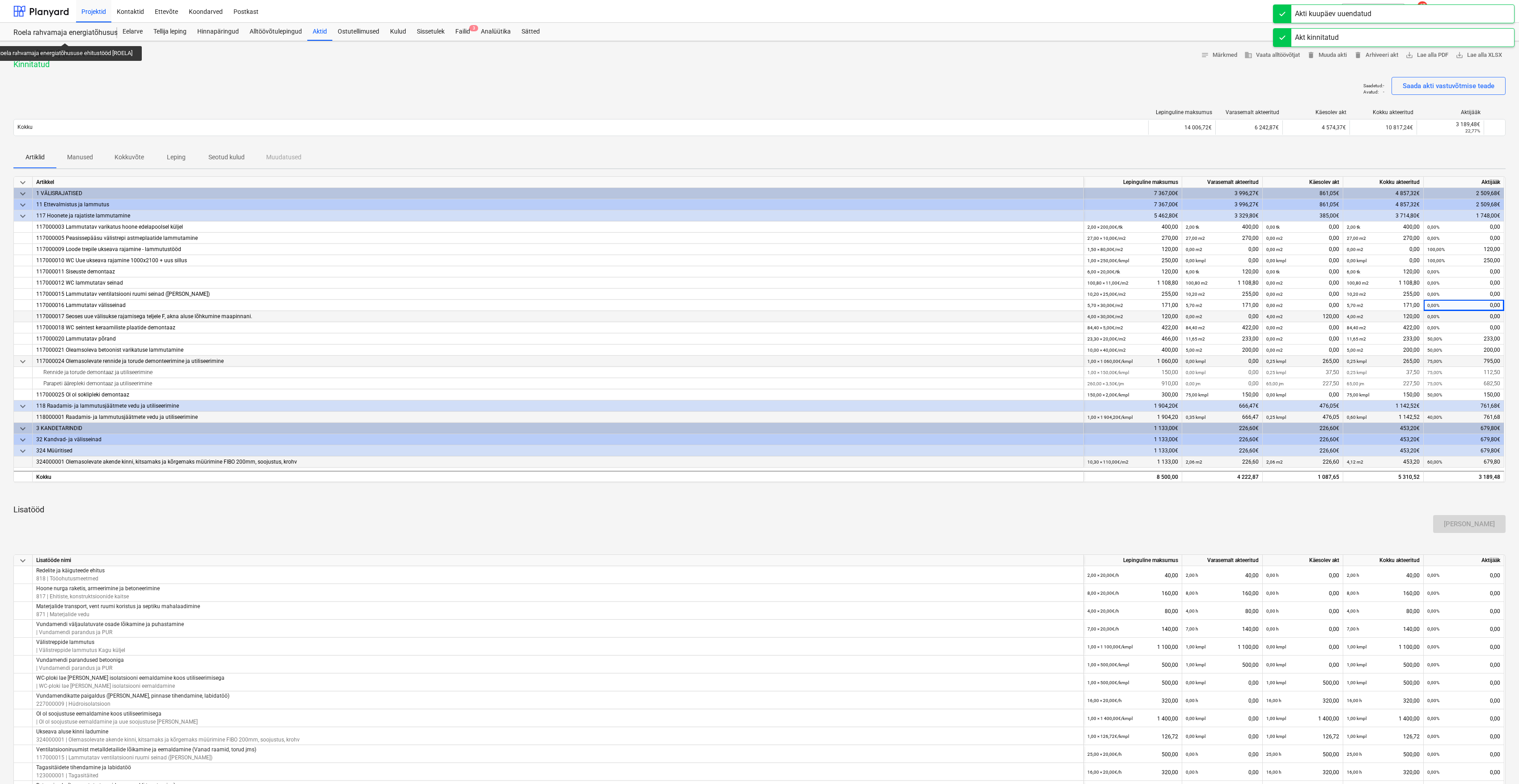
click at [66, 35] on div "Roela rahvamaja energiatõhususe ehitustööd [ROELA]" at bounding box center [60, 33] width 93 height 9
click at [122, 28] on div "Eelarve" at bounding box center [132, 32] width 31 height 18
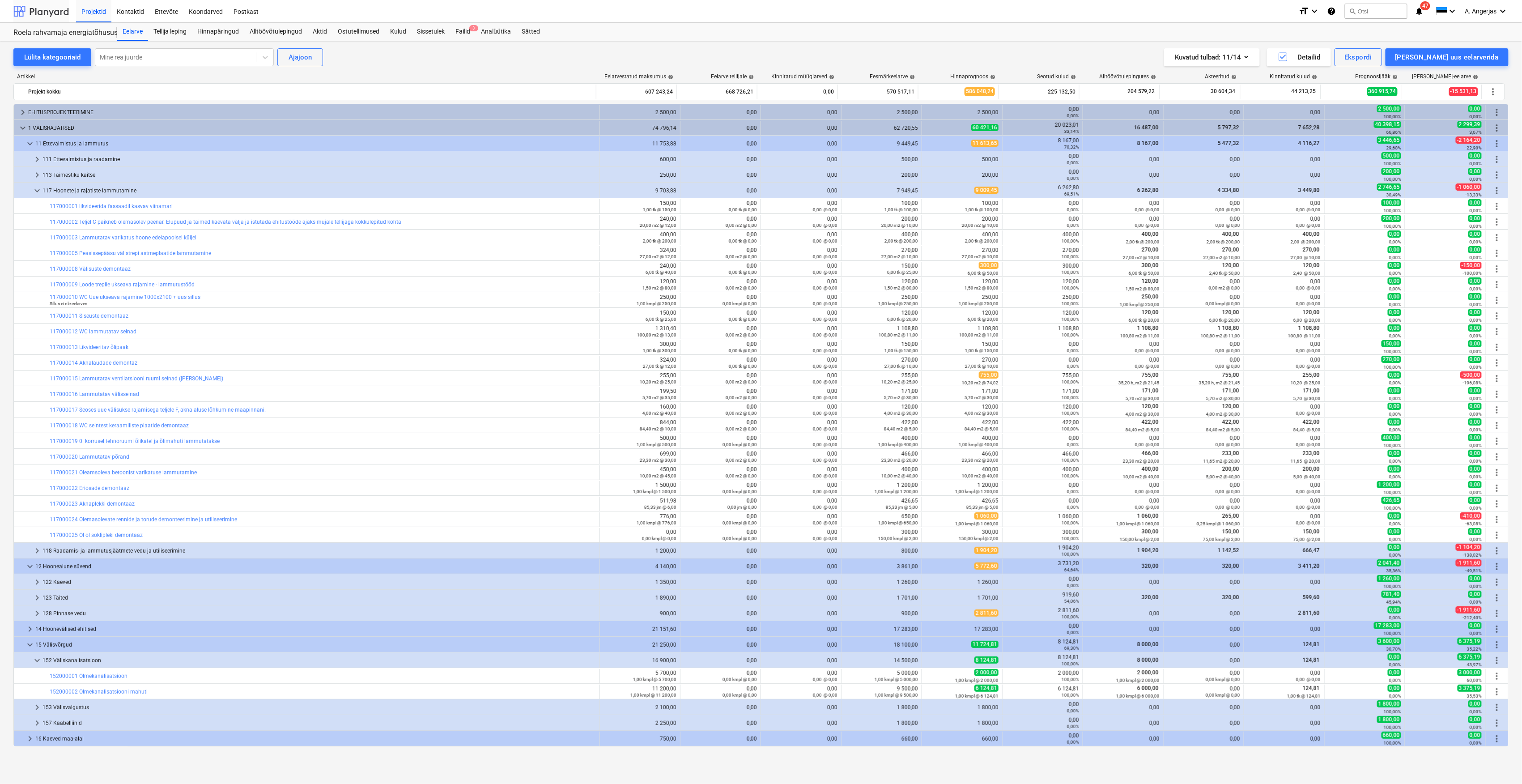
click at [42, 13] on div at bounding box center [41, 11] width 56 height 22
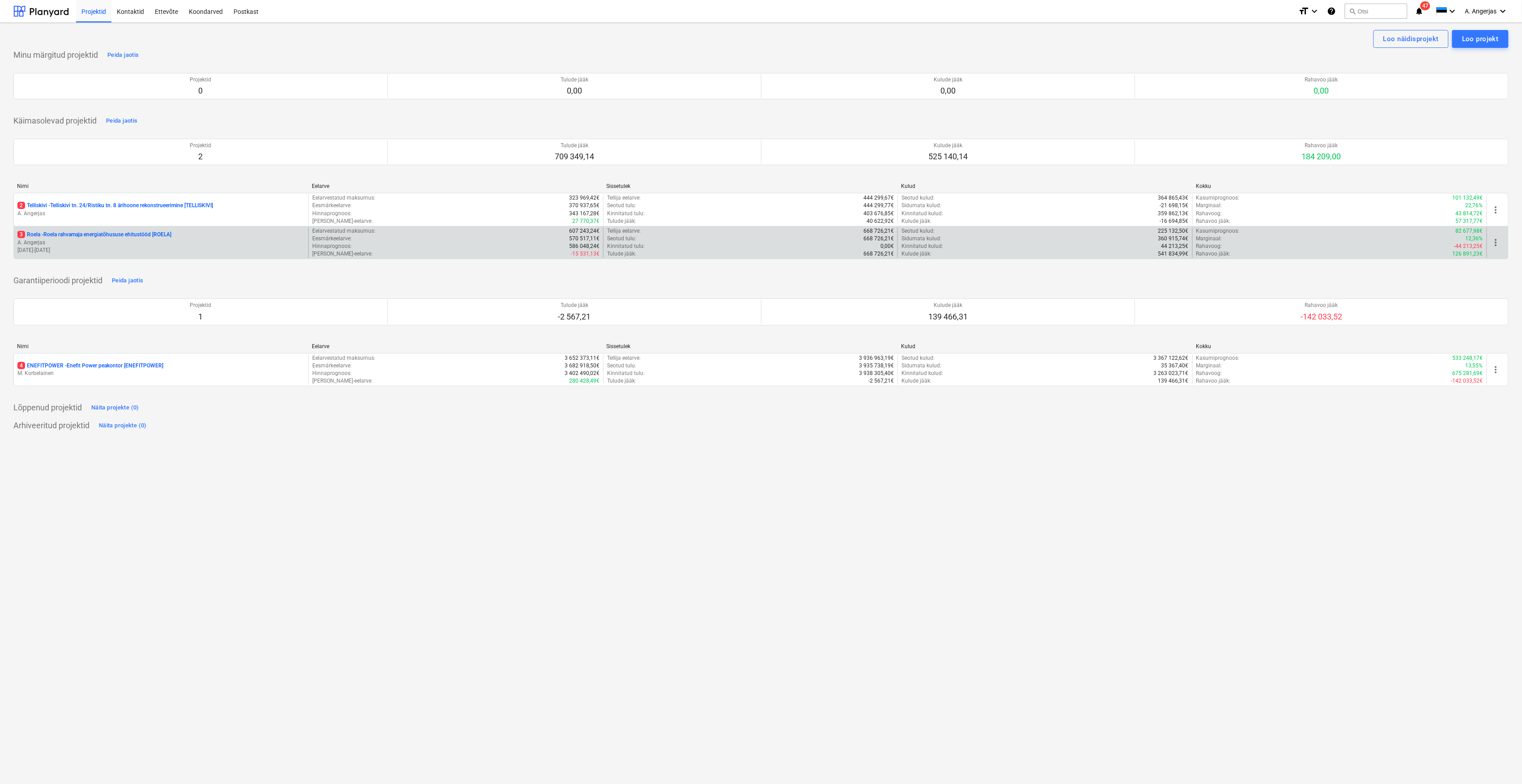
click at [74, 242] on p "A. Angerjas" at bounding box center [161, 242] width 287 height 8
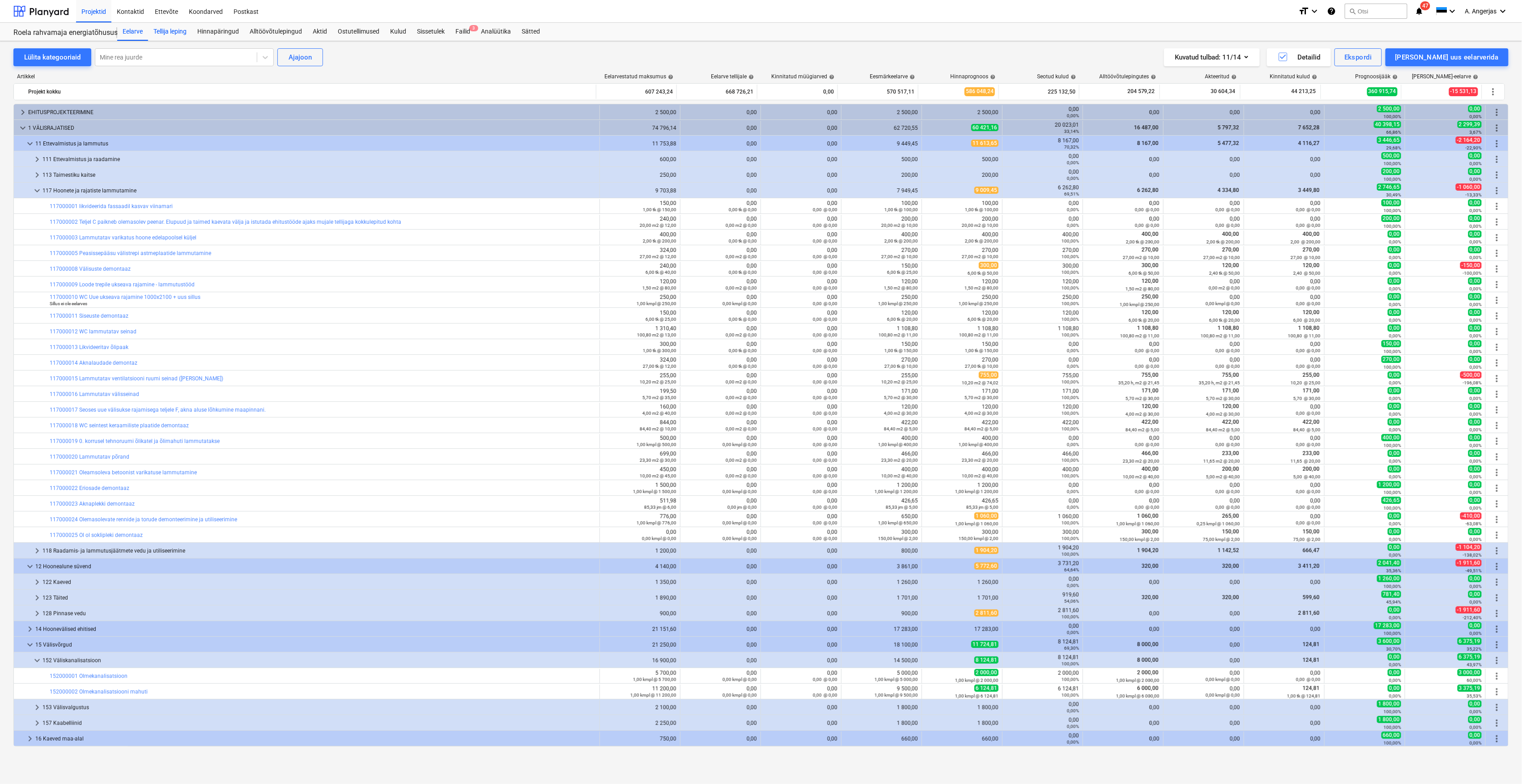
click at [187, 31] on div "Tellija leping" at bounding box center [170, 32] width 44 height 18
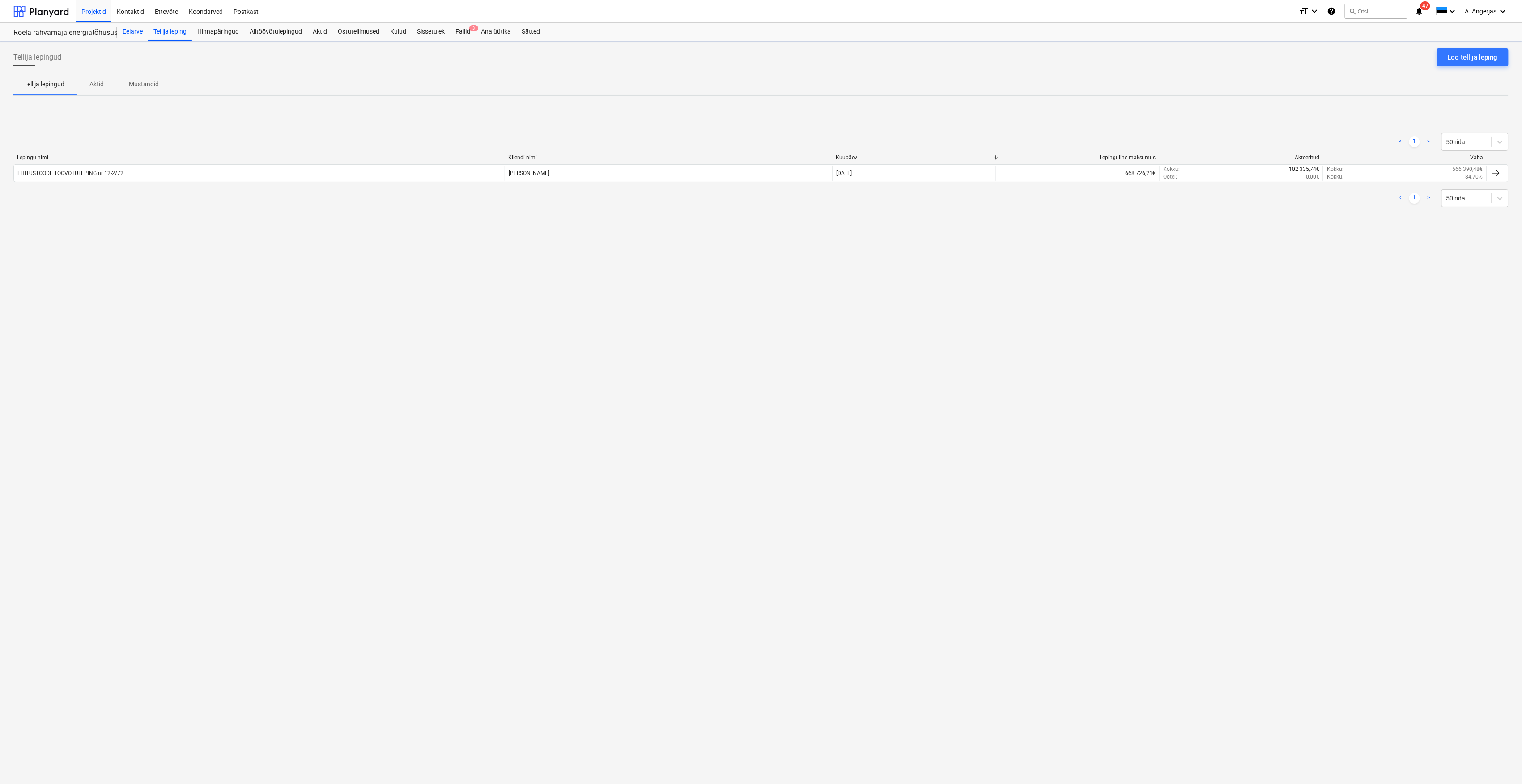
click at [135, 35] on div "Eelarve" at bounding box center [132, 32] width 31 height 18
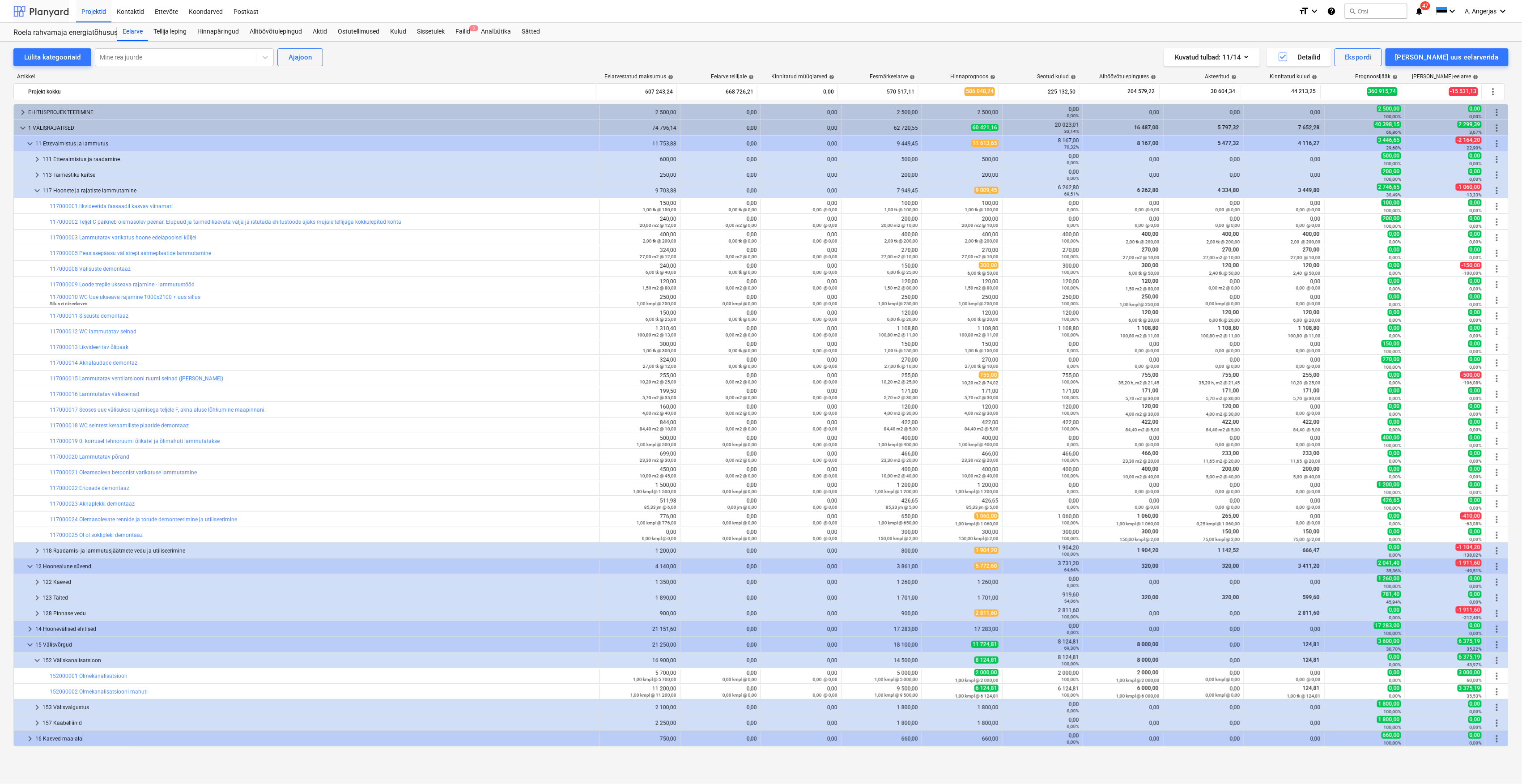
click at [41, 12] on div at bounding box center [41, 11] width 56 height 22
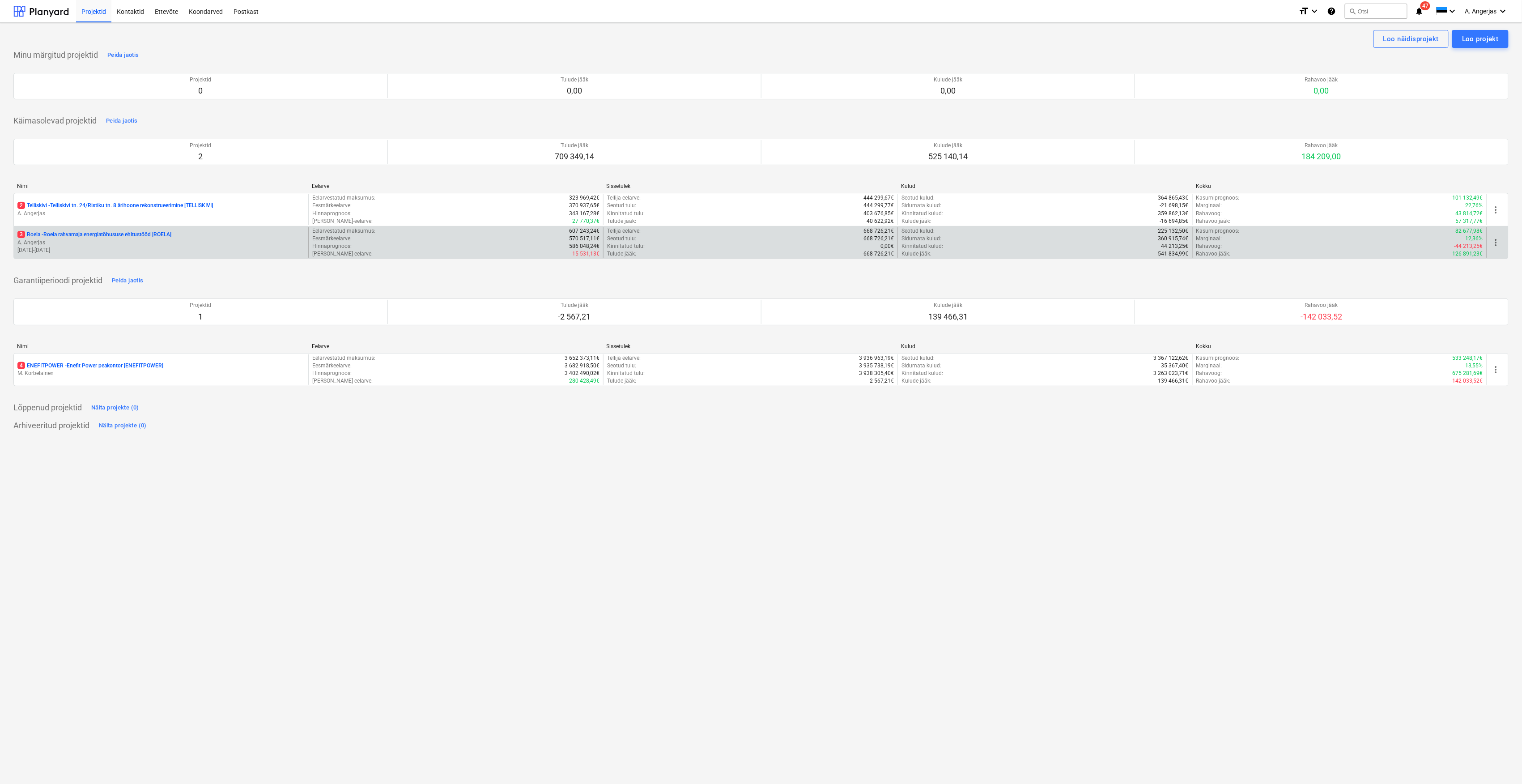
click at [87, 240] on p "A. Angerjas" at bounding box center [161, 242] width 287 height 8
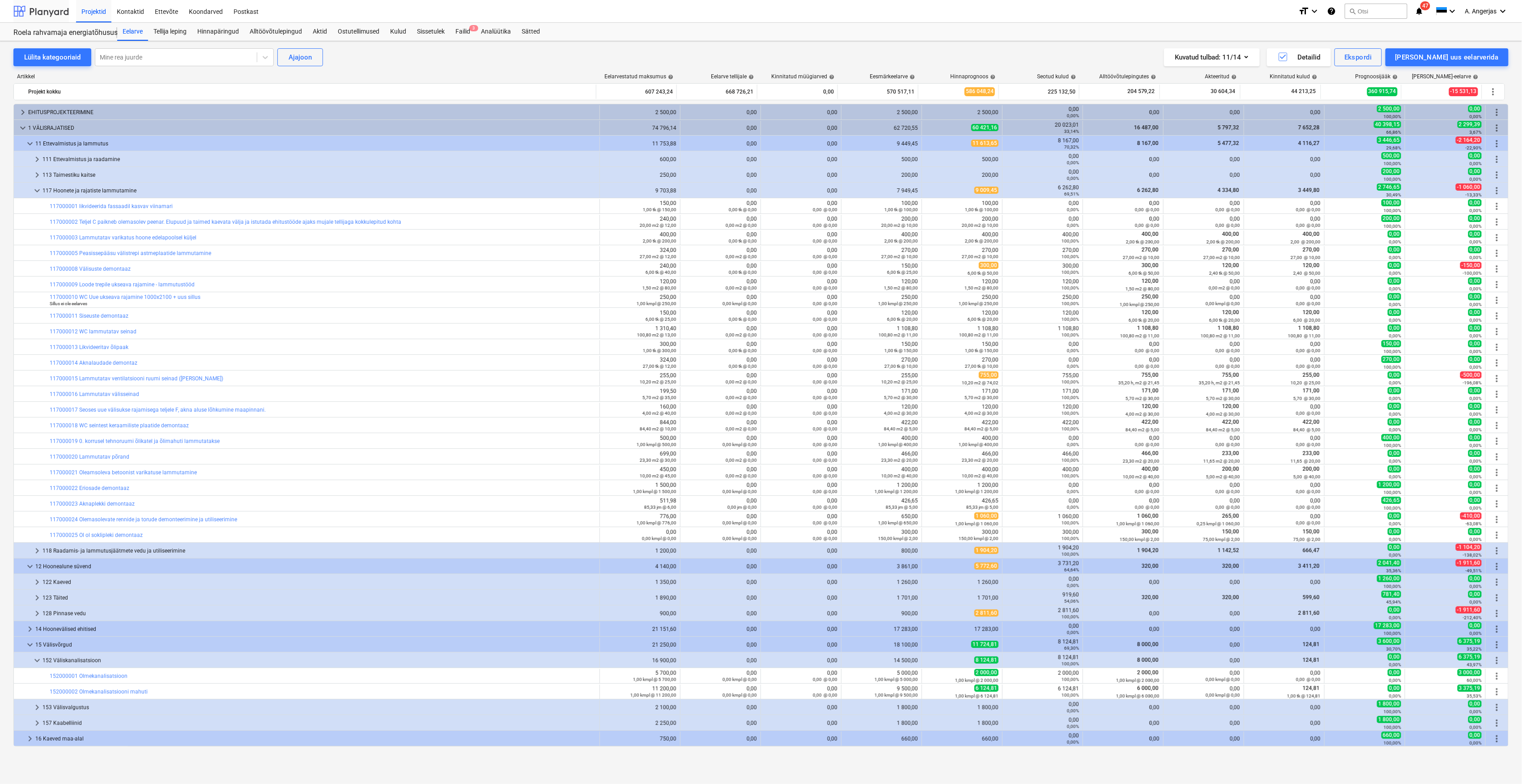
click at [51, 8] on div at bounding box center [41, 11] width 56 height 22
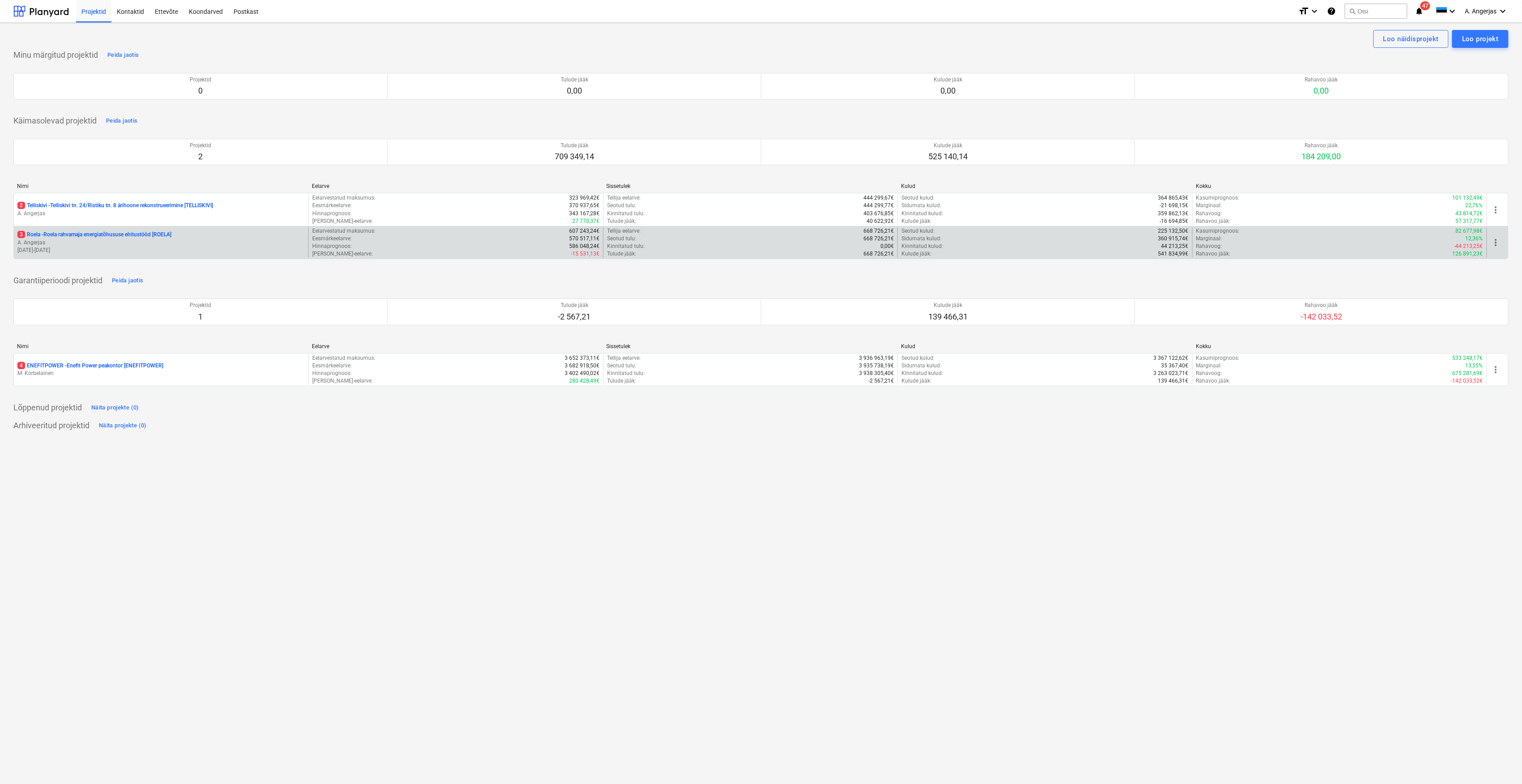
click at [97, 244] on p "A. Angerjas" at bounding box center [161, 242] width 287 height 8
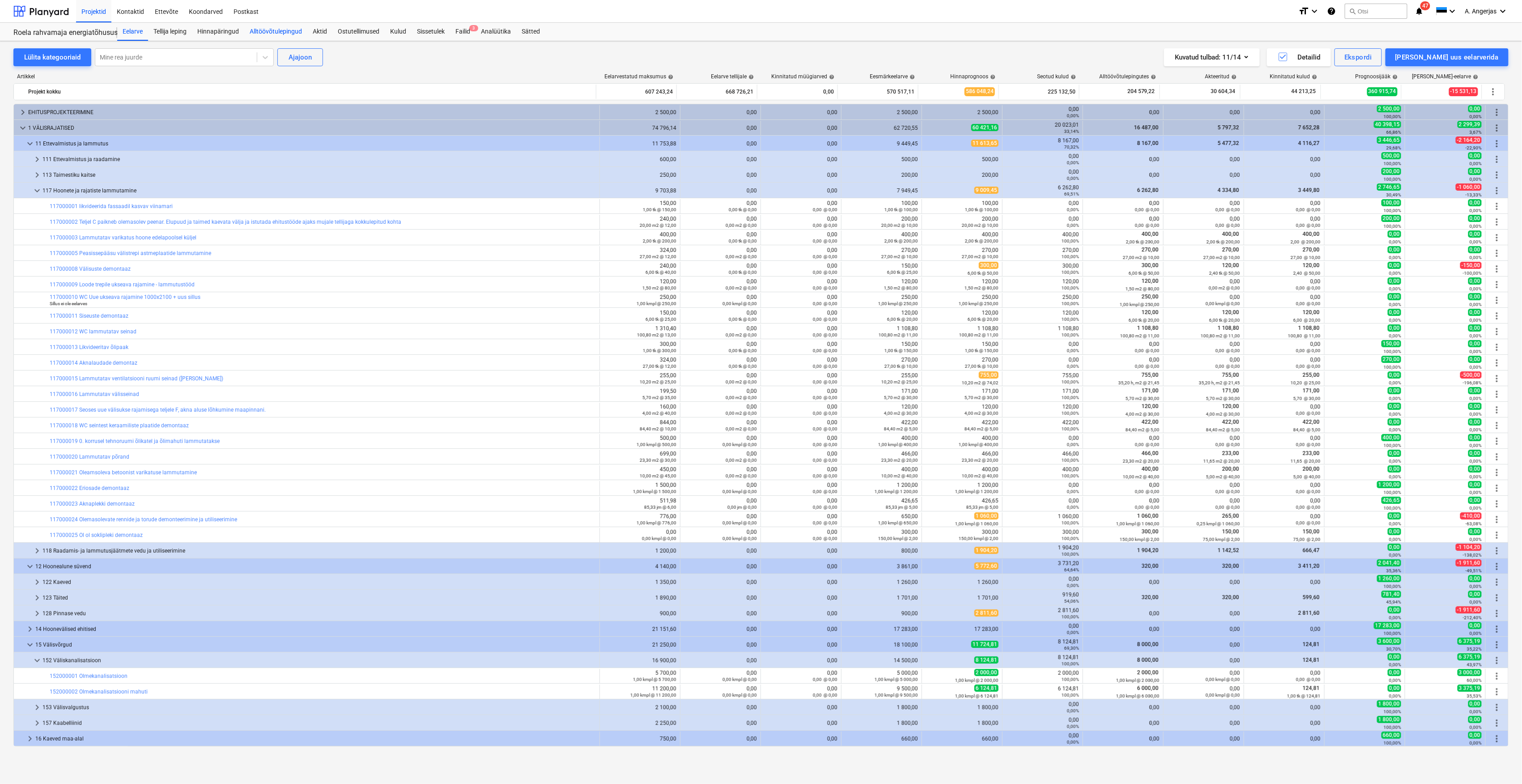
drag, startPoint x: 327, startPoint y: 31, endPoint x: 301, endPoint y: 34, distance: 26.2
click at [327, 31] on div "Aktid" at bounding box center [320, 32] width 25 height 18
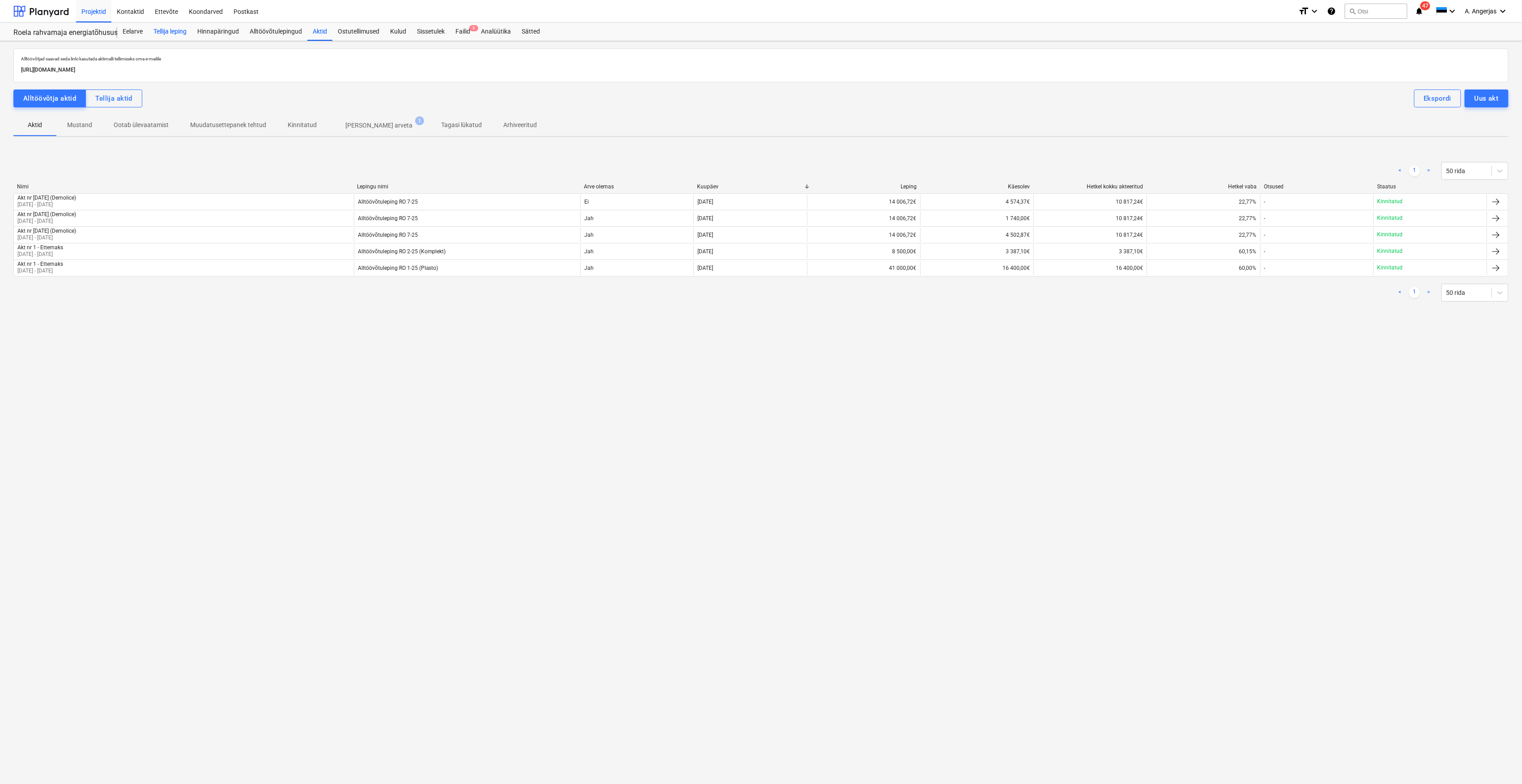
click at [186, 34] on div "Tellija leping" at bounding box center [170, 32] width 44 height 18
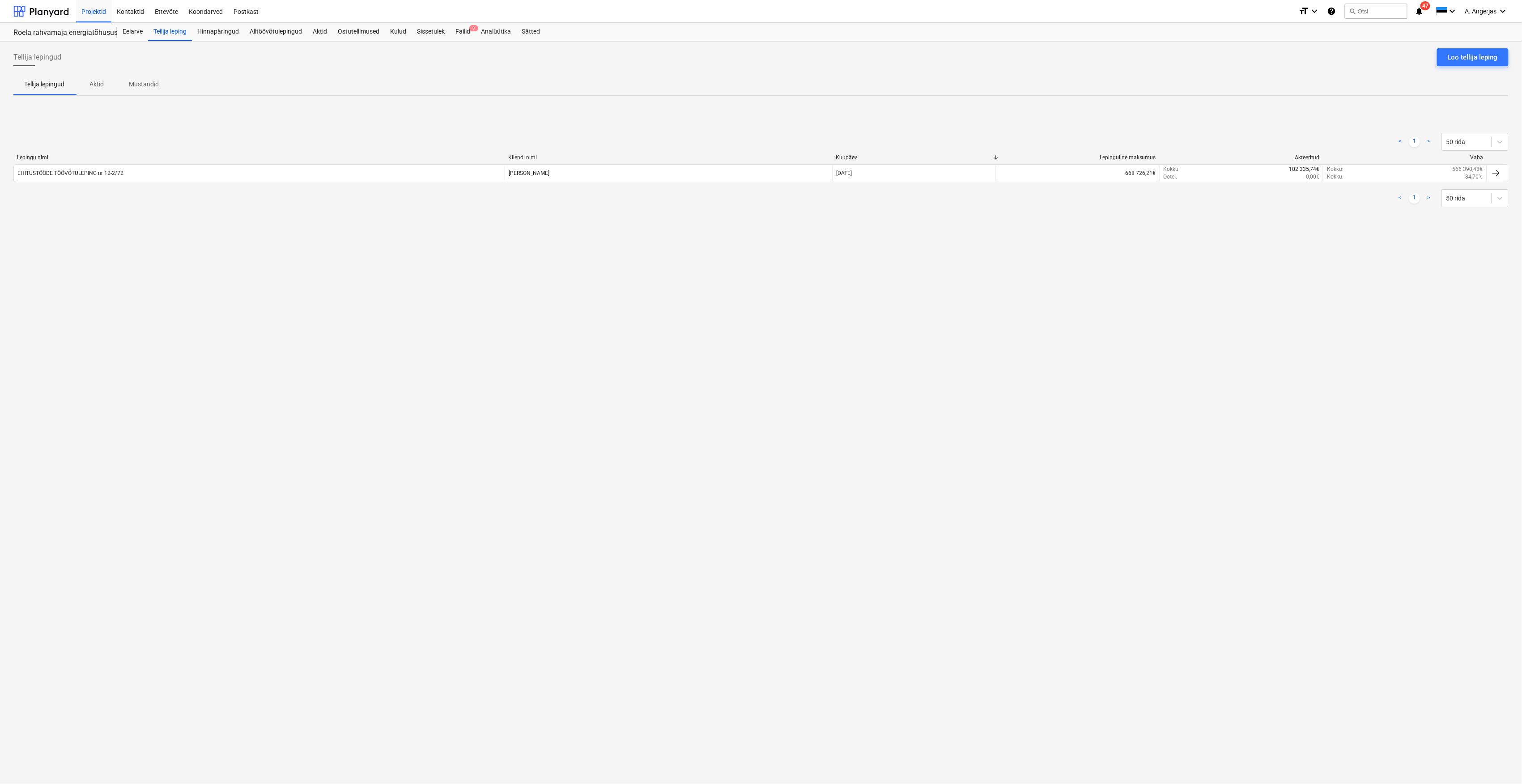
click at [864, 239] on div "Tellija lepingud Loo tellija leping Tellija lepingud Aktid Mustandid < 1 > 50 r…" at bounding box center [761, 412] width 1522 height 743
click at [325, 32] on div "Aktid" at bounding box center [320, 32] width 25 height 18
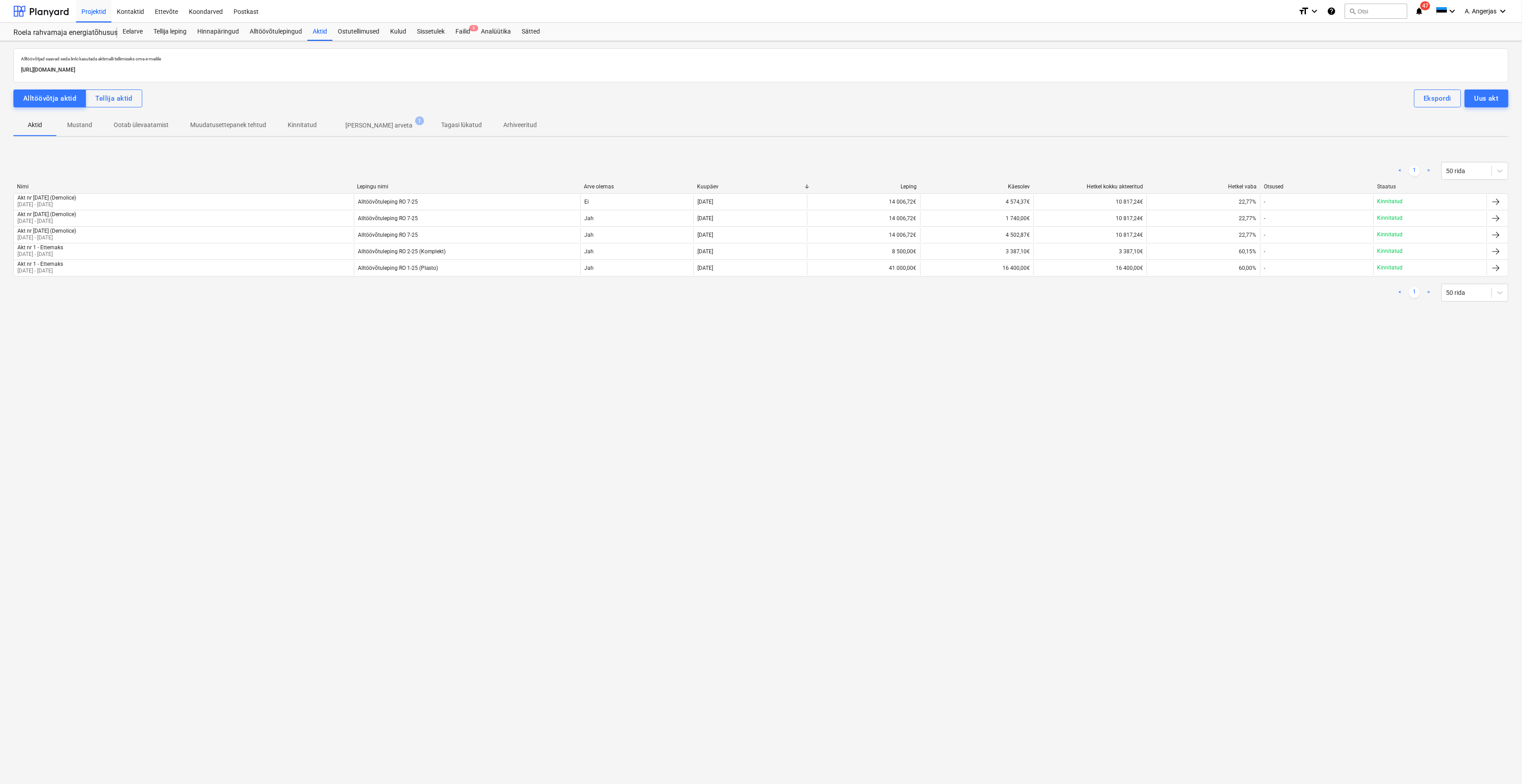
click at [158, 125] on p "Ootab ülevaatamist" at bounding box center [141, 125] width 55 height 9
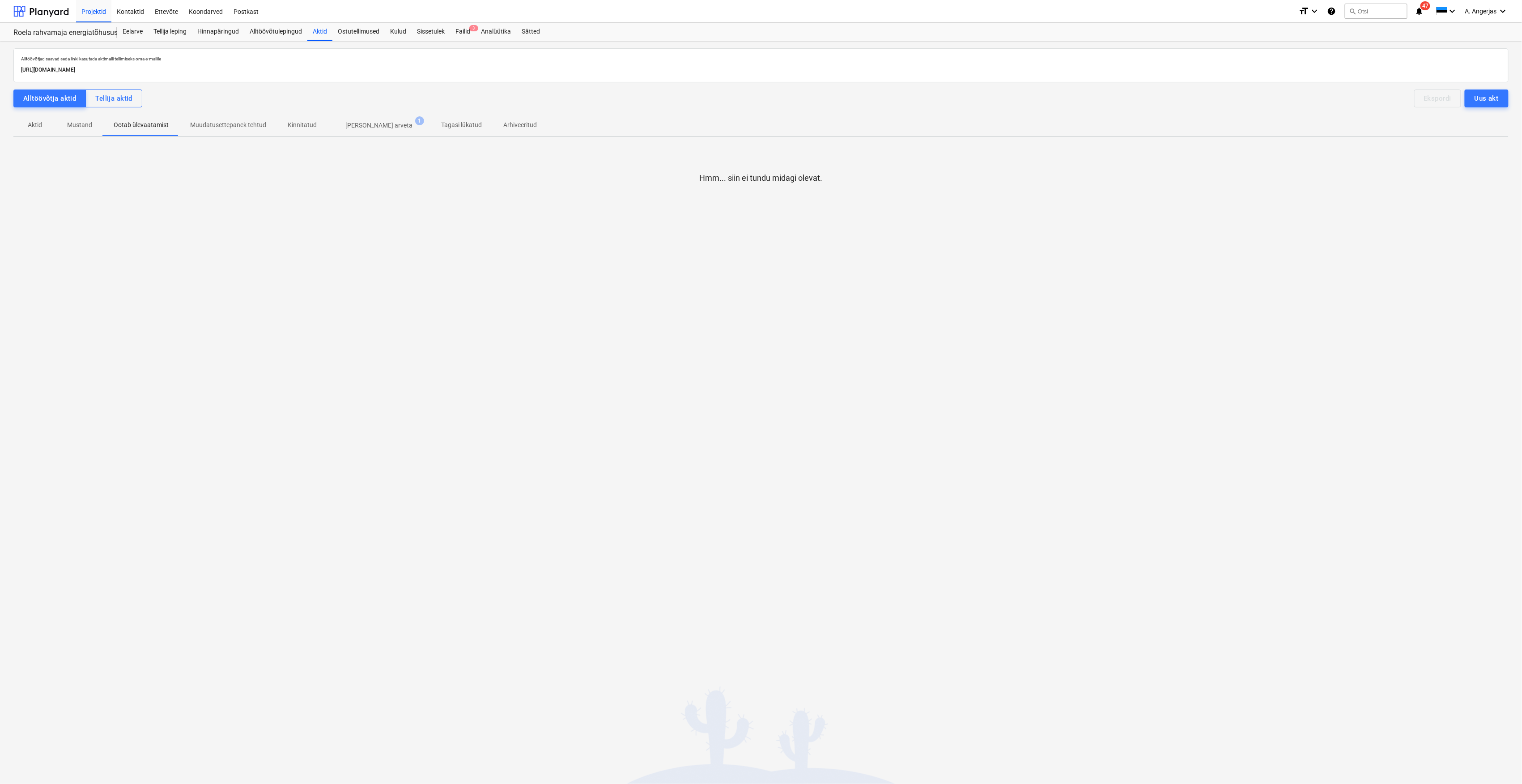
click at [158, 191] on div at bounding box center [761, 192] width 1495 height 18
click at [373, 34] on div "Ostutellimused" at bounding box center [359, 32] width 53 height 18
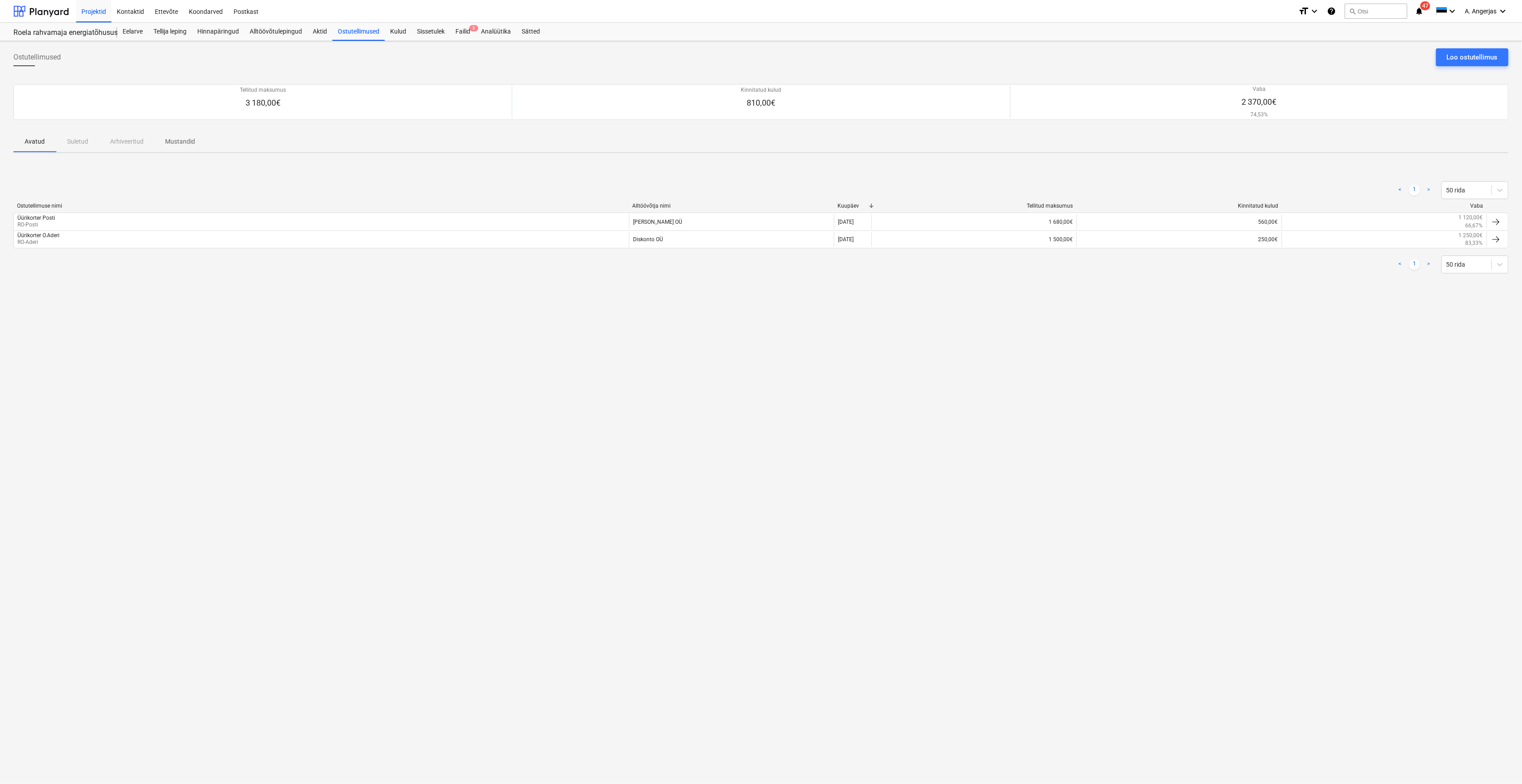
click at [342, 68] on div "Ostutellimused Loo ostutellimus" at bounding box center [761, 61] width 1495 height 25
click at [850, 70] on div "Ostutellimused Loo ostutellimus" at bounding box center [761, 61] width 1495 height 25
click at [466, 49] on div "Ostutellimused Loo ostutellimus" at bounding box center [761, 61] width 1495 height 25
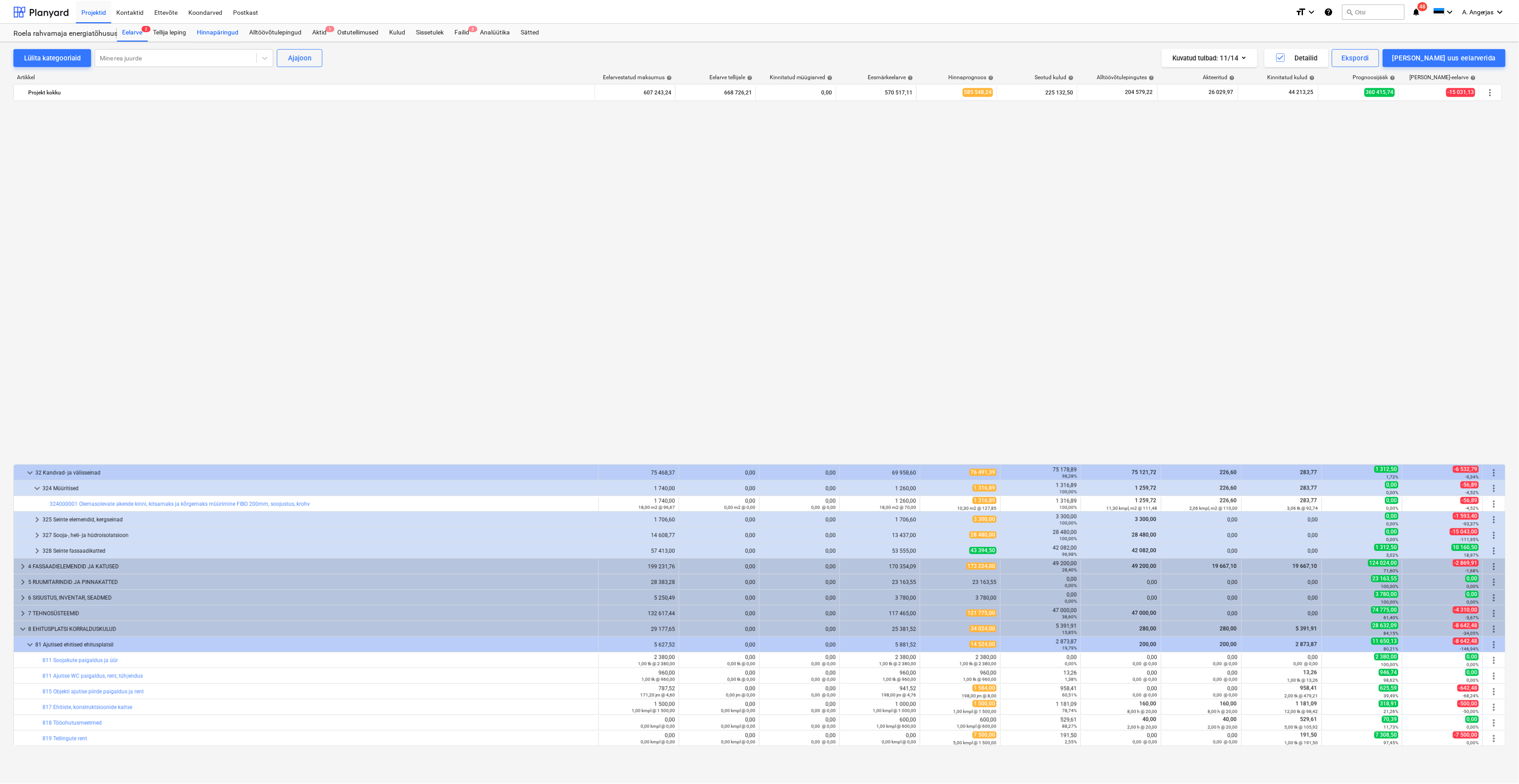
scroll to position [688, 0]
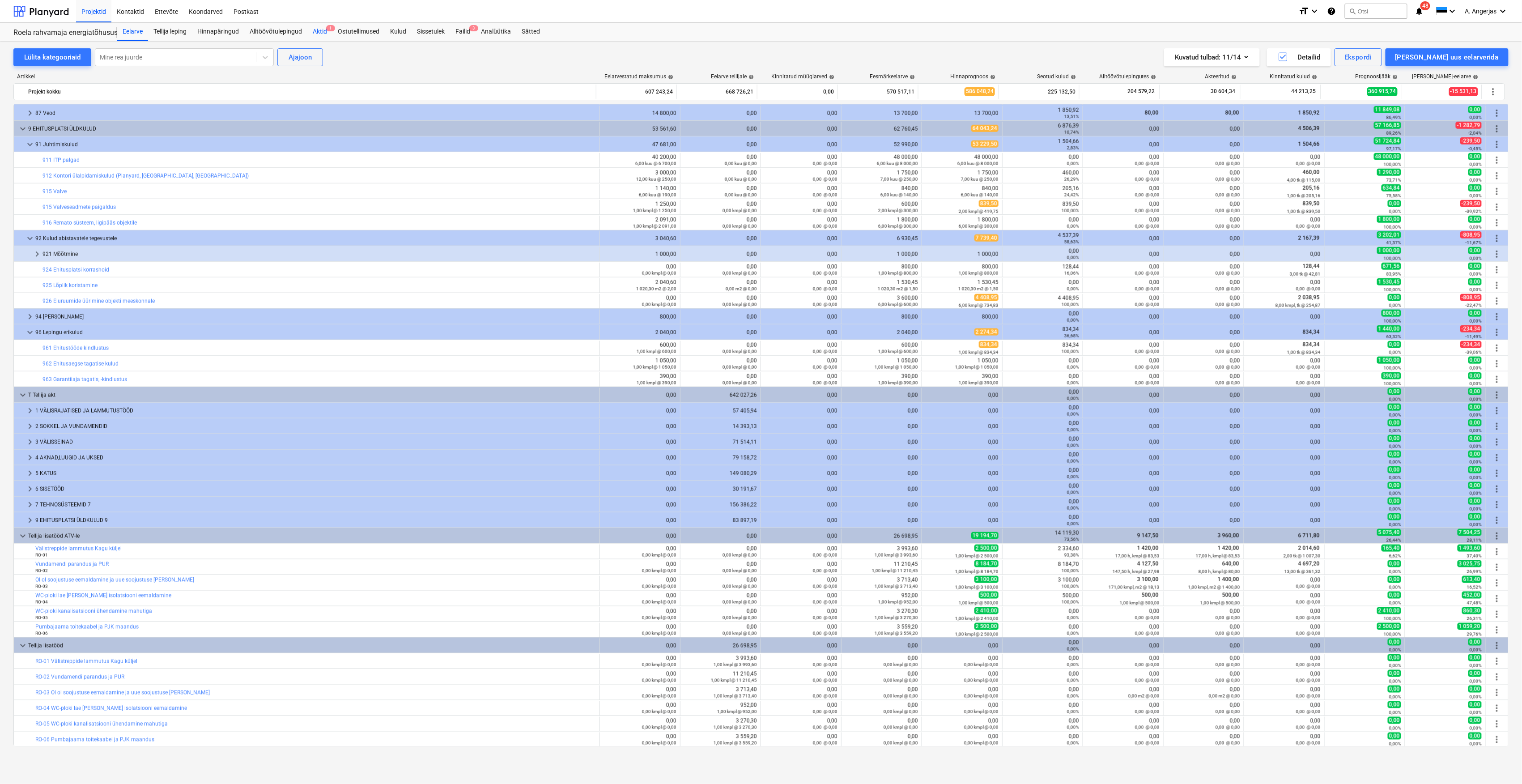
click at [330, 35] on div "Aktid 1" at bounding box center [320, 32] width 25 height 18
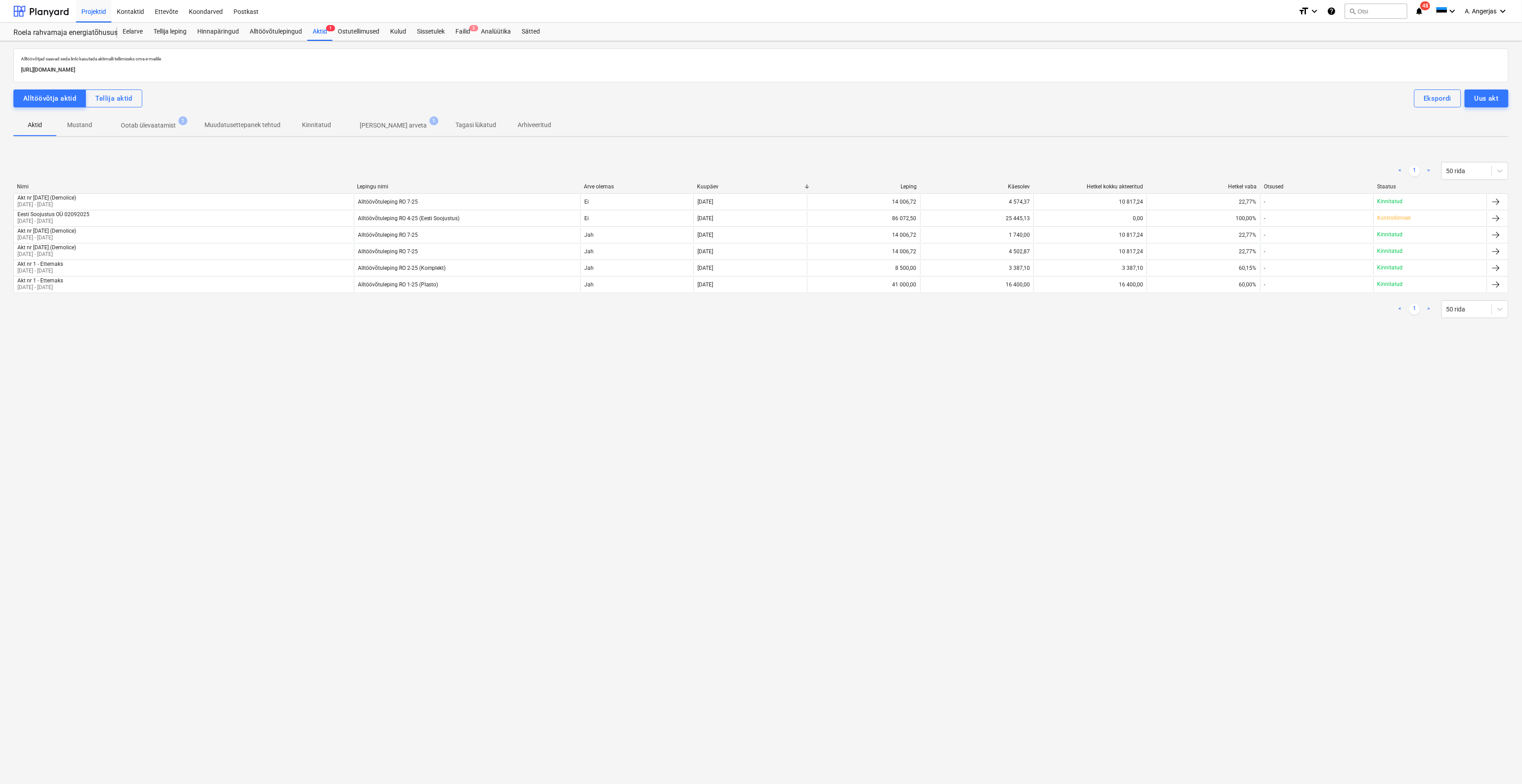
click at [174, 133] on span "Ootab ülevaatamist 1" at bounding box center [148, 125] width 91 height 16
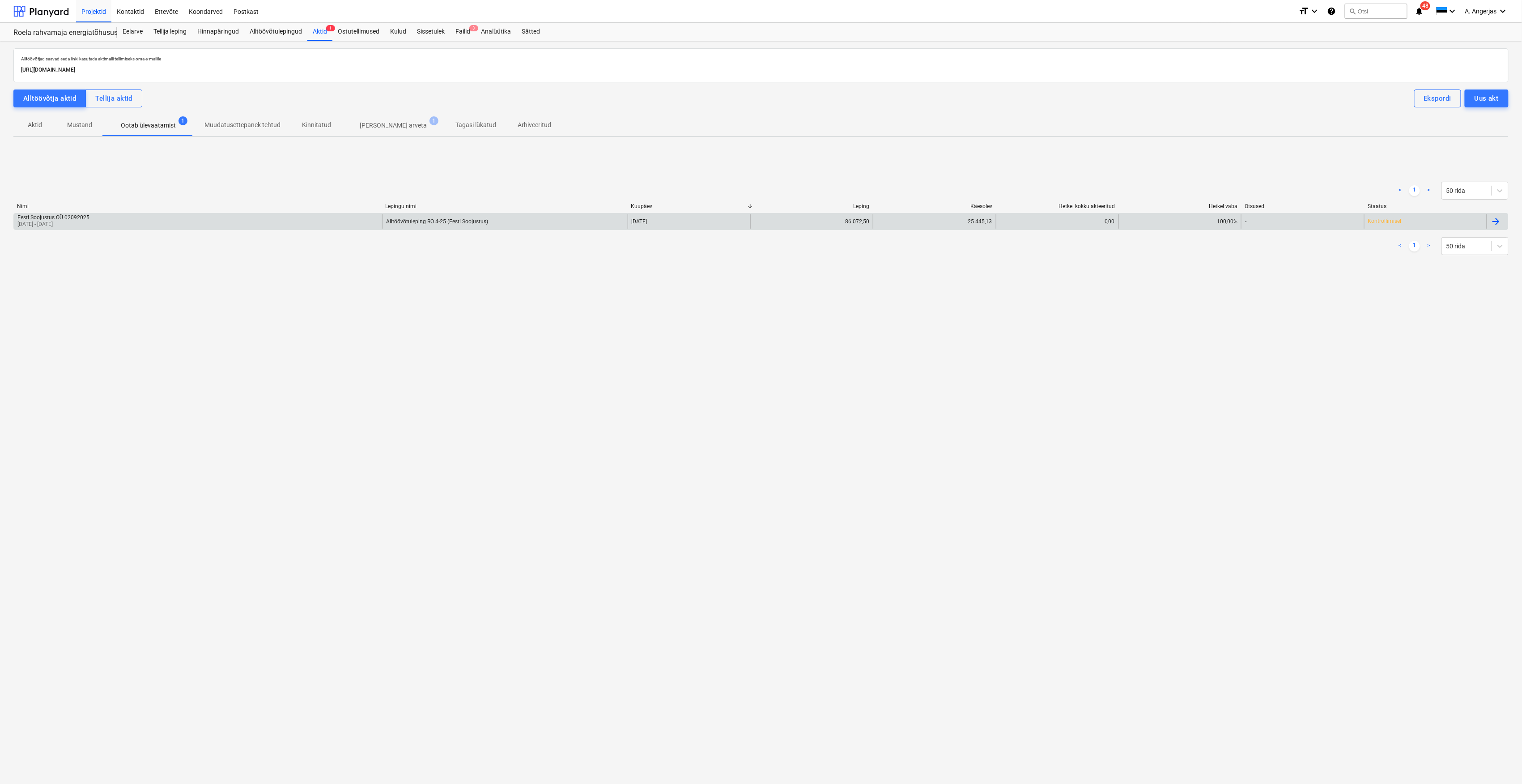
click at [109, 221] on div "Eesti Soojustus OÜ 02092025 [DATE] - [DATE]" at bounding box center [197, 222] width 368 height 14
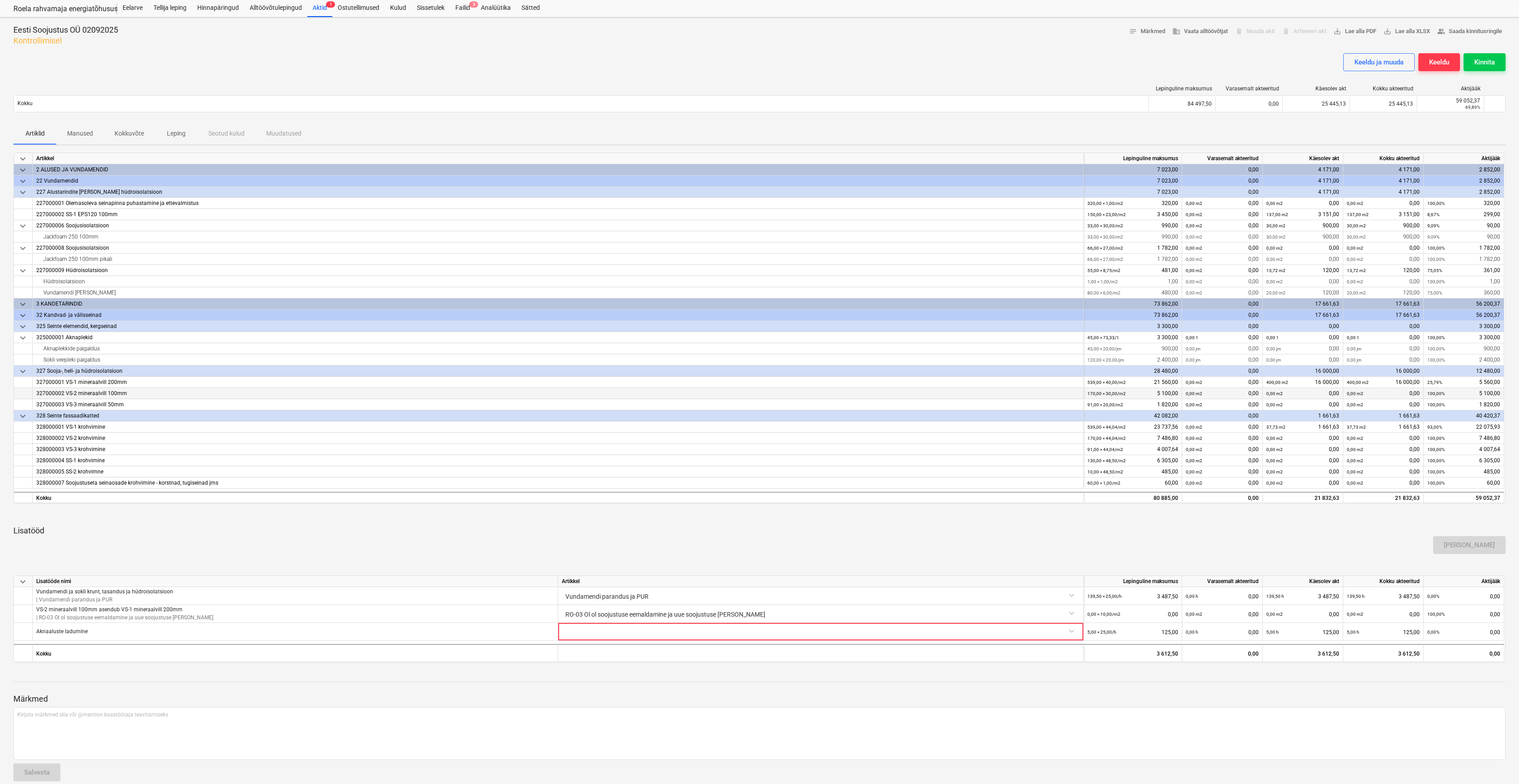
scroll to position [36, 0]
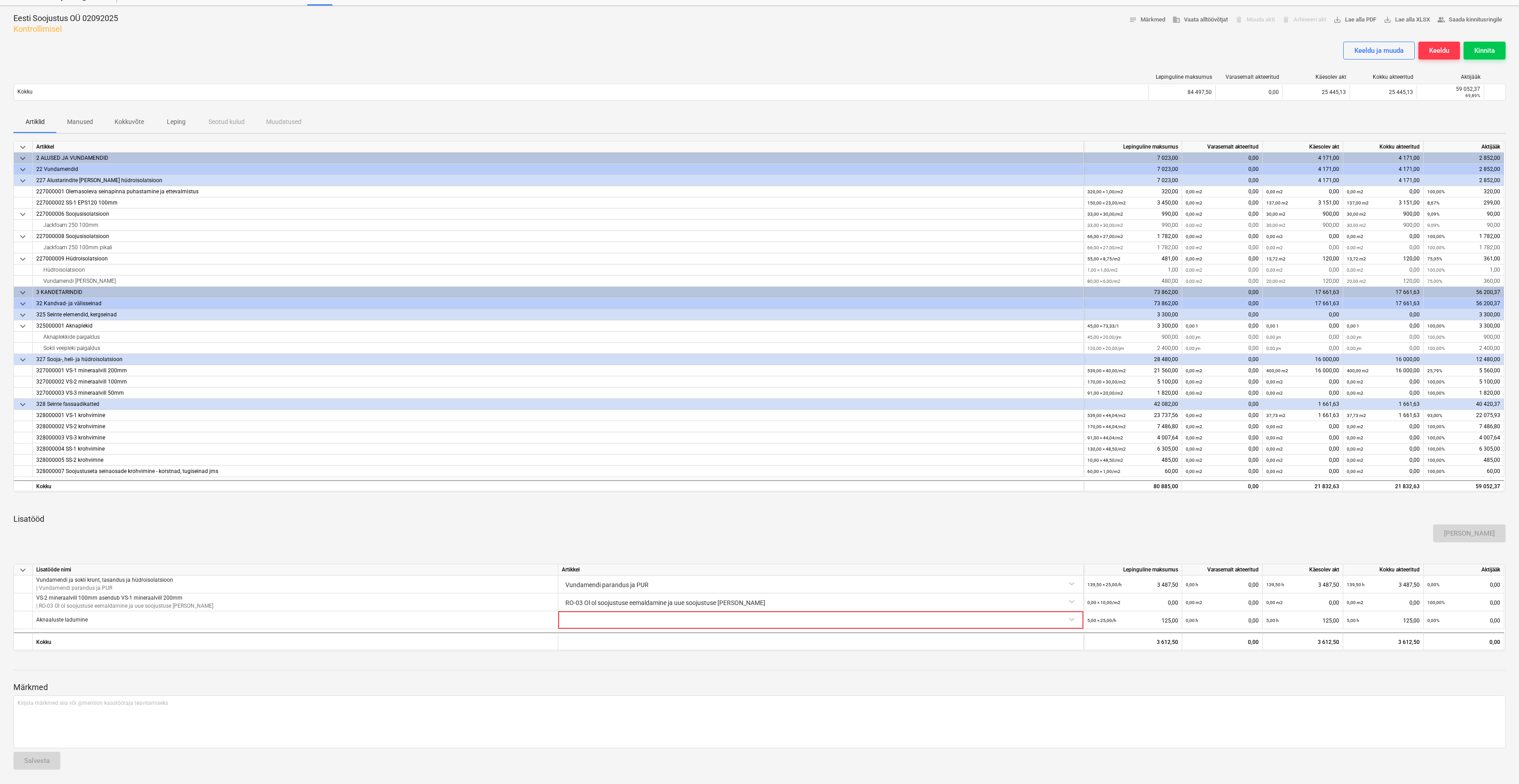
click at [1218, 673] on div "Märkmed Kirjuta märkmed siia või @mention kaastöötaja teavitamiseks ﻿ Salvesta" at bounding box center [760, 717] width 1492 height 119
click at [1296, 121] on div "Artiklid Manused Kokkuvõte Leping Seotud kulud Muudatused" at bounding box center [760, 122] width 1492 height 21
